Goal: Task Accomplishment & Management: Use online tool/utility

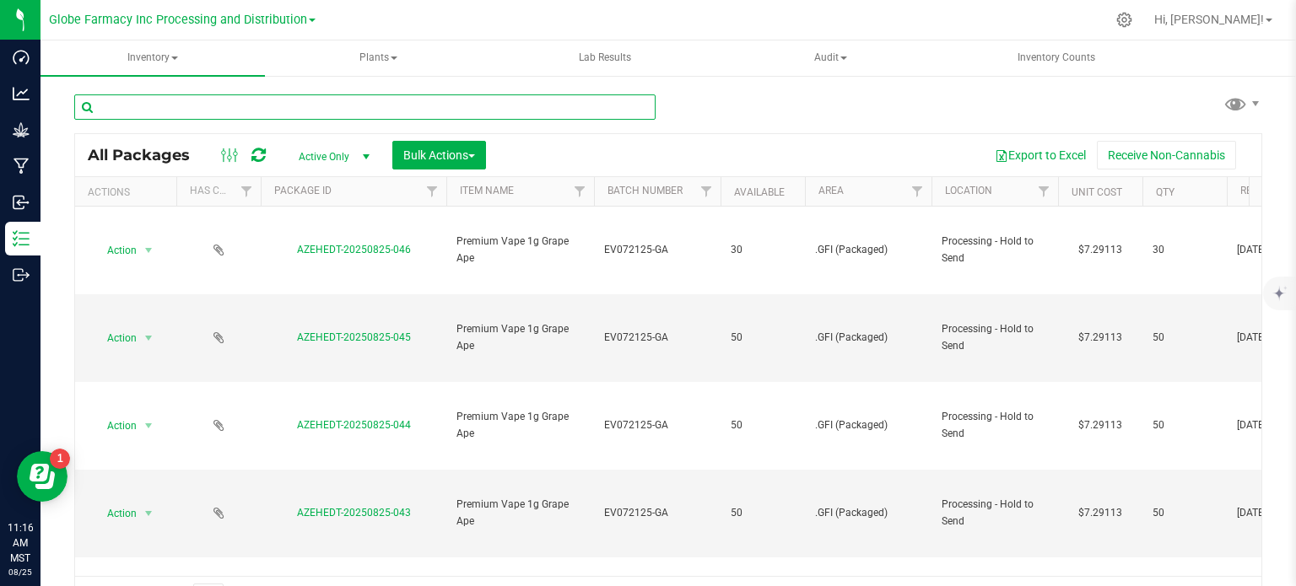
click at [210, 118] on input "text" at bounding box center [364, 107] width 581 height 25
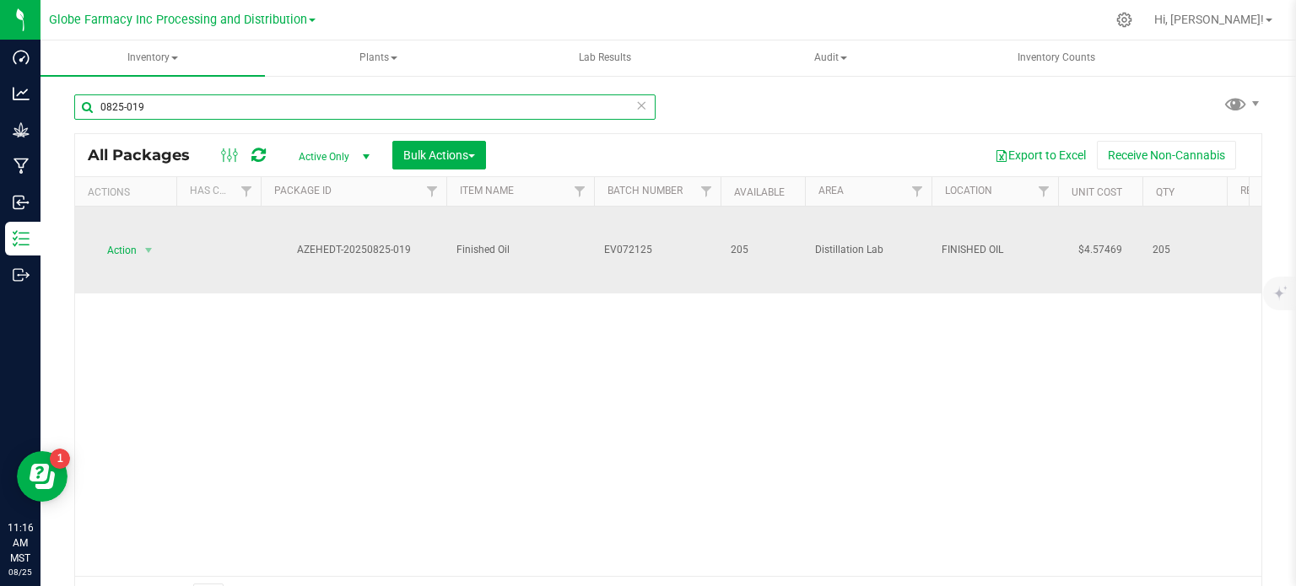
type input "0825-019"
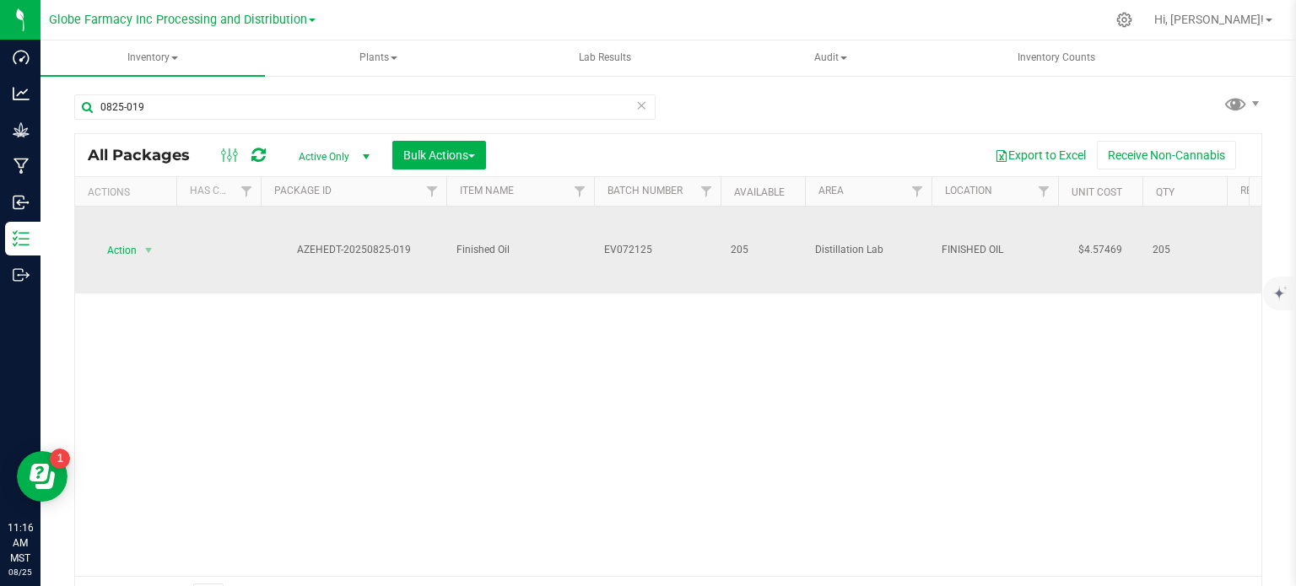
click at [673, 256] on span "EV072125" at bounding box center [657, 250] width 106 height 16
click at [684, 247] on input "EV072125" at bounding box center [653, 250] width 121 height 26
type input "EV072125-RR"
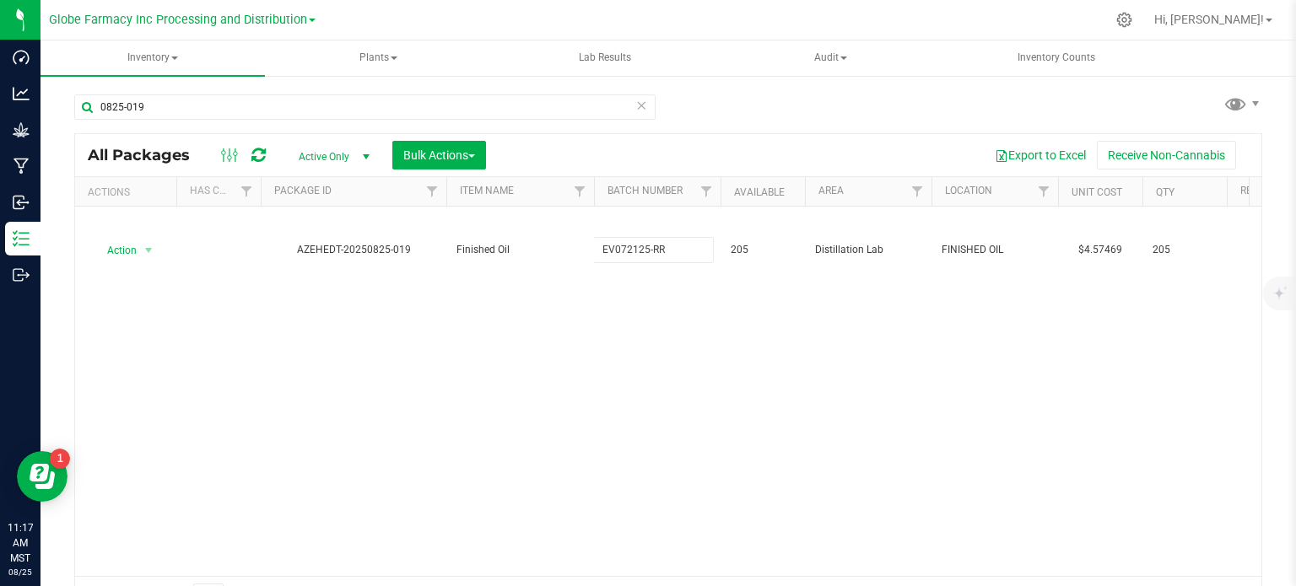
click at [683, 356] on div "All Packages Active Only Active Only Lab Samples Locked All Bulk Actions Add to…" at bounding box center [668, 375] width 1188 height 484
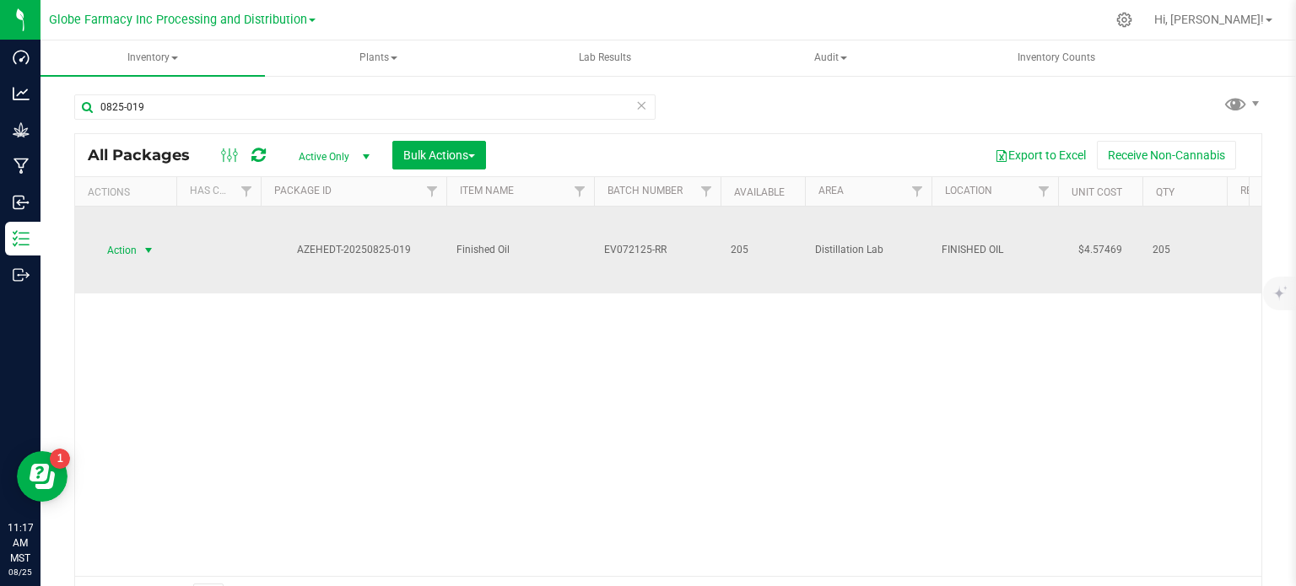
click at [138, 247] on span "select" at bounding box center [148, 251] width 21 height 24
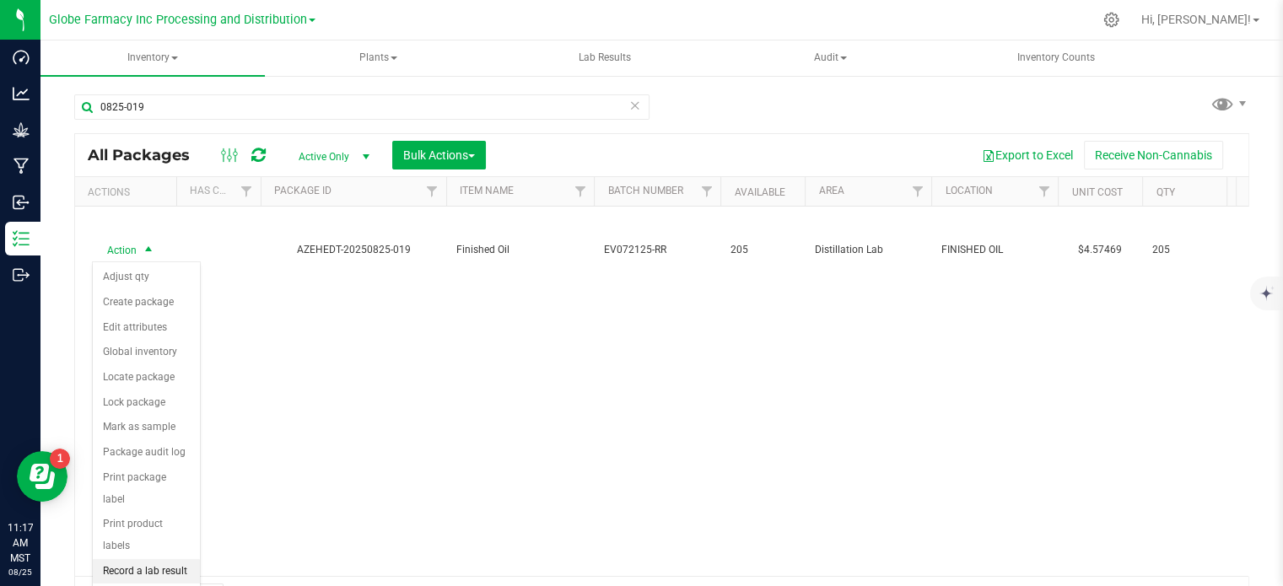
click at [143, 559] on li "Record a lab result" at bounding box center [146, 571] width 107 height 25
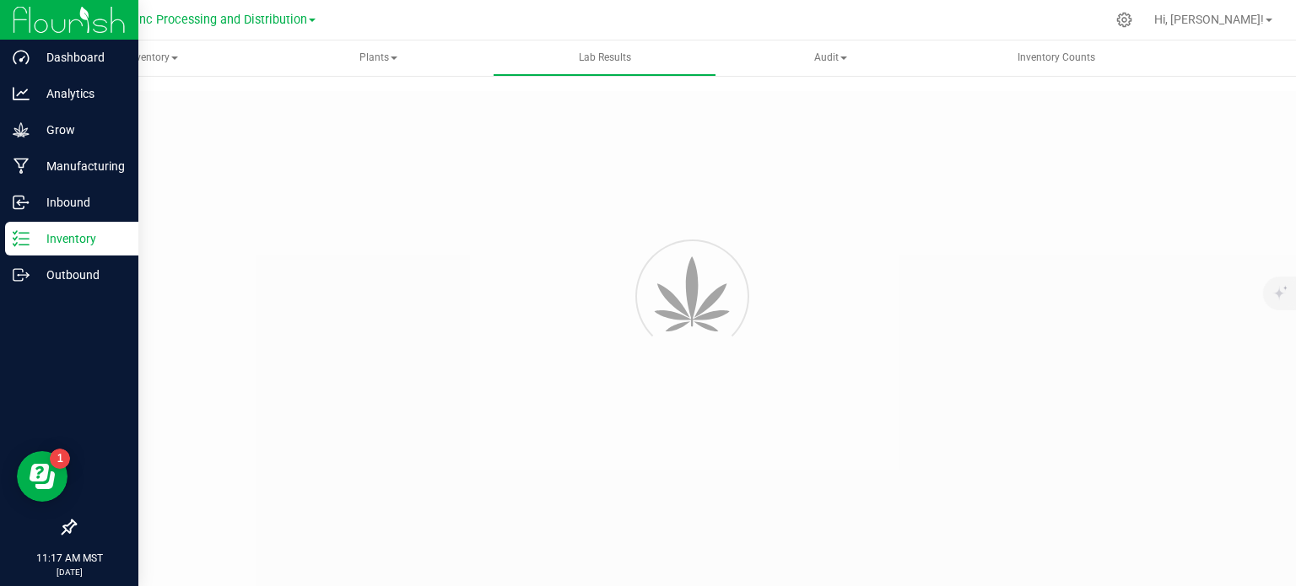
type input "AZEHEDT-20250825-019"
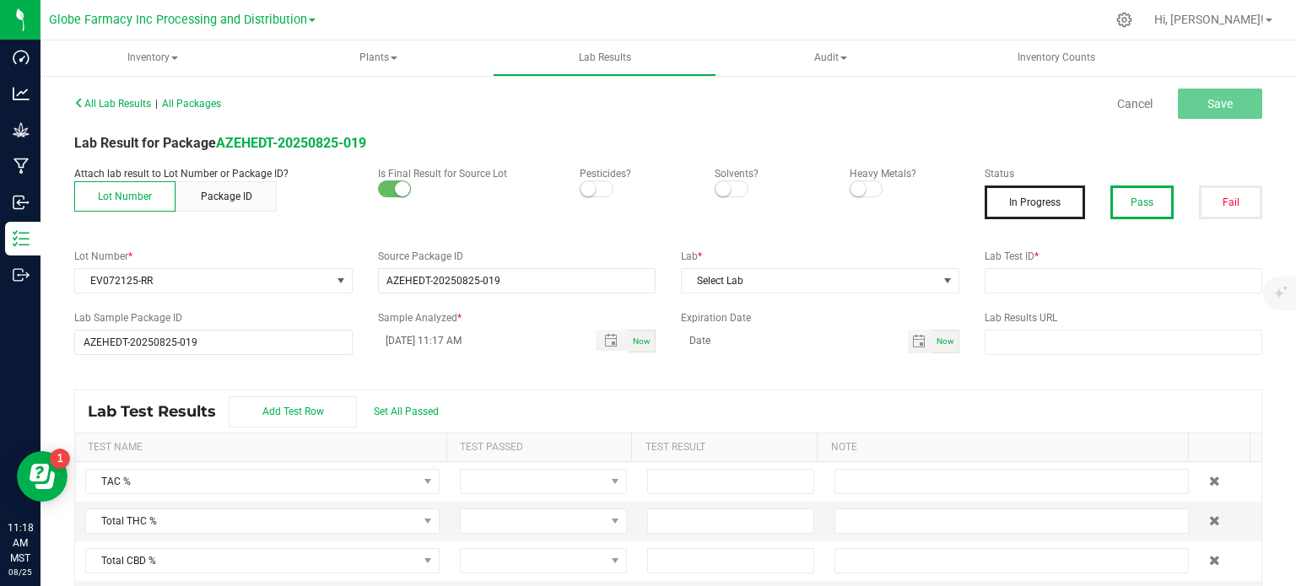
click at [1133, 196] on button "Pass" at bounding box center [1141, 203] width 63 height 34
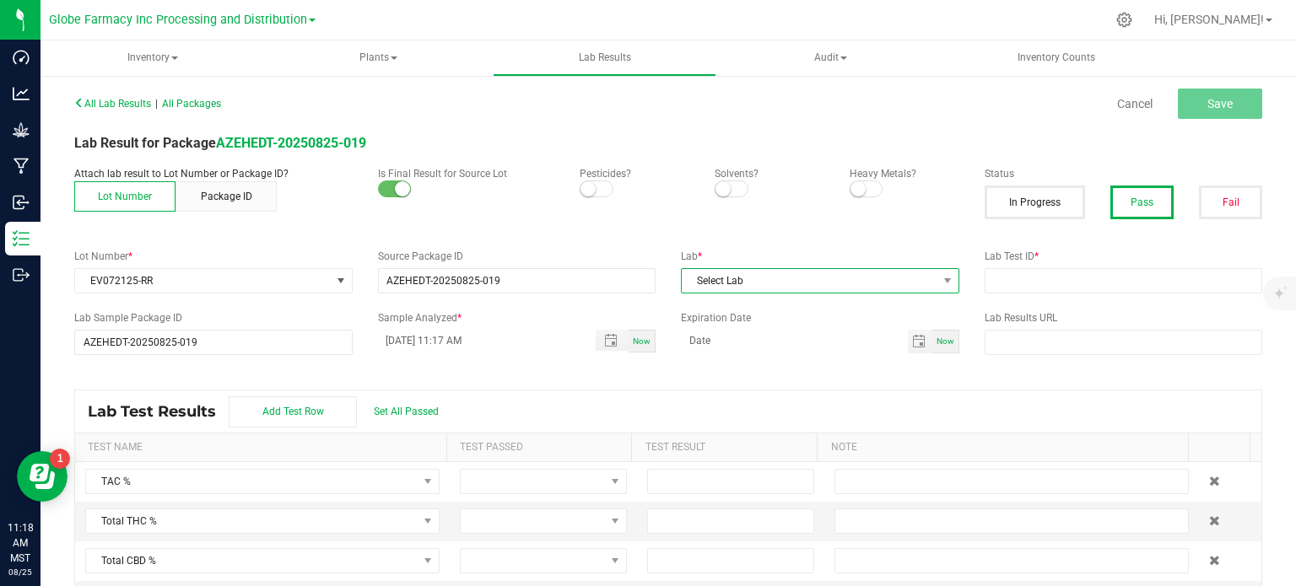
click at [837, 283] on span "Select Lab" at bounding box center [810, 281] width 256 height 24
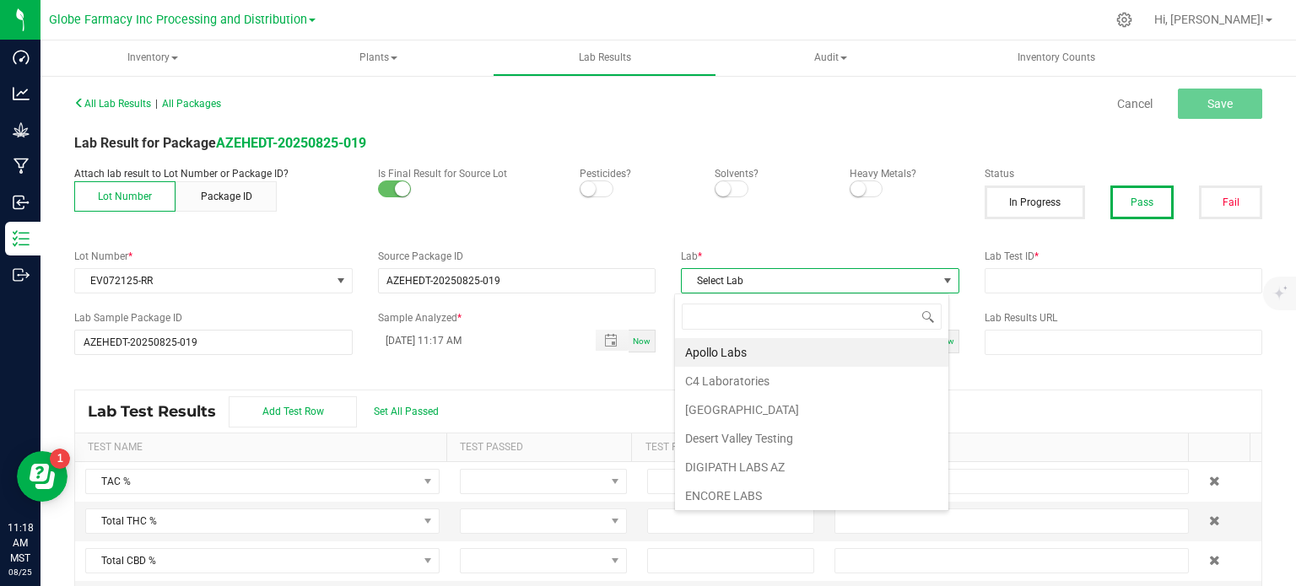
scroll to position [24, 274]
click at [770, 347] on li "Apollo Labs" at bounding box center [811, 352] width 273 height 29
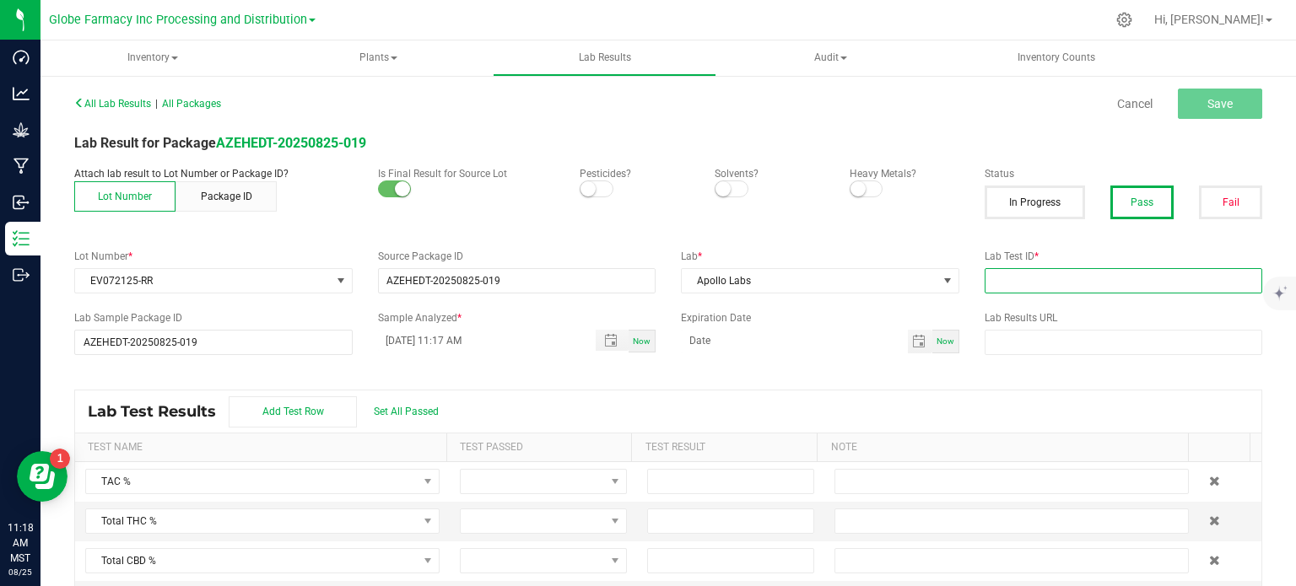
click at [1029, 284] on input "text" at bounding box center [1124, 280] width 278 height 25
paste input "2508APO3580.17847"
type input "2508APO3580.17847"
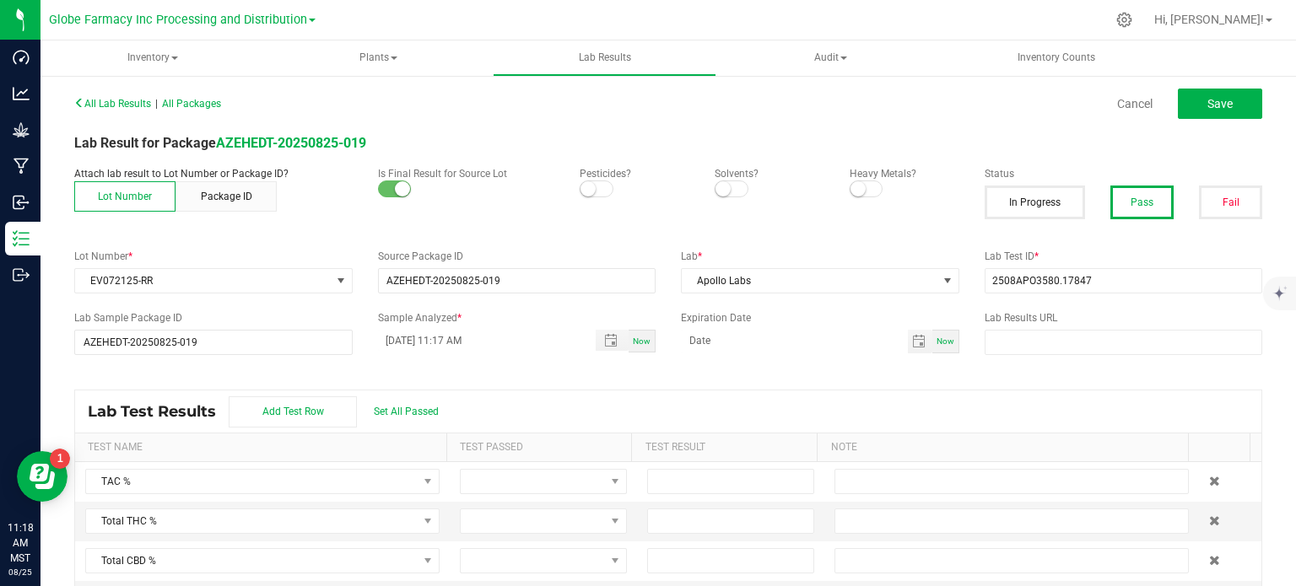
click at [844, 390] on kendo-grid "Lab Test Results Add Test Row Set All Passed Test Name Test Passed Test Result …" at bounding box center [668, 497] width 1188 height 215
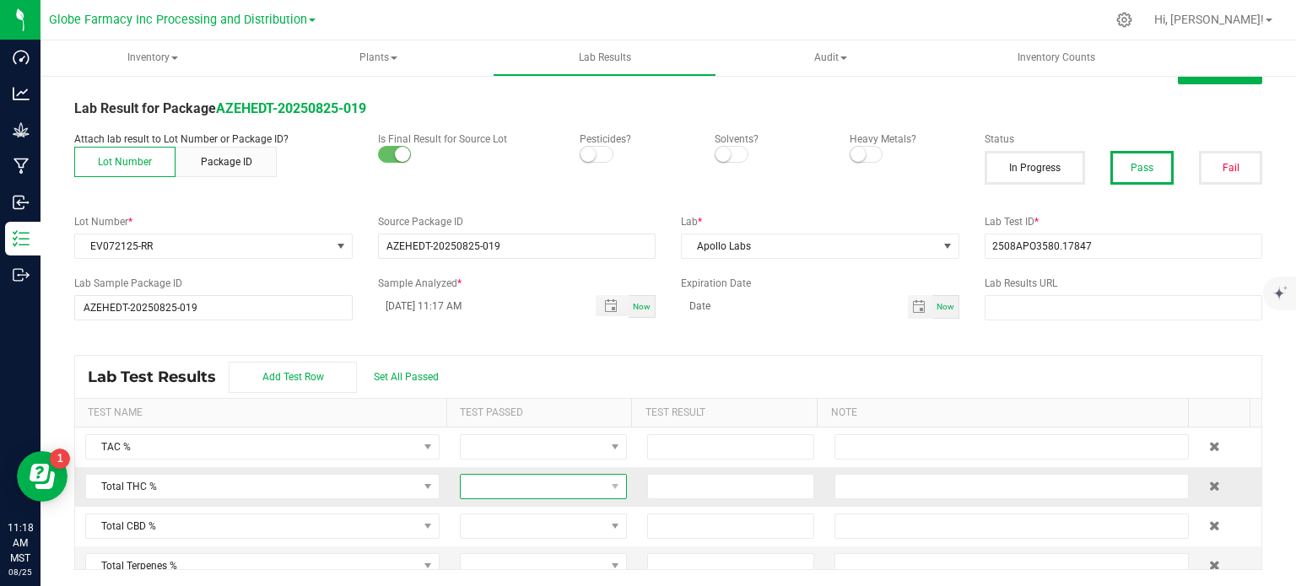
click at [550, 481] on span at bounding box center [533, 487] width 144 height 24
click at [510, 426] on li "Passed" at bounding box center [532, 427] width 161 height 29
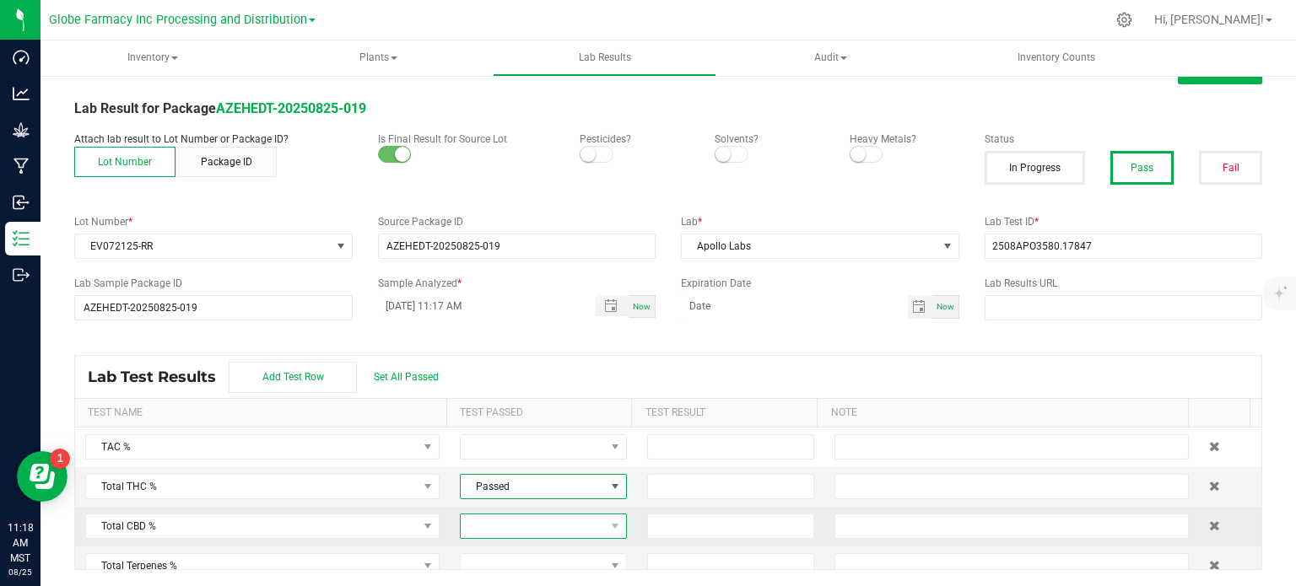
click at [500, 521] on span at bounding box center [533, 527] width 144 height 24
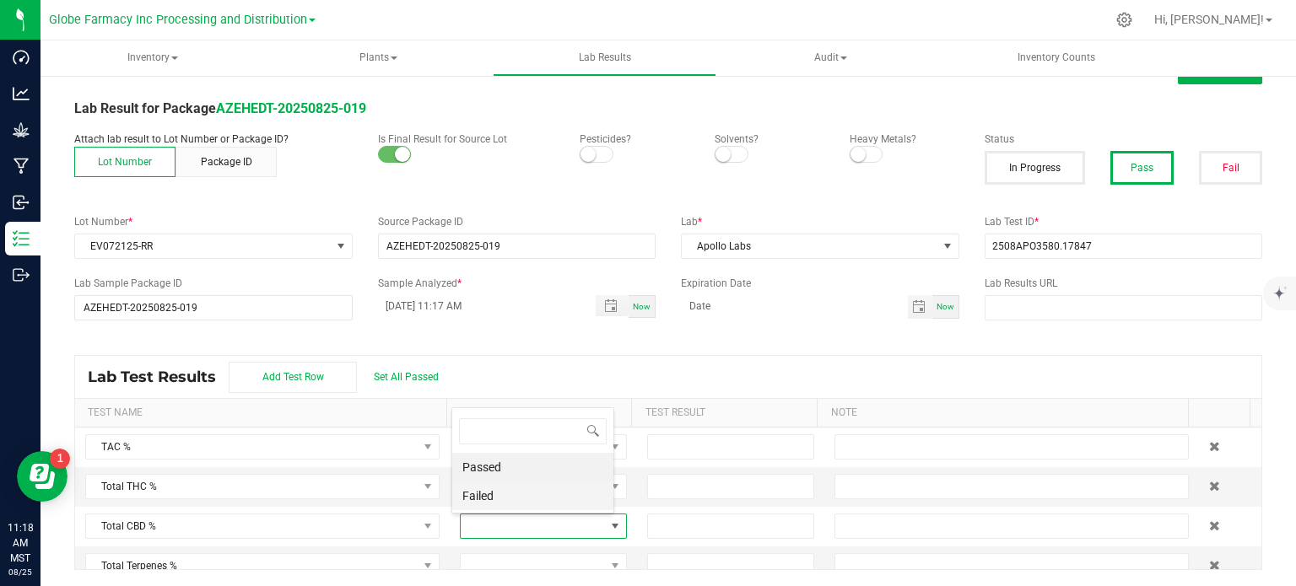
scroll to position [0, 0]
click at [498, 471] on li "Passed" at bounding box center [532, 467] width 161 height 29
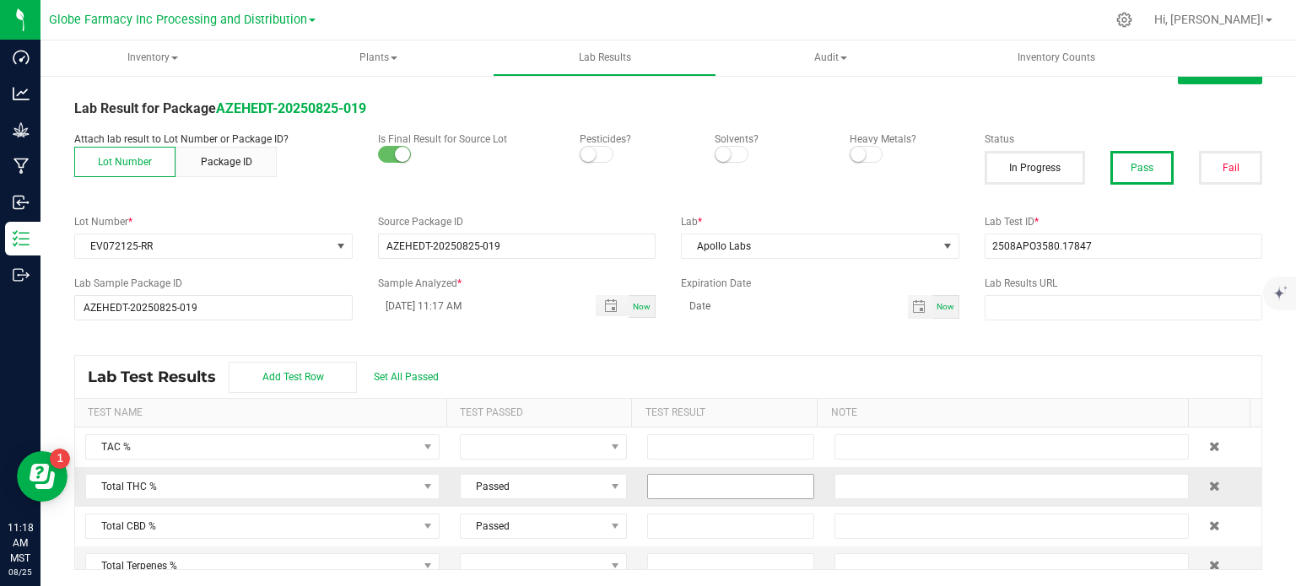
click at [713, 495] on input at bounding box center [730, 487] width 165 height 24
paste input "88.8141"
type input "88.8141"
click at [656, 529] on input at bounding box center [730, 527] width 165 height 24
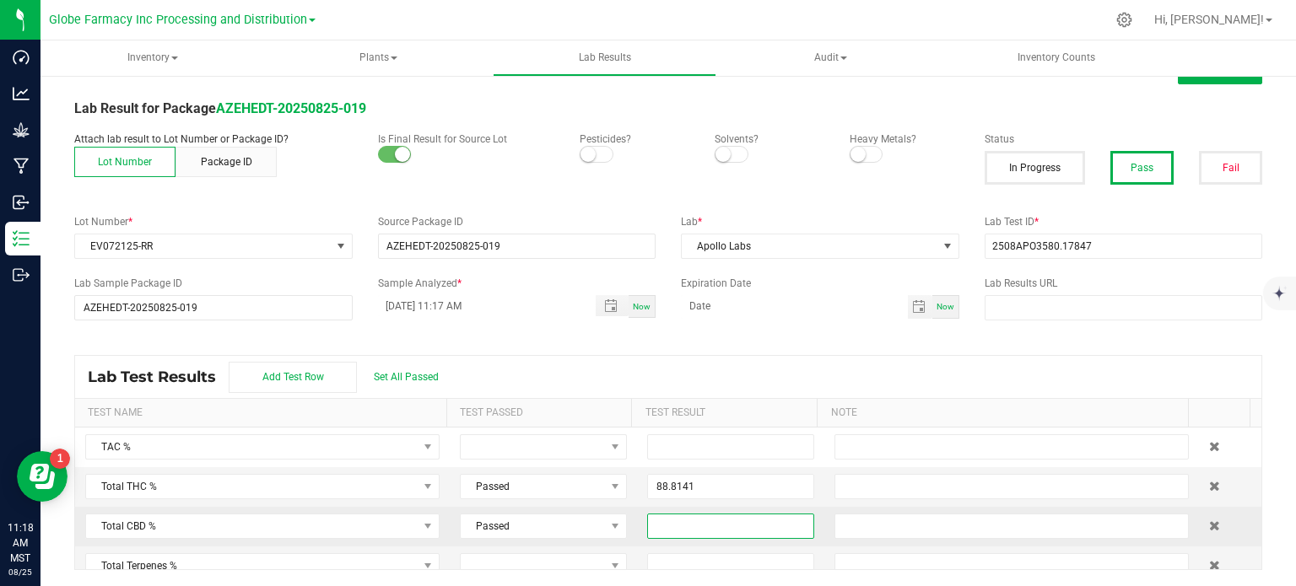
paste input "0.2252"
type input "0.2252"
click at [754, 369] on div "Lab Test Results Add Test Row Set All Passed" at bounding box center [668, 377] width 1186 height 42
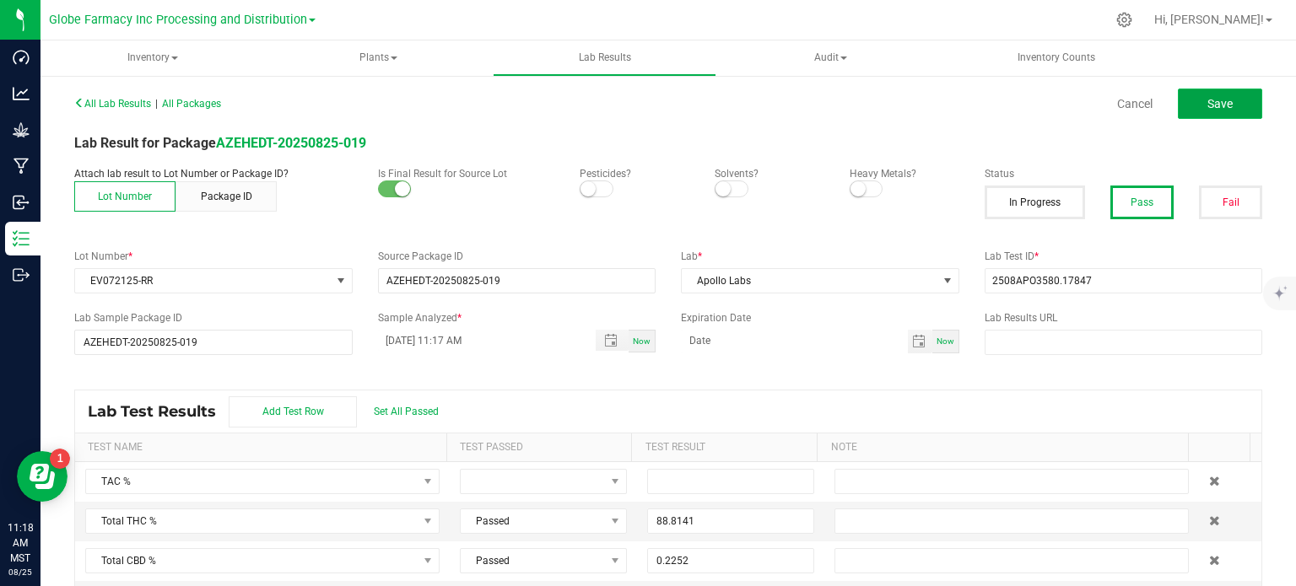
click at [1199, 116] on button "Save" at bounding box center [1220, 104] width 84 height 30
type input "88.8141"
type input "0.2252"
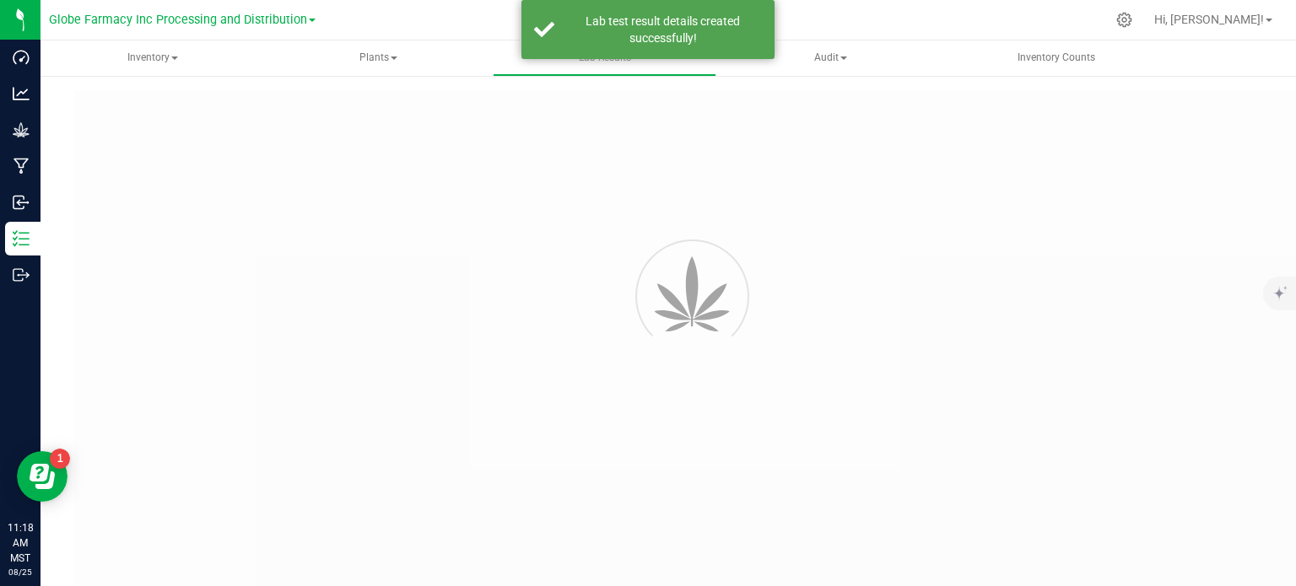
type input "AZEHEDT-20250825-019"
type input "2508APO3580.17847"
type input "AZEHEDT-20250825-019"
type input "08/25/2025 11:17 AM"
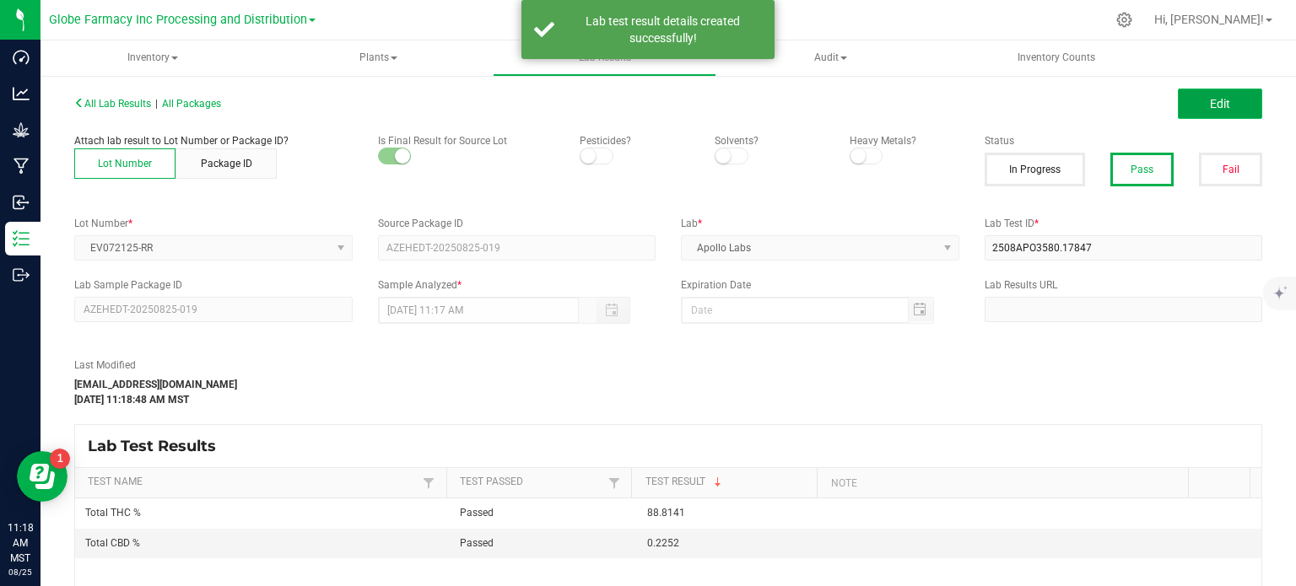
click at [1194, 117] on button "Edit" at bounding box center [1220, 104] width 84 height 30
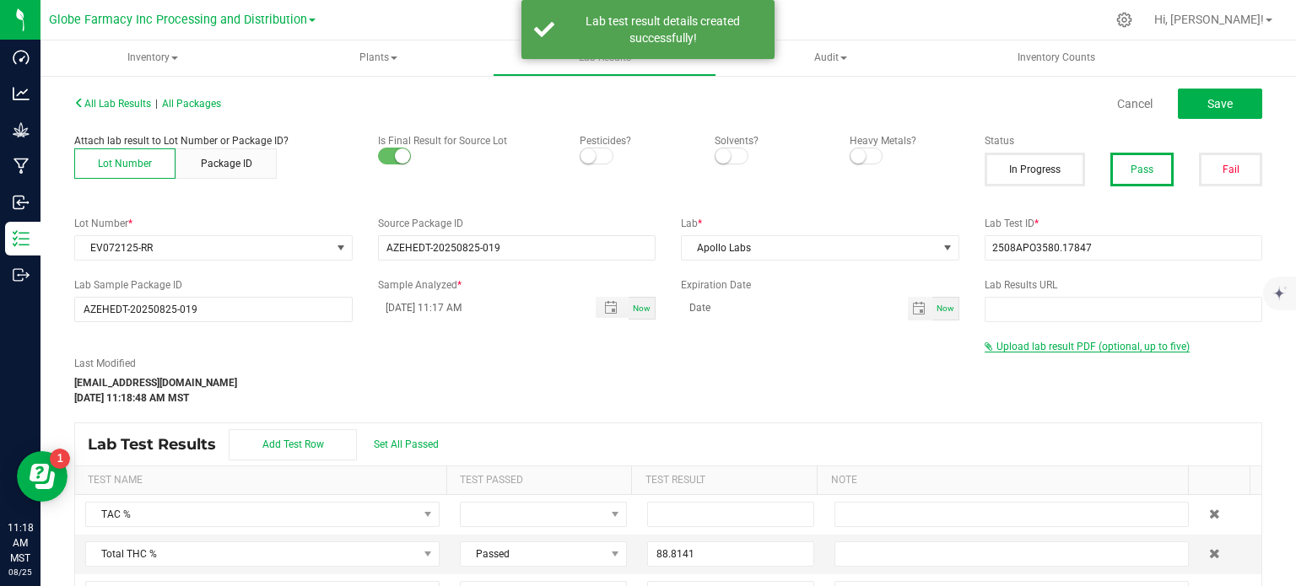
click at [1117, 349] on span "Upload lab result PDF (optional, up to five)" at bounding box center [1093, 347] width 193 height 12
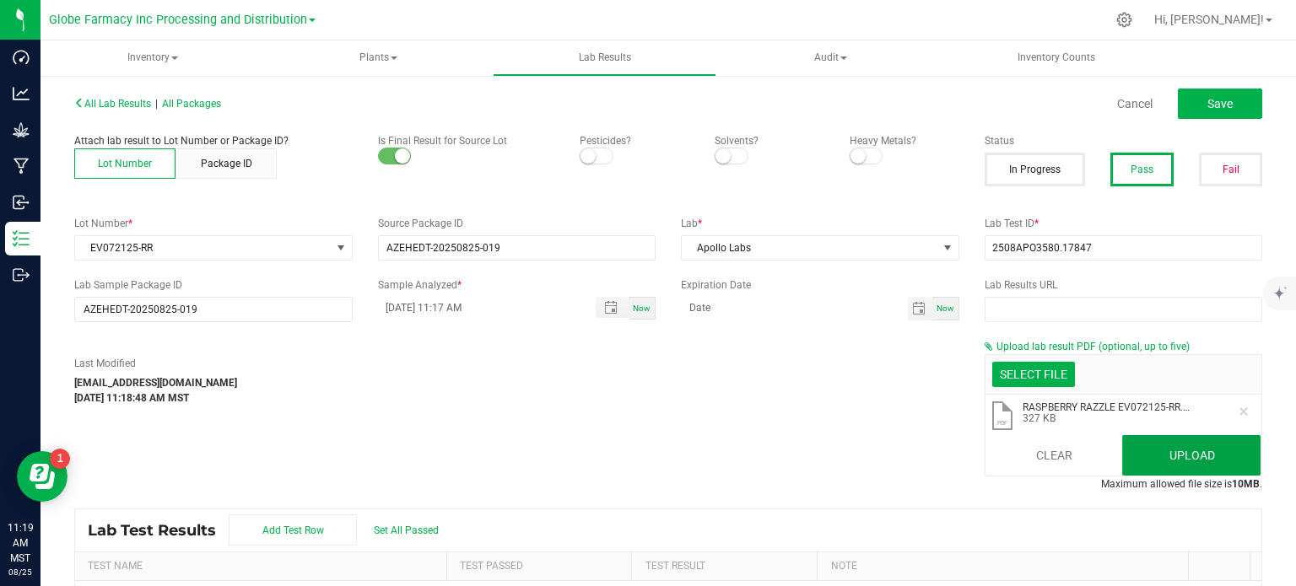
click at [1173, 465] on button "Upload" at bounding box center [1191, 455] width 138 height 41
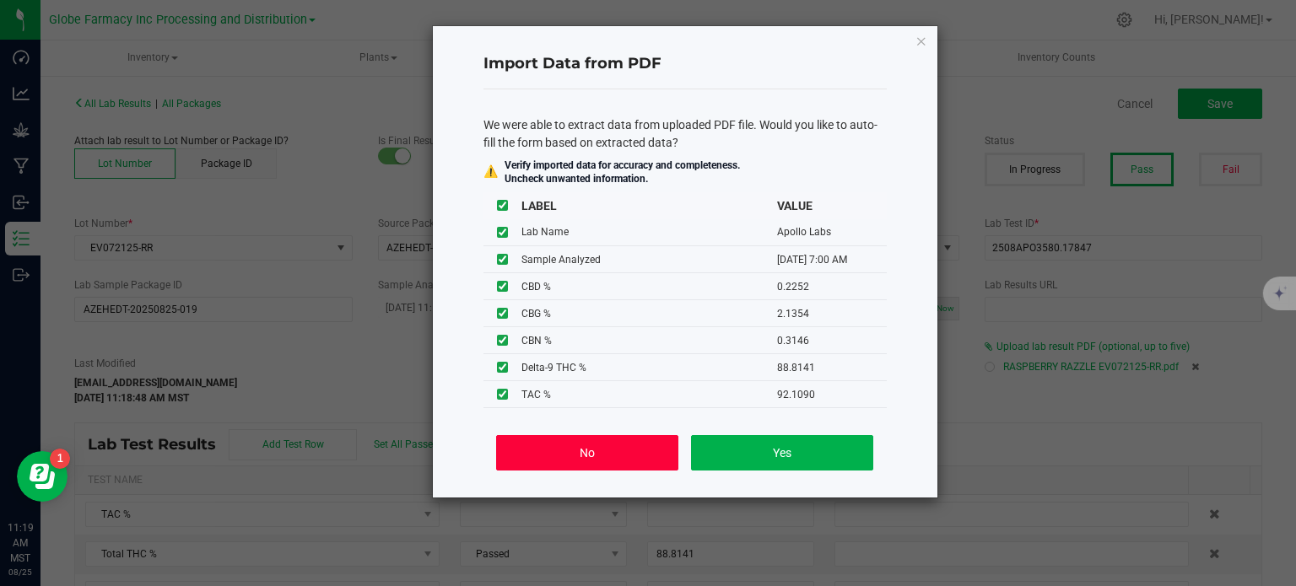
click at [536, 457] on button "No" at bounding box center [586, 452] width 181 height 35
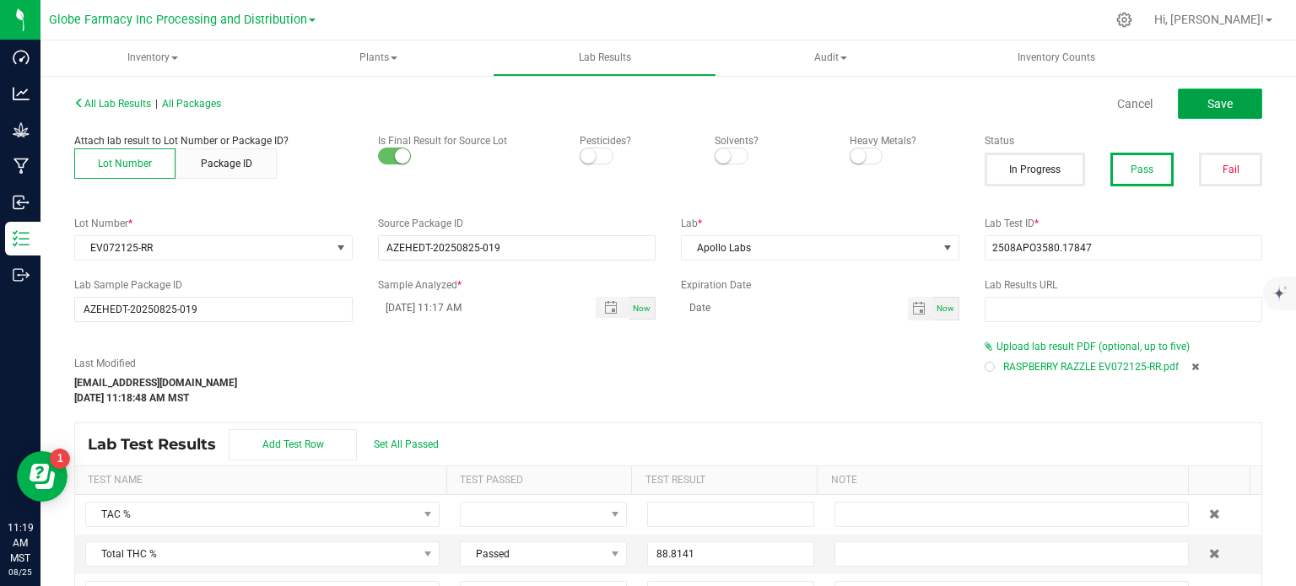
click at [1178, 111] on button "Save" at bounding box center [1220, 104] width 84 height 30
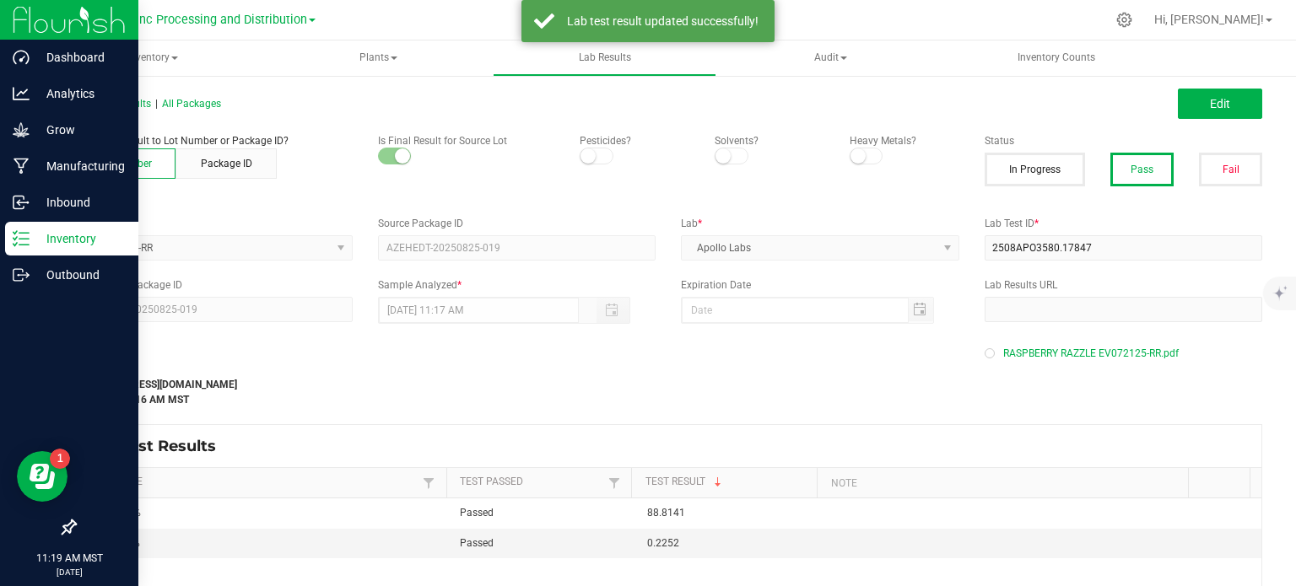
click at [50, 240] on p "Inventory" at bounding box center [80, 239] width 101 height 20
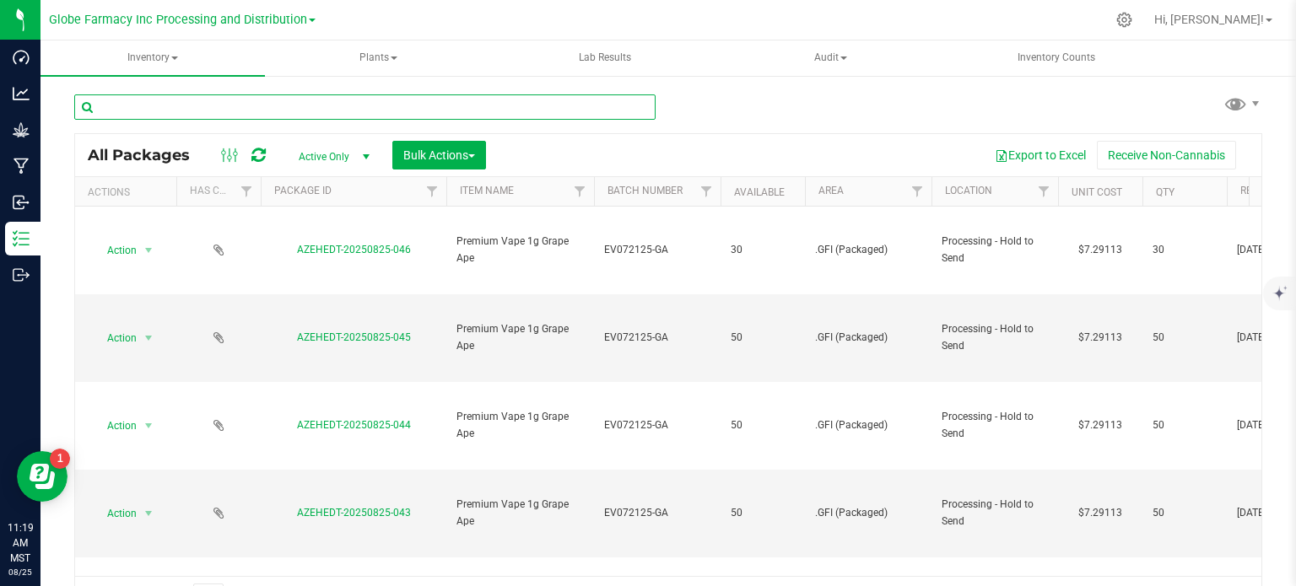
click at [273, 110] on input "text" at bounding box center [364, 107] width 581 height 25
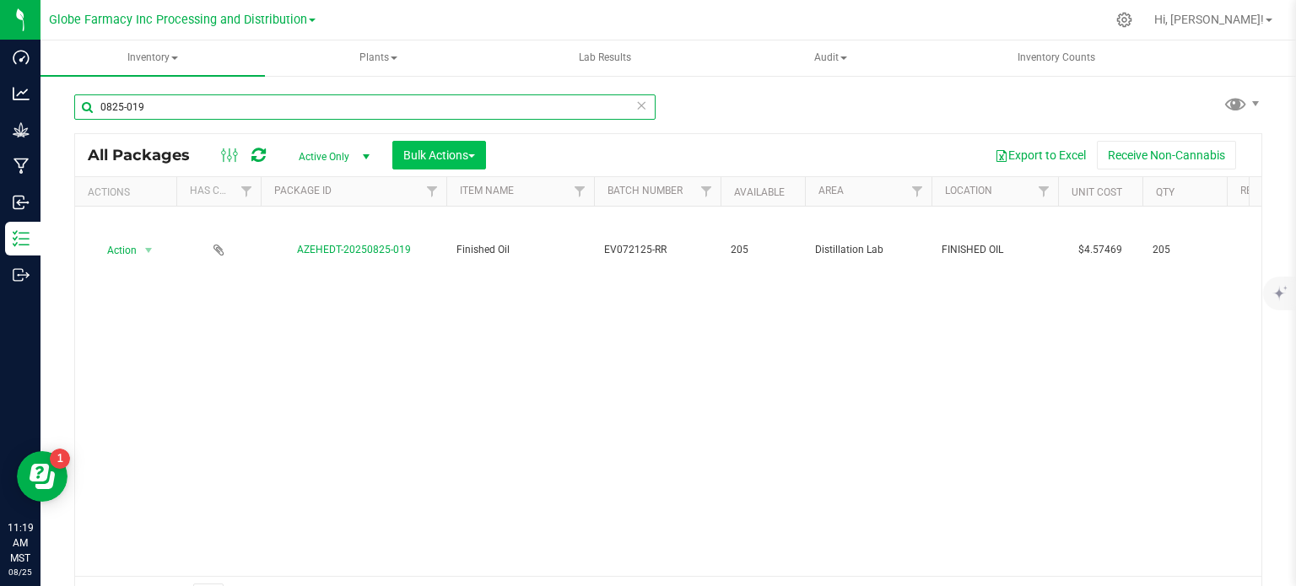
type input "0825-019"
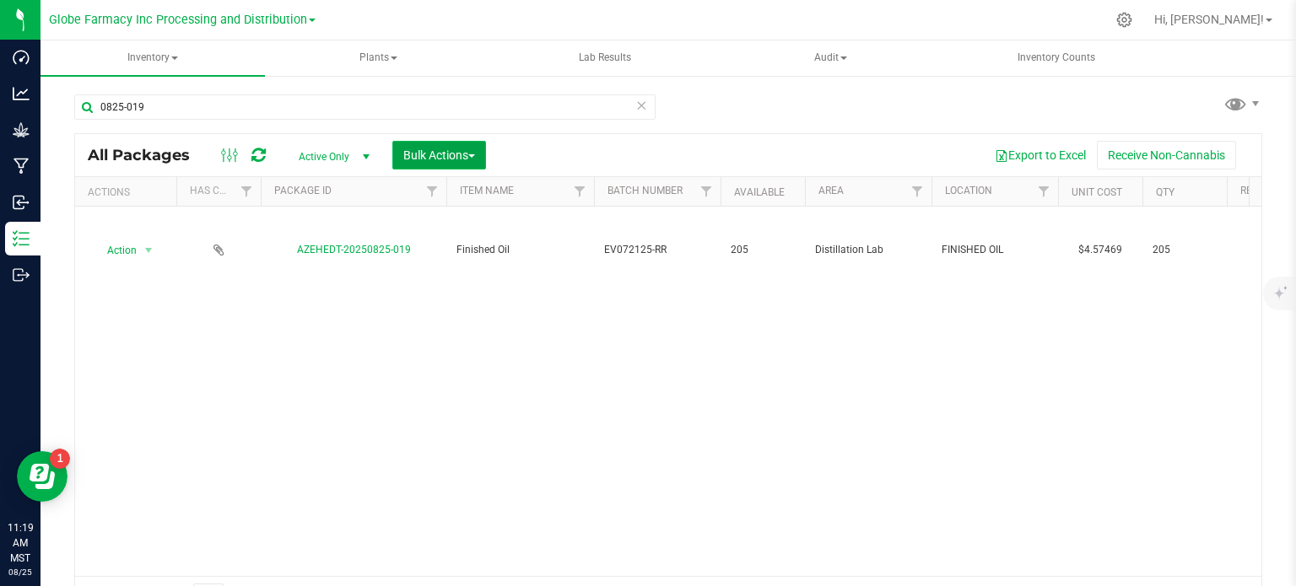
click at [448, 150] on span "Bulk Actions" at bounding box center [439, 156] width 72 height 14
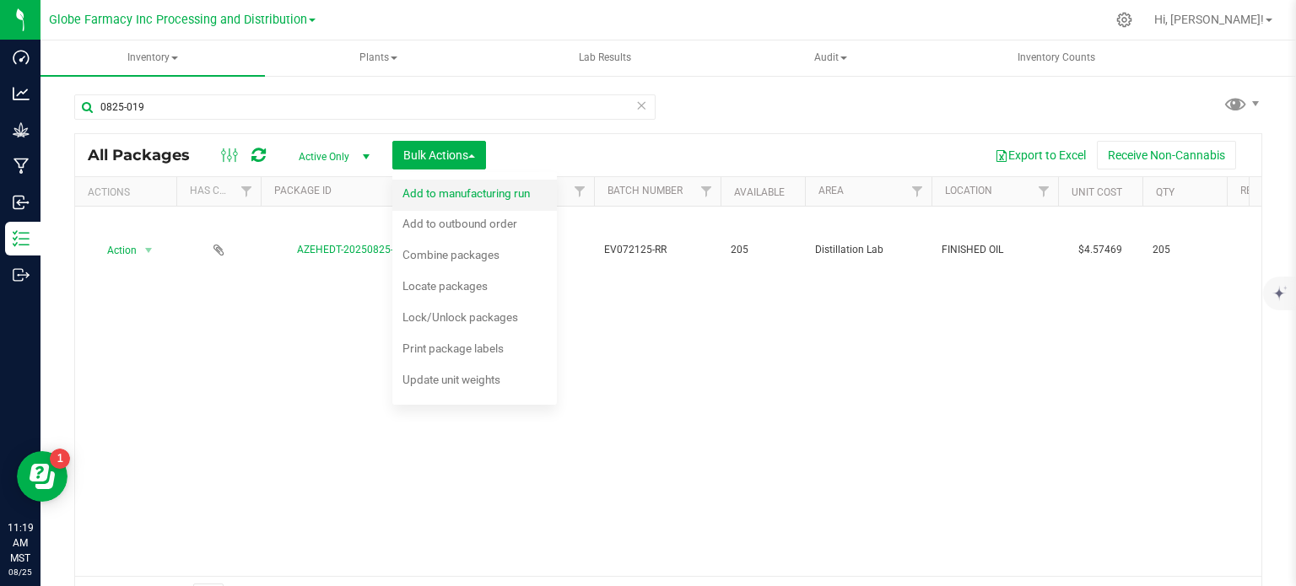
click at [435, 188] on span "Add to manufacturing run" at bounding box center [465, 193] width 127 height 14
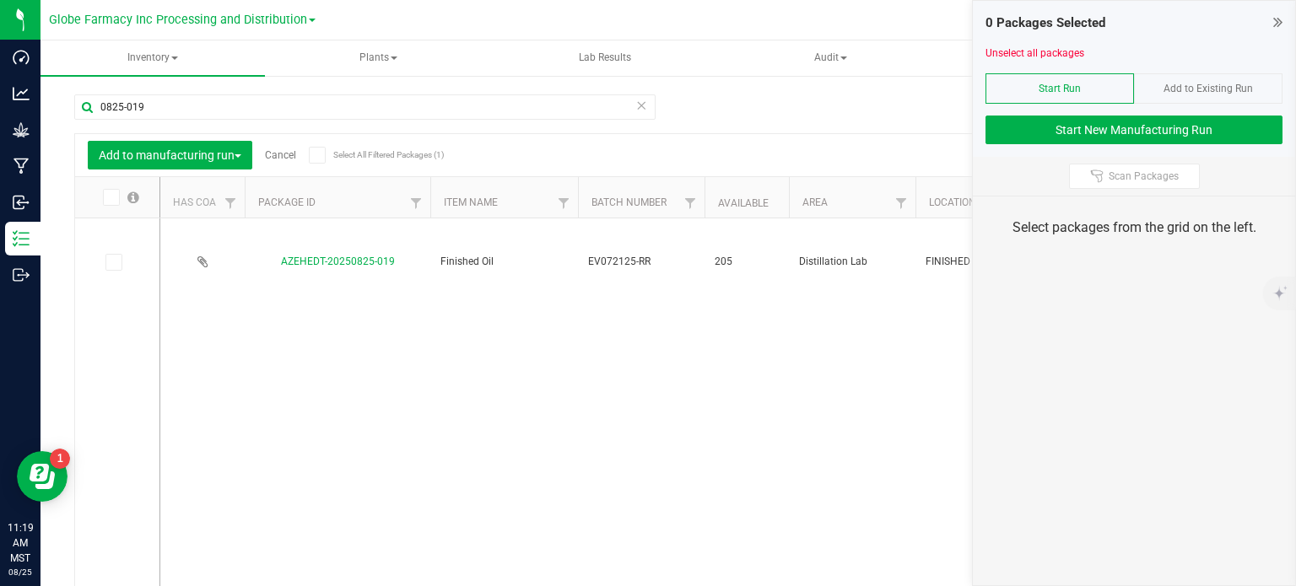
click at [111, 262] on icon at bounding box center [112, 262] width 11 height 0
click at [0, 0] on input "checkbox" at bounding box center [0, 0] width 0 height 0
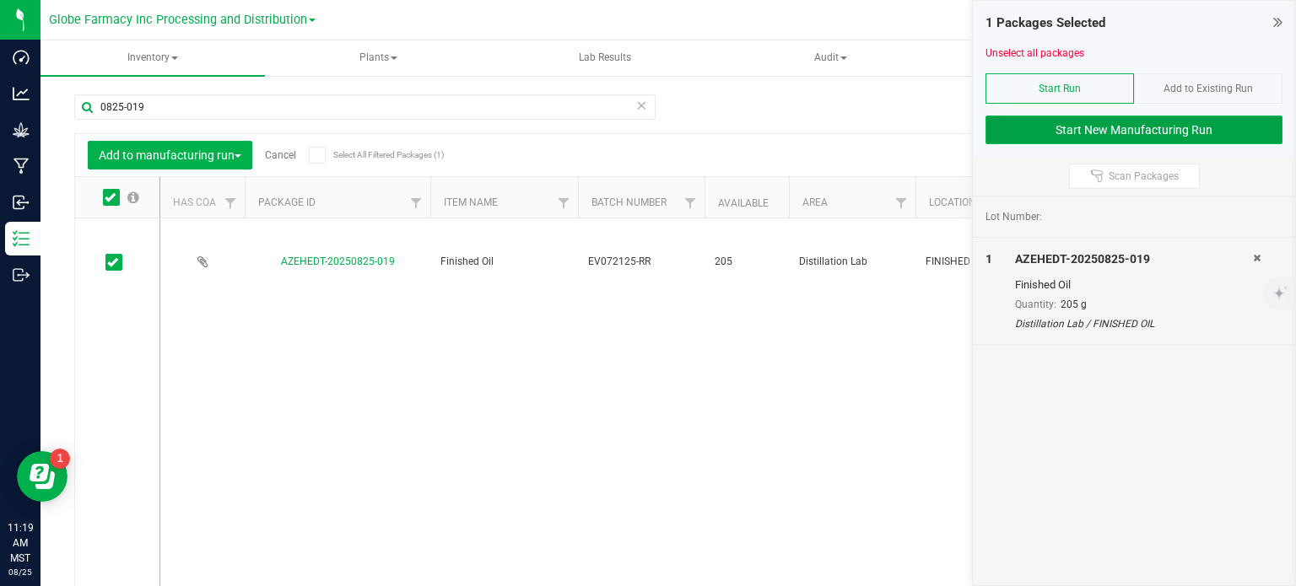
click at [997, 134] on button "Start New Manufacturing Run" at bounding box center [1134, 130] width 297 height 29
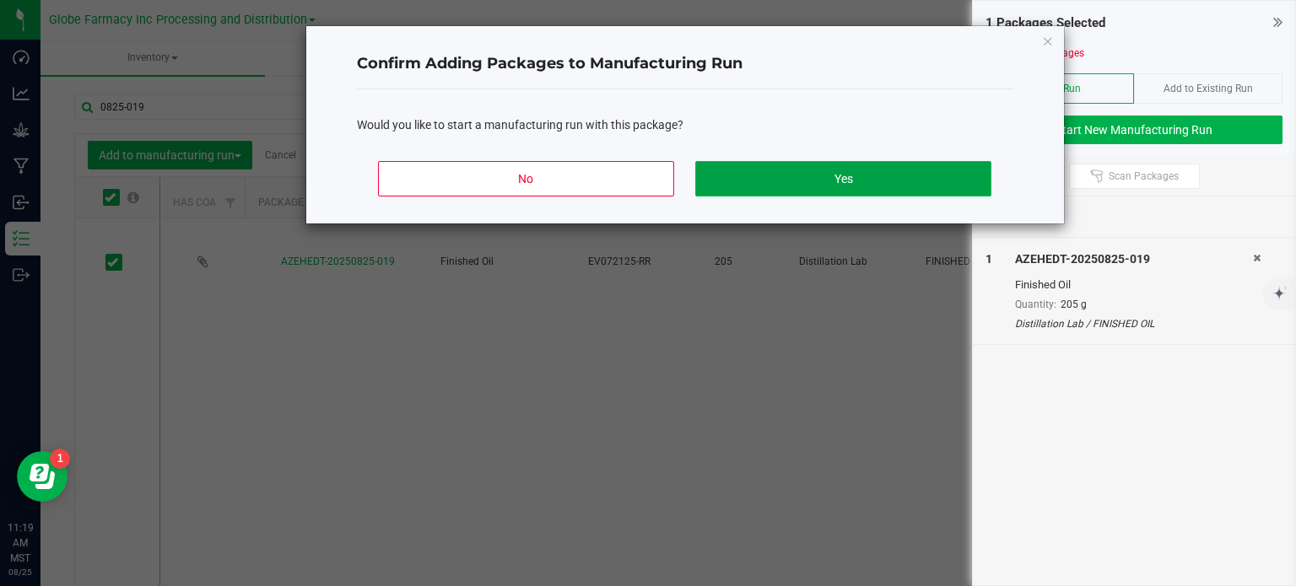
click at [829, 177] on button "Yes" at bounding box center [842, 178] width 295 height 35
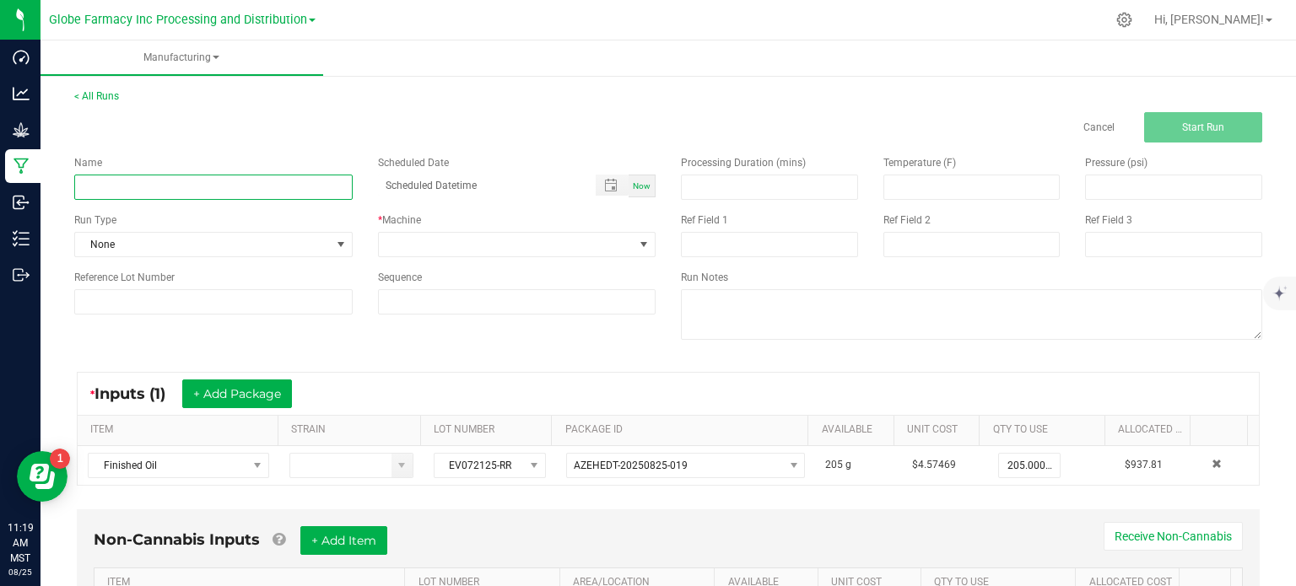
click at [300, 184] on input at bounding box center [213, 187] width 278 height 25
type input "TERP TANK MINIS - RASPBERRY RAZZLE 1G"
click at [432, 241] on span at bounding box center [507, 245] width 256 height 24
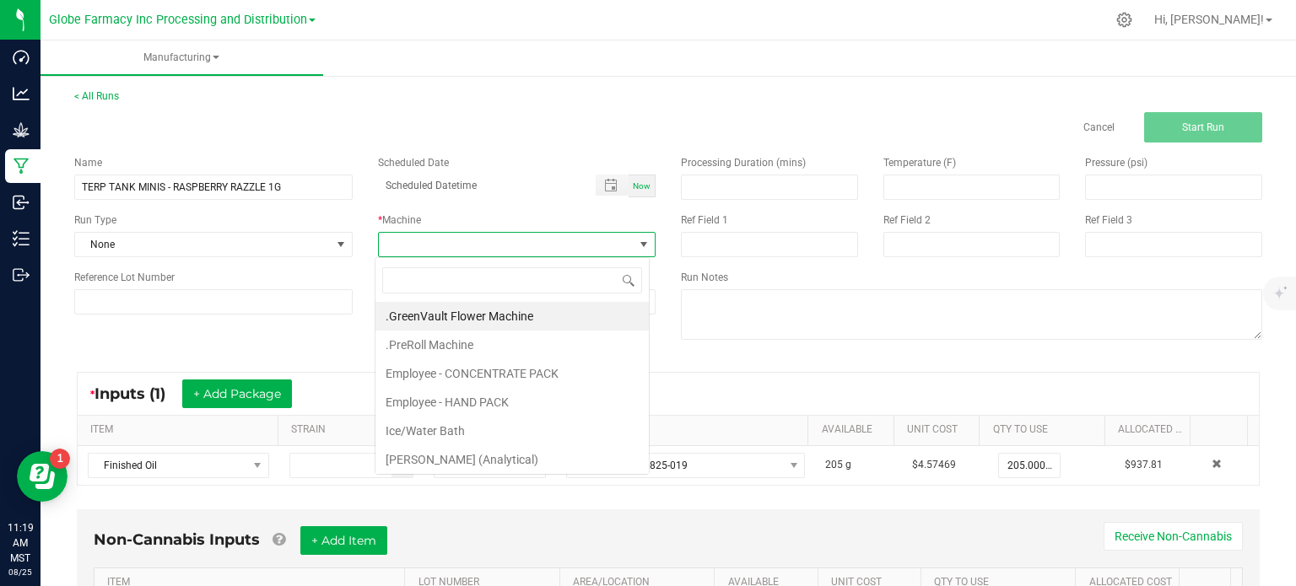
scroll to position [24, 274]
click at [479, 367] on li "Employee - CONCENTRATE PACK" at bounding box center [511, 373] width 273 height 29
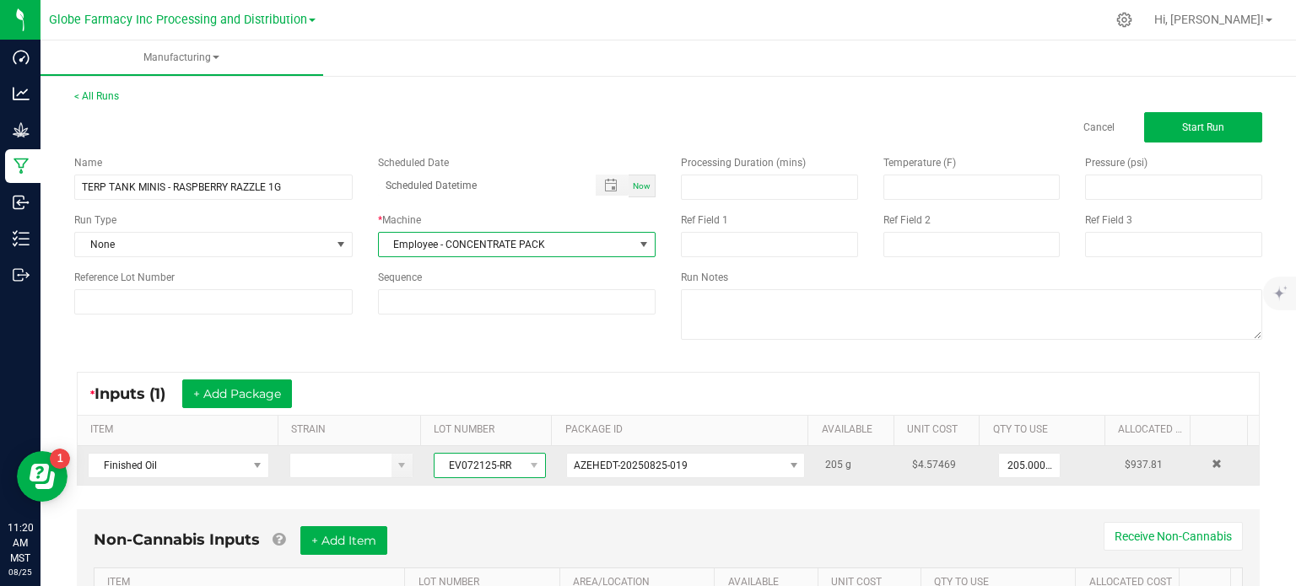
click at [488, 464] on span "EV072125-RR" at bounding box center [479, 466] width 89 height 24
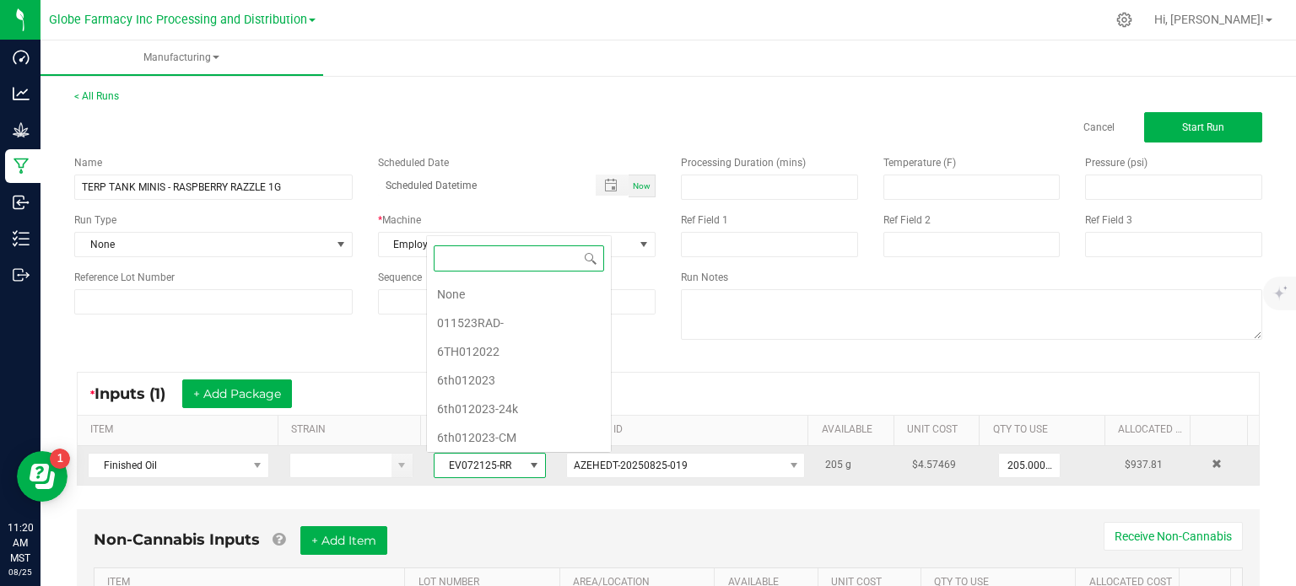
scroll to position [0, 0]
click at [488, 464] on span "EV072125-RR" at bounding box center [479, 466] width 89 height 24
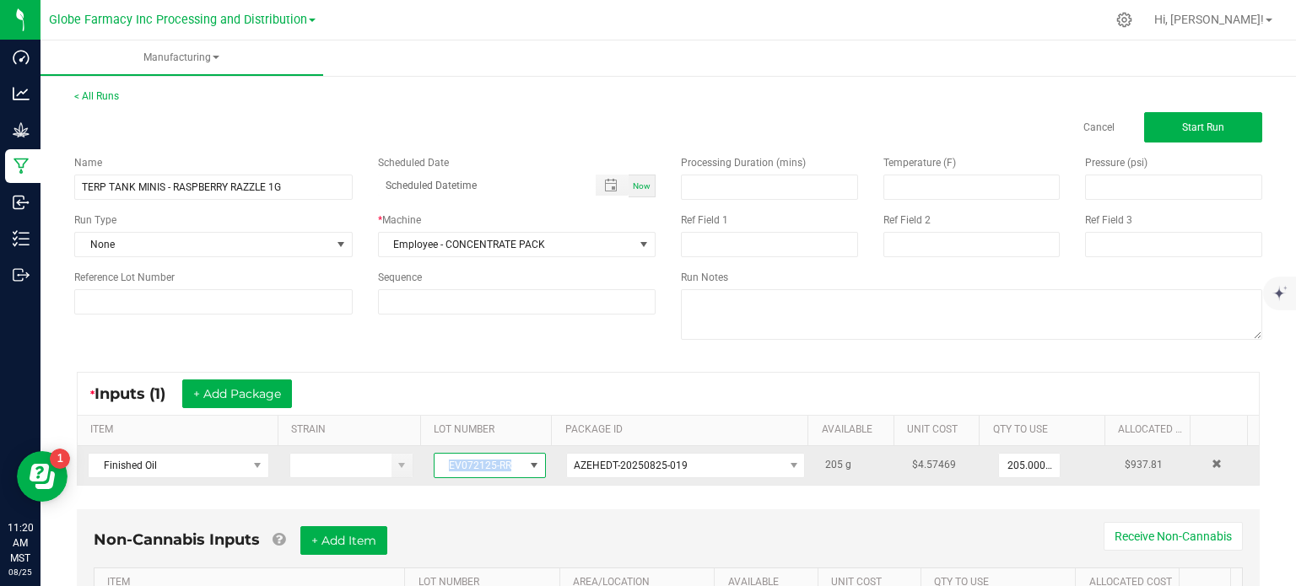
copy span "EV072125-RR"
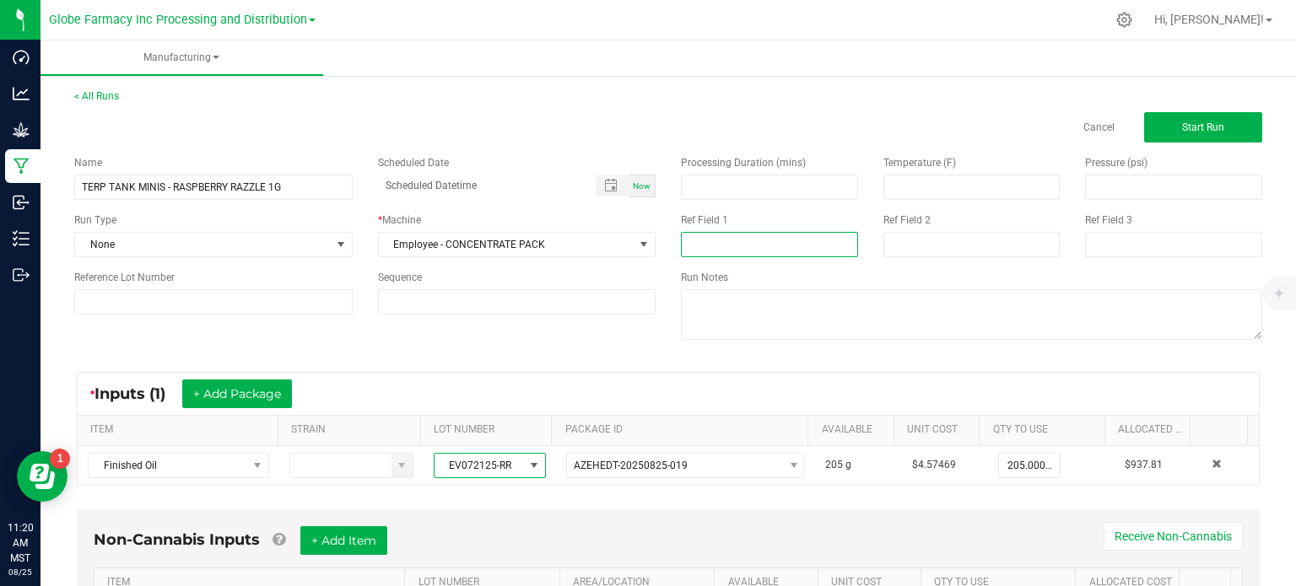
click at [689, 248] on input at bounding box center [769, 244] width 177 height 25
paste input "EV072125-RR"
type input "EV072125-RR"
click at [765, 359] on div "* Inputs (1) + Add Package ITEM STRAIN LOT NUMBER PACKAGE ID AVAILABLE Unit Cos…" at bounding box center [668, 429] width 1213 height 144
click at [920, 249] on input at bounding box center [971, 244] width 177 height 25
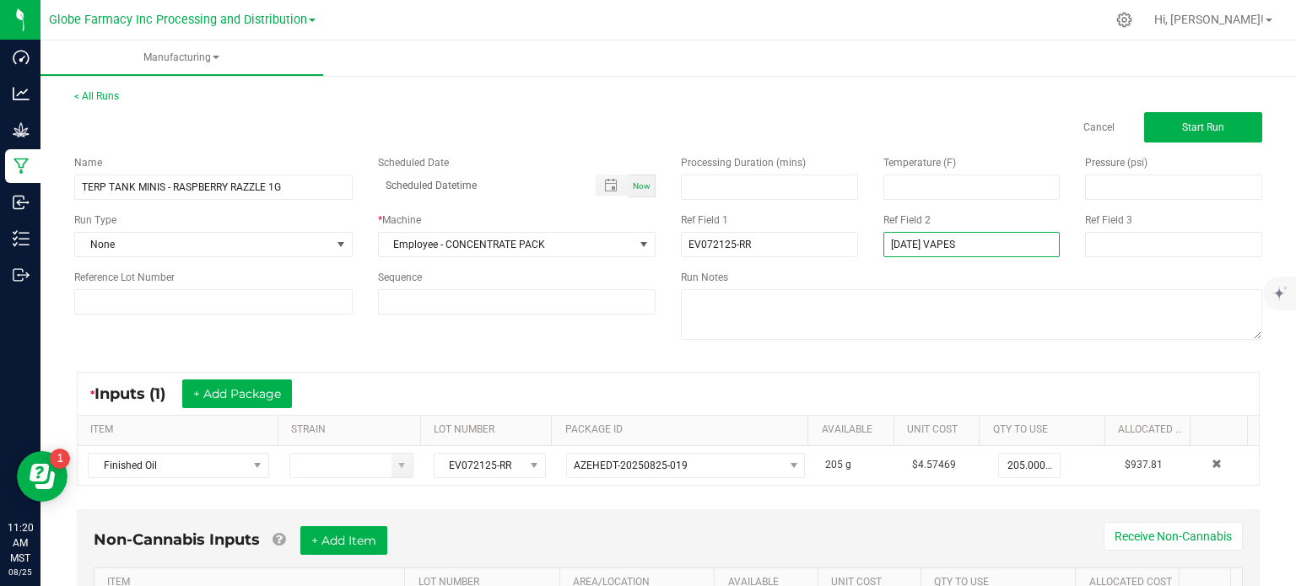
type input "AUGUST 2025 VAPES"
click at [655, 321] on div "Name TERP TANK MINIS - RASPBERRY RAZZLE 1G Scheduled Date Now Run Type None * M…" at bounding box center [365, 235] width 607 height 185
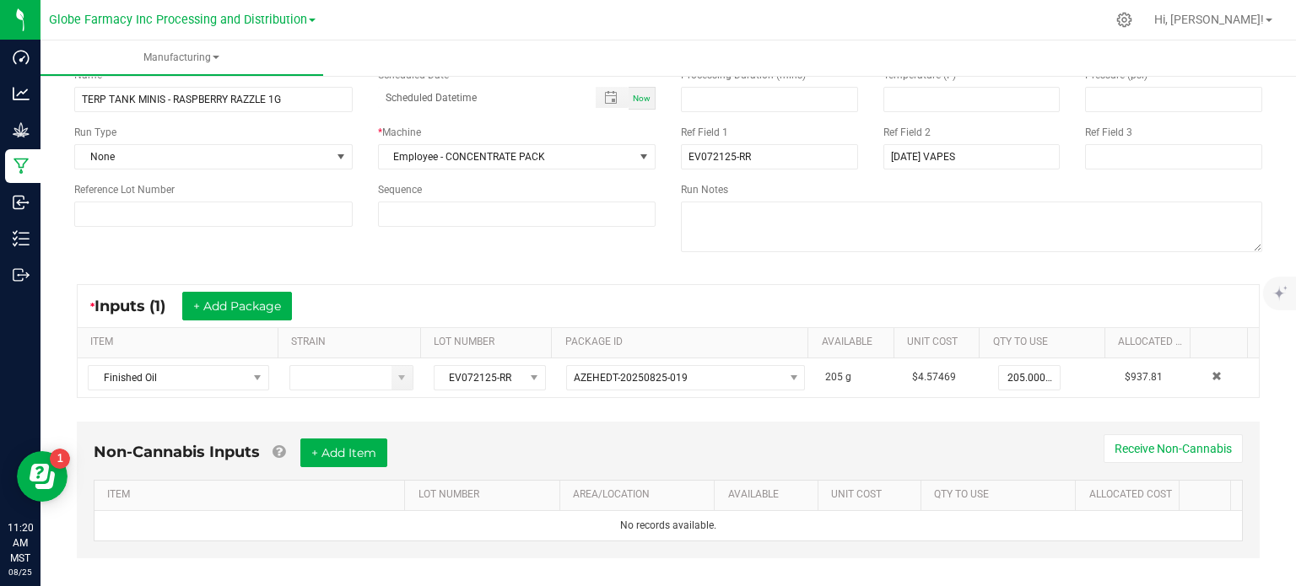
scroll to position [105, 0]
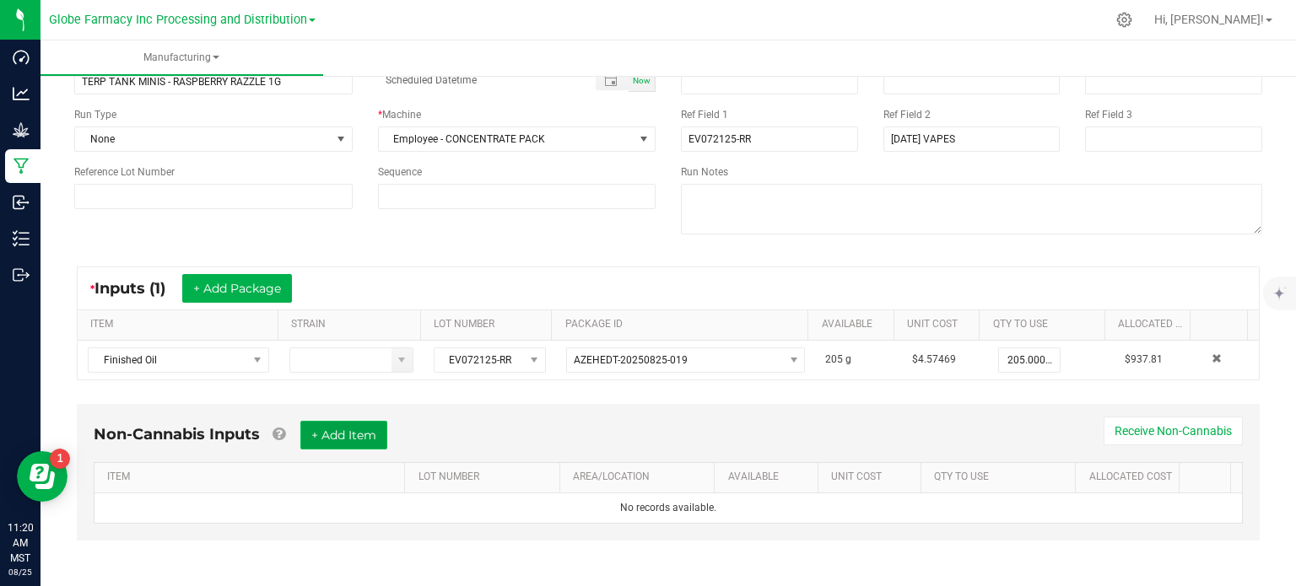
click at [385, 438] on button "+ Add Item" at bounding box center [343, 435] width 87 height 29
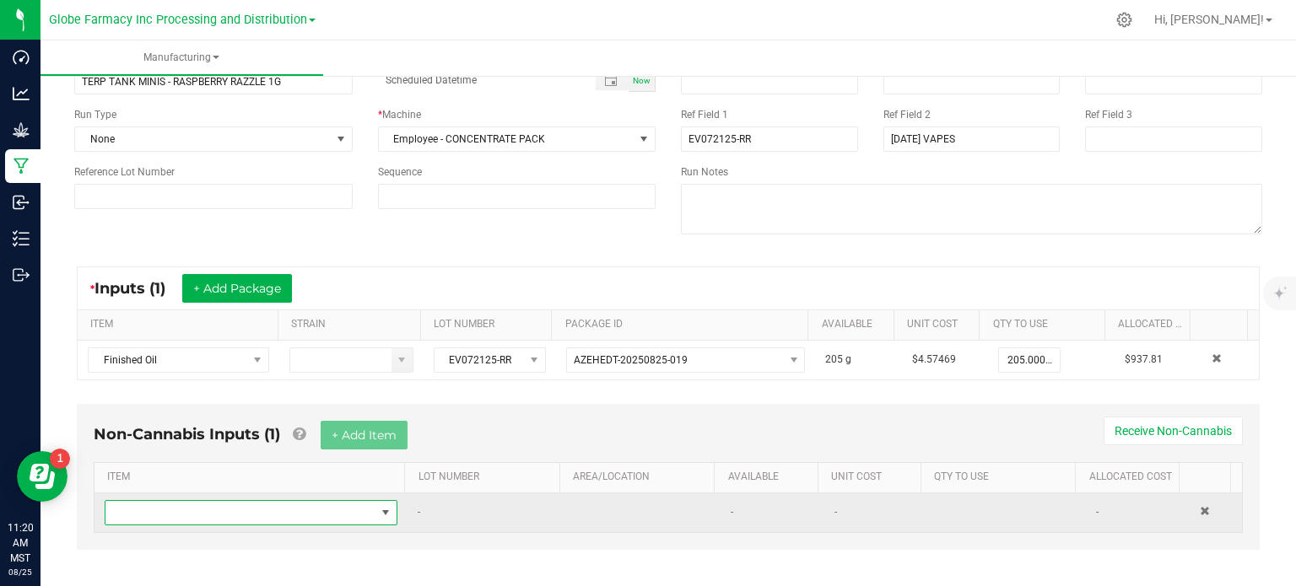
click at [351, 512] on span "NO DATA FOUND" at bounding box center [240, 513] width 270 height 24
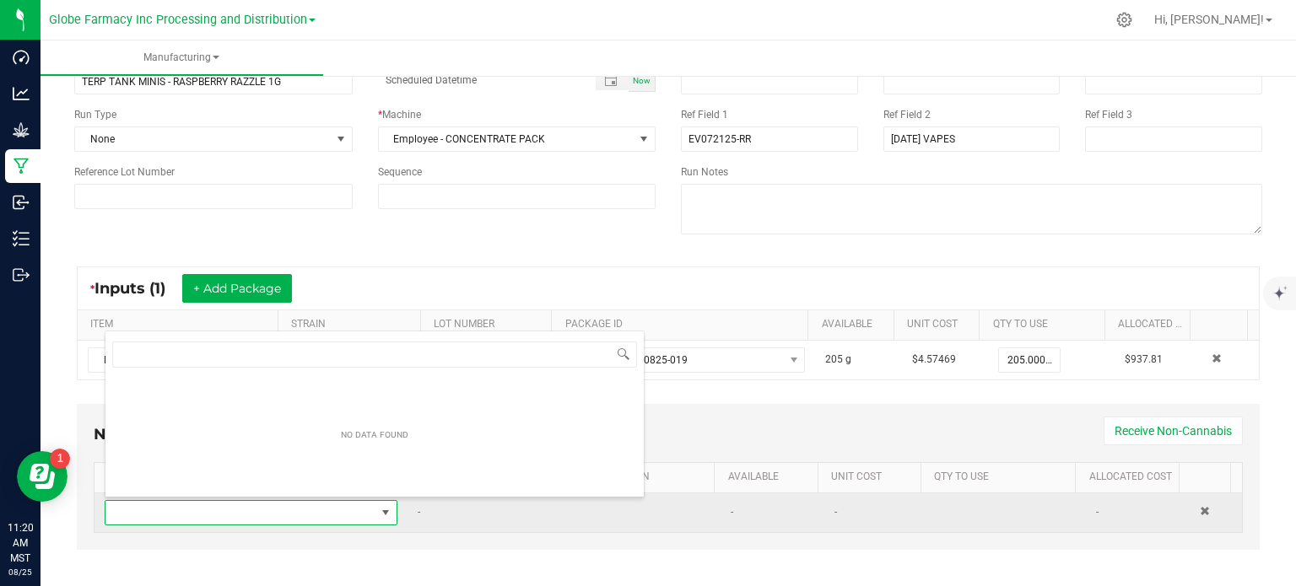
scroll to position [24, 282]
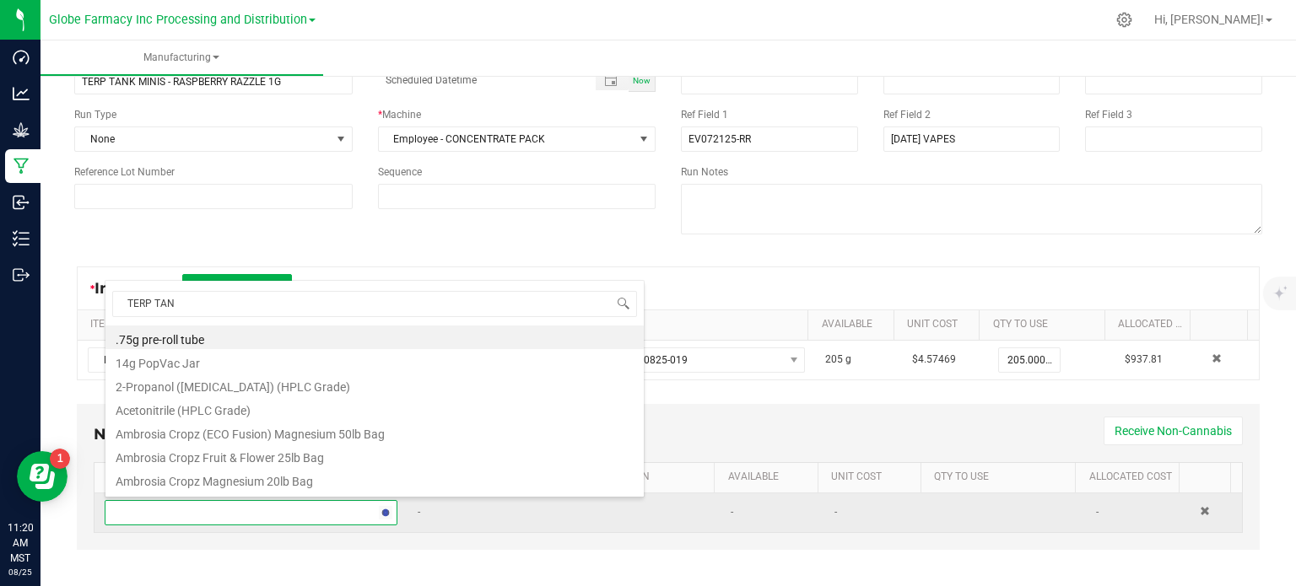
type input "TERP TANK"
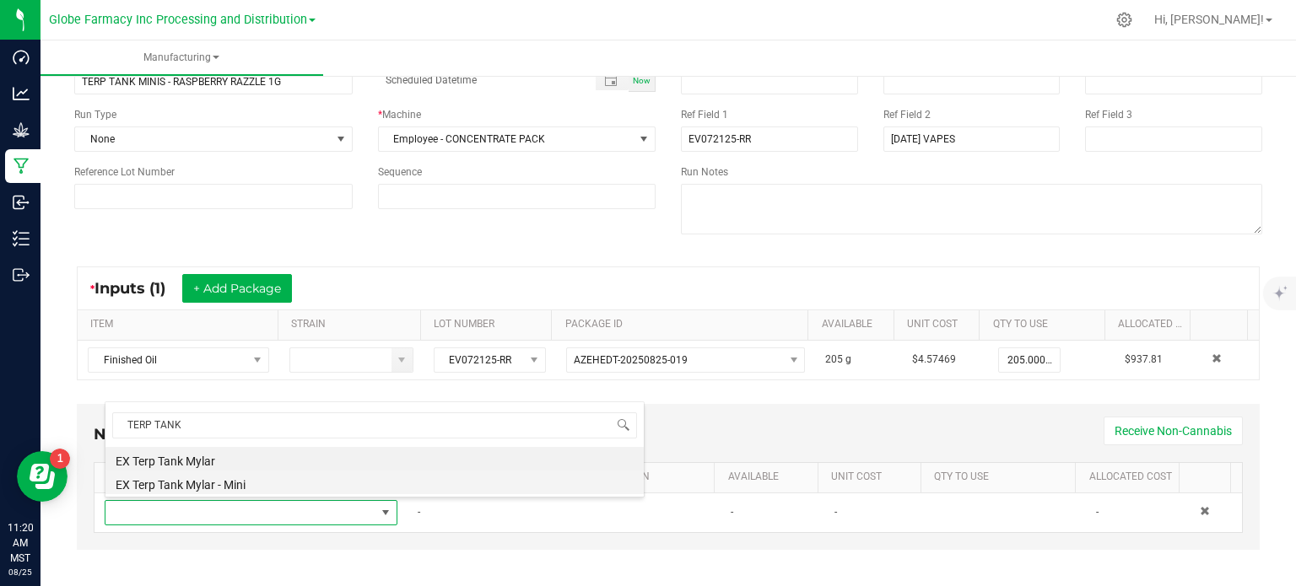
click at [262, 478] on li "EX Terp Tank Mylar - Mini" at bounding box center [374, 483] width 538 height 24
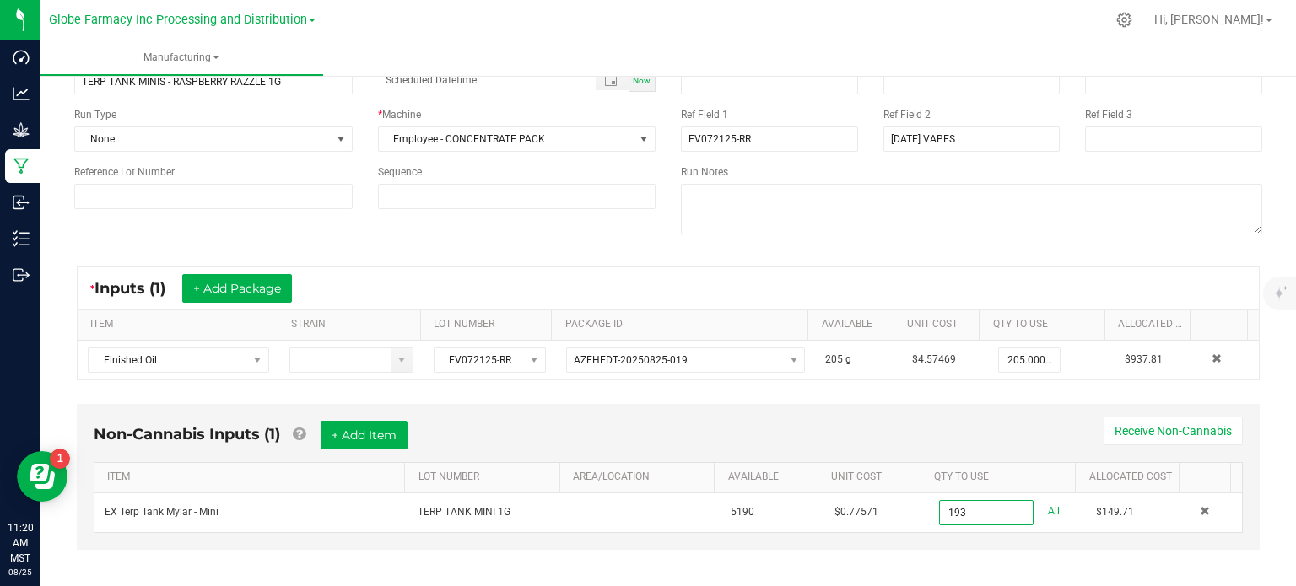
click at [969, 554] on div "Non-Cannabis Inputs (1) + Add Item Receive Non-Cannabis ITEM LOT NUMBER AREA/LO…" at bounding box center [668, 489] width 1213 height 186
type input "193 ea"
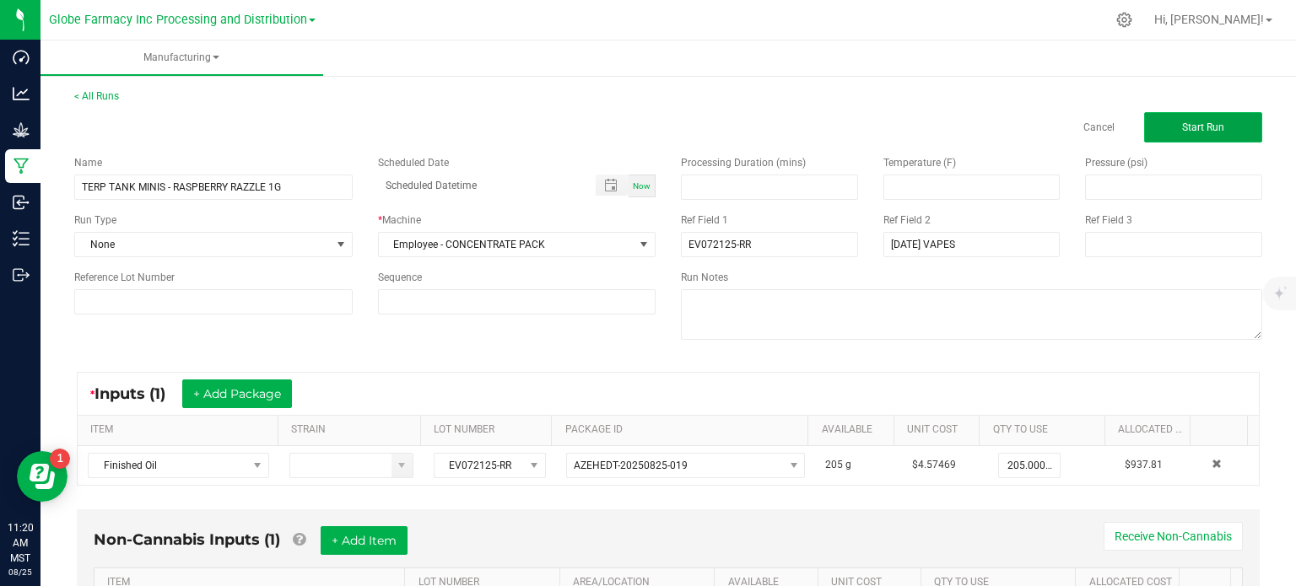
click at [1171, 136] on button "Start Run" at bounding box center [1203, 127] width 118 height 30
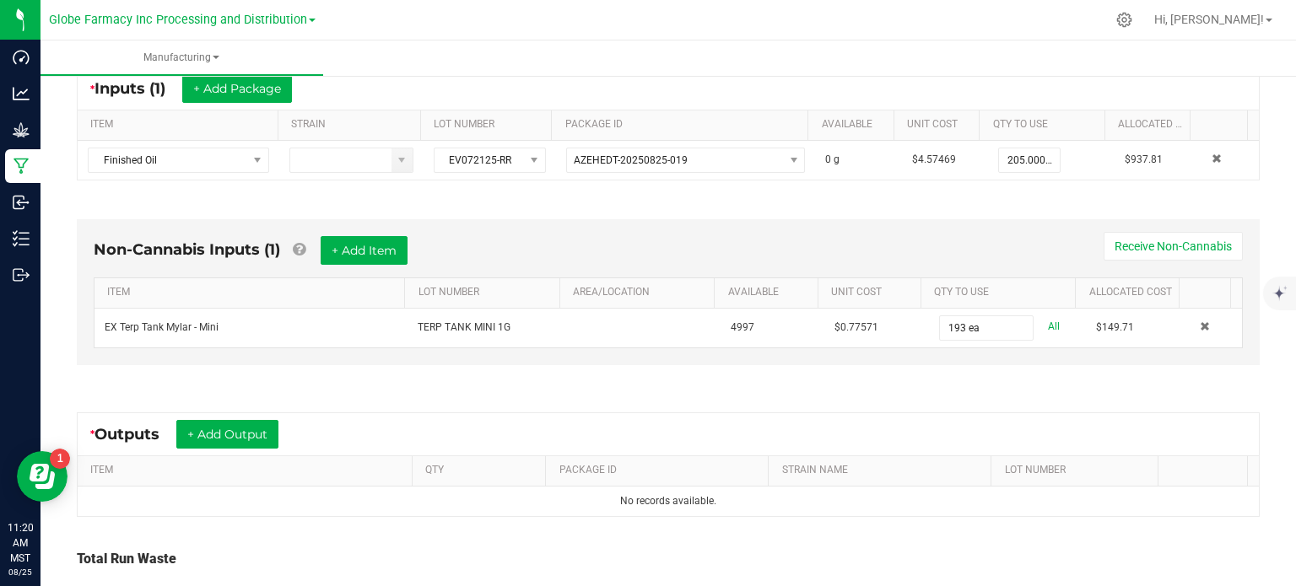
scroll to position [338, 0]
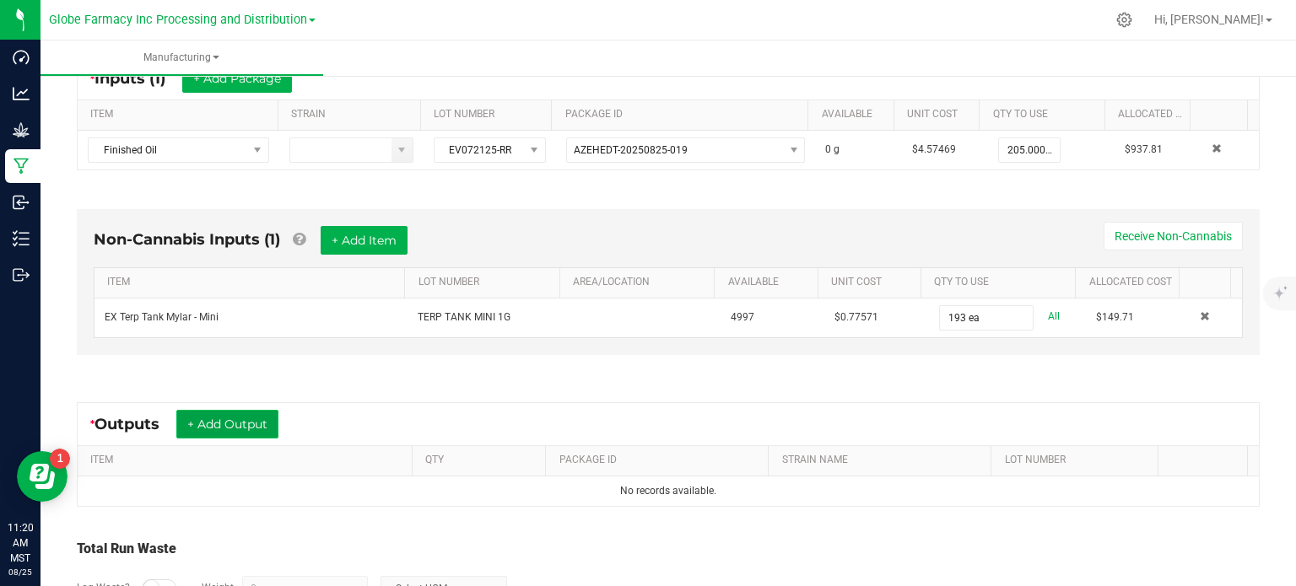
click at [268, 418] on button "+ Add Output" at bounding box center [227, 424] width 102 height 29
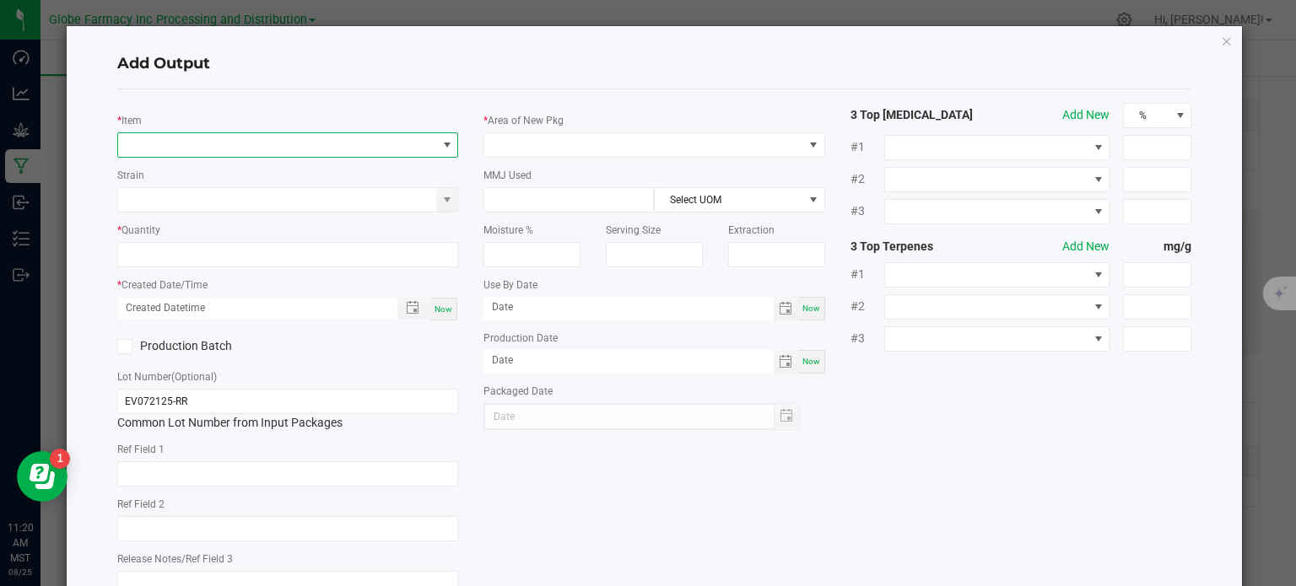
click at [215, 151] on span "NO DATA FOUND" at bounding box center [277, 145] width 319 height 24
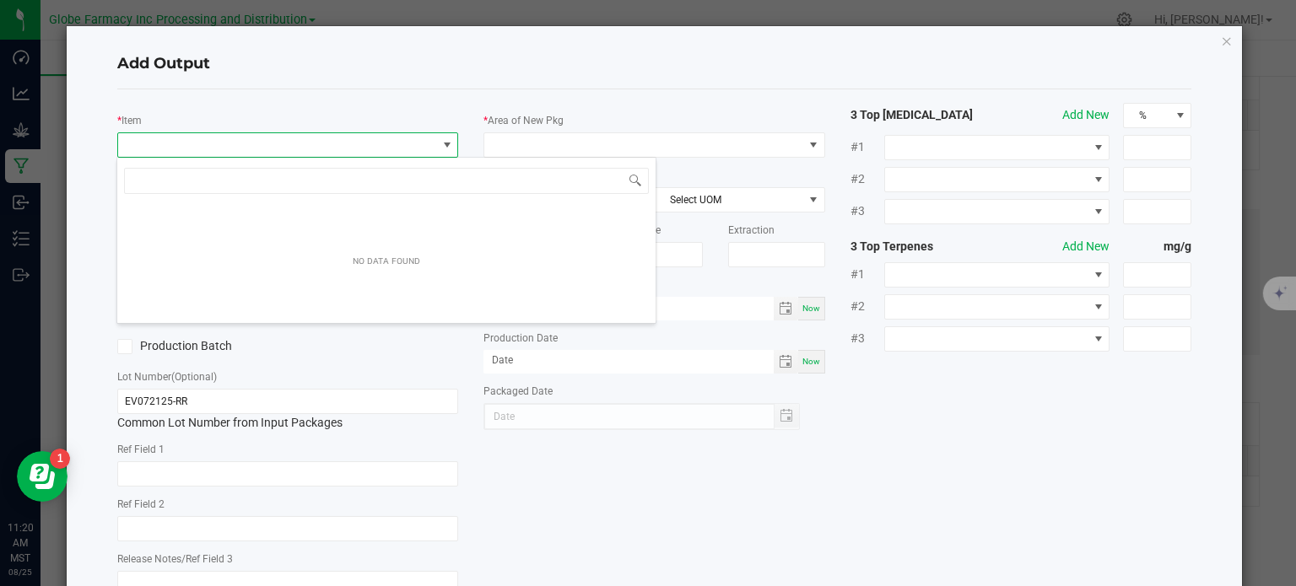
scroll to position [24, 338]
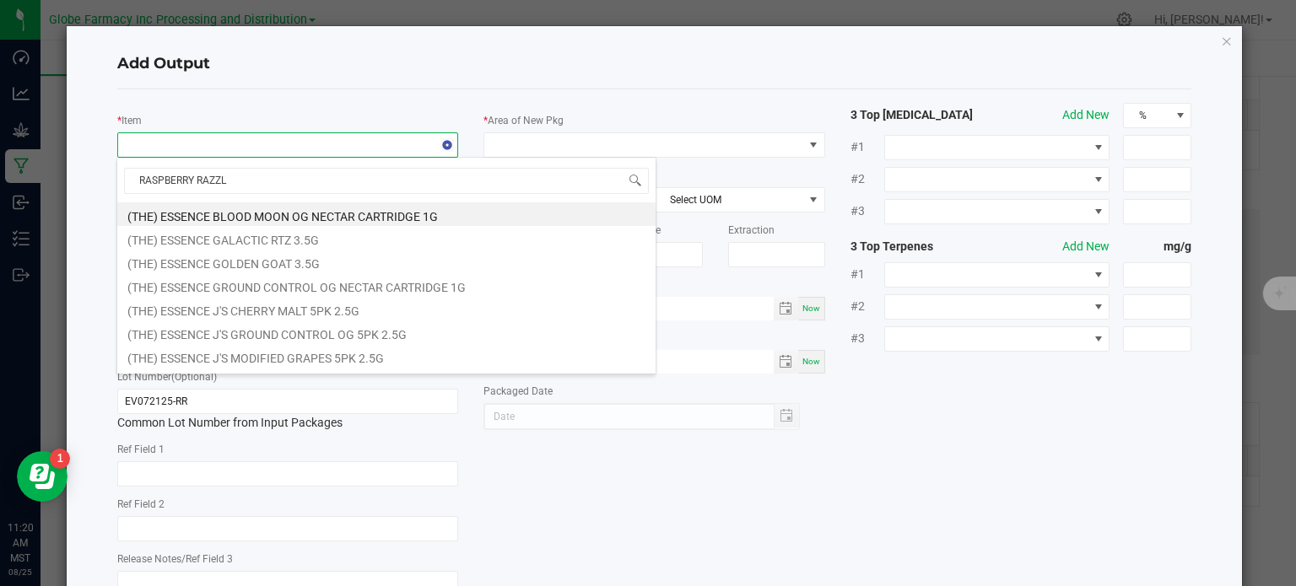
type input "RASPBERRY RAZZLE"
type input "0 ea"
type input "1"
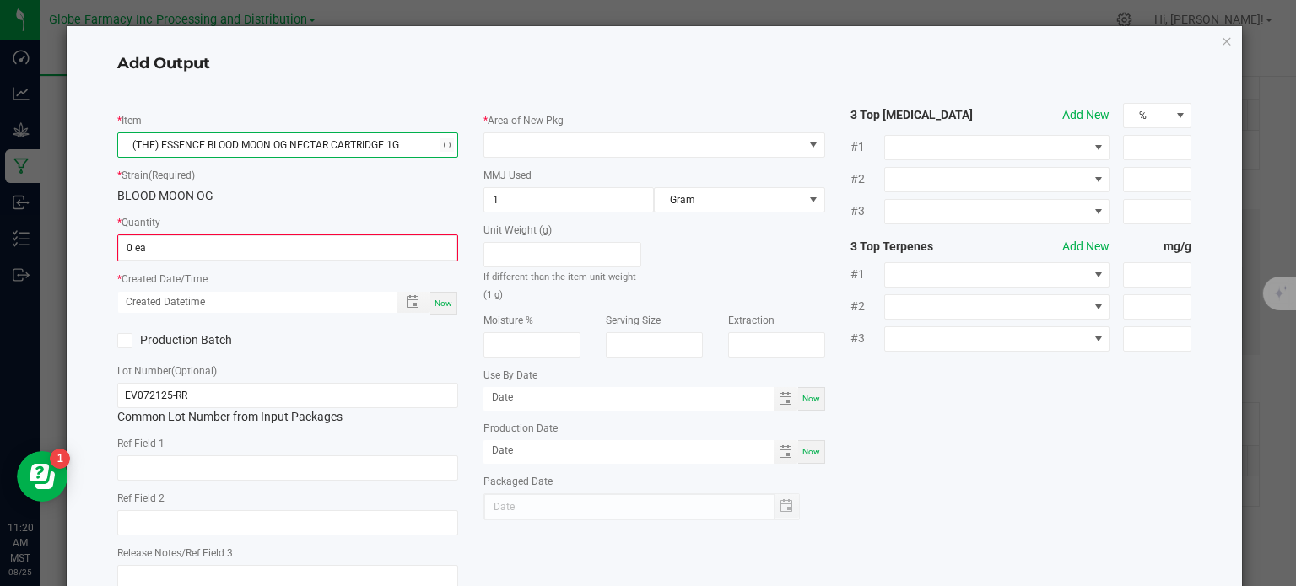
click at [214, 147] on span "(THE) ESSENCE BLOOD MOON OG NECTAR CARTRIDGE 1G" at bounding box center [277, 145] width 319 height 24
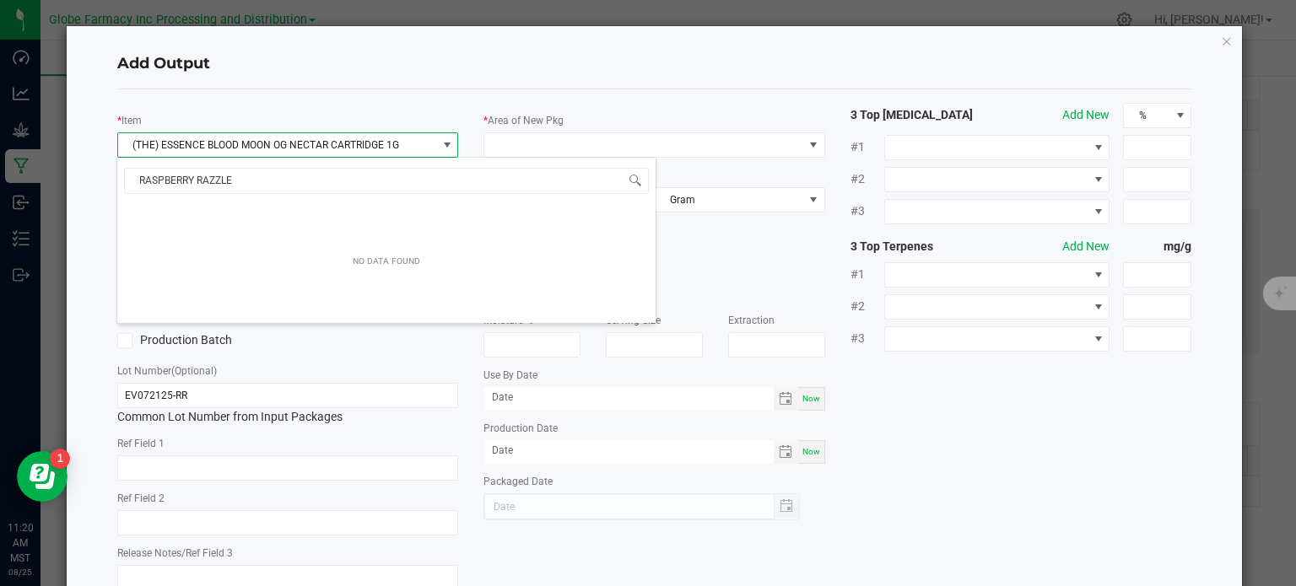
click at [52, 187] on body "Dashboard Analytics Grow Manufacturing Inbound Inventory Outbound 11:20 AM MST …" at bounding box center [648, 293] width 1296 height 586
type input "TERP TANK"
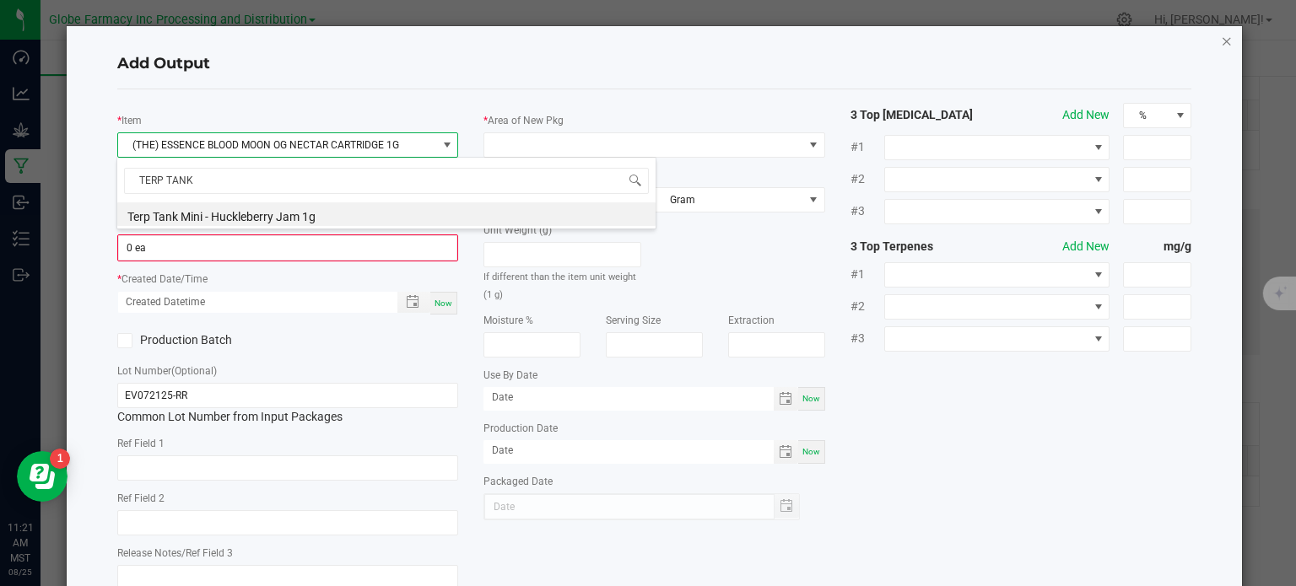
click at [1221, 40] on icon "button" at bounding box center [1227, 40] width 12 height 20
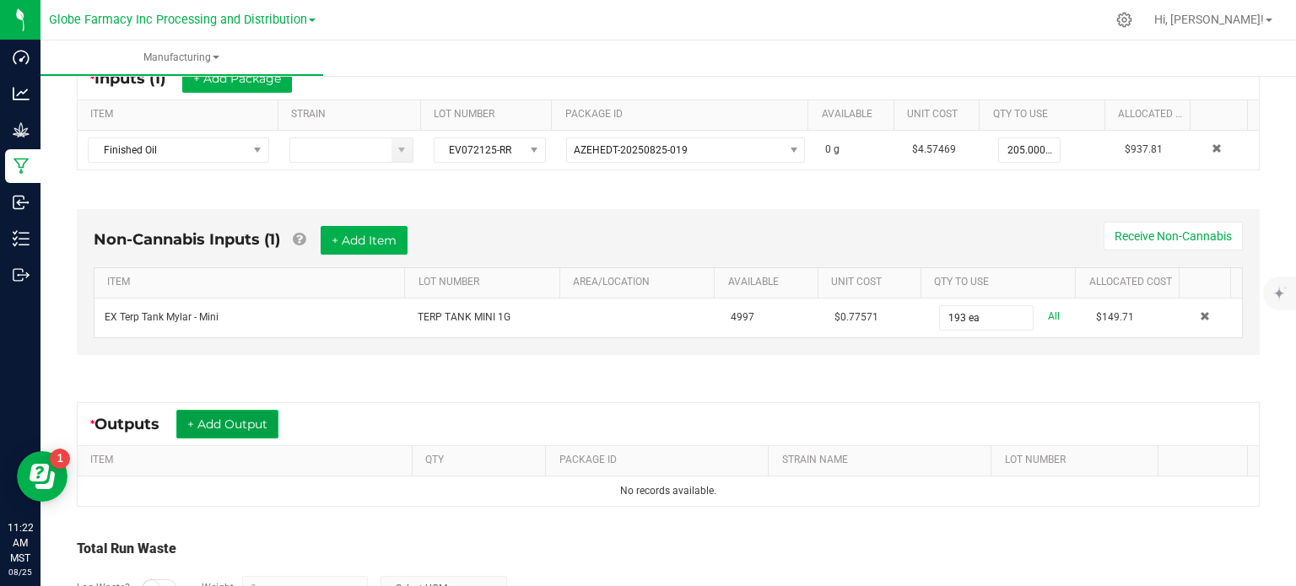
click at [251, 420] on button "+ Add Output" at bounding box center [227, 424] width 102 height 29
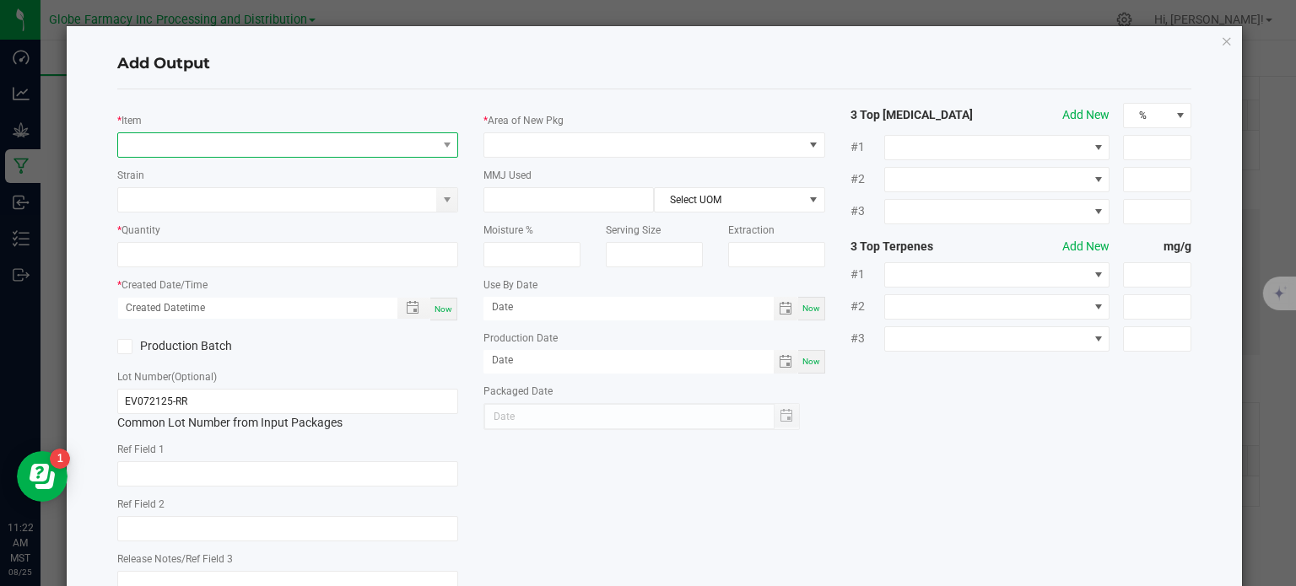
click at [299, 154] on span "NO DATA FOUND" at bounding box center [277, 145] width 319 height 24
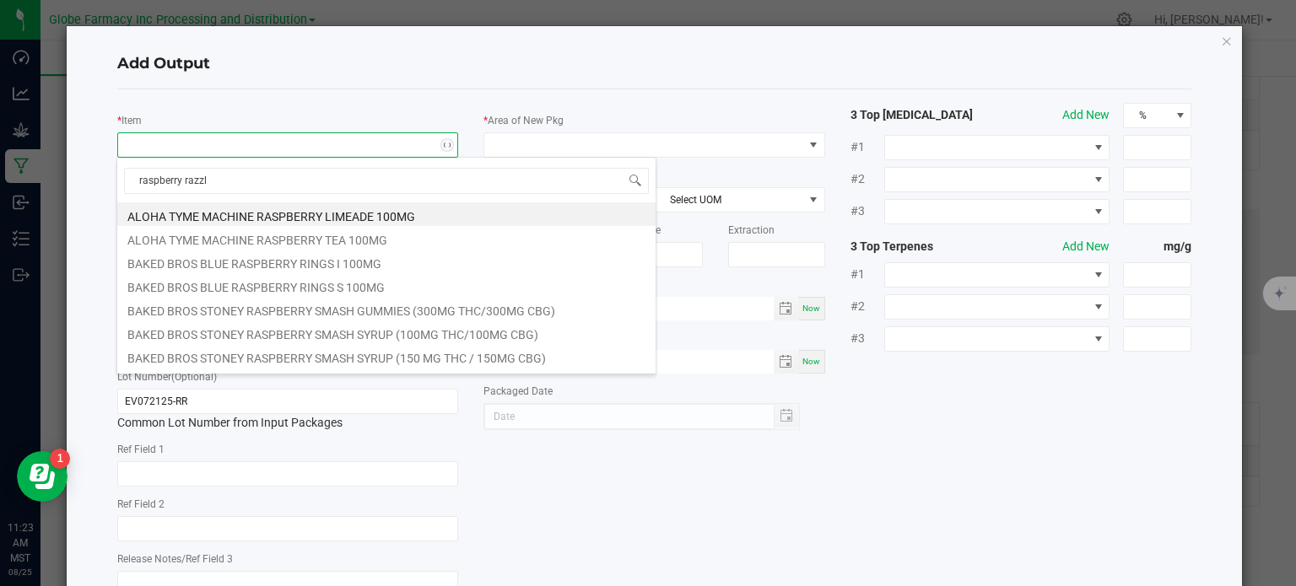
type input "raspberry razzle"
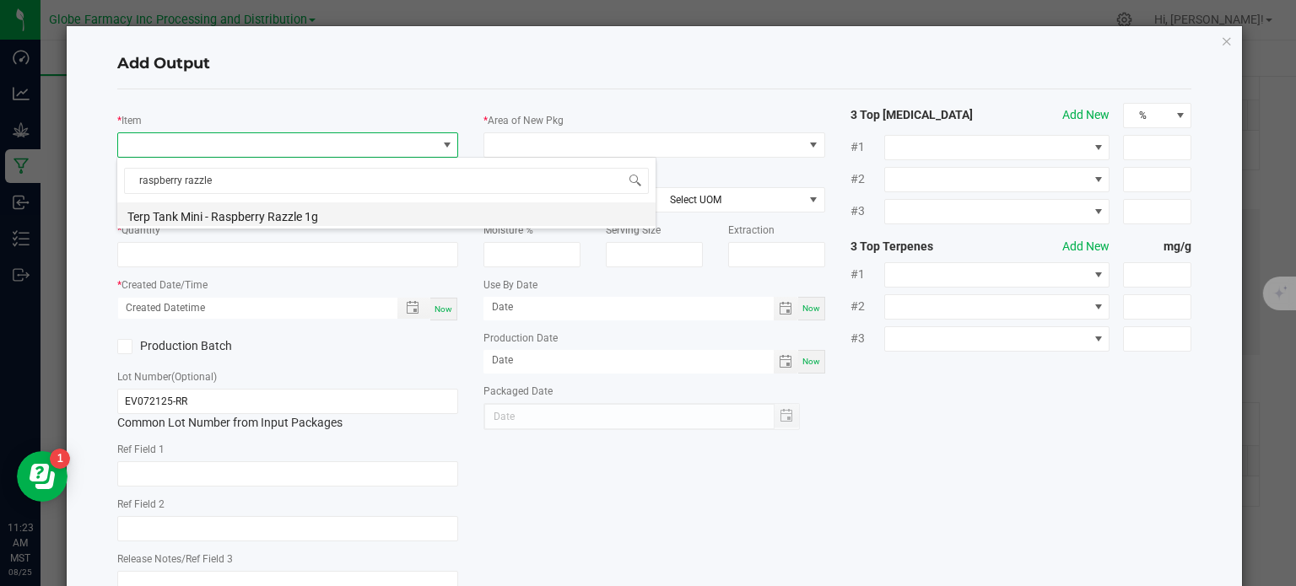
click at [215, 210] on li "Terp Tank Mini - Raspberry Razzle 1g" at bounding box center [386, 215] width 538 height 24
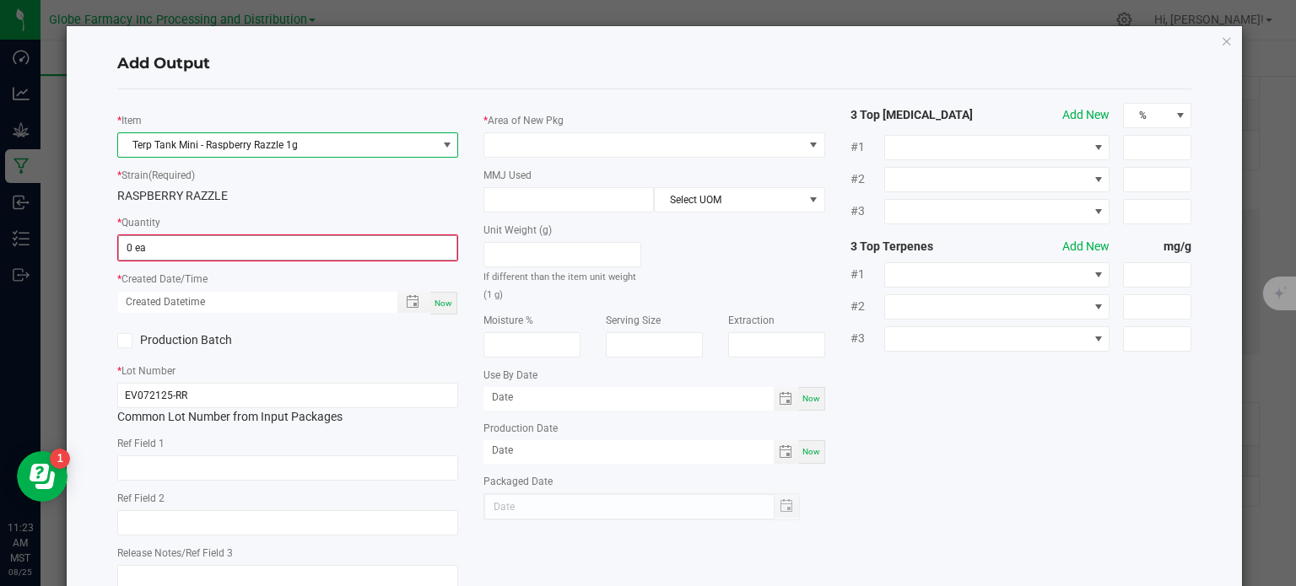
click at [143, 257] on input "0 ea" at bounding box center [288, 248] width 338 height 24
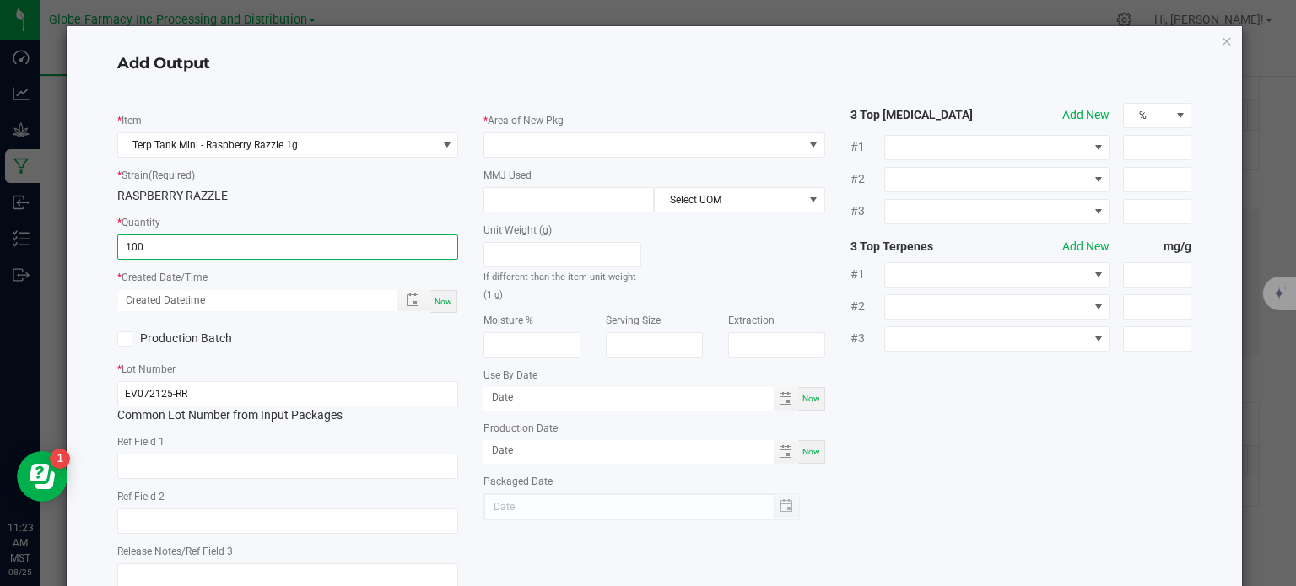
click at [446, 300] on span "Now" at bounding box center [444, 301] width 18 height 9
type input "100 ea"
type input "08/25/2025 11:23 AM"
type input "[DATE]"
click at [284, 458] on input "text" at bounding box center [288, 466] width 342 height 25
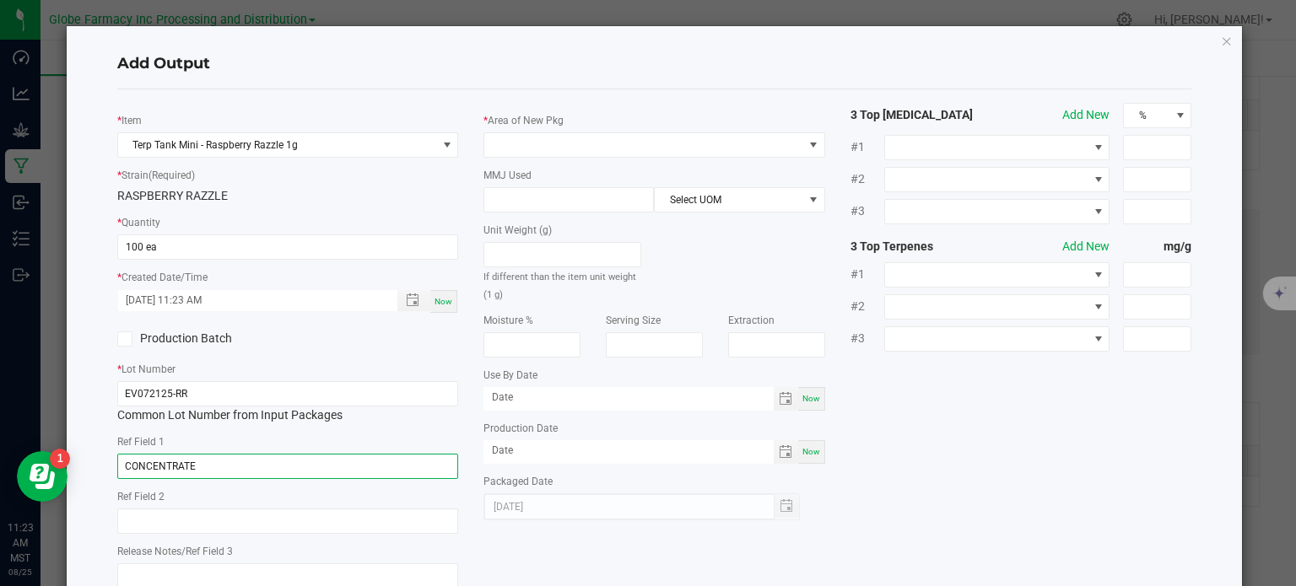
type input "CONCENTRATE"
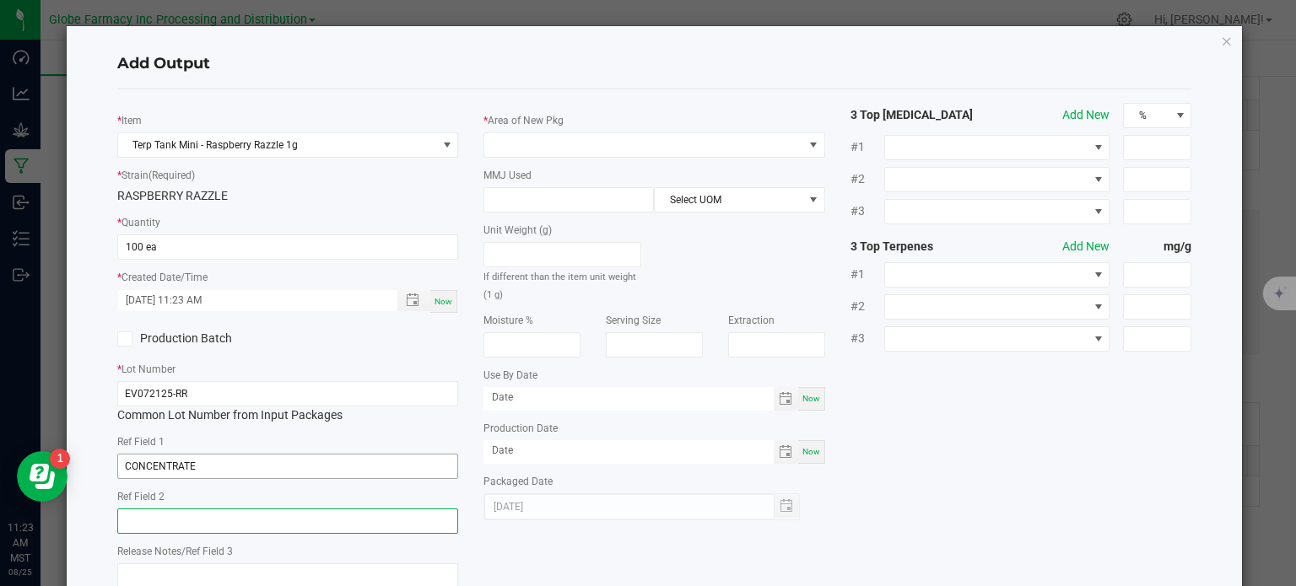
paste input "Cannabis Derived Distillate, Organic Terpenes"
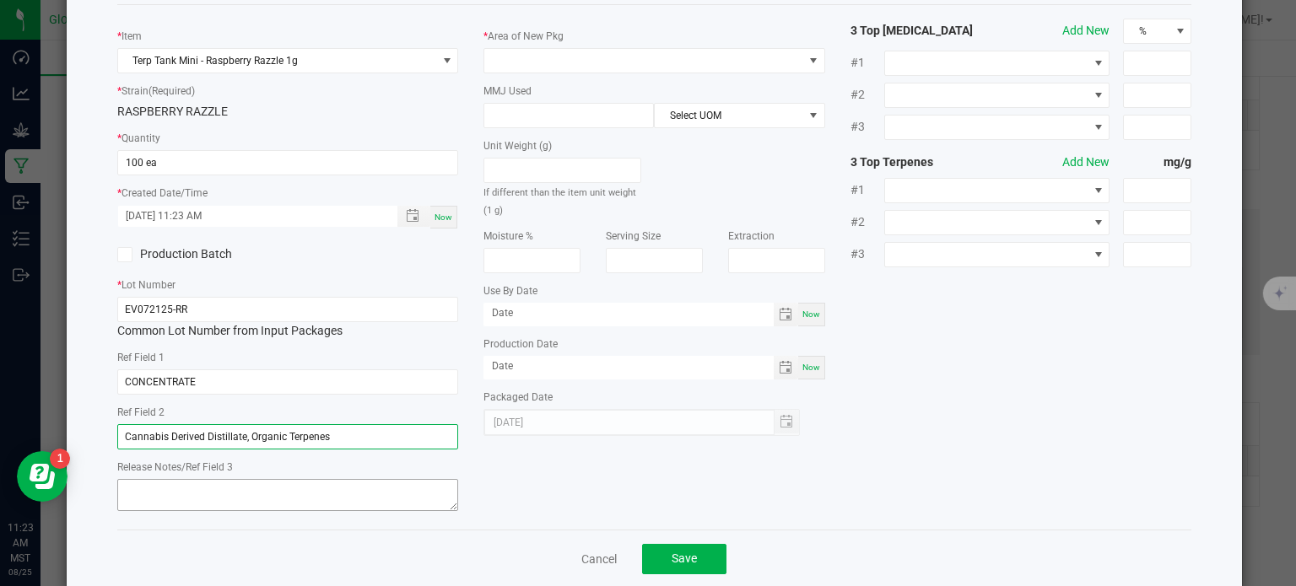
type input "Cannabis Derived Distillate, Organic Terpenes"
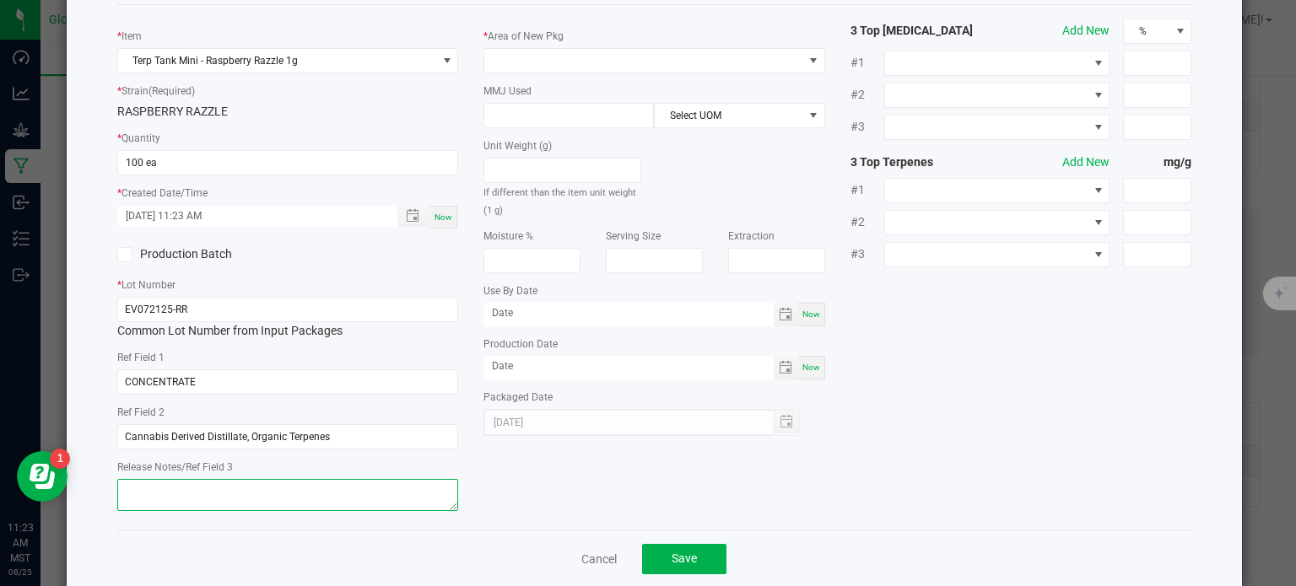
click at [216, 502] on textarea at bounding box center [288, 495] width 342 height 32
type textarea "8/29/2025"
click at [996, 359] on div "* Item Terp Tank Mini - Raspberry Razzle 1g * Strain (Required) RASPBERRY RAZZL…" at bounding box center [655, 268] width 1100 height 498
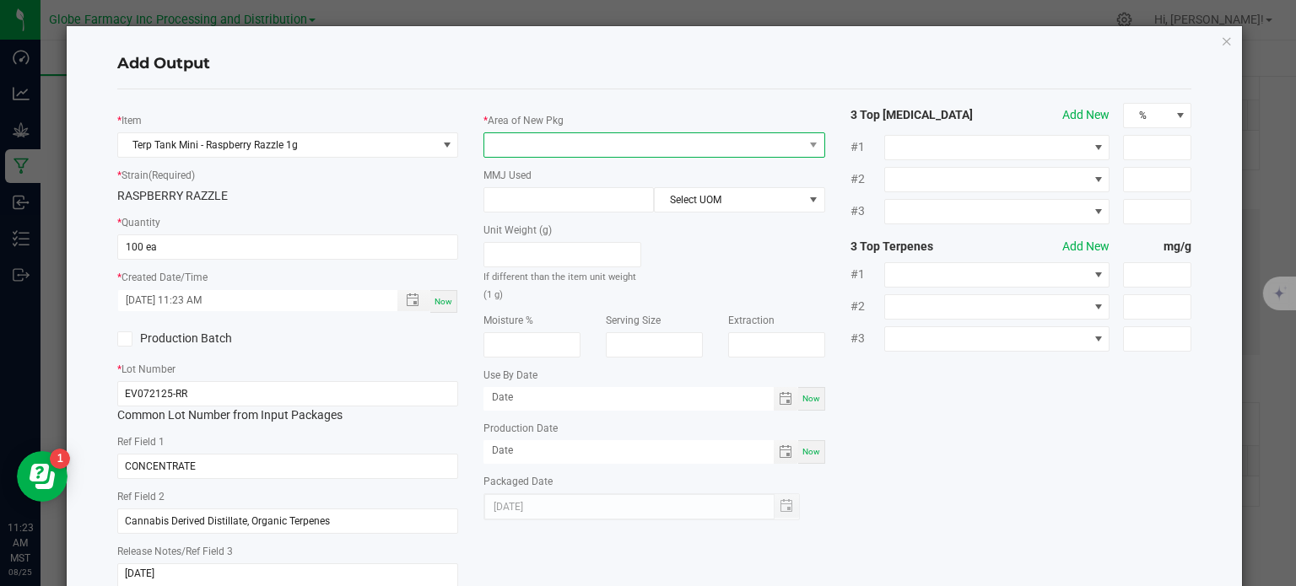
click at [629, 140] on span at bounding box center [643, 145] width 319 height 24
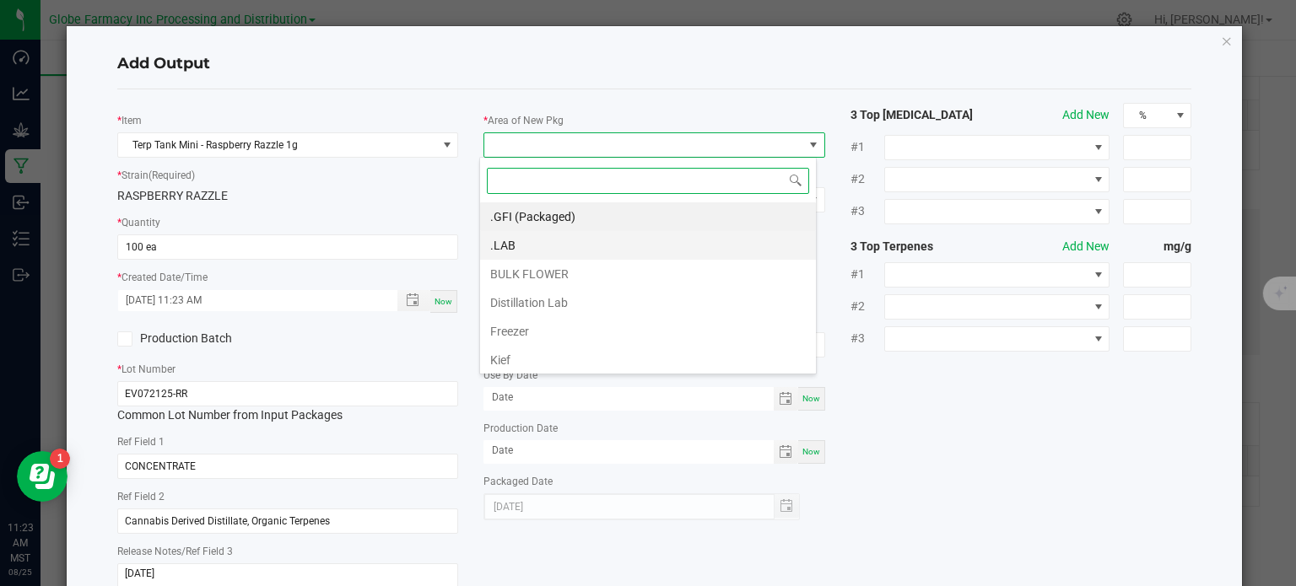
scroll to position [24, 338]
click at [565, 212] on li ".GFI (Packaged)" at bounding box center [648, 217] width 336 height 29
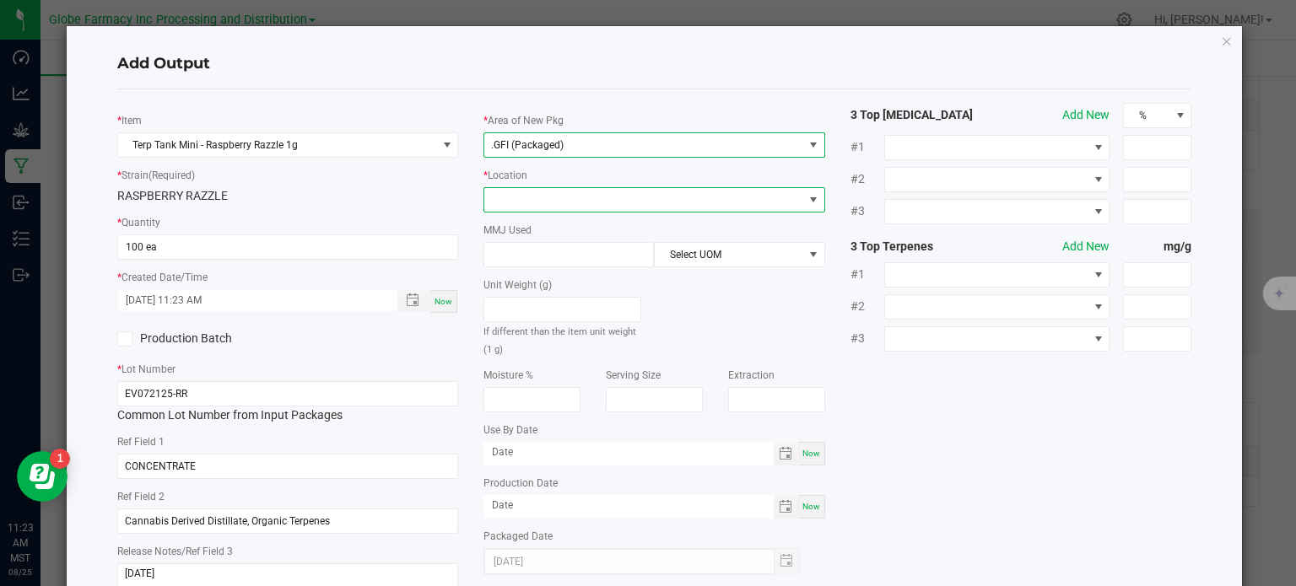
click at [566, 208] on span at bounding box center [643, 200] width 319 height 24
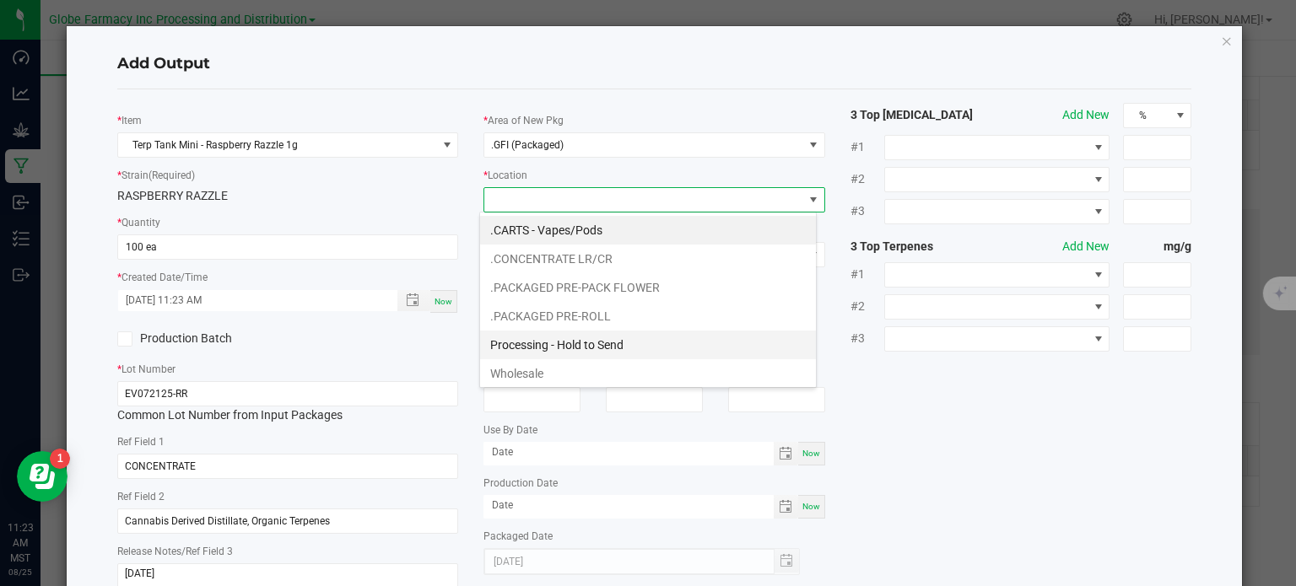
click at [590, 336] on li "Processing - Hold to Send" at bounding box center [648, 345] width 336 height 29
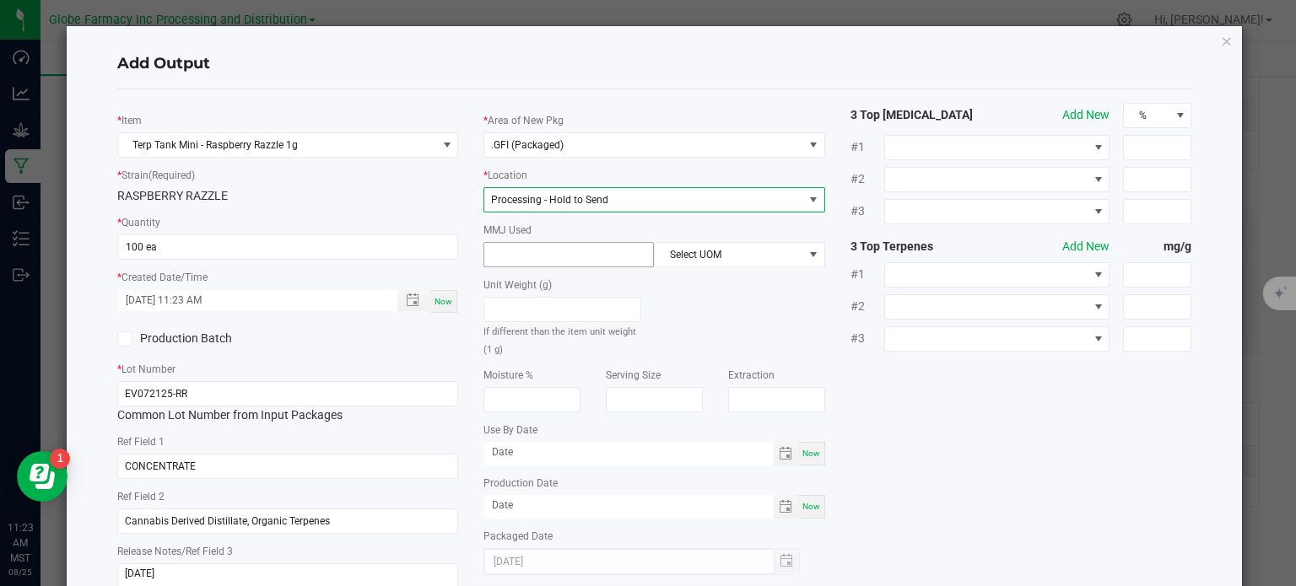
click at [547, 249] on input at bounding box center [568, 255] width 169 height 24
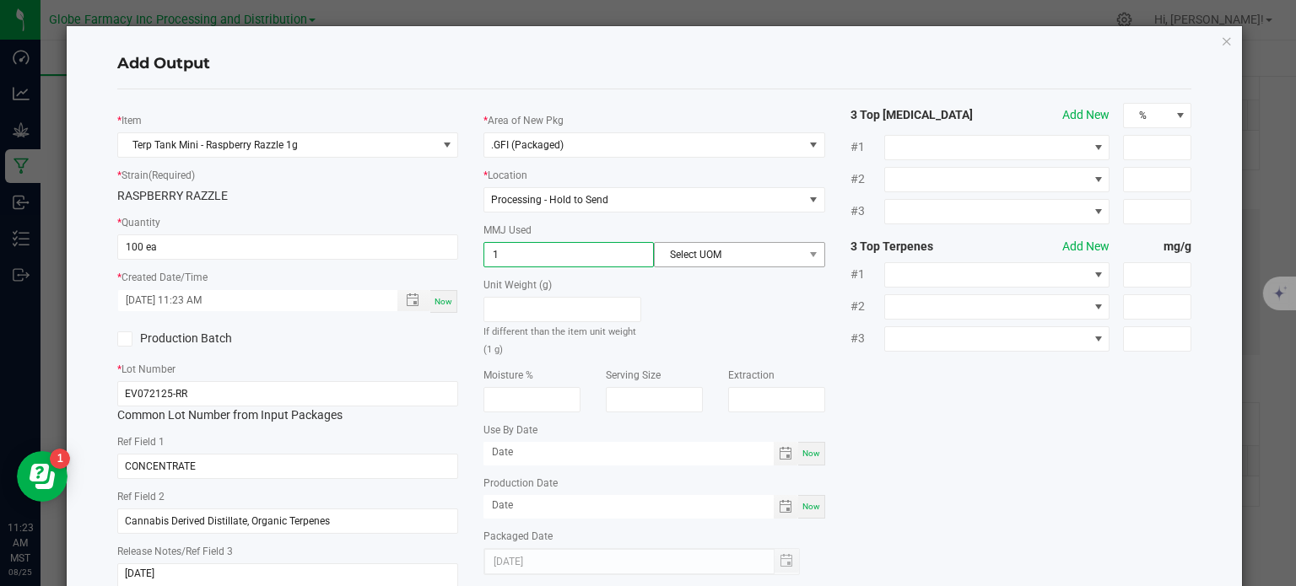
type input "1"
click at [673, 250] on span "Select UOM" at bounding box center [729, 255] width 148 height 24
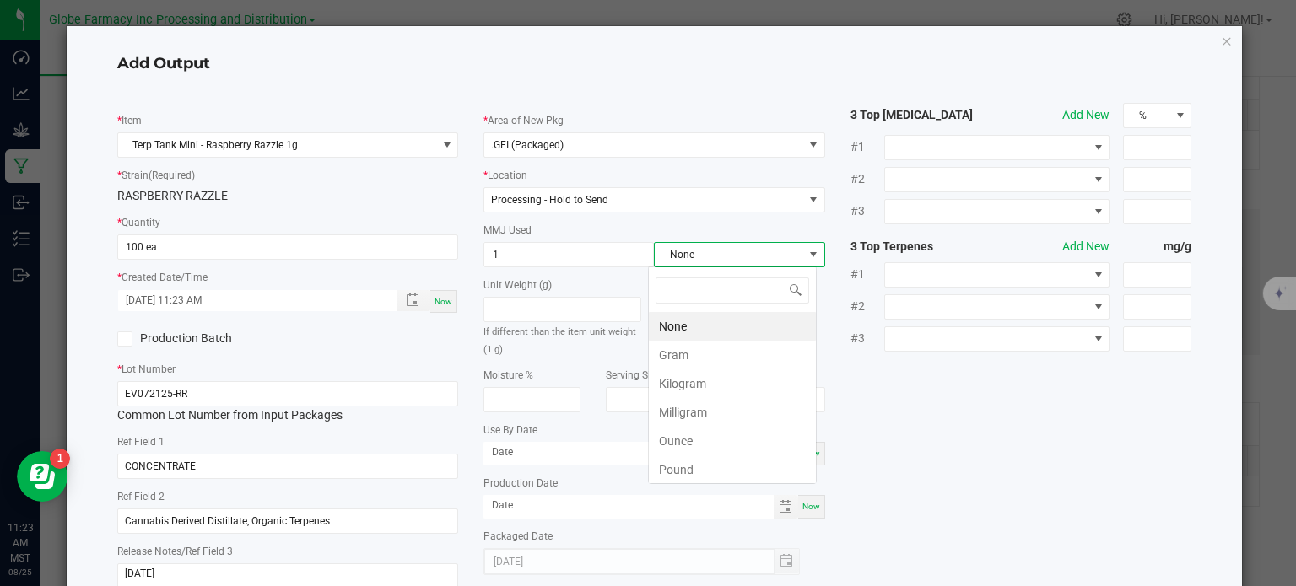
scroll to position [24, 169]
click at [719, 351] on li "Gram" at bounding box center [732, 355] width 167 height 29
click at [246, 246] on input "100 ea" at bounding box center [288, 247] width 340 height 24
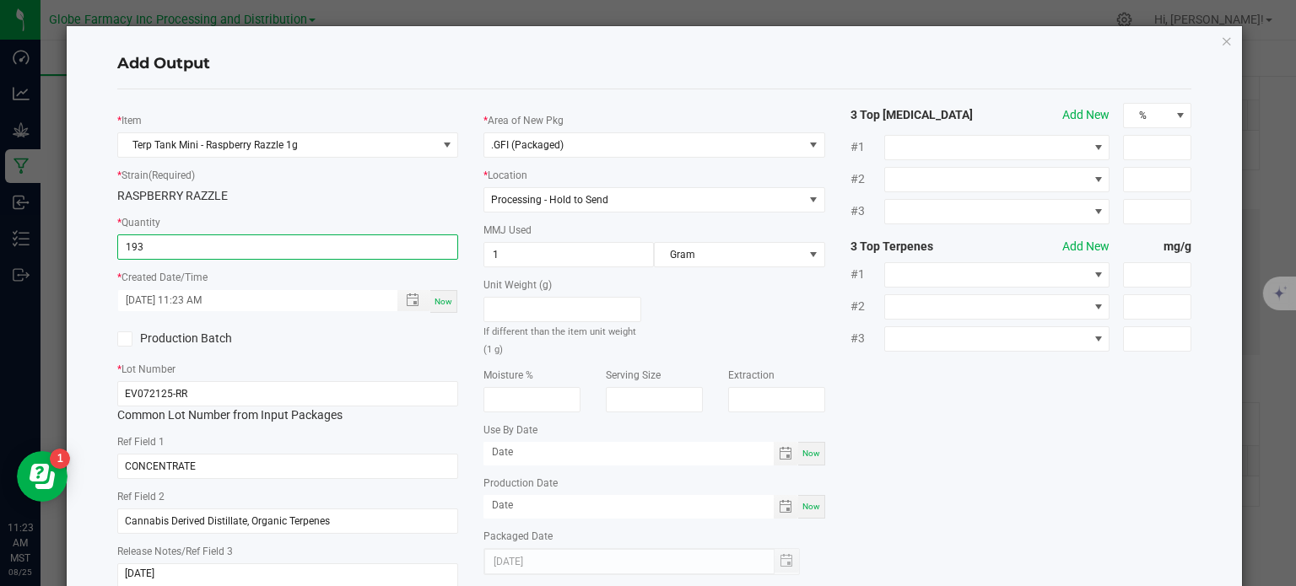
type input "193 ea"
click at [910, 396] on div "* Item Terp Tank Mini - Raspberry Razzle 1g * Strain (Required) RASPBERRY RAZZL…" at bounding box center [655, 352] width 1100 height 498
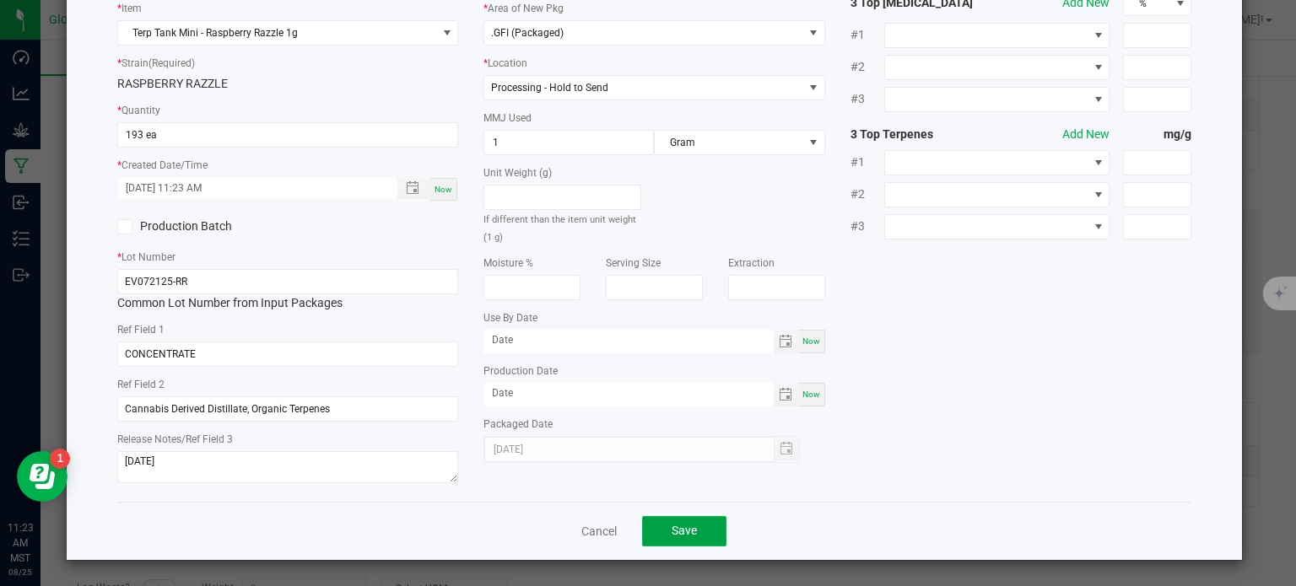
click at [700, 529] on button "Save" at bounding box center [684, 531] width 84 height 30
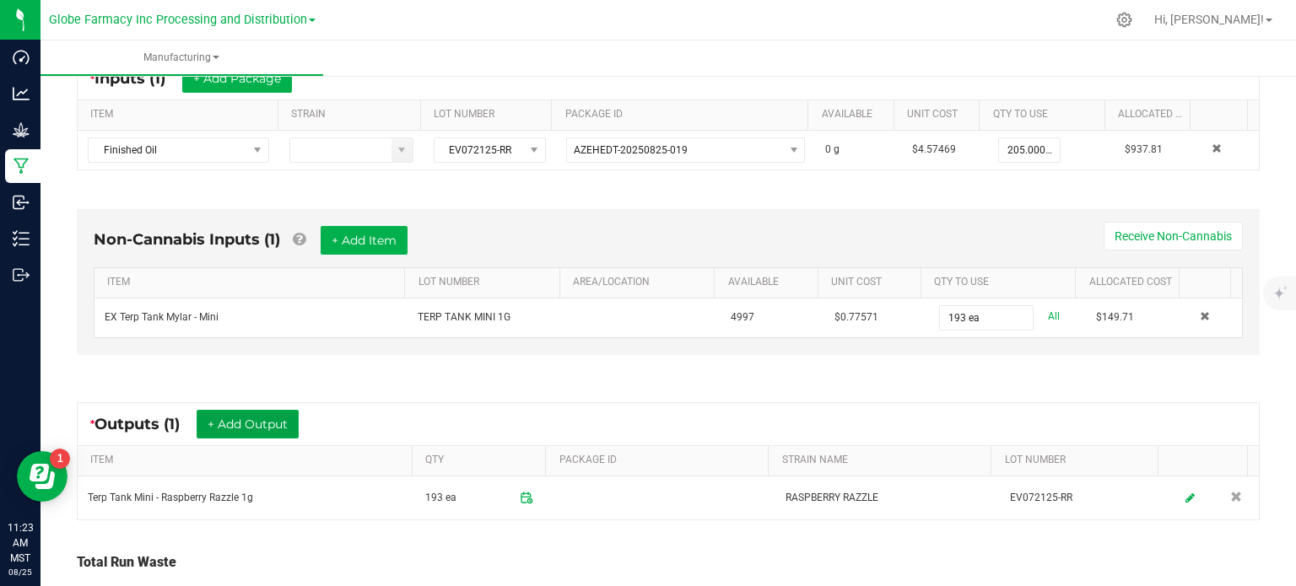
scroll to position [0, 0]
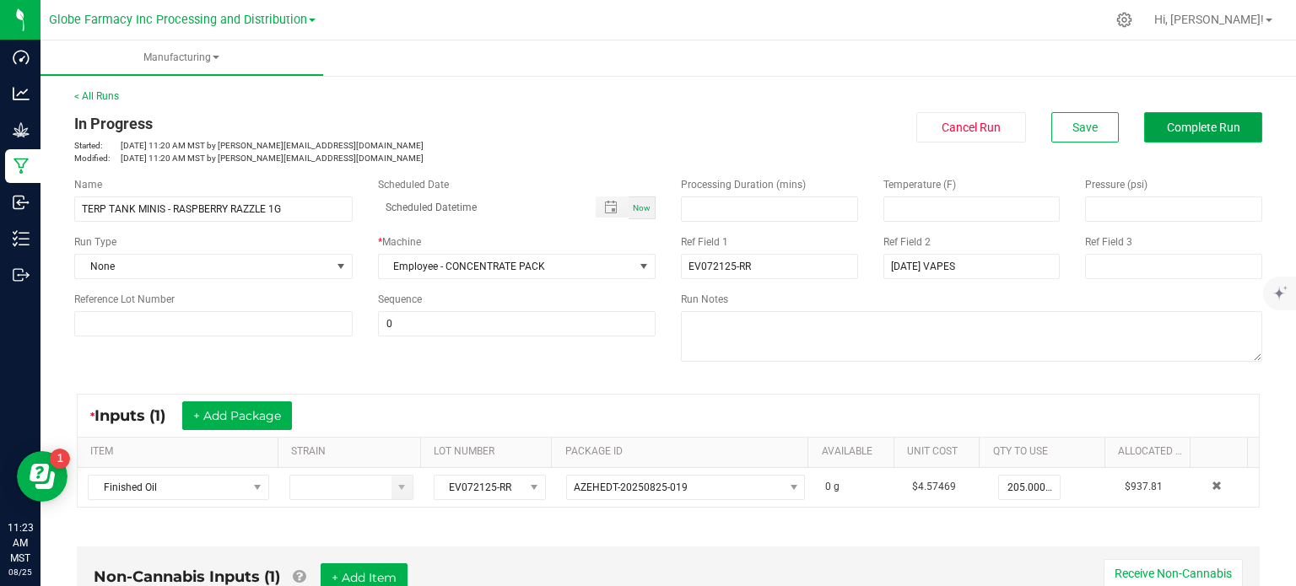
click at [1170, 139] on button "Complete Run" at bounding box center [1203, 127] width 118 height 30
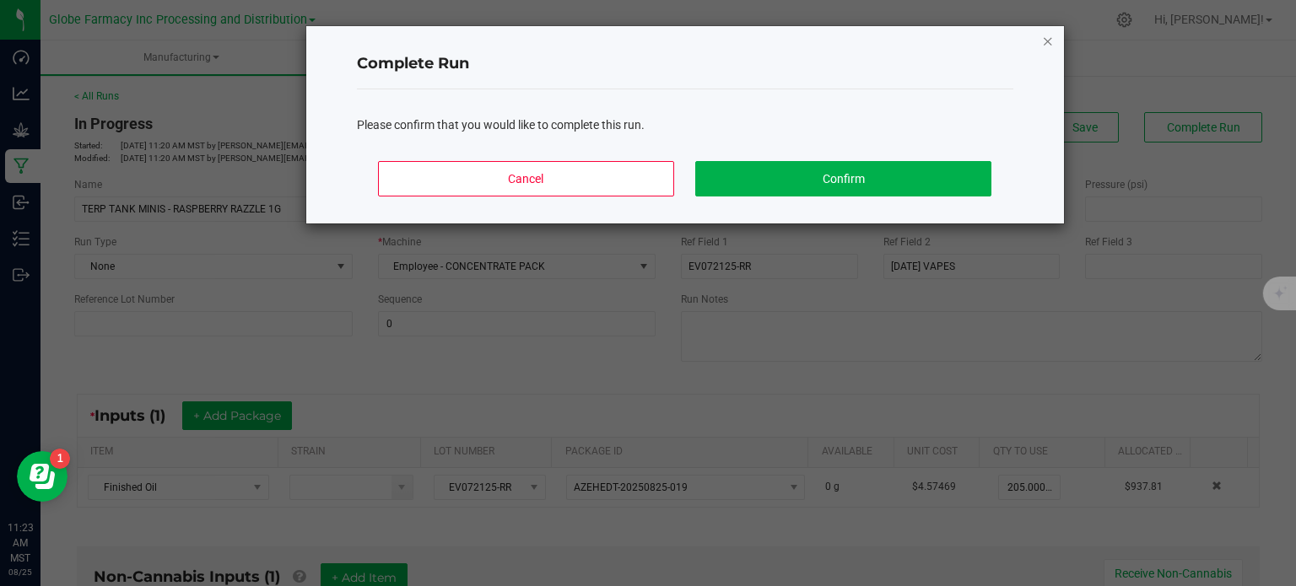
click at [1050, 45] on icon "Close" at bounding box center [1048, 40] width 12 height 20
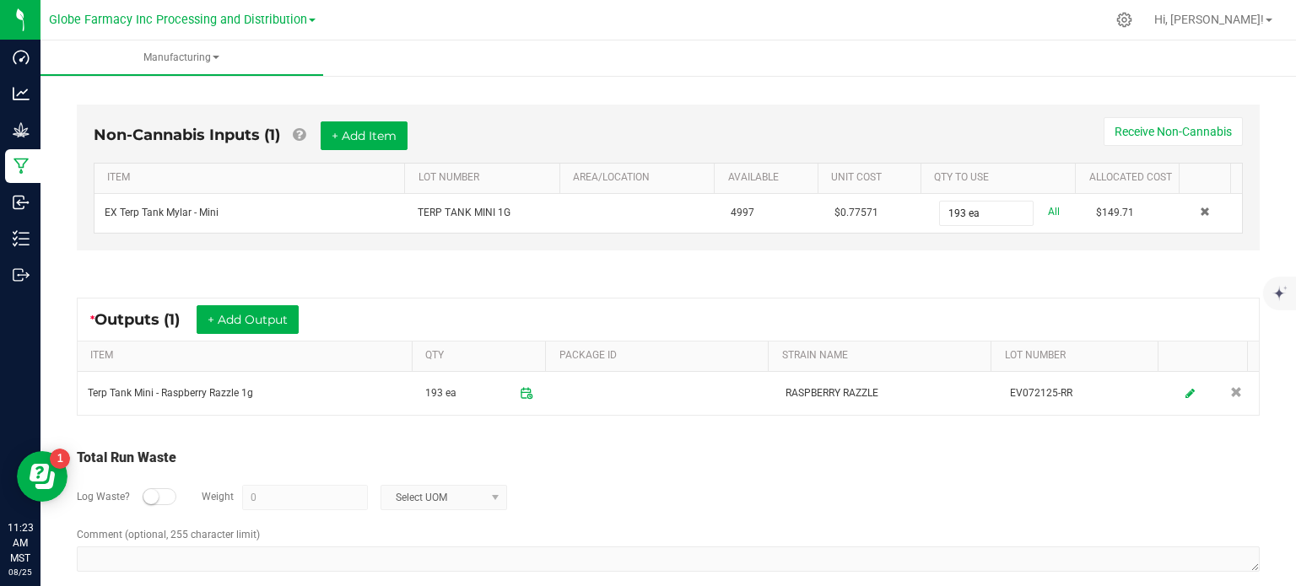
scroll to position [459, 0]
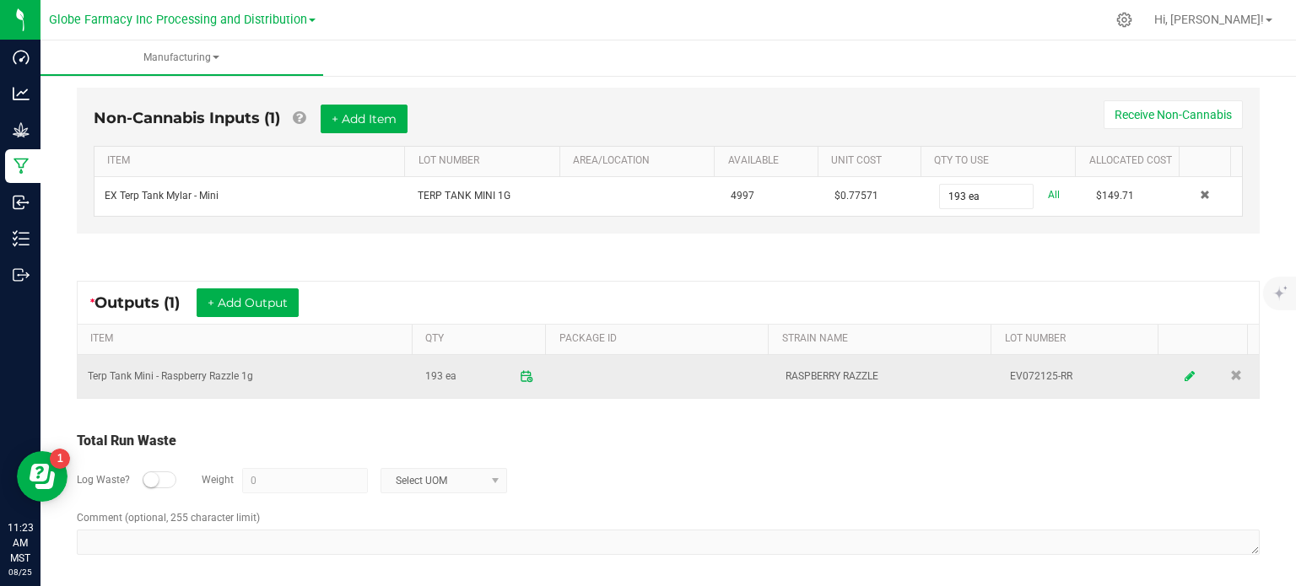
click at [1178, 370] on link at bounding box center [1190, 376] width 25 height 33
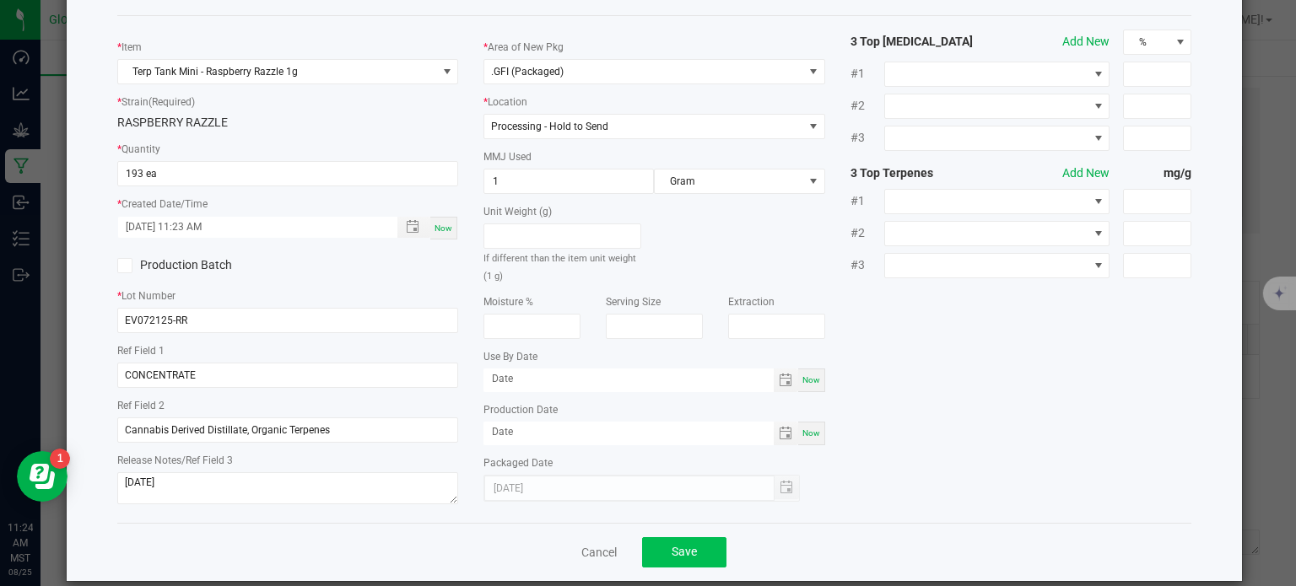
scroll to position [95, 0]
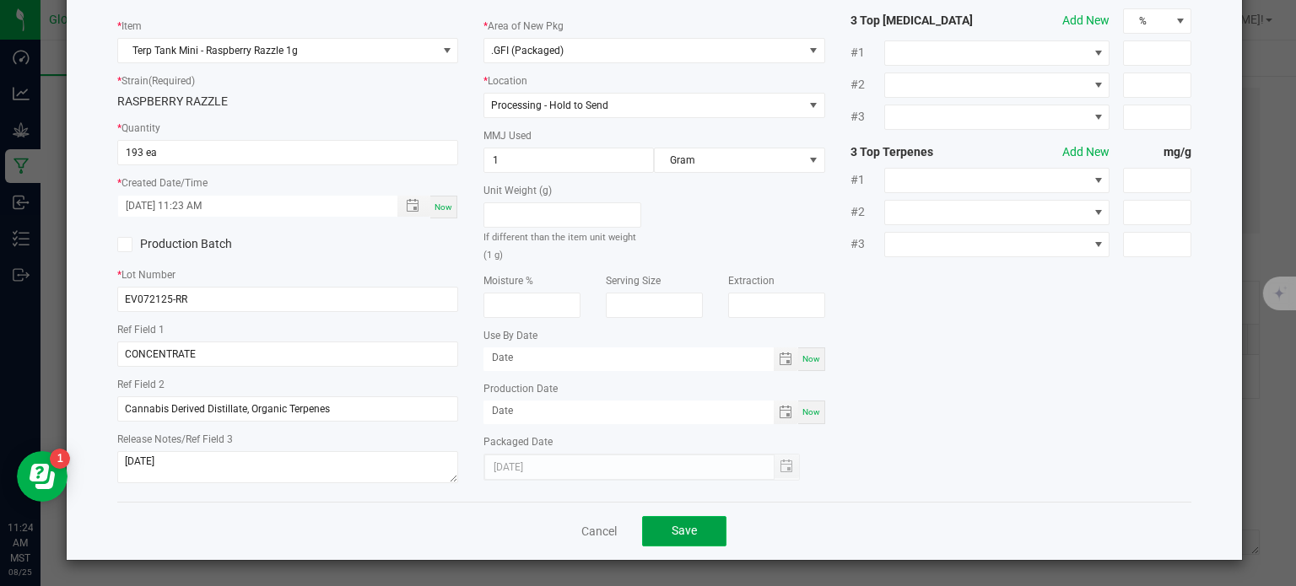
click at [678, 542] on button "Save" at bounding box center [684, 531] width 84 height 30
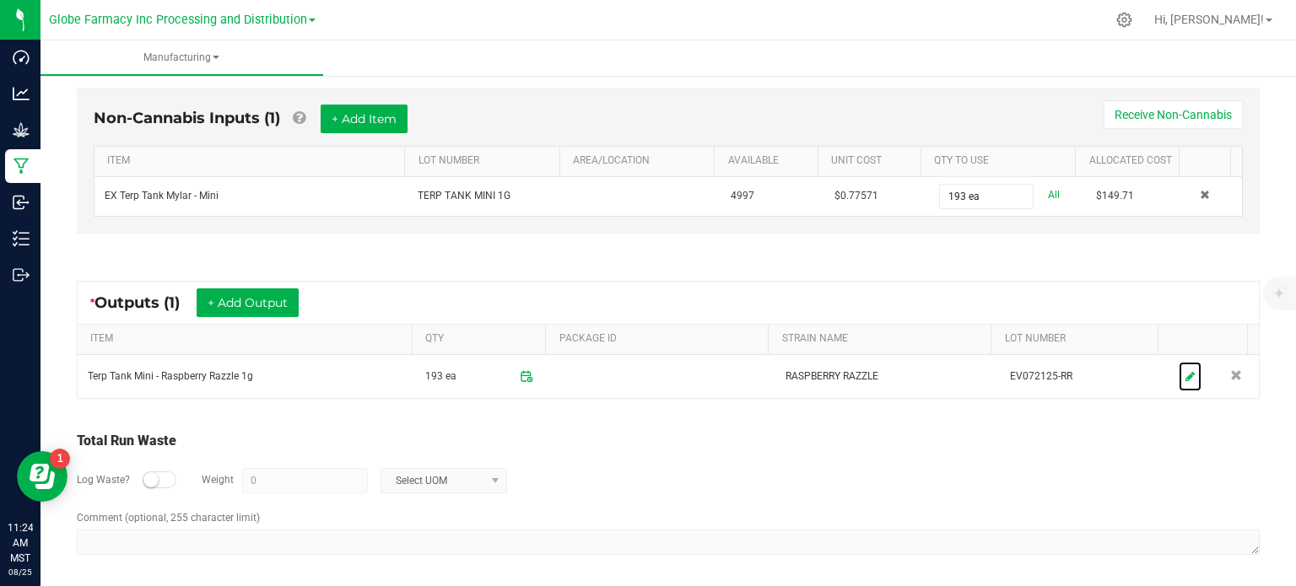
scroll to position [0, 0]
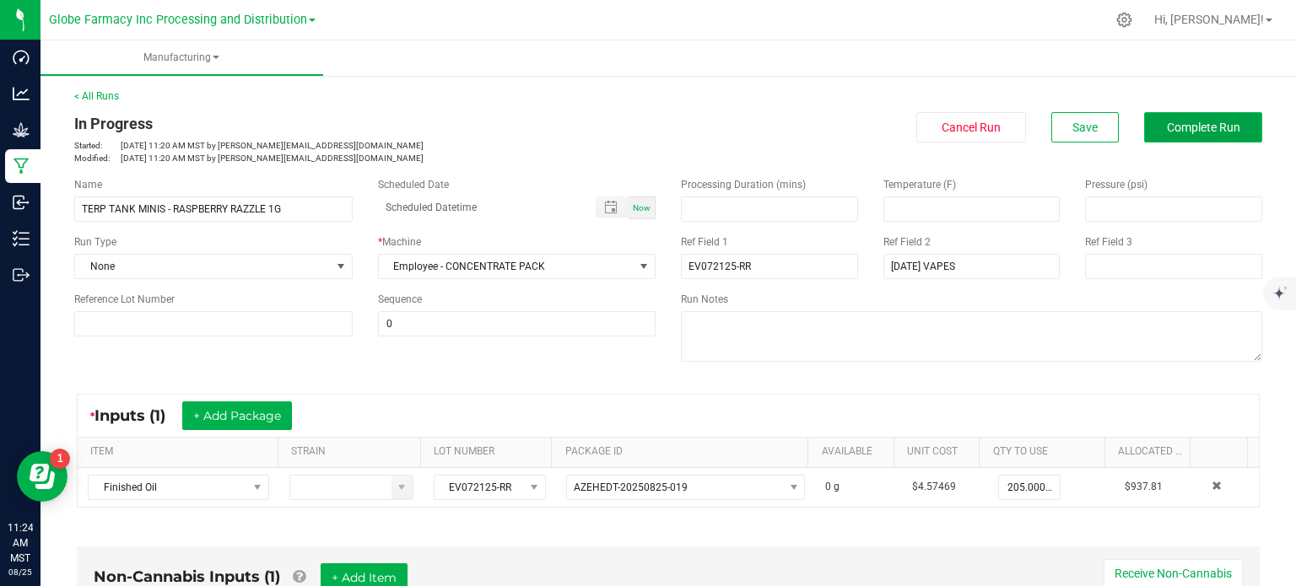
click at [1181, 139] on button "Complete Run" at bounding box center [1203, 127] width 118 height 30
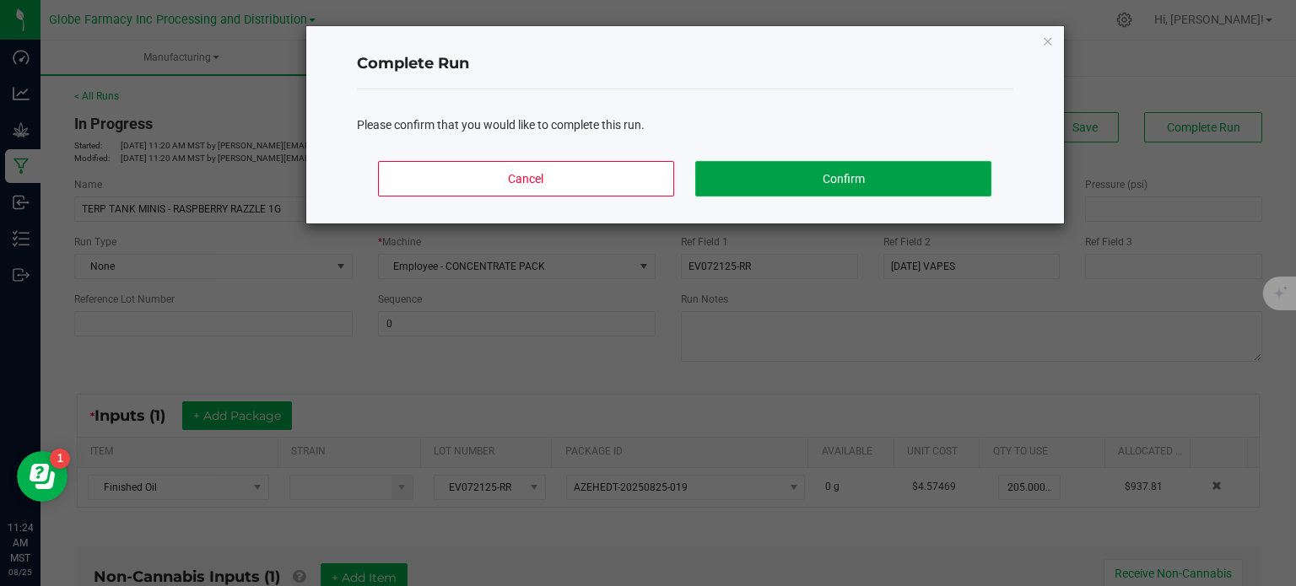
click at [925, 177] on button "Confirm" at bounding box center [842, 178] width 295 height 35
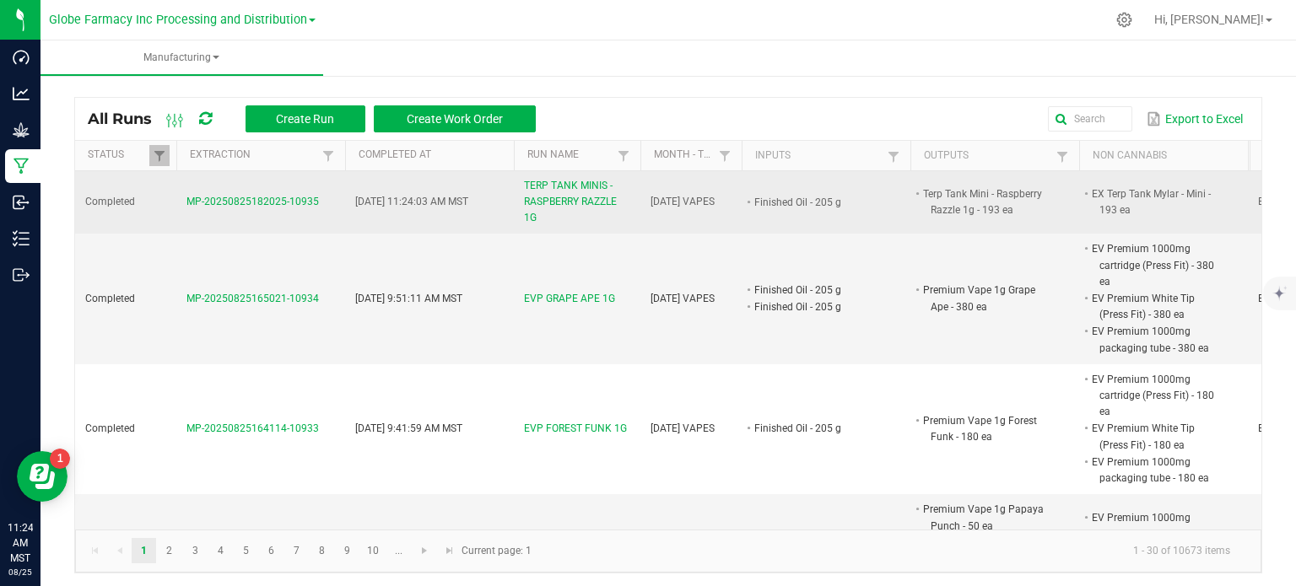
click at [559, 193] on span "TERP TANK MINIS - RASPBERRY RAZZLE 1G" at bounding box center [577, 202] width 106 height 49
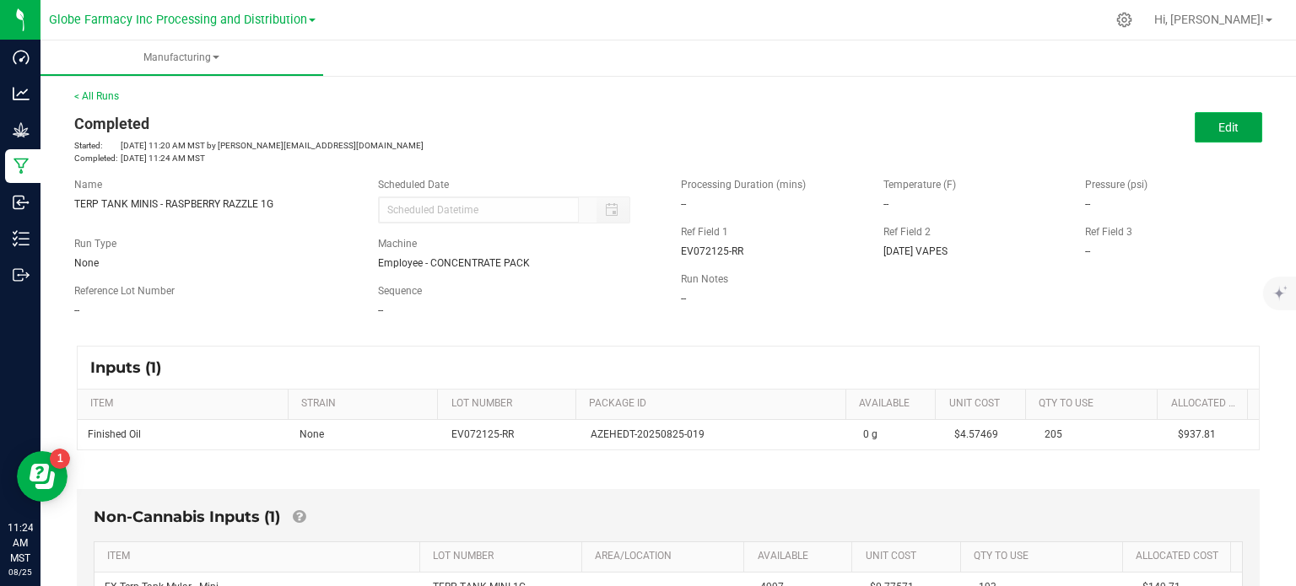
click at [1208, 138] on button "Edit" at bounding box center [1229, 127] width 68 height 30
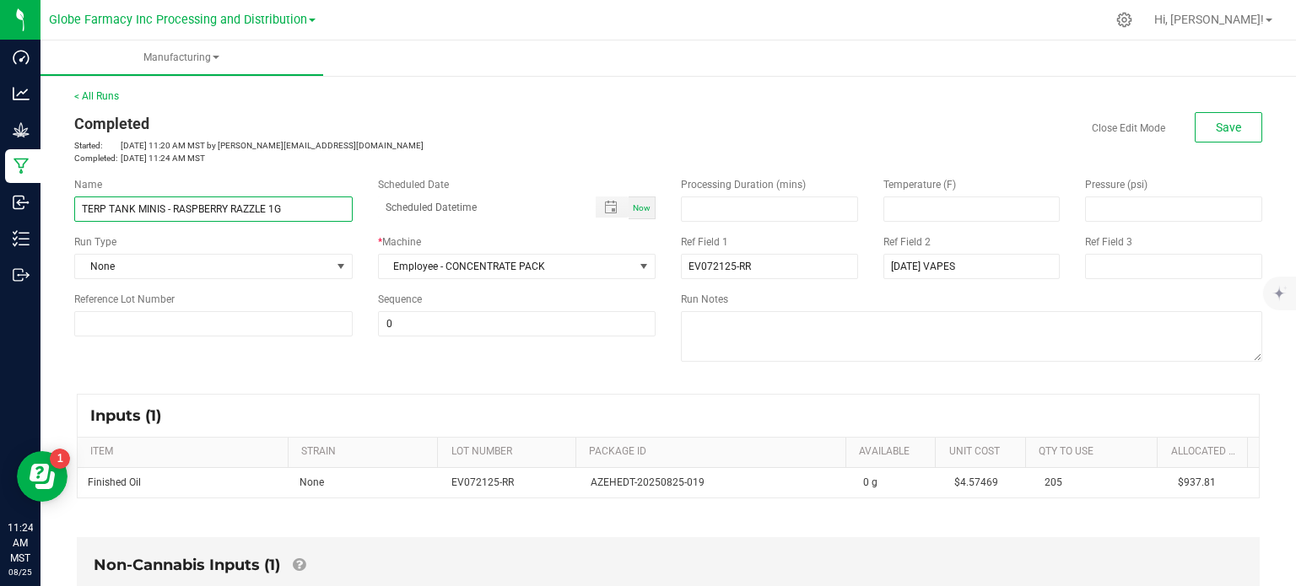
click at [165, 215] on input "TERP TANK MINIS - RASPBERRY RAZZLE 1G" at bounding box center [213, 209] width 278 height 25
type input "TERP TANK MINI - RASPBERRY RAZZLE 1G"
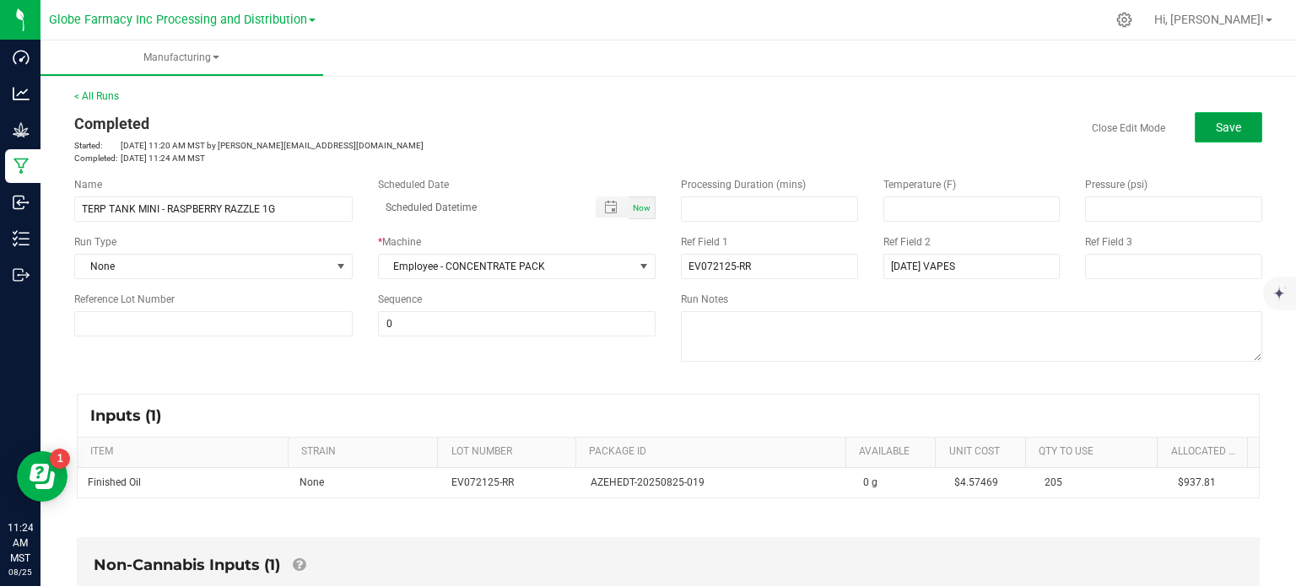
click at [1231, 122] on button "Save" at bounding box center [1229, 127] width 68 height 30
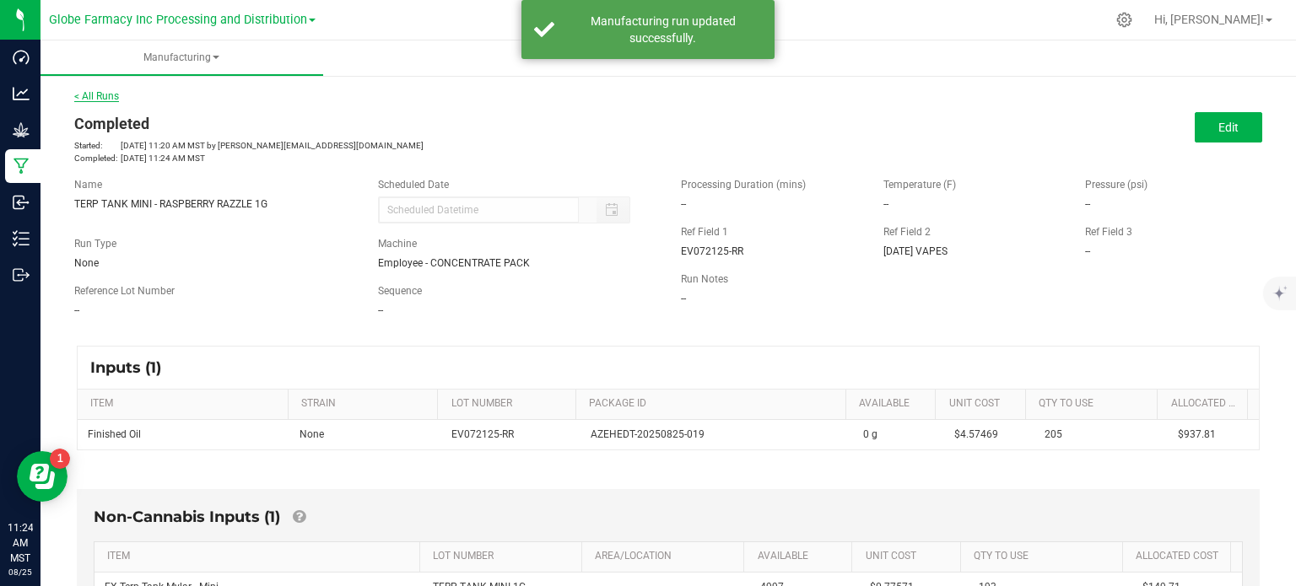
click at [113, 97] on link "< All Runs" at bounding box center [96, 96] width 45 height 12
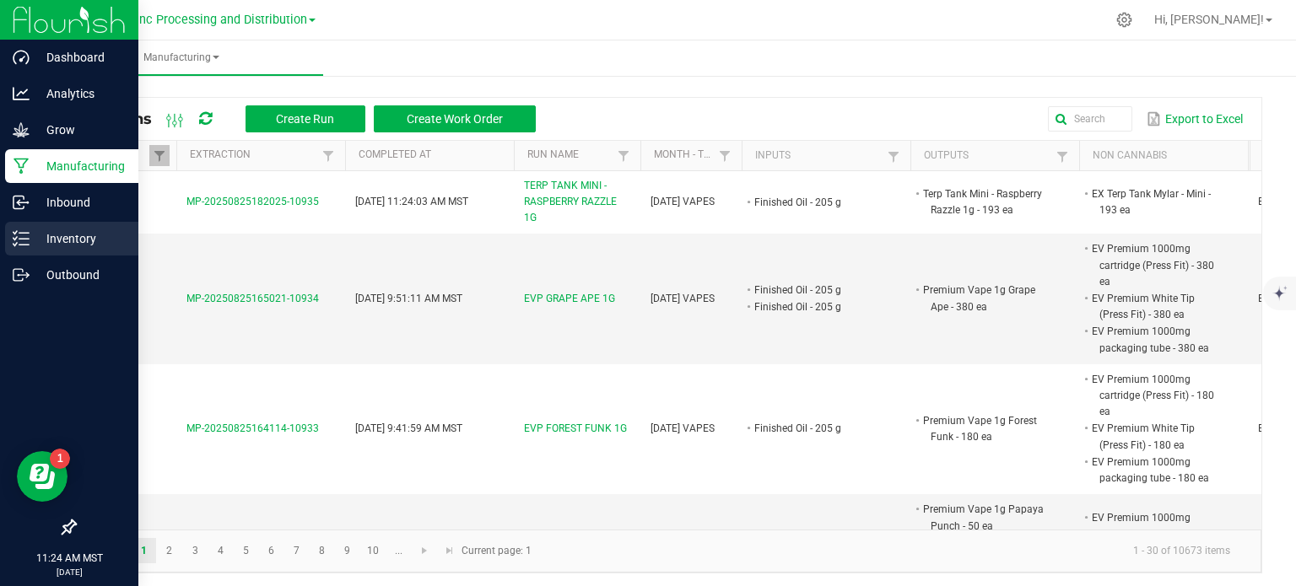
click at [30, 235] on p "Inventory" at bounding box center [80, 239] width 101 height 20
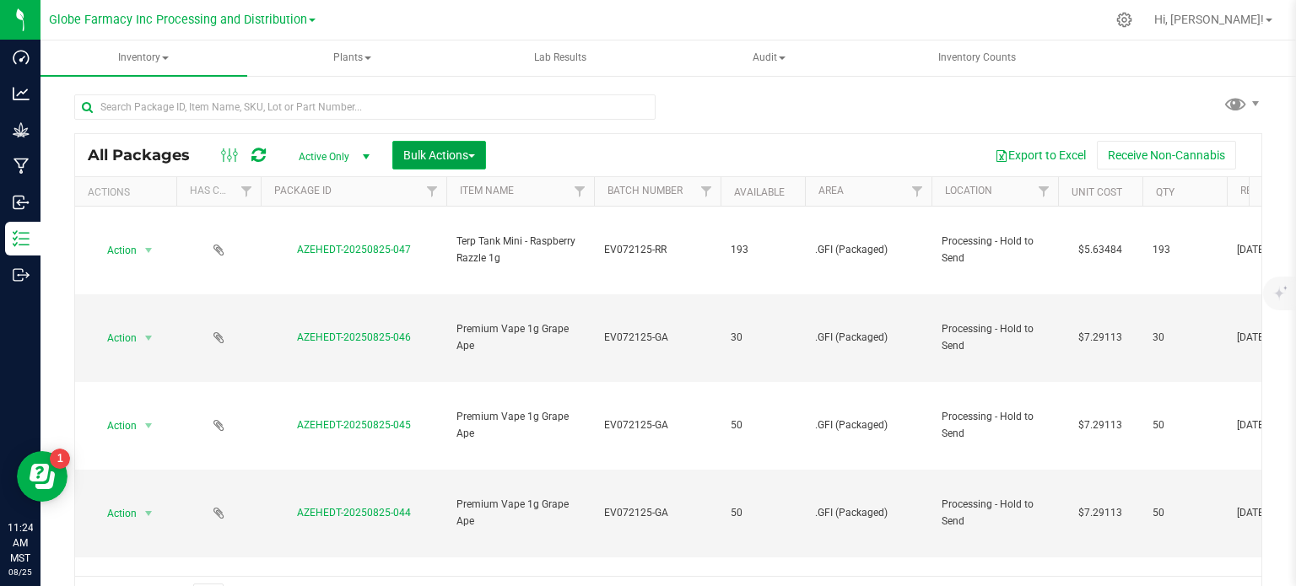
click at [459, 149] on span "Bulk Actions" at bounding box center [439, 156] width 72 height 14
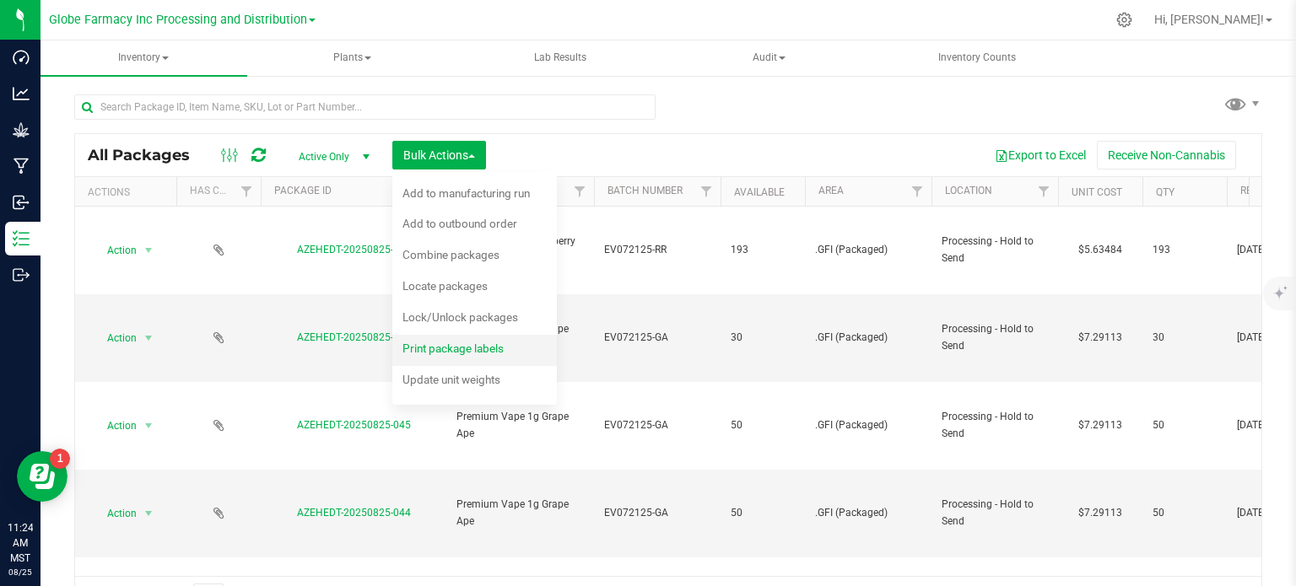
click at [489, 363] on div "Print package labels" at bounding box center [464, 351] width 124 height 27
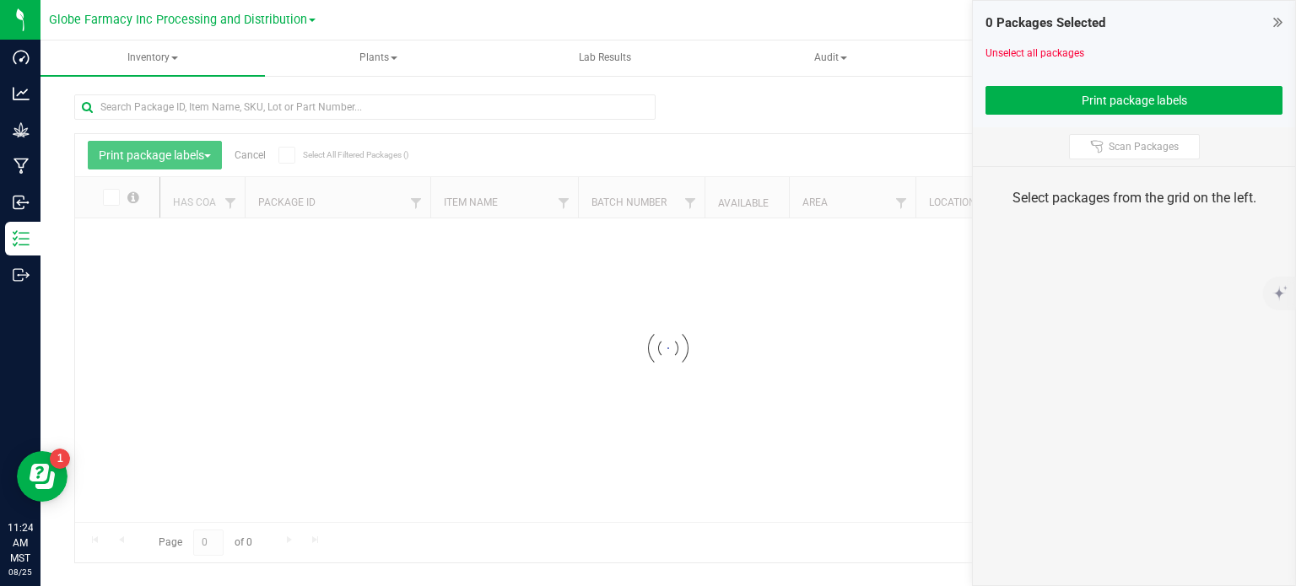
click at [1278, 24] on icon at bounding box center [1277, 22] width 9 height 17
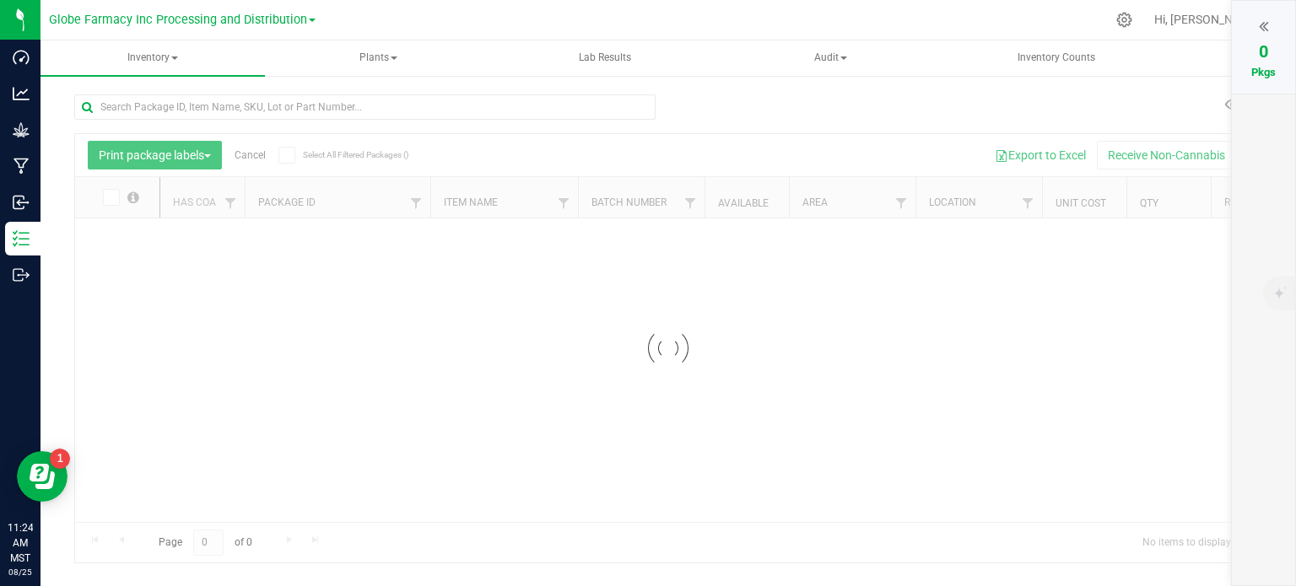
click at [246, 157] on div at bounding box center [668, 348] width 1186 height 429
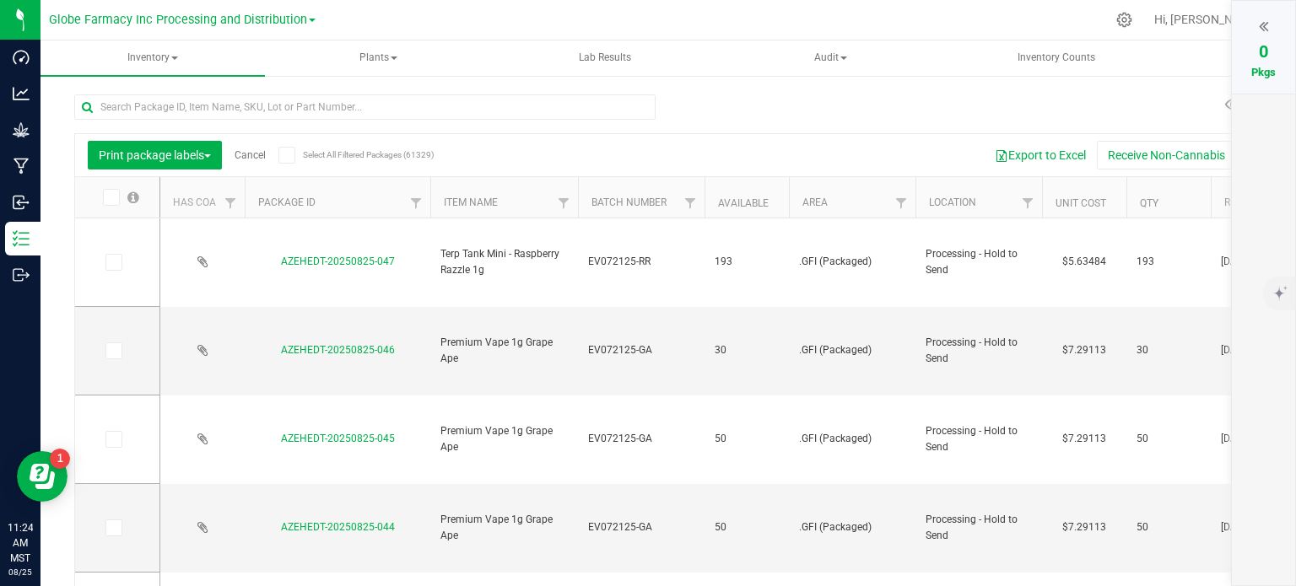
click at [258, 154] on link "Cancel" at bounding box center [250, 155] width 31 height 12
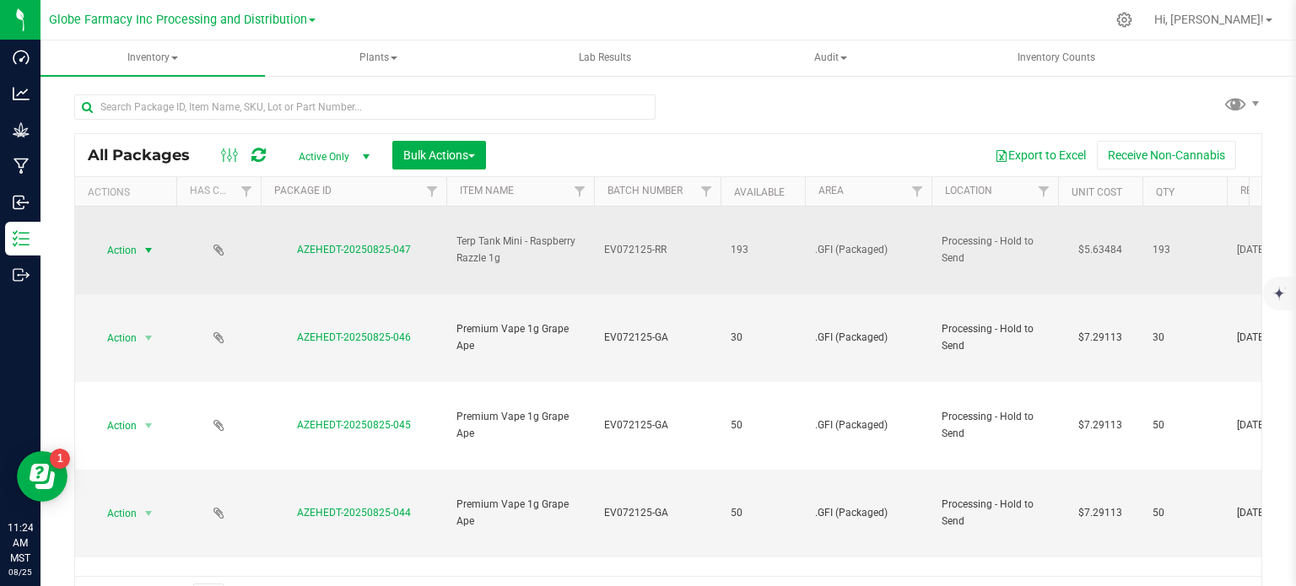
click at [143, 252] on span "select" at bounding box center [149, 251] width 14 height 14
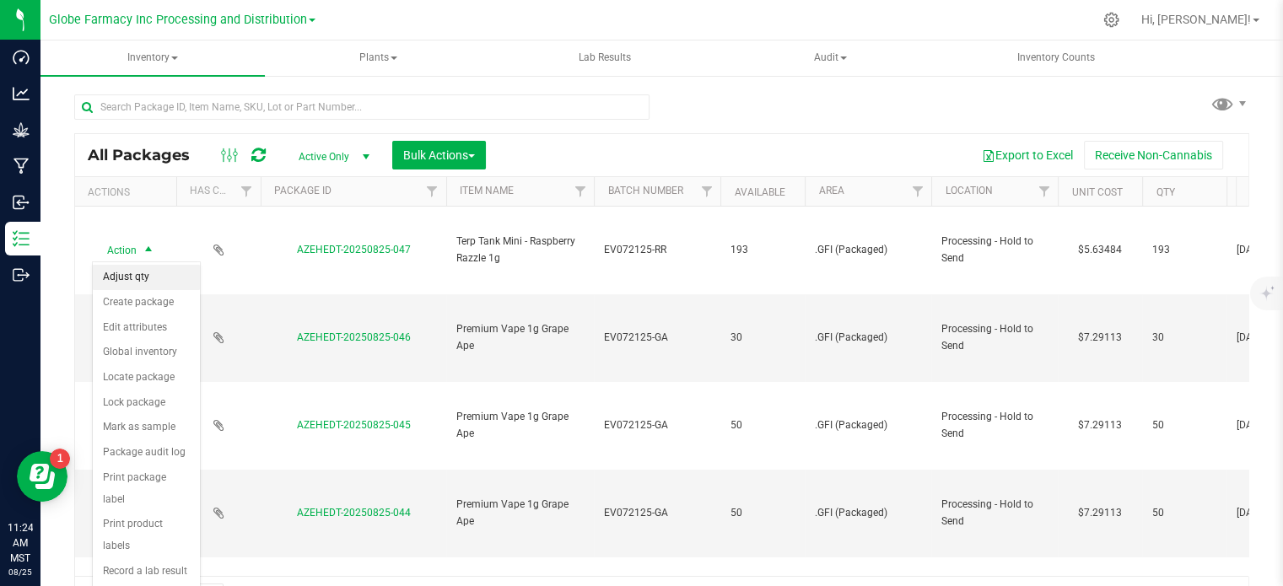
click at [150, 279] on li "Adjust qty" at bounding box center [146, 277] width 107 height 25
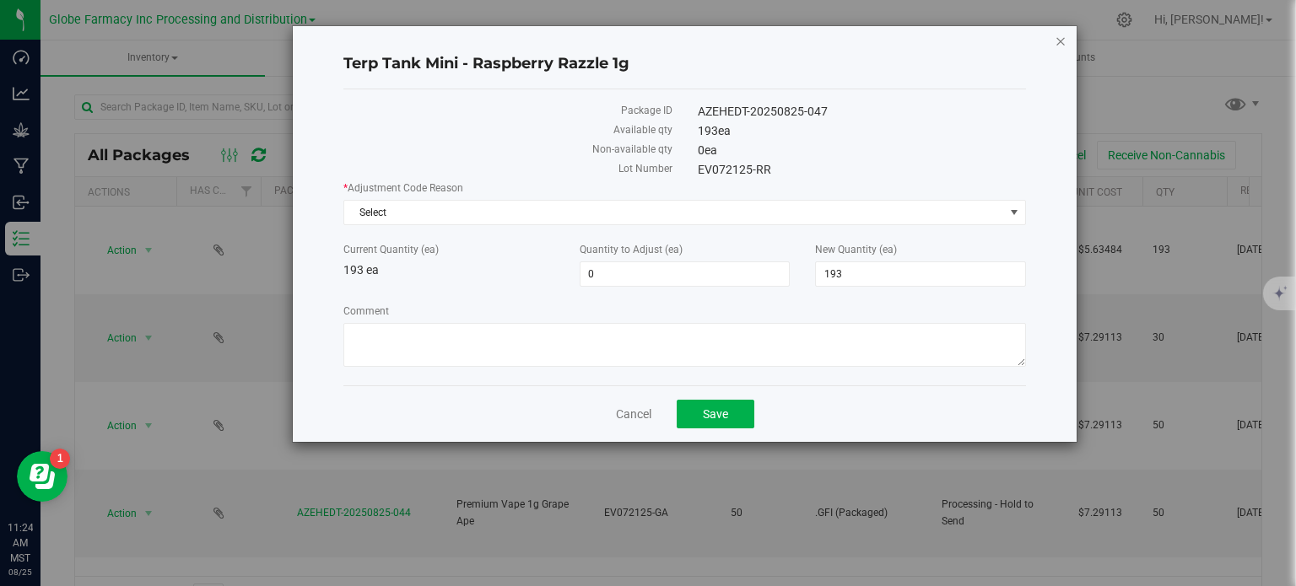
click at [1056, 41] on icon "button" at bounding box center [1061, 40] width 12 height 20
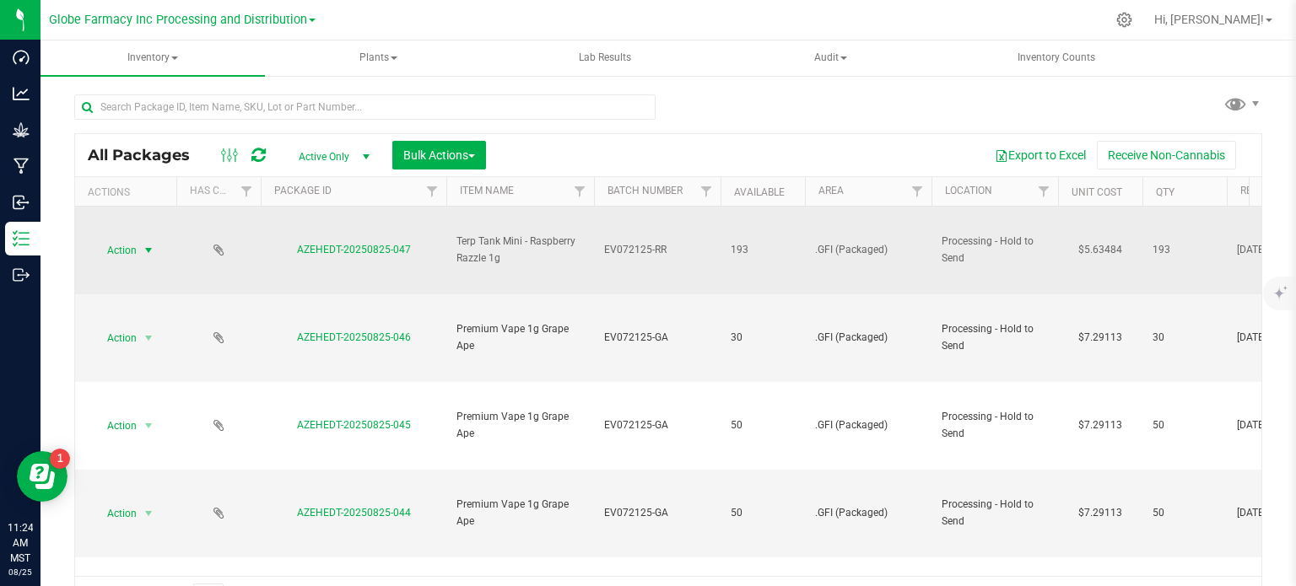
click at [122, 251] on span "Action" at bounding box center [115, 251] width 46 height 24
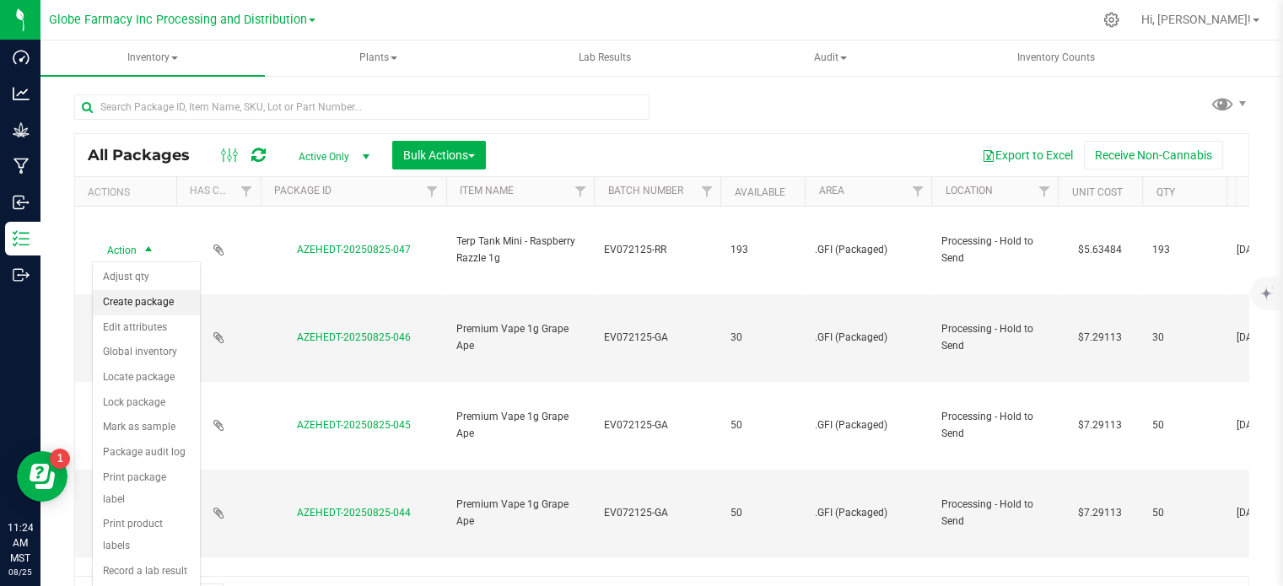
click at [143, 303] on li "Create package" at bounding box center [146, 302] width 107 height 25
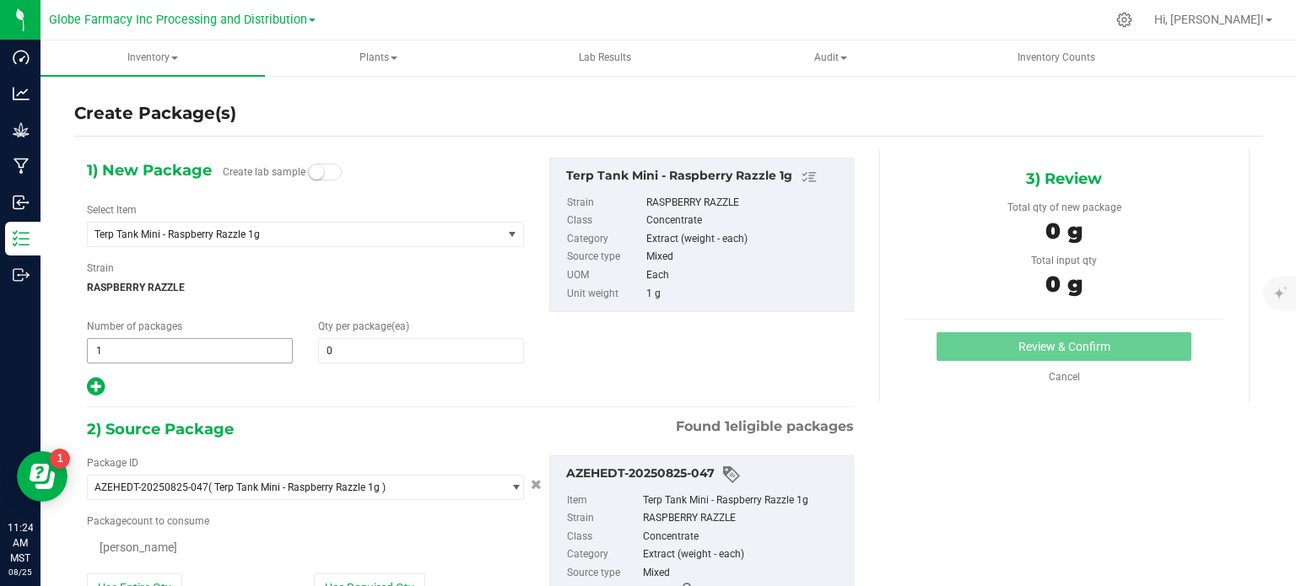
type input "0"
click at [375, 351] on span "0 0" at bounding box center [421, 350] width 206 height 25
type input "96"
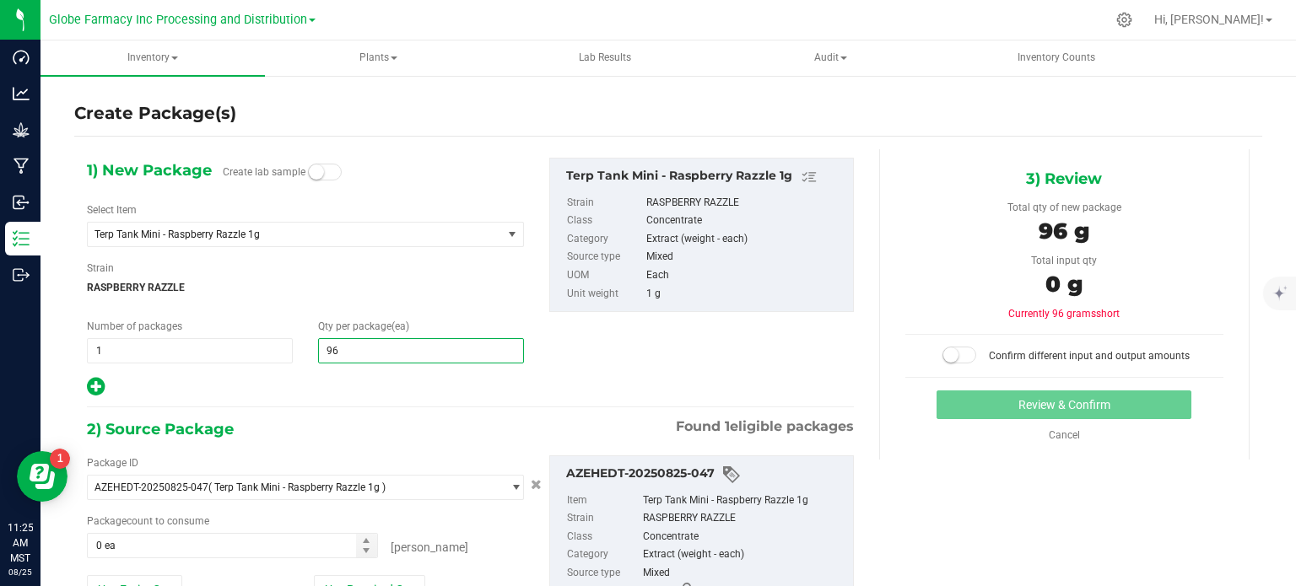
click at [94, 391] on icon at bounding box center [96, 386] width 18 height 21
type input "96"
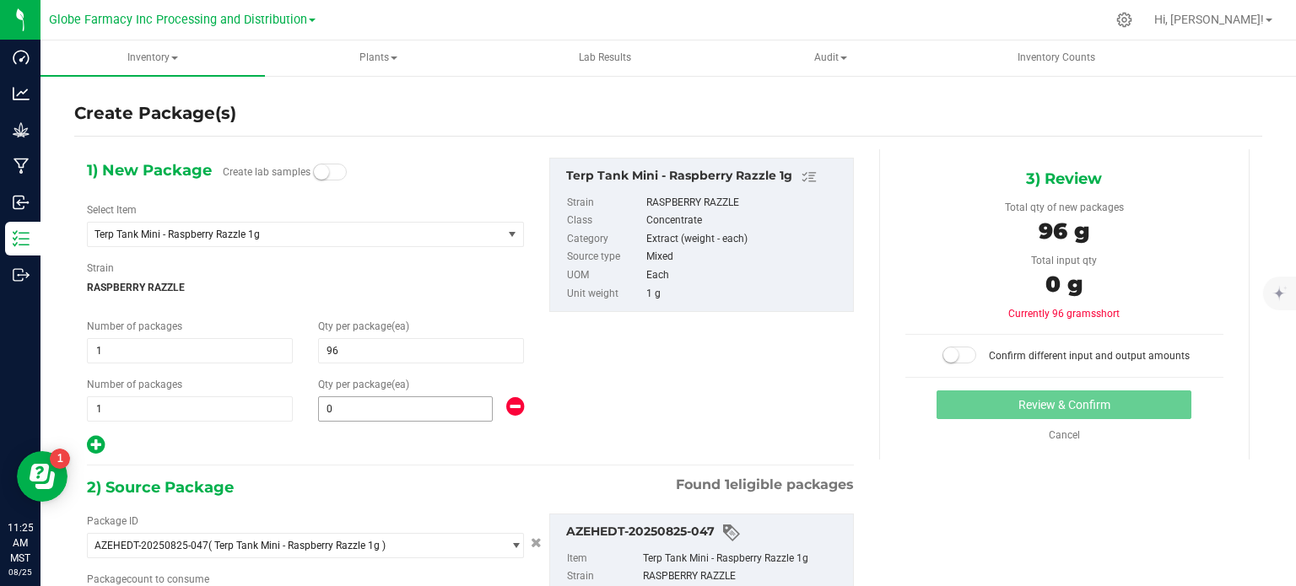
click at [375, 401] on span "0 0" at bounding box center [405, 409] width 175 height 25
type input "97"
click at [395, 468] on div "1) New Package Create lab samples Select Item Terp Tank Mini - Raspberry Razzle…" at bounding box center [470, 463] width 792 height 628
type input "97"
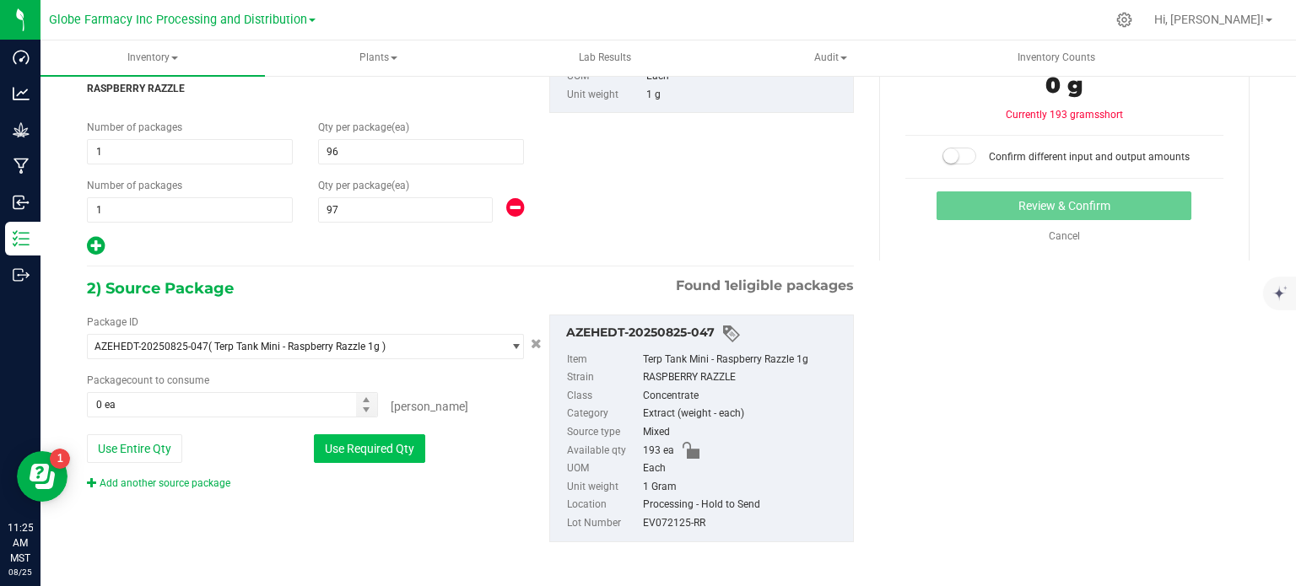
scroll to position [202, 0]
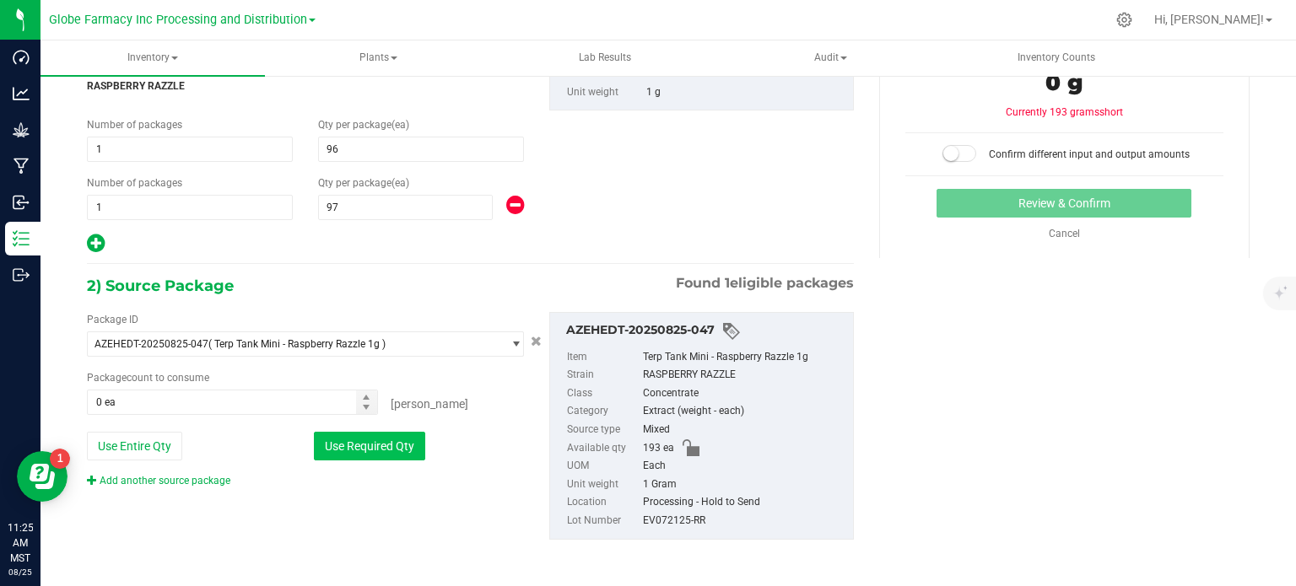
click at [375, 443] on button "Use Required Qty" at bounding box center [369, 446] width 111 height 29
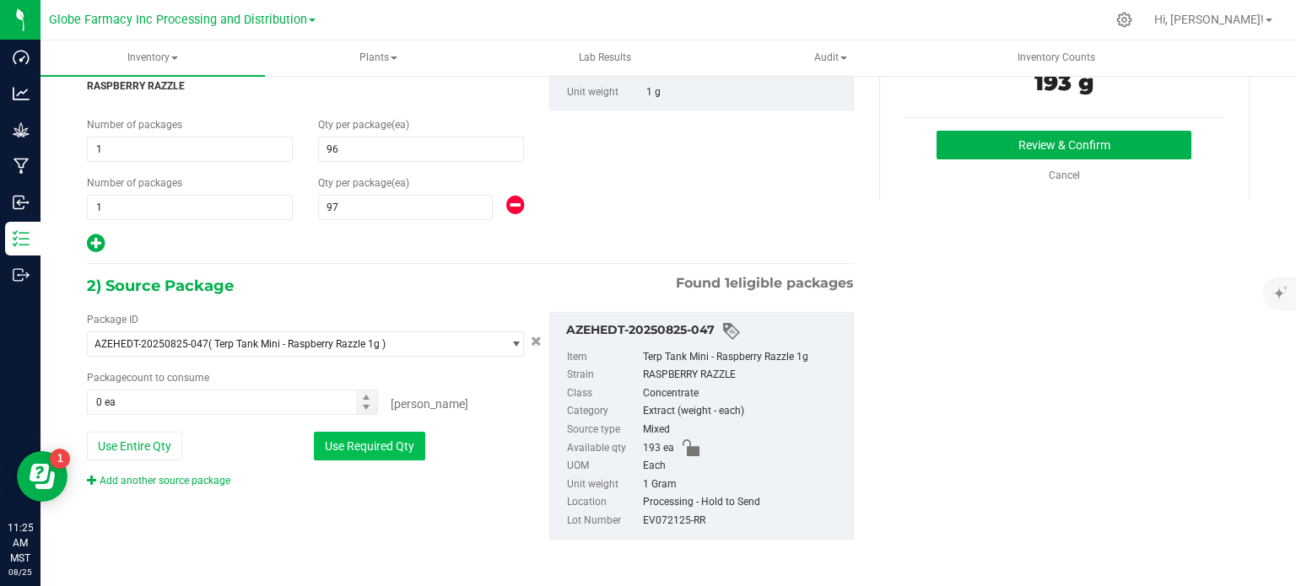
type input "193 ea"
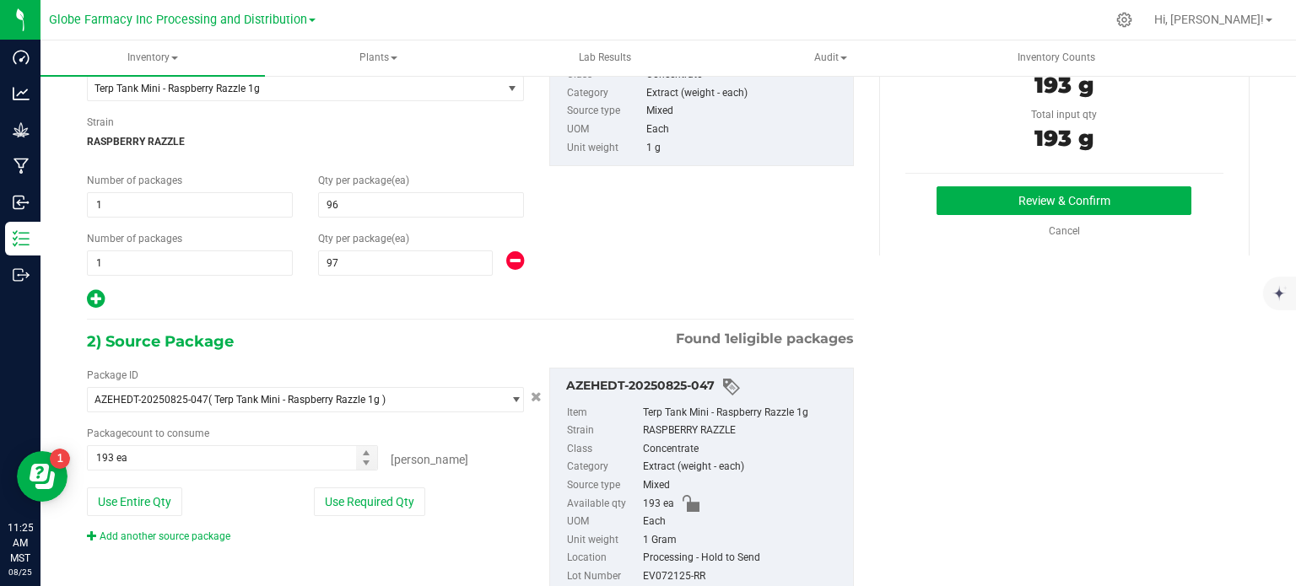
scroll to position [117, 0]
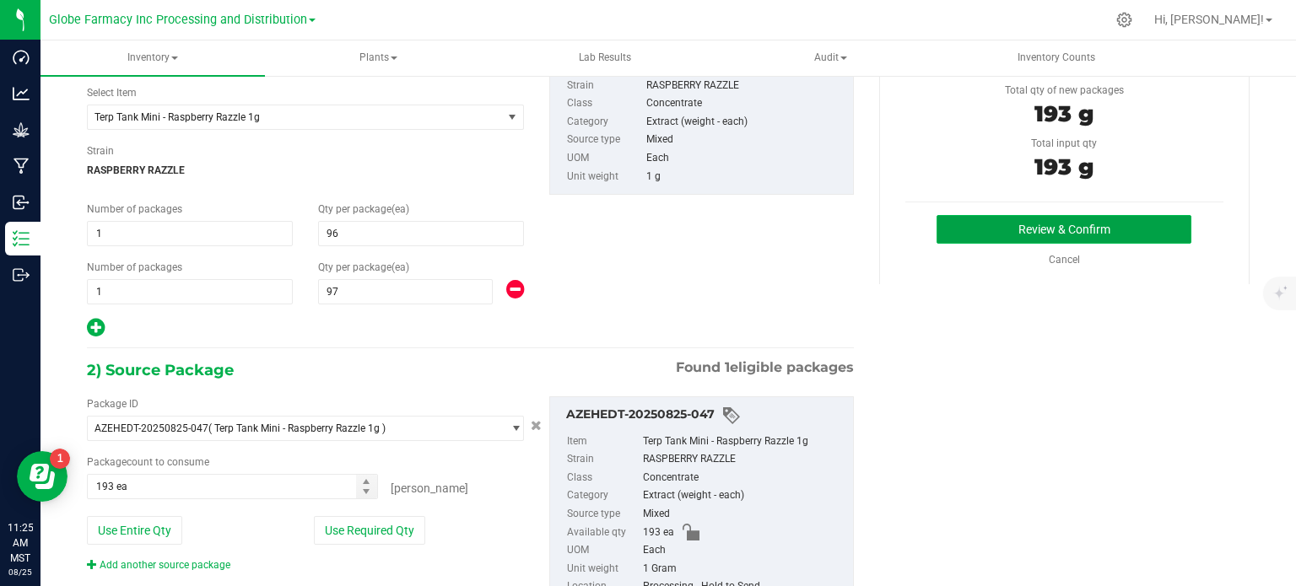
click at [1072, 219] on button "Review & Confirm" at bounding box center [1064, 229] width 255 height 29
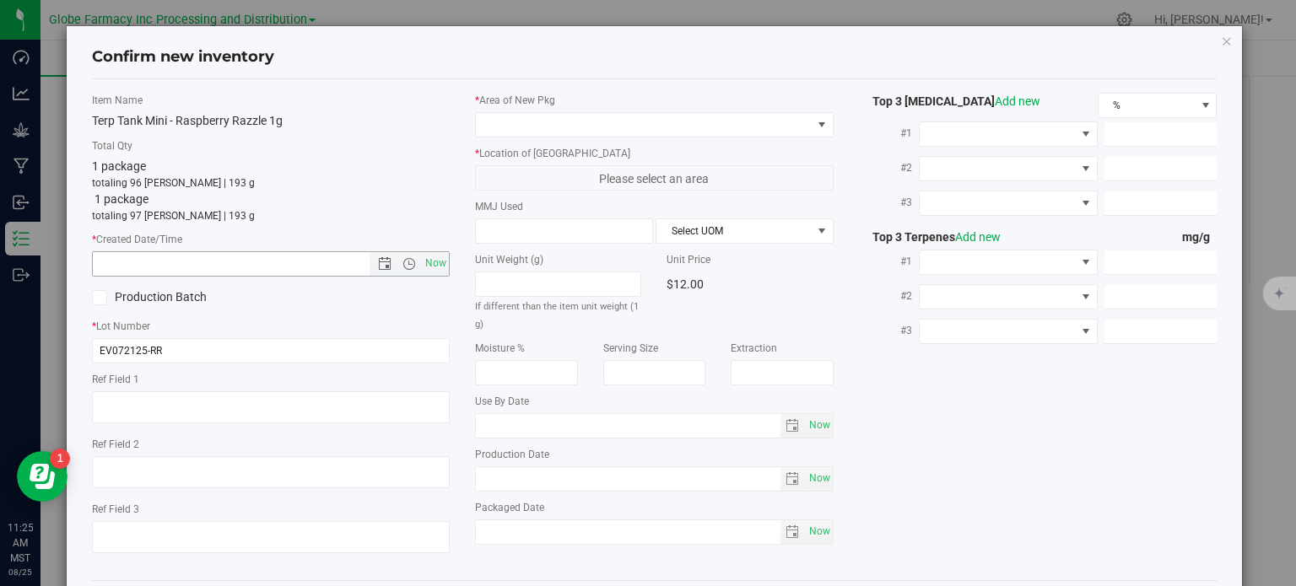
click at [432, 259] on span "Now" at bounding box center [436, 263] width 29 height 24
type input "8/25/2025 11:25 AM"
click at [257, 398] on textarea at bounding box center [271, 408] width 359 height 32
type textarea "CONCENTRATE"
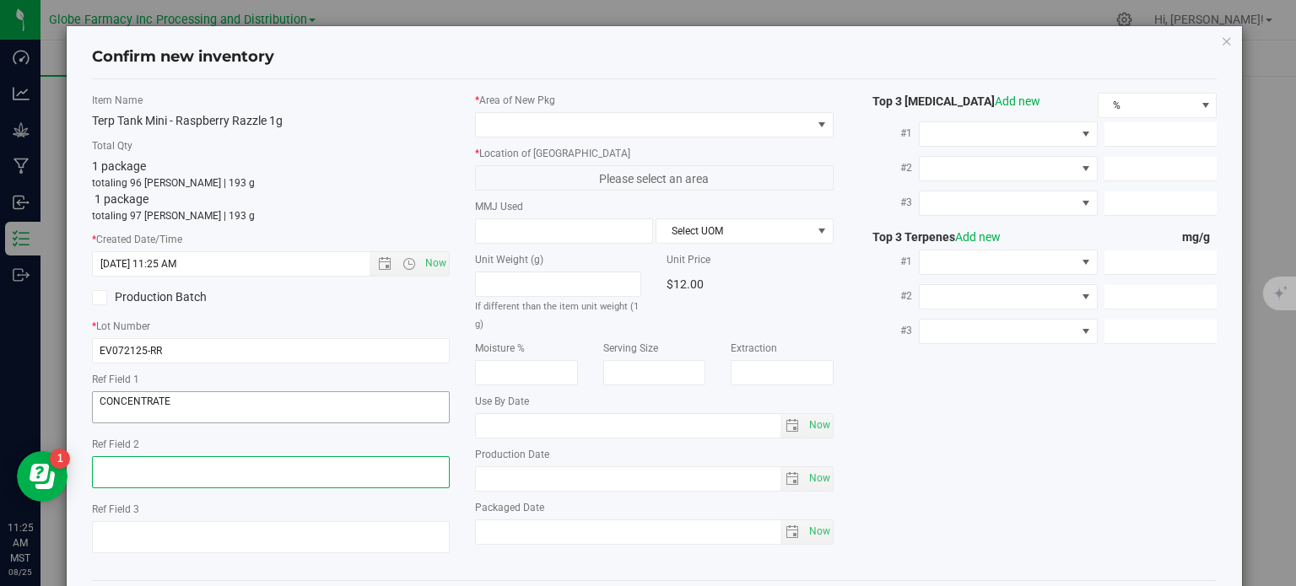
paste textarea "Cannabis Derived Distillate, Organic Terpenes"
type textarea "Cannabis Derived Distillate, Organic Terpenes"
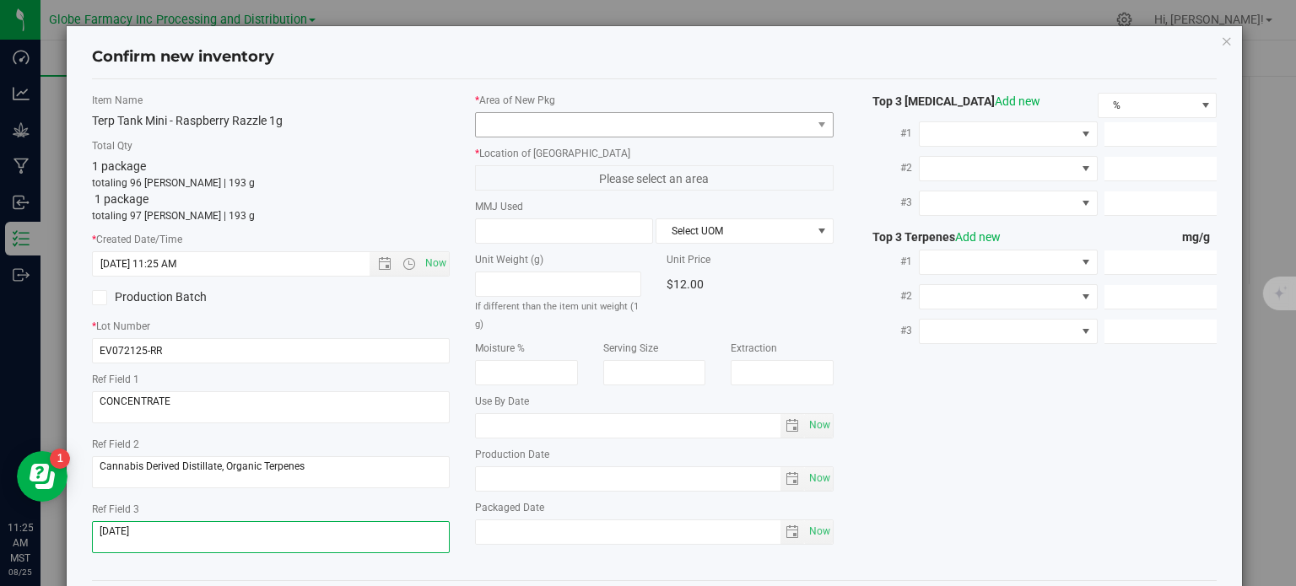
type textarea "8/29/2025"
click at [540, 132] on span at bounding box center [644, 125] width 336 height 24
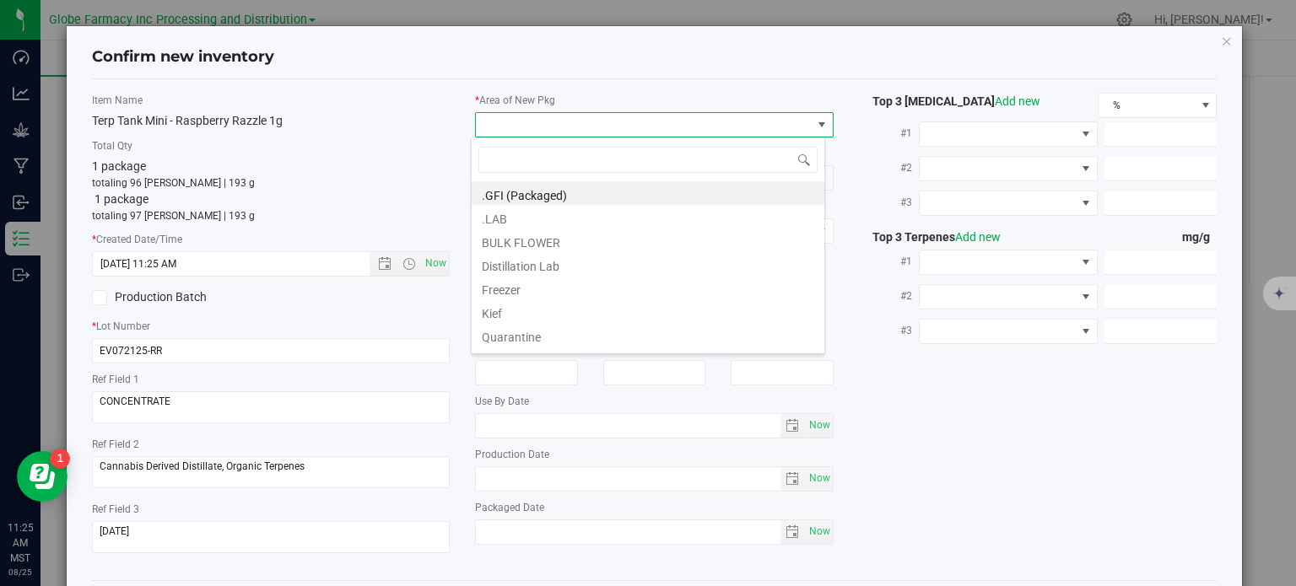
scroll to position [24, 354]
click at [521, 187] on li ".GFI (Packaged)" at bounding box center [648, 193] width 353 height 24
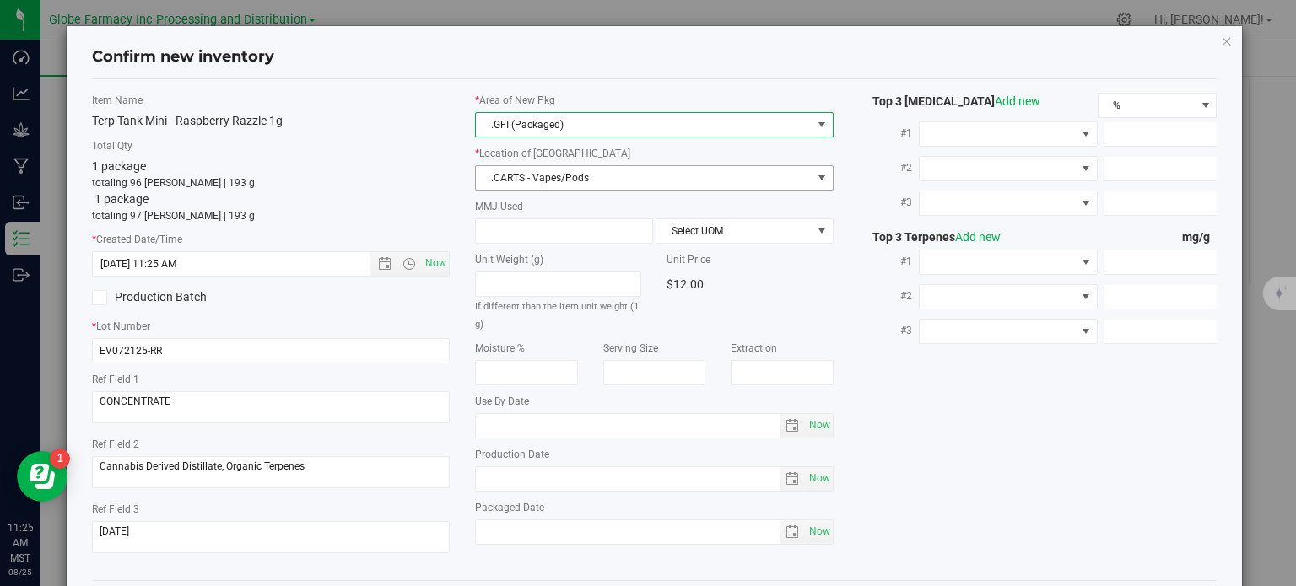
click at [531, 181] on span ".CARTS - Vapes/Pods" at bounding box center [644, 178] width 336 height 24
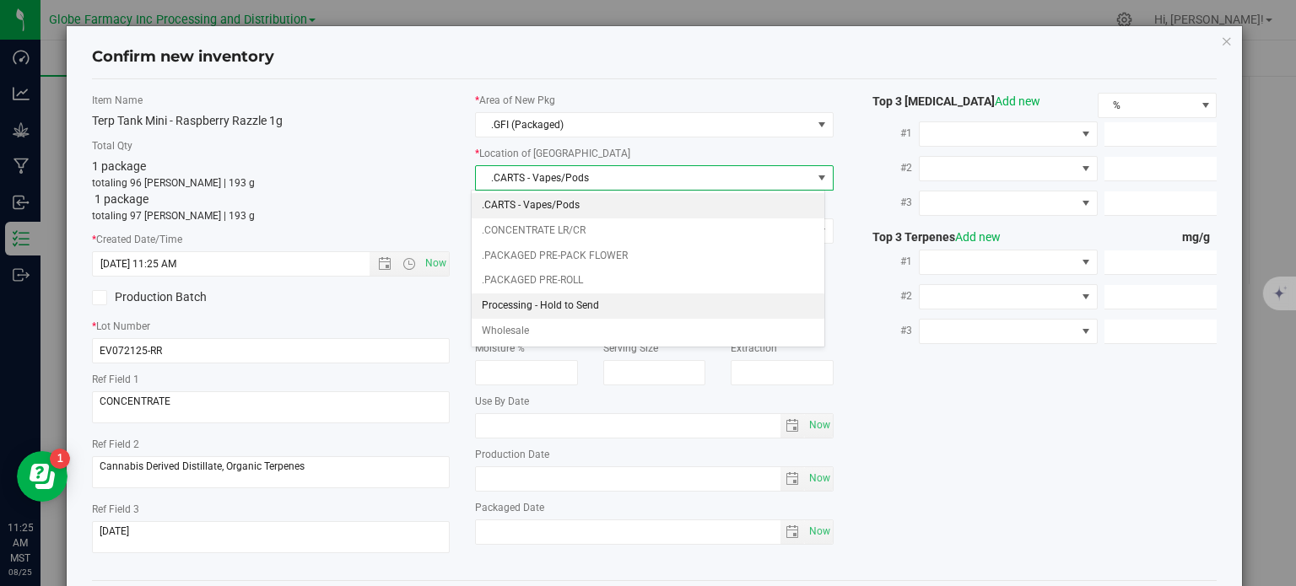
click at [581, 300] on li "Processing - Hold to Send" at bounding box center [648, 306] width 353 height 25
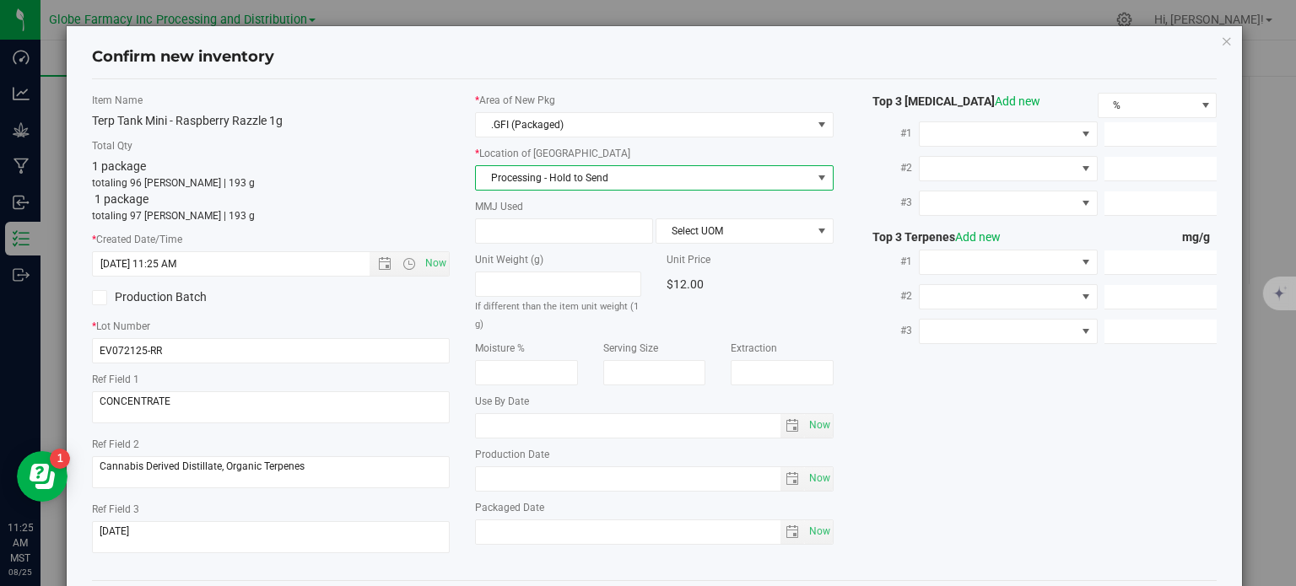
click at [1012, 444] on div "Item Name Terp Tank Mini - Raspberry Razzle 1g Total Qty 1 package totaling 96 …" at bounding box center [654, 330] width 1151 height 474
click at [581, 232] on span at bounding box center [564, 231] width 178 height 25
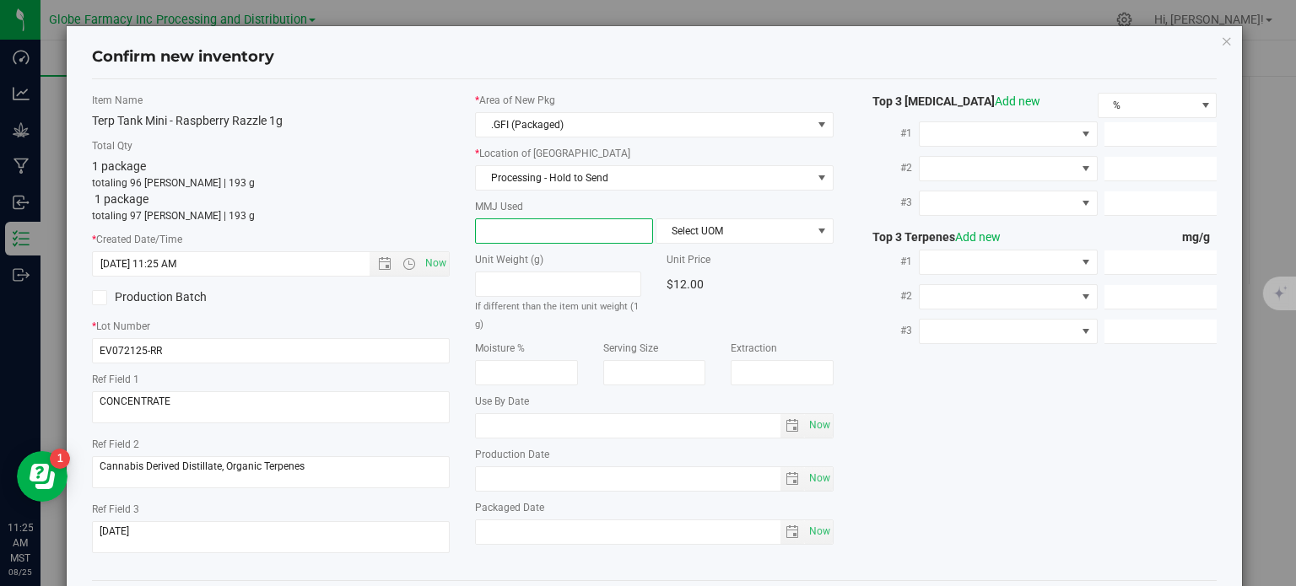
type input "1"
click at [680, 226] on span "Select UOM" at bounding box center [733, 231] width 155 height 24
type input "1.0000"
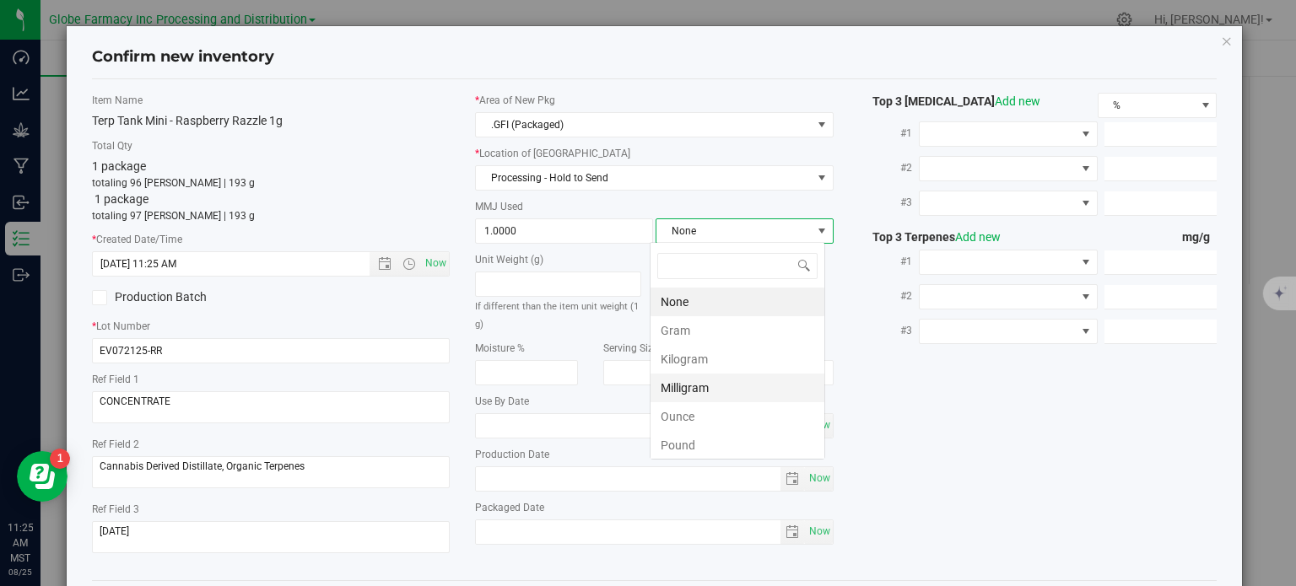
scroll to position [24, 176]
click at [689, 316] on li "Gram" at bounding box center [738, 330] width 174 height 29
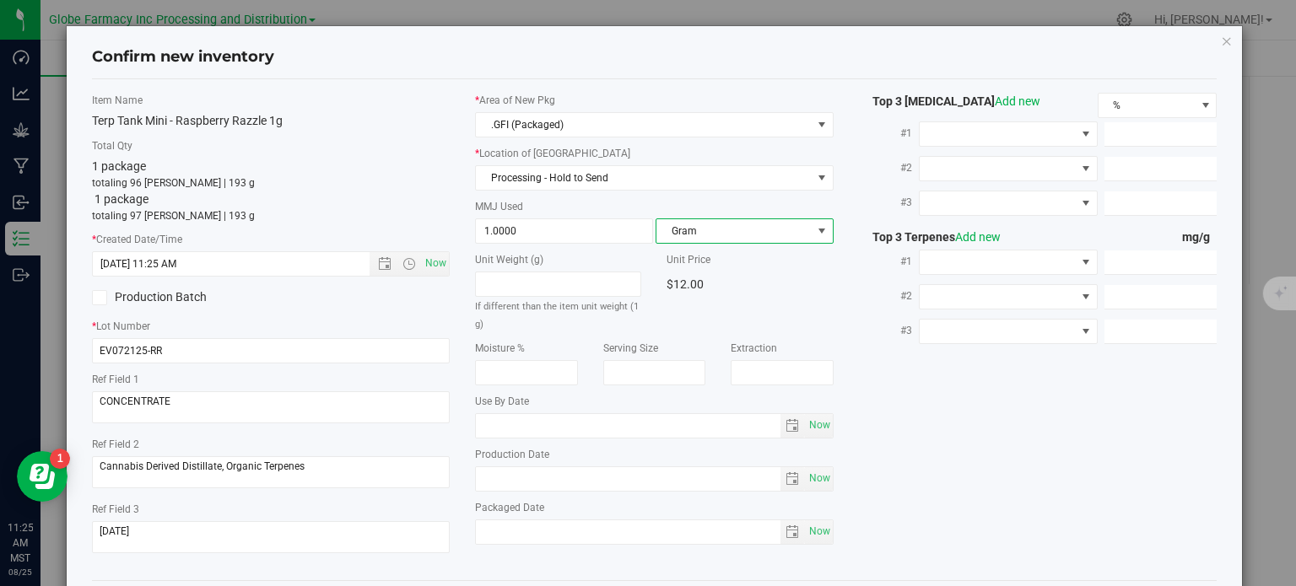
click at [953, 423] on div "Item Name Terp Tank Mini - Raspberry Razzle 1g Total Qty 1 package totaling 96 …" at bounding box center [654, 330] width 1151 height 474
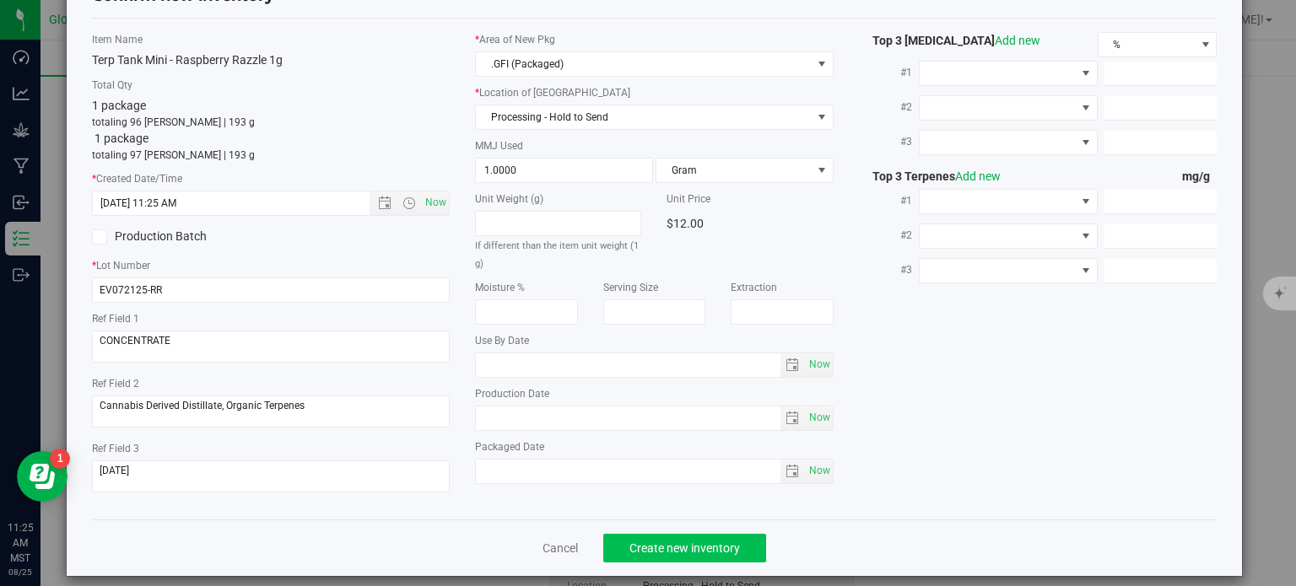
scroll to position [75, 0]
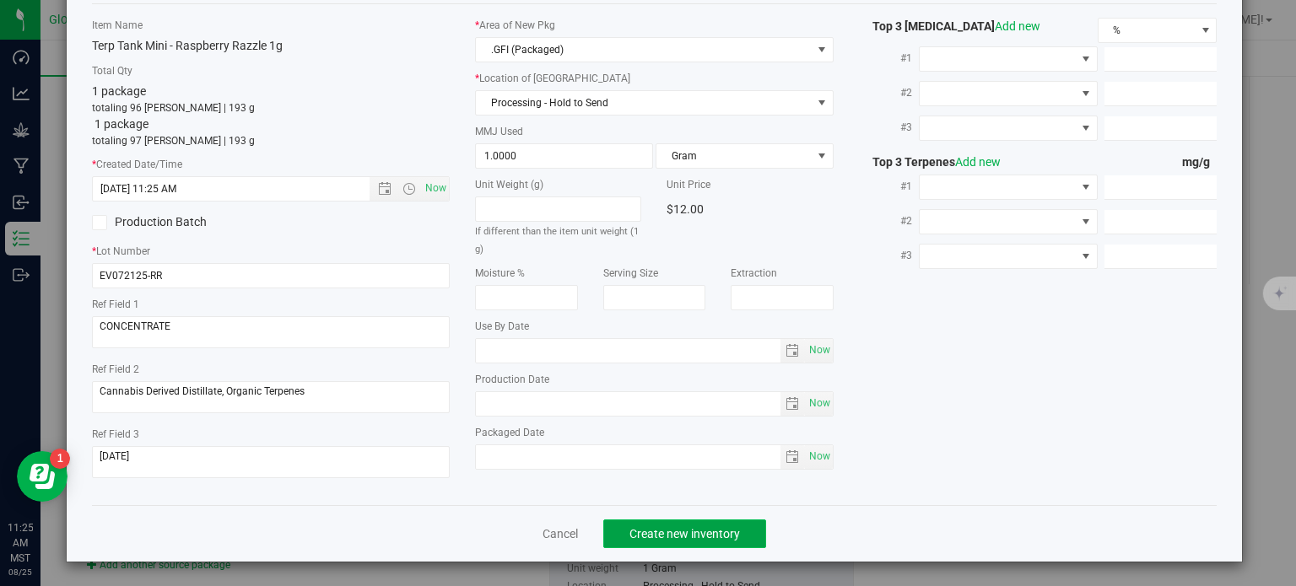
click at [743, 536] on button "Create new inventory" at bounding box center [684, 534] width 163 height 29
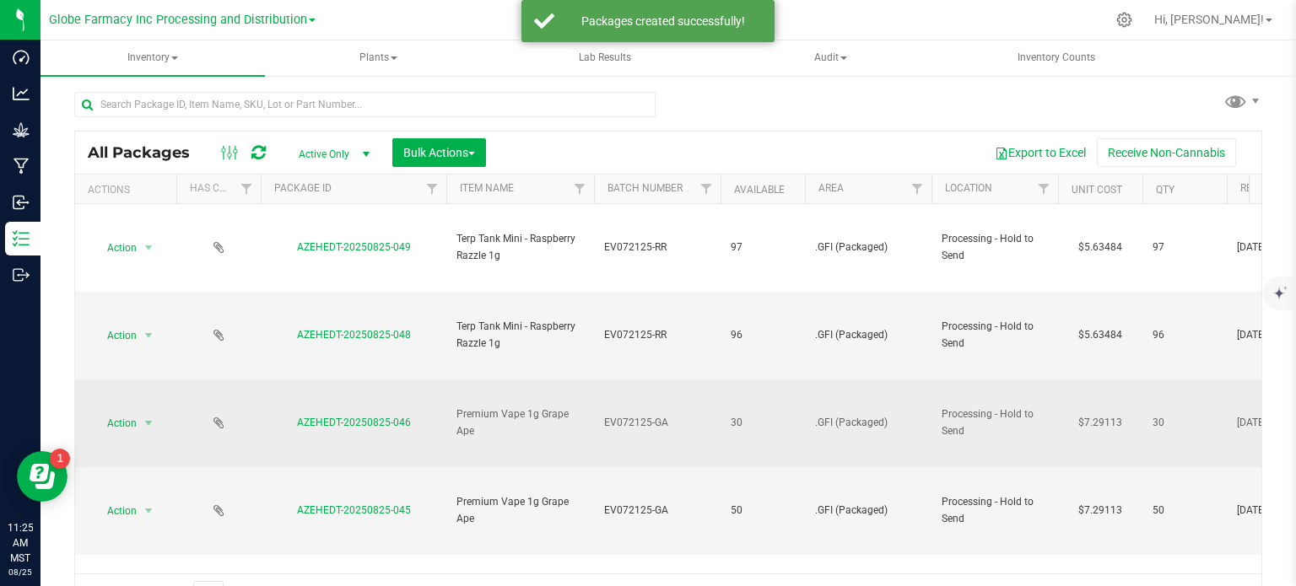
scroll to position [30, 0]
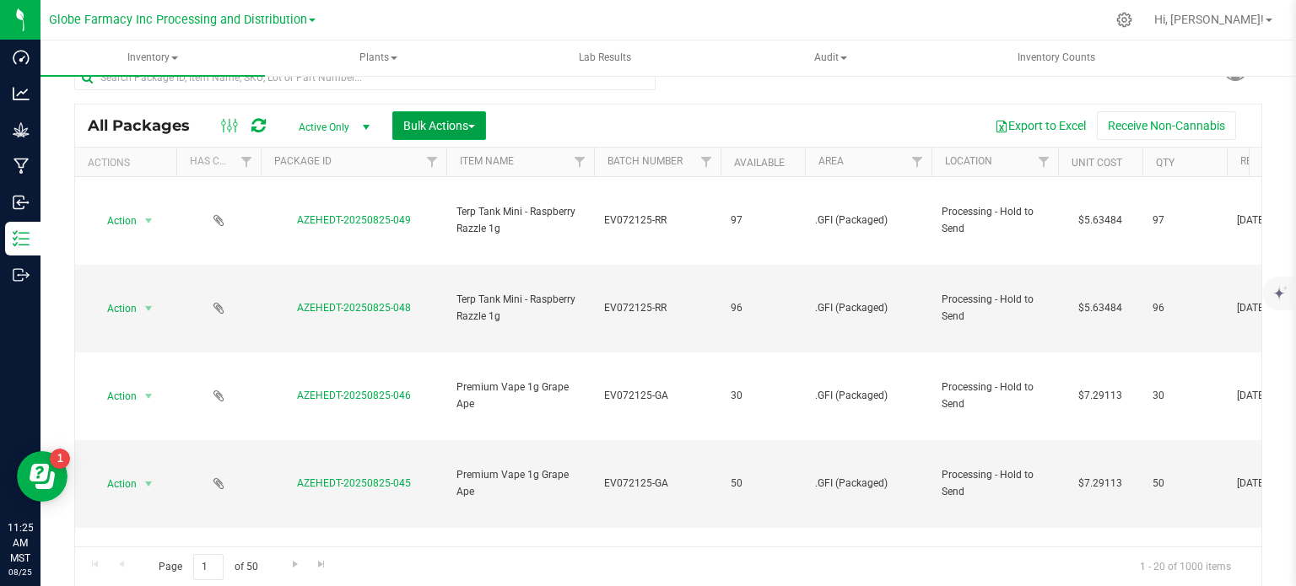
drag, startPoint x: 473, startPoint y: 131, endPoint x: 473, endPoint y: 151, distance: 20.3
click at [473, 131] on span "Bulk Actions" at bounding box center [439, 126] width 72 height 14
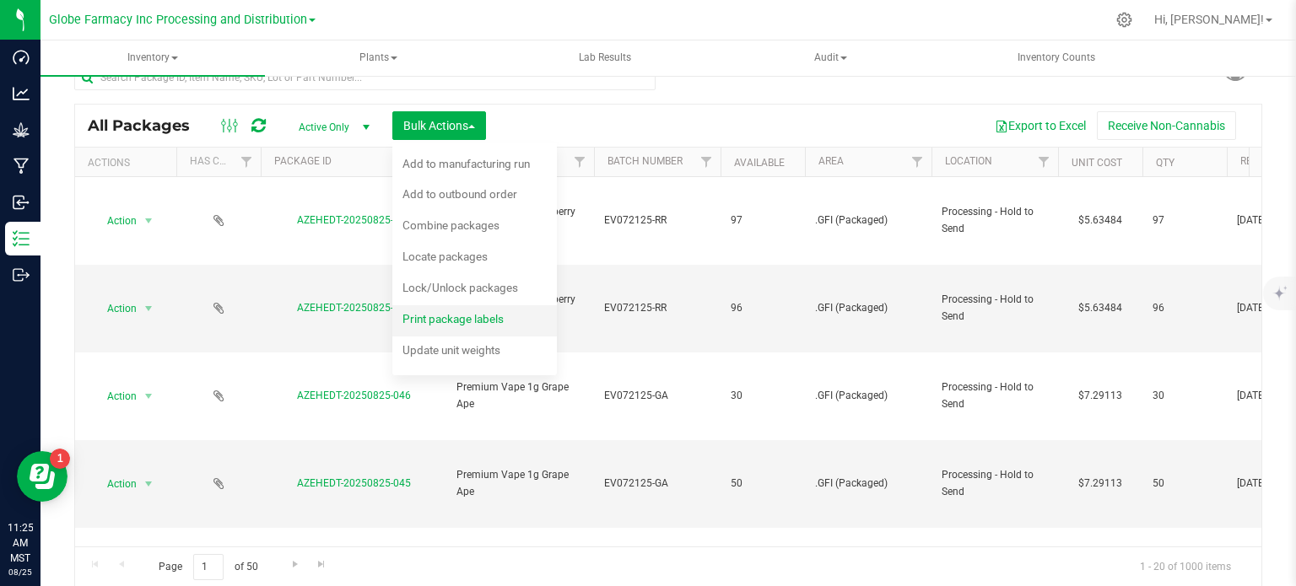
click at [438, 320] on span "Print package labels" at bounding box center [452, 319] width 101 height 14
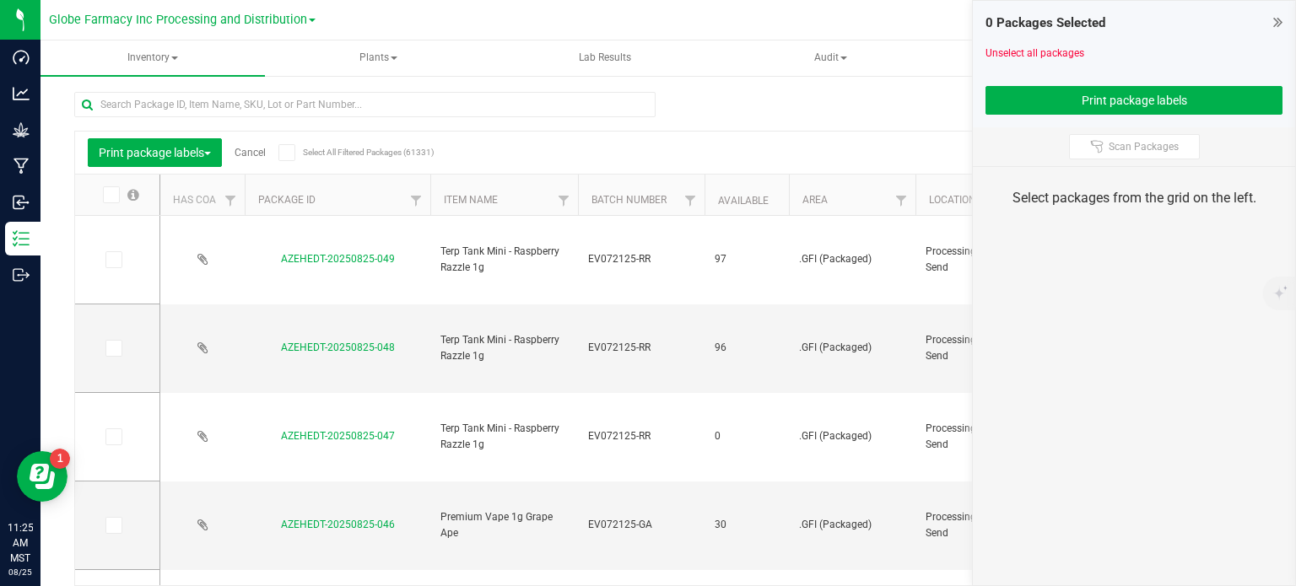
scroll to position [30, 0]
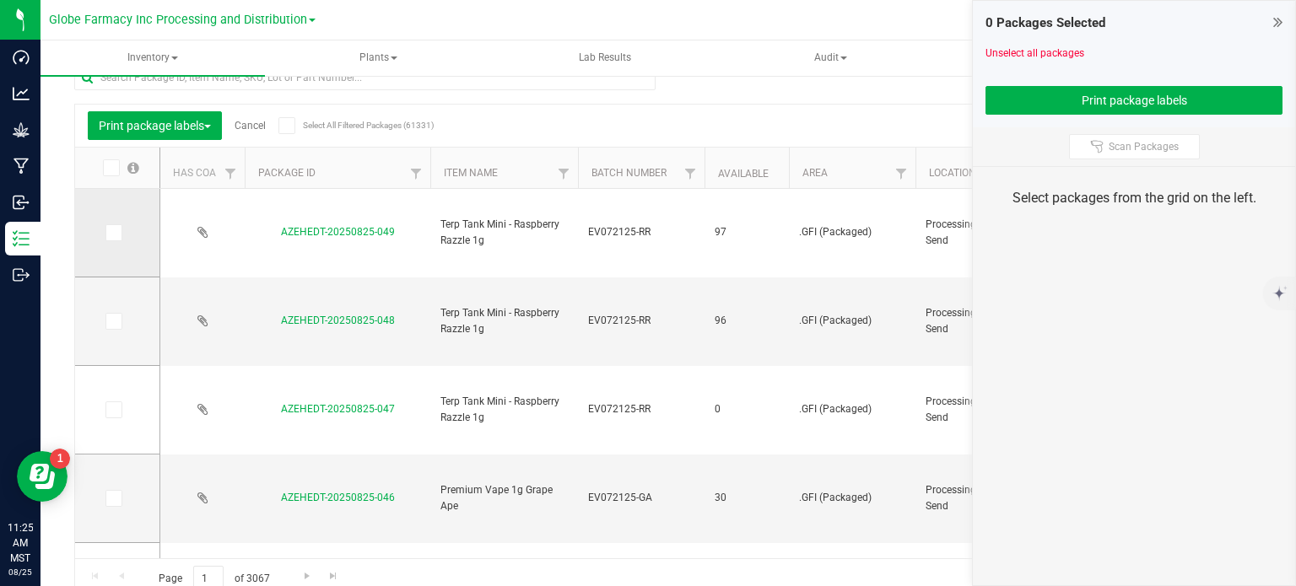
click at [115, 233] on icon at bounding box center [112, 233] width 11 height 0
click at [0, 0] on input "checkbox" at bounding box center [0, 0] width 0 height 0
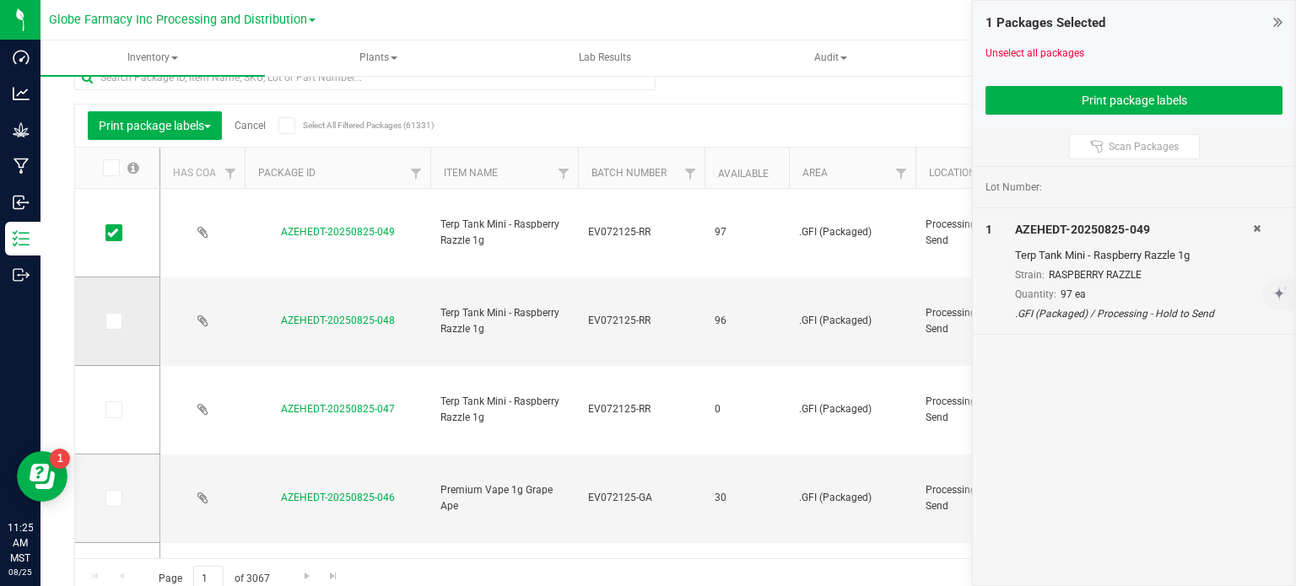
click at [108, 321] on icon at bounding box center [112, 321] width 11 height 0
click at [0, 0] on input "checkbox" at bounding box center [0, 0] width 0 height 0
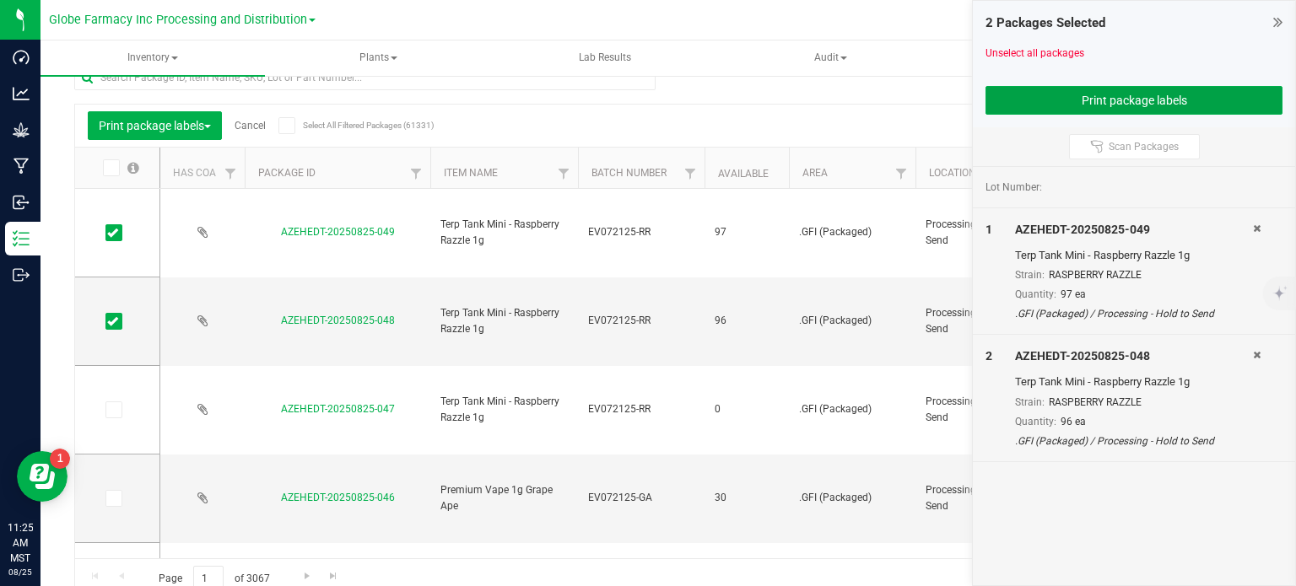
drag, startPoint x: 1015, startPoint y: 94, endPoint x: 981, endPoint y: 104, distance: 35.2
click at [1015, 94] on button "Print package labels" at bounding box center [1134, 100] width 297 height 29
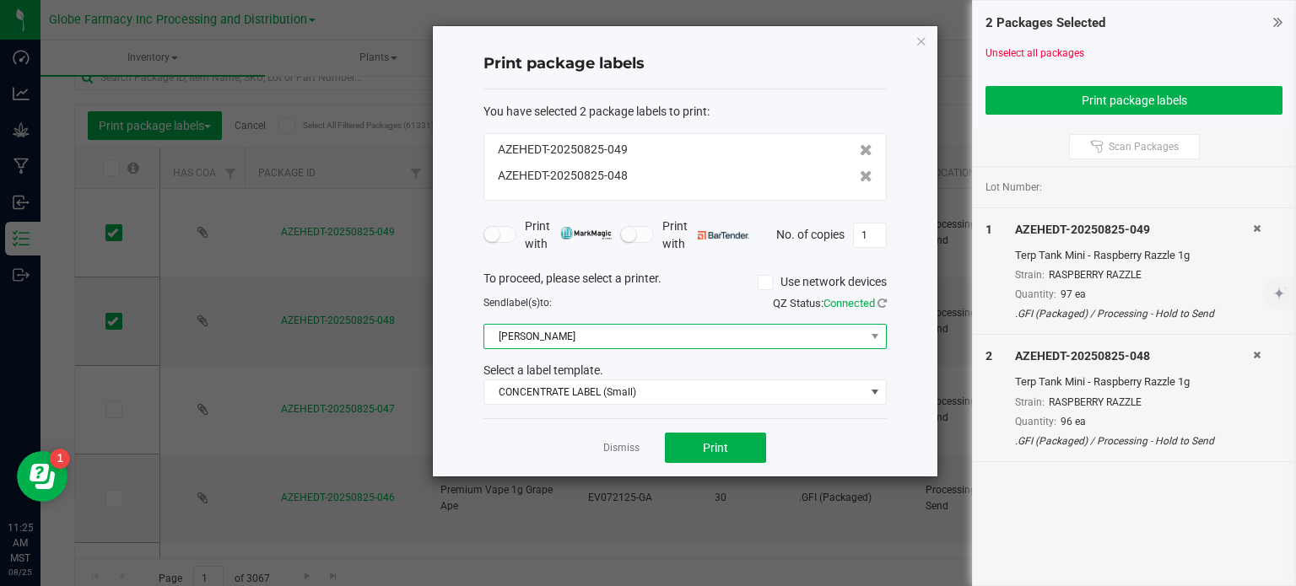
click at [557, 333] on span "Briana Zebra Small" at bounding box center [674, 337] width 381 height 24
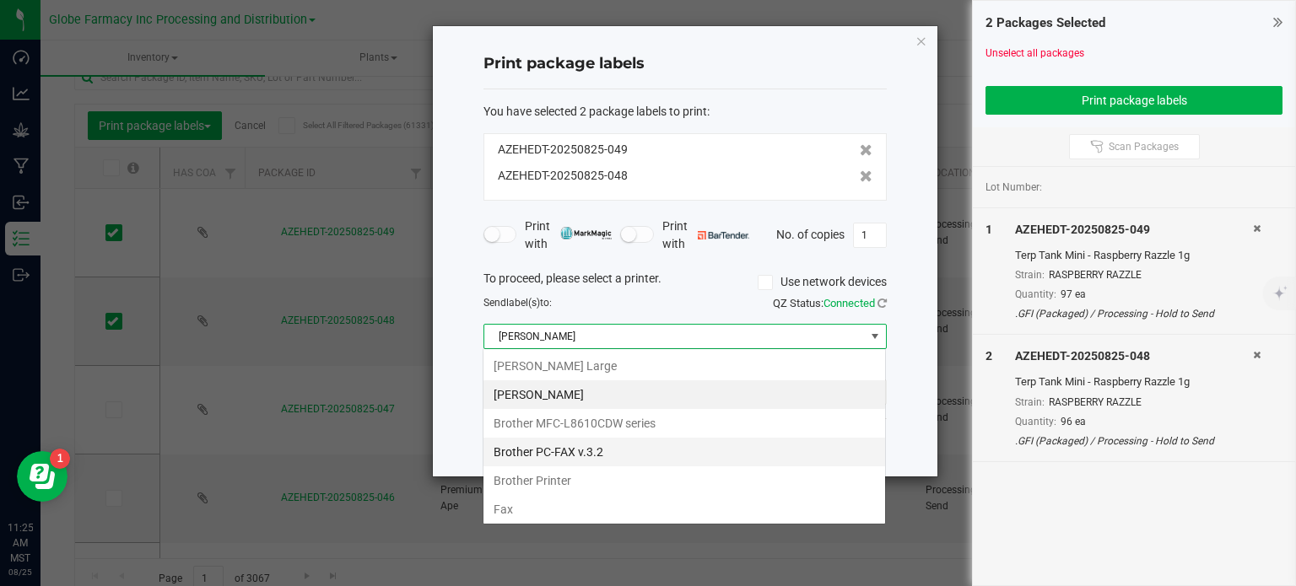
scroll to position [24, 403]
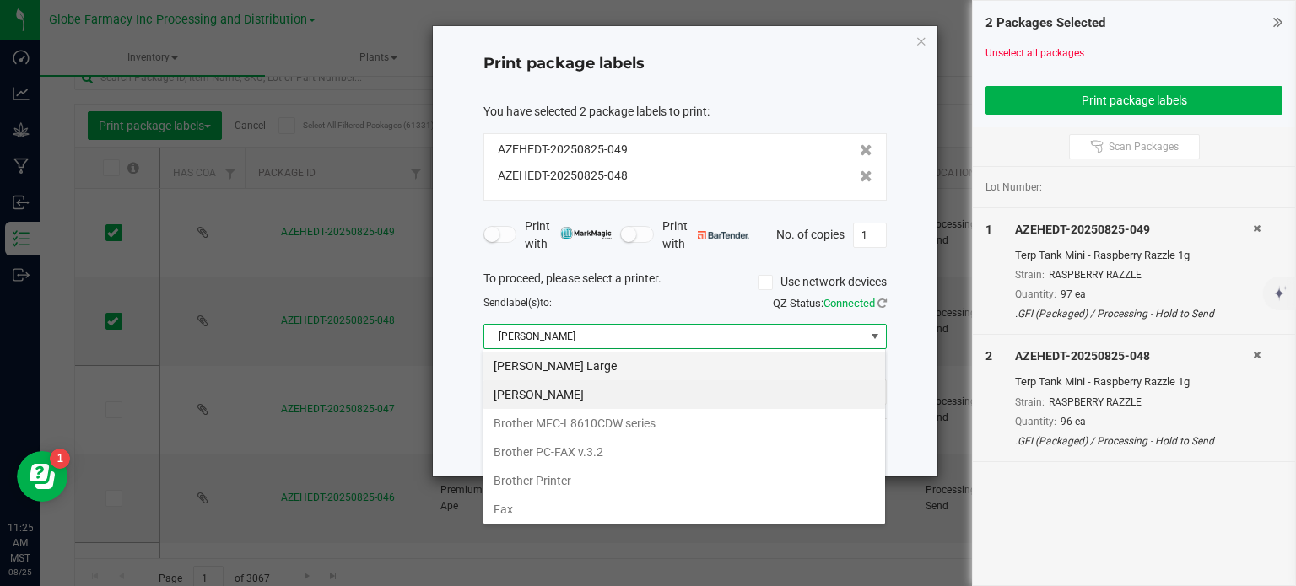
click at [567, 371] on Large "Briana Zebra Large" at bounding box center [684, 366] width 402 height 29
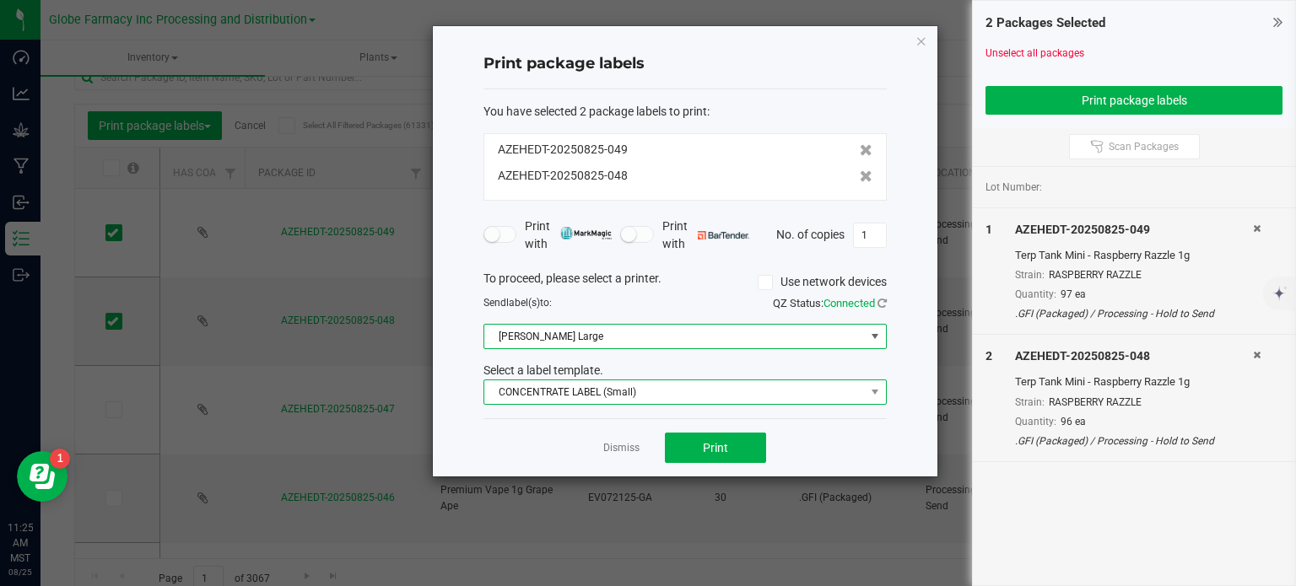
click at [570, 390] on span "CONCENTRATE LABEL (Small)" at bounding box center [674, 393] width 381 height 24
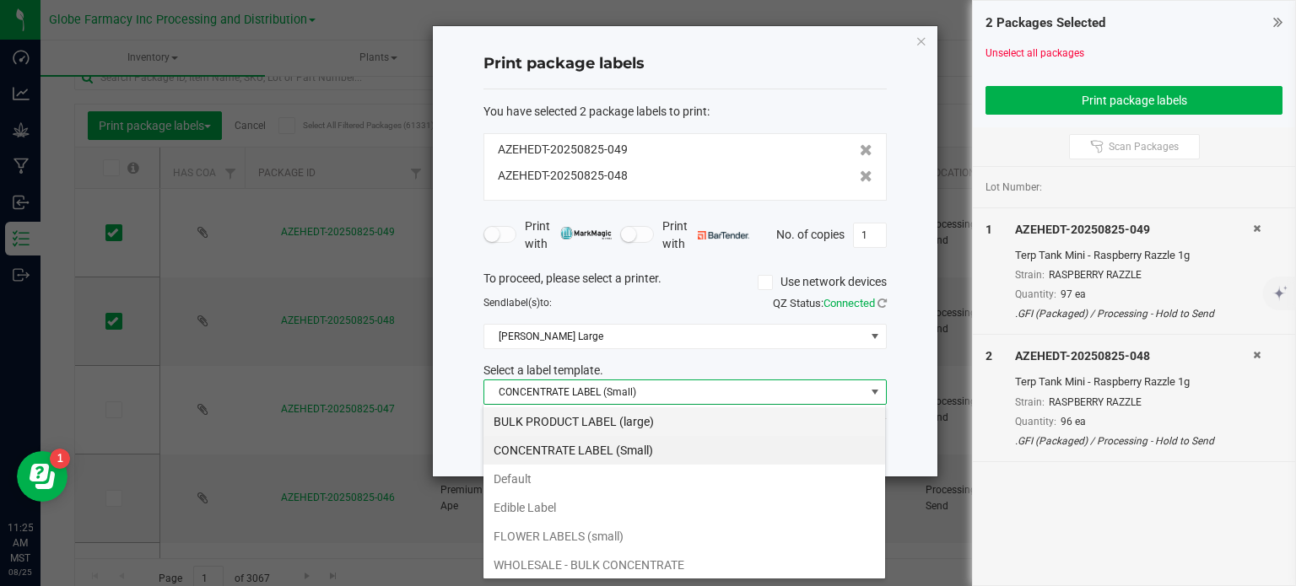
click at [589, 412] on li "BULK PRODUCT LABEL (large)" at bounding box center [684, 422] width 402 height 29
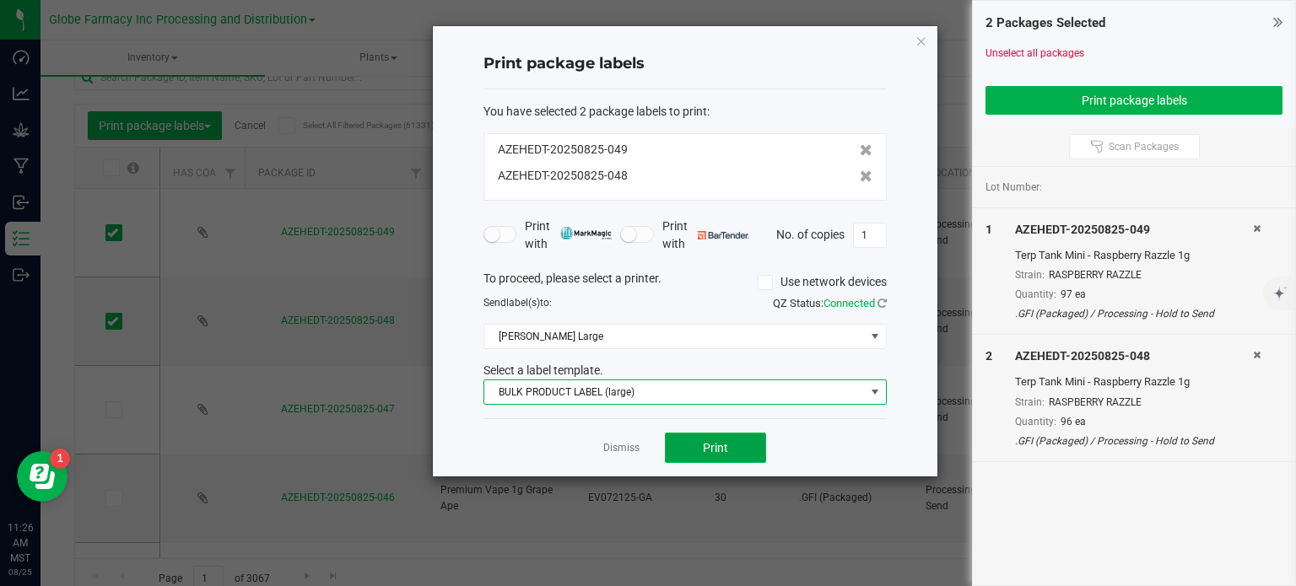
click at [732, 440] on button "Print" at bounding box center [715, 448] width 101 height 30
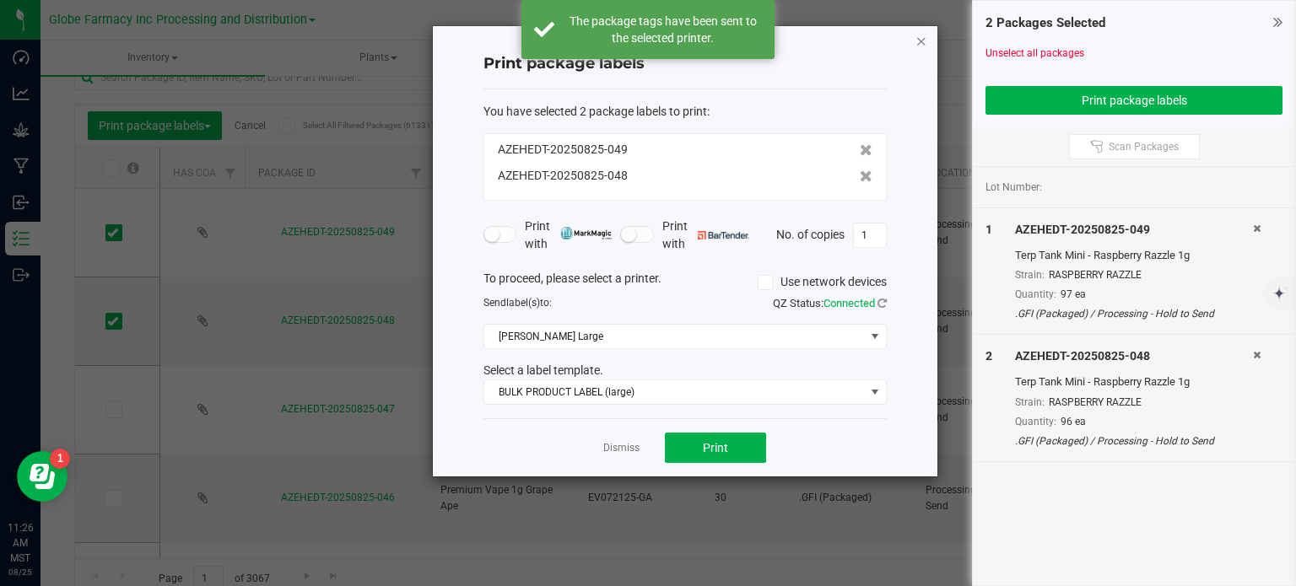
click at [926, 38] on icon "button" at bounding box center [922, 40] width 12 height 20
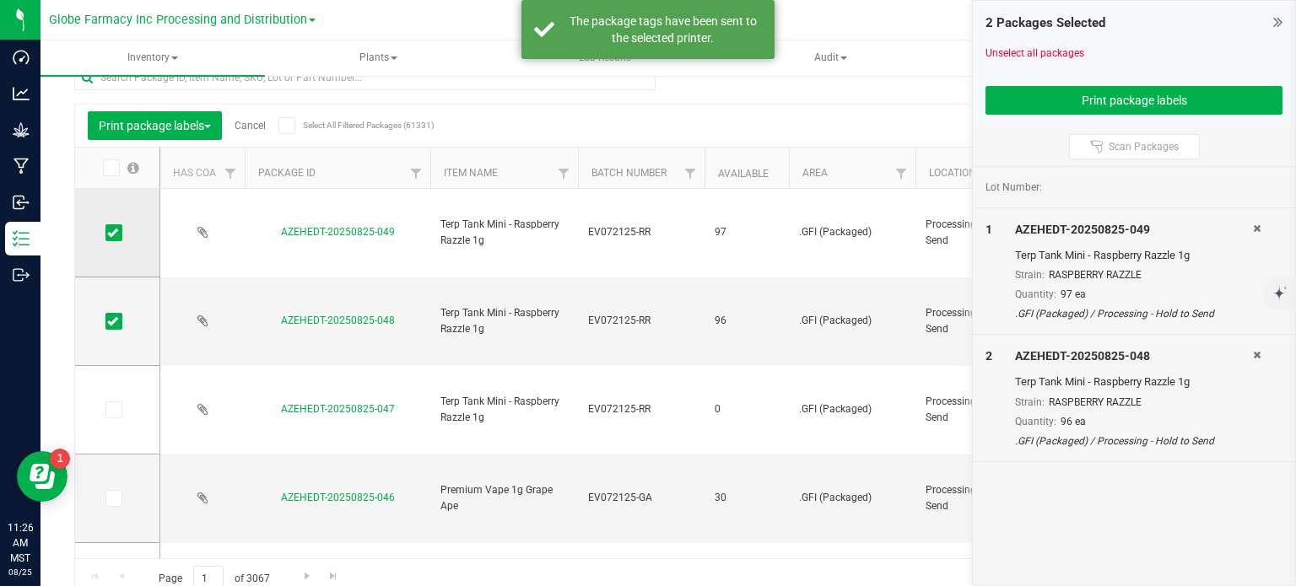
click at [115, 233] on icon at bounding box center [112, 233] width 11 height 0
click at [0, 0] on input "checkbox" at bounding box center [0, 0] width 0 height 0
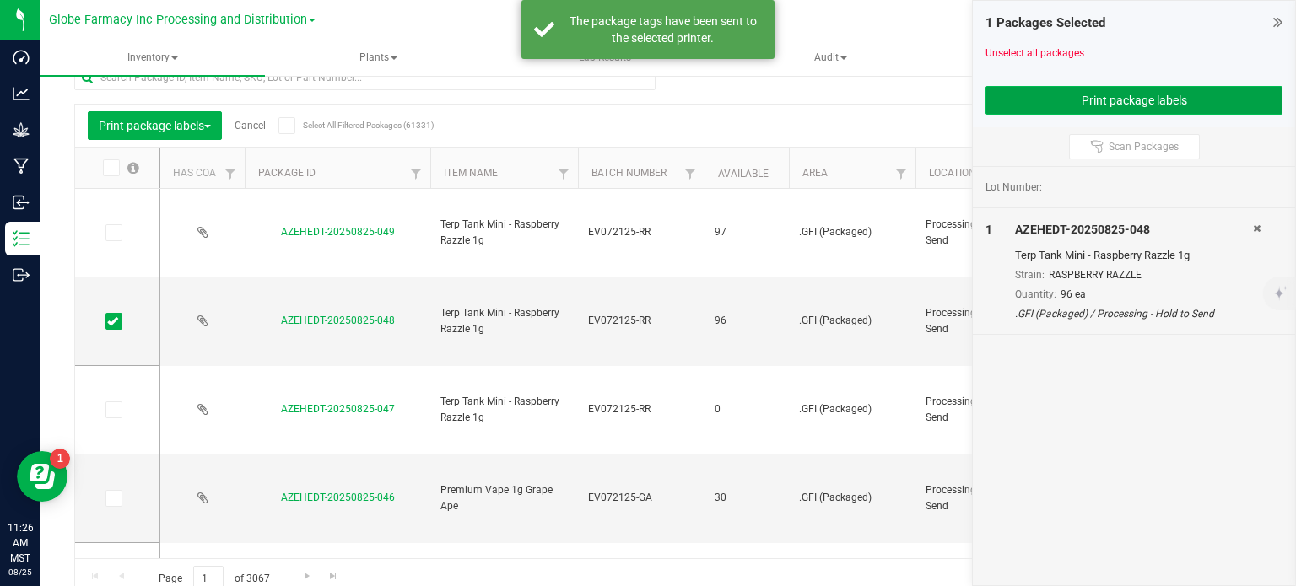
click at [1049, 89] on button "Print package labels" at bounding box center [1134, 100] width 297 height 29
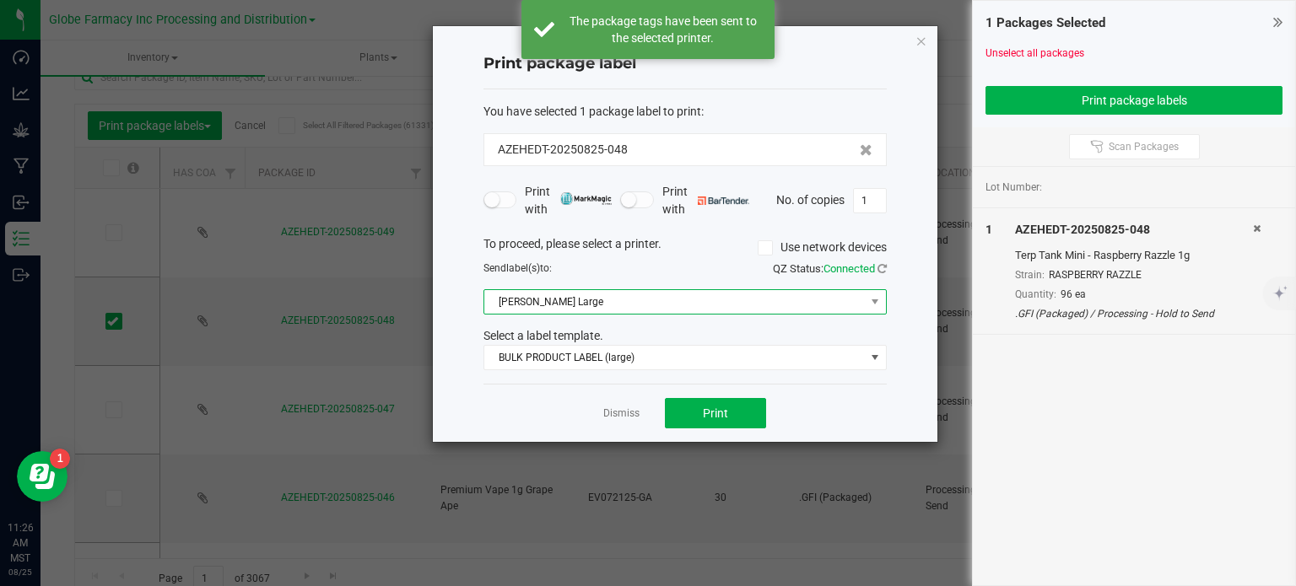
click at [581, 301] on span "Briana Zebra Large" at bounding box center [674, 302] width 381 height 24
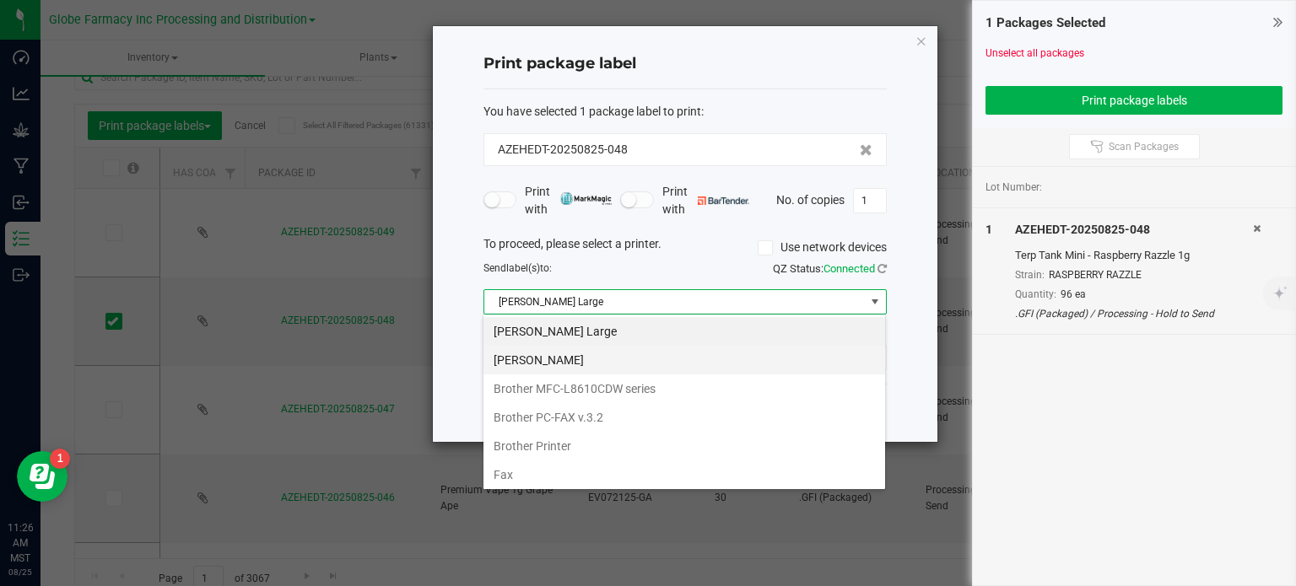
click at [596, 367] on Small "Briana Zebra Small" at bounding box center [684, 360] width 402 height 29
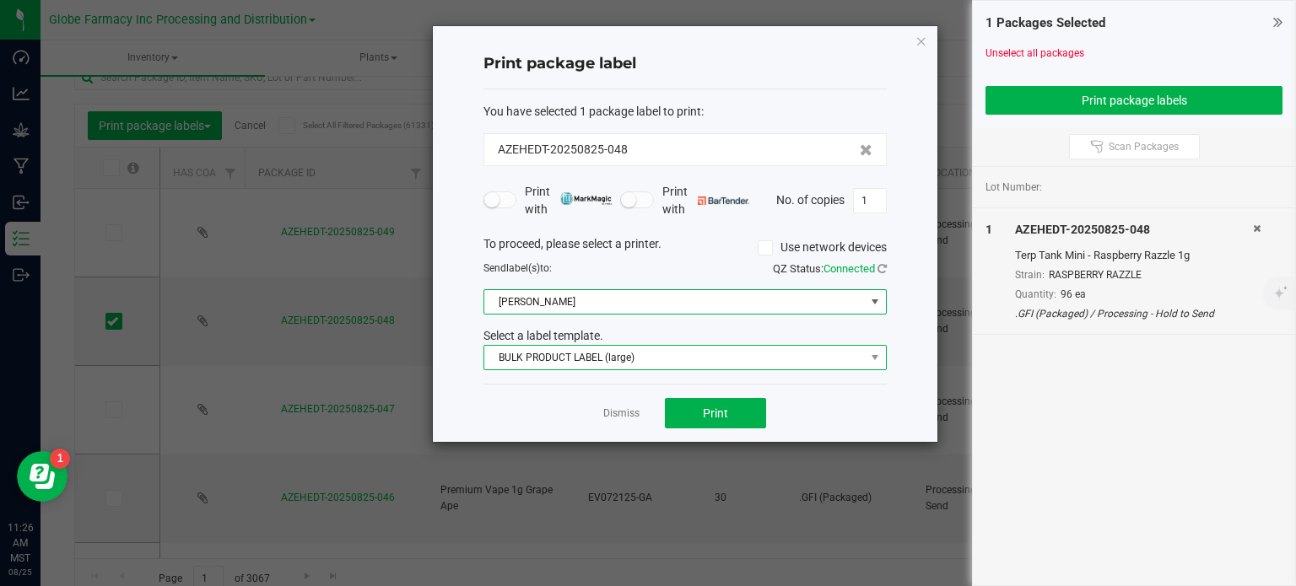
click at [593, 359] on span "BULK PRODUCT LABEL (large)" at bounding box center [674, 358] width 381 height 24
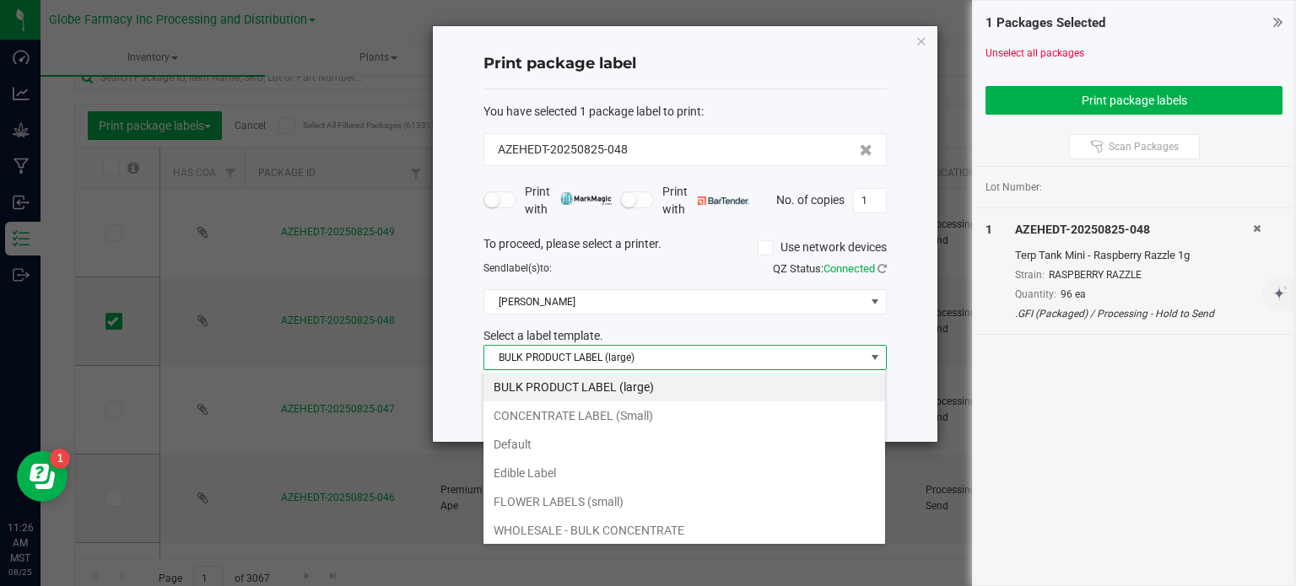
click at [587, 417] on li "CONCENTRATE LABEL (Small)" at bounding box center [684, 416] width 402 height 29
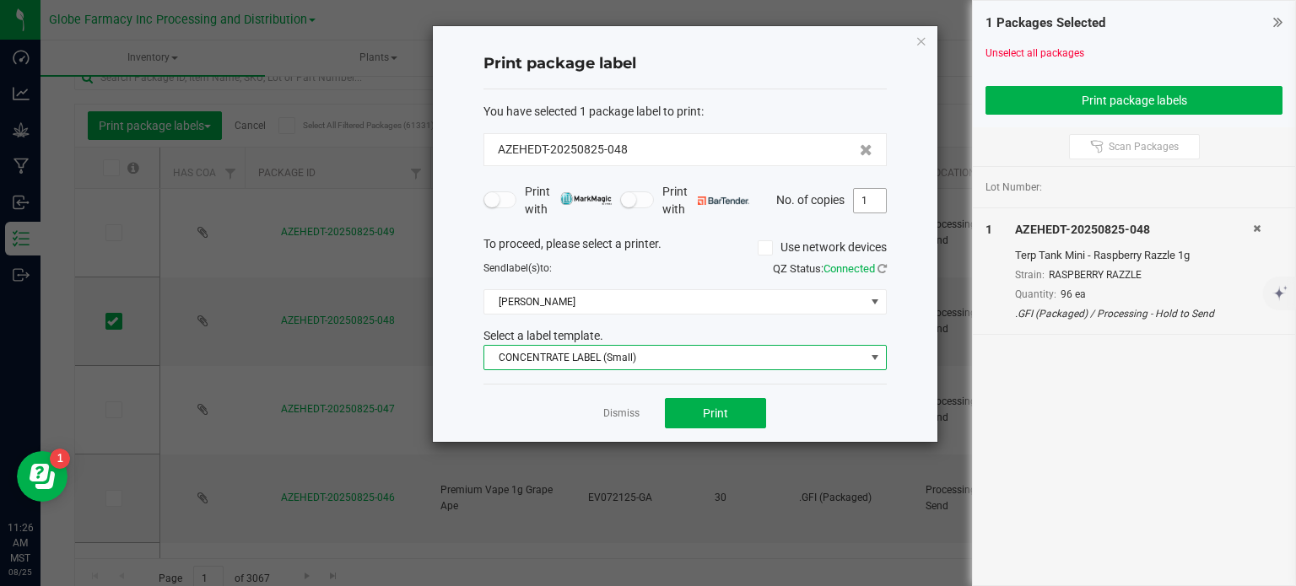
click at [861, 208] on input "1" at bounding box center [870, 201] width 32 height 24
type input "96"
click at [713, 423] on button "Print" at bounding box center [715, 413] width 101 height 30
click at [919, 40] on icon "button" at bounding box center [922, 40] width 12 height 20
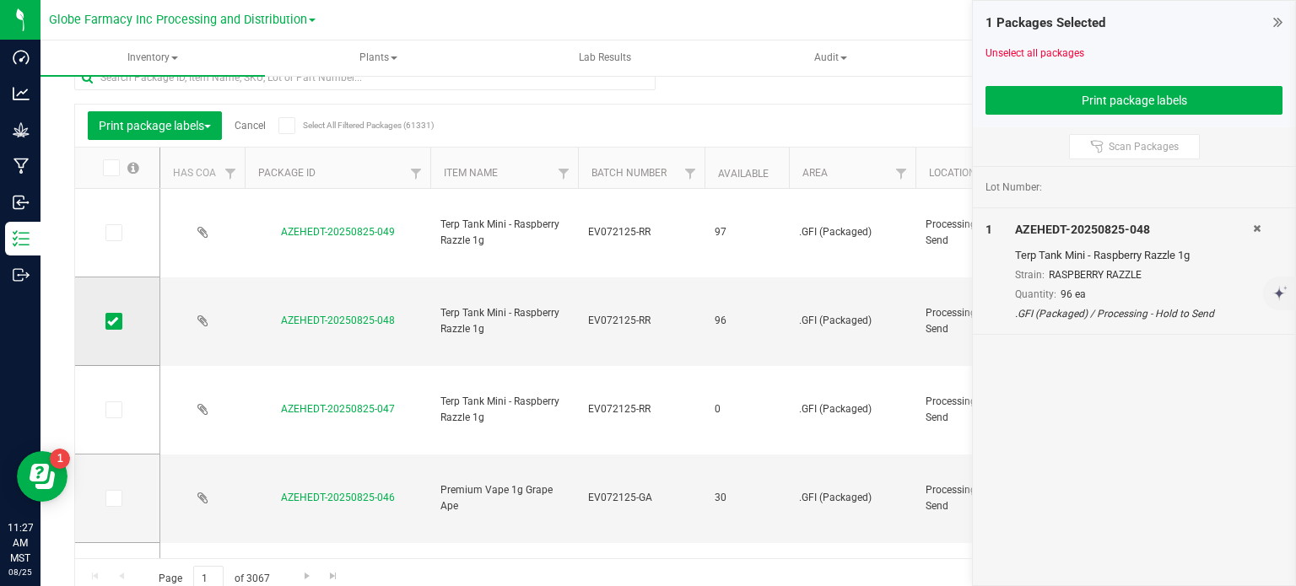
click at [115, 321] on icon at bounding box center [112, 321] width 11 height 0
click at [0, 0] on input "checkbox" at bounding box center [0, 0] width 0 height 0
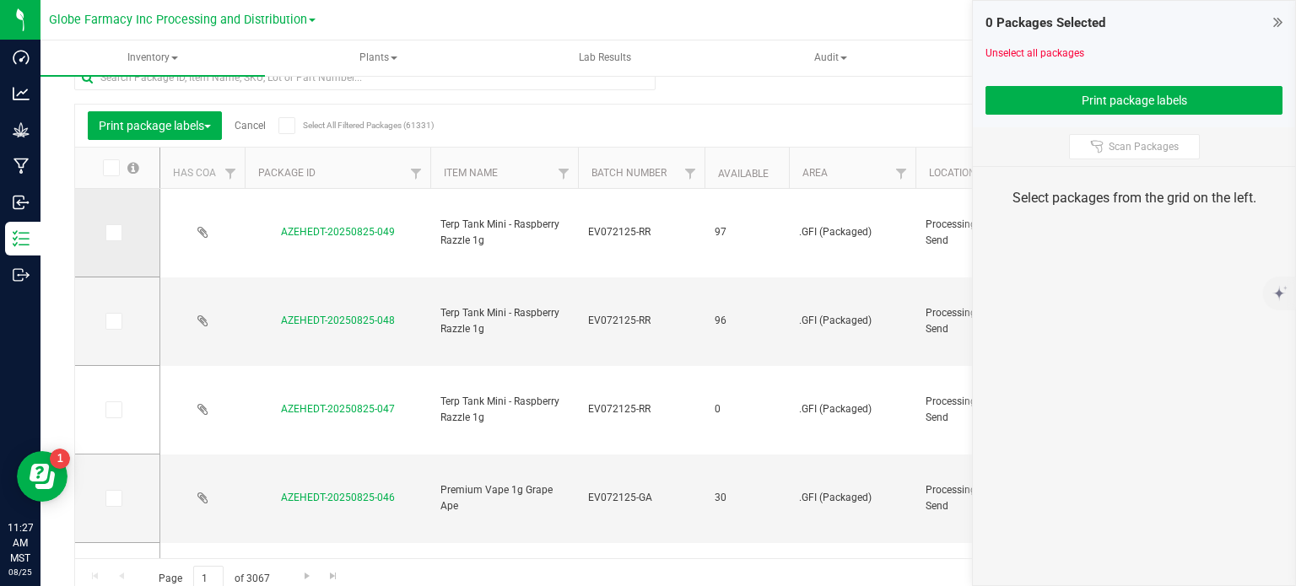
click at [113, 233] on icon at bounding box center [112, 233] width 11 height 0
click at [0, 0] on input "checkbox" at bounding box center [0, 0] width 0 height 0
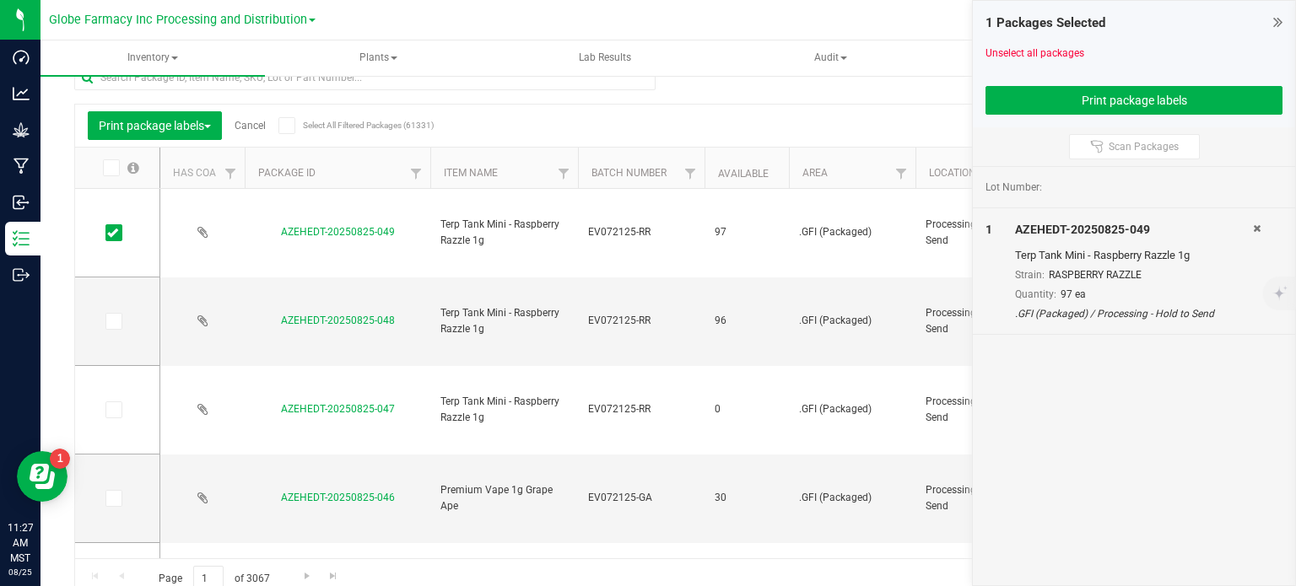
click at [1113, 115] on div "1 Packages Selected Unselect all packages Print package labels" at bounding box center [1134, 64] width 322 height 127
click at [1112, 110] on button "Print package labels" at bounding box center [1134, 100] width 297 height 29
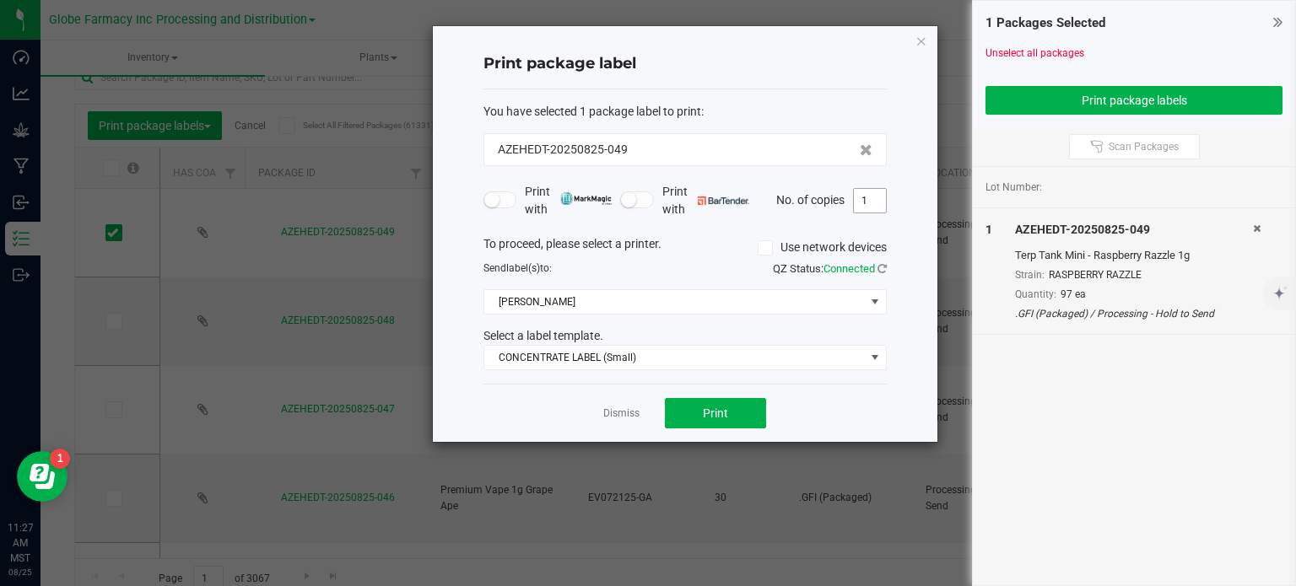
click at [880, 192] on input "1" at bounding box center [870, 201] width 32 height 24
type input "97"
click at [744, 422] on button "Print" at bounding box center [715, 413] width 101 height 30
click at [924, 45] on icon "button" at bounding box center [922, 40] width 12 height 20
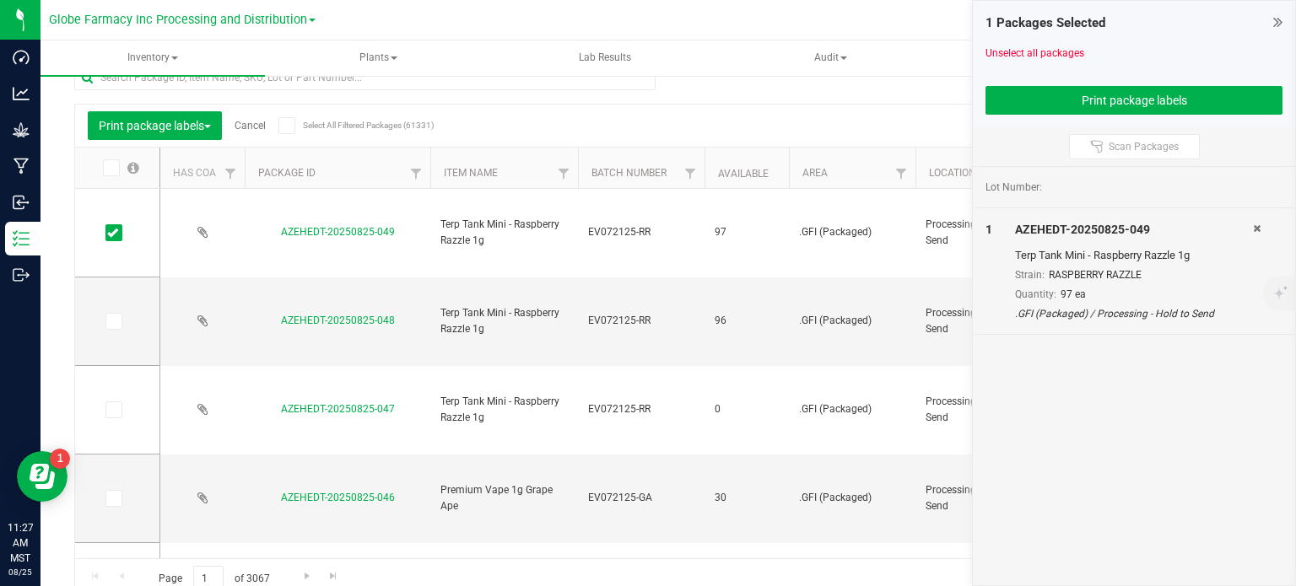
click at [250, 127] on link "Cancel" at bounding box center [250, 126] width 31 height 12
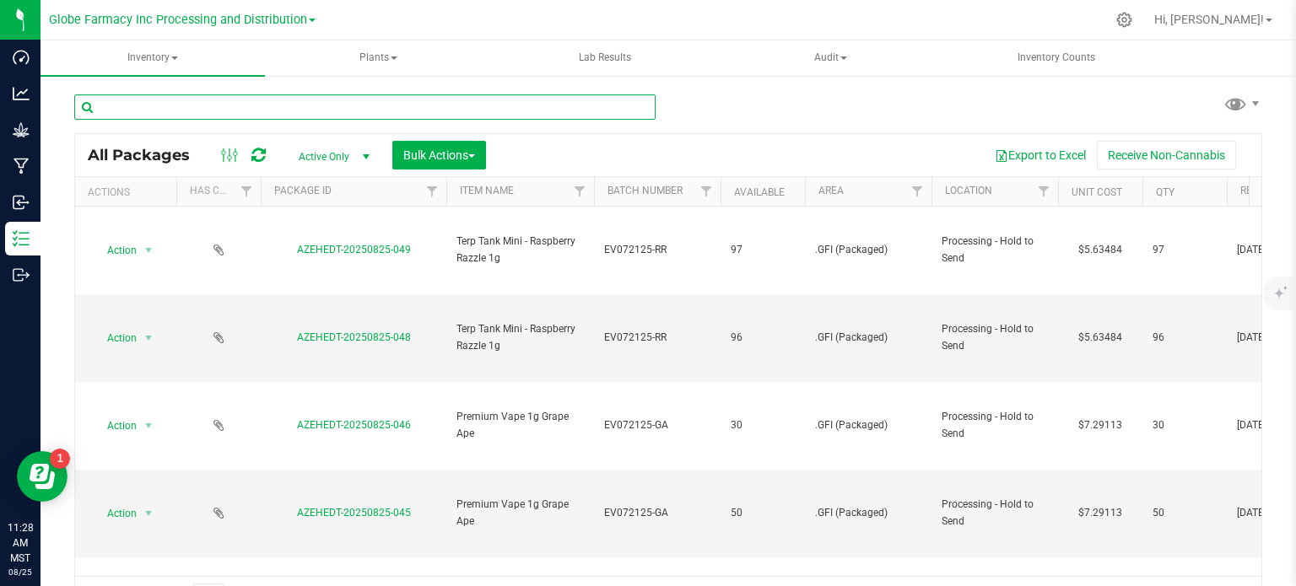
click at [273, 111] on input "text" at bounding box center [364, 107] width 581 height 25
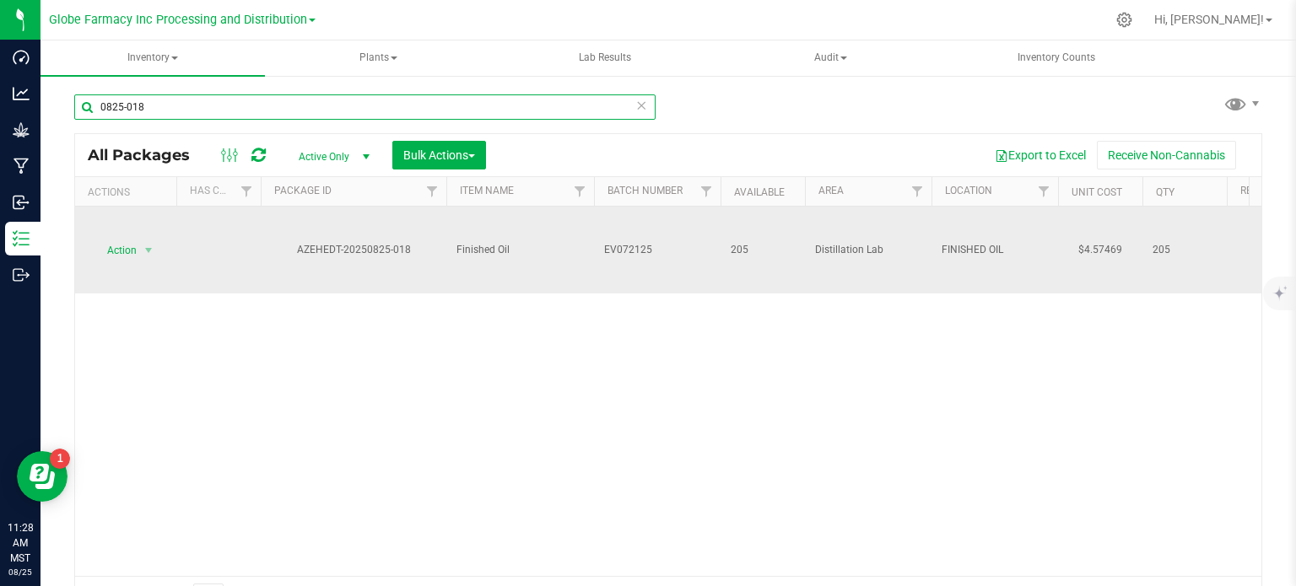
type input "0825-018"
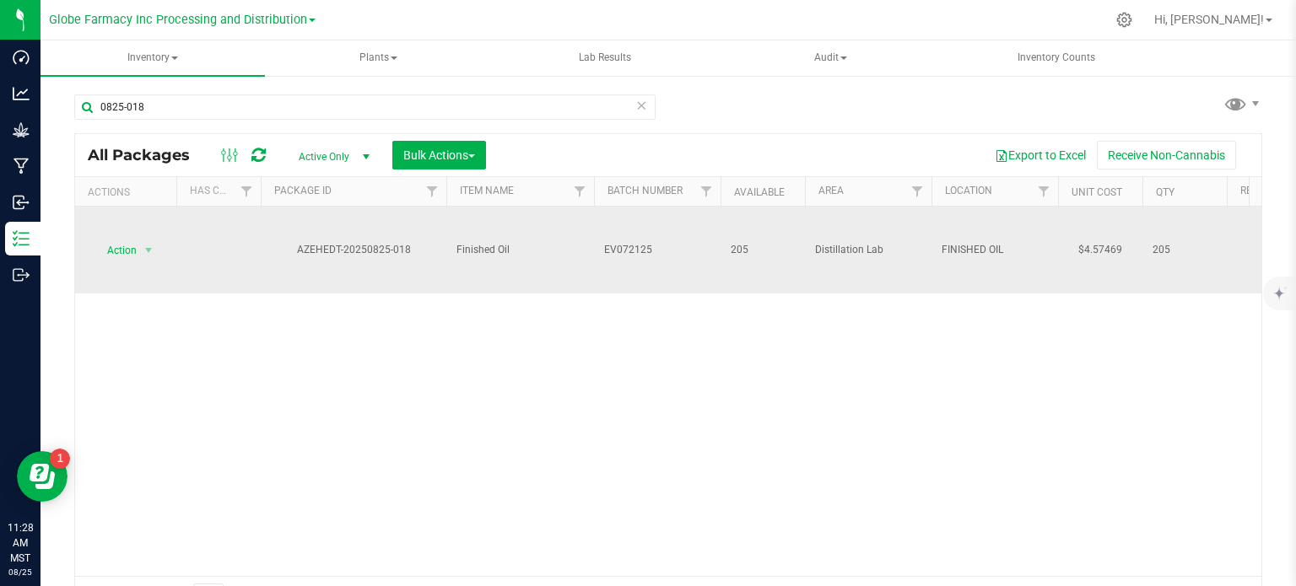
click at [659, 254] on span "EV072125" at bounding box center [657, 250] width 106 height 16
type input "EV072125-SAJ"
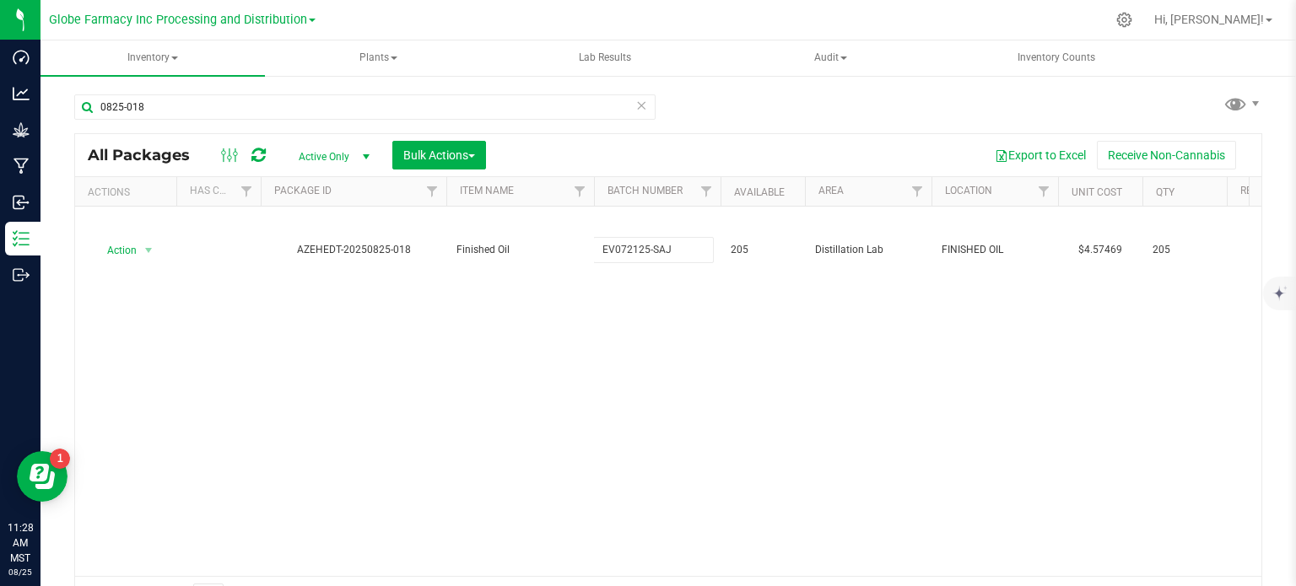
click at [651, 347] on div "All Packages Active Only Active Only Lab Samples Locked All Bulk Actions Add to…" at bounding box center [668, 375] width 1188 height 484
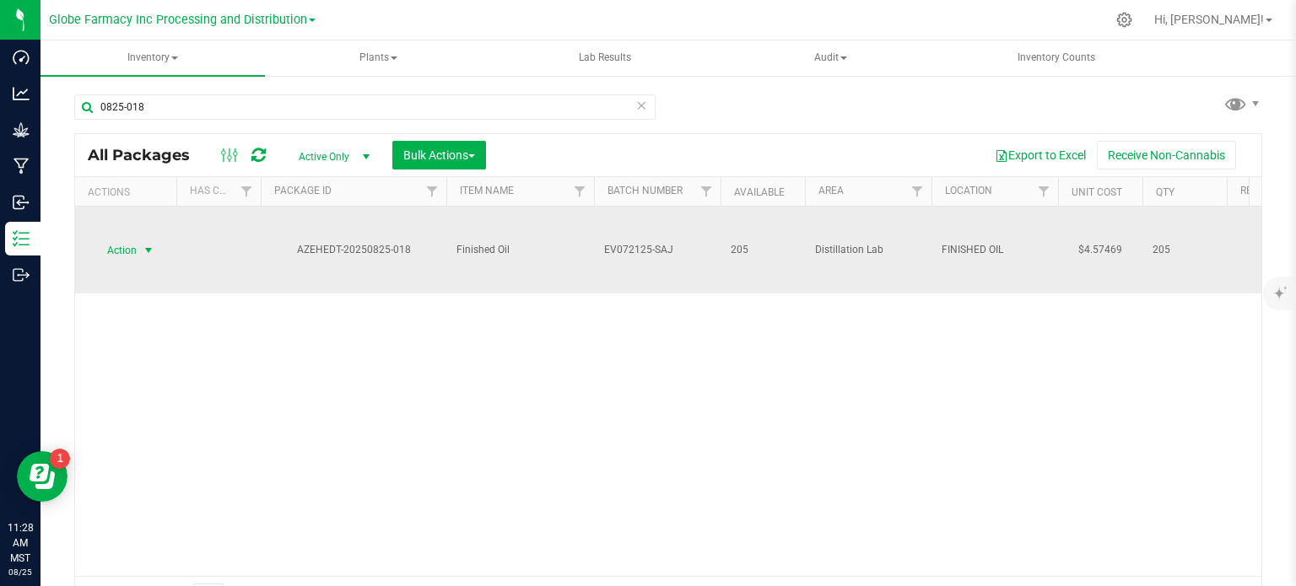
click at [140, 257] on span "select" at bounding box center [148, 251] width 21 height 24
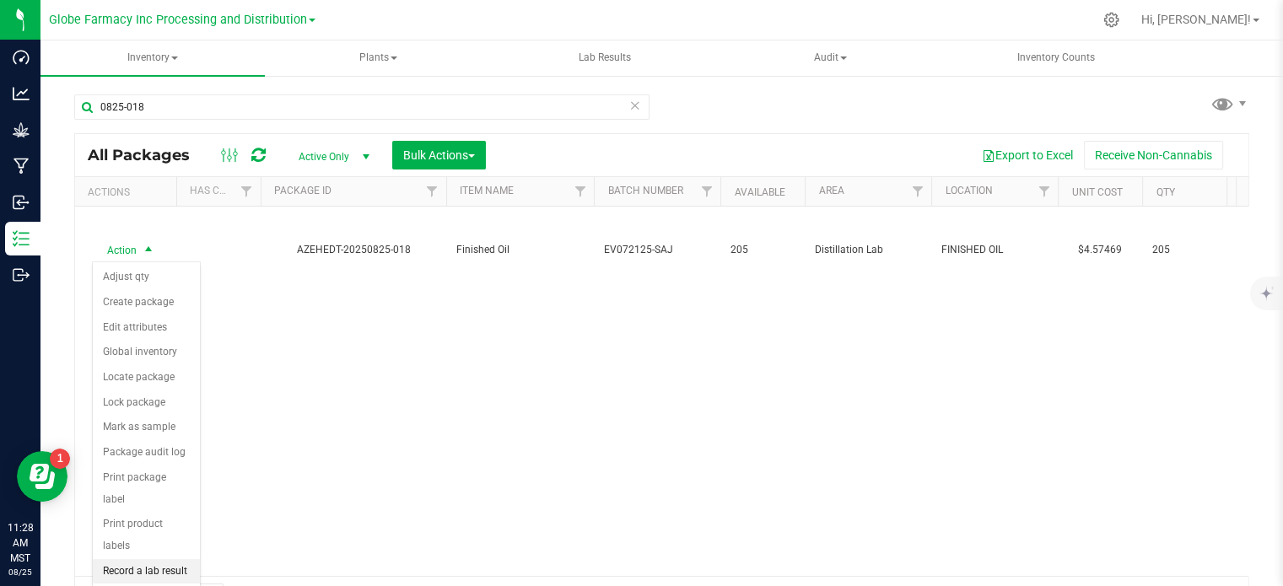
click at [157, 559] on li "Record a lab result" at bounding box center [146, 571] width 107 height 25
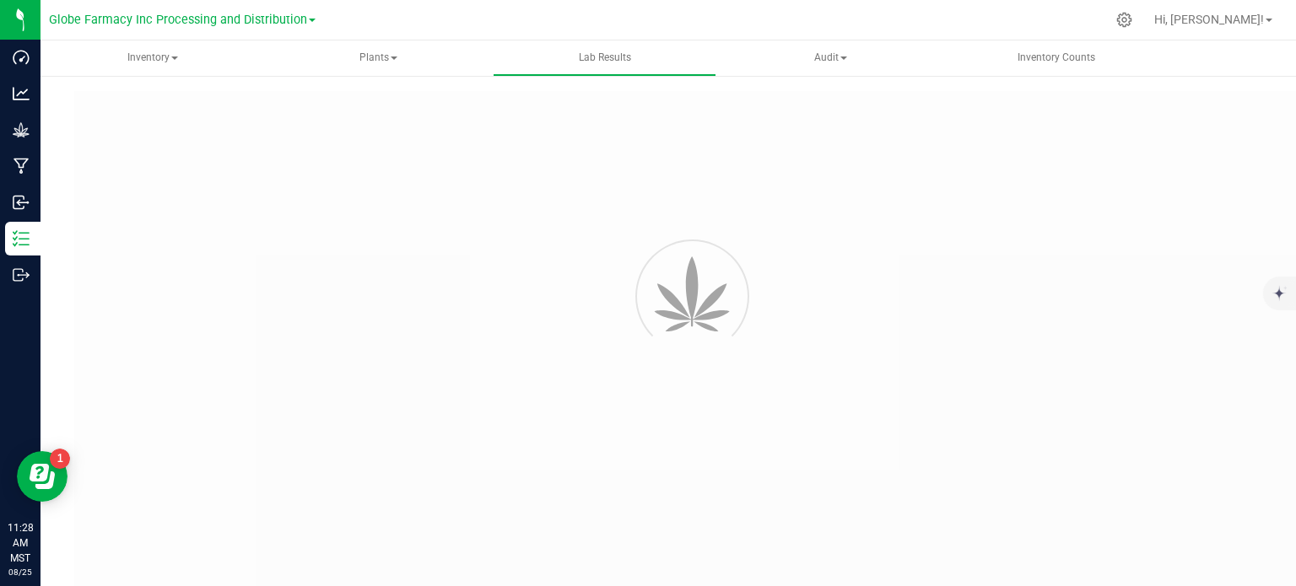
type input "AZEHEDT-20250825-018"
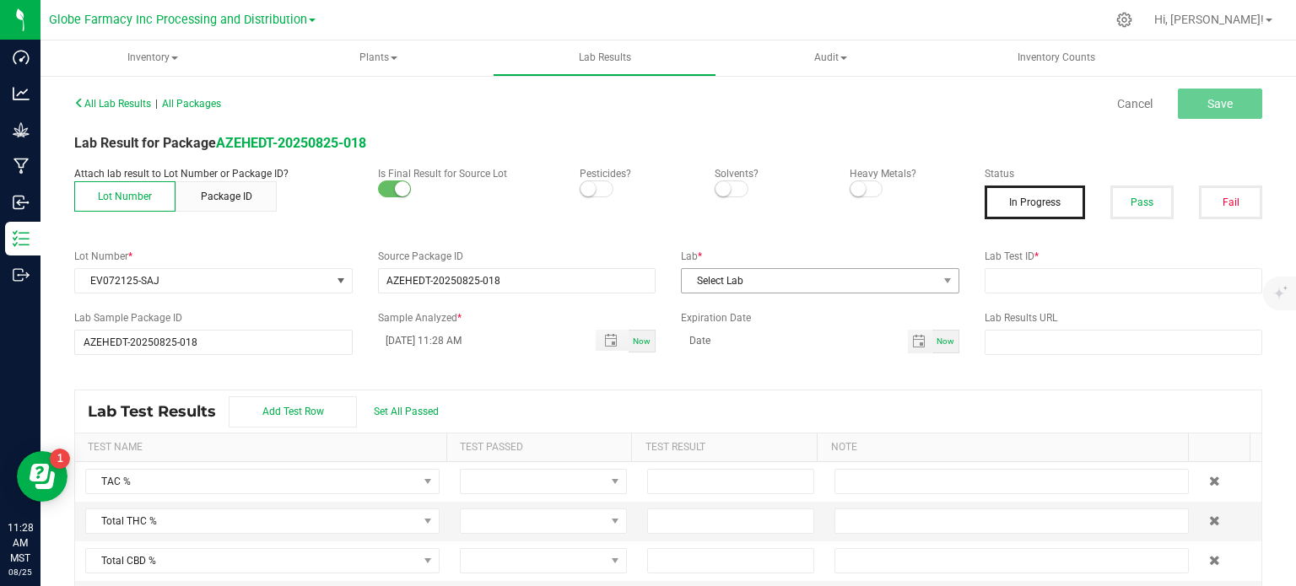
click at [1150, 206] on button "Pass" at bounding box center [1141, 203] width 63 height 34
click at [833, 279] on span "Select Lab" at bounding box center [810, 281] width 256 height 24
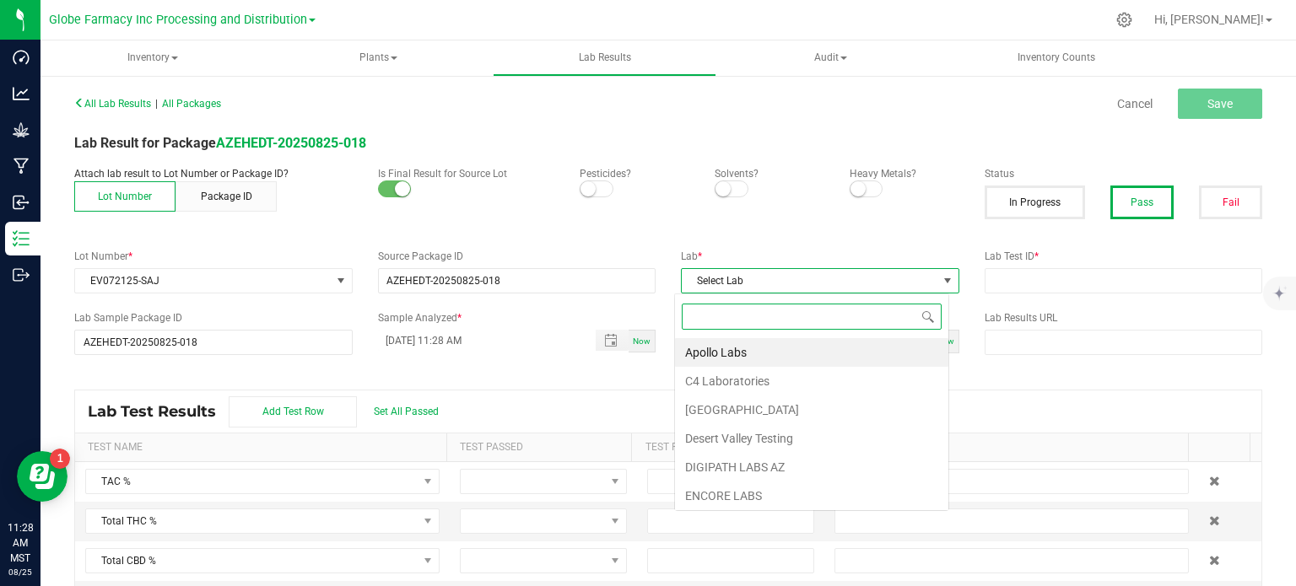
scroll to position [24, 274]
click at [749, 344] on li "Apollo Labs" at bounding box center [811, 352] width 273 height 29
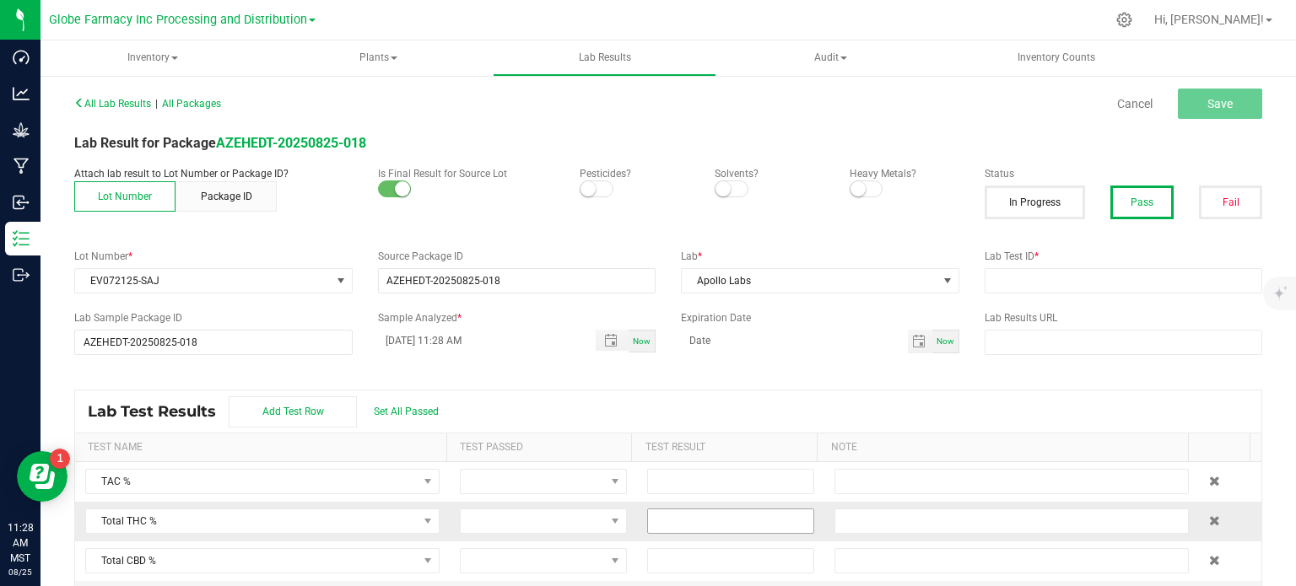
click at [721, 511] on input at bounding box center [730, 522] width 165 height 24
paste input "89.0058"
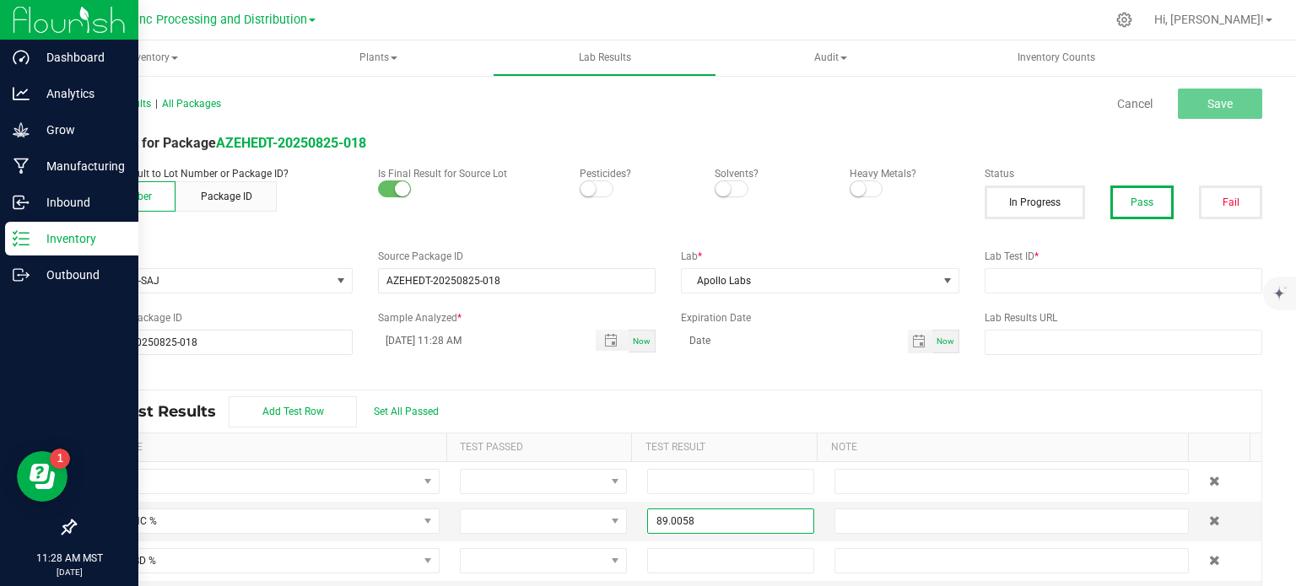
type input "89.0058"
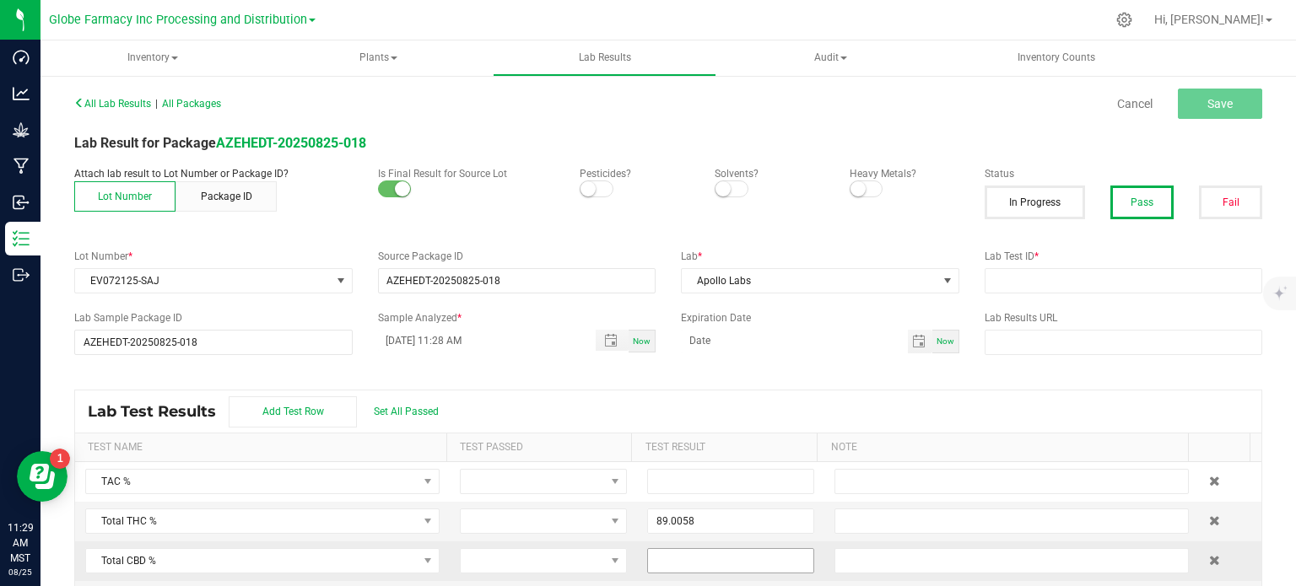
click at [680, 566] on input at bounding box center [730, 561] width 165 height 24
paste input "0.2229"
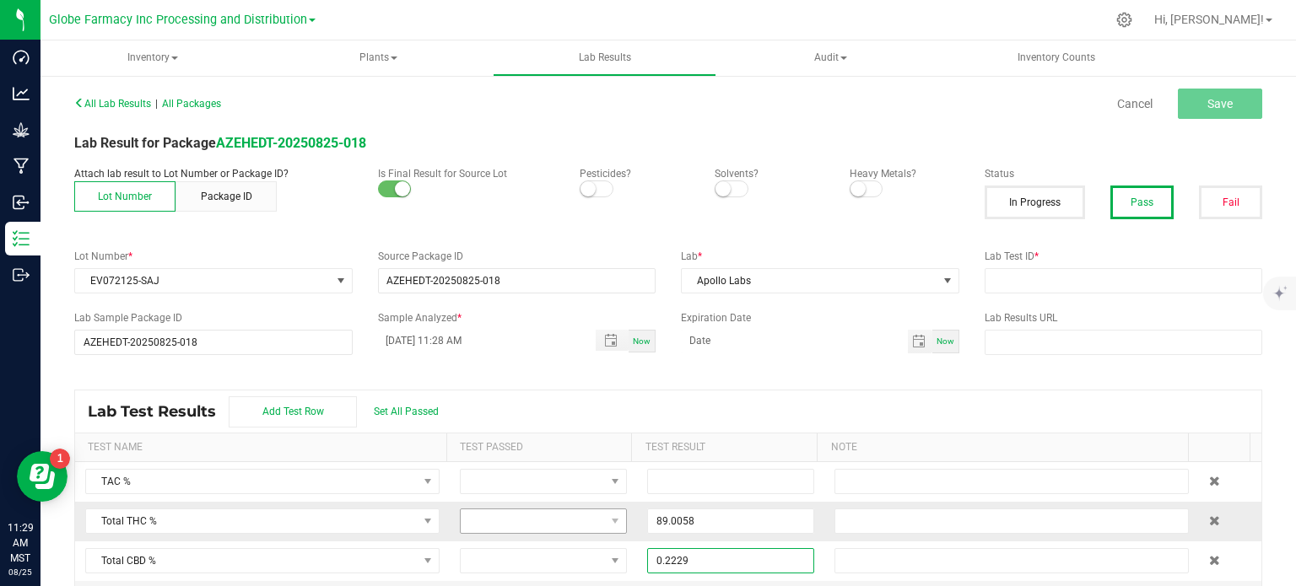
type input "0.2229"
click at [567, 527] on span at bounding box center [533, 522] width 144 height 24
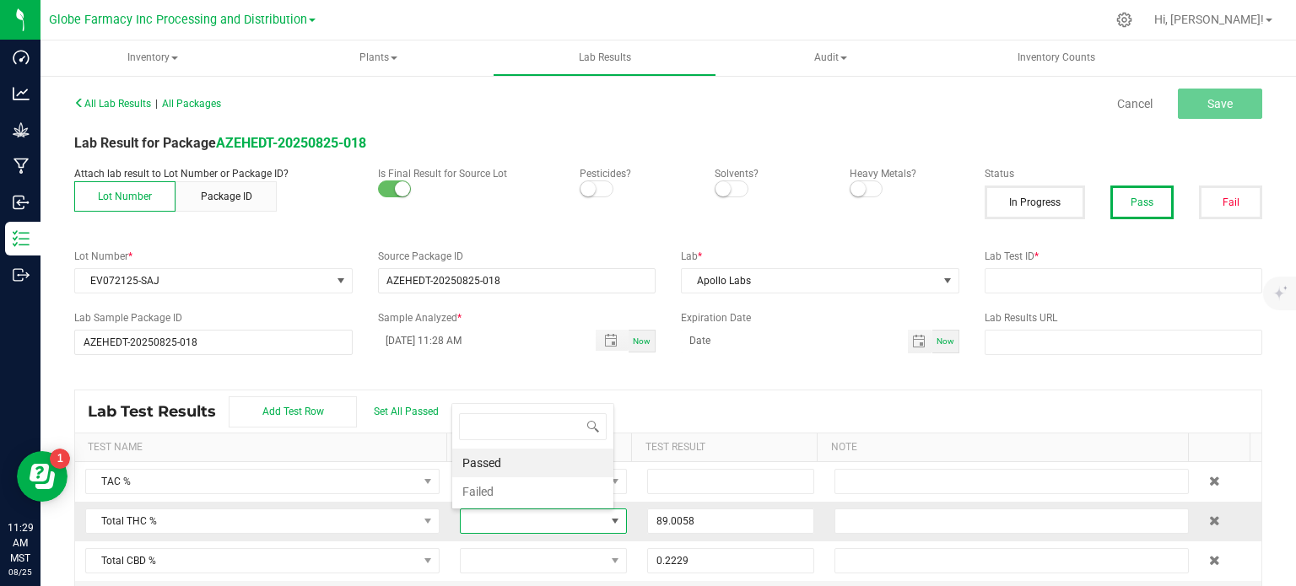
scroll to position [24, 160]
click at [555, 463] on li "Passed" at bounding box center [532, 463] width 161 height 29
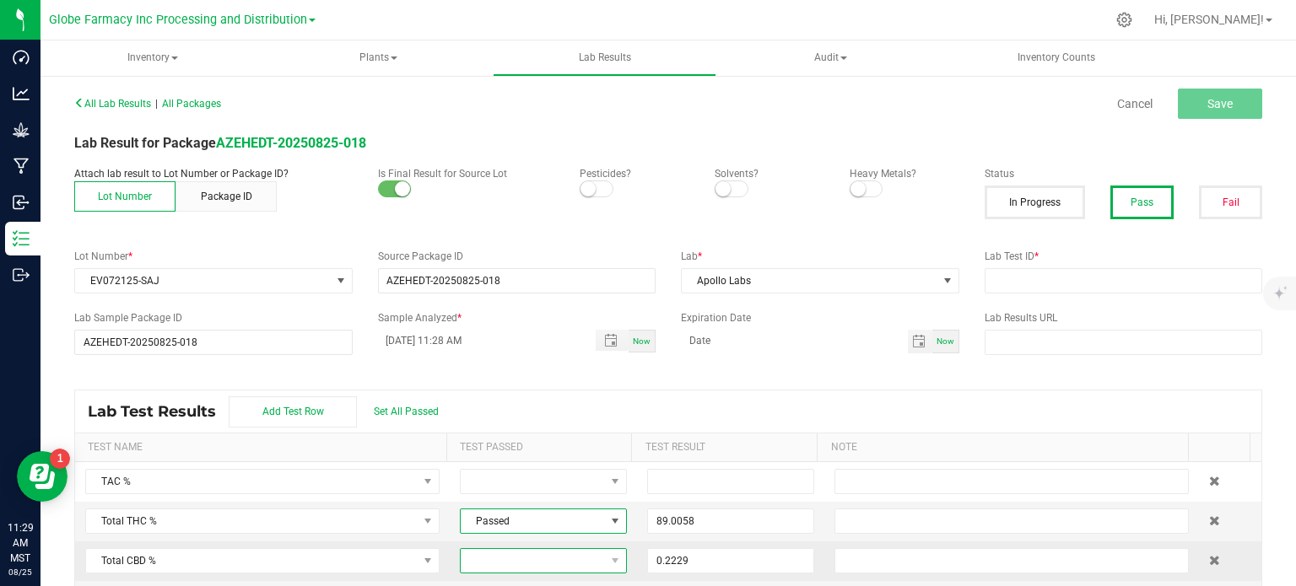
click at [541, 563] on span at bounding box center [533, 561] width 144 height 24
click at [546, 502] on li "Passed" at bounding box center [532, 502] width 161 height 29
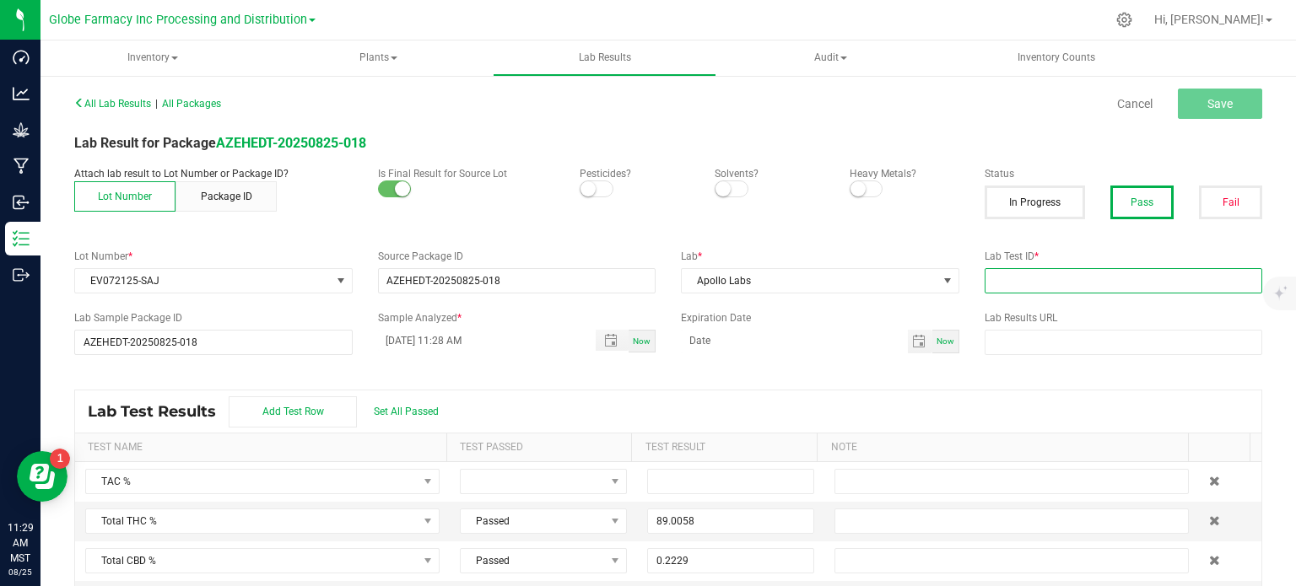
click at [999, 281] on input "text" at bounding box center [1124, 280] width 278 height 25
paste input "2508APO3580.17845"
type input "2508APO3580.17845"
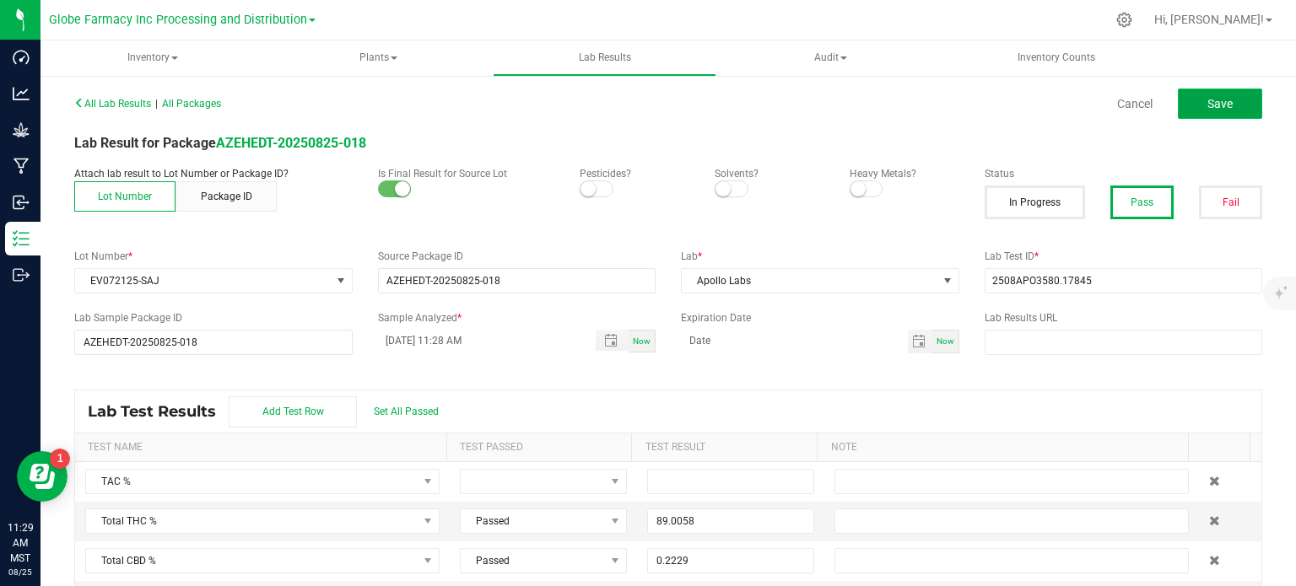
click at [1185, 106] on button "Save" at bounding box center [1220, 104] width 84 height 30
type input "89.0058"
type input "0.2229"
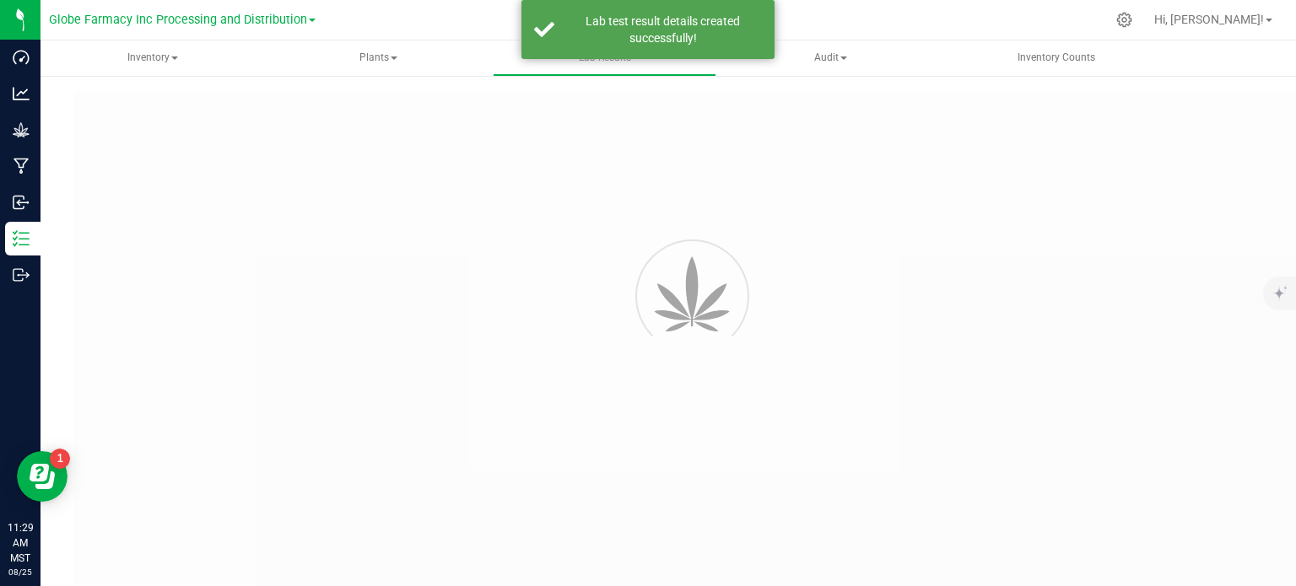
type input "AZEHEDT-20250825-018"
type input "2508APO3580.17845"
type input "AZEHEDT-20250825-018"
type input "08/25/2025 11:28 AM"
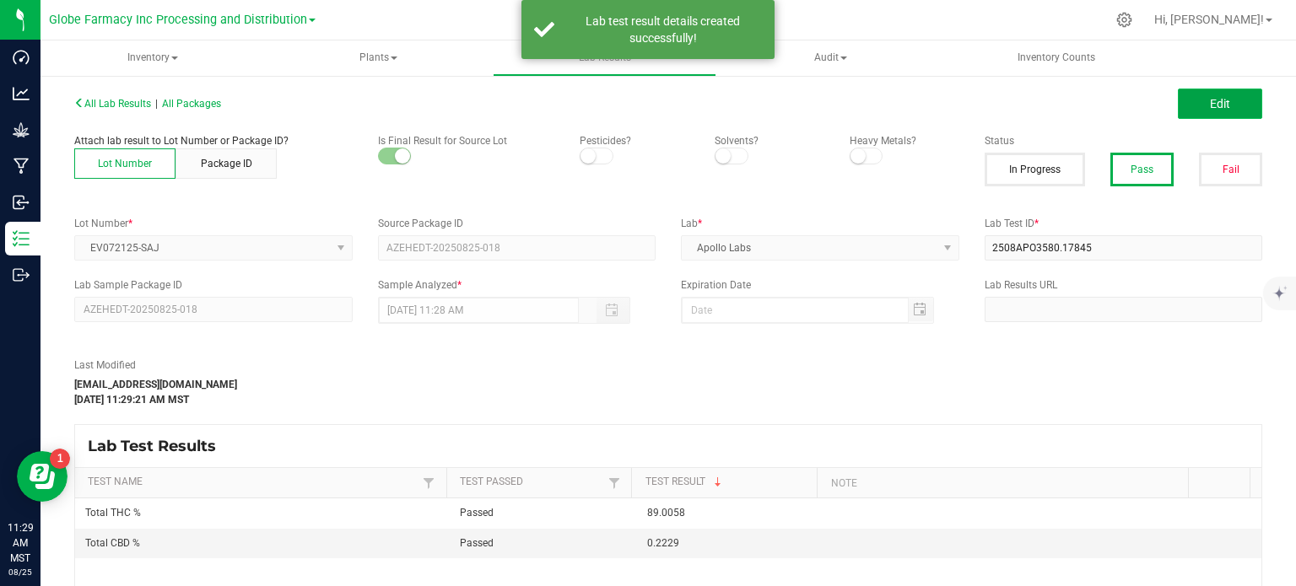
click at [1219, 114] on button "Edit" at bounding box center [1220, 104] width 84 height 30
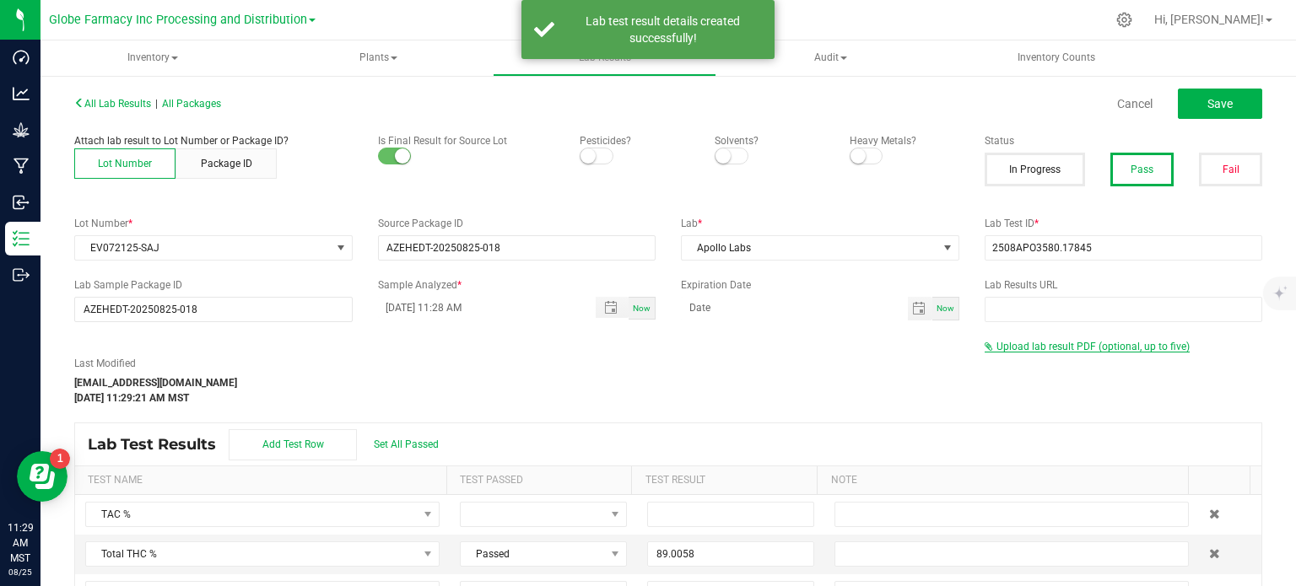
click at [1070, 350] on span "Upload lab result PDF (optional, up to five)" at bounding box center [1093, 347] width 193 height 12
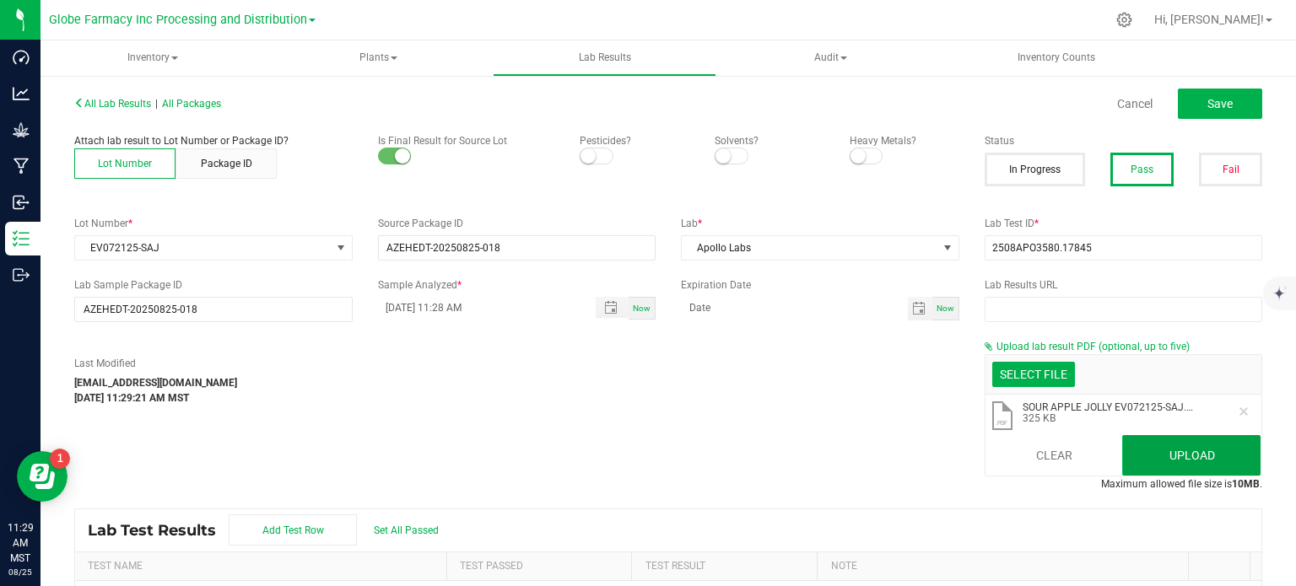
click at [1135, 451] on button "Upload" at bounding box center [1191, 455] width 138 height 41
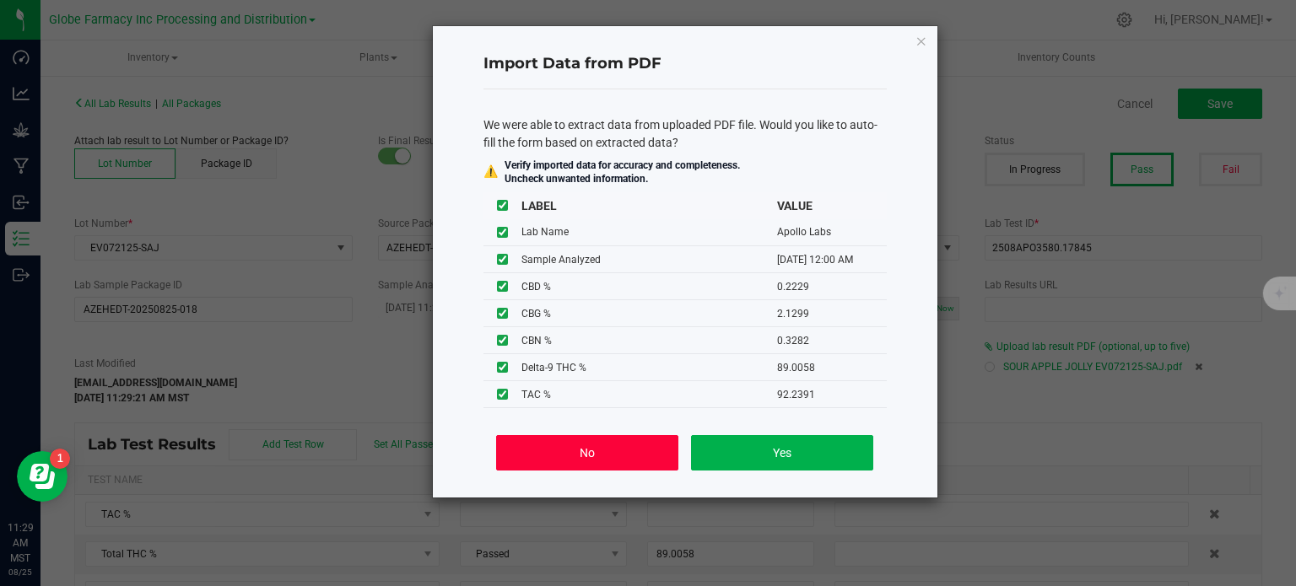
click at [650, 457] on button "No" at bounding box center [586, 452] width 181 height 35
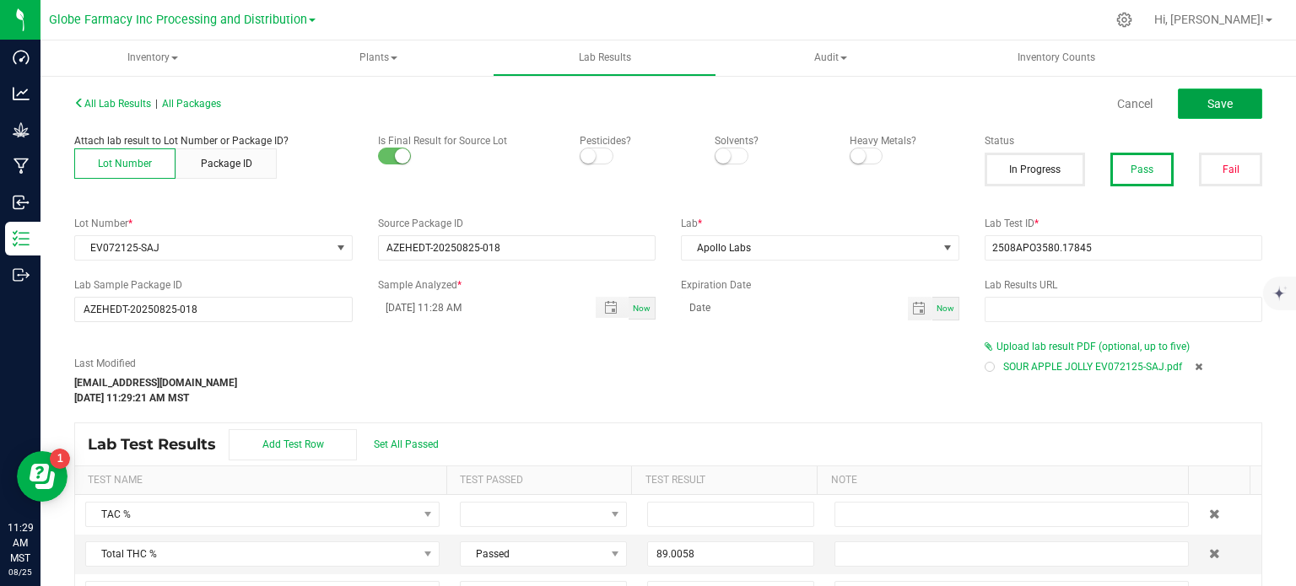
click at [1222, 105] on button "Save" at bounding box center [1220, 104] width 84 height 30
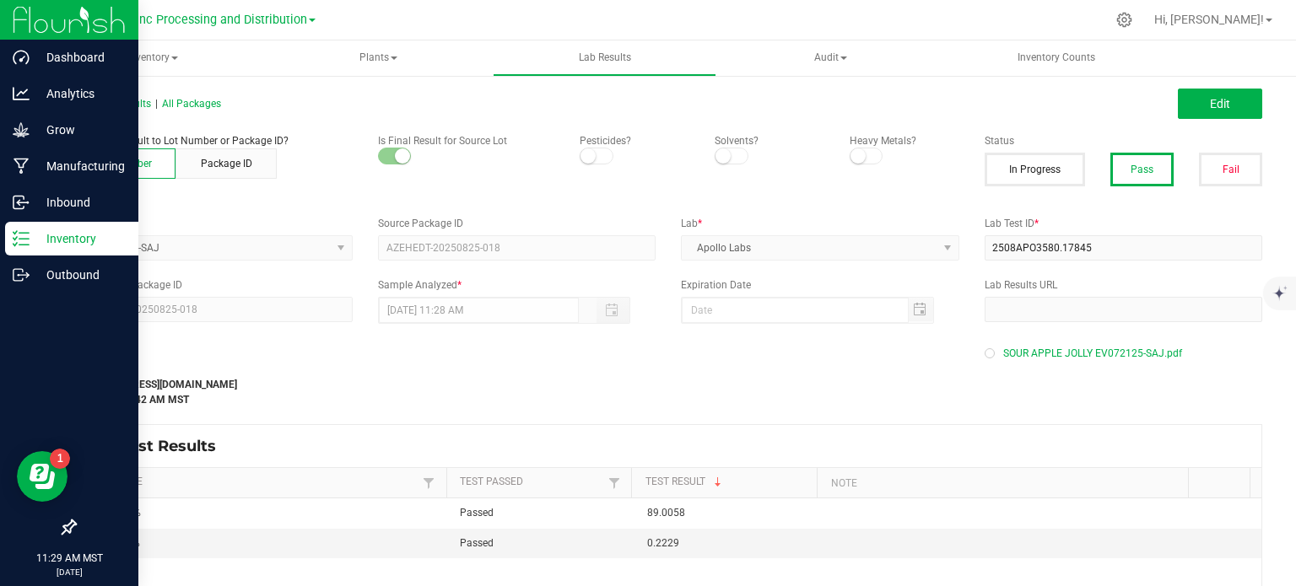
click at [27, 238] on icon at bounding box center [21, 238] width 17 height 17
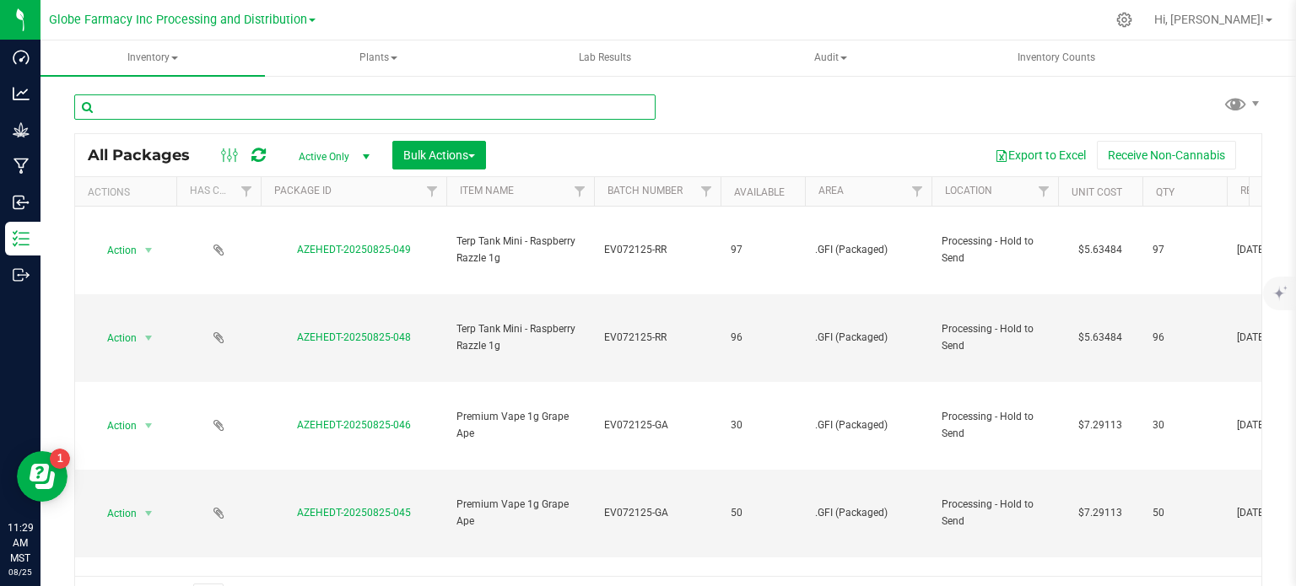
click at [246, 117] on input "text" at bounding box center [364, 107] width 581 height 25
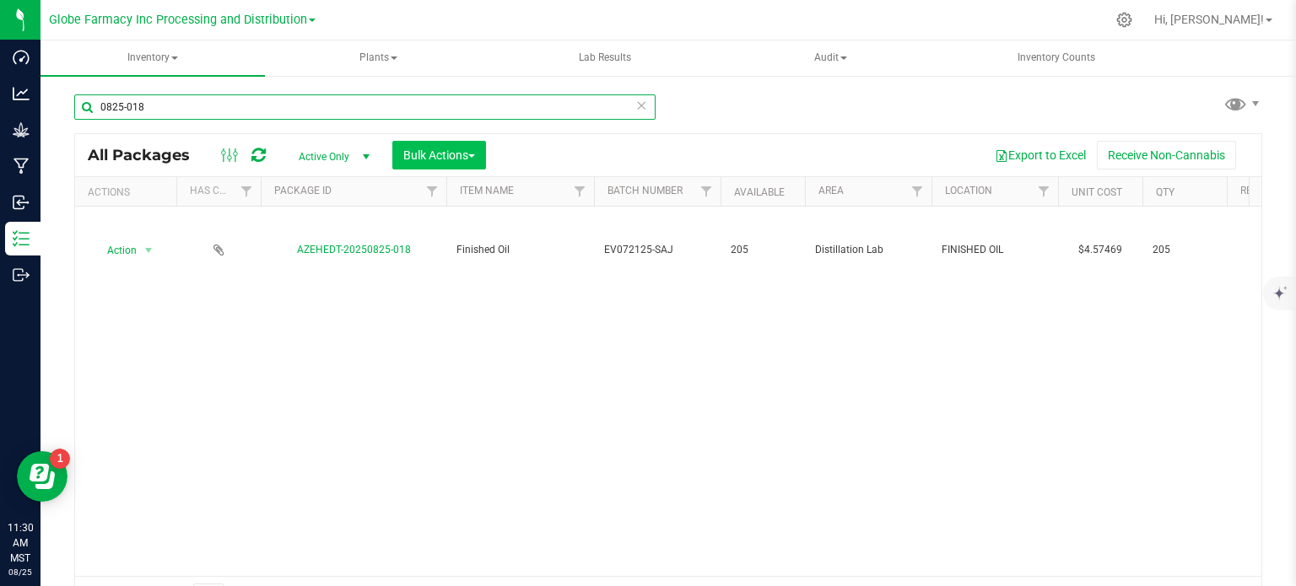
type input "0825-018"
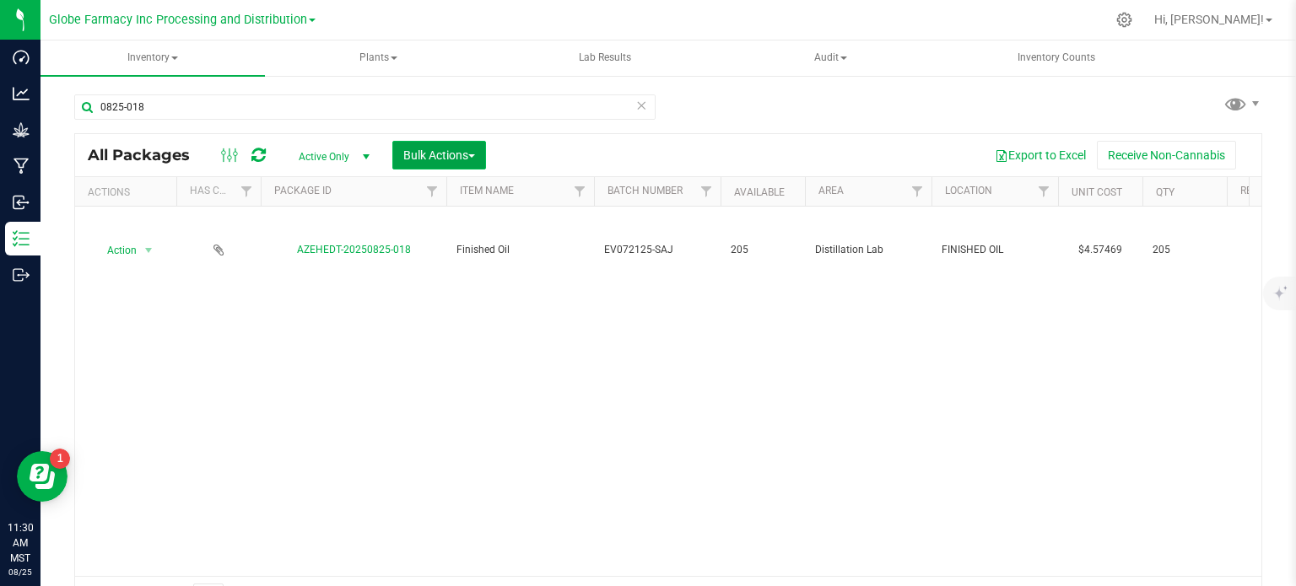
click at [441, 161] on span "Bulk Actions" at bounding box center [439, 156] width 72 height 14
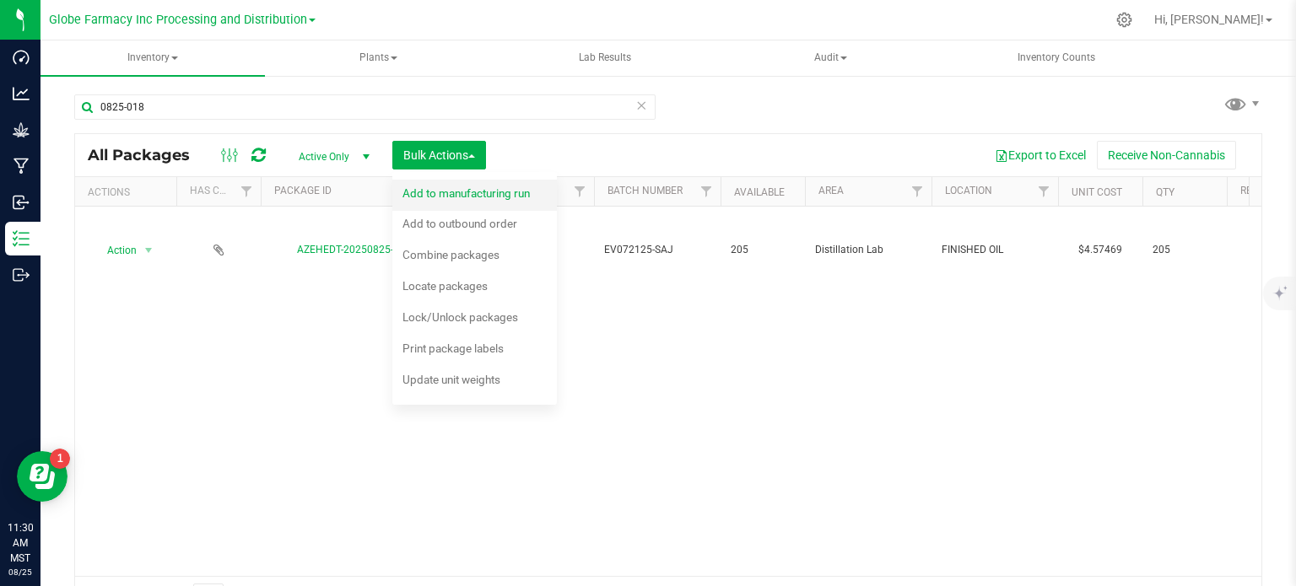
click at [435, 195] on span "Add to manufacturing run" at bounding box center [465, 193] width 127 height 14
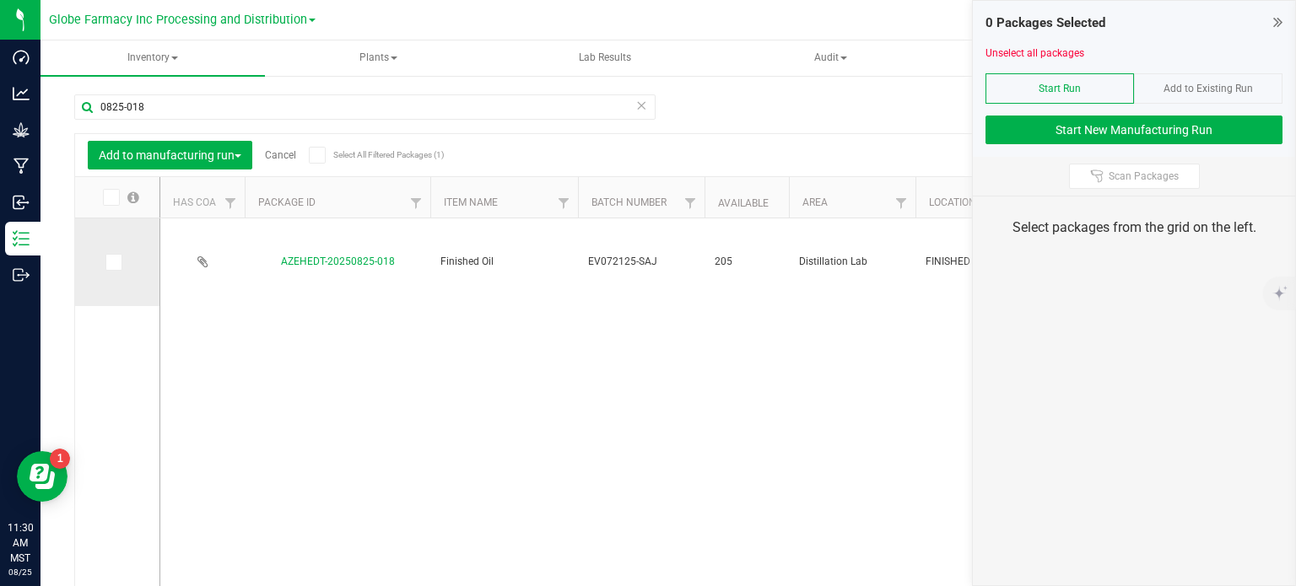
click at [113, 262] on icon at bounding box center [112, 262] width 11 height 0
click at [0, 0] on input "checkbox" at bounding box center [0, 0] width 0 height 0
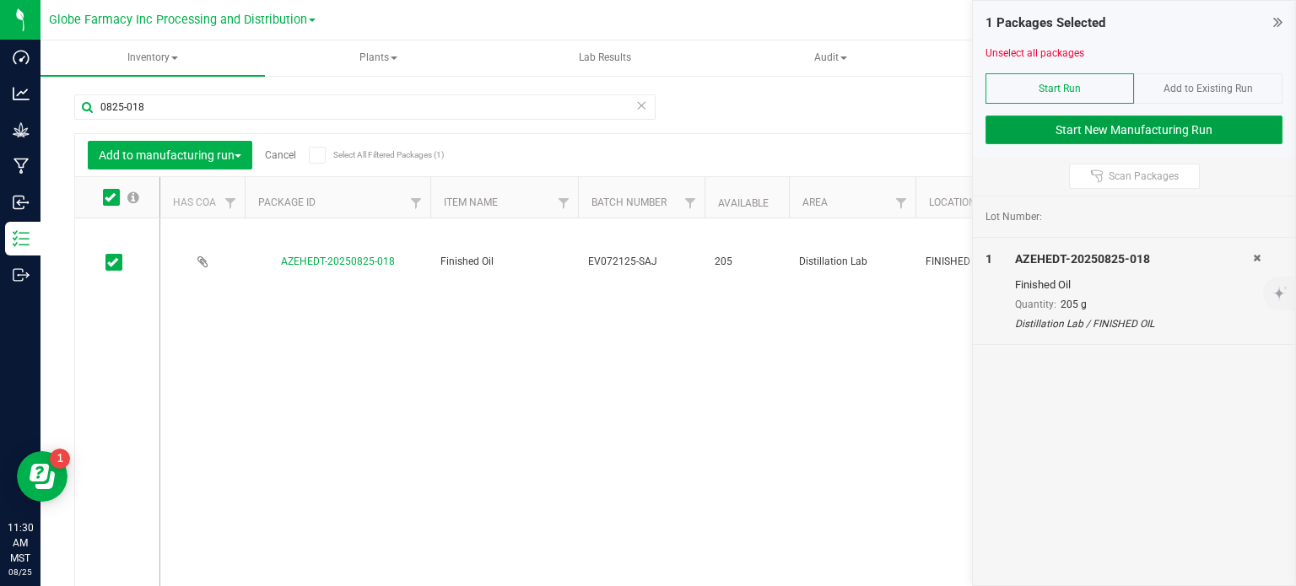
click at [1060, 138] on button "Start New Manufacturing Run" at bounding box center [1134, 130] width 297 height 29
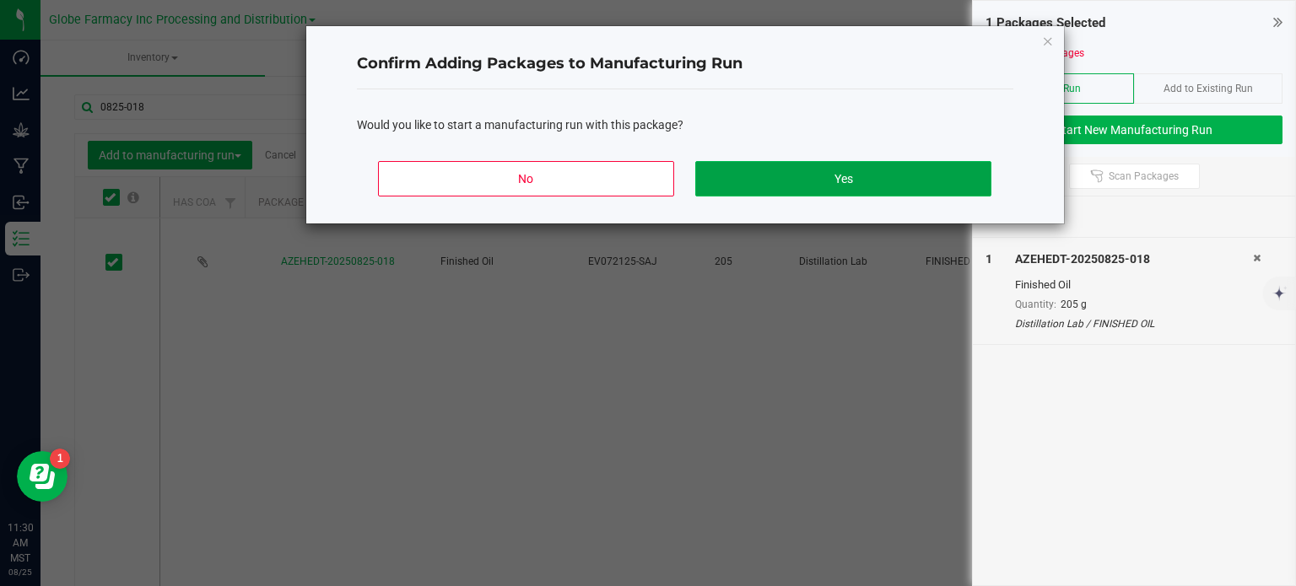
click at [819, 168] on button "Yes" at bounding box center [842, 178] width 295 height 35
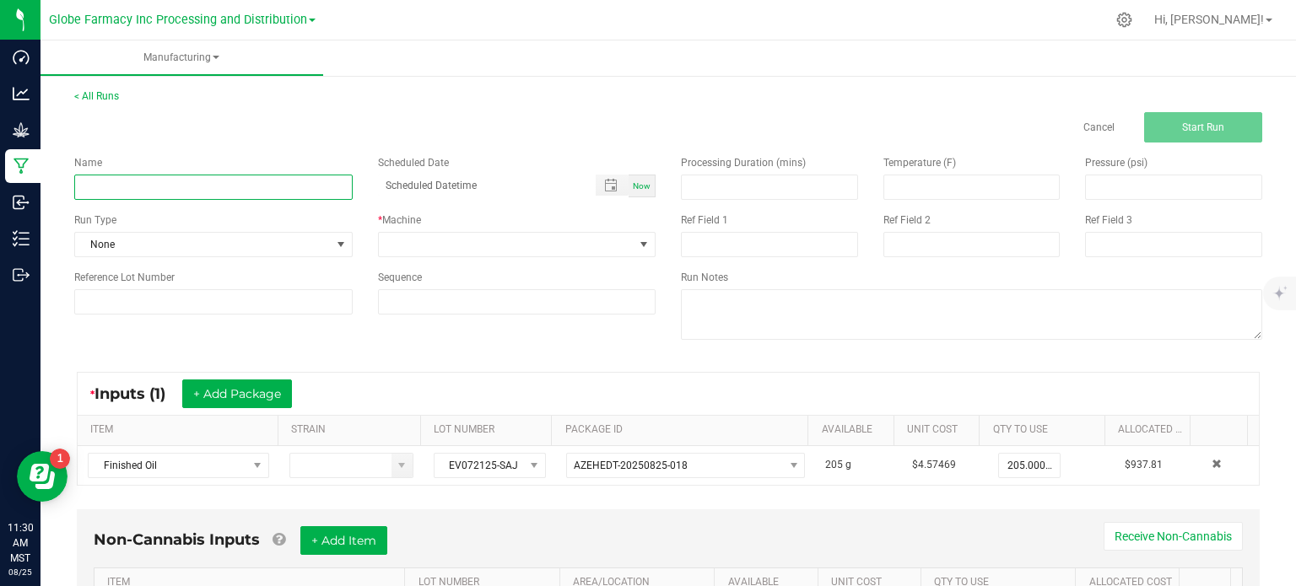
click at [170, 191] on input at bounding box center [213, 187] width 278 height 25
type input "TERP TANK MINI - SOUR APPLE JOLLY 1G"
click at [415, 240] on span at bounding box center [507, 245] width 256 height 24
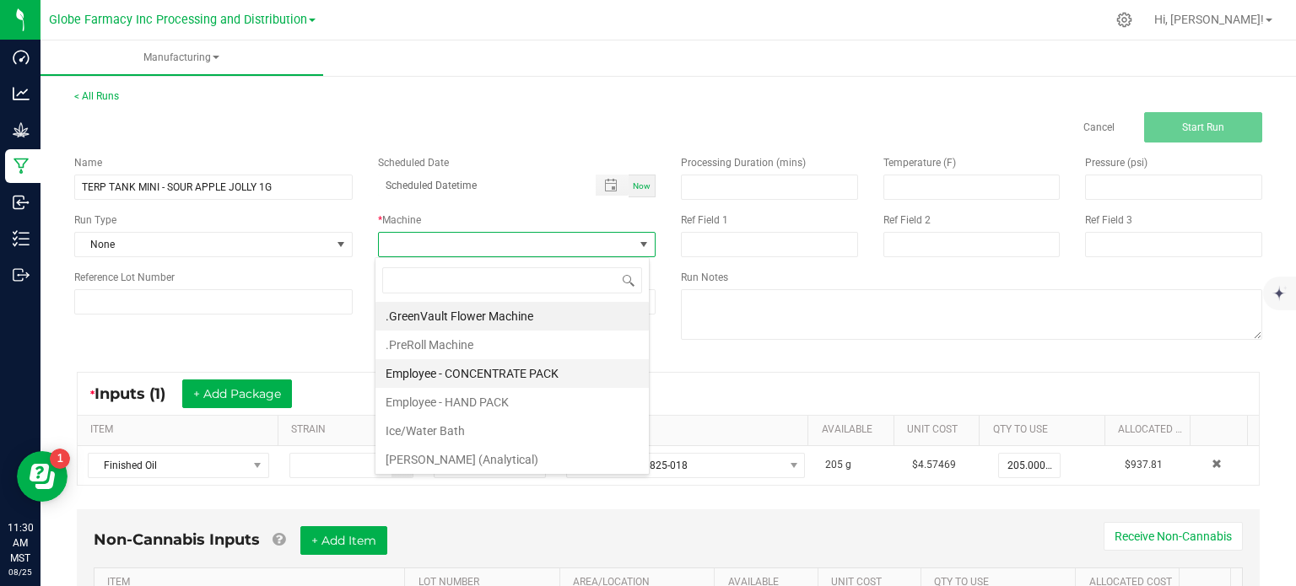
scroll to position [24, 274]
click at [407, 361] on li "Employee - CONCENTRATE PACK" at bounding box center [511, 373] width 273 height 29
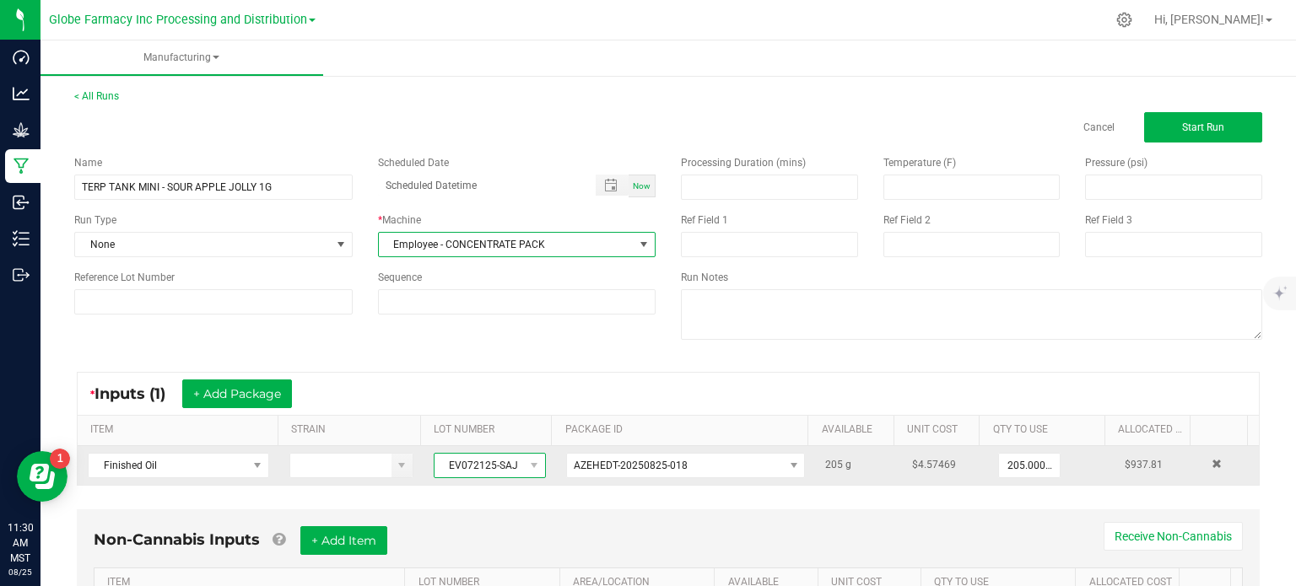
click at [473, 466] on span "EV072125-SAJ" at bounding box center [479, 466] width 89 height 24
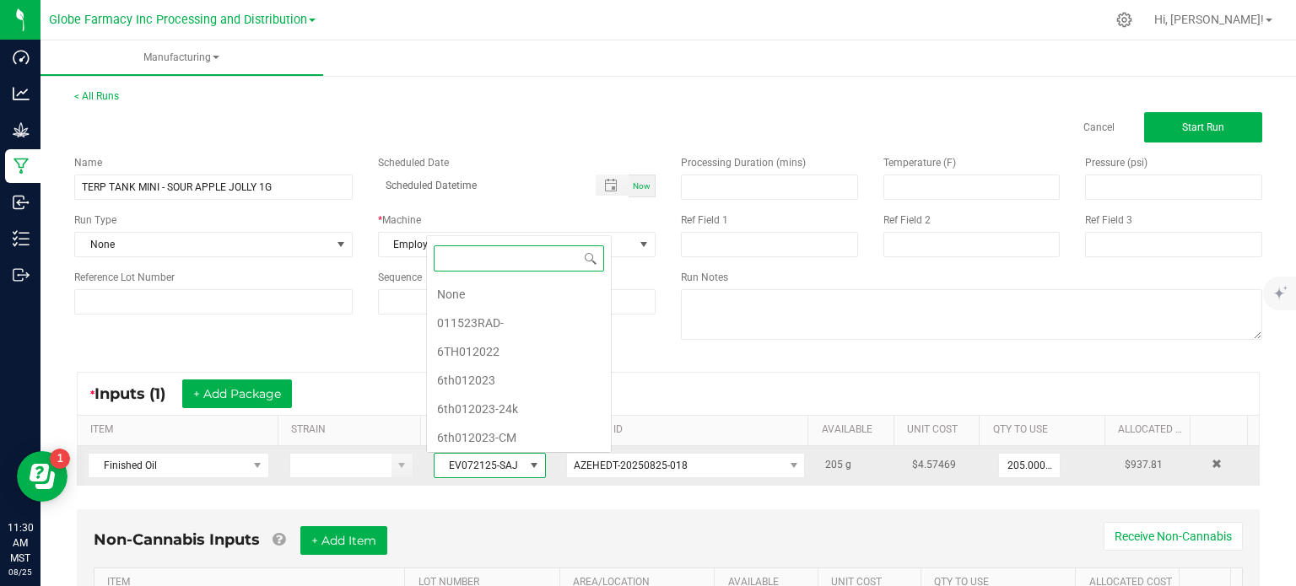
click at [473, 466] on span "EV072125-SAJ" at bounding box center [479, 466] width 89 height 24
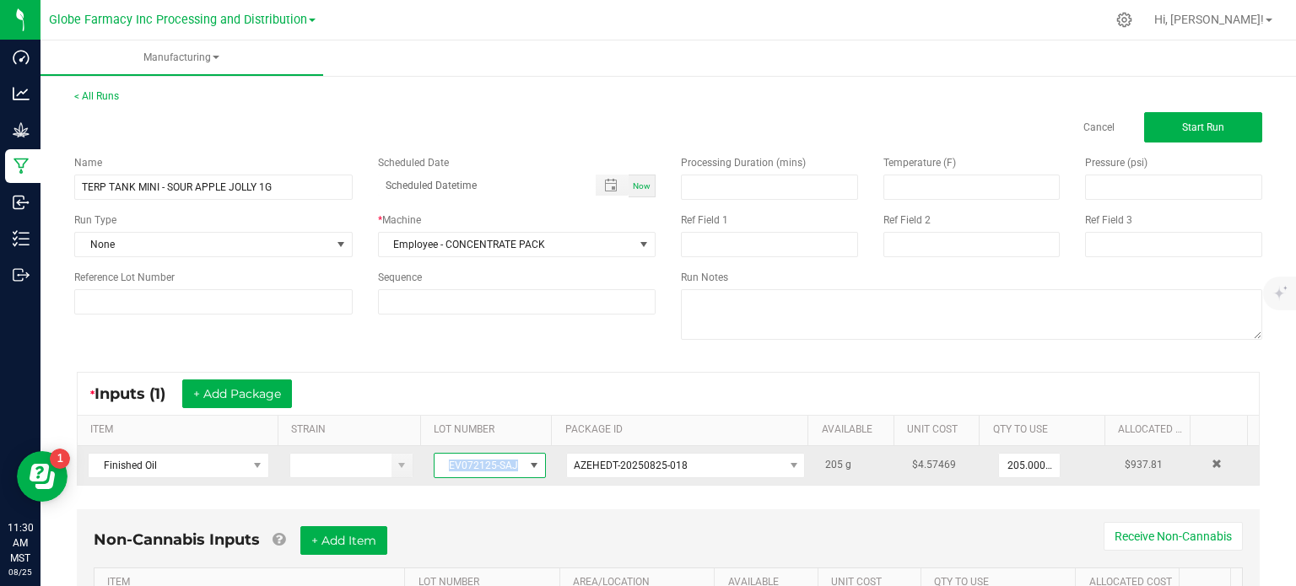
click at [473, 466] on span "EV072125-SAJ" at bounding box center [479, 466] width 89 height 24
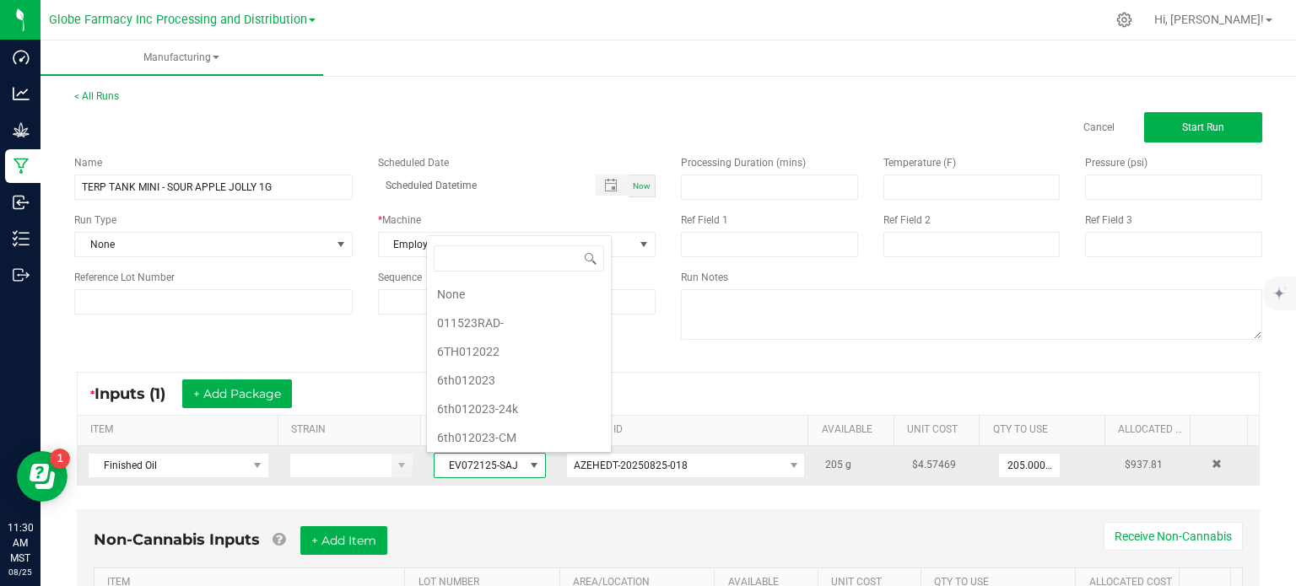
scroll to position [3800, 0]
click at [473, 466] on span "EV072125-SAJ" at bounding box center [479, 466] width 89 height 24
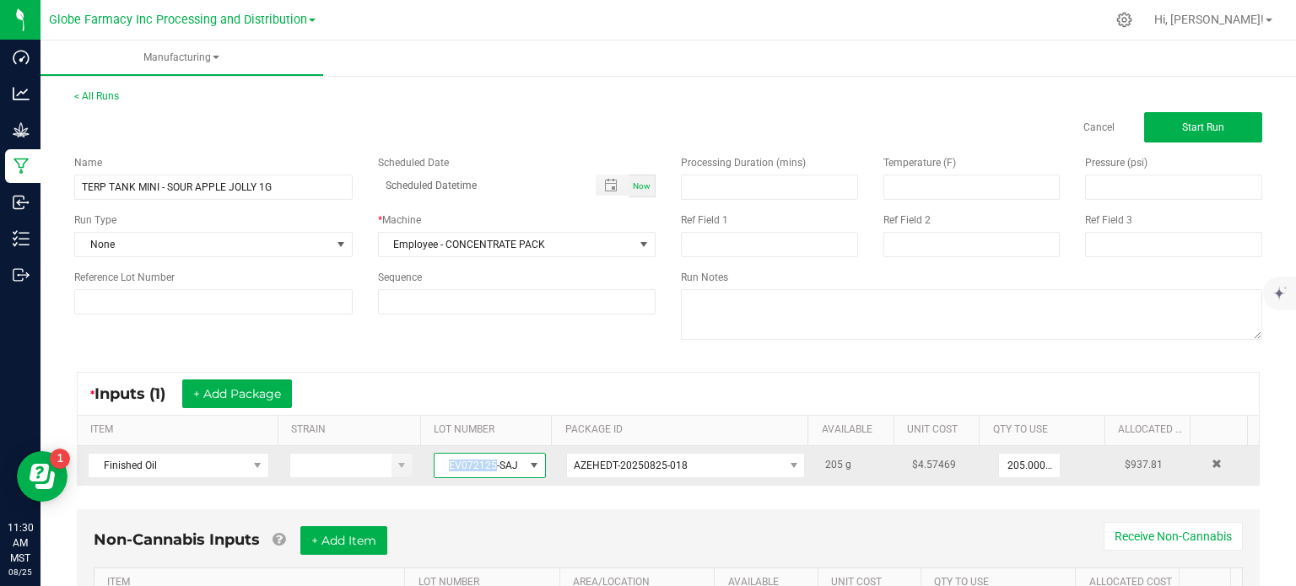
click at [473, 466] on span "EV072125-SAJ" at bounding box center [479, 466] width 89 height 24
copy span "EV072125-SAJ"
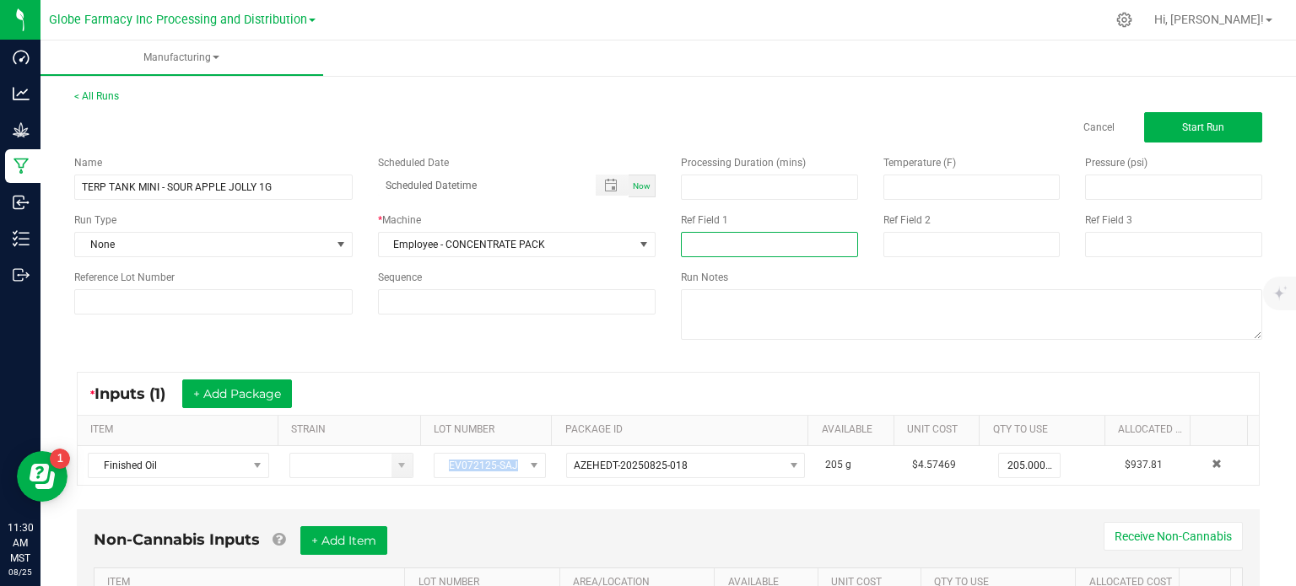
click at [712, 252] on input at bounding box center [769, 244] width 177 height 25
paste input "EV072125-SAJ"
type input "EV072125-SAJ"
click at [923, 245] on input at bounding box center [971, 244] width 177 height 25
type input "AUGUST 2025 VAPES"
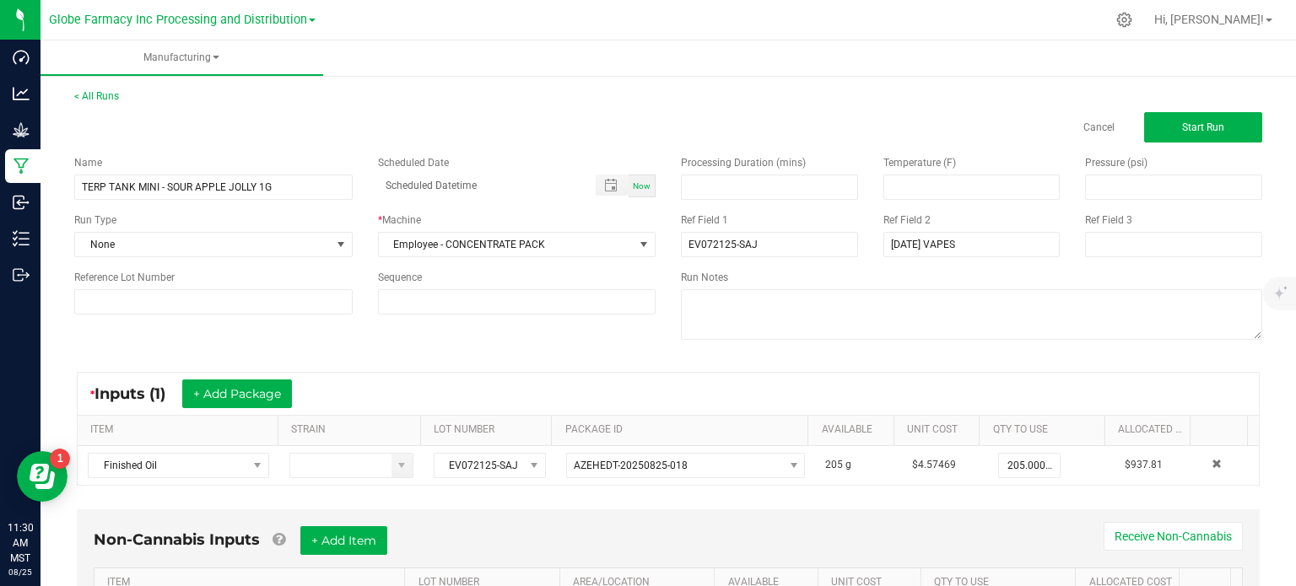
click at [601, 329] on div "Name TERP TANK MINI - SOUR APPLE JOLLY 1G Scheduled Date Now Run Type None * Ma…" at bounding box center [668, 250] width 1213 height 214
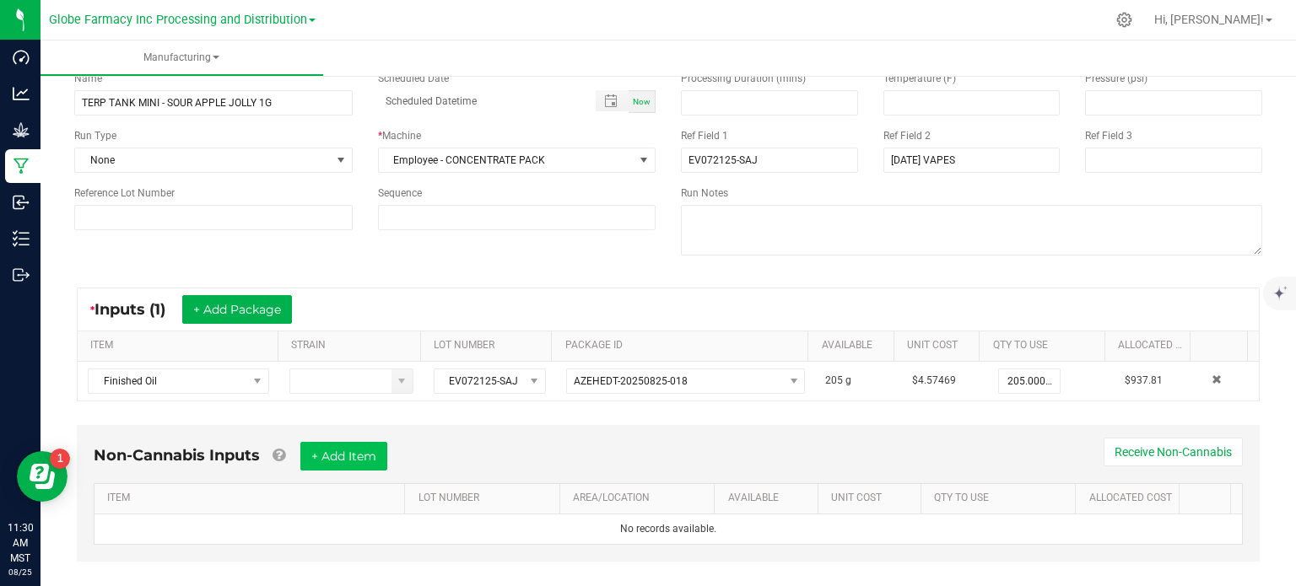
click at [397, 462] on div "Non-Cannabis Inputs + Add Item Receive Non-Cannabis" at bounding box center [668, 462] width 1149 height 41
click at [382, 466] on button "+ Add Item" at bounding box center [343, 456] width 87 height 29
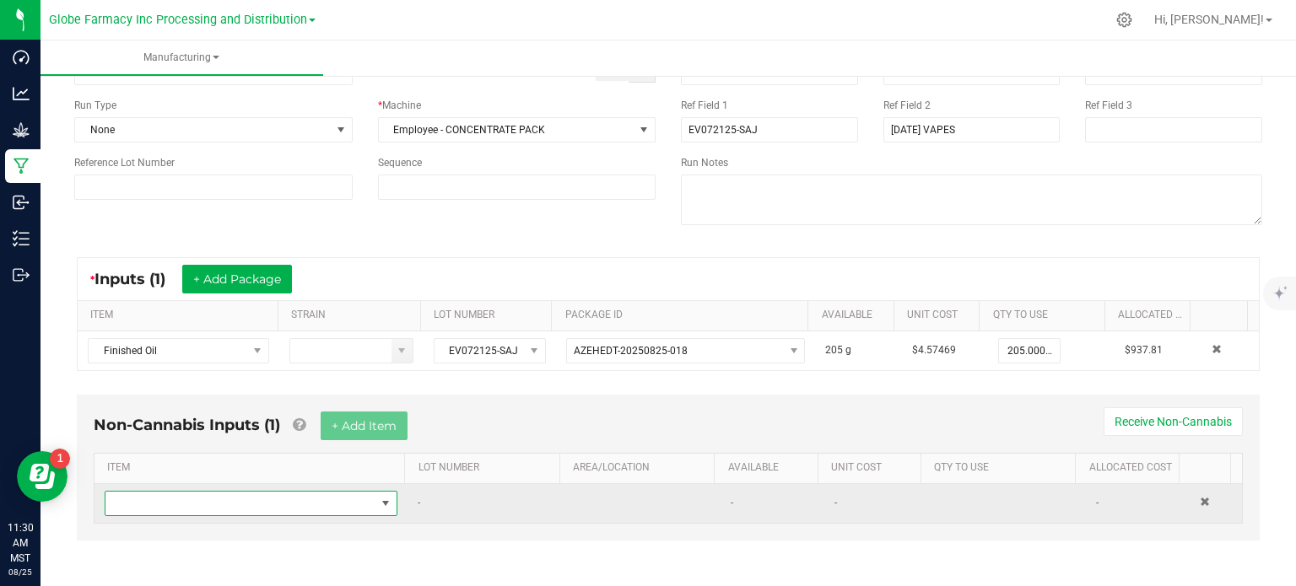
click at [277, 497] on span "NO DATA FOUND" at bounding box center [240, 504] width 270 height 24
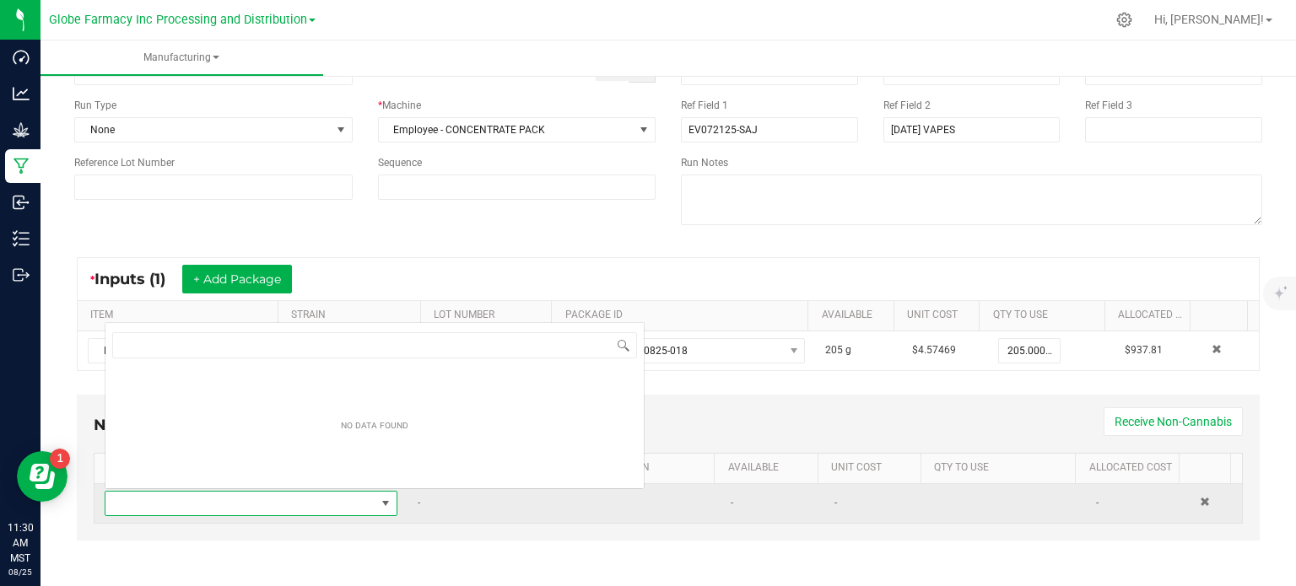
scroll to position [24, 282]
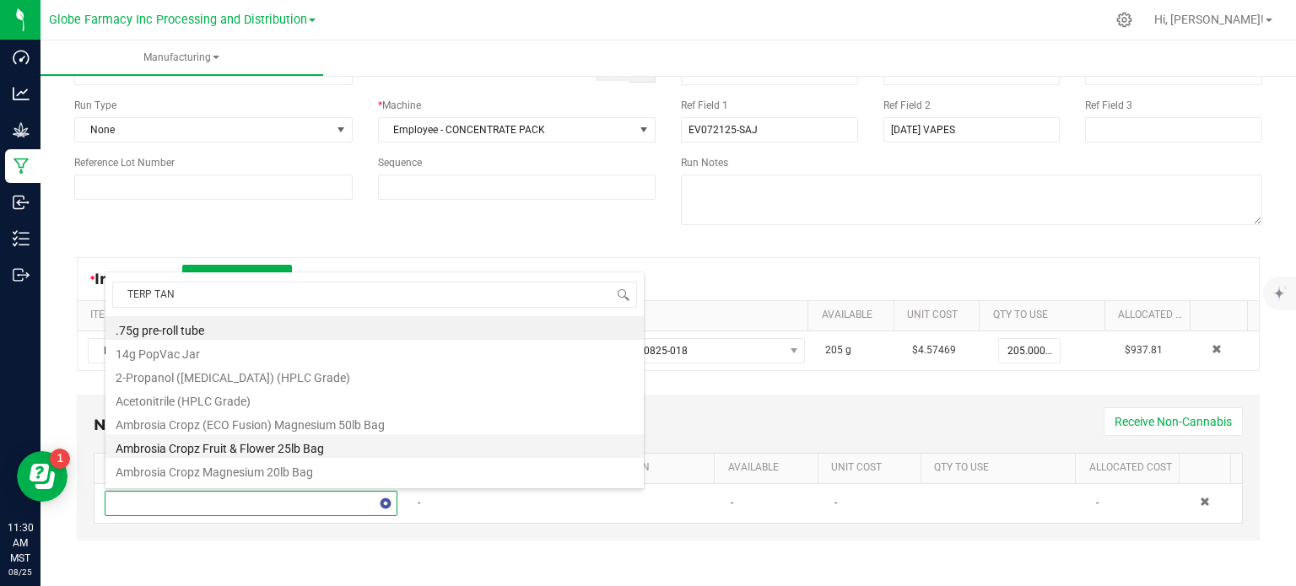
type input "TERP TANK"
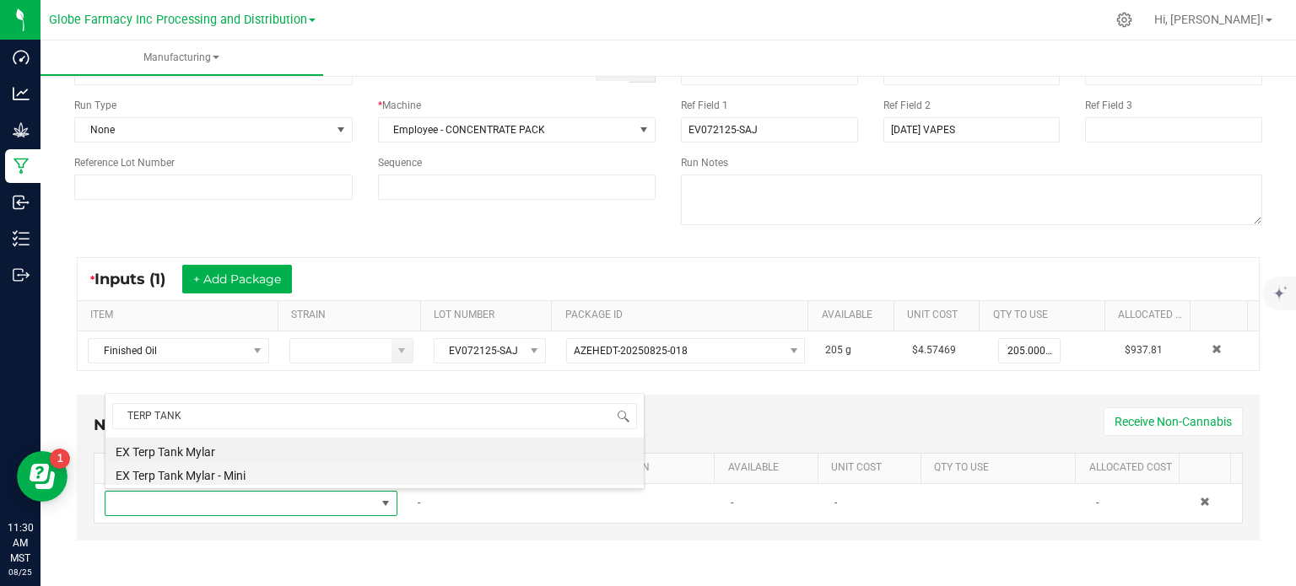
click at [250, 475] on li "EX Terp Tank Mylar - Mini" at bounding box center [374, 474] width 538 height 24
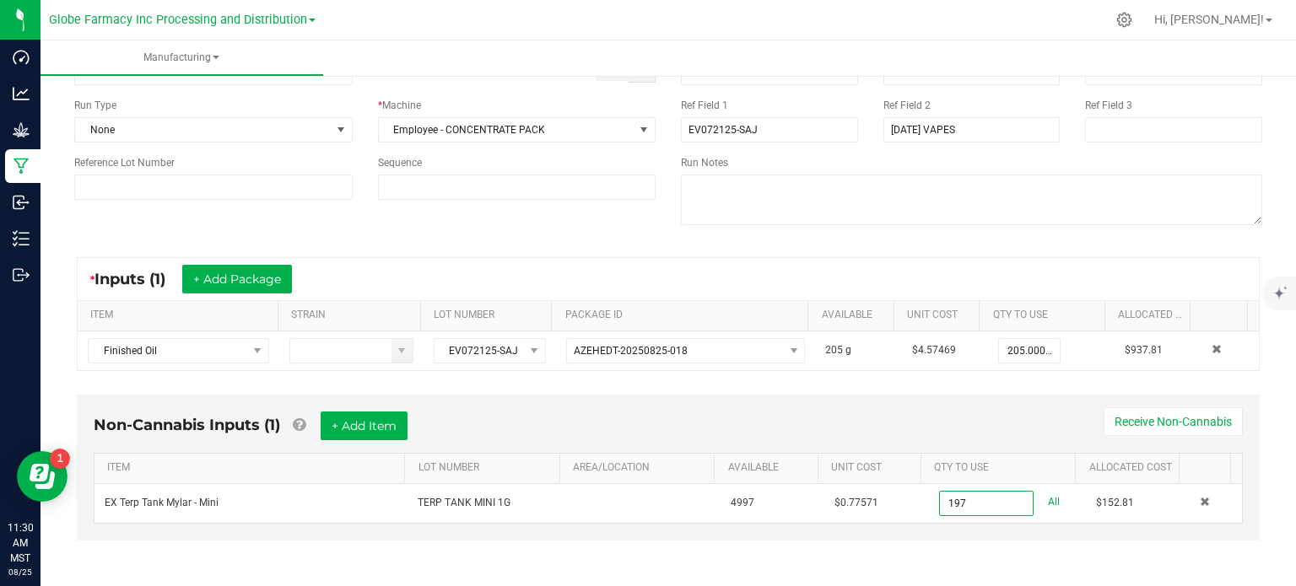
click at [986, 550] on div "Non-Cannabis Inputs (1) + Add Item Receive Non-Cannabis ITEM LOT NUMBER AREA/LO…" at bounding box center [668, 479] width 1213 height 186
type input "197 ea"
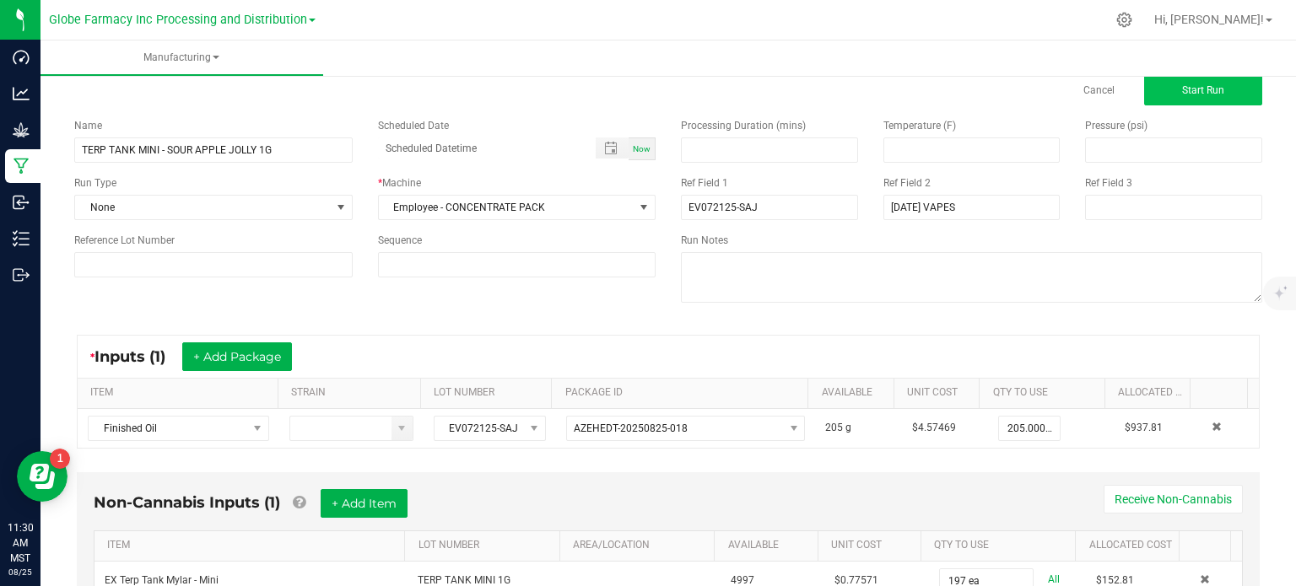
scroll to position [0, 0]
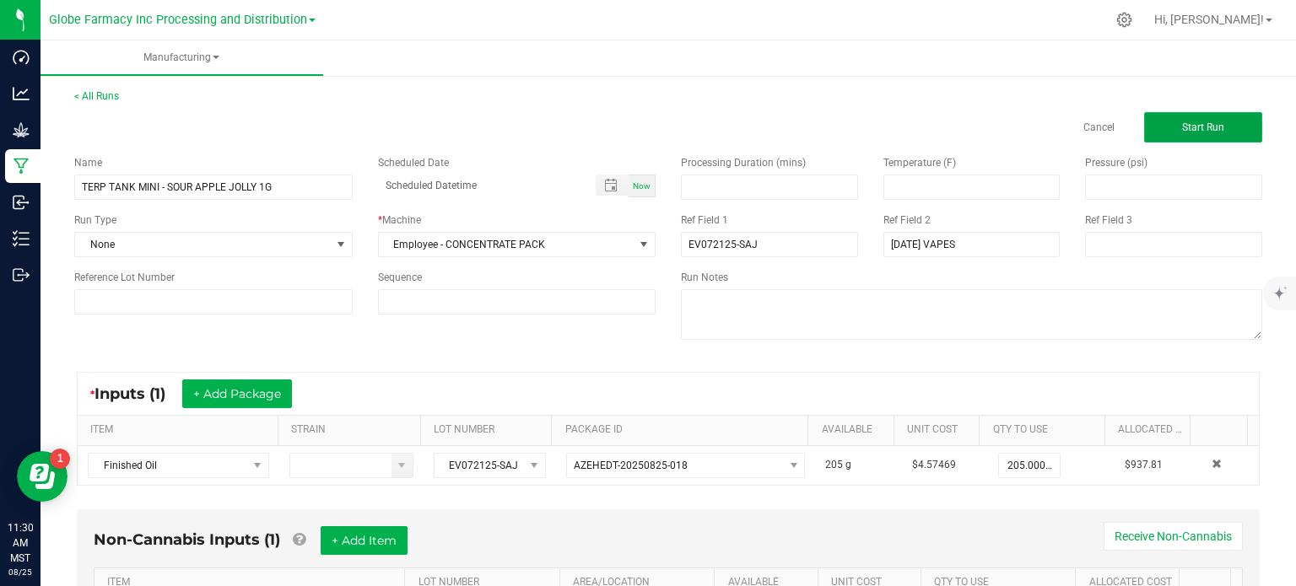
click at [1197, 137] on button "Start Run" at bounding box center [1203, 127] width 118 height 30
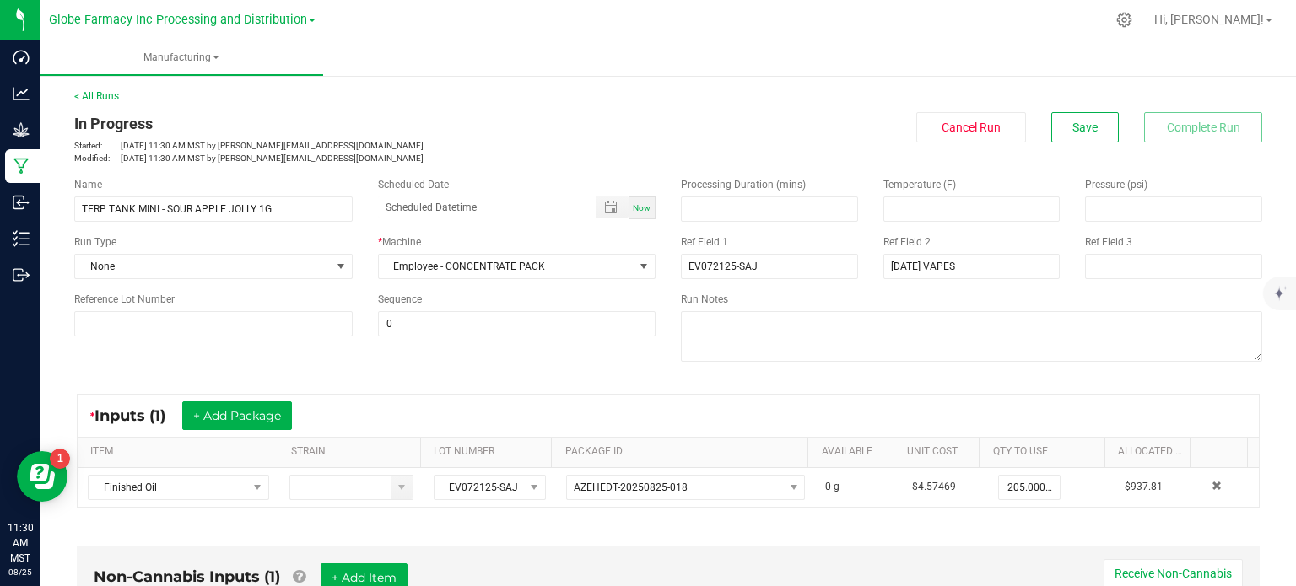
scroll to position [422, 0]
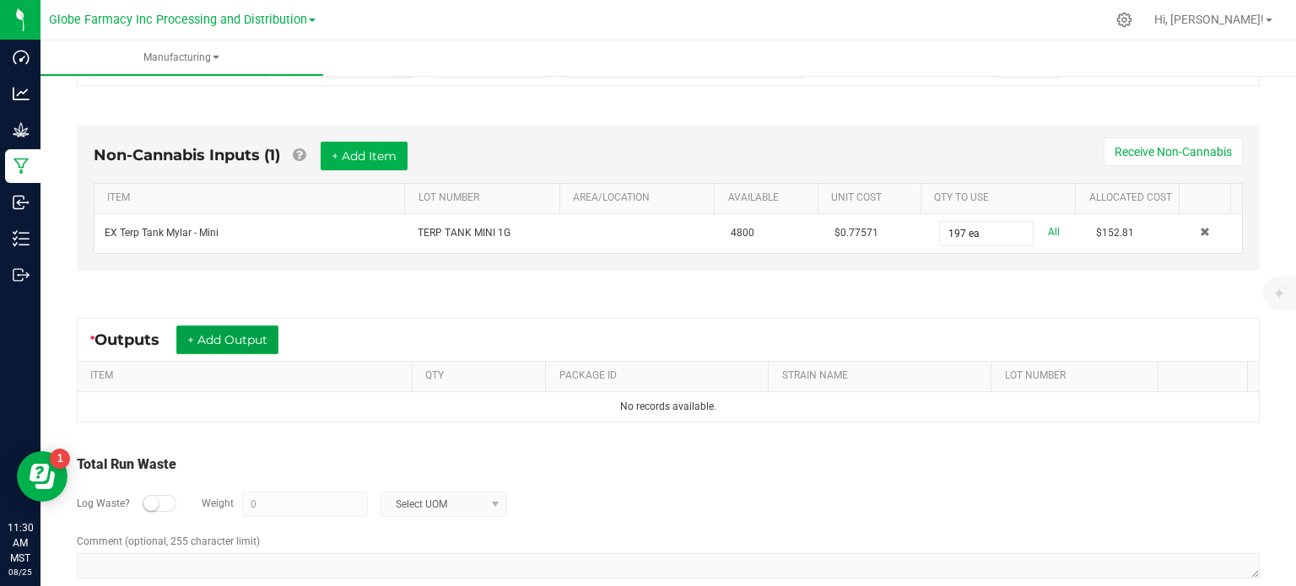
click at [257, 333] on button "+ Add Output" at bounding box center [227, 340] width 102 height 29
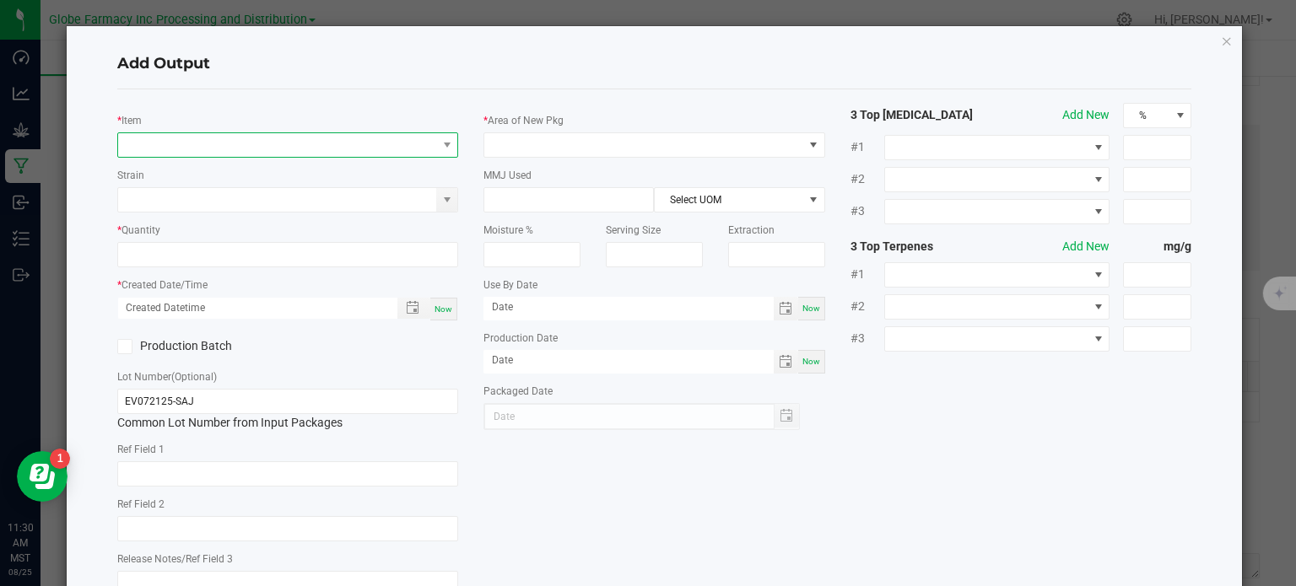
click at [228, 147] on span "NO DATA FOUND" at bounding box center [277, 145] width 319 height 24
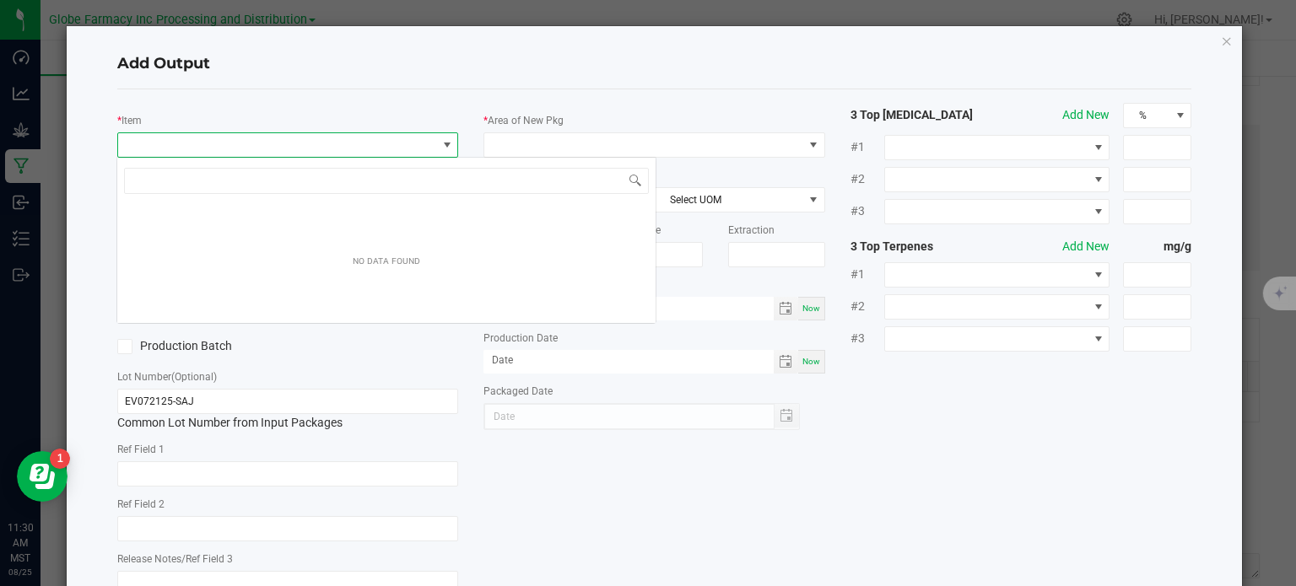
scroll to position [24, 338]
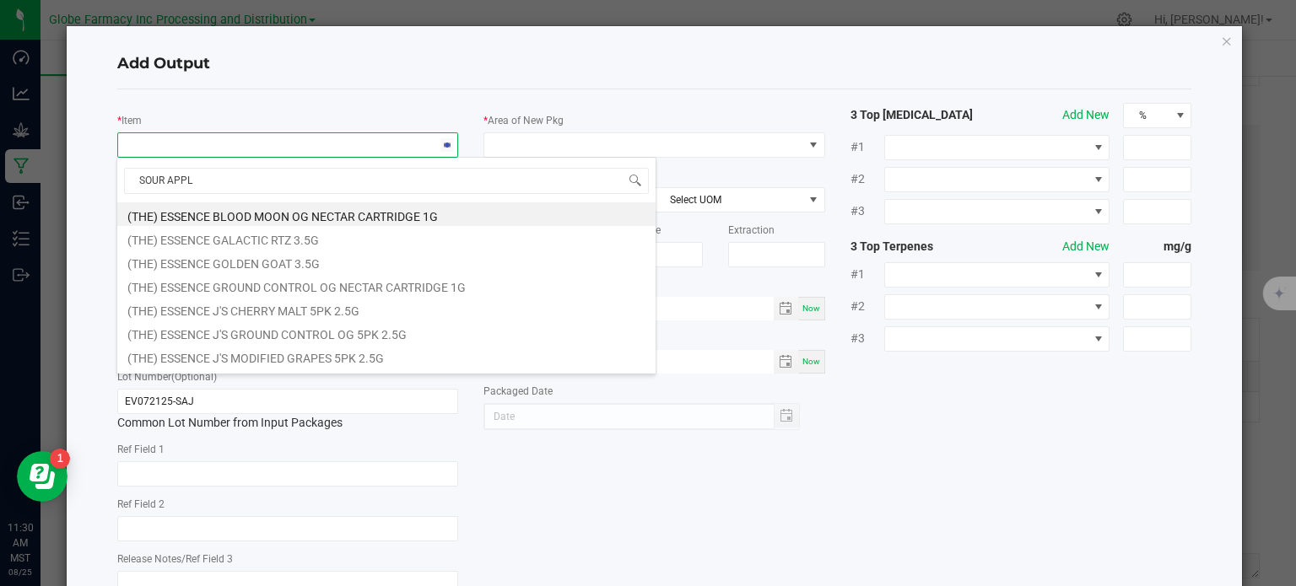
type input "SOUR APPLE"
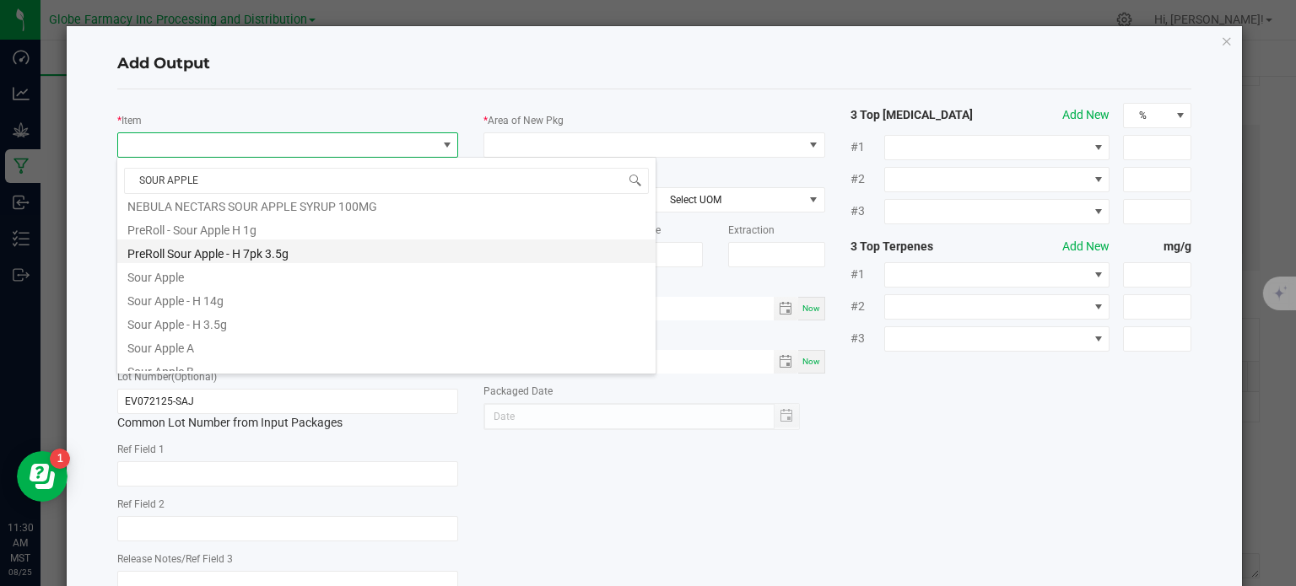
scroll to position [516, 0]
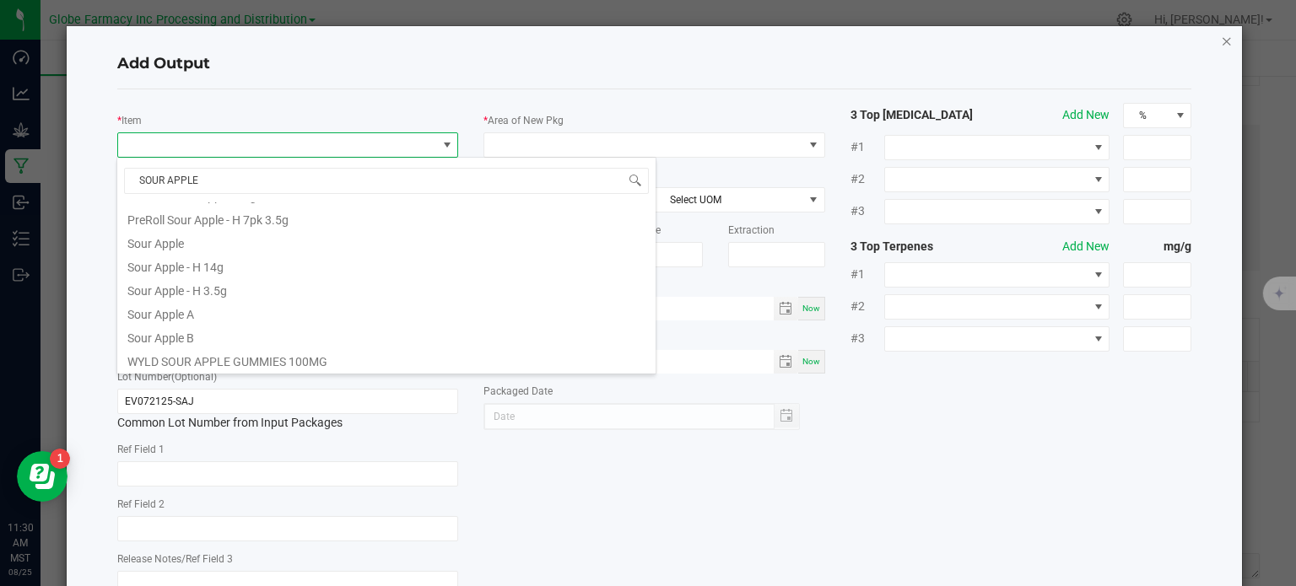
click at [1221, 42] on icon "button" at bounding box center [1227, 40] width 12 height 20
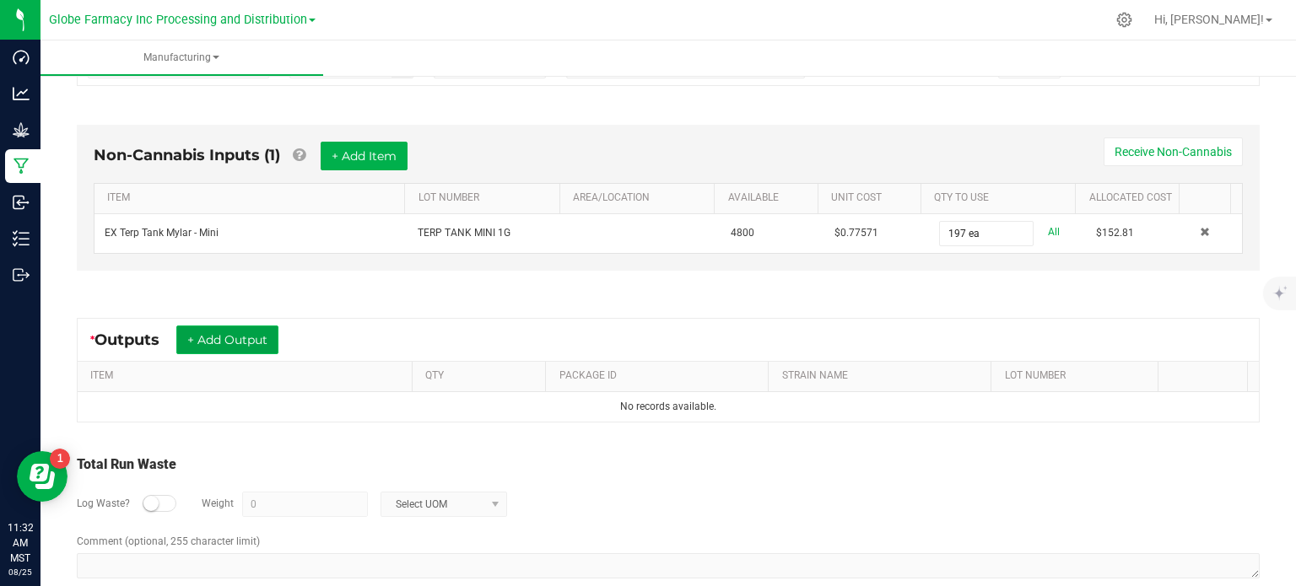
click at [254, 334] on button "+ Add Output" at bounding box center [227, 340] width 102 height 29
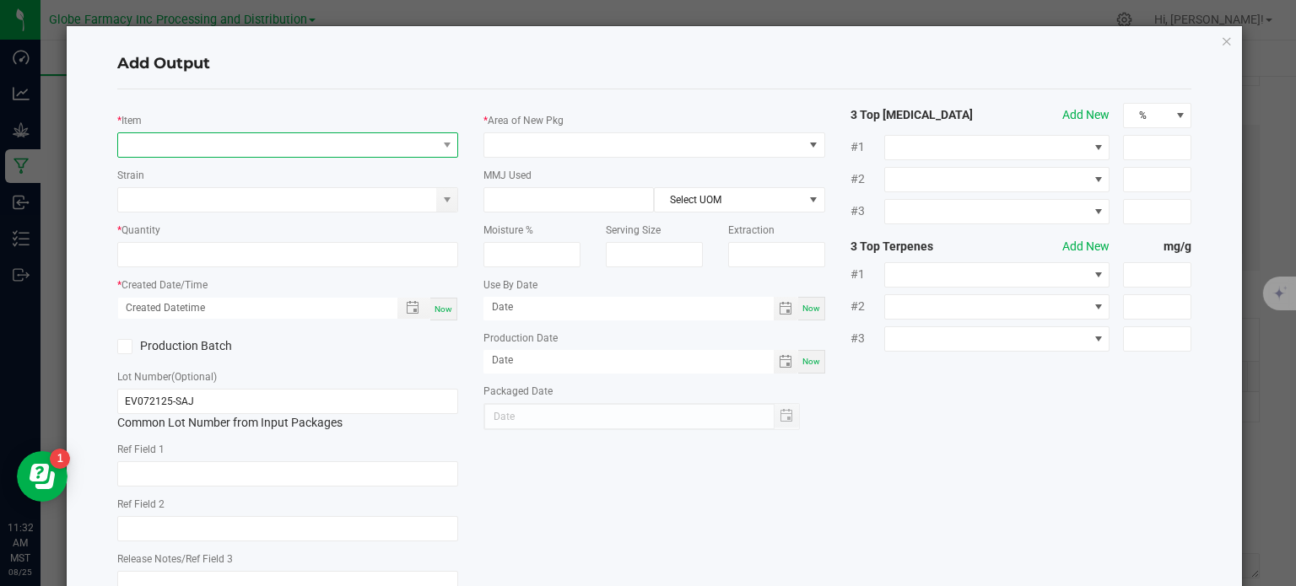
click at [277, 139] on span "NO DATA FOUND" at bounding box center [277, 145] width 319 height 24
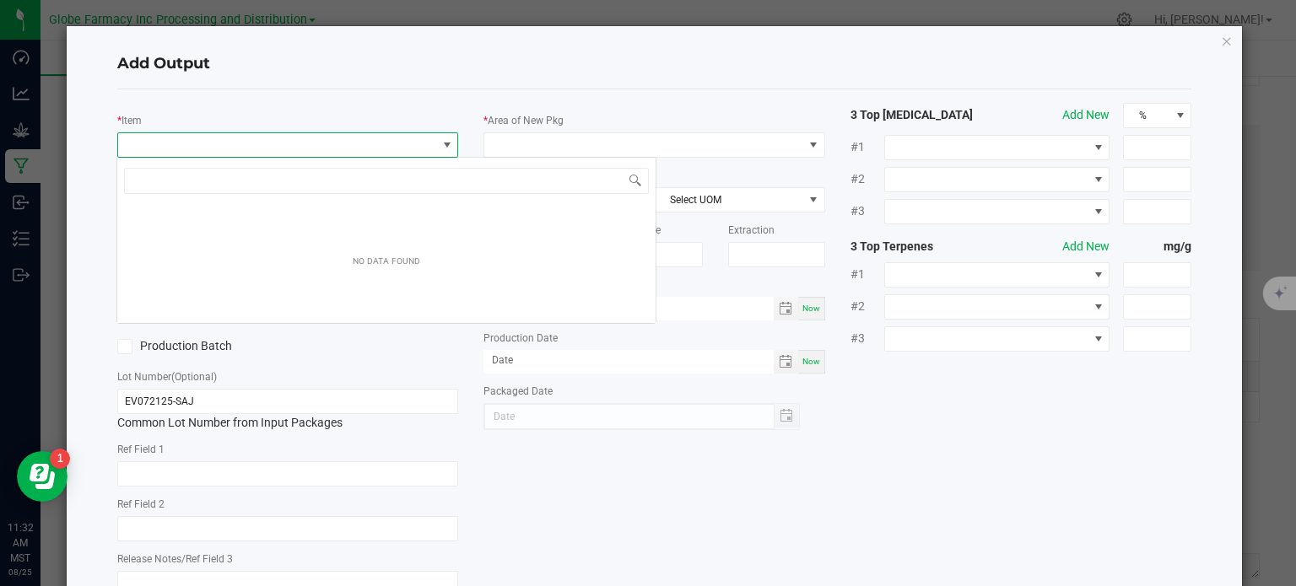
scroll to position [24, 338]
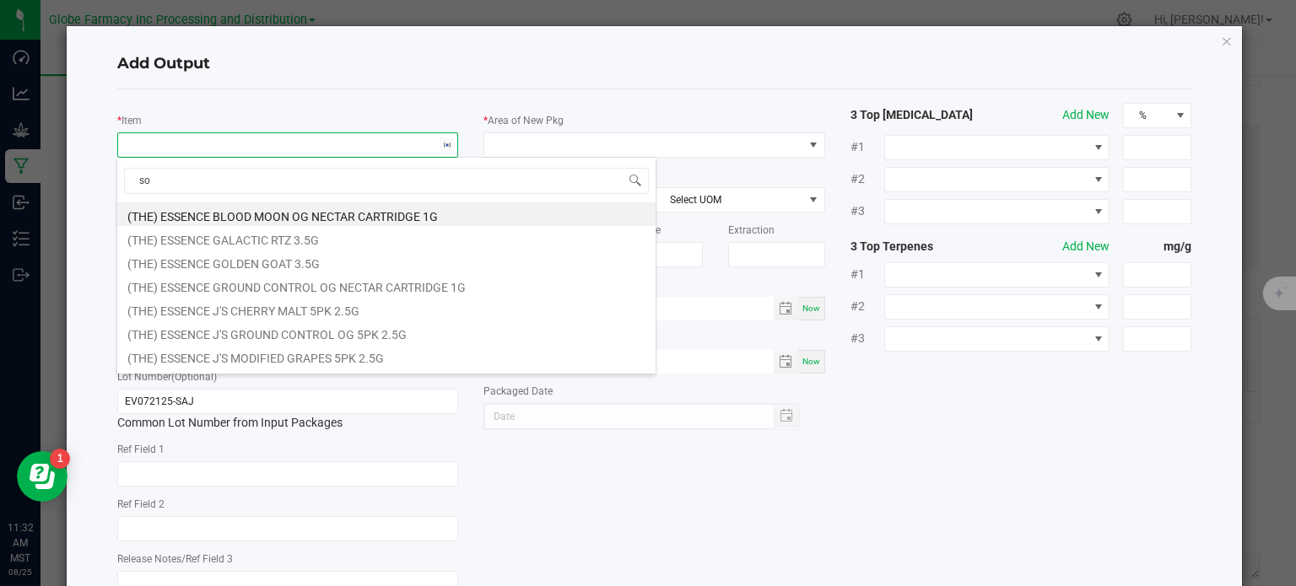
type input "s"
type input "SOUR APPLE JOLLY"
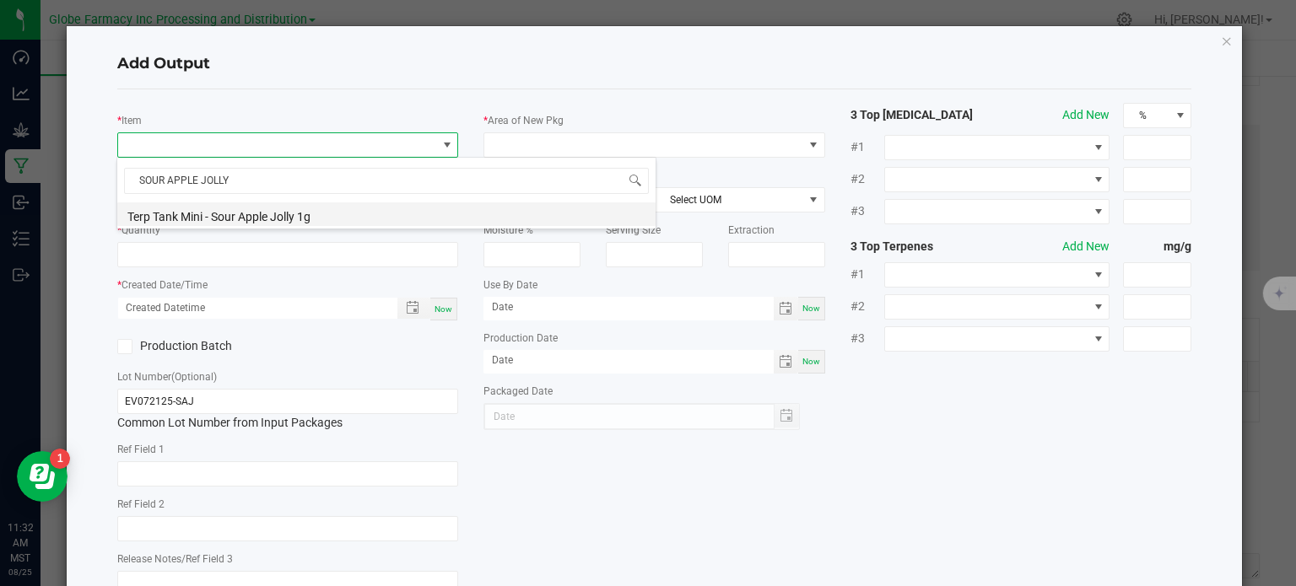
click at [257, 215] on li "Terp Tank Mini - Sour Apple Jolly 1g" at bounding box center [386, 215] width 538 height 24
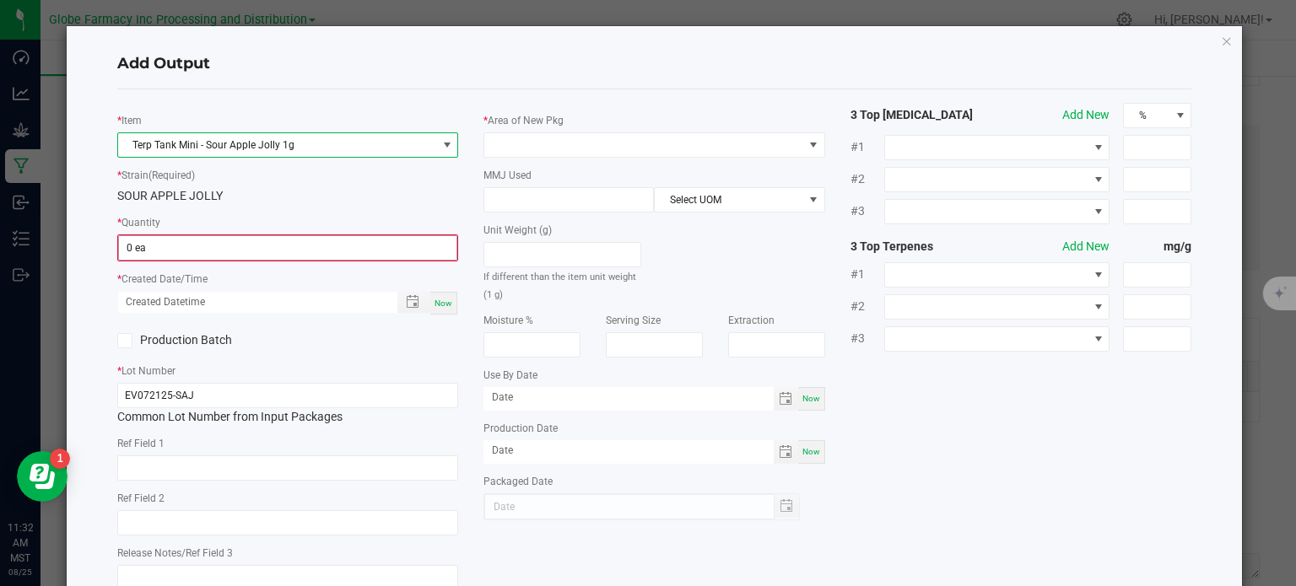
click at [189, 247] on input "0 ea" at bounding box center [288, 248] width 338 height 24
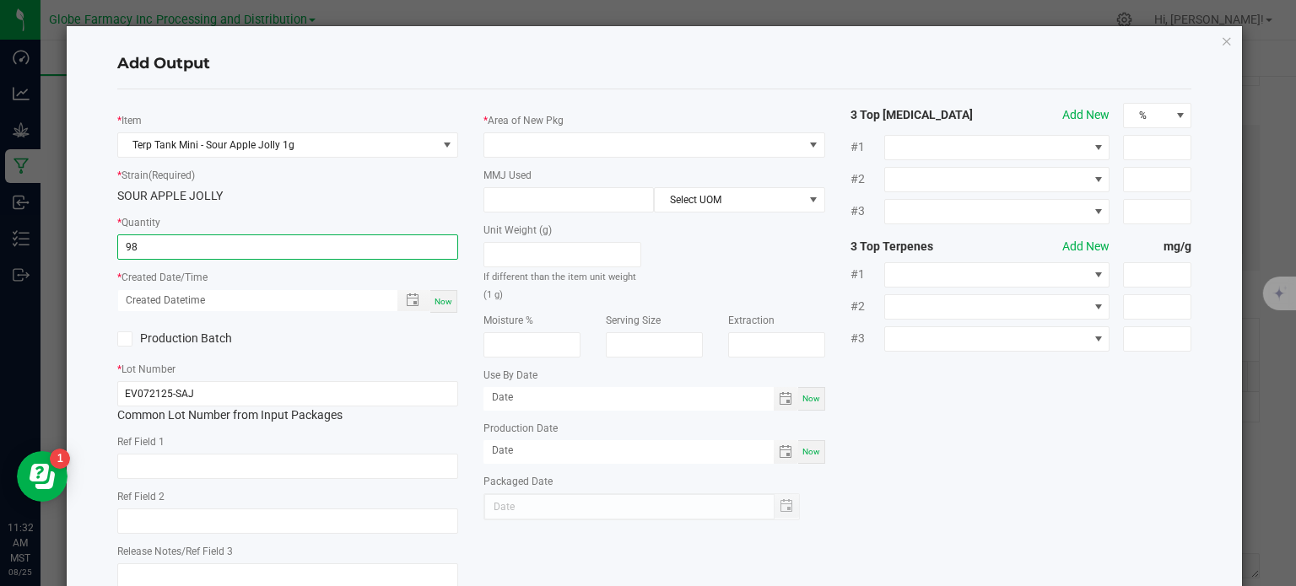
click at [434, 307] on div "Now" at bounding box center [443, 301] width 27 height 23
type input "98 ea"
type input "08/25/2025 11:32 AM"
type input "[DATE]"
click at [310, 455] on input "text" at bounding box center [288, 466] width 342 height 25
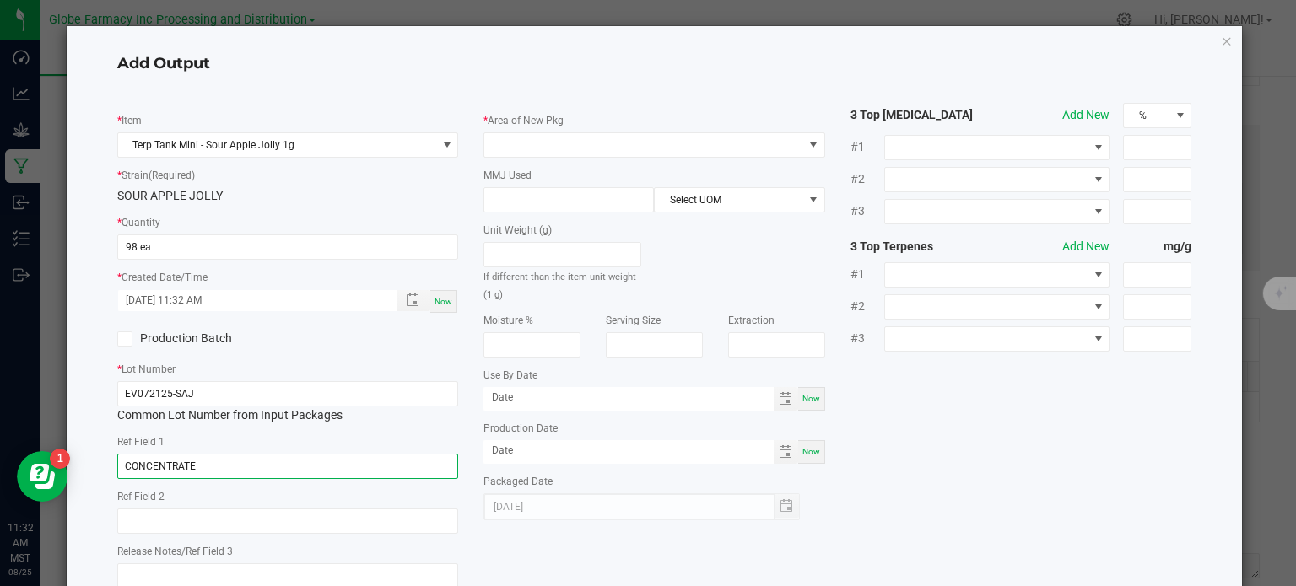
type input "CONCENTRATE"
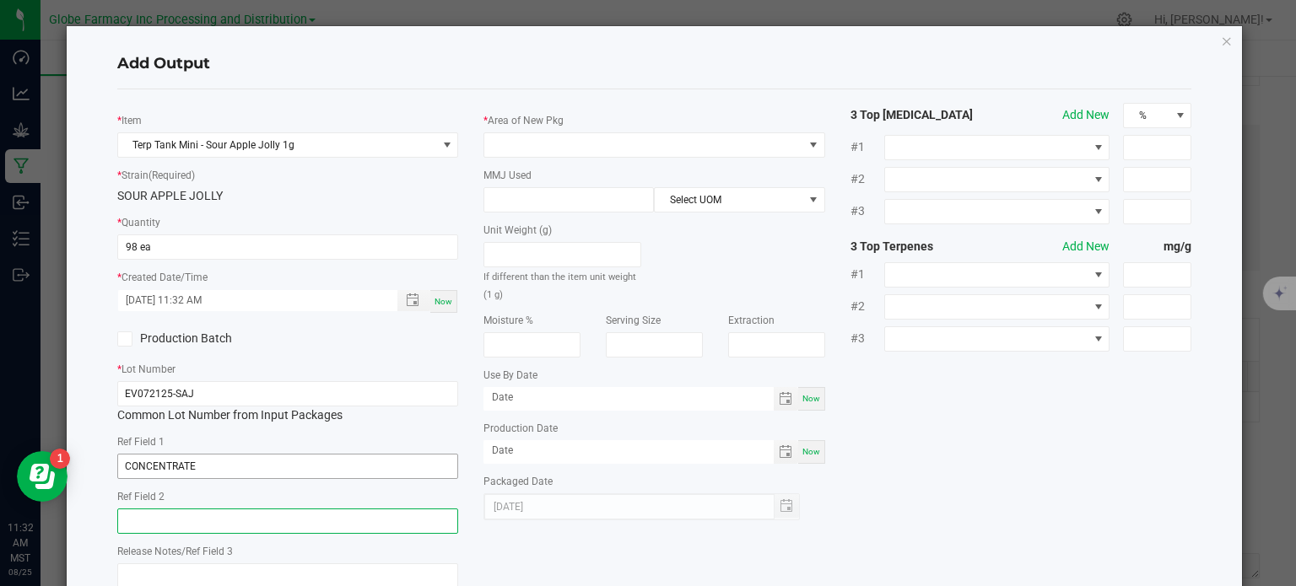
paste input "Cannabis Derived Distillate, Organic Terpenes"
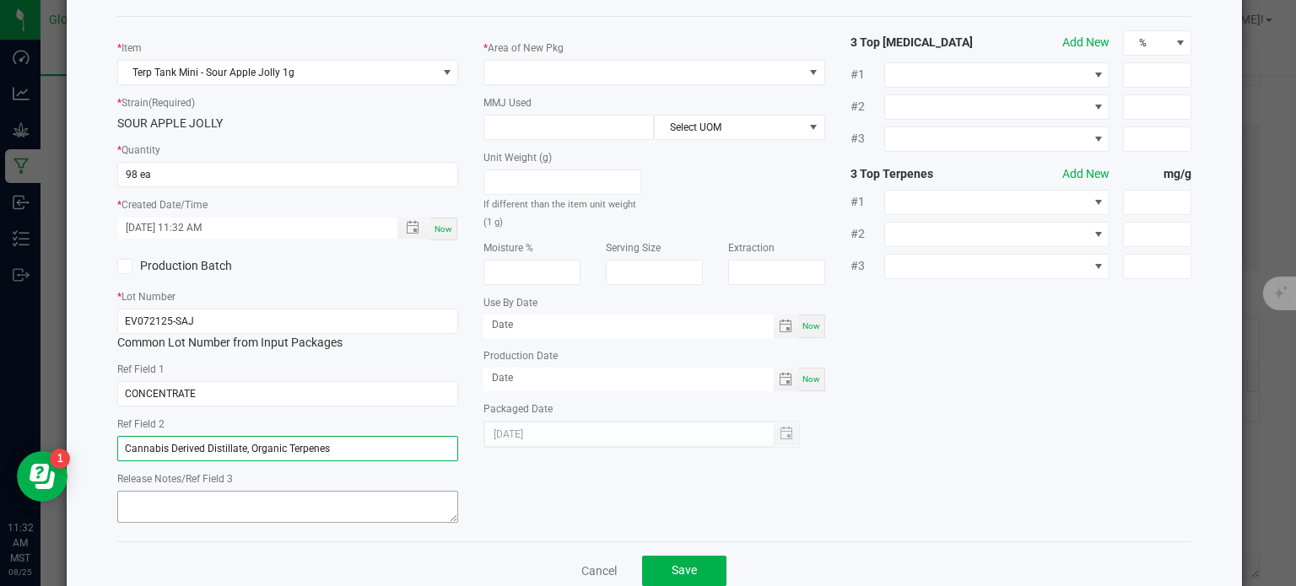
scroll to position [112, 0]
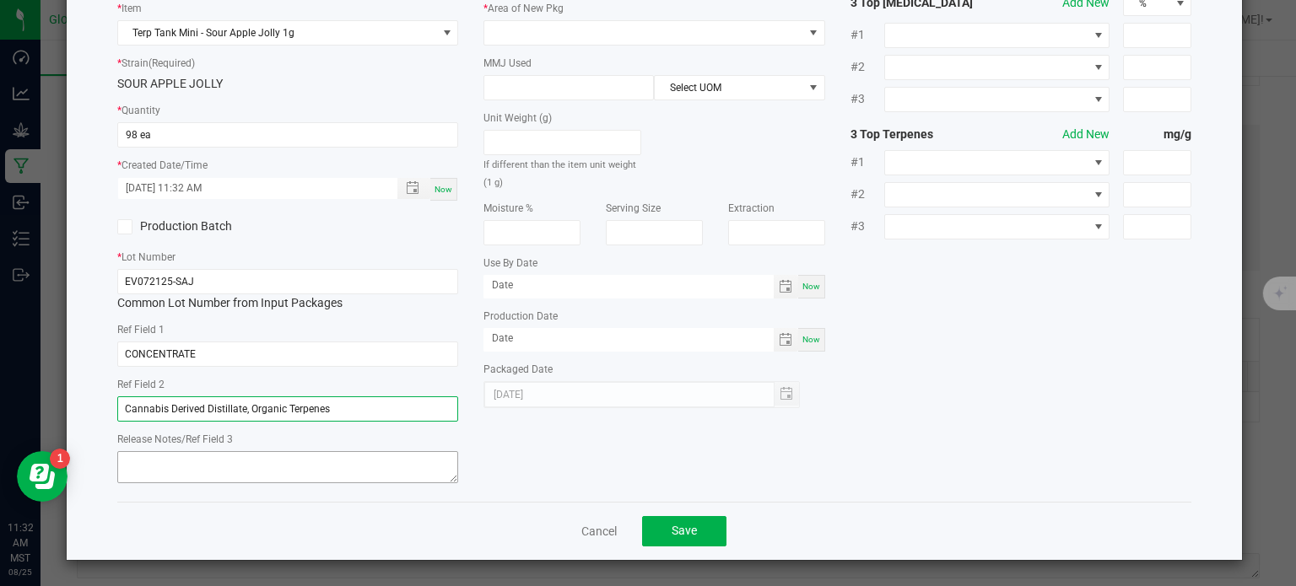
type input "Cannabis Derived Distillate, Organic Terpenes"
click at [304, 473] on textarea at bounding box center [288, 467] width 342 height 32
type textarea "8/29/2025"
click at [943, 426] on div "* Item Terp Tank Mini - Sour Apple Jolly 1g * Strain (Required) SOUR APPLE JOLL…" at bounding box center [655, 240] width 1100 height 498
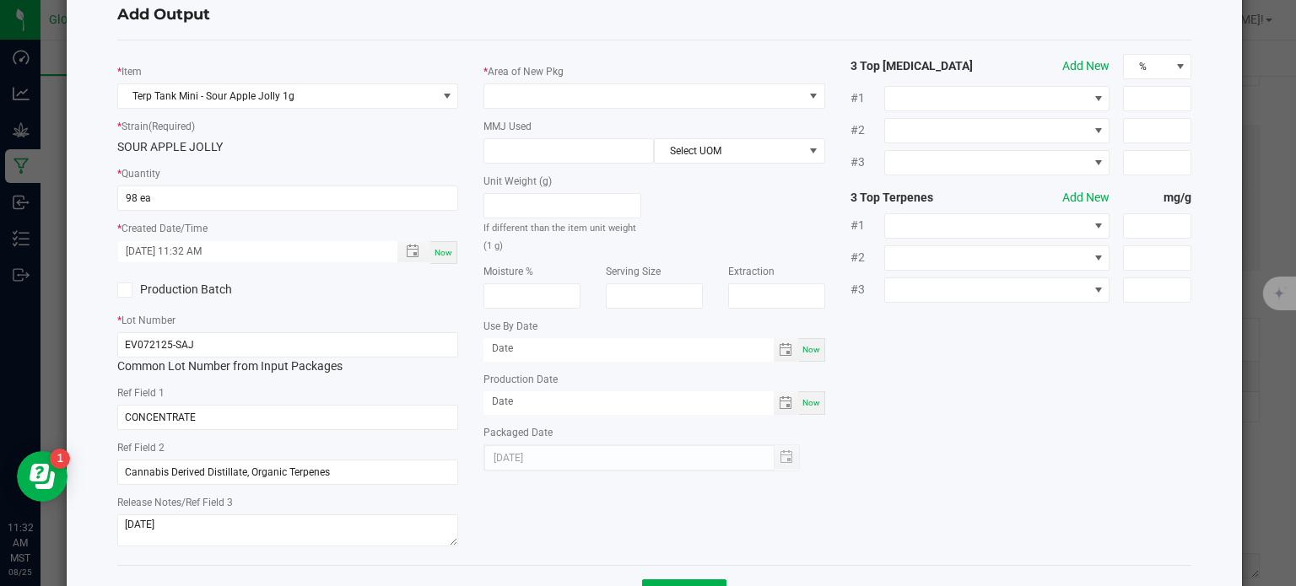
scroll to position [0, 0]
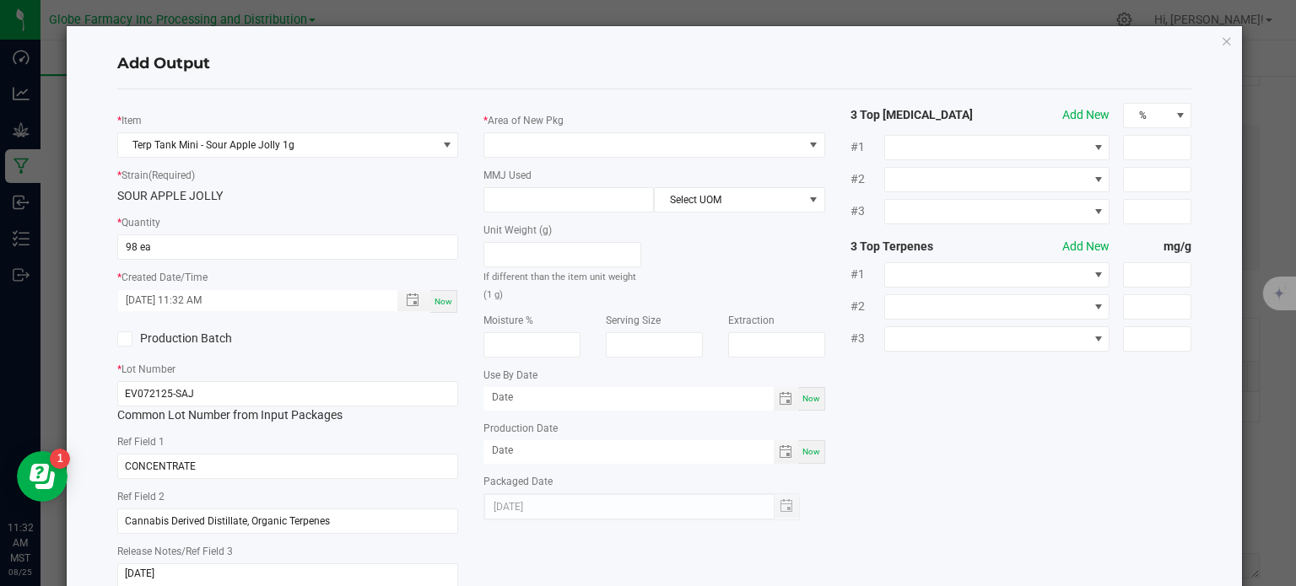
click at [651, 159] on div "* Area of New Pkg MMJ Used Select UOM Unit Weight (g) If different than the ite…" at bounding box center [654, 312] width 367 height 418
click at [658, 153] on span at bounding box center [643, 145] width 319 height 24
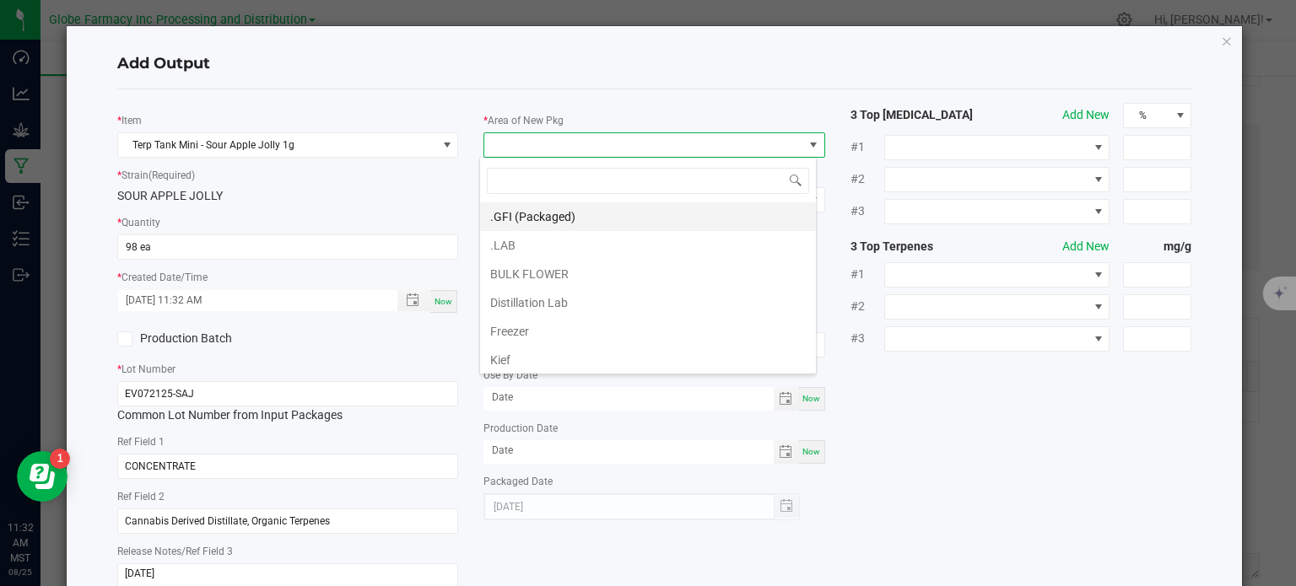
scroll to position [24, 338]
click at [567, 214] on li ".GFI (Packaged)" at bounding box center [648, 217] width 336 height 29
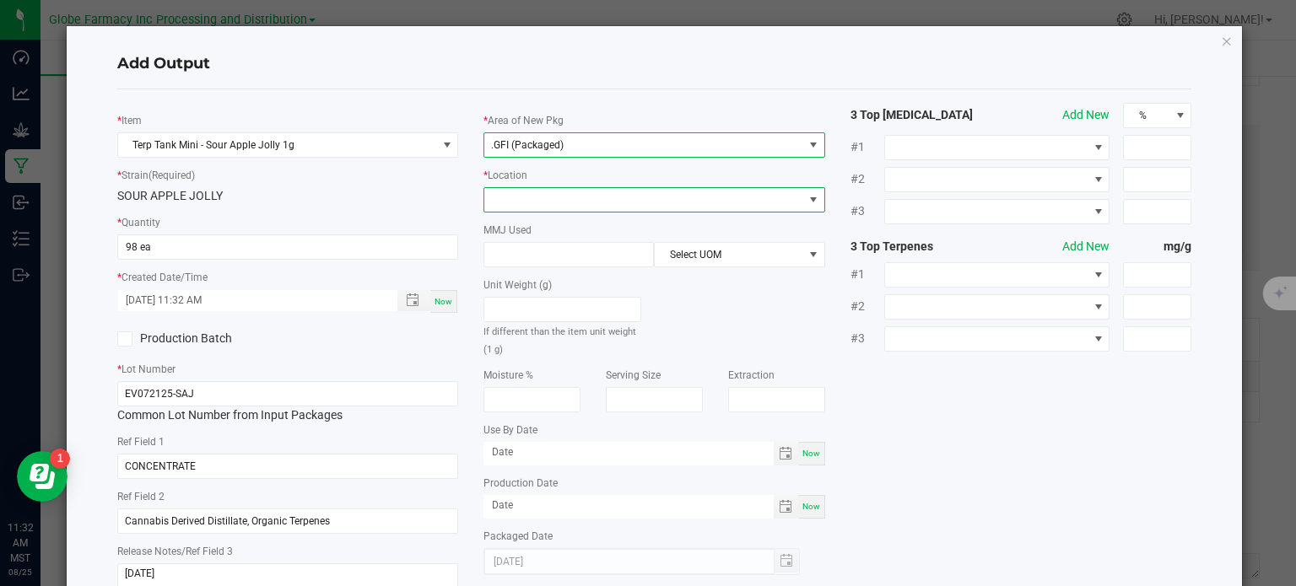
click at [554, 202] on span at bounding box center [643, 200] width 319 height 24
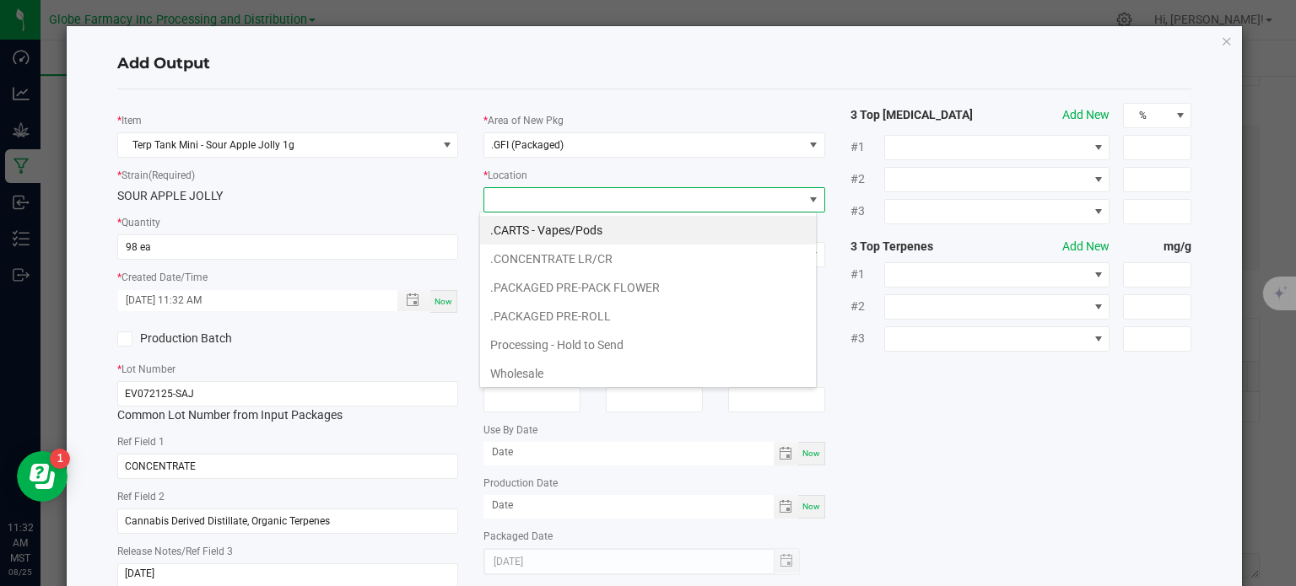
drag, startPoint x: 559, startPoint y: 338, endPoint x: 547, endPoint y: 298, distance: 42.2
click at [558, 339] on li "Processing - Hold to Send" at bounding box center [648, 345] width 336 height 29
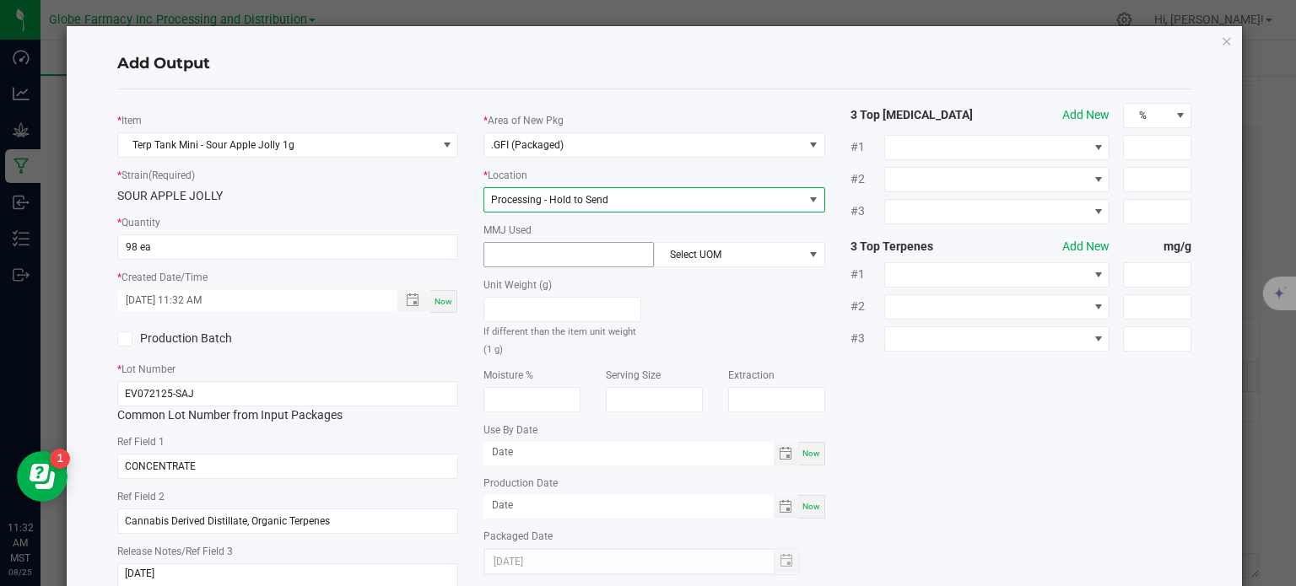
click at [553, 261] on input at bounding box center [568, 255] width 169 height 24
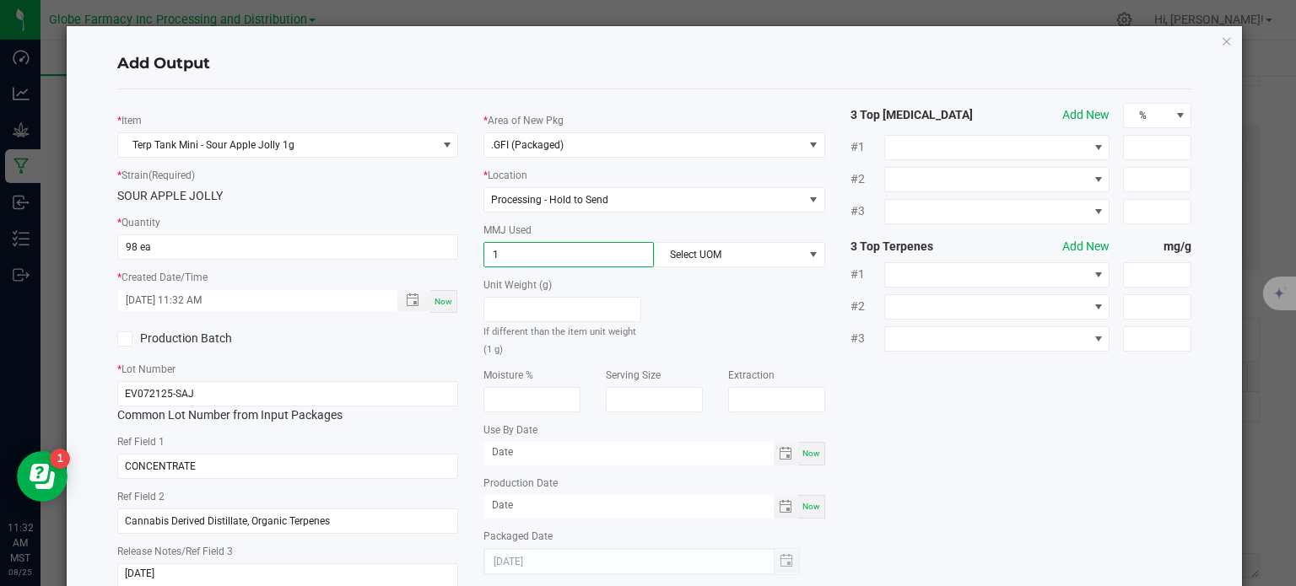
type input "1"
click at [722, 240] on div "MMJ Used 1 Select UOM" at bounding box center [654, 244] width 342 height 46
click at [733, 253] on span "Select UOM" at bounding box center [729, 255] width 148 height 24
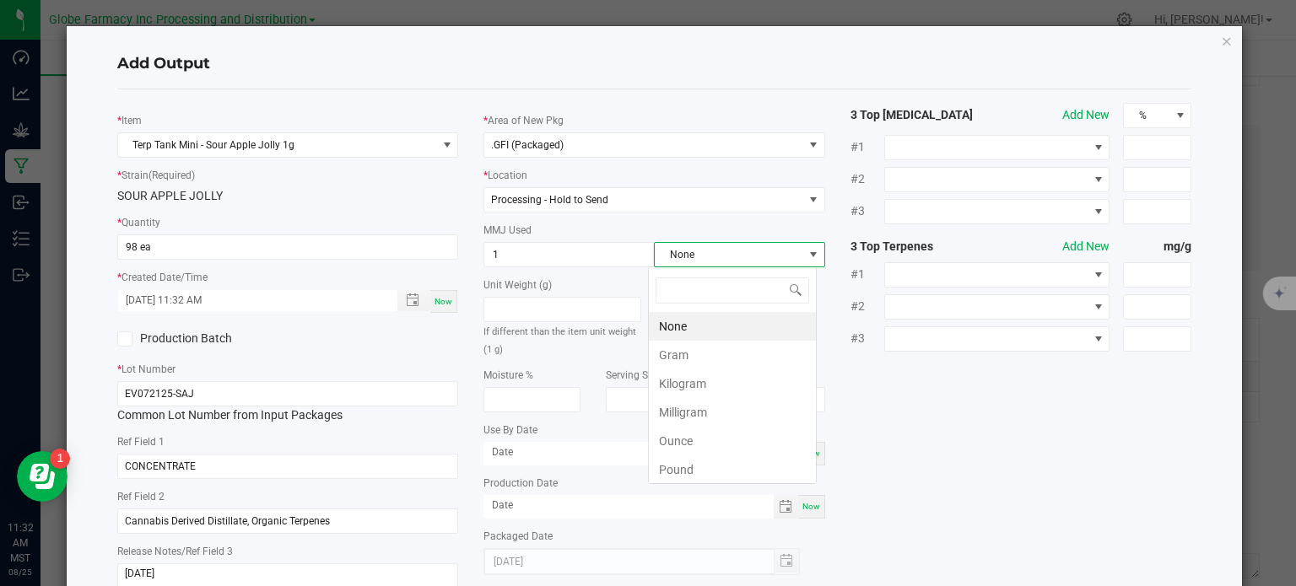
scroll to position [24, 169]
click at [703, 341] on li "Gram" at bounding box center [732, 355] width 167 height 29
click at [1034, 435] on div "* Item Terp Tank Mini - Sour Apple Jolly 1g * Strain (Required) SOUR APPLE JOLL…" at bounding box center [655, 352] width 1100 height 498
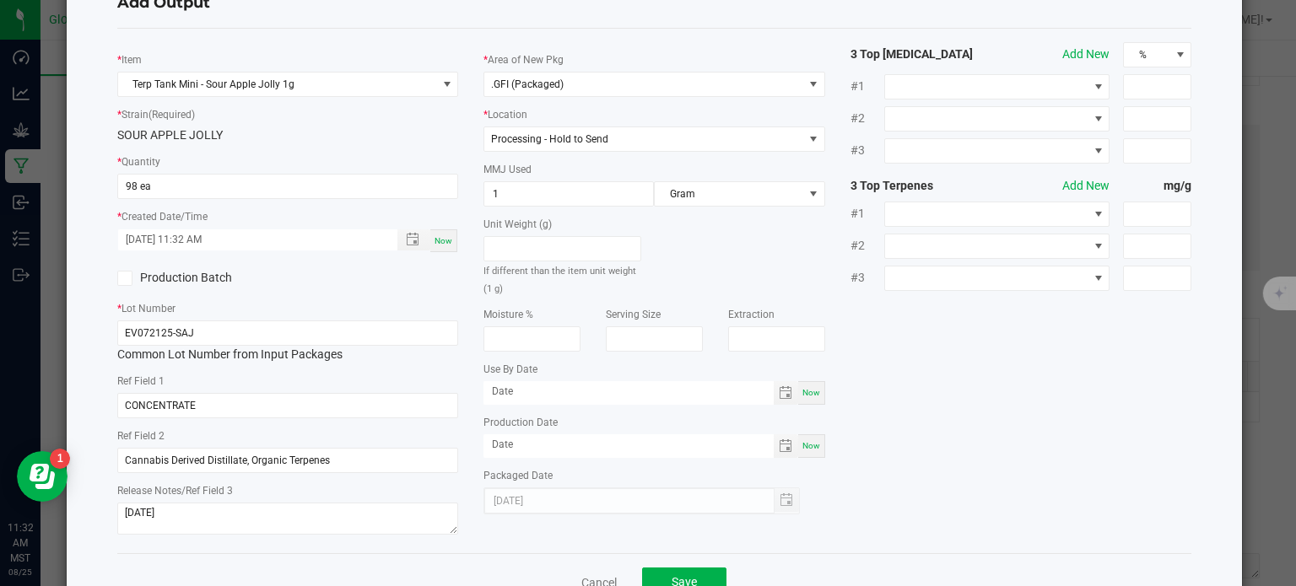
scroll to position [112, 0]
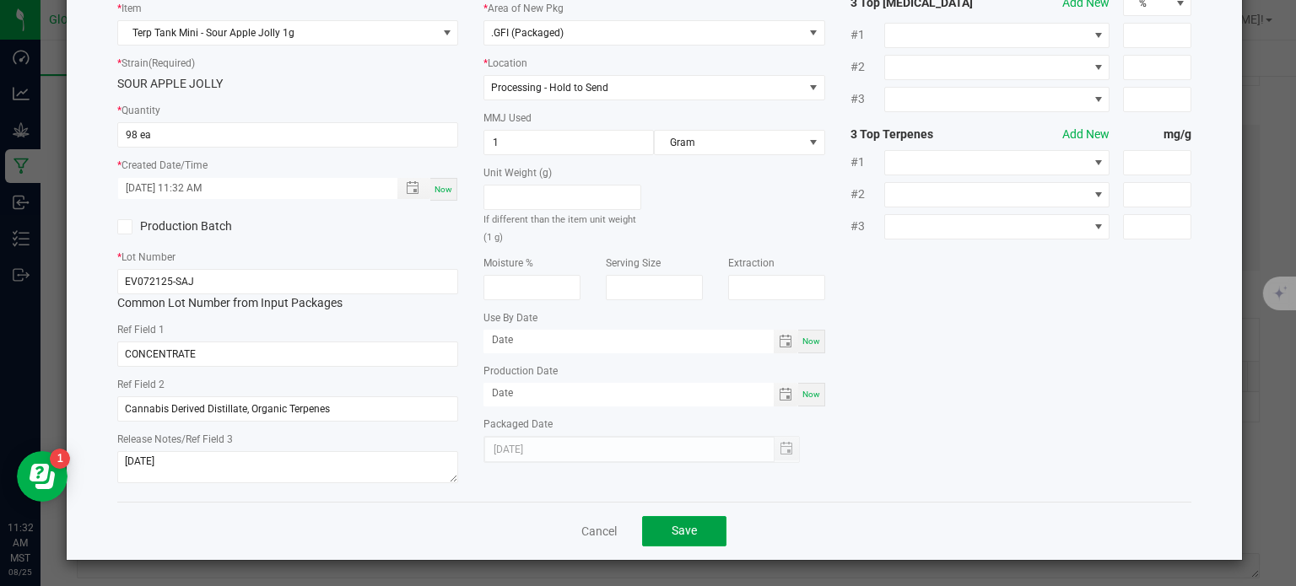
click at [684, 539] on button "Save" at bounding box center [684, 531] width 84 height 30
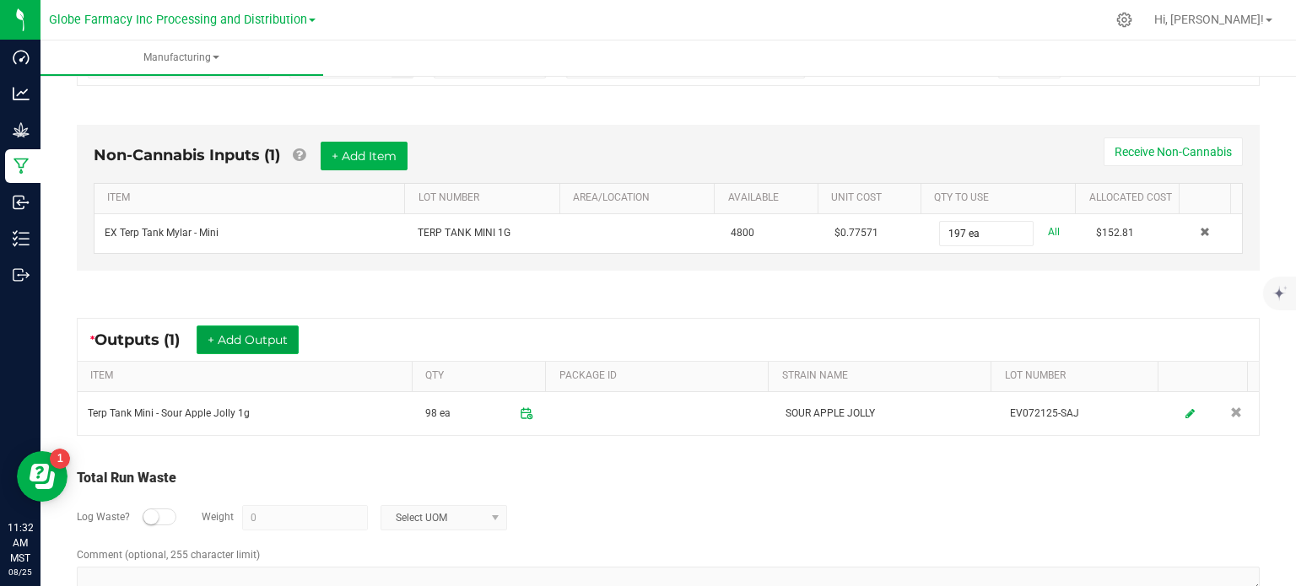
click at [291, 348] on button "+ Add Output" at bounding box center [248, 340] width 102 height 29
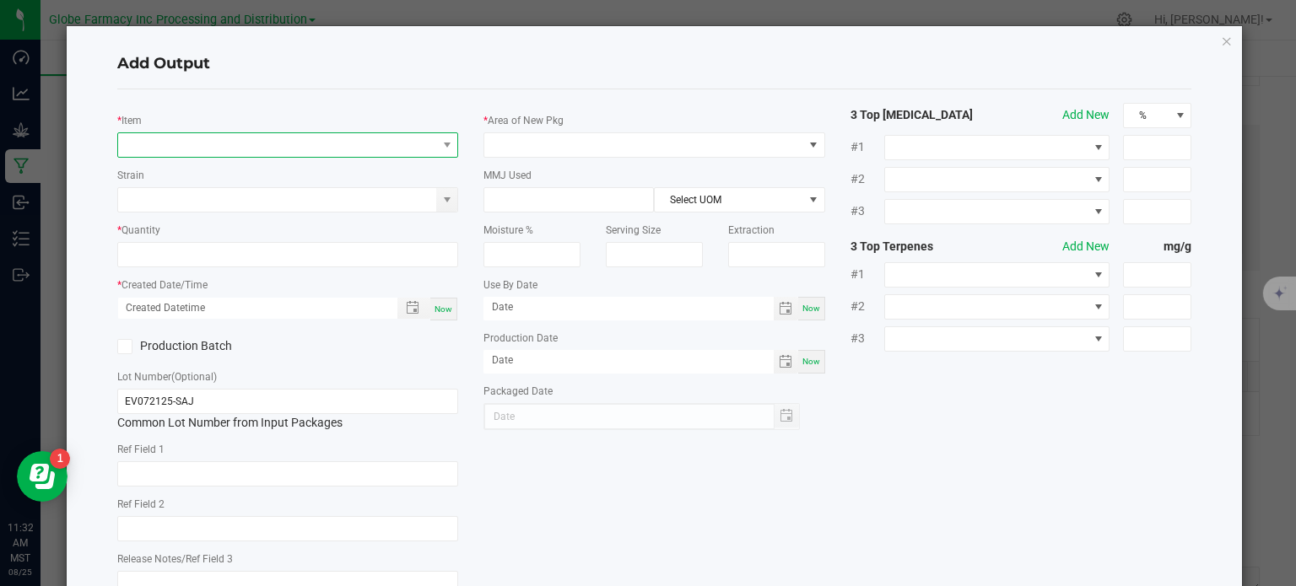
click at [233, 133] on span "NO DATA FOUND" at bounding box center [277, 145] width 319 height 24
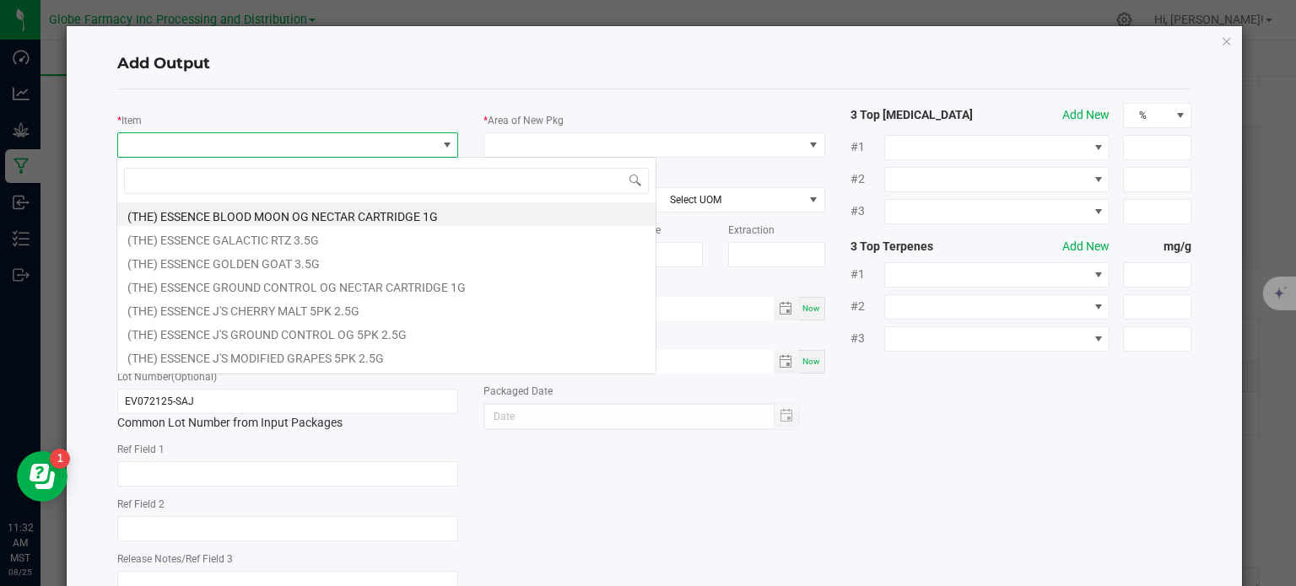
scroll to position [24, 338]
type input "SOUR APPLE JOLLY"
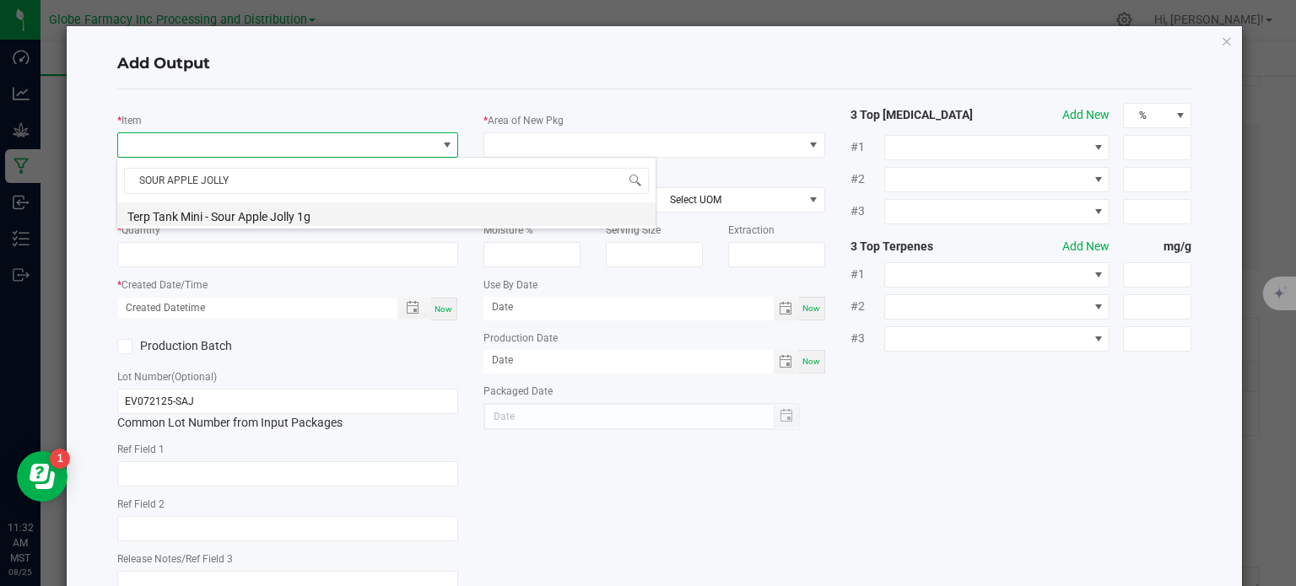
click at [243, 216] on li "Terp Tank Mini - Sour Apple Jolly 1g" at bounding box center [386, 215] width 538 height 24
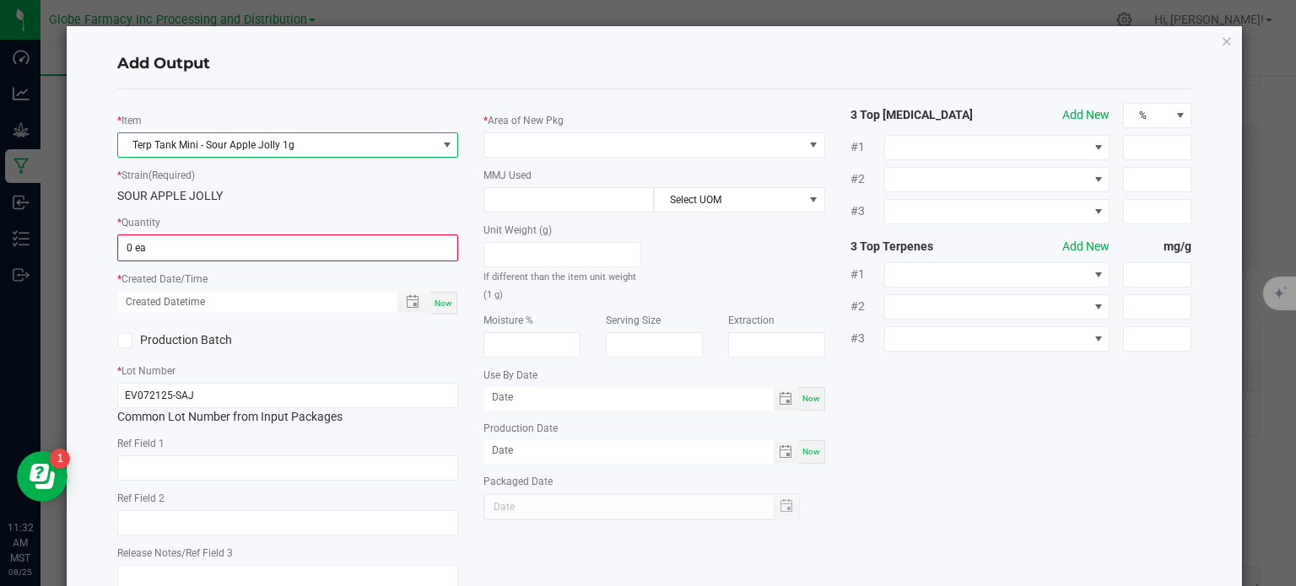
click at [149, 262] on div "* Item Terp Tank Mini - Sour Apple Jolly 1g * Strain (Required) SOUR APPLE JOLL…" at bounding box center [288, 353] width 367 height 500
click at [151, 260] on kendo-numerictextbox "0 ea" at bounding box center [288, 248] width 342 height 27
click at [159, 252] on input "0 ea" at bounding box center [288, 248] width 338 height 24
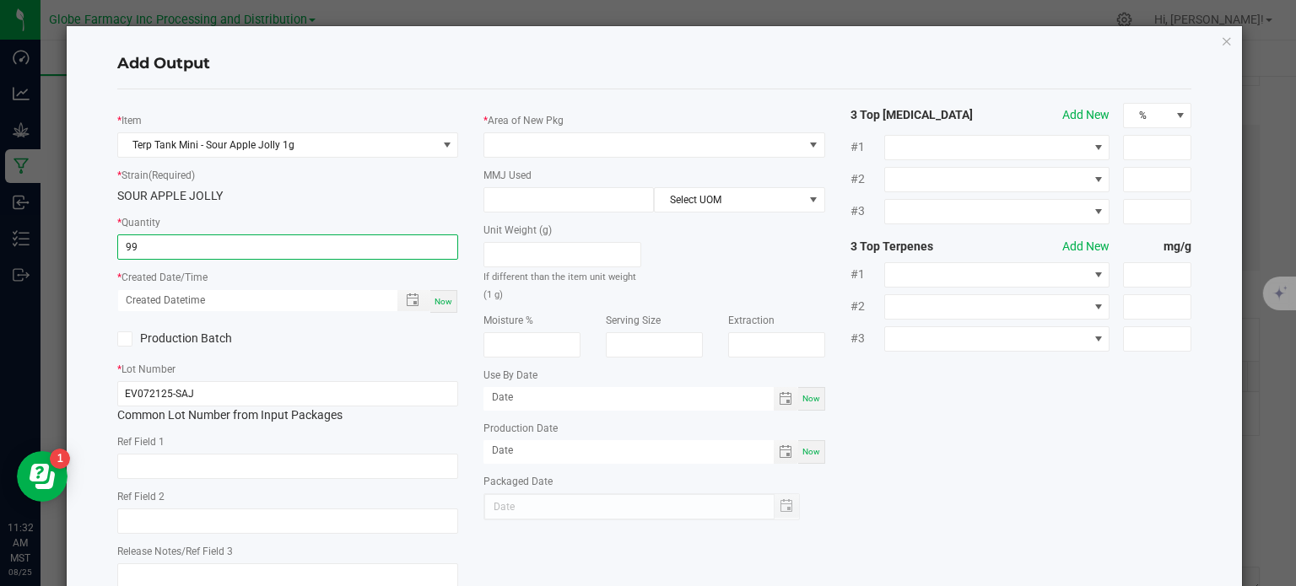
click at [442, 305] on span "Now" at bounding box center [444, 301] width 18 height 9
type input "99 ea"
type input "08/25/2025 11:32 AM"
type input "[DATE]"
click at [223, 467] on input "text" at bounding box center [288, 466] width 342 height 25
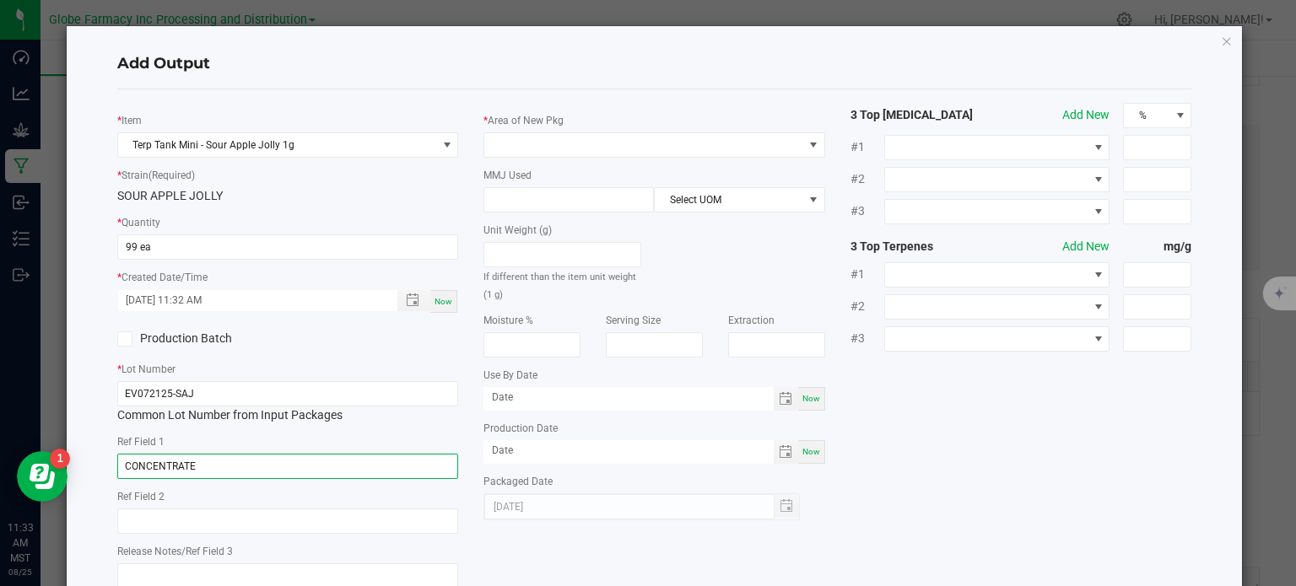
type input "CONCENTRATE"
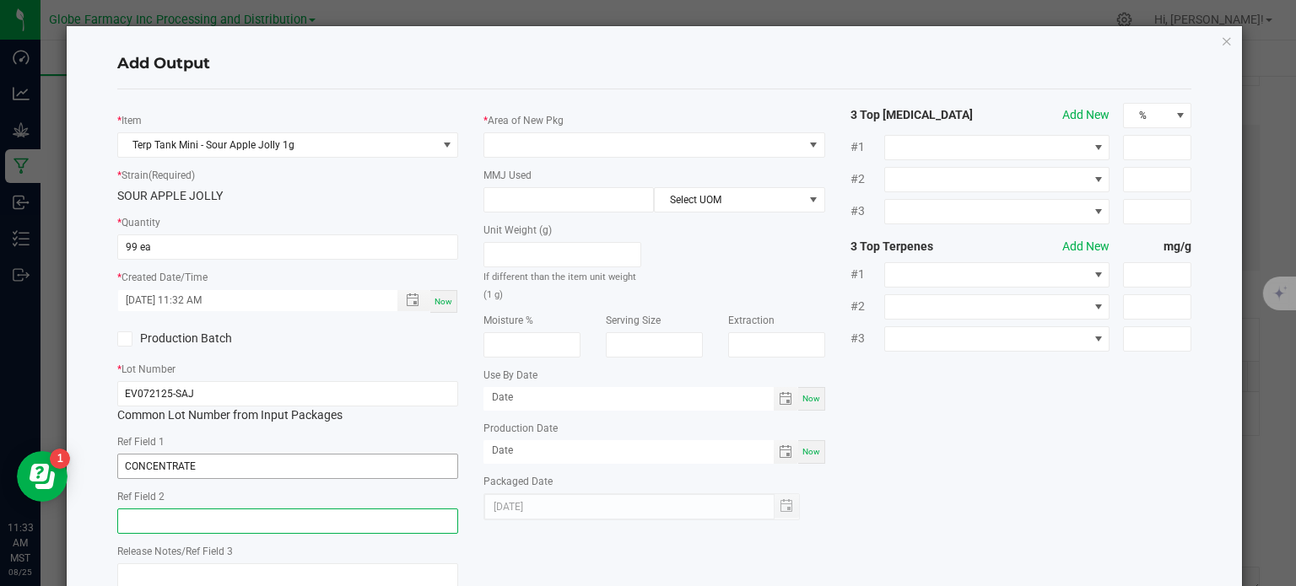
paste input "Cannabis Derived Distillate, Organic Terpenes"
type input "Cannabis Derived Distillate, Organic Terpenes"
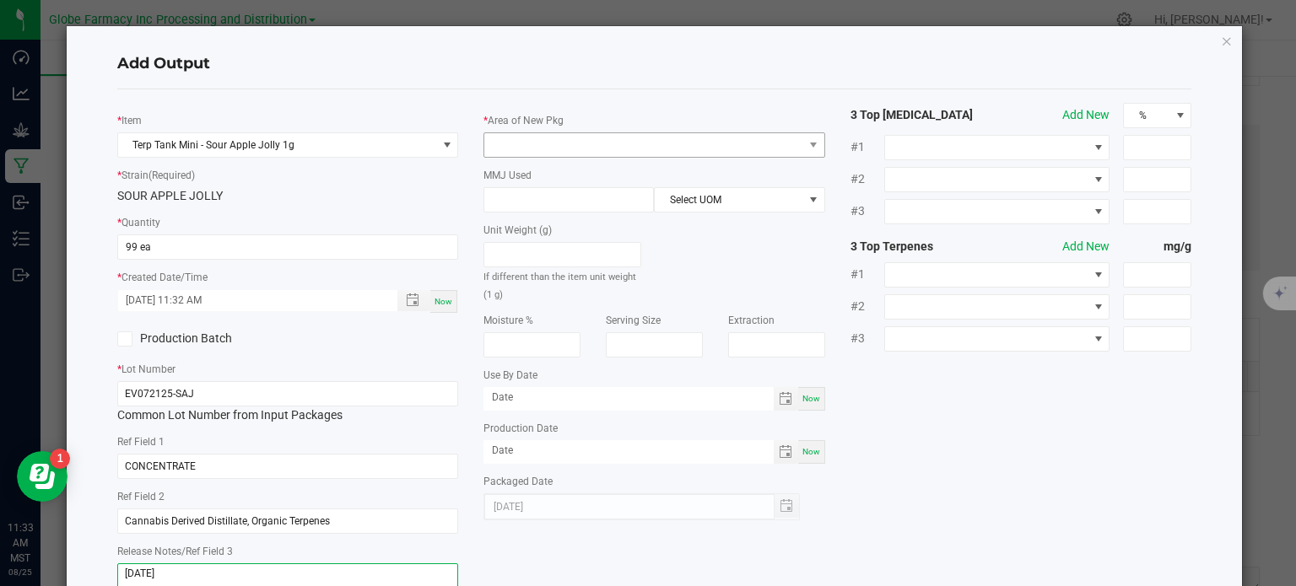
type textarea "8/29/2025"
click at [587, 136] on span at bounding box center [643, 145] width 319 height 24
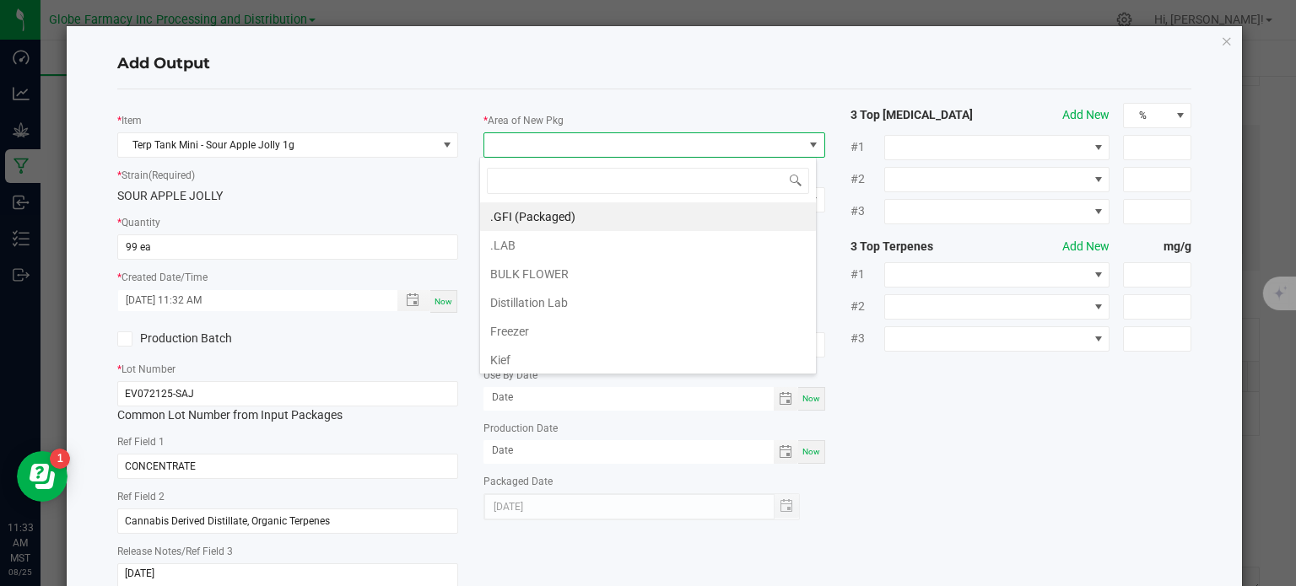
click at [550, 209] on li ".GFI (Packaged)" at bounding box center [648, 217] width 336 height 29
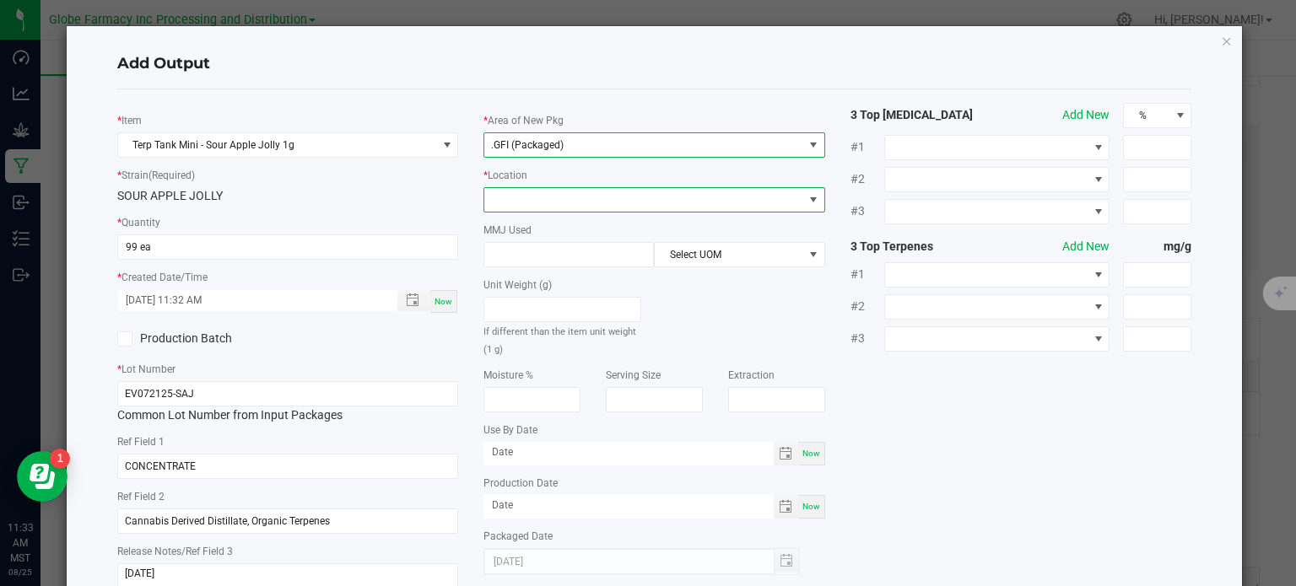
click at [547, 198] on span at bounding box center [643, 200] width 319 height 24
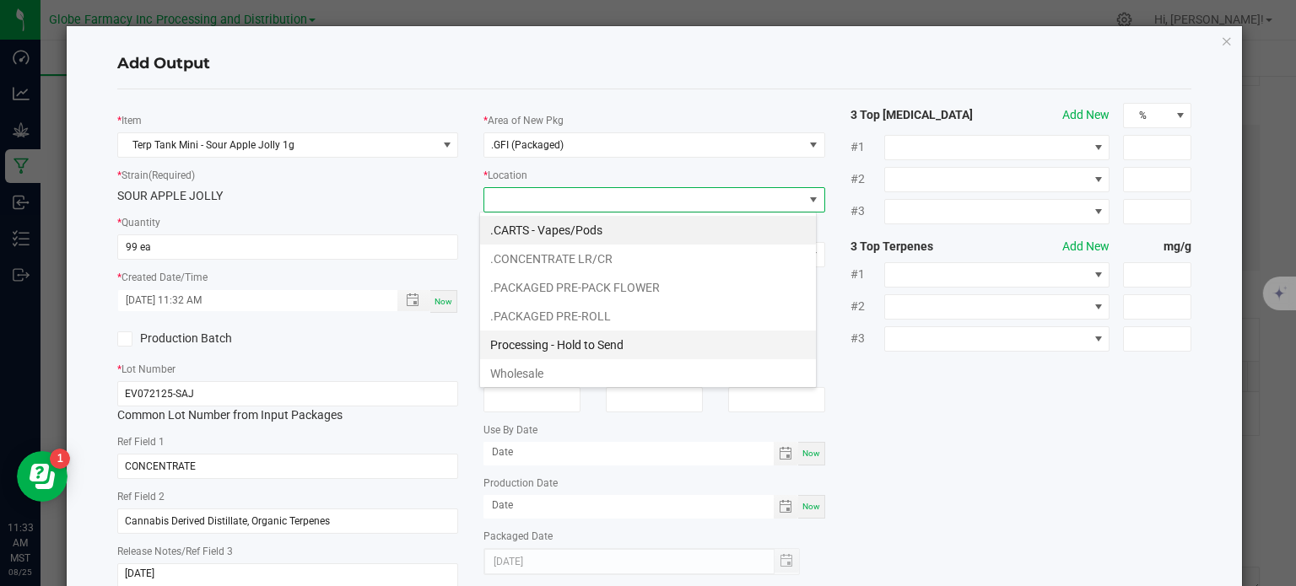
click at [570, 333] on li "Processing - Hold to Send" at bounding box center [648, 345] width 336 height 29
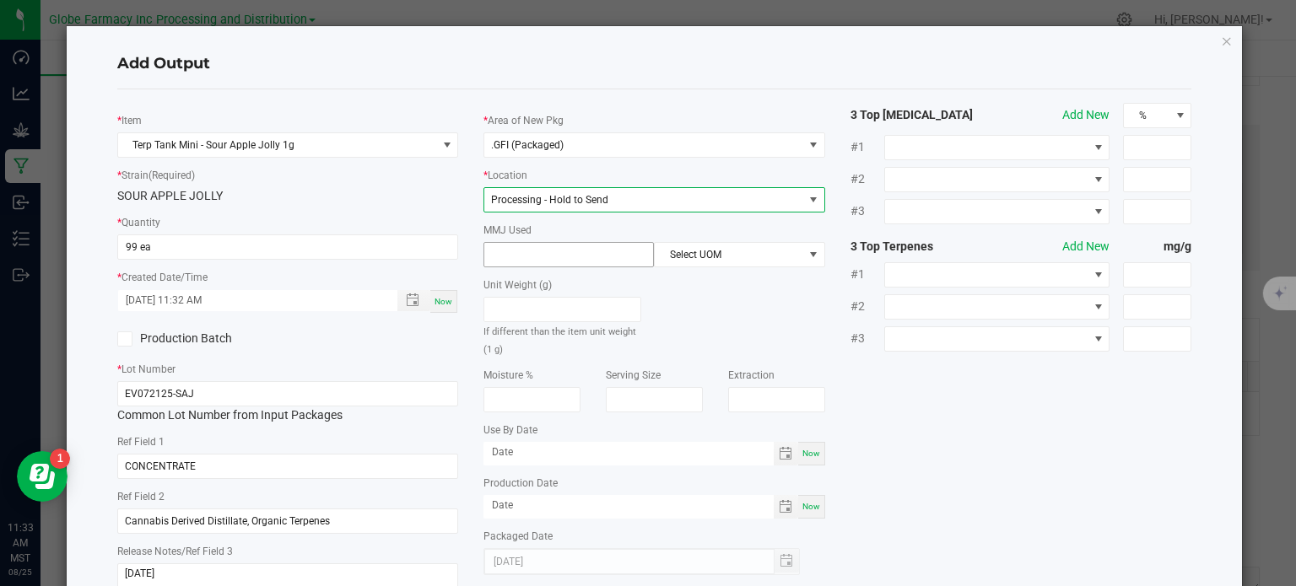
click at [537, 256] on input at bounding box center [568, 255] width 169 height 24
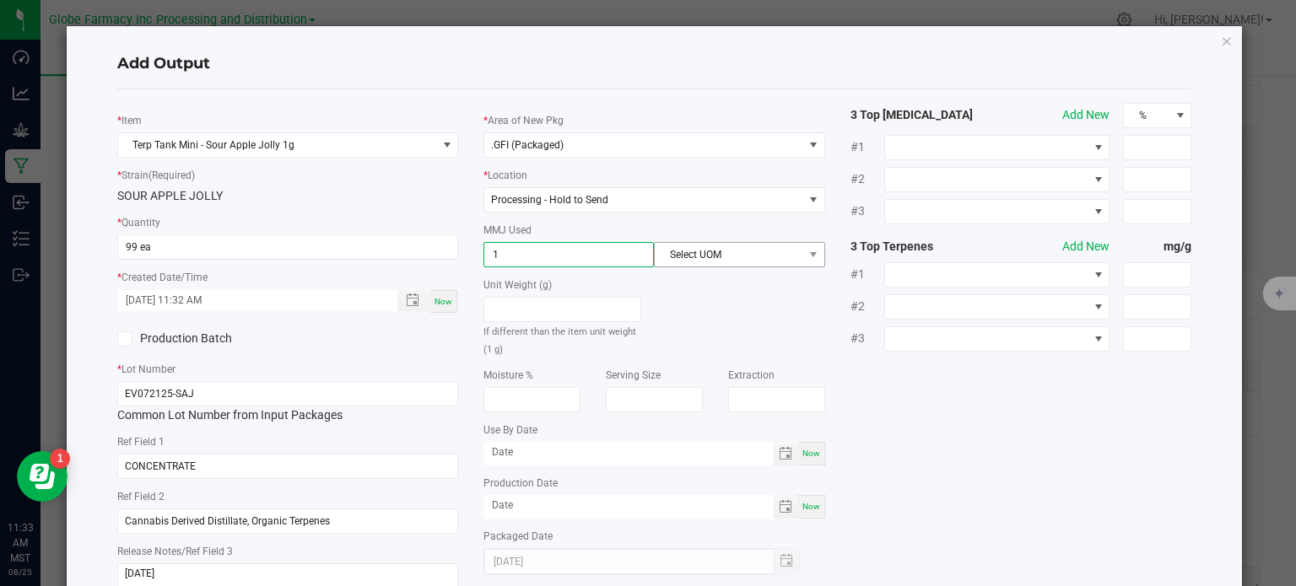
type input "1"
click at [719, 255] on span "Select UOM" at bounding box center [729, 255] width 148 height 24
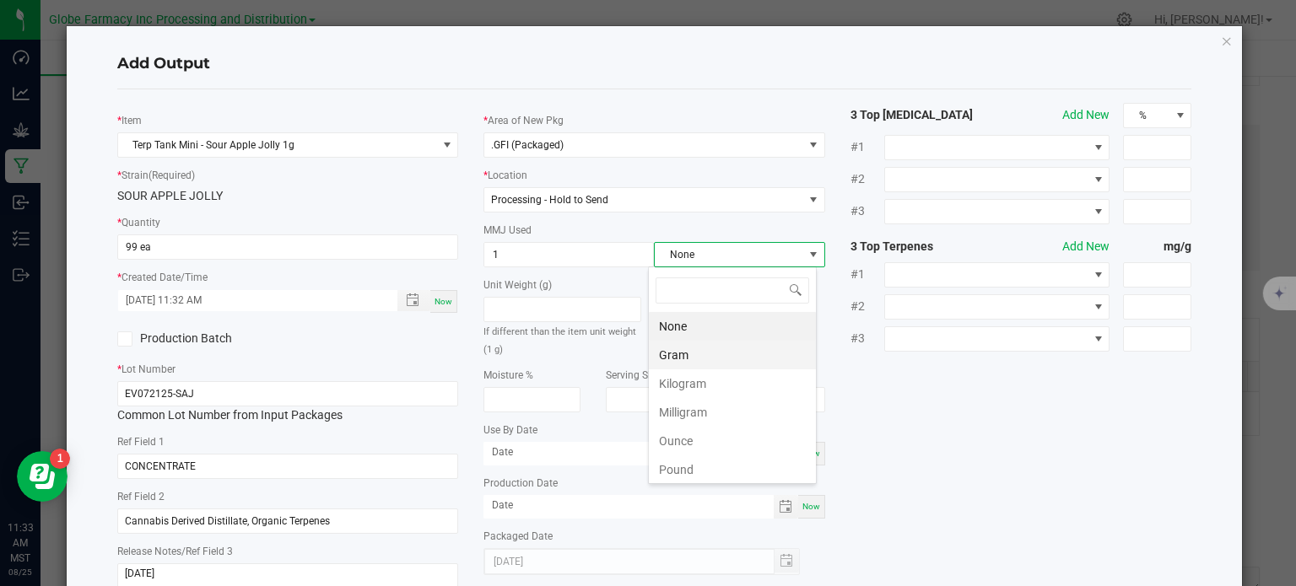
scroll to position [24, 169]
click at [697, 360] on li "Gram" at bounding box center [732, 355] width 167 height 29
click at [945, 435] on div "* Item Terp Tank Mini - Sour Apple Jolly 1g * Strain (Required) SOUR APPLE JOLL…" at bounding box center [655, 352] width 1100 height 498
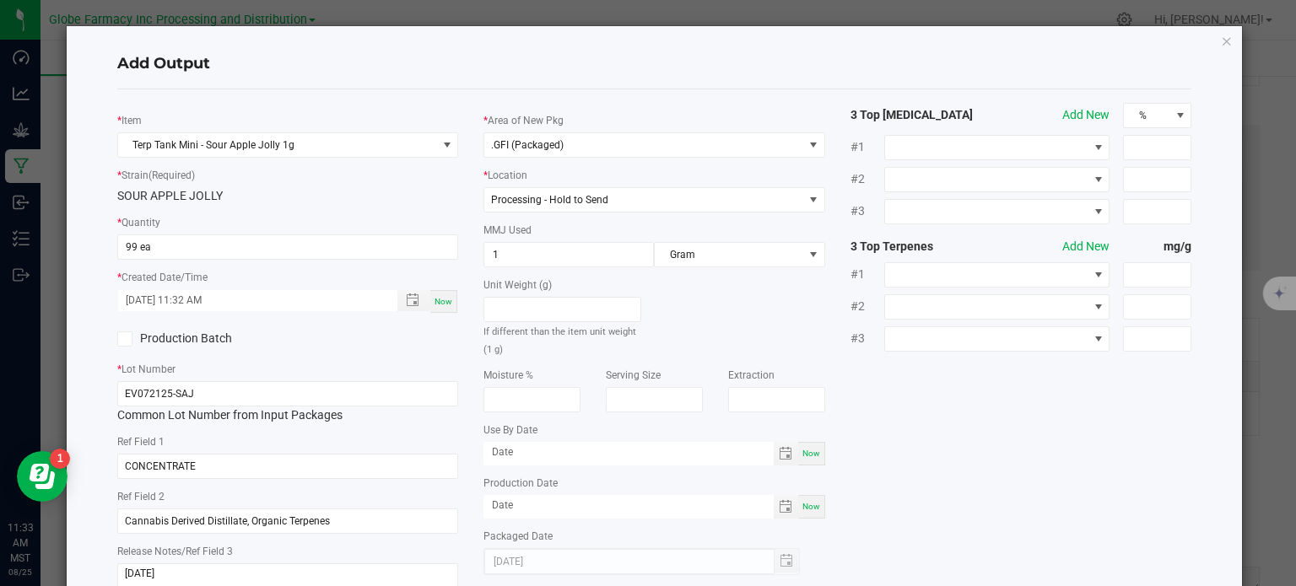
scroll to position [112, 0]
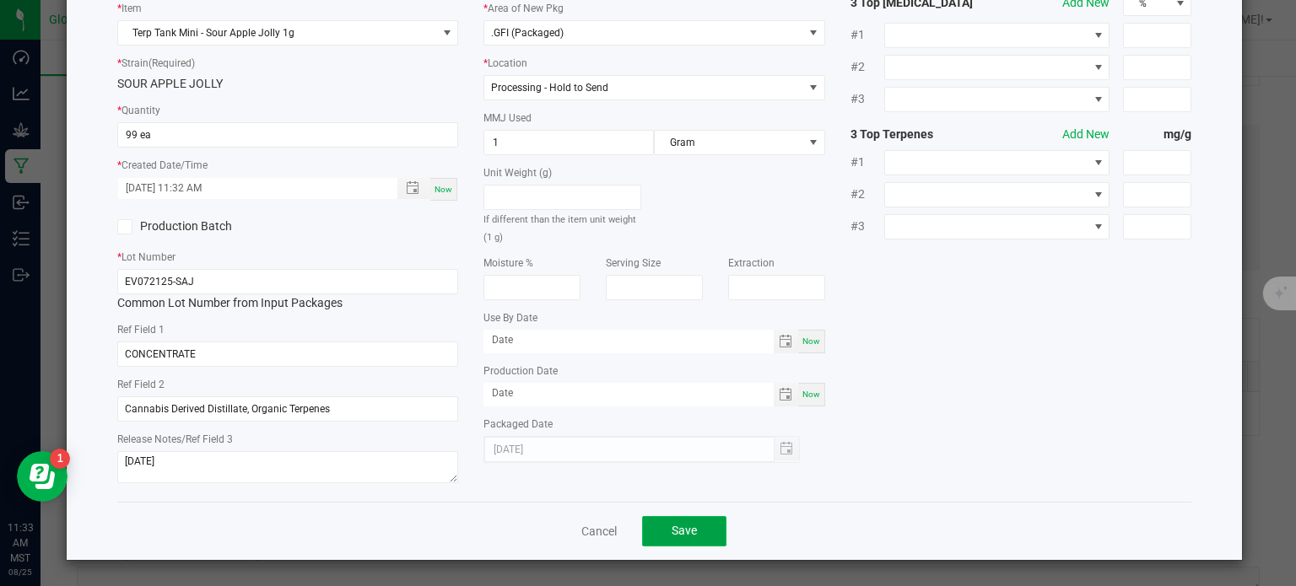
click at [704, 523] on button "Save" at bounding box center [684, 531] width 84 height 30
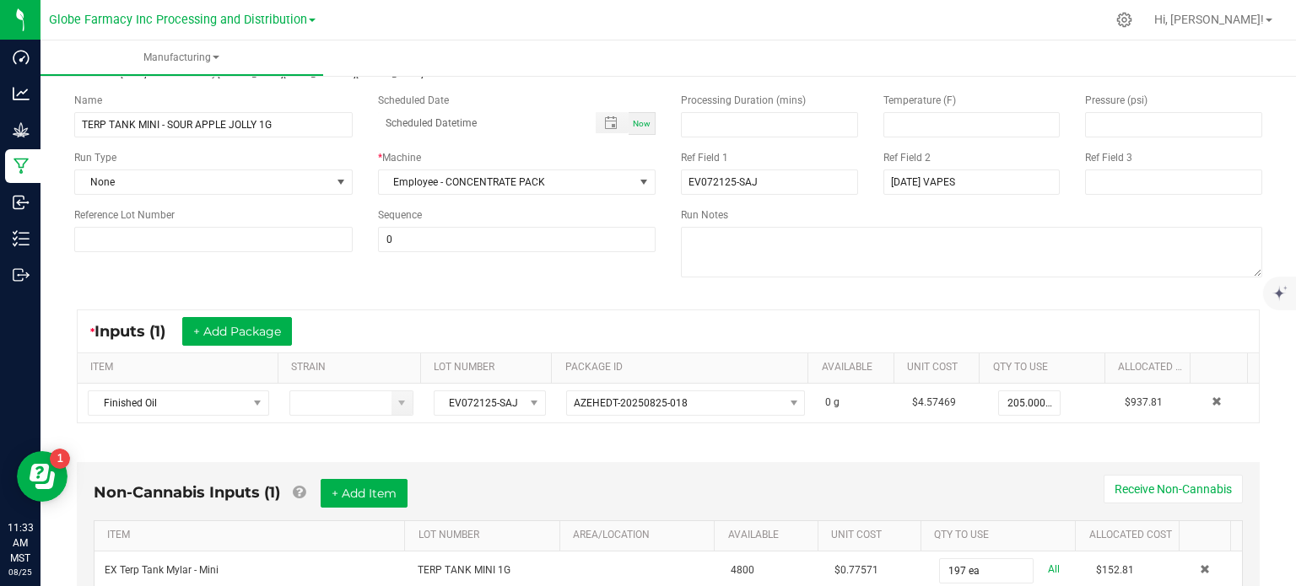
scroll to position [0, 0]
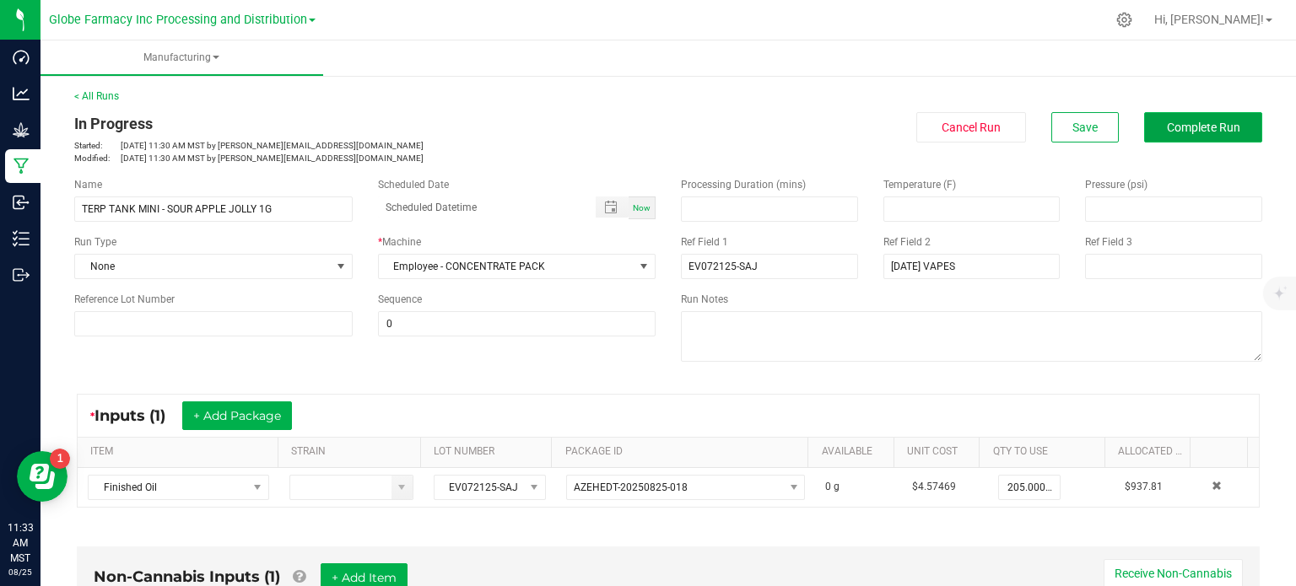
click at [1180, 125] on span "Complete Run" at bounding box center [1203, 128] width 73 height 14
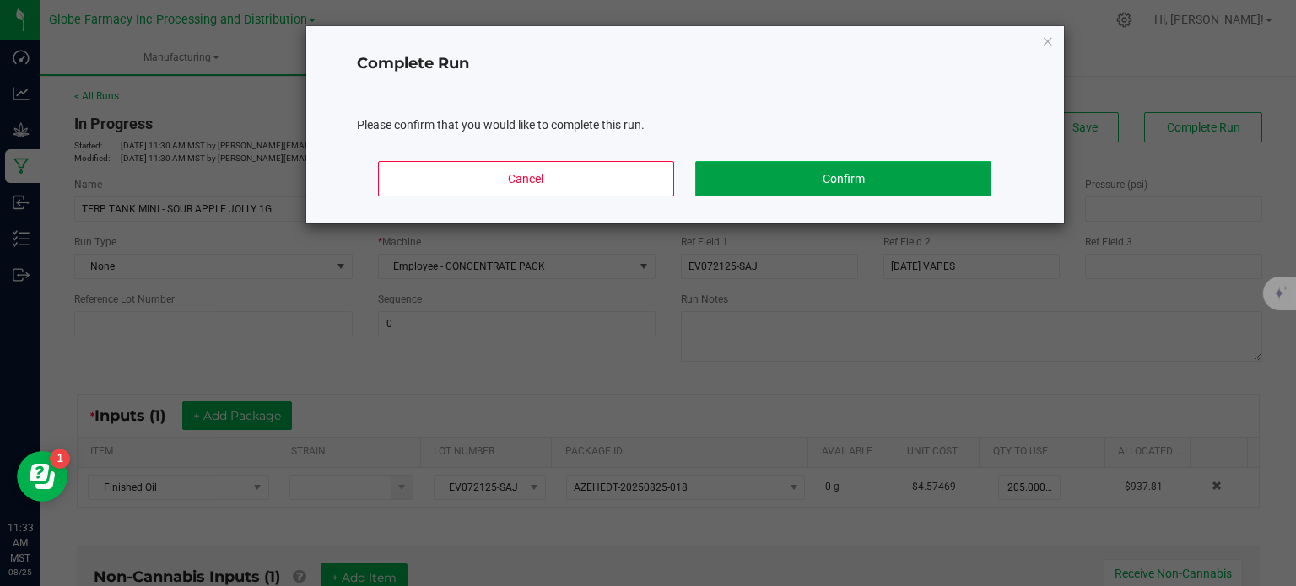
click at [900, 181] on button "Confirm" at bounding box center [842, 178] width 295 height 35
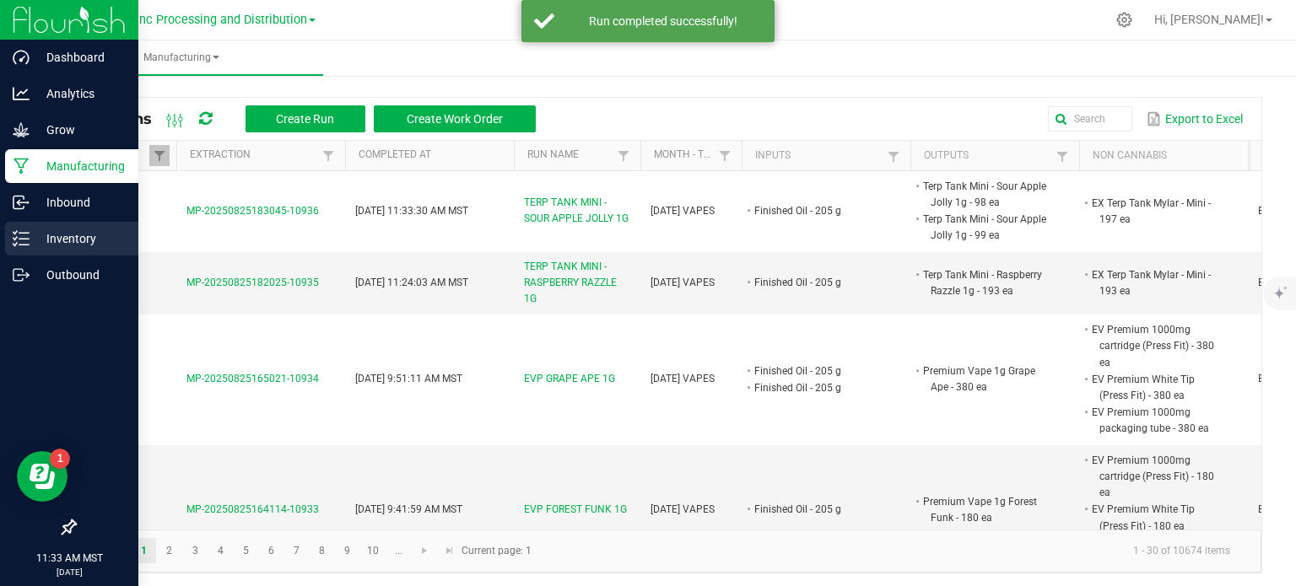
click at [14, 238] on icon at bounding box center [15, 238] width 3 height 3
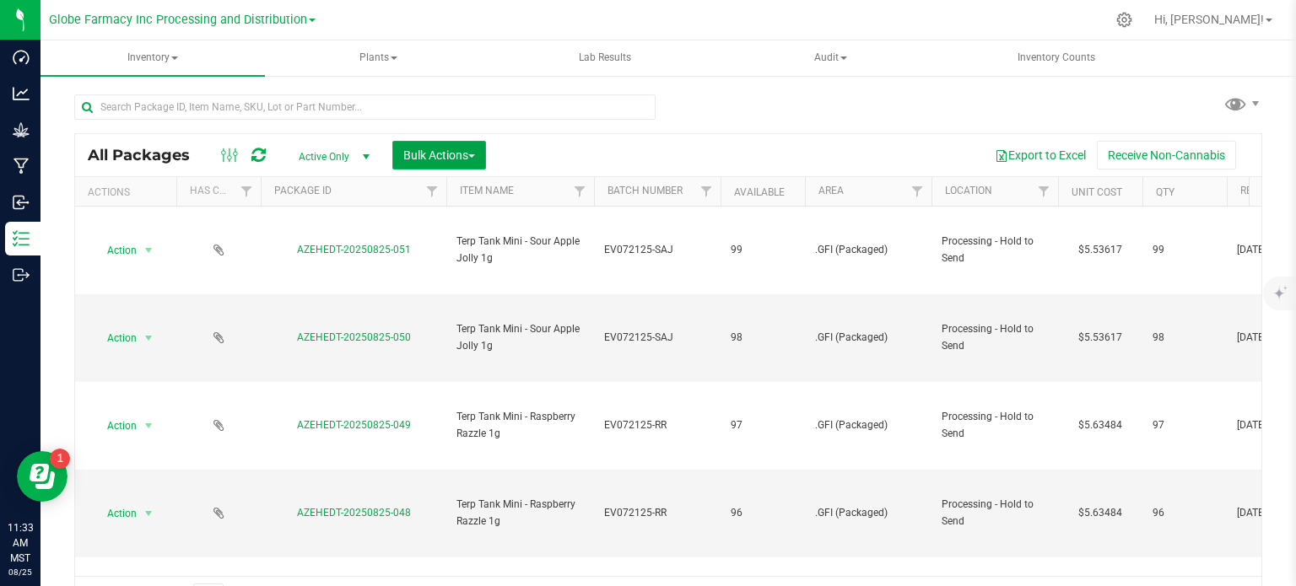
click at [459, 154] on span "Bulk Actions" at bounding box center [439, 156] width 72 height 14
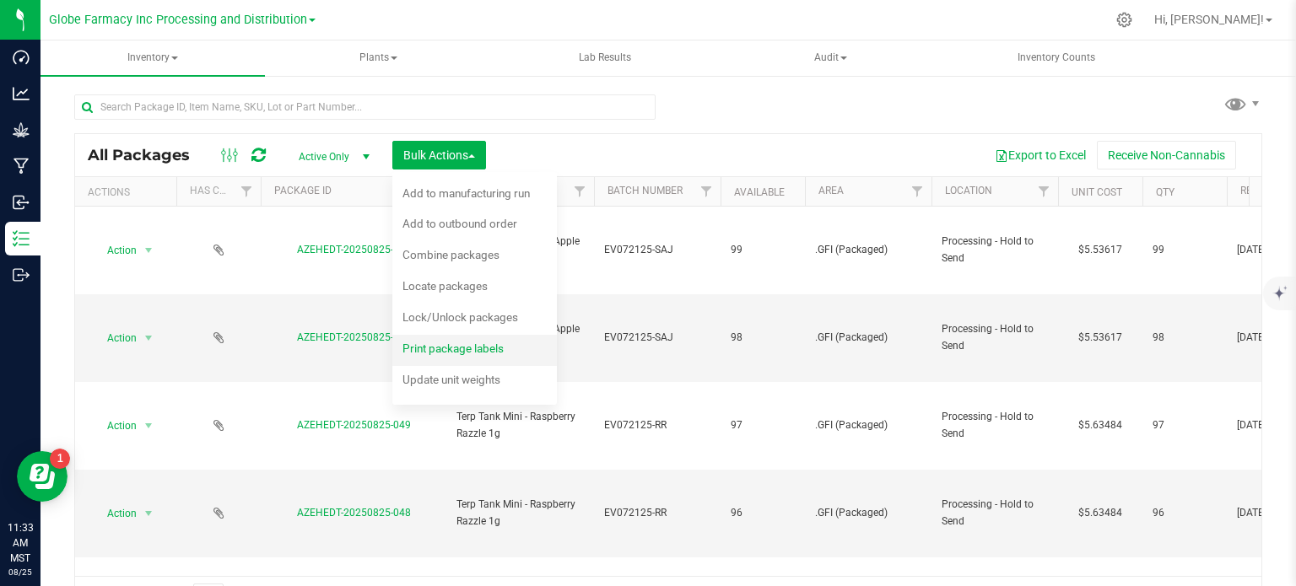
click at [463, 343] on span "Print package labels" at bounding box center [452, 349] width 101 height 14
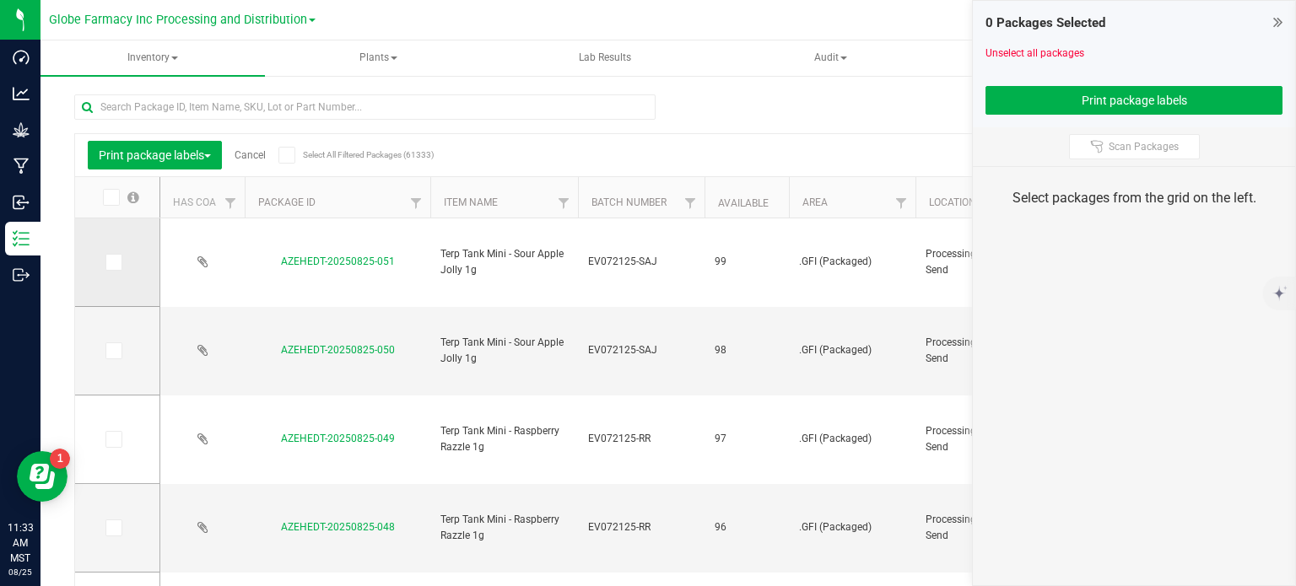
click at [110, 262] on icon at bounding box center [112, 262] width 11 height 0
click at [0, 0] on input "checkbox" at bounding box center [0, 0] width 0 height 0
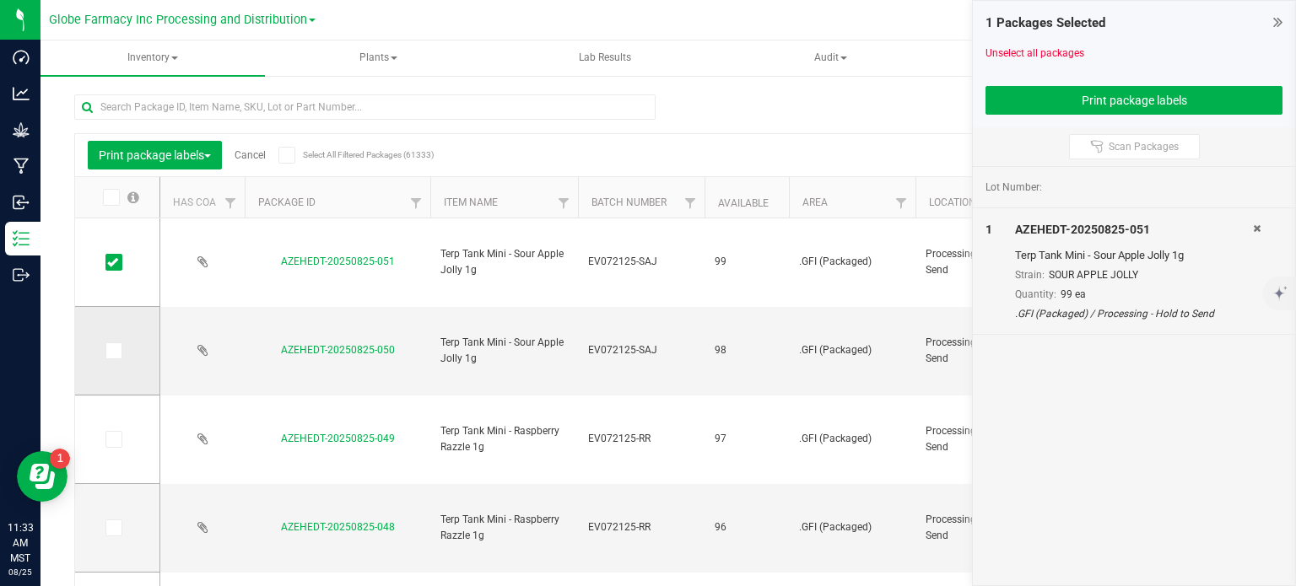
click at [115, 351] on icon at bounding box center [112, 351] width 11 height 0
click at [0, 0] on input "checkbox" at bounding box center [0, 0] width 0 height 0
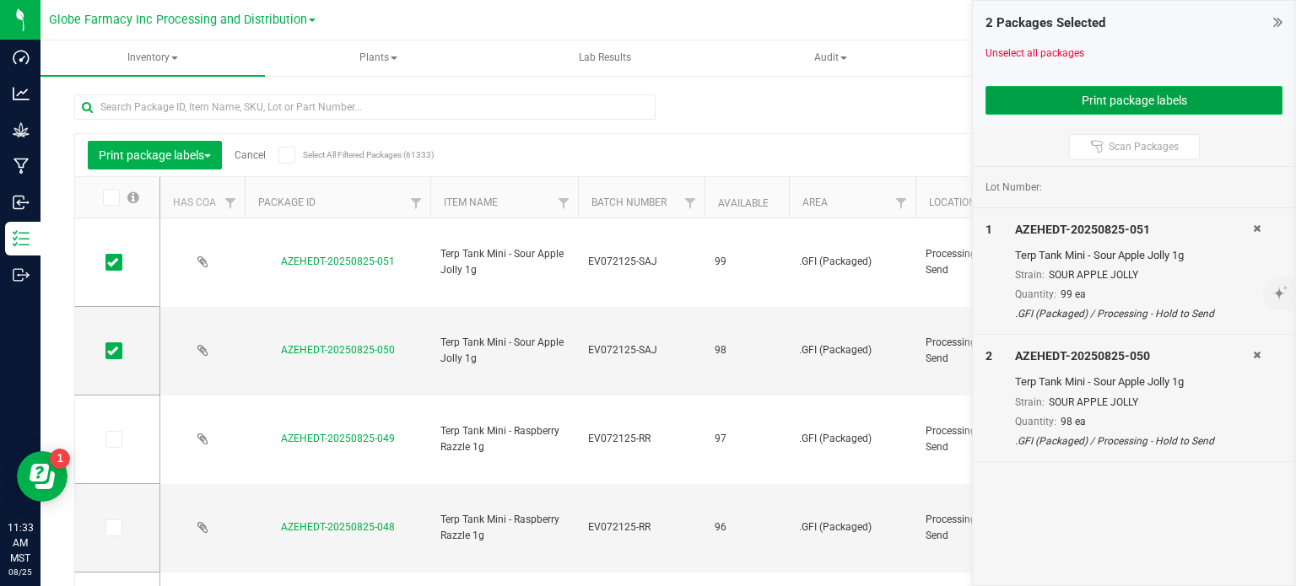
click at [1009, 103] on button "Print package labels" at bounding box center [1134, 100] width 297 height 29
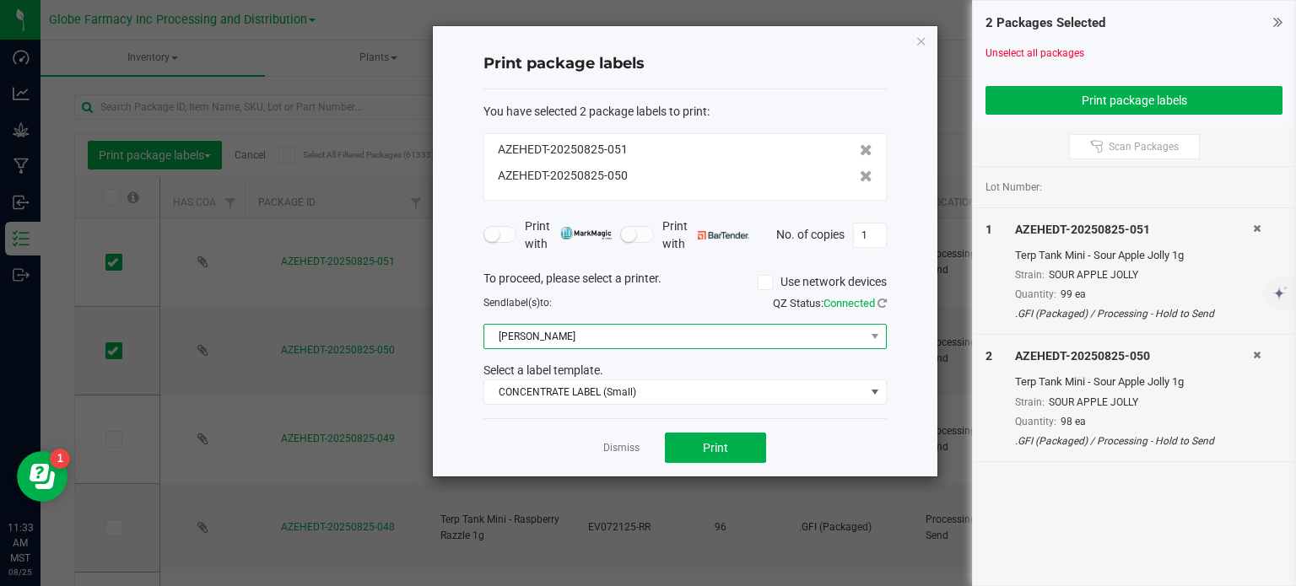
click at [594, 343] on span "Briana Zebra Small" at bounding box center [674, 337] width 381 height 24
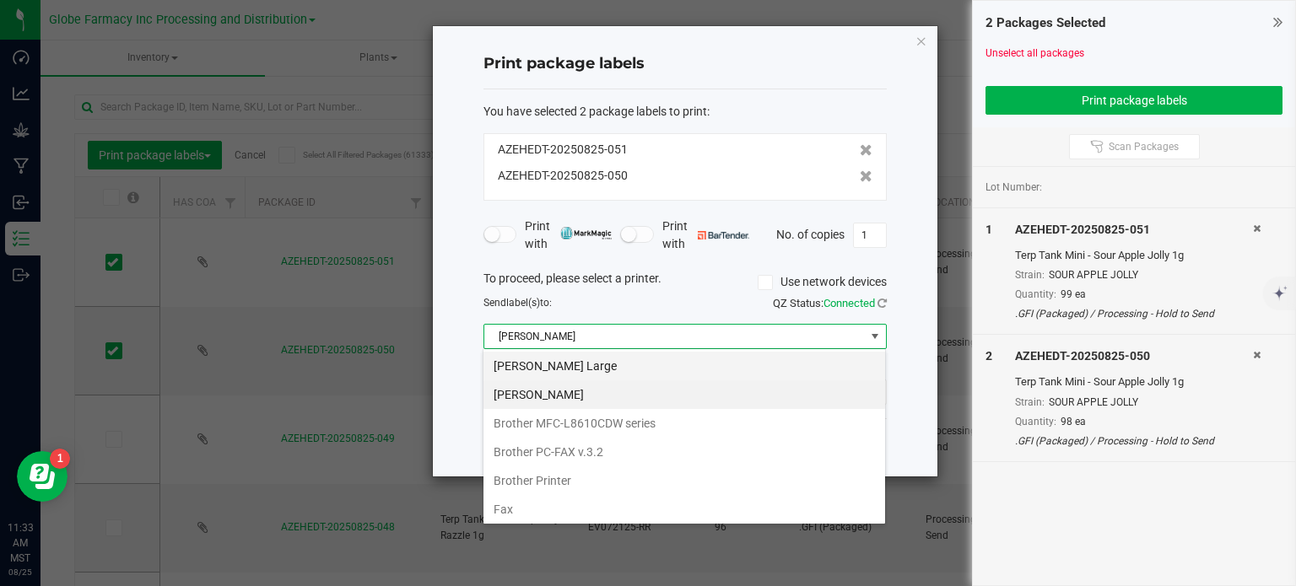
scroll to position [24, 403]
click at [578, 363] on Large "Briana Zebra Large" at bounding box center [684, 366] width 402 height 29
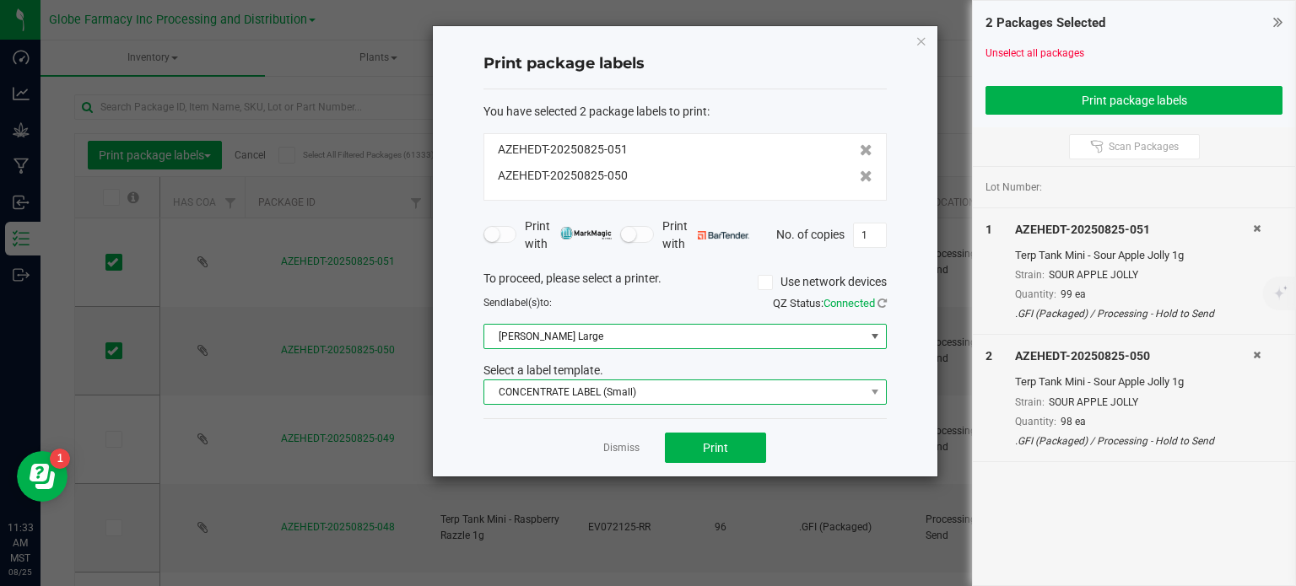
click at [580, 384] on span "CONCENTRATE LABEL (Small)" at bounding box center [674, 393] width 381 height 24
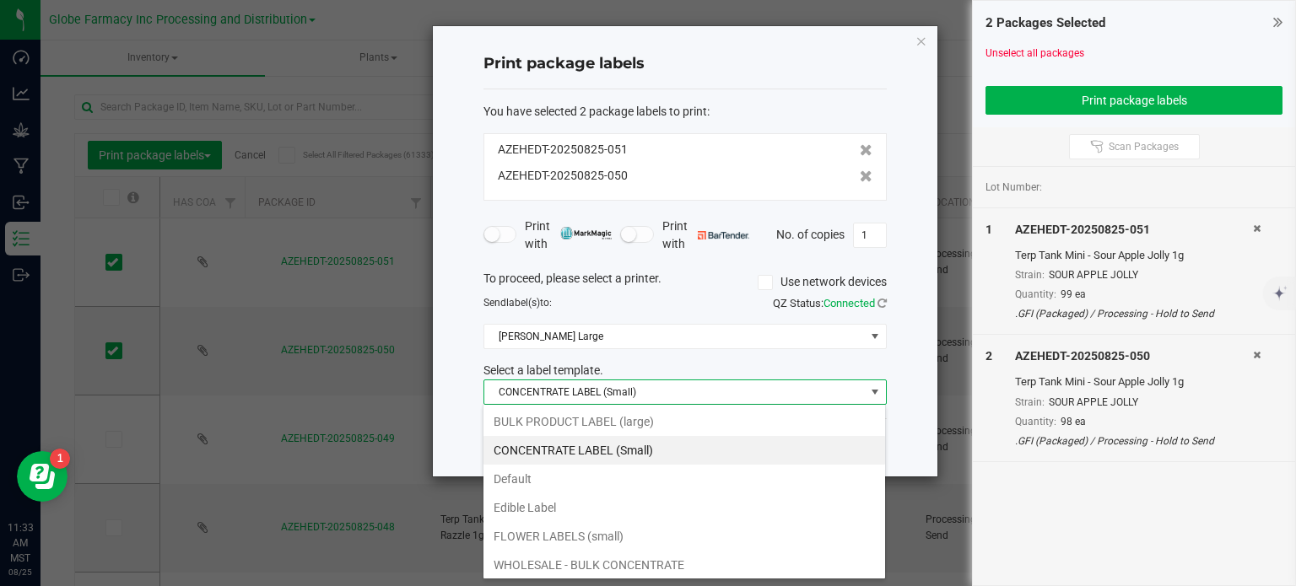
click at [601, 411] on li "BULK PRODUCT LABEL (large)" at bounding box center [684, 422] width 402 height 29
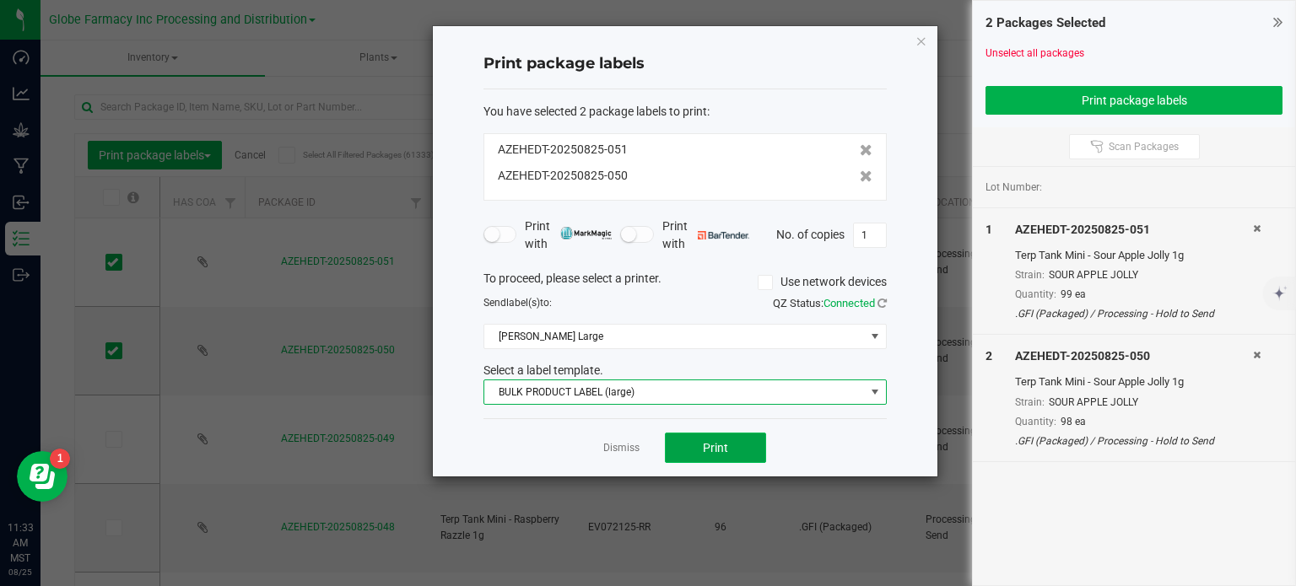
click at [733, 455] on button "Print" at bounding box center [715, 448] width 101 height 30
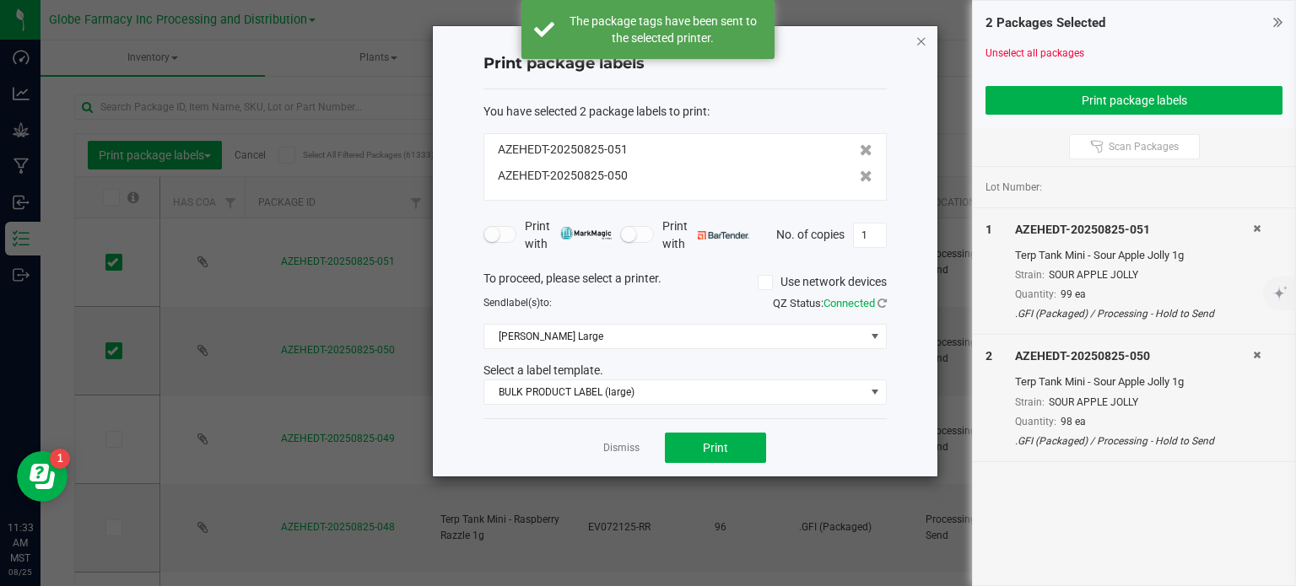
click at [918, 41] on icon "button" at bounding box center [922, 40] width 12 height 20
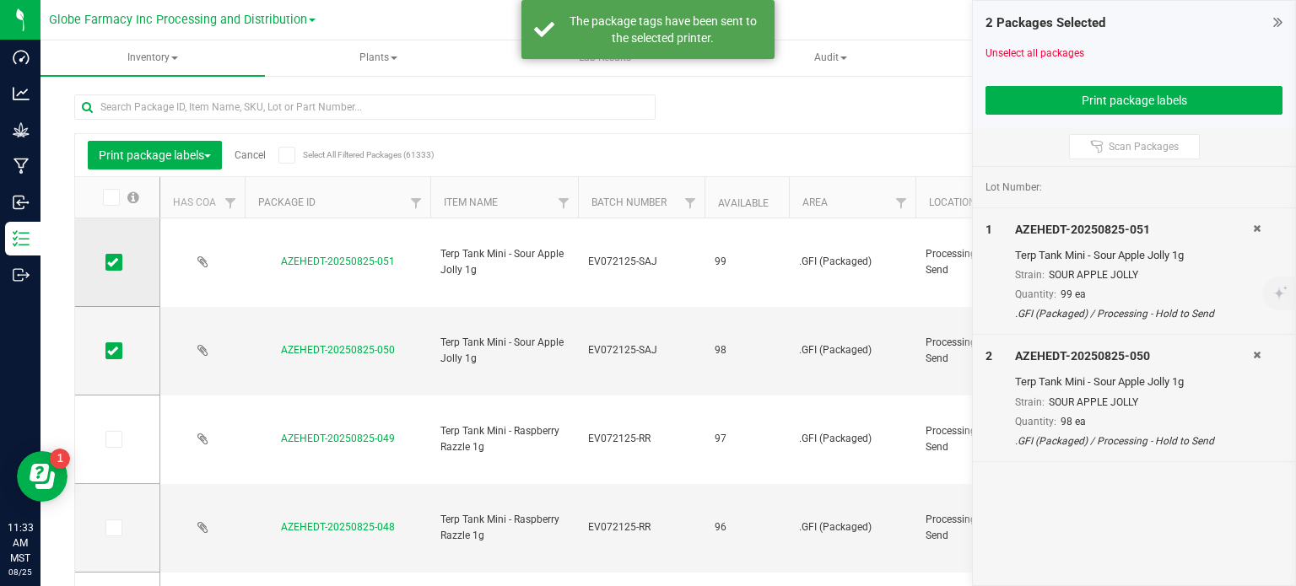
drag, startPoint x: 115, startPoint y: 262, endPoint x: 157, endPoint y: 261, distance: 42.2
click at [115, 262] on icon at bounding box center [112, 262] width 11 height 0
click at [0, 0] on input "checkbox" at bounding box center [0, 0] width 0 height 0
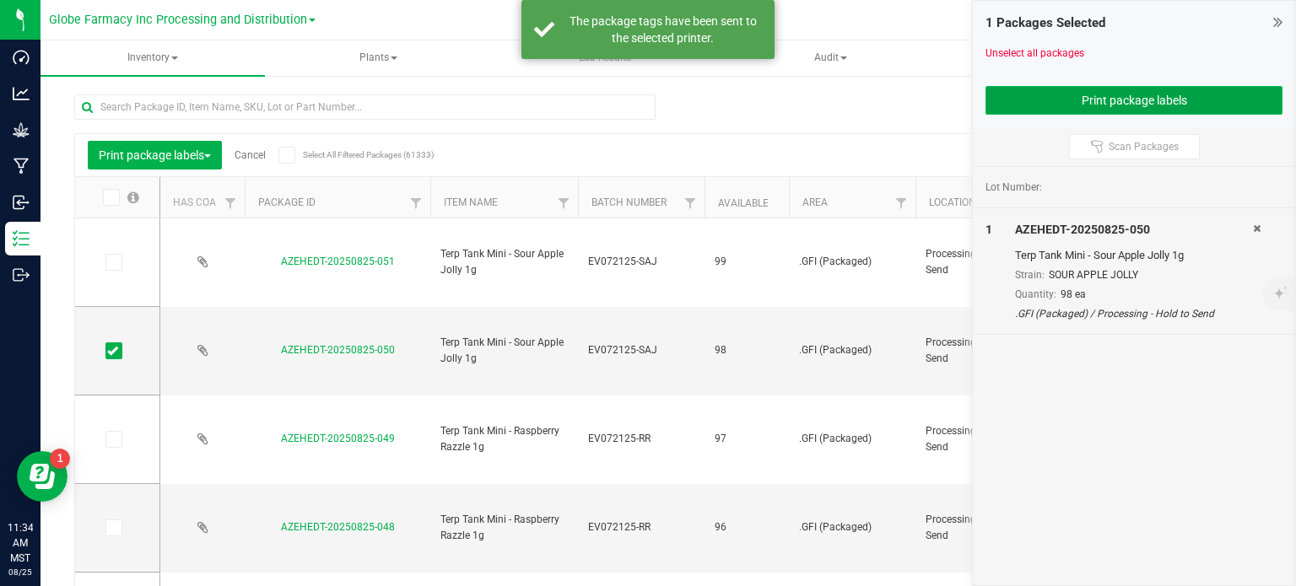
click at [1077, 97] on button "Print package labels" at bounding box center [1134, 100] width 297 height 29
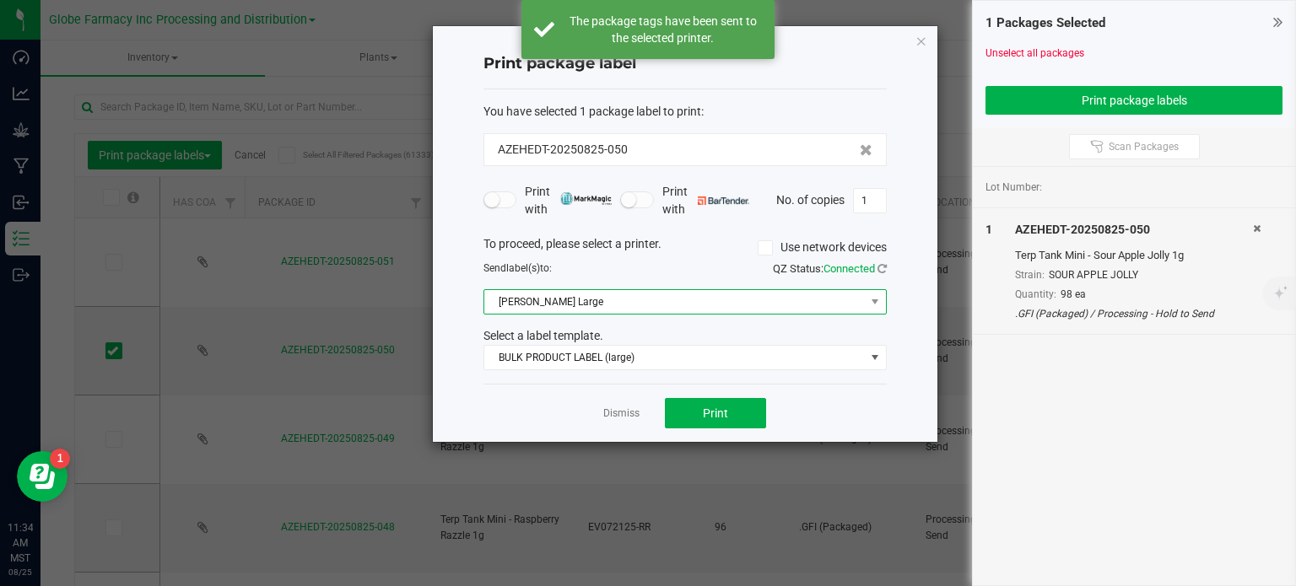
click at [619, 305] on span "Briana Zebra Large" at bounding box center [674, 302] width 381 height 24
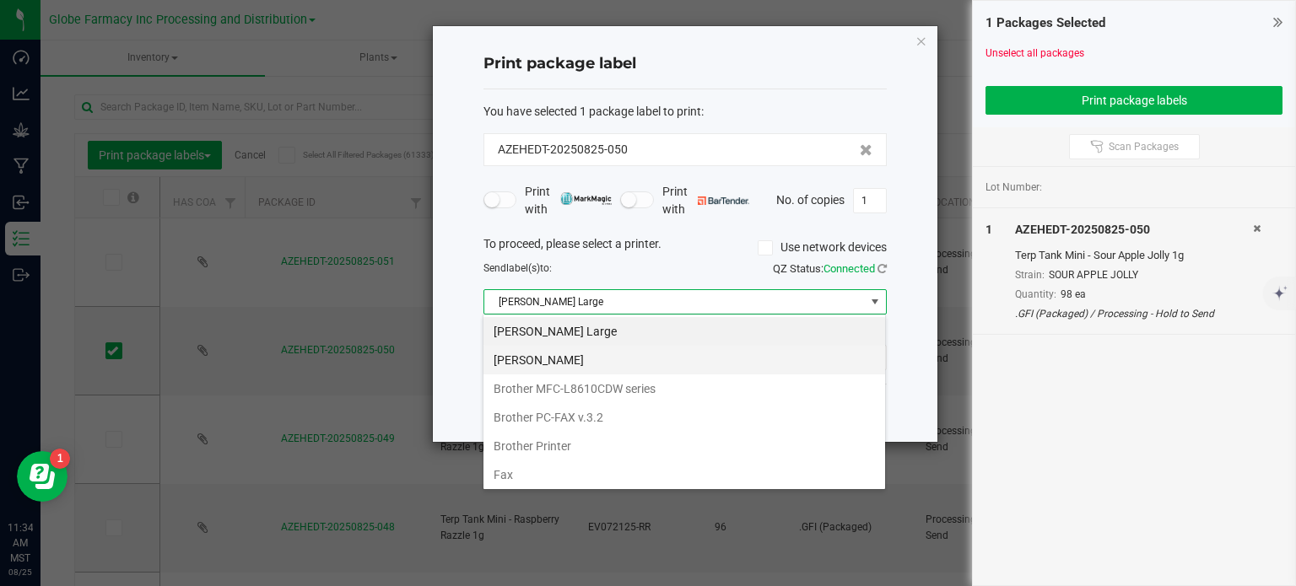
click at [574, 351] on Small "Briana Zebra Small" at bounding box center [684, 360] width 402 height 29
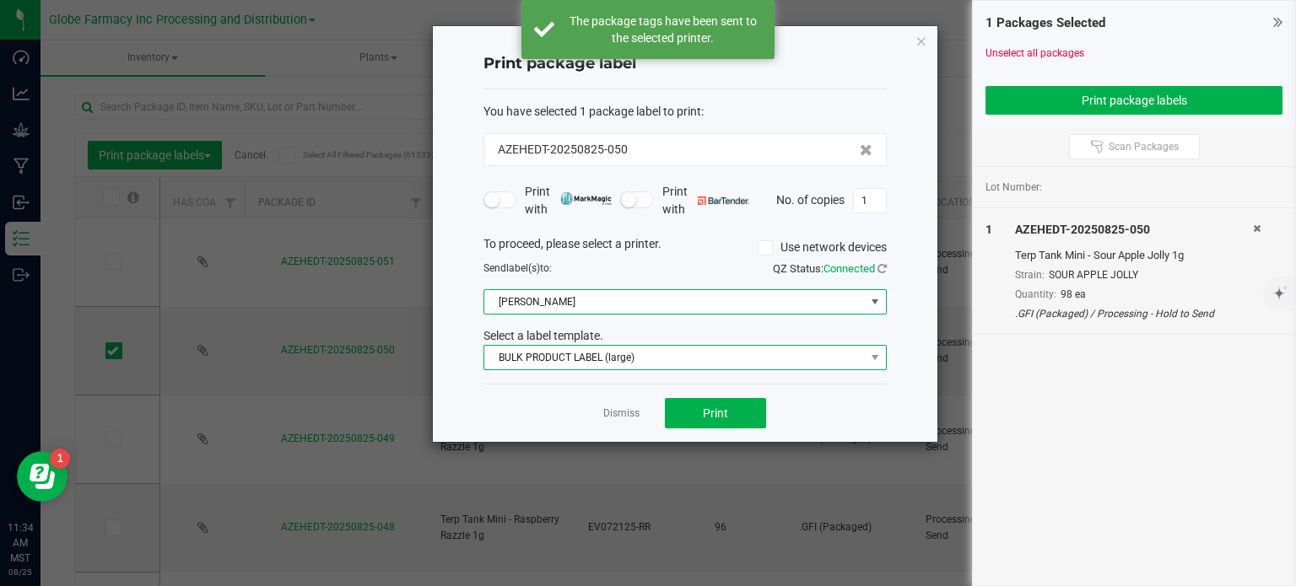
click at [580, 351] on span "BULK PRODUCT LABEL (large)" at bounding box center [674, 358] width 381 height 24
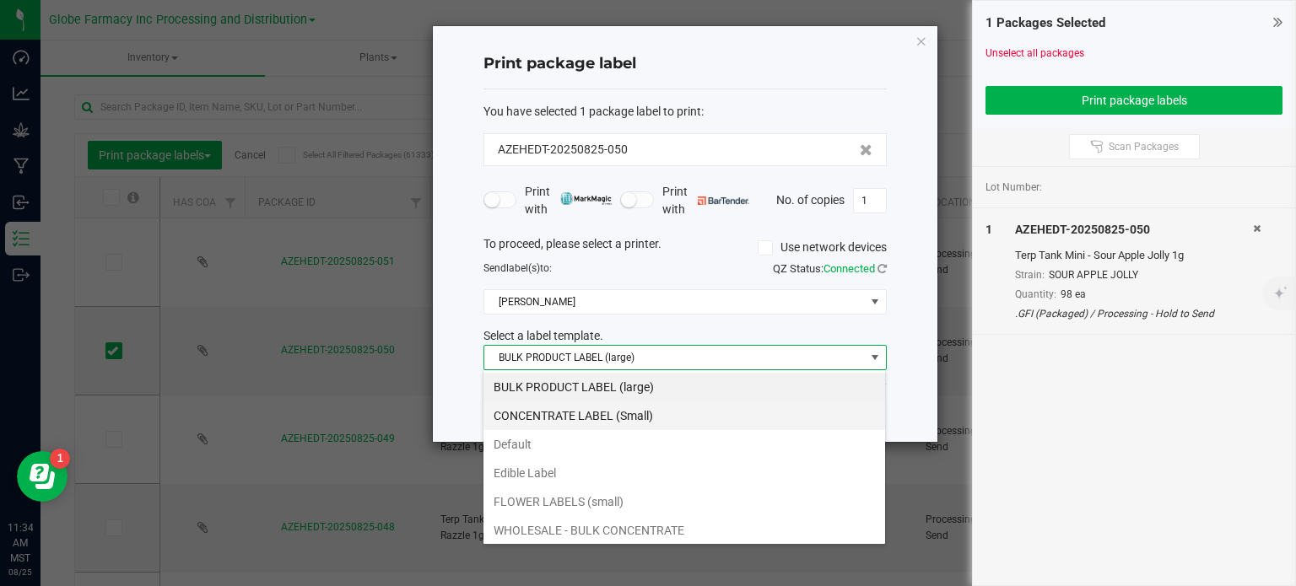
click at [582, 419] on li "CONCENTRATE LABEL (Small)" at bounding box center [684, 416] width 402 height 29
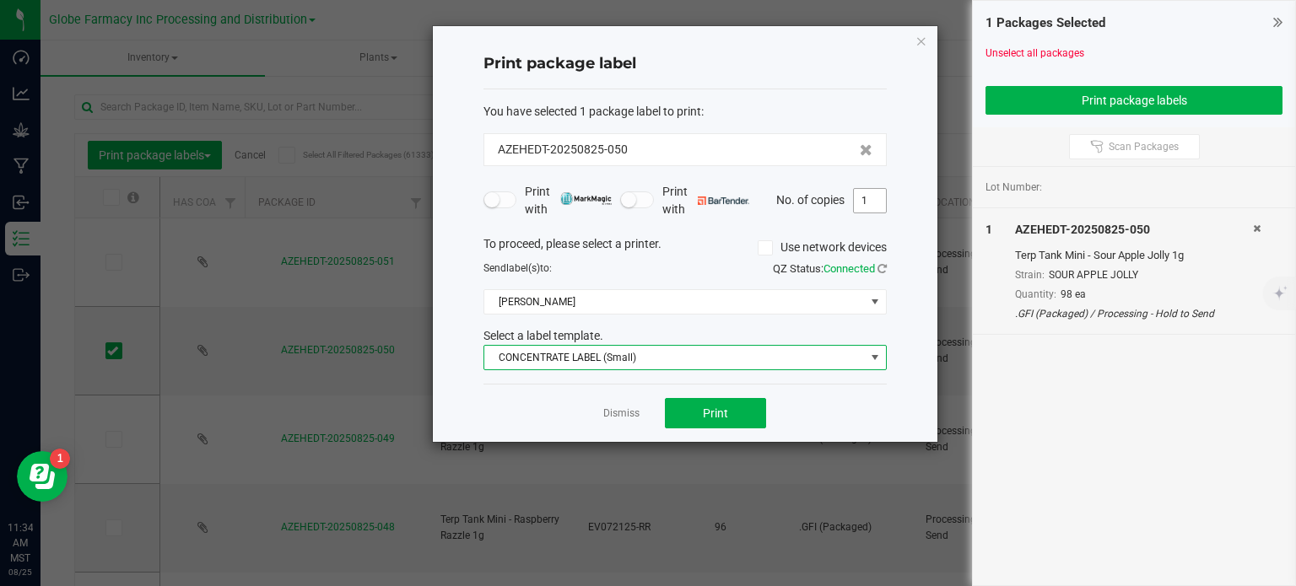
click at [867, 198] on input "1" at bounding box center [870, 201] width 32 height 24
type input "98"
click at [738, 419] on button "Print" at bounding box center [715, 413] width 101 height 30
click at [923, 41] on icon "button" at bounding box center [922, 40] width 12 height 20
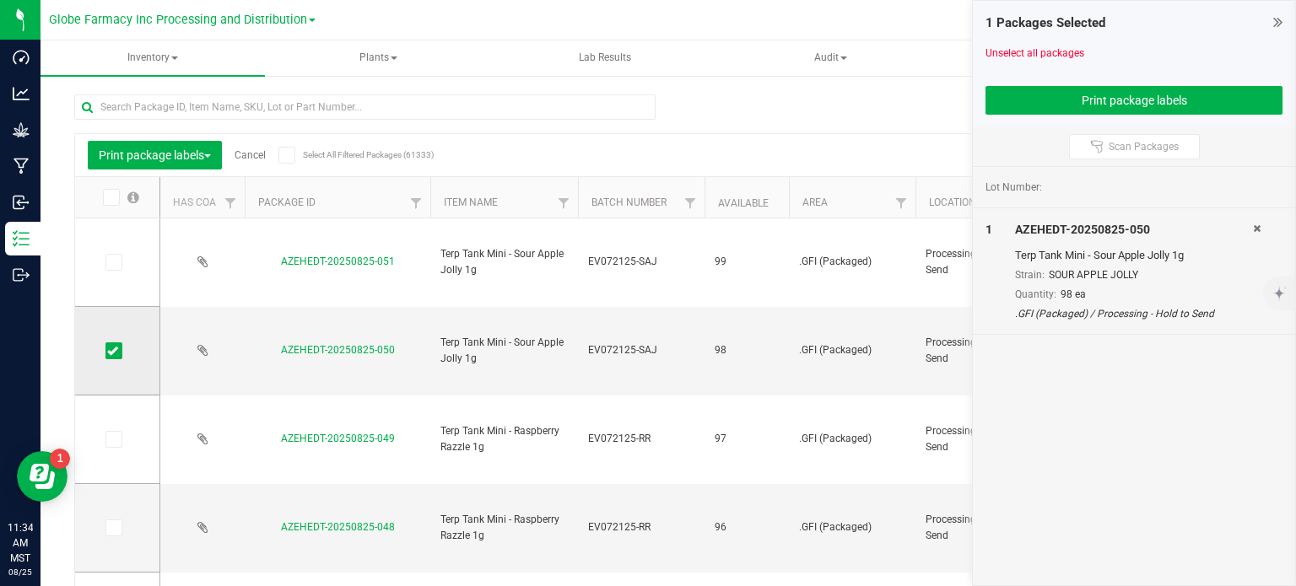
click at [119, 354] on span at bounding box center [113, 351] width 17 height 17
click at [0, 0] on input "checkbox" at bounding box center [0, 0] width 0 height 0
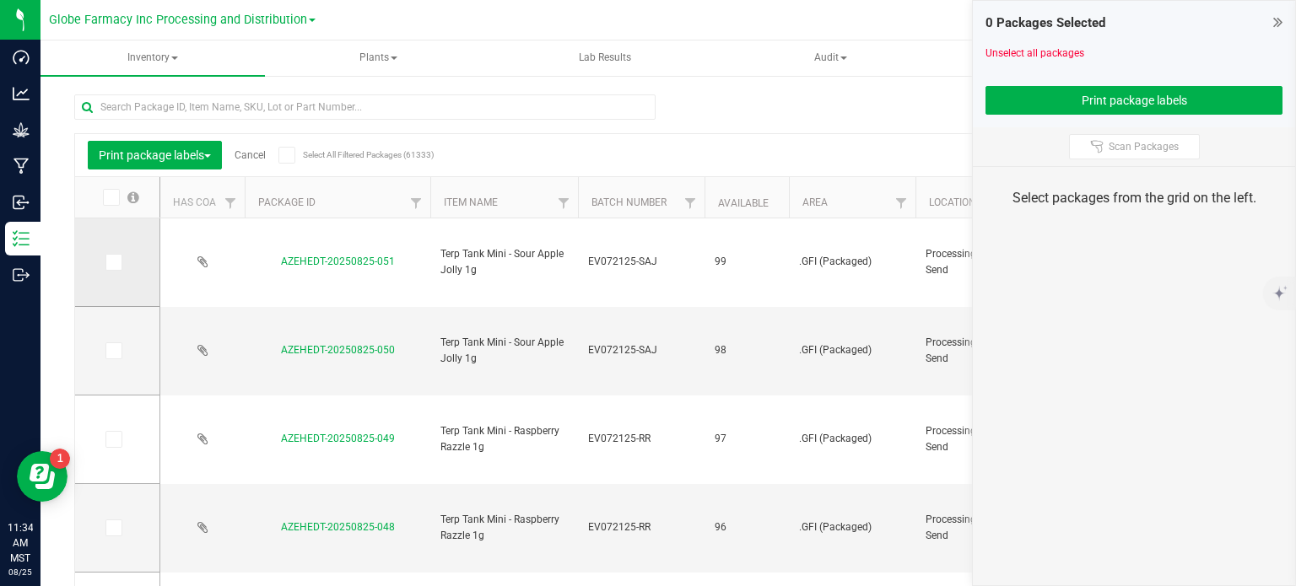
click at [118, 263] on span at bounding box center [113, 262] width 17 height 17
click at [0, 0] on input "checkbox" at bounding box center [0, 0] width 0 height 0
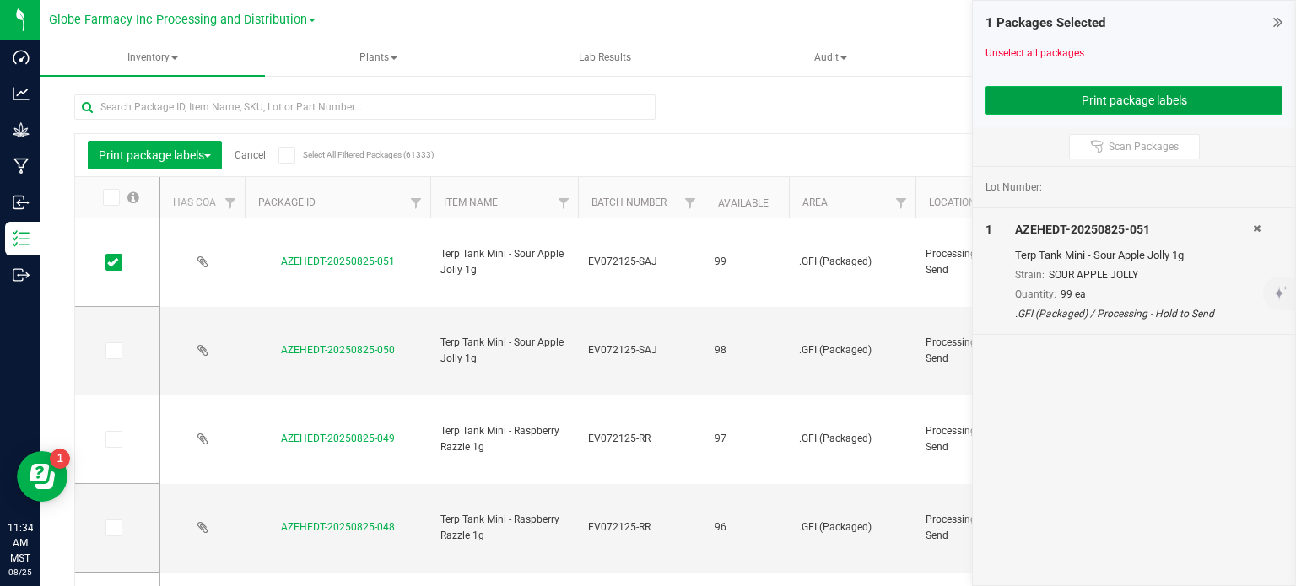
click at [1013, 100] on button "Print package labels" at bounding box center [1134, 100] width 297 height 29
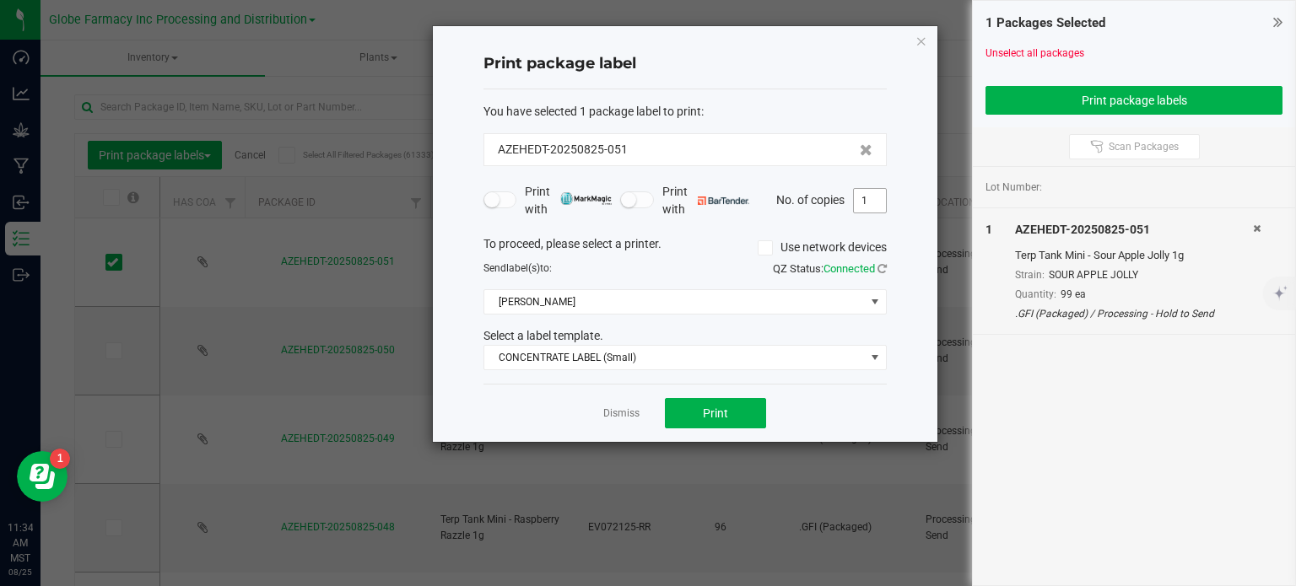
click at [874, 208] on input "1" at bounding box center [870, 201] width 32 height 24
type input "99"
click at [917, 197] on div "Print package label You have selected 1 package label to print : AZEHEDT-202508…" at bounding box center [685, 234] width 505 height 416
click at [691, 408] on button "Print" at bounding box center [715, 413] width 101 height 30
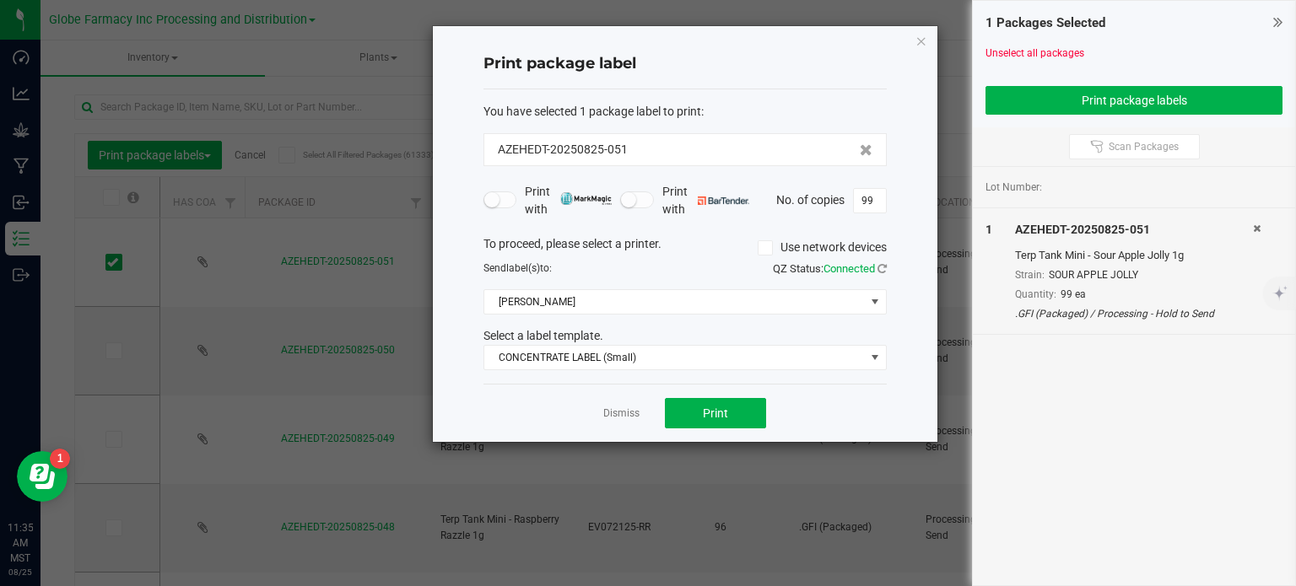
drag, startPoint x: 919, startPoint y: 45, endPoint x: 479, endPoint y: 161, distance: 454.8
click at [919, 45] on icon "button" at bounding box center [922, 40] width 12 height 20
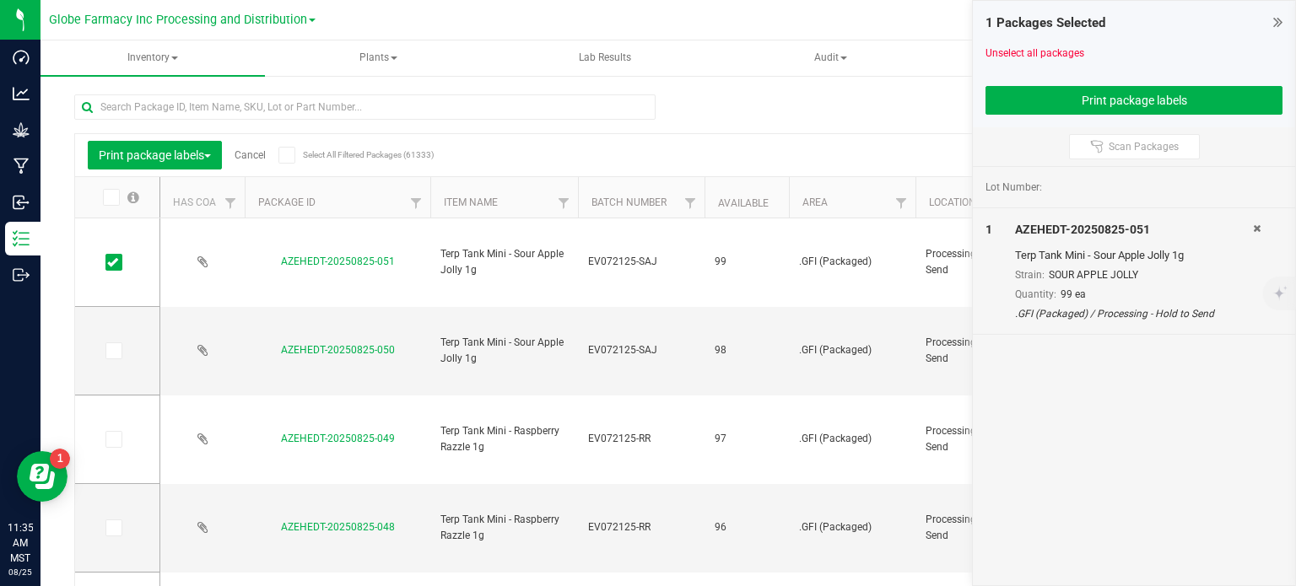
click at [253, 160] on link "Cancel" at bounding box center [250, 155] width 31 height 12
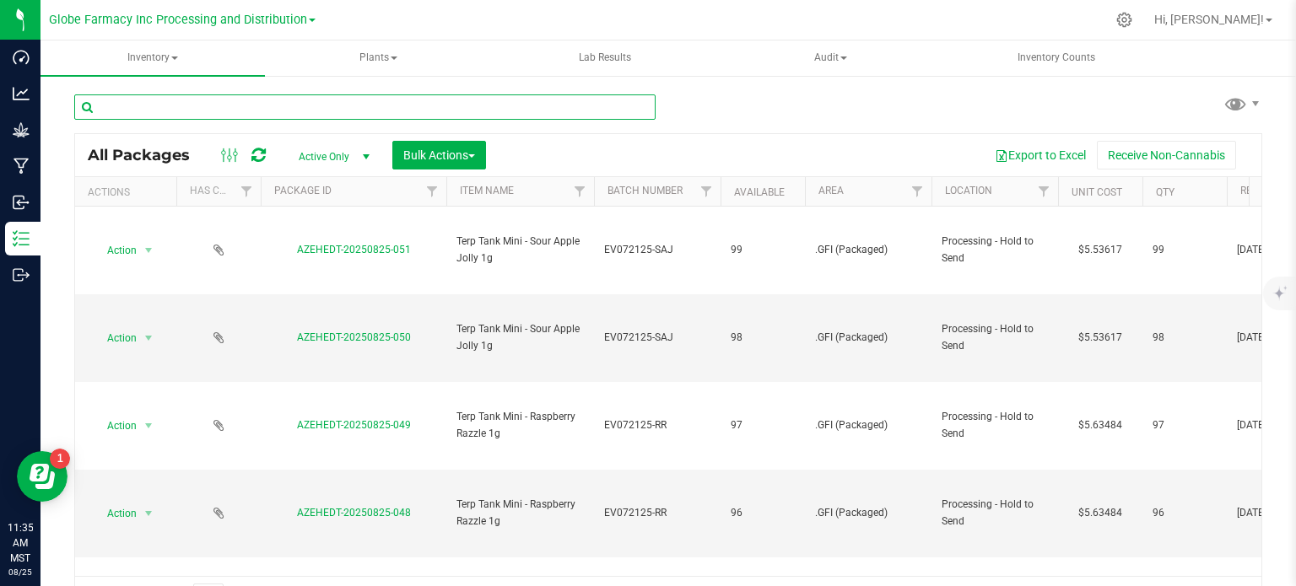
click at [241, 111] on input "text" at bounding box center [364, 107] width 581 height 25
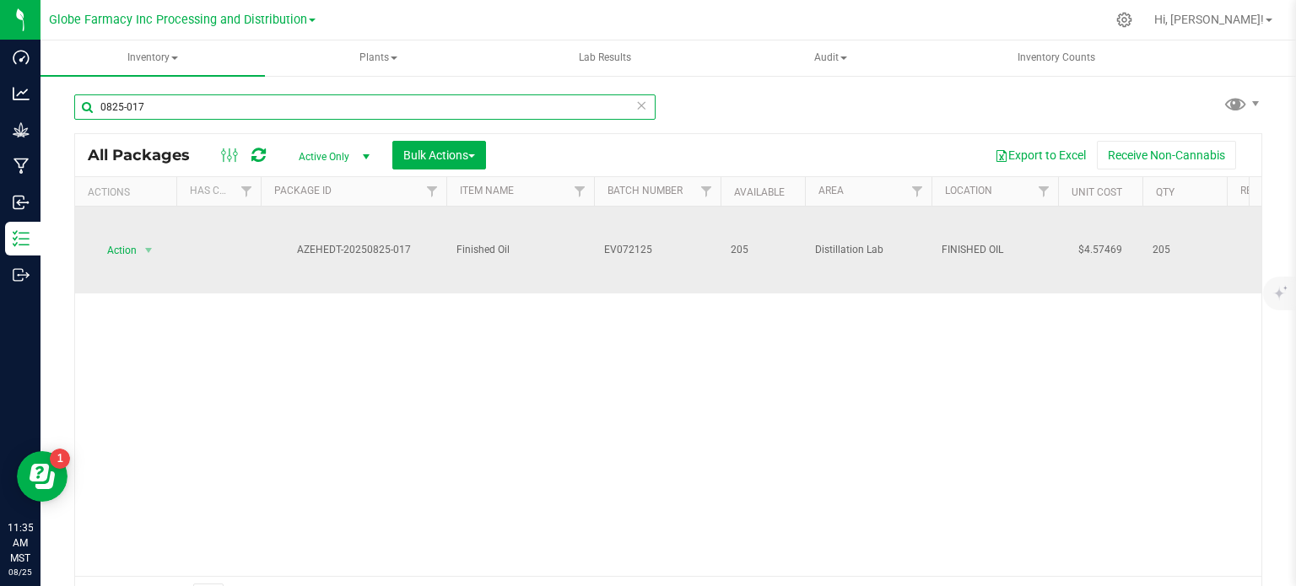
type input "0825-017"
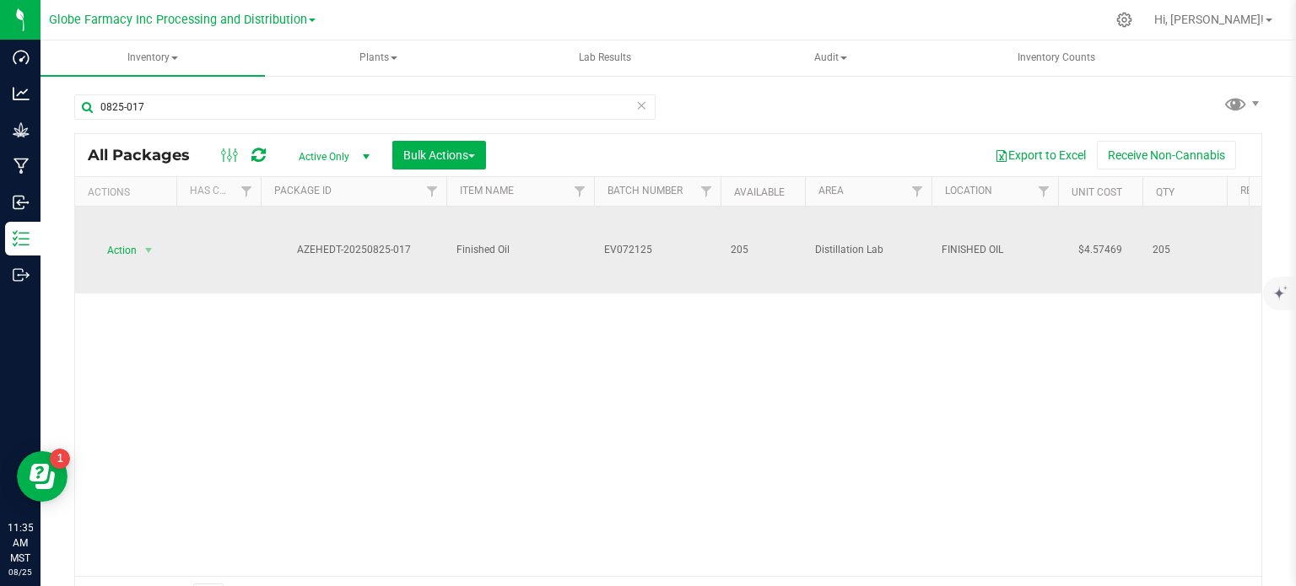
click at [673, 247] on span "EV072125" at bounding box center [657, 250] width 106 height 16
type input "EV072125-FC"
click at [663, 365] on div "All Packages Active Only Active Only Lab Samples Locked All Bulk Actions Add to…" at bounding box center [668, 375] width 1188 height 484
click at [133, 255] on span "Action" at bounding box center [115, 251] width 46 height 24
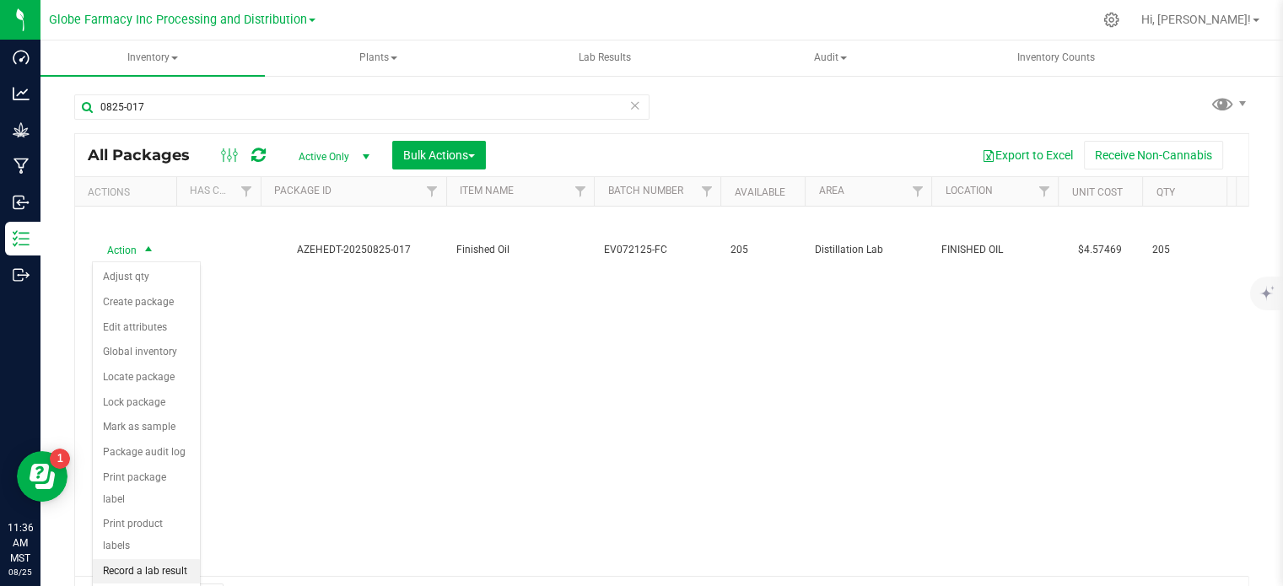
click at [173, 559] on li "Record a lab result" at bounding box center [146, 571] width 107 height 25
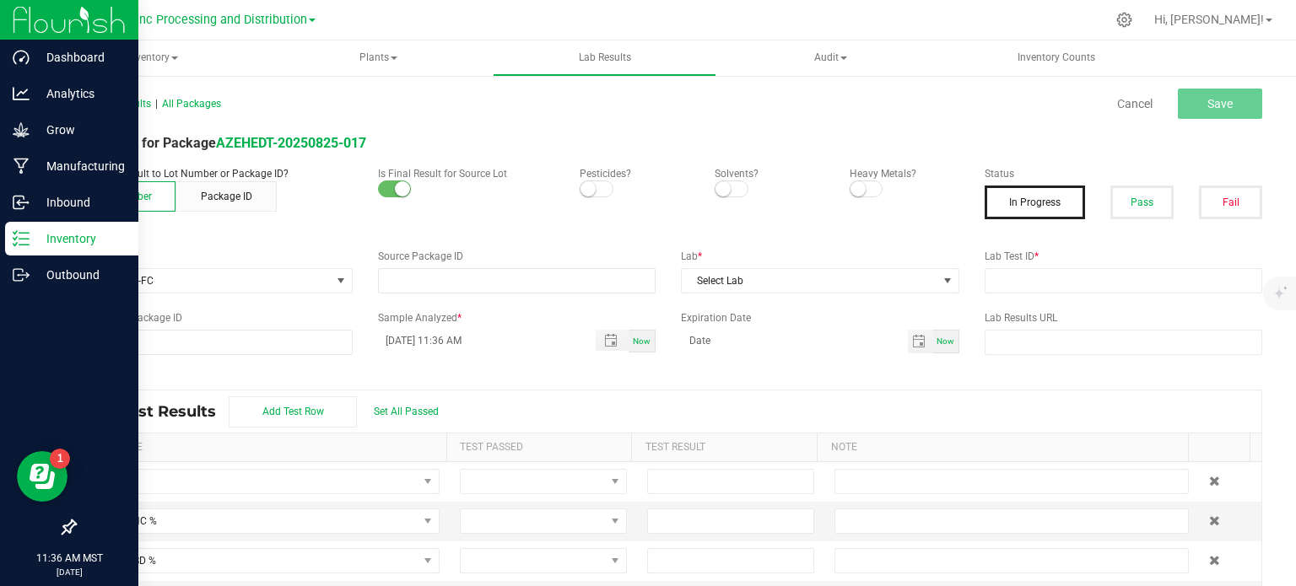
type input "AZEHEDT-20250825-017"
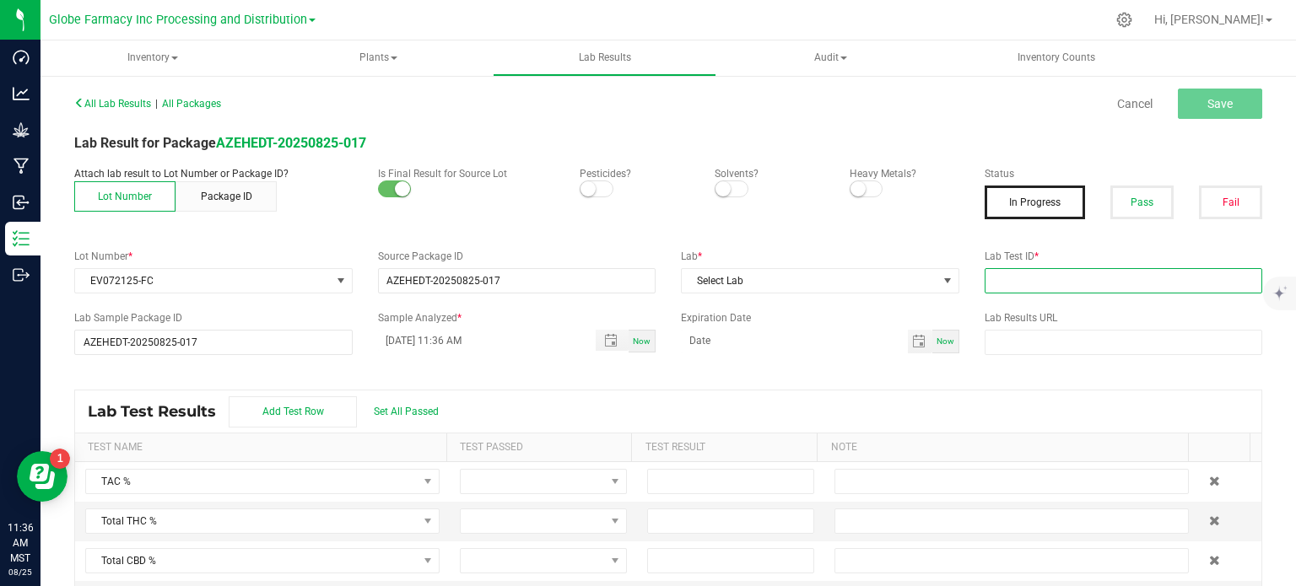
click at [1153, 286] on input "text" at bounding box center [1124, 280] width 278 height 25
paste input "2508APO3580.17843"
type input "2508APO3580.17843"
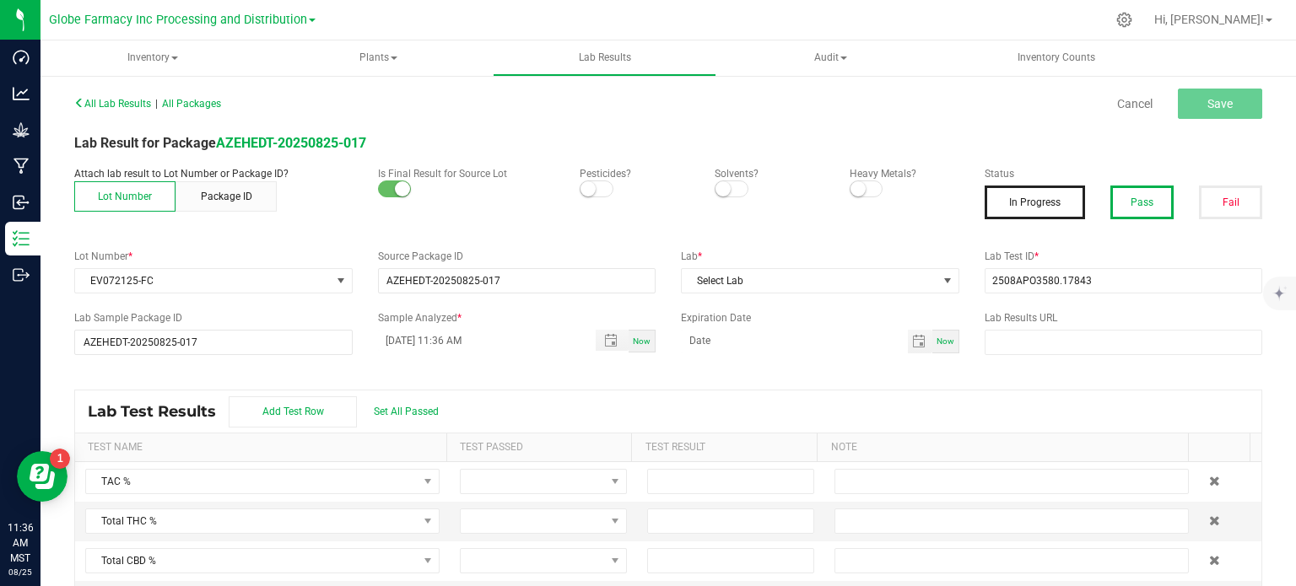
click at [1126, 207] on button "Pass" at bounding box center [1141, 203] width 63 height 34
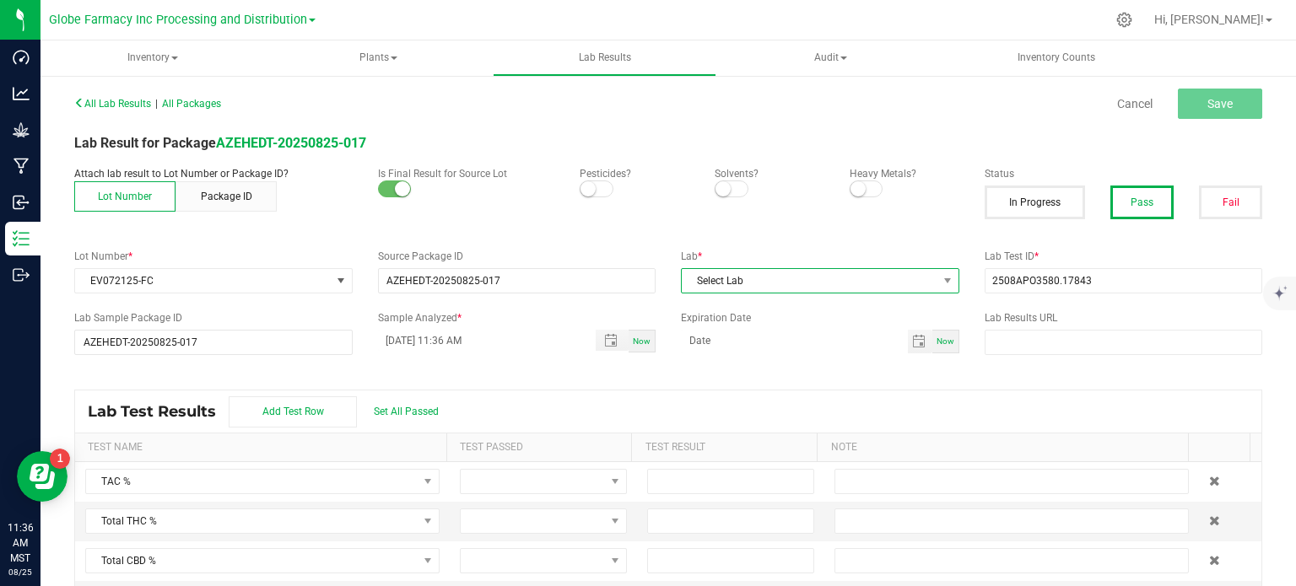
click at [839, 283] on span "Select Lab" at bounding box center [810, 281] width 256 height 24
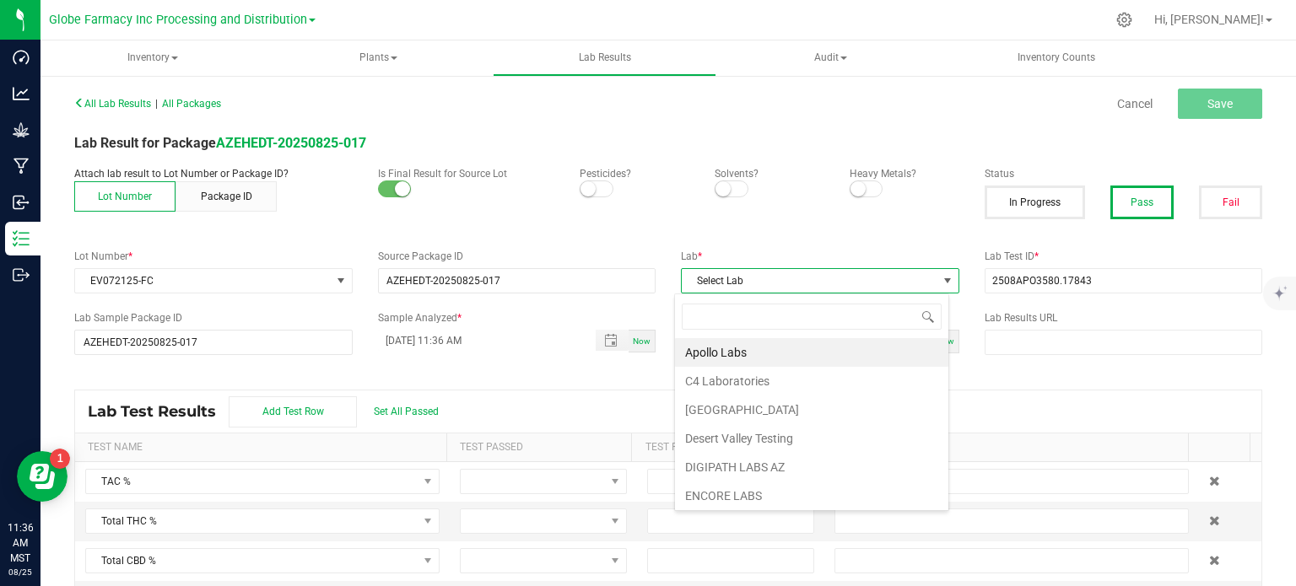
scroll to position [24, 274]
click at [781, 344] on li "Apollo Labs" at bounding box center [811, 352] width 273 height 29
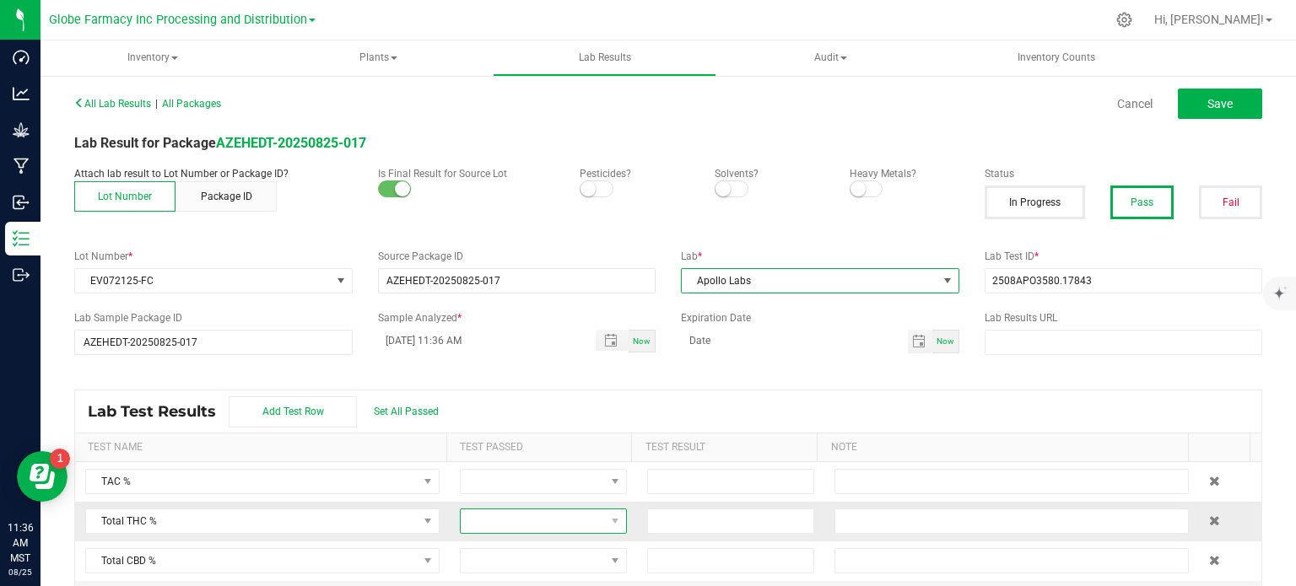
click at [583, 519] on span at bounding box center [533, 522] width 144 height 24
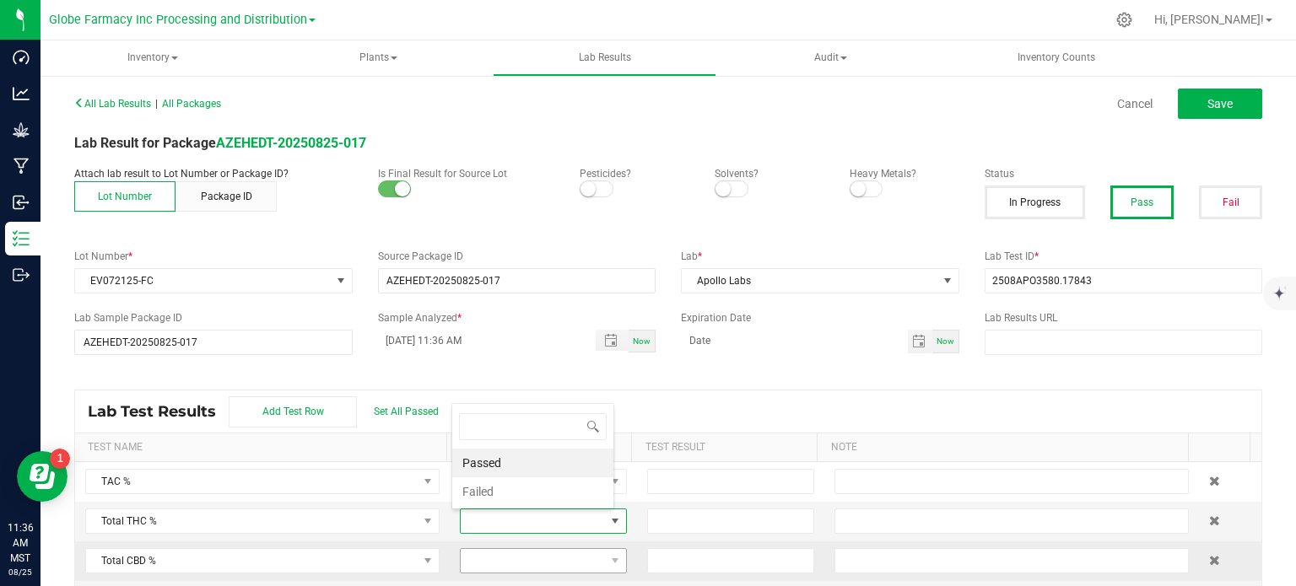
click at [570, 465] on li "Passed" at bounding box center [532, 463] width 161 height 29
click at [530, 556] on span at bounding box center [533, 561] width 144 height 24
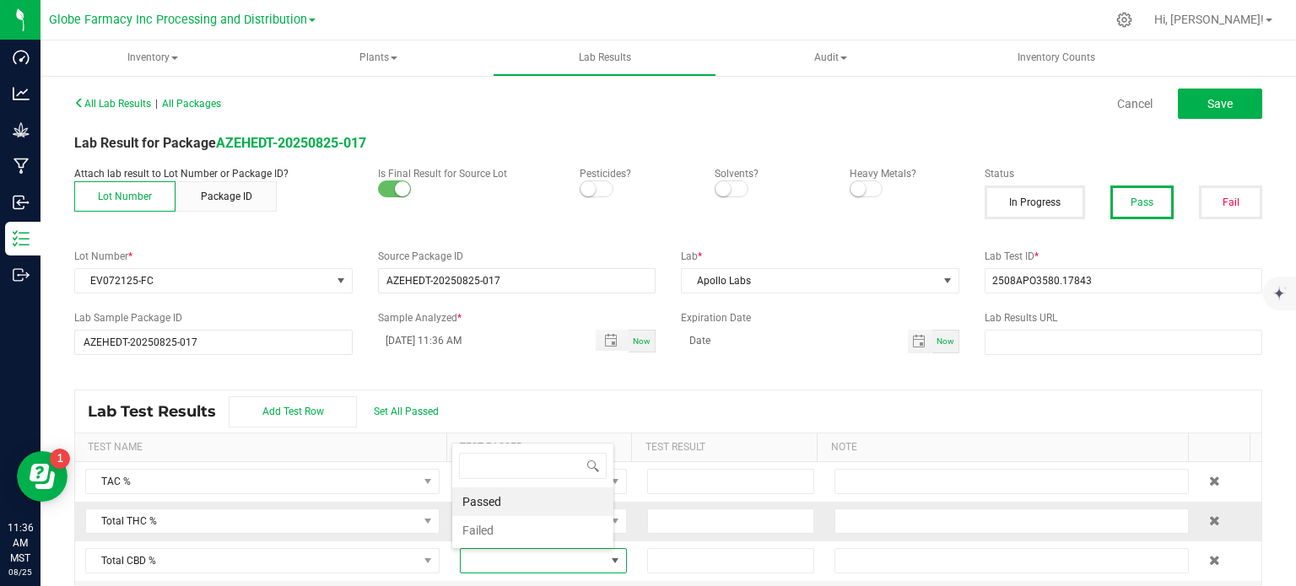
click at [537, 505] on li "Passed" at bounding box center [532, 502] width 161 height 29
click at [694, 519] on input at bounding box center [730, 522] width 165 height 24
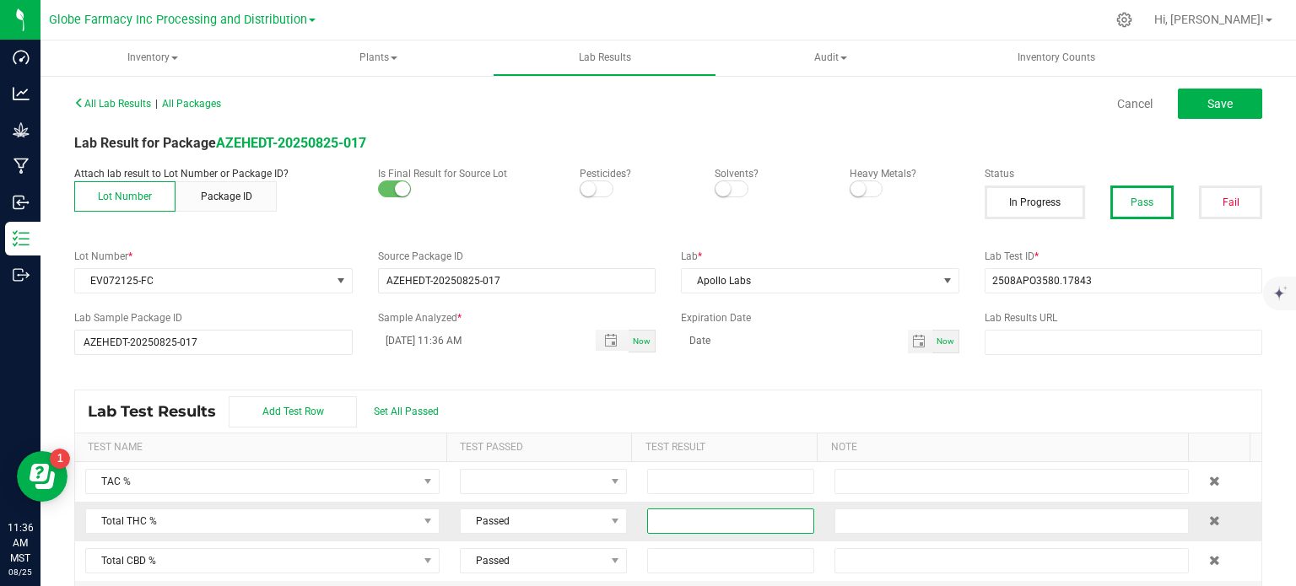
paste input "87.8538"
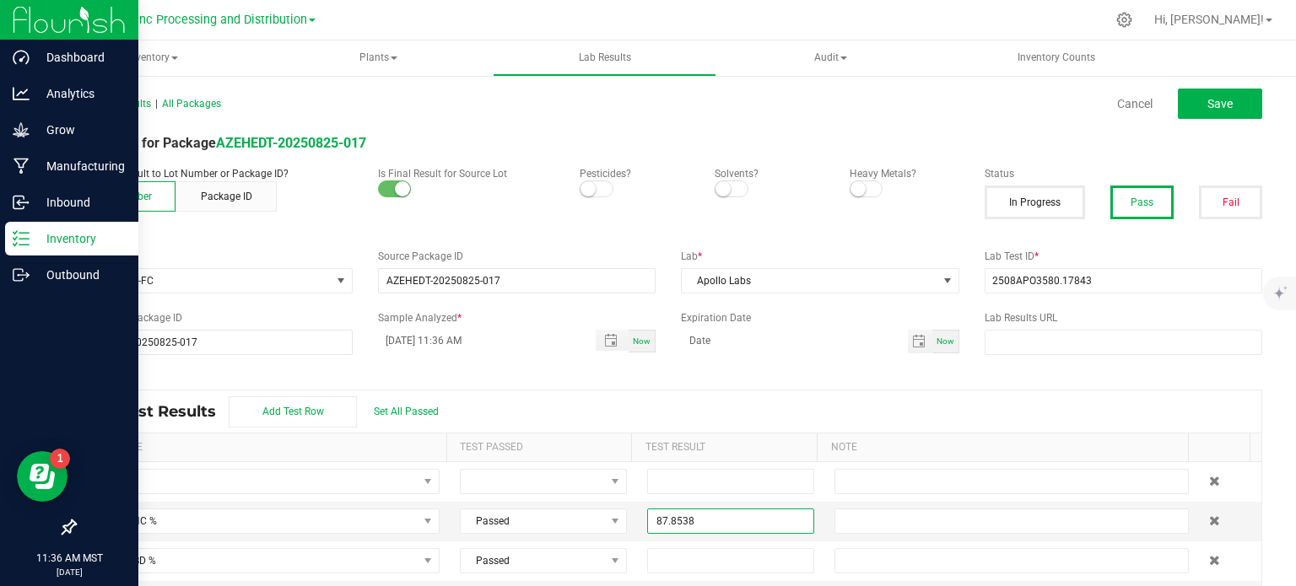
type input "87.8538"
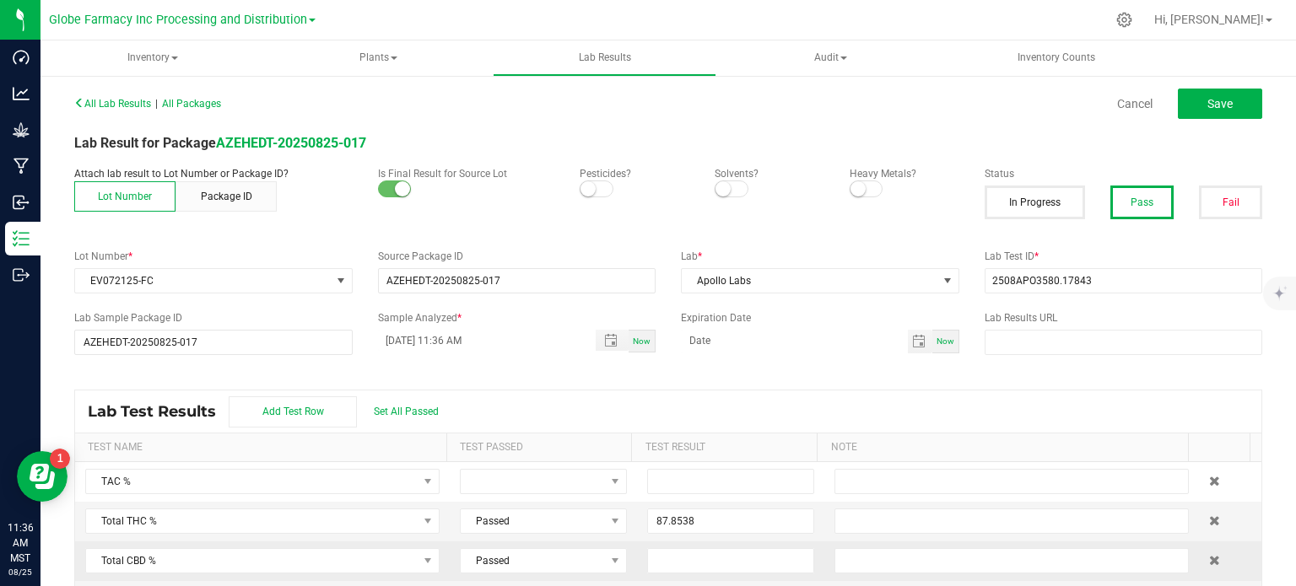
drag, startPoint x: 699, startPoint y: 554, endPoint x: 715, endPoint y: 541, distance: 21.0
click at [697, 554] on input at bounding box center [730, 561] width 165 height 24
paste input "0.2007"
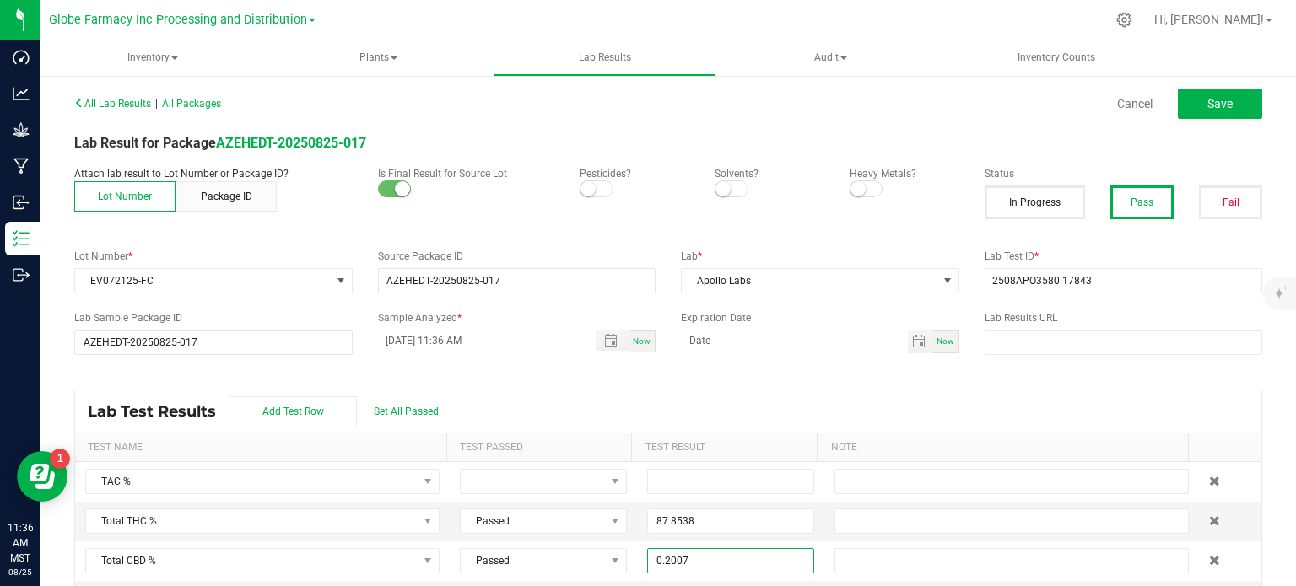
type input "0.2007"
click at [770, 425] on div "Lab Test Results Add Test Row Set All Passed" at bounding box center [668, 412] width 1186 height 42
click at [1207, 107] on span "Save" at bounding box center [1219, 104] width 25 height 14
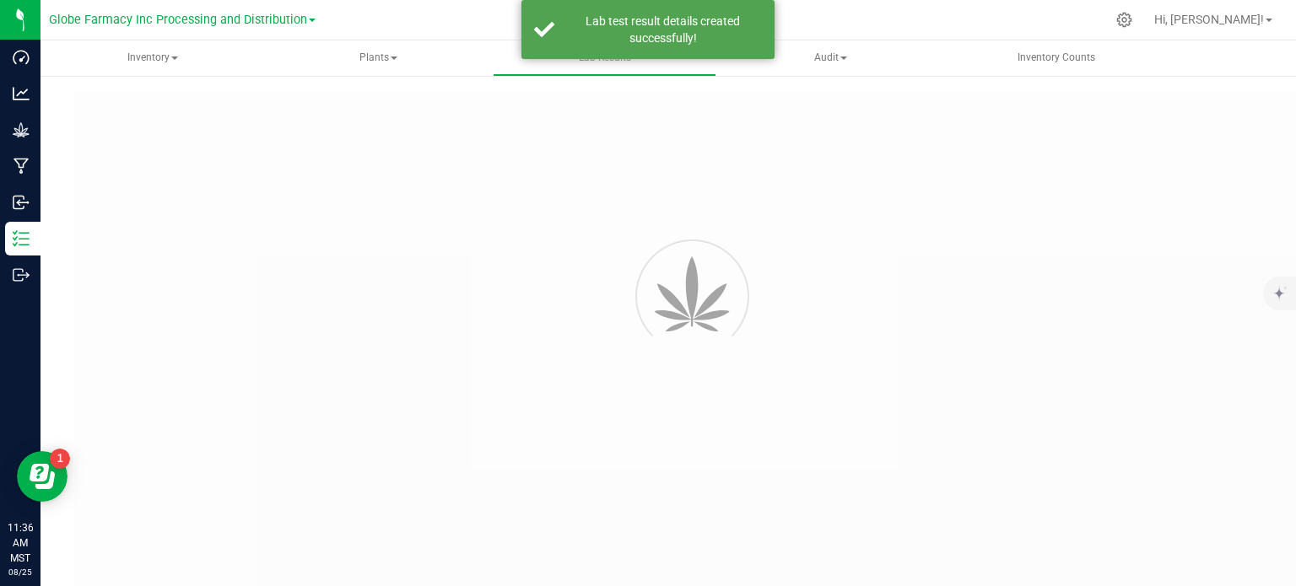
type input "AZEHEDT-20250825-017"
type input "2508APO3580.17843"
type input "AZEHEDT-20250825-017"
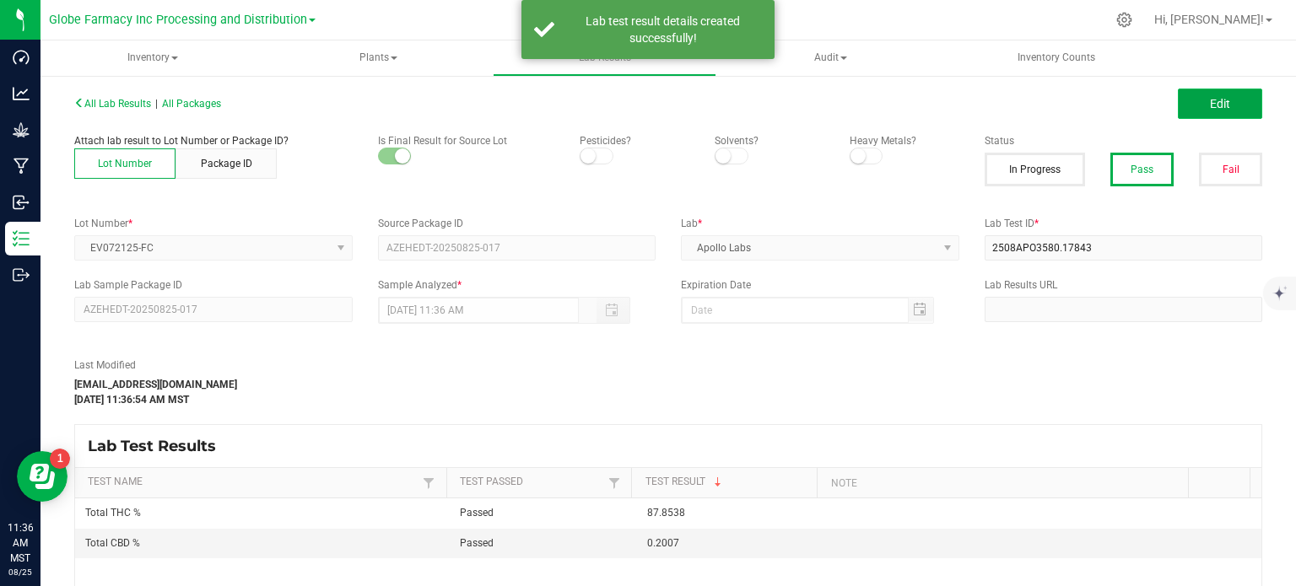
click at [1210, 107] on span "Edit" at bounding box center [1220, 104] width 20 height 14
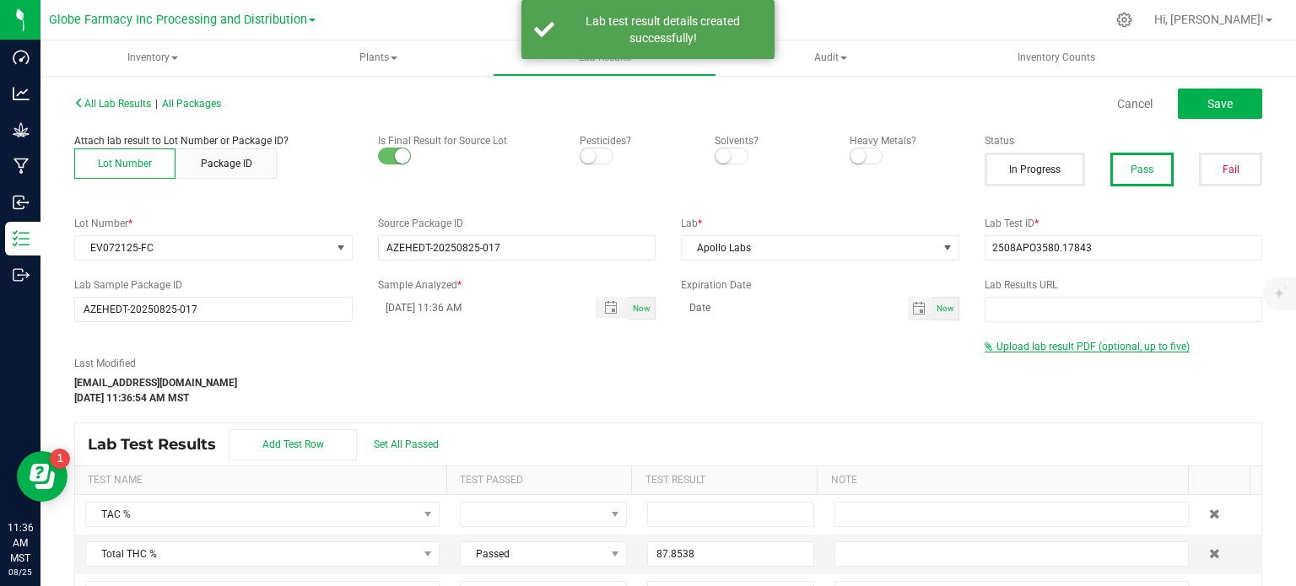
click at [1154, 350] on span "Upload lab result PDF (optional, up to five)" at bounding box center [1093, 347] width 193 height 12
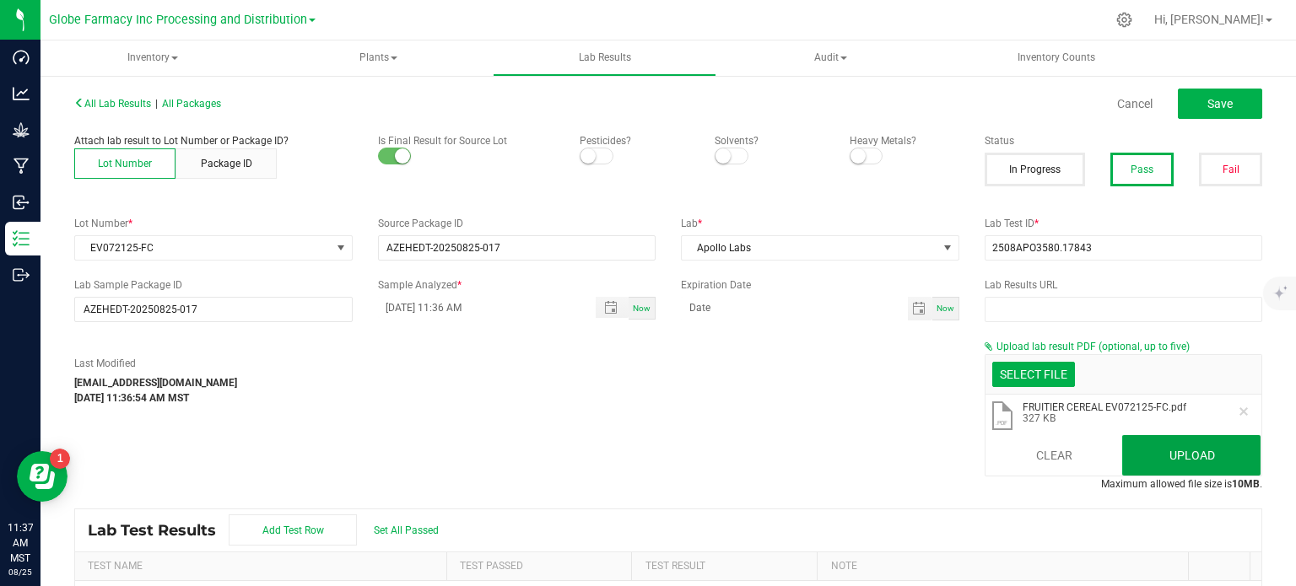
click at [1147, 458] on button "Upload" at bounding box center [1191, 455] width 138 height 41
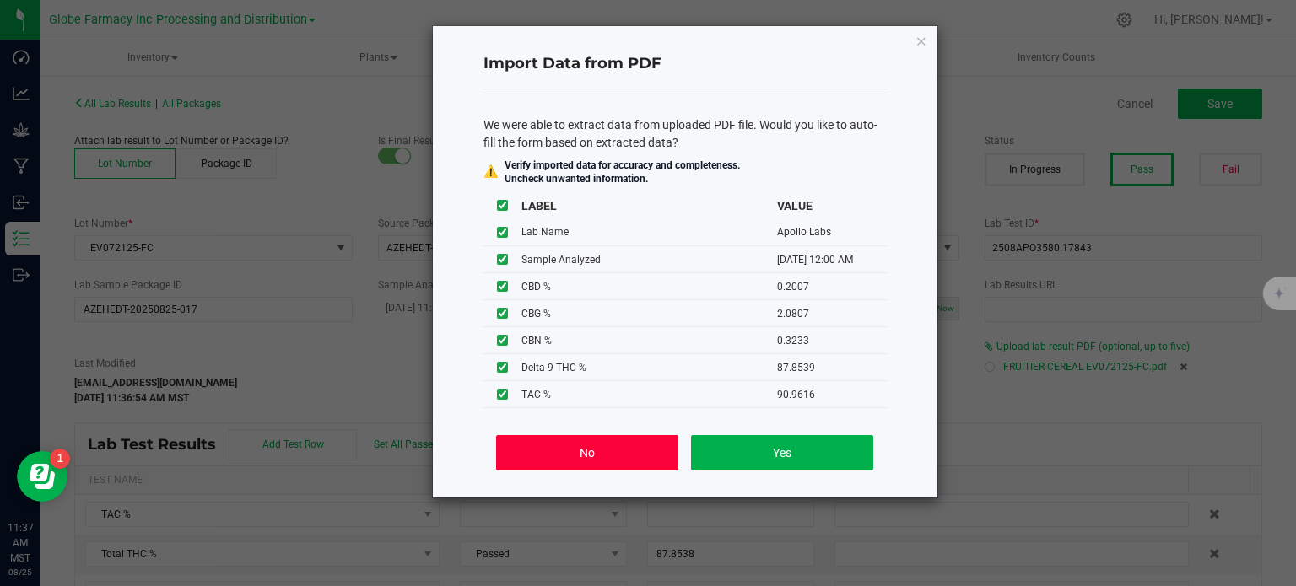
click at [658, 448] on button "No" at bounding box center [586, 452] width 181 height 35
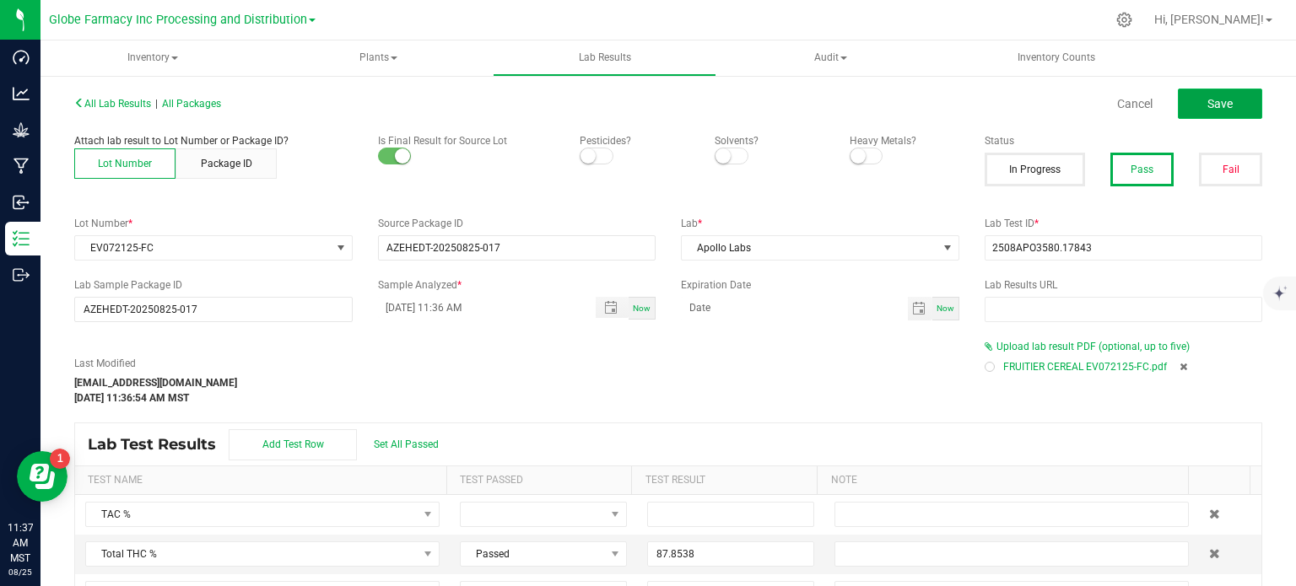
click at [1222, 105] on button "Save" at bounding box center [1220, 104] width 84 height 30
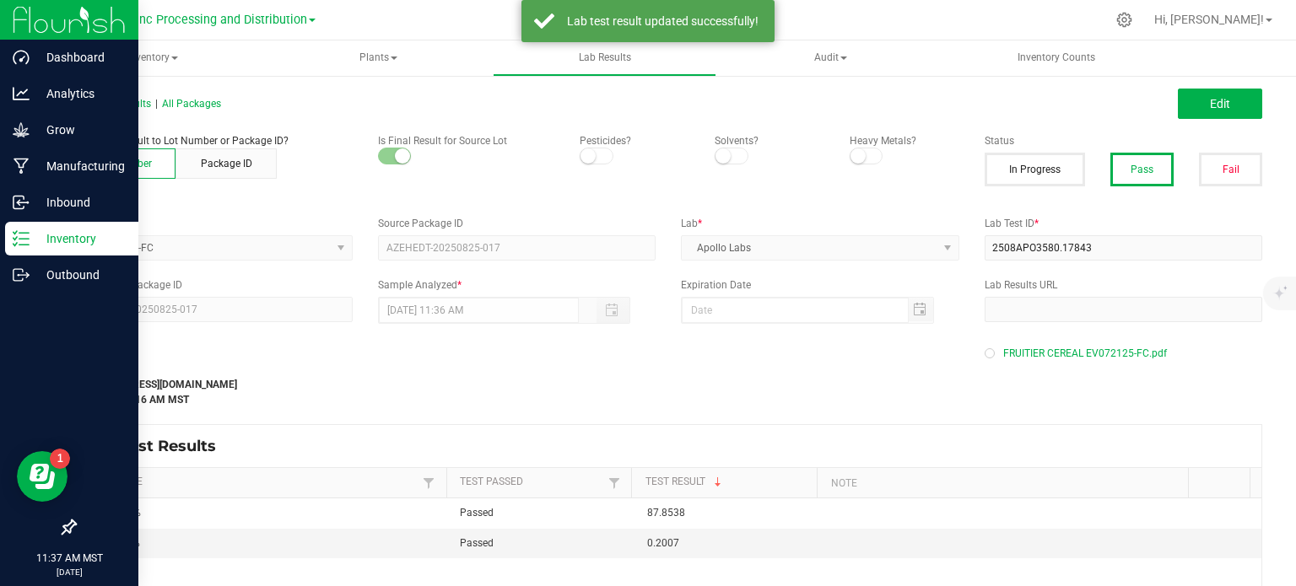
click at [20, 246] on icon at bounding box center [21, 238] width 17 height 17
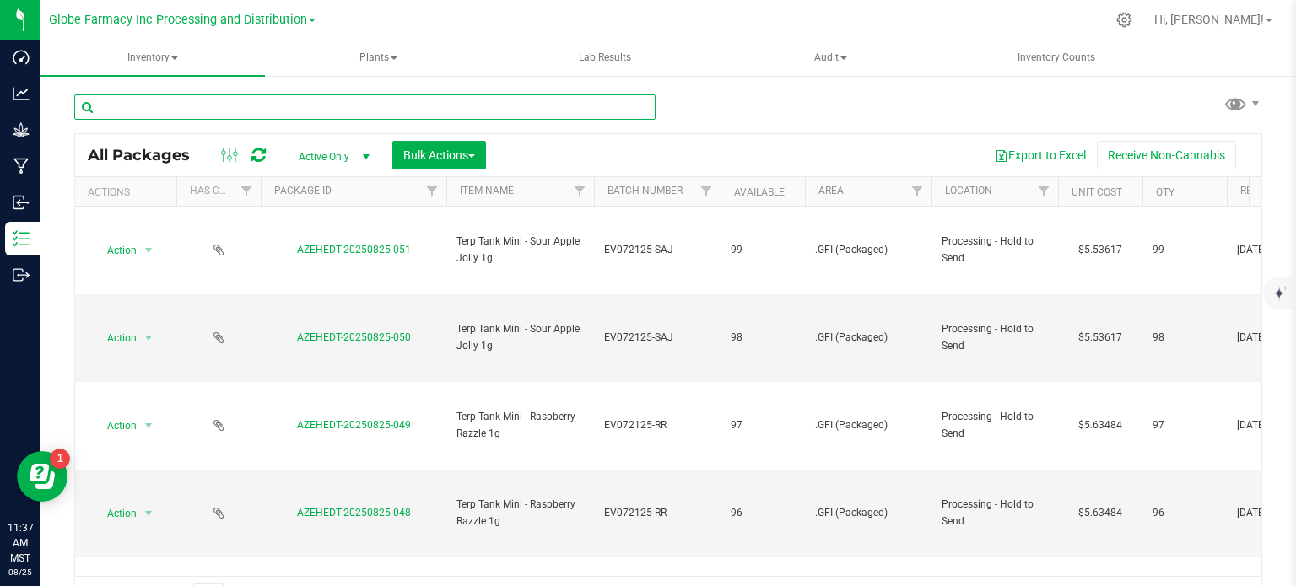
click at [245, 107] on input "text" at bounding box center [364, 107] width 581 height 25
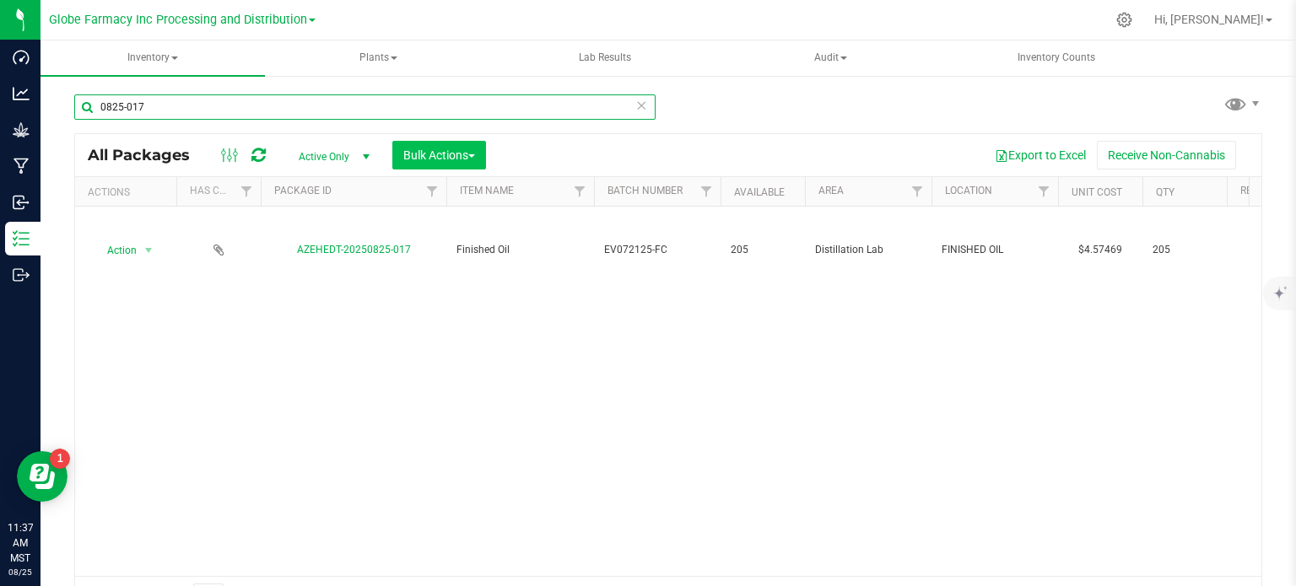
type input "0825-017"
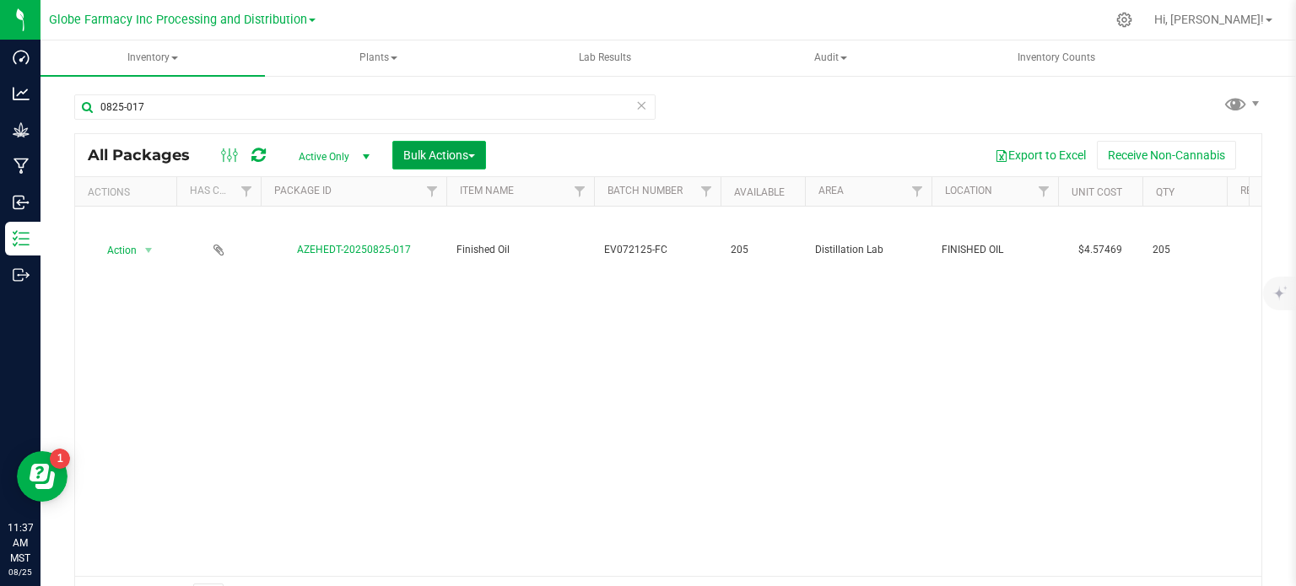
click at [424, 154] on span "Bulk Actions" at bounding box center [439, 156] width 72 height 14
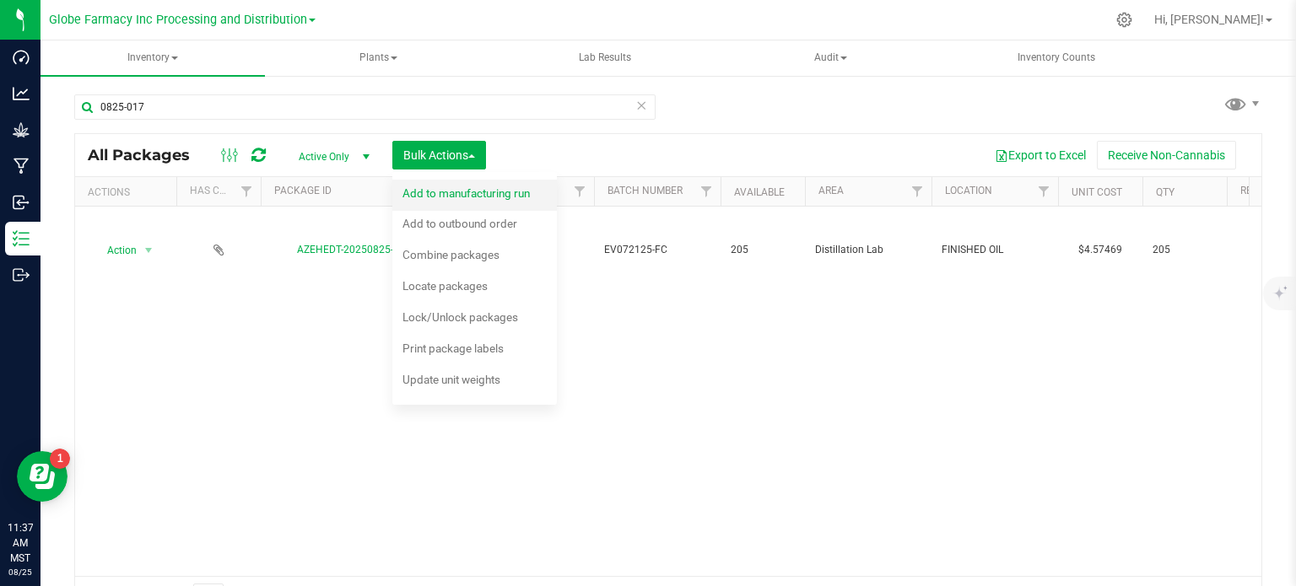
click at [433, 198] on span "Add to manufacturing run" at bounding box center [465, 193] width 127 height 14
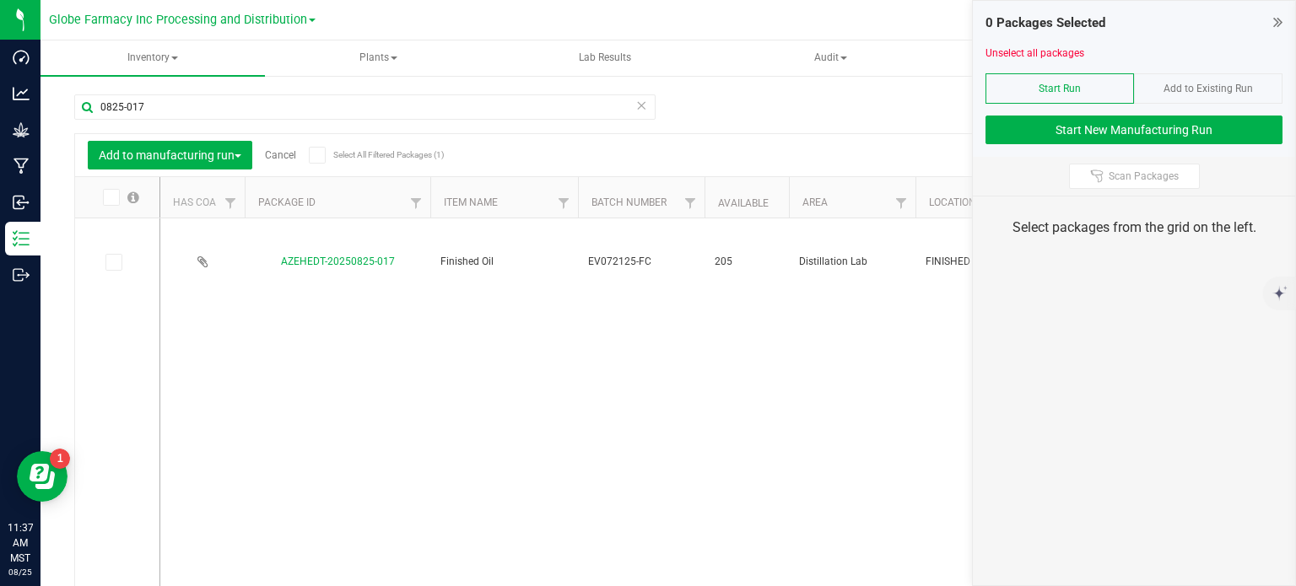
click at [111, 262] on icon at bounding box center [112, 262] width 11 height 0
click at [0, 0] on input "checkbox" at bounding box center [0, 0] width 0 height 0
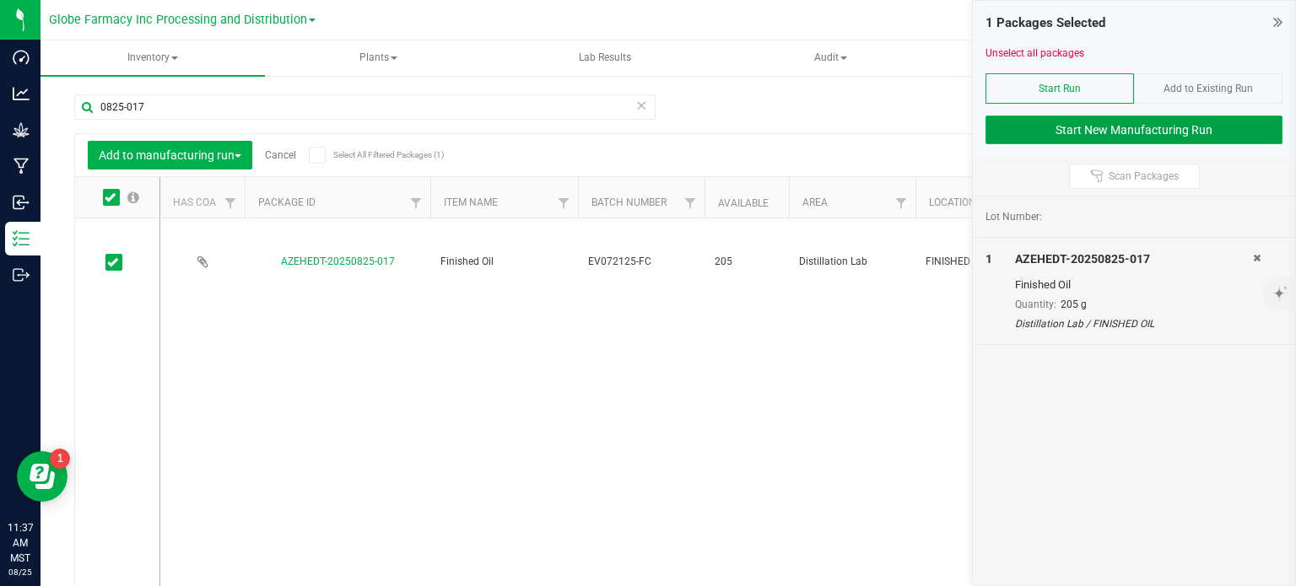
click at [1018, 128] on button "Start New Manufacturing Run" at bounding box center [1134, 130] width 297 height 29
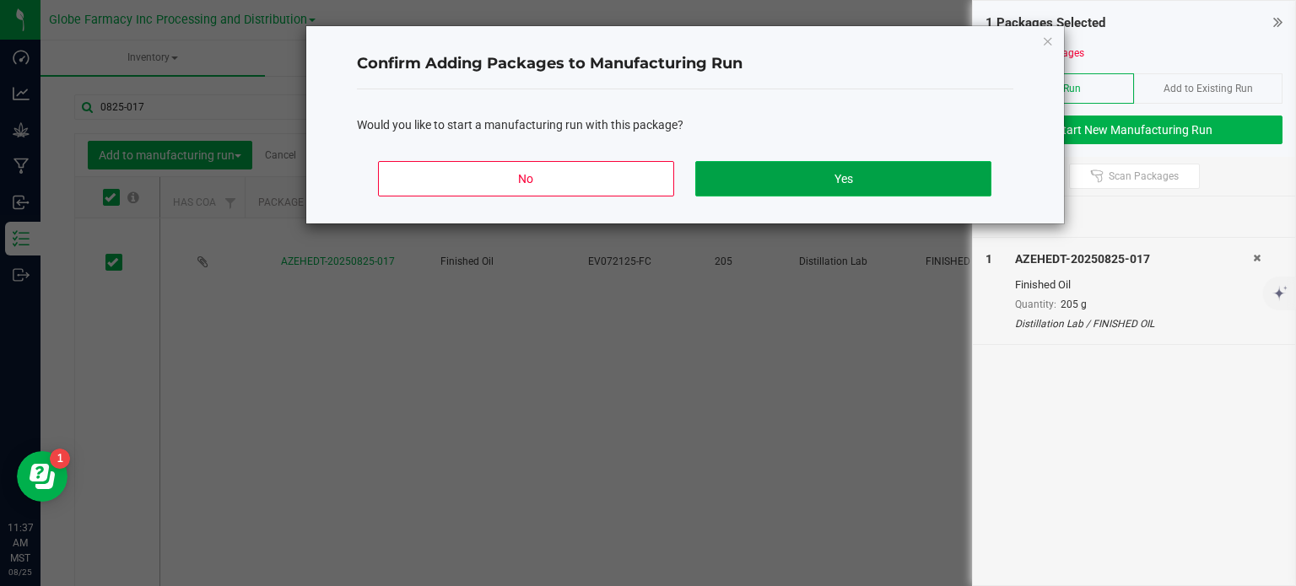
click at [761, 189] on button "Yes" at bounding box center [842, 178] width 295 height 35
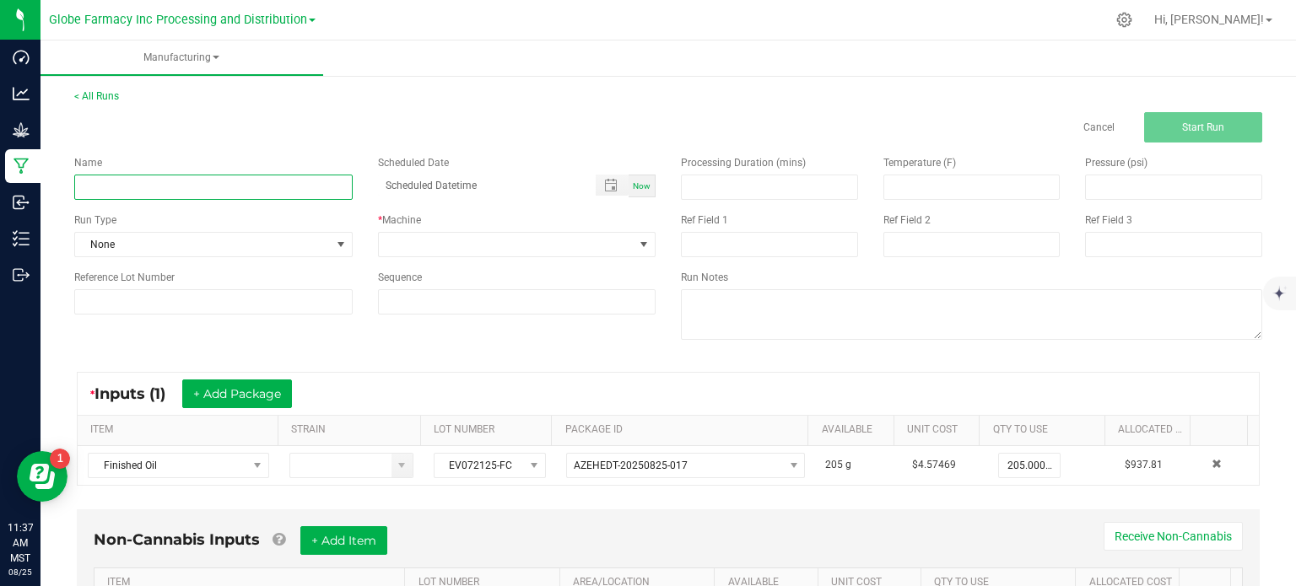
click at [329, 195] on input at bounding box center [213, 187] width 278 height 25
type input "TERP TANK MINI - FRUITIER CEREAL 1G"
click at [432, 246] on span at bounding box center [507, 245] width 256 height 24
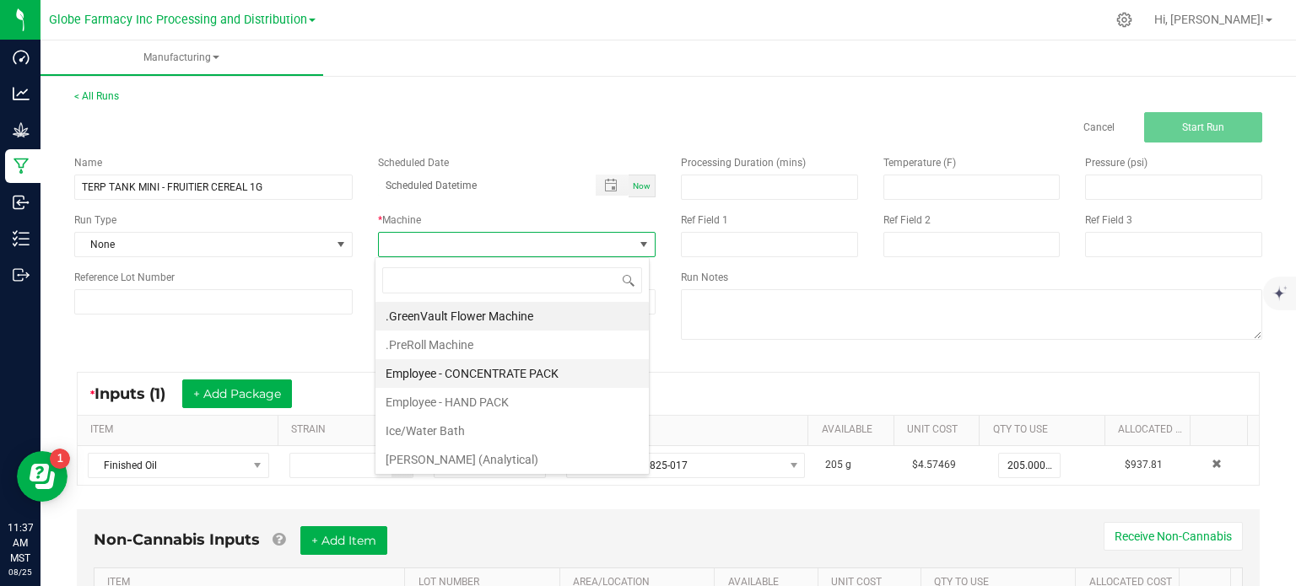
scroll to position [24, 274]
click at [452, 365] on li "Employee - CONCENTRATE PACK" at bounding box center [511, 373] width 273 height 29
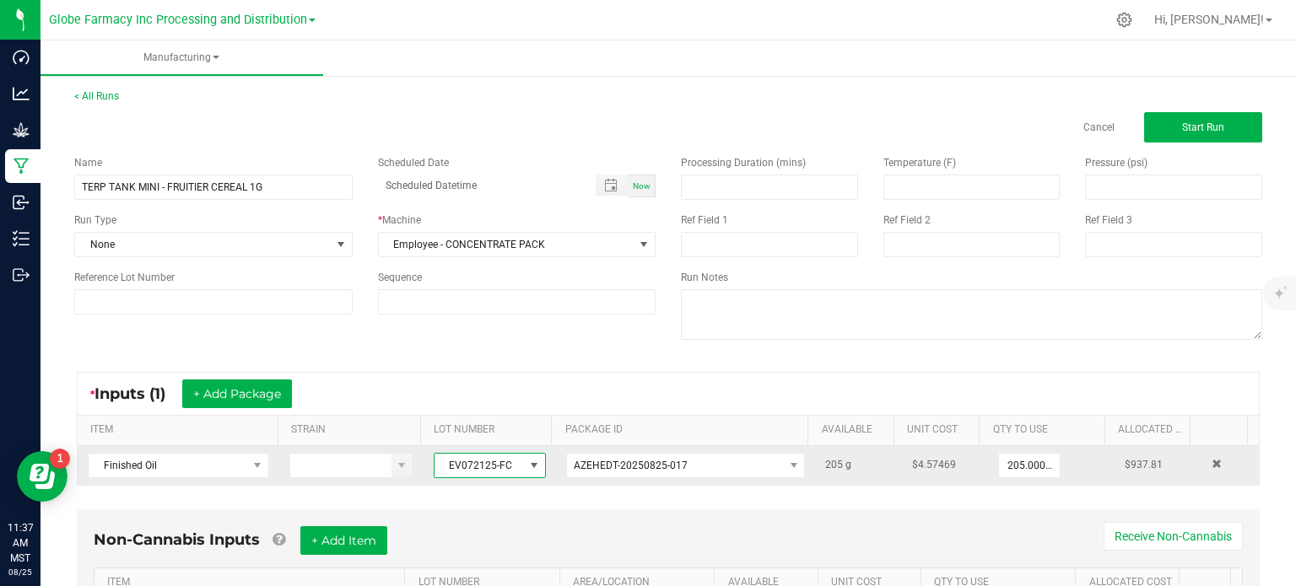
click at [470, 472] on span "EV072125-FC" at bounding box center [479, 466] width 89 height 24
click at [470, 470] on span "EV072125-FC" at bounding box center [479, 466] width 89 height 24
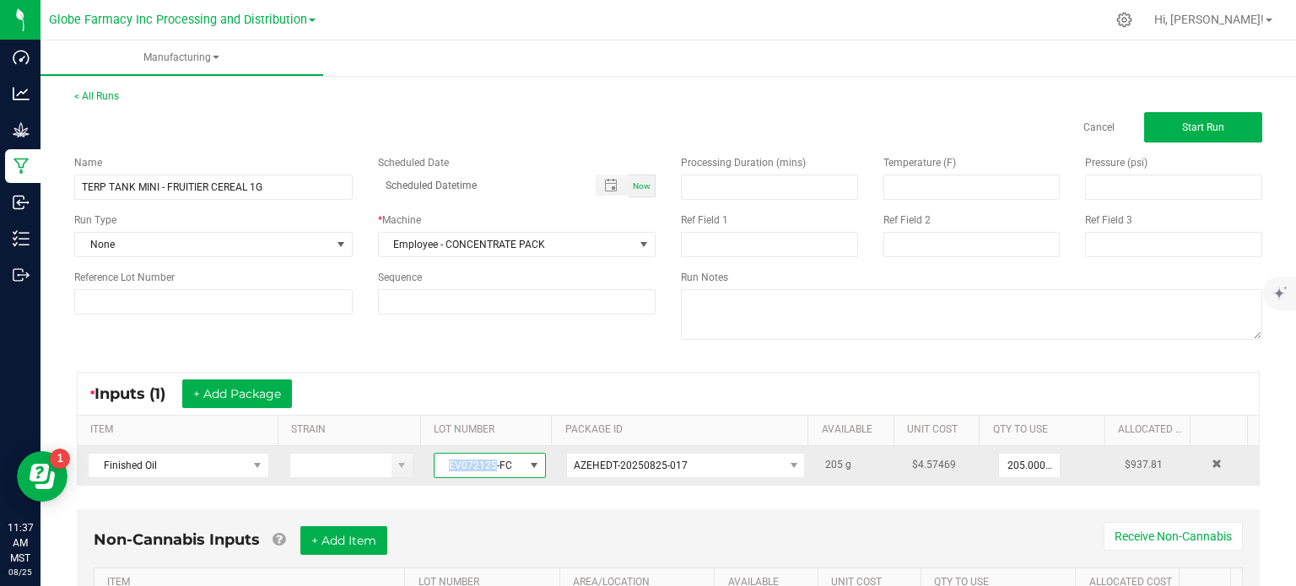
click at [470, 470] on span "EV072125-FC" at bounding box center [479, 466] width 89 height 24
copy span "EV072125-FC"
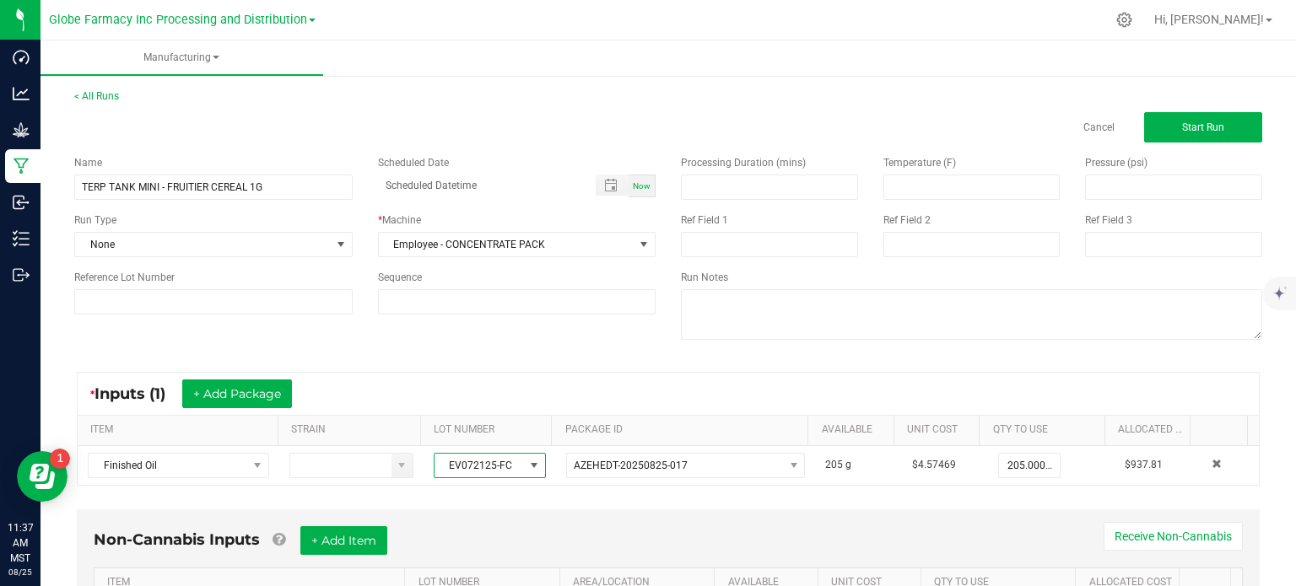
click at [698, 259] on div "Processing Duration (mins) Temperature (F) Pressure (psi) Ref Field 1 Ref Field…" at bounding box center [971, 250] width 607 height 214
click at [707, 253] on input at bounding box center [769, 244] width 177 height 25
paste input "EV072125-FC"
type input "EV072125-FC"
click at [911, 249] on input at bounding box center [971, 244] width 177 height 25
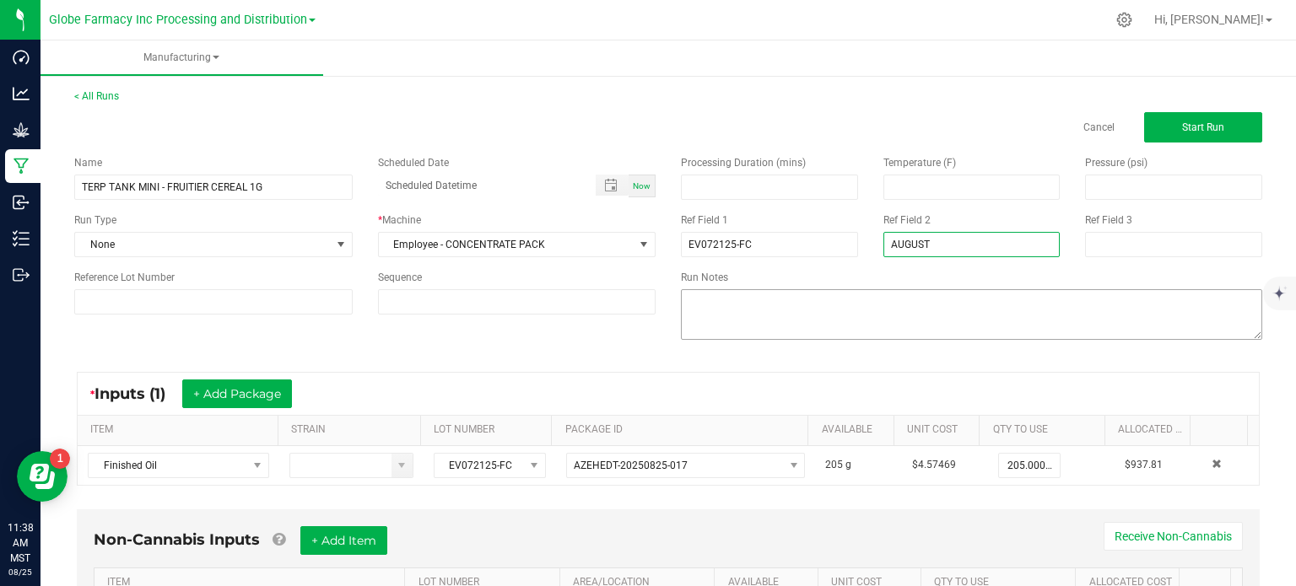
type input "AUGUST 2025 VAPES"
click at [709, 380] on div "* Inputs (1) + Add Package" at bounding box center [668, 394] width 1181 height 42
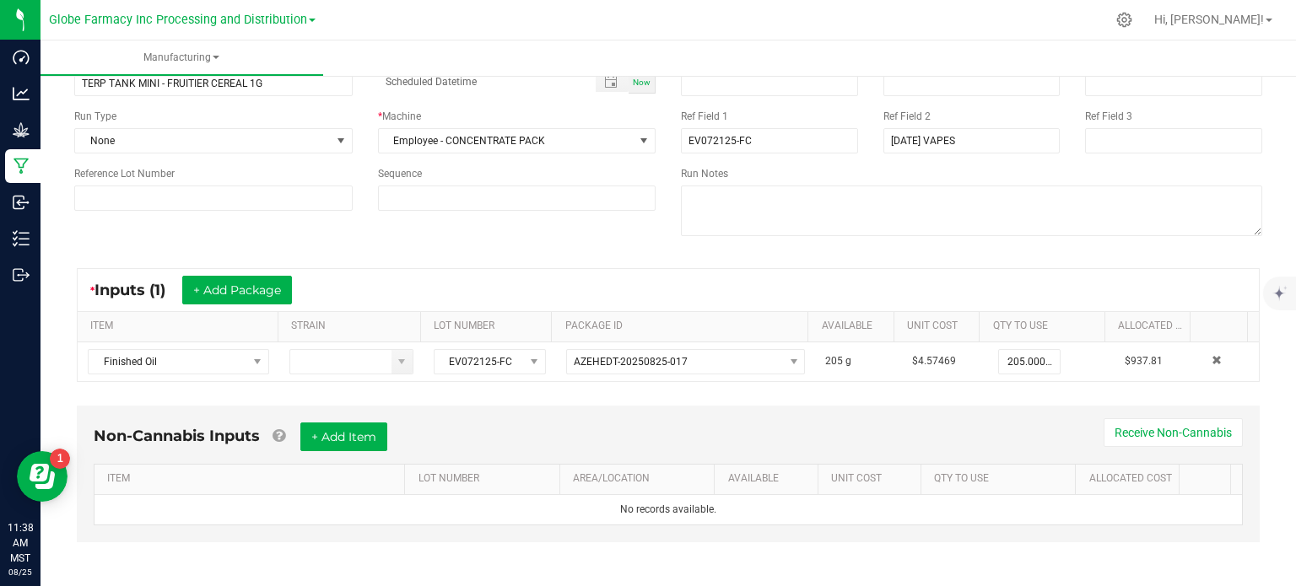
scroll to position [105, 0]
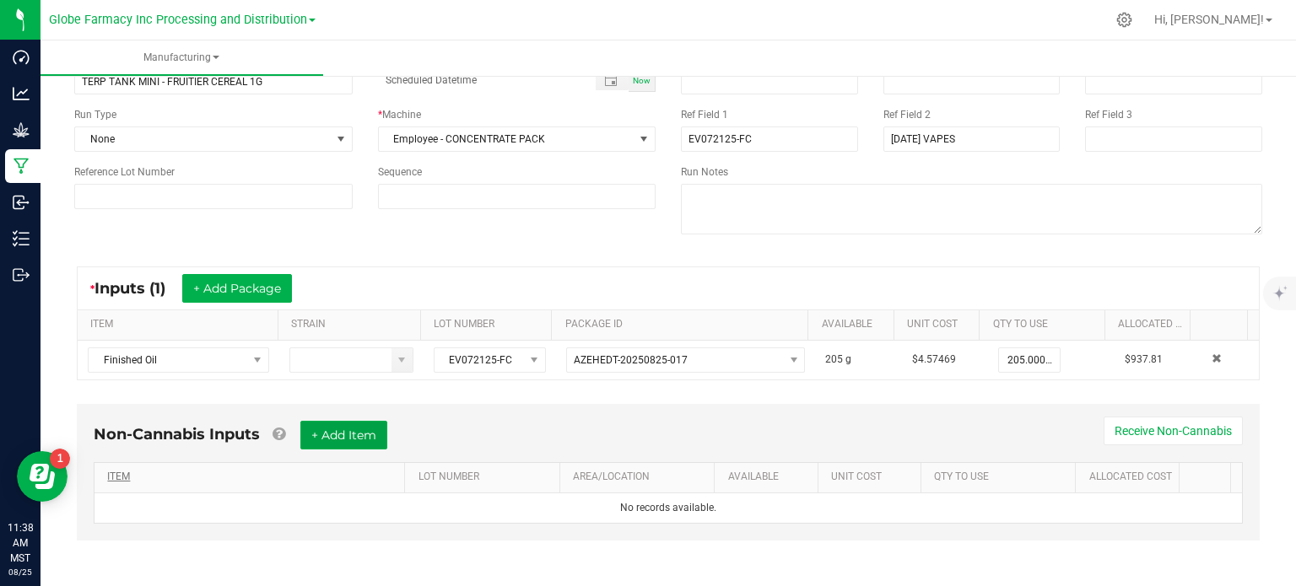
click at [370, 445] on button "+ Add Item" at bounding box center [343, 435] width 87 height 29
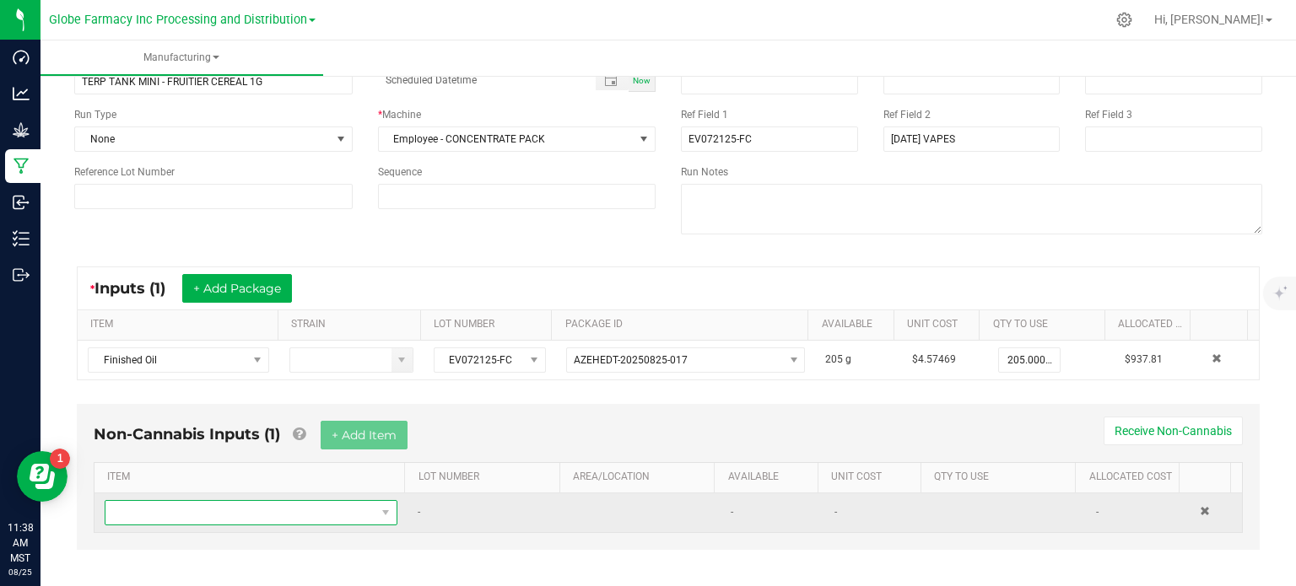
click at [325, 512] on span "NO DATA FOUND" at bounding box center [240, 513] width 270 height 24
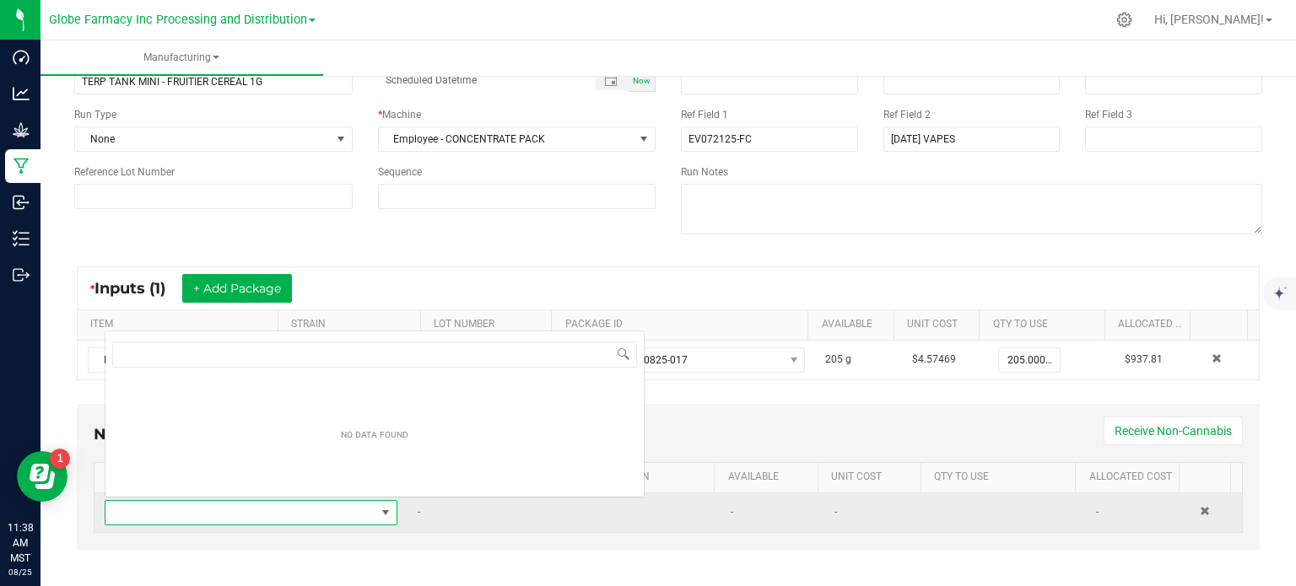
scroll to position [24, 282]
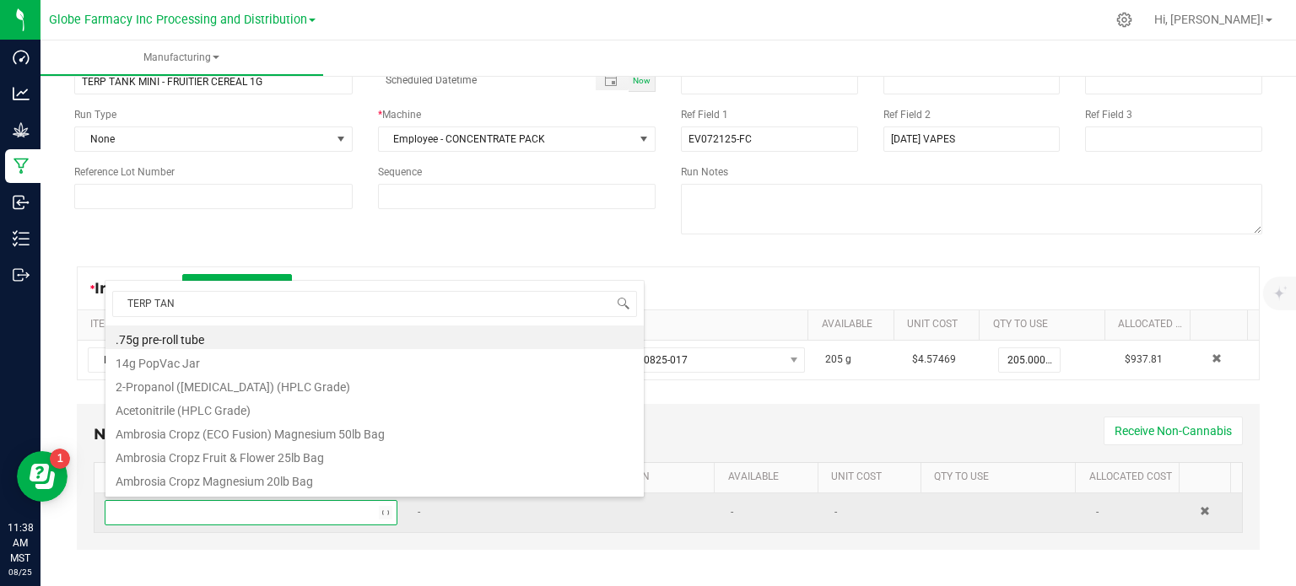
type input "TERP TANK"
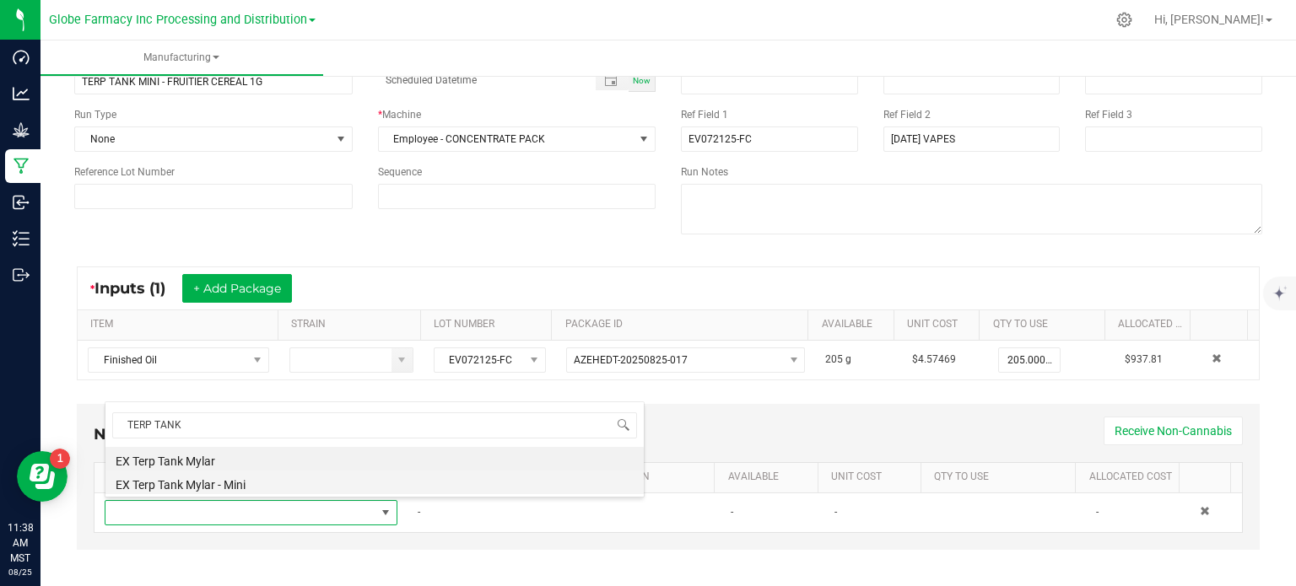
click at [228, 478] on li "EX Terp Tank Mylar - Mini" at bounding box center [374, 483] width 538 height 24
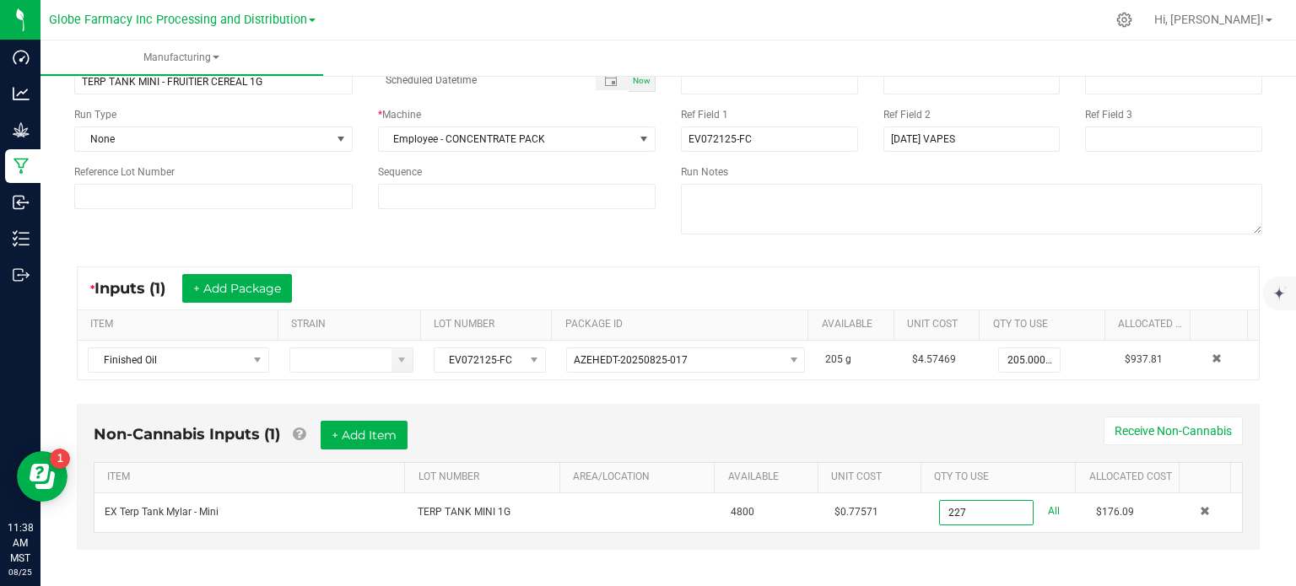
type input "227 ea"
click at [820, 428] on div "Non-Cannabis Inputs (1) + Add Item Receive Non-Cannabis" at bounding box center [668, 441] width 1149 height 41
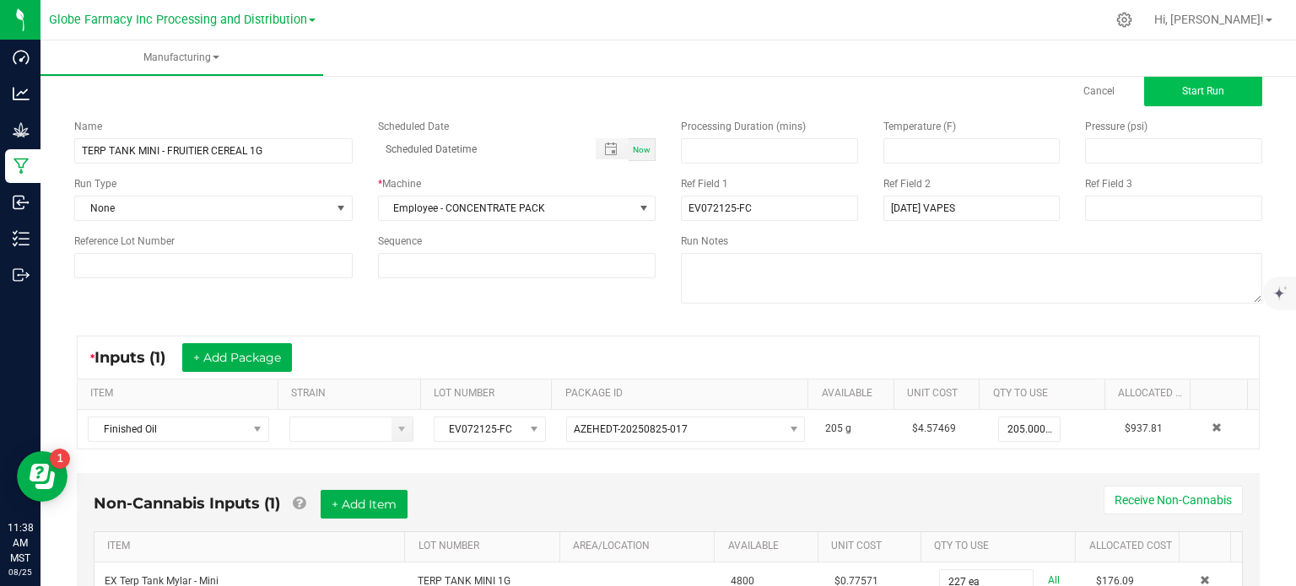
scroll to position [0, 0]
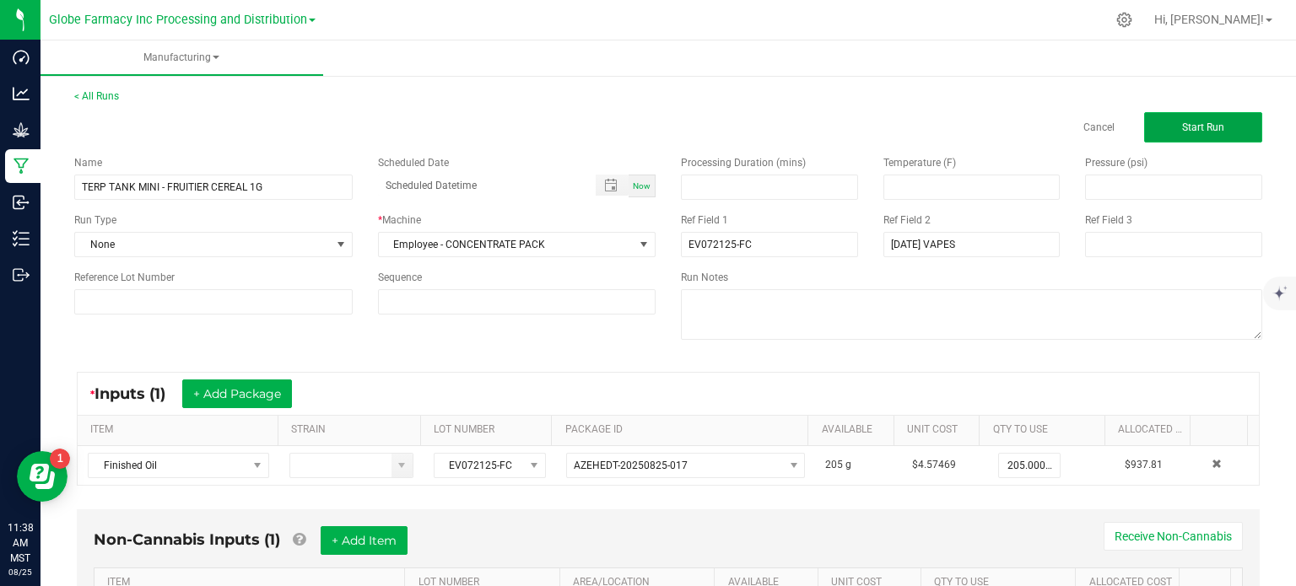
click at [1197, 118] on button "Start Run" at bounding box center [1203, 127] width 118 height 30
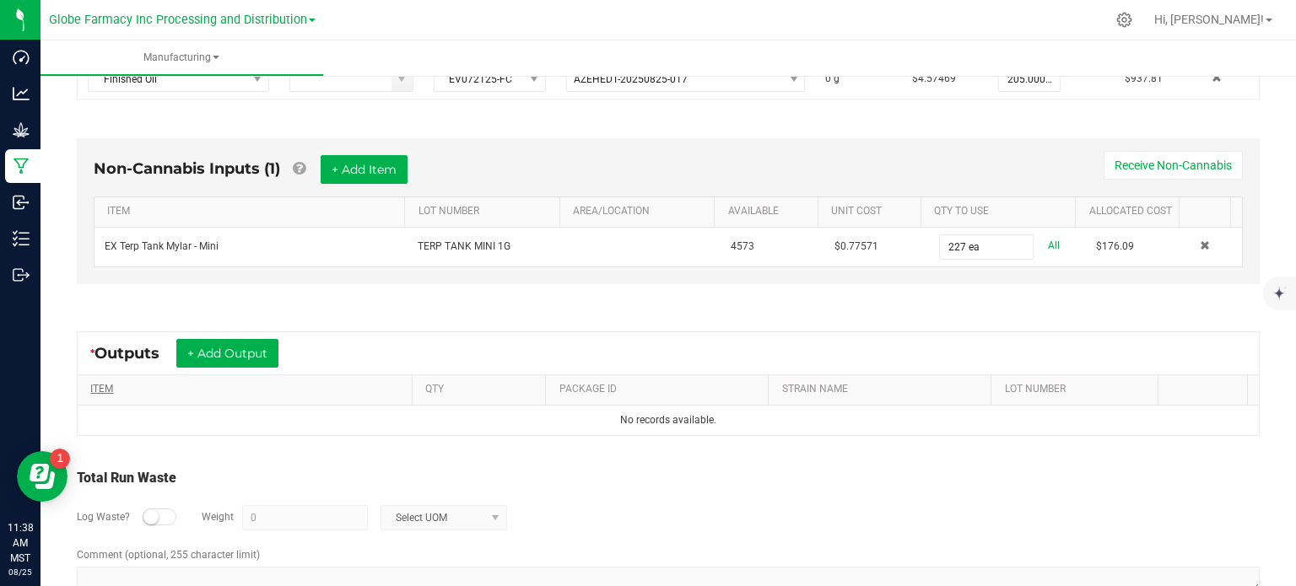
scroll to position [422, 0]
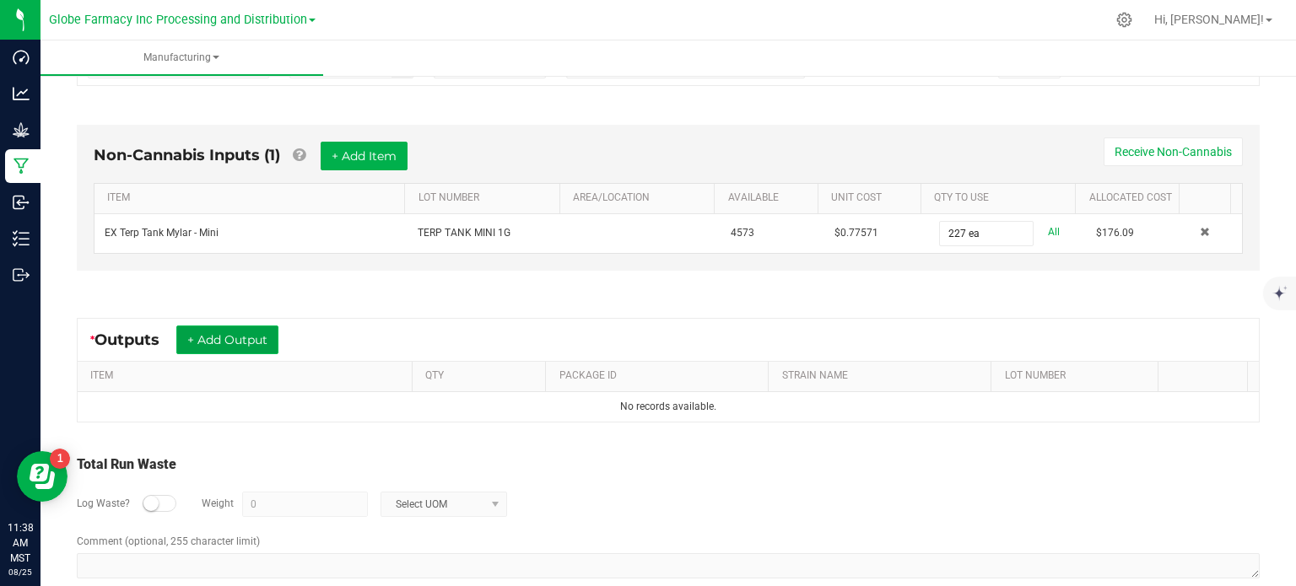
click at [246, 343] on button "+ Add Output" at bounding box center [227, 340] width 102 height 29
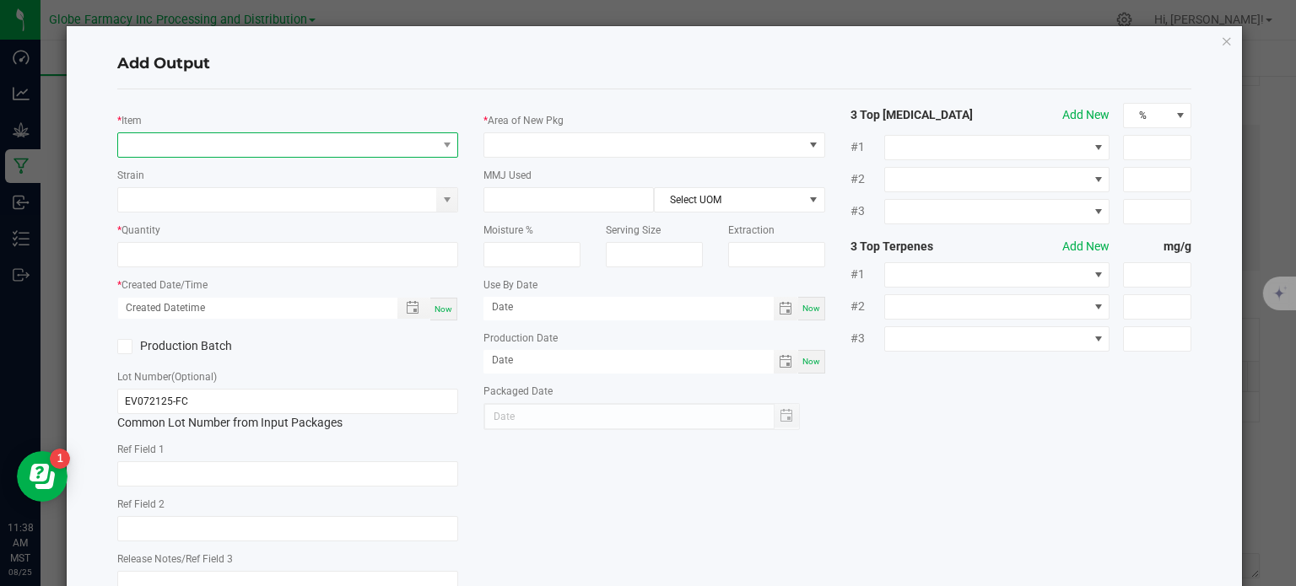
click at [243, 147] on span "NO DATA FOUND" at bounding box center [277, 145] width 319 height 24
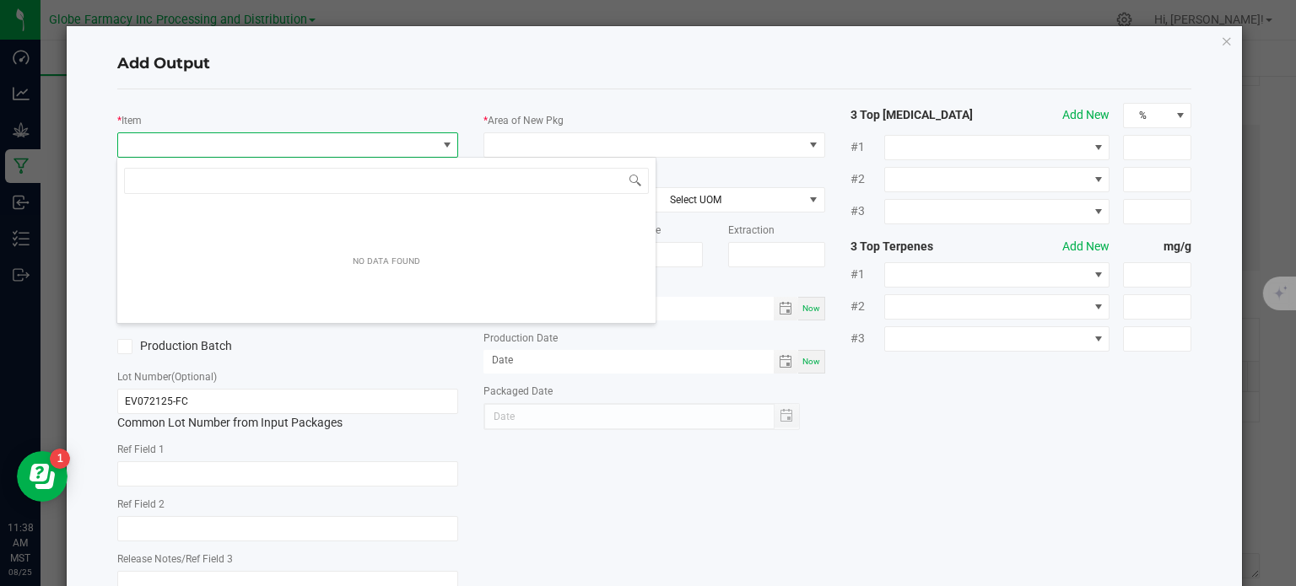
scroll to position [24, 338]
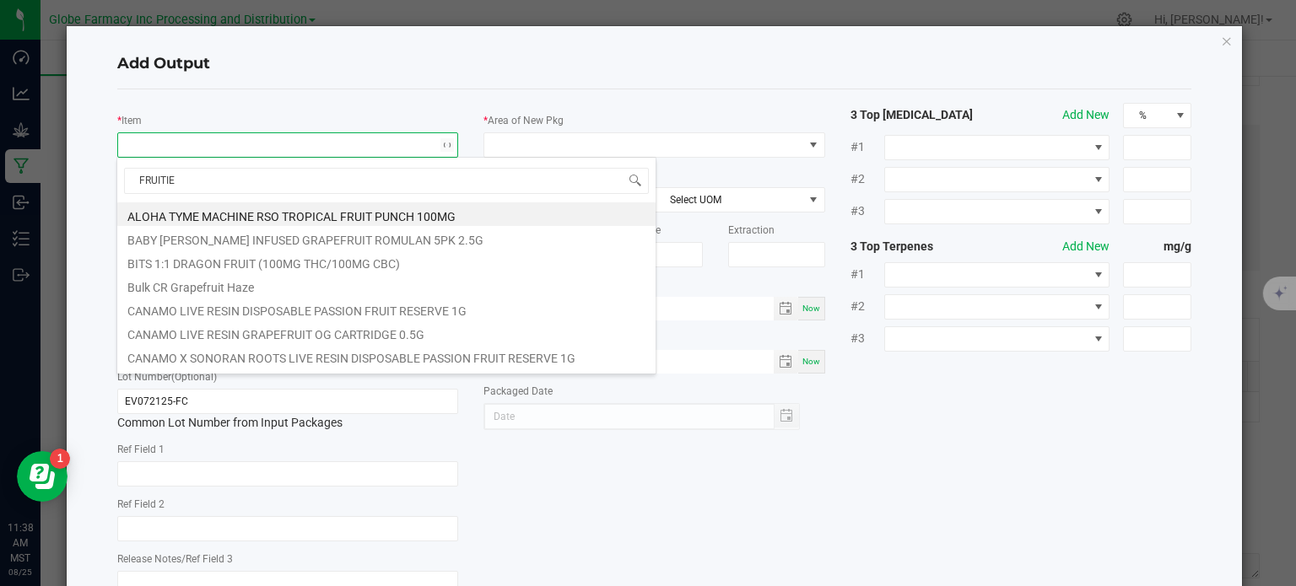
type input "FRUITIER"
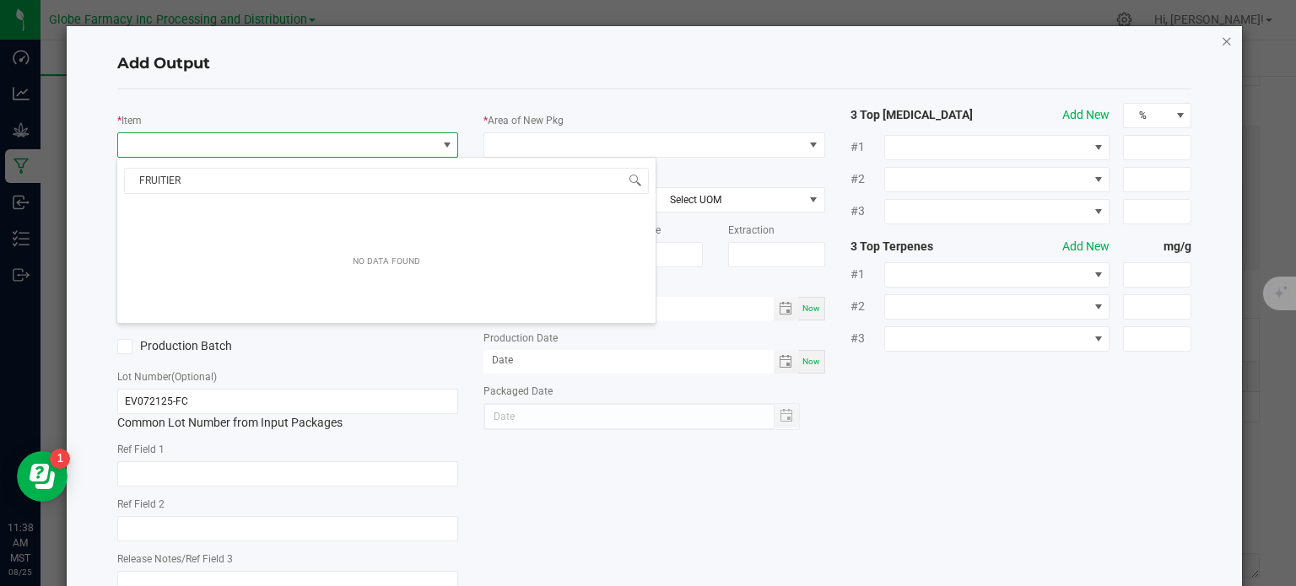
click at [1221, 40] on icon "button" at bounding box center [1227, 40] width 12 height 20
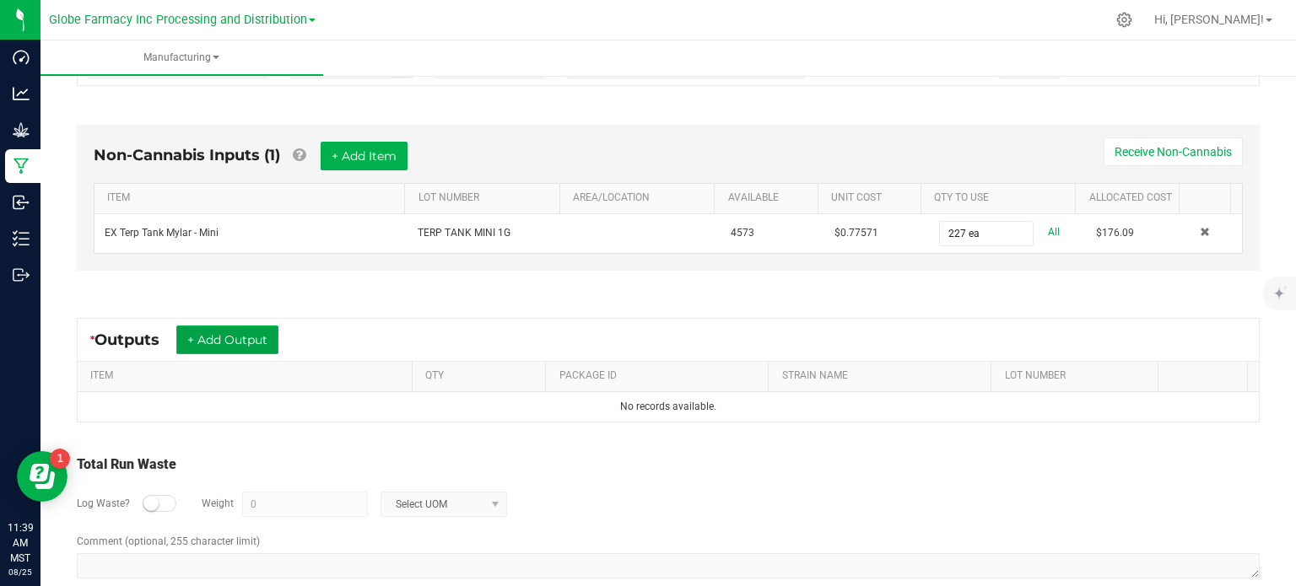
click at [250, 346] on button "+ Add Output" at bounding box center [227, 340] width 102 height 29
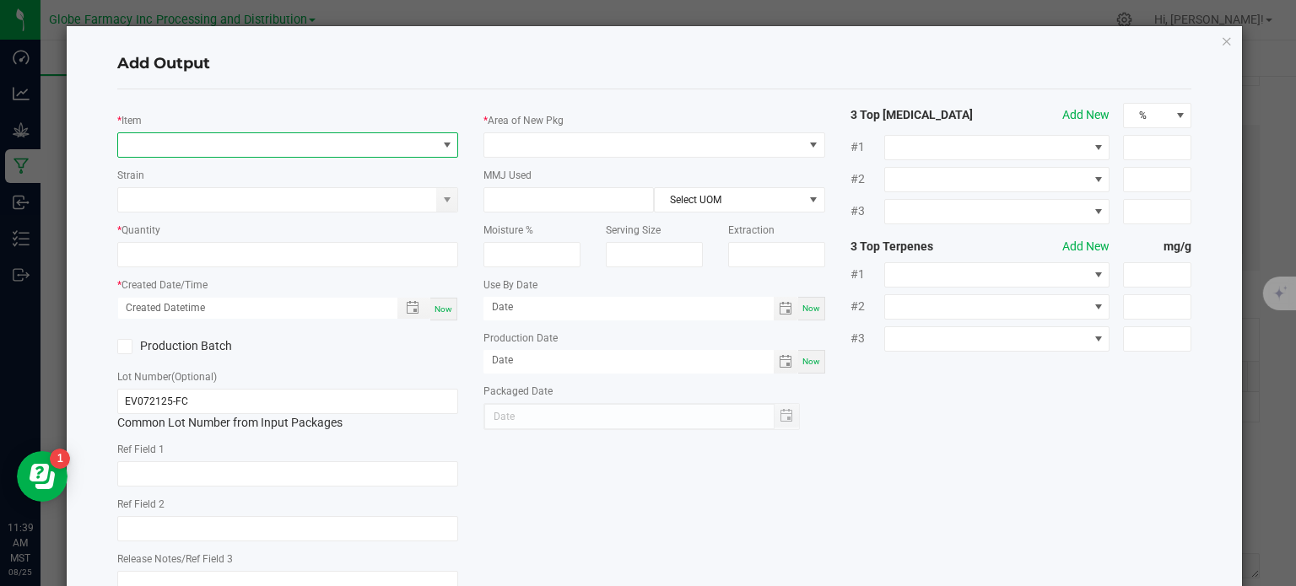
click at [238, 137] on span "NO DATA FOUND" at bounding box center [277, 145] width 319 height 24
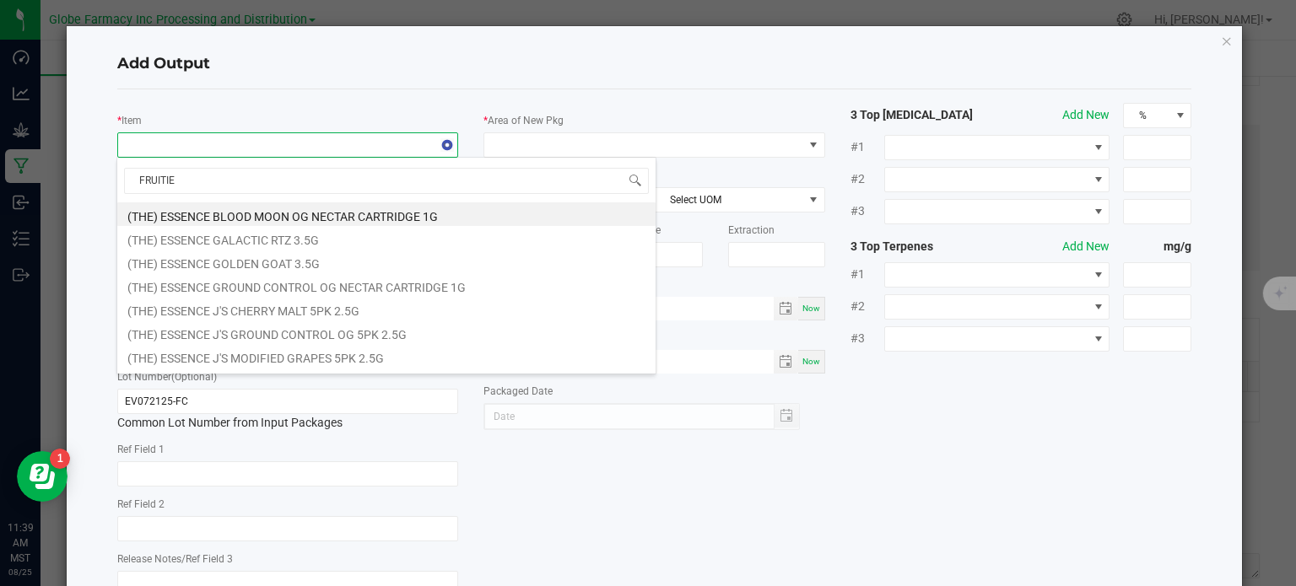
type input "FRUITIER"
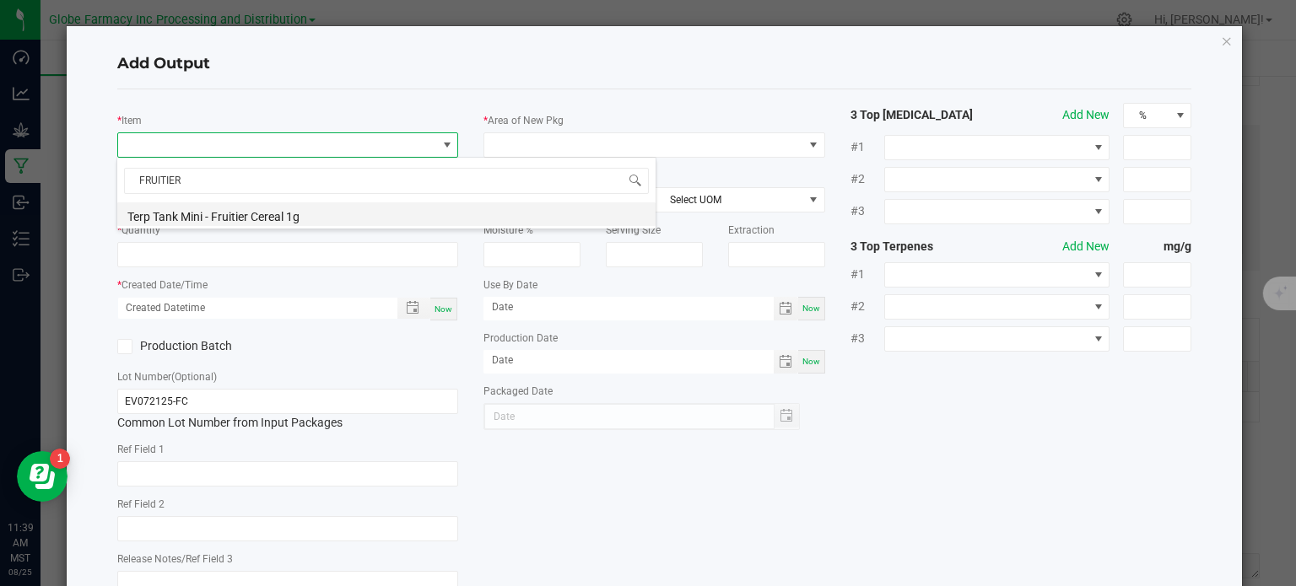
click at [262, 210] on li "Terp Tank Mini - Fruitier Cereal 1g" at bounding box center [386, 215] width 538 height 24
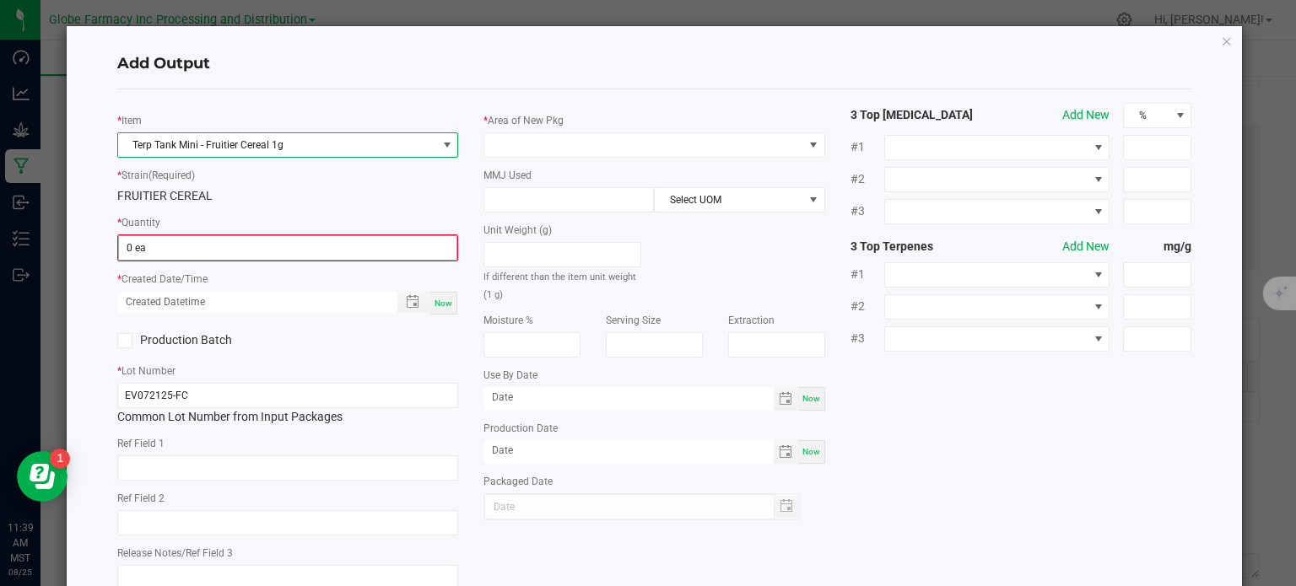
click at [202, 253] on input "0 ea" at bounding box center [288, 248] width 338 height 24
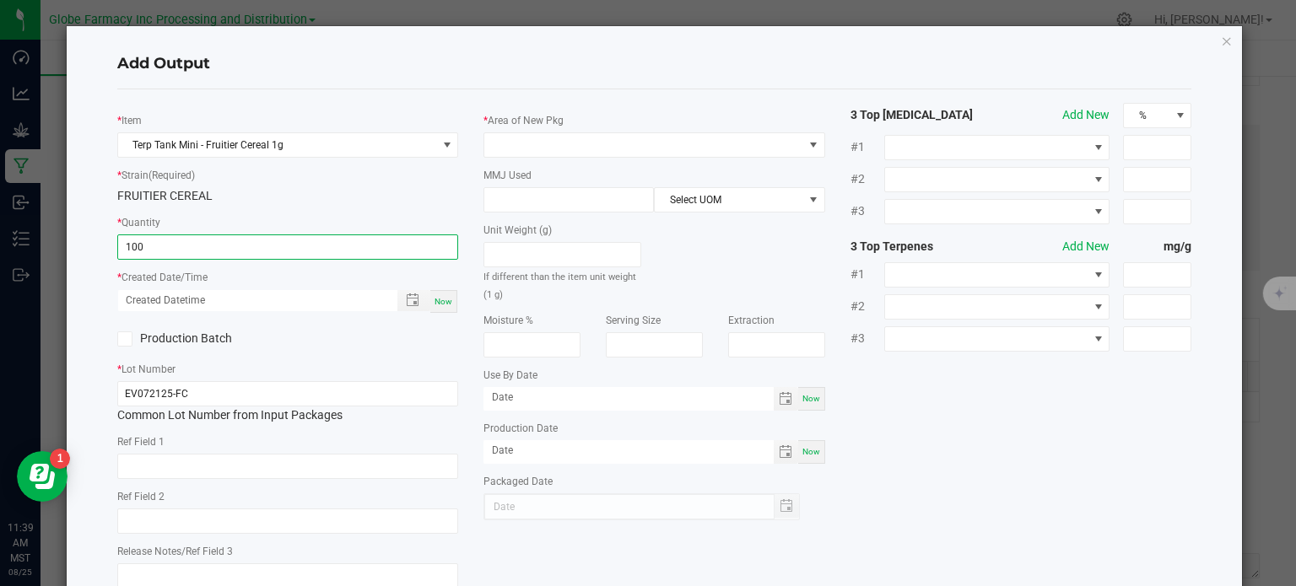
click at [440, 306] on div "Now" at bounding box center [443, 301] width 27 height 23
type input "100 ea"
type input "08/25/2025 11:39 AM"
type input "[DATE]"
click at [269, 473] on input "text" at bounding box center [288, 466] width 342 height 25
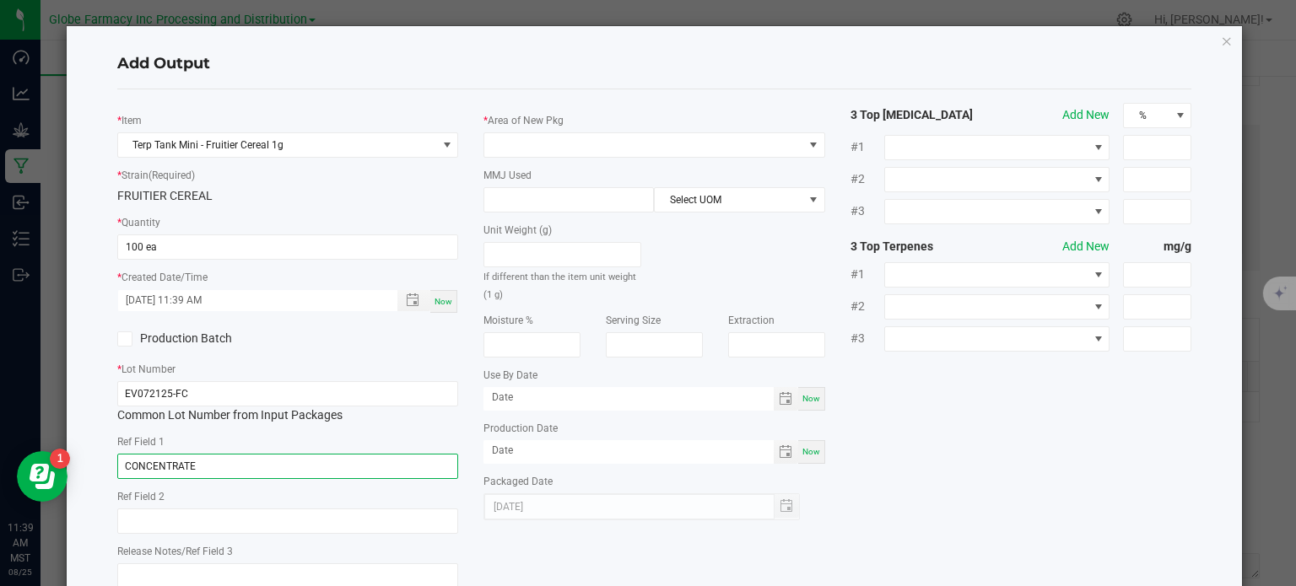
type input "CONCENTRATE"
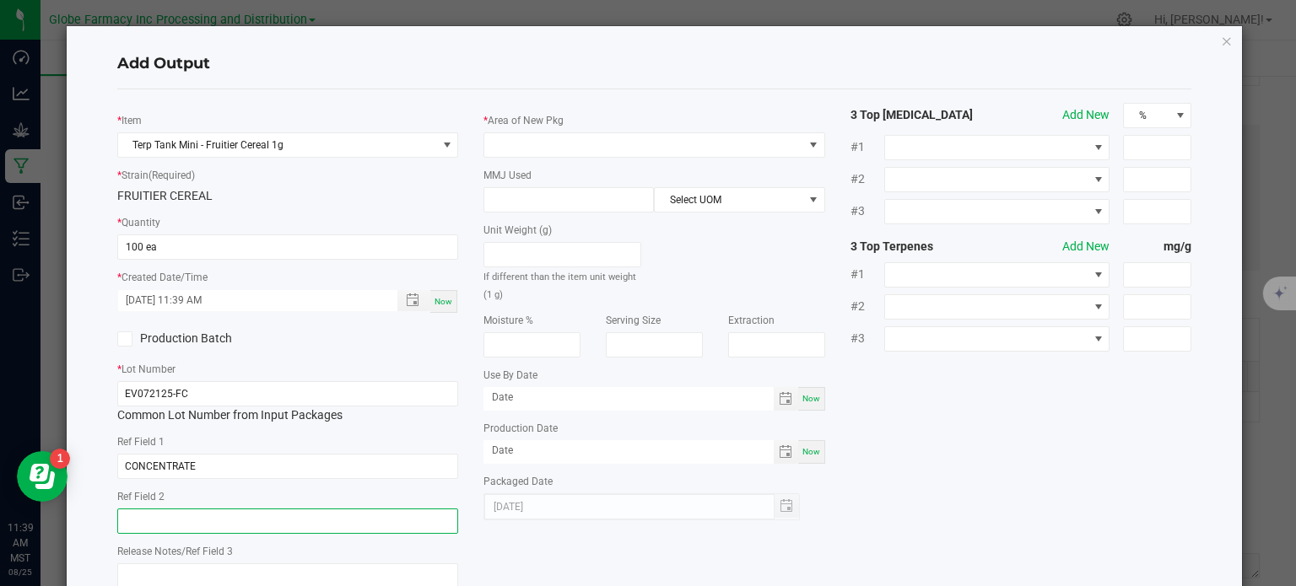
paste input "Cannabis Derived Distillate, Organic Terpenes"
type input "Cannabis Derived Distillate, Organic Terpenes"
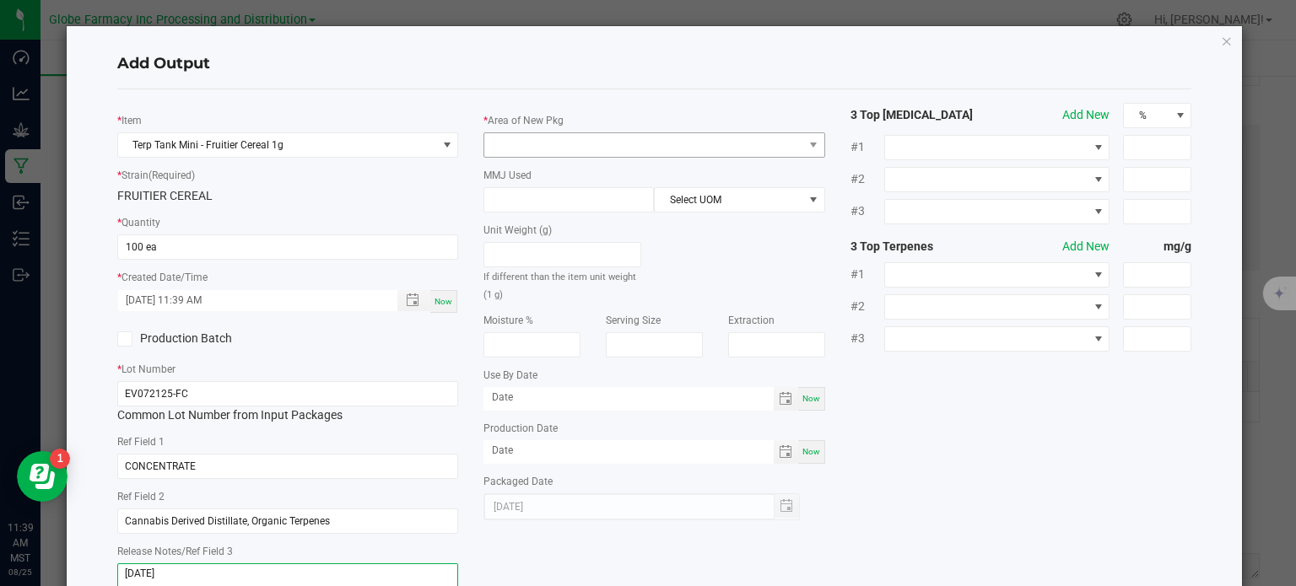
type textarea "8/29/2025"
click at [695, 153] on span at bounding box center [643, 145] width 319 height 24
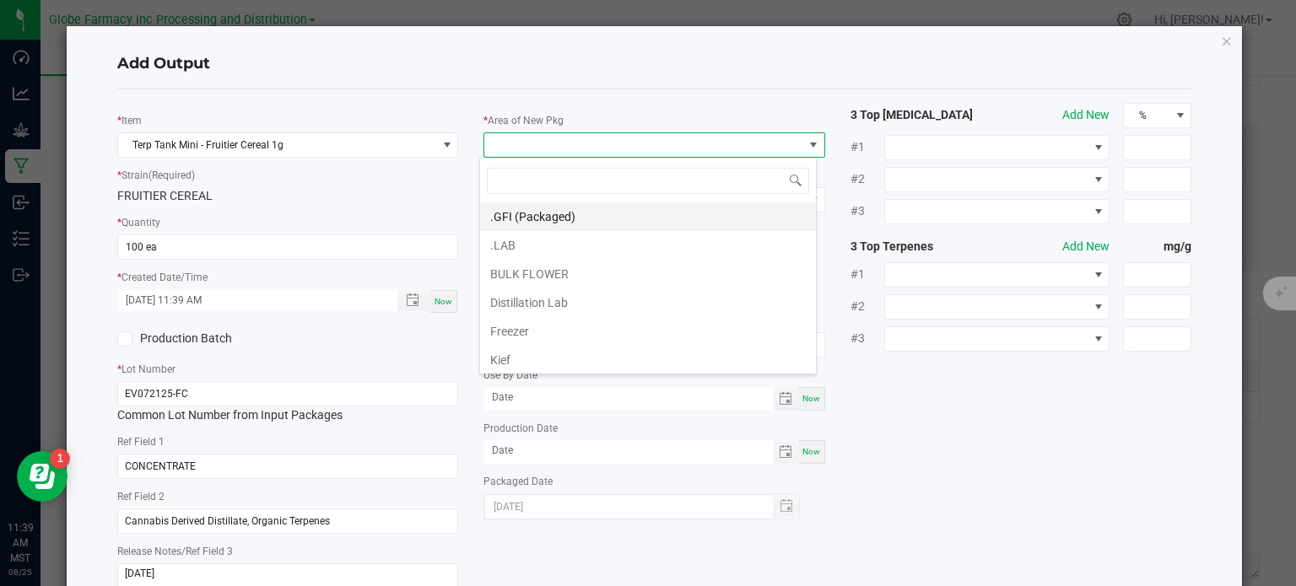
click at [628, 206] on li ".GFI (Packaged)" at bounding box center [648, 217] width 336 height 29
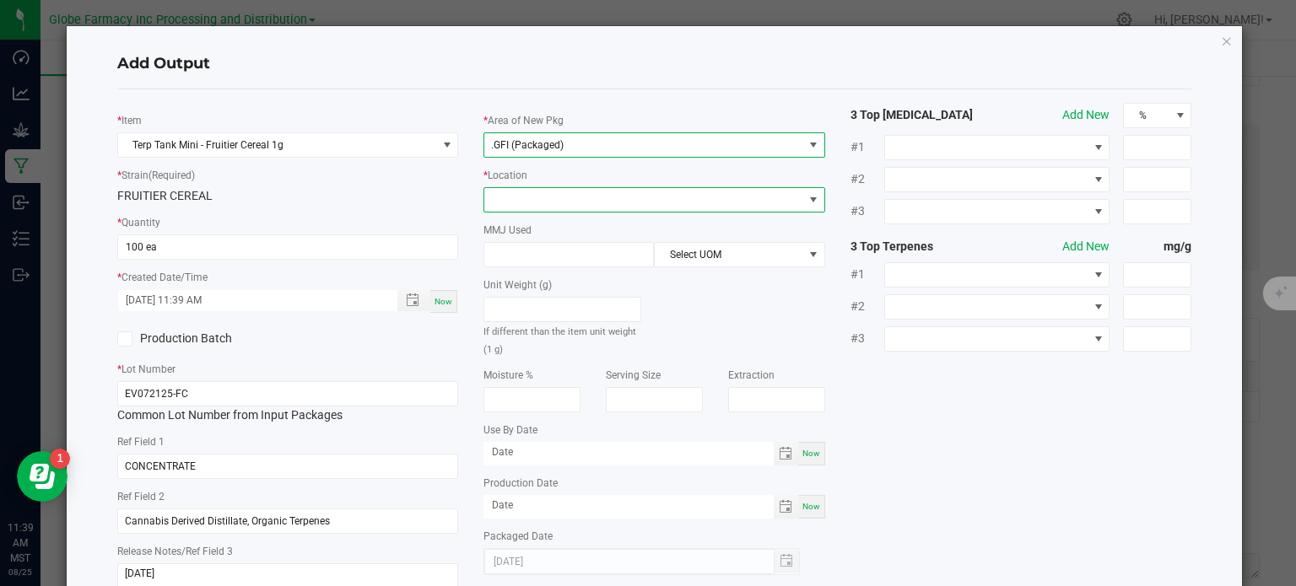
click at [601, 204] on span at bounding box center [643, 200] width 319 height 24
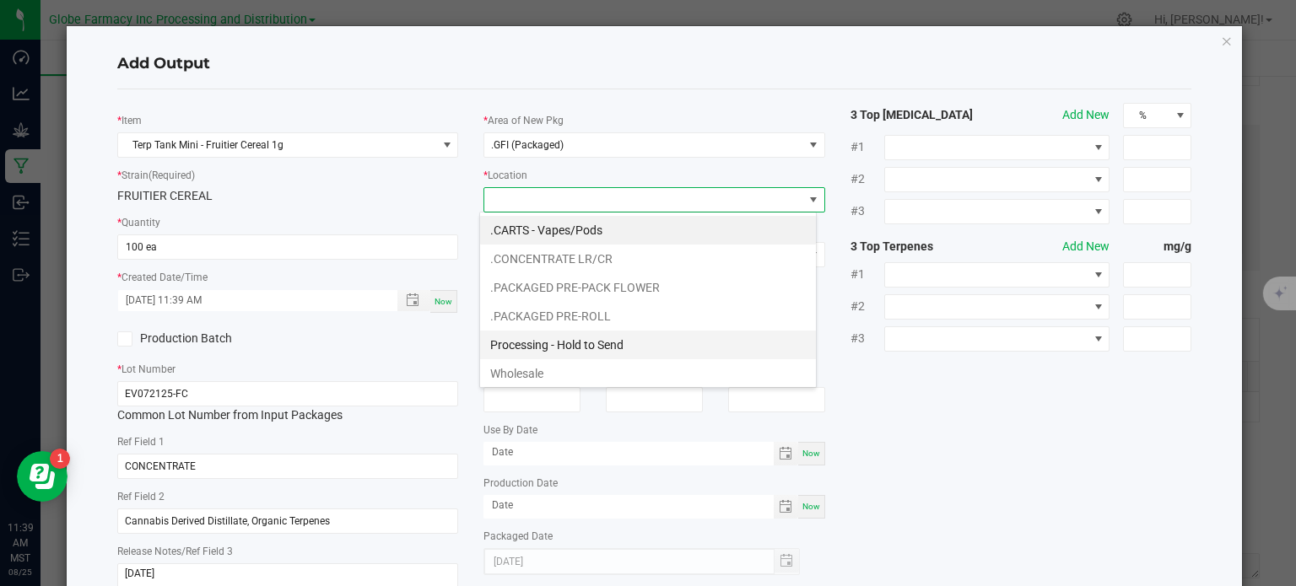
click at [586, 332] on li "Processing - Hold to Send" at bounding box center [648, 345] width 336 height 29
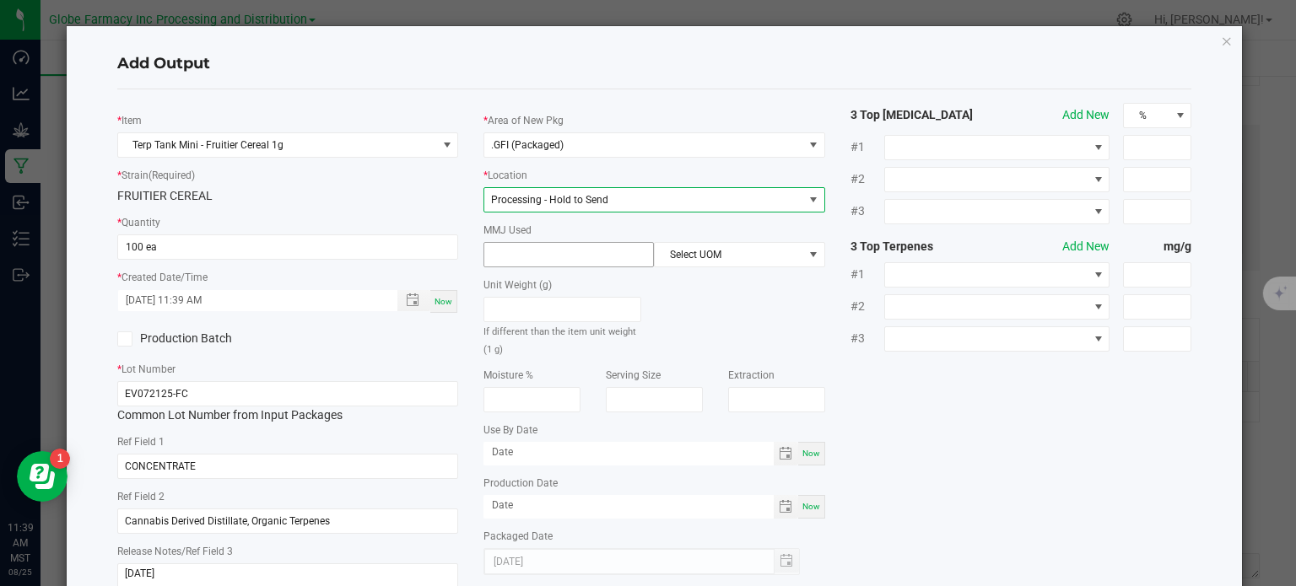
click at [573, 266] on input at bounding box center [568, 255] width 169 height 24
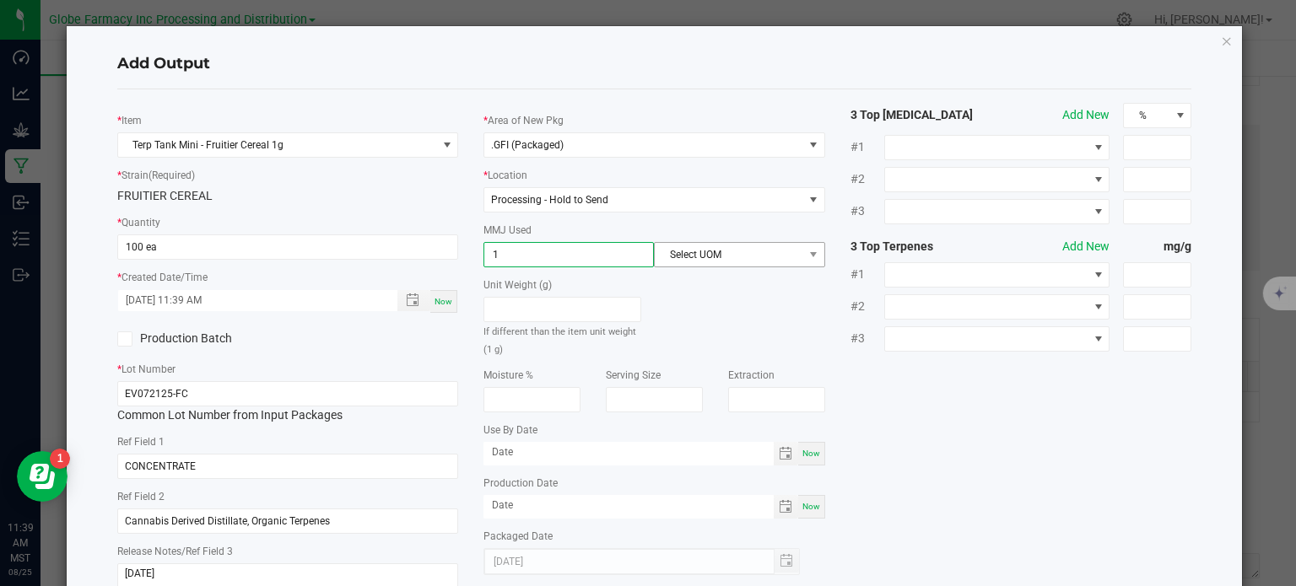
type input "1"
drag, startPoint x: 668, startPoint y: 243, endPoint x: 675, endPoint y: 259, distance: 17.4
click at [670, 243] on span "Select UOM" at bounding box center [729, 255] width 148 height 24
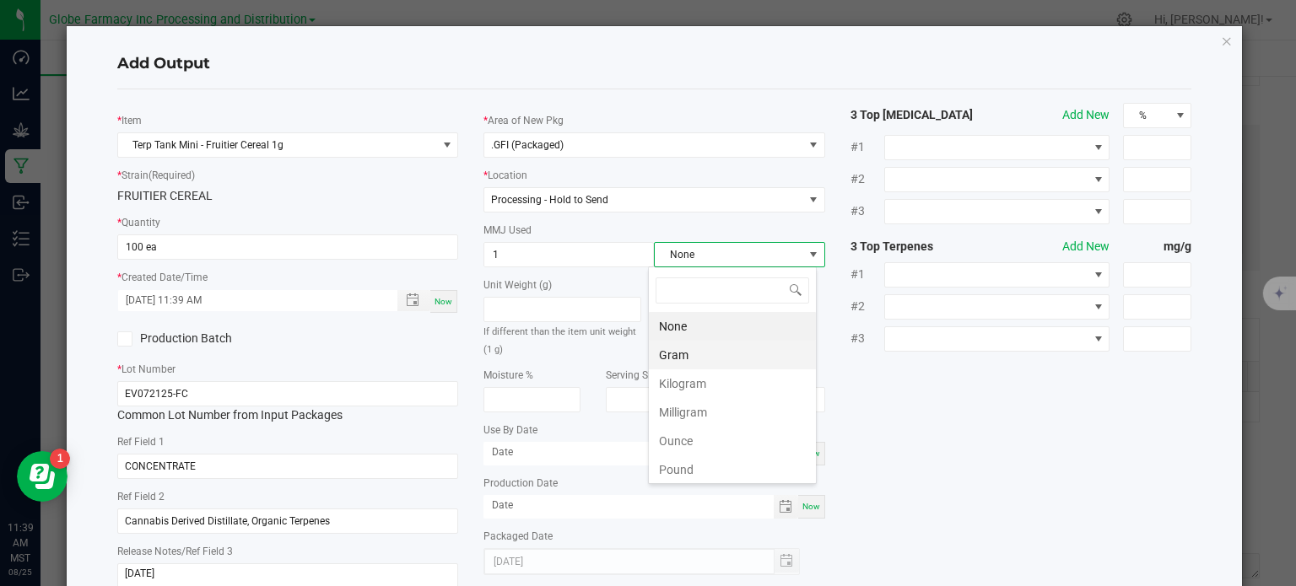
scroll to position [24, 169]
click at [689, 358] on li "Gram" at bounding box center [732, 355] width 167 height 29
click at [937, 407] on div "* Item Terp Tank Mini - Fruitier Cereal 1g * Strain (Required) FRUITIER CEREAL …" at bounding box center [655, 352] width 1100 height 498
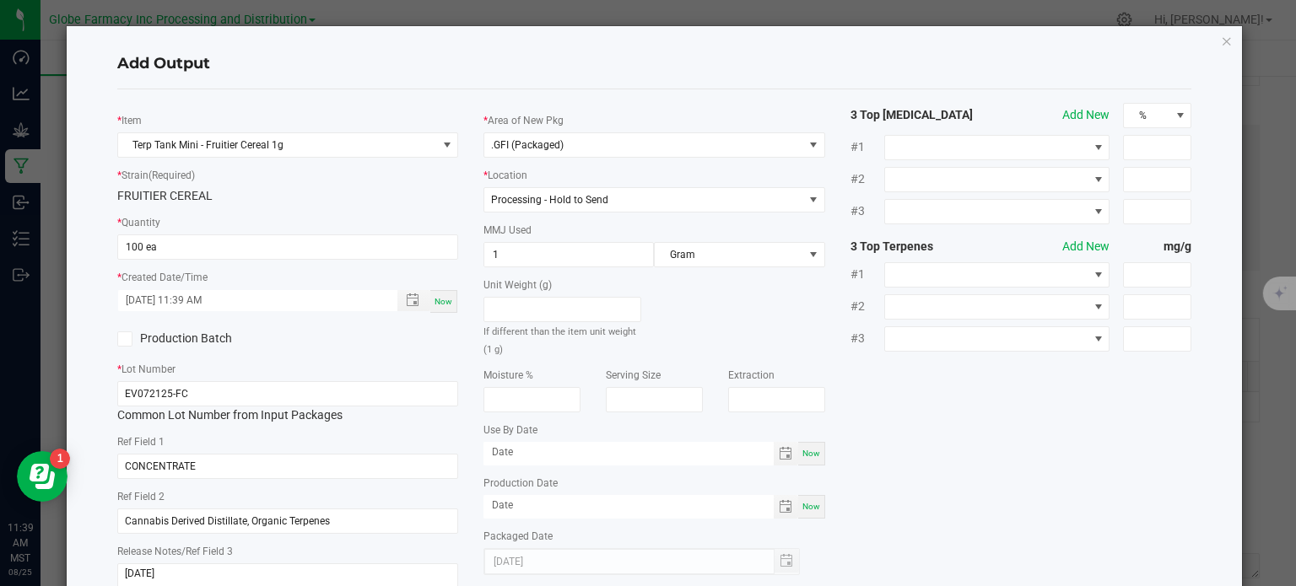
scroll to position [112, 0]
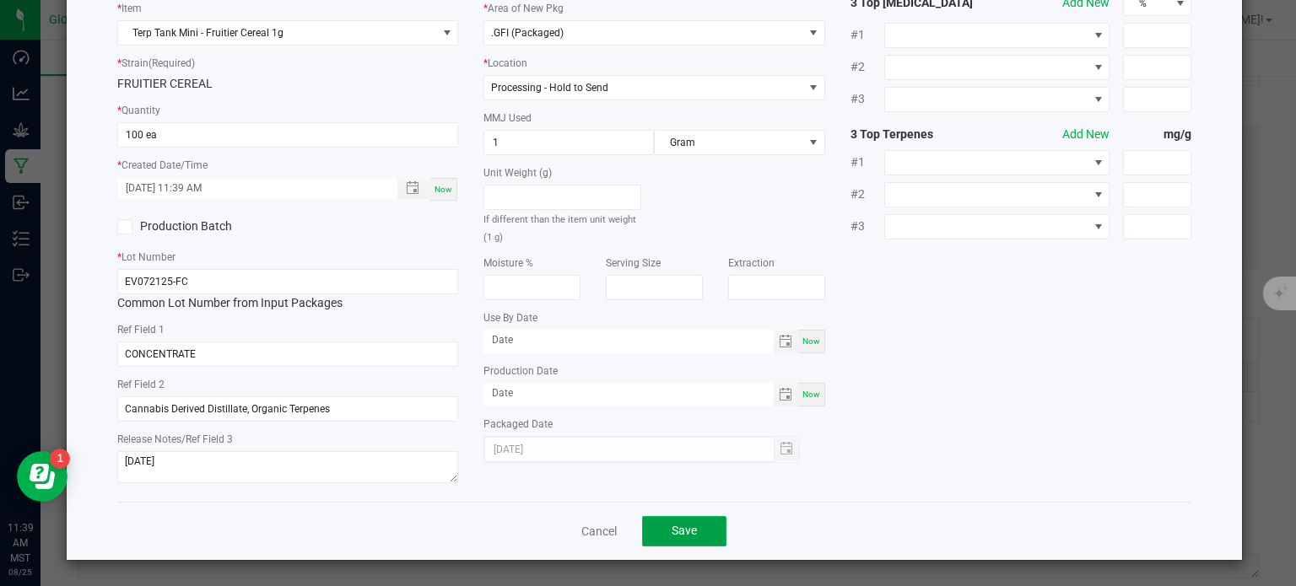
click at [672, 532] on span "Save" at bounding box center [684, 531] width 25 height 14
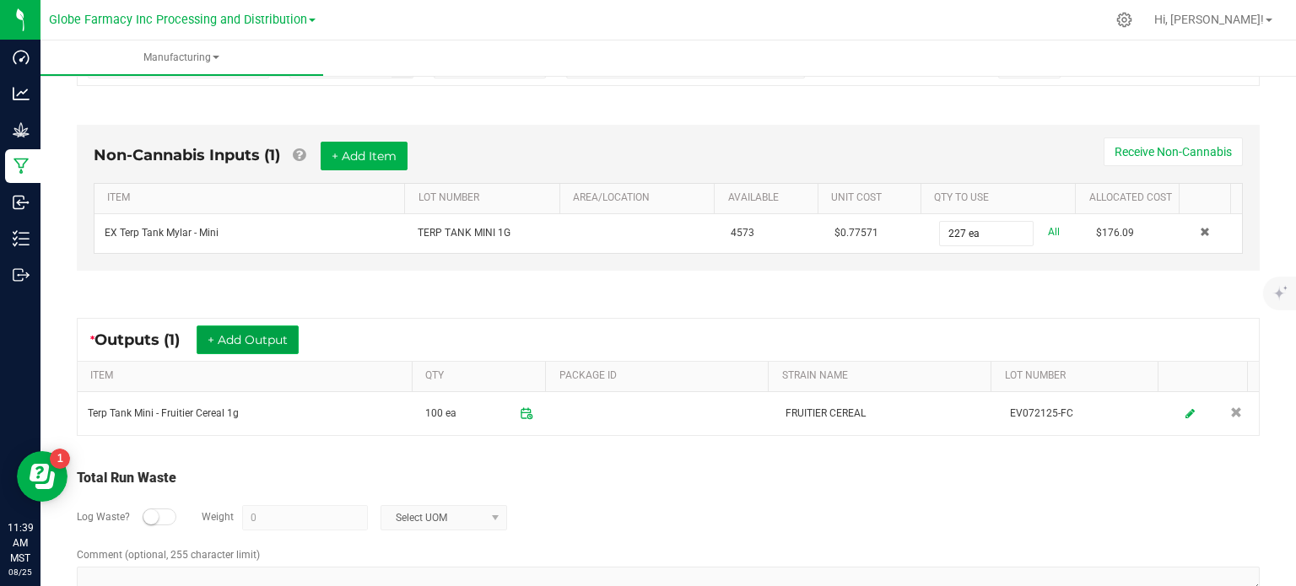
click at [223, 337] on button "+ Add Output" at bounding box center [248, 340] width 102 height 29
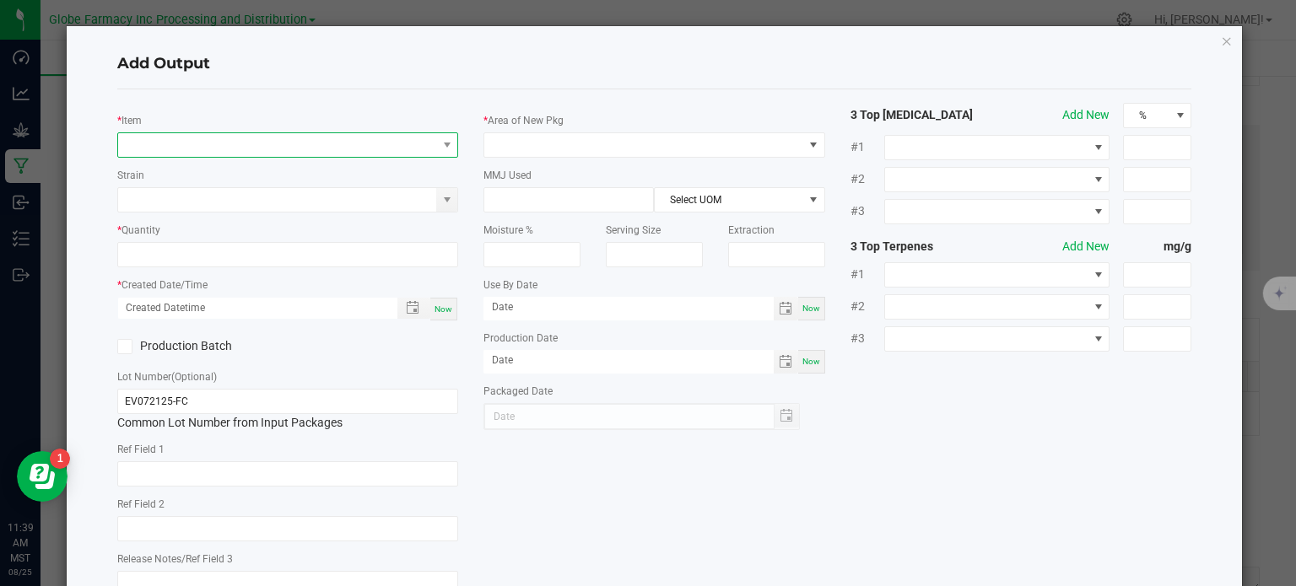
click at [187, 149] on span "NO DATA FOUND" at bounding box center [277, 145] width 319 height 24
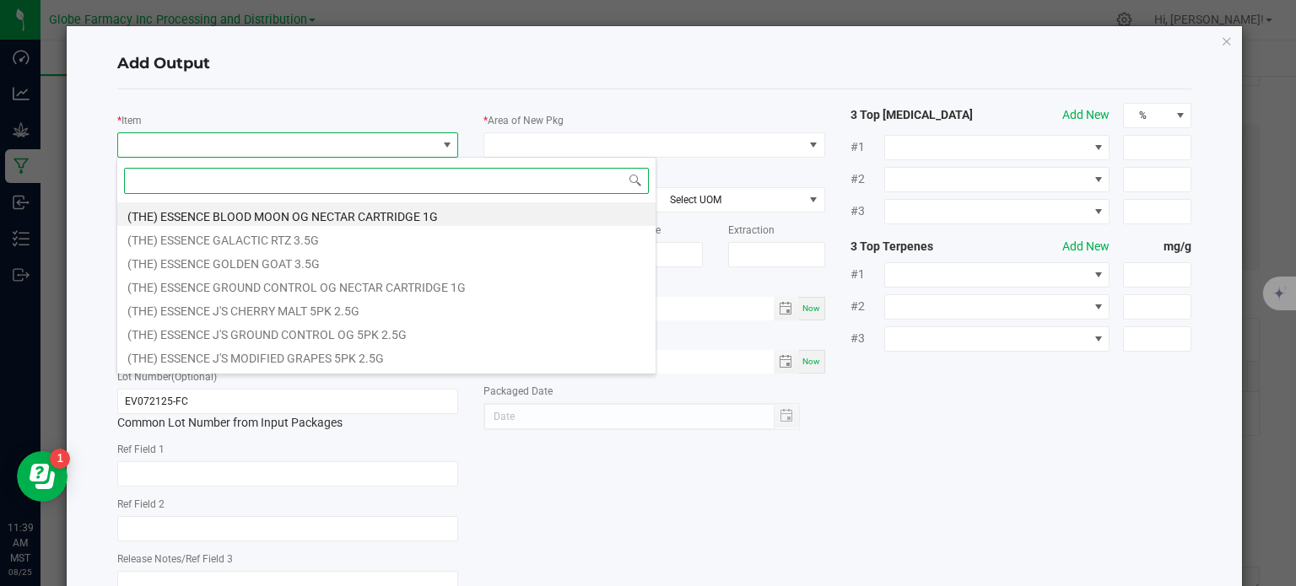
scroll to position [24, 338]
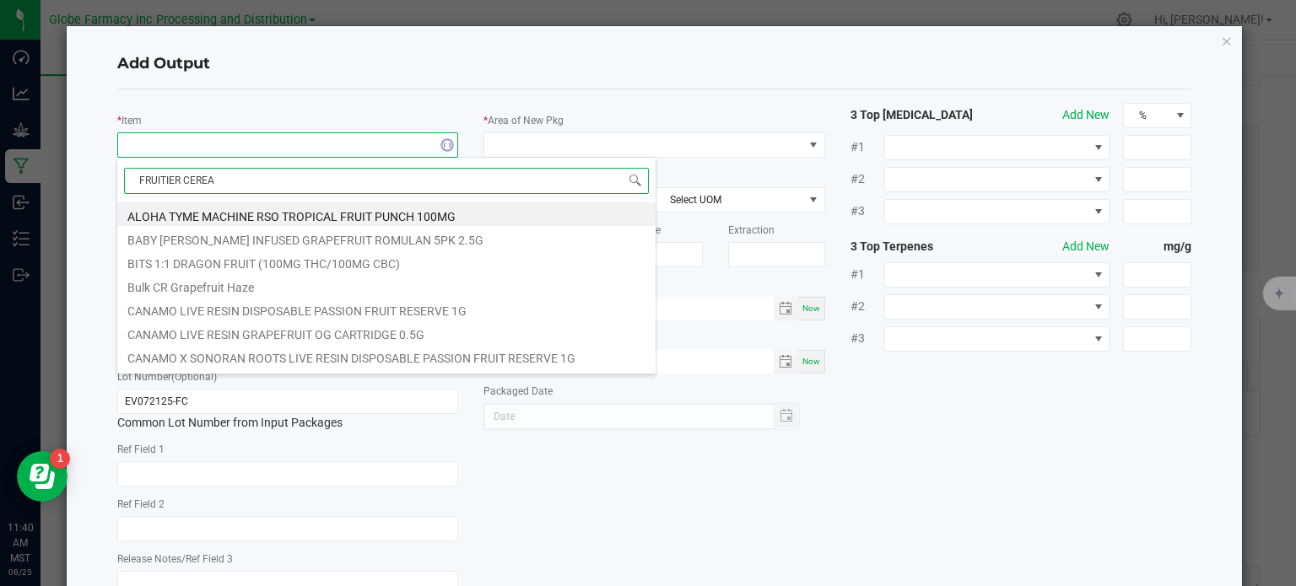
type input "FRUITIER CEREAL"
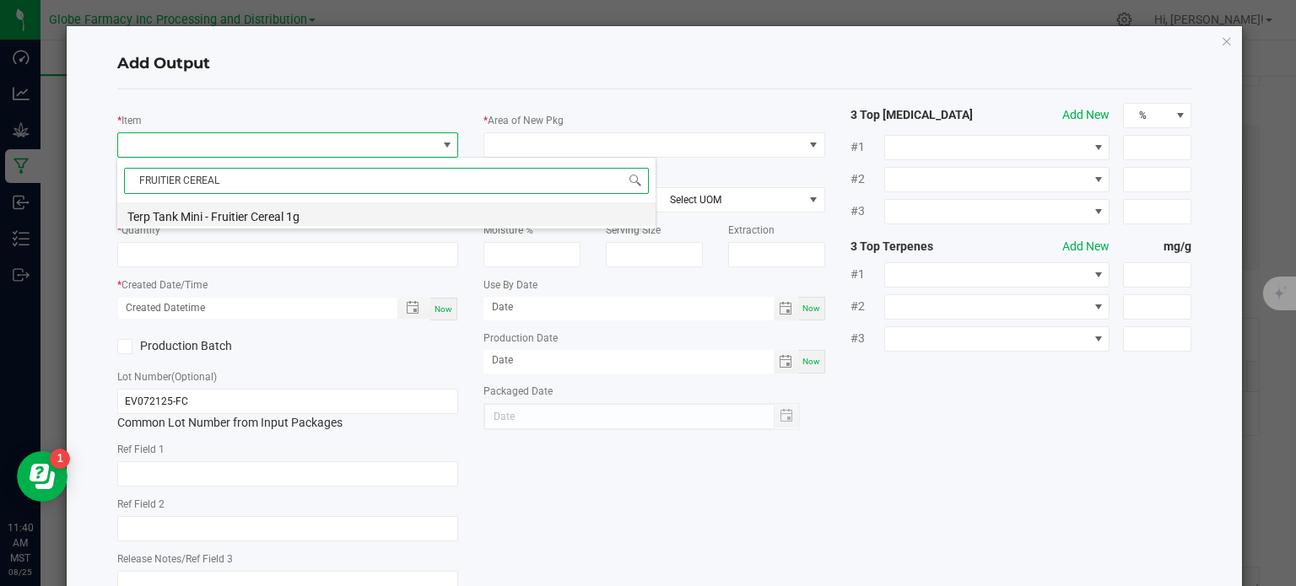
click at [267, 219] on li "Terp Tank Mini - Fruitier Cereal 1g" at bounding box center [386, 215] width 538 height 24
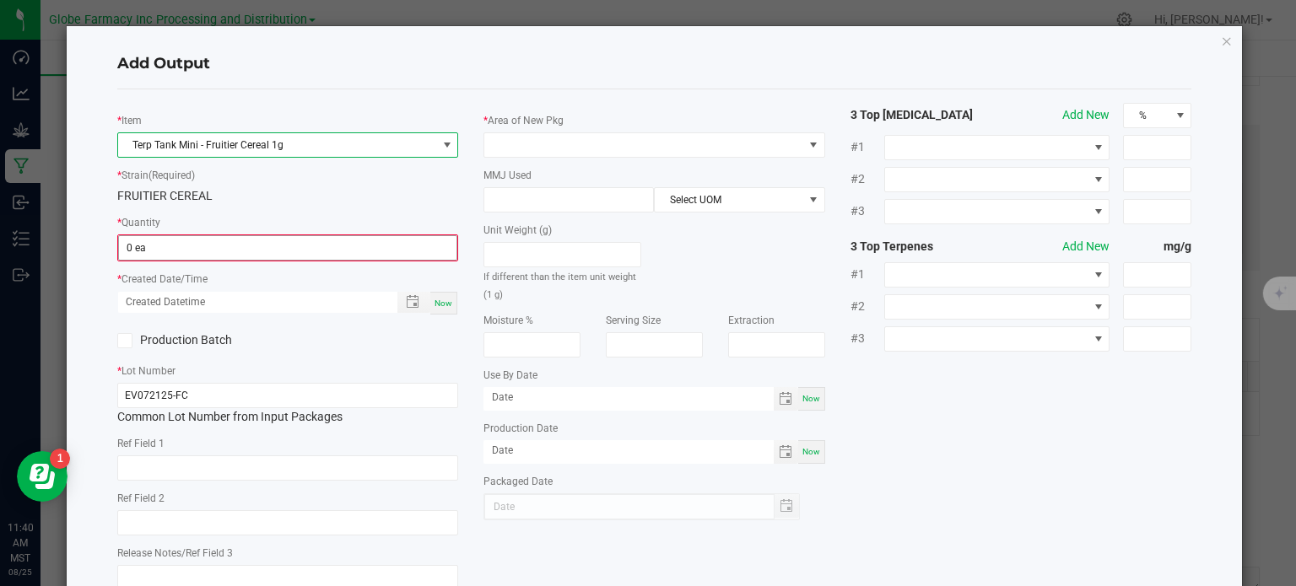
click at [216, 259] on input "0 ea" at bounding box center [288, 248] width 338 height 24
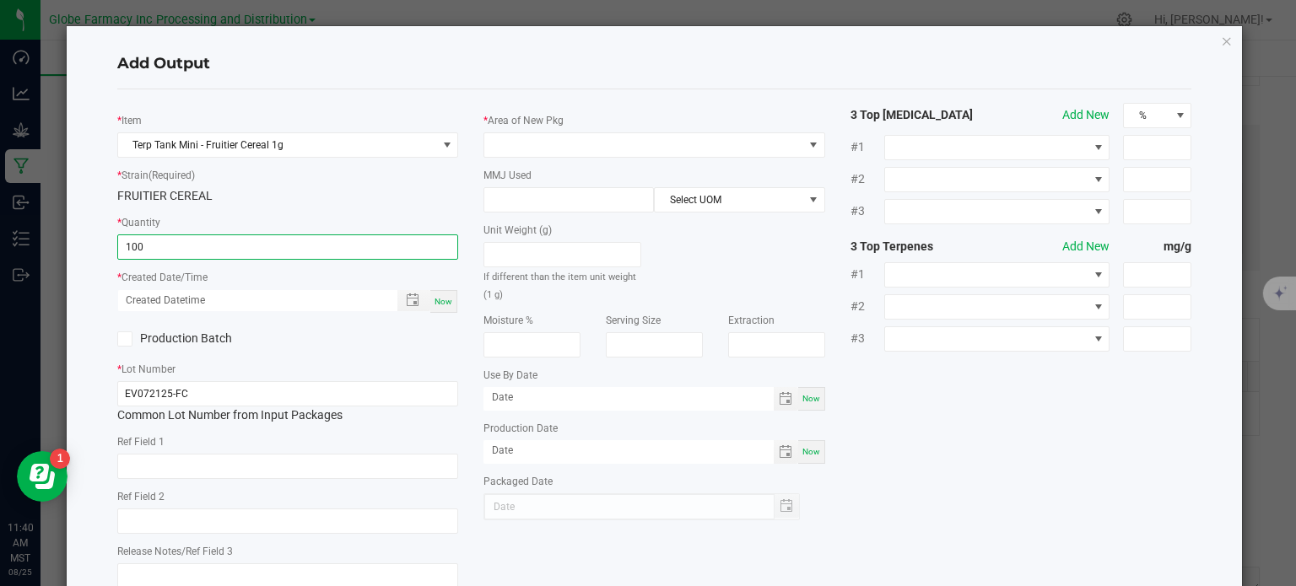
click at [446, 301] on span "Now" at bounding box center [444, 301] width 18 height 9
type input "100 ea"
type input "08/25/2025 11:40 AM"
type input "[DATE]"
click at [305, 460] on input "text" at bounding box center [288, 466] width 342 height 25
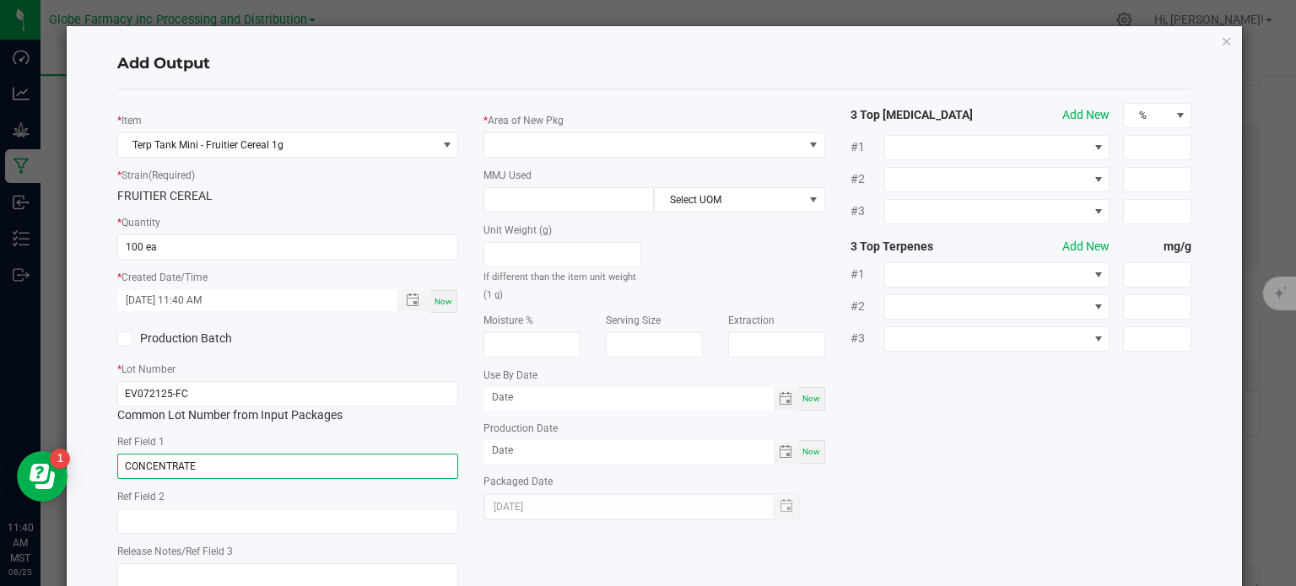
type input "CONCENTRATE"
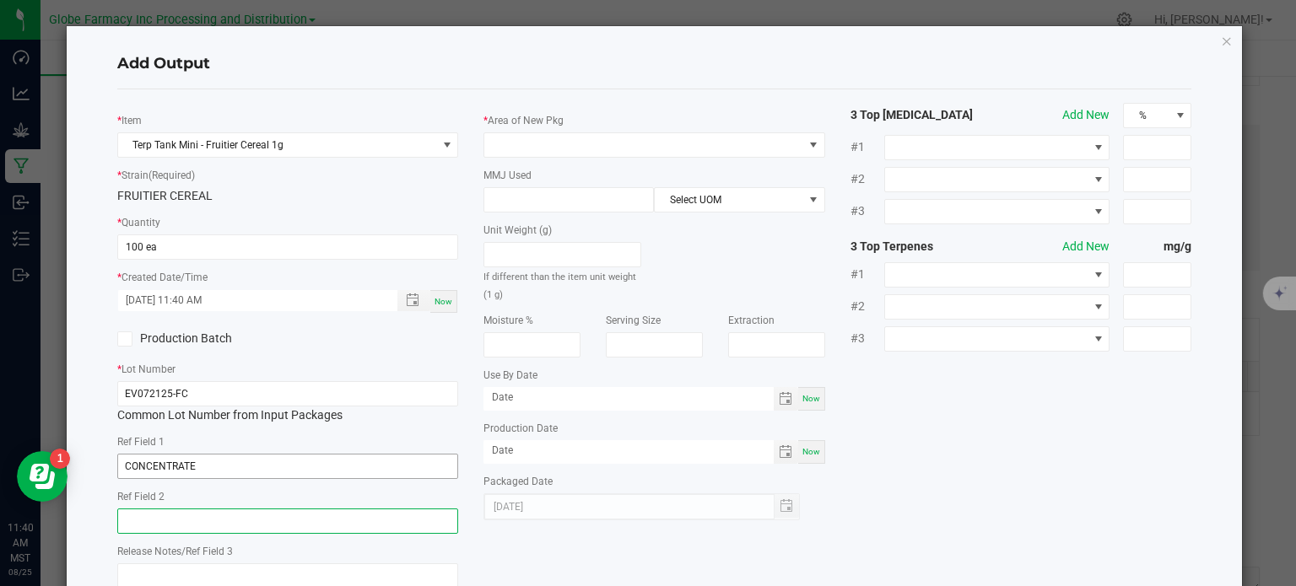
paste input "Cannabis Derived Distillate, Organic Terpenes"
type input "Cannabis Derived Distillate, Organic Terpenes"
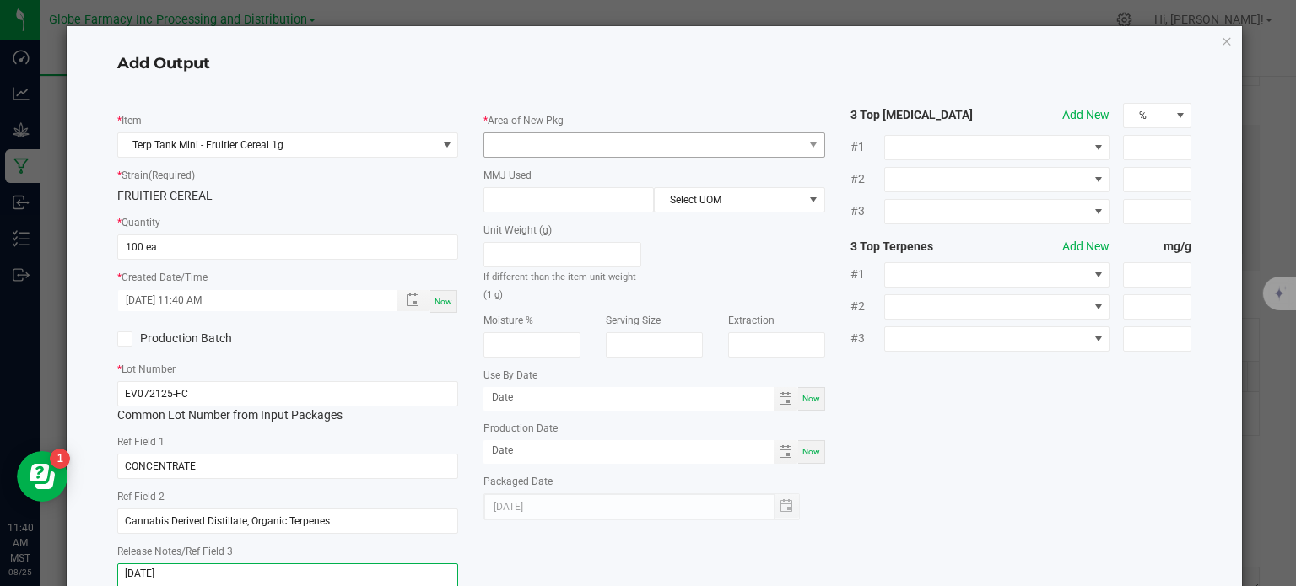
type textarea "8/29/2025"
click at [608, 149] on span at bounding box center [643, 145] width 319 height 24
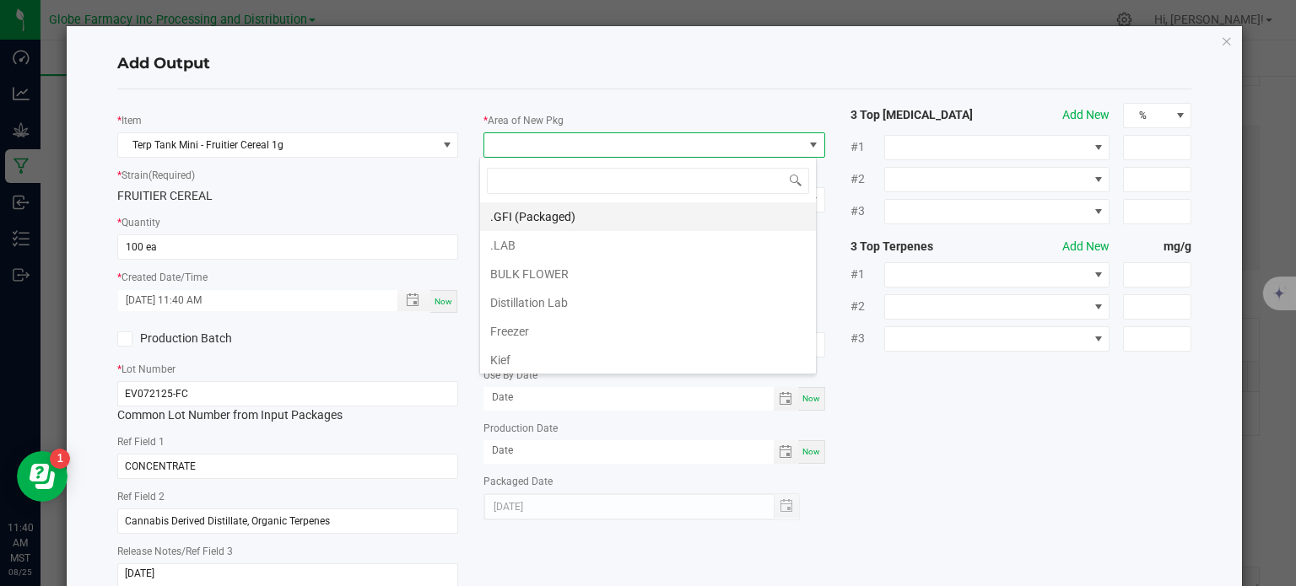
click at [584, 213] on li ".GFI (Packaged)" at bounding box center [648, 217] width 336 height 29
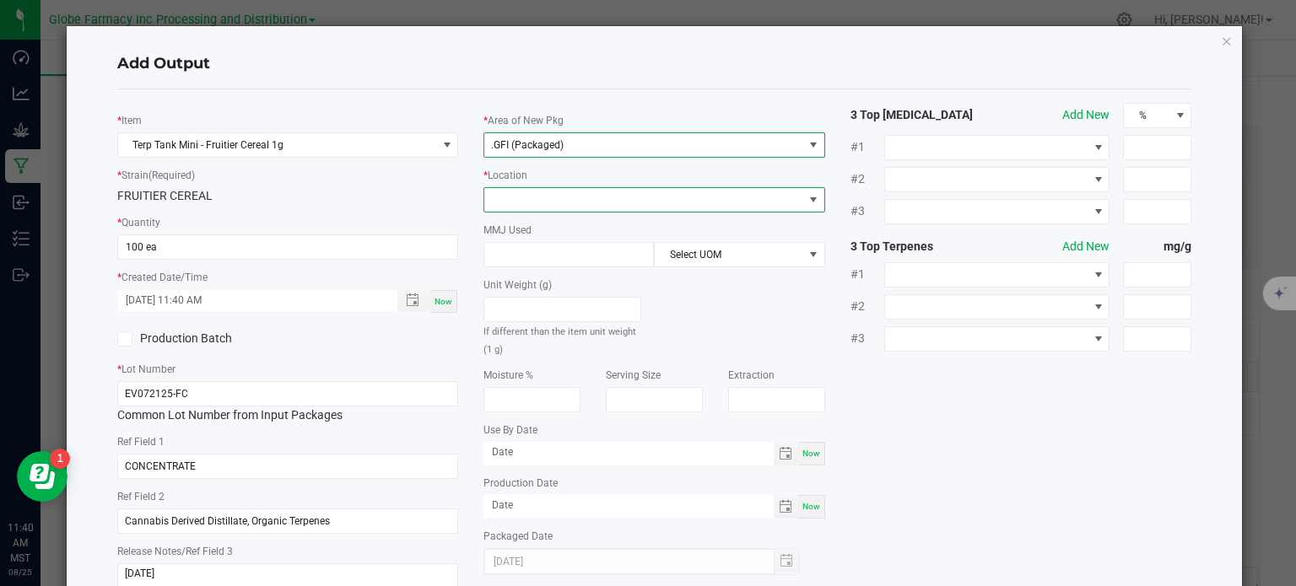
click at [577, 205] on span at bounding box center [643, 200] width 319 height 24
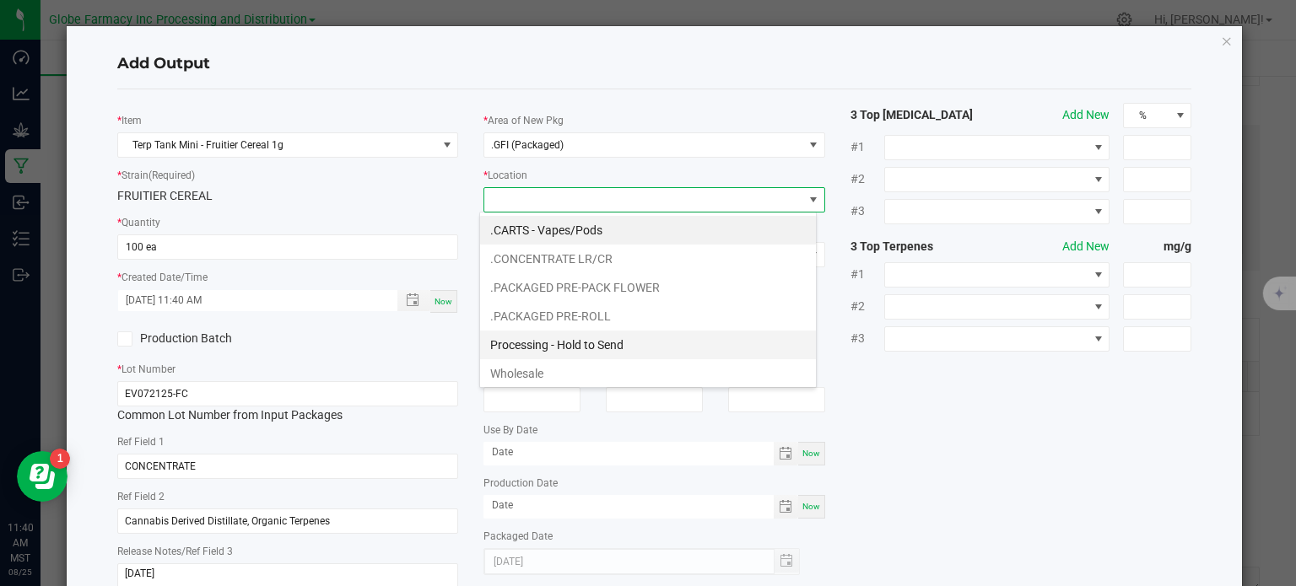
click at [610, 347] on li "Processing - Hold to Send" at bounding box center [648, 345] width 336 height 29
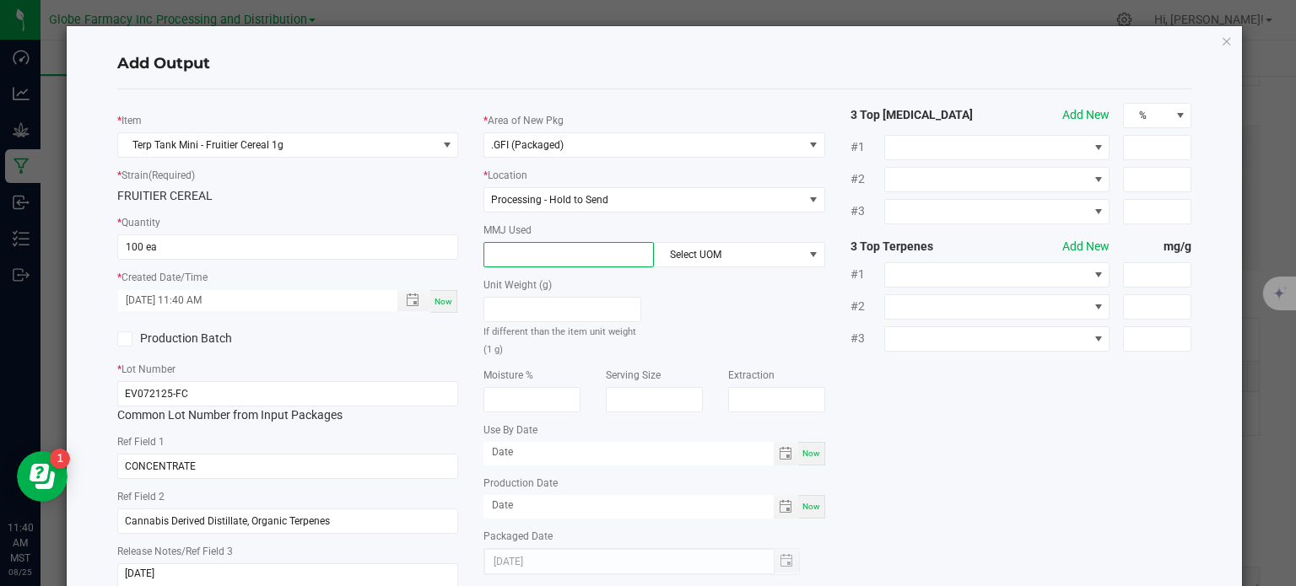
click at [570, 261] on input at bounding box center [568, 255] width 169 height 24
type input "1"
click at [711, 266] on span "Select UOM" at bounding box center [729, 255] width 148 height 24
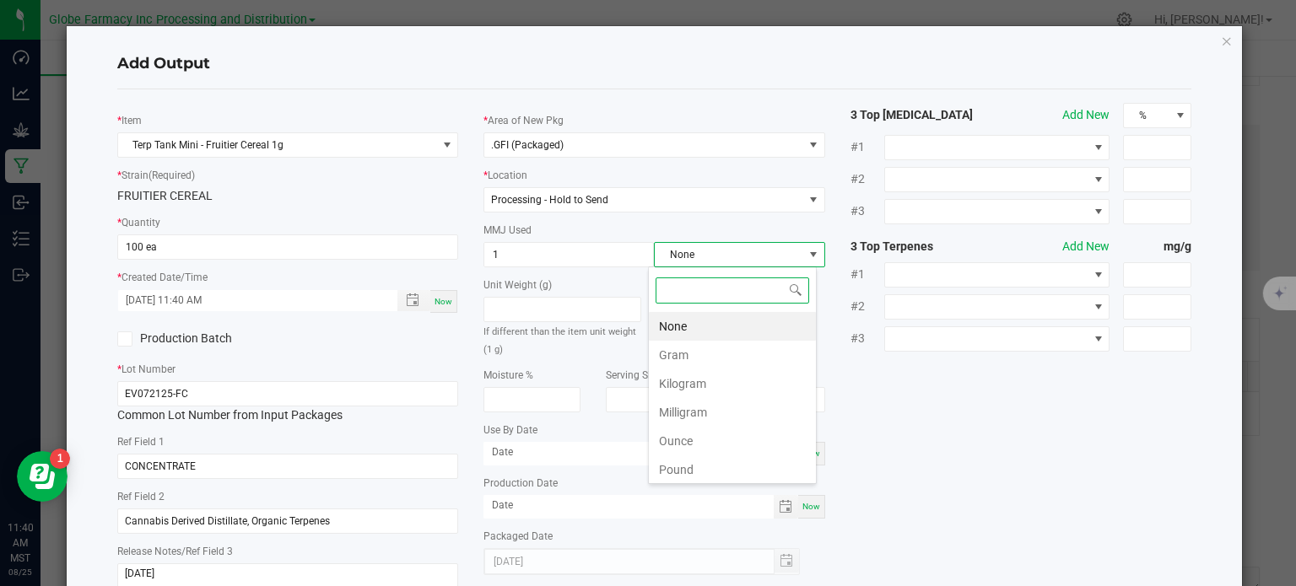
scroll to position [24, 169]
click at [682, 346] on li "Gram" at bounding box center [732, 355] width 167 height 29
click at [926, 413] on div "* Item Terp Tank Mini - Fruitier Cereal 1g * Strain (Required) FRUITIER CEREAL …" at bounding box center [655, 352] width 1100 height 498
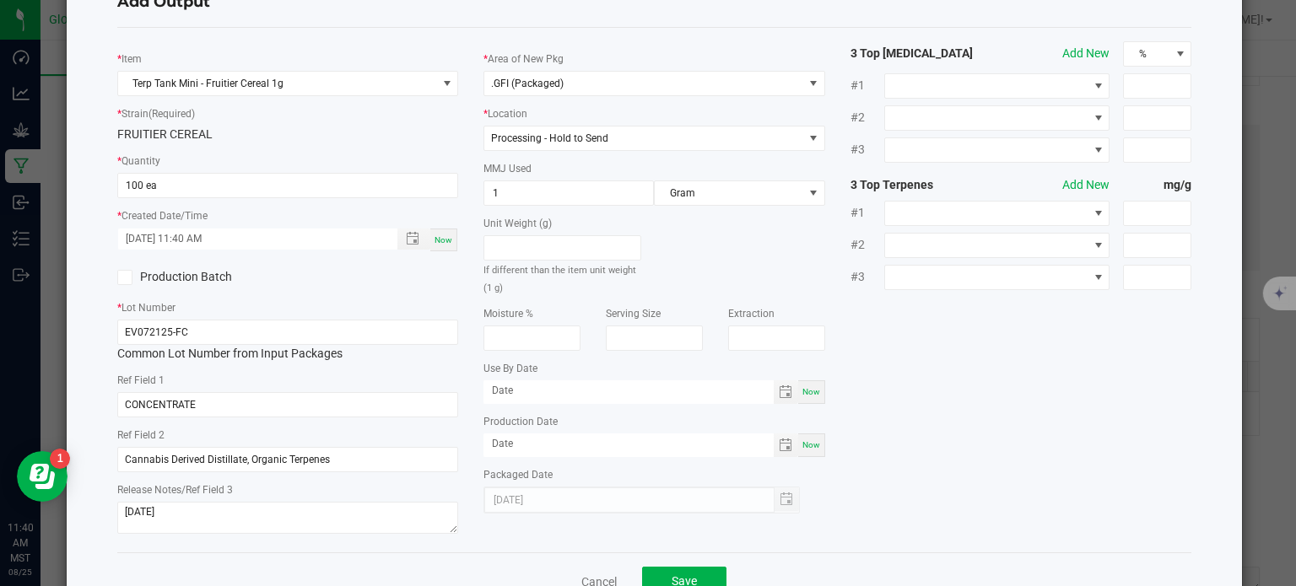
scroll to position [112, 0]
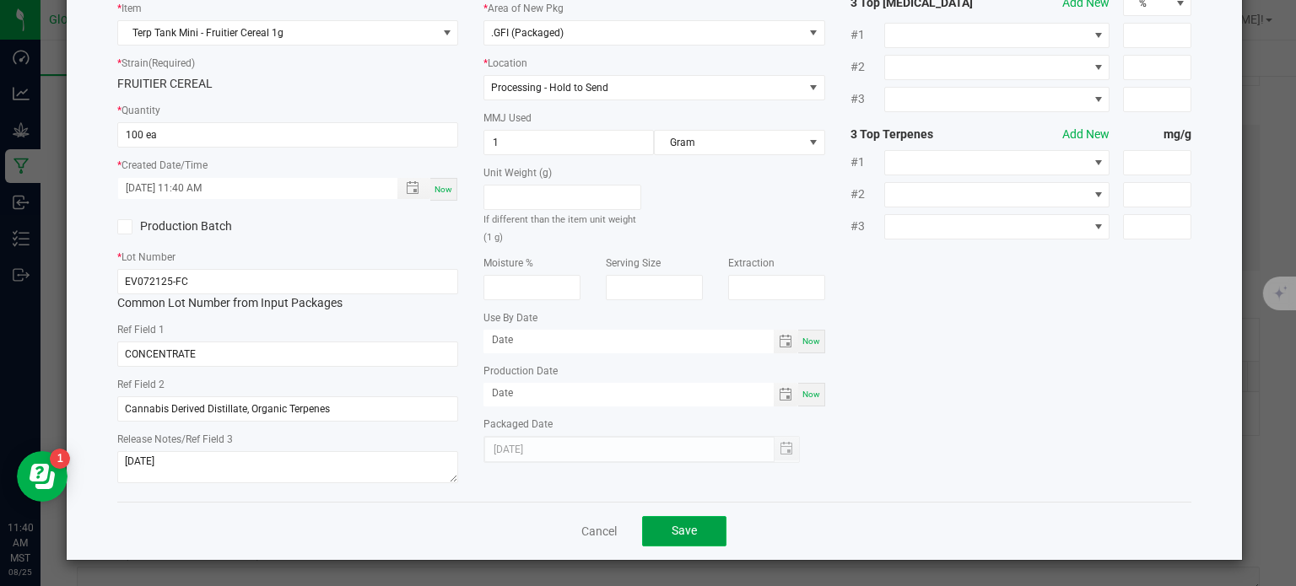
click at [646, 532] on button "Save" at bounding box center [684, 531] width 84 height 30
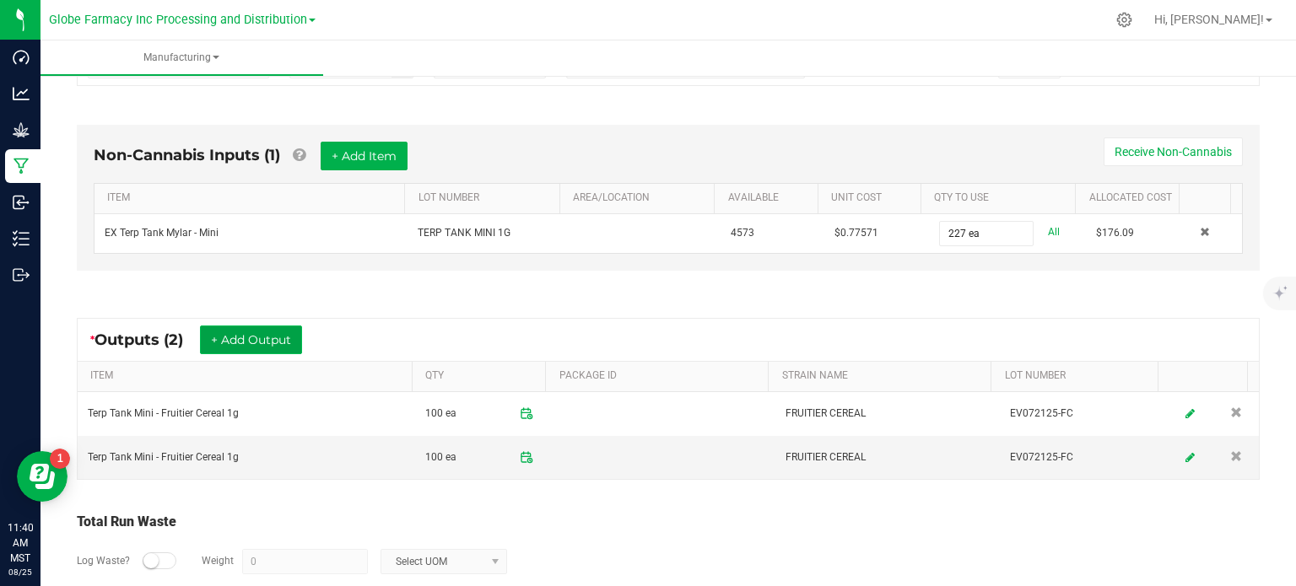
click at [275, 336] on button "+ Add Output" at bounding box center [251, 340] width 102 height 29
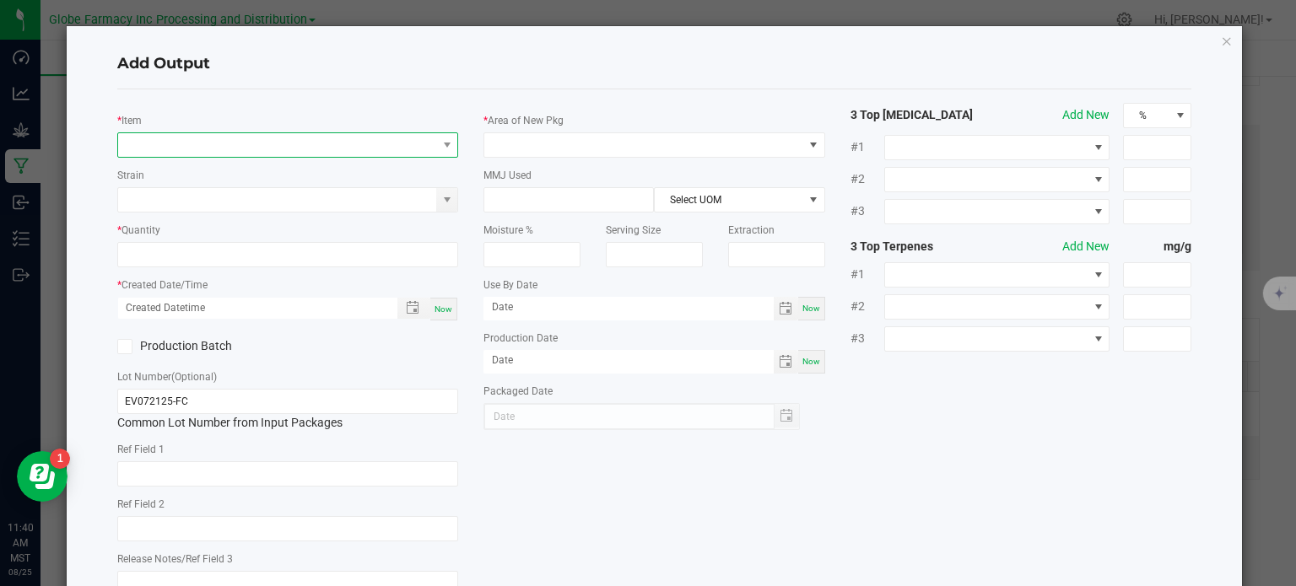
click at [268, 141] on span "NO DATA FOUND" at bounding box center [277, 145] width 319 height 24
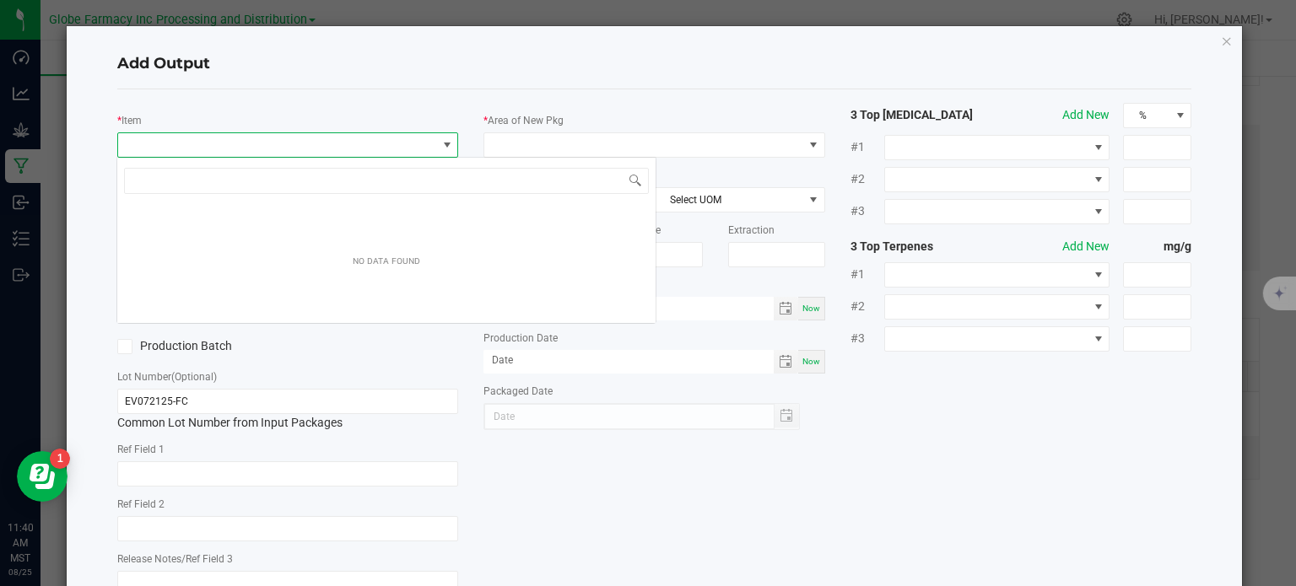
scroll to position [24, 338]
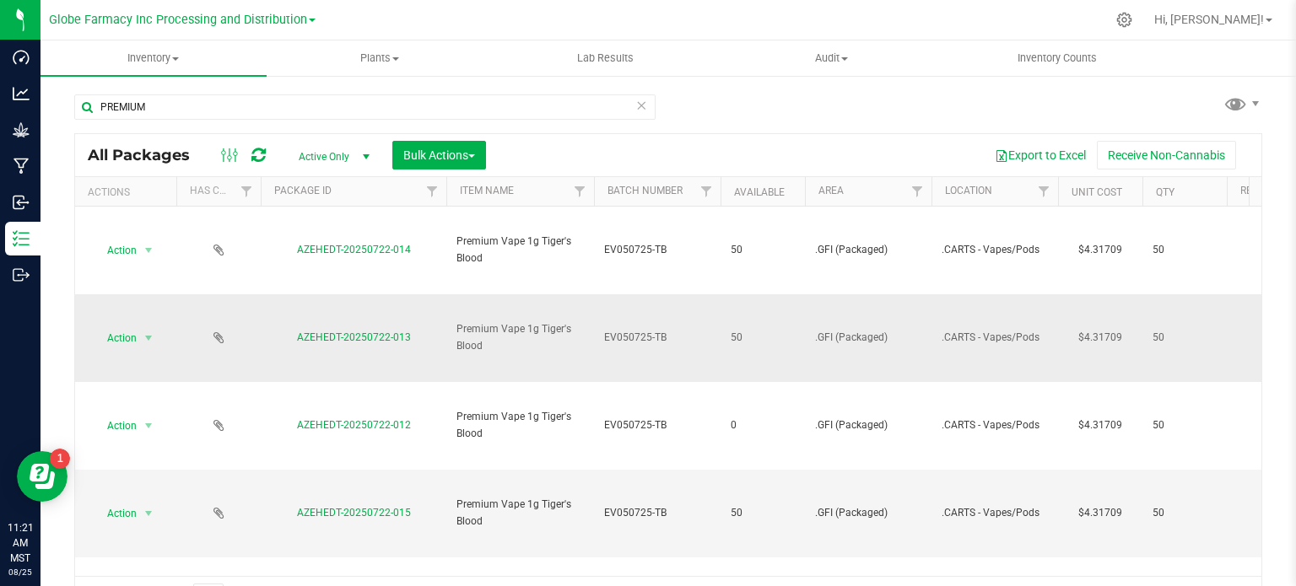
scroll to position [0, 1433]
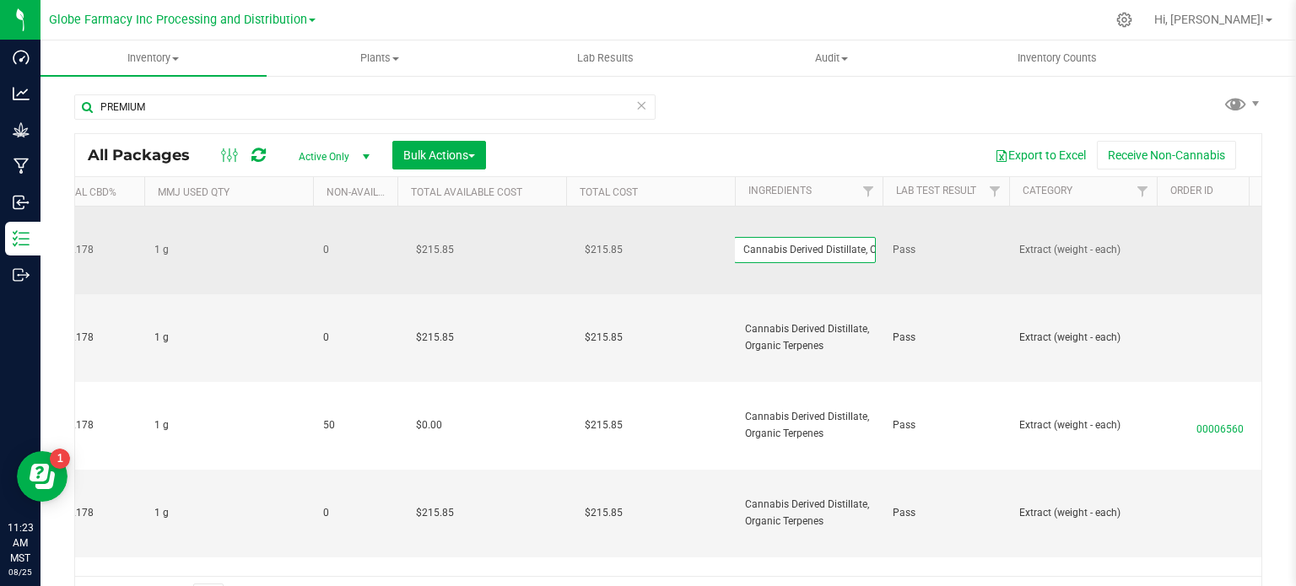
click at [790, 246] on input "Cannabis Derived Distillate, Organic Terpenes" at bounding box center [805, 250] width 142 height 26
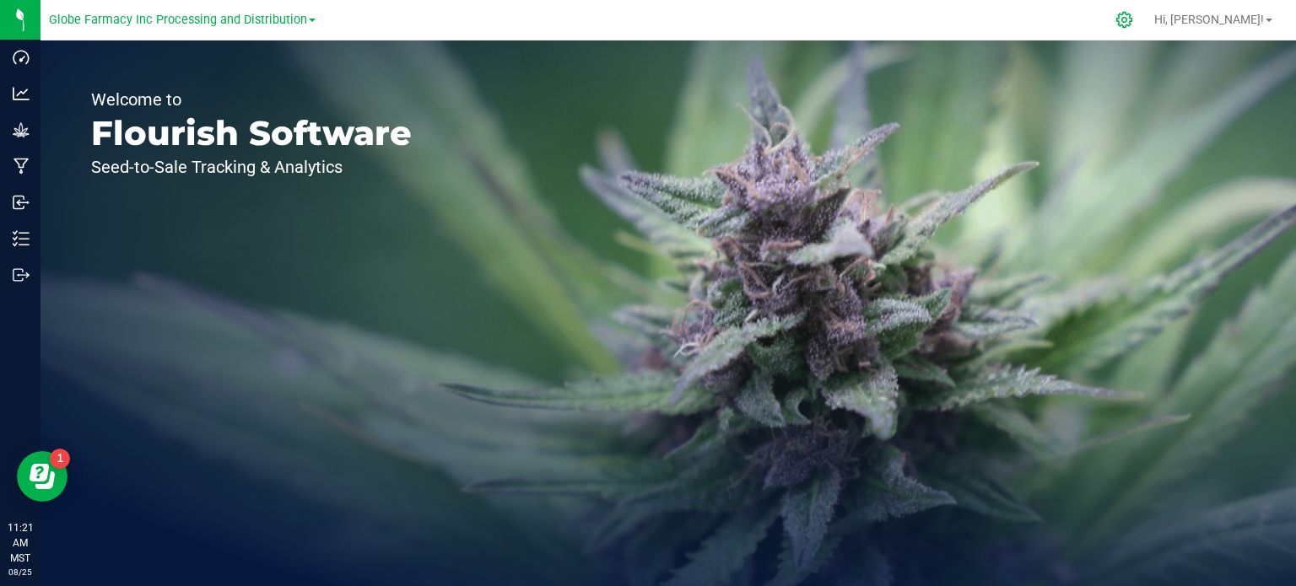
click at [1133, 24] on icon at bounding box center [1125, 20] width 18 height 18
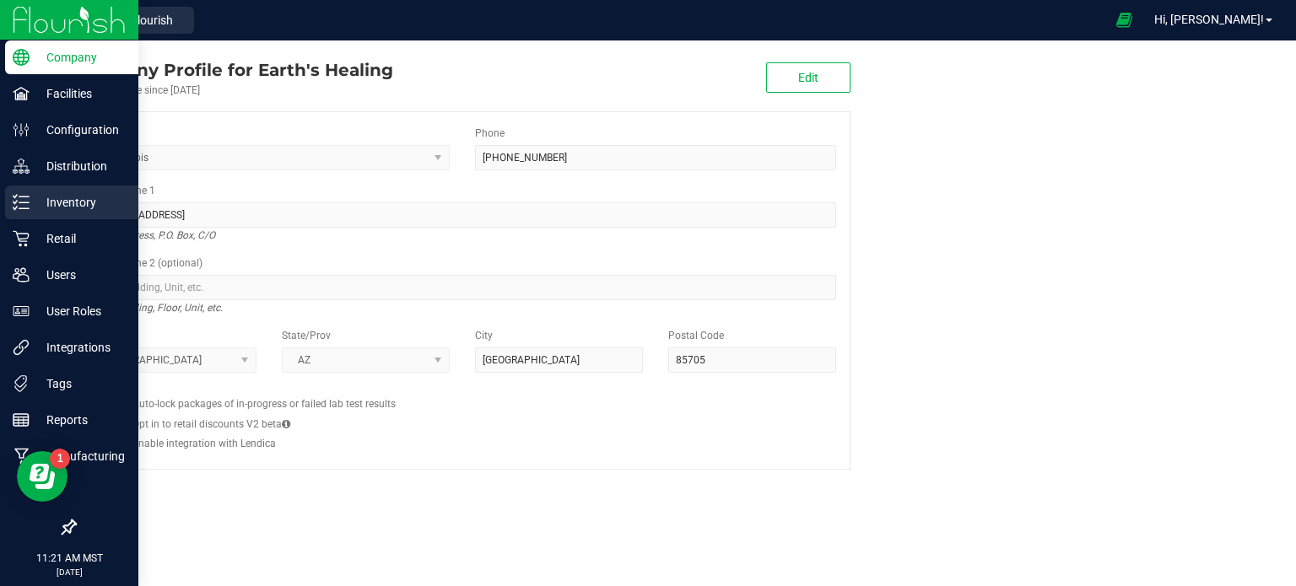
click at [82, 209] on p "Inventory" at bounding box center [80, 202] width 101 height 20
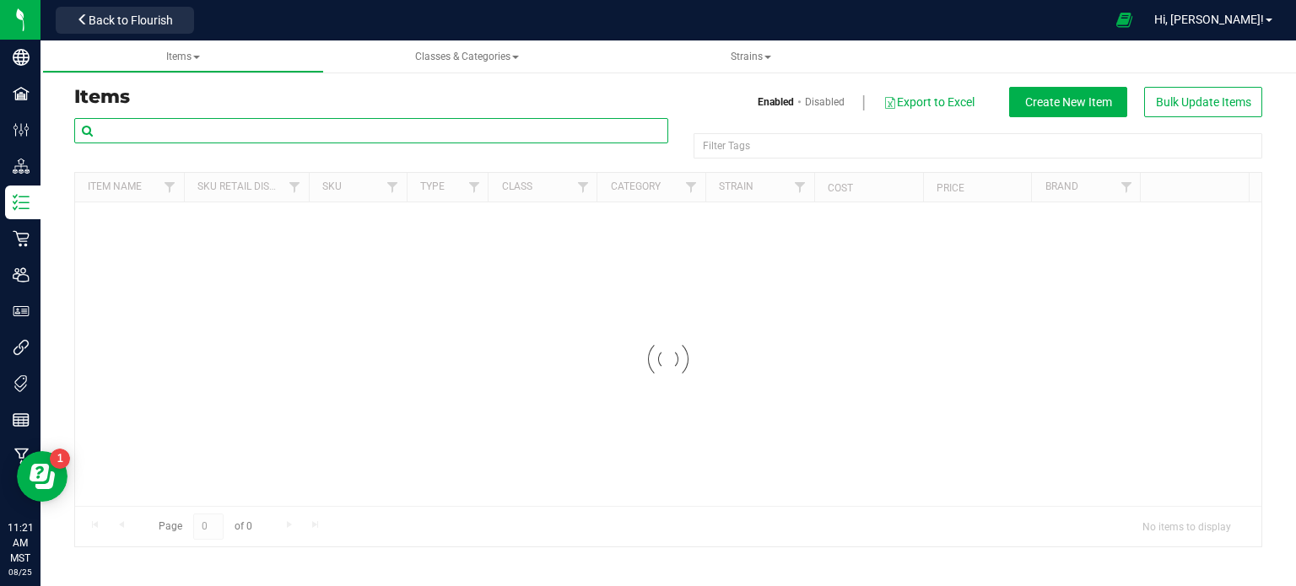
click at [257, 123] on input "text" at bounding box center [371, 130] width 594 height 25
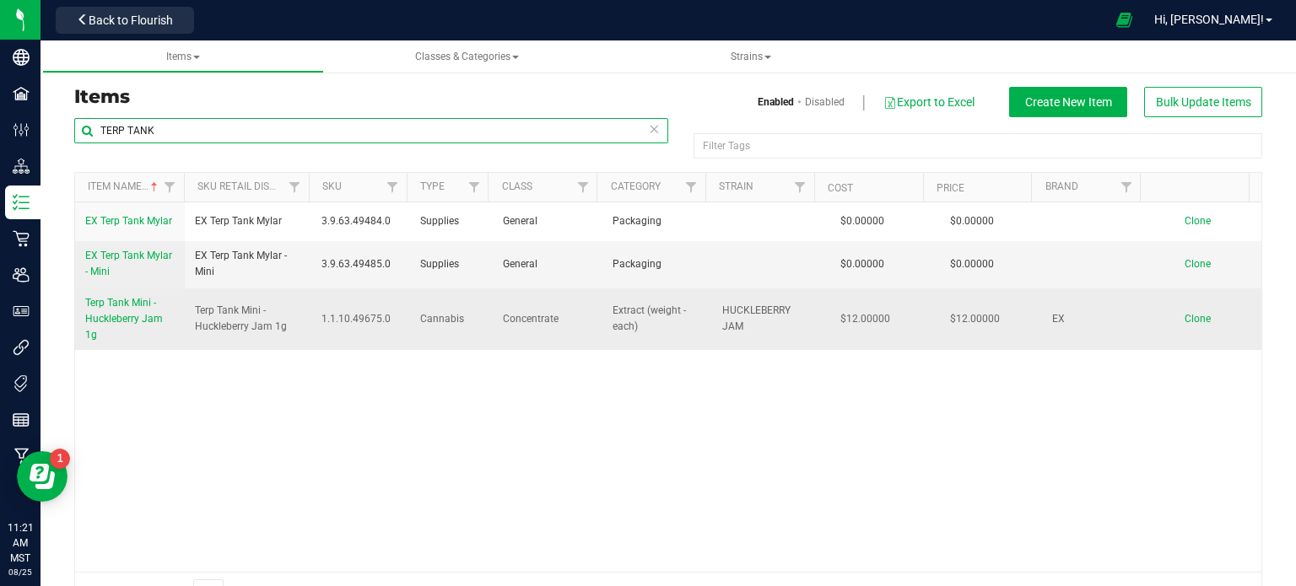
type input "TERP TANK"
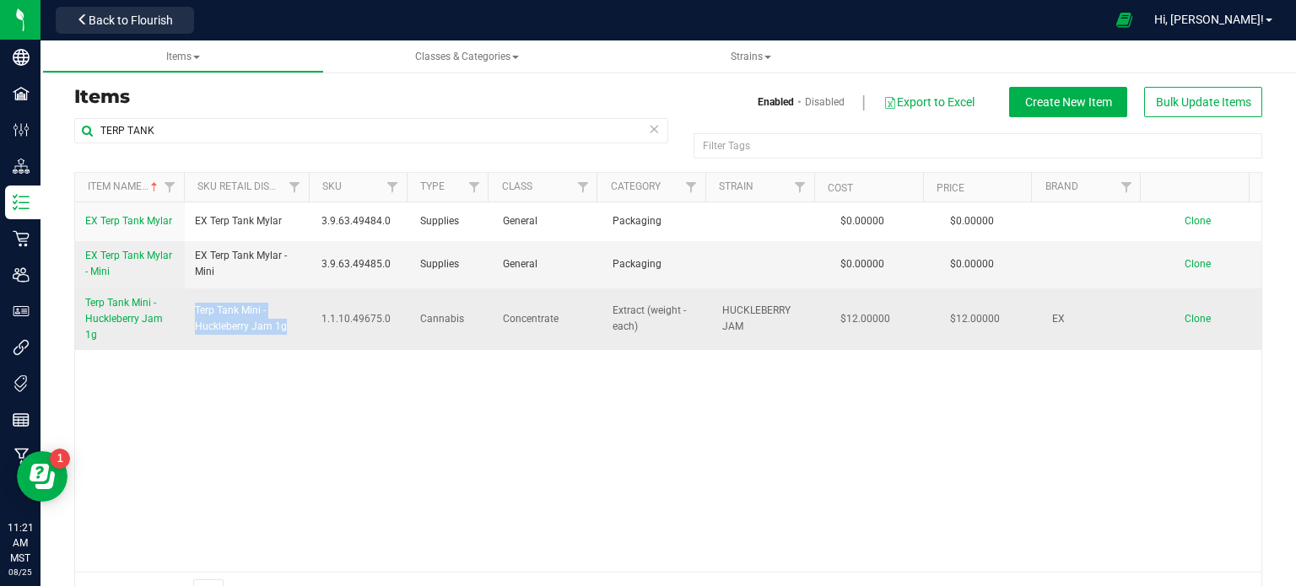
drag, startPoint x: 285, startPoint y: 330, endPoint x: 192, endPoint y: 313, distance: 94.3
click at [195, 313] on span "Terp Tank Mini - Huckleberry Jam 1g" at bounding box center [248, 319] width 106 height 32
copy span "Terp Tank Mini - Huckleberry Jam 1g"
click at [1185, 318] on span "Clone" at bounding box center [1198, 319] width 26 height 12
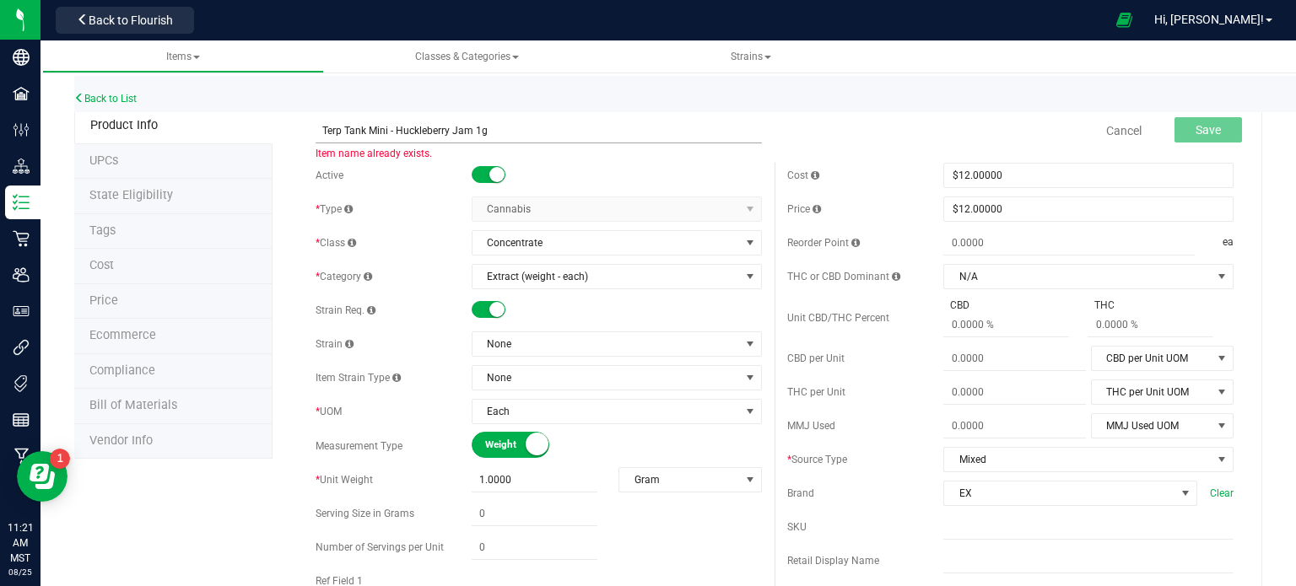
click at [469, 132] on input "Terp Tank Mini - Huckleberry Jam 1g" at bounding box center [539, 130] width 446 height 25
type input "Terp Tank Mini - Raspberry Razzle 1g"
click at [559, 350] on span "None" at bounding box center [606, 344] width 267 height 24
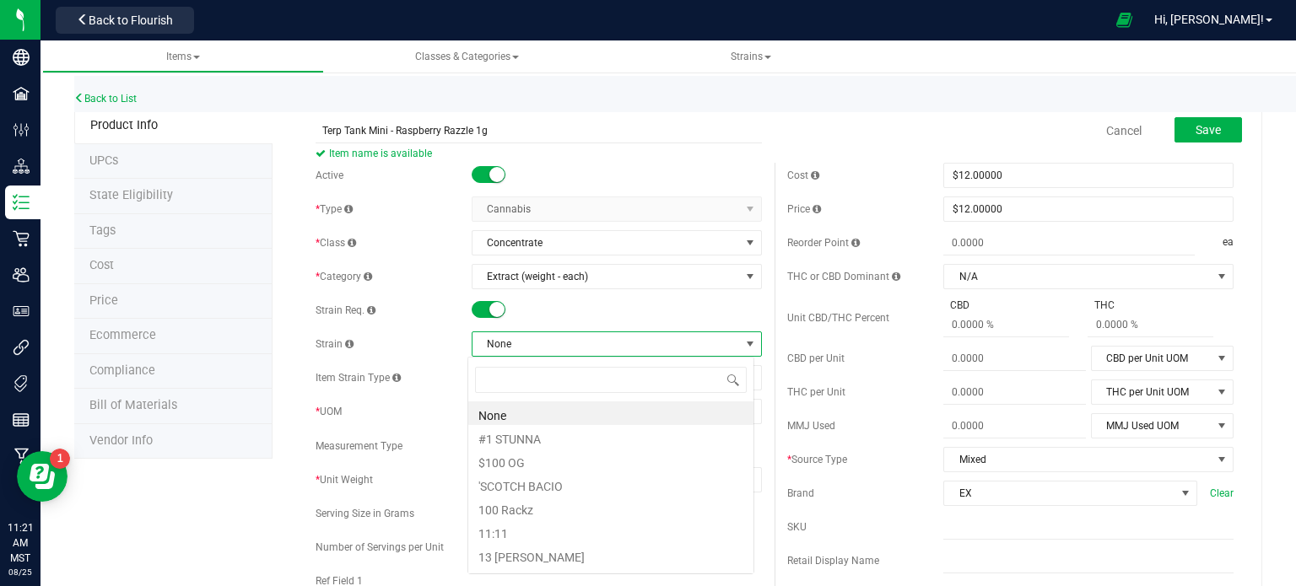
scroll to position [24, 287]
type input "raspberry"
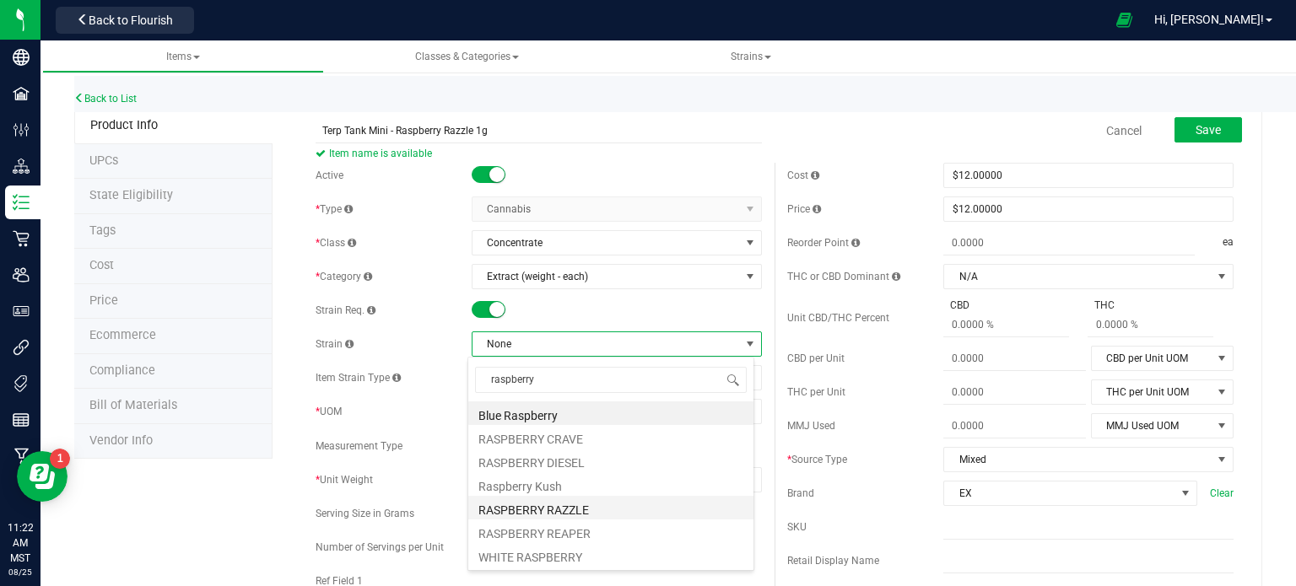
click at [559, 515] on li "RASPBERRY RAZZLE" at bounding box center [610, 508] width 285 height 24
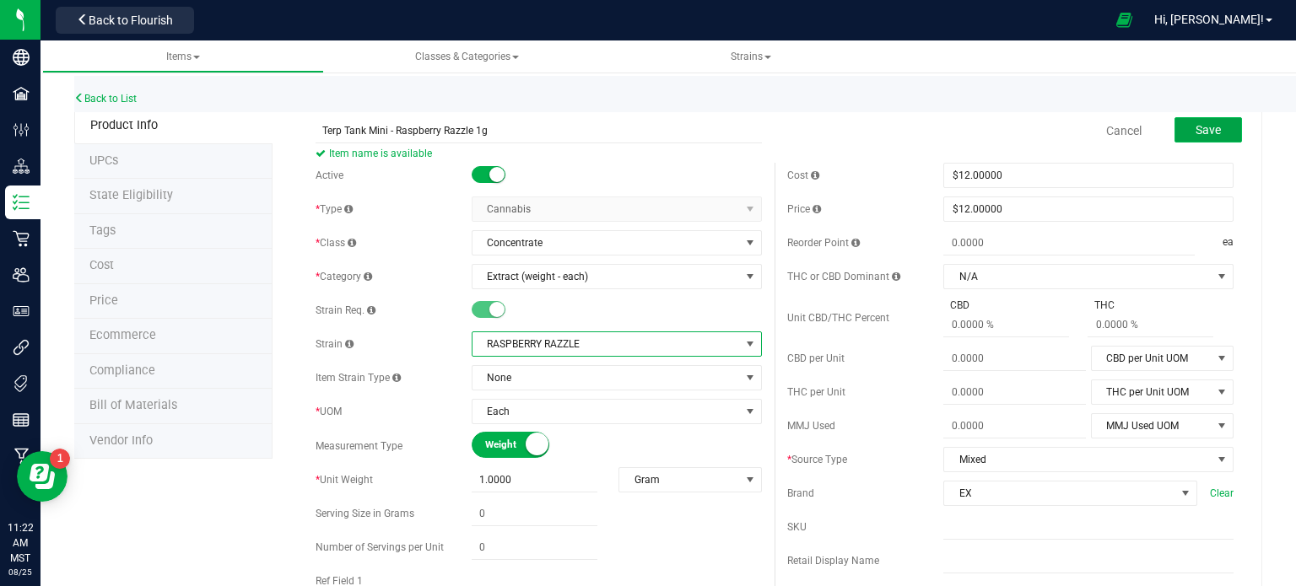
click at [1206, 127] on span "Save" at bounding box center [1208, 130] width 25 height 14
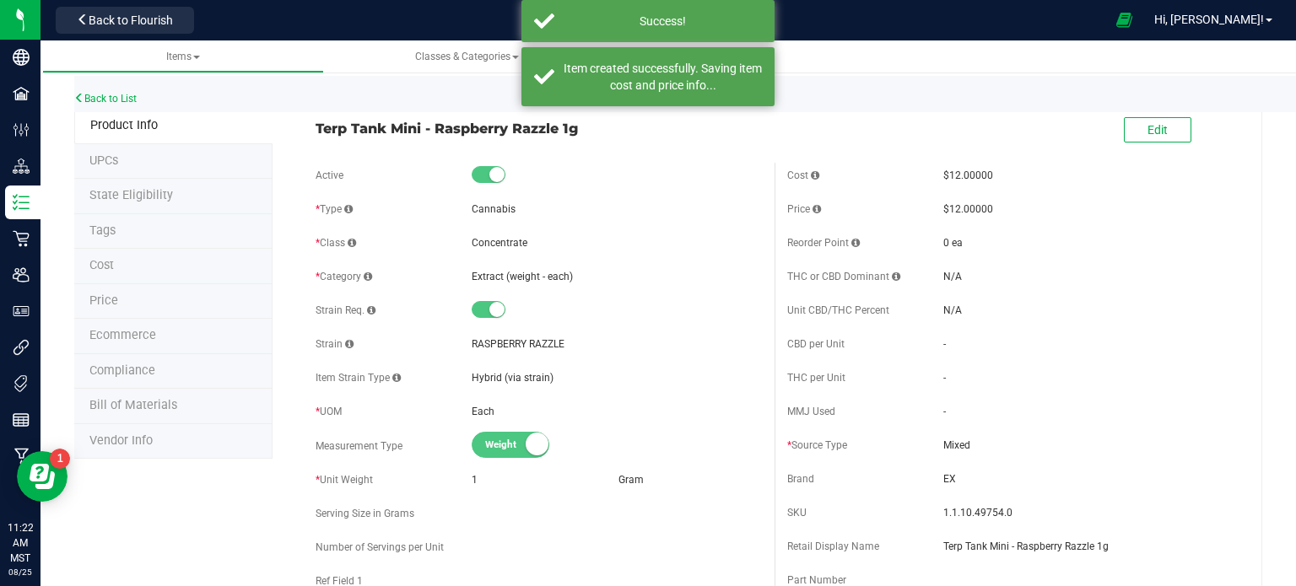
click at [116, 330] on span "Ecommerce" at bounding box center [122, 335] width 67 height 14
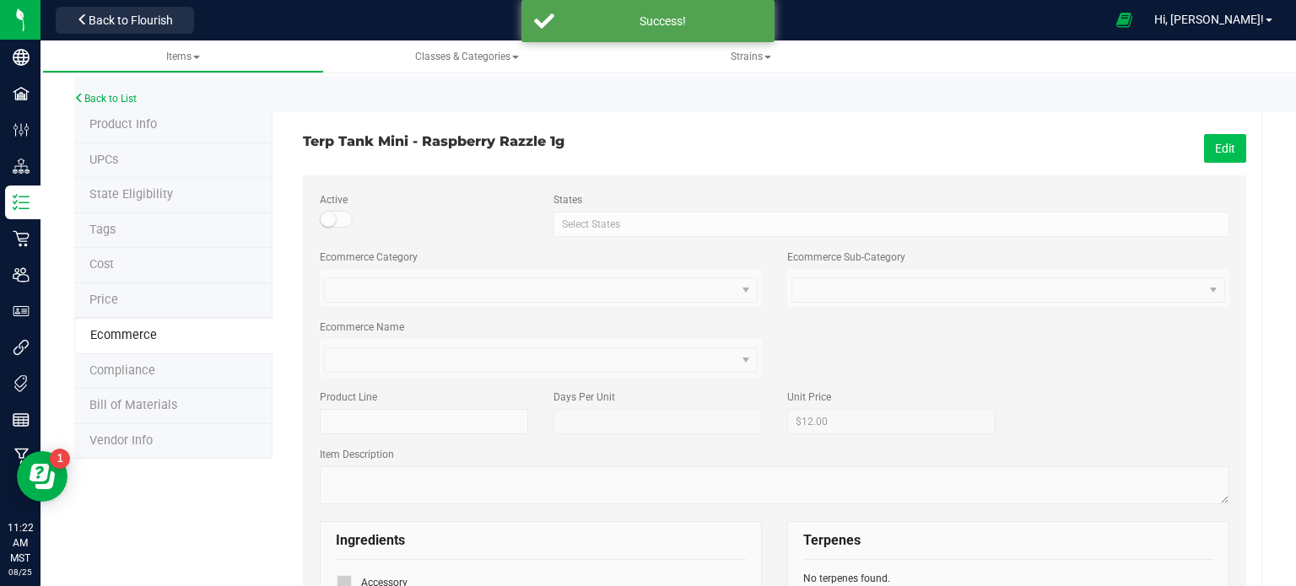
click at [1205, 151] on button "Edit" at bounding box center [1225, 148] width 42 height 29
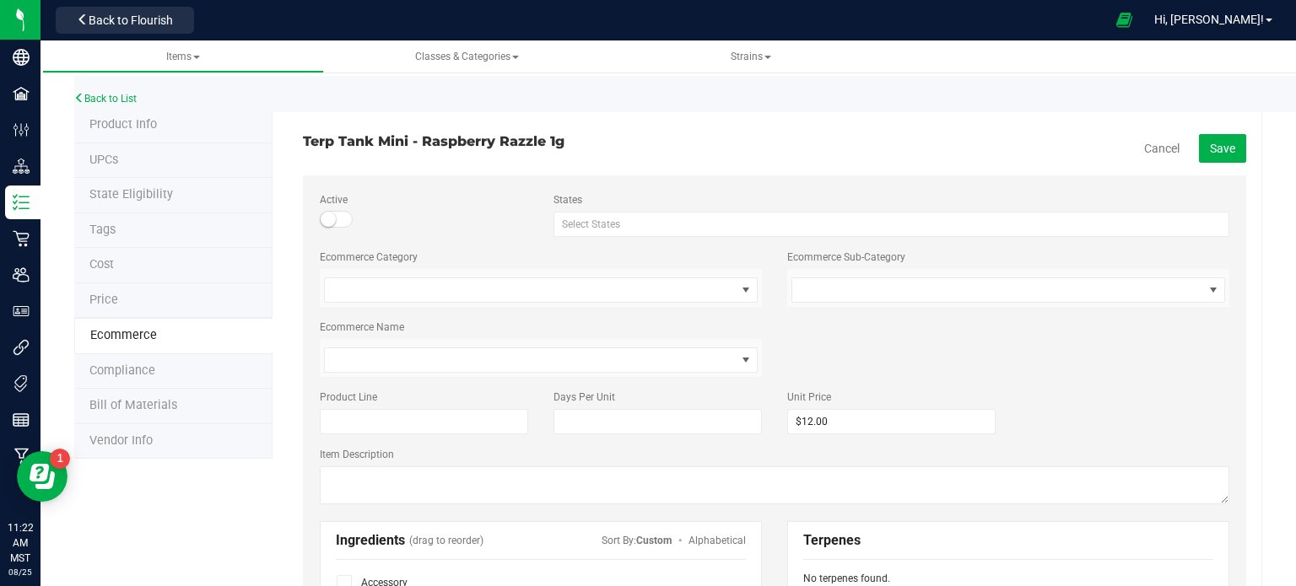
click at [327, 219] on small at bounding box center [328, 219] width 15 height 15
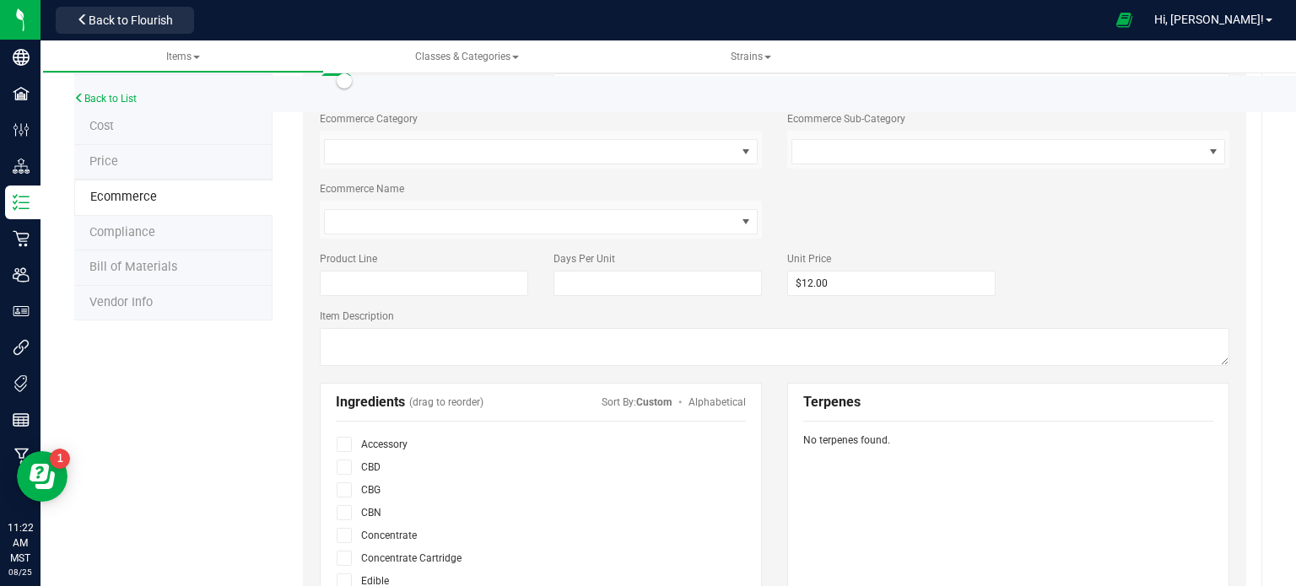
scroll to position [338, 0]
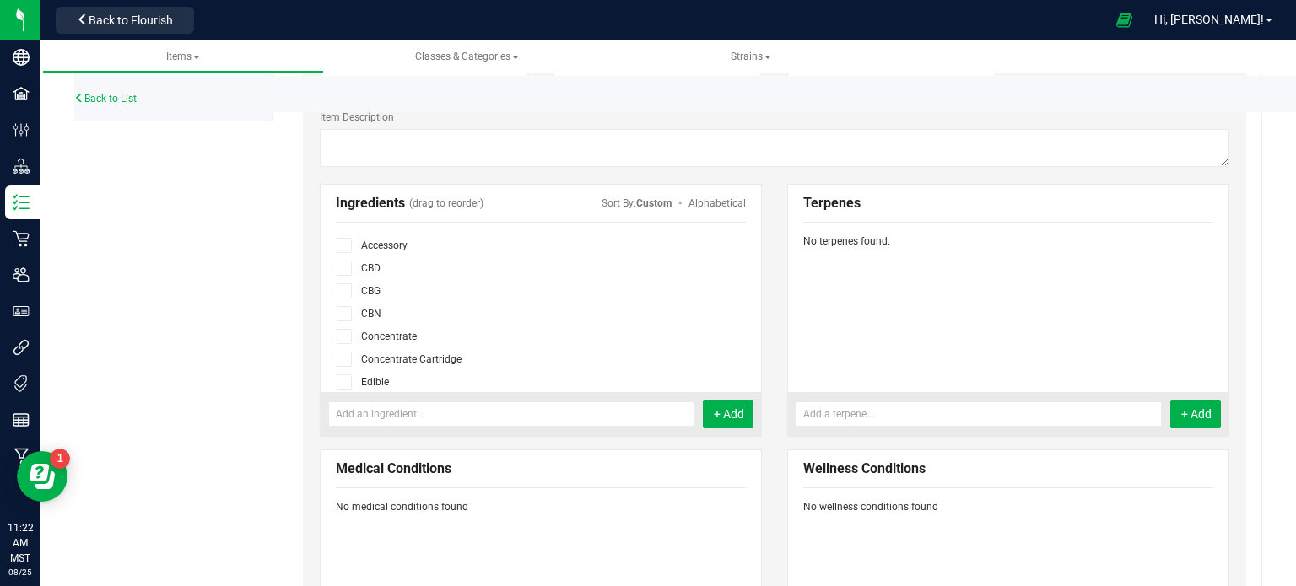
click at [344, 359] on icon at bounding box center [344, 359] width 11 height 0
click at [0, 0] on input "checkbox" at bounding box center [0, 0] width 0 height 0
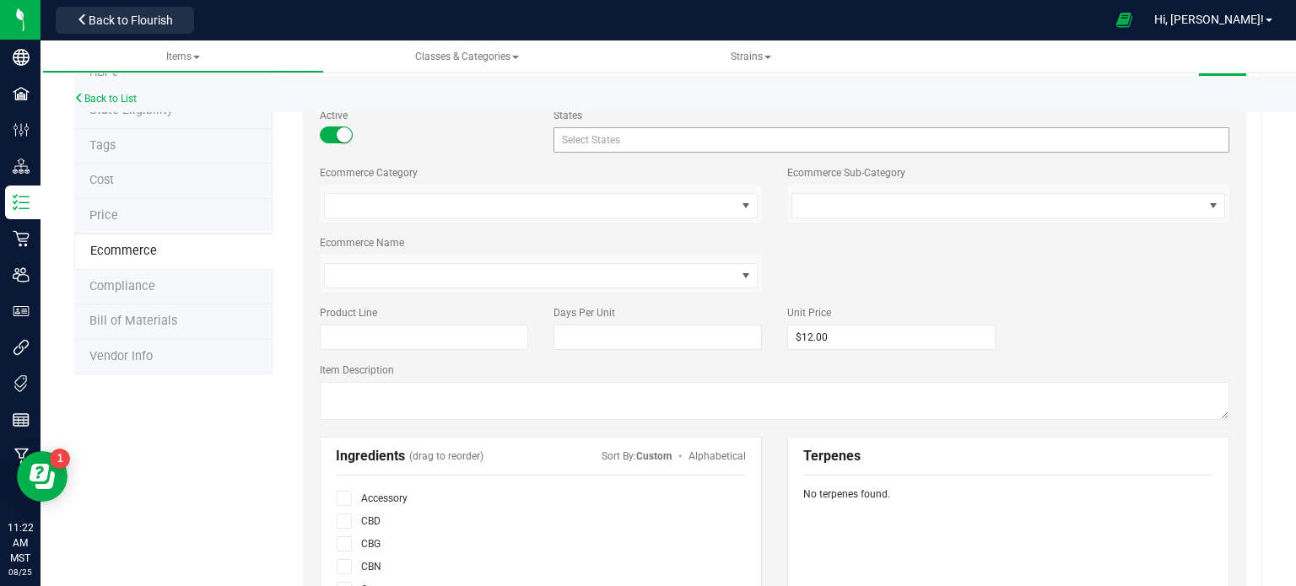
scroll to position [0, 0]
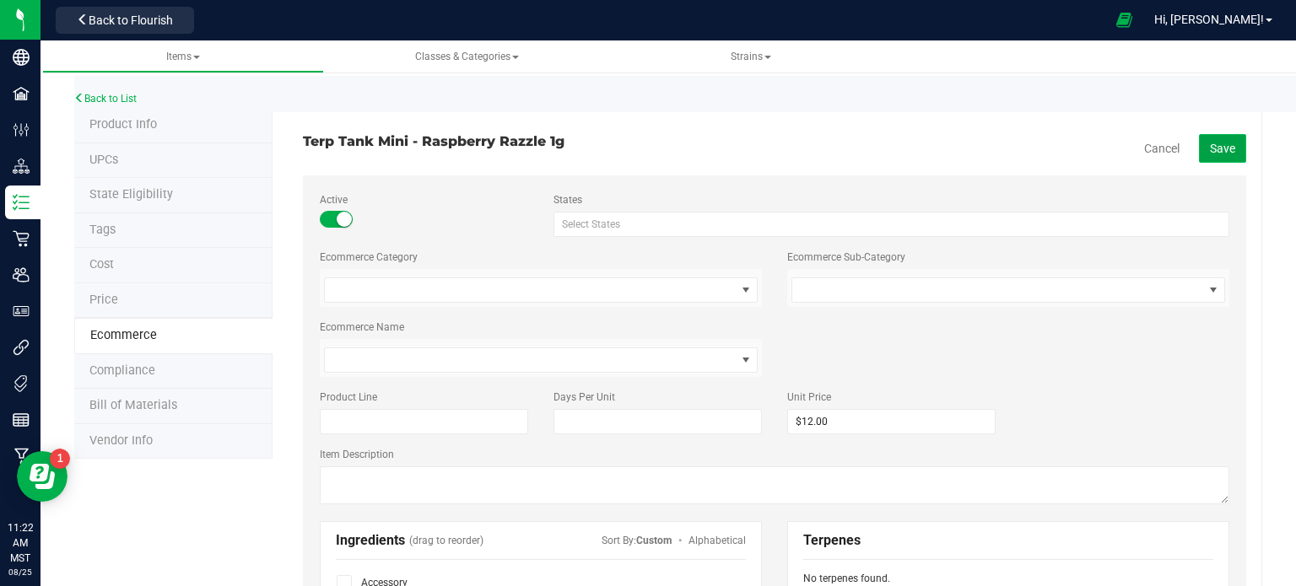
click at [1210, 144] on span "Save" at bounding box center [1222, 149] width 25 height 14
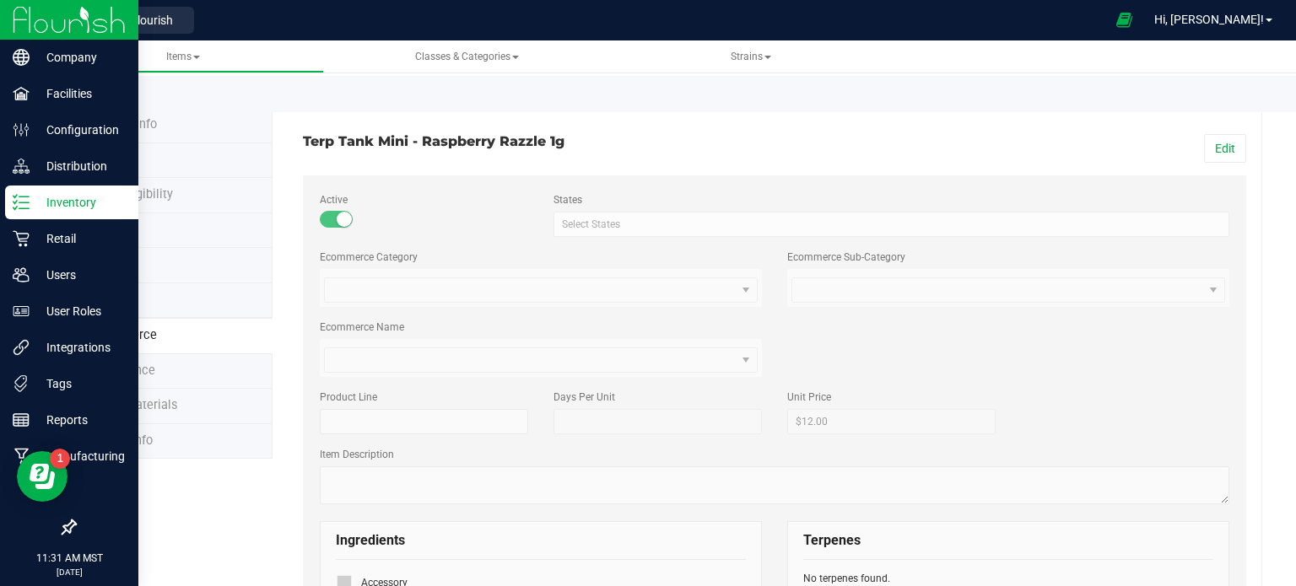
drag, startPoint x: 20, startPoint y: 203, endPoint x: 80, endPoint y: 212, distance: 60.6
click at [20, 203] on line at bounding box center [23, 203] width 9 height 0
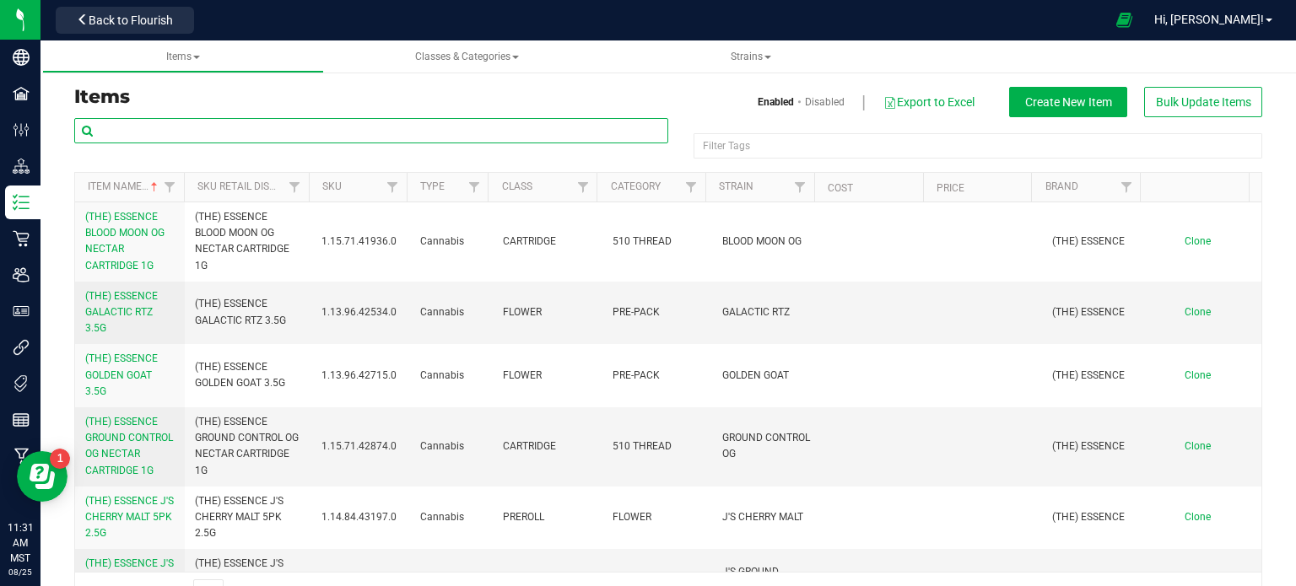
click at [229, 126] on input "text" at bounding box center [371, 130] width 594 height 25
type input "TERP TANK"
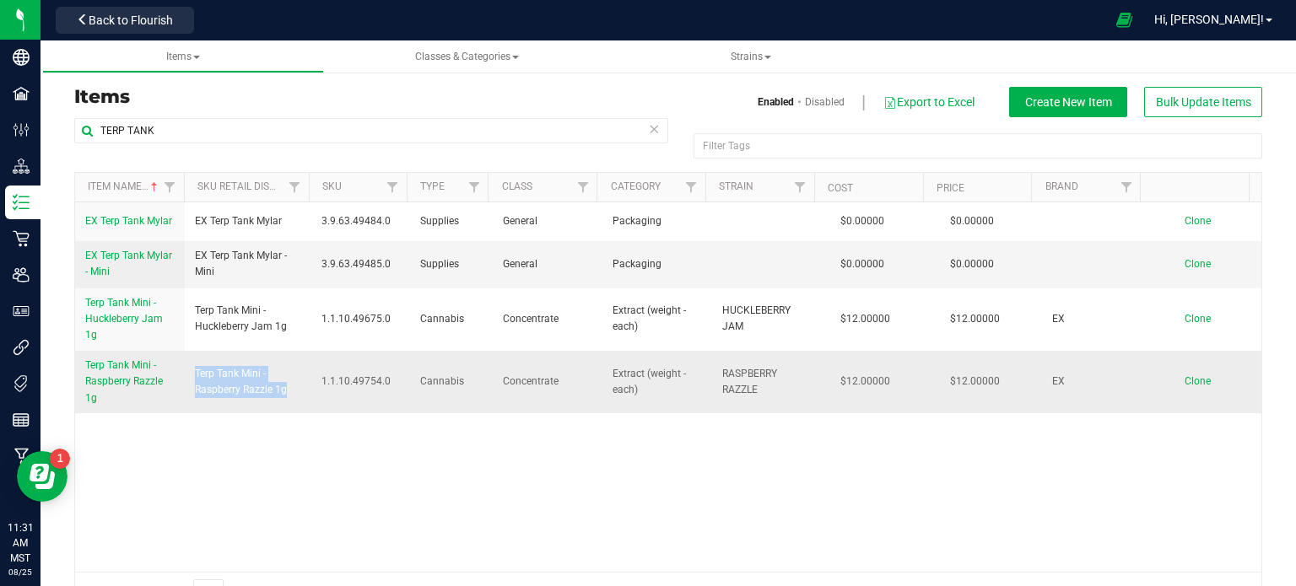
drag, startPoint x: 288, startPoint y: 393, endPoint x: 192, endPoint y: 375, distance: 97.1
click at [195, 375] on span "Terp Tank Mini - Raspberry Razzle 1g" at bounding box center [248, 382] width 106 height 32
copy span "Terp Tank Mini - Raspberry Razzle 1g"
click at [1182, 387] on td "Clone" at bounding box center [1207, 382] width 110 height 62
click at [1185, 381] on span "Clone" at bounding box center [1198, 381] width 26 height 12
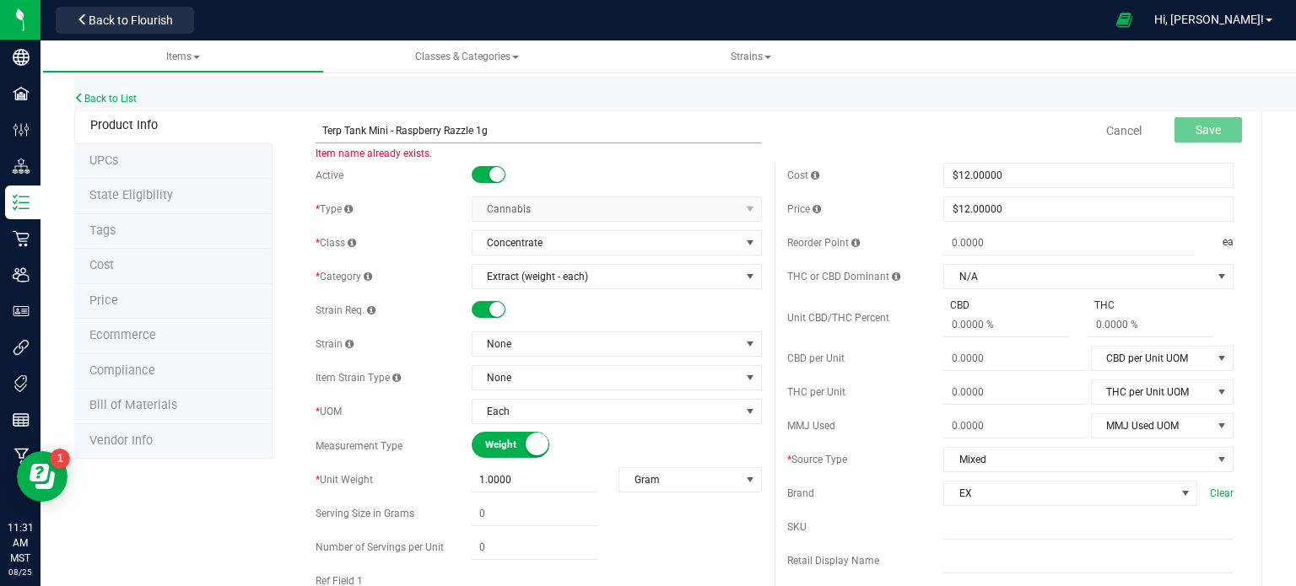
drag, startPoint x: 470, startPoint y: 132, endPoint x: 396, endPoint y: 128, distance: 74.3
click at [396, 128] on input "Terp Tank Mini - Raspberry Razzle 1g" at bounding box center [539, 130] width 446 height 25
type input "Terp Tank Mini - Sour Apple Jolly 1g"
click at [527, 347] on span "None" at bounding box center [606, 344] width 267 height 24
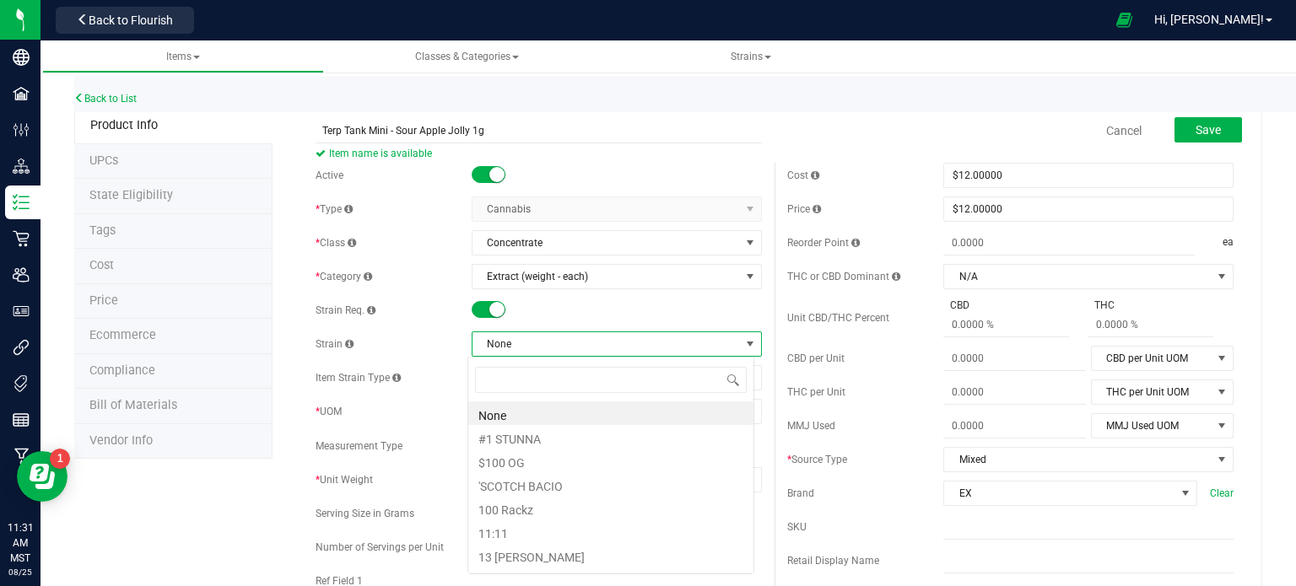
scroll to position [24, 287]
type input "sour apple jolly"
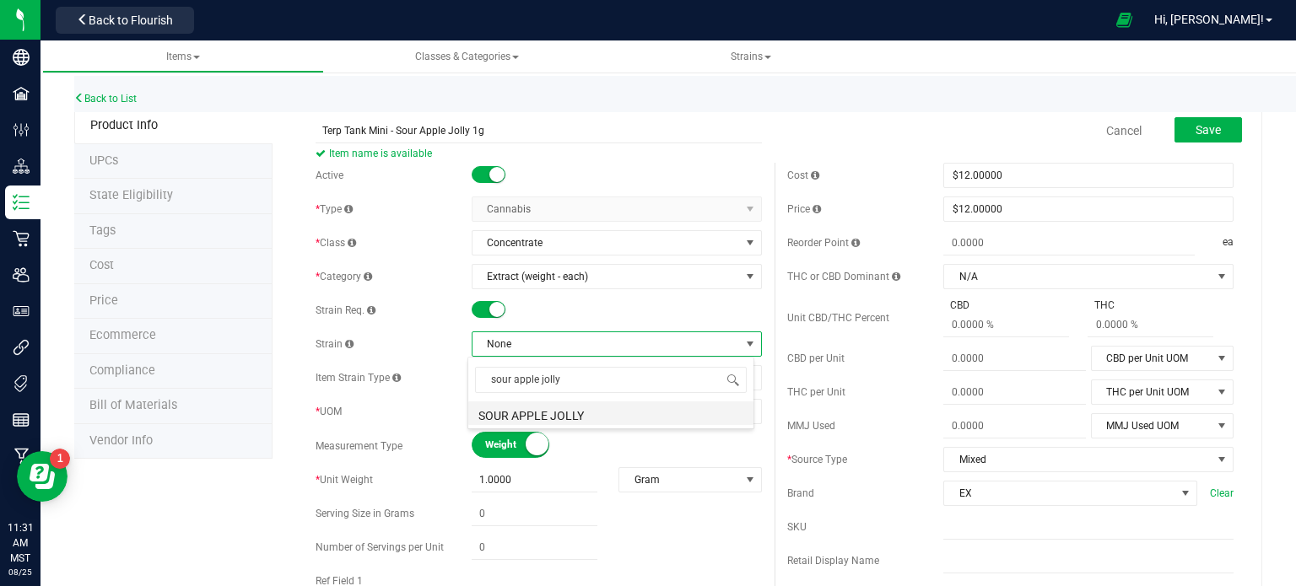
click at [609, 408] on li "SOUR APPLE JOLLY" at bounding box center [610, 414] width 285 height 24
click at [1212, 124] on button "Save" at bounding box center [1209, 129] width 68 height 25
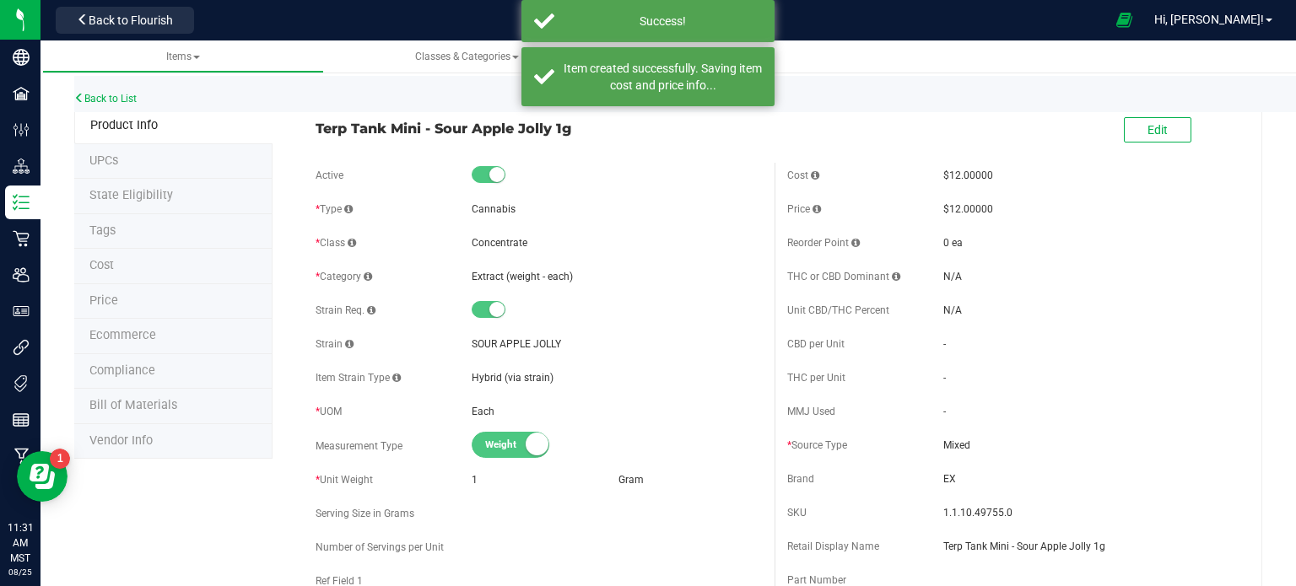
click at [149, 335] on span "Ecommerce" at bounding box center [122, 335] width 67 height 14
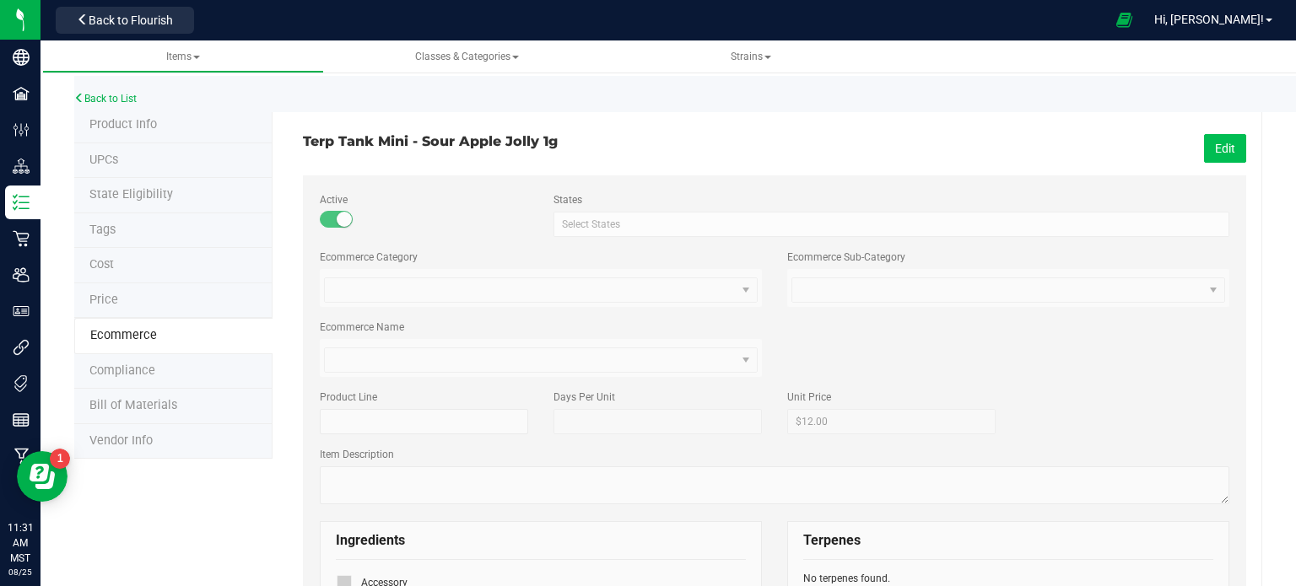
click at [1226, 145] on button "Edit" at bounding box center [1225, 148] width 42 height 29
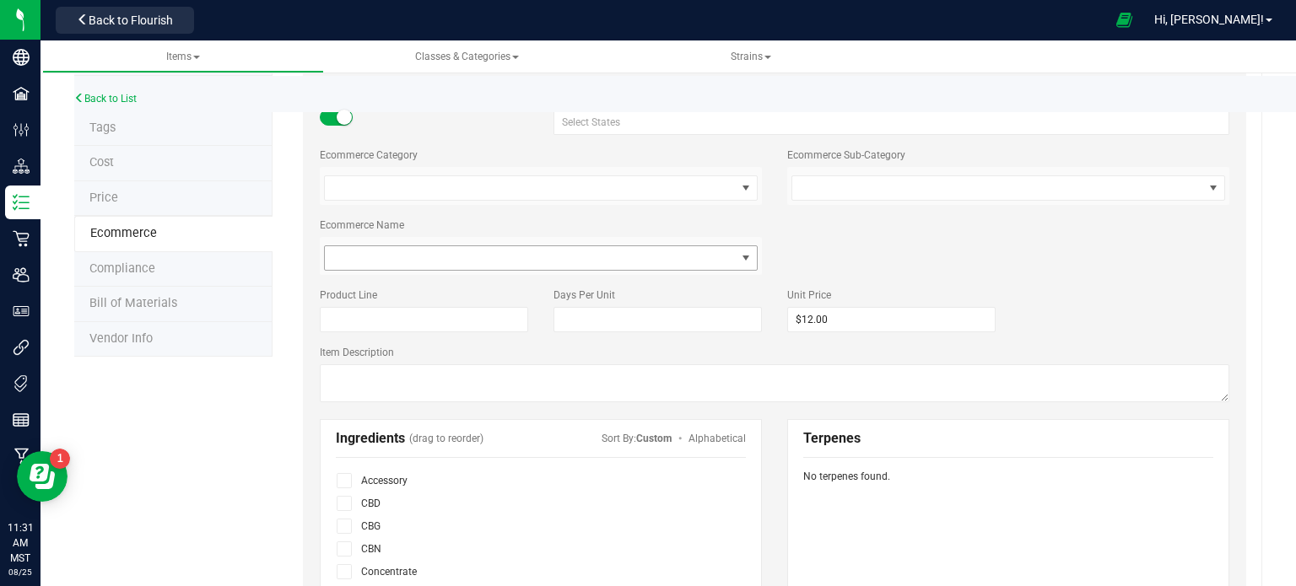
scroll to position [253, 0]
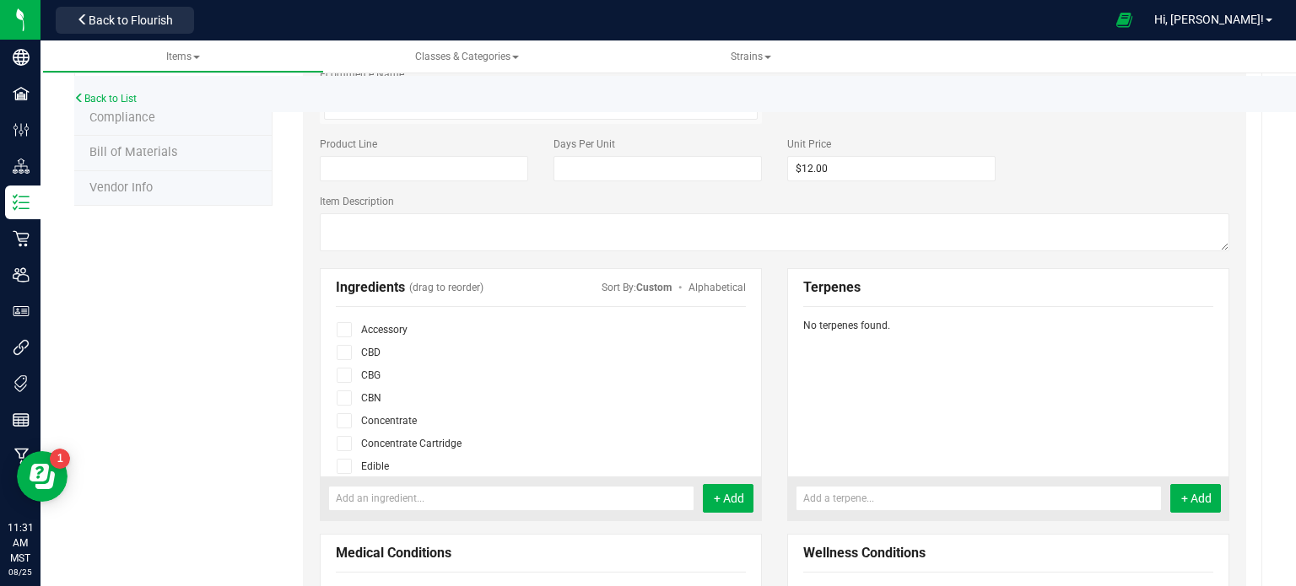
click at [343, 444] on icon at bounding box center [344, 444] width 11 height 0
click at [0, 0] on input "checkbox" at bounding box center [0, 0] width 0 height 0
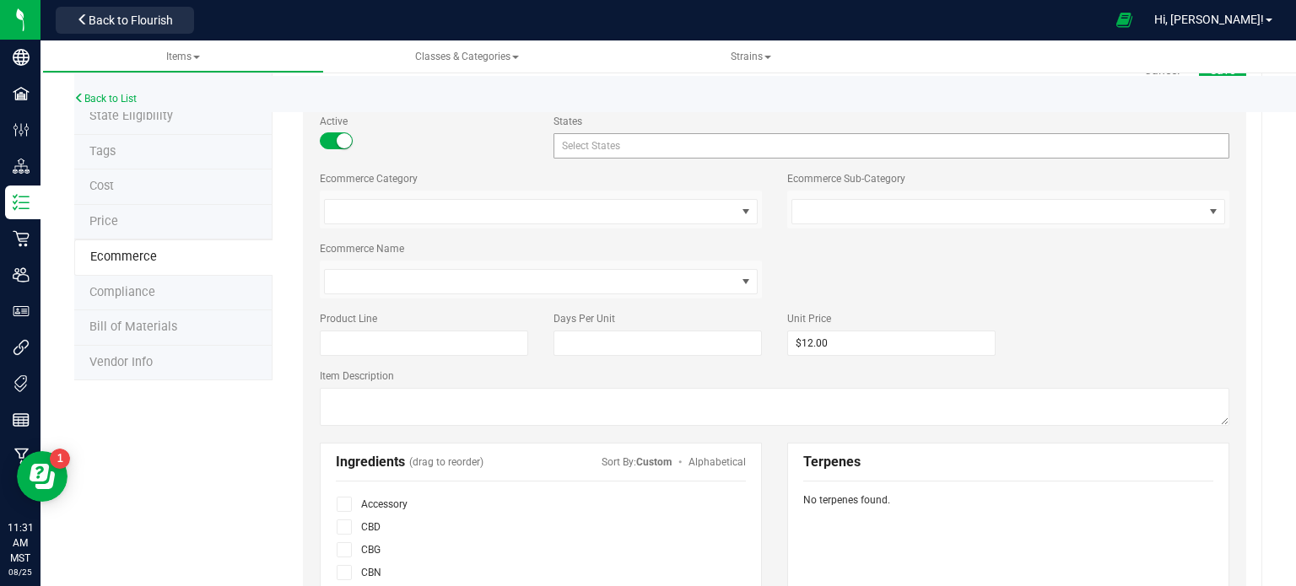
scroll to position [0, 0]
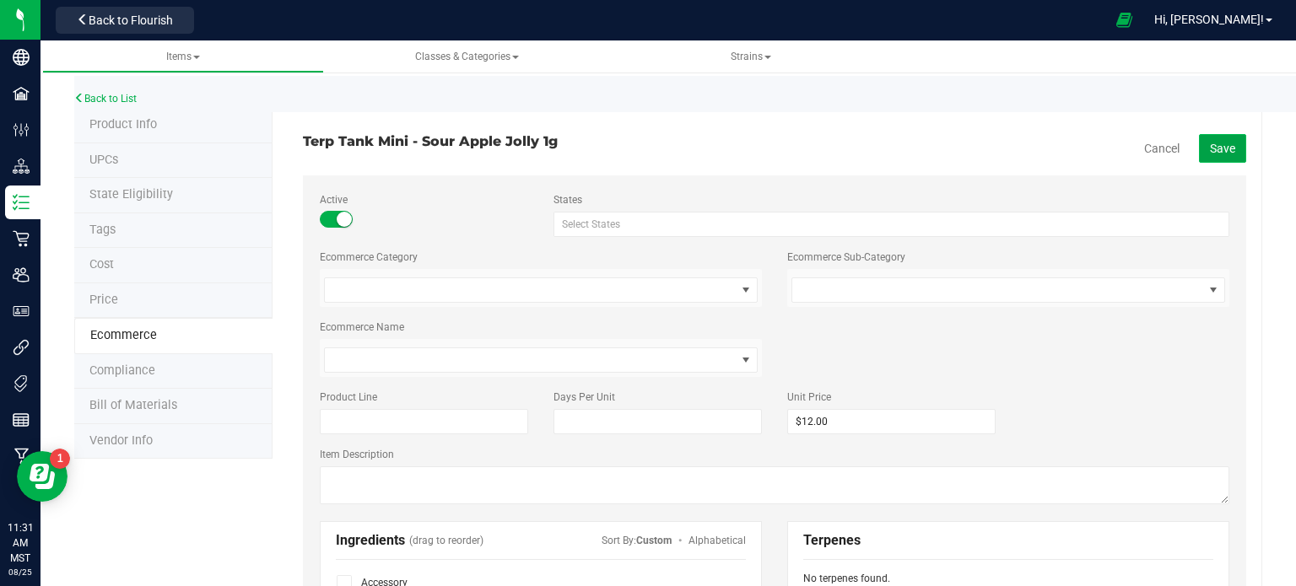
click at [1215, 161] on button "Save" at bounding box center [1222, 148] width 47 height 29
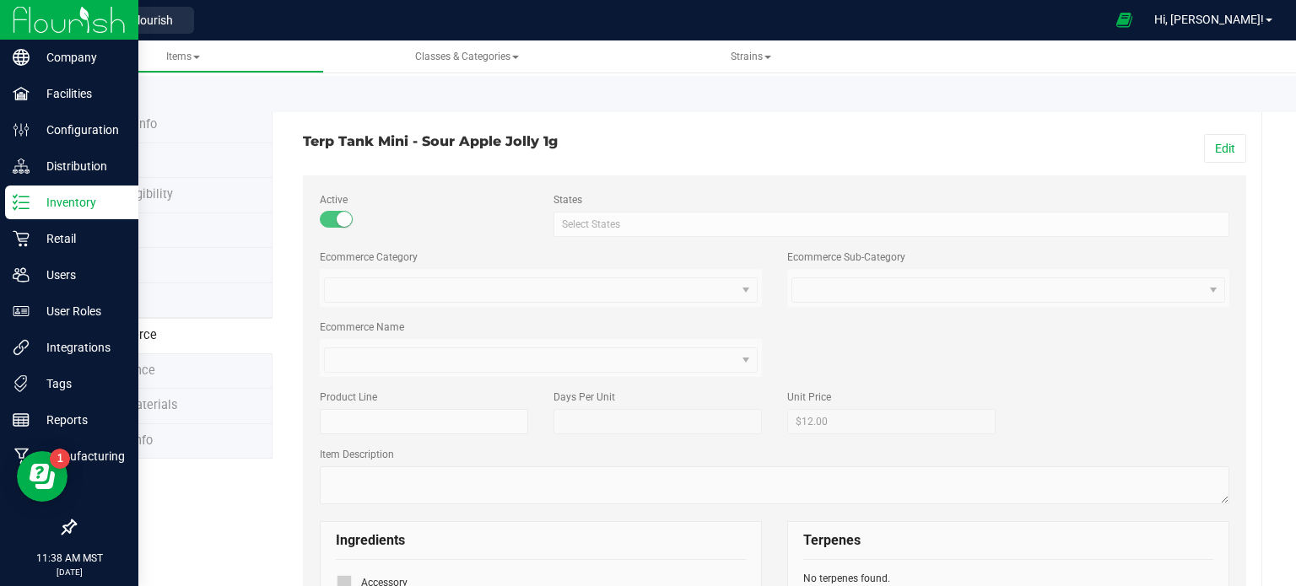
click at [30, 198] on p "Inventory" at bounding box center [80, 202] width 101 height 20
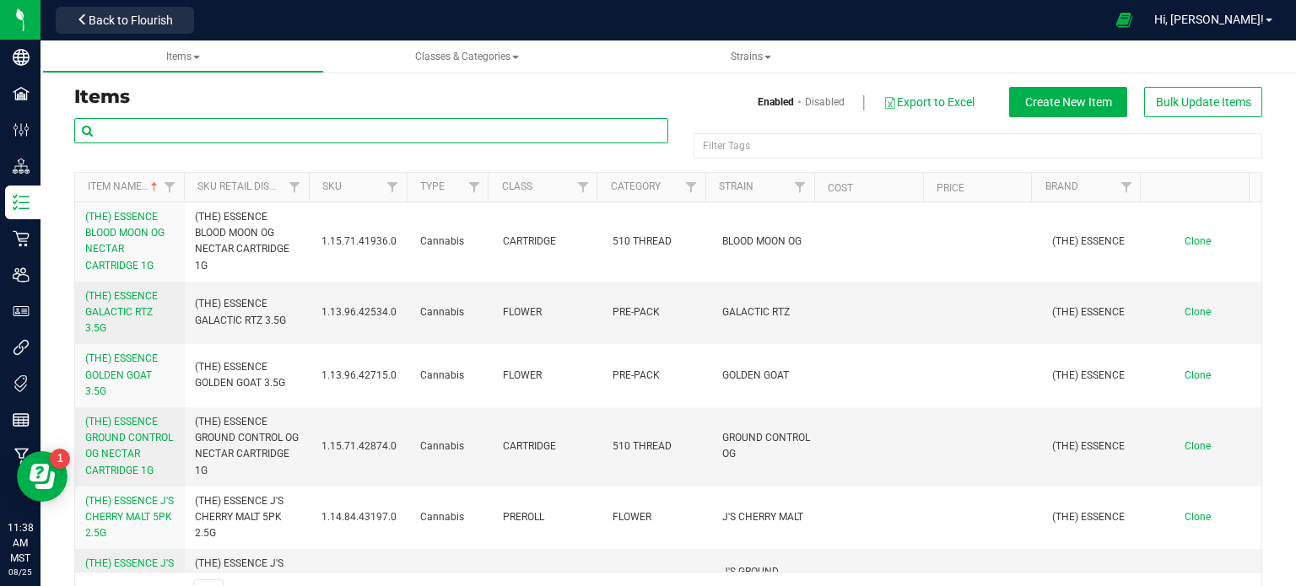
click at [263, 130] on input "text" at bounding box center [371, 130] width 594 height 25
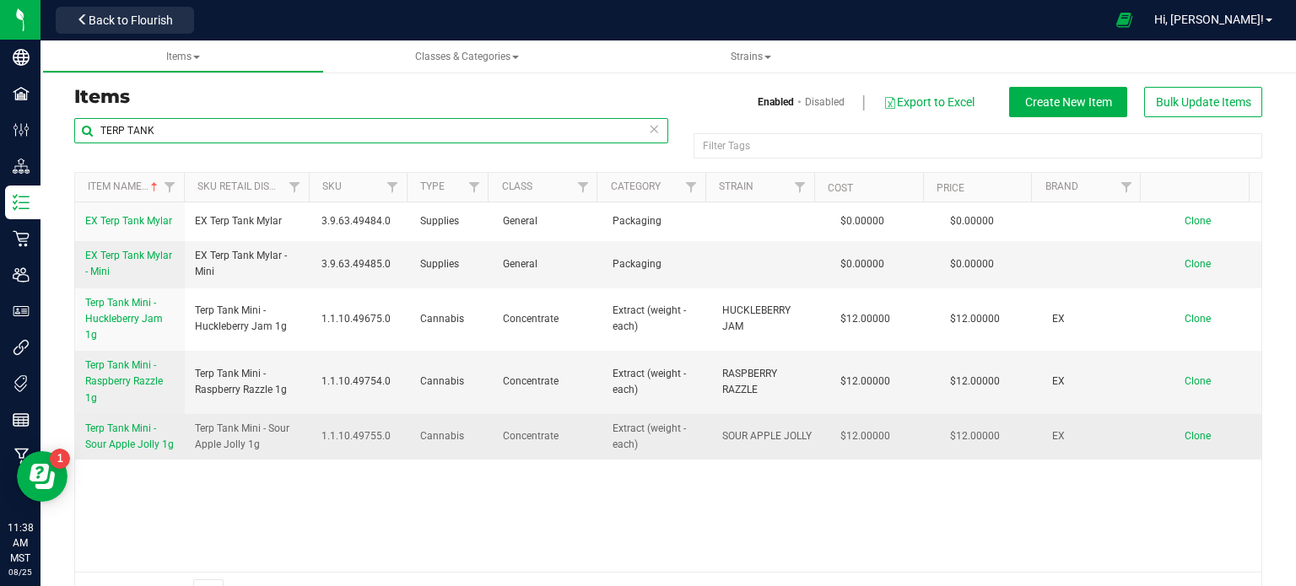
type input "TERP TANK"
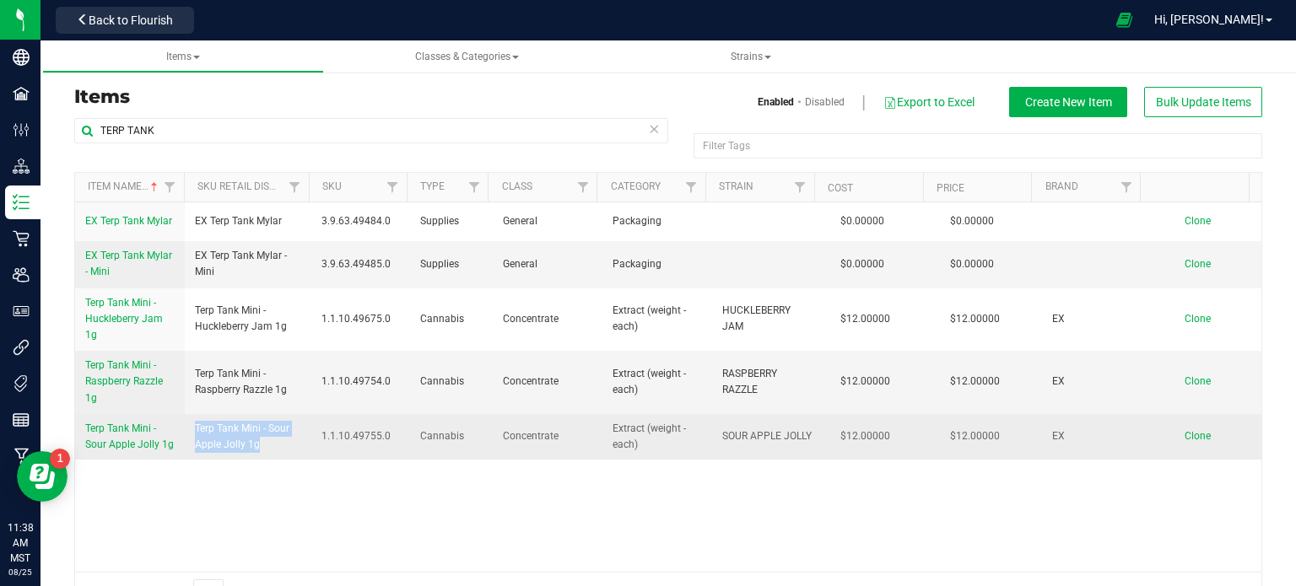
drag, startPoint x: 266, startPoint y: 448, endPoint x: 193, endPoint y: 424, distance: 76.3
click at [195, 424] on span "Terp Tank Mini - Sour Apple Jolly 1g" at bounding box center [248, 437] width 106 height 32
copy span "Terp Tank Mini - Sour Apple Jolly 1g"
click at [1185, 440] on span "Clone" at bounding box center [1198, 436] width 26 height 12
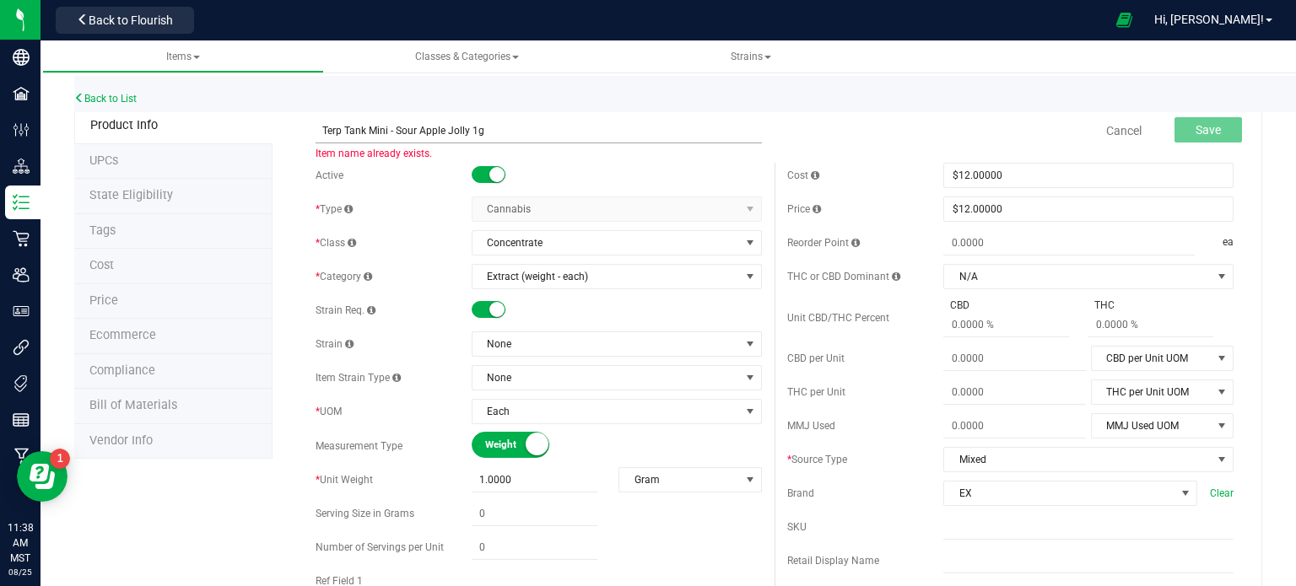
click at [466, 131] on input "Terp Tank Mini - Sour Apple Jolly 1g" at bounding box center [539, 130] width 446 height 25
type input "Terp Tank Mini - Fruitier Cereal 1g"
click at [489, 352] on span "None" at bounding box center [606, 344] width 267 height 24
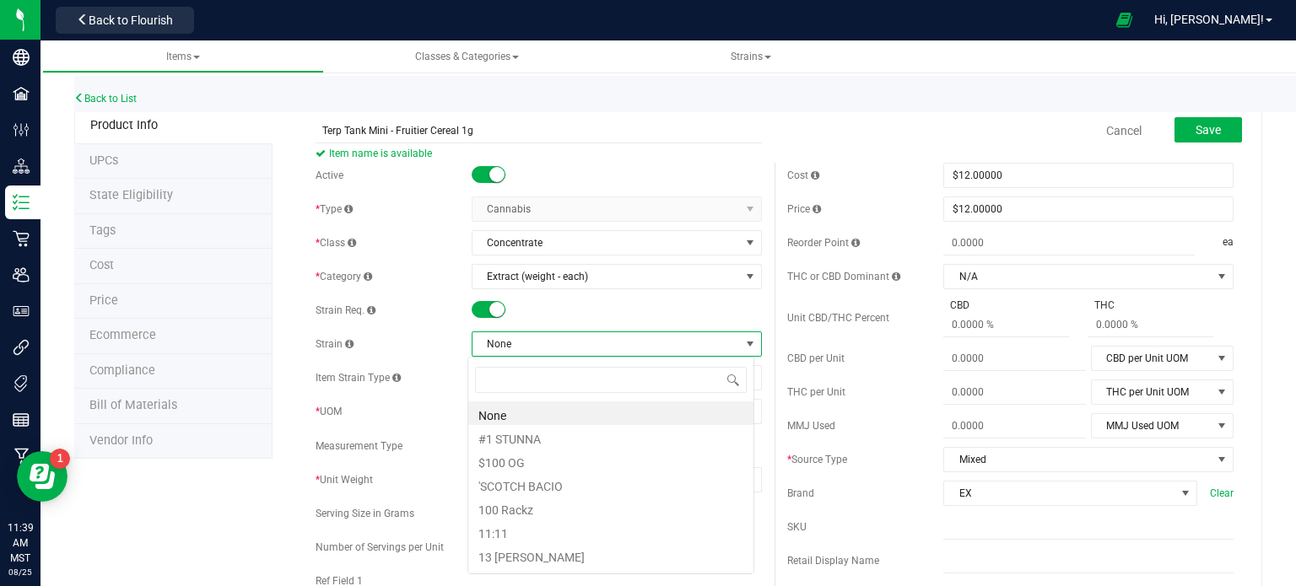
scroll to position [24, 287]
type input "fruitier"
click at [519, 413] on li "FRUITIER CEREAL" at bounding box center [610, 414] width 285 height 24
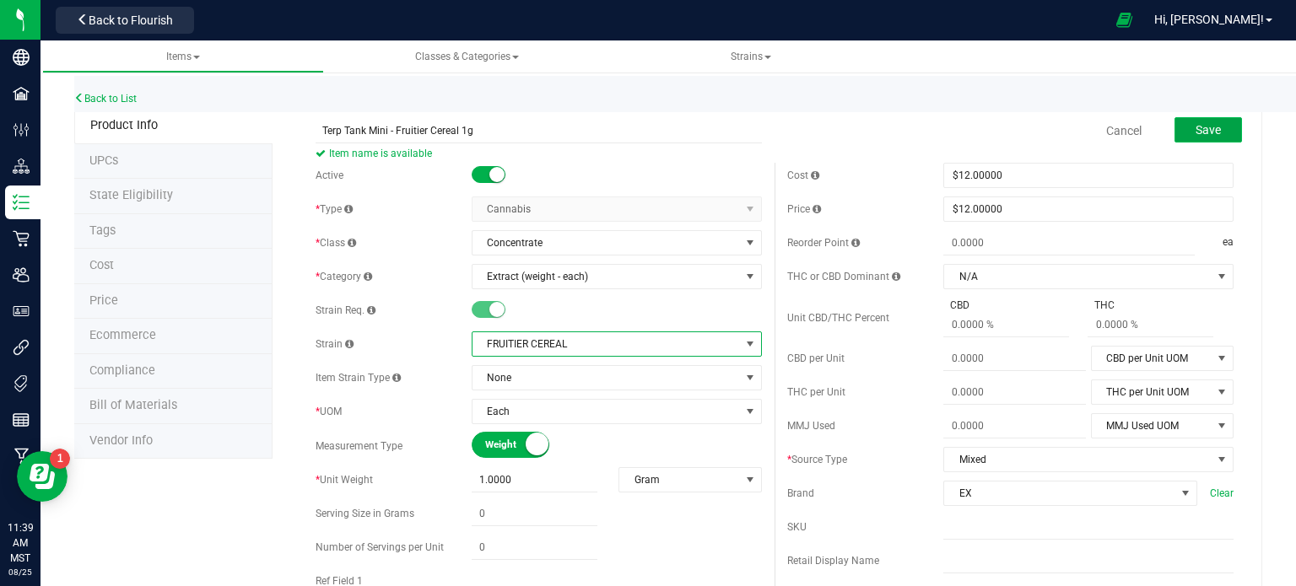
click at [1205, 127] on span "Save" at bounding box center [1208, 130] width 25 height 14
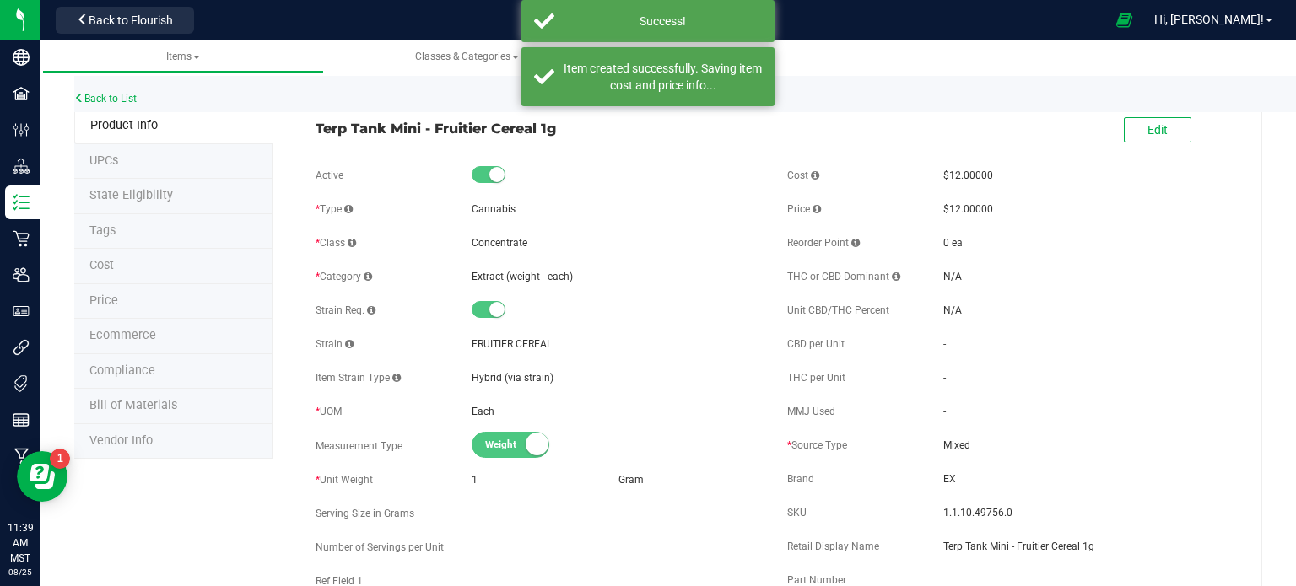
click at [122, 327] on li "Ecommerce" at bounding box center [173, 336] width 198 height 35
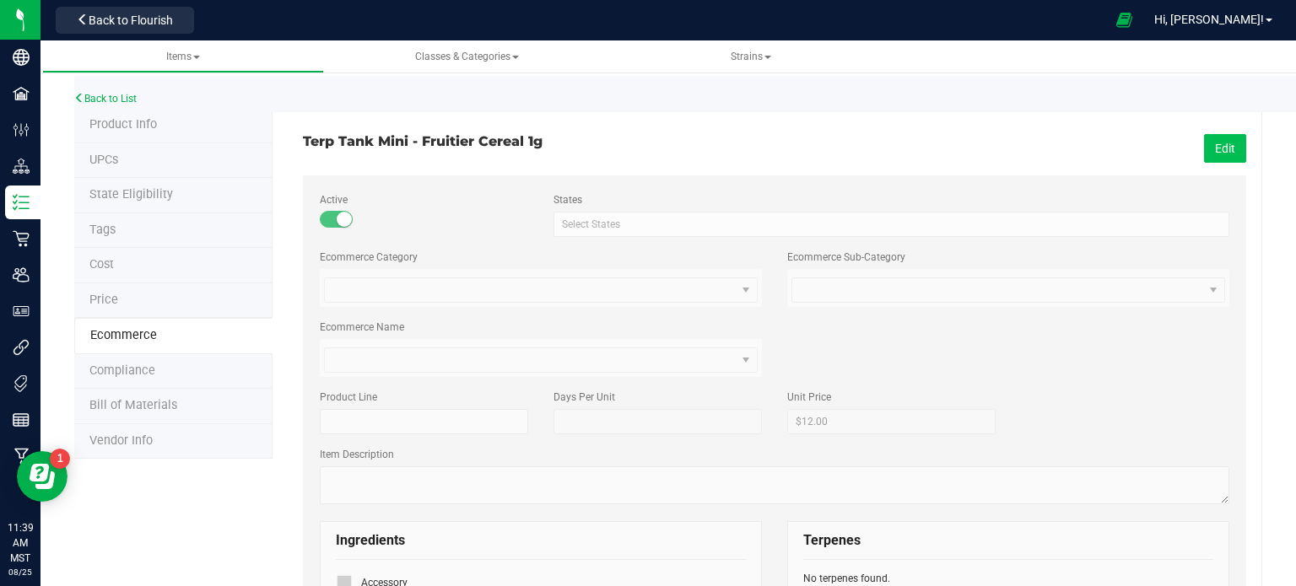
click at [1208, 151] on button "Edit" at bounding box center [1225, 148] width 42 height 29
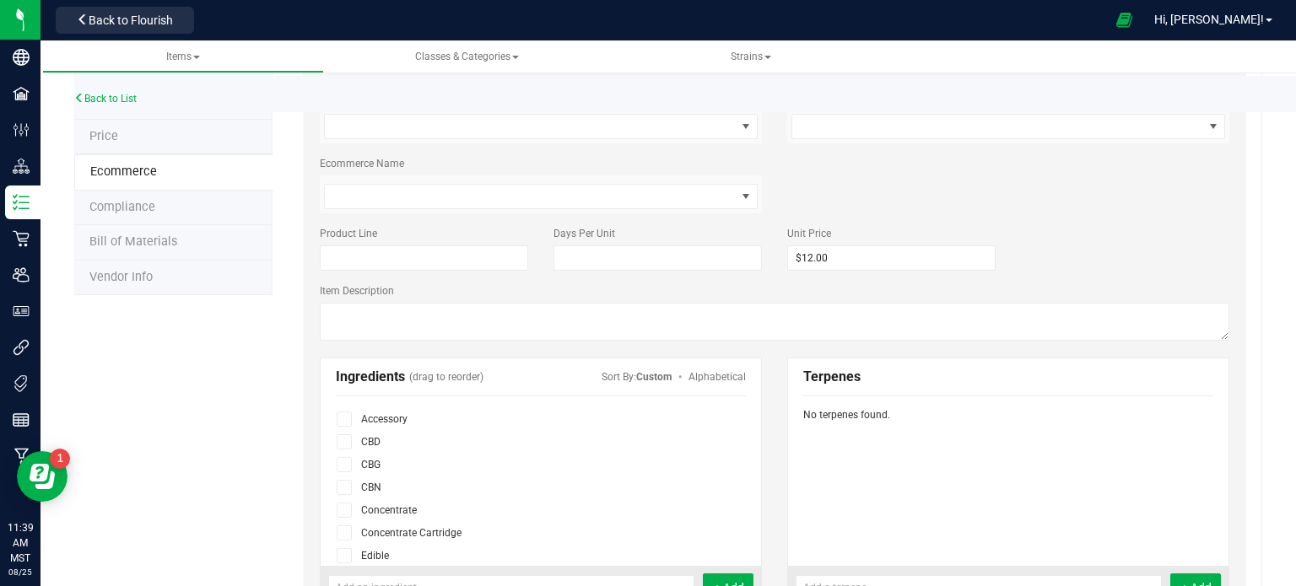
scroll to position [338, 0]
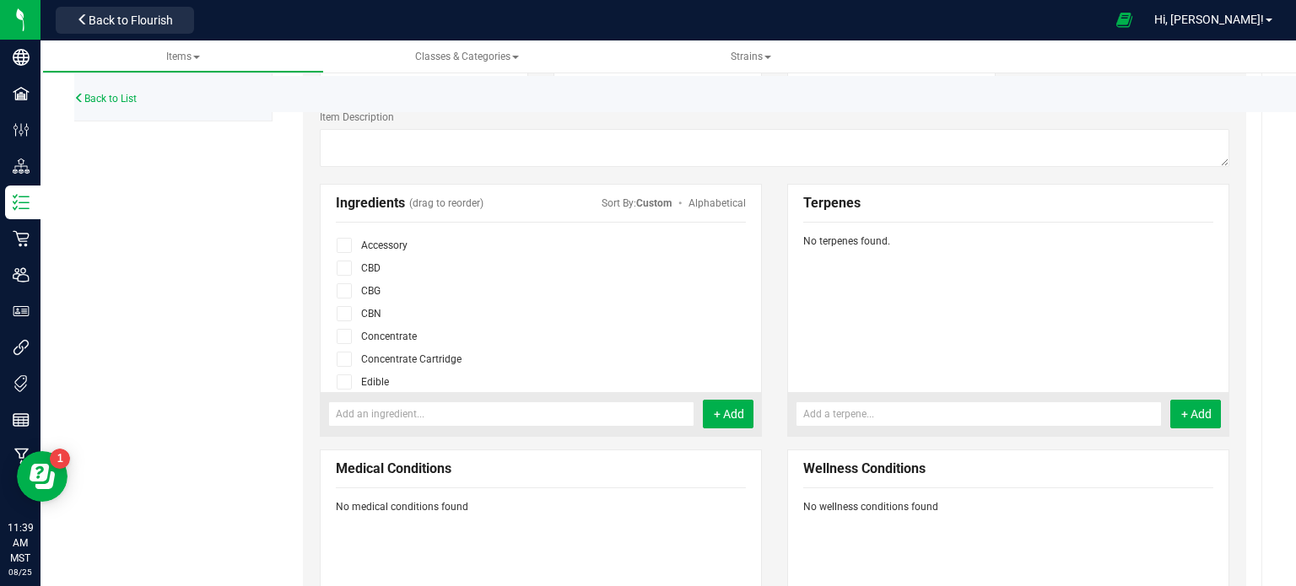
click at [348, 358] on span at bounding box center [344, 359] width 15 height 15
click at [0, 0] on input "checkbox" at bounding box center [0, 0] width 0 height 0
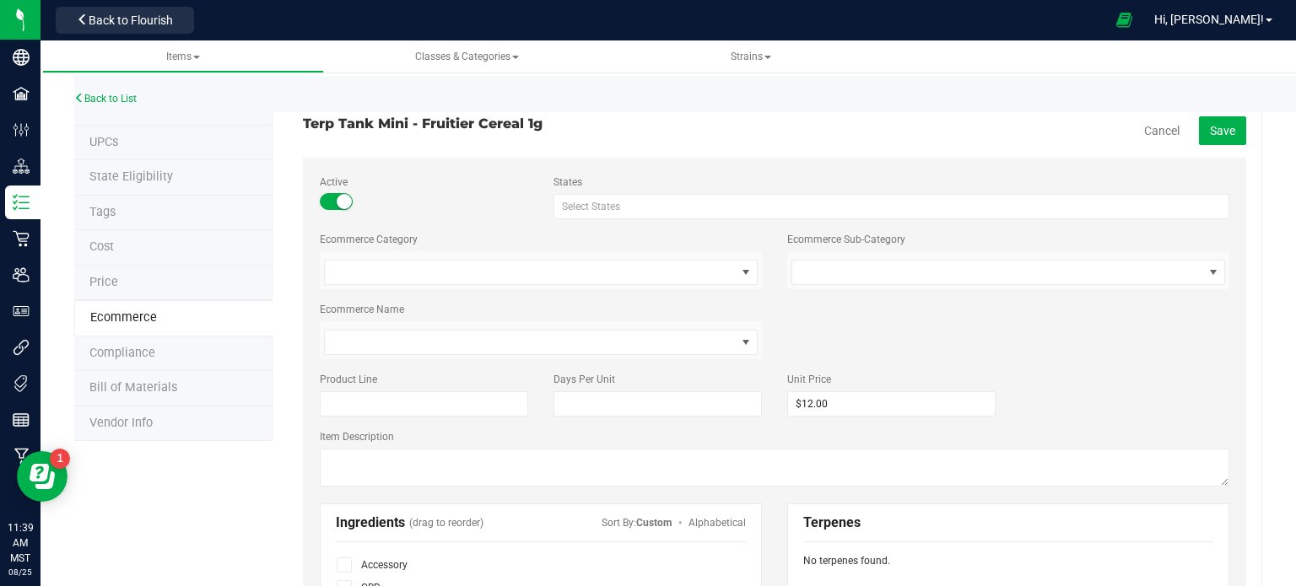
scroll to position [0, 0]
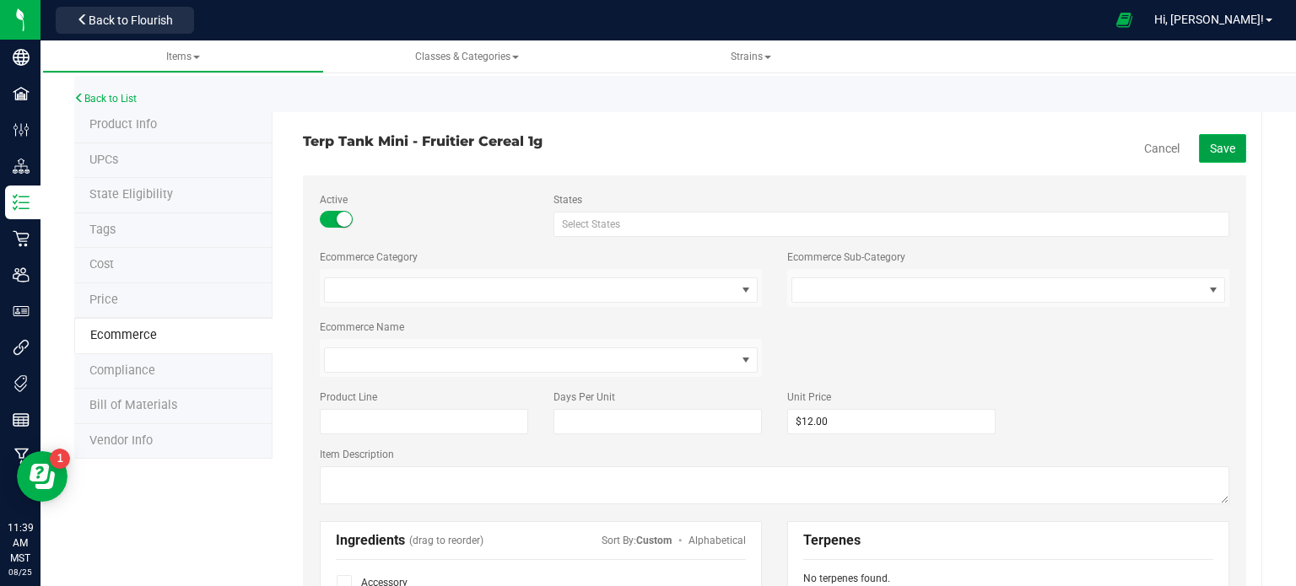
click at [1225, 144] on button "Save" at bounding box center [1222, 148] width 47 height 29
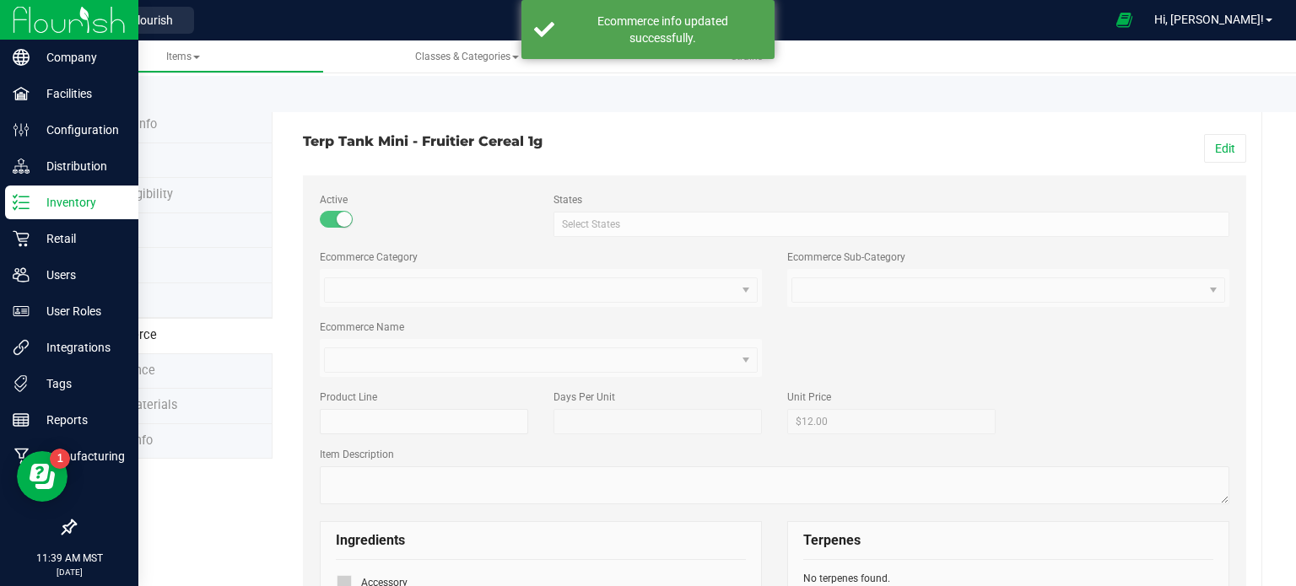
click at [34, 205] on p "Inventory" at bounding box center [80, 202] width 101 height 20
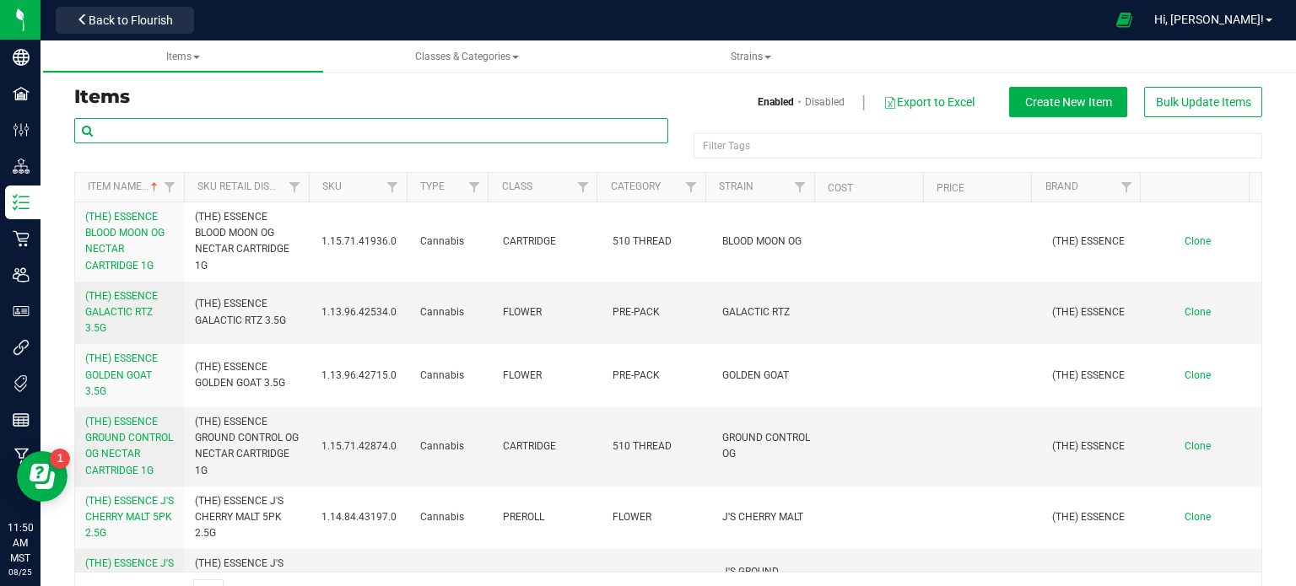
click at [287, 142] on input "text" at bounding box center [371, 130] width 594 height 25
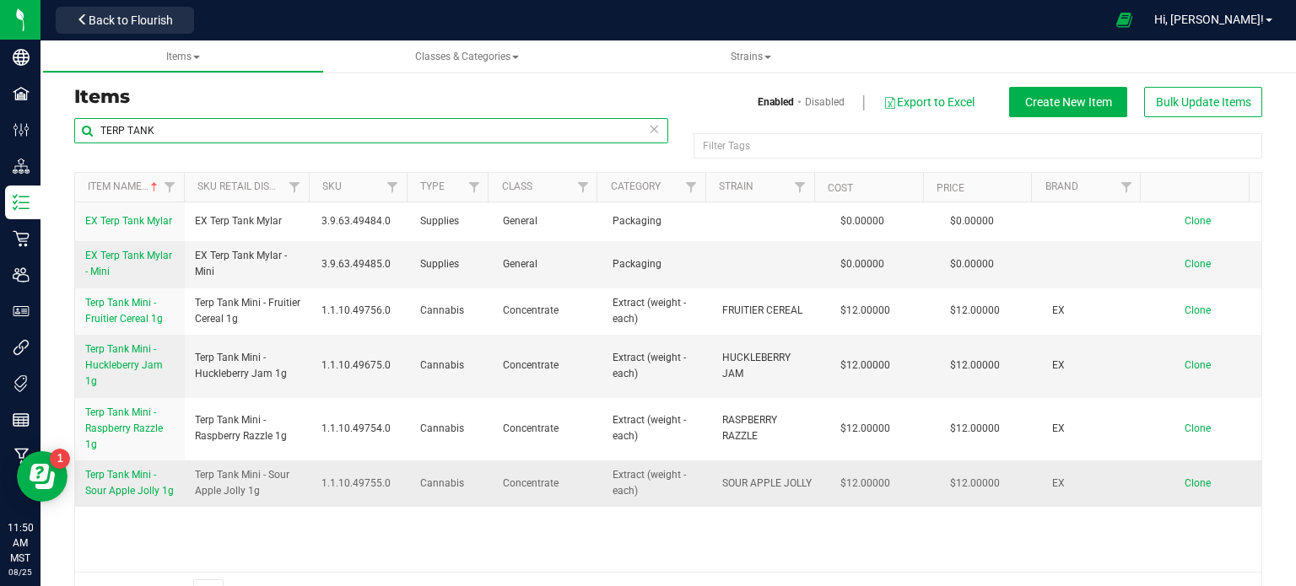
type input "TERP TANK"
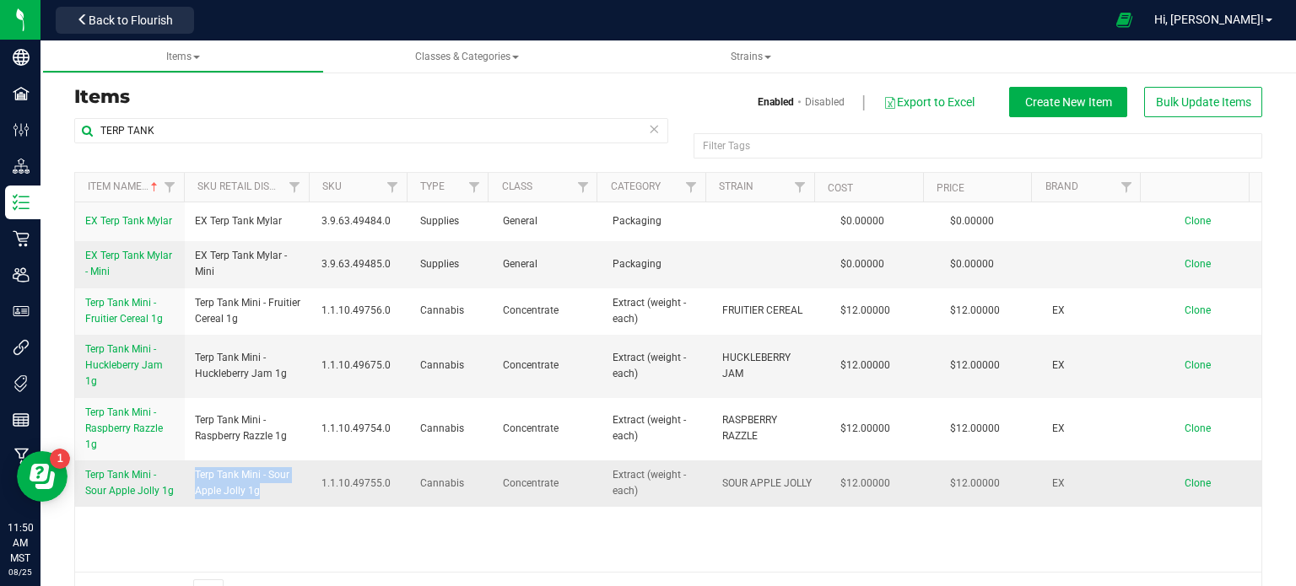
drag, startPoint x: 257, startPoint y: 491, endPoint x: 196, endPoint y: 475, distance: 62.8
click at [188, 478] on td "Terp Tank Mini - Sour Apple Jolly 1g" at bounding box center [248, 484] width 127 height 46
copy span "Terp Tank Mini - Sour Apple Jolly 1g"
click at [1185, 485] on span "Clone" at bounding box center [1198, 484] width 26 height 12
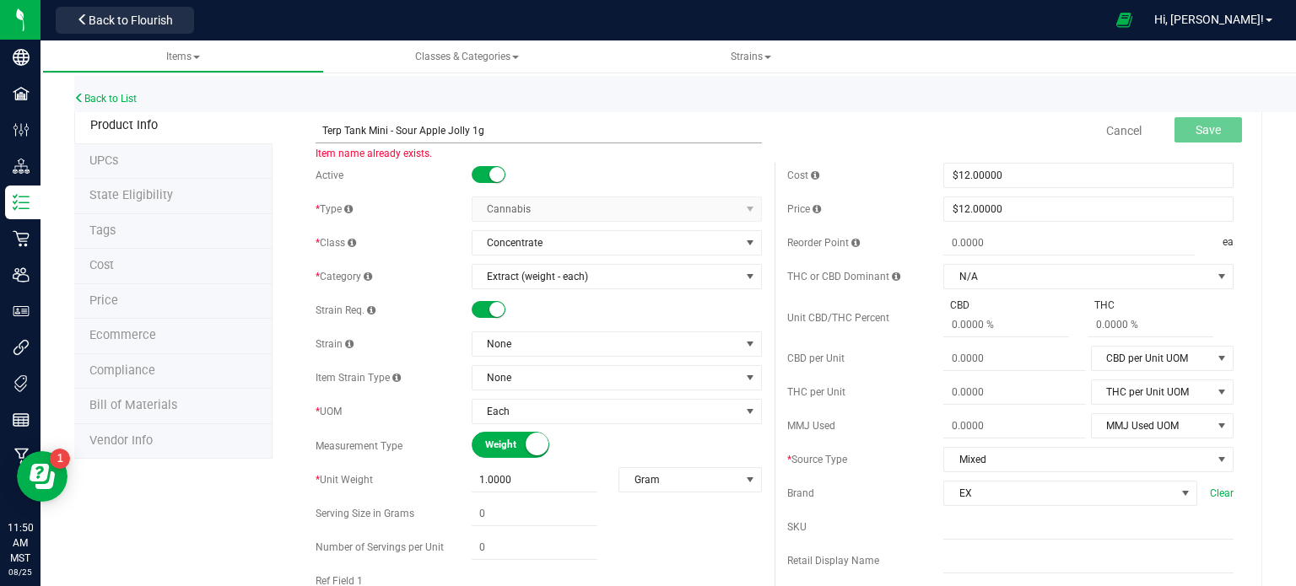
click at [467, 133] on input "Terp Tank Mini - Sour Apple Jolly 1g" at bounding box center [539, 130] width 446 height 25
type input "Terp Tank Mini - Apricot Nectar 1g"
click at [503, 352] on span "None" at bounding box center [606, 344] width 267 height 24
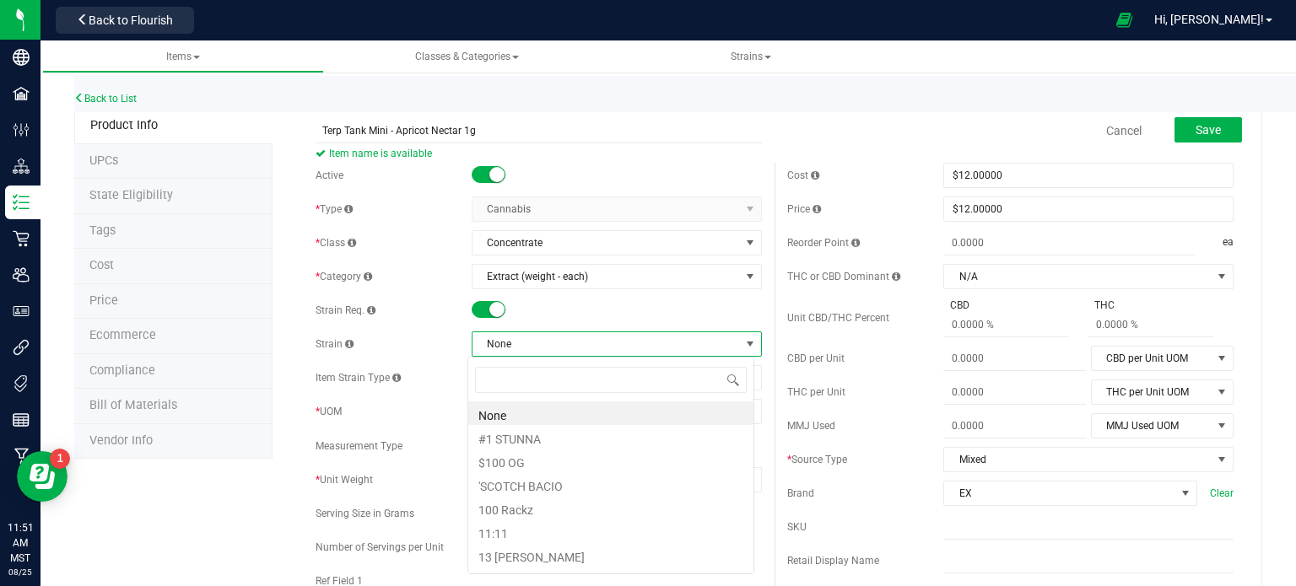
scroll to position [24, 287]
type input "apricot"
click at [558, 420] on li "APRICOT NECTAR" at bounding box center [610, 414] width 285 height 24
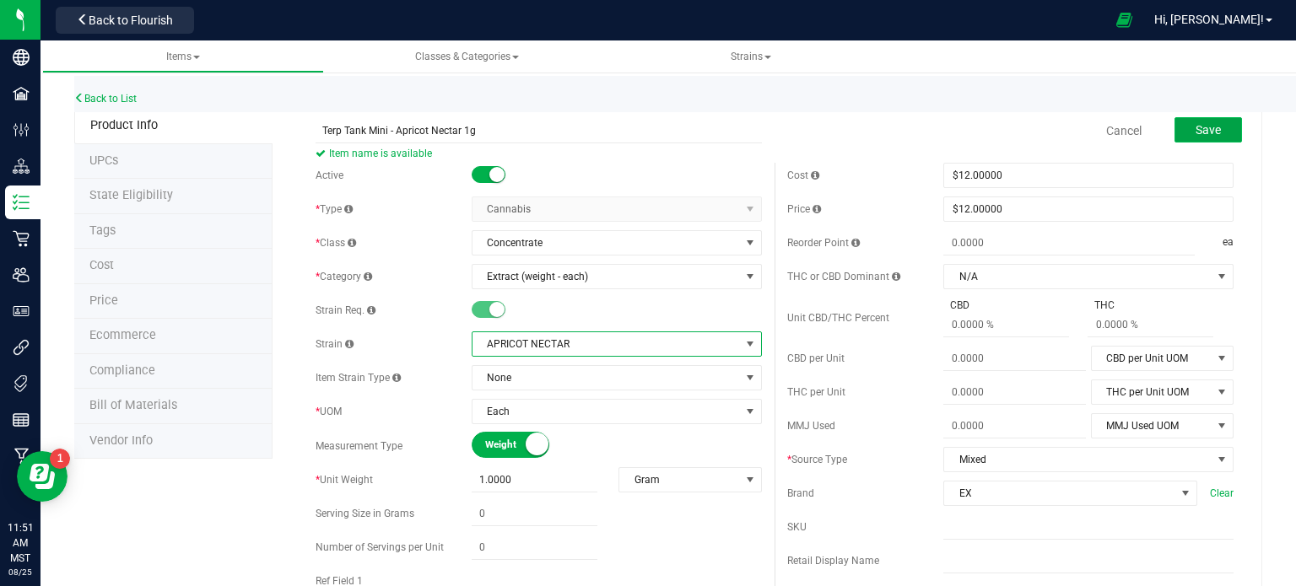
click at [1196, 134] on span "Save" at bounding box center [1208, 130] width 25 height 14
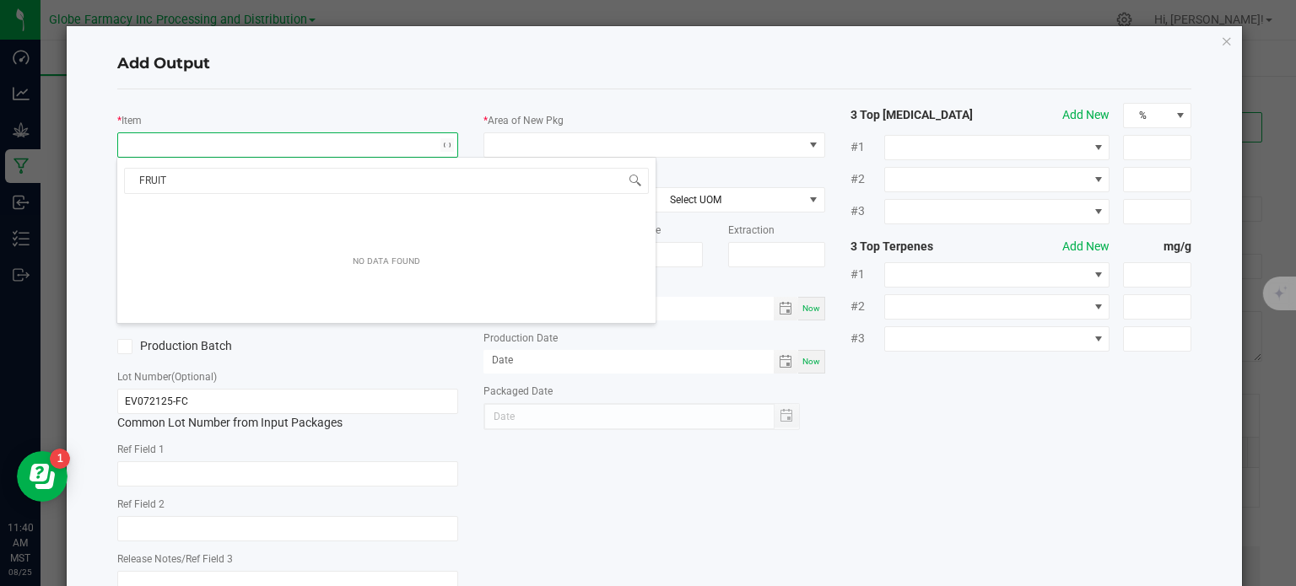
scroll to position [24, 338]
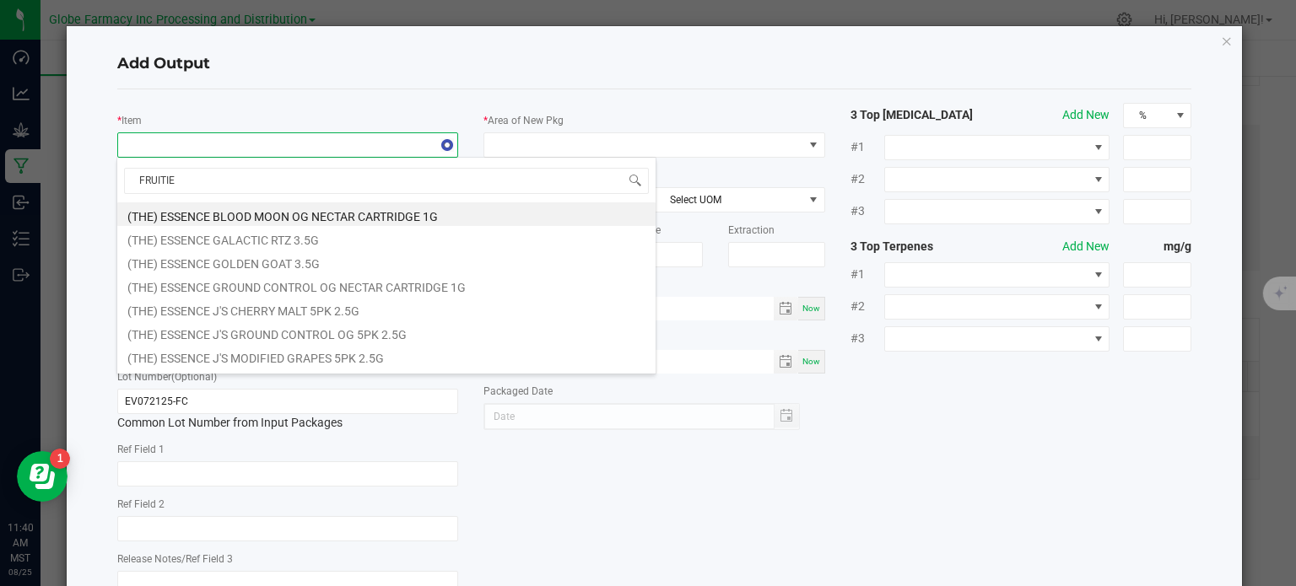
type input "FRUITIER"
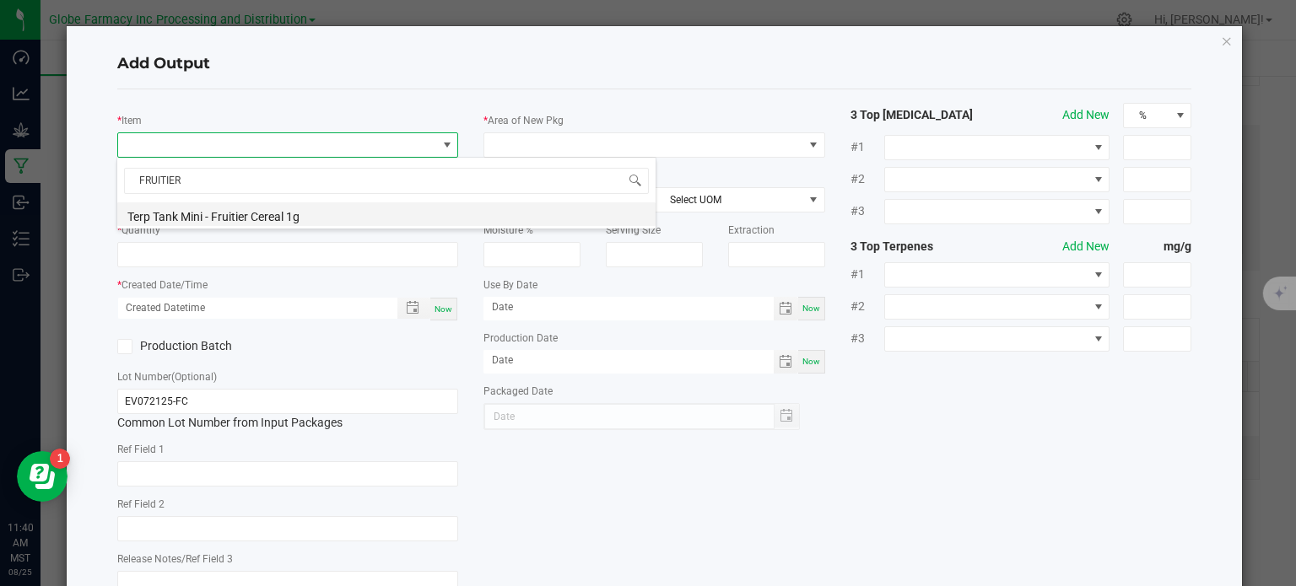
click at [267, 219] on li "Terp Tank Mini - Fruitier Cereal 1g" at bounding box center [386, 215] width 538 height 24
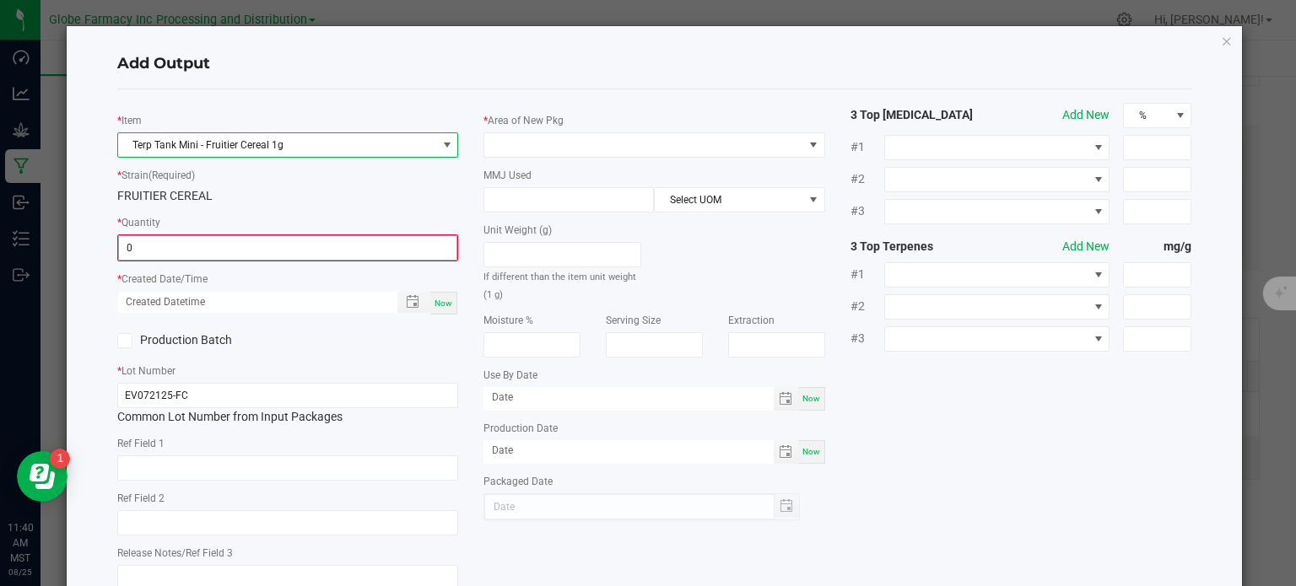
click at [205, 246] on input "0" at bounding box center [288, 248] width 338 height 24
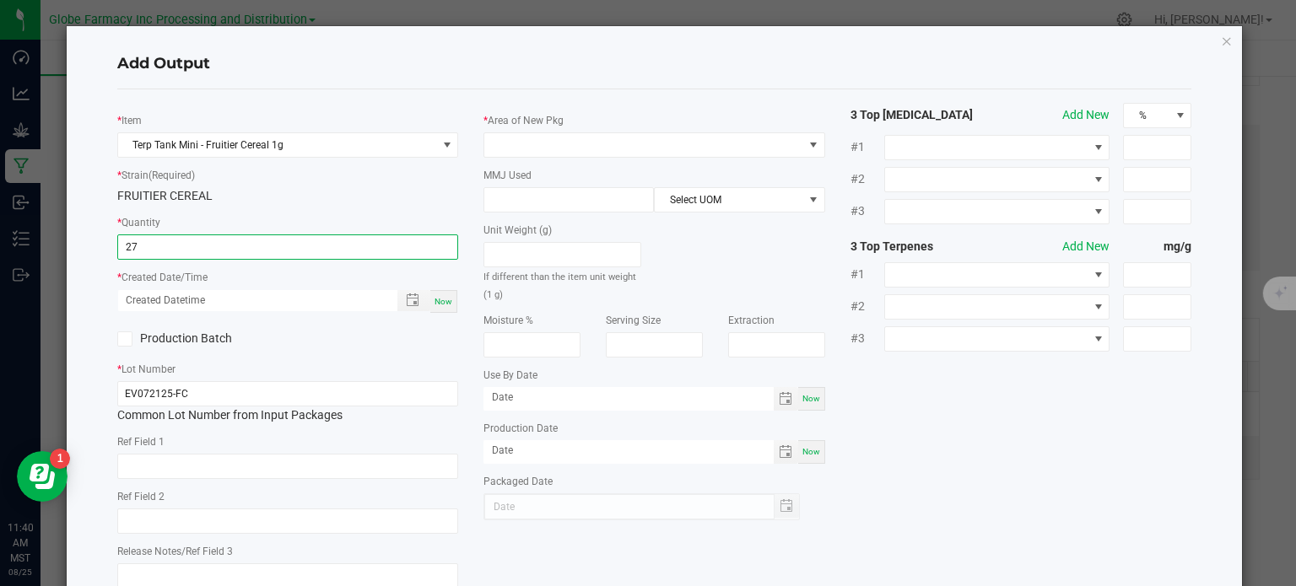
click at [444, 306] on span "Now" at bounding box center [444, 301] width 18 height 9
type input "27 ea"
type input "08/25/2025 11:40 AM"
type input "[DATE]"
click at [324, 460] on input "text" at bounding box center [288, 466] width 342 height 25
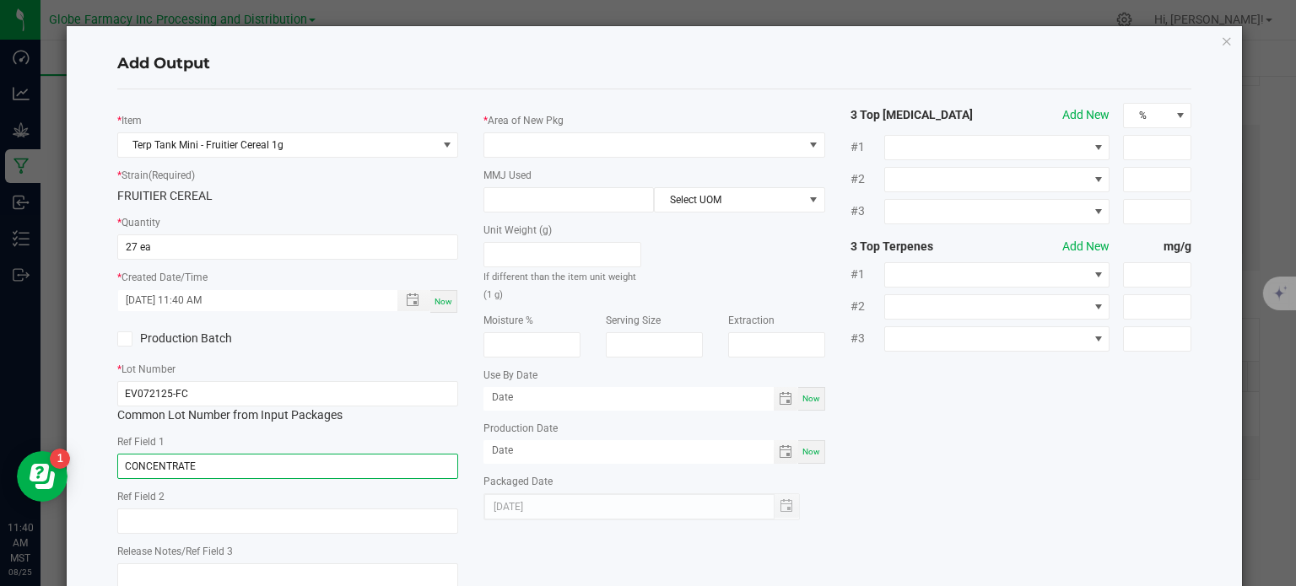
type input "CONCENTRATE"
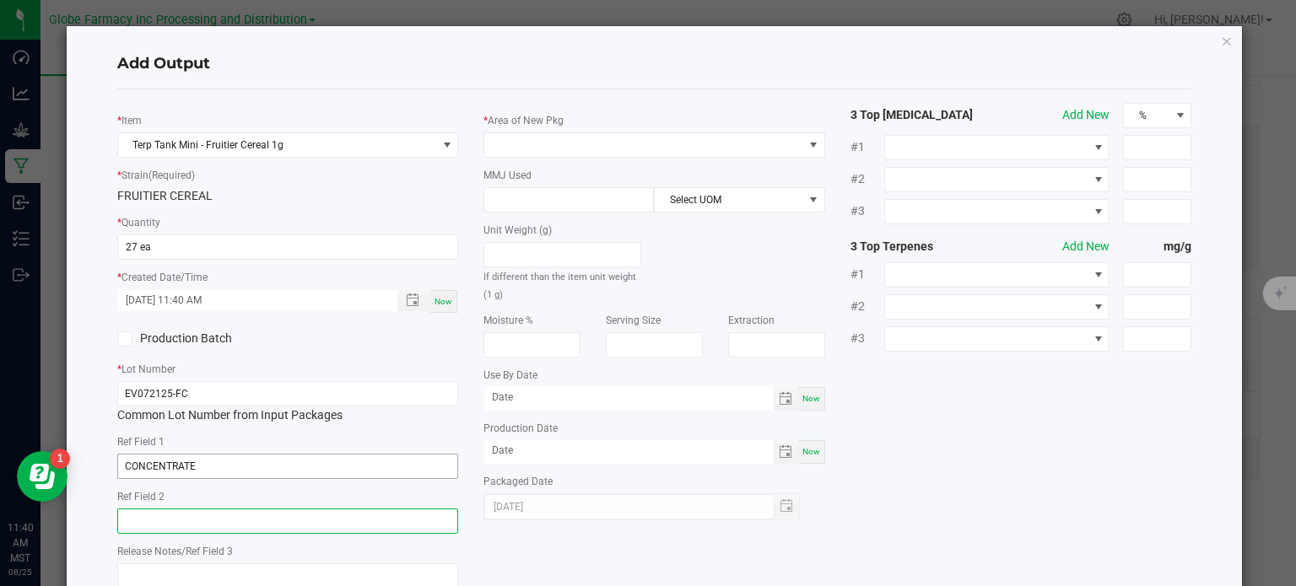
paste input "Cannabis Derived Distillate, Organic Terpenes"
type input "Cannabis Derived Distillate, Organic Terpenes"
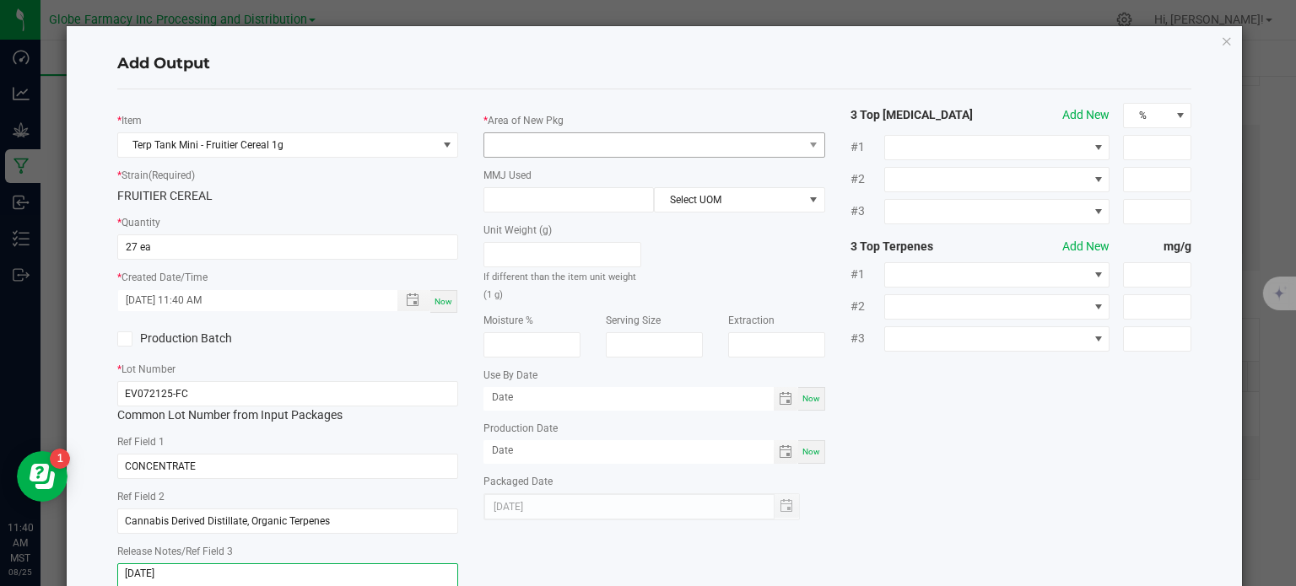
type textarea "9/01/2025"
click at [573, 143] on span at bounding box center [643, 145] width 319 height 24
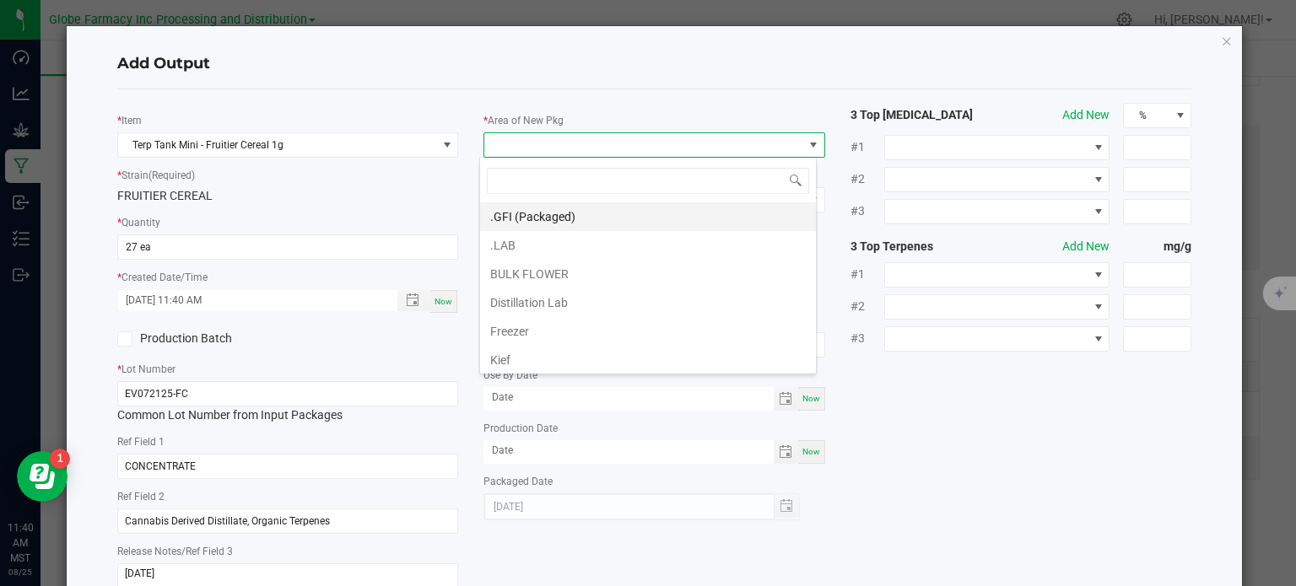
click at [535, 208] on li ".GFI (Packaged)" at bounding box center [648, 217] width 336 height 29
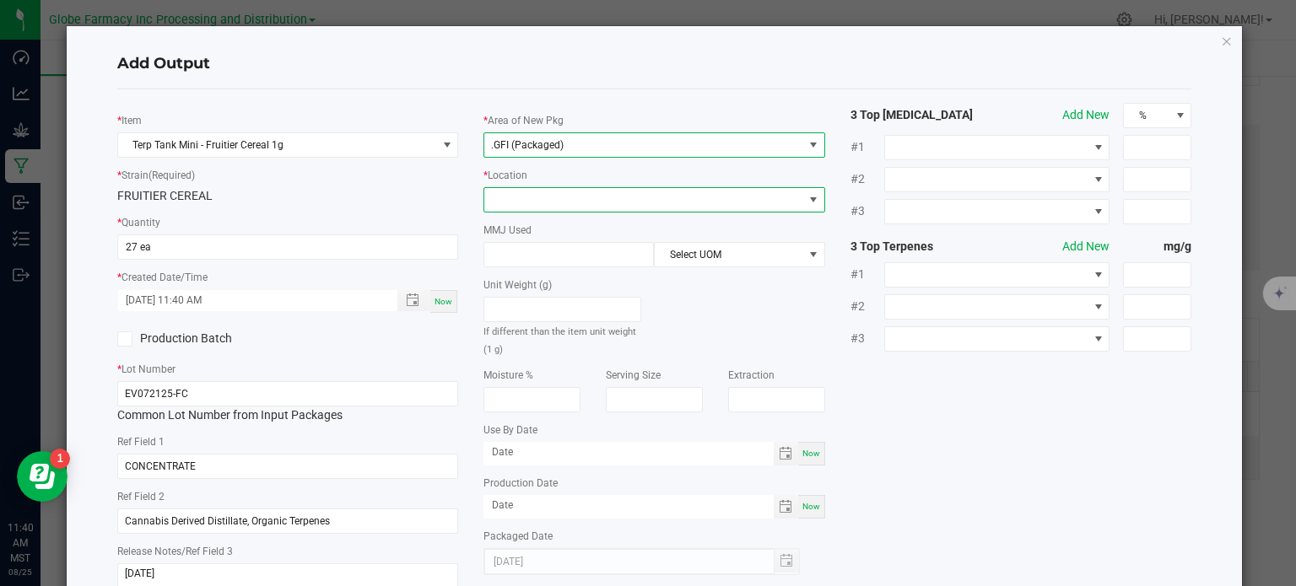
click at [539, 201] on span at bounding box center [643, 200] width 319 height 24
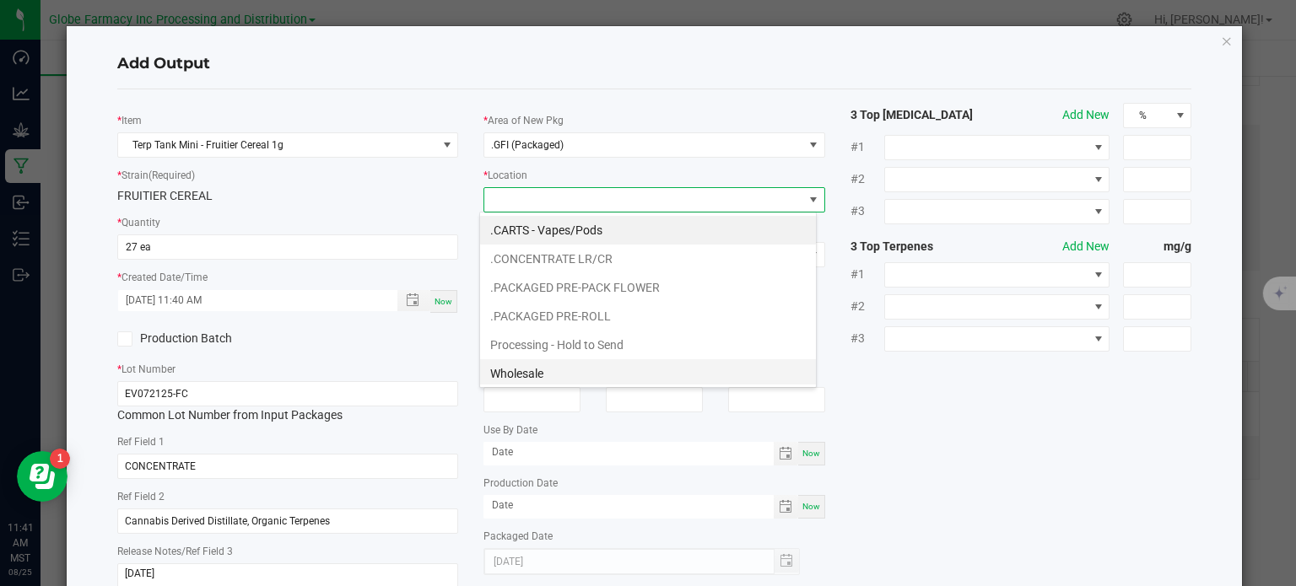
click at [533, 365] on li "Wholesale" at bounding box center [648, 373] width 336 height 29
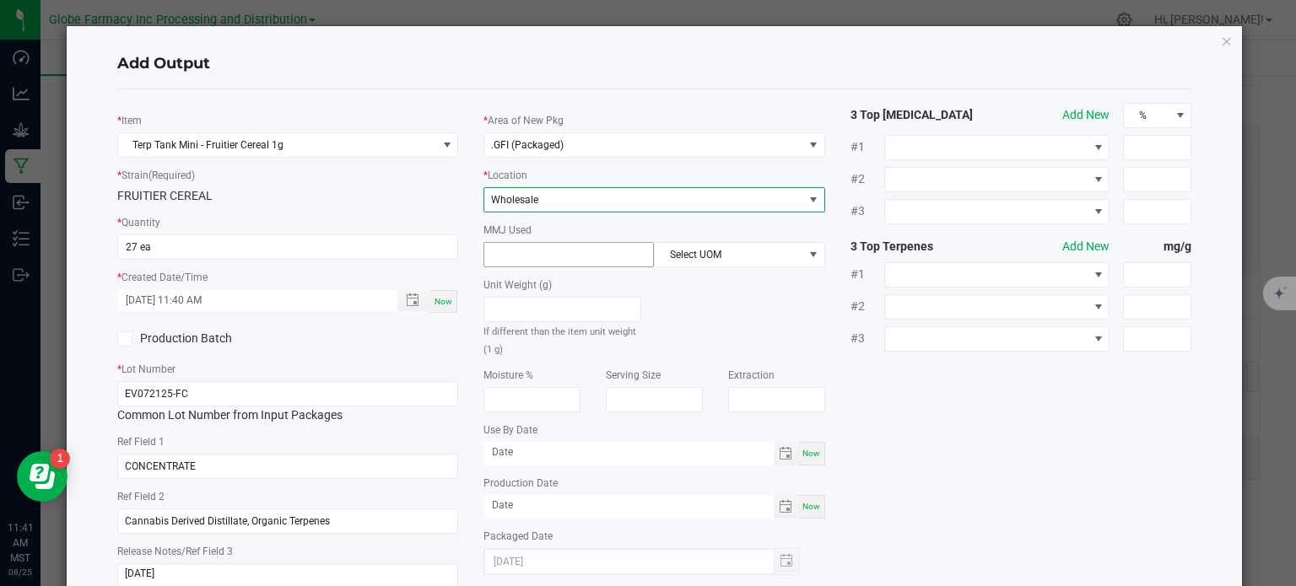
click at [549, 259] on input at bounding box center [568, 255] width 169 height 24
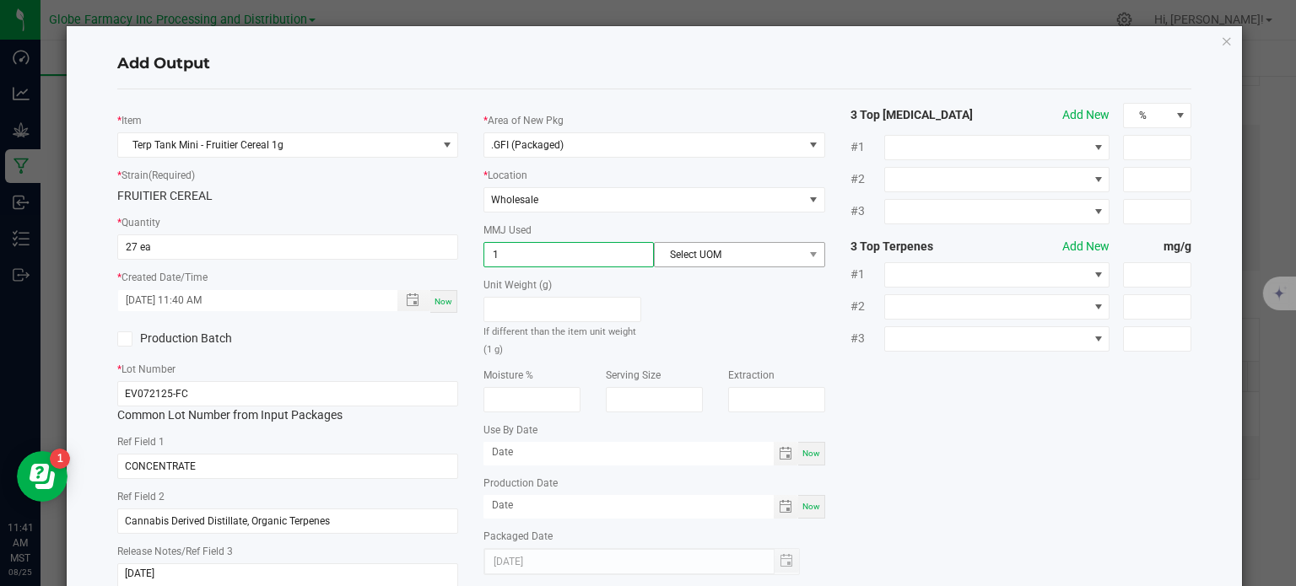
type input "1"
click at [703, 256] on span "Select UOM" at bounding box center [729, 255] width 148 height 24
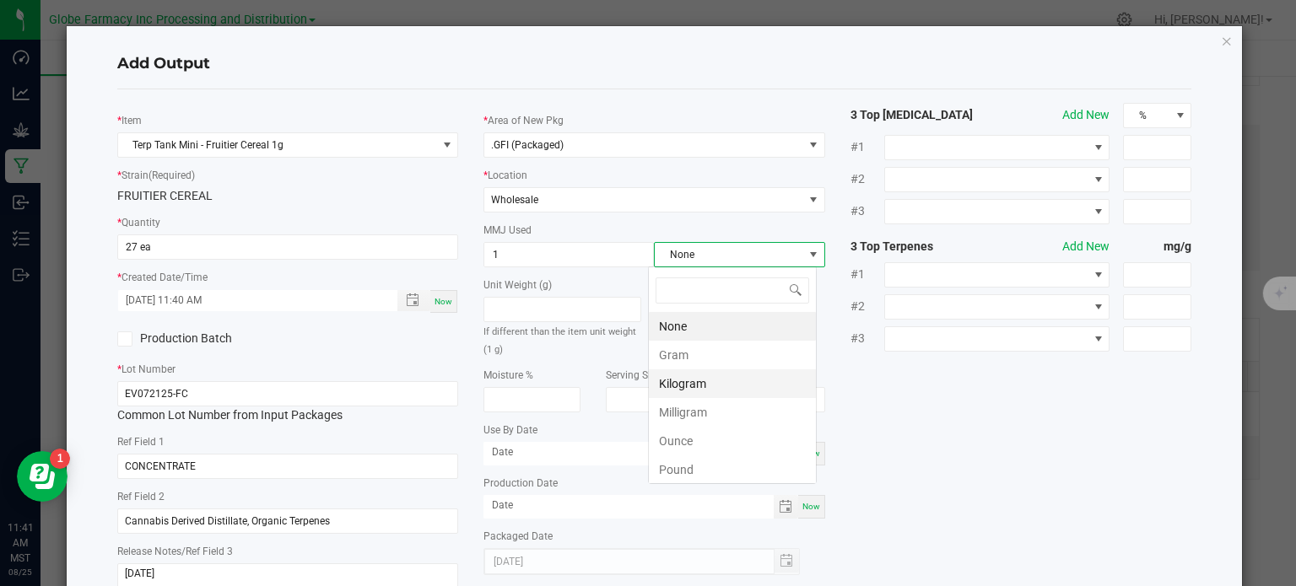
scroll to position [24, 169]
click at [701, 360] on li "Gram" at bounding box center [732, 355] width 167 height 29
click at [941, 419] on div "* Item Terp Tank Mini - Fruitier Cereal 1g * Strain (Required) FRUITIER CEREAL …" at bounding box center [655, 352] width 1100 height 498
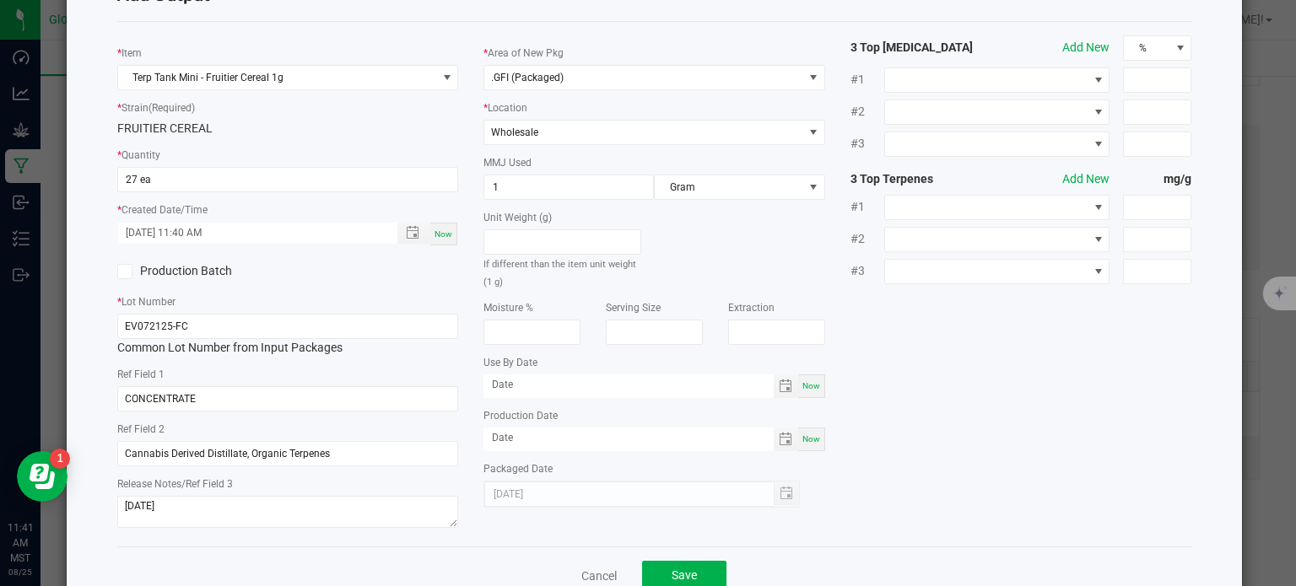
scroll to position [112, 0]
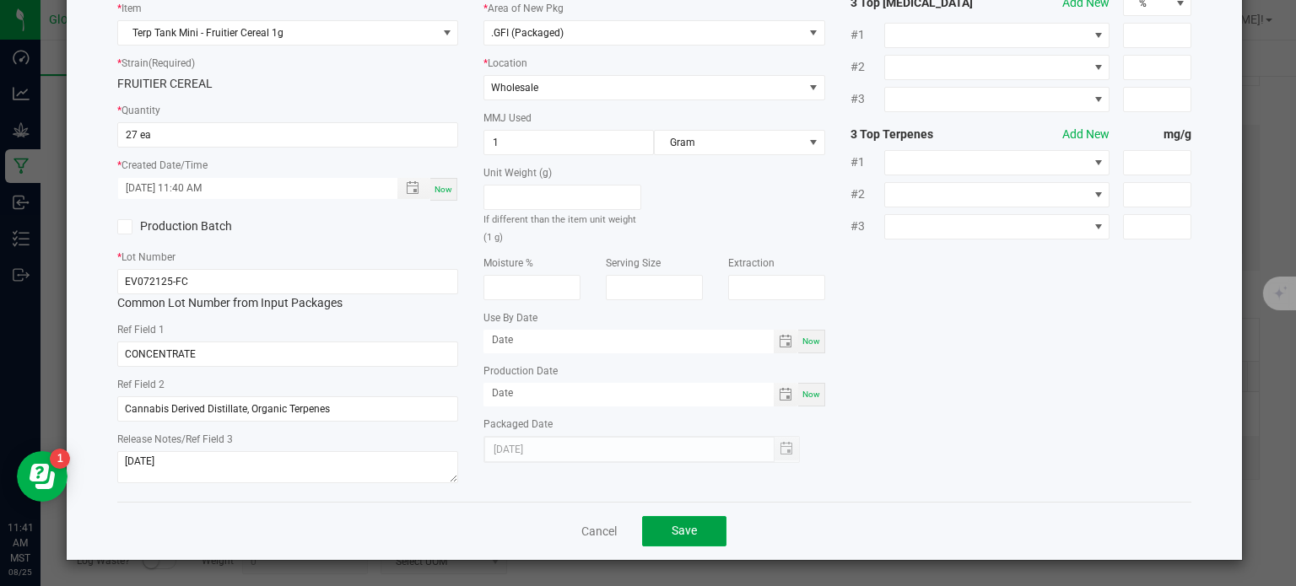
click at [675, 532] on span "Save" at bounding box center [684, 531] width 25 height 14
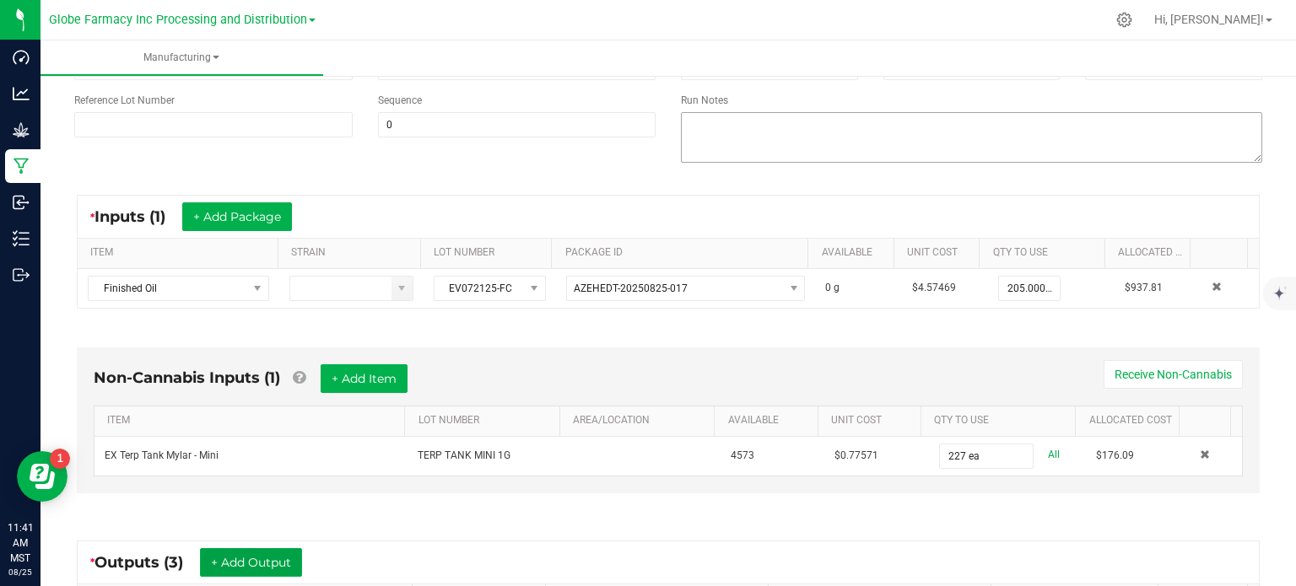
scroll to position [0, 0]
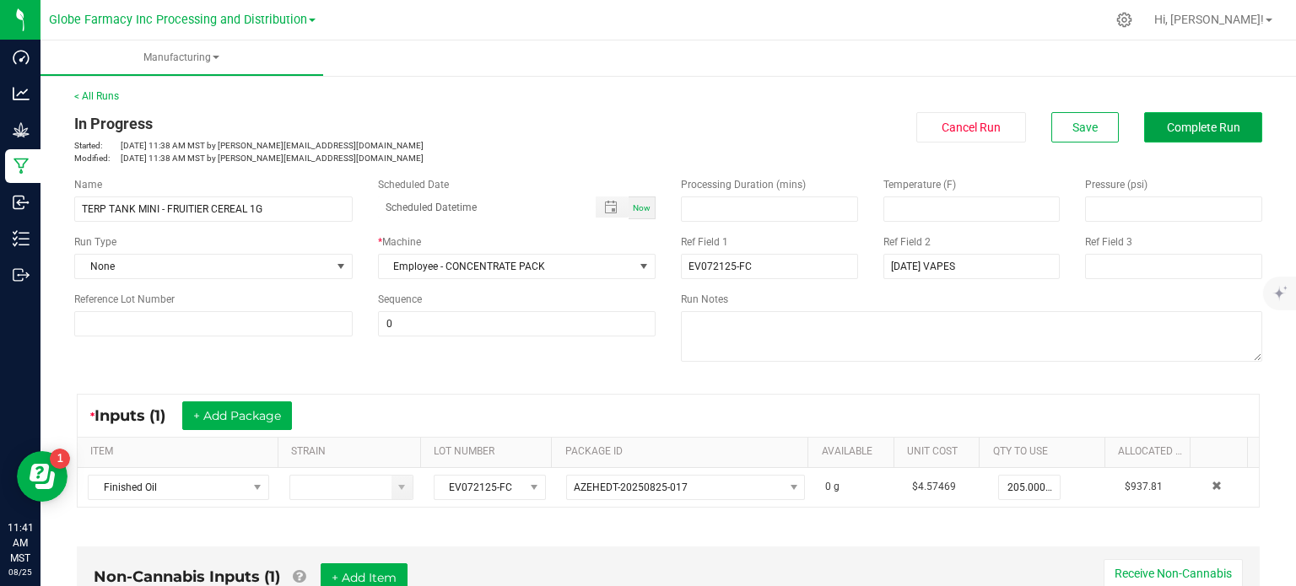
click at [1167, 121] on span "Complete Run" at bounding box center [1203, 128] width 73 height 14
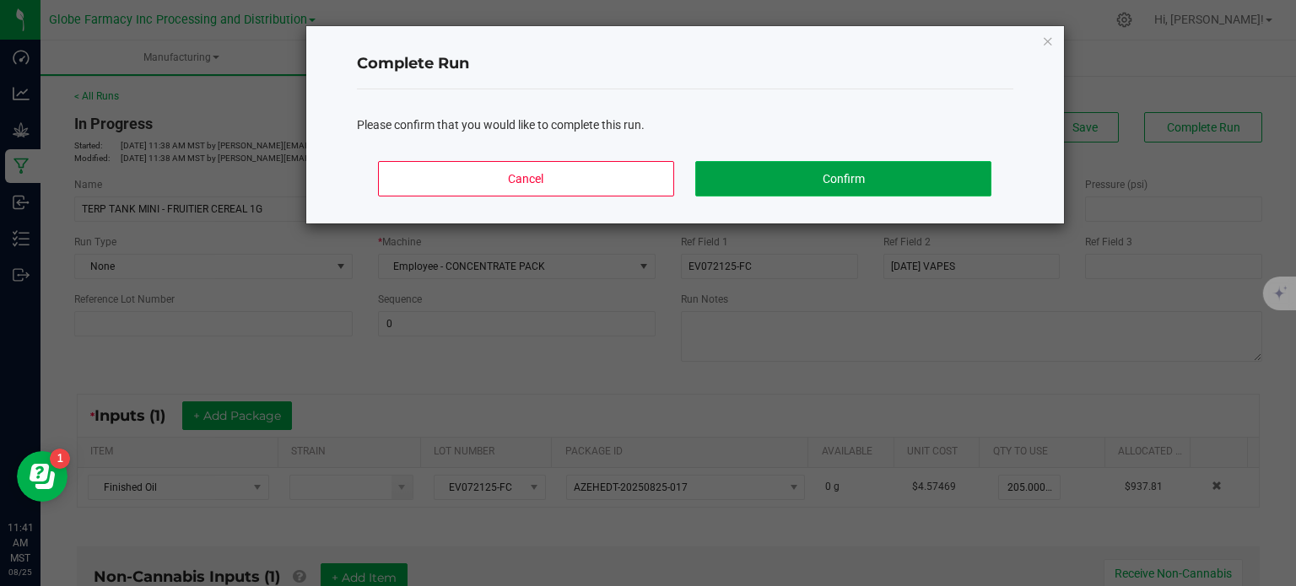
click at [964, 182] on button "Confirm" at bounding box center [842, 178] width 295 height 35
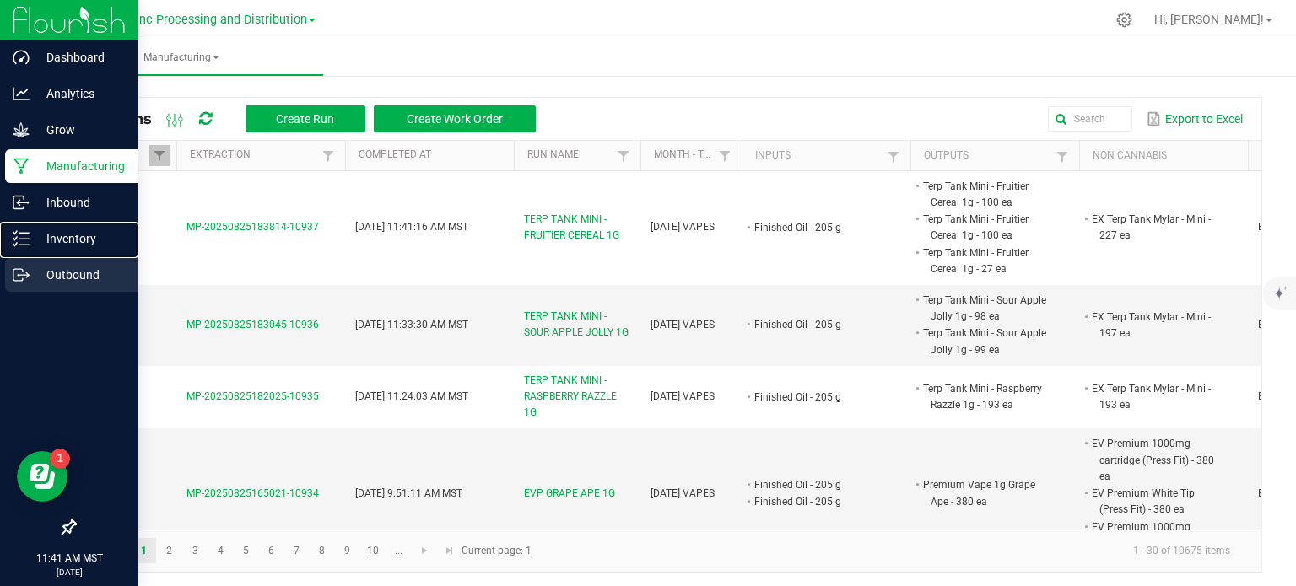
drag, startPoint x: 26, startPoint y: 246, endPoint x: 15, endPoint y: 264, distance: 21.6
click at [26, 245] on line at bounding box center [23, 245] width 9 height 0
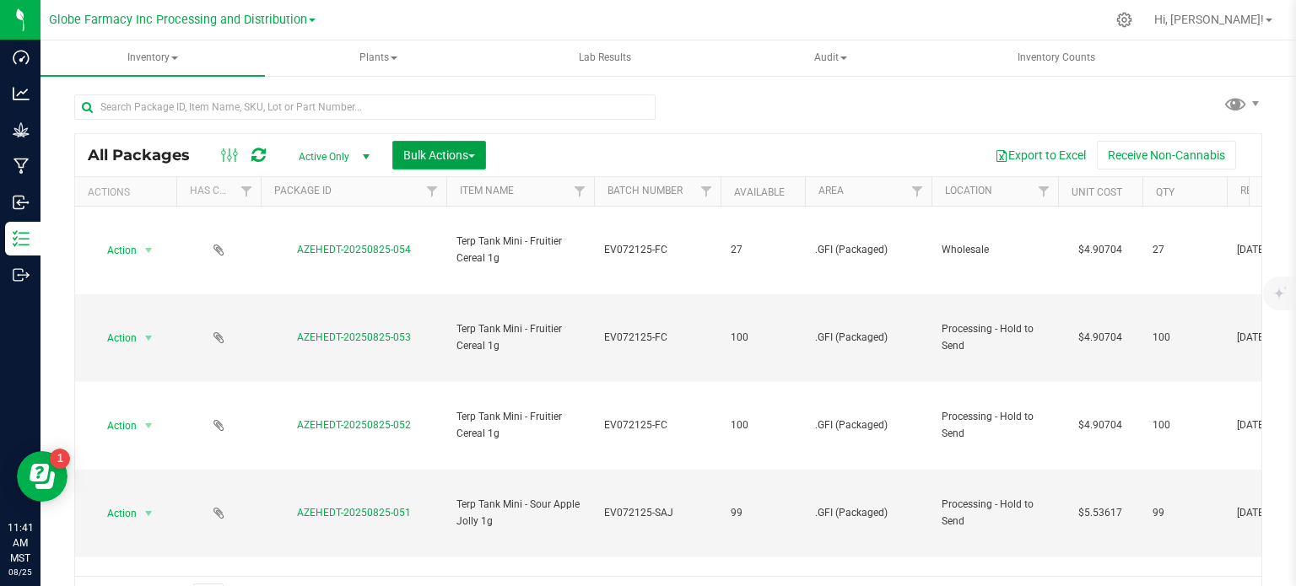
click at [429, 143] on button "Bulk Actions" at bounding box center [439, 155] width 94 height 29
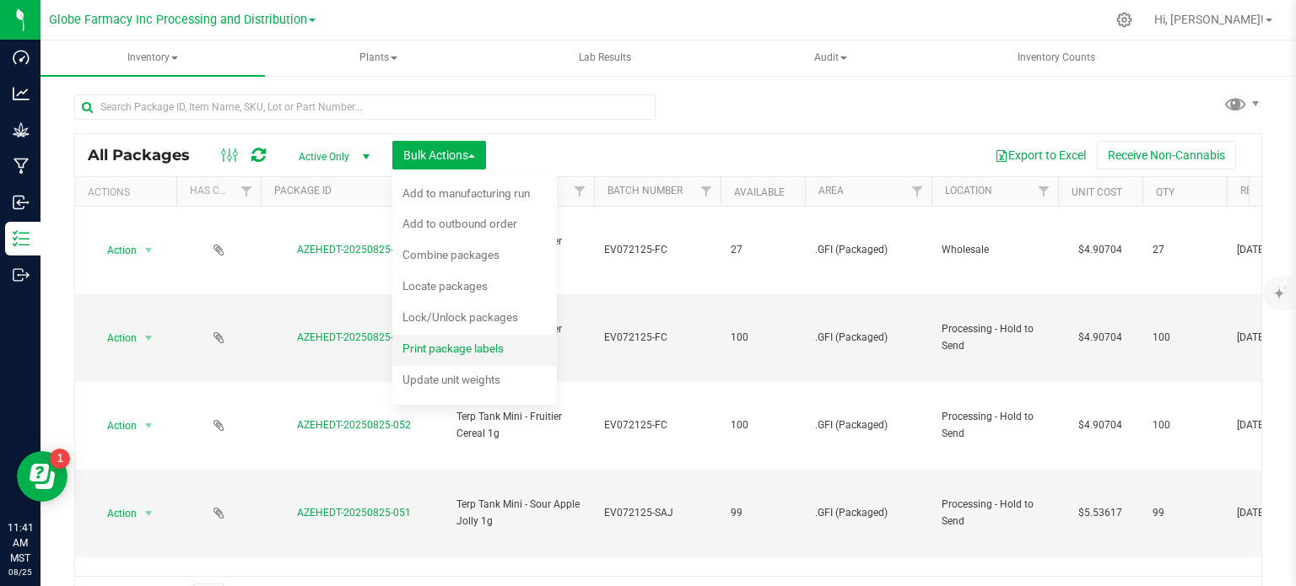
click at [469, 348] on span "Print package labels" at bounding box center [452, 349] width 101 height 14
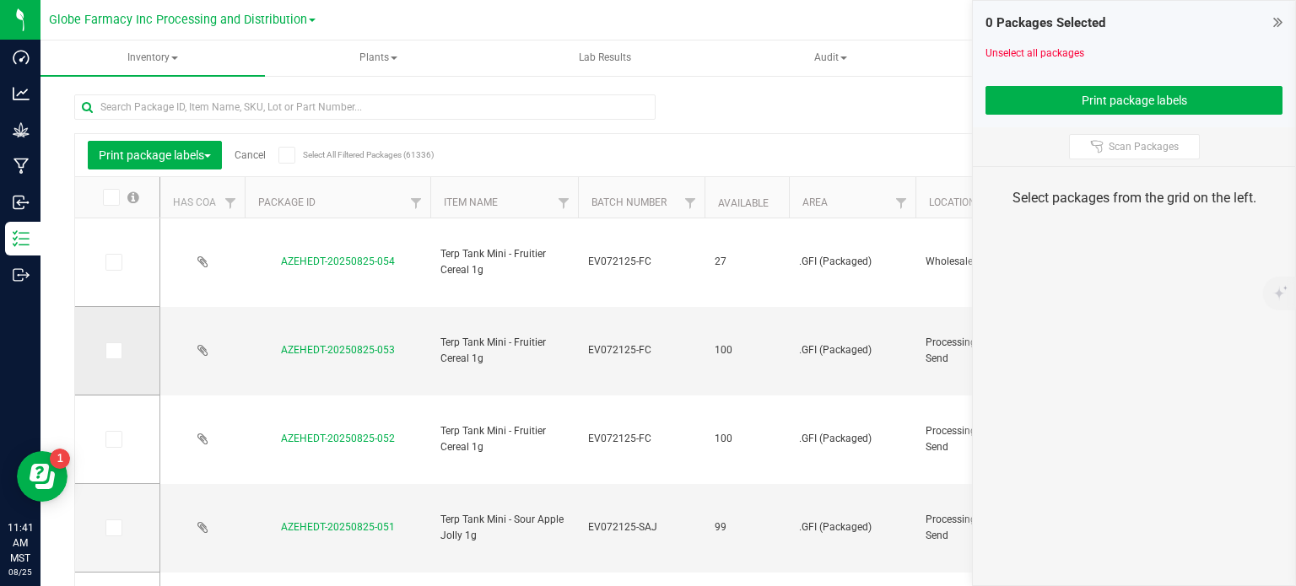
drag, startPoint x: 111, startPoint y: 267, endPoint x: 113, endPoint y: 323, distance: 55.7
click at [111, 262] on icon at bounding box center [112, 262] width 11 height 0
click at [0, 0] on input "checkbox" at bounding box center [0, 0] width 0 height 0
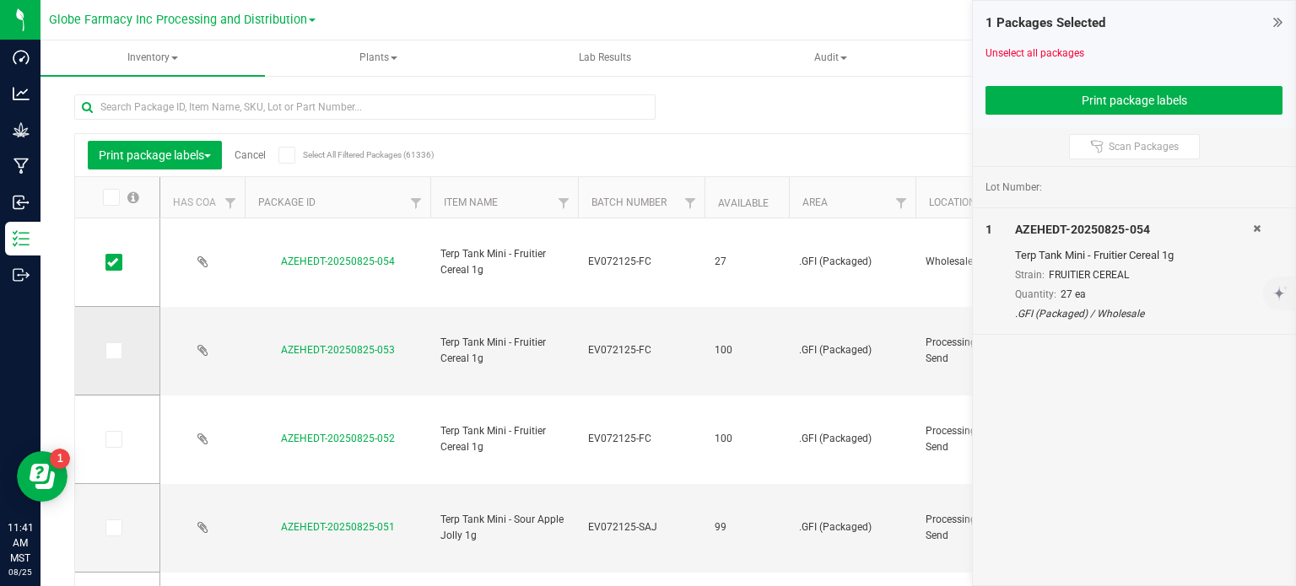
click at [111, 351] on icon at bounding box center [112, 351] width 11 height 0
click at [0, 0] on input "checkbox" at bounding box center [0, 0] width 0 height 0
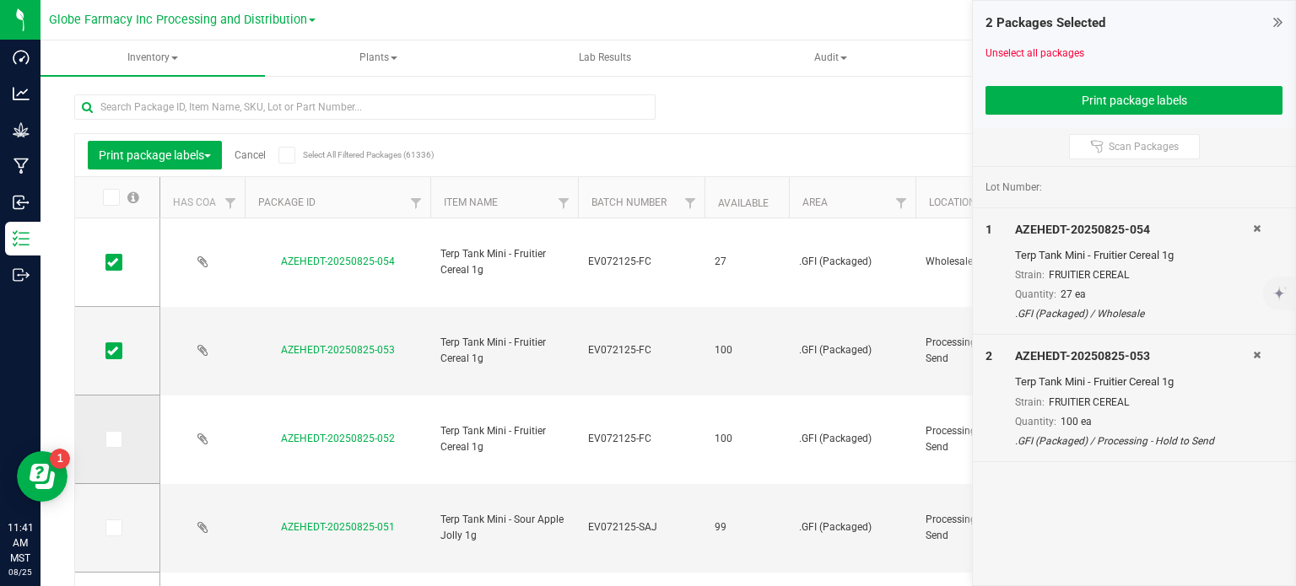
click at [112, 440] on icon at bounding box center [112, 440] width 11 height 0
click at [0, 0] on input "checkbox" at bounding box center [0, 0] width 0 height 0
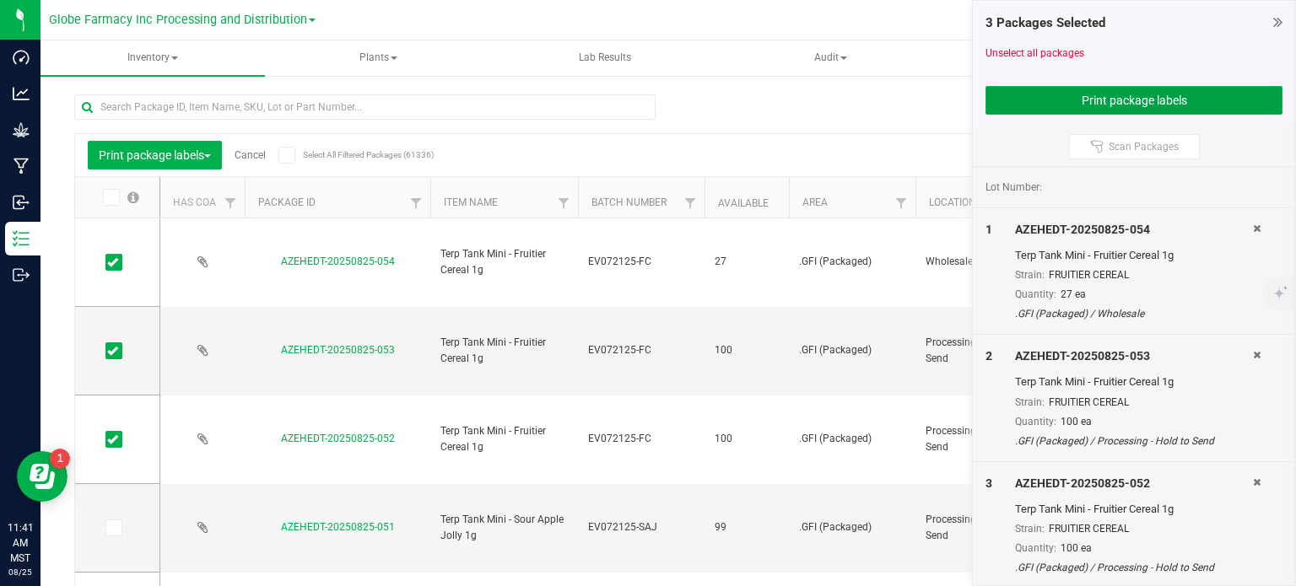
click at [1022, 108] on button "Print package labels" at bounding box center [1134, 100] width 297 height 29
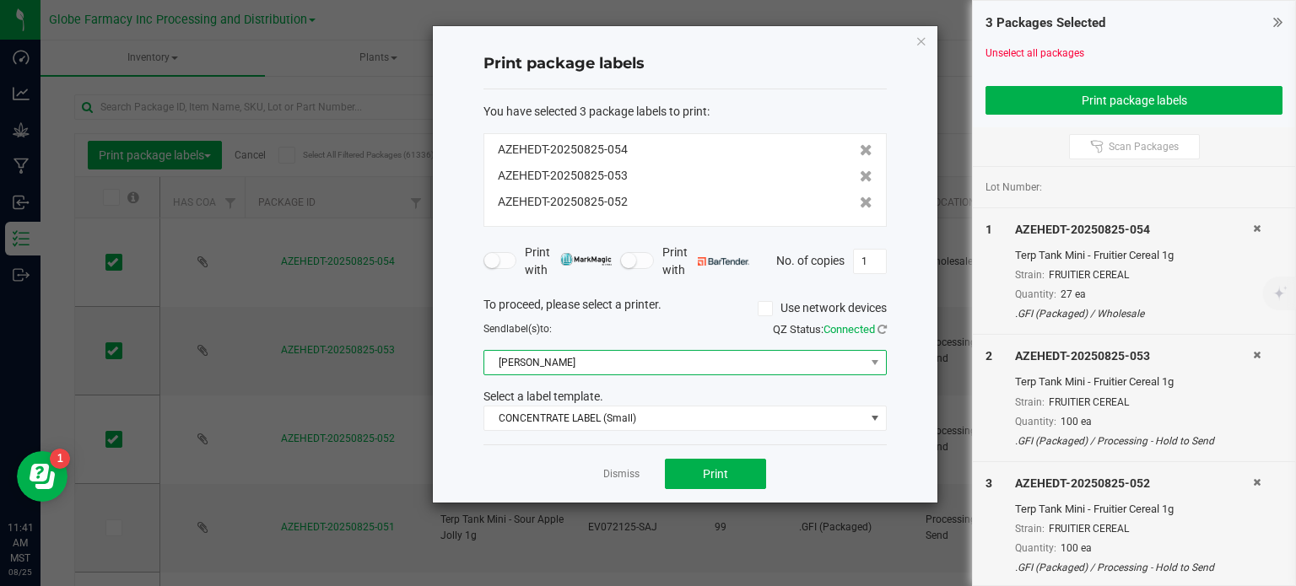
click at [596, 373] on span "Briana Zebra Small" at bounding box center [674, 363] width 381 height 24
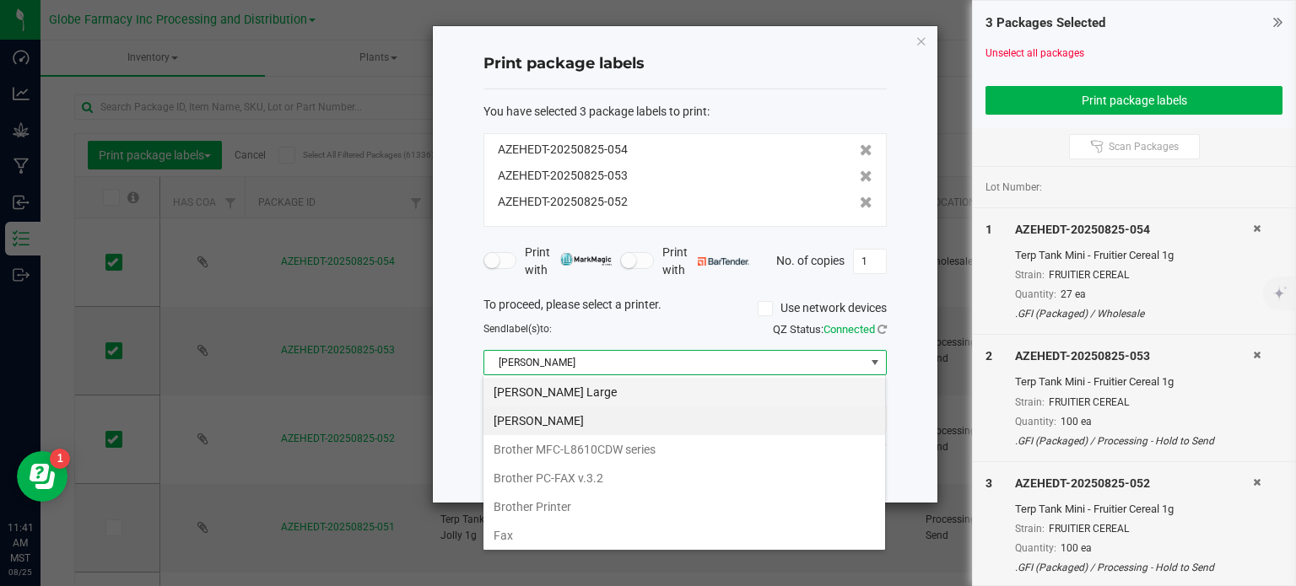
scroll to position [24, 403]
click at [592, 402] on Large "Briana Zebra Large" at bounding box center [684, 392] width 402 height 29
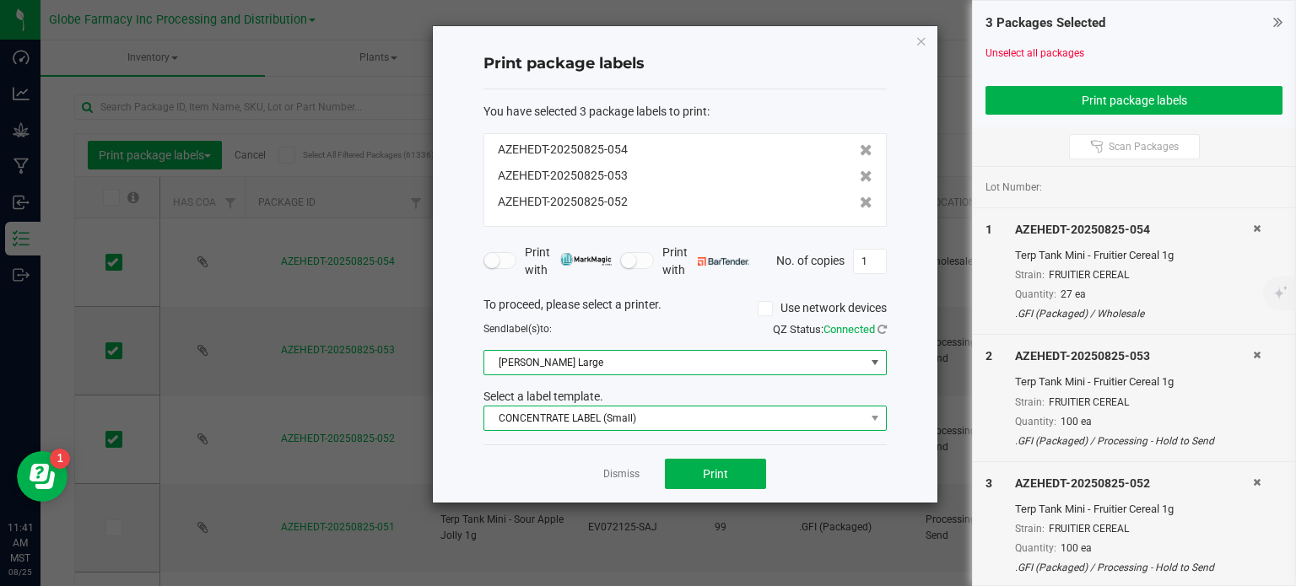
click at [593, 412] on span "CONCENTRATE LABEL (Small)" at bounding box center [674, 419] width 381 height 24
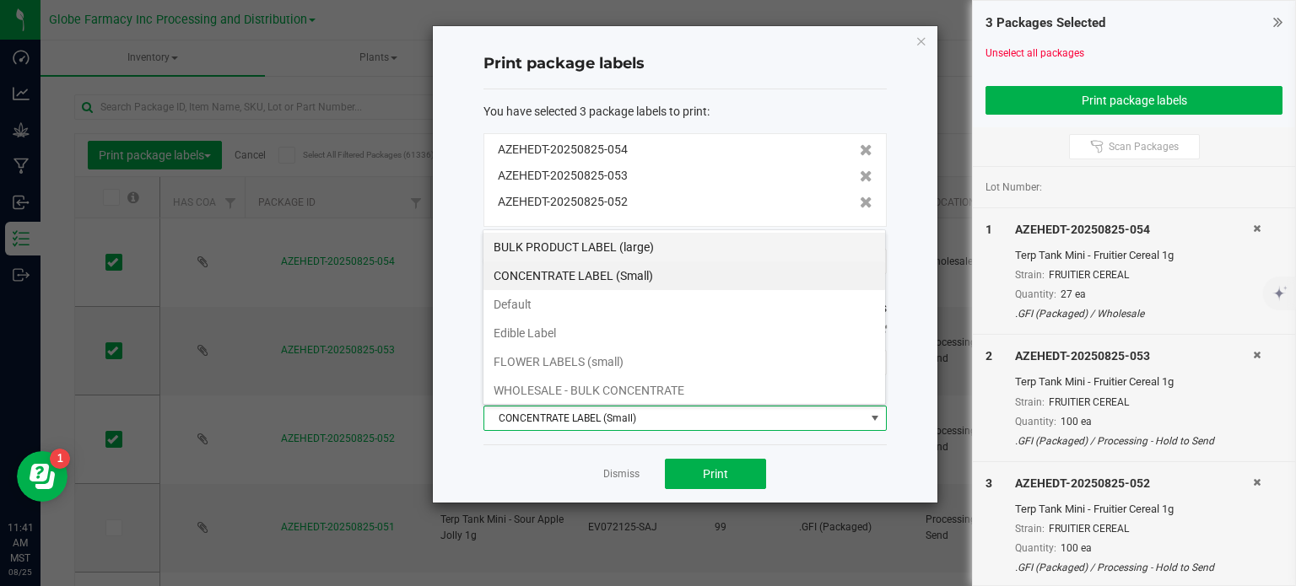
click at [611, 255] on li "BULK PRODUCT LABEL (large)" at bounding box center [684, 247] width 402 height 29
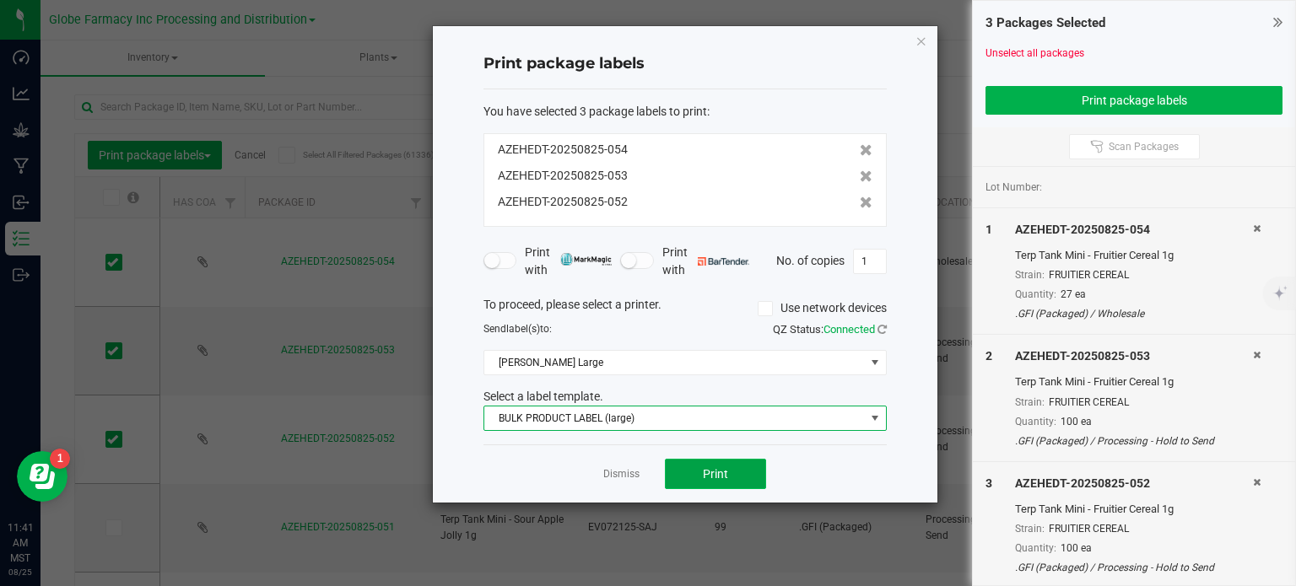
click at [691, 467] on button "Print" at bounding box center [715, 474] width 101 height 30
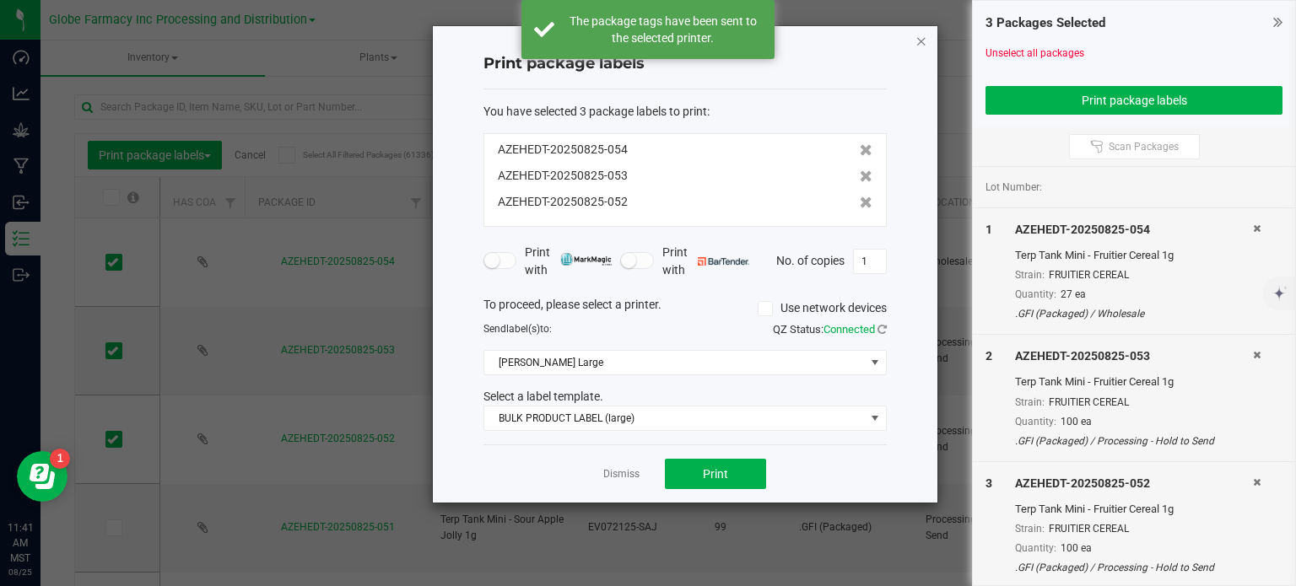
click at [925, 42] on icon "button" at bounding box center [922, 40] width 12 height 20
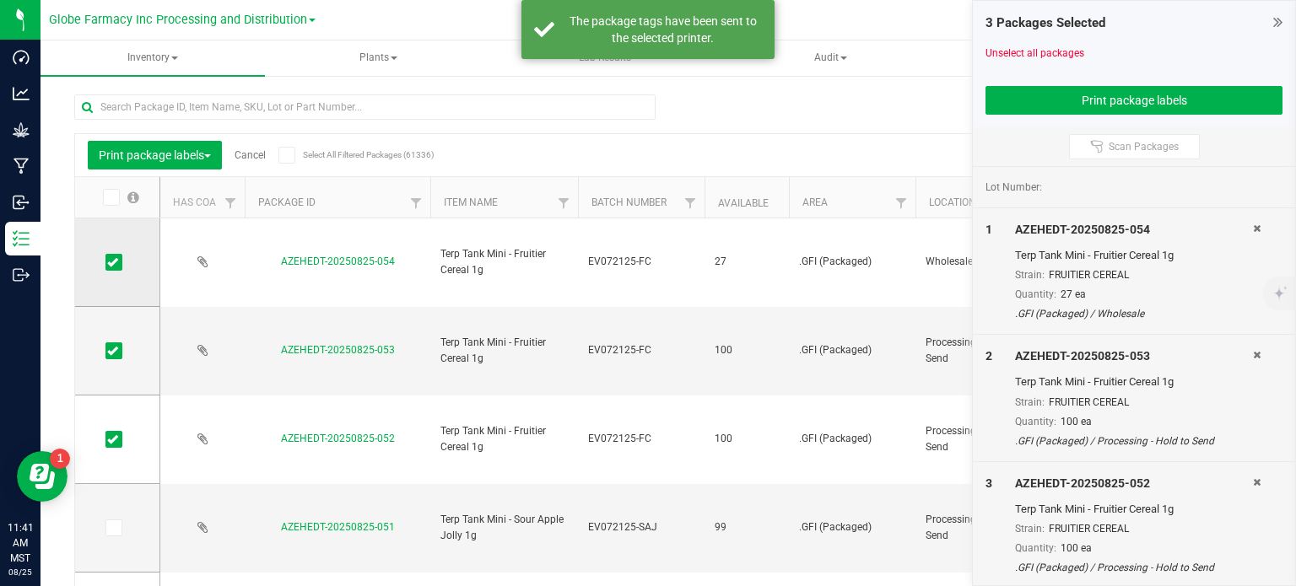
click at [115, 262] on icon at bounding box center [112, 262] width 11 height 0
click at [0, 0] on input "checkbox" at bounding box center [0, 0] width 0 height 0
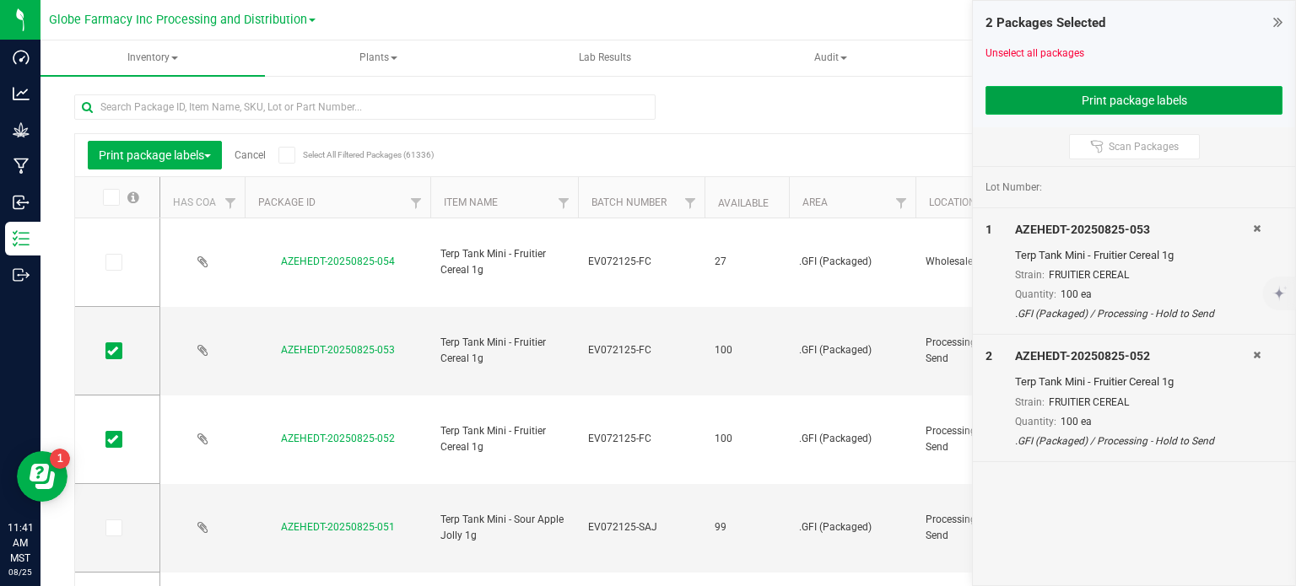
click at [1083, 95] on button "Print package labels" at bounding box center [1134, 100] width 297 height 29
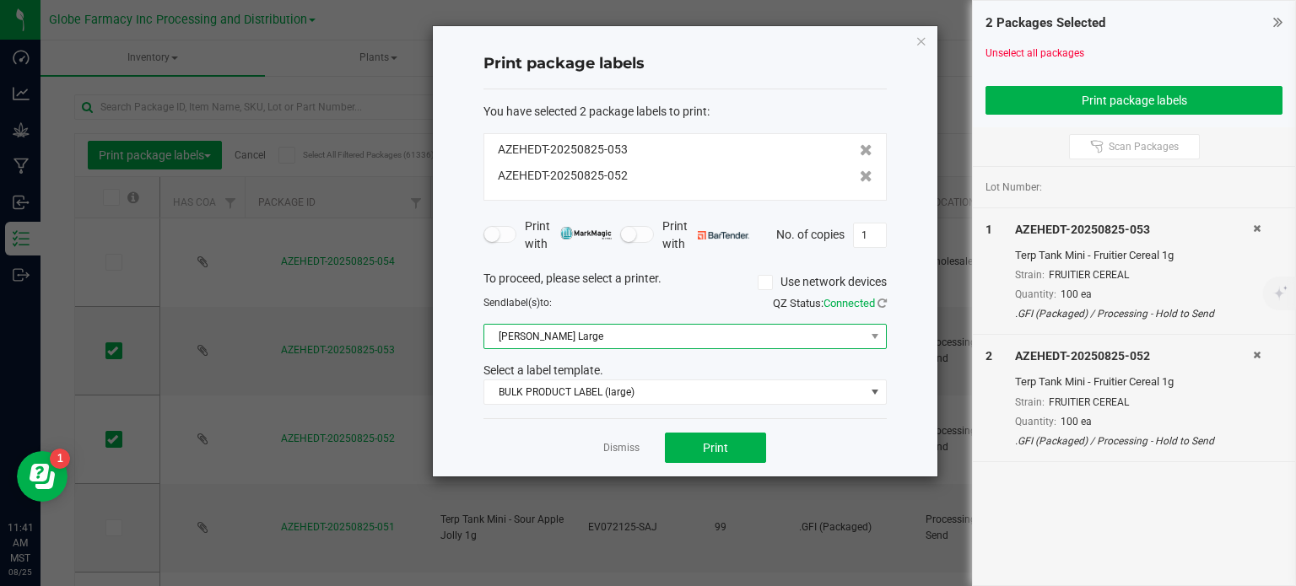
click at [543, 337] on span "Briana Zebra Large" at bounding box center [674, 337] width 381 height 24
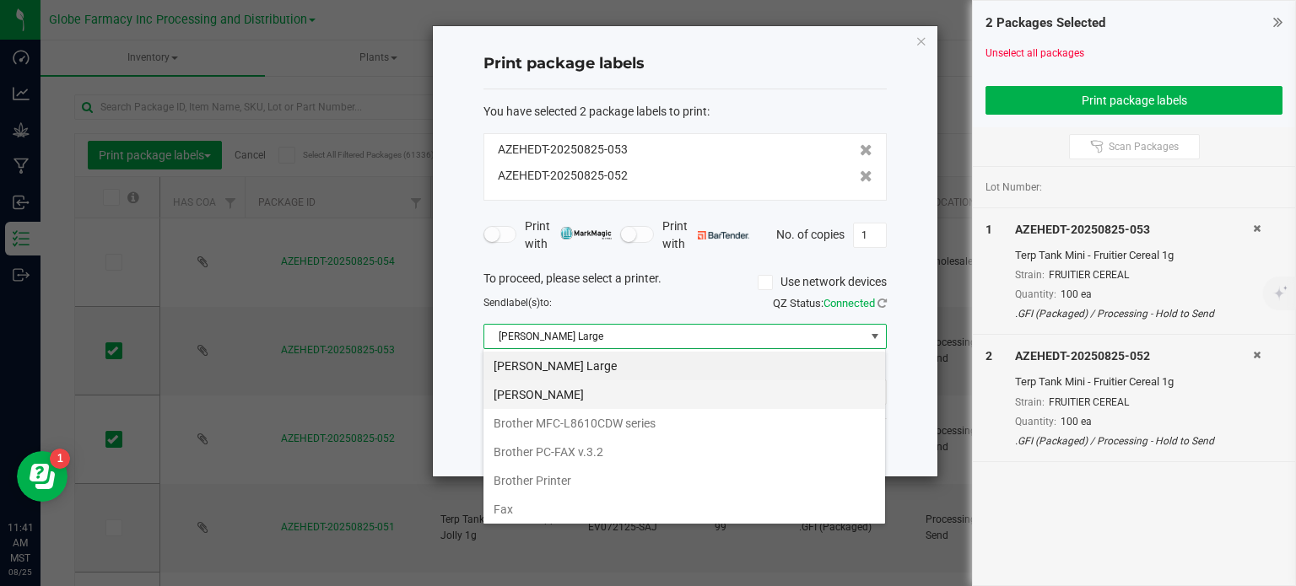
click at [555, 394] on Small "Briana Zebra Small" at bounding box center [684, 395] width 402 height 29
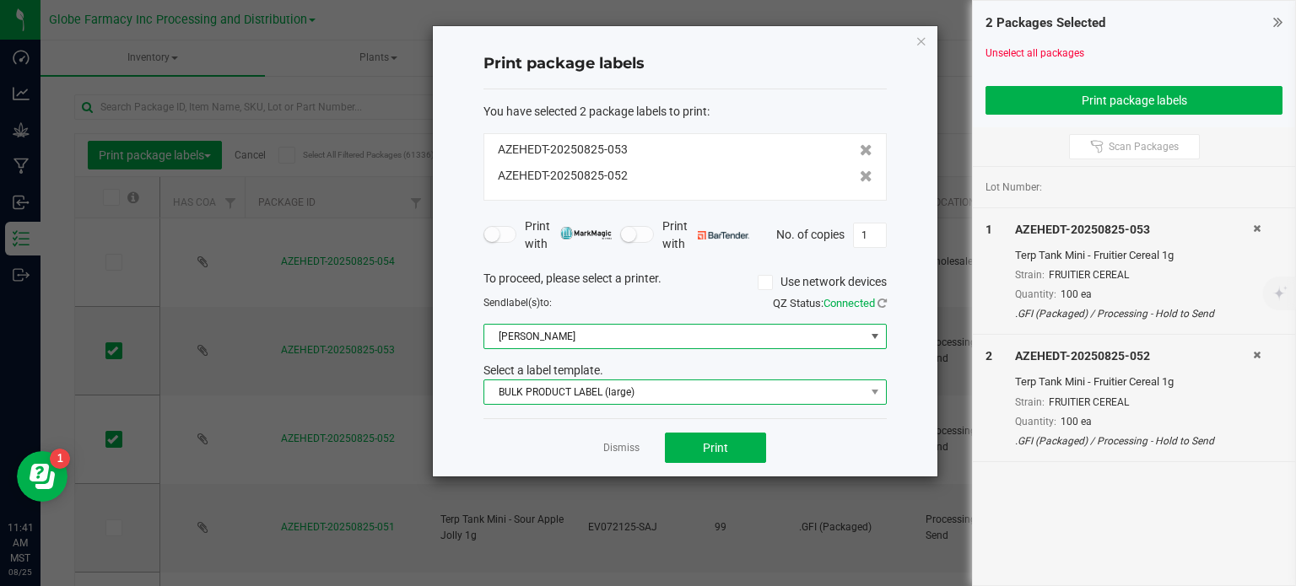
click at [559, 385] on span "BULK PRODUCT LABEL (large)" at bounding box center [674, 393] width 381 height 24
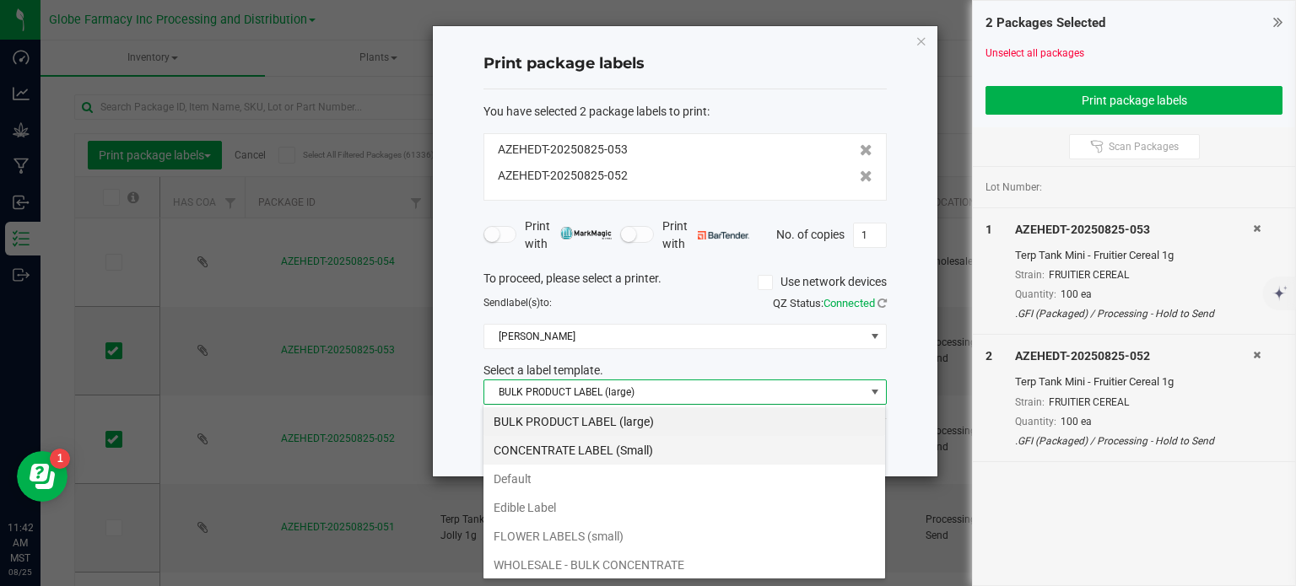
click at [582, 445] on li "CONCENTRATE LABEL (Small)" at bounding box center [684, 450] width 402 height 29
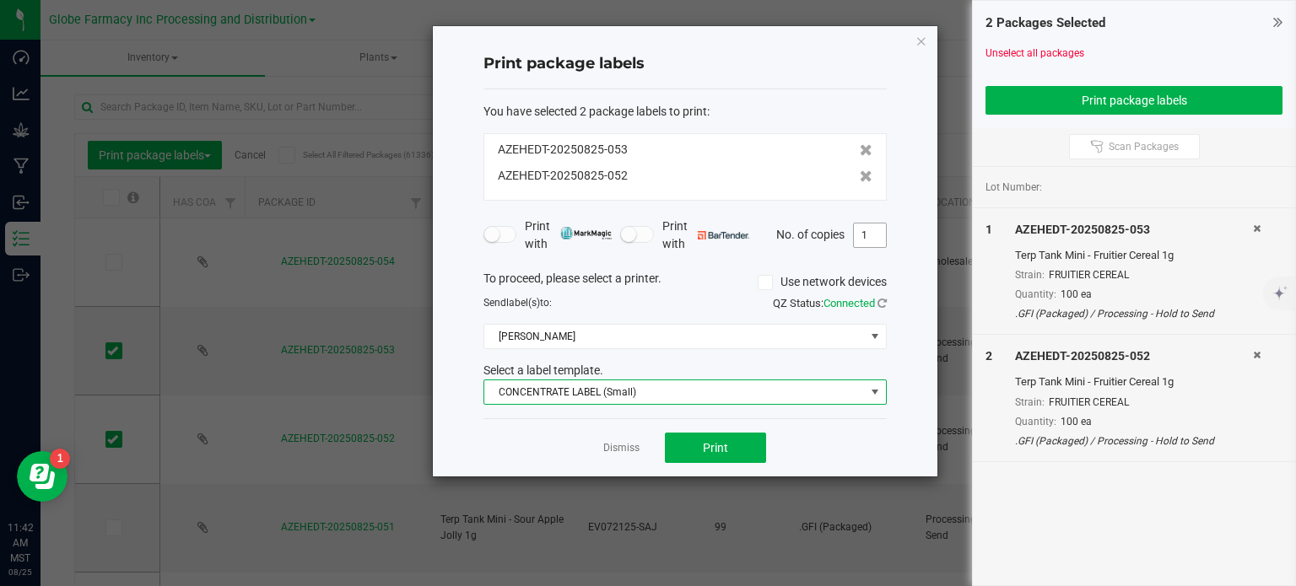
click at [862, 235] on input "1" at bounding box center [870, 236] width 32 height 24
type input "100"
click at [926, 255] on div "Print package labels You have selected 2 package labels to print : AZEHEDT-2025…" at bounding box center [685, 251] width 505 height 451
click at [749, 435] on button "Print" at bounding box center [715, 448] width 101 height 30
drag, startPoint x: 749, startPoint y: 435, endPoint x: 767, endPoint y: 247, distance: 188.2
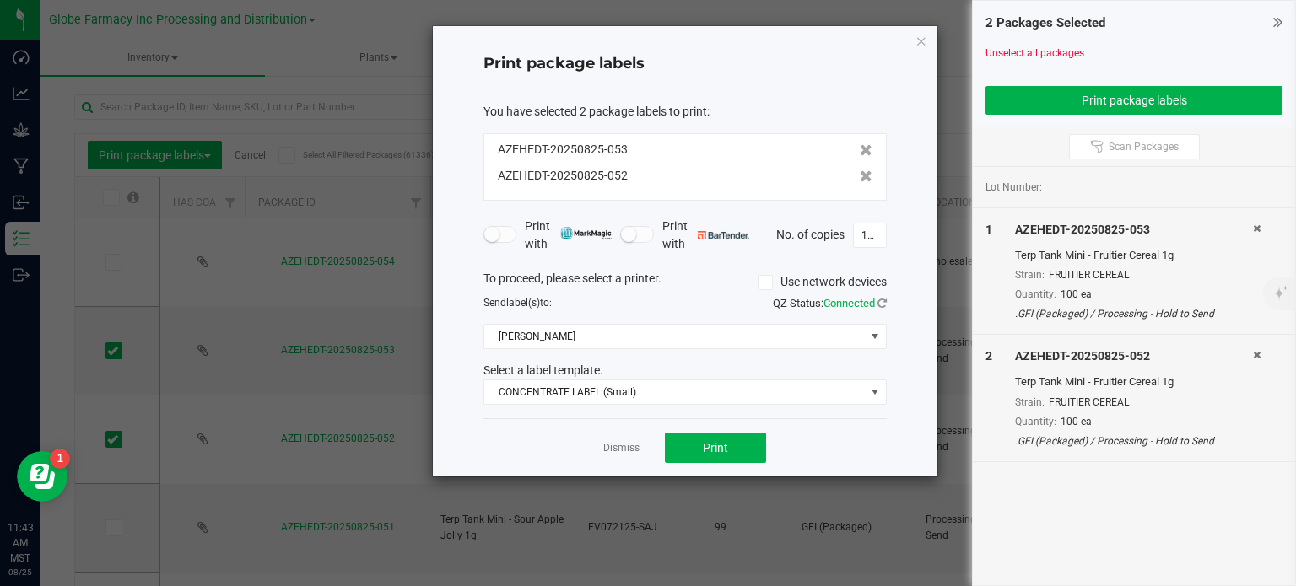
click at [708, 287] on div "To proceed, please select a printer. Use network devices" at bounding box center [685, 282] width 429 height 25
click at [925, 43] on icon "button" at bounding box center [922, 40] width 12 height 20
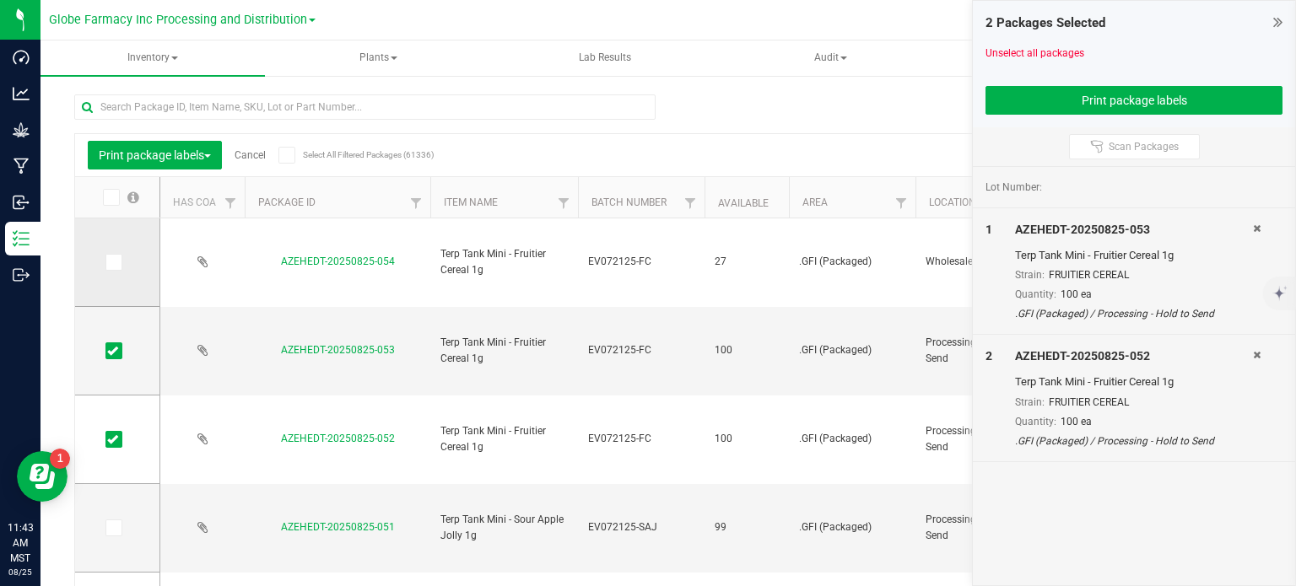
click at [116, 262] on icon at bounding box center [112, 262] width 11 height 0
click at [0, 0] on input "checkbox" at bounding box center [0, 0] width 0 height 0
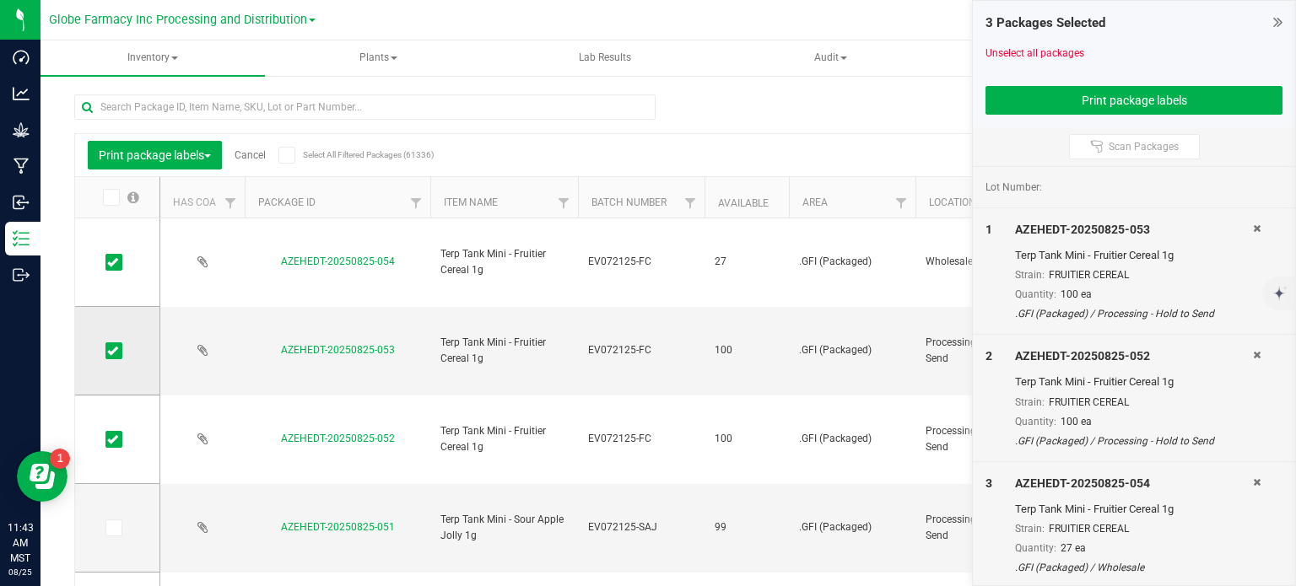
click at [111, 351] on icon at bounding box center [112, 351] width 11 height 0
click at [0, 0] on input "checkbox" at bounding box center [0, 0] width 0 height 0
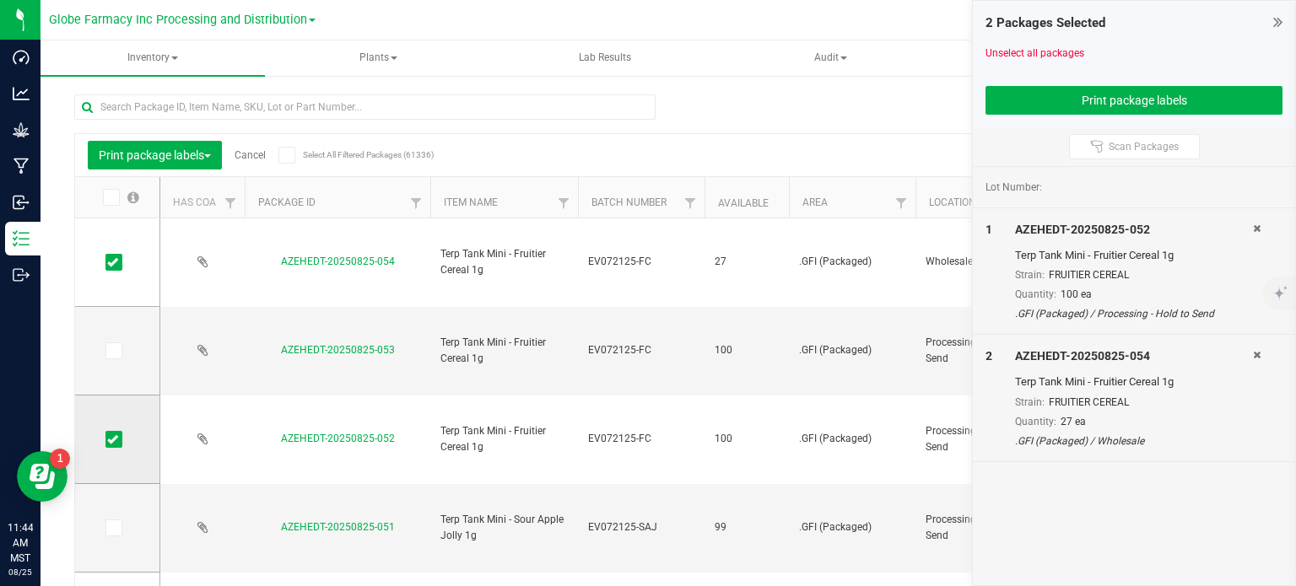
click at [108, 440] on icon at bounding box center [112, 440] width 11 height 0
click at [0, 0] on input "checkbox" at bounding box center [0, 0] width 0 height 0
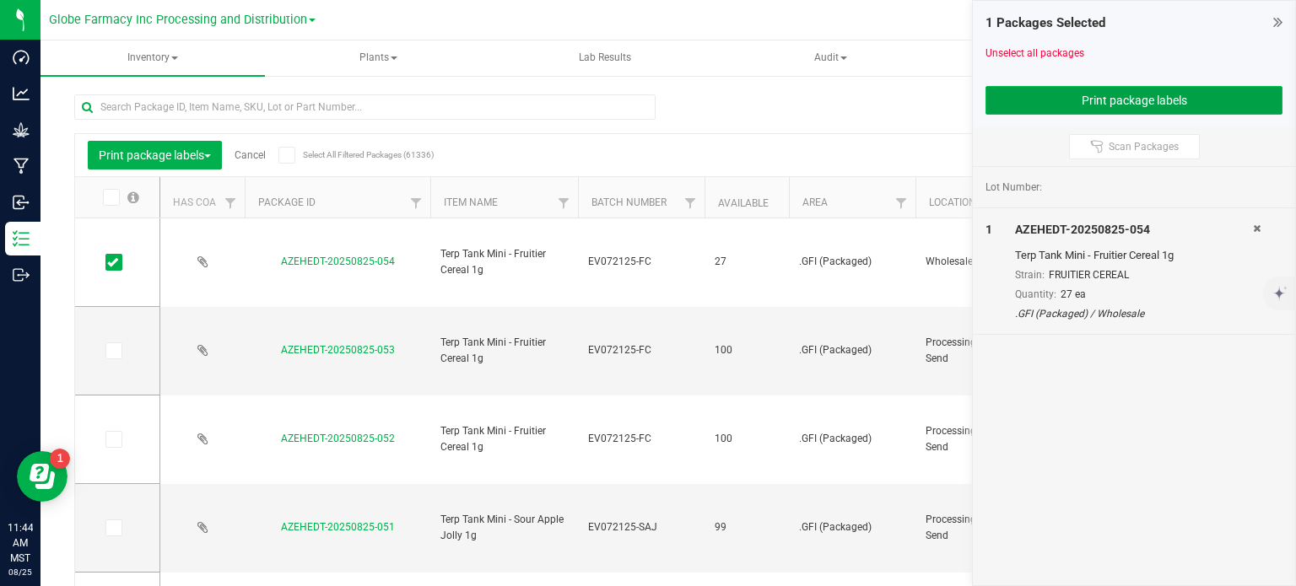
click at [1085, 94] on button "Print package labels" at bounding box center [1134, 100] width 297 height 29
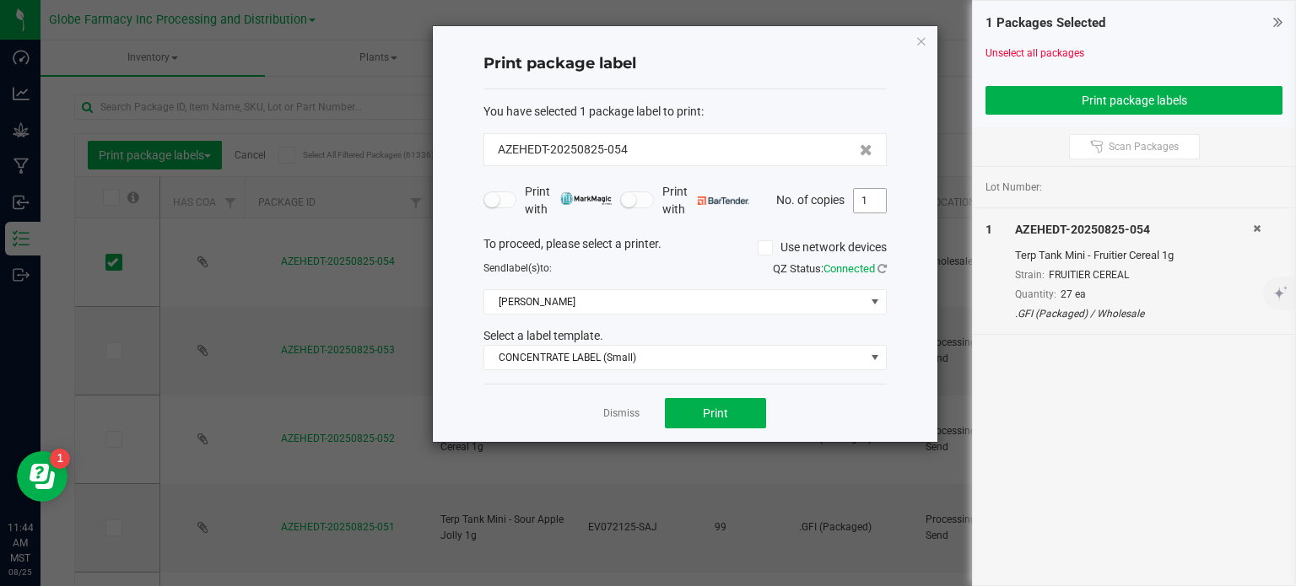
click at [880, 202] on input "1" at bounding box center [870, 201] width 32 height 24
type input "27"
click at [731, 416] on button "Print" at bounding box center [715, 413] width 101 height 30
click at [925, 46] on icon "button" at bounding box center [922, 40] width 12 height 20
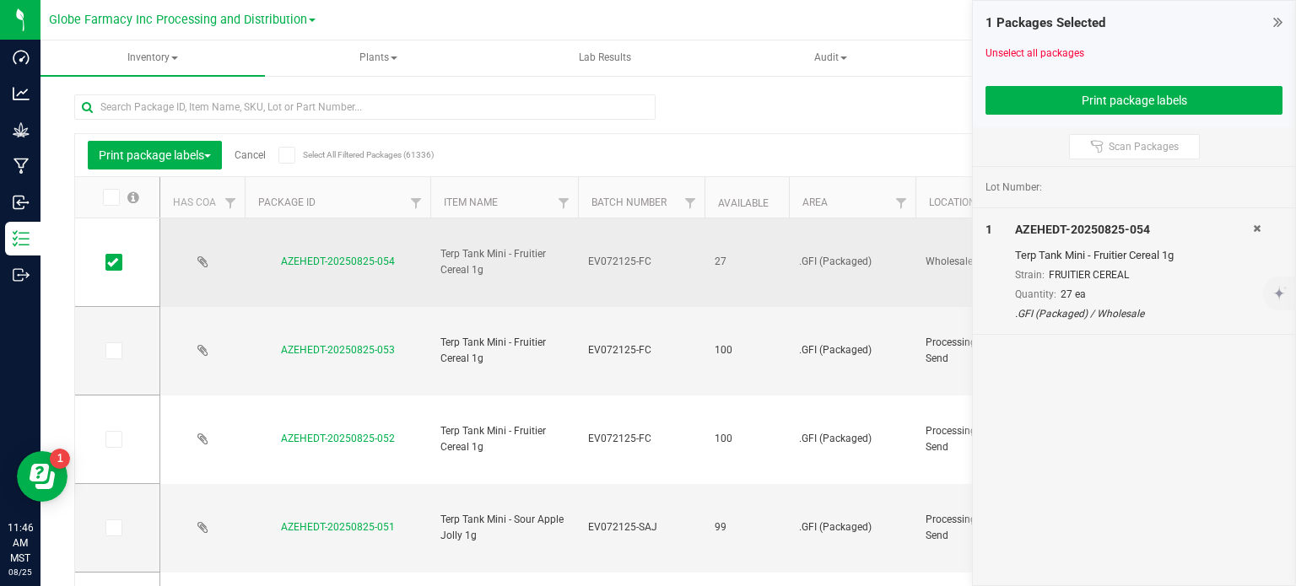
click at [243, 160] on div "Print package labels Cancel Select All Filtered Packages (61336)" at bounding box center [238, 155] width 300 height 29
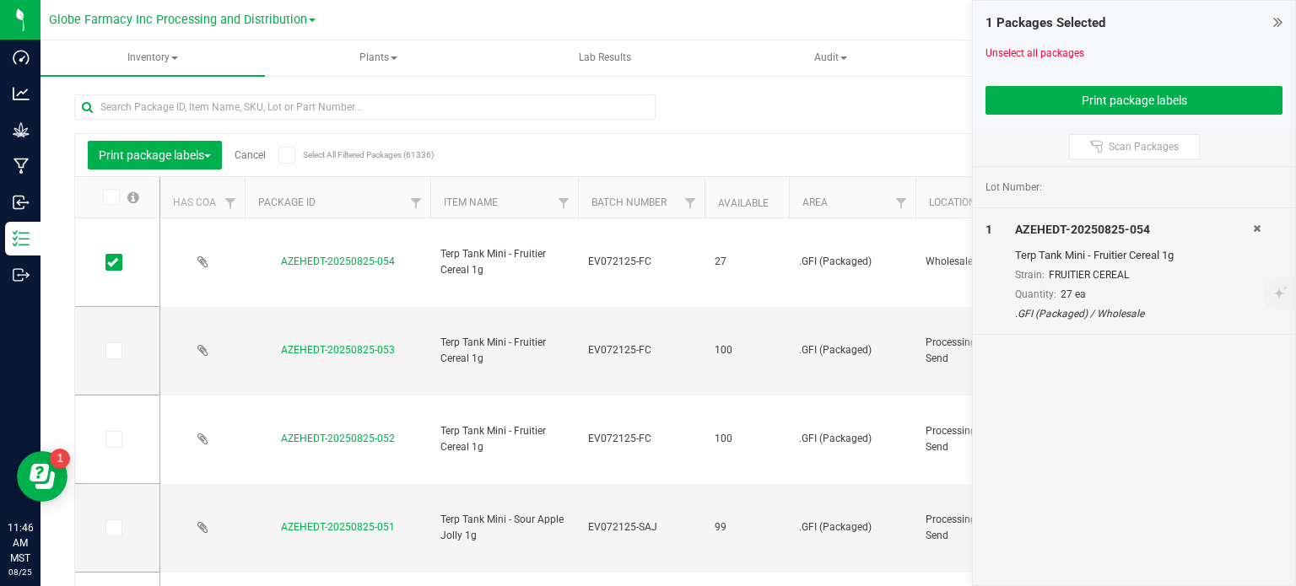
click at [262, 156] on link "Cancel" at bounding box center [250, 155] width 31 height 12
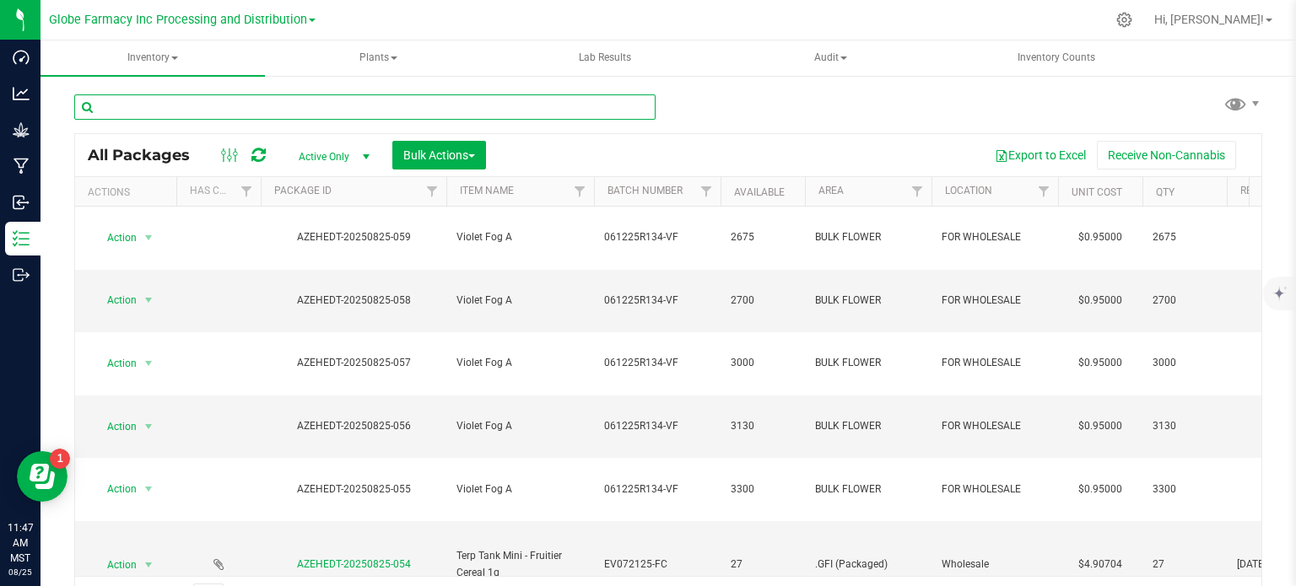
click at [280, 103] on input "text" at bounding box center [364, 107] width 581 height 25
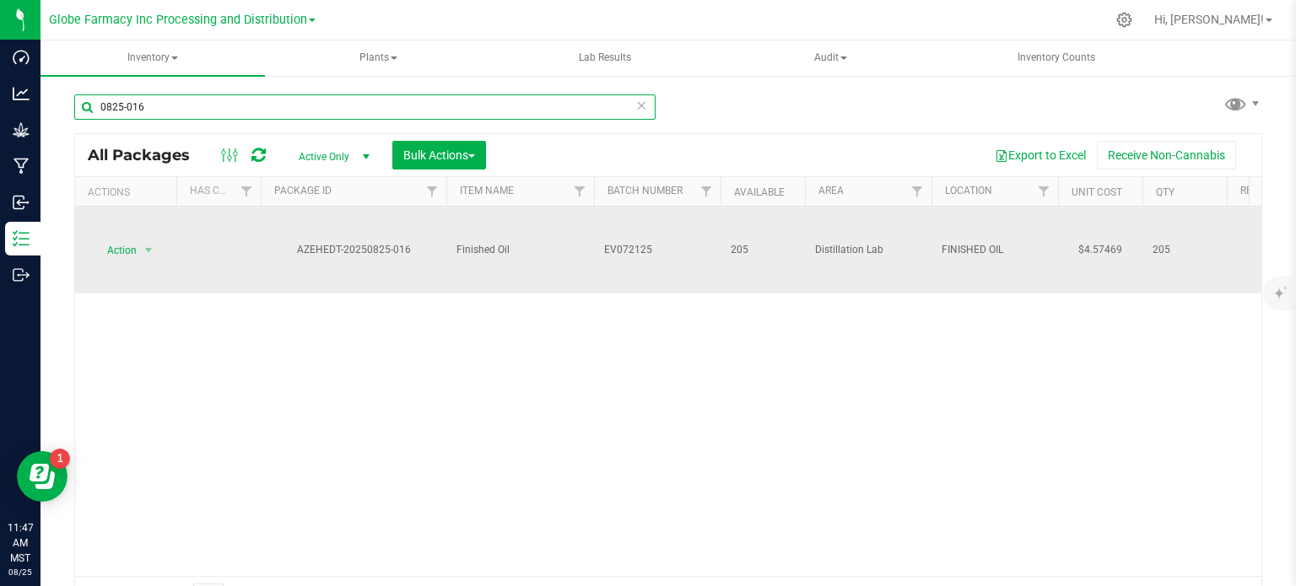
type input "0825-016"
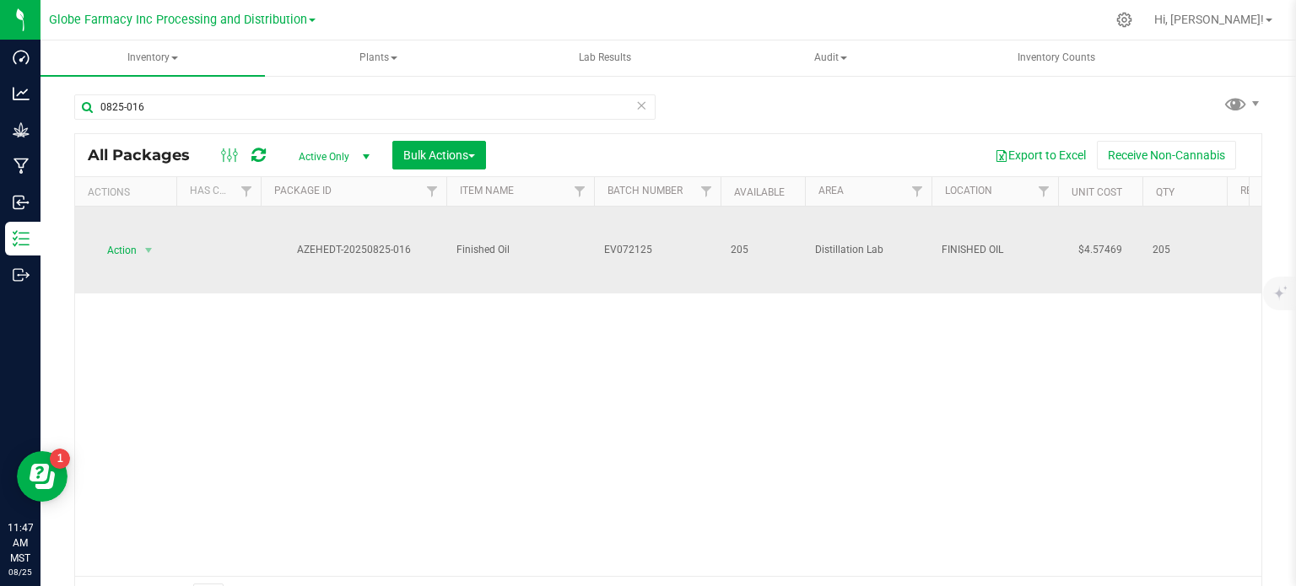
click at [656, 256] on span "EV072125" at bounding box center [657, 250] width 106 height 16
type input "EV072125-AN"
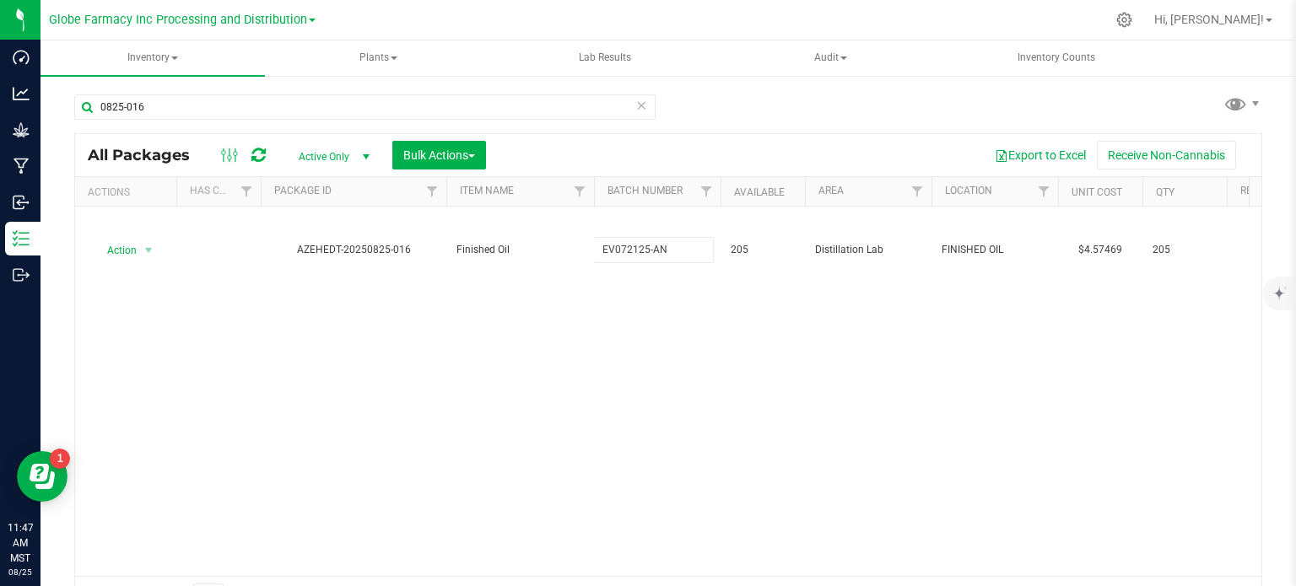
click at [512, 323] on div "All Packages Active Only Active Only Lab Samples Locked All Bulk Actions Add to…" at bounding box center [668, 375] width 1188 height 484
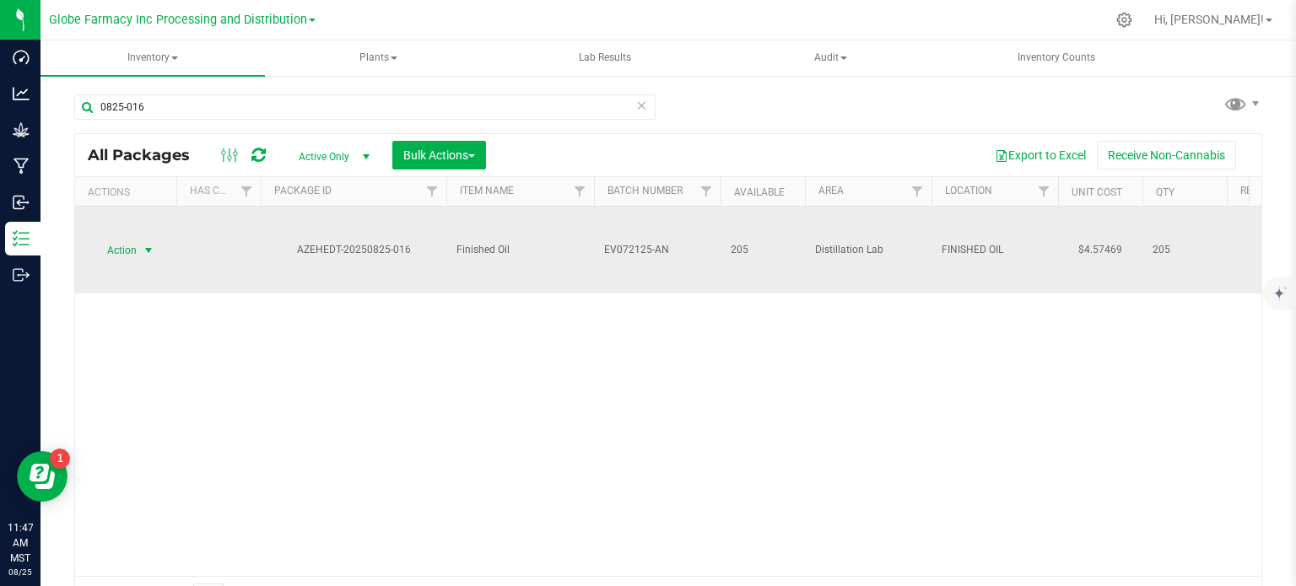
click at [141, 255] on span "select" at bounding box center [148, 251] width 21 height 24
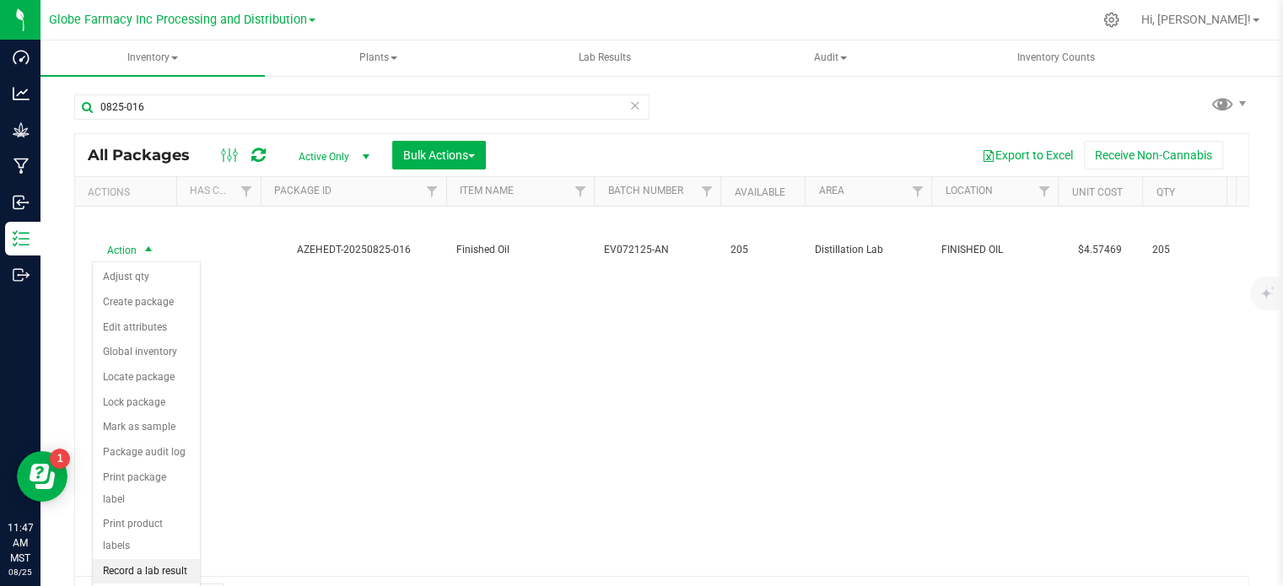
click at [136, 559] on li "Record a lab result" at bounding box center [146, 571] width 107 height 25
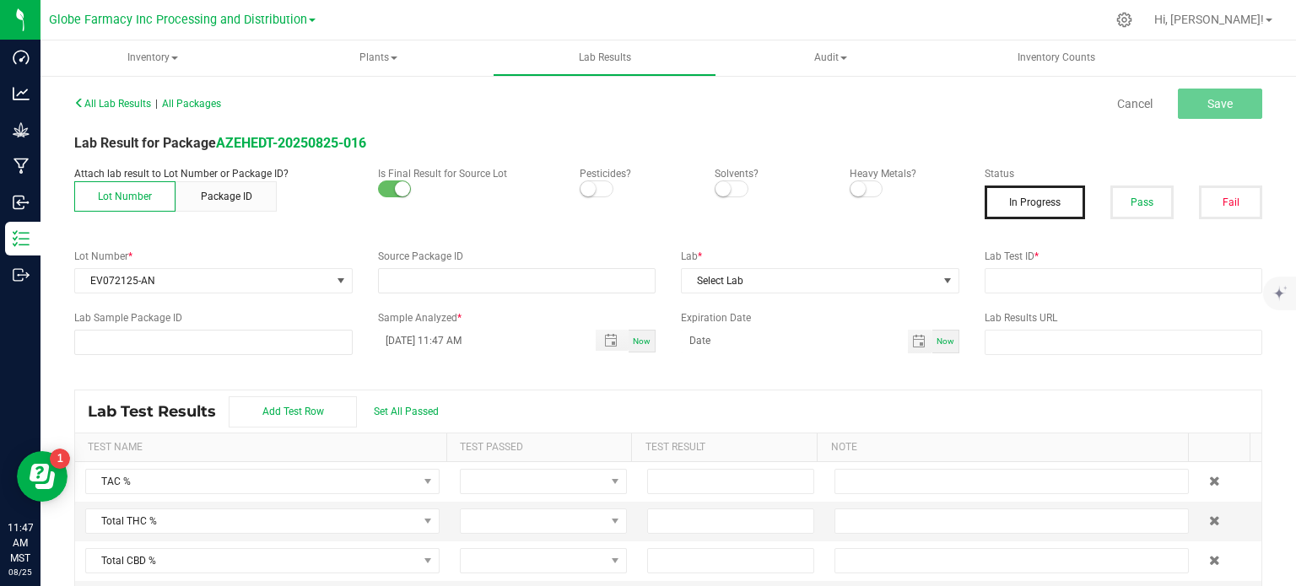
type input "AZEHEDT-20250825-016"
click at [1126, 201] on button "Pass" at bounding box center [1141, 203] width 63 height 34
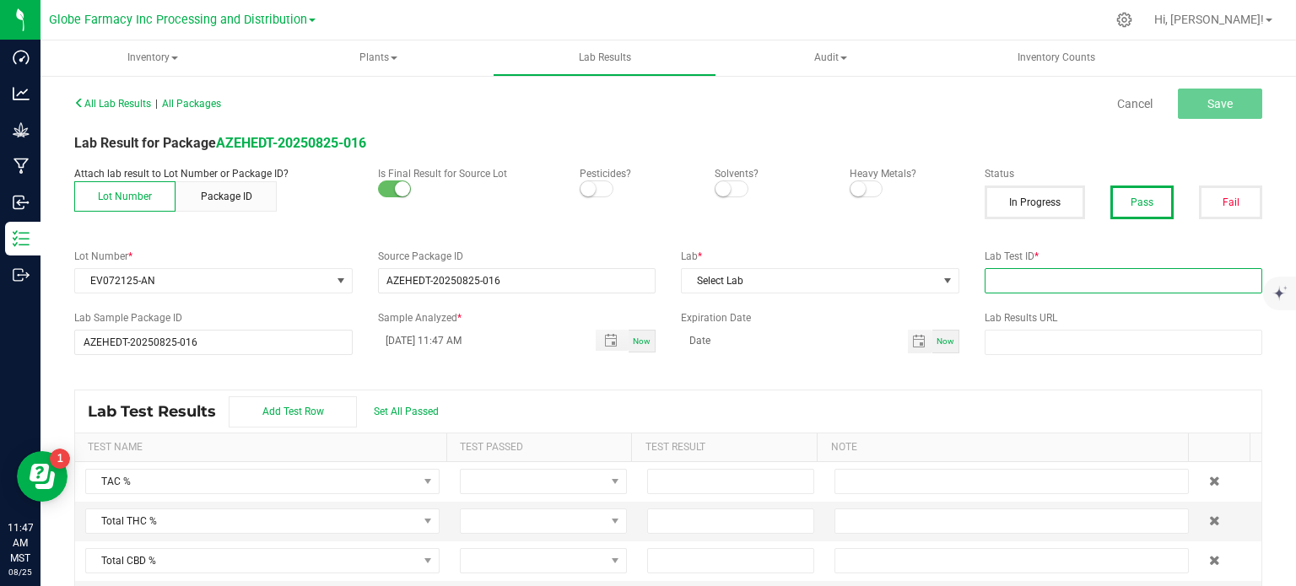
click at [1029, 281] on input "text" at bounding box center [1124, 280] width 278 height 25
paste input "2508APO3580.17850"
type input "2508APO3580.17850"
drag, startPoint x: 824, startPoint y: 398, endPoint x: 745, endPoint y: 329, distance: 105.3
click at [824, 398] on div "Lab Test Results Add Test Row Set All Passed" at bounding box center [668, 412] width 1186 height 42
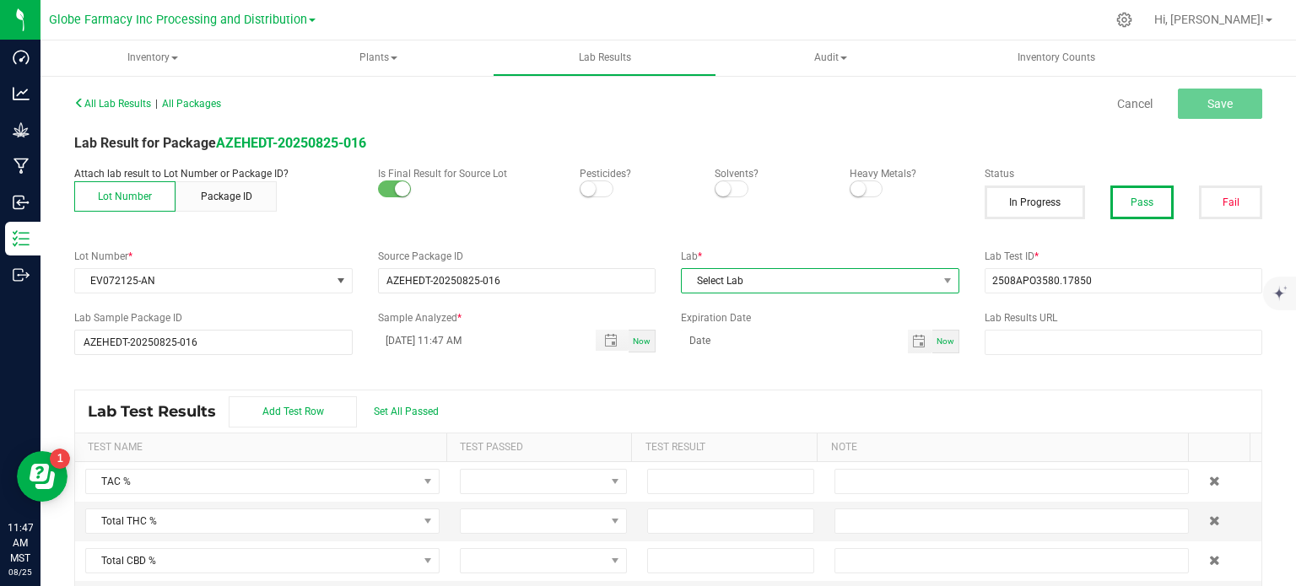
click at [816, 285] on span "Select Lab" at bounding box center [810, 281] width 256 height 24
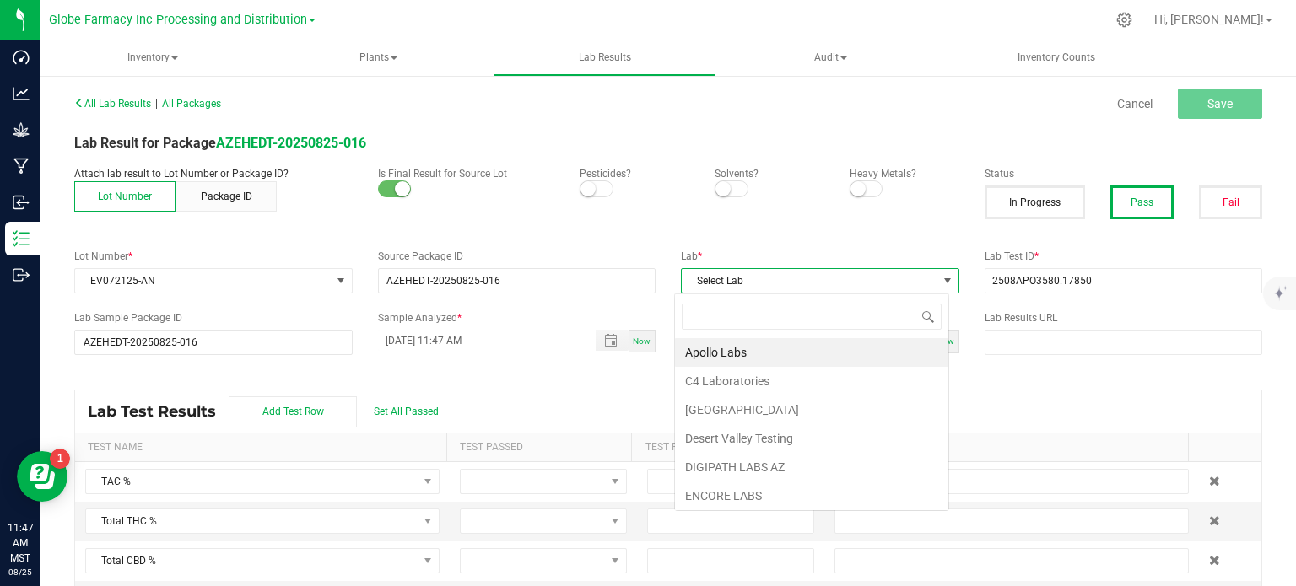
scroll to position [24, 274]
click at [767, 350] on li "Apollo Labs" at bounding box center [811, 352] width 273 height 29
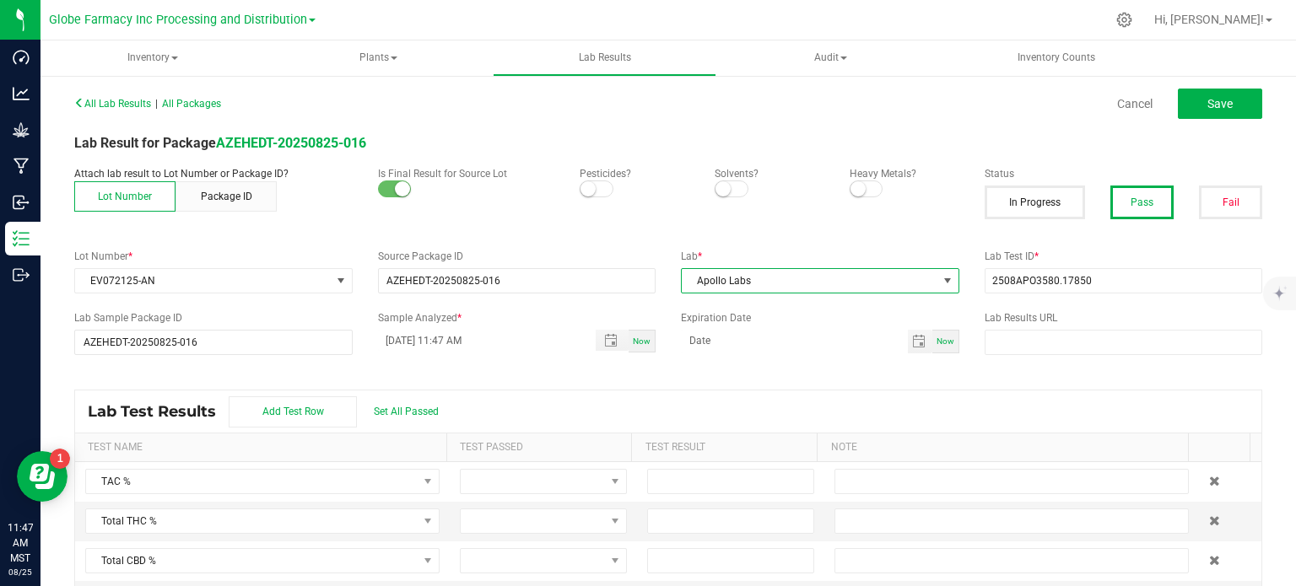
click at [783, 385] on div "All Lab Results | All Packages Cancel Save Lab Result for Package AZEHEDT-20250…" at bounding box center [668, 348] width 1188 height 514
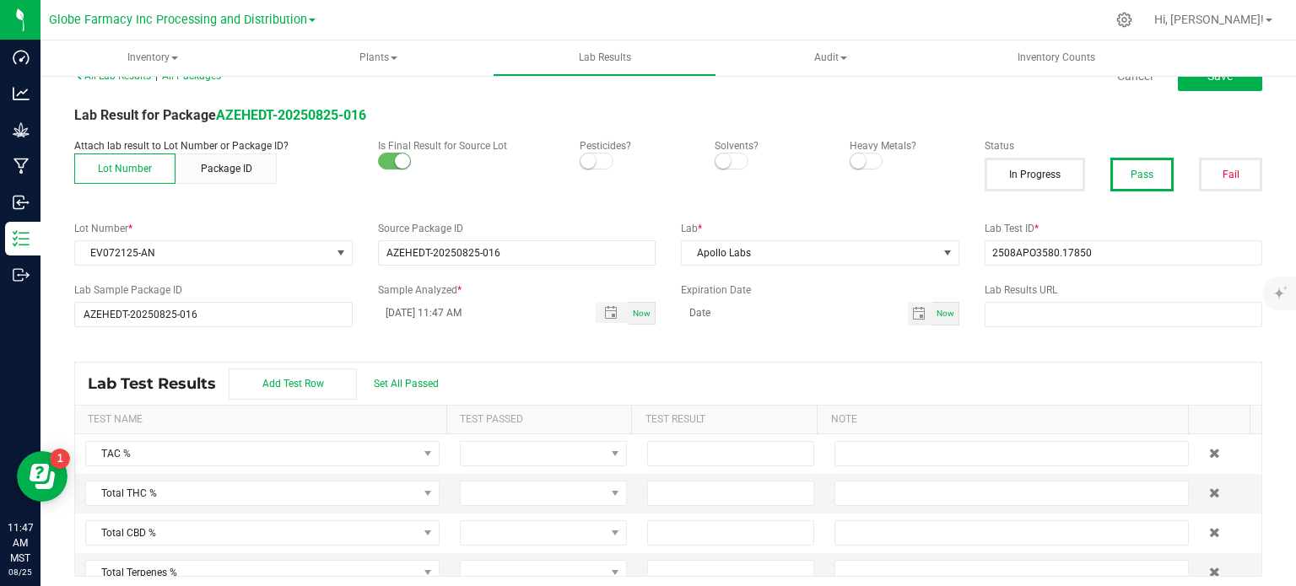
scroll to position [35, 0]
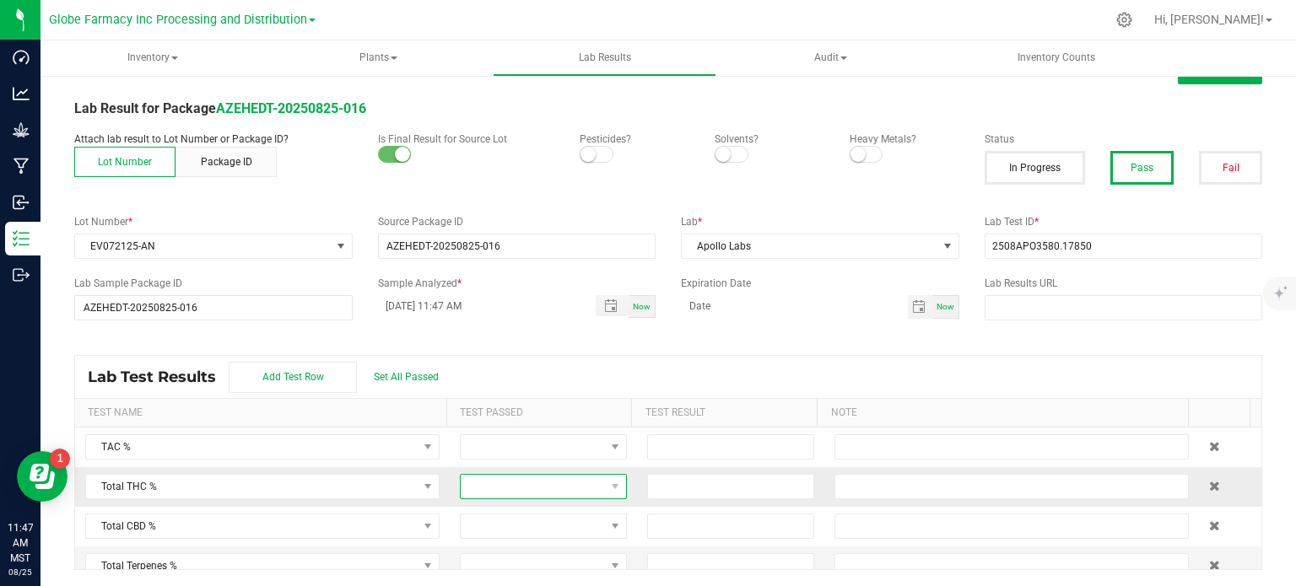
click at [486, 486] on span at bounding box center [533, 487] width 144 height 24
click at [514, 431] on li "Passed" at bounding box center [532, 427] width 161 height 29
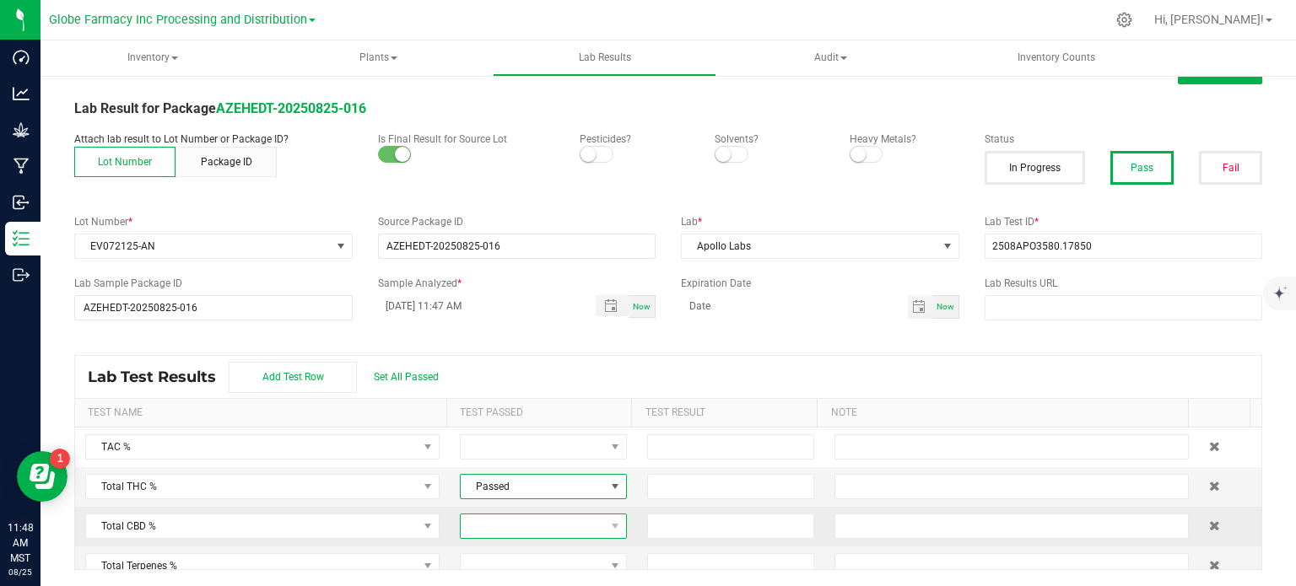
click at [515, 526] on span at bounding box center [533, 527] width 144 height 24
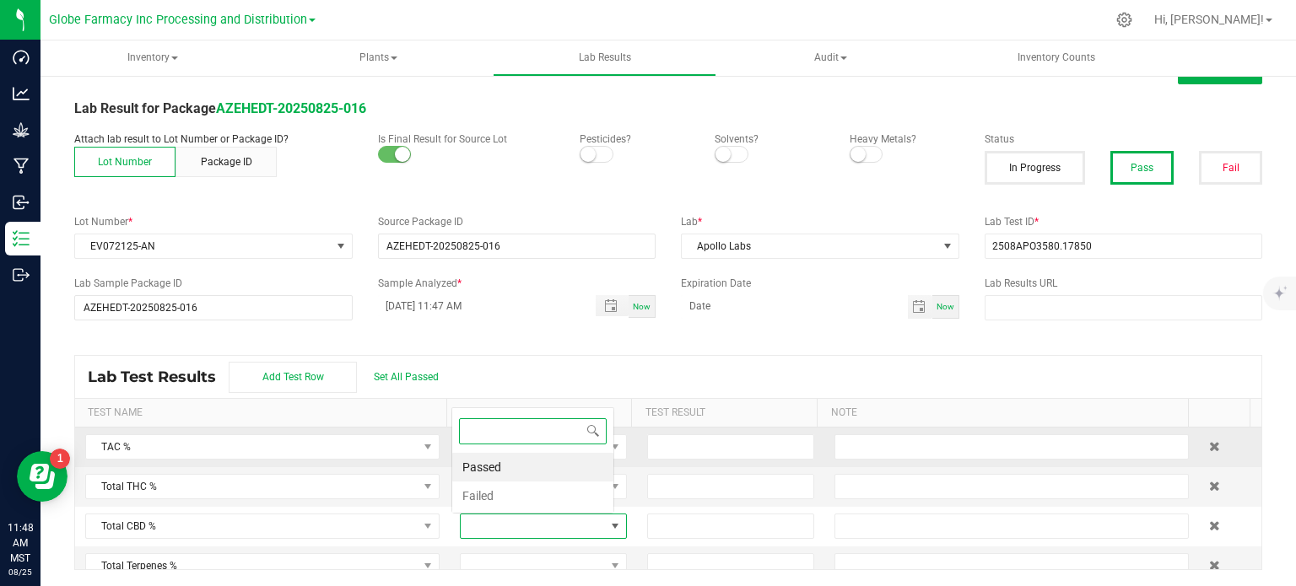
click at [521, 473] on li "Passed" at bounding box center [532, 467] width 161 height 29
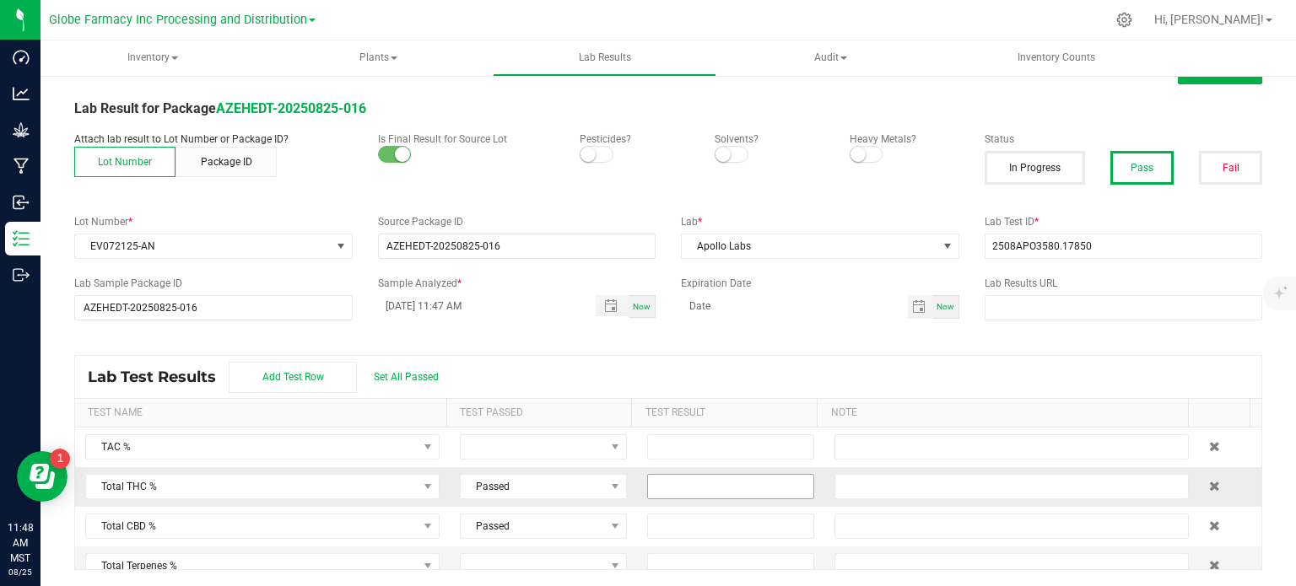
click at [715, 484] on input at bounding box center [730, 487] width 165 height 24
paste input "87.877"
click at [662, 526] on input at bounding box center [730, 527] width 165 height 24
type input "87.8770"
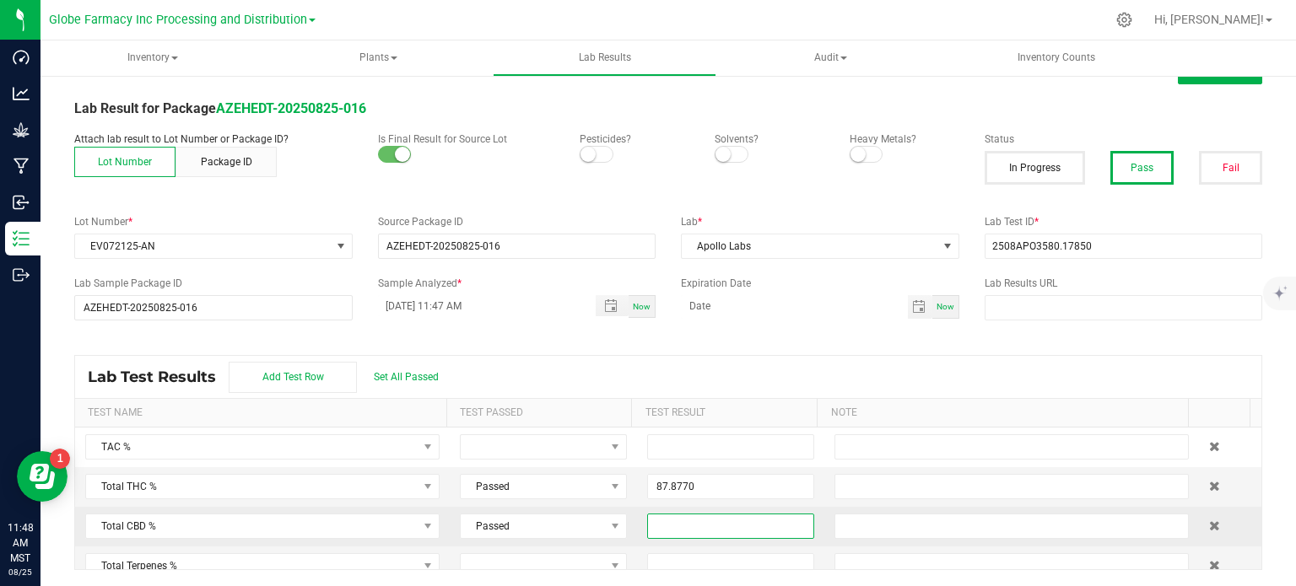
paste input "0.1951"
type input "0.1951"
click at [736, 349] on div "All Lab Results | All Packages Cancel Save Lab Result for Package AZEHEDT-20250…" at bounding box center [668, 314] width 1188 height 514
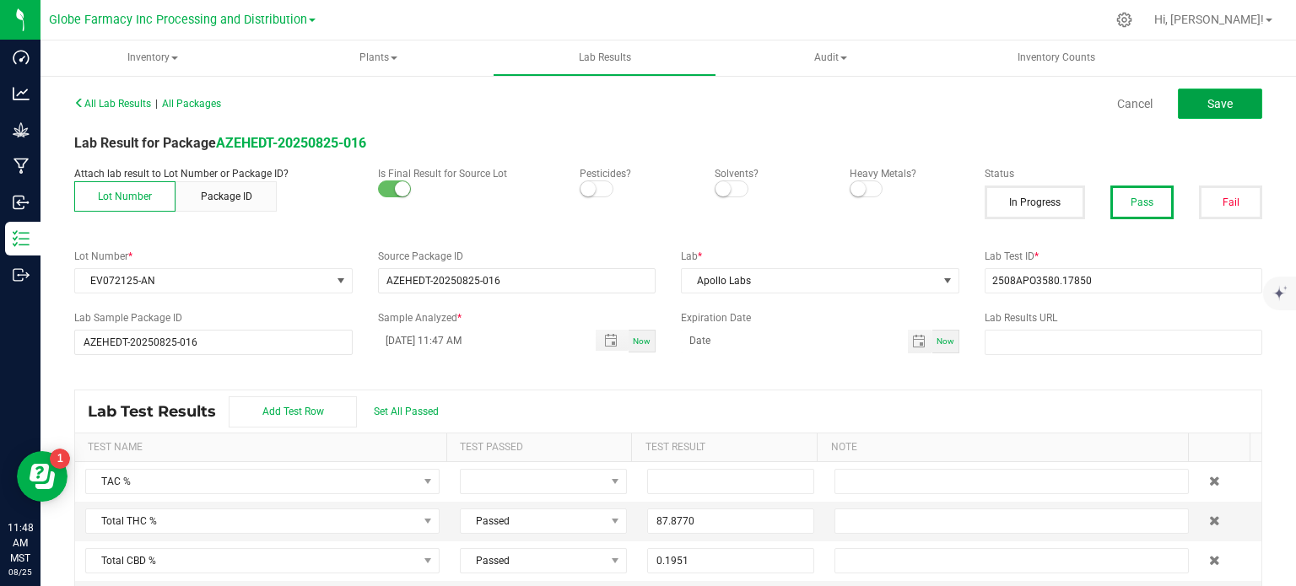
click at [1190, 111] on button "Save" at bounding box center [1220, 104] width 84 height 30
type input "87.8770"
type input "0.1951"
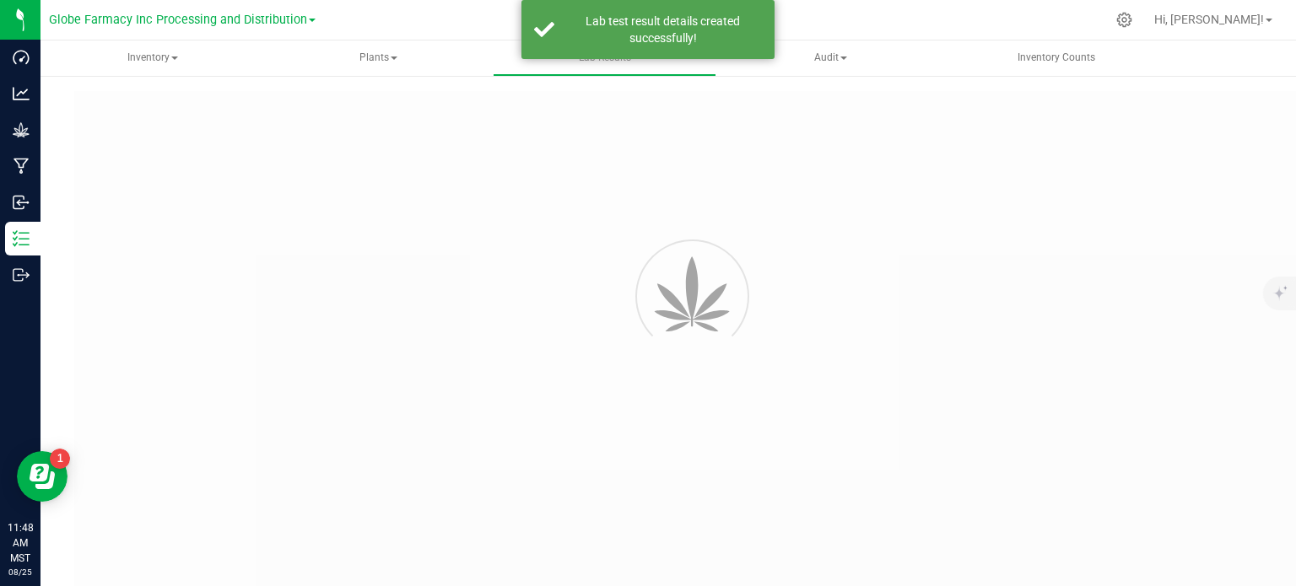
type input "AZEHEDT-20250825-016"
type input "2508APO3580.17850"
type input "AZEHEDT-20250825-016"
type input "08/25/2025 11:47 AM"
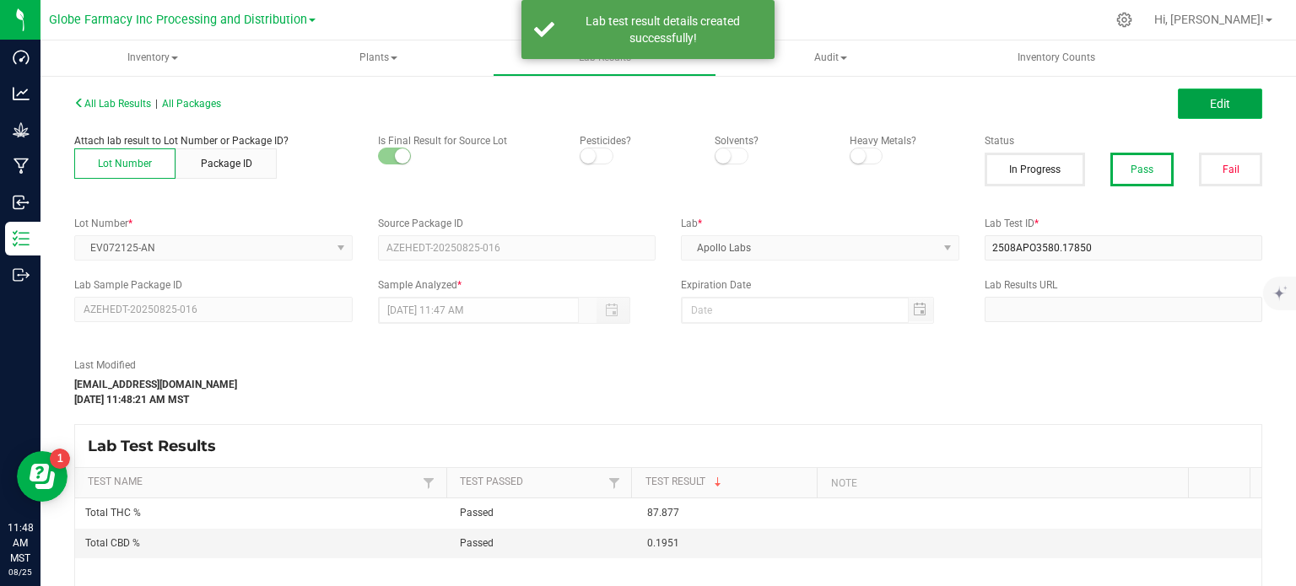
click at [1213, 103] on span "Edit" at bounding box center [1220, 104] width 20 height 14
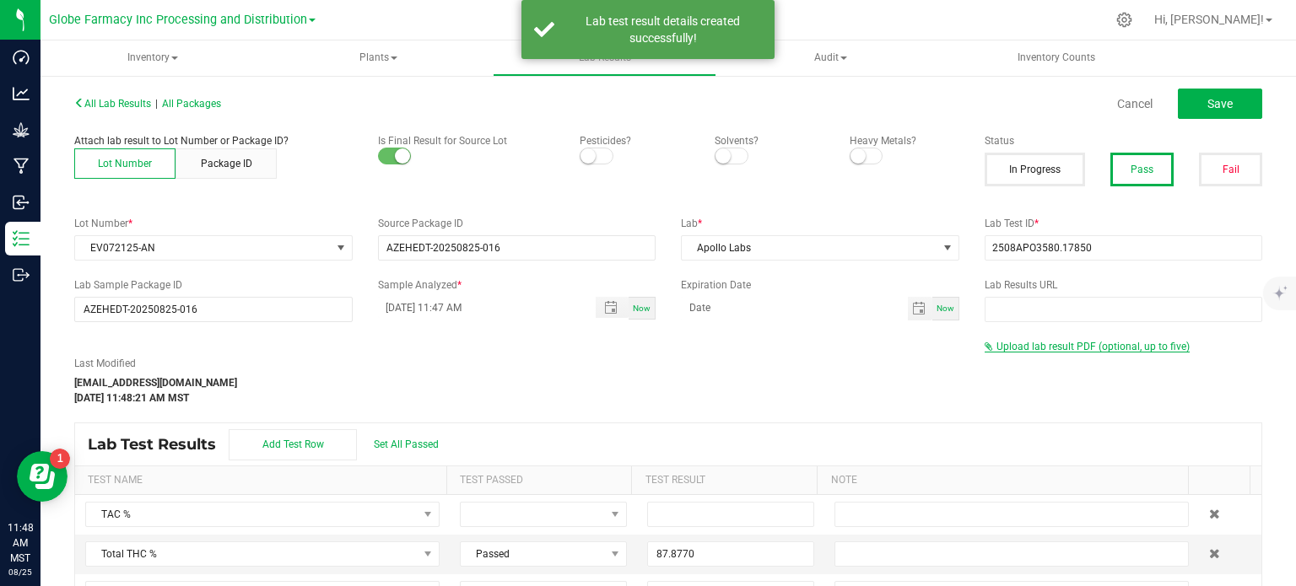
click at [1106, 347] on span "Upload lab result PDF (optional, up to five)" at bounding box center [1093, 347] width 193 height 12
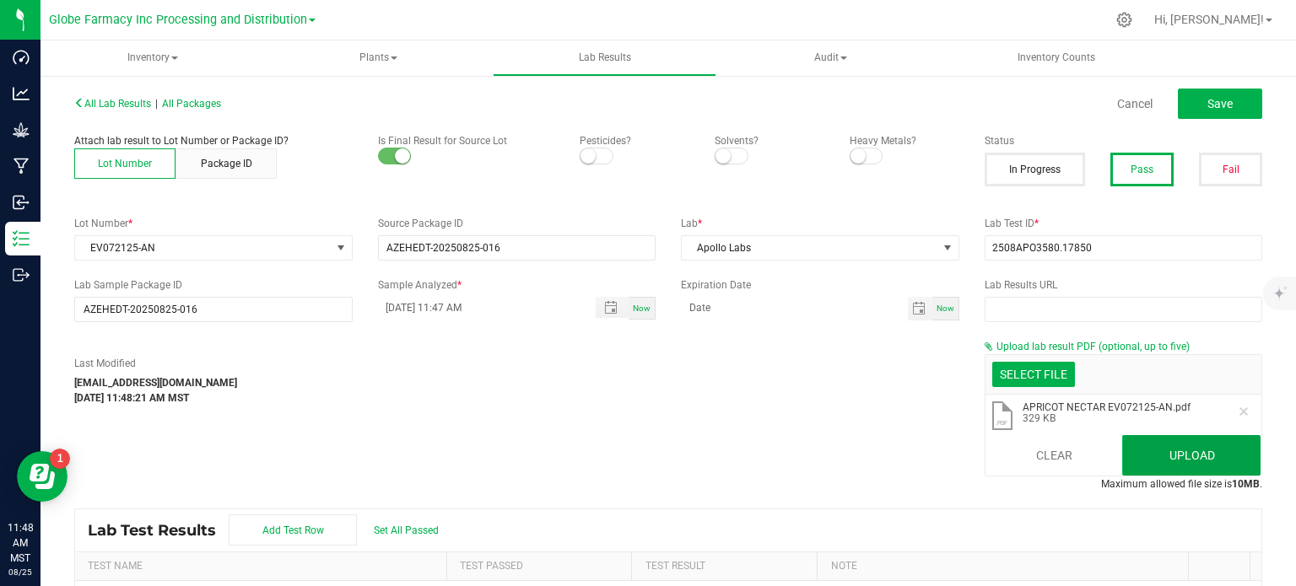
click at [1141, 449] on button "Upload" at bounding box center [1191, 455] width 138 height 41
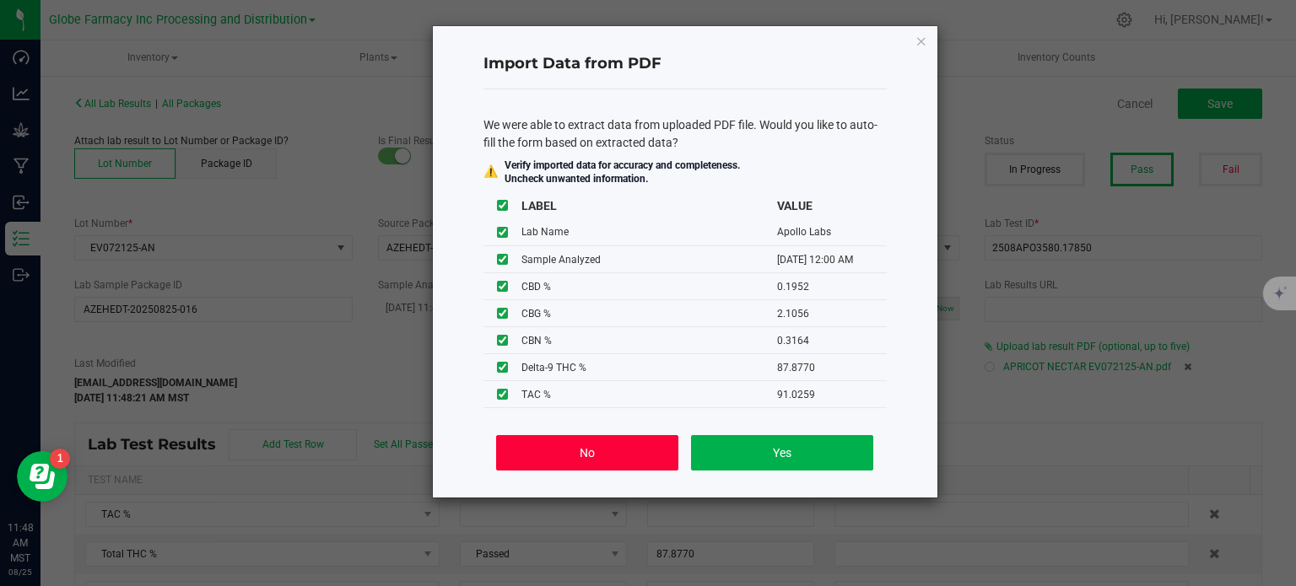
click at [613, 446] on button "No" at bounding box center [586, 452] width 181 height 35
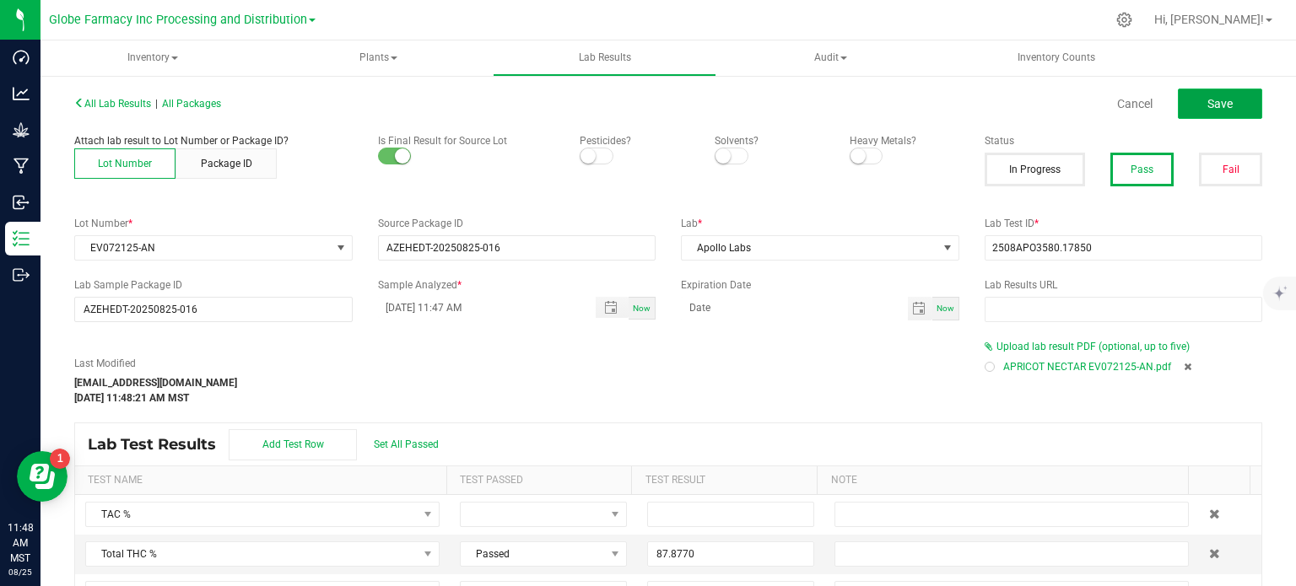
click at [1223, 111] on button "Save" at bounding box center [1220, 104] width 84 height 30
type input "87.8770"
type input "0.1951"
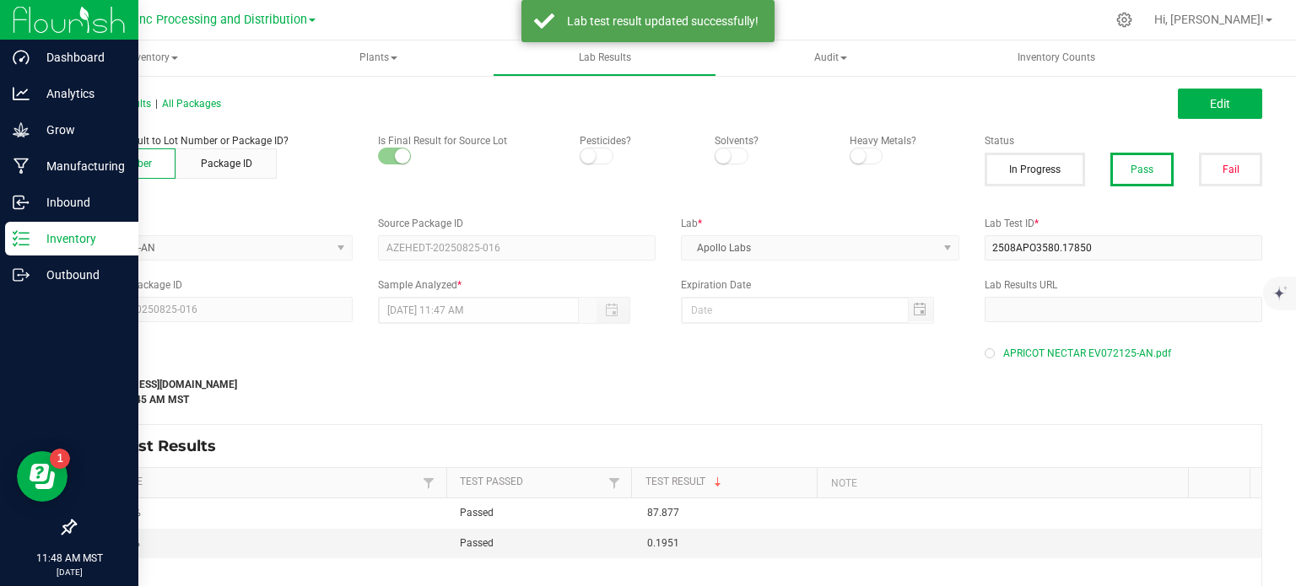
click at [26, 243] on icon at bounding box center [21, 238] width 17 height 17
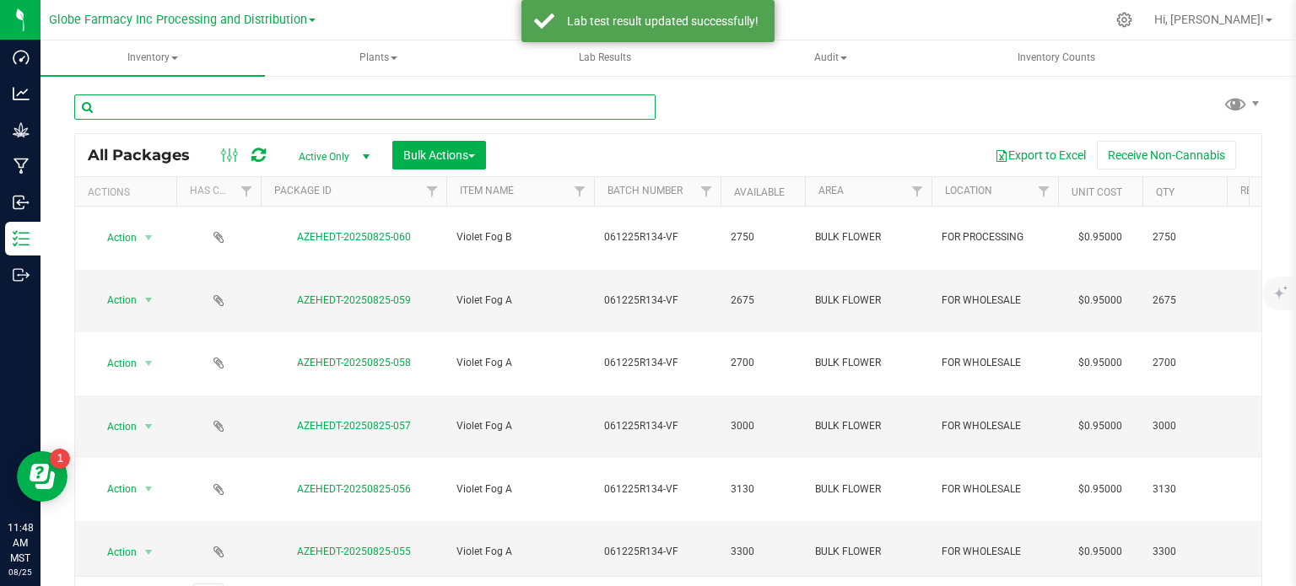
click at [235, 108] on input "text" at bounding box center [364, 107] width 581 height 25
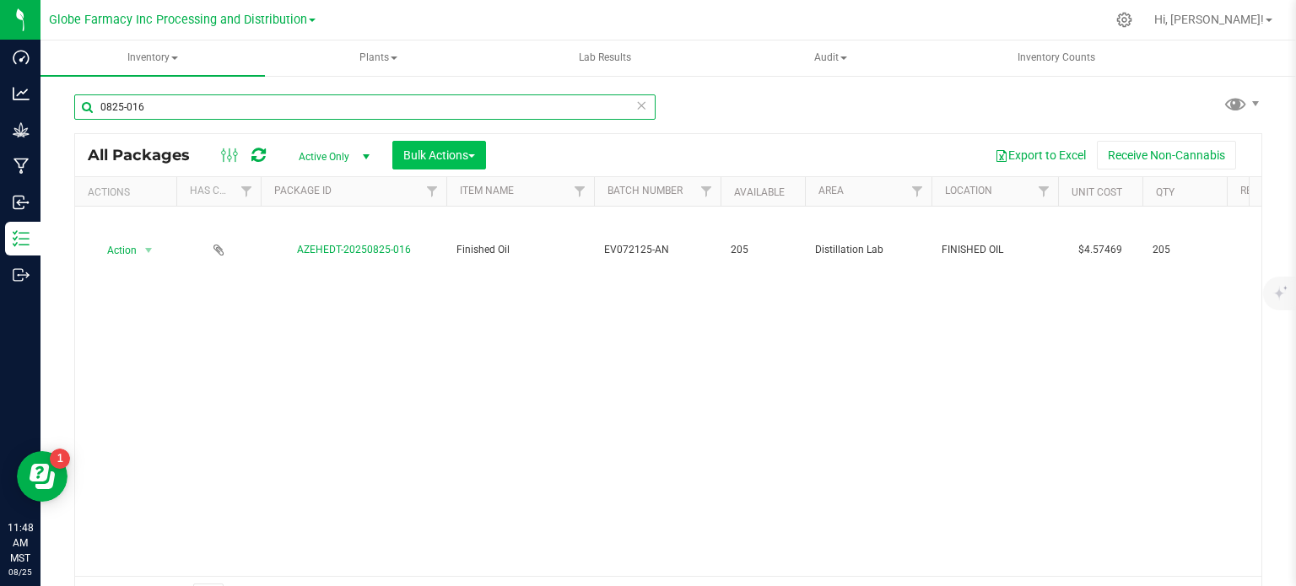
type input "0825-016"
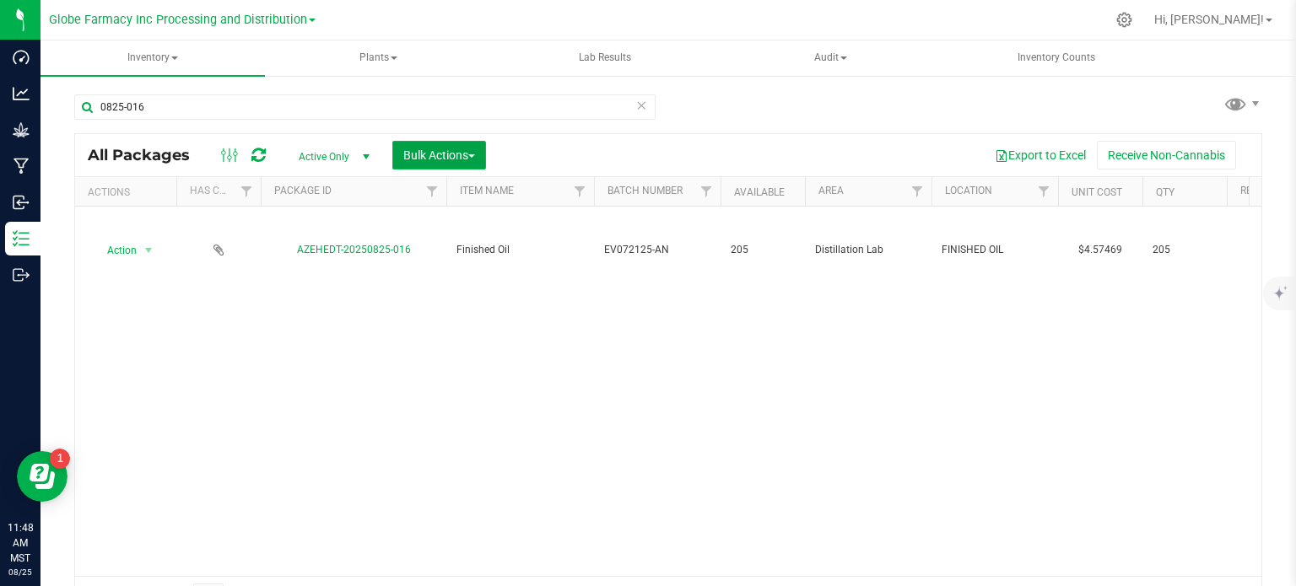
click at [430, 161] on span "Bulk Actions" at bounding box center [439, 156] width 72 height 14
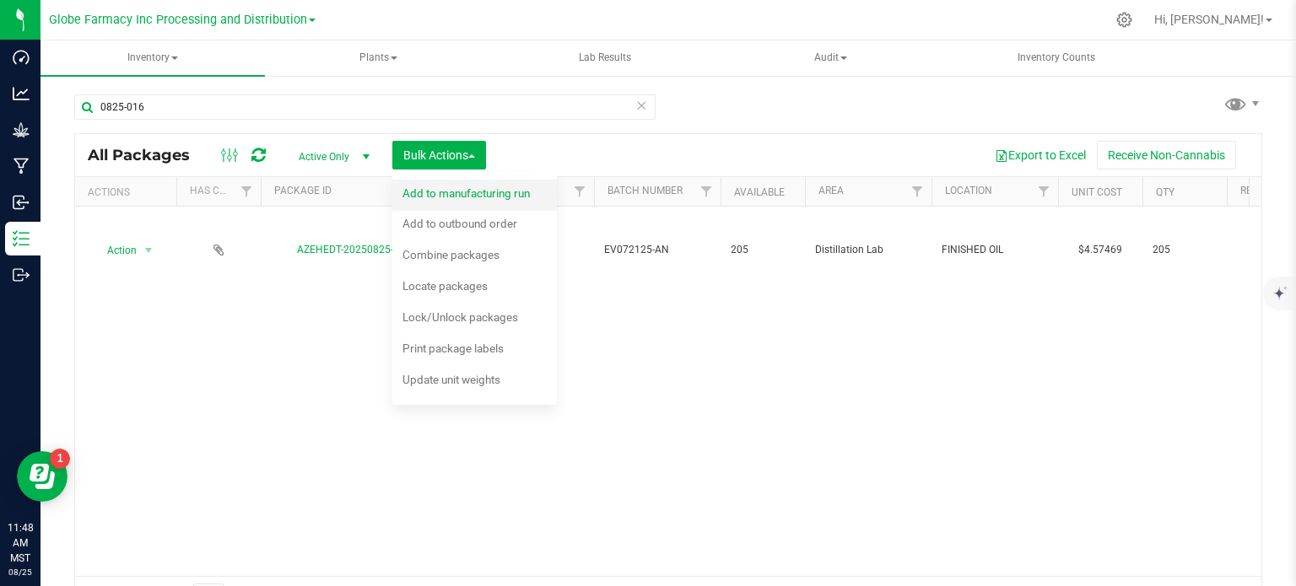
click at [446, 208] on div "Add to manufacturing run" at bounding box center [477, 195] width 150 height 27
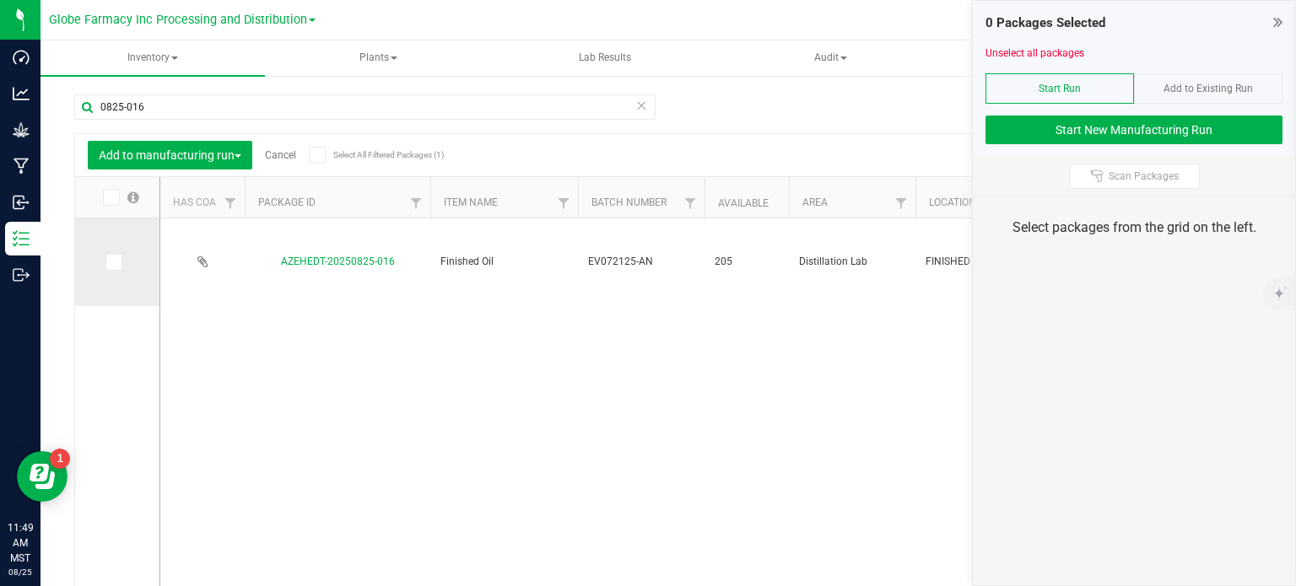
click at [120, 262] on span at bounding box center [113, 262] width 17 height 17
click at [0, 0] on input "checkbox" at bounding box center [0, 0] width 0 height 0
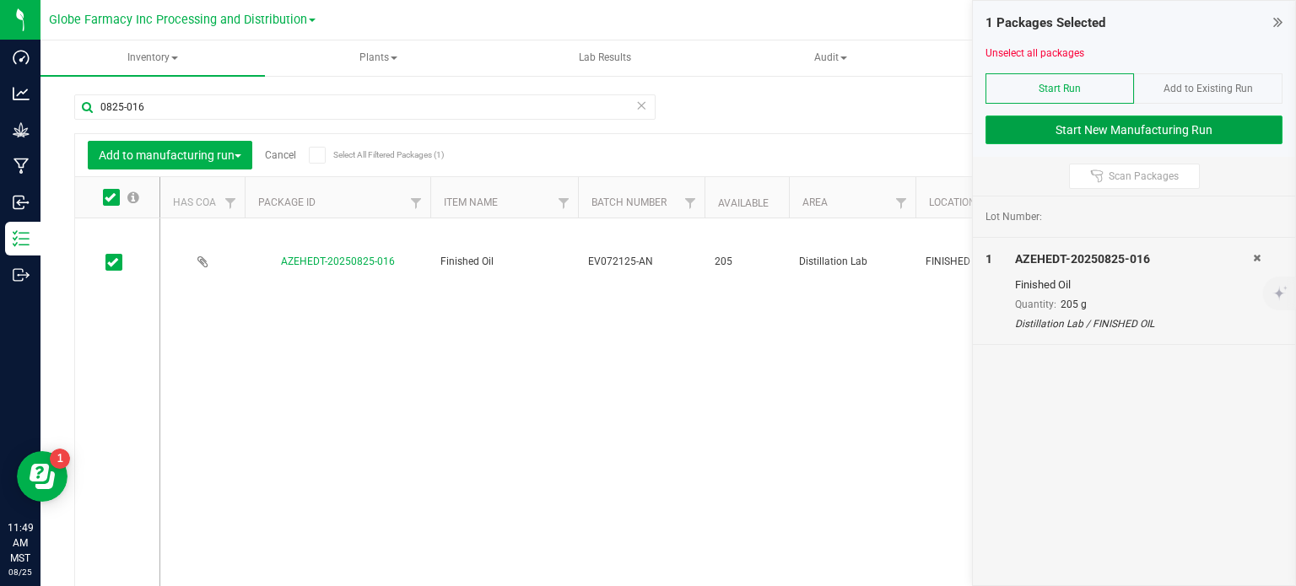
click at [1016, 132] on button "Start New Manufacturing Run" at bounding box center [1134, 130] width 297 height 29
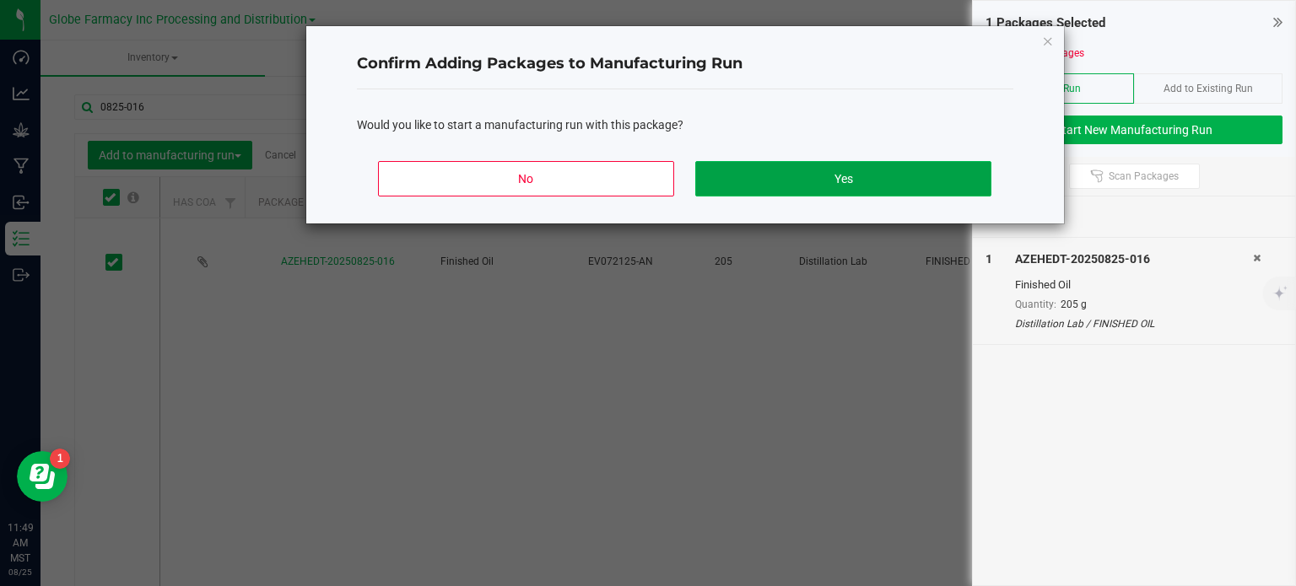
click at [796, 193] on button "Yes" at bounding box center [842, 178] width 295 height 35
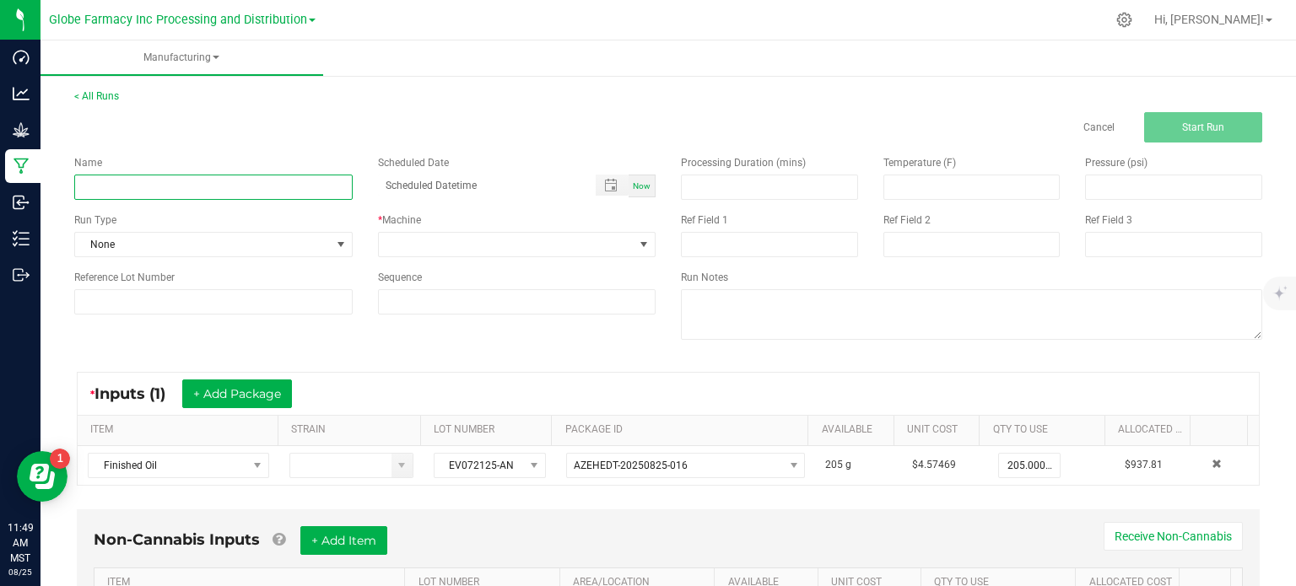
click at [199, 195] on input at bounding box center [213, 187] width 278 height 25
type input "TERP TANK MINI - APRICOT NECTAR 1G"
click at [449, 236] on span at bounding box center [507, 245] width 256 height 24
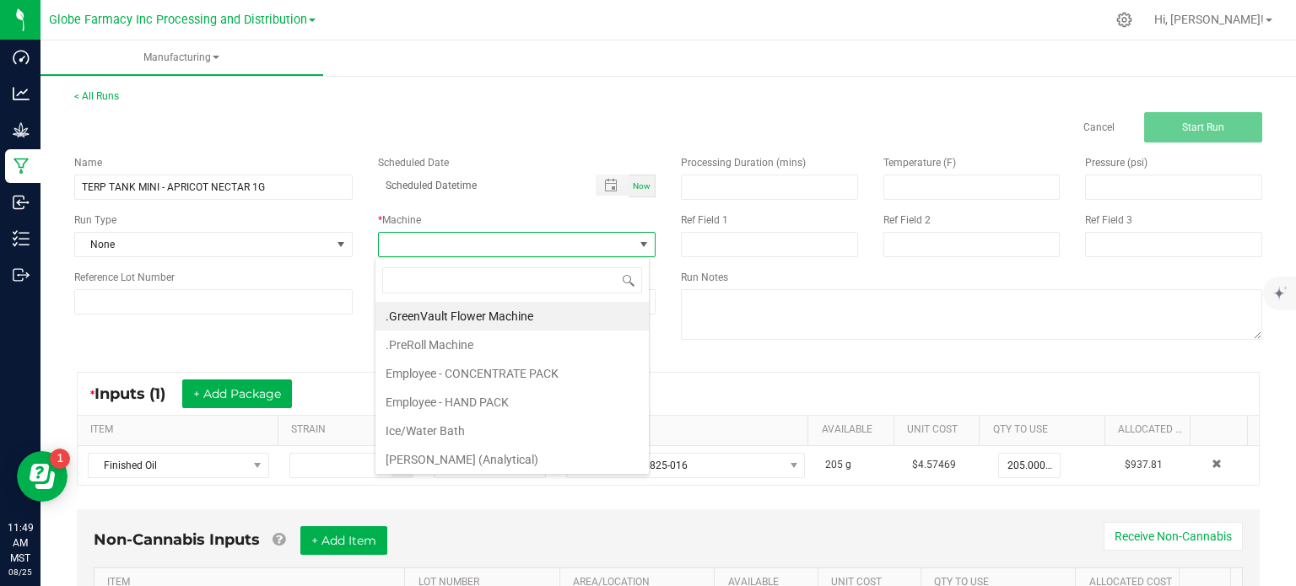
scroll to position [24, 274]
click at [446, 370] on li "Employee - CONCENTRATE PACK" at bounding box center [511, 373] width 273 height 29
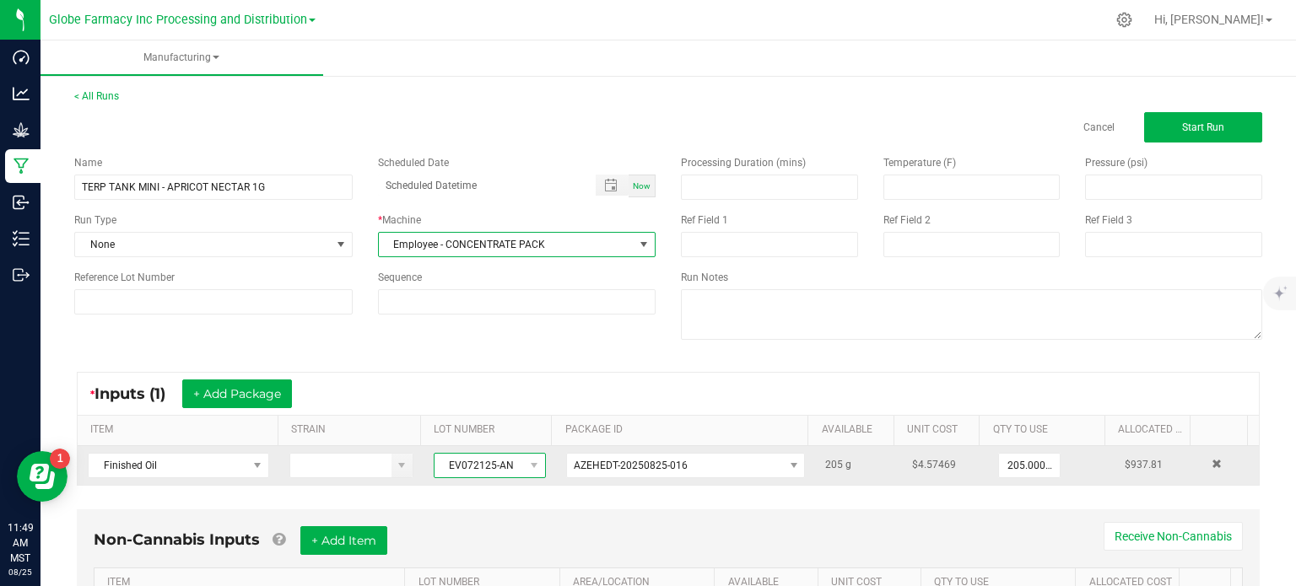
click at [481, 460] on span "EV072125-AN" at bounding box center [479, 466] width 89 height 24
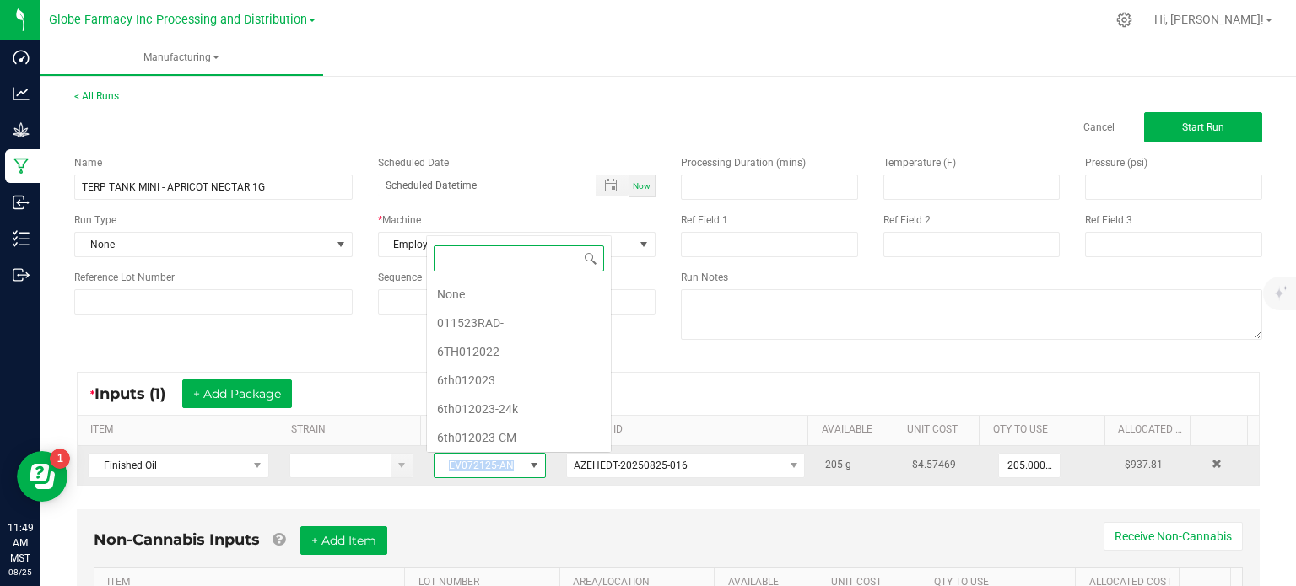
click at [483, 461] on span "EV072125-AN" at bounding box center [479, 466] width 89 height 24
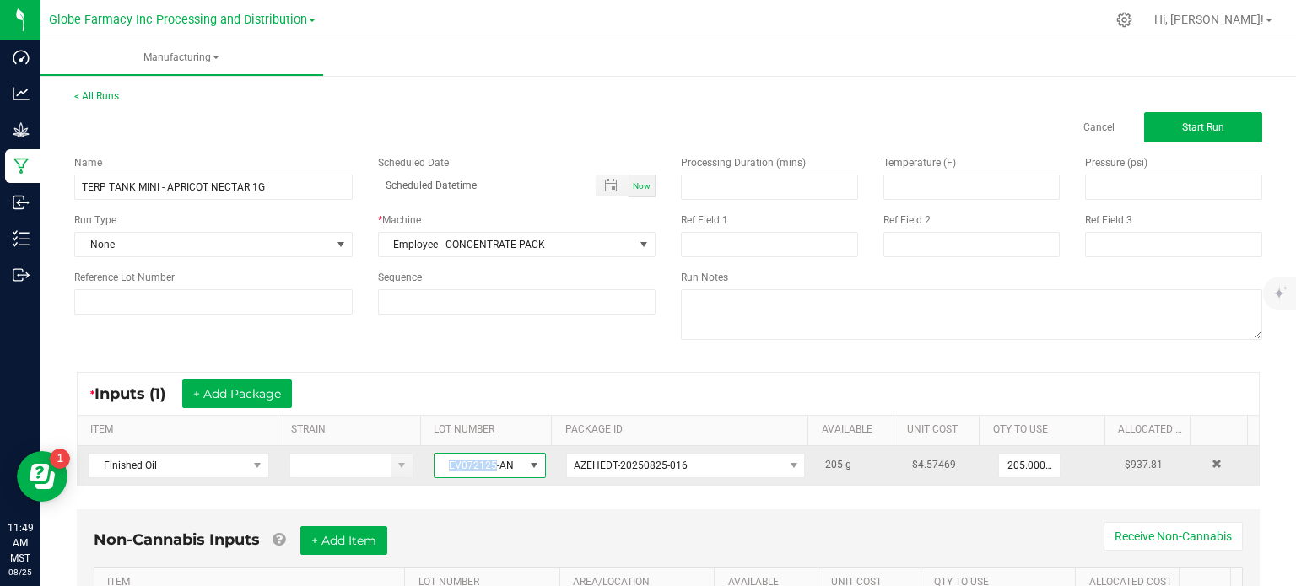
click at [483, 461] on span "EV072125-AN" at bounding box center [479, 466] width 89 height 24
copy span "EV072125-AN"
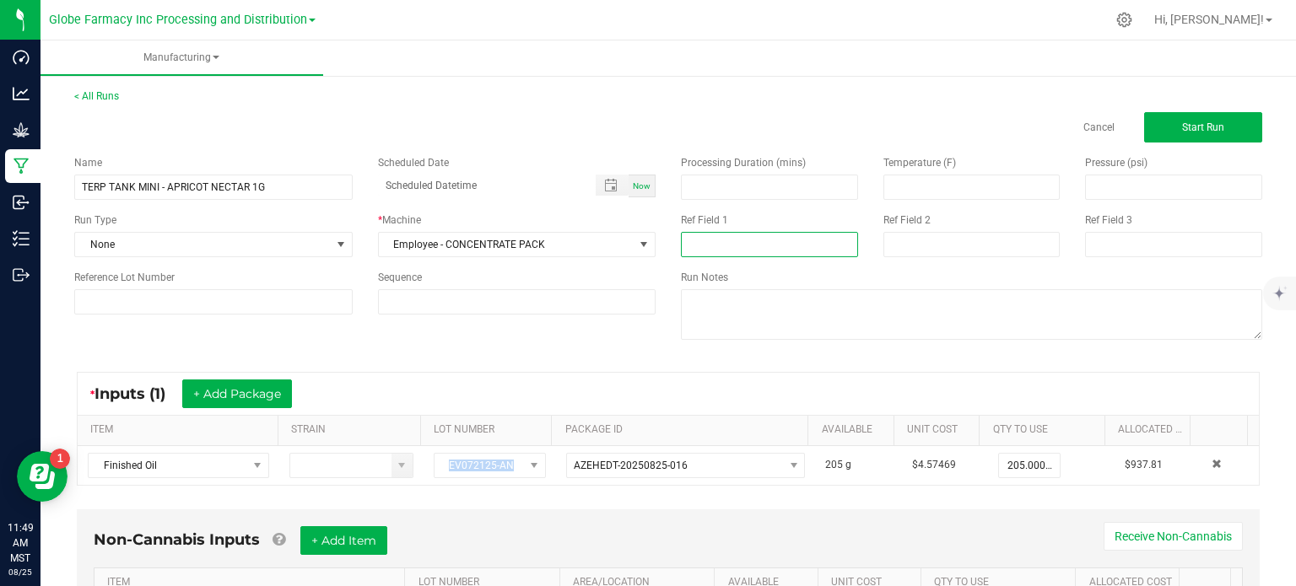
click at [727, 242] on input at bounding box center [769, 244] width 177 height 25
paste input "EV072125-AN"
type input "EV072125-AN"
click at [892, 251] on input at bounding box center [971, 244] width 177 height 25
type input "AUGUST 2025 VAPES"
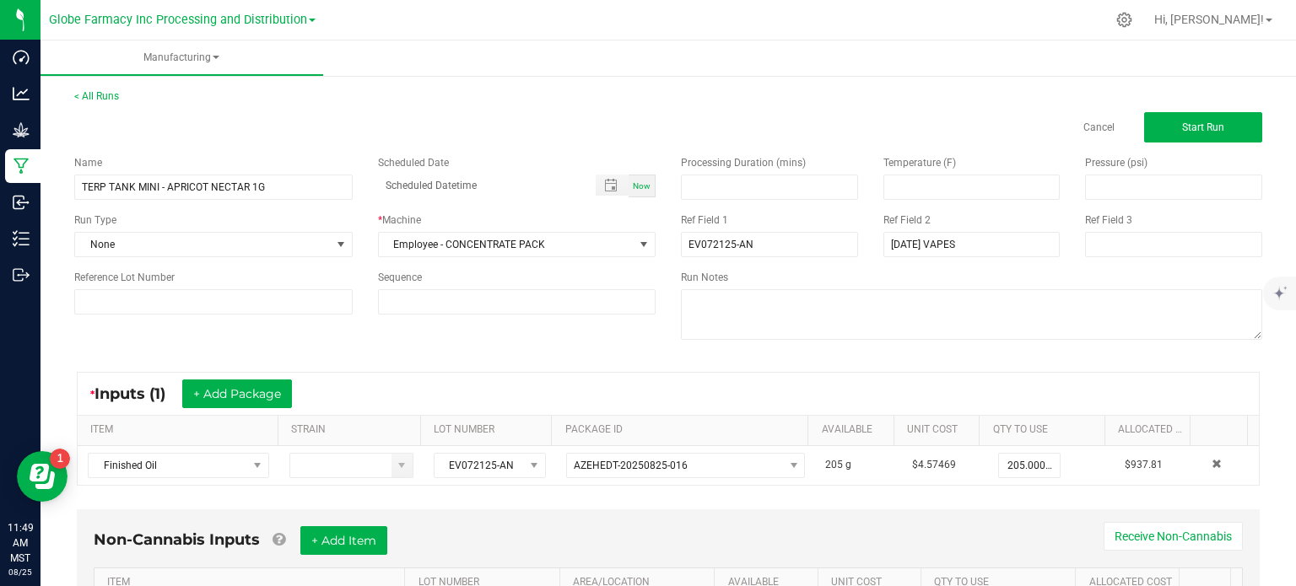
click at [674, 375] on div "* Inputs (1) + Add Package" at bounding box center [668, 394] width 1181 height 42
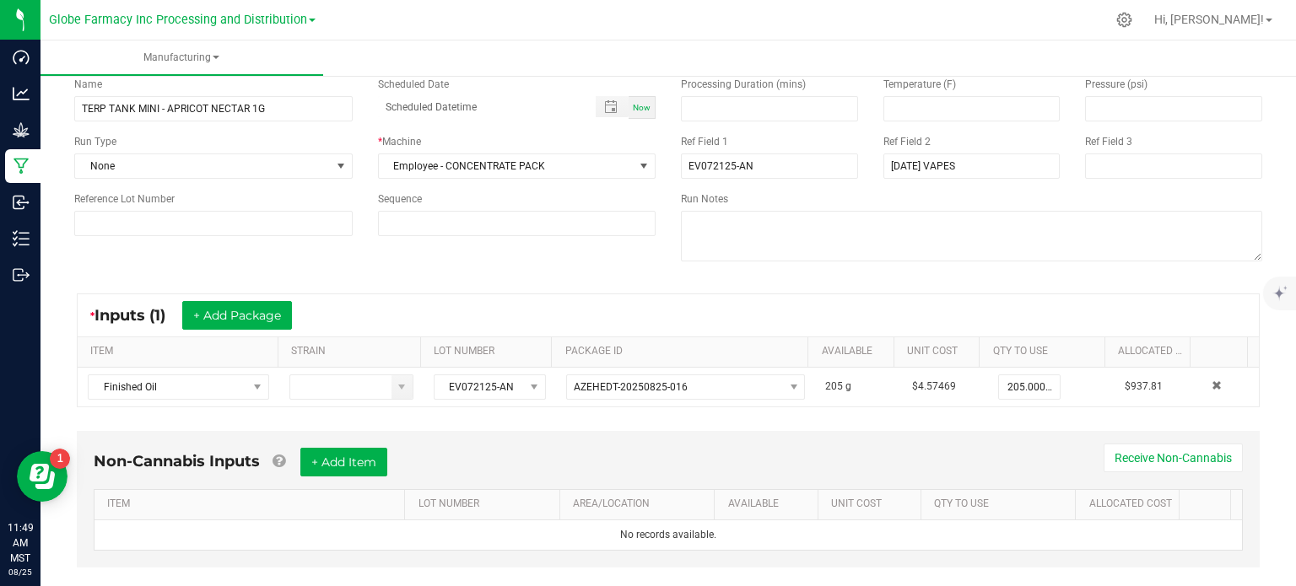
scroll to position [105, 0]
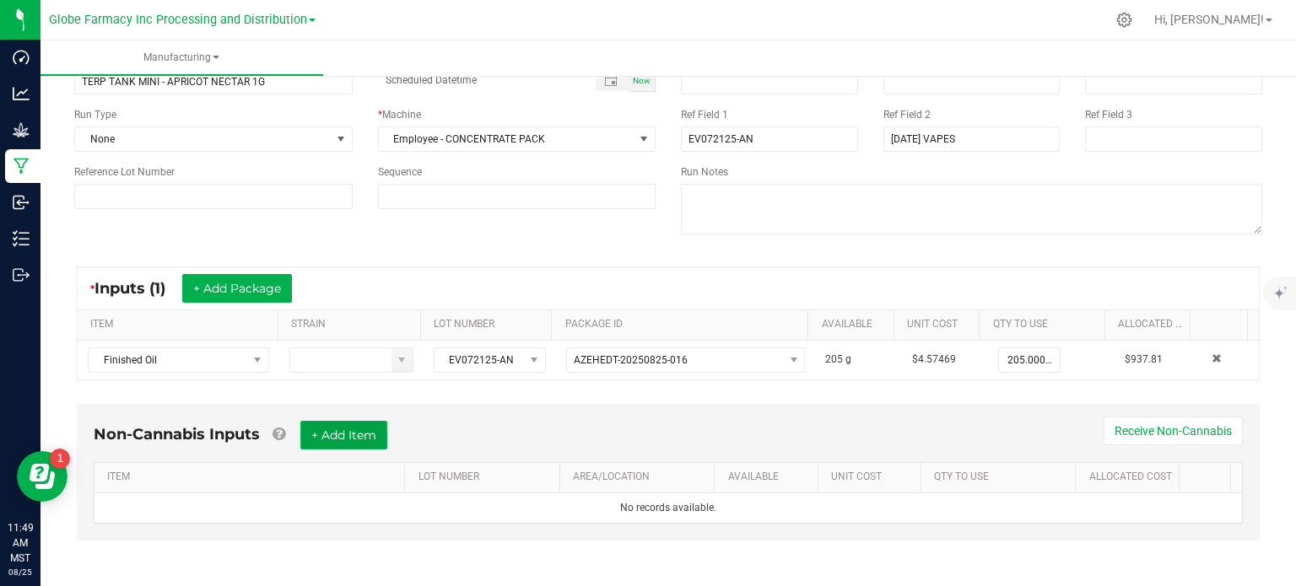
click at [370, 442] on button "+ Add Item" at bounding box center [343, 435] width 87 height 29
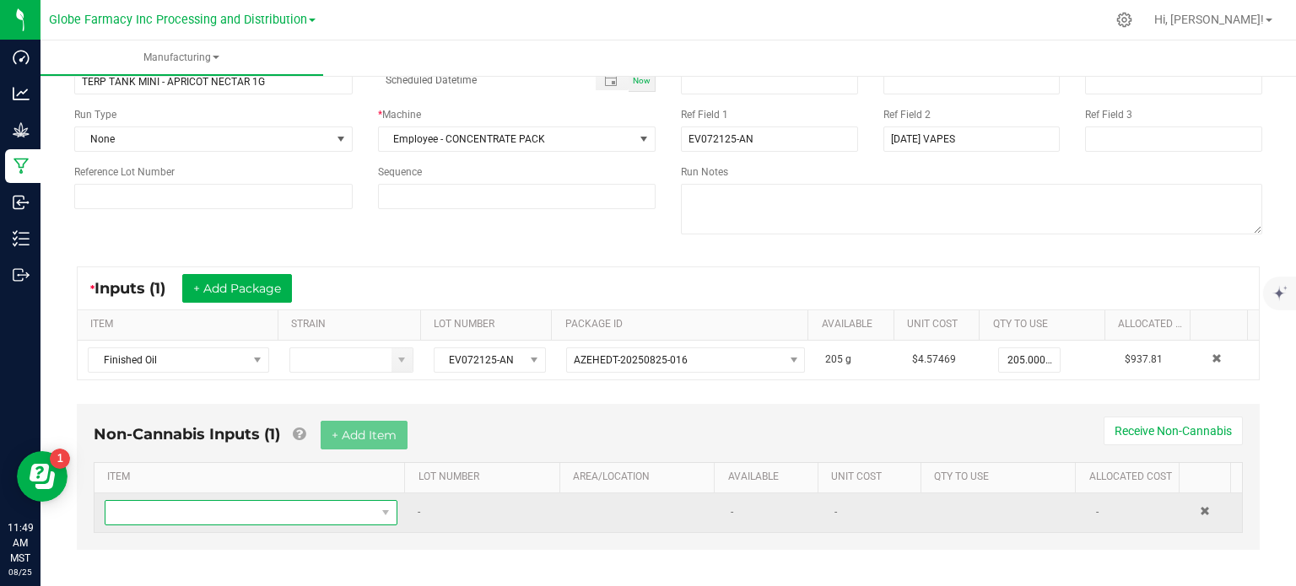
click at [352, 502] on span "NO DATA FOUND" at bounding box center [240, 513] width 270 height 24
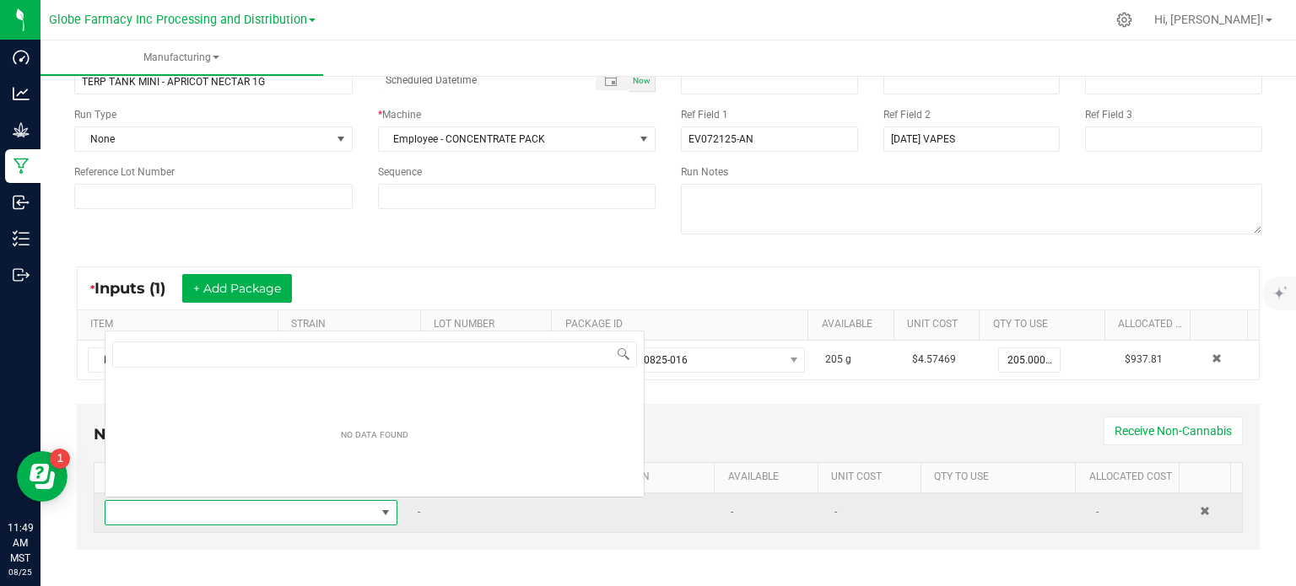
scroll to position [24, 282]
type input "TERP TANK"
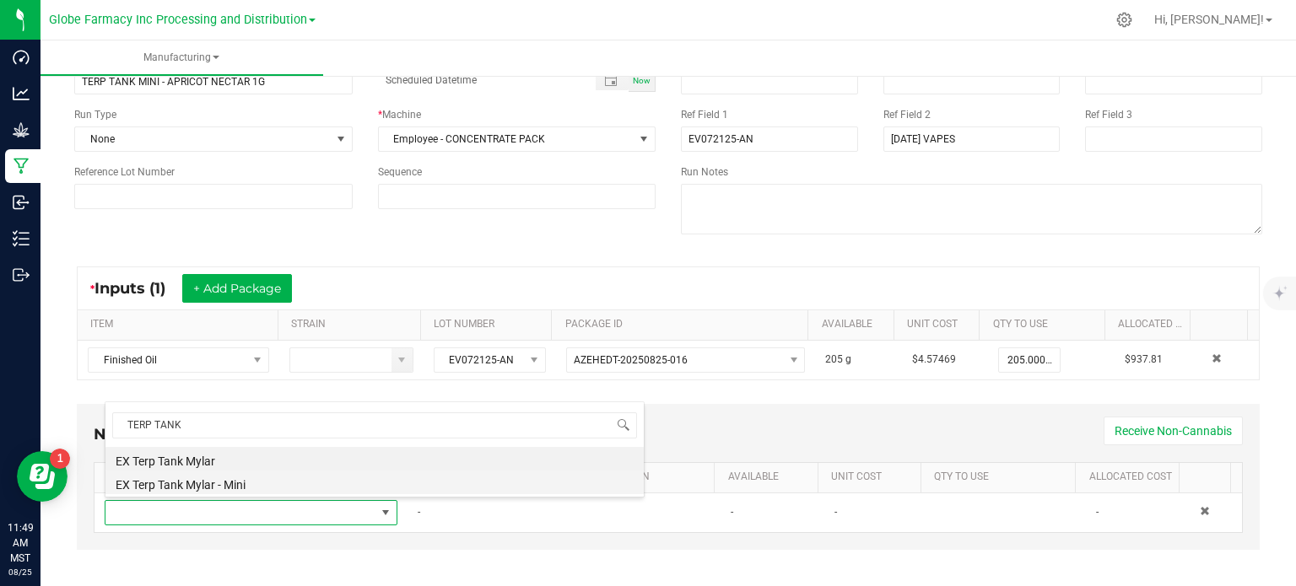
click at [235, 490] on li "EX Terp Tank Mylar - Mini" at bounding box center [374, 483] width 538 height 24
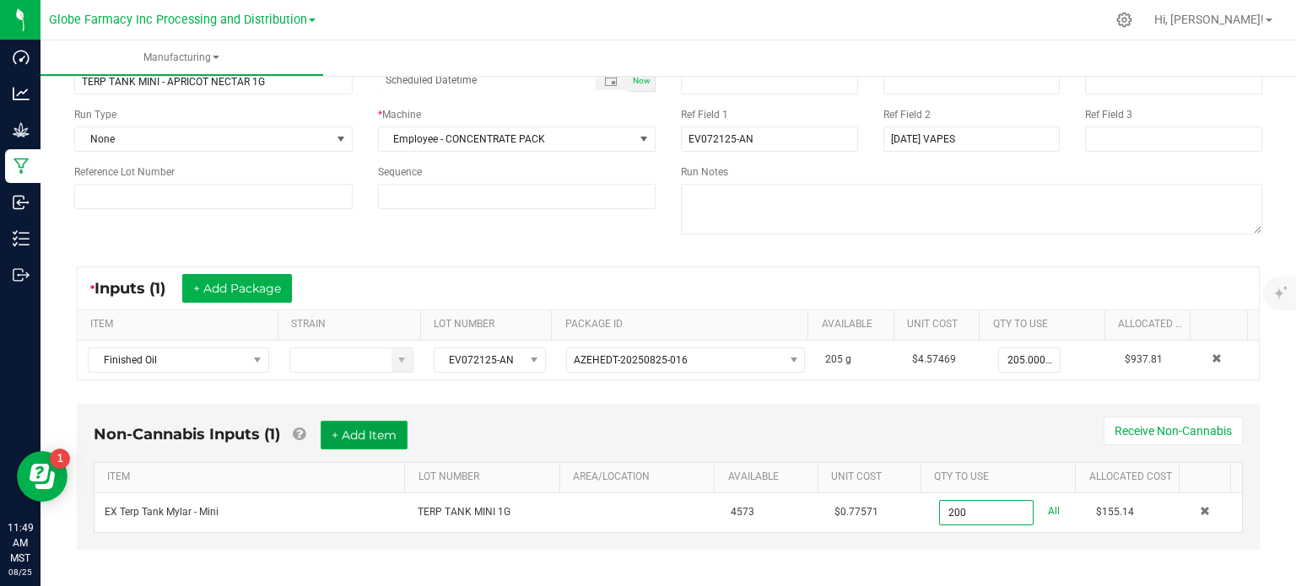
click at [388, 427] on button "+ Add Item" at bounding box center [364, 435] width 87 height 29
type input "200 ea"
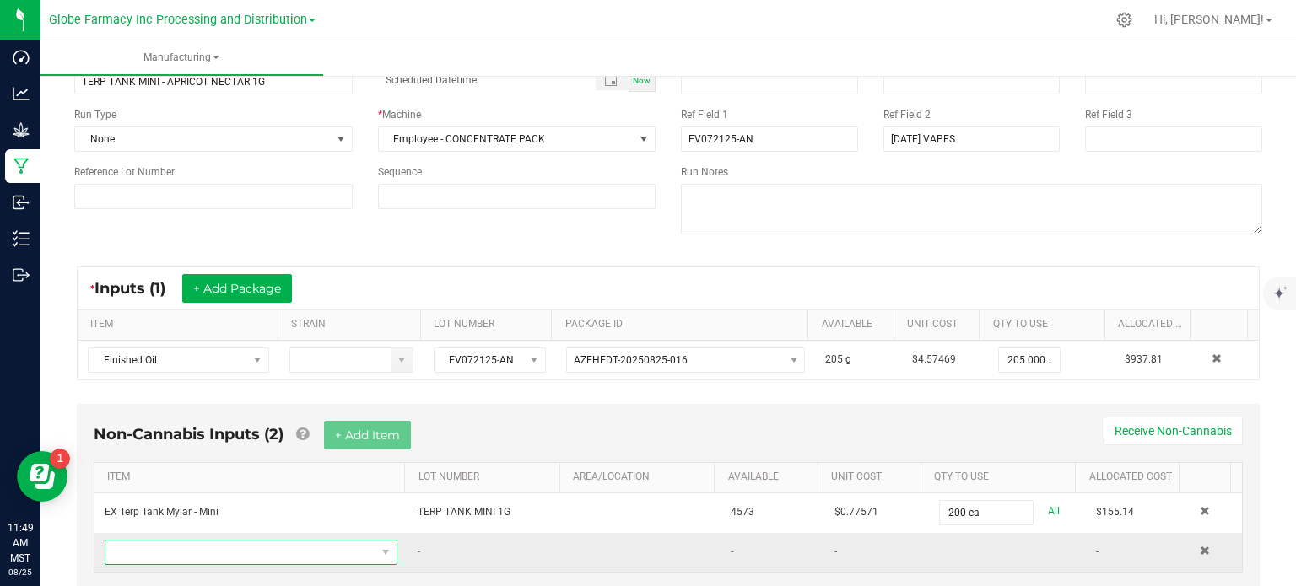
click at [353, 550] on span "NO DATA FOUND" at bounding box center [240, 553] width 270 height 24
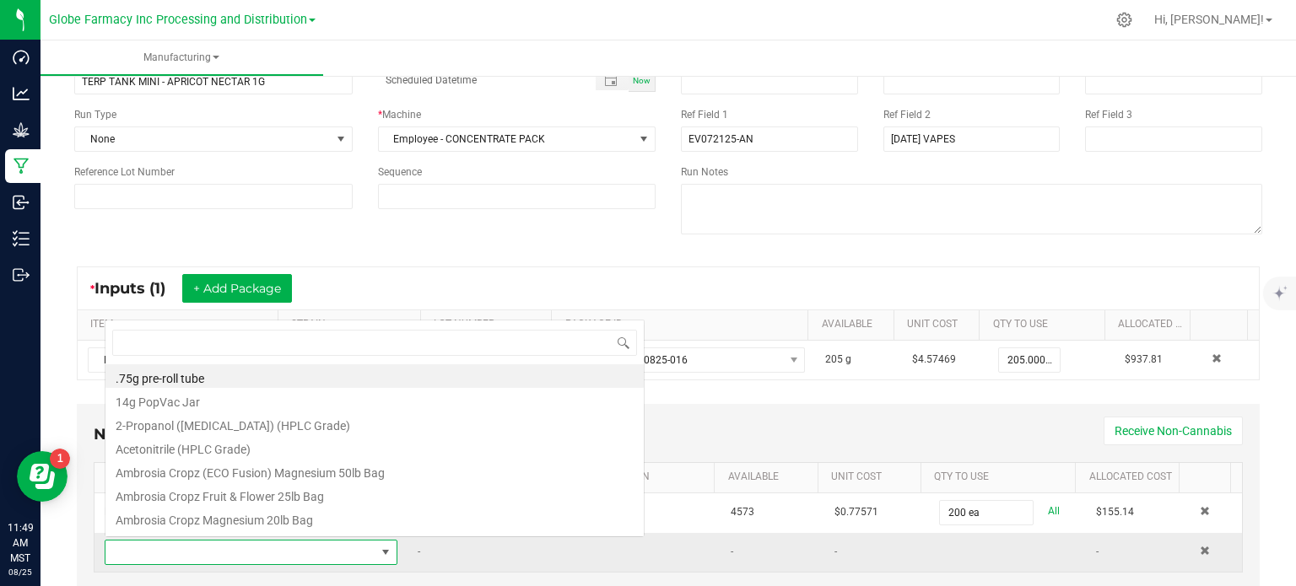
scroll to position [0, 0]
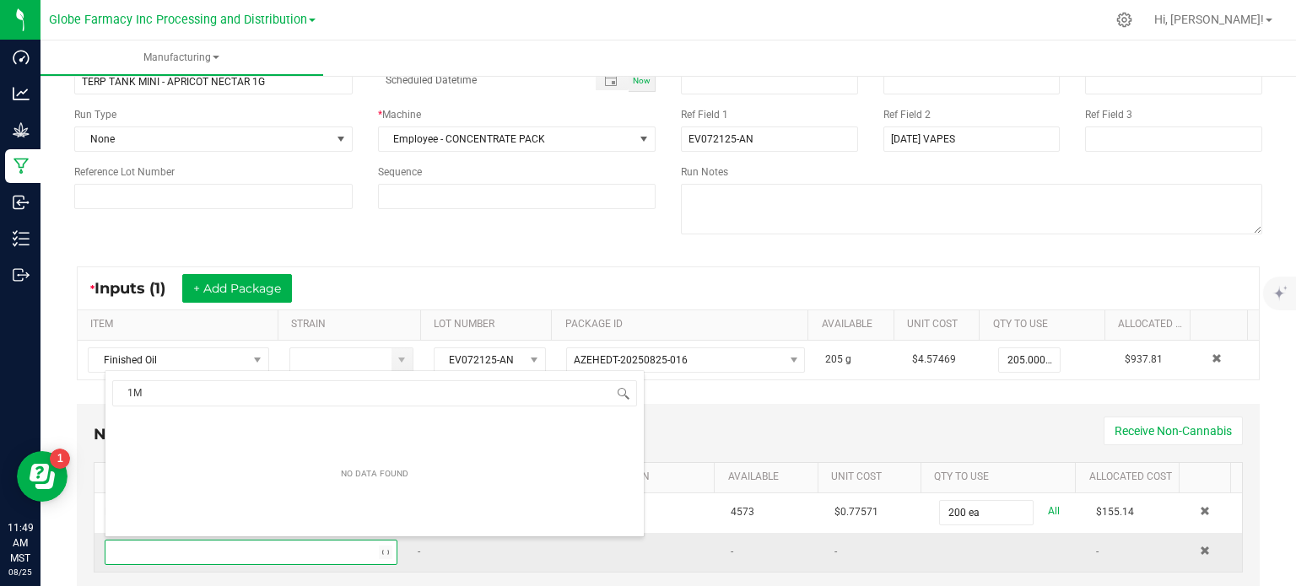
type input "1"
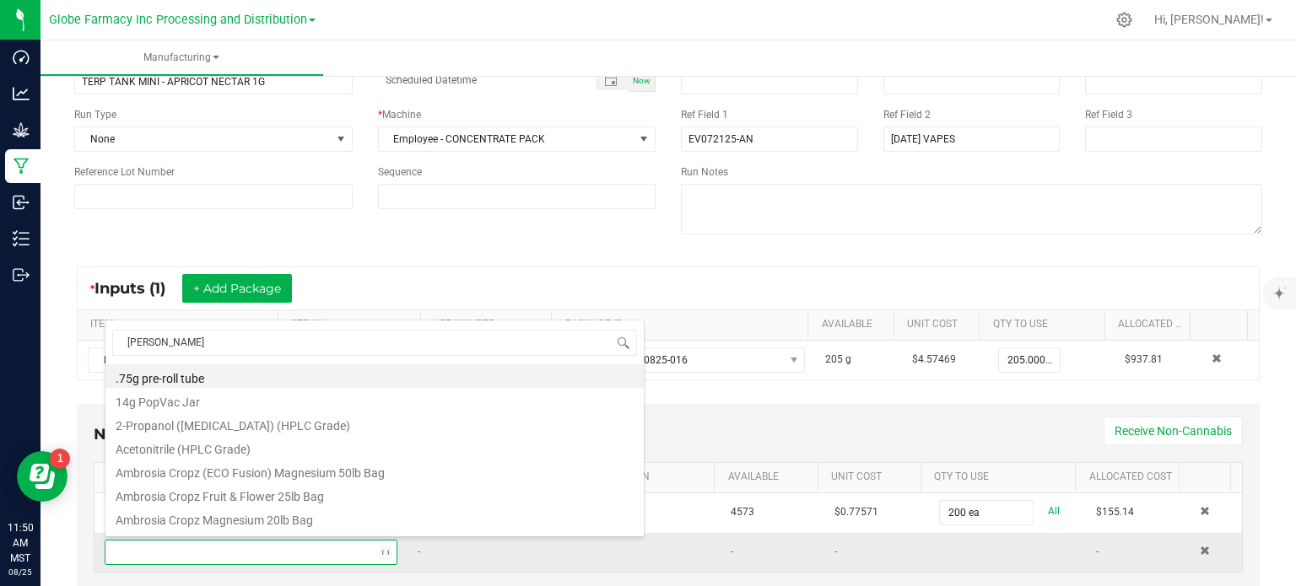
type input "ROSIN BAR"
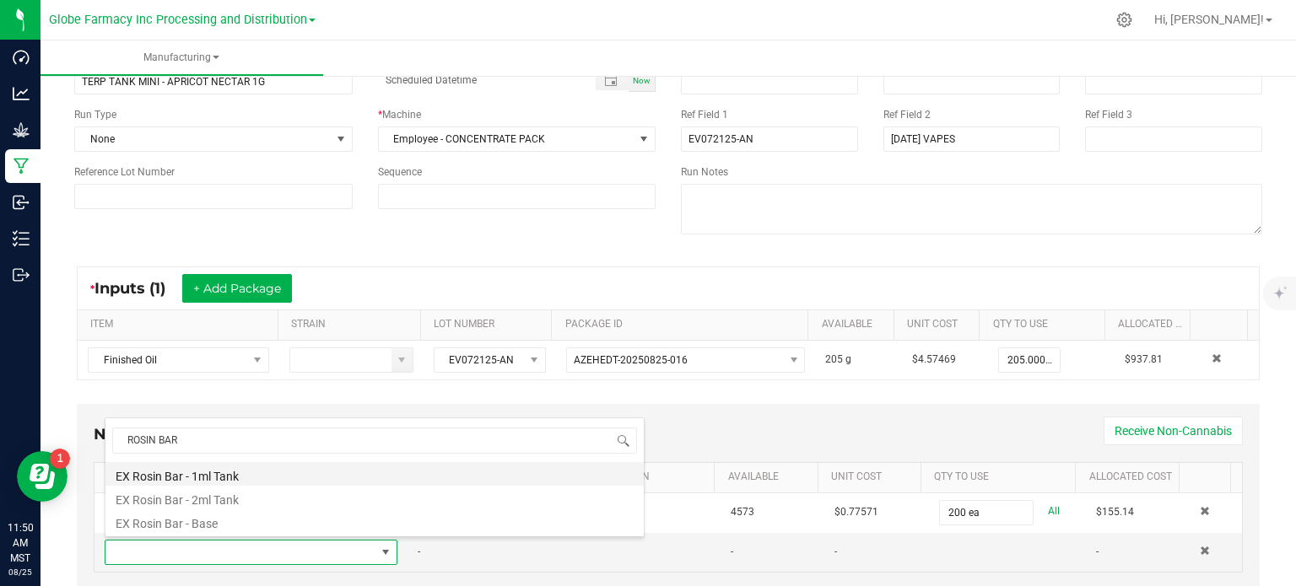
click at [260, 478] on li "EX Rosin Bar - 1ml Tank" at bounding box center [374, 474] width 538 height 24
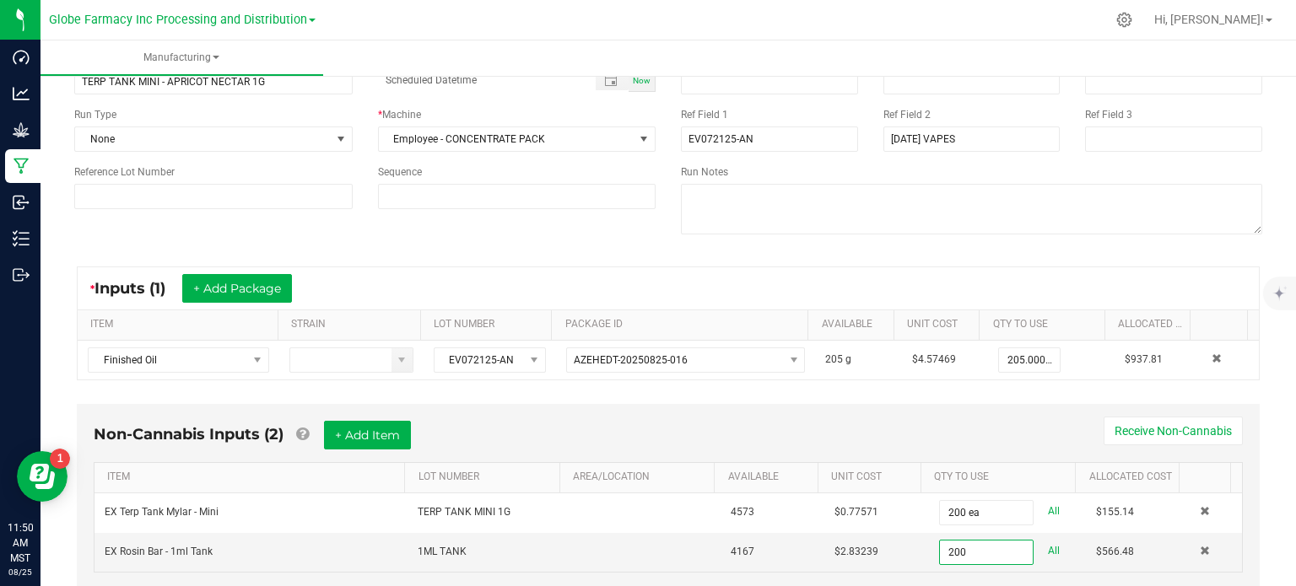
click at [987, 421] on div "Non-Cannabis Inputs (2) + Add Item Receive Non-Cannabis" at bounding box center [668, 441] width 1149 height 41
type input "200 ea"
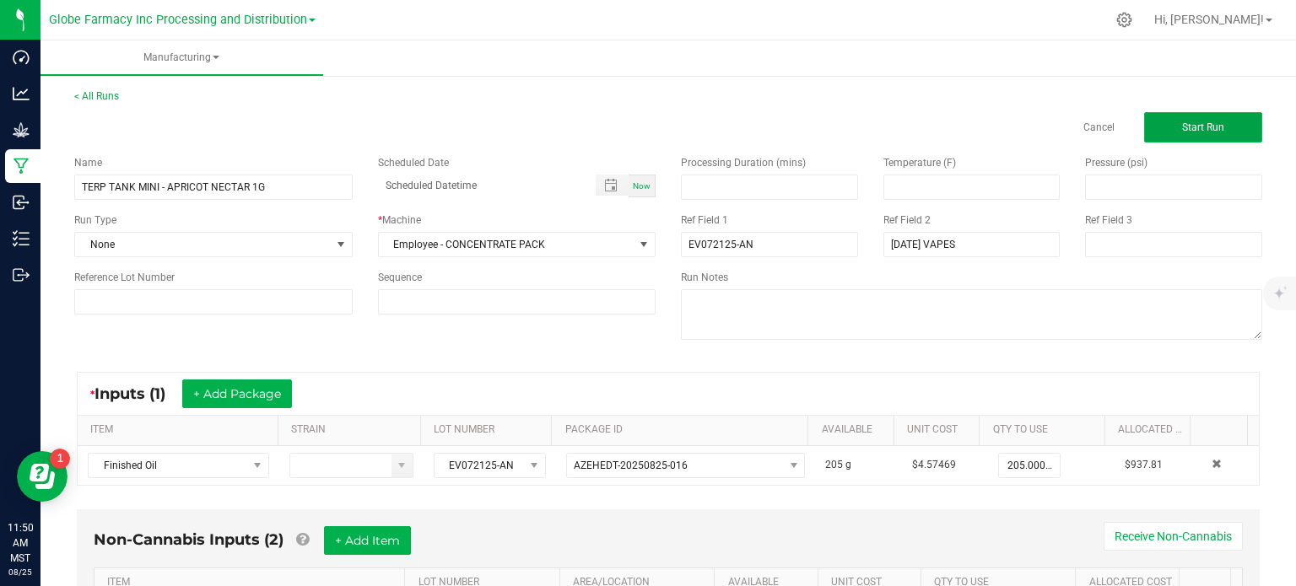
click at [1185, 138] on button "Start Run" at bounding box center [1203, 127] width 118 height 30
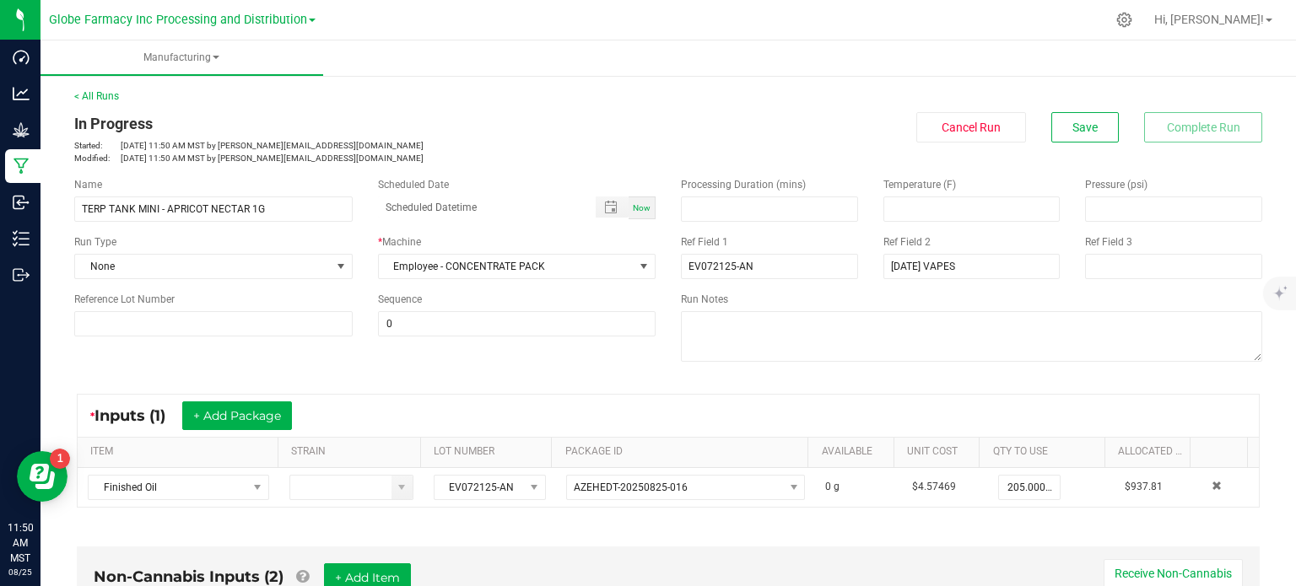
scroll to position [338, 0]
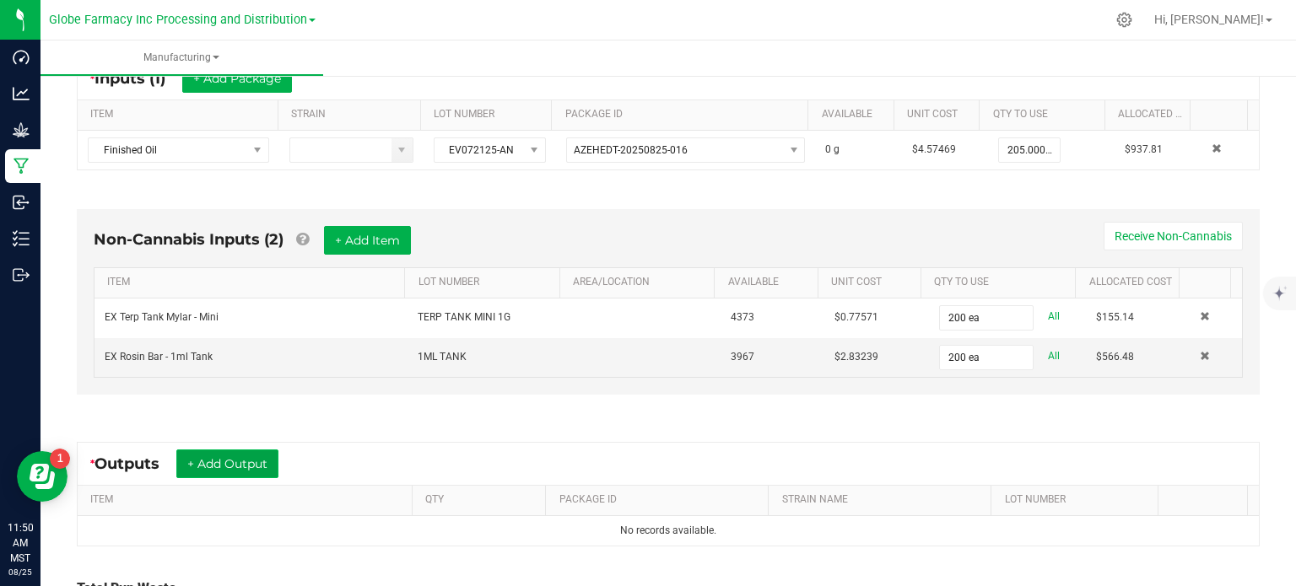
click at [259, 455] on button "+ Add Output" at bounding box center [227, 464] width 102 height 29
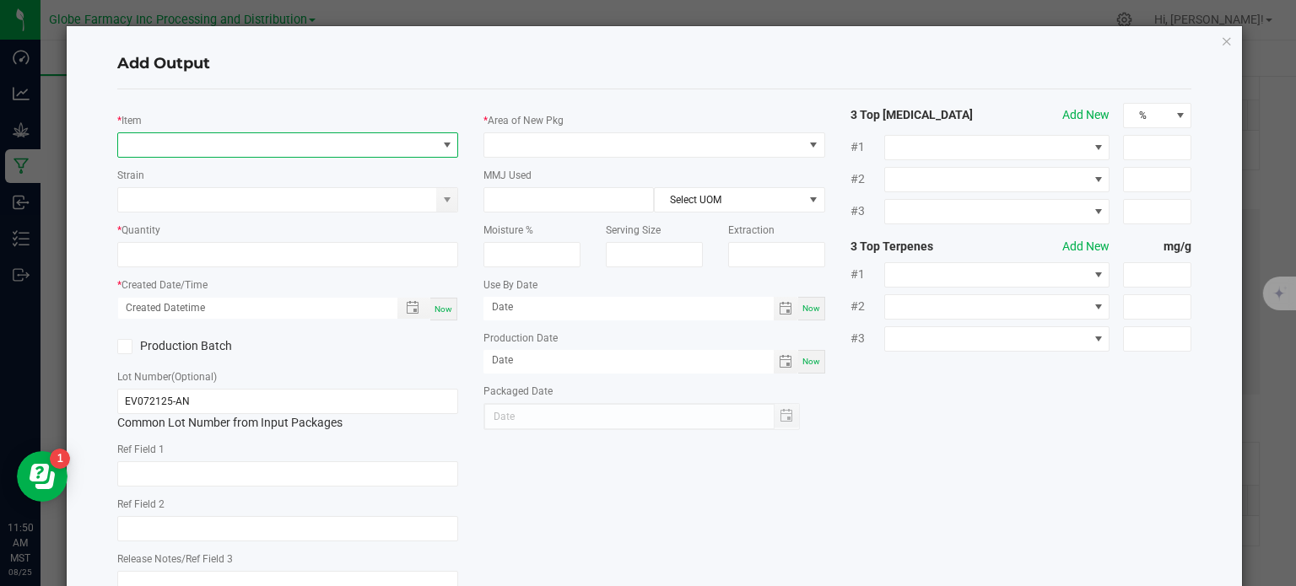
click at [254, 149] on span "NO DATA FOUND" at bounding box center [277, 145] width 319 height 24
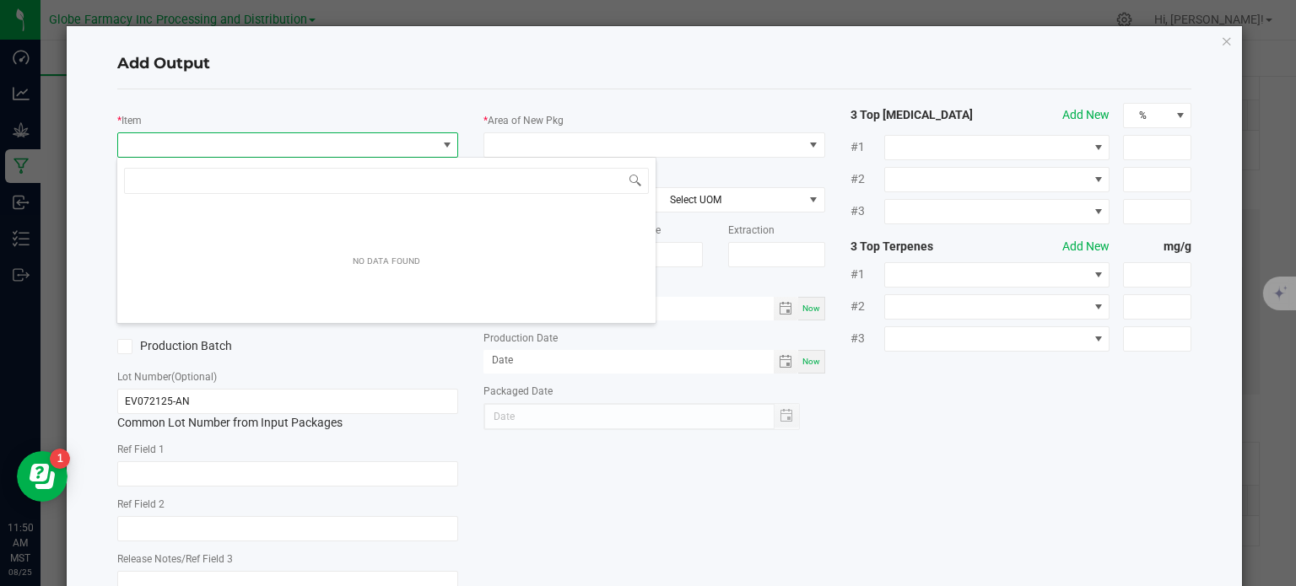
scroll to position [24, 338]
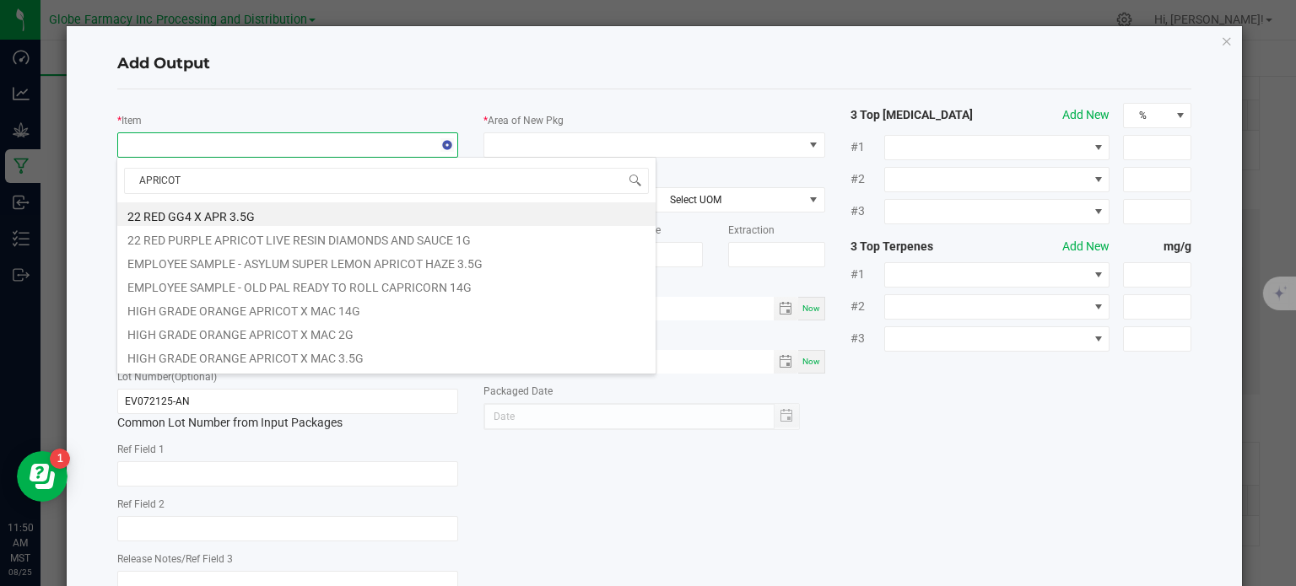
type input "APRICOT N"
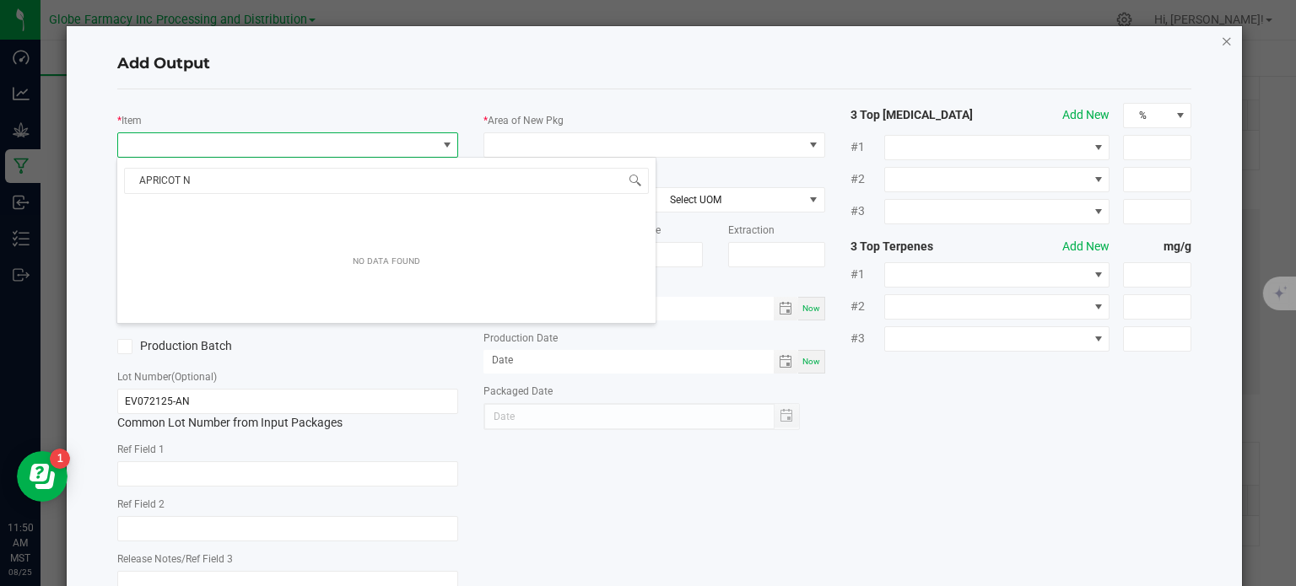
click at [1221, 43] on icon "button" at bounding box center [1227, 40] width 12 height 20
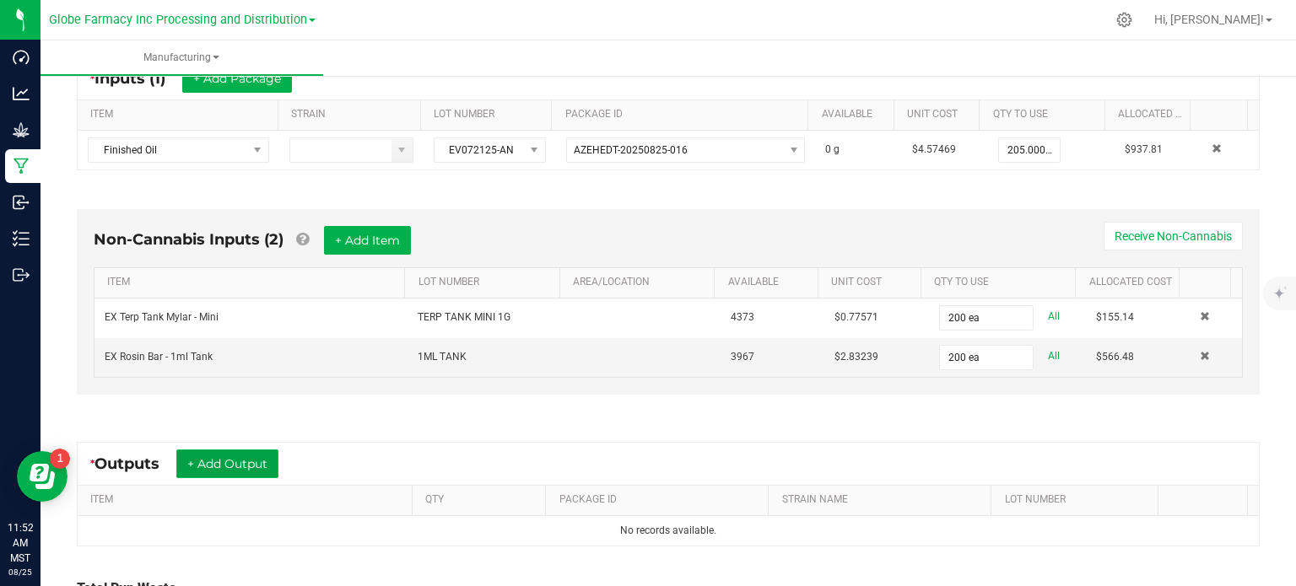
click at [240, 458] on button "+ Add Output" at bounding box center [227, 464] width 102 height 29
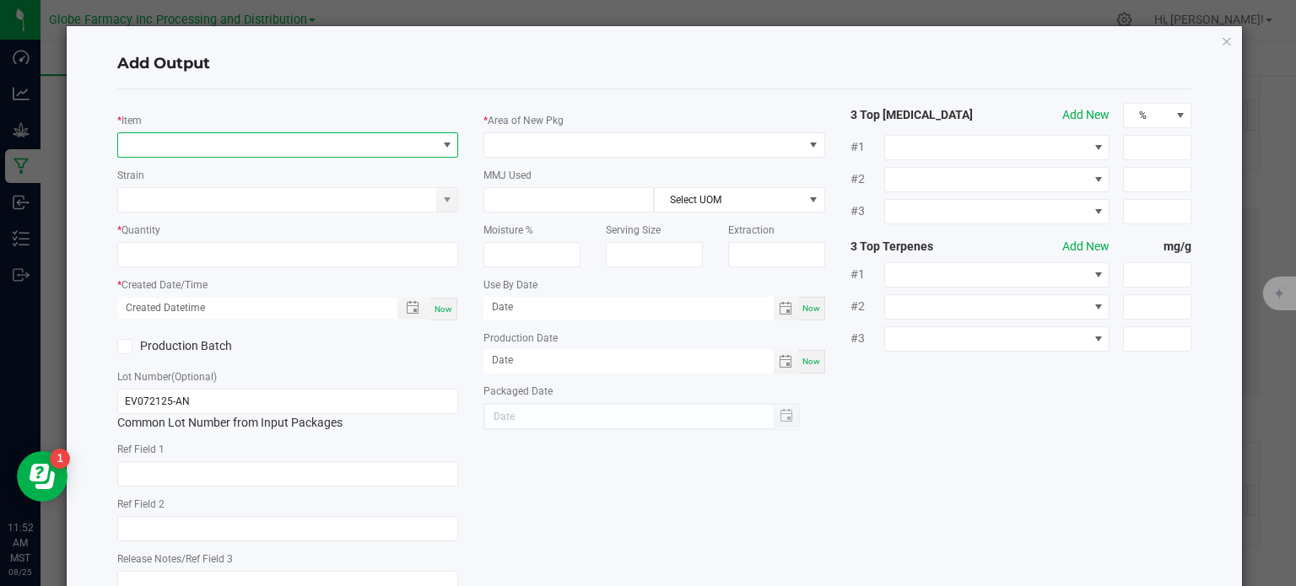
click at [224, 133] on span "NO DATA FOUND" at bounding box center [277, 145] width 319 height 24
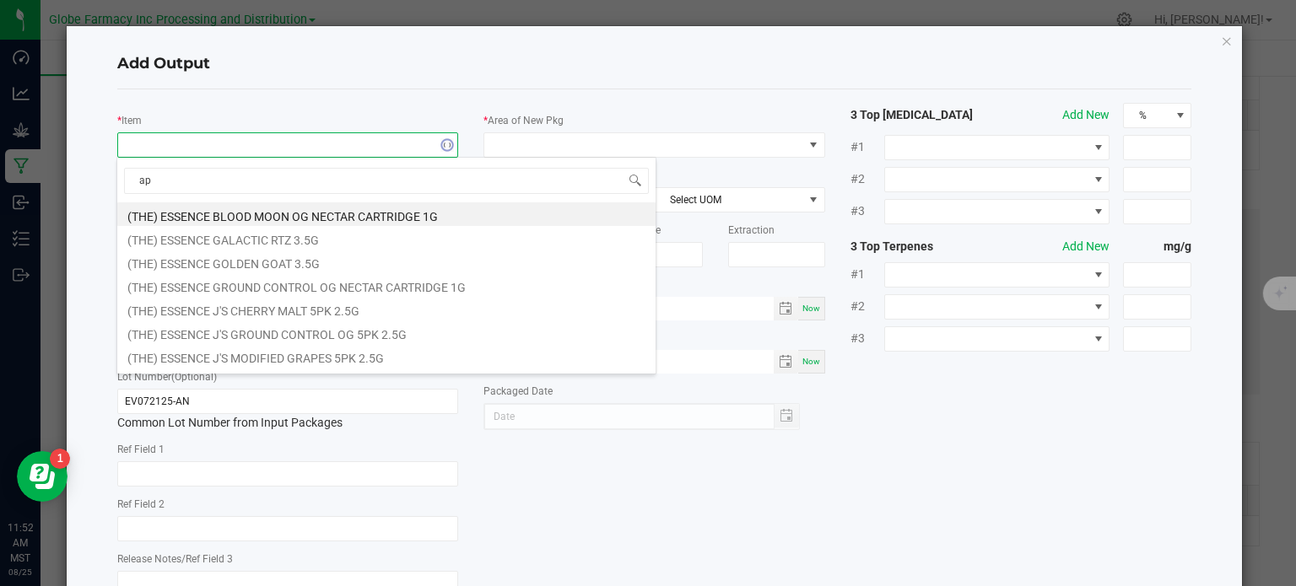
type input "a"
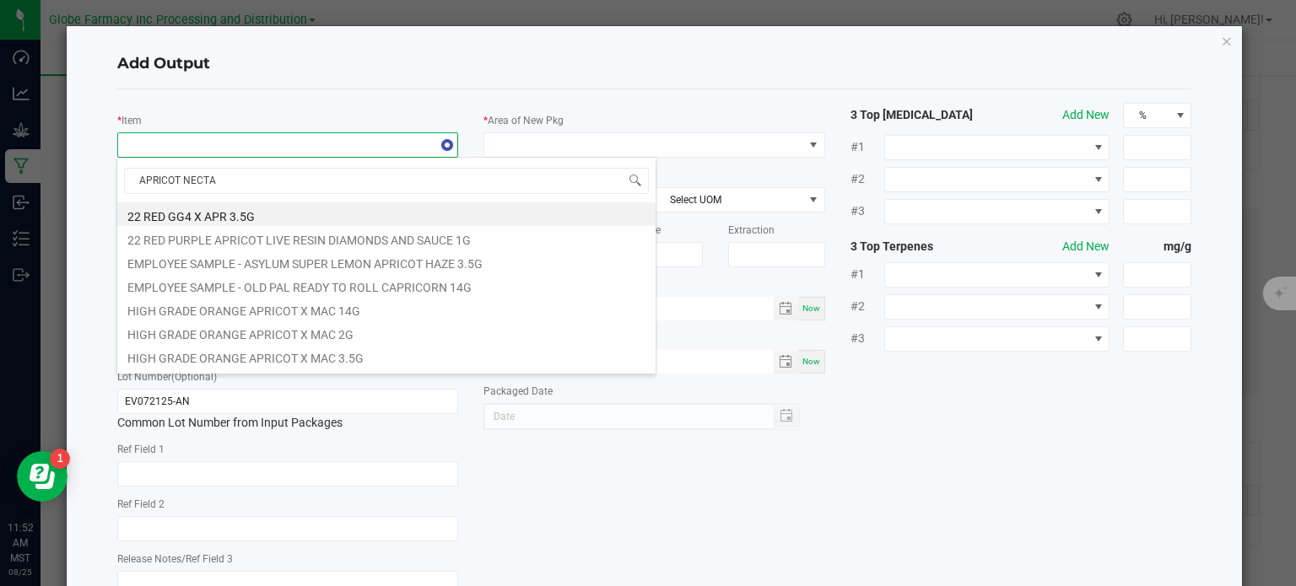
type input "APRICOT NECTAR"
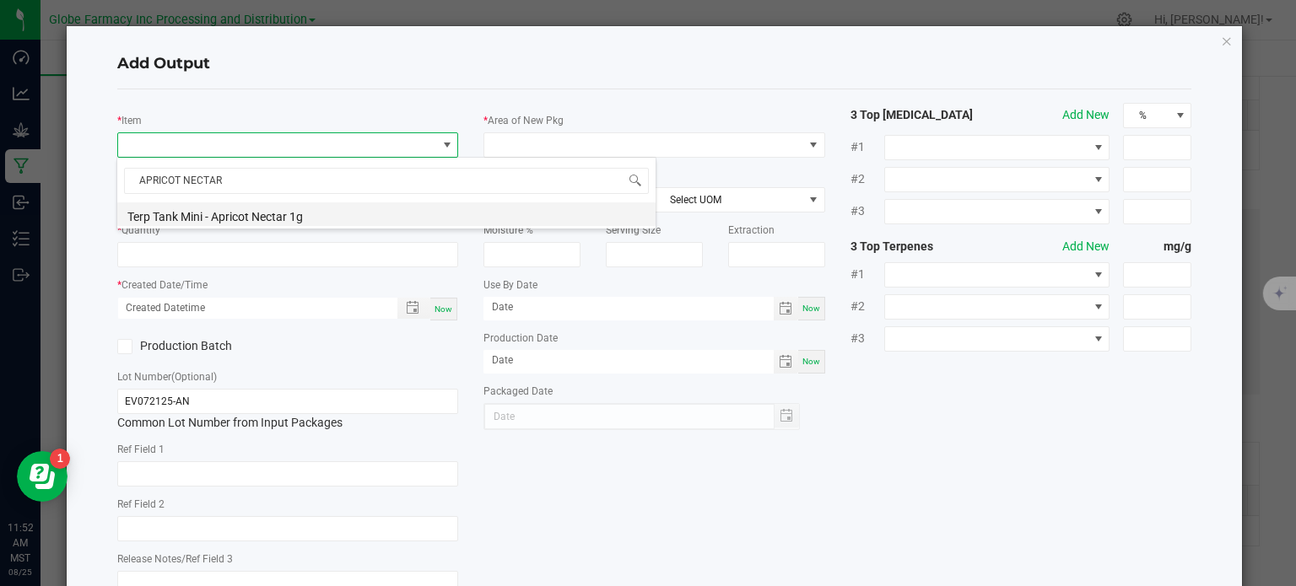
click at [267, 213] on li "Terp Tank Mini - Apricot Nectar 1g" at bounding box center [386, 215] width 538 height 24
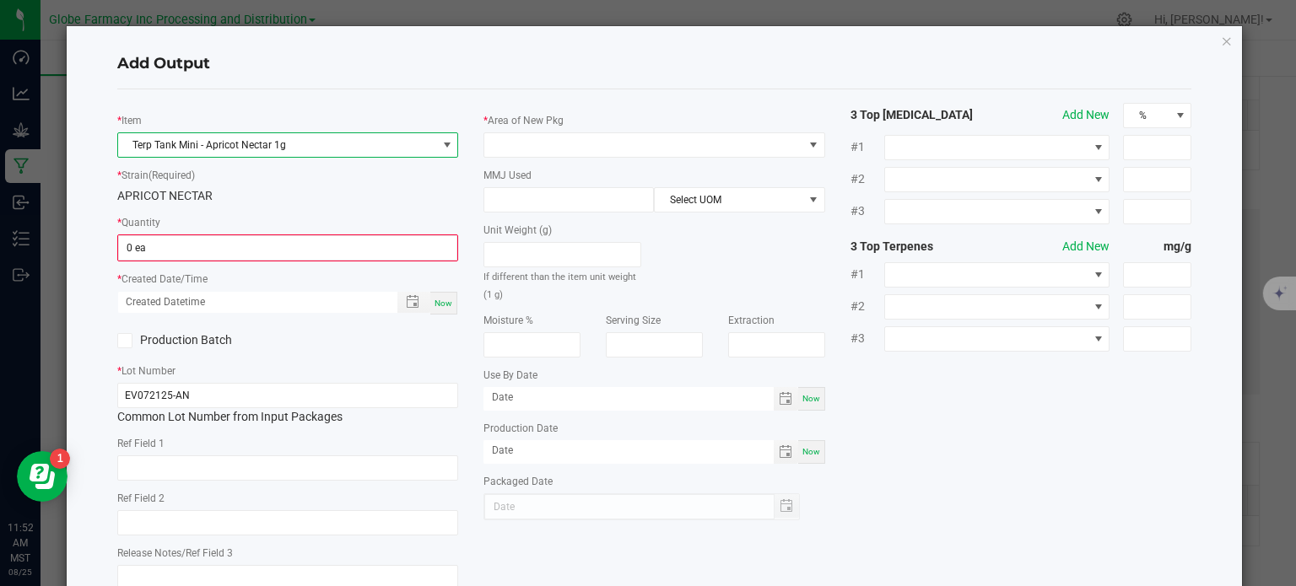
click at [169, 265] on div "* Item Terp Tank Mini - Apricot Nectar 1g * Strain (Required) APRICOT NECTAR * …" at bounding box center [288, 353] width 367 height 500
click at [168, 259] on span "0 ea" at bounding box center [288, 247] width 340 height 25
click at [170, 256] on input "0" at bounding box center [288, 248] width 338 height 24
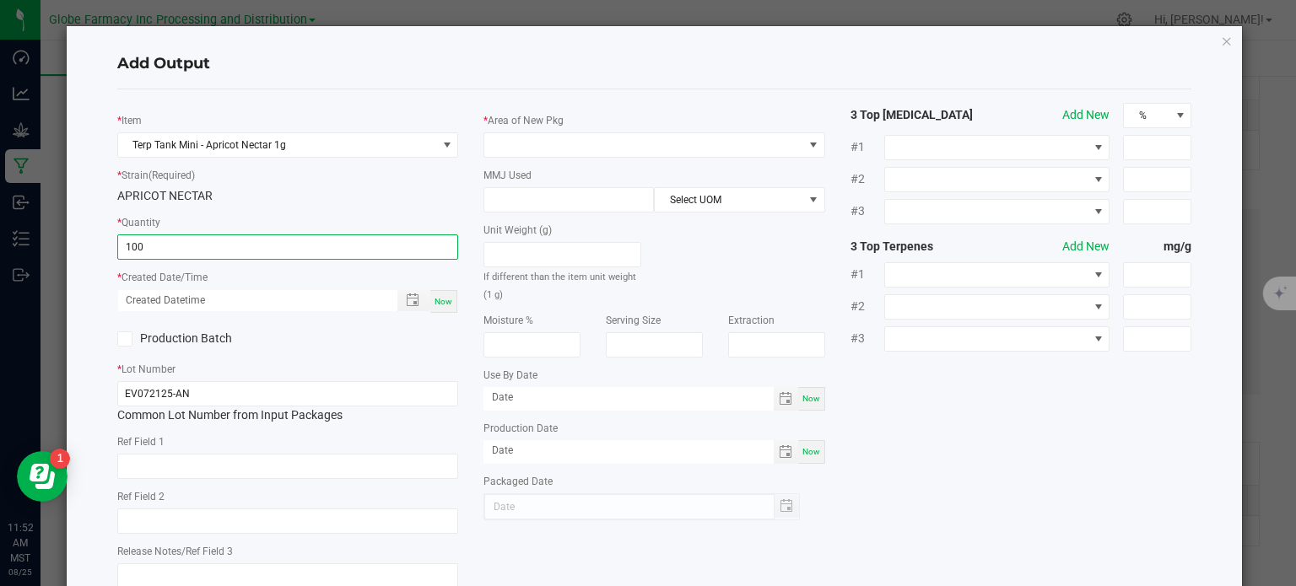
type input "100 ea"
click at [430, 296] on div "Now" at bounding box center [443, 301] width 27 height 23
type input "08/25/2025 11:52 AM"
type input "[DATE]"
click at [225, 456] on input "text" at bounding box center [288, 466] width 342 height 25
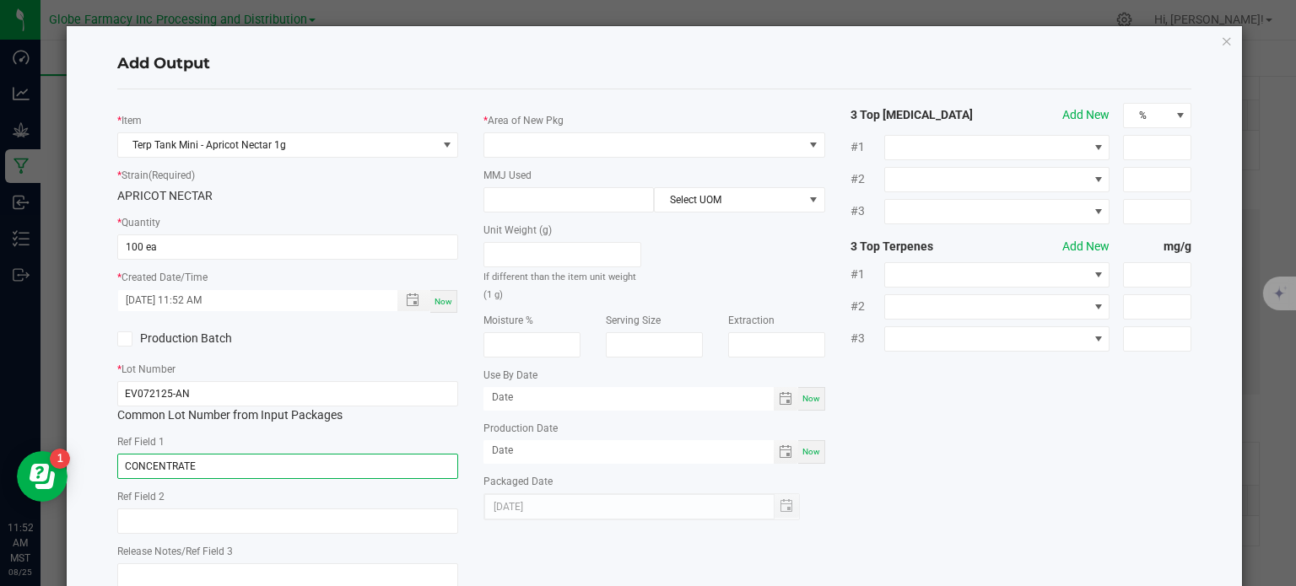
type input "CONCENTRATE"
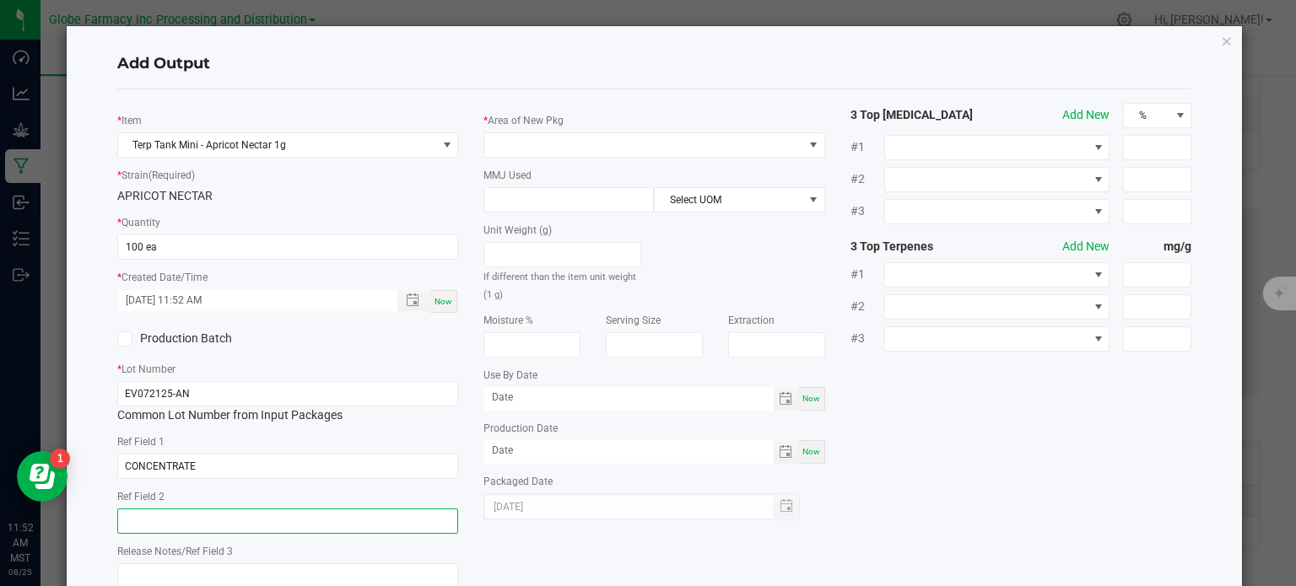
paste input "Cannabis Derived Distillate, Organic Terpenes"
type input "Cannabis Derived Distillate, Organic Terpenes"
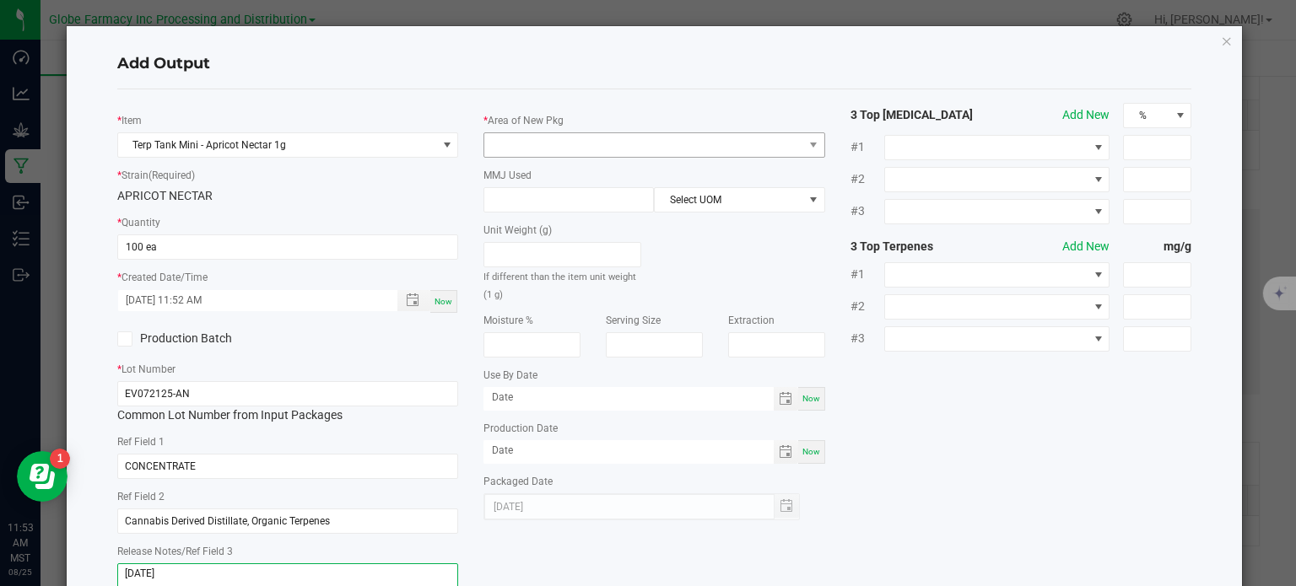
type textarea "8/29/2025"
click at [534, 151] on span at bounding box center [643, 145] width 319 height 24
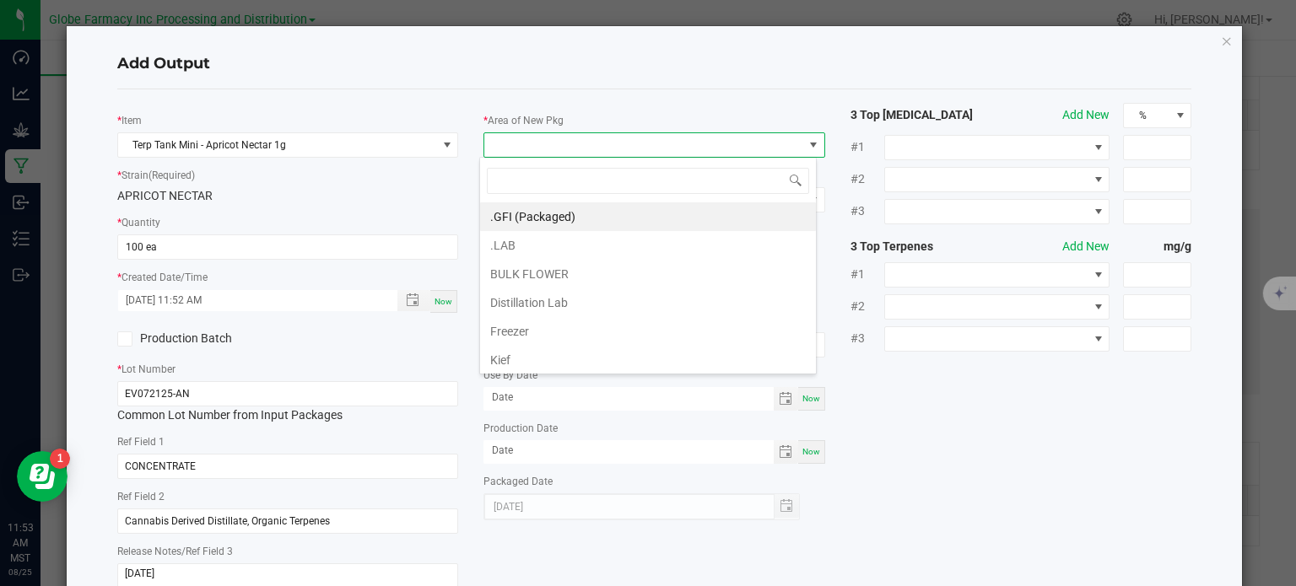
click at [500, 198] on span at bounding box center [648, 181] width 336 height 40
click at [508, 213] on li ".GFI (Packaged)" at bounding box center [648, 217] width 336 height 29
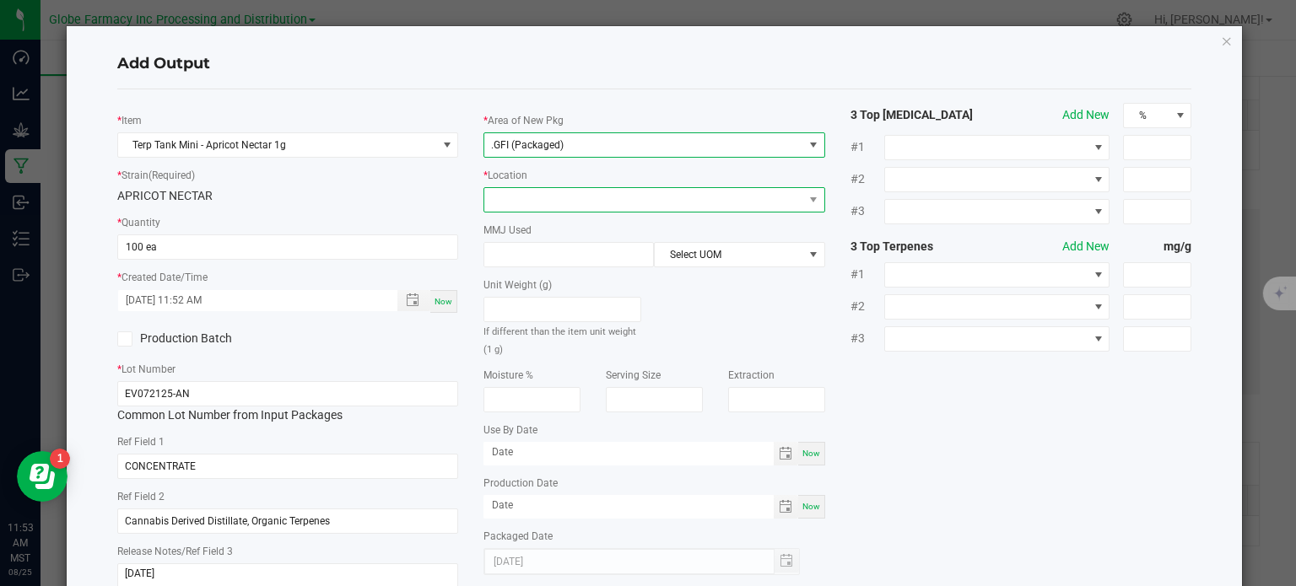
click at [522, 196] on span at bounding box center [643, 200] width 319 height 24
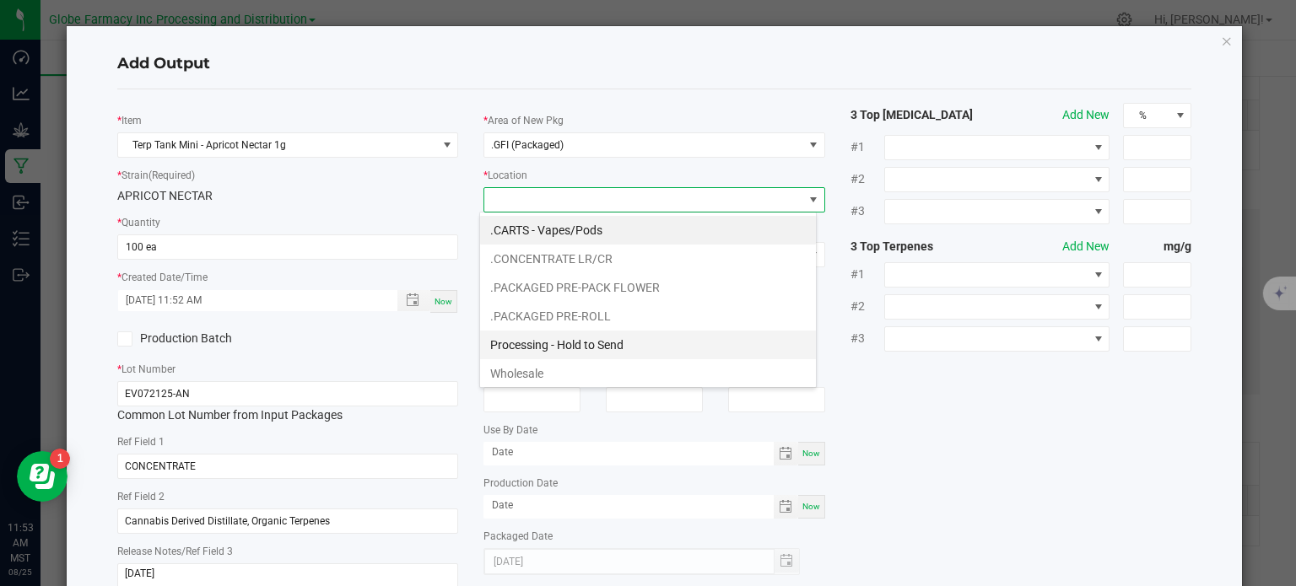
click at [582, 338] on li "Processing - Hold to Send" at bounding box center [648, 345] width 336 height 29
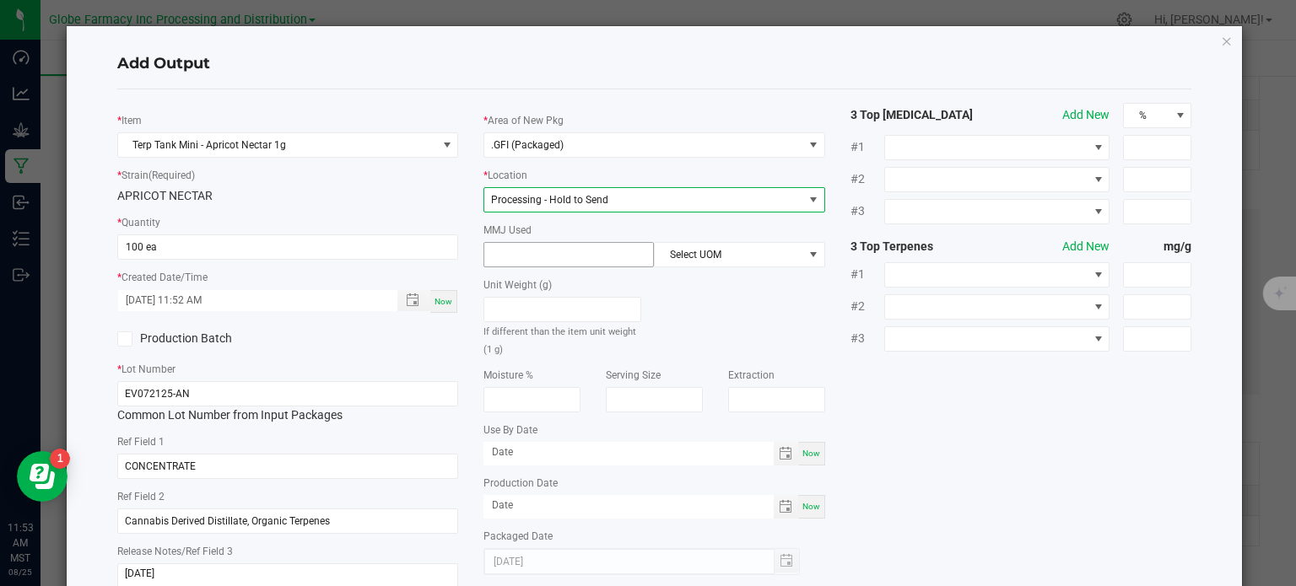
click at [564, 258] on input at bounding box center [568, 255] width 169 height 24
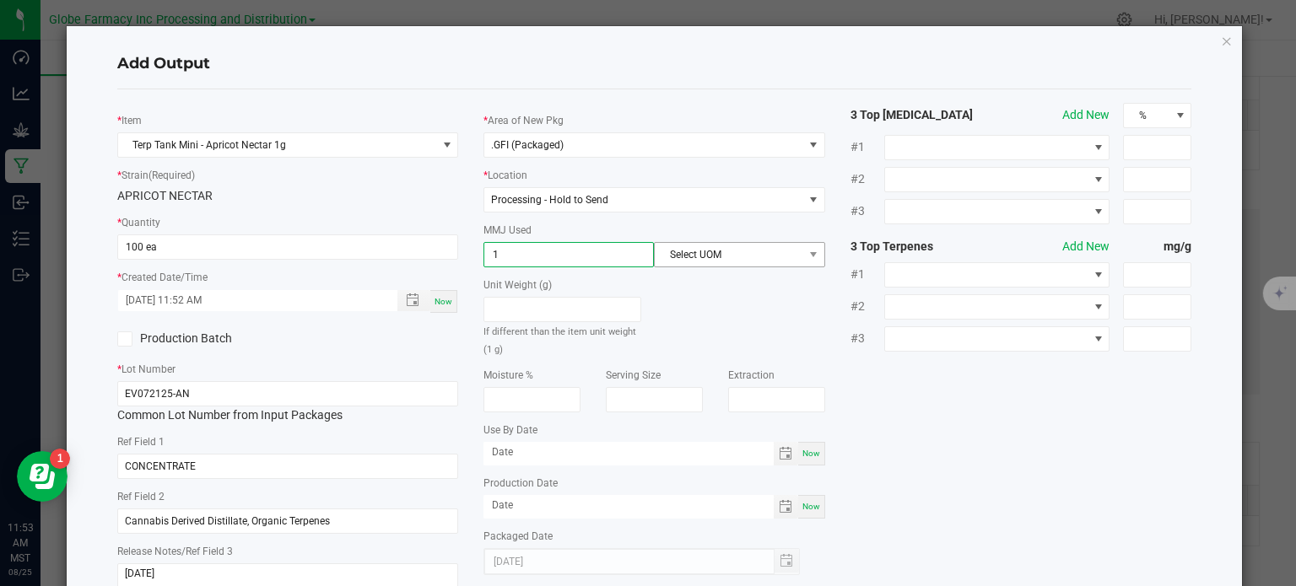
type input "1"
click at [688, 252] on span "Select UOM" at bounding box center [729, 255] width 148 height 24
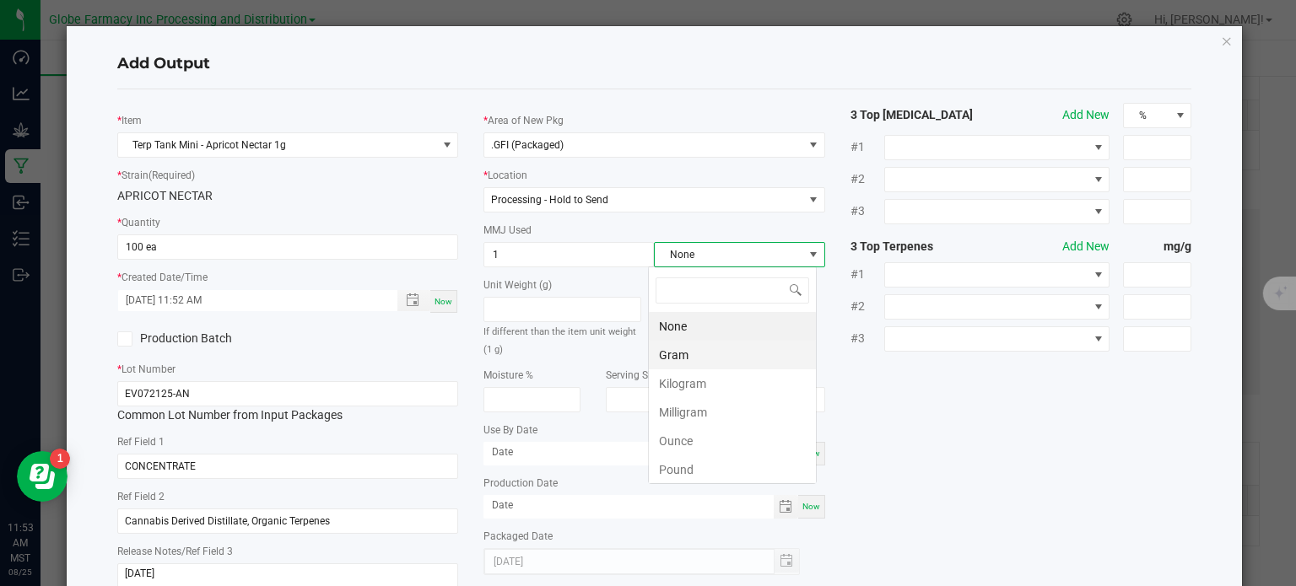
scroll to position [24, 169]
click at [699, 357] on li "Gram" at bounding box center [732, 355] width 167 height 29
click at [1013, 429] on div "* Item Terp Tank Mini - Apricot Nectar 1g * Strain (Required) APRICOT NECTAR * …" at bounding box center [655, 352] width 1100 height 498
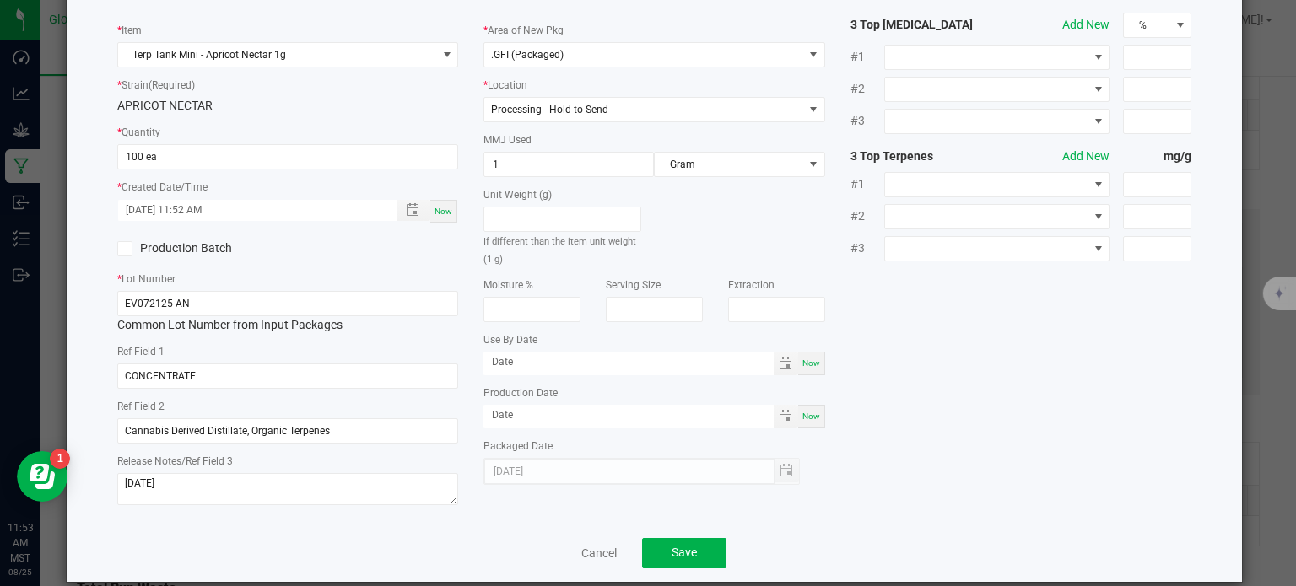
scroll to position [112, 0]
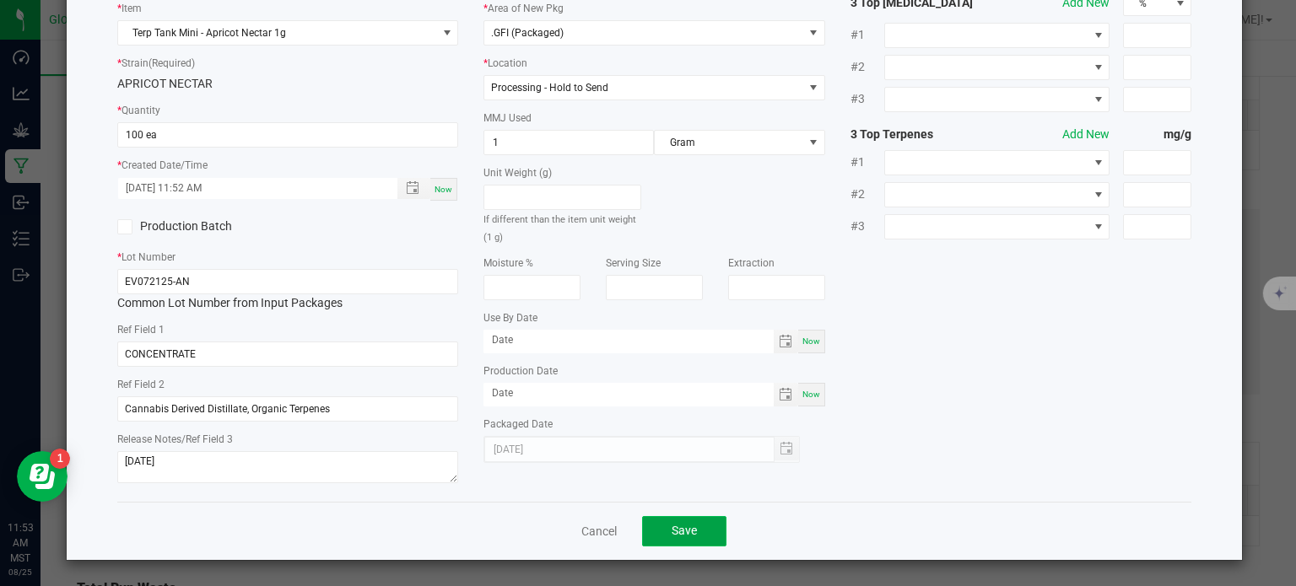
click at [695, 532] on button "Save" at bounding box center [684, 531] width 84 height 30
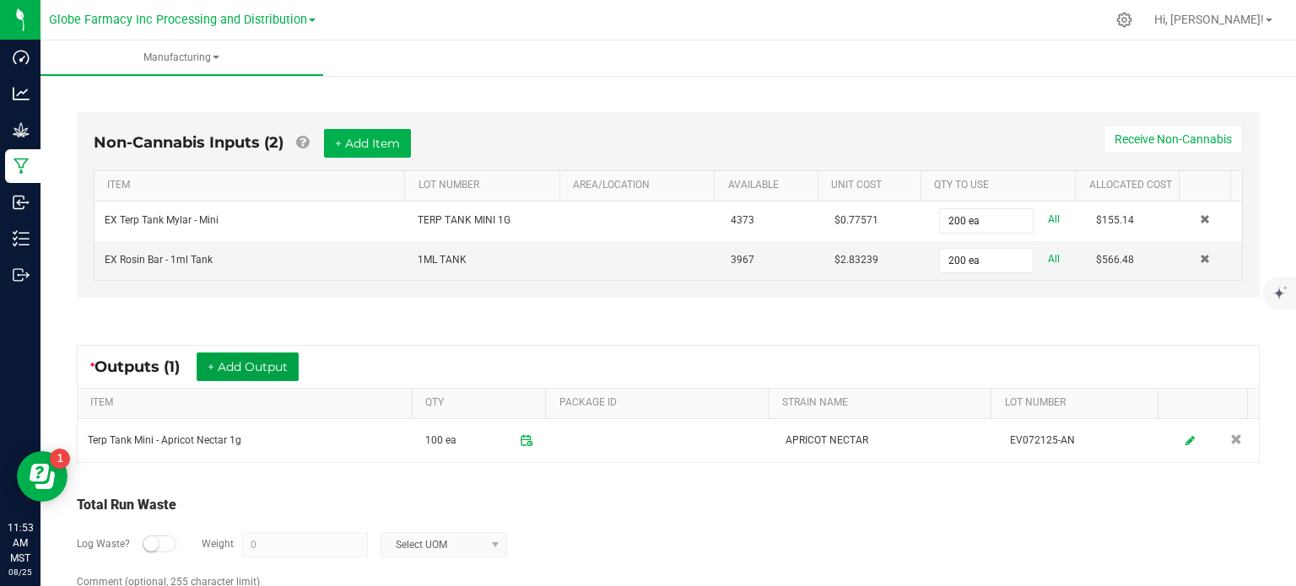
scroll to position [499, 0]
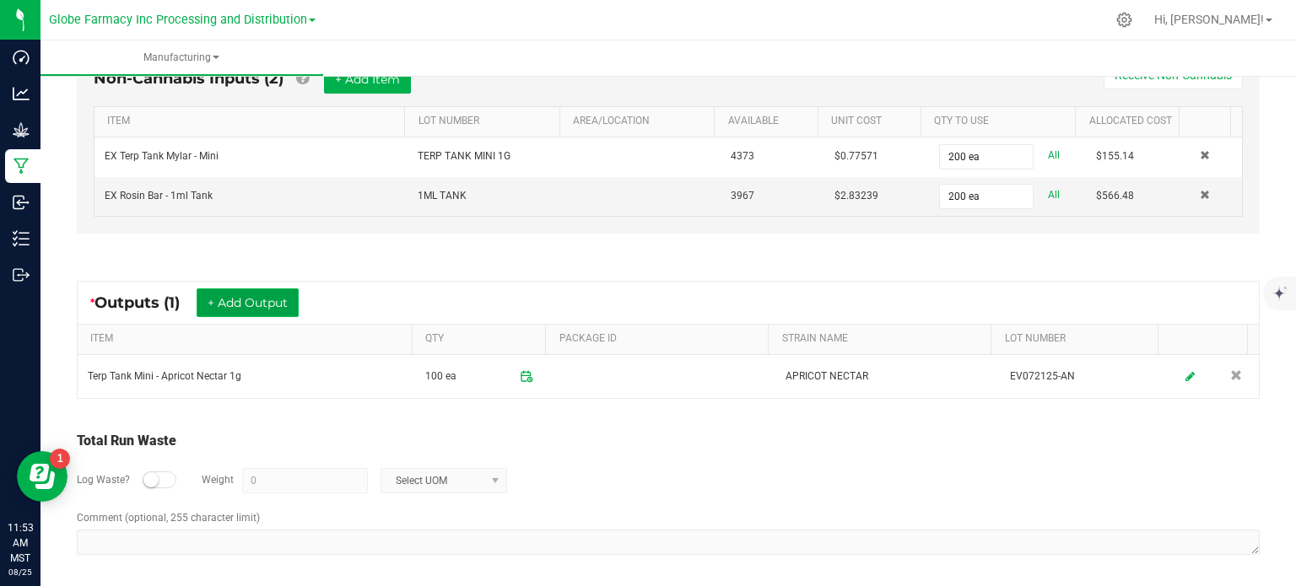
click at [268, 305] on button "+ Add Output" at bounding box center [248, 303] width 102 height 29
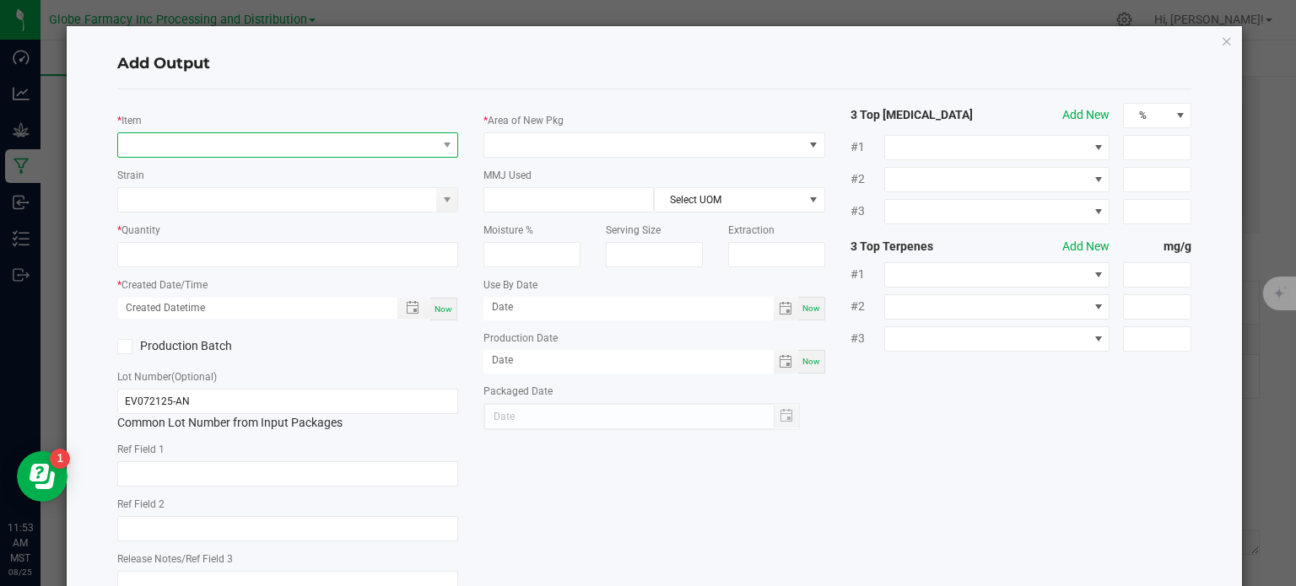
click at [240, 132] on span "NO DATA FOUND" at bounding box center [288, 144] width 342 height 25
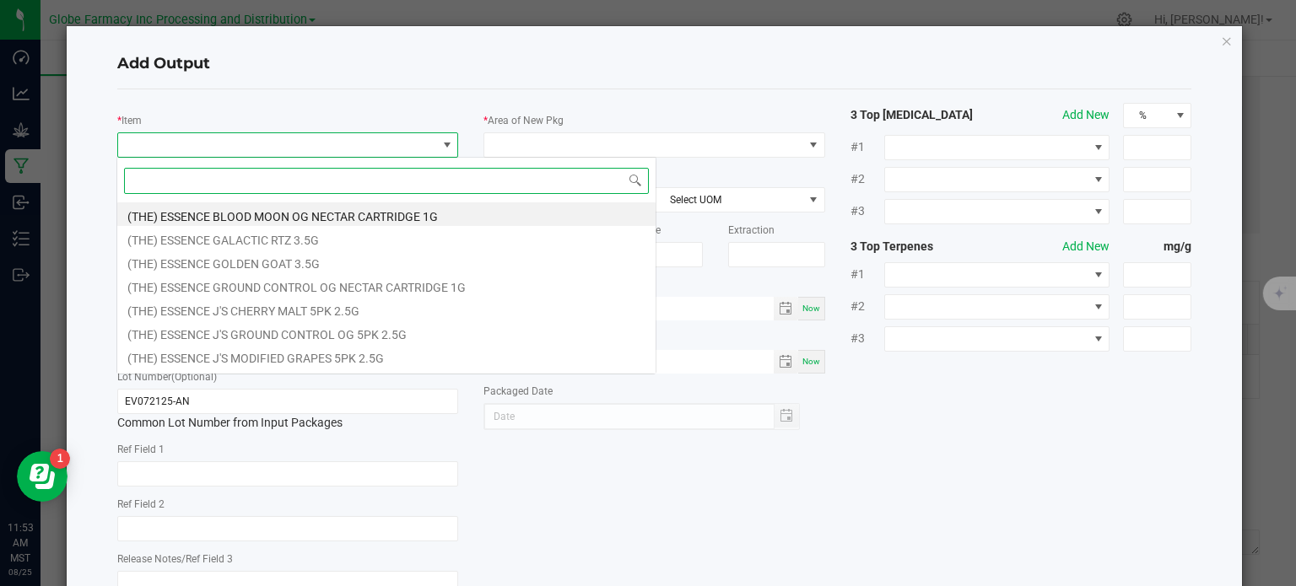
scroll to position [24, 338]
type input "APRICOT NECTAR"
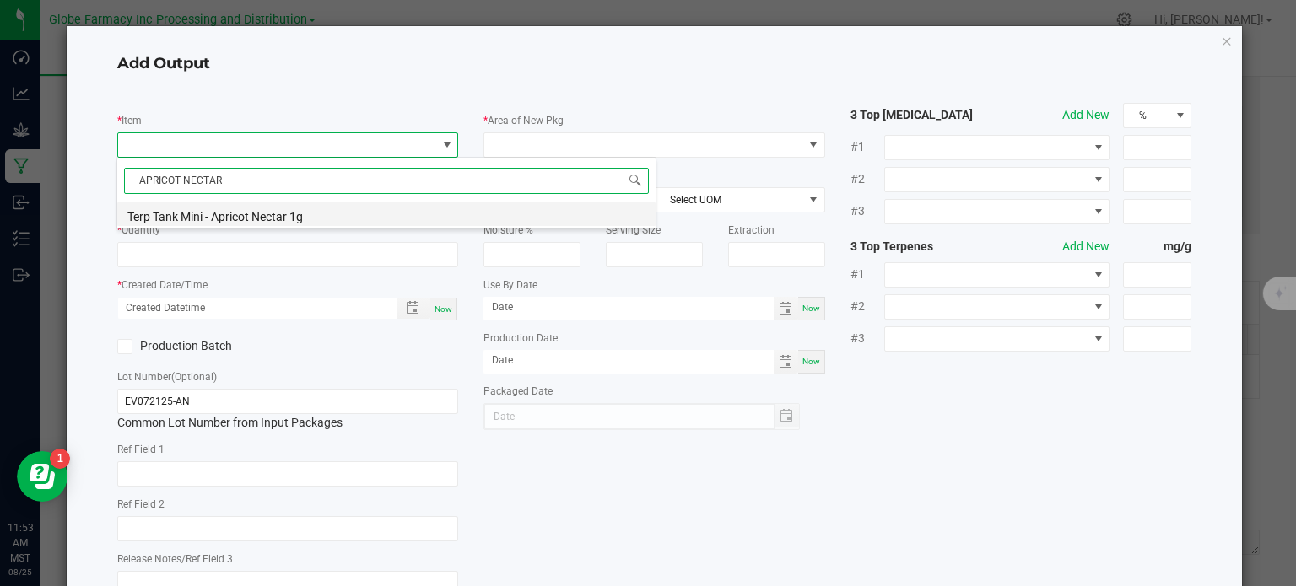
click at [243, 217] on li "Terp Tank Mini - Apricot Nectar 1g" at bounding box center [386, 215] width 538 height 24
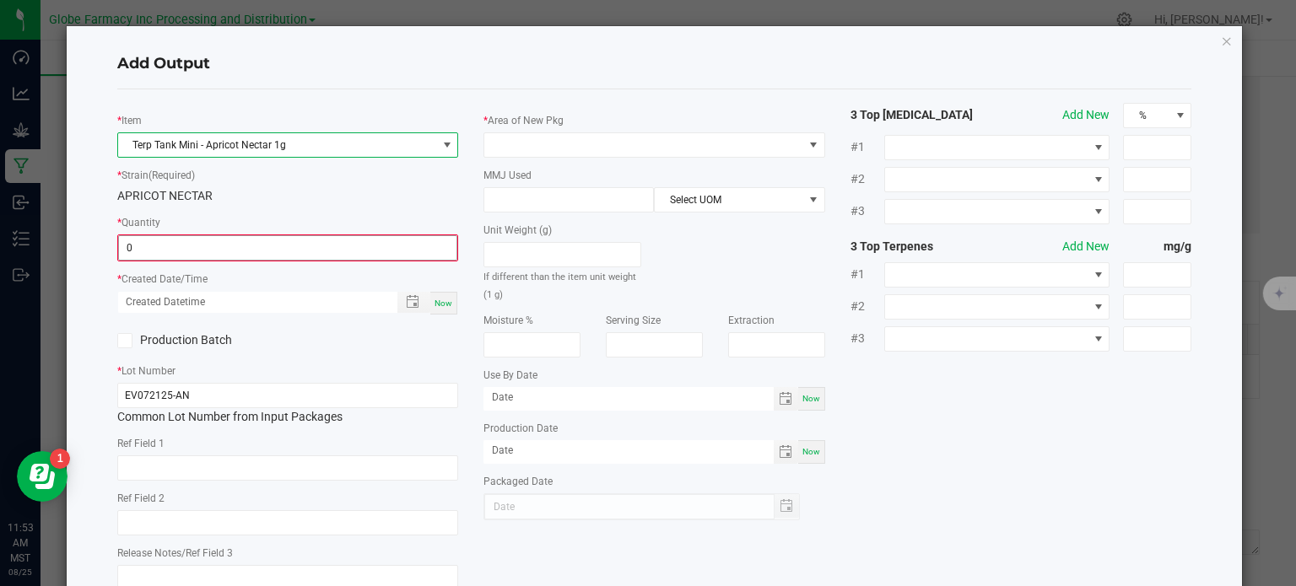
click at [207, 250] on input "0" at bounding box center [288, 248] width 338 height 24
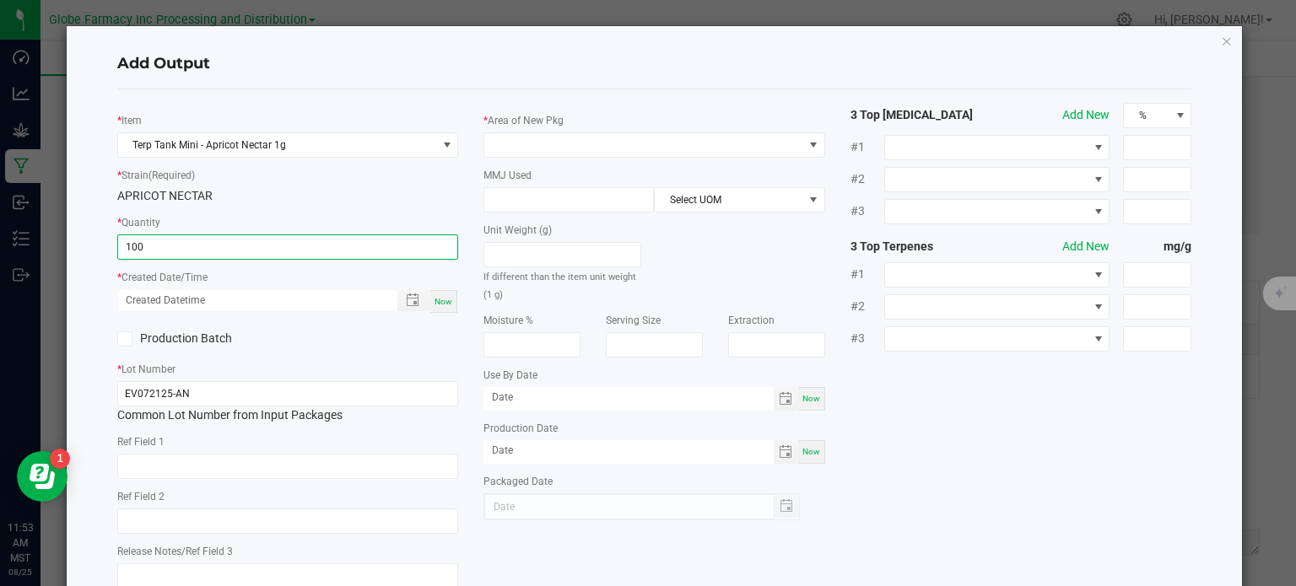
click at [435, 303] on span "Now" at bounding box center [444, 301] width 18 height 9
type input "100 ea"
type input "08/25/2025 11:53 AM"
type input "[DATE]"
click at [327, 465] on input "text" at bounding box center [288, 466] width 342 height 25
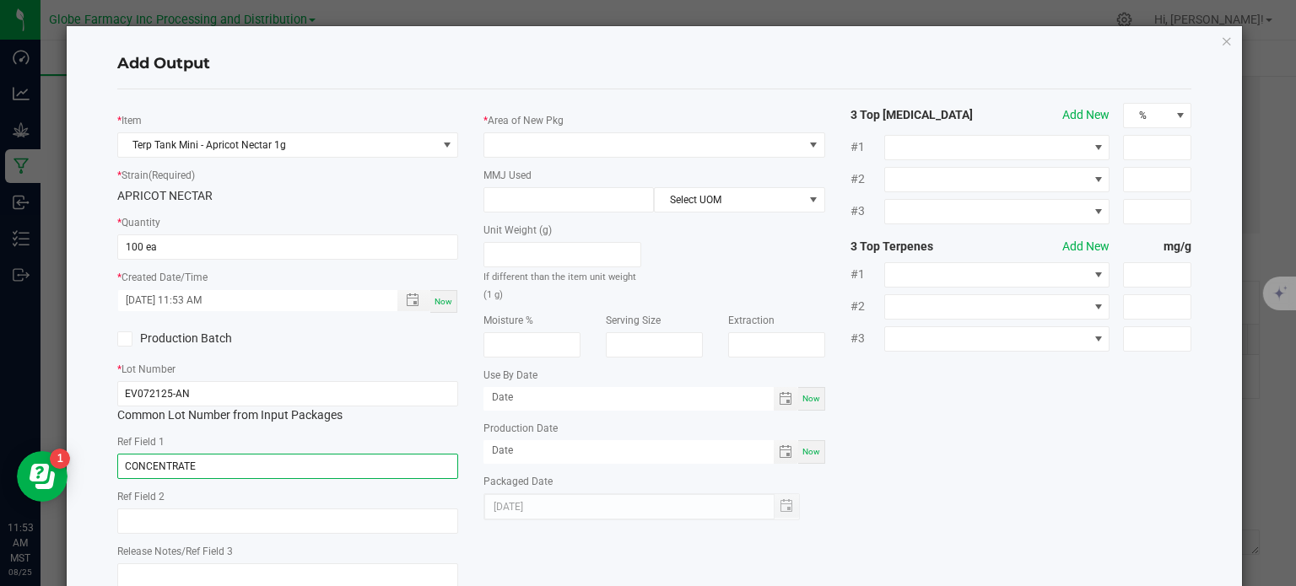
type input "CONCENTRATE"
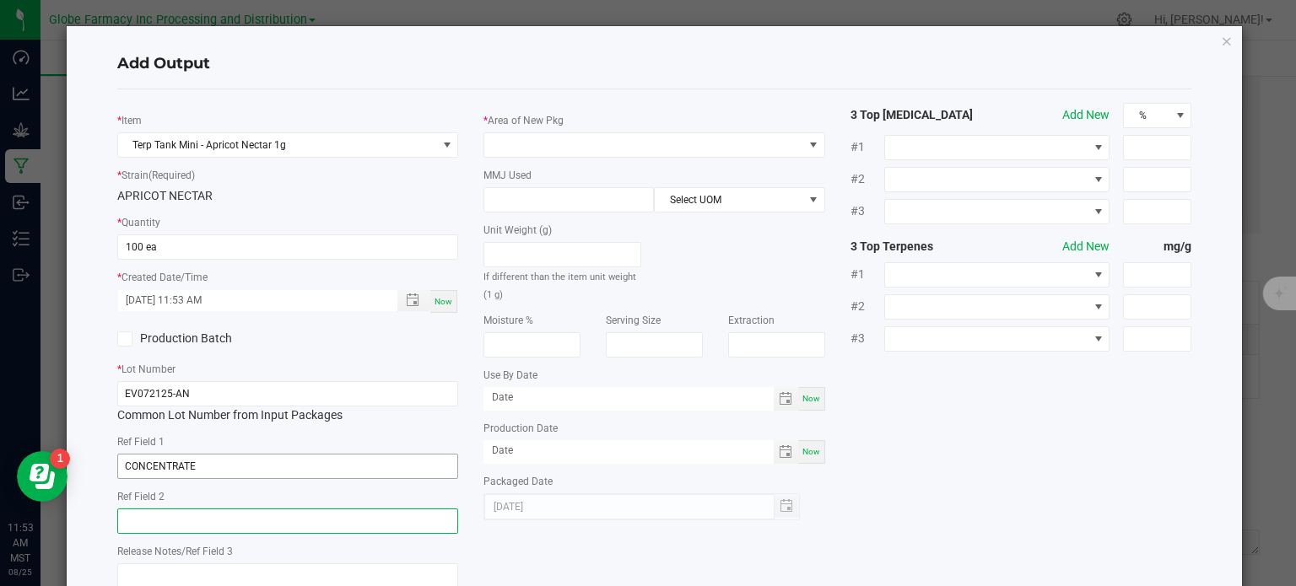
paste input "Cannabis Derived Distillate, Organic Terpenes"
type input "Cannabis Derived Distillate, Organic Terpenes"
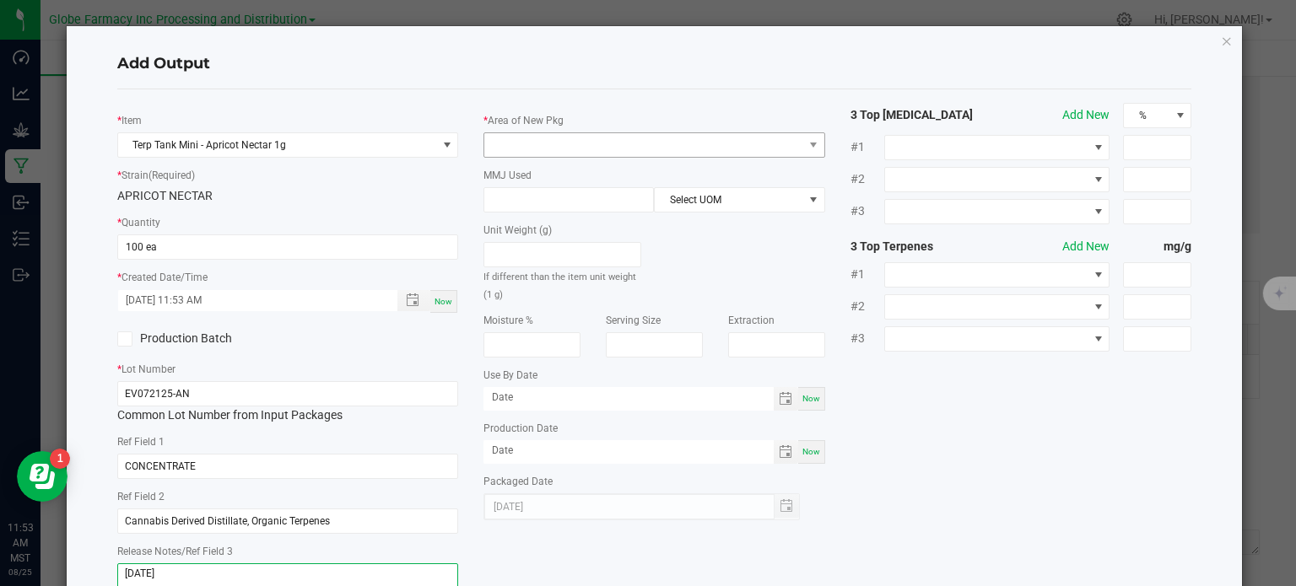
type textarea "8/29/2025"
click at [621, 134] on span at bounding box center [643, 145] width 319 height 24
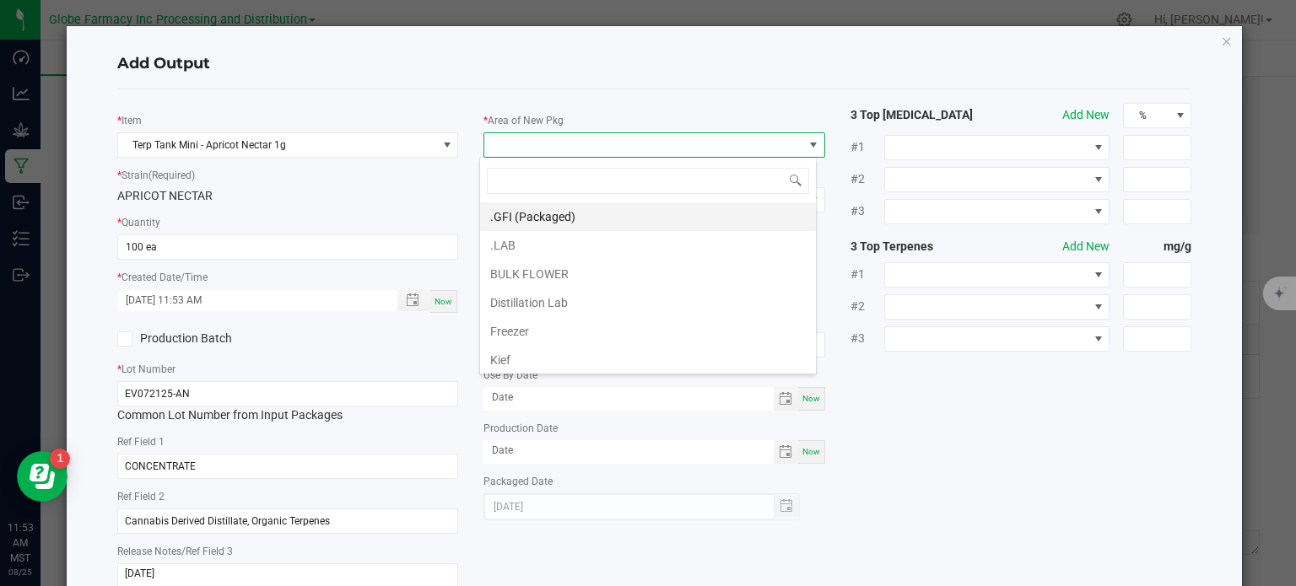
click at [570, 213] on li ".GFI (Packaged)" at bounding box center [648, 217] width 336 height 29
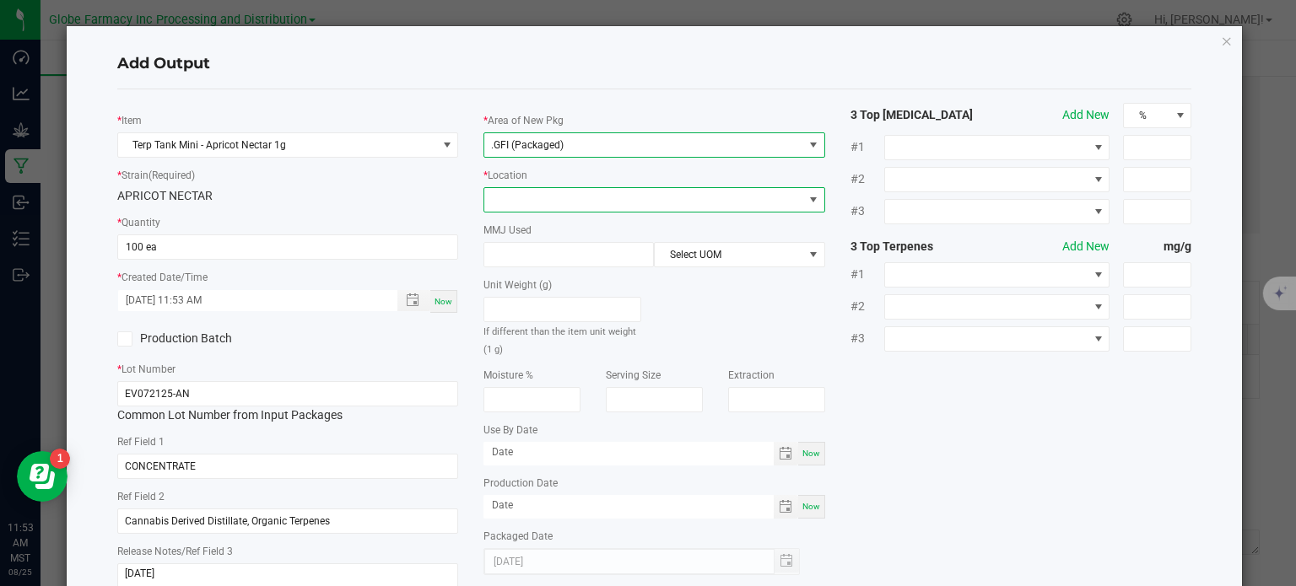
click at [569, 205] on span at bounding box center [643, 200] width 319 height 24
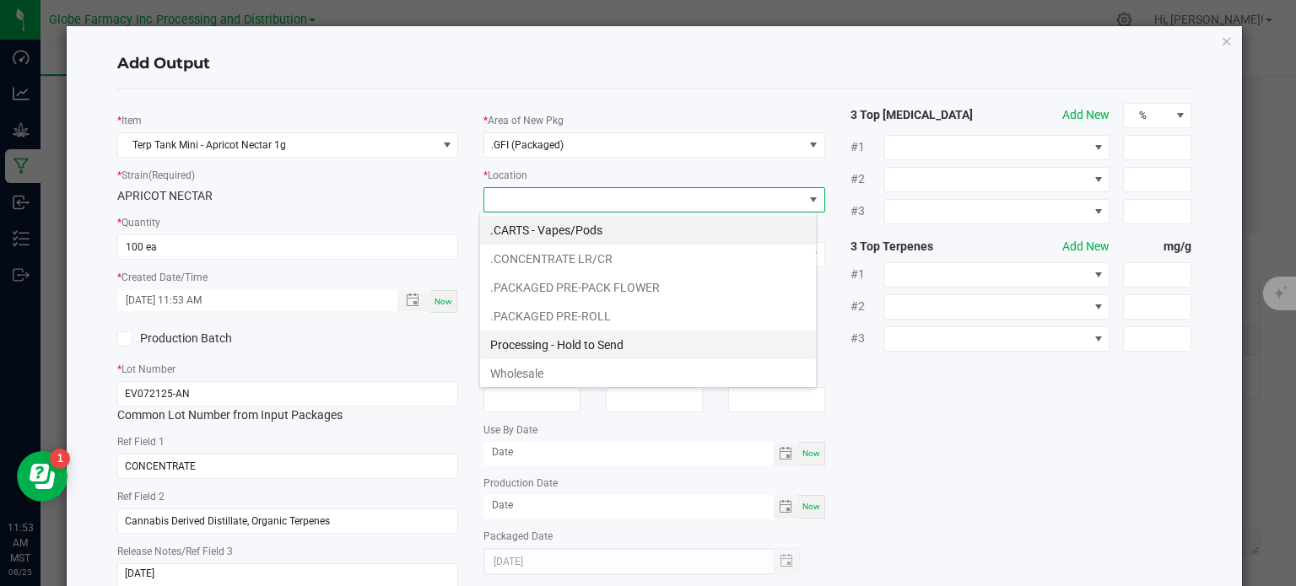
click at [568, 346] on li "Processing - Hold to Send" at bounding box center [648, 345] width 336 height 29
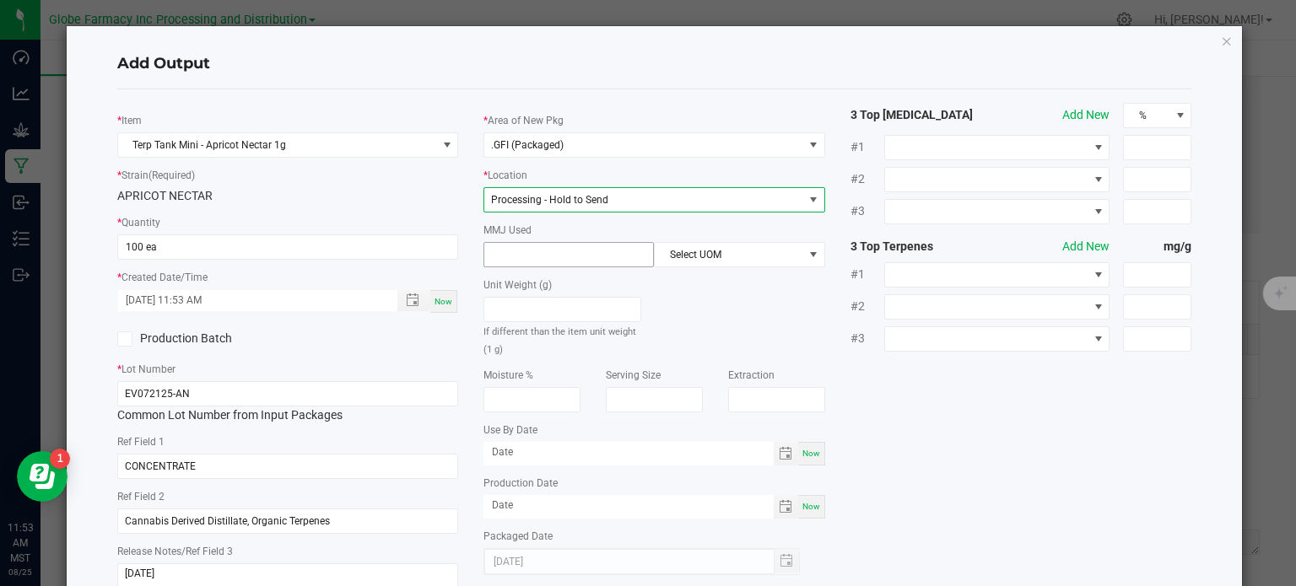
click at [544, 262] on input at bounding box center [568, 255] width 169 height 24
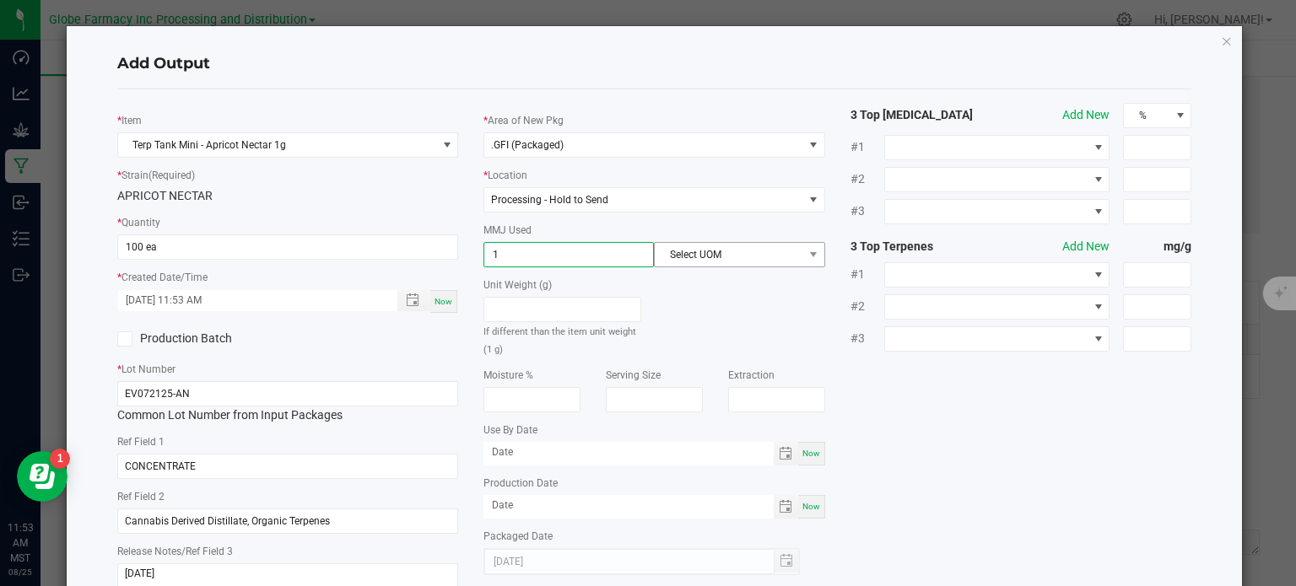
type input "1"
click at [675, 251] on span "Select UOM" at bounding box center [729, 255] width 148 height 24
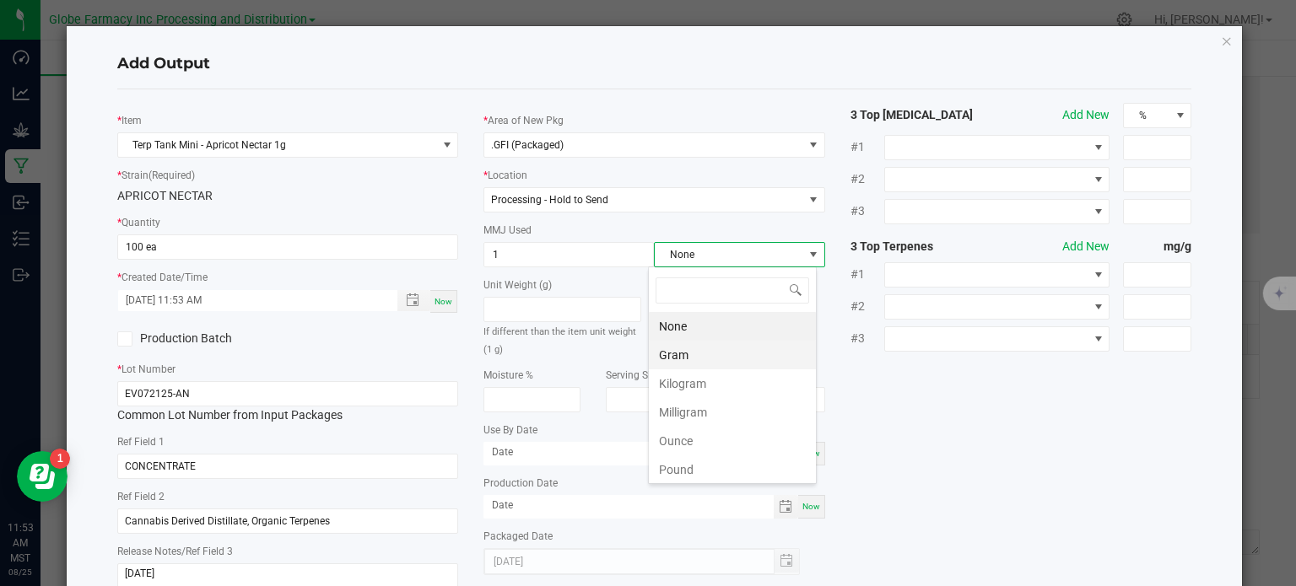
scroll to position [24, 169]
click at [686, 350] on li "Gram" at bounding box center [732, 355] width 167 height 29
drag, startPoint x: 959, startPoint y: 424, endPoint x: 952, endPoint y: 408, distance: 18.2
click at [960, 424] on div "* Item Terp Tank Mini - Apricot Nectar 1g * Strain (Required) APRICOT NECTAR * …" at bounding box center [655, 352] width 1100 height 498
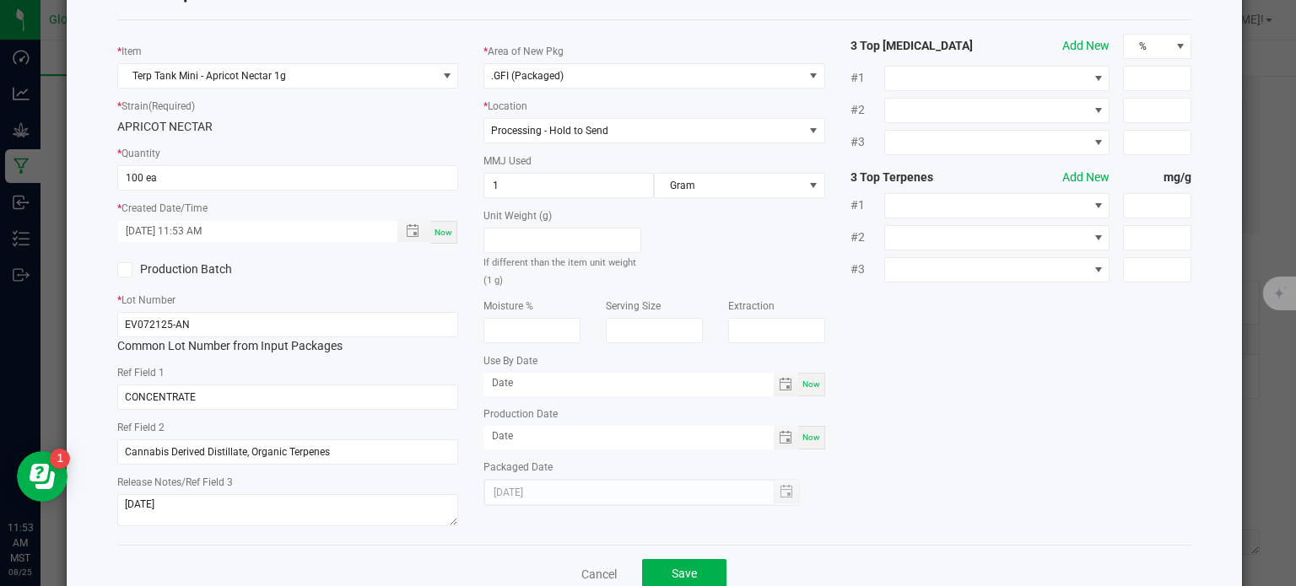
scroll to position [112, 0]
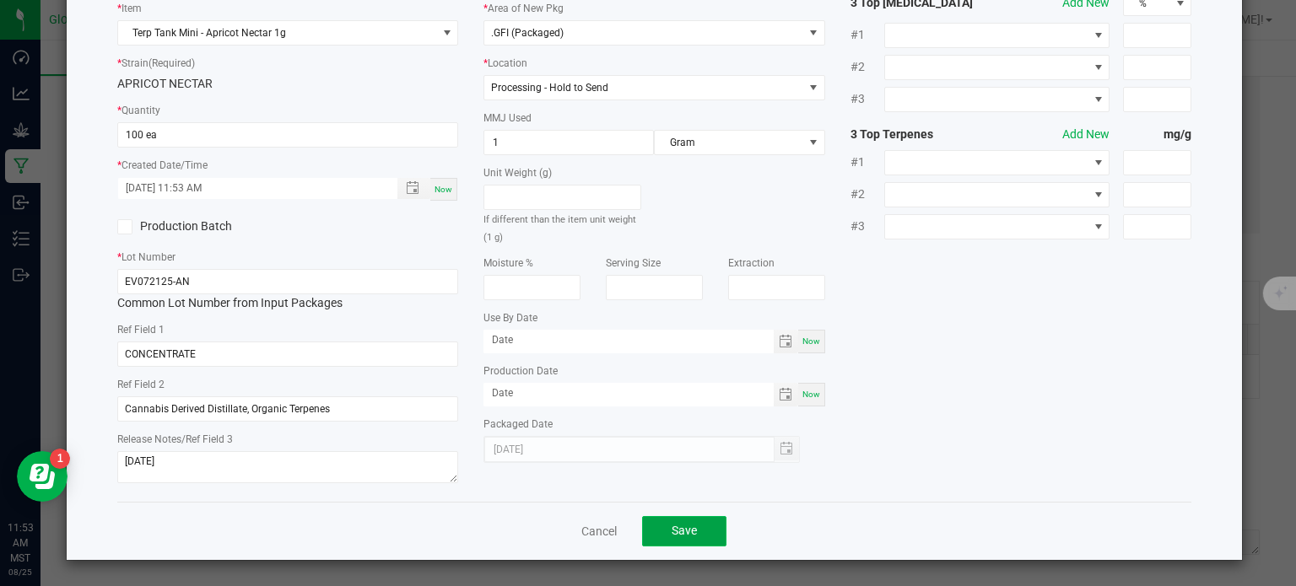
click at [705, 533] on button "Save" at bounding box center [684, 531] width 84 height 30
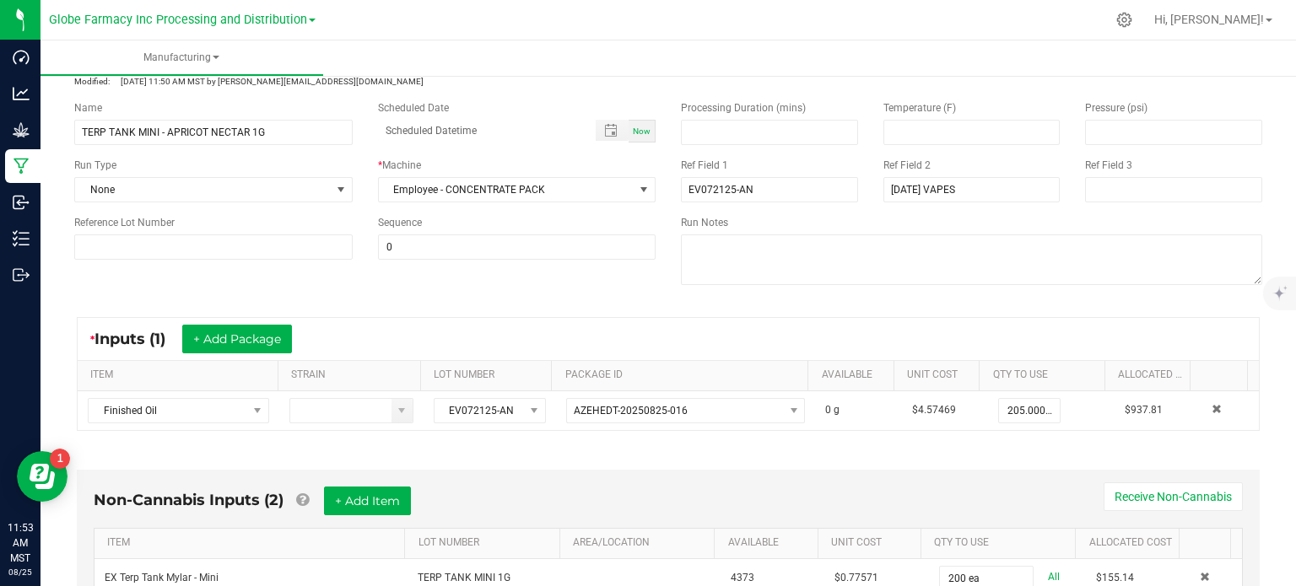
scroll to position [0, 0]
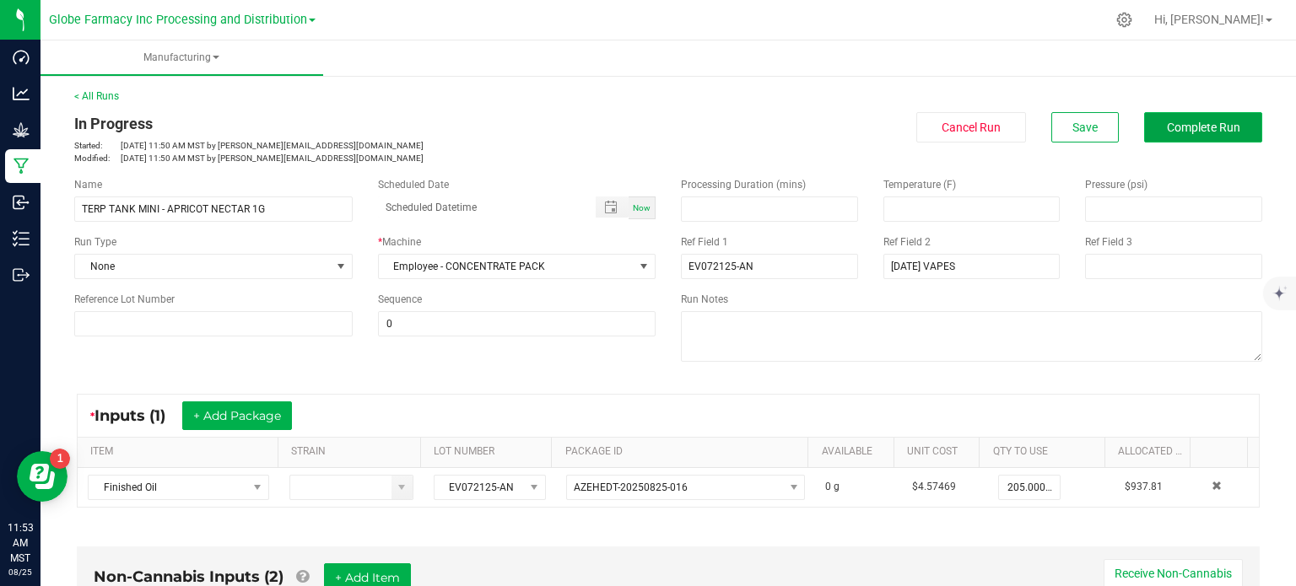
click at [1198, 131] on span "Complete Run" at bounding box center [1203, 128] width 73 height 14
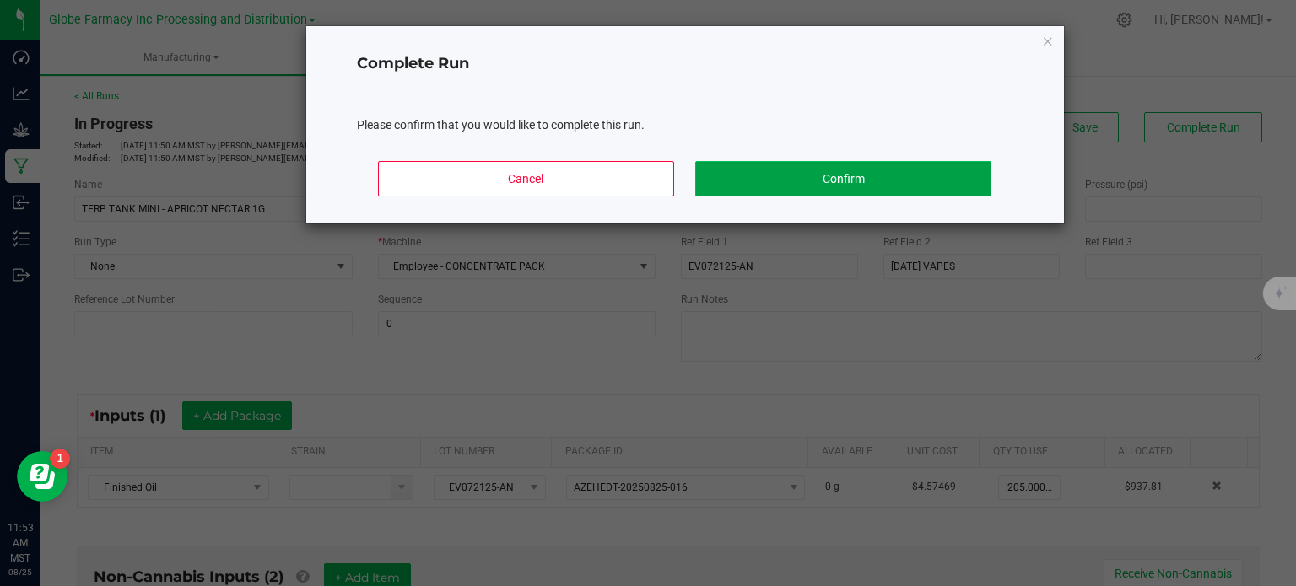
click at [889, 181] on button "Confirm" at bounding box center [842, 178] width 295 height 35
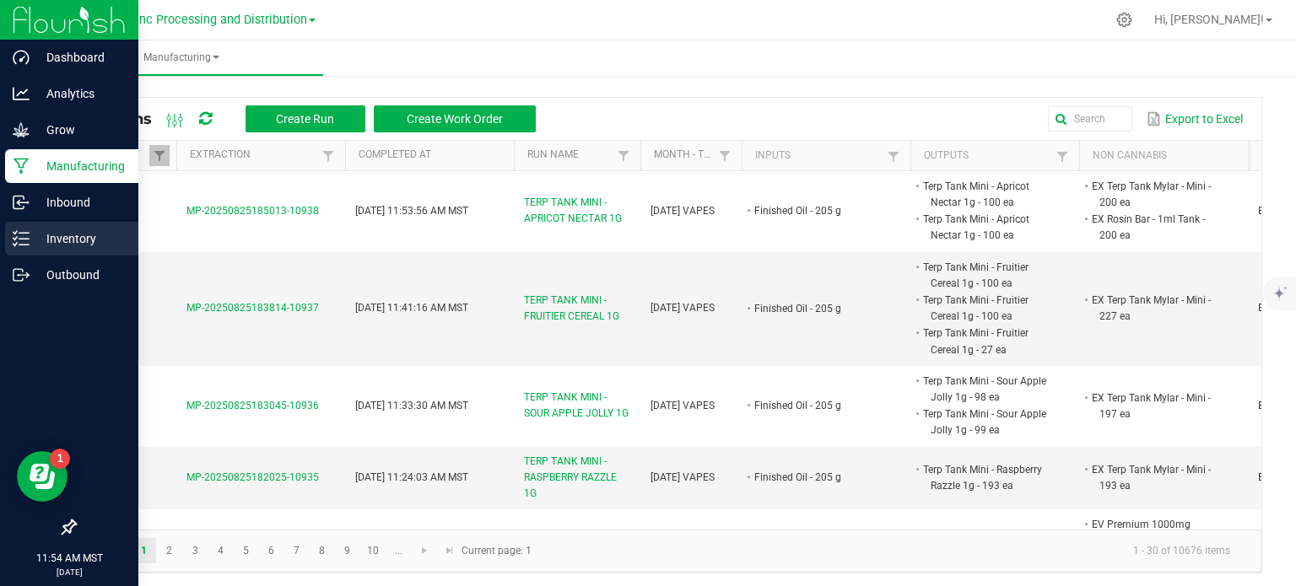
click at [68, 253] on div "Inventory" at bounding box center [71, 239] width 133 height 34
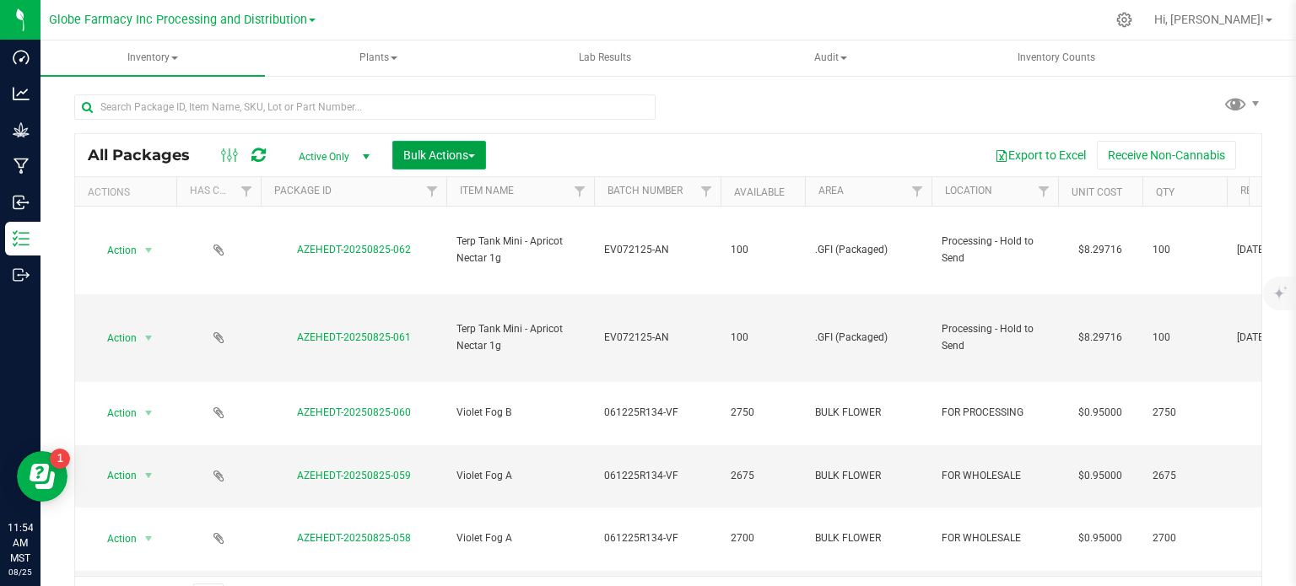
click at [439, 149] on span "Bulk Actions" at bounding box center [439, 156] width 72 height 14
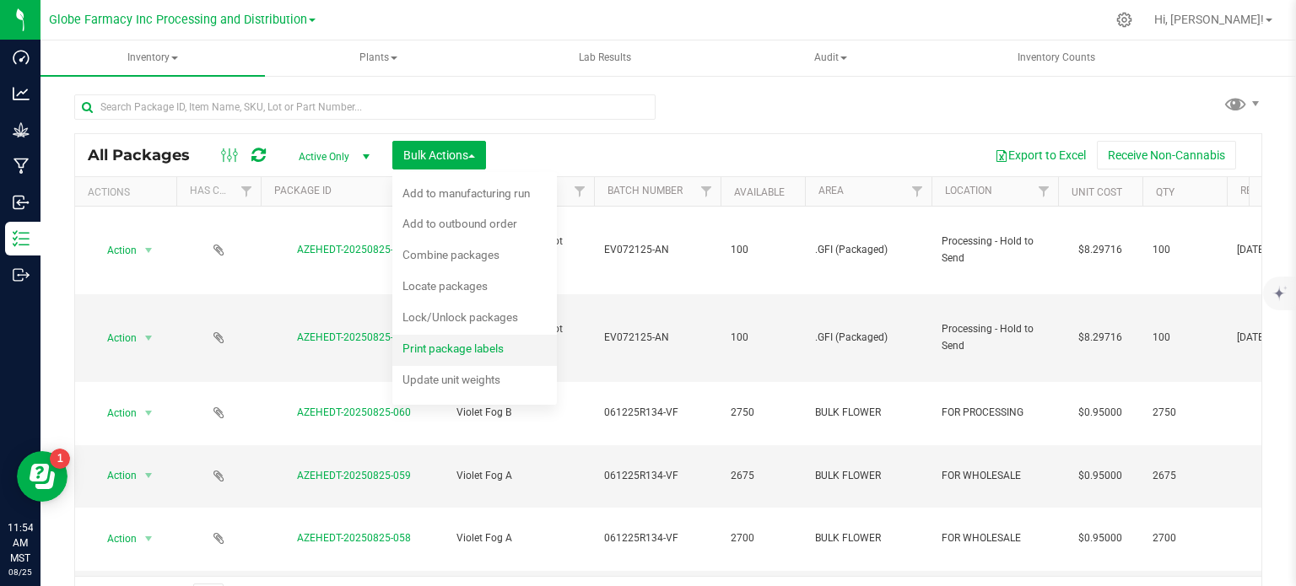
click at [456, 344] on span "Print package labels" at bounding box center [452, 349] width 101 height 14
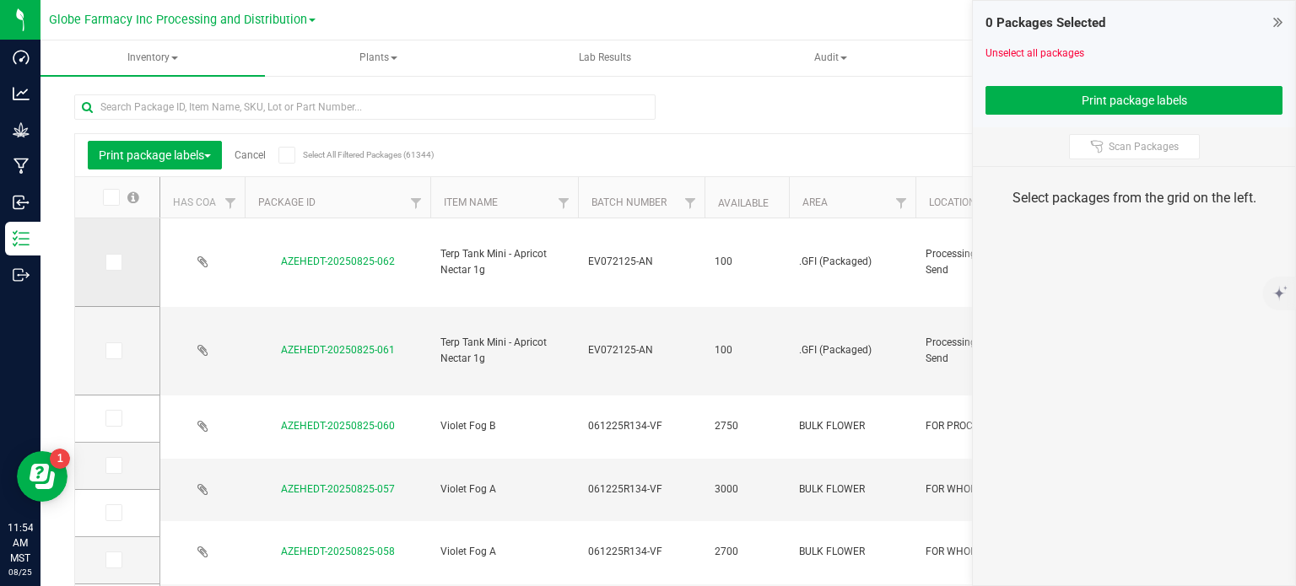
click at [119, 258] on span at bounding box center [113, 262] width 17 height 17
click at [0, 0] on input "checkbox" at bounding box center [0, 0] width 0 height 0
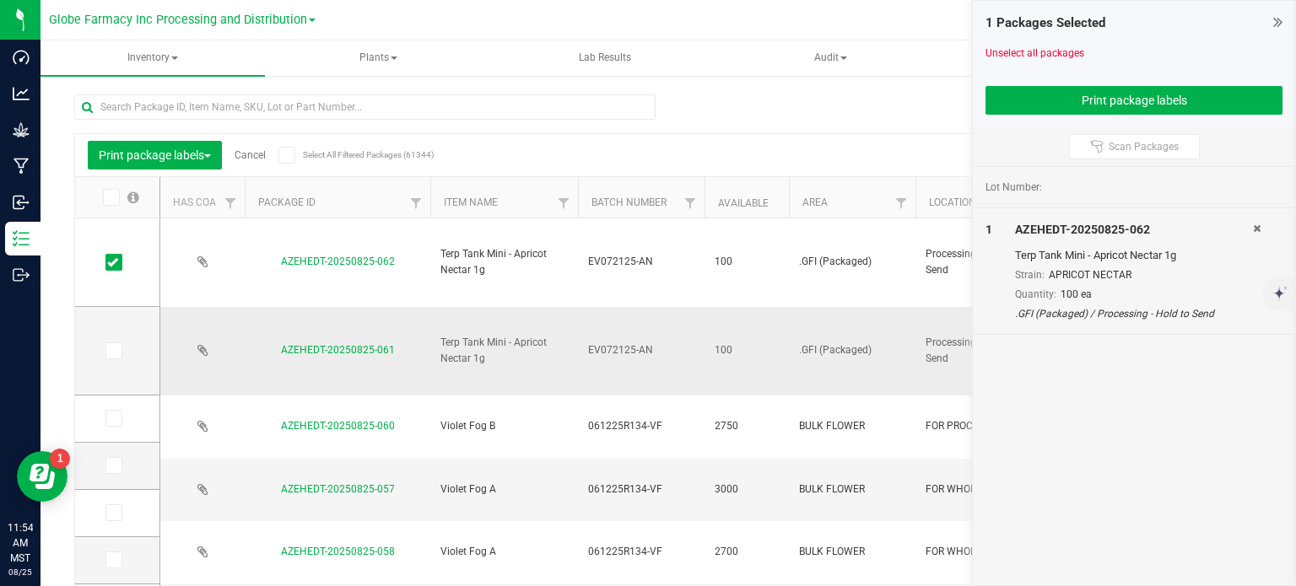
drag, startPoint x: 110, startPoint y: 357, endPoint x: 159, endPoint y: 354, distance: 49.9
click at [110, 357] on span at bounding box center [113, 351] width 17 height 17
click at [0, 0] on input "checkbox" at bounding box center [0, 0] width 0 height 0
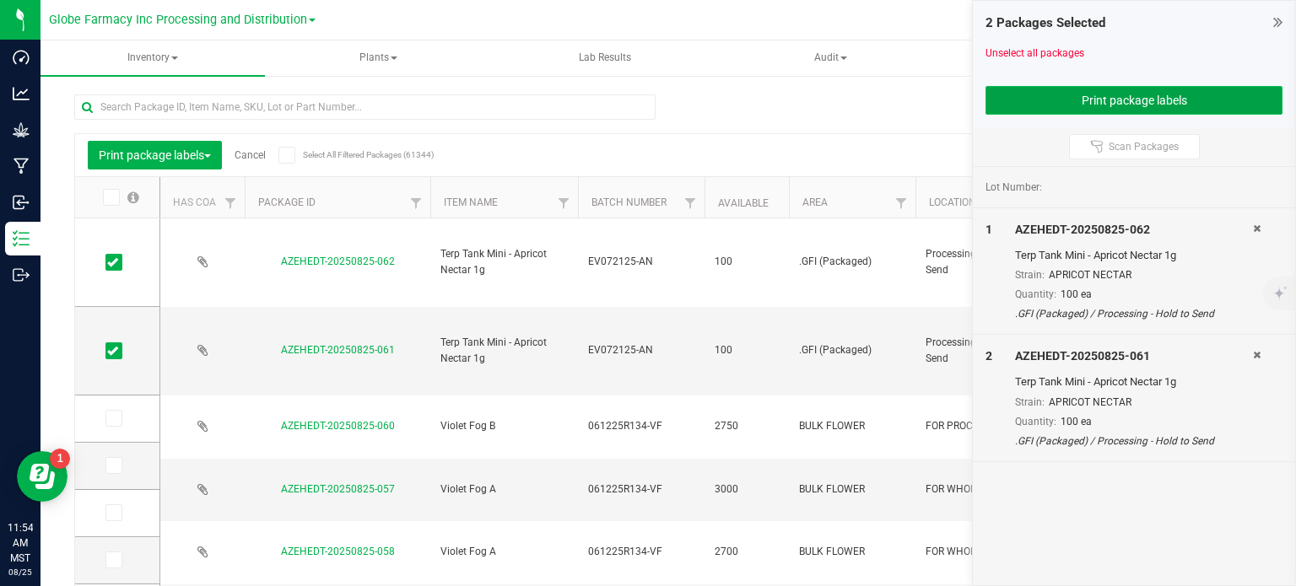
click at [1057, 99] on button "Print package labels" at bounding box center [1134, 100] width 297 height 29
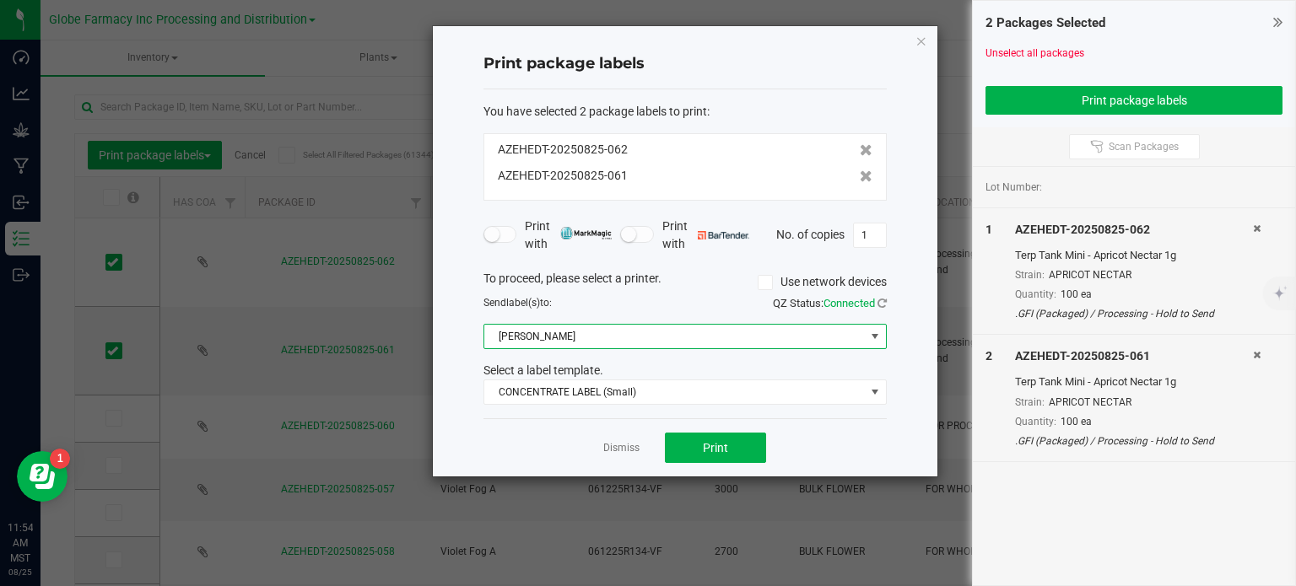
click at [585, 347] on span "Briana Zebra Small" at bounding box center [674, 337] width 381 height 24
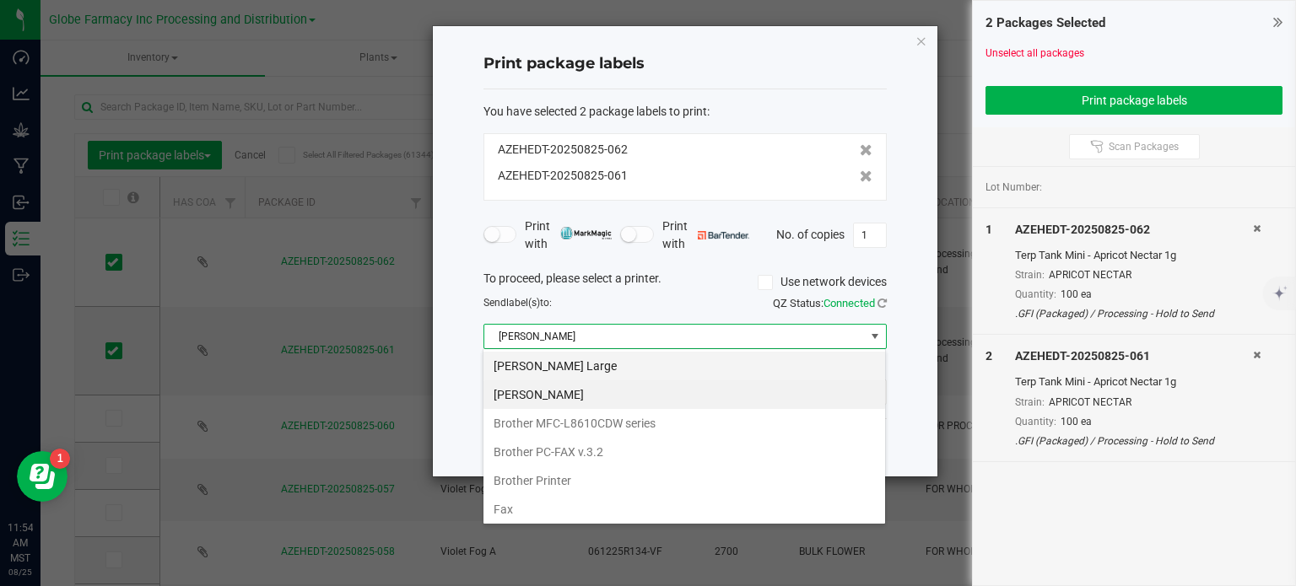
scroll to position [24, 403]
click at [581, 375] on Large "Briana Zebra Large" at bounding box center [684, 366] width 402 height 29
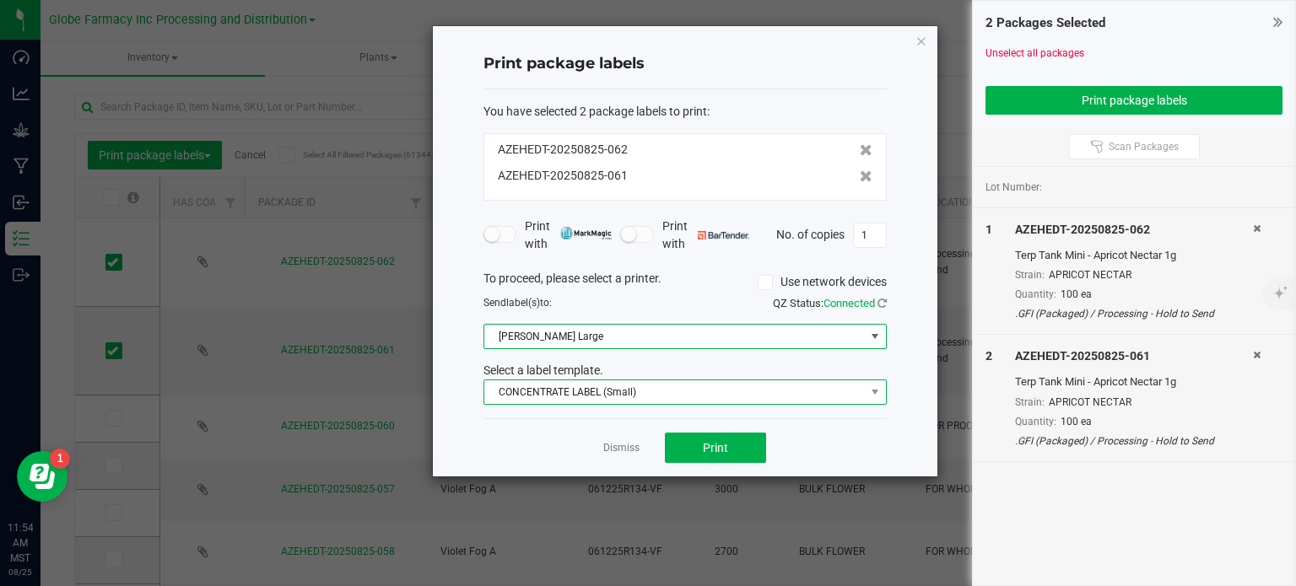
click at [577, 397] on span "CONCENTRATE LABEL (Small)" at bounding box center [674, 393] width 381 height 24
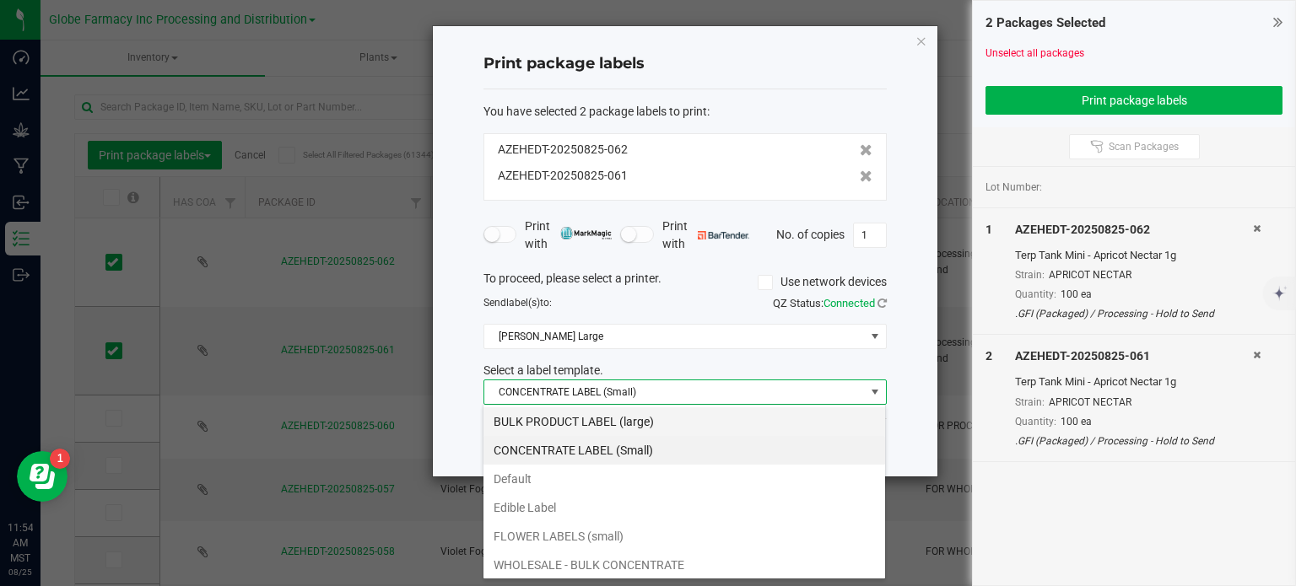
click at [597, 411] on li "BULK PRODUCT LABEL (large)" at bounding box center [684, 422] width 402 height 29
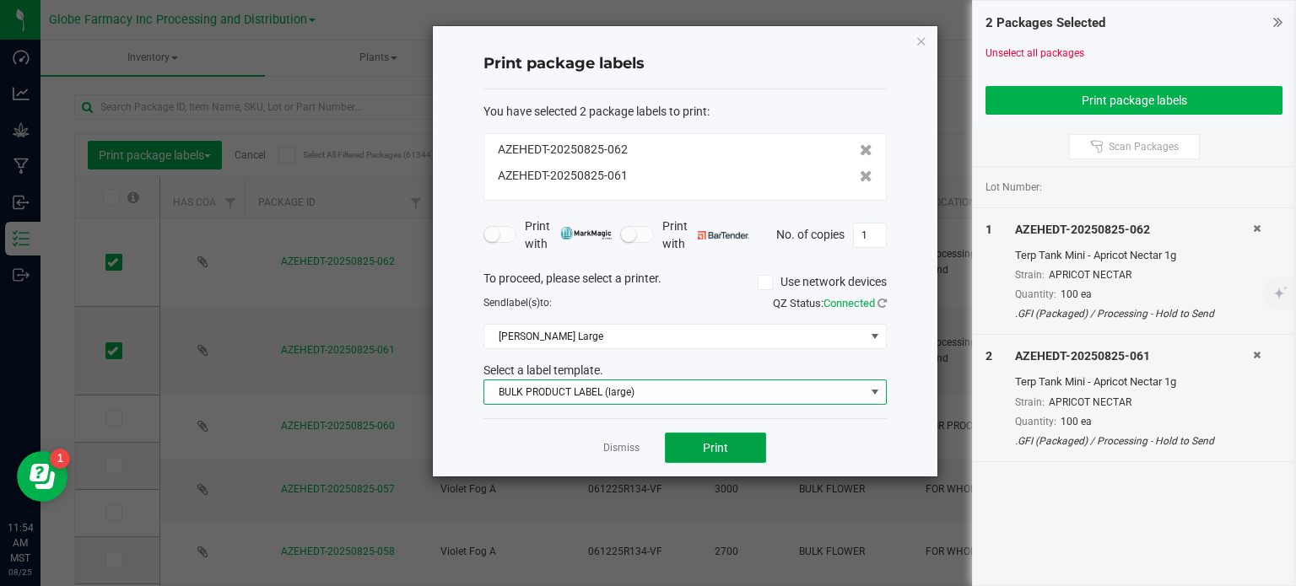
click at [744, 438] on button "Print" at bounding box center [715, 448] width 101 height 30
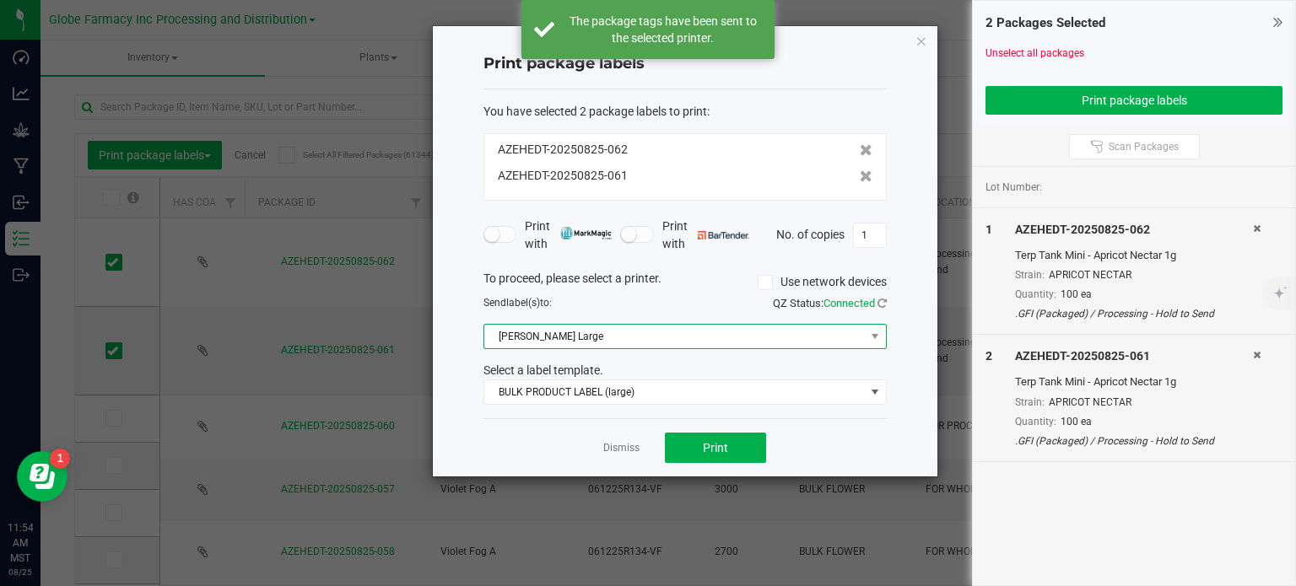
click at [635, 343] on span "Briana Zebra Large" at bounding box center [674, 337] width 381 height 24
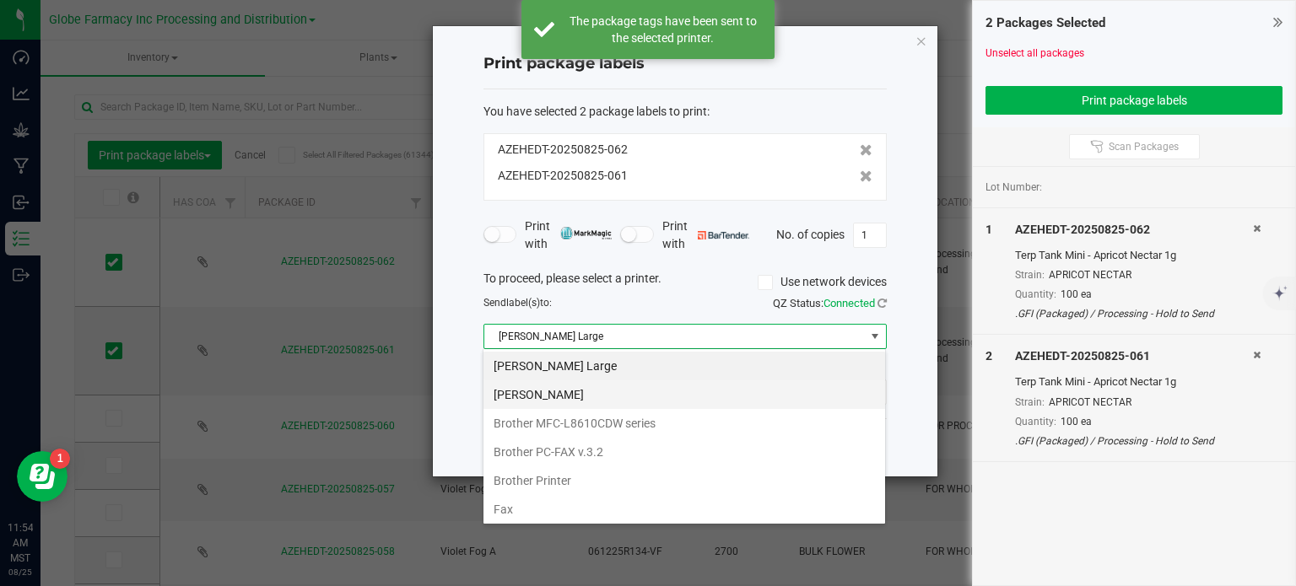
click at [581, 393] on Small "Briana Zebra Small" at bounding box center [684, 395] width 402 height 29
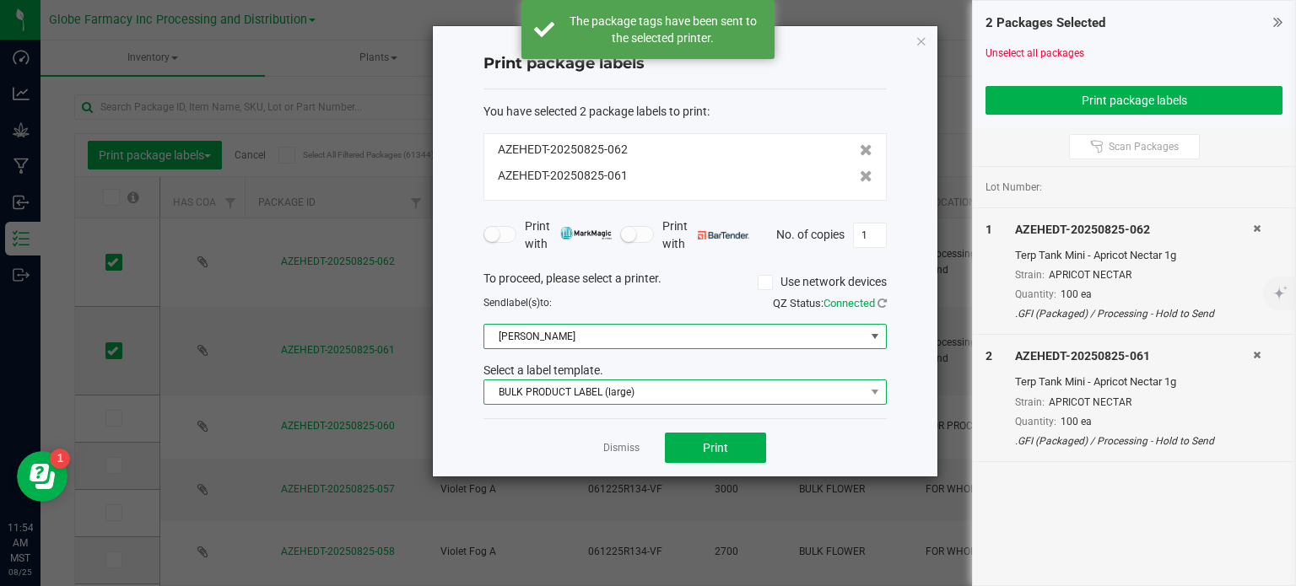
click at [582, 400] on span "BULK PRODUCT LABEL (large)" at bounding box center [674, 393] width 381 height 24
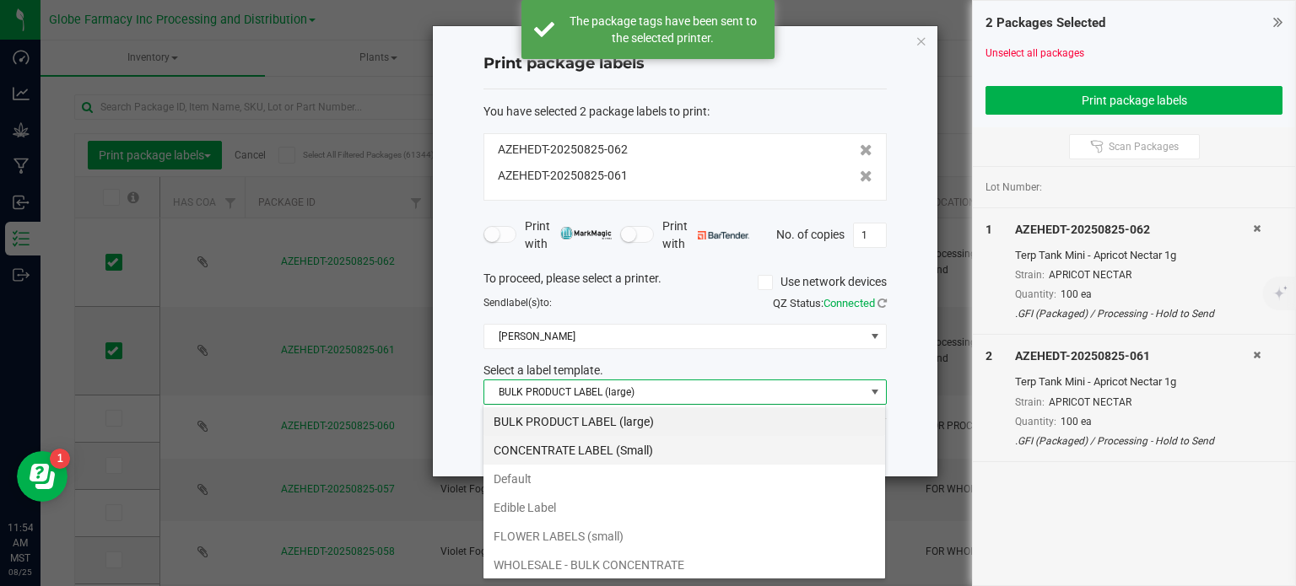
click at [575, 451] on li "CONCENTRATE LABEL (Small)" at bounding box center [684, 450] width 402 height 29
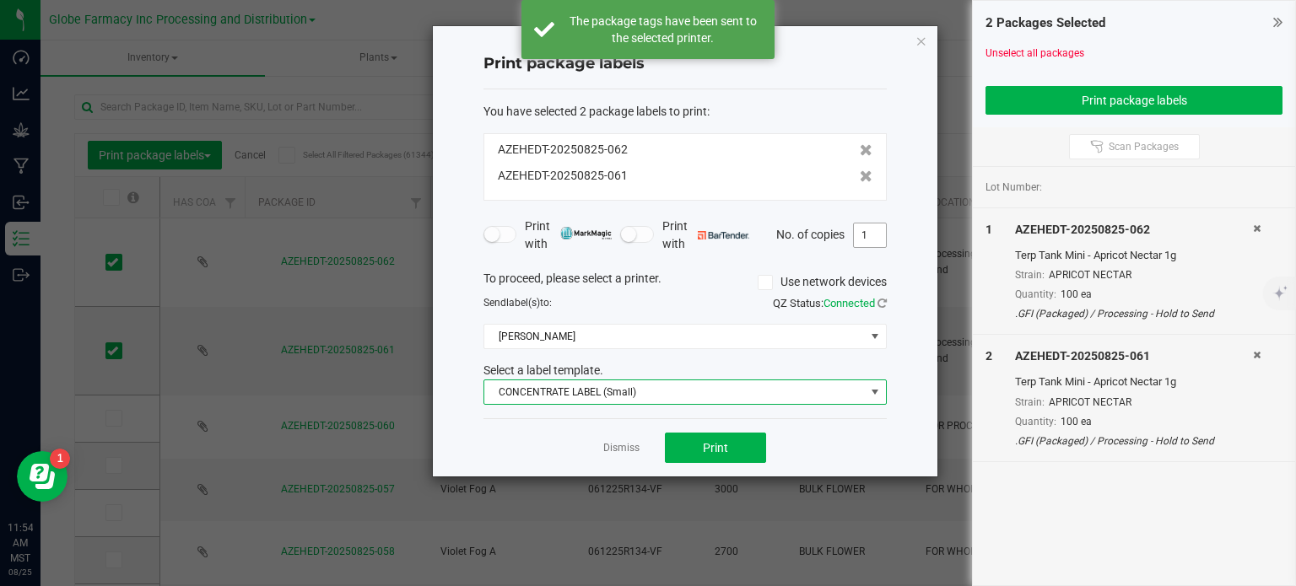
click at [876, 238] on input "1" at bounding box center [870, 236] width 32 height 24
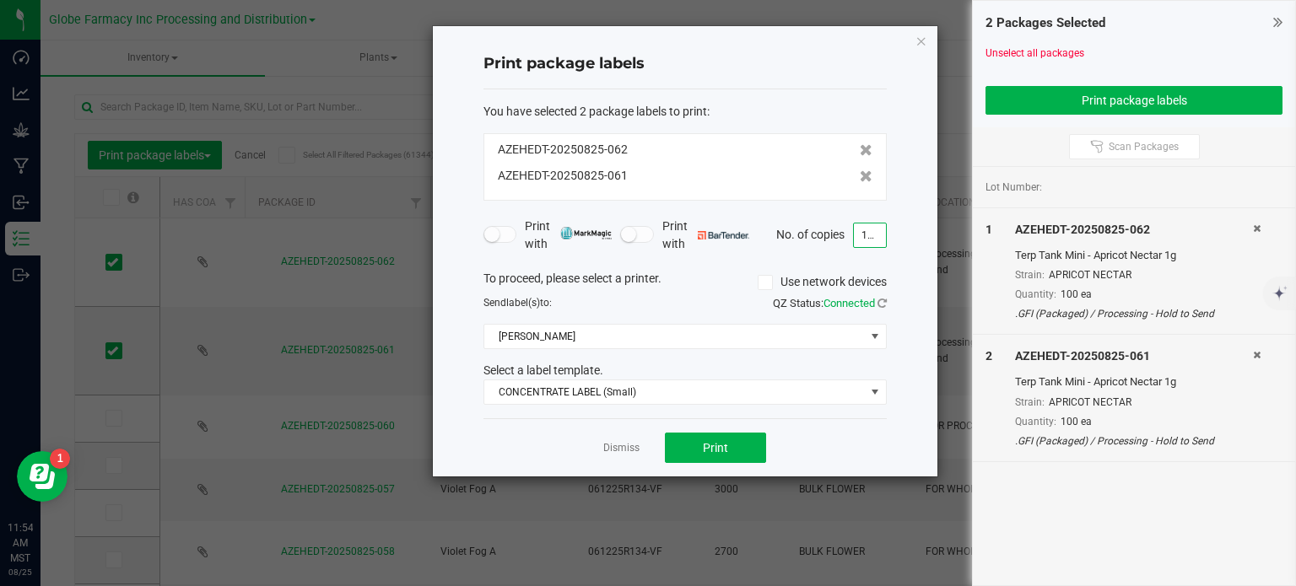
type input "100"
click at [918, 225] on div "Print package labels You have selected 2 package labels to print : AZEHEDT-2025…" at bounding box center [685, 251] width 505 height 451
click at [728, 454] on button "Print" at bounding box center [715, 448] width 101 height 30
drag, startPoint x: 921, startPoint y: 41, endPoint x: 402, endPoint y: 163, distance: 533.2
click at [921, 41] on icon "button" at bounding box center [922, 40] width 12 height 20
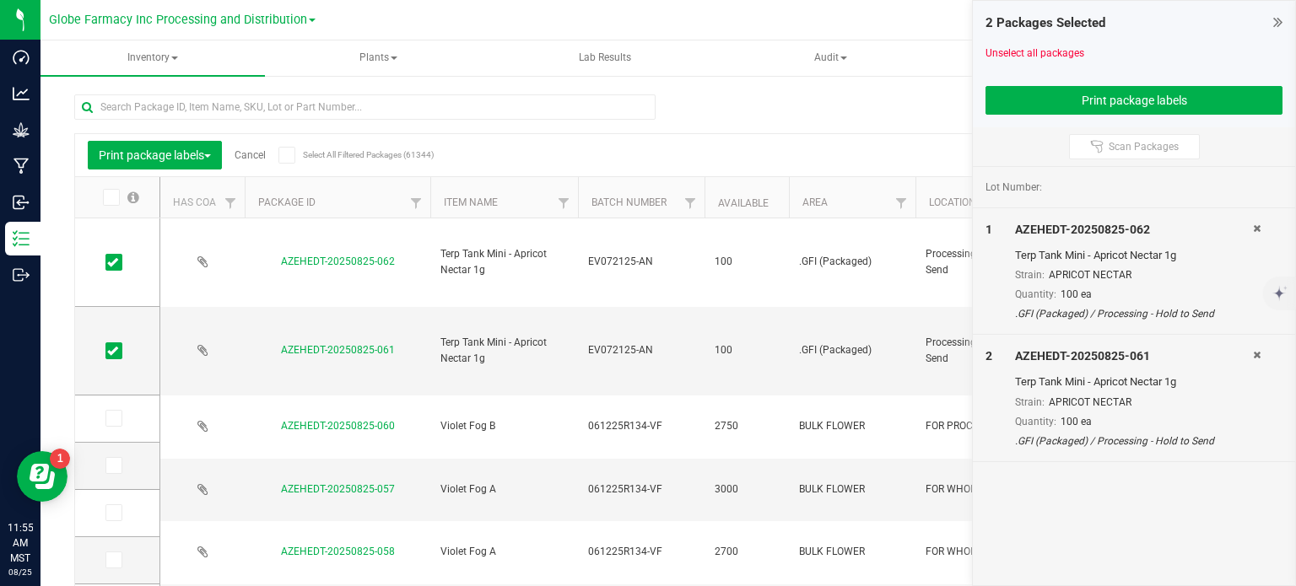
click at [260, 160] on link "Cancel" at bounding box center [250, 155] width 31 height 12
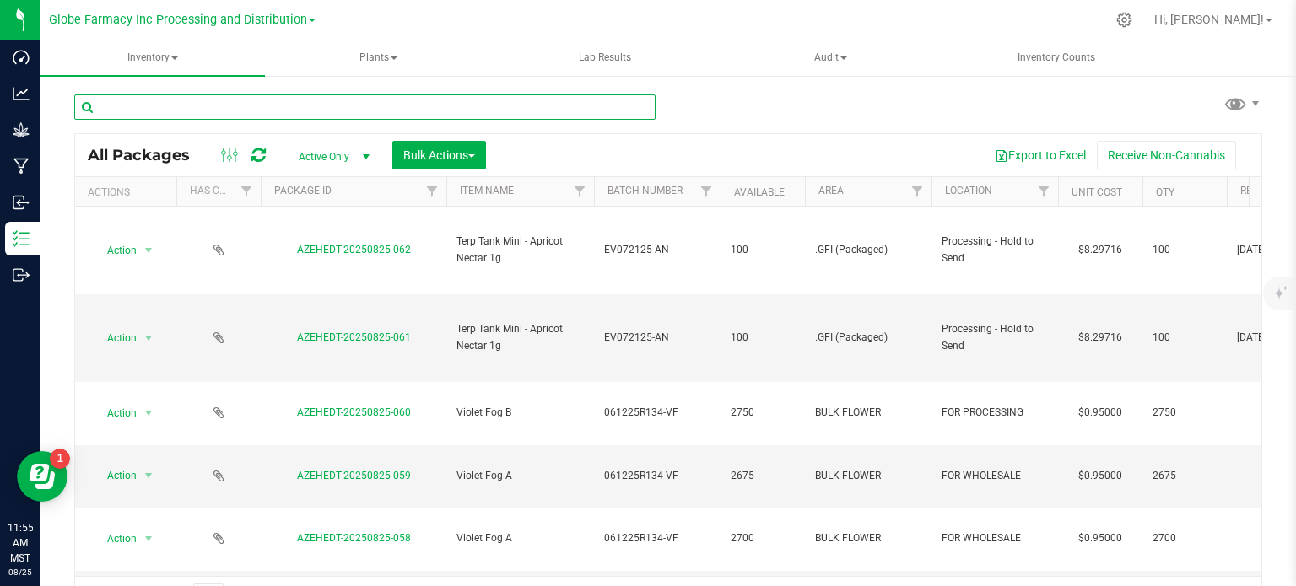
click at [235, 117] on input "text" at bounding box center [364, 107] width 581 height 25
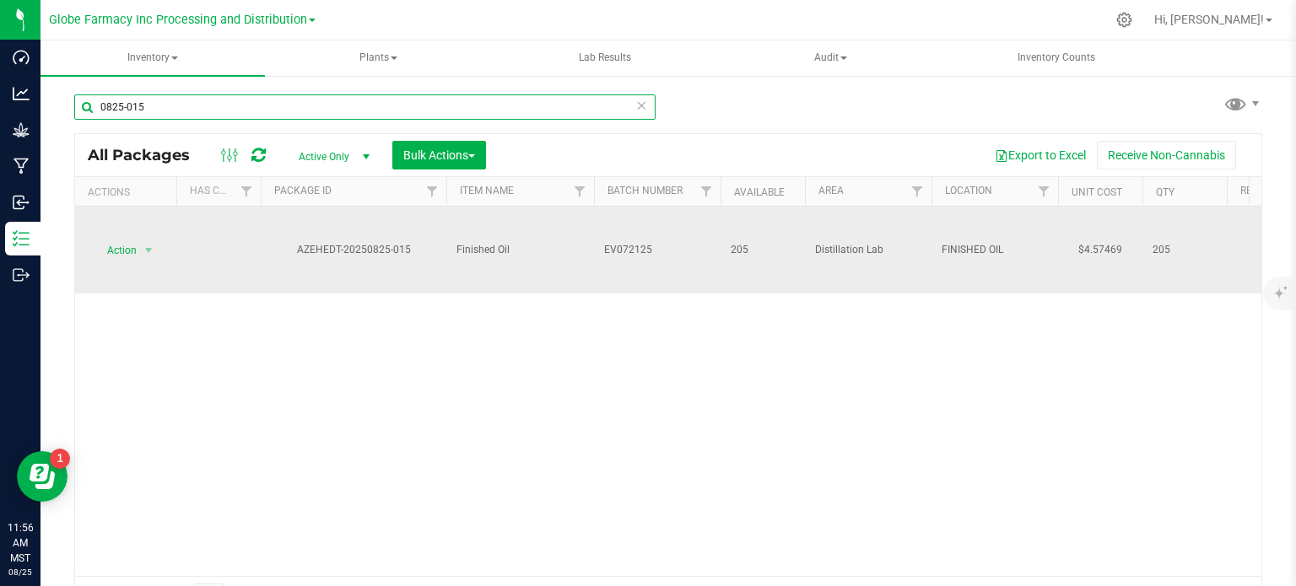
type input "0825-015"
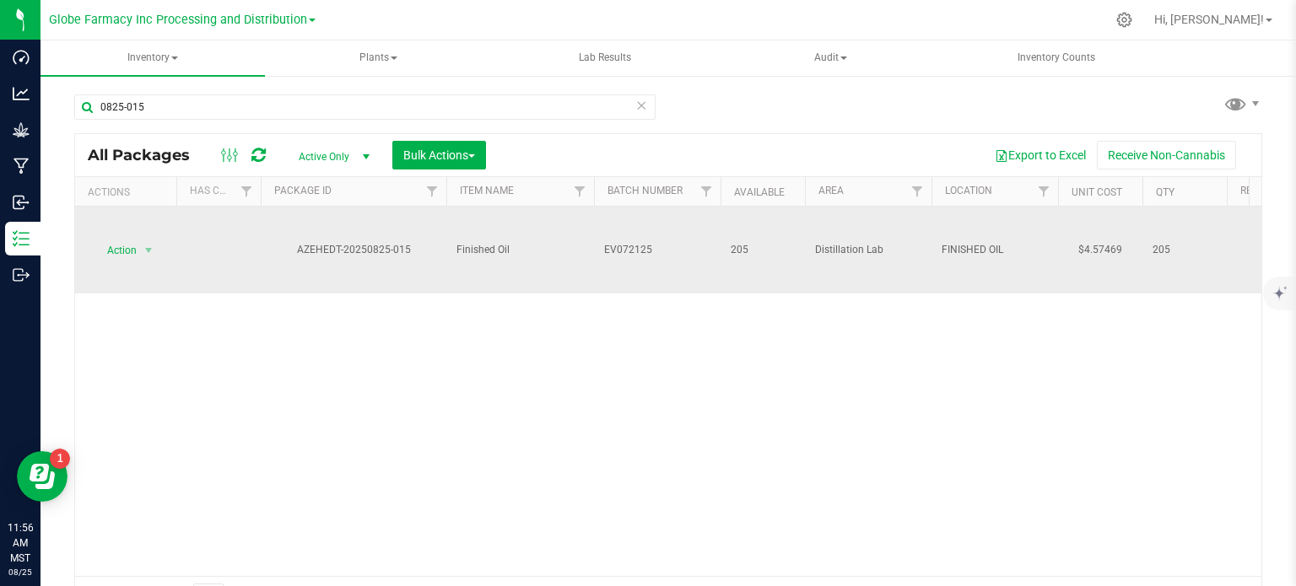
click at [654, 250] on span "EV072125" at bounding box center [657, 250] width 106 height 16
type input "EV072125-KBB"
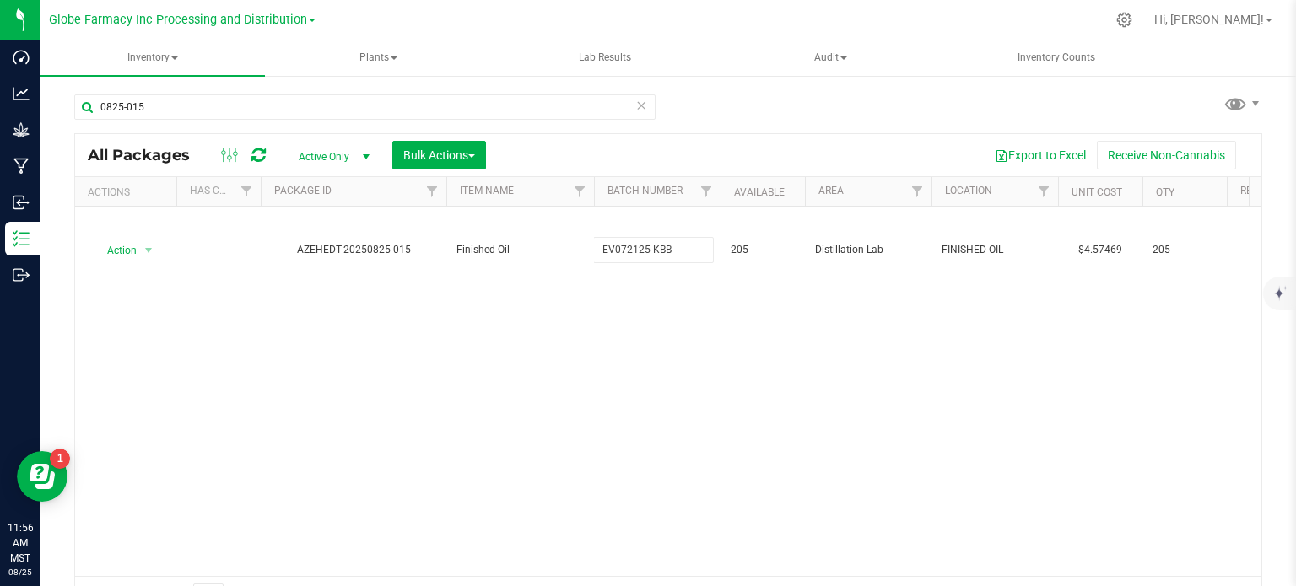
click at [678, 313] on div "All Packages Active Only Active Only Lab Samples Locked All Bulk Actions Add to…" at bounding box center [668, 375] width 1188 height 484
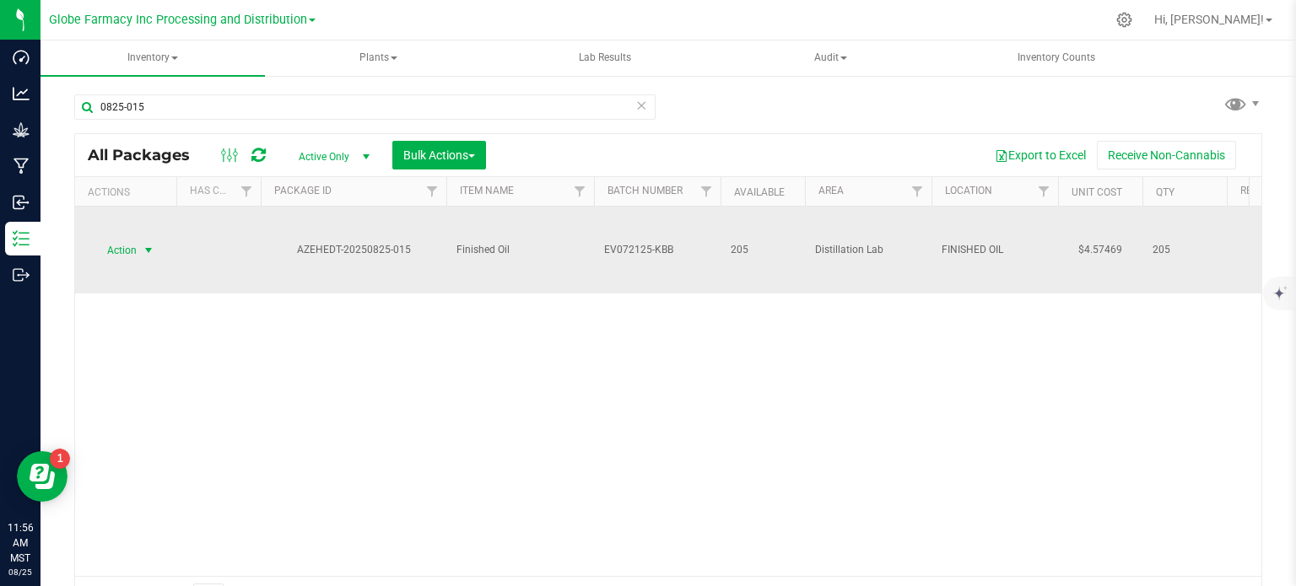
drag, startPoint x: 145, startPoint y: 251, endPoint x: 138, endPoint y: 238, distance: 15.1
click at [145, 251] on span "select" at bounding box center [149, 251] width 14 height 14
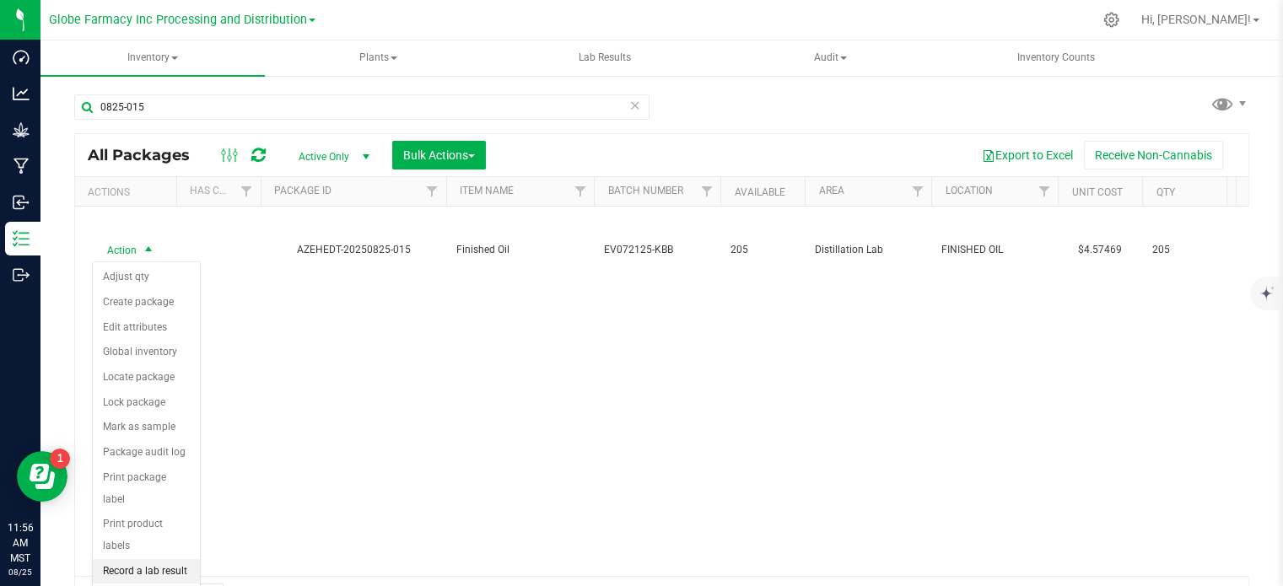
click at [141, 559] on li "Record a lab result" at bounding box center [146, 571] width 107 height 25
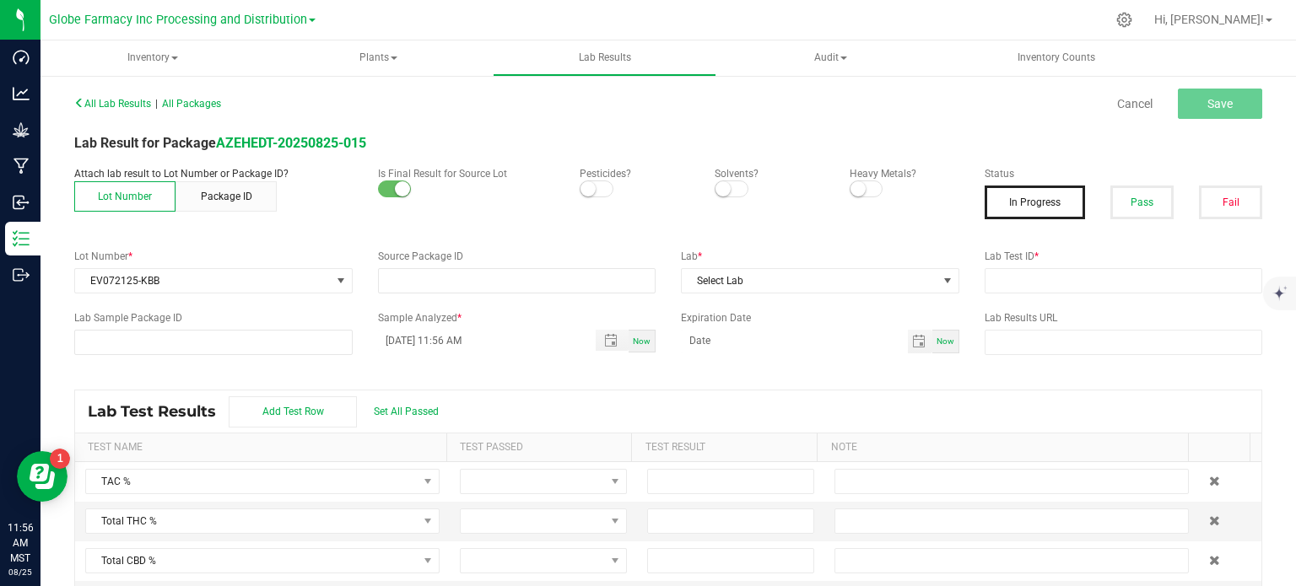
type input "AZEHEDT-20250825-015"
click at [1139, 210] on button "Pass" at bounding box center [1141, 203] width 63 height 34
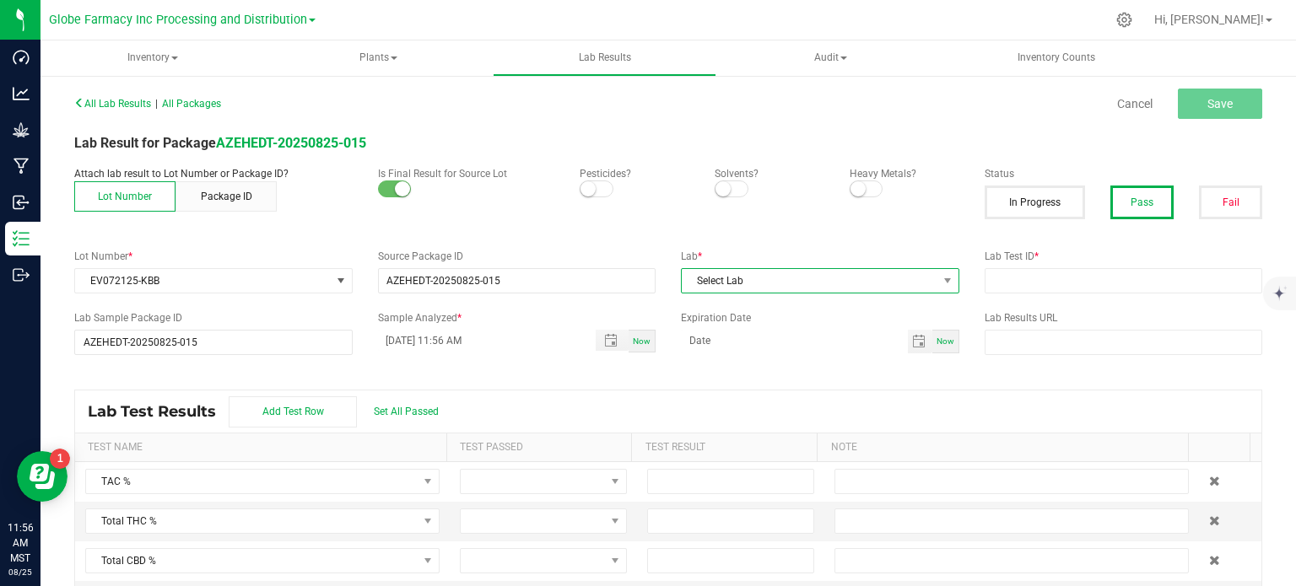
click at [790, 284] on span "Select Lab" at bounding box center [810, 281] width 256 height 24
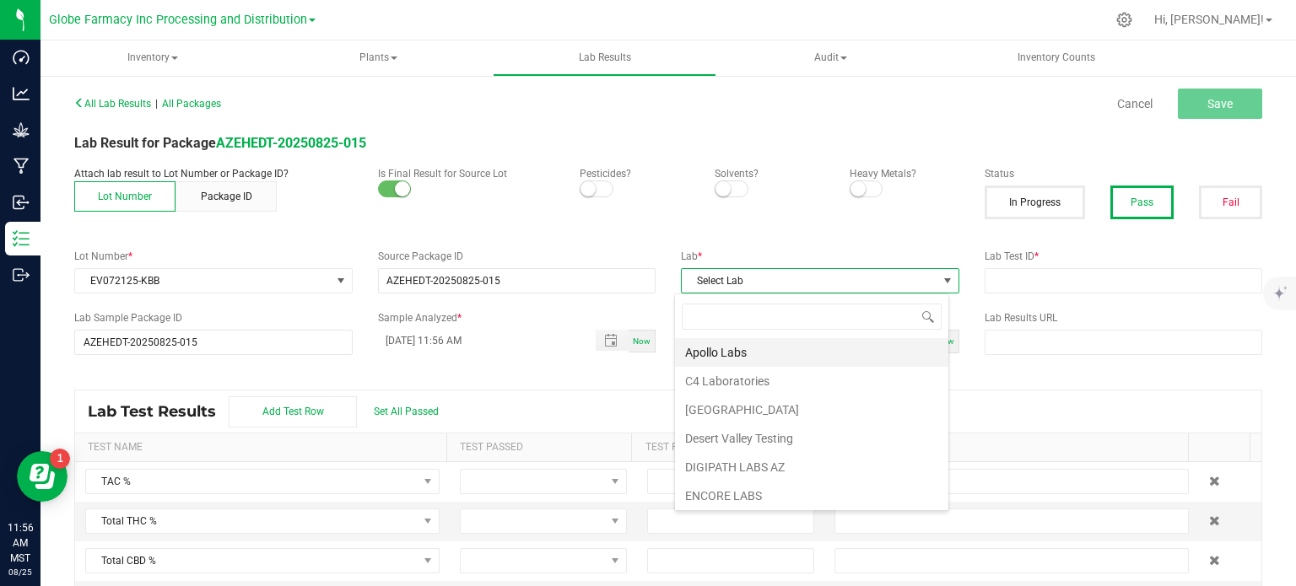
scroll to position [24, 274]
click at [761, 354] on li "Apollo Labs" at bounding box center [811, 352] width 273 height 29
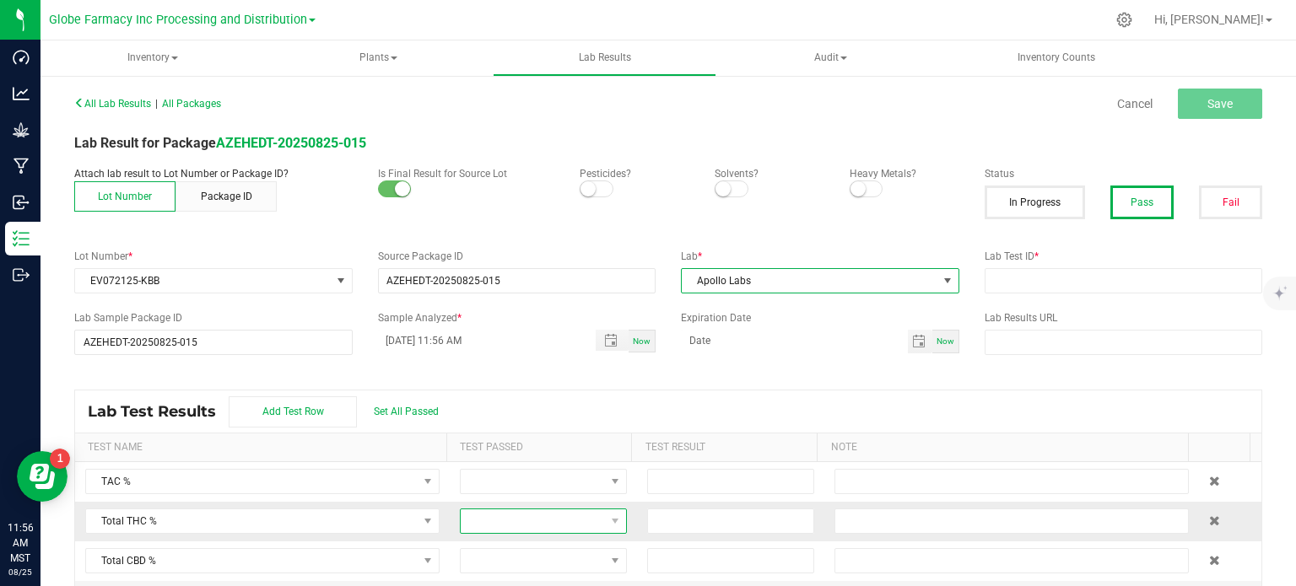
click at [476, 530] on span at bounding box center [533, 522] width 144 height 24
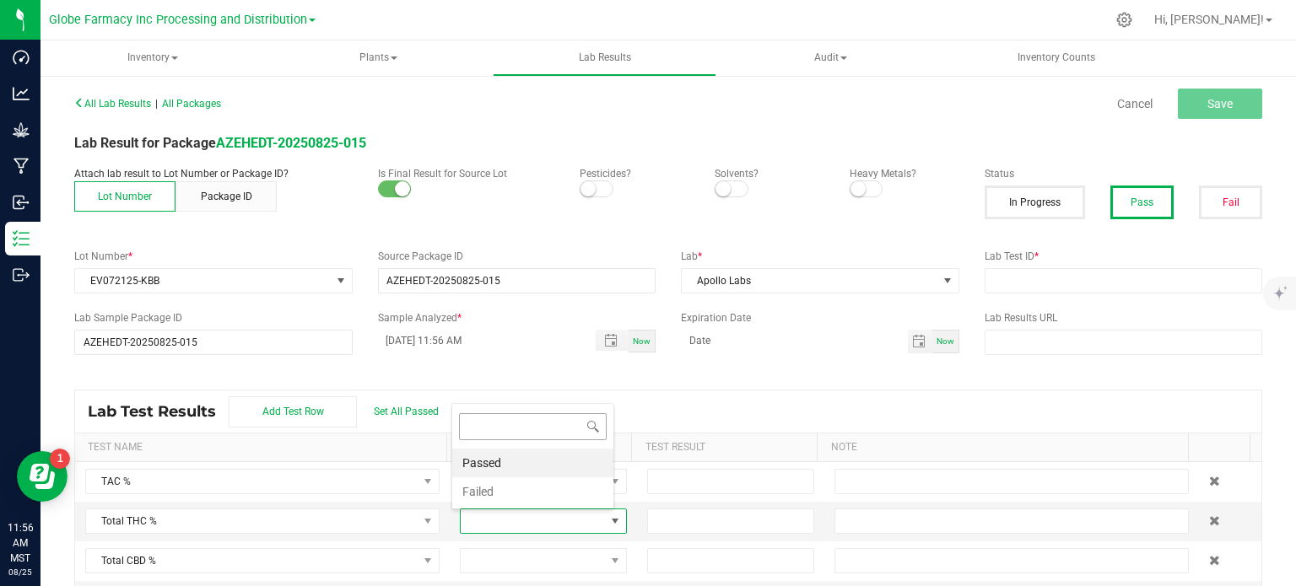
scroll to position [24, 160]
click at [516, 468] on li "Passed" at bounding box center [532, 463] width 161 height 29
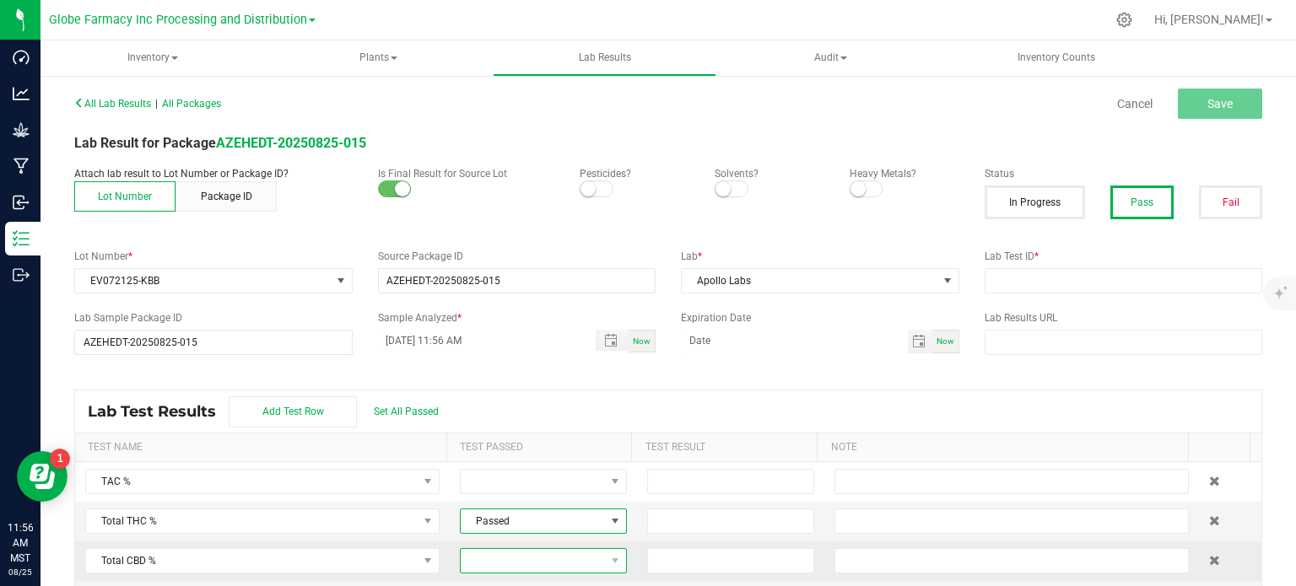
click at [533, 565] on span at bounding box center [533, 561] width 144 height 24
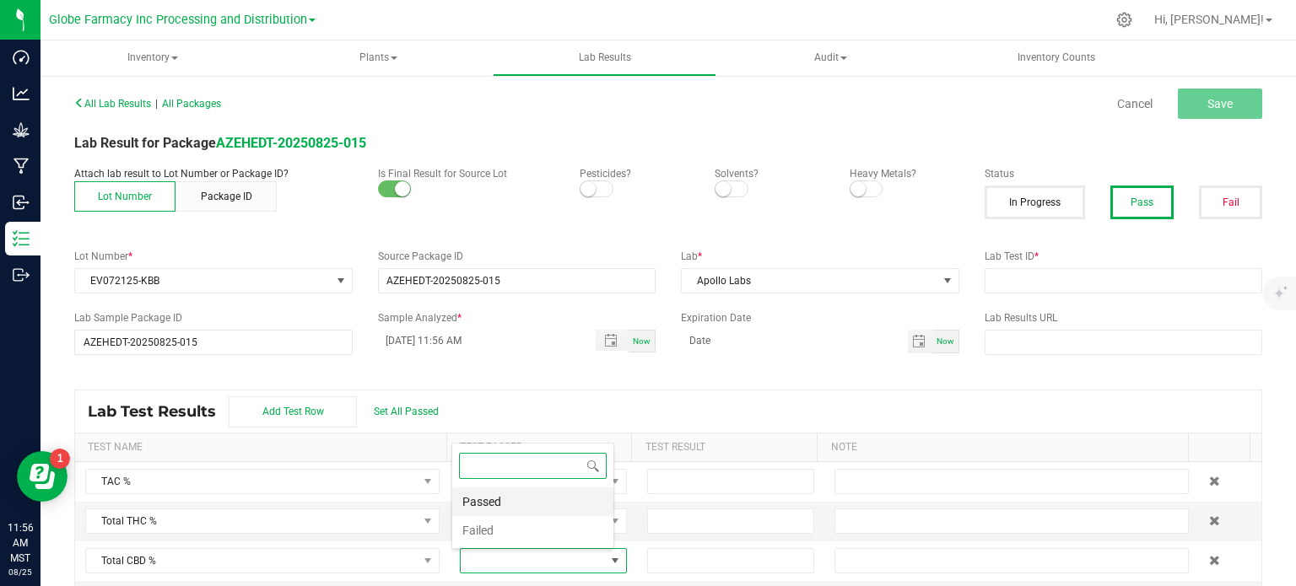
click at [545, 504] on li "Passed" at bounding box center [532, 502] width 161 height 29
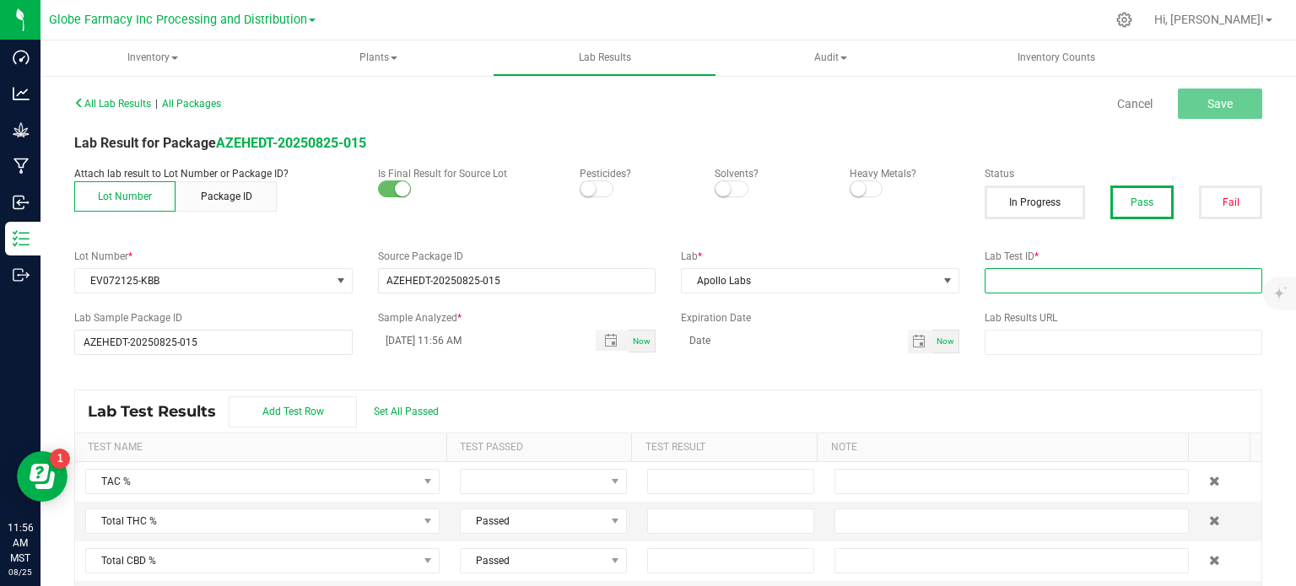
click at [996, 281] on input "text" at bounding box center [1124, 280] width 278 height 25
paste input "2508APO3580.17844"
type input "2508APO3580.17844"
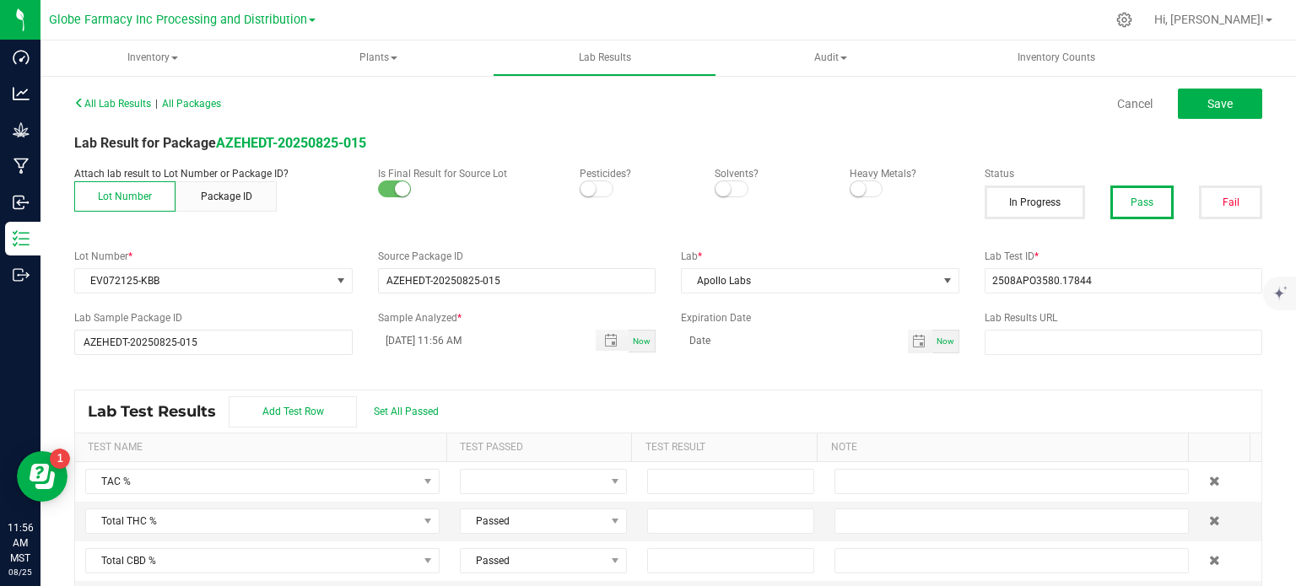
drag, startPoint x: 853, startPoint y: 407, endPoint x: 763, endPoint y: 360, distance: 101.5
click at [853, 407] on div "Lab Test Results Add Test Row Set All Passed" at bounding box center [668, 412] width 1186 height 42
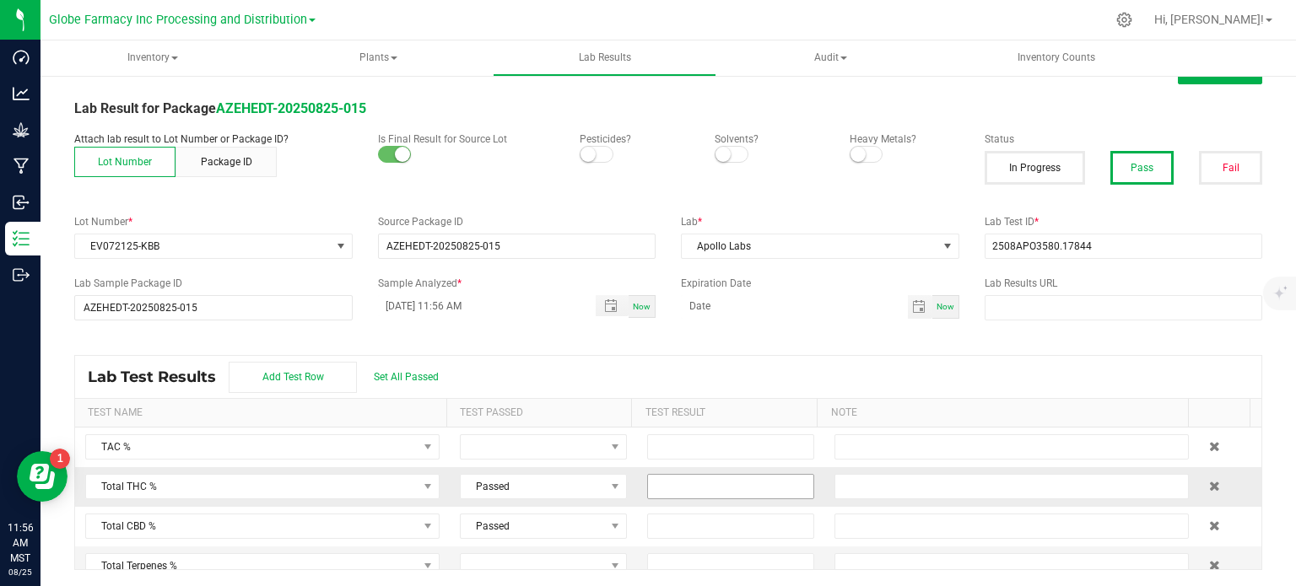
click at [689, 486] on input at bounding box center [730, 487] width 165 height 24
paste input "88.2362"
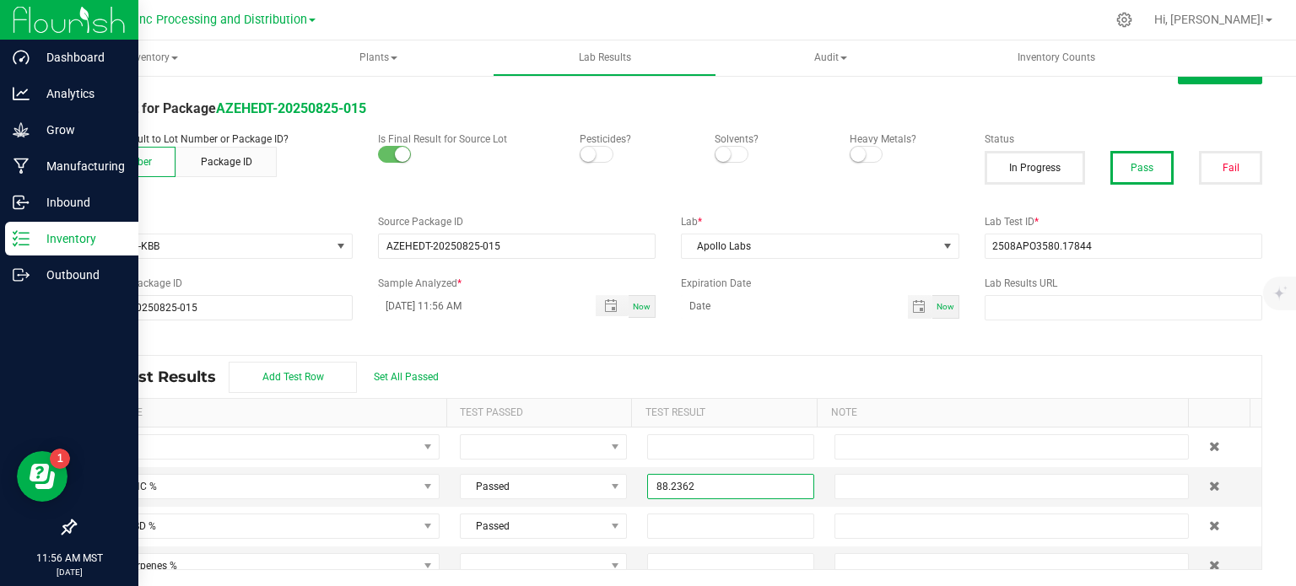
type input "88.2362"
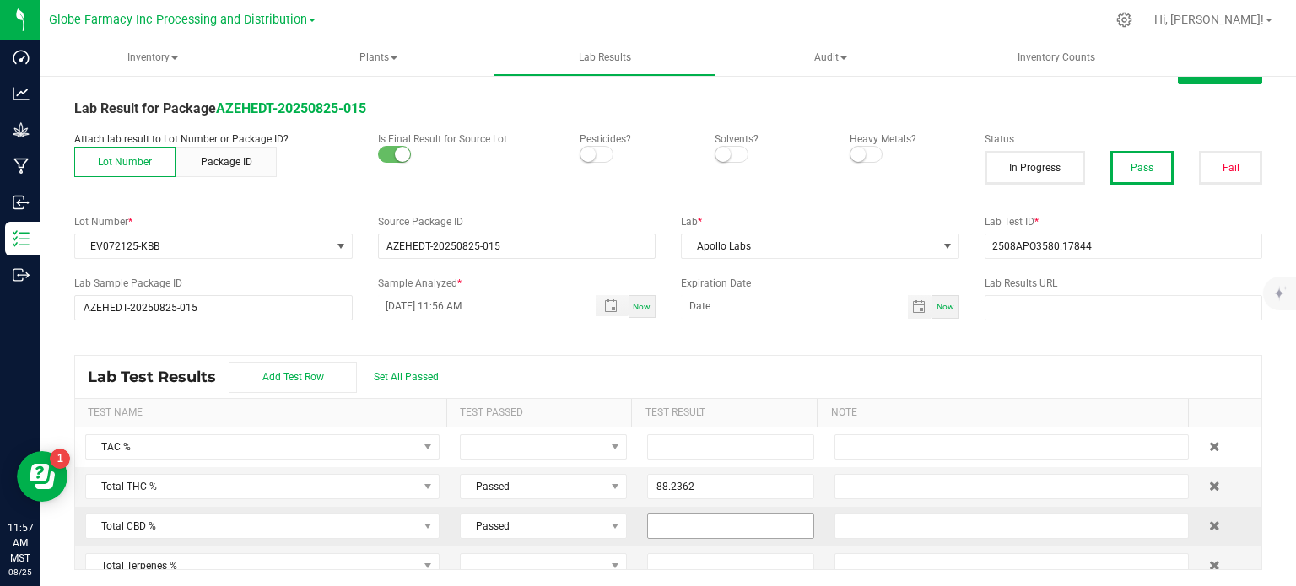
drag, startPoint x: 732, startPoint y: 512, endPoint x: 730, endPoint y: 526, distance: 13.7
click at [732, 514] on span at bounding box center [730, 526] width 167 height 25
paste input "0.2387"
type input "0.2387"
drag, startPoint x: 699, startPoint y: 379, endPoint x: 722, endPoint y: 380, distance: 23.6
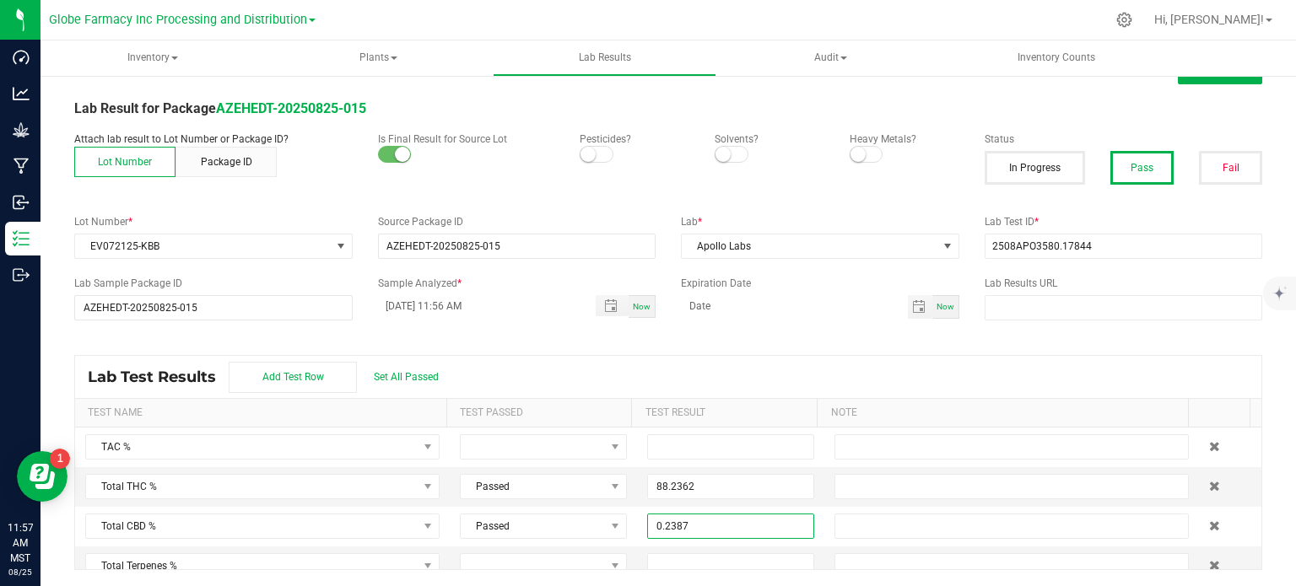
click at [700, 379] on div "Lab Test Results Add Test Row Set All Passed" at bounding box center [668, 377] width 1186 height 42
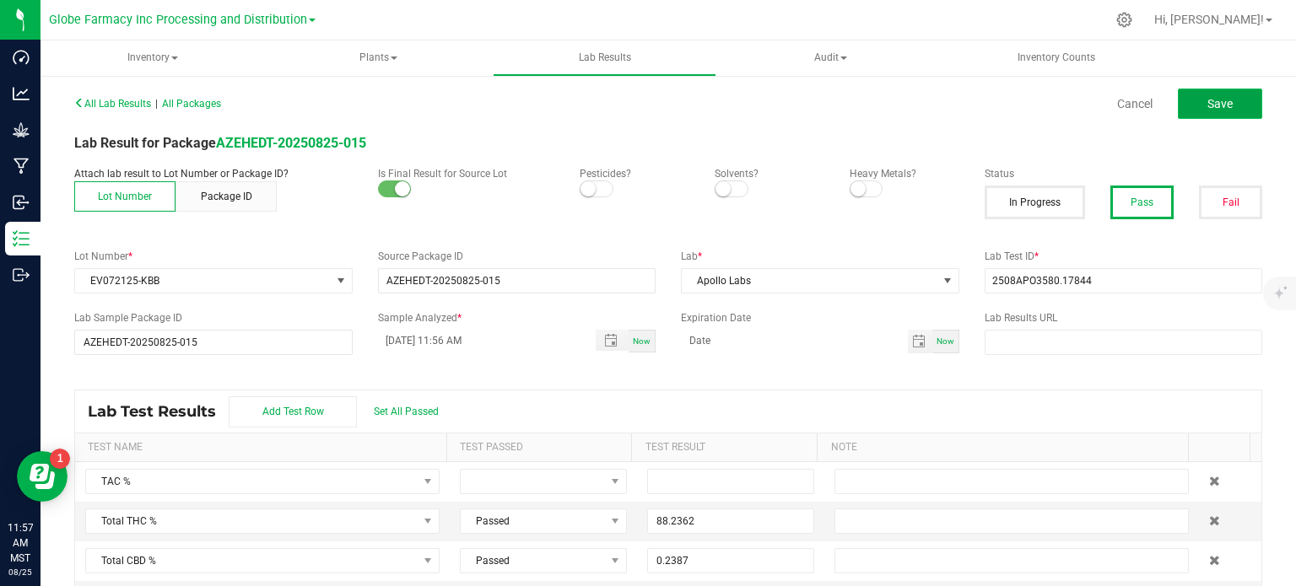
click at [1202, 114] on button "Save" at bounding box center [1220, 104] width 84 height 30
type input "88.2362"
type input "0.2387"
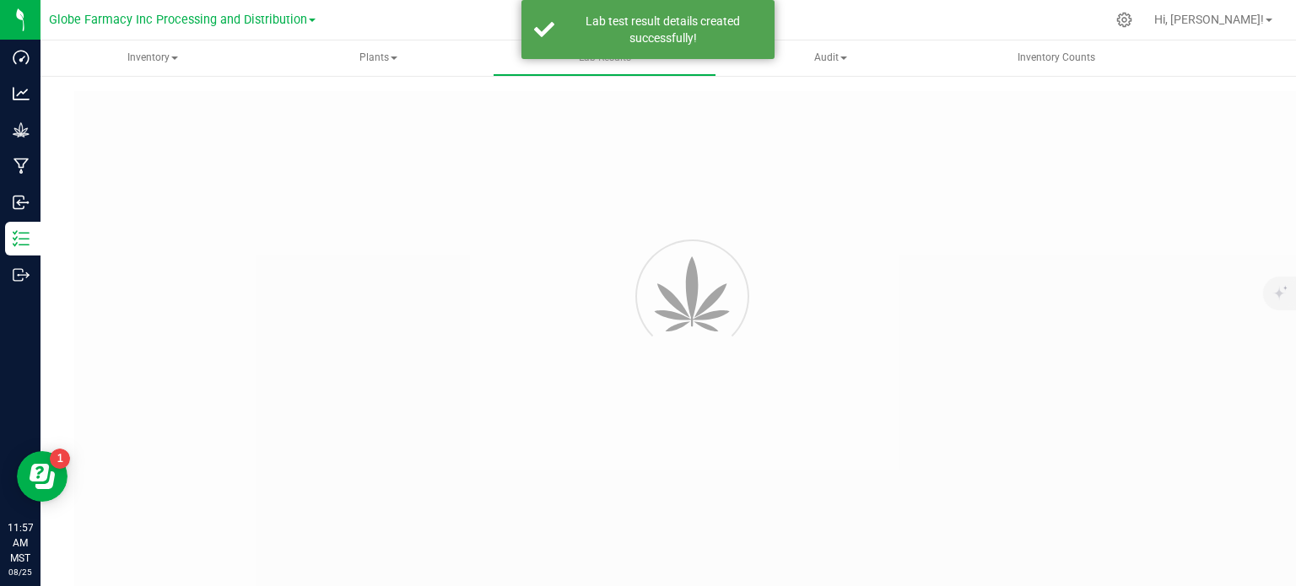
type input "AZEHEDT-20250825-015"
type input "2508APO3580.17844"
type input "AZEHEDT-20250825-015"
type input "08/25/2025 11:56 AM"
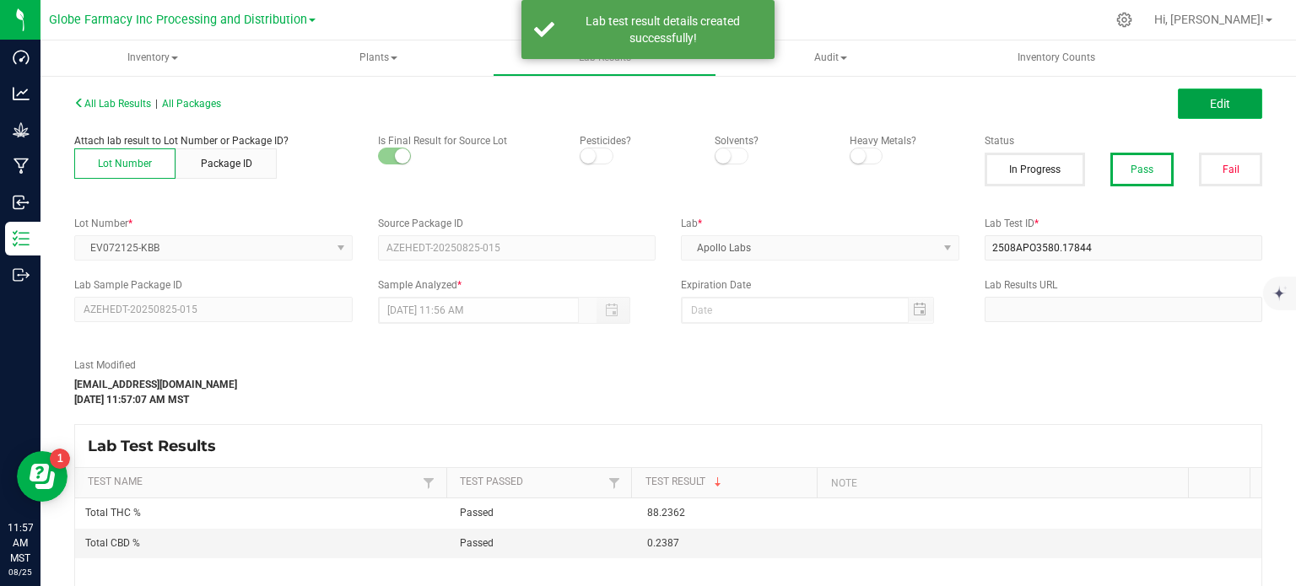
click at [1201, 116] on button "Edit" at bounding box center [1220, 104] width 84 height 30
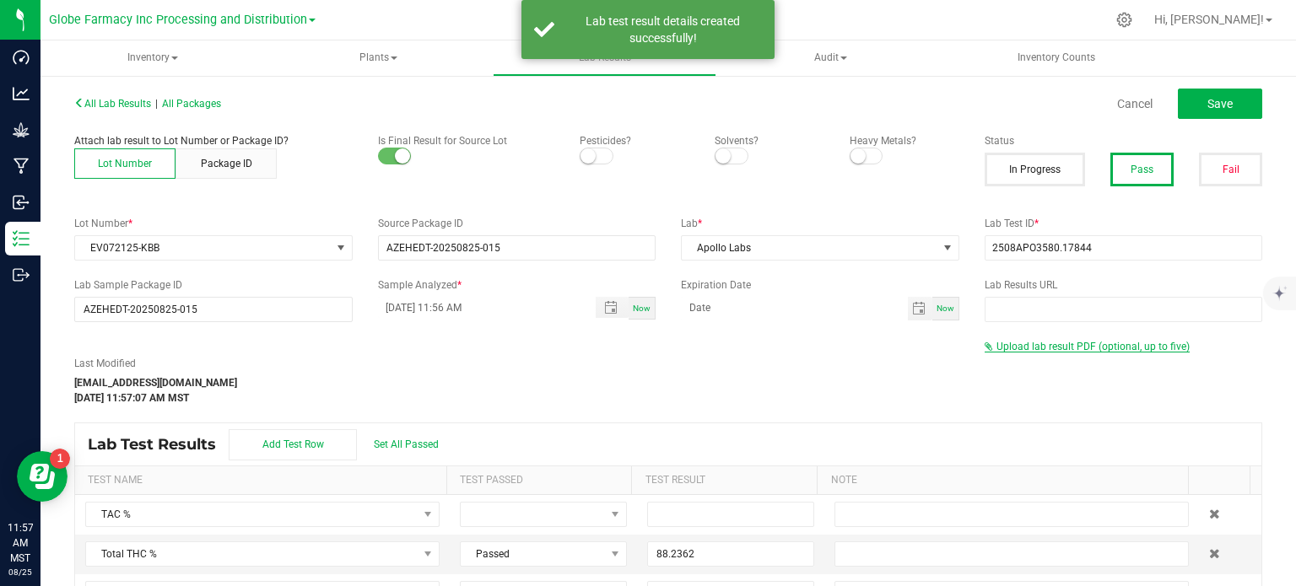
click at [1124, 347] on span "Upload lab result PDF (optional, up to five)" at bounding box center [1093, 347] width 193 height 12
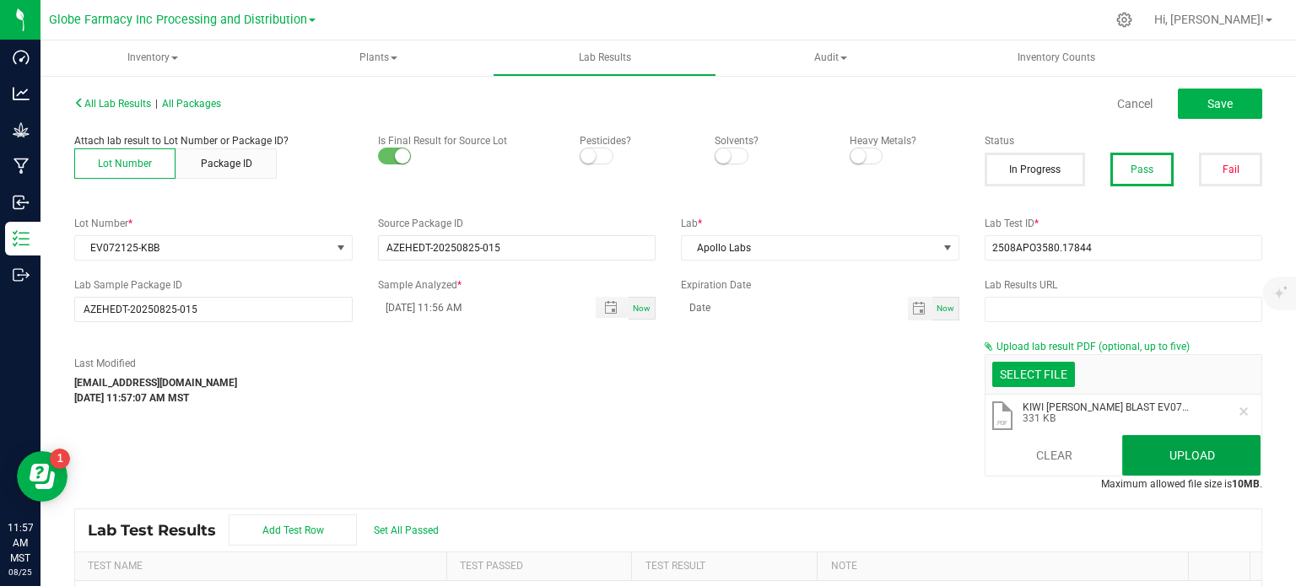
click at [1163, 444] on button "Upload" at bounding box center [1191, 455] width 138 height 41
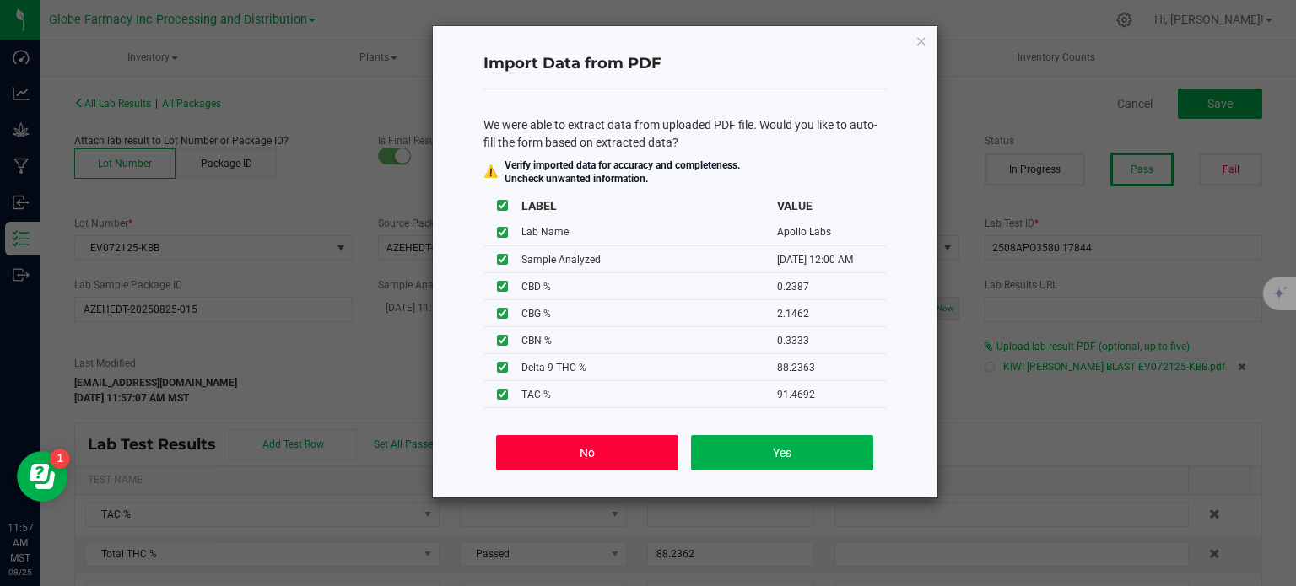
click at [624, 451] on button "No" at bounding box center [586, 452] width 181 height 35
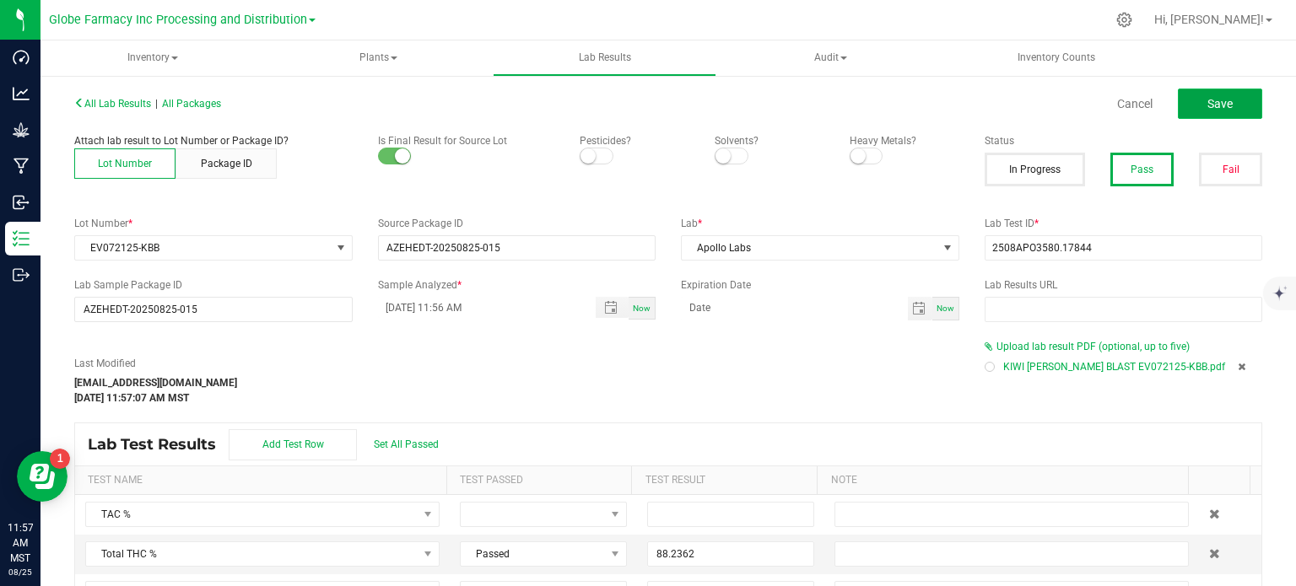
click at [1212, 114] on button "Save" at bounding box center [1220, 104] width 84 height 30
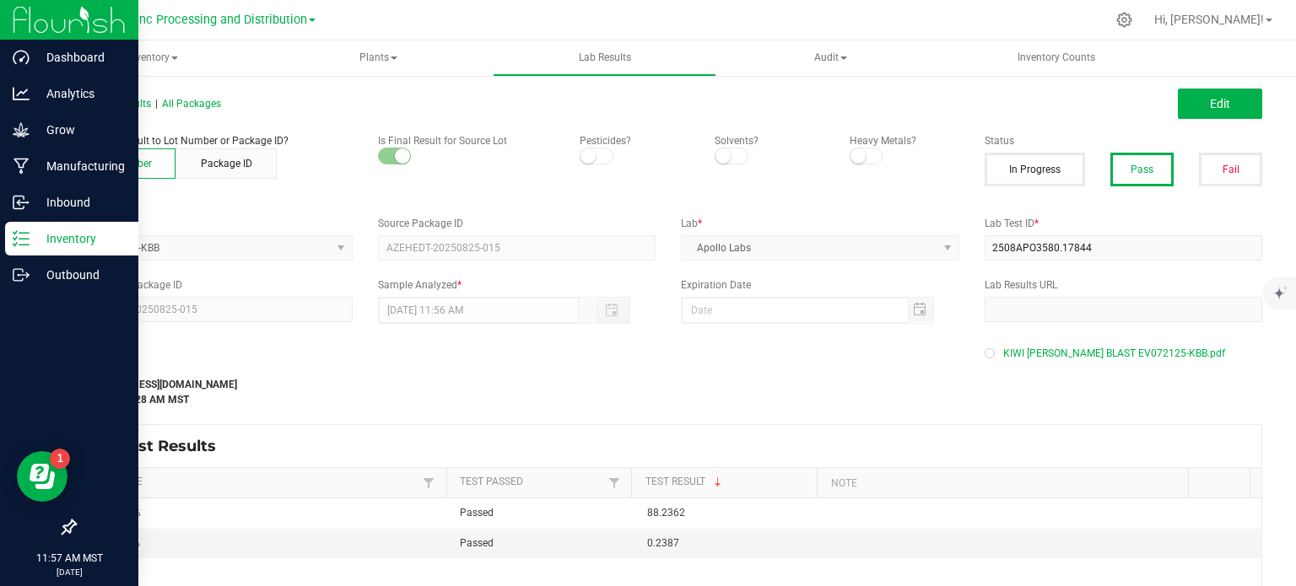
click at [23, 244] on icon at bounding box center [21, 238] width 17 height 17
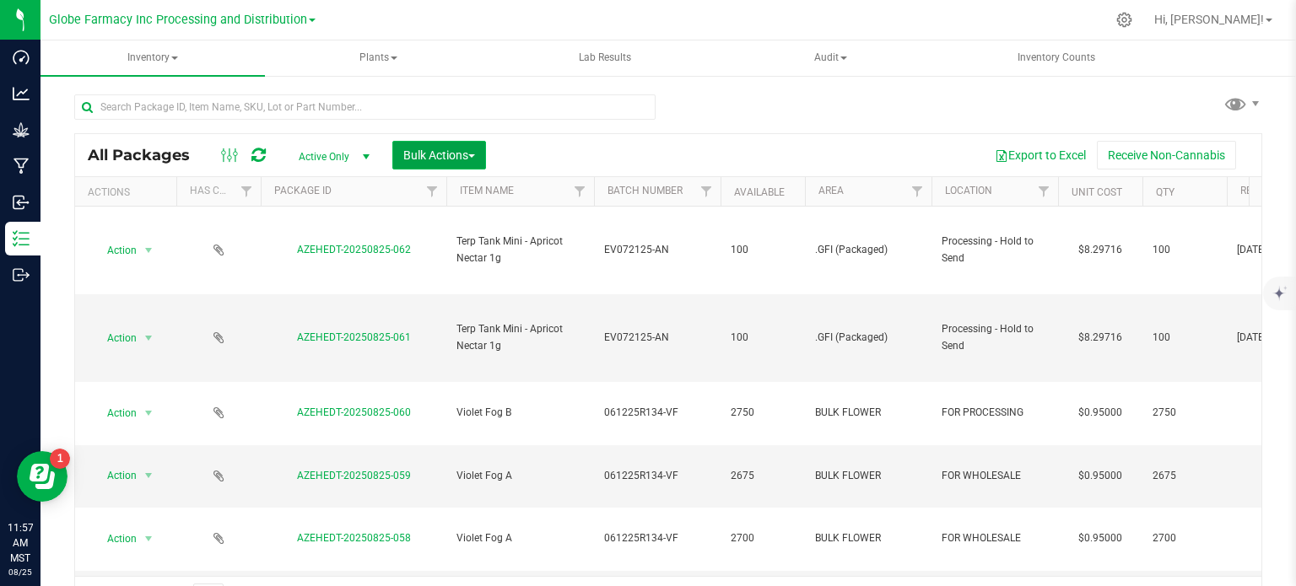
click at [415, 153] on span "Bulk Actions" at bounding box center [439, 156] width 72 height 14
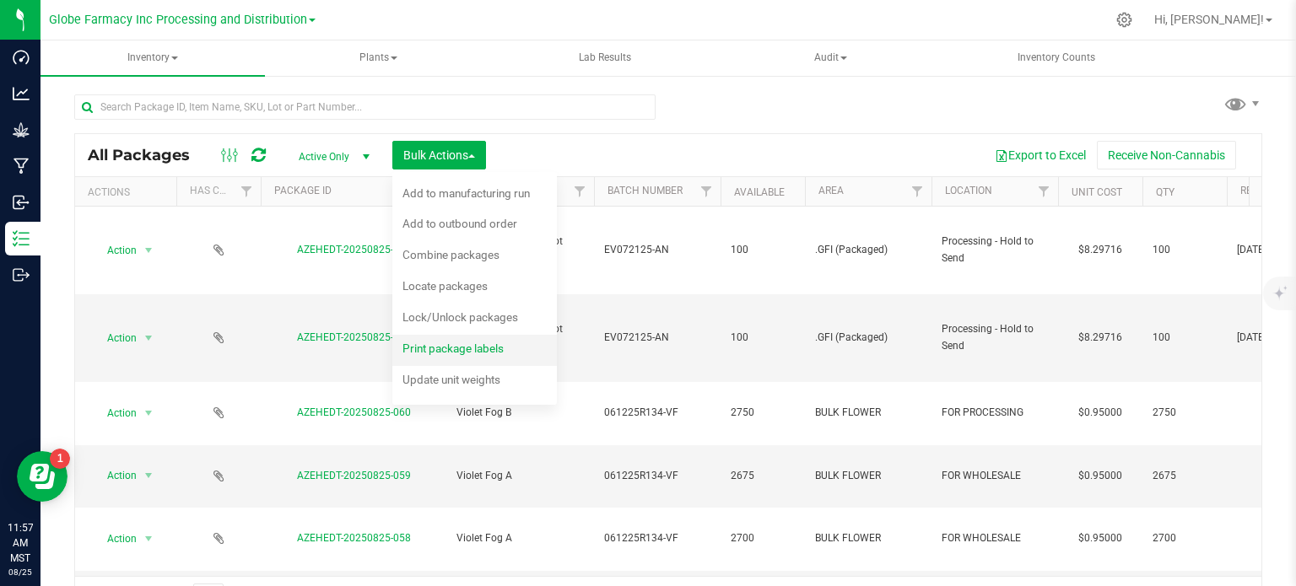
click at [473, 352] on span "Print package labels" at bounding box center [452, 349] width 101 height 14
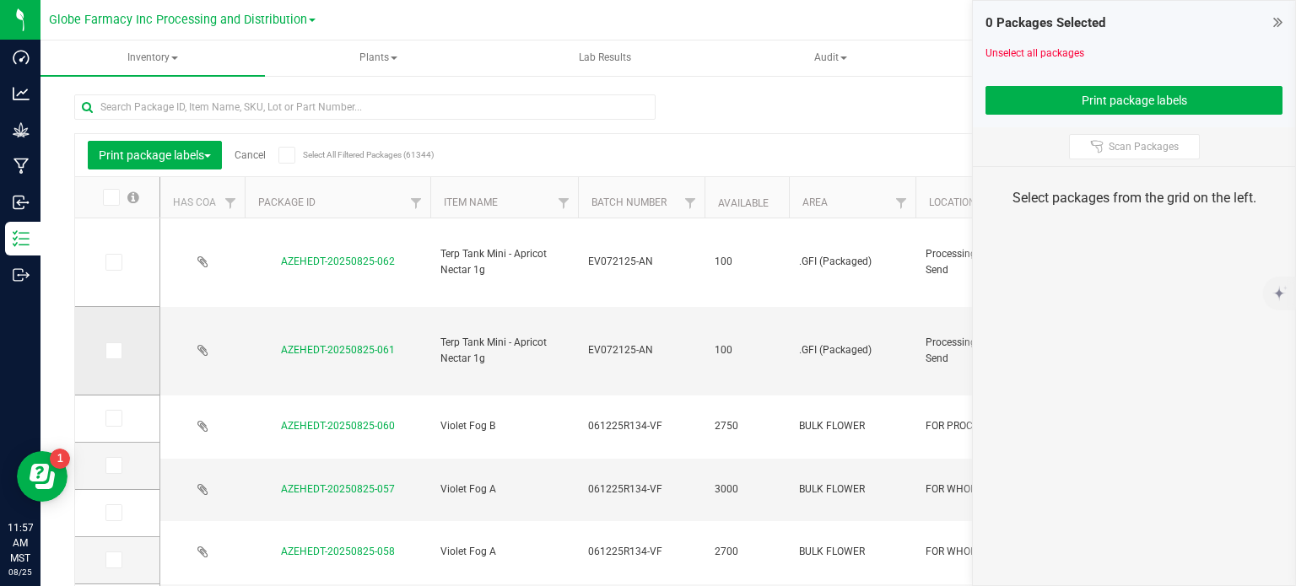
drag, startPoint x: 116, startPoint y: 266, endPoint x: 138, endPoint y: 313, distance: 51.7
click at [116, 262] on icon at bounding box center [112, 262] width 11 height 0
click at [0, 0] on input "checkbox" at bounding box center [0, 0] width 0 height 0
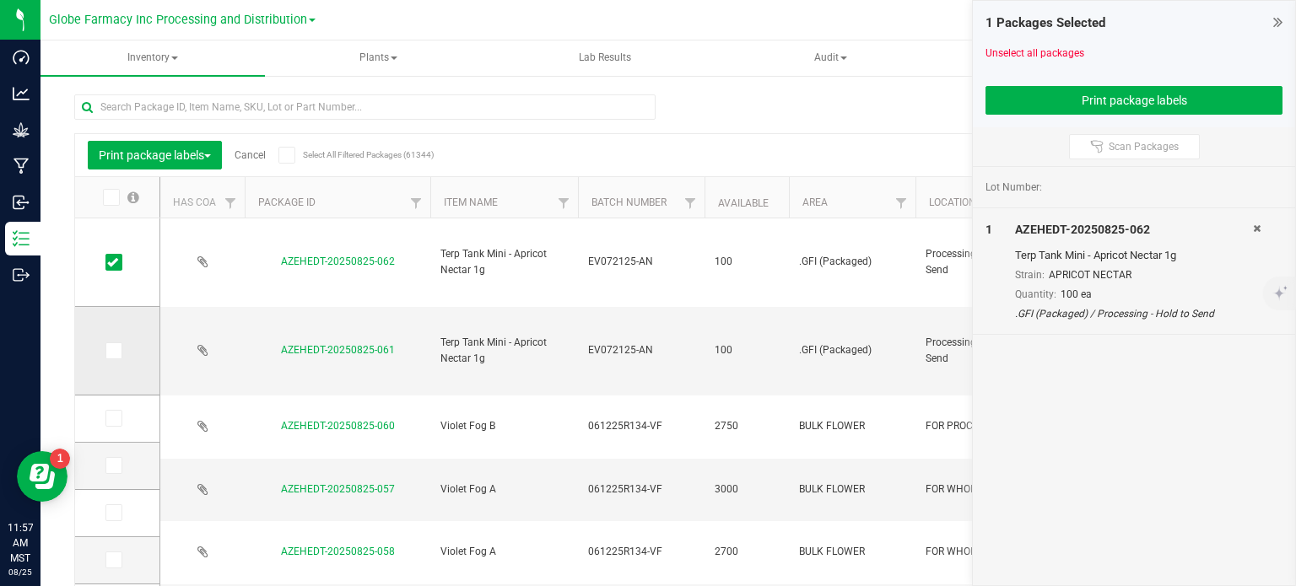
click at [114, 351] on icon at bounding box center [112, 351] width 11 height 0
click at [0, 0] on input "checkbox" at bounding box center [0, 0] width 0 height 0
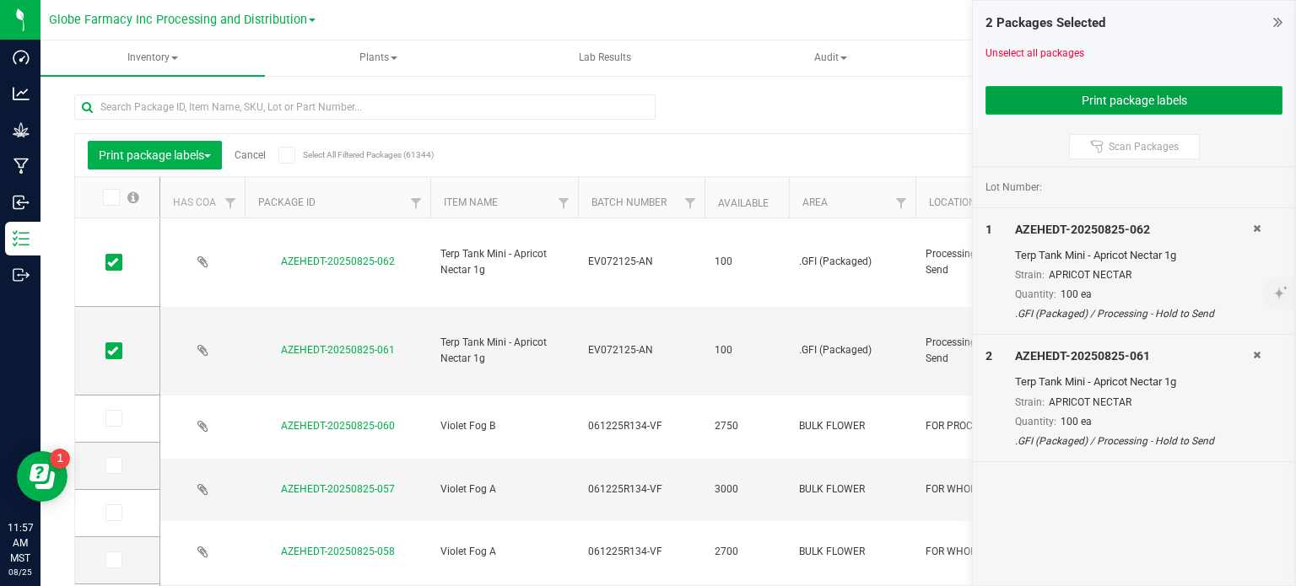
click at [1043, 104] on button "Print package labels" at bounding box center [1134, 100] width 297 height 29
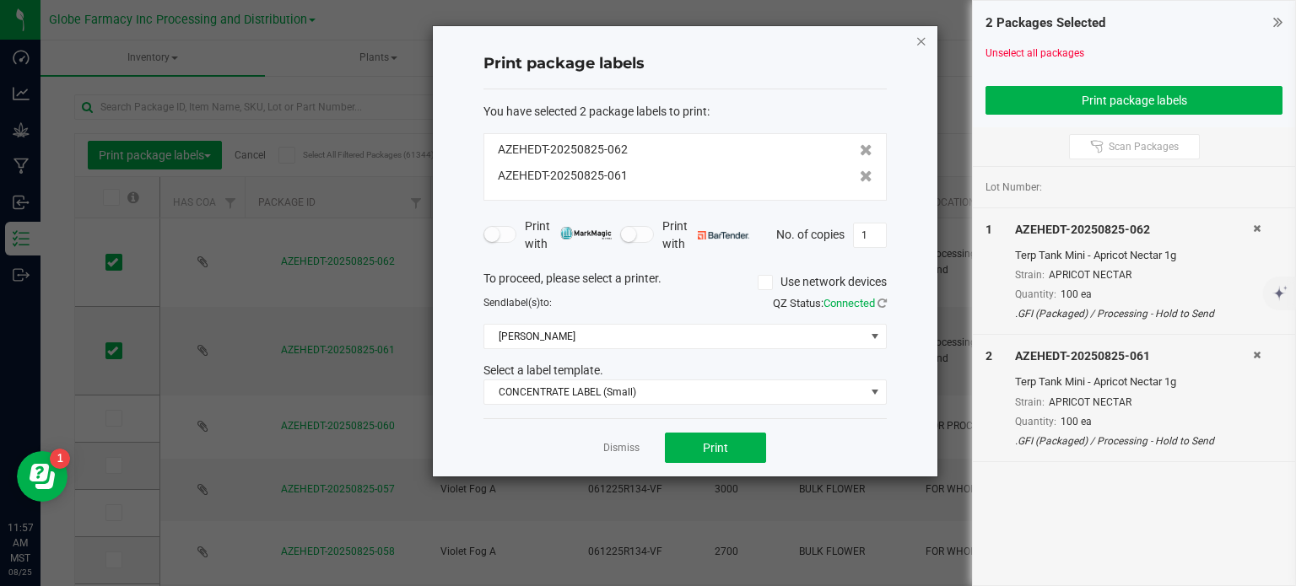
click at [923, 41] on icon "button" at bounding box center [922, 40] width 12 height 20
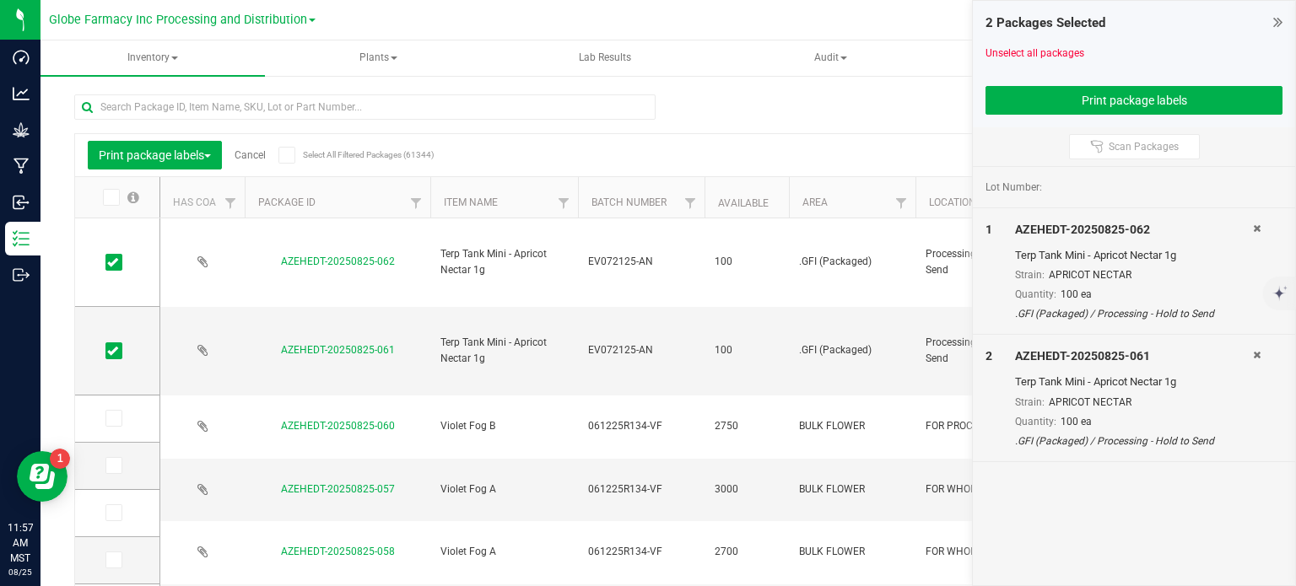
click at [1279, 23] on icon at bounding box center [1277, 22] width 9 height 17
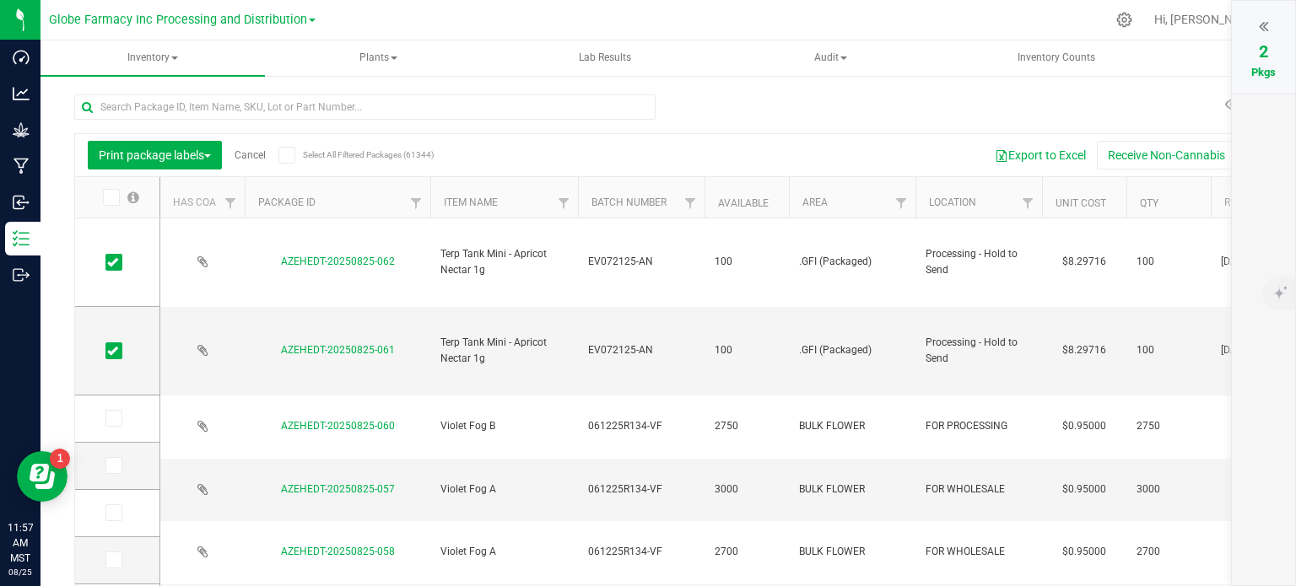
click at [251, 158] on link "Cancel" at bounding box center [250, 155] width 31 height 12
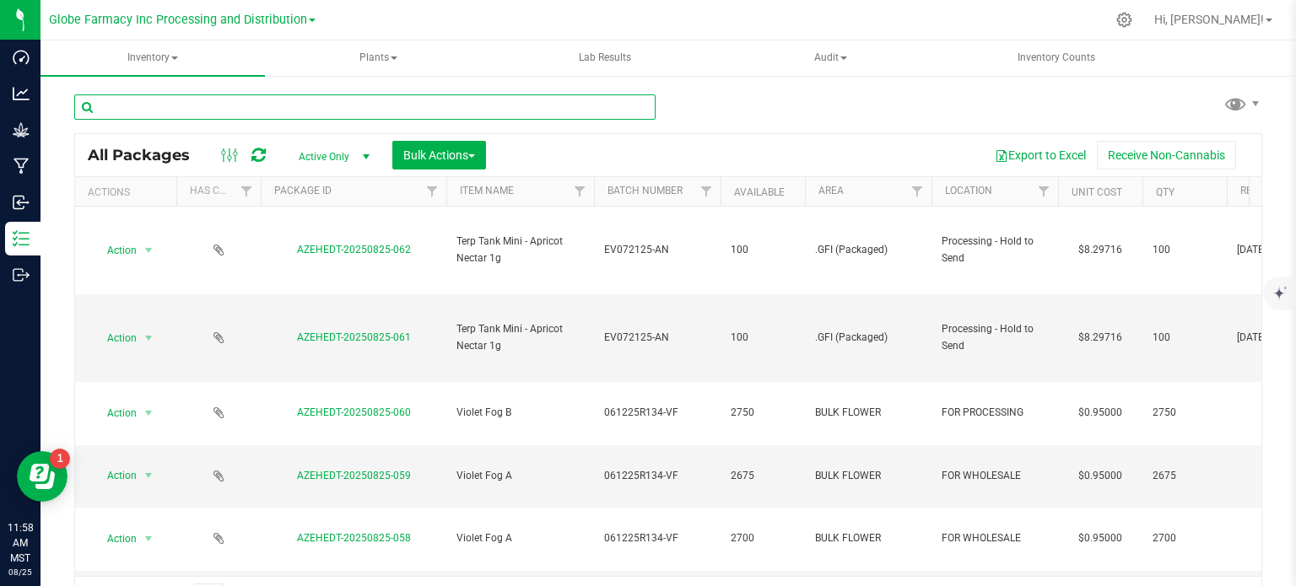
click at [356, 118] on input "text" at bounding box center [364, 107] width 581 height 25
type input "8"
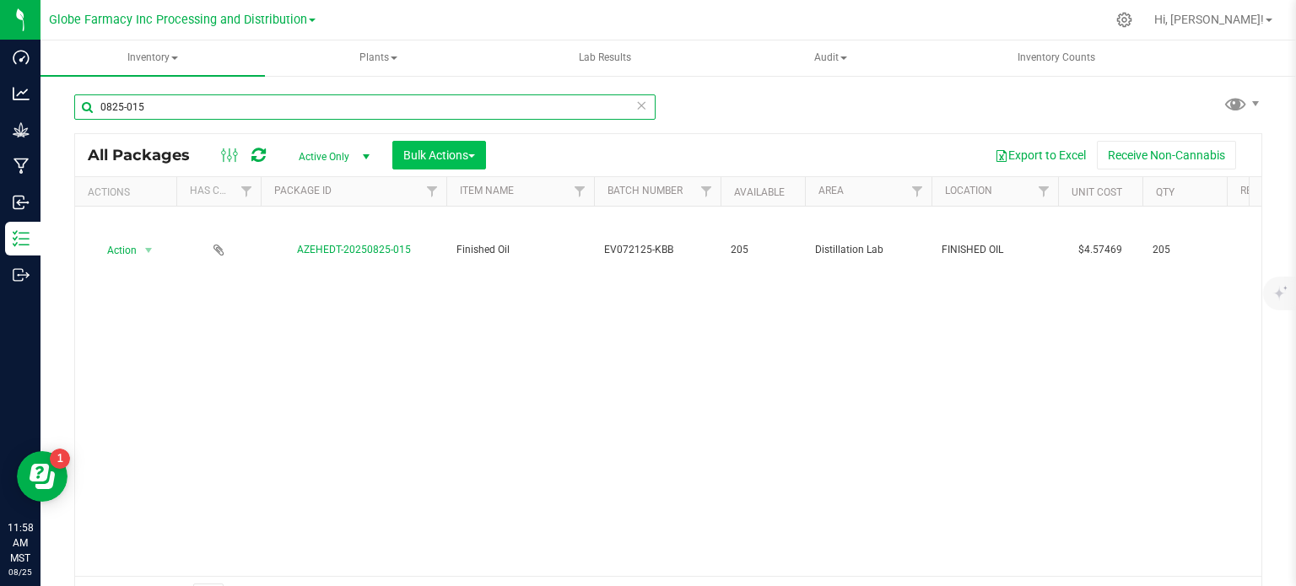
type input "0825-015"
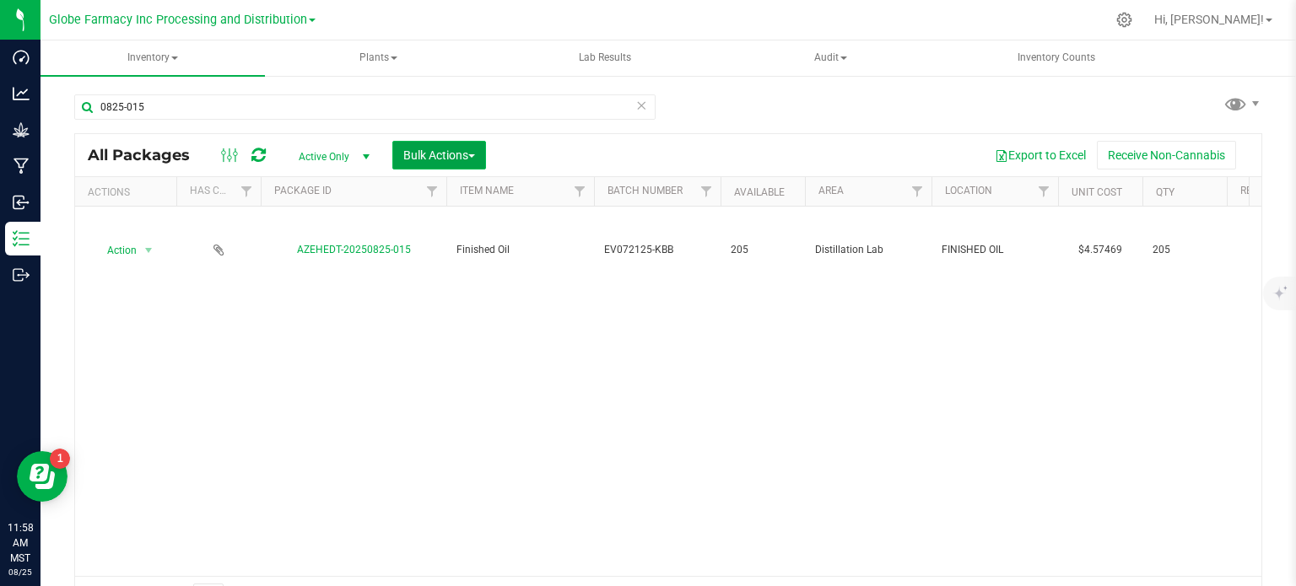
click at [451, 159] on span "Bulk Actions" at bounding box center [439, 156] width 72 height 14
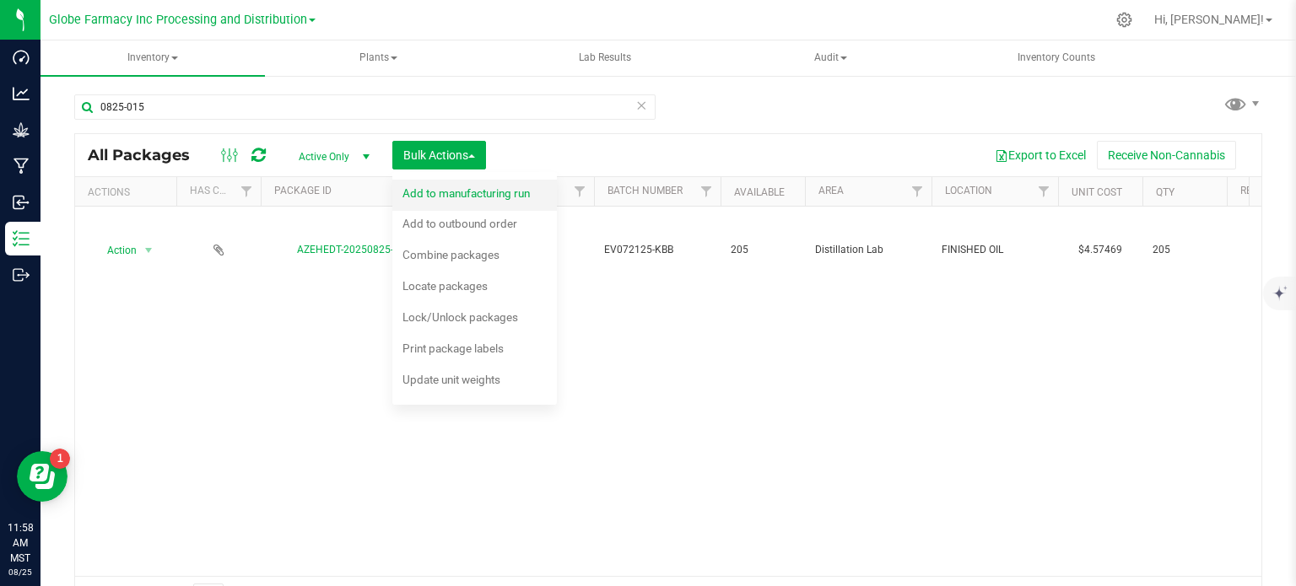
click at [452, 203] on div "Add to manufacturing run" at bounding box center [477, 195] width 150 height 27
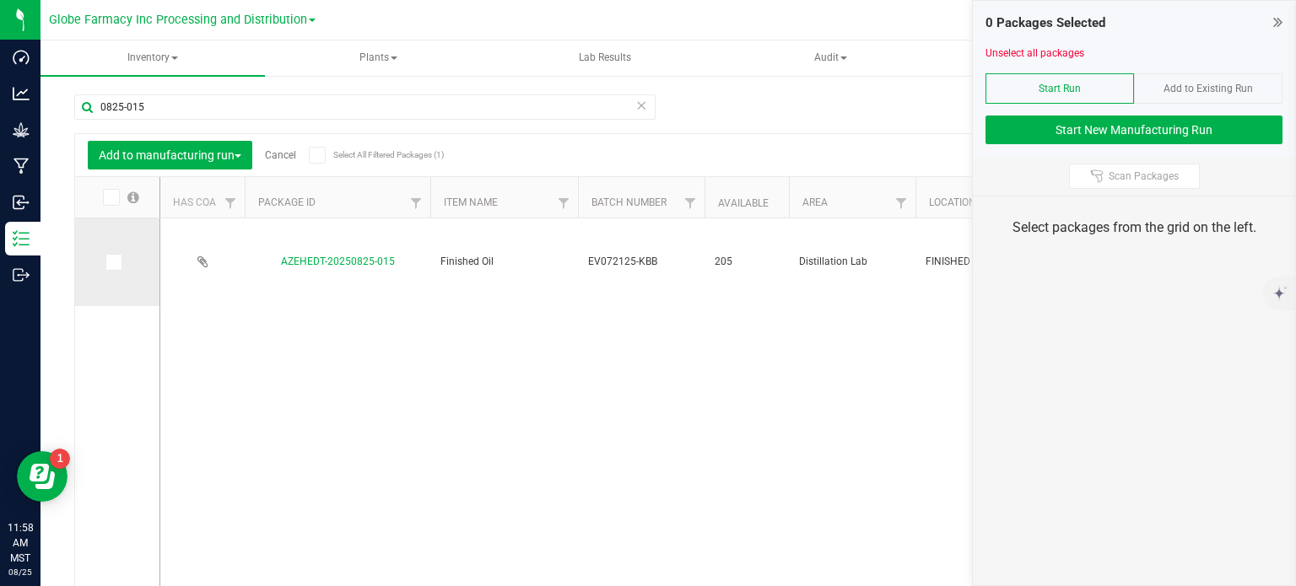
click at [122, 267] on label at bounding box center [117, 262] width 24 height 17
click at [0, 0] on input "checkbox" at bounding box center [0, 0] width 0 height 0
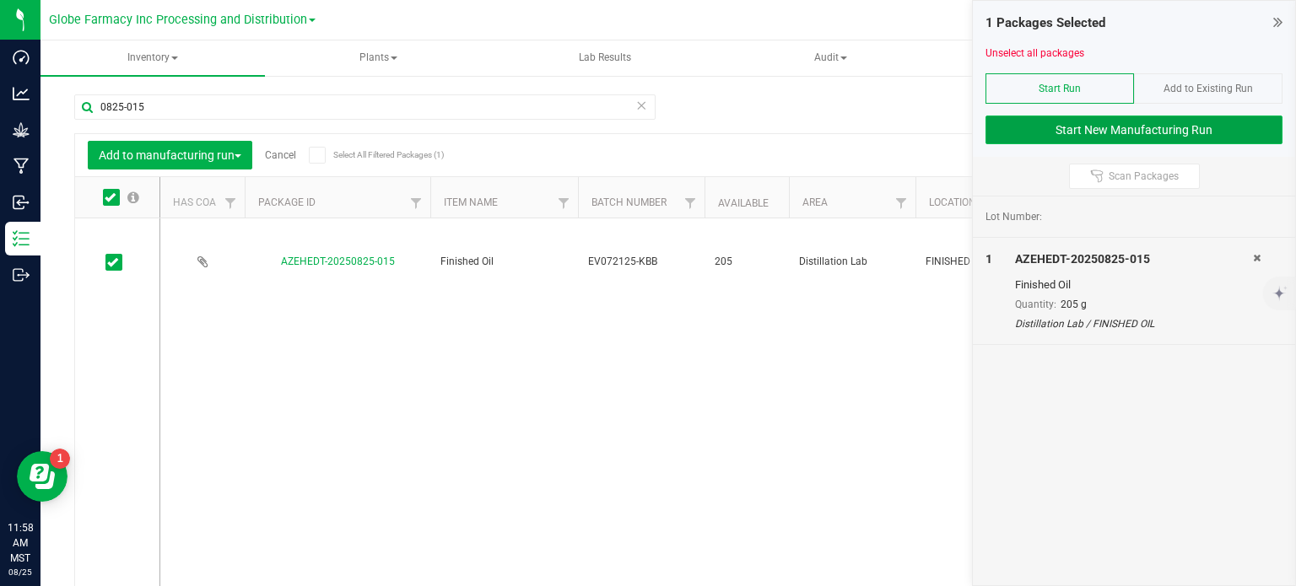
click at [1046, 127] on button "Start New Manufacturing Run" at bounding box center [1134, 130] width 297 height 29
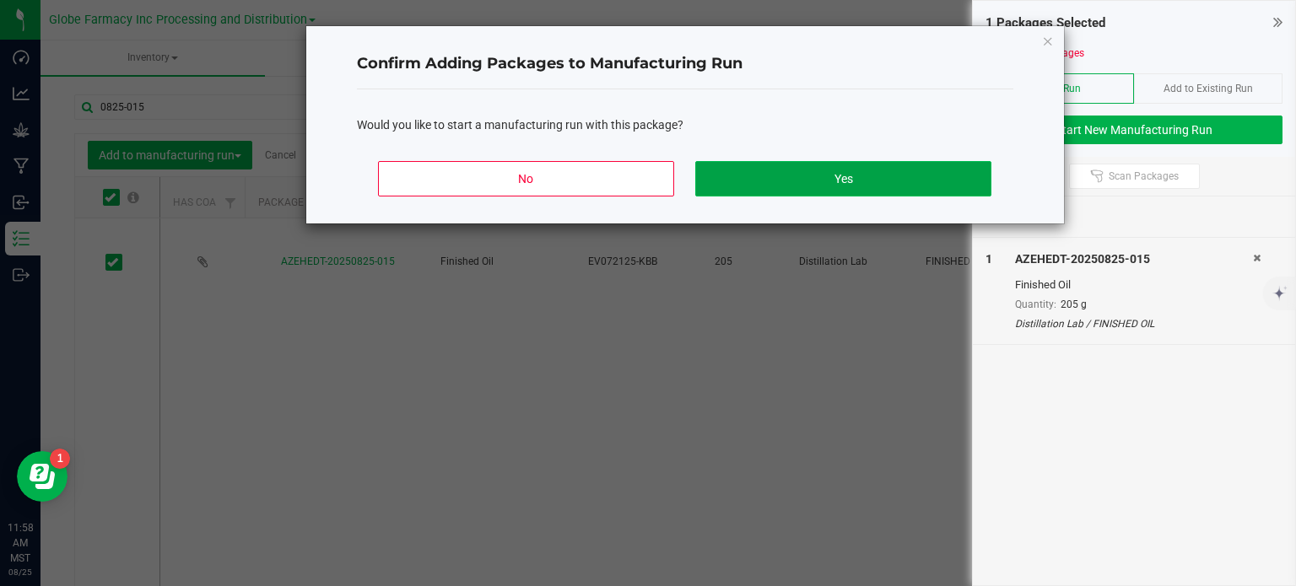
click at [818, 180] on button "Yes" at bounding box center [842, 178] width 295 height 35
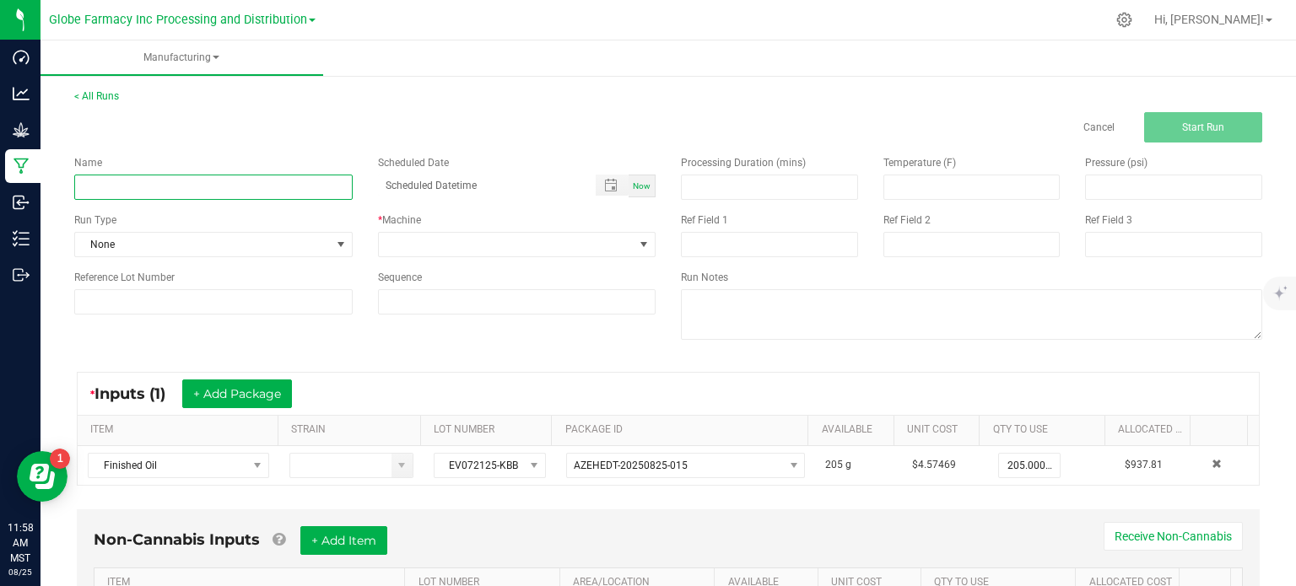
click at [244, 198] on input at bounding box center [213, 187] width 278 height 25
type input "TERP TANK MINI - KIWI BERRY BLAST 1G"
click at [398, 254] on span at bounding box center [507, 245] width 256 height 24
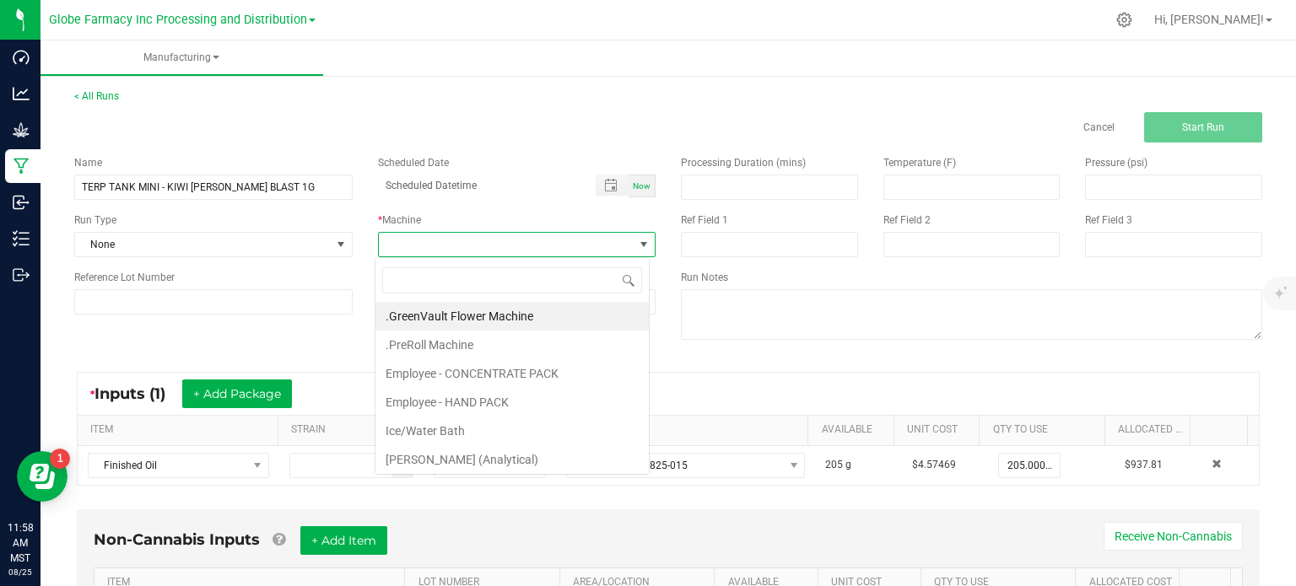
scroll to position [24, 274]
click at [527, 380] on li "Employee - CONCENTRATE PACK" at bounding box center [511, 373] width 273 height 29
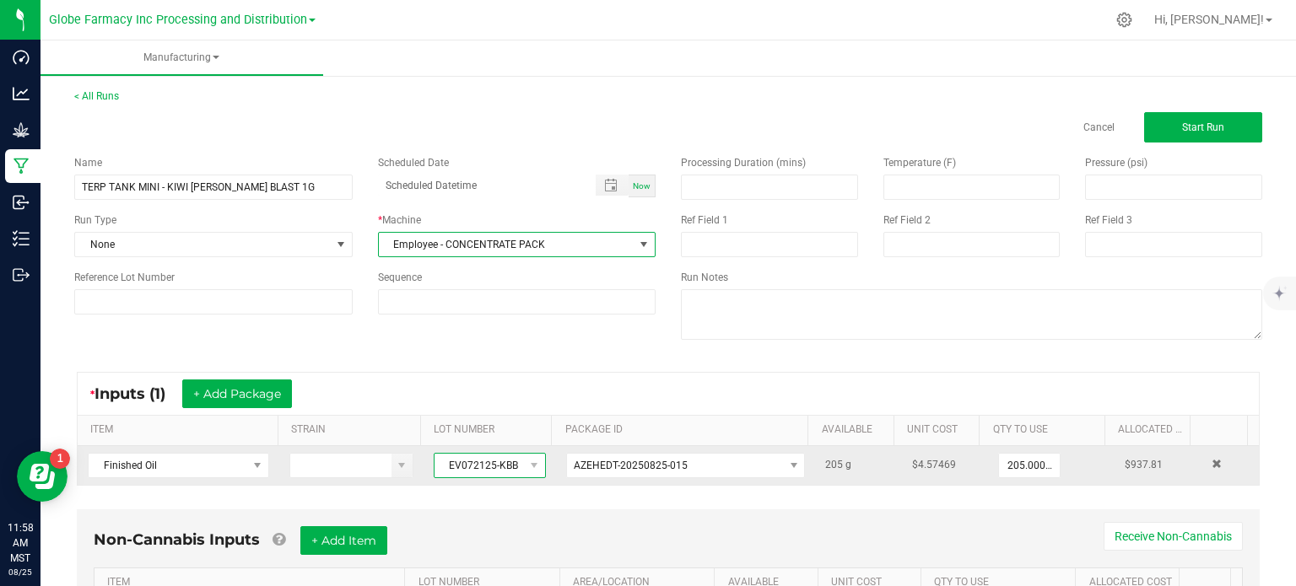
click at [479, 471] on span "EV072125-KBB" at bounding box center [479, 466] width 89 height 24
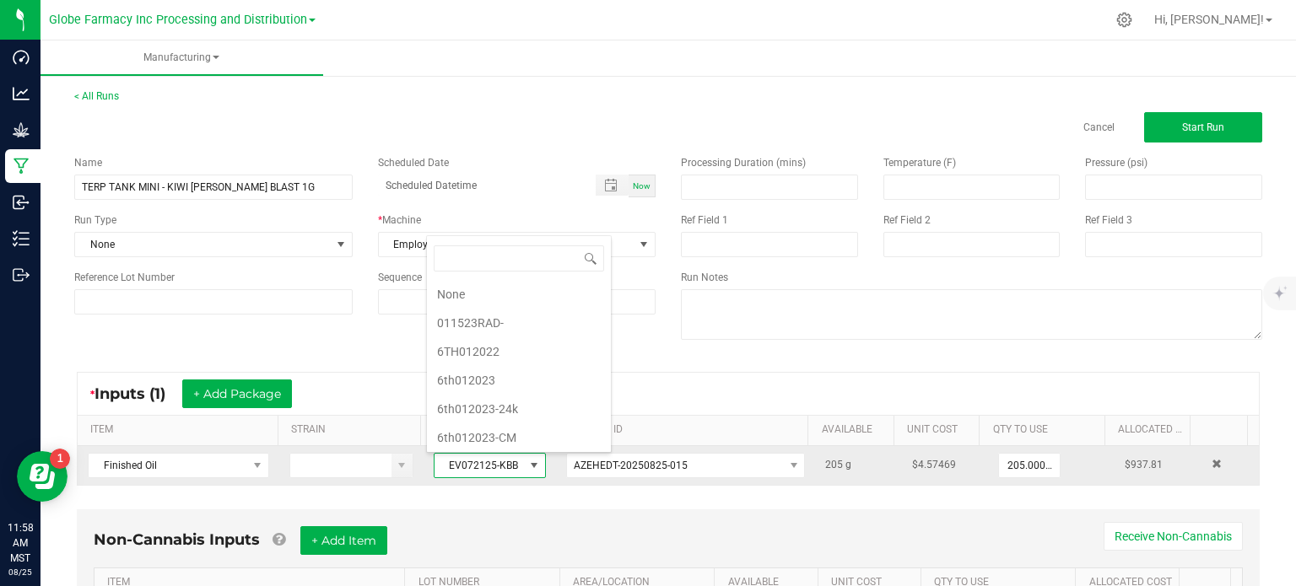
click at [478, 467] on span "EV072125-KBB" at bounding box center [479, 466] width 89 height 24
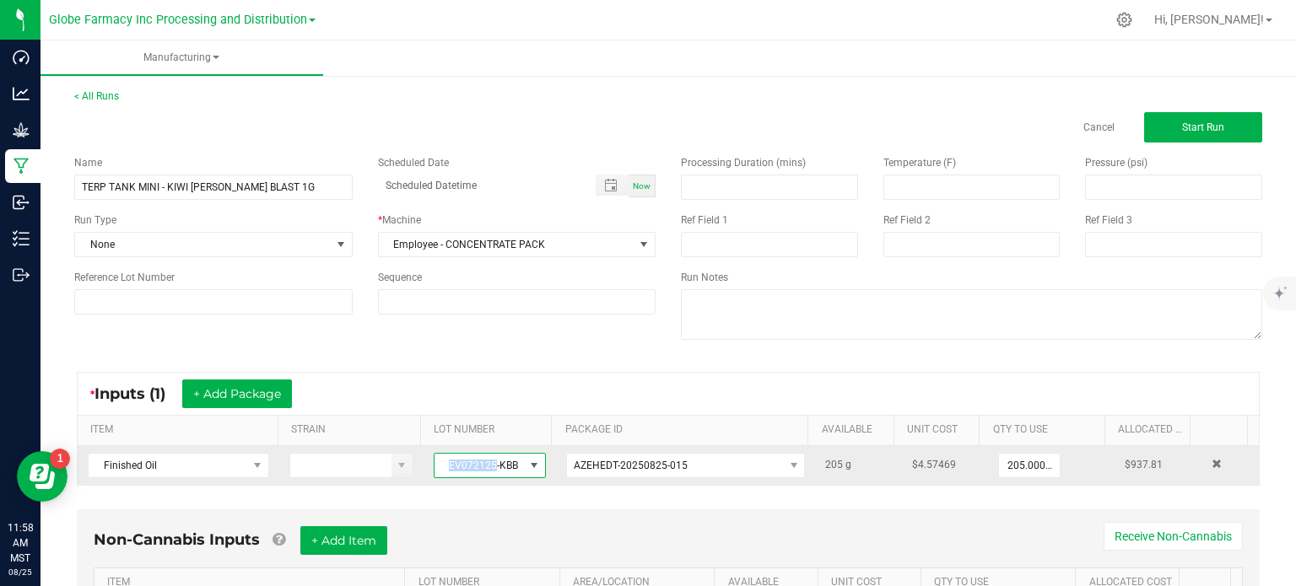
click at [478, 467] on span "EV072125-KBB" at bounding box center [479, 466] width 89 height 24
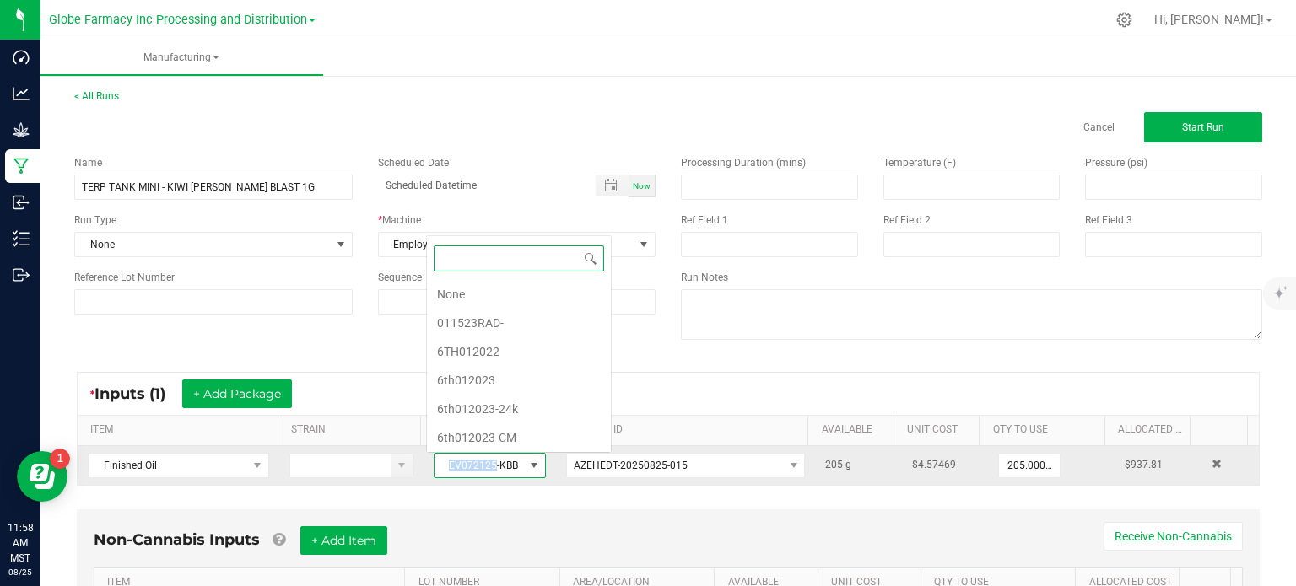
click at [478, 467] on span "EV072125-KBB" at bounding box center [479, 466] width 89 height 24
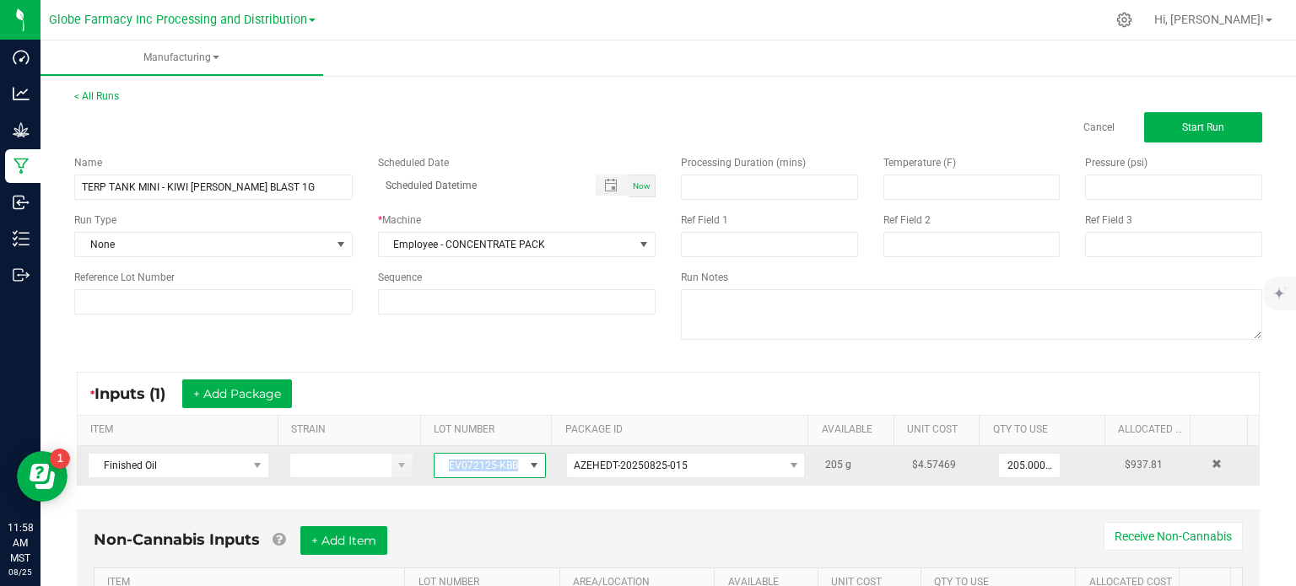
click at [478, 467] on span "EV072125-KBB" at bounding box center [479, 466] width 89 height 24
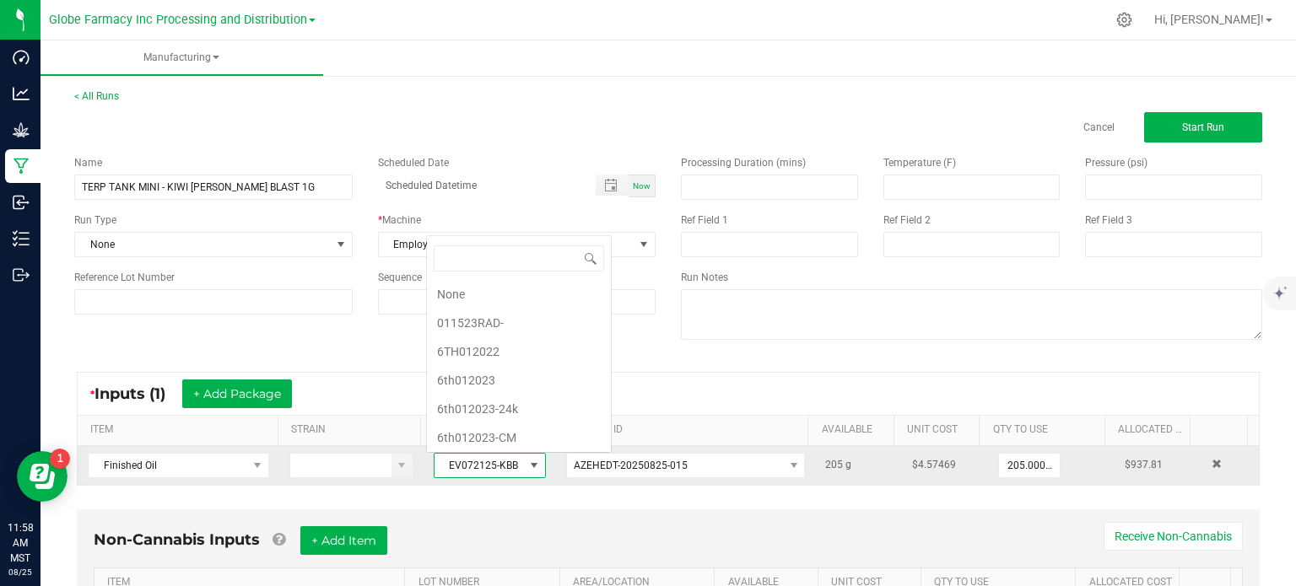
scroll to position [3601, 0]
click at [478, 467] on span "EV072125-KBB" at bounding box center [479, 466] width 89 height 24
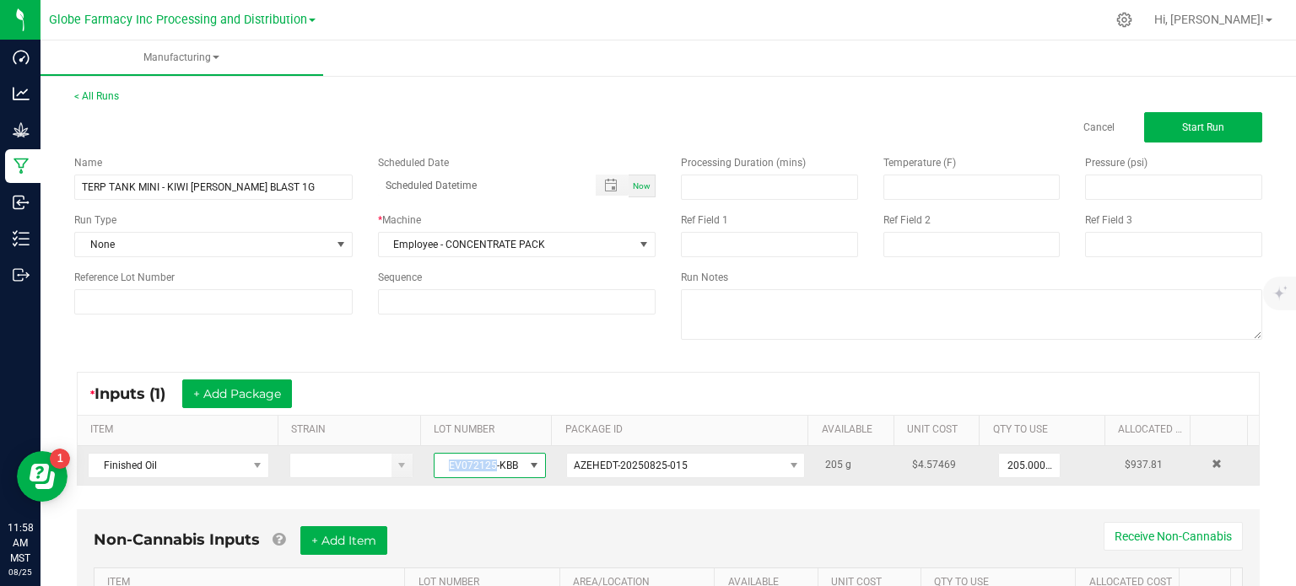
click at [478, 467] on span "EV072125-KBB" at bounding box center [479, 466] width 89 height 24
copy span "EV072125-KBB"
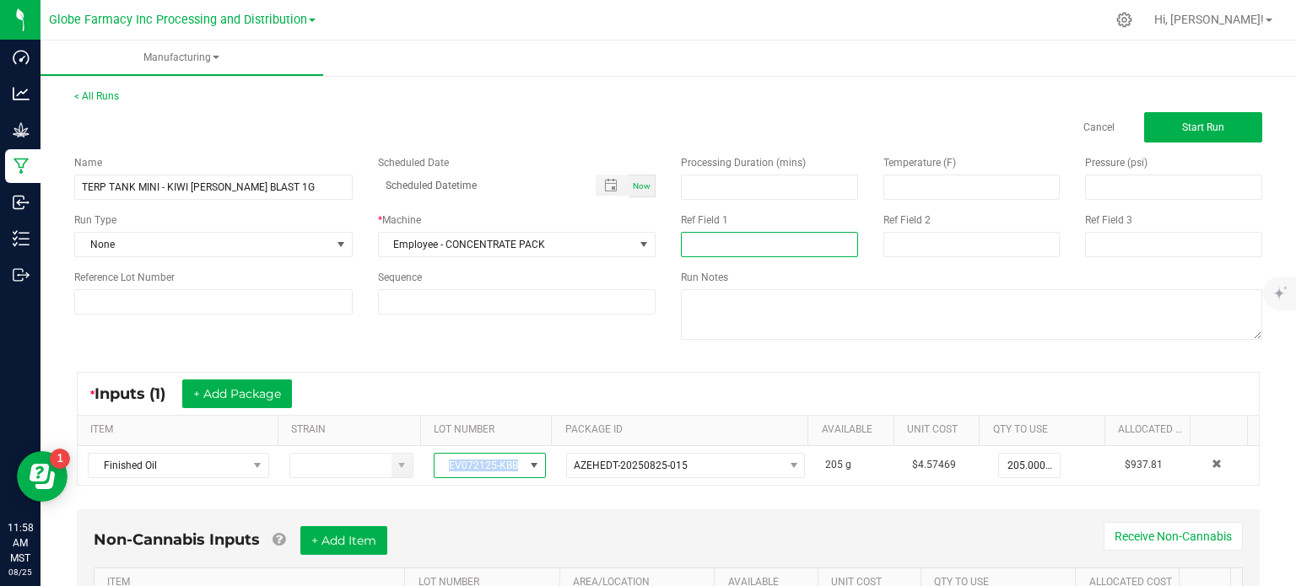
click at [743, 262] on div "Processing Duration (mins) Temperature (F) Pressure (psi) Ref Field 1 Ref Field…" at bounding box center [971, 250] width 607 height 214
paste input "EV072125-KBB"
type input "EV072125-KBB"
click at [909, 249] on input at bounding box center [971, 244] width 177 height 25
type input "AUGUST 2025 VAPES"
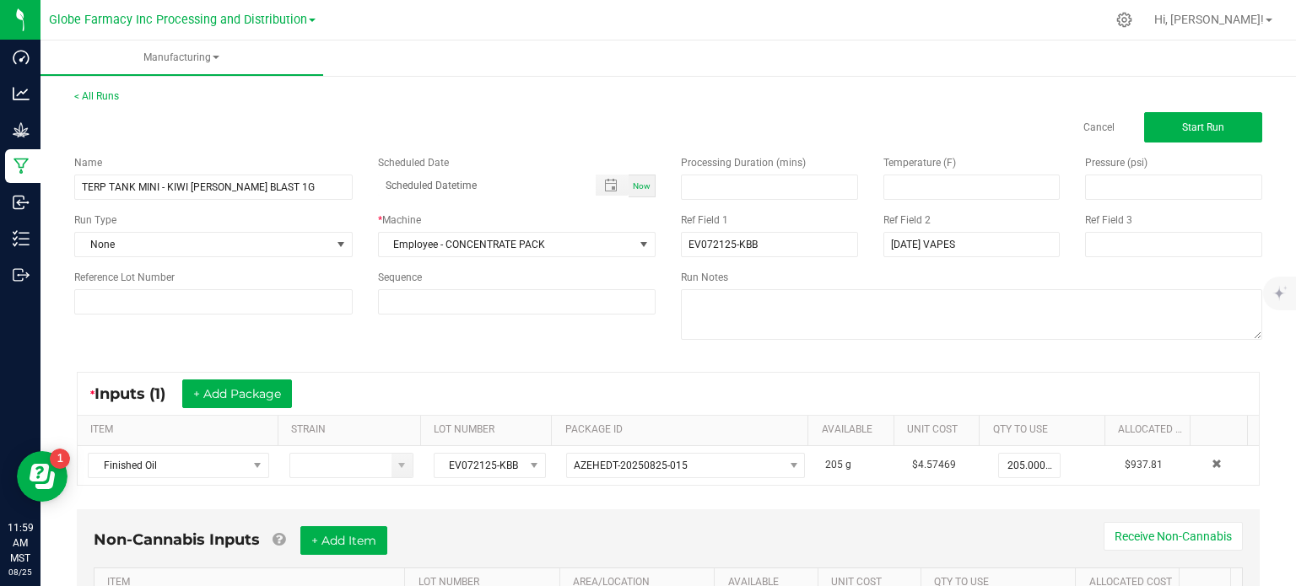
click at [658, 343] on div "Name TERP TANK MINI - KIWI BERRY BLAST 1G Scheduled Date Now Run Type None * Ma…" at bounding box center [668, 250] width 1213 height 214
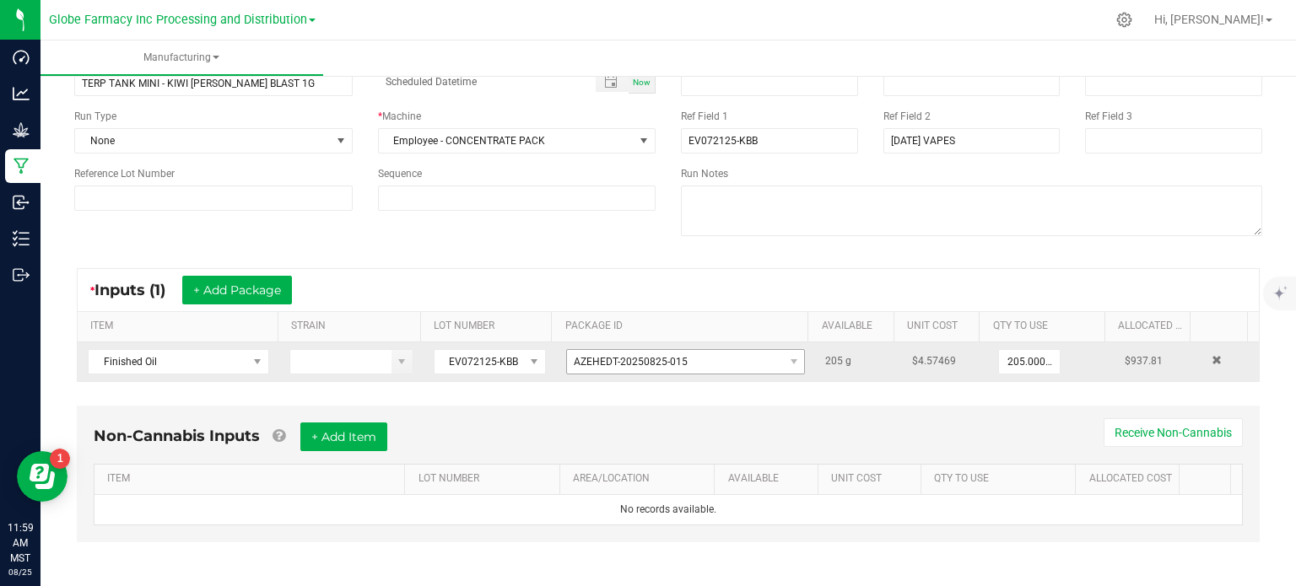
scroll to position [105, 0]
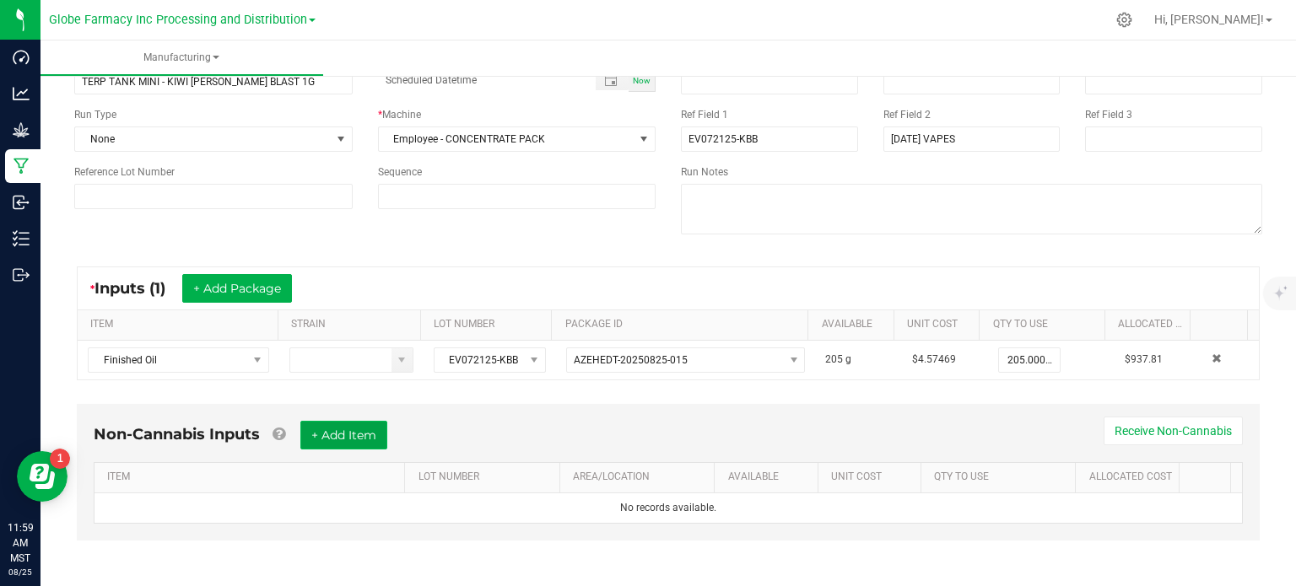
click at [372, 445] on button "+ Add Item" at bounding box center [343, 435] width 87 height 29
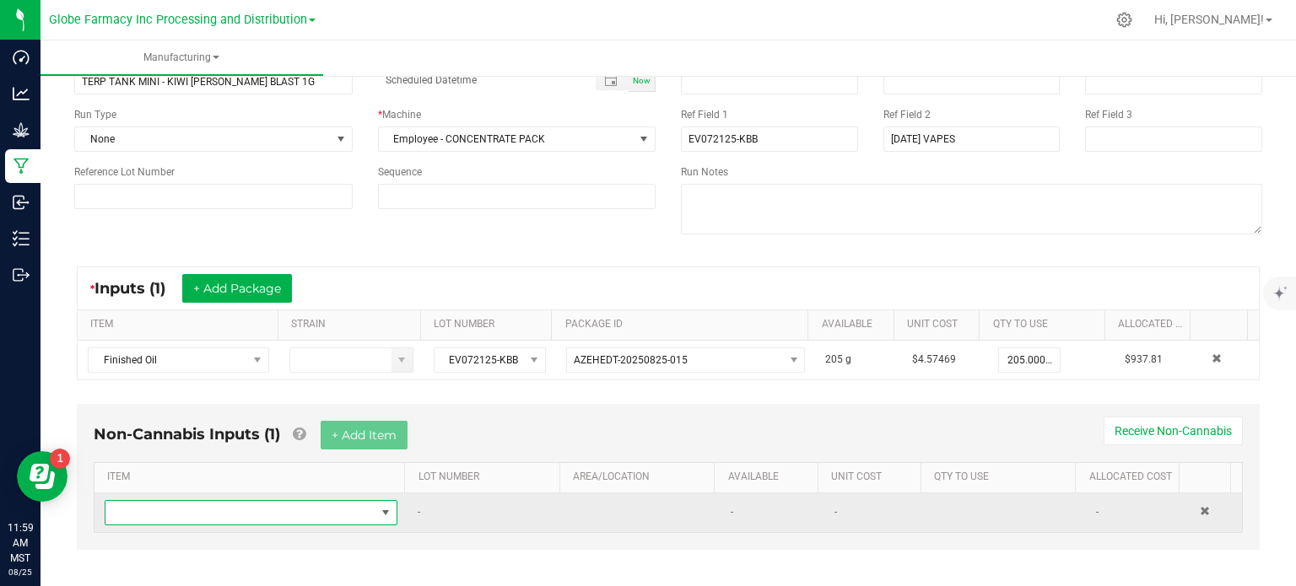
click at [336, 502] on span "NO DATA FOUND" at bounding box center [240, 513] width 270 height 24
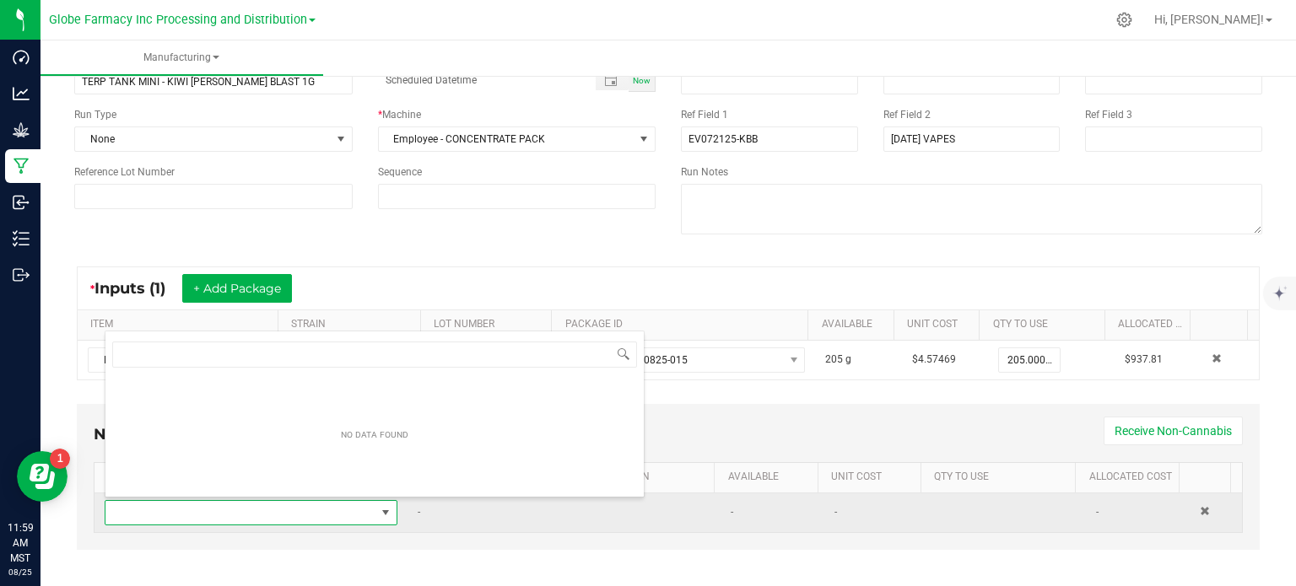
scroll to position [24, 282]
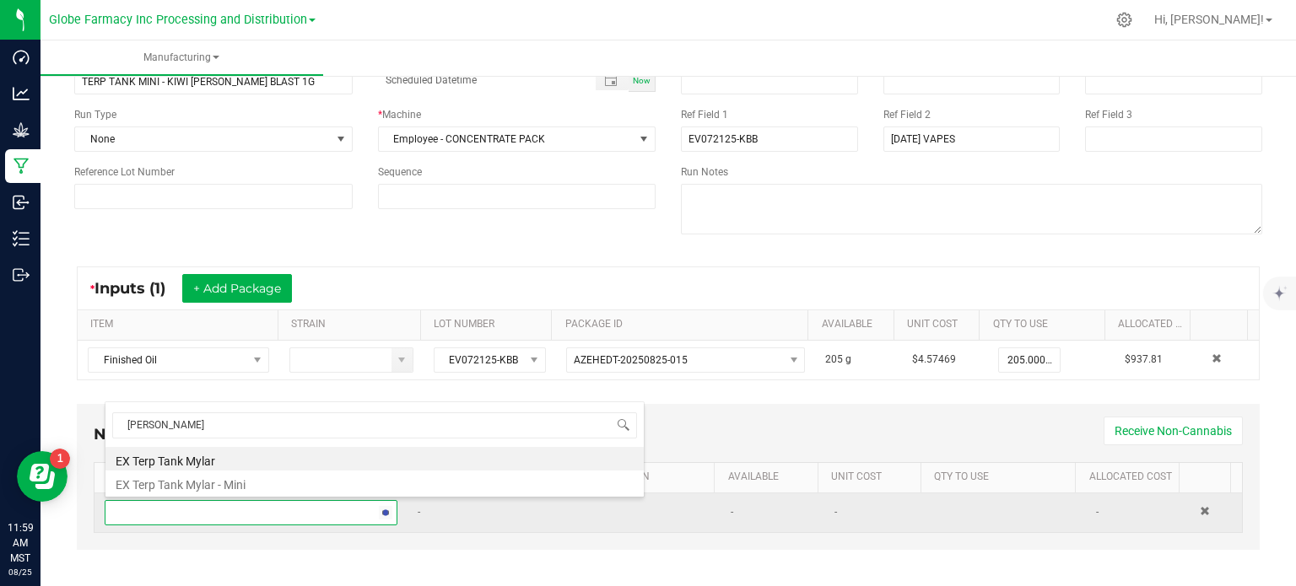
type input "TERP TAN"
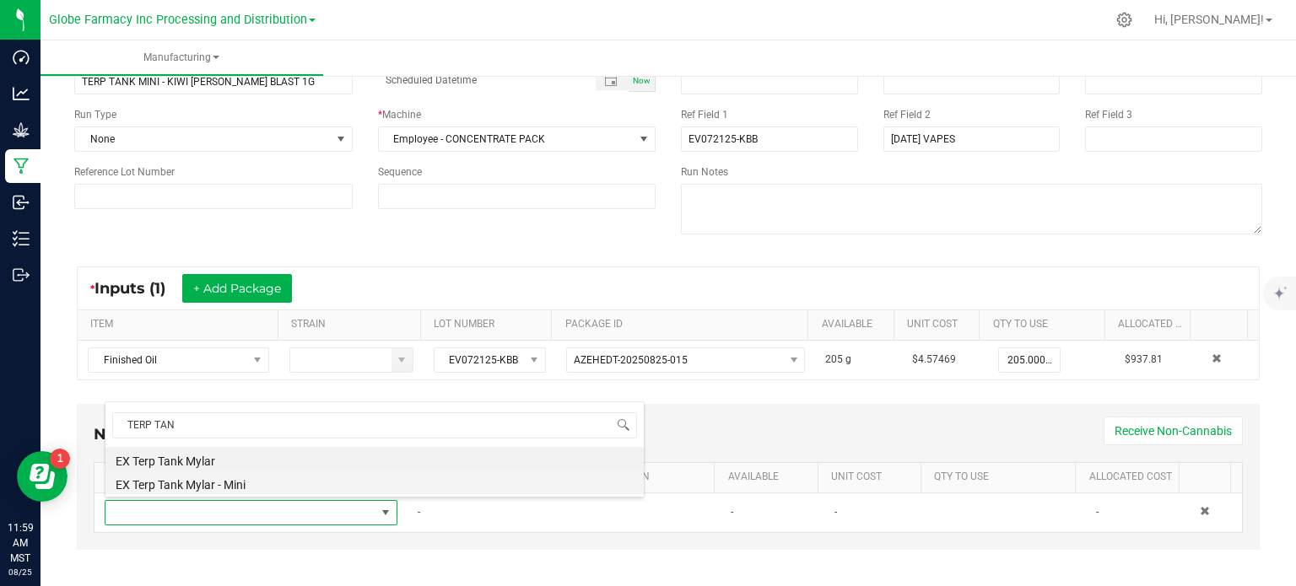
click at [301, 479] on li "EX Terp Tank Mylar - Mini" at bounding box center [374, 483] width 538 height 24
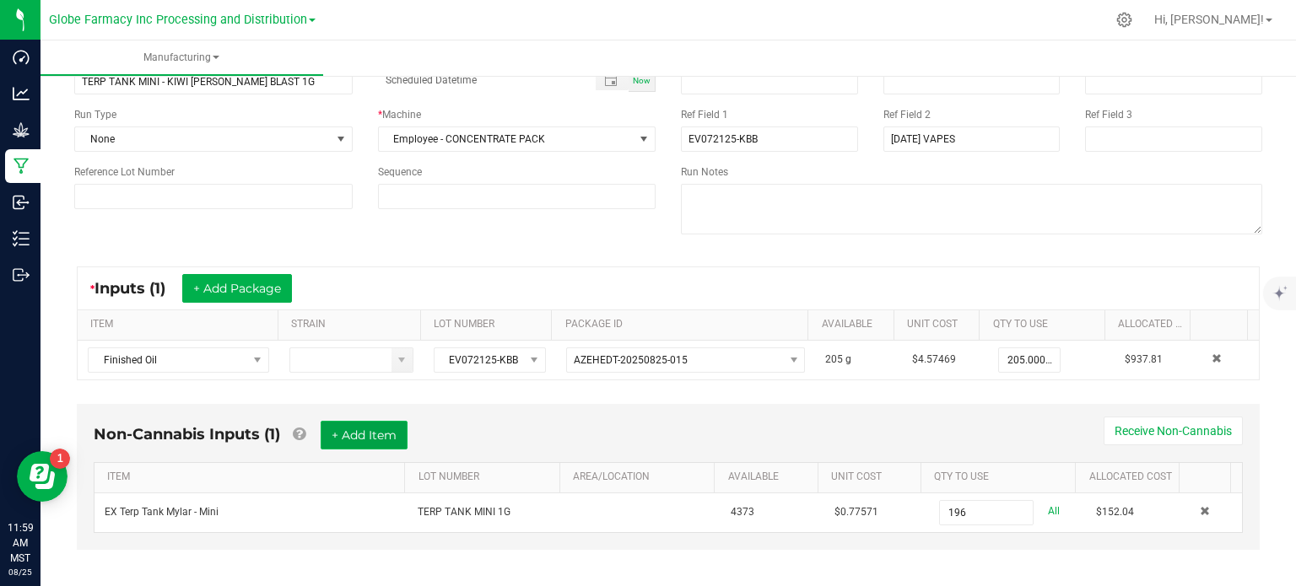
click at [378, 434] on button "+ Add Item" at bounding box center [364, 435] width 87 height 29
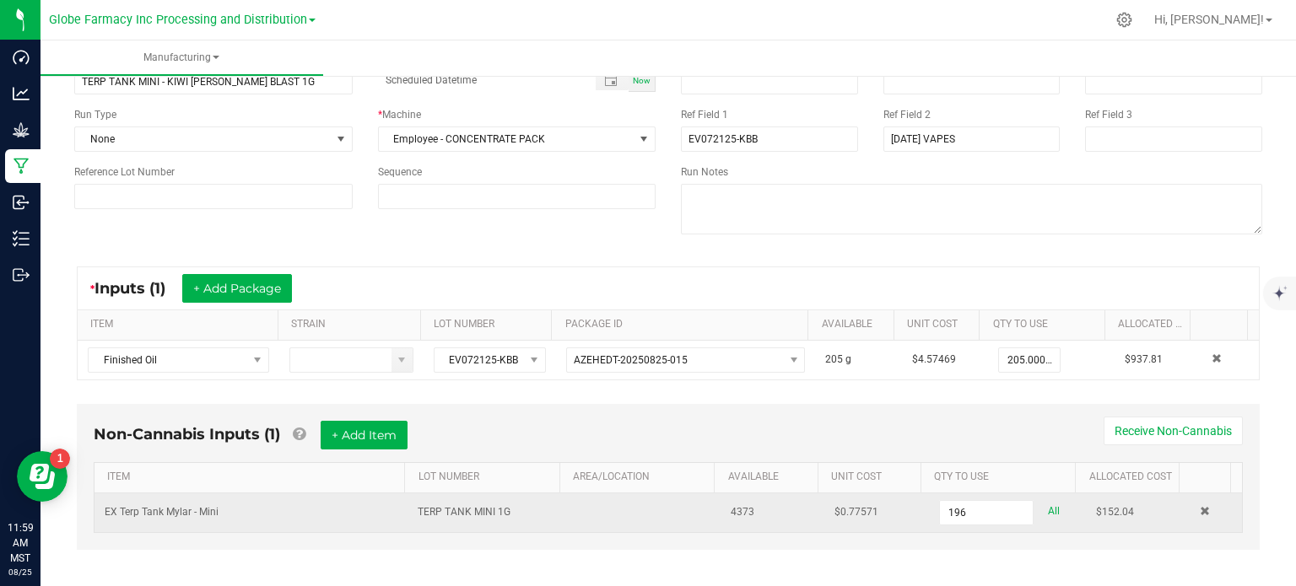
type input "196 ea"
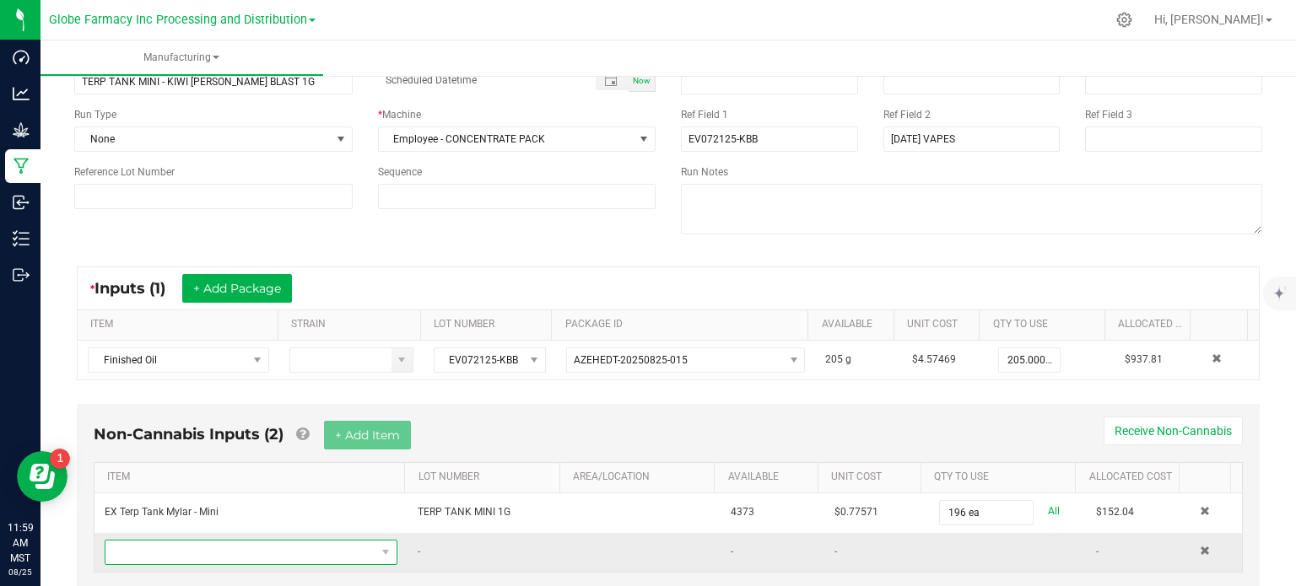
click at [301, 554] on span "NO DATA FOUND" at bounding box center [240, 553] width 270 height 24
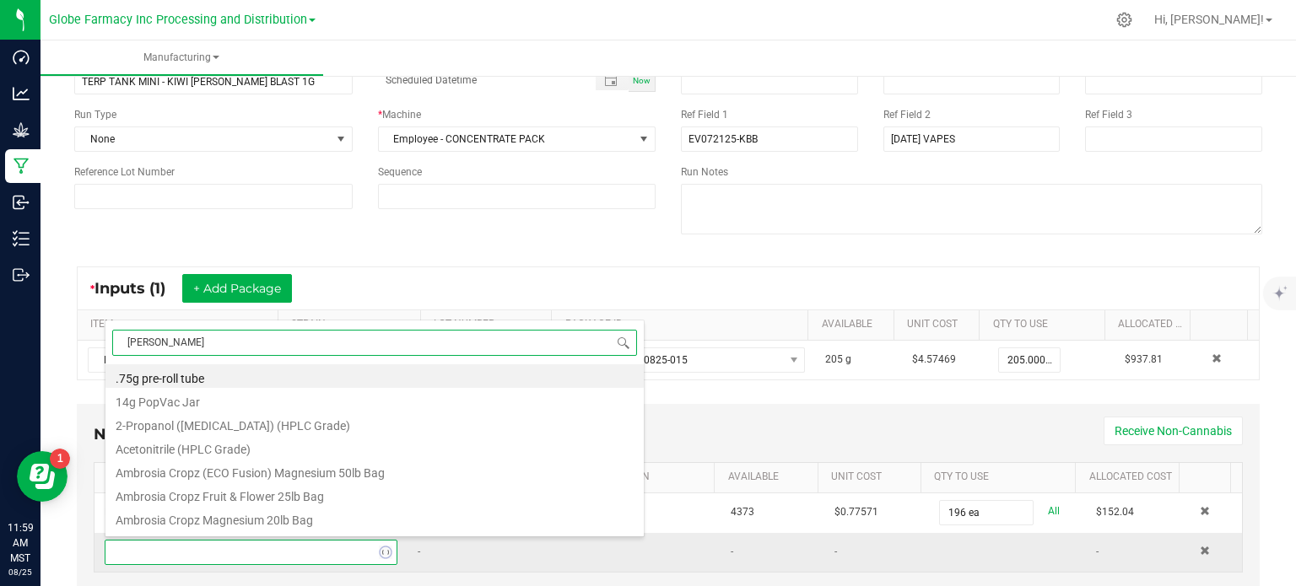
type input "ROSIN BAR"
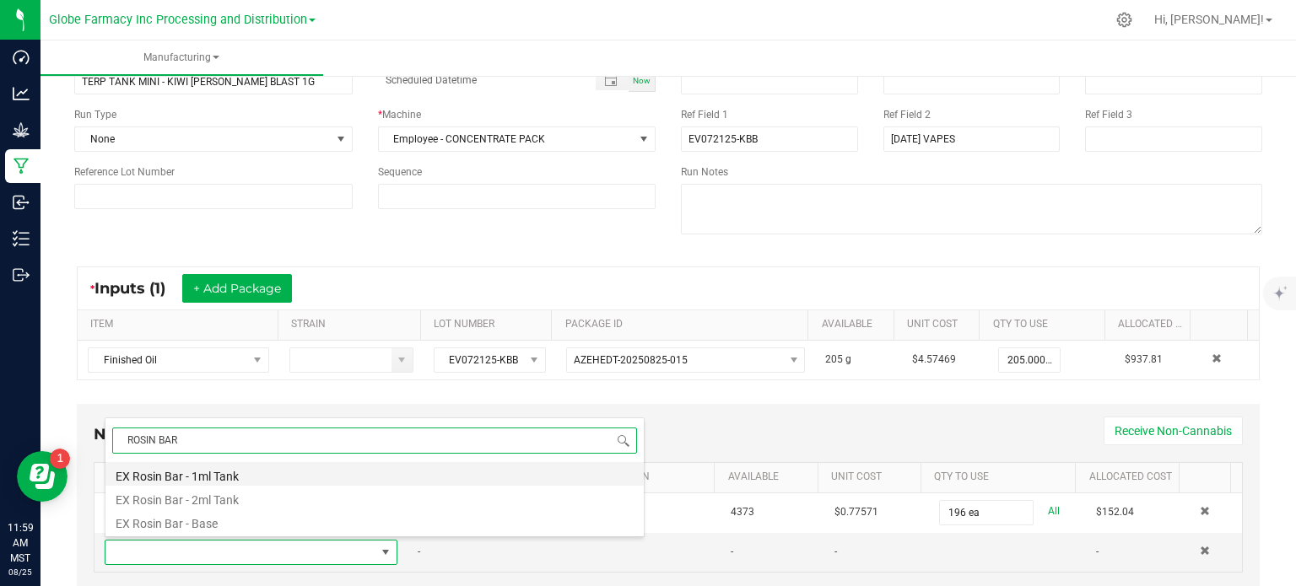
click at [294, 469] on li "EX Rosin Bar - 1ml Tank" at bounding box center [374, 474] width 538 height 24
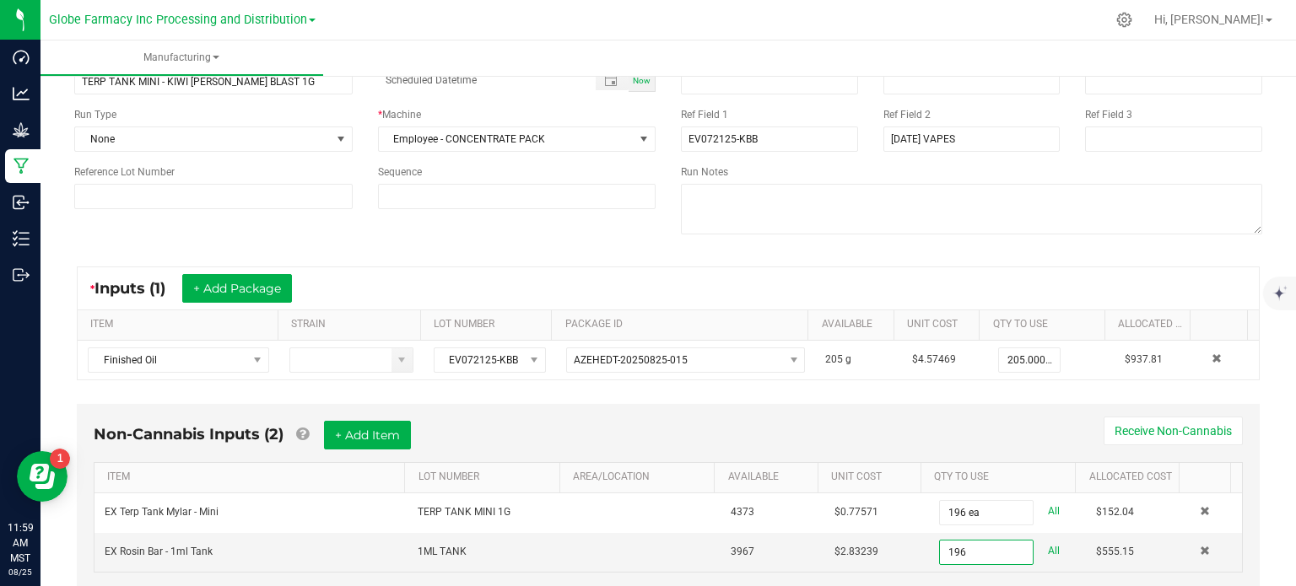
click at [970, 437] on div "Non-Cannabis Inputs (2) + Add Item Receive Non-Cannabis" at bounding box center [668, 441] width 1149 height 41
type input "196 ea"
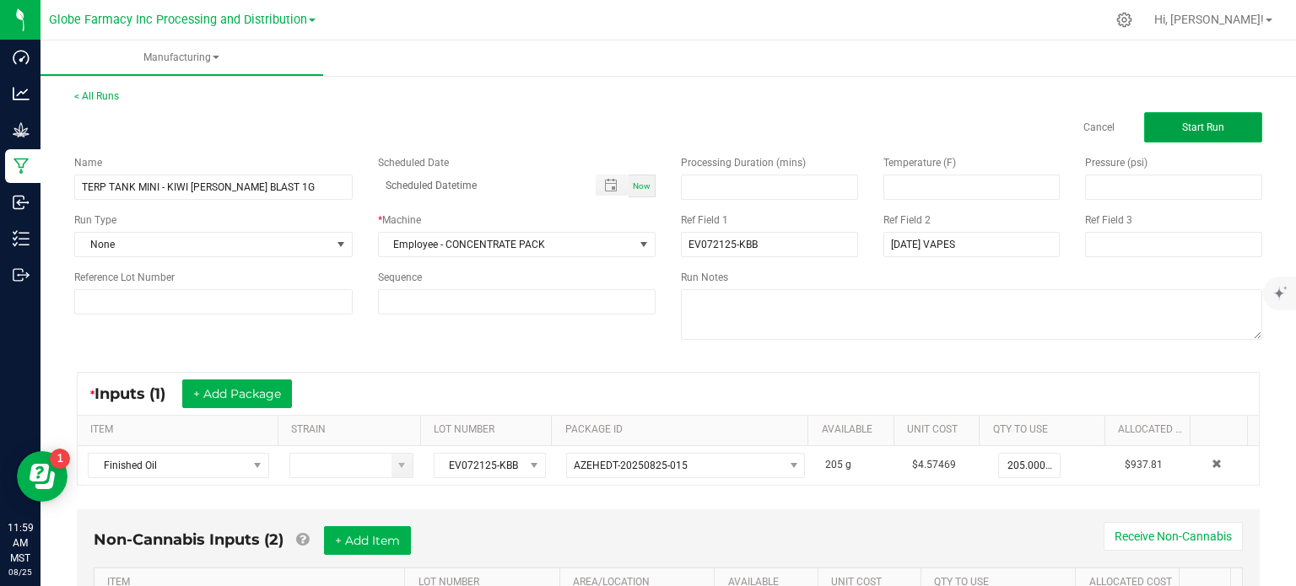
click at [1195, 131] on span "Start Run" at bounding box center [1203, 128] width 42 height 12
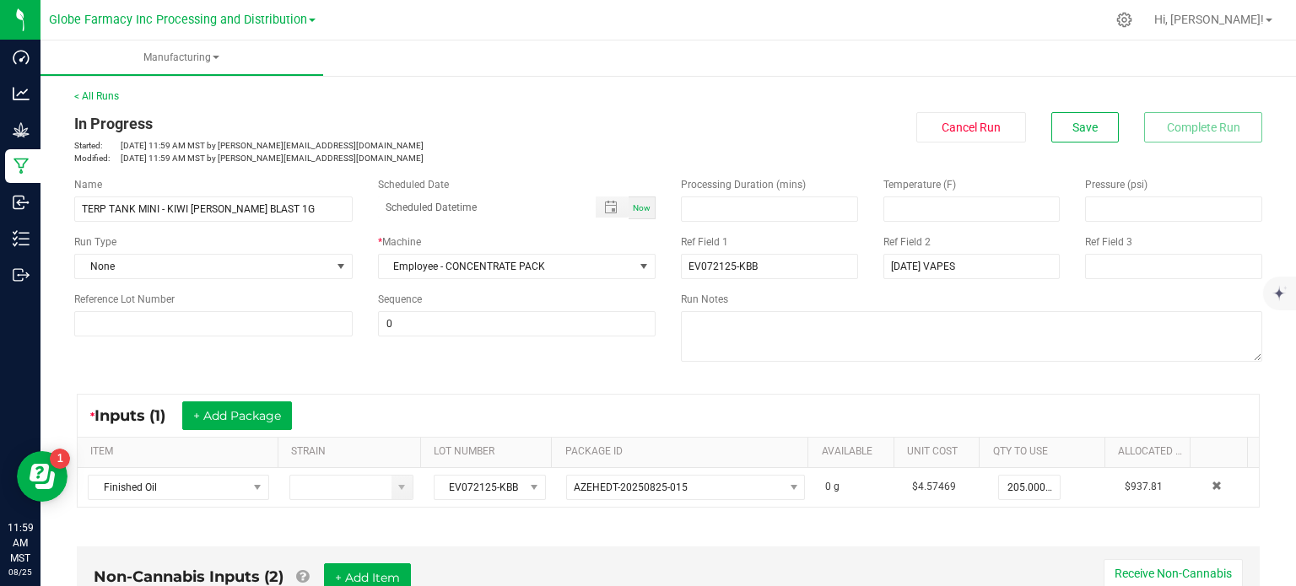
scroll to position [338, 0]
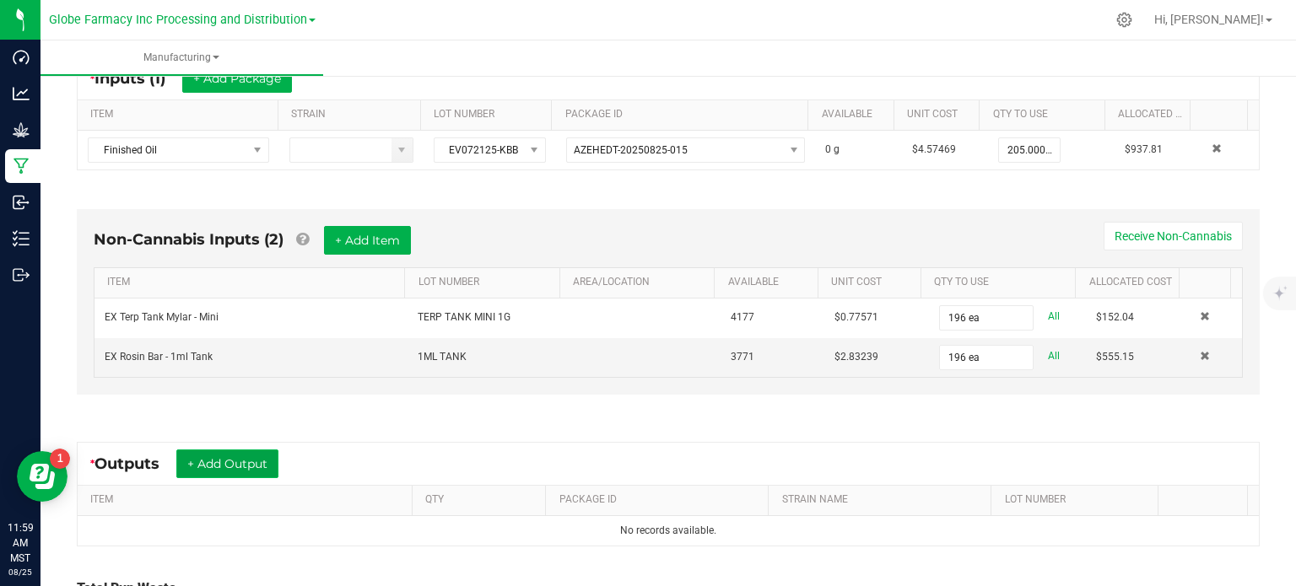
click at [255, 465] on button "+ Add Output" at bounding box center [227, 464] width 102 height 29
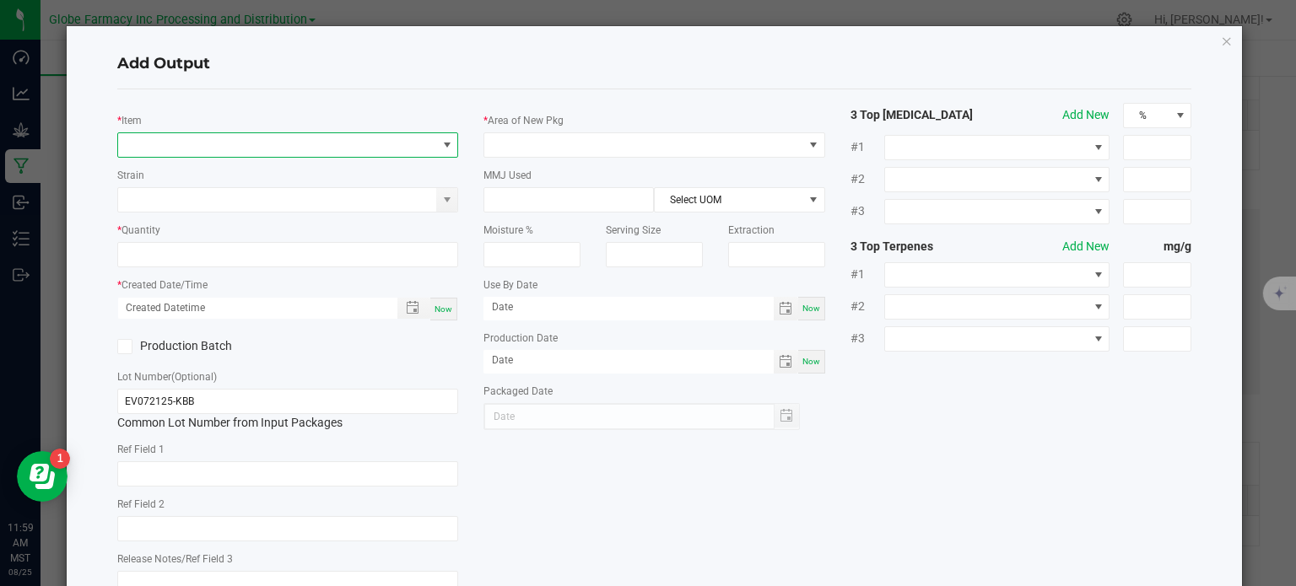
click at [311, 146] on span "NO DATA FOUND" at bounding box center [277, 145] width 319 height 24
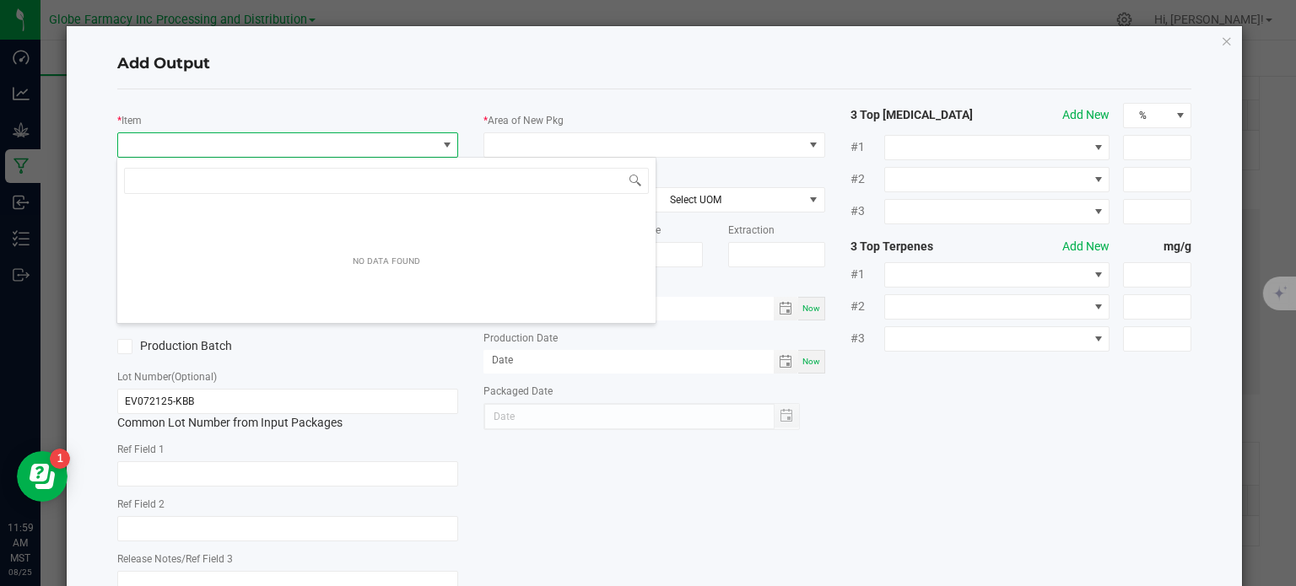
scroll to position [24, 338]
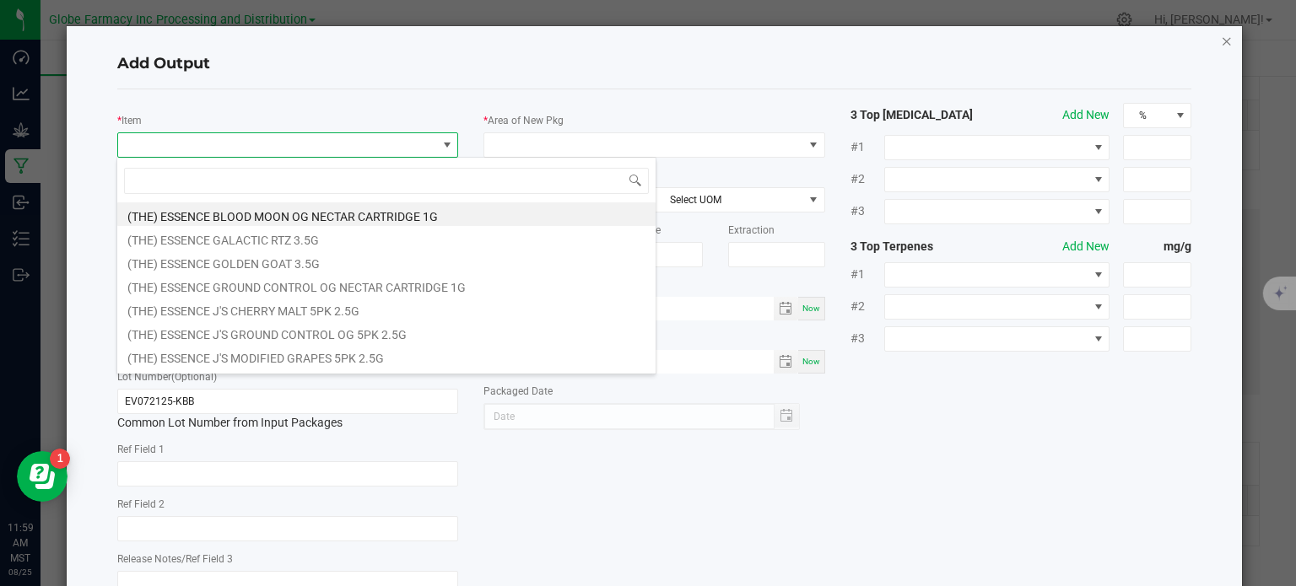
click at [1221, 36] on icon "button" at bounding box center [1227, 40] width 12 height 20
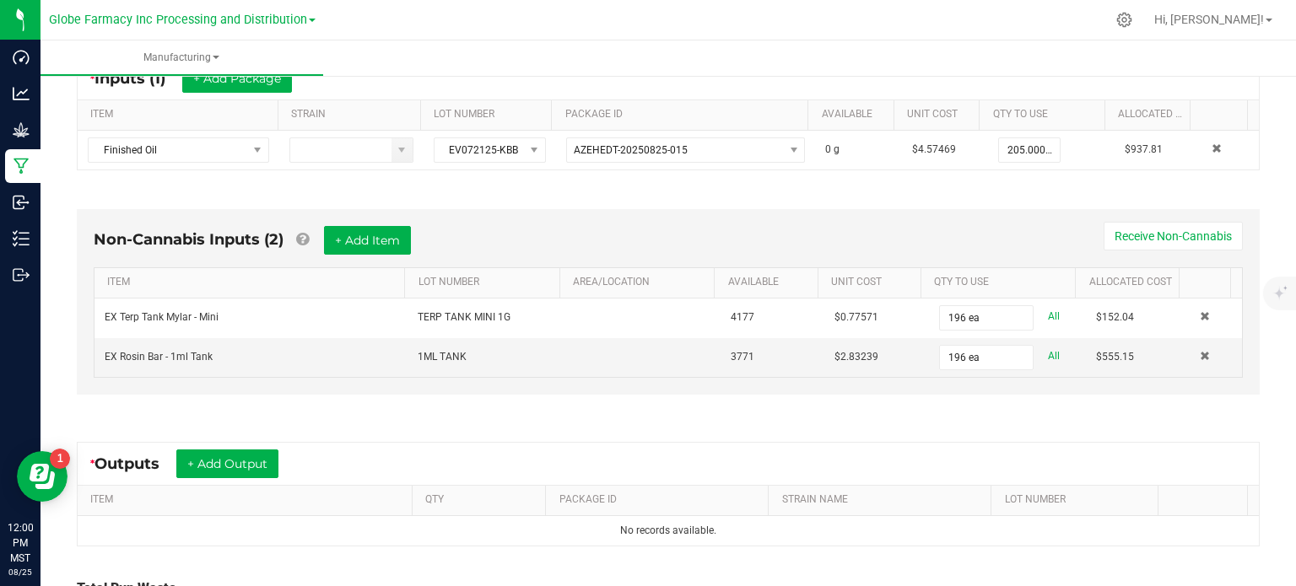
click at [238, 477] on div "* Outputs + Add Output" at bounding box center [668, 464] width 1181 height 42
click at [240, 465] on button "+ Add Output" at bounding box center [227, 464] width 102 height 29
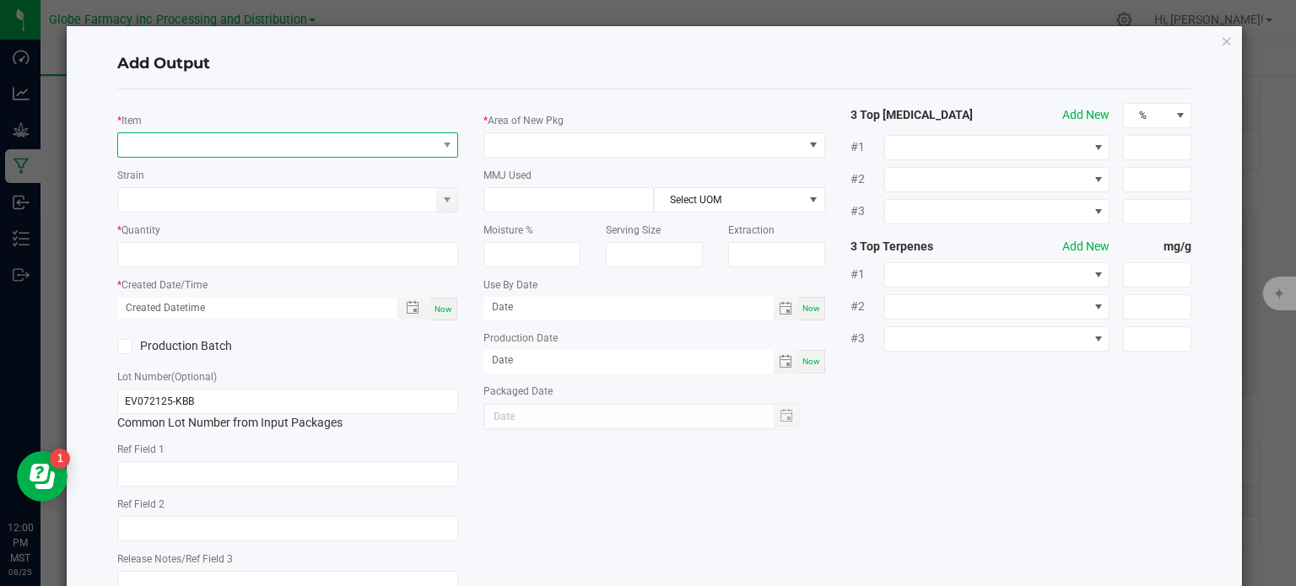
click at [214, 149] on span "NO DATA FOUND" at bounding box center [277, 145] width 319 height 24
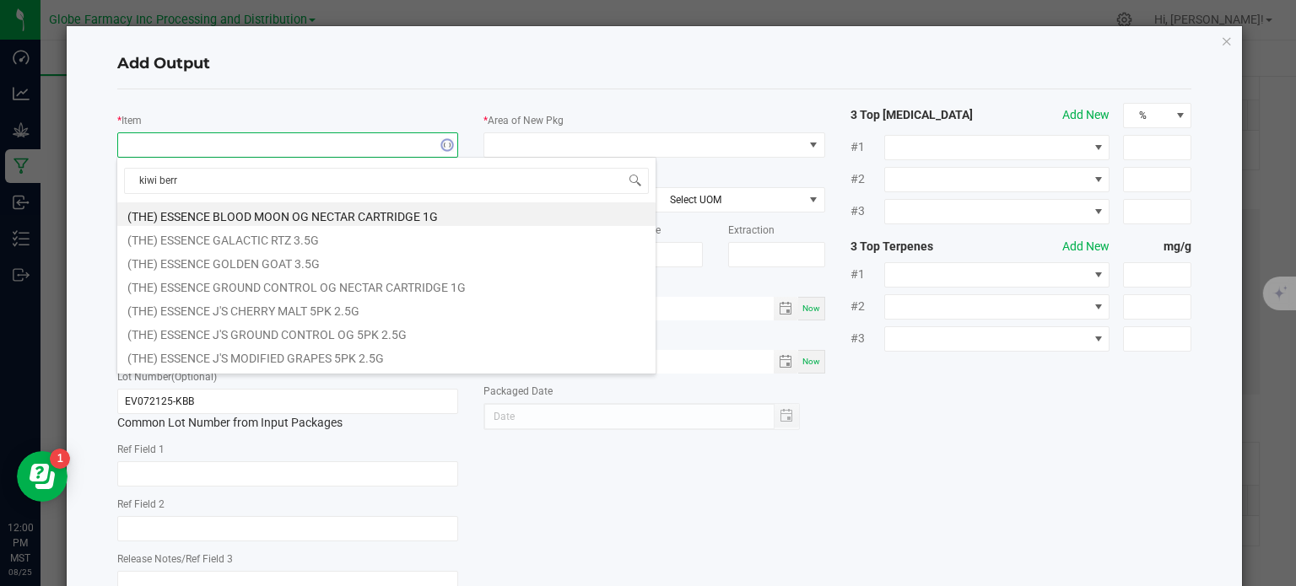
type input "[PERSON_NAME]"
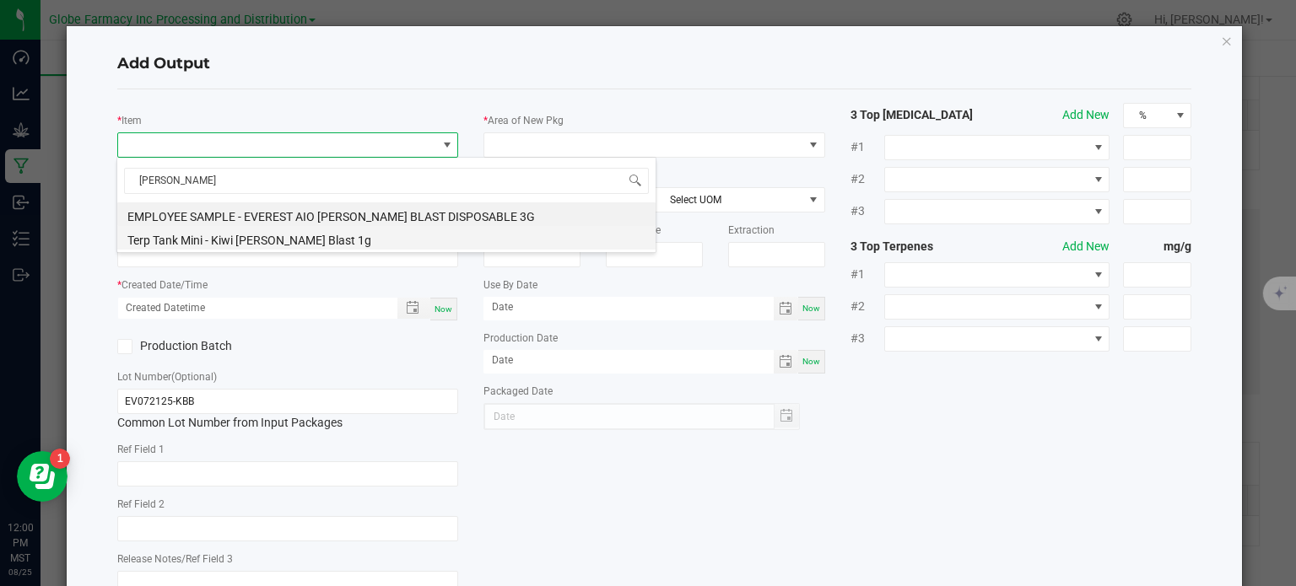
click at [229, 235] on li "Terp Tank Mini - Kiwi [PERSON_NAME] Blast 1g" at bounding box center [386, 238] width 538 height 24
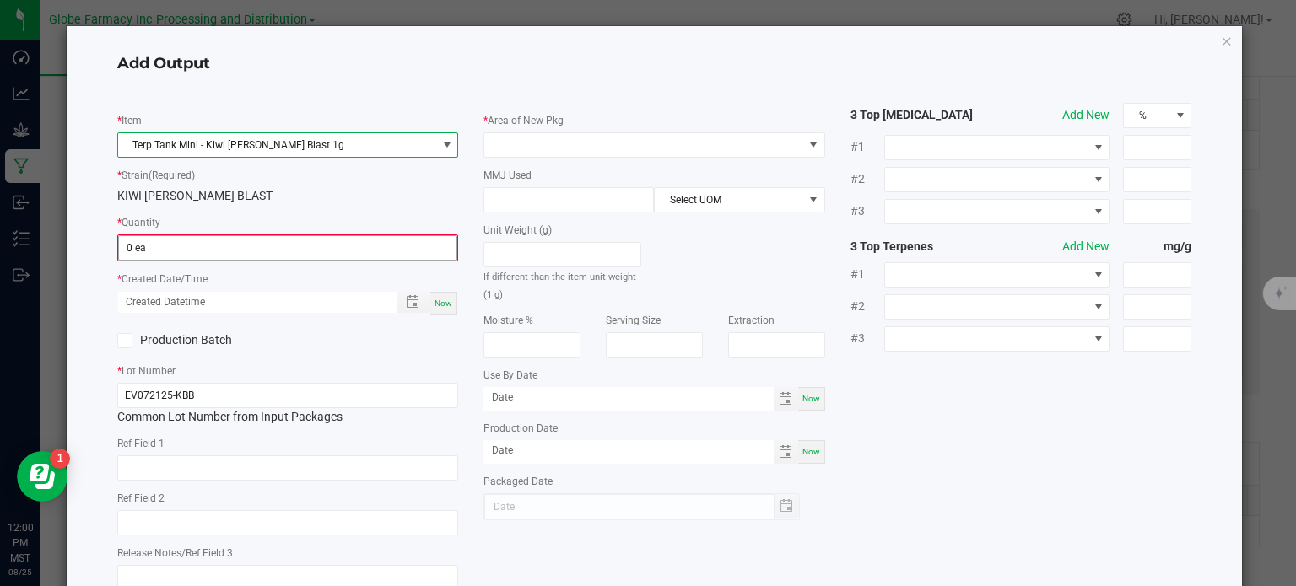
click at [135, 249] on input "0 ea" at bounding box center [288, 248] width 338 height 24
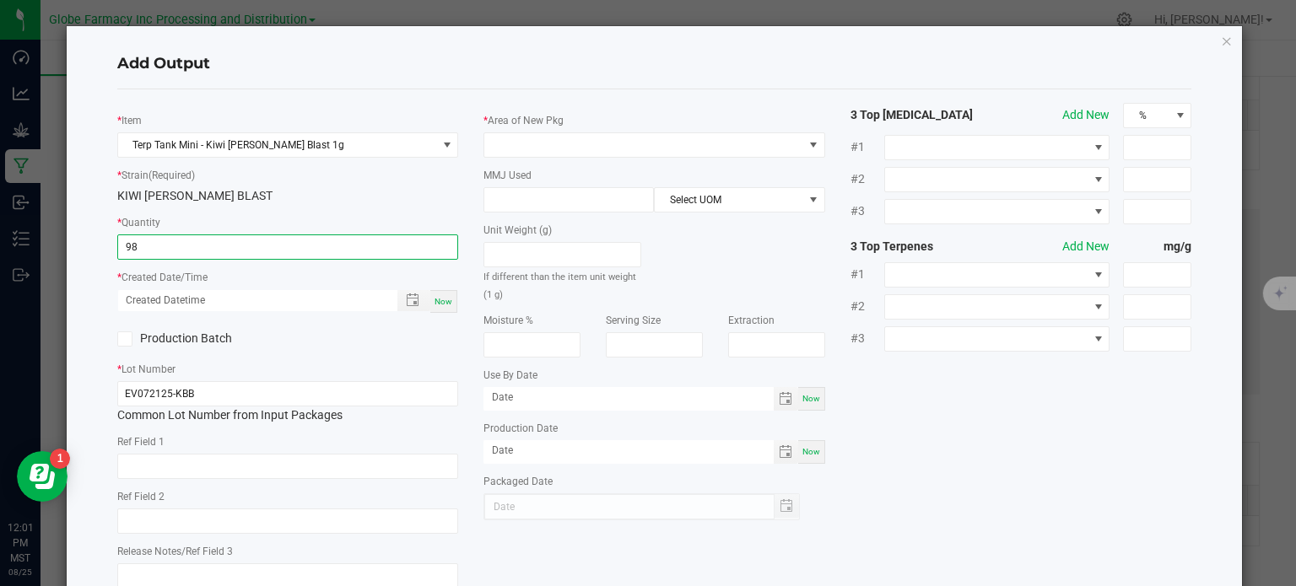
click at [445, 305] on span "Now" at bounding box center [444, 301] width 18 height 9
type input "98 ea"
type input "08/25/2025 12:01 PM"
type input "[DATE]"
click at [235, 455] on input "text" at bounding box center [288, 466] width 342 height 25
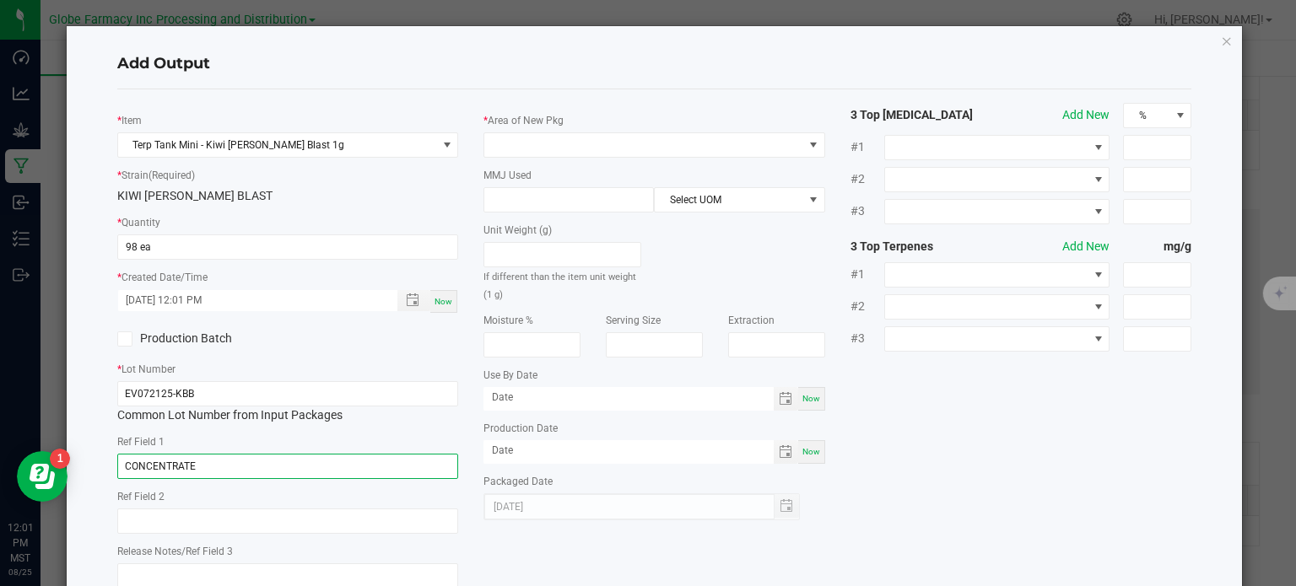
type input "CONCENTRATE"
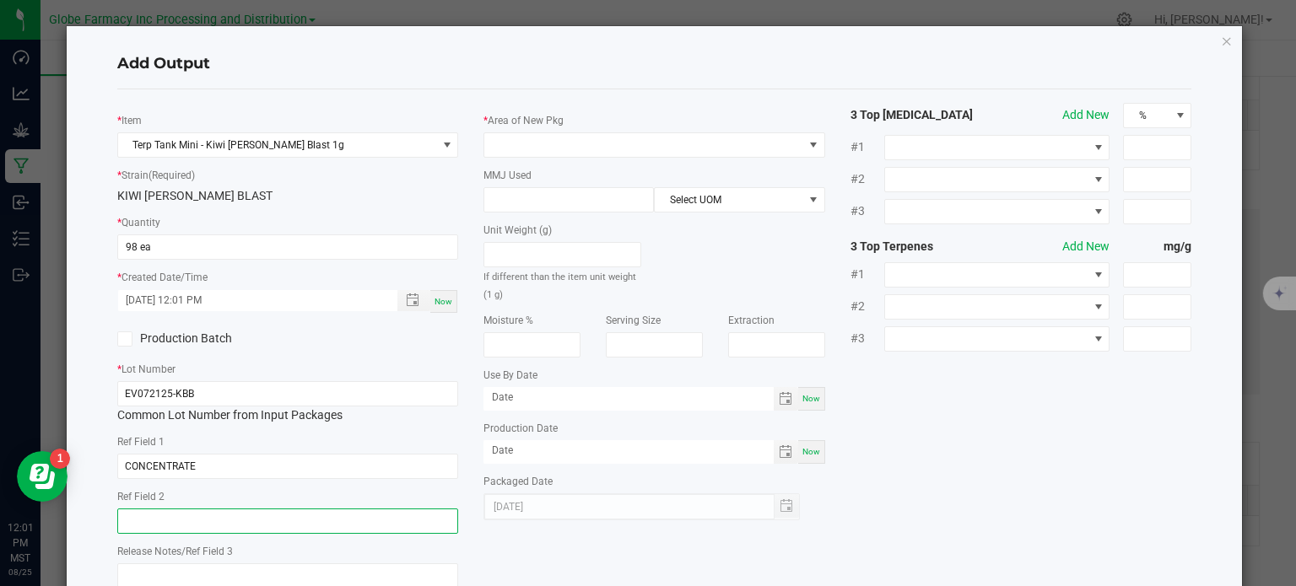
paste input "Cannabis Derived Distillate, Organic Terpenes"
type input "Cannabis Derived Distillate, Organic Terpenes"
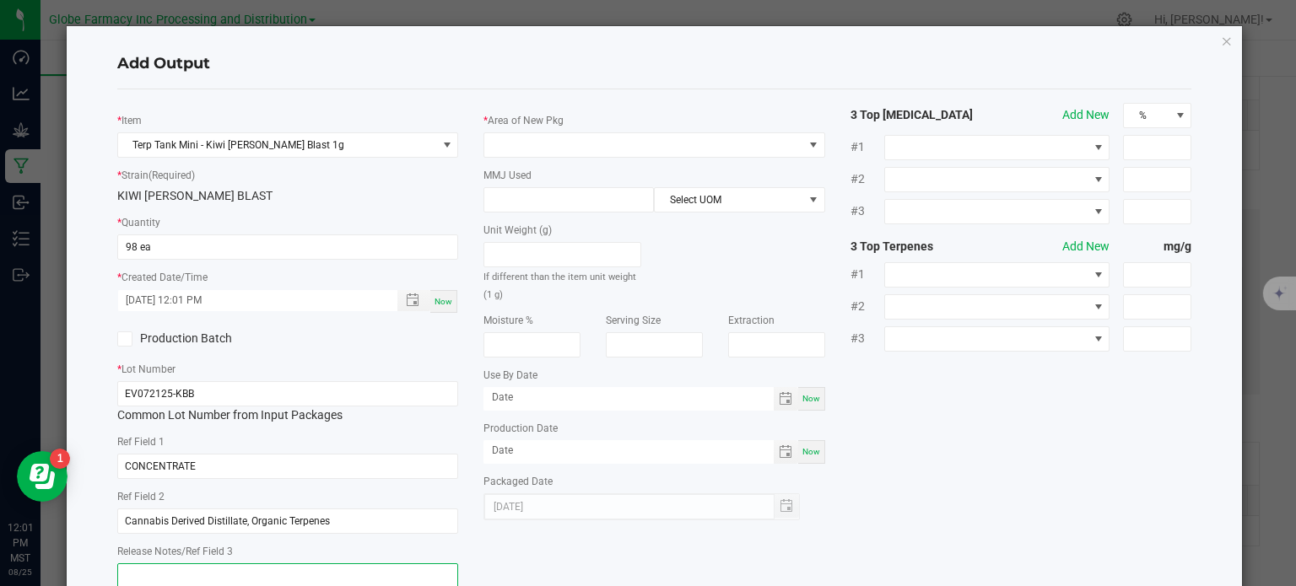
click at [185, 584] on textarea at bounding box center [288, 580] width 342 height 32
type textarea "8/29/2025"
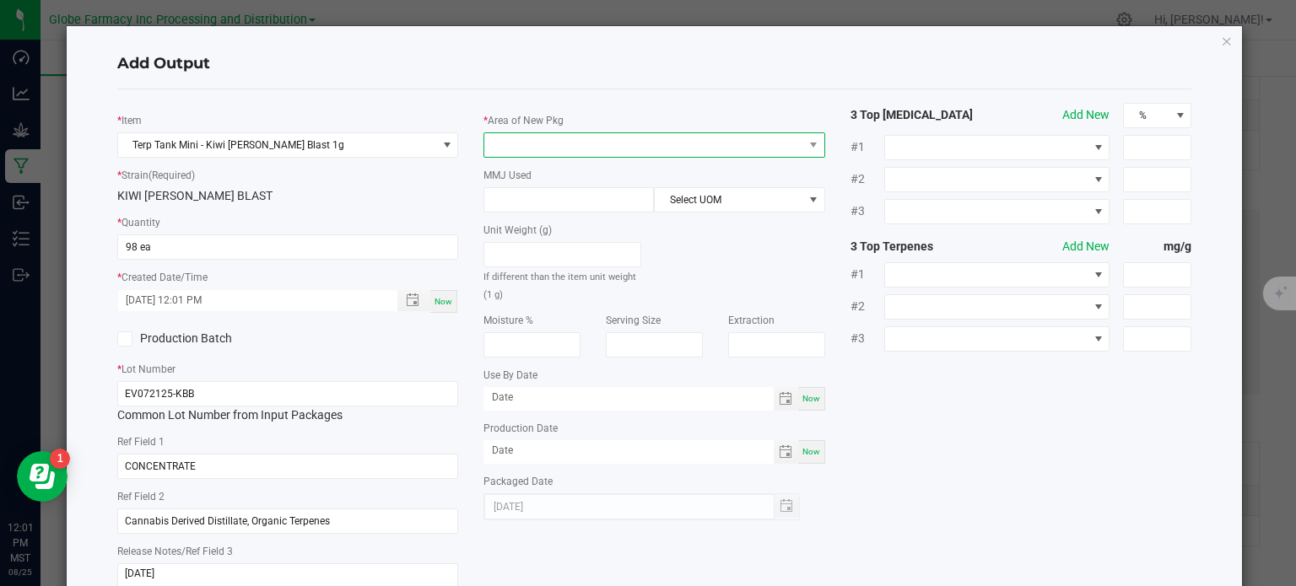
click at [659, 133] on span at bounding box center [643, 145] width 319 height 24
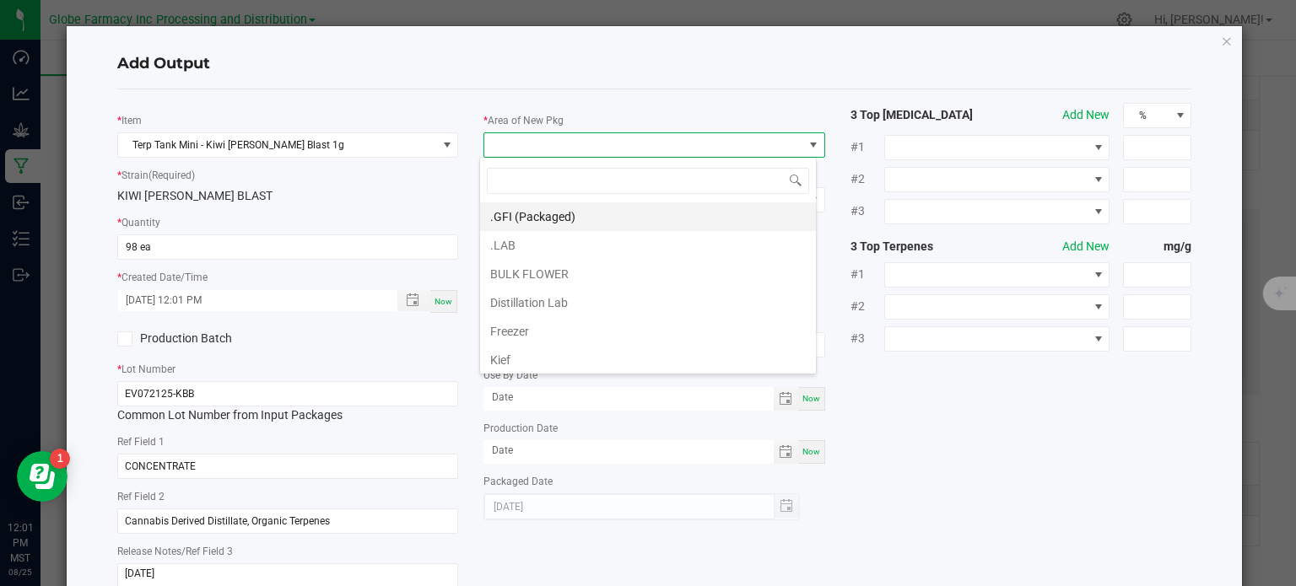
click at [610, 215] on li ".GFI (Packaged)" at bounding box center [648, 217] width 336 height 29
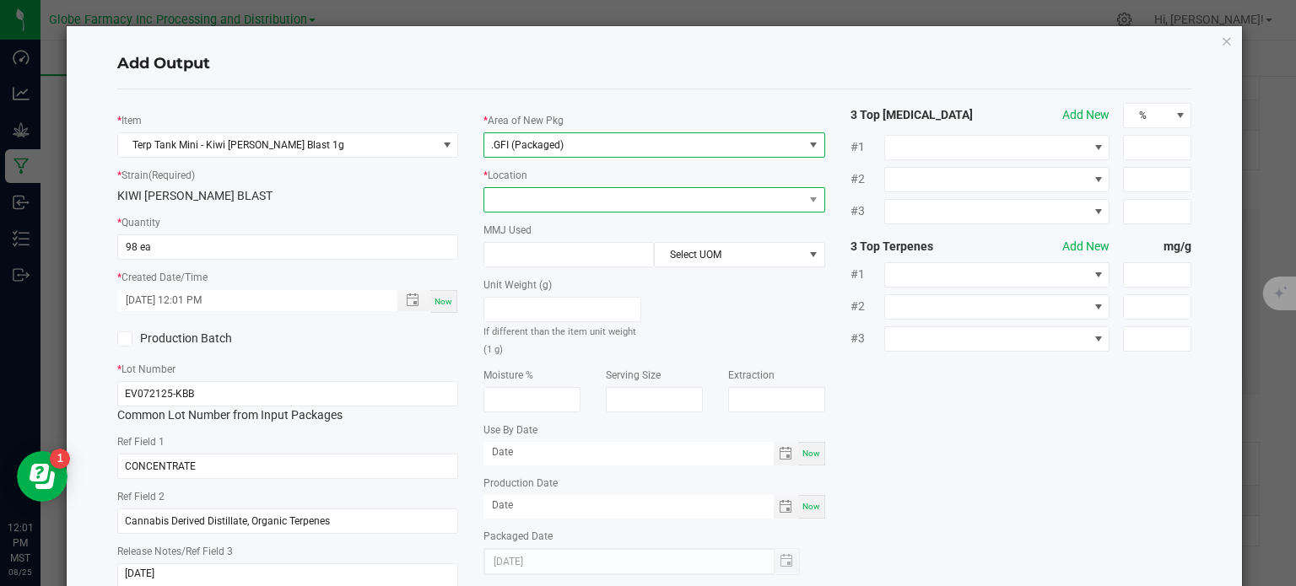
click at [608, 200] on span at bounding box center [643, 200] width 319 height 24
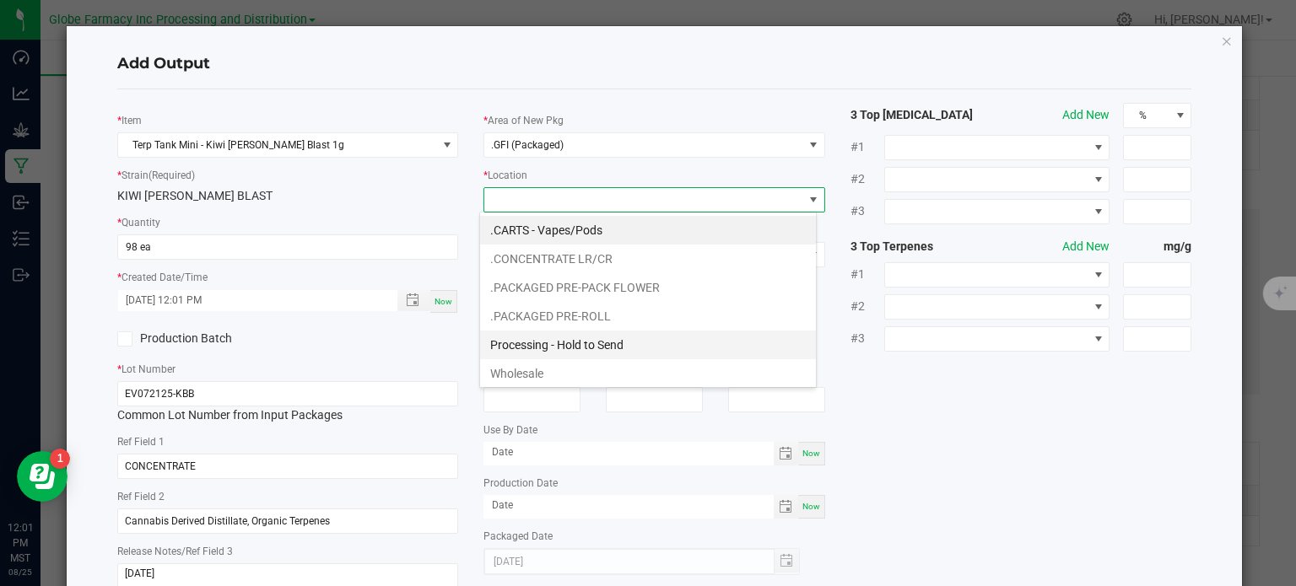
click at [586, 338] on li "Processing - Hold to Send" at bounding box center [648, 345] width 336 height 29
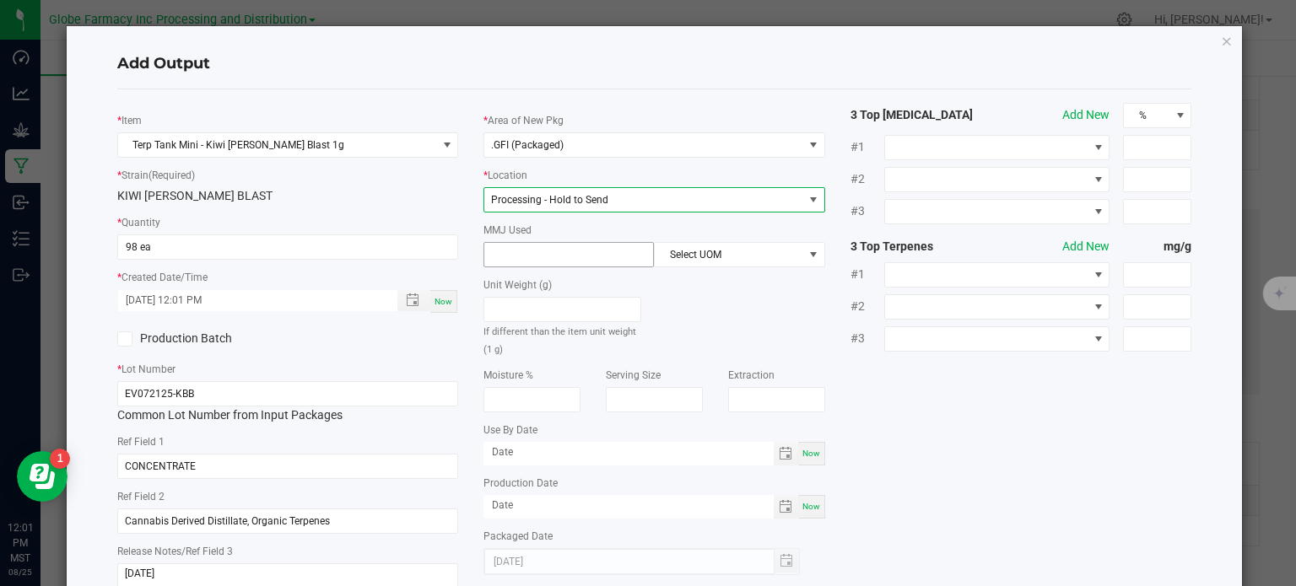
click at [546, 259] on input at bounding box center [568, 255] width 169 height 24
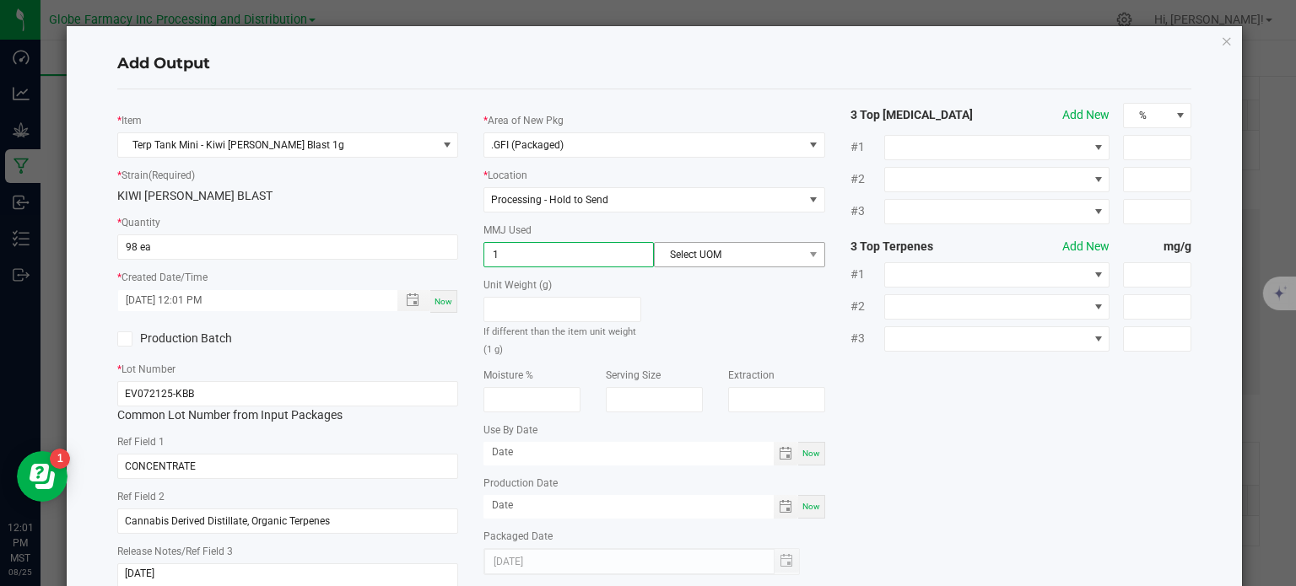
type input "1"
click at [674, 254] on span "Select UOM" at bounding box center [729, 255] width 148 height 24
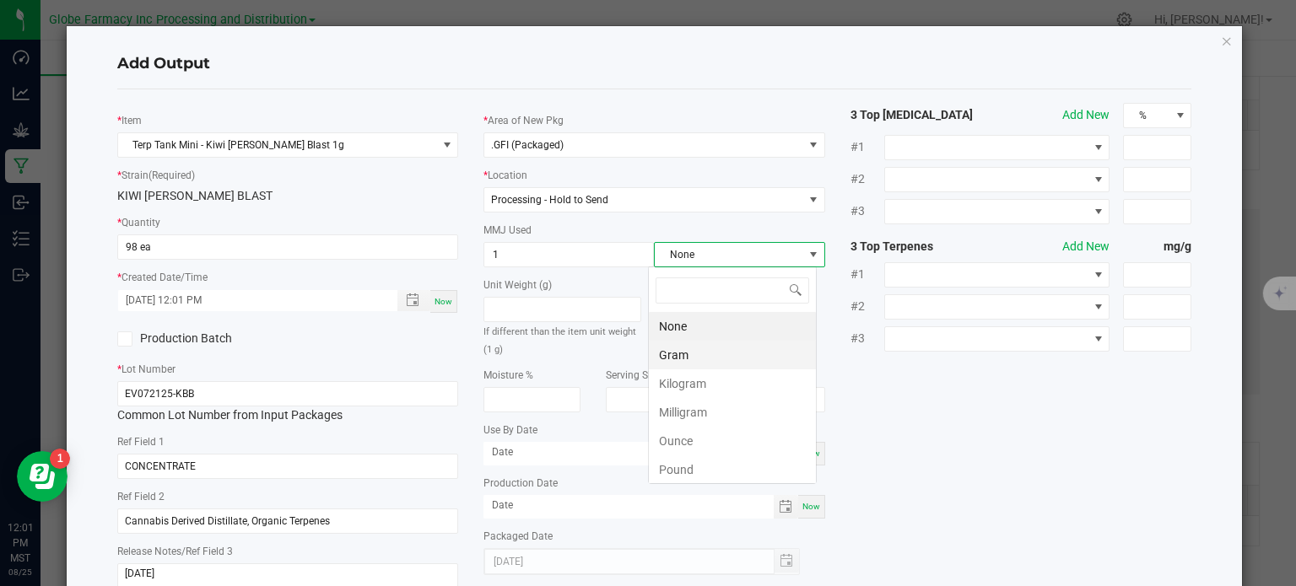
scroll to position [24, 169]
click at [694, 348] on li "Gram" at bounding box center [732, 355] width 167 height 29
click at [960, 416] on div "* Item Terp Tank Mini - Kiwi Berry Blast 1g * Strain (Required) KIWI BERRY BLAS…" at bounding box center [655, 352] width 1100 height 498
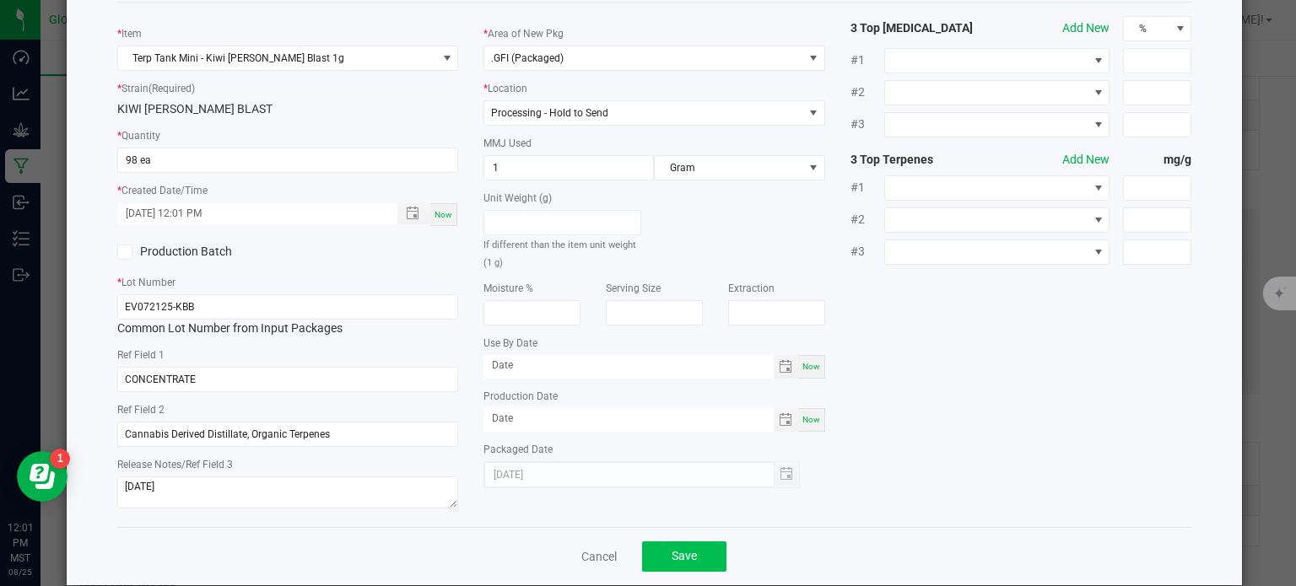
scroll to position [112, 0]
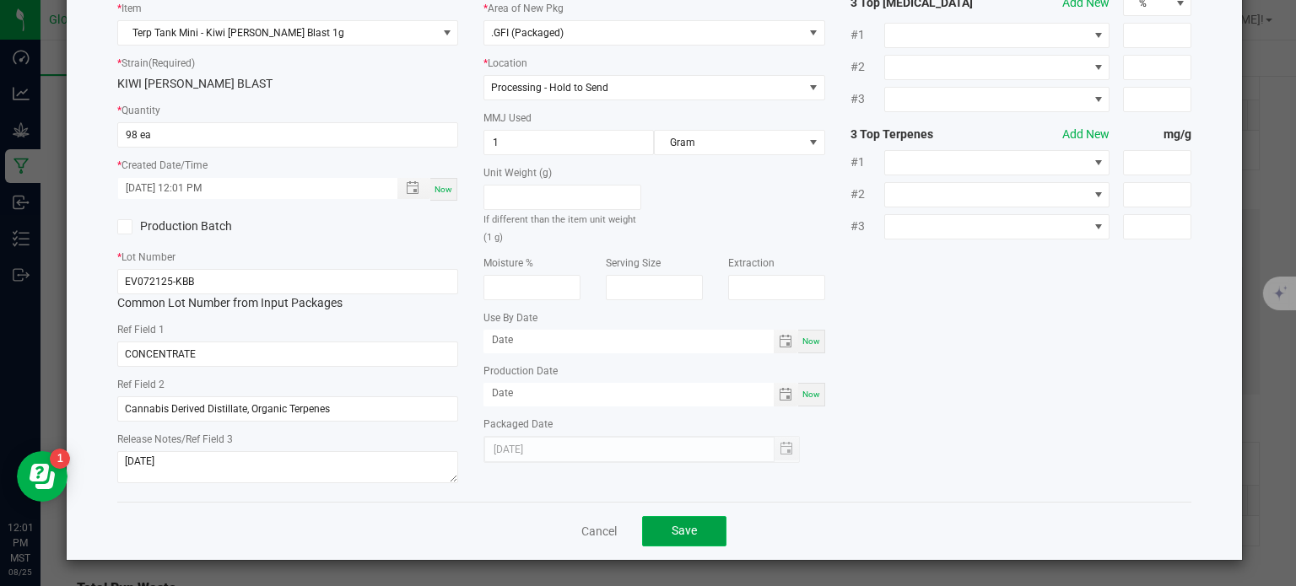
click at [672, 540] on button "Save" at bounding box center [684, 531] width 84 height 30
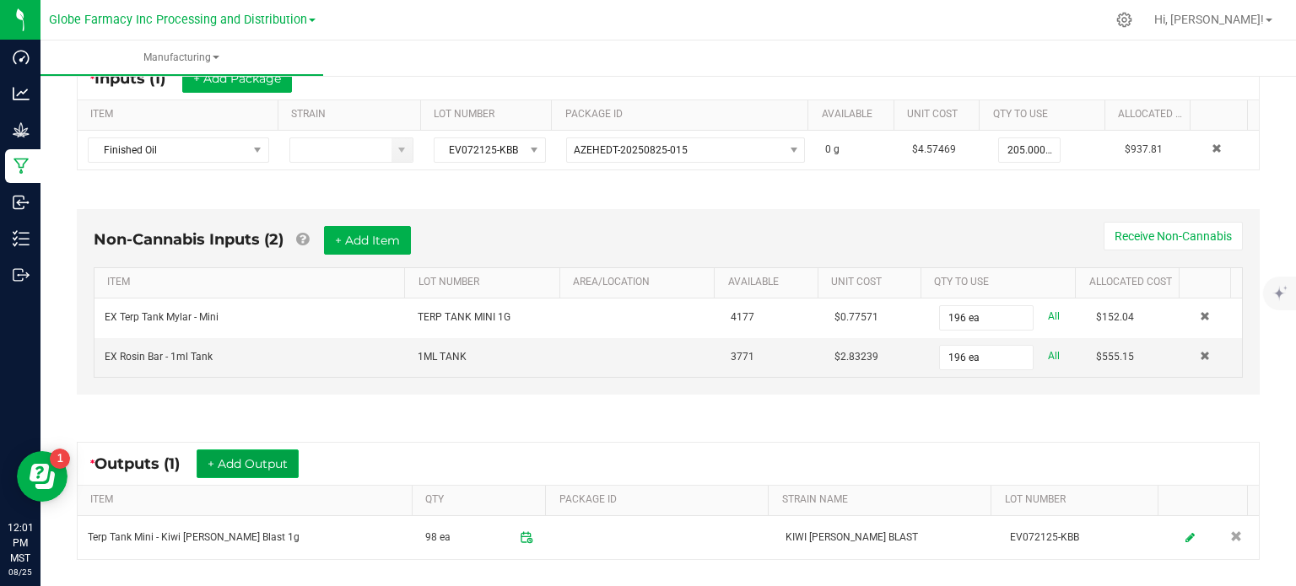
click at [289, 455] on button "+ Add Output" at bounding box center [248, 464] width 102 height 29
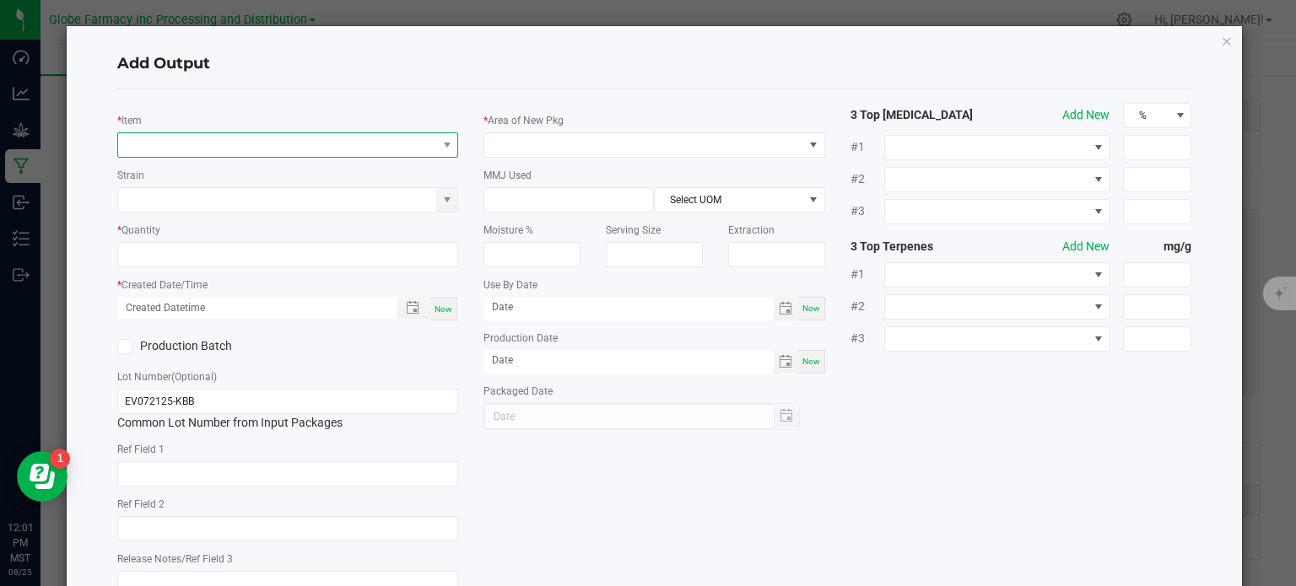
click at [269, 147] on span "NO DATA FOUND" at bounding box center [277, 145] width 319 height 24
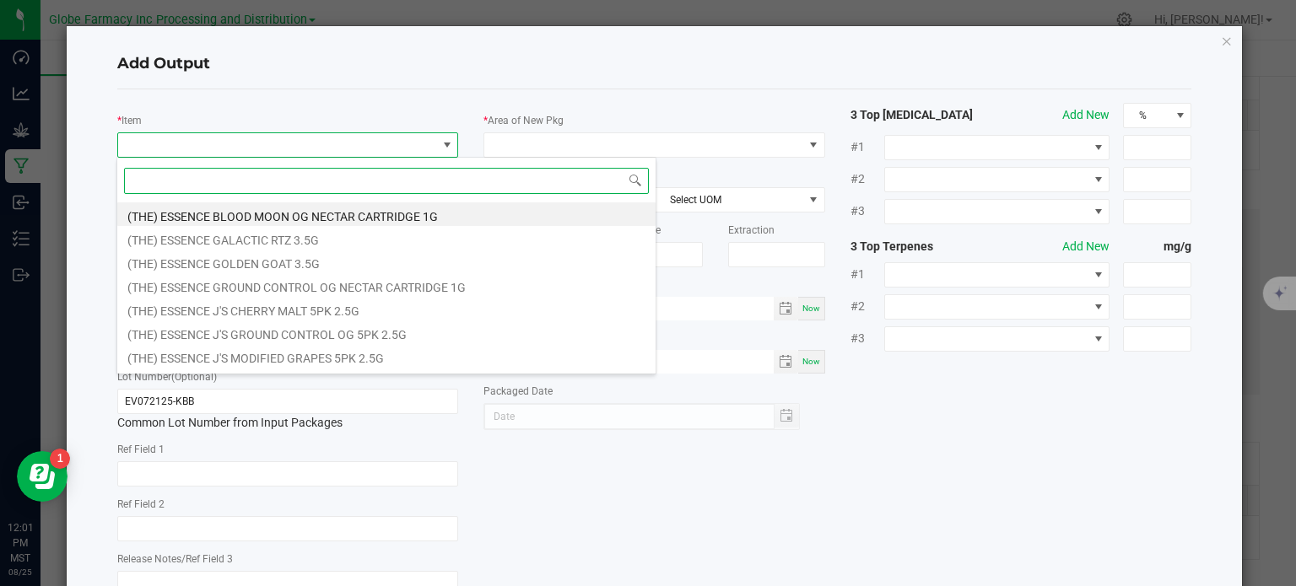
scroll to position [24, 338]
type input "KIWI [PERSON_NAME] BLAST"
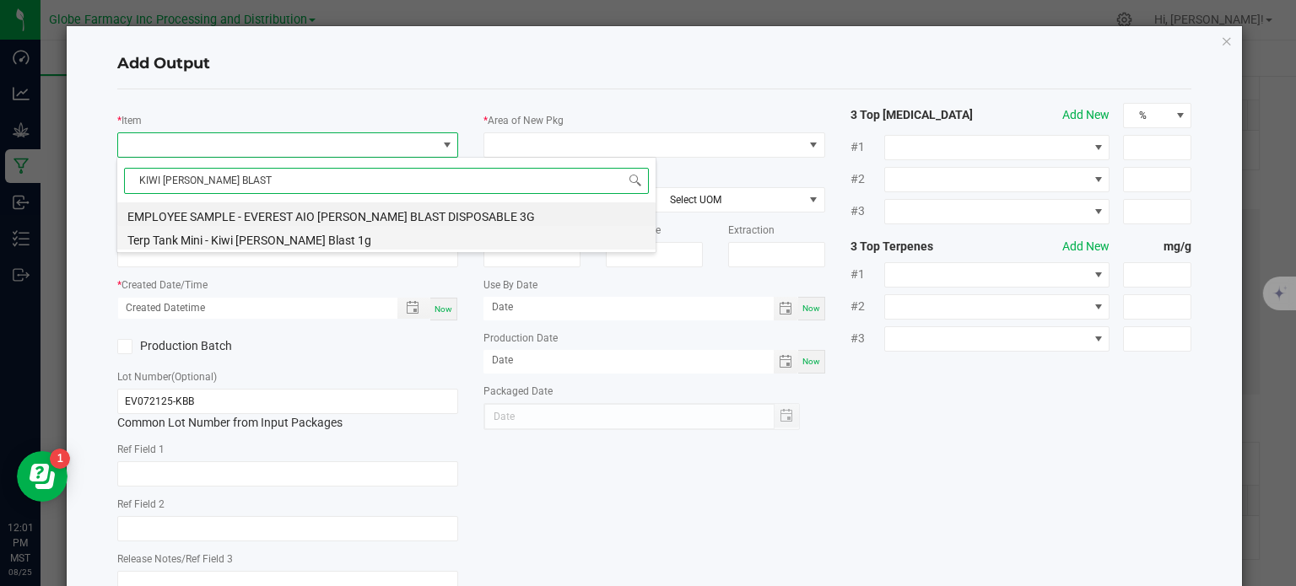
click at [230, 232] on li "Terp Tank Mini - Kiwi [PERSON_NAME] Blast 1g" at bounding box center [386, 238] width 538 height 24
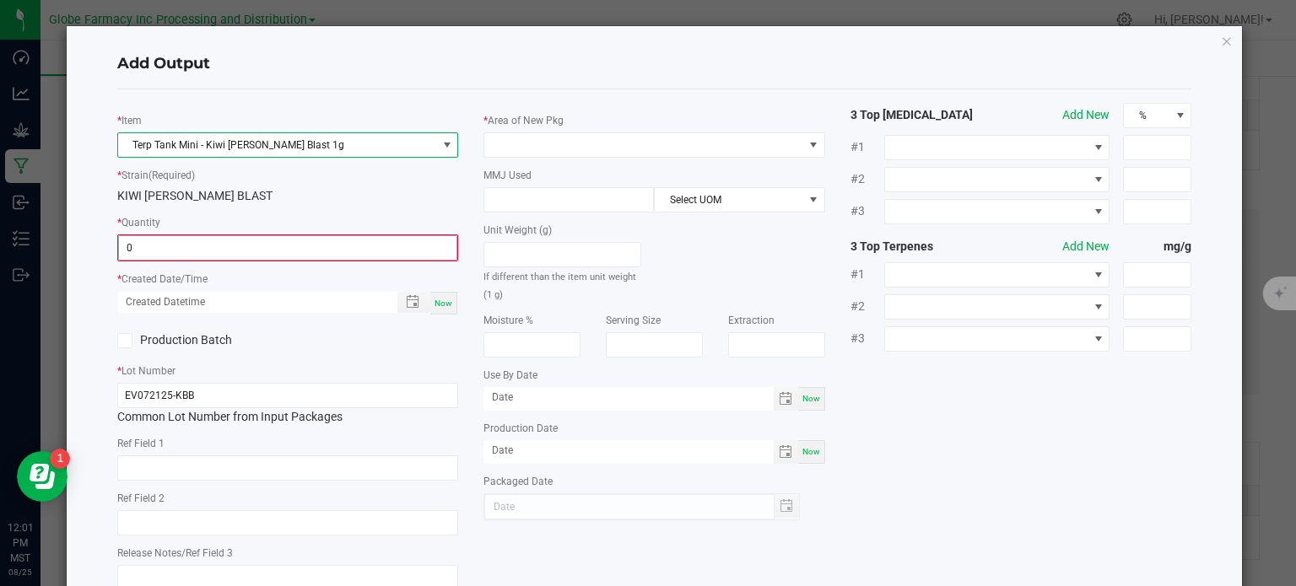
click at [192, 245] on input "0" at bounding box center [288, 248] width 338 height 24
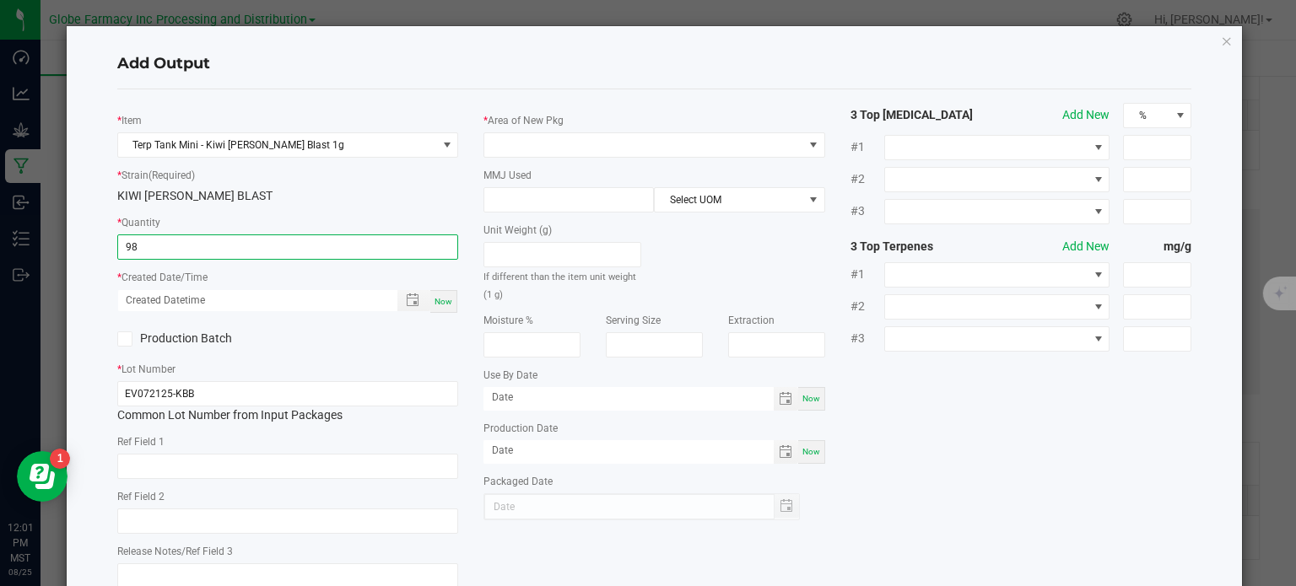
type input "98 ea"
click at [441, 307] on div "Now" at bounding box center [443, 301] width 27 height 23
type input "08/25/2025 12:01 PM"
type input "[DATE]"
click at [314, 462] on input "text" at bounding box center [288, 466] width 342 height 25
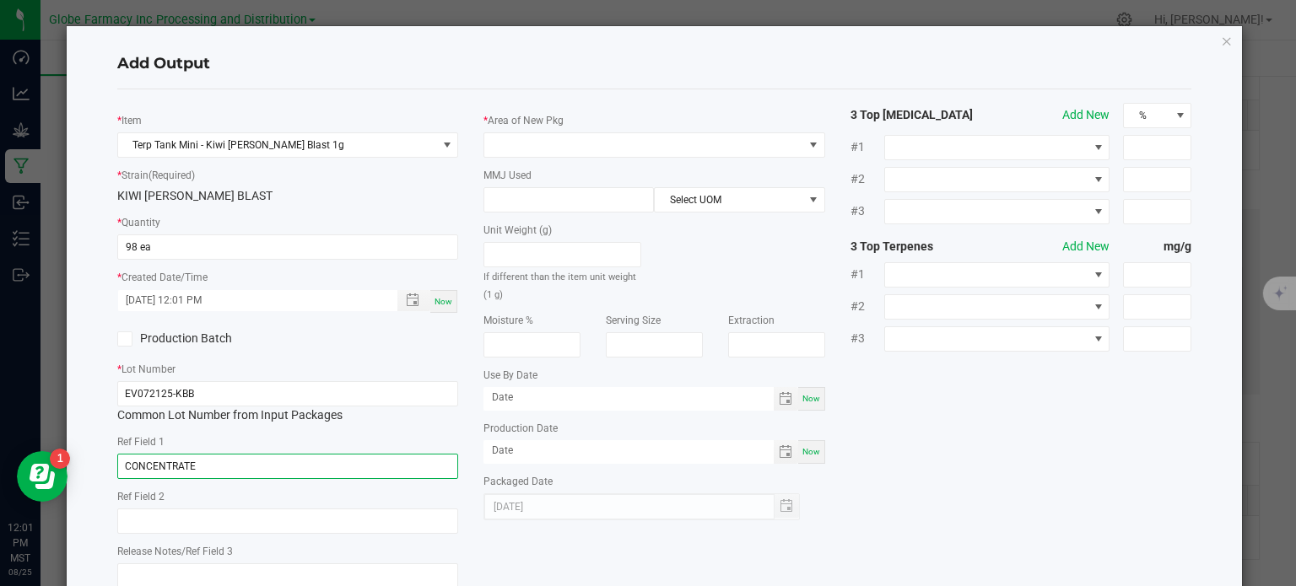
type input "CONCENTRATE"
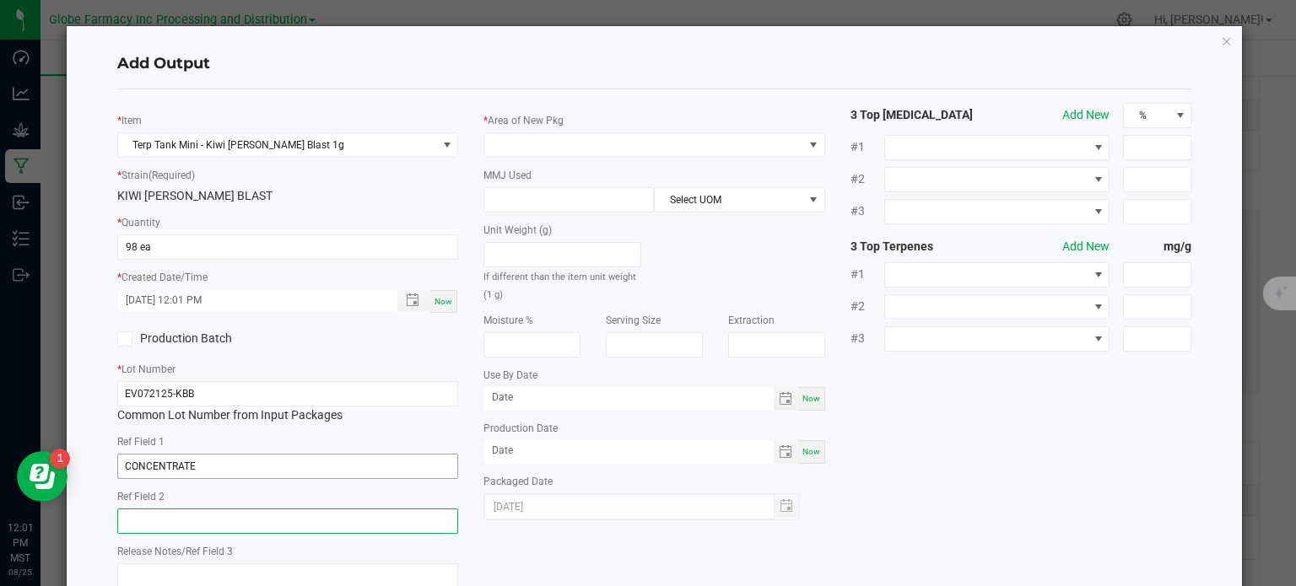
paste input "Cannabis Derived Distillate, Organic Terpenes"
type input "Cannabis Derived Distillate, Organic Terpenes"
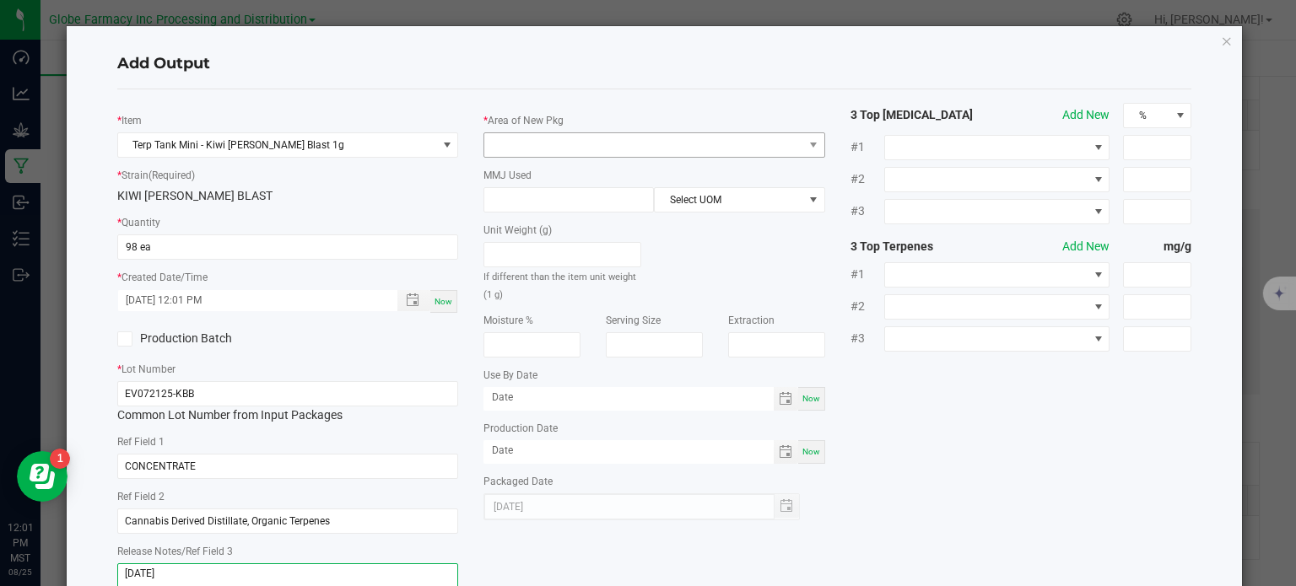
type textarea "8/29/2025"
click at [560, 154] on span at bounding box center [643, 145] width 319 height 24
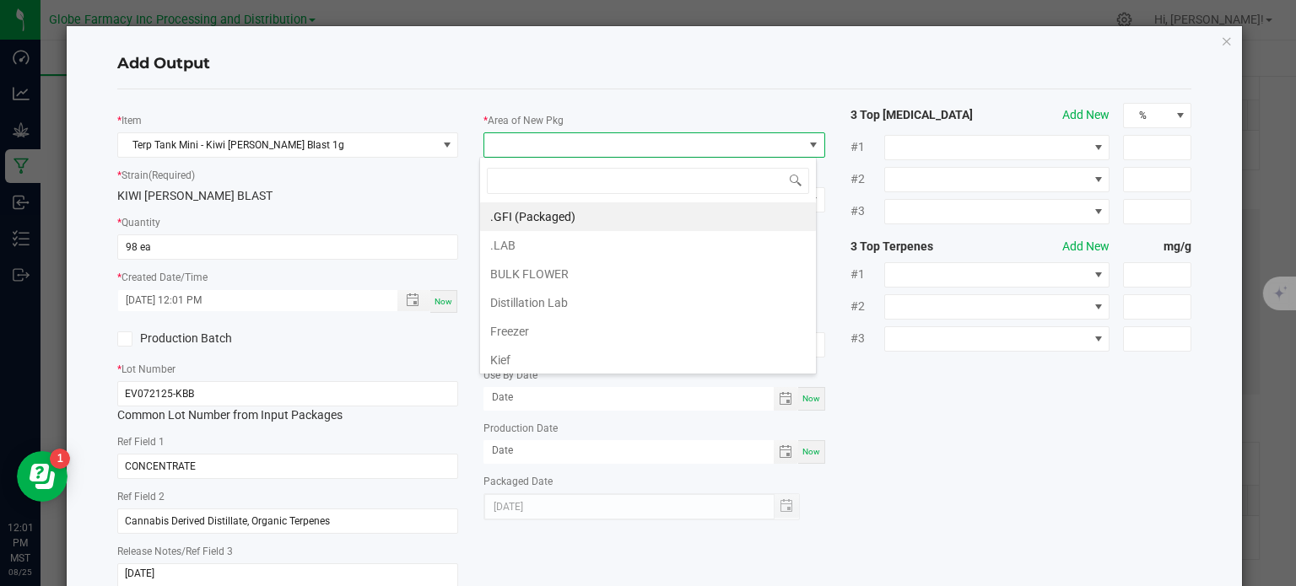
click at [554, 216] on li ".GFI (Packaged)" at bounding box center [648, 217] width 336 height 29
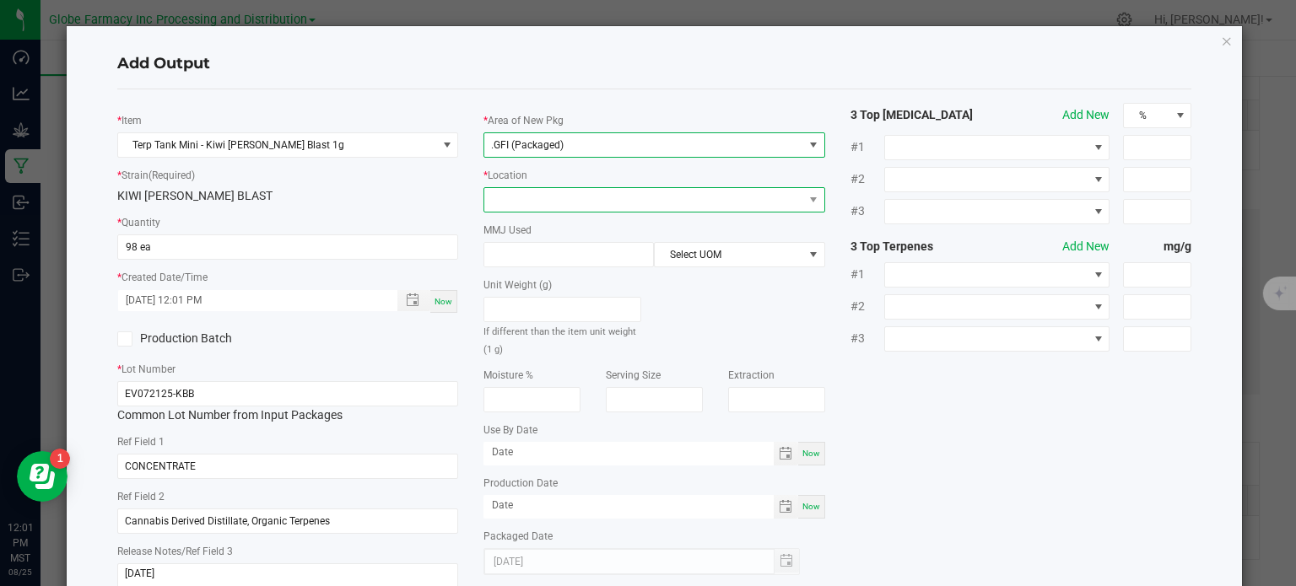
click at [544, 202] on span at bounding box center [643, 200] width 319 height 24
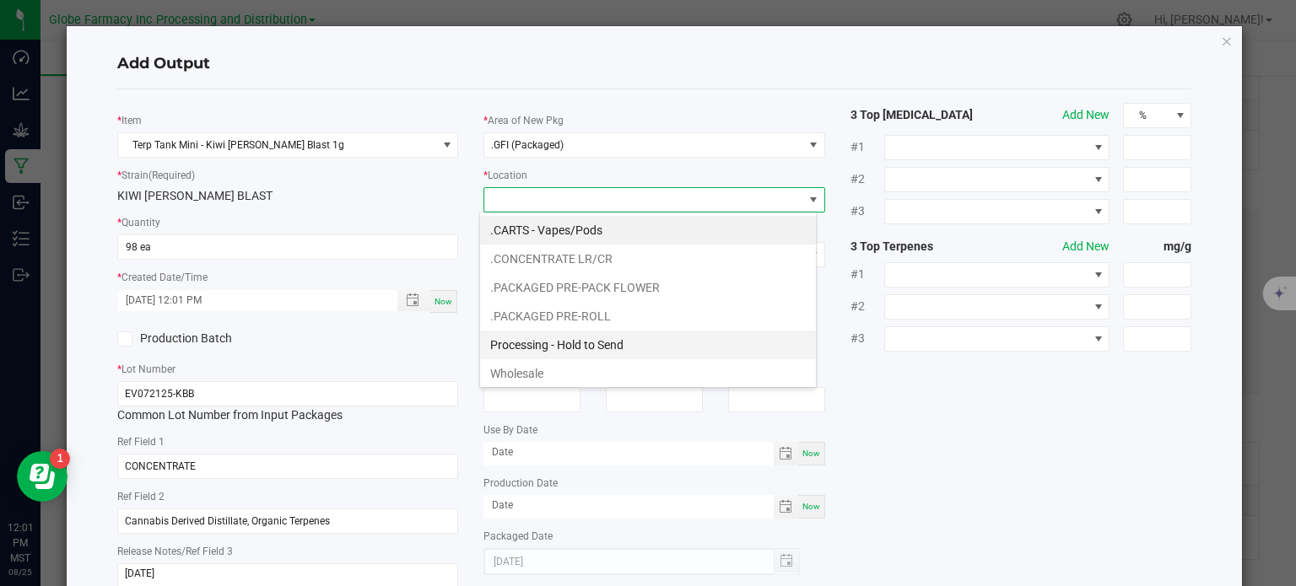
click at [585, 336] on li "Processing - Hold to Send" at bounding box center [648, 345] width 336 height 29
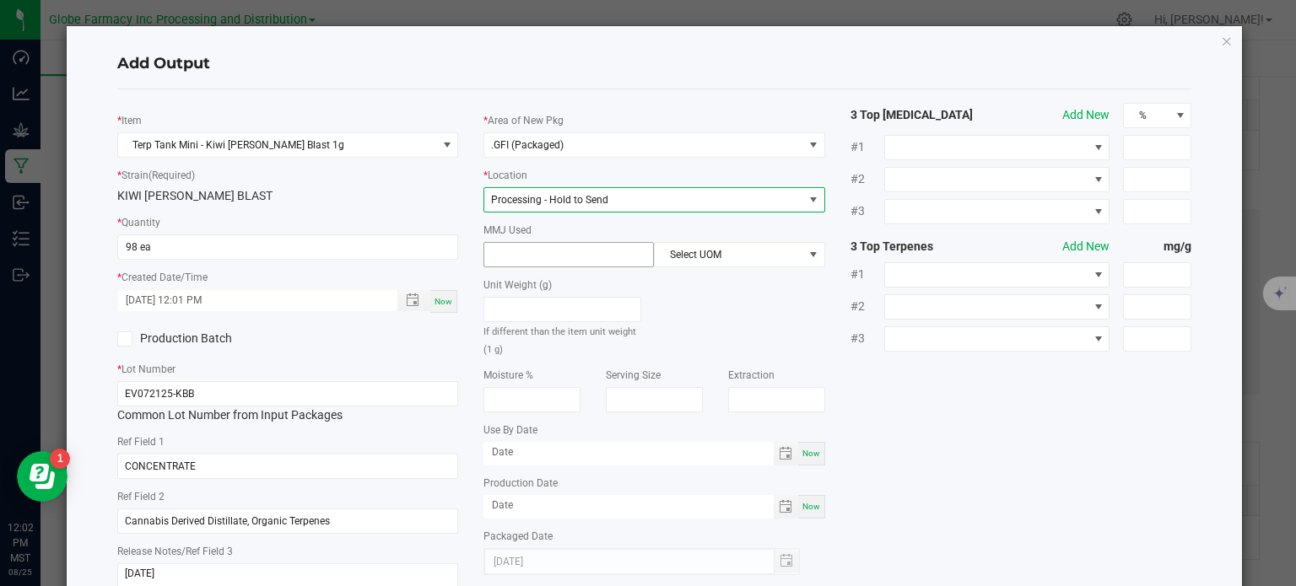
click at [549, 255] on input at bounding box center [568, 255] width 169 height 24
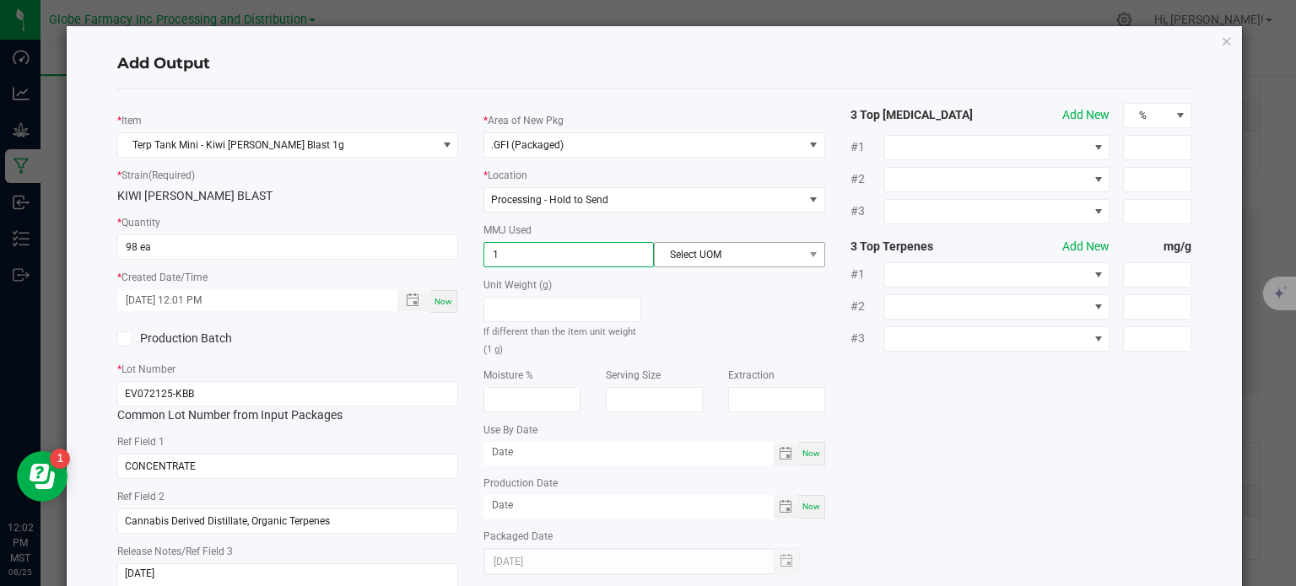
type input "1"
click at [705, 259] on span "Select UOM" at bounding box center [729, 255] width 148 height 24
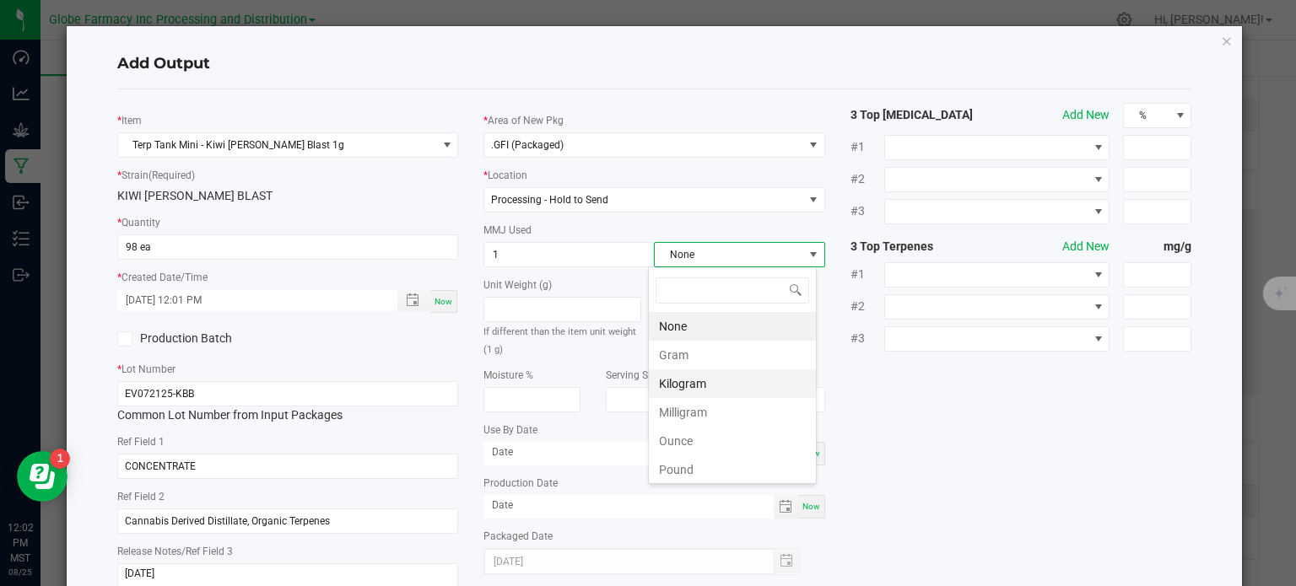
scroll to position [24, 169]
click at [700, 355] on li "Gram" at bounding box center [732, 355] width 167 height 29
click at [975, 421] on div "* Item Terp Tank Mini - Kiwi Berry Blast 1g * Strain (Required) KIWI BERRY BLAS…" at bounding box center [655, 352] width 1100 height 498
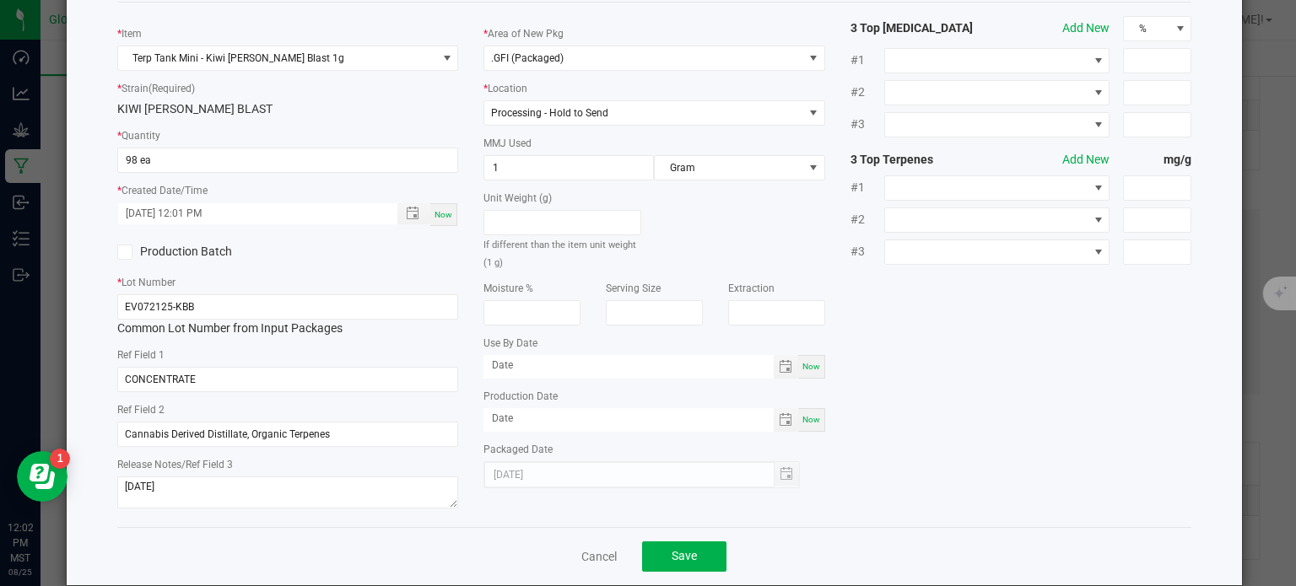
scroll to position [112, 0]
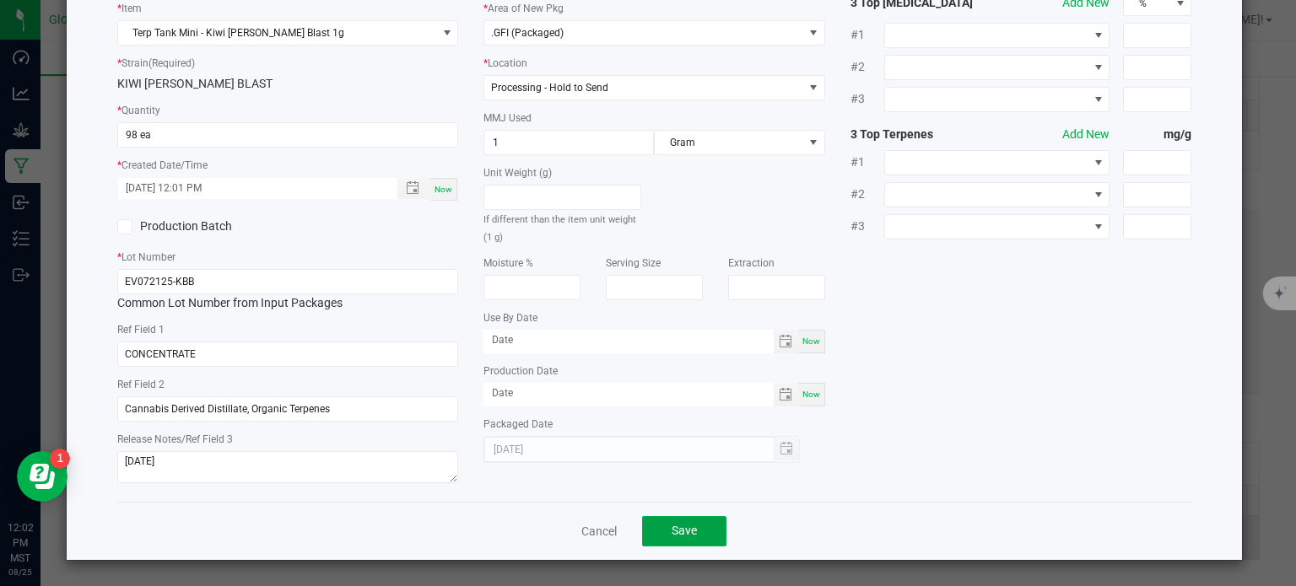
drag, startPoint x: 707, startPoint y: 531, endPoint x: 716, endPoint y: 532, distance: 8.5
click at [705, 532] on button "Save" at bounding box center [684, 531] width 84 height 30
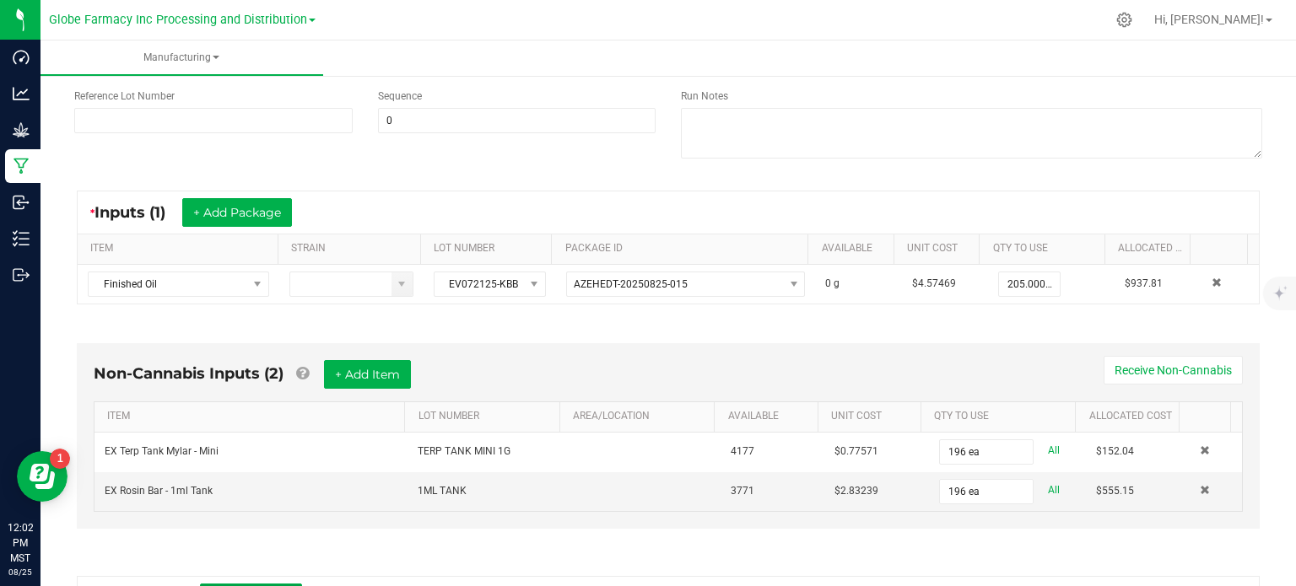
scroll to position [0, 0]
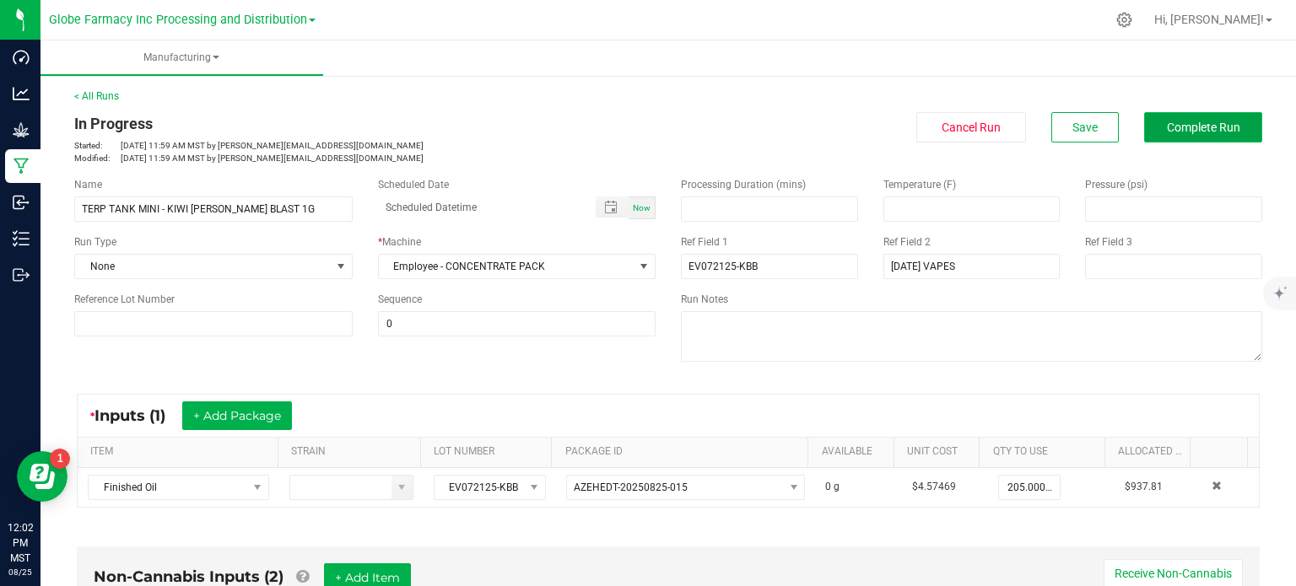
click at [1168, 122] on span "Complete Run" at bounding box center [1203, 128] width 73 height 14
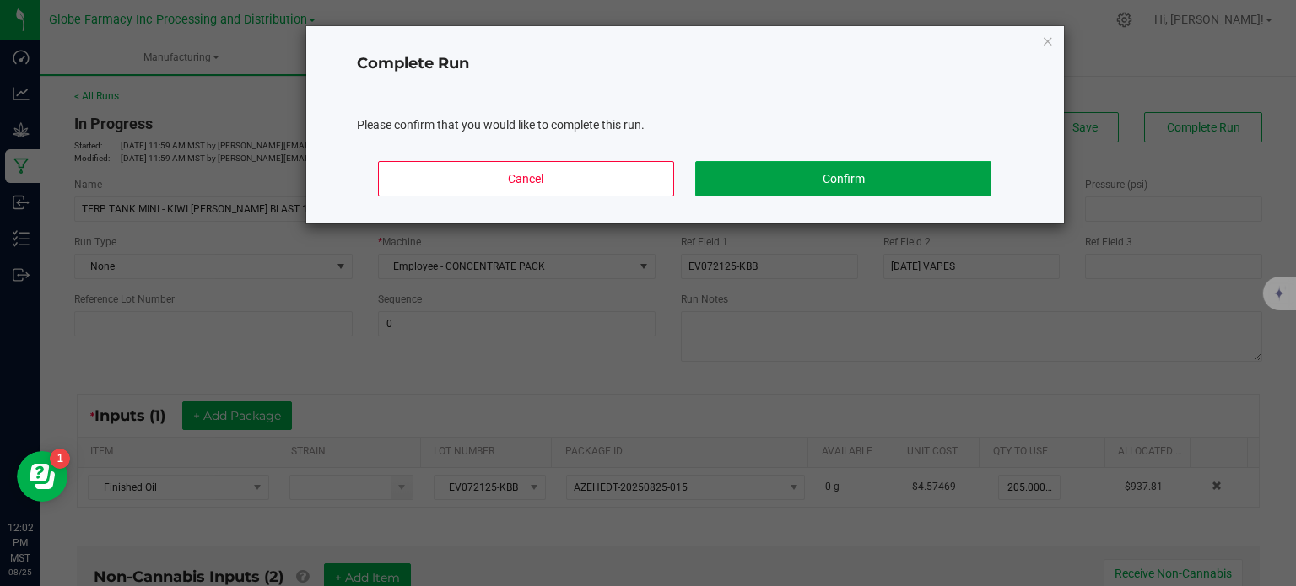
click at [961, 181] on button "Confirm" at bounding box center [842, 178] width 295 height 35
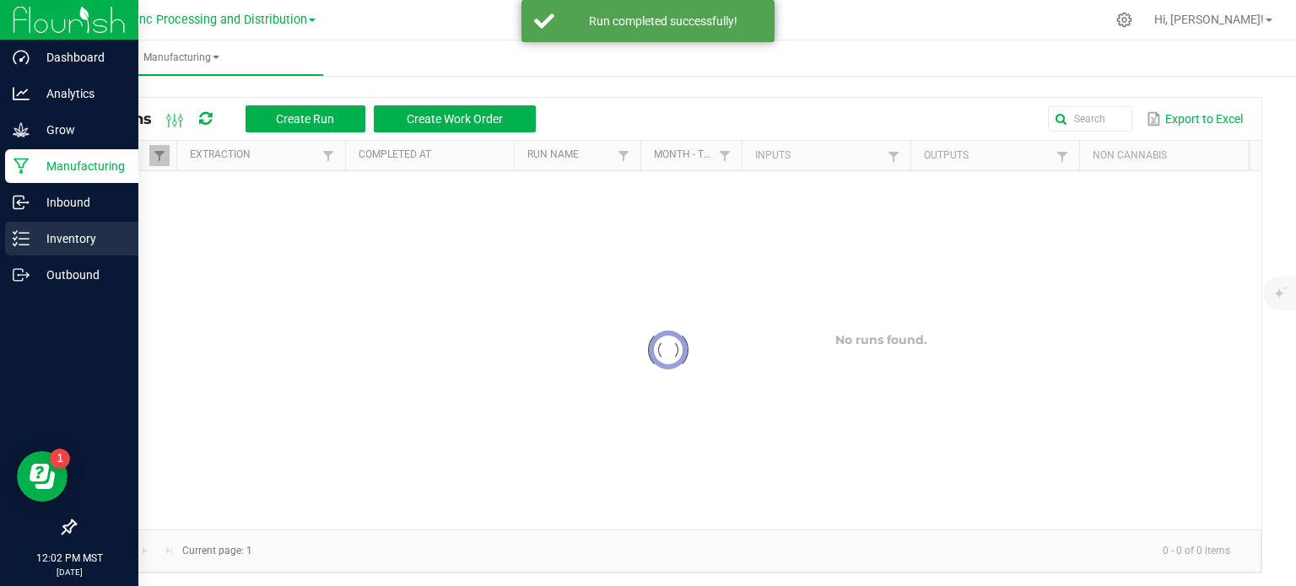
click at [23, 242] on icon at bounding box center [21, 238] width 17 height 17
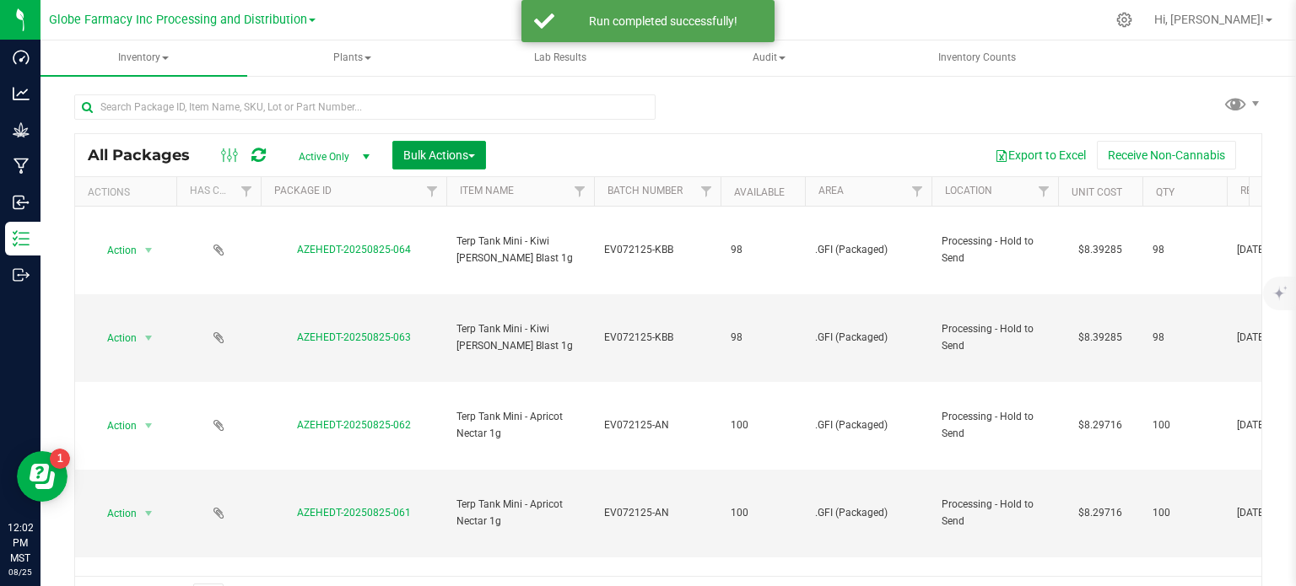
click at [451, 157] on span "Bulk Actions" at bounding box center [439, 156] width 72 height 14
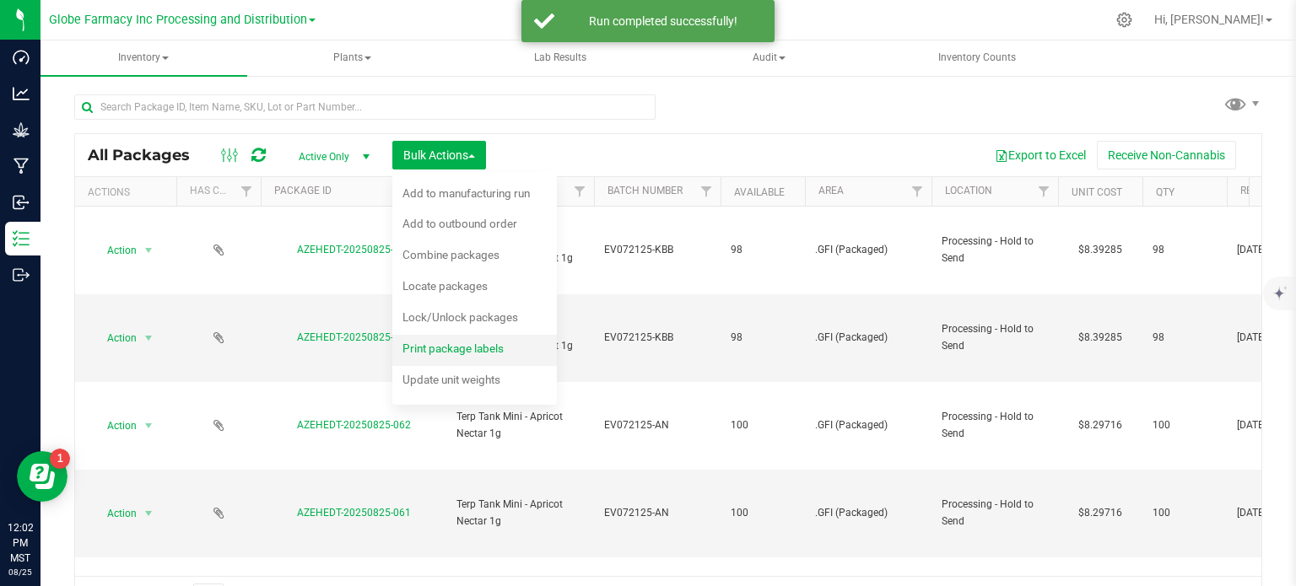
click at [462, 347] on span "Print package labels" at bounding box center [452, 349] width 101 height 14
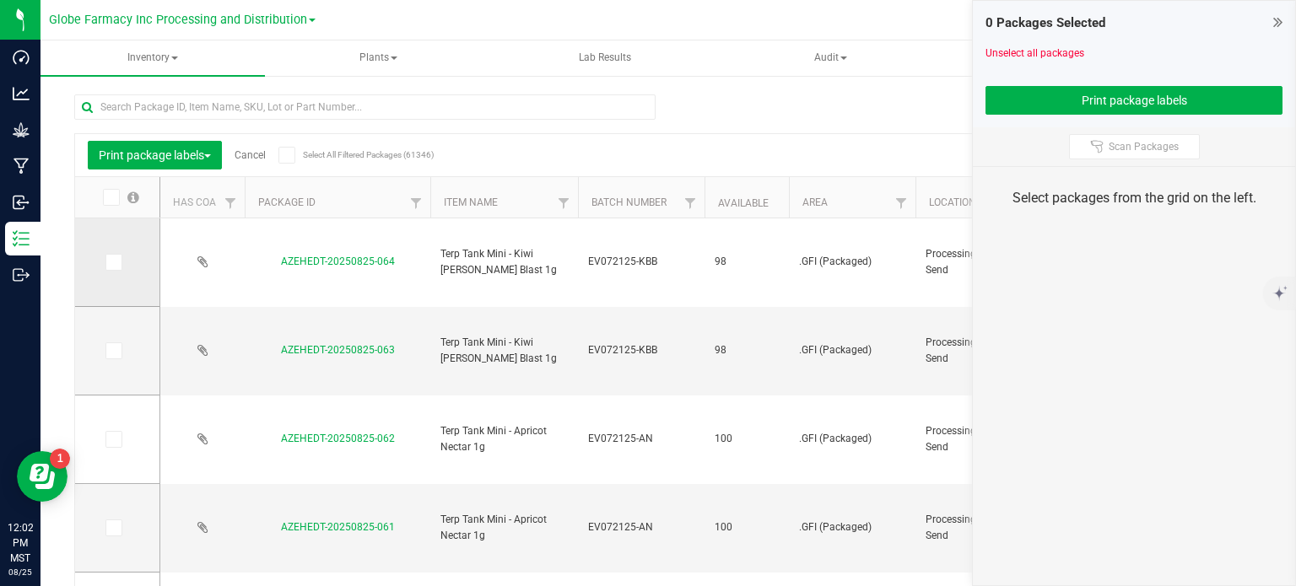
click at [111, 268] on span at bounding box center [113, 262] width 17 height 17
click at [0, 0] on input "checkbox" at bounding box center [0, 0] width 0 height 0
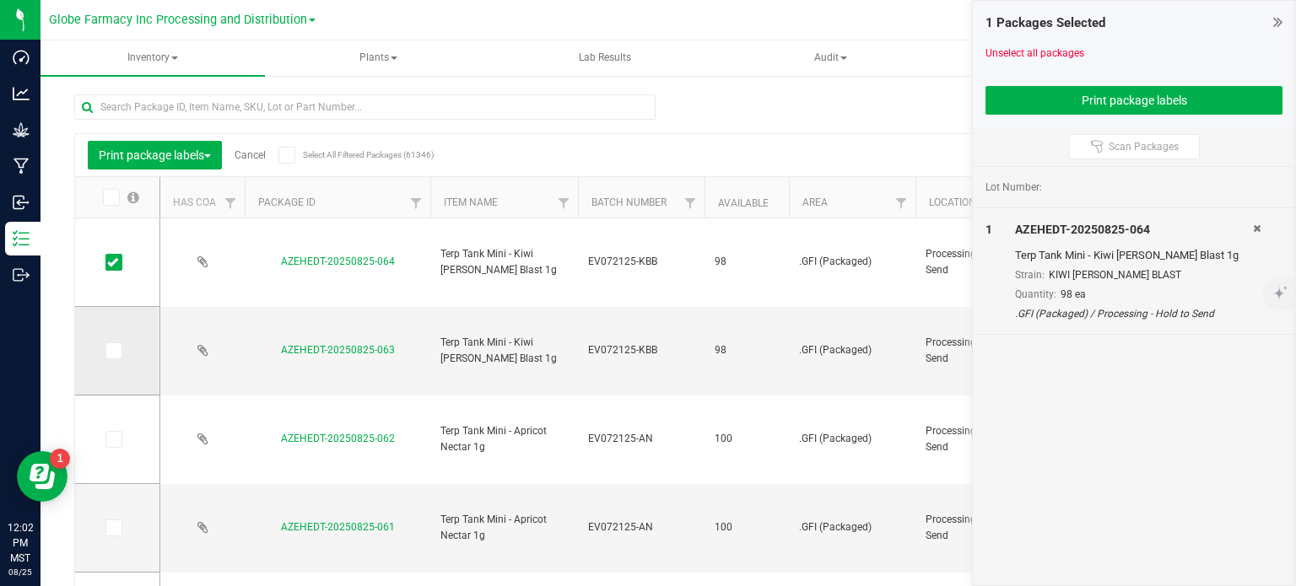
click at [114, 351] on icon at bounding box center [112, 351] width 11 height 0
click at [0, 0] on input "checkbox" at bounding box center [0, 0] width 0 height 0
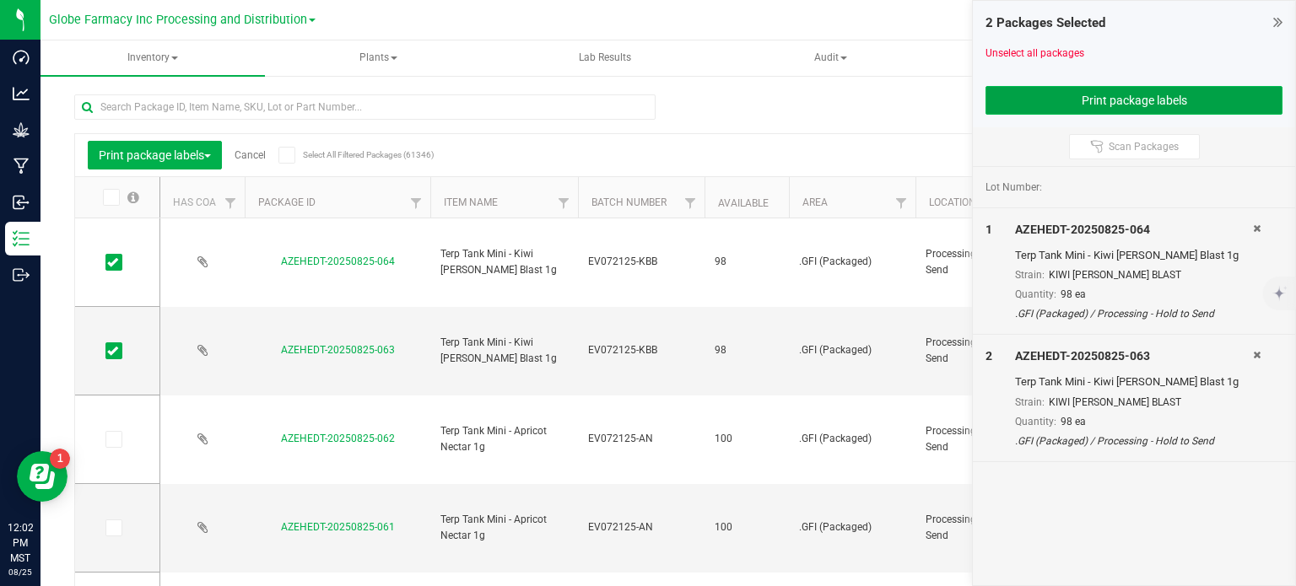
click at [1064, 94] on button "Print package labels" at bounding box center [1134, 100] width 297 height 29
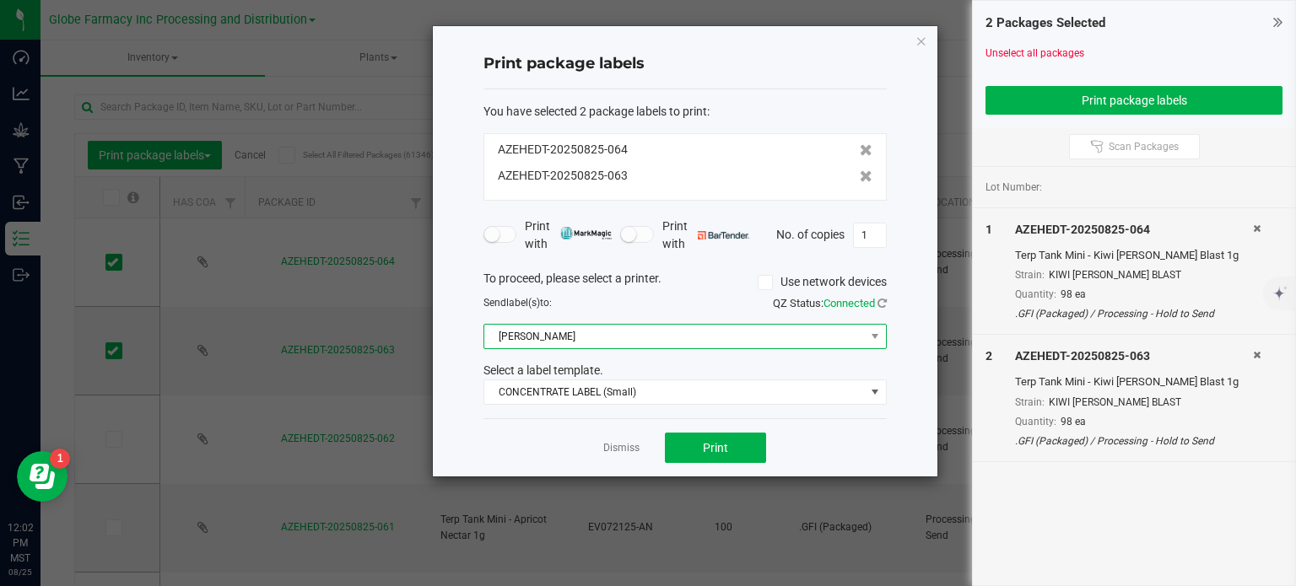
click at [520, 343] on span "Briana Zebra Small" at bounding box center [674, 337] width 381 height 24
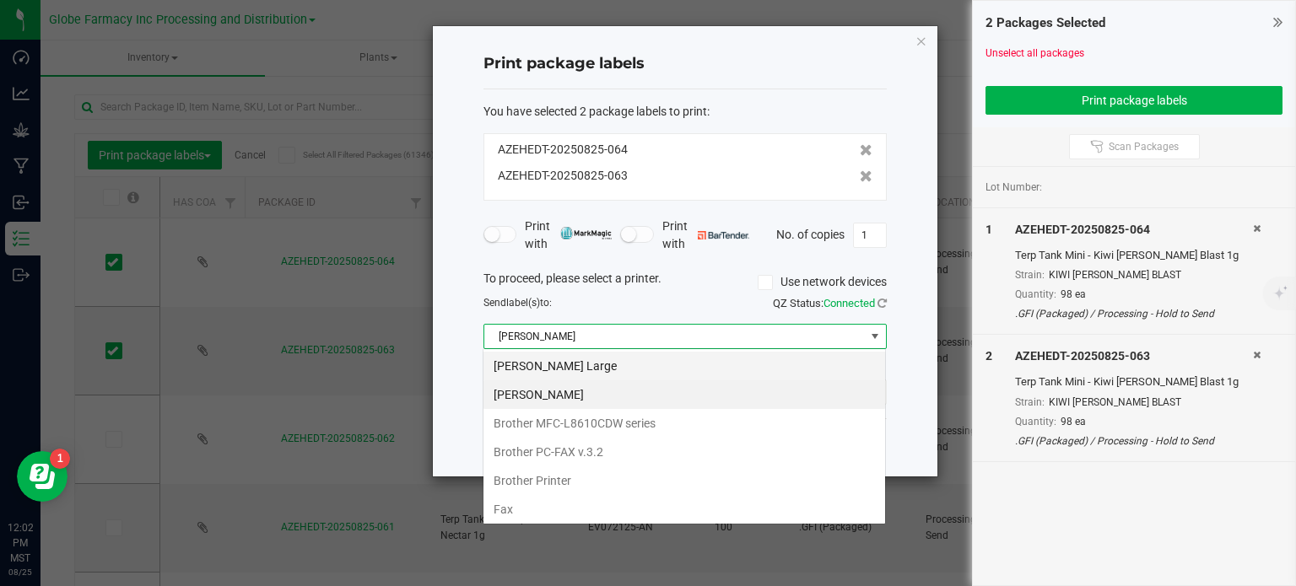
scroll to position [24, 403]
click at [527, 370] on Large "Briana Zebra Large" at bounding box center [684, 366] width 402 height 29
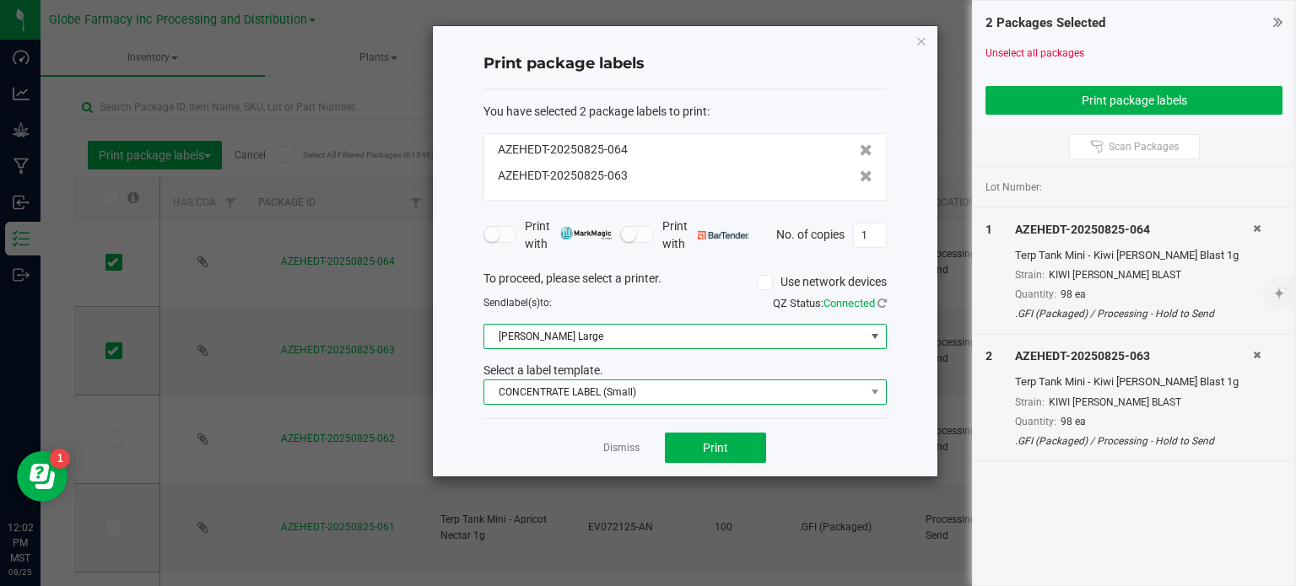
click at [550, 390] on span "CONCENTRATE LABEL (Small)" at bounding box center [674, 393] width 381 height 24
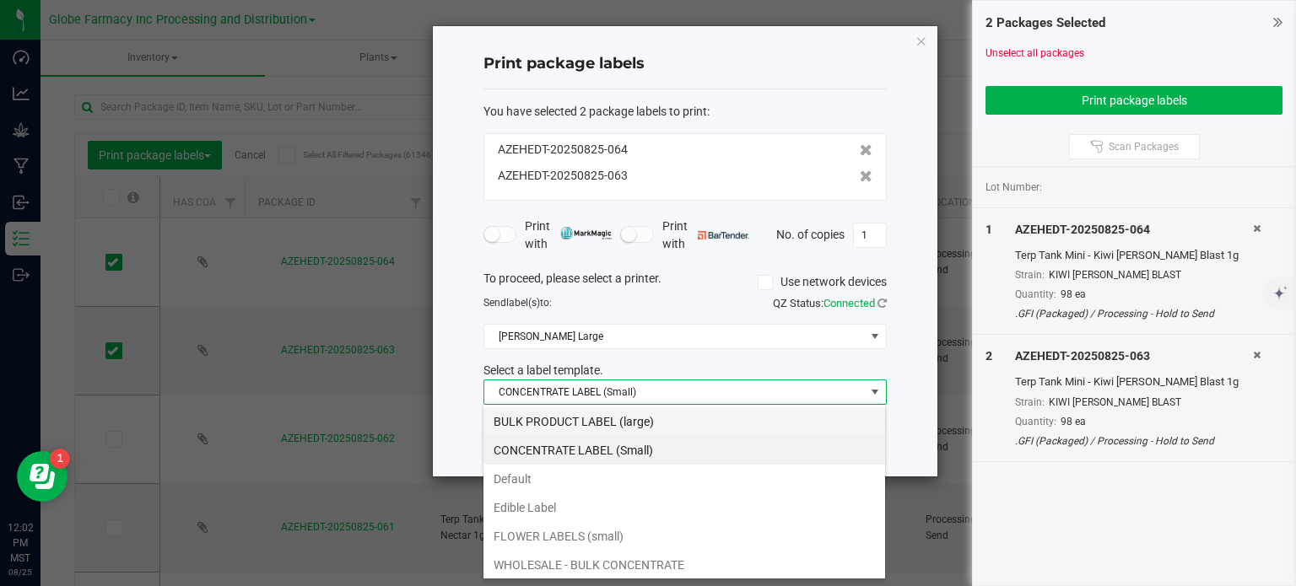
click at [591, 409] on li "BULK PRODUCT LABEL (large)" at bounding box center [684, 422] width 402 height 29
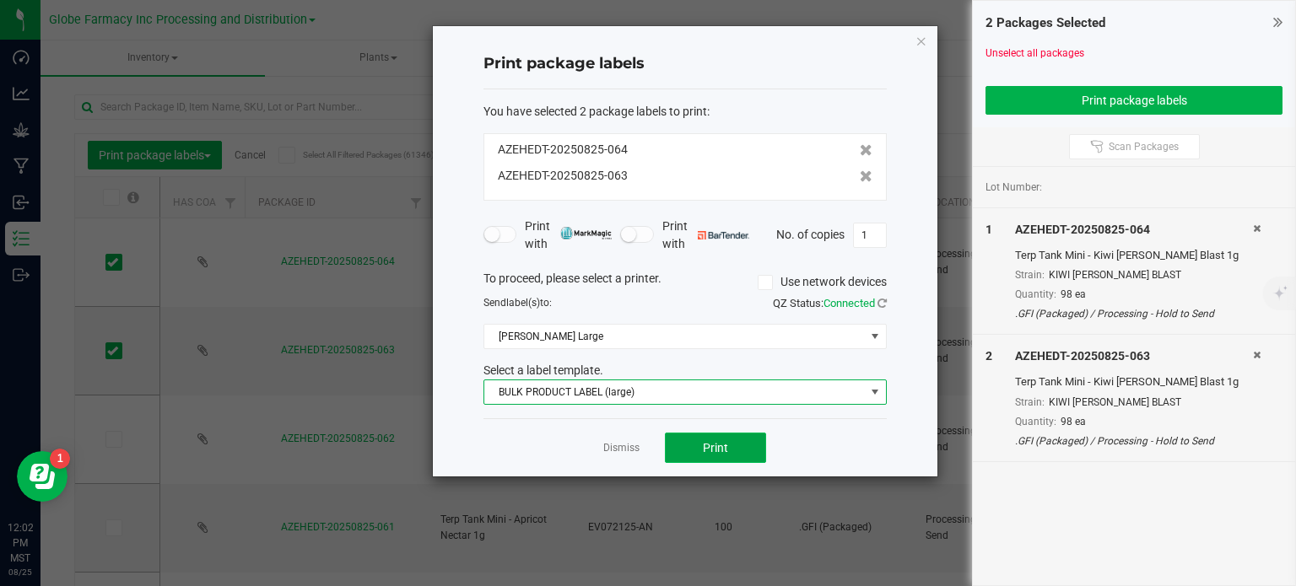
click at [715, 445] on span "Print" at bounding box center [715, 448] width 25 height 14
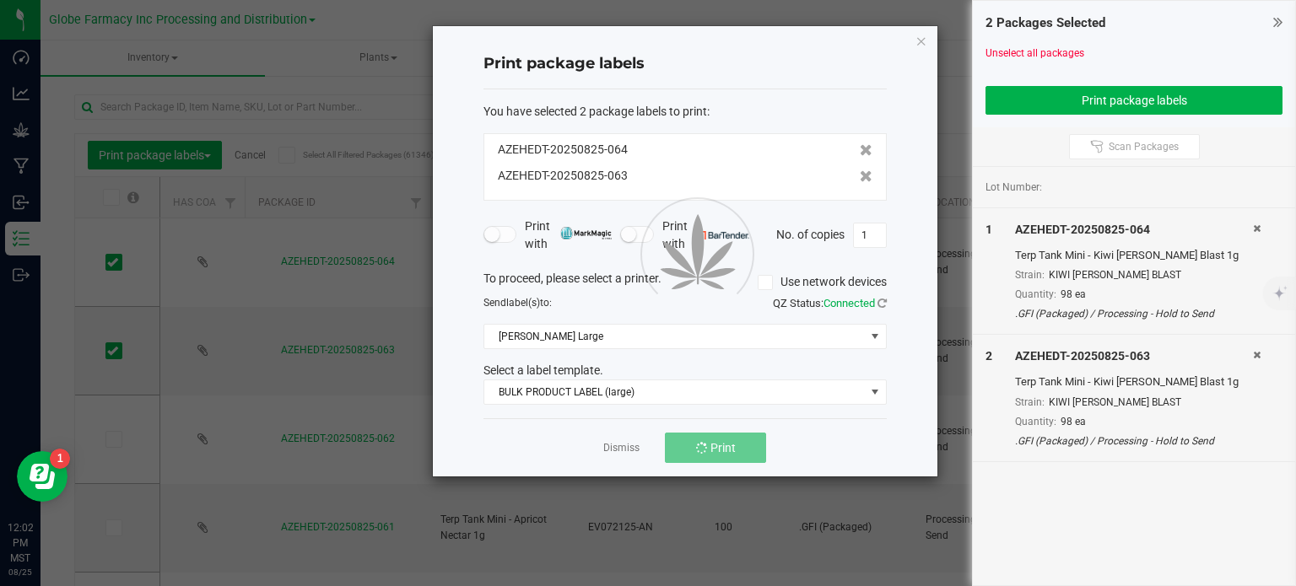
click at [676, 337] on div at bounding box center [685, 251] width 505 height 451
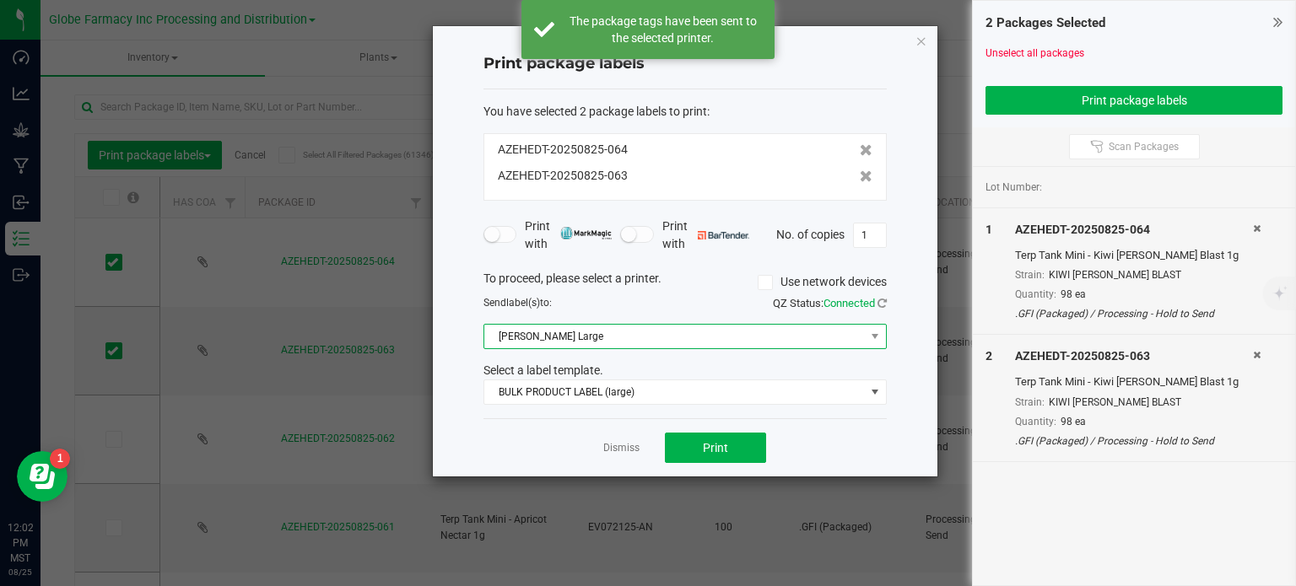
click at [635, 343] on span "Briana Zebra Large" at bounding box center [674, 337] width 381 height 24
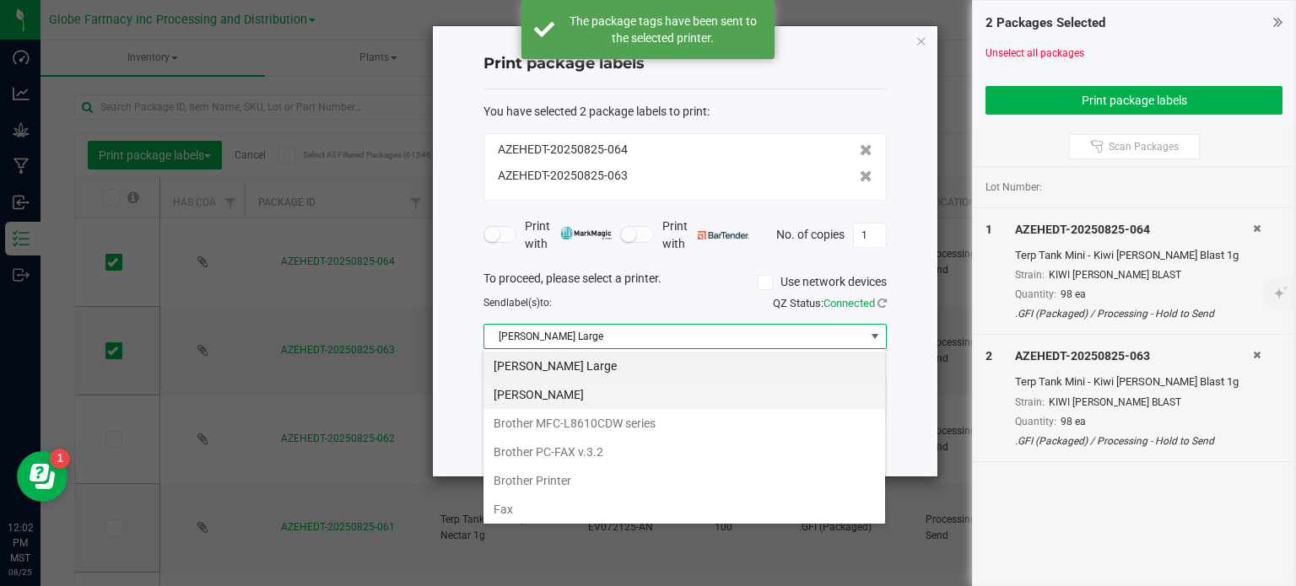
click at [581, 398] on Small "Briana Zebra Small" at bounding box center [684, 395] width 402 height 29
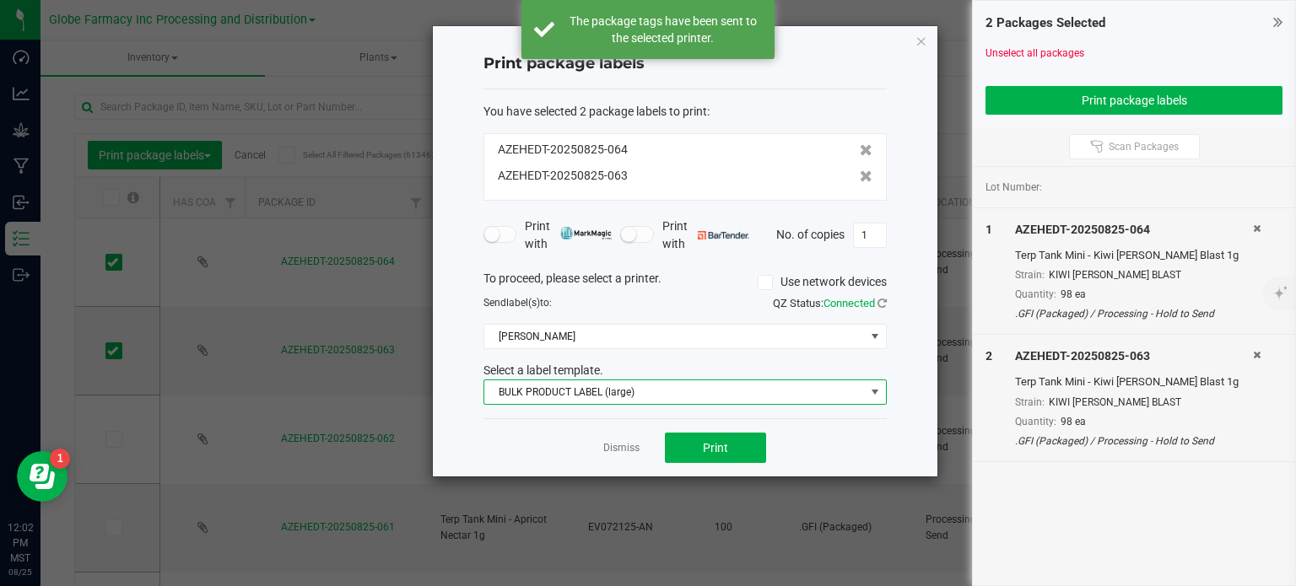
click at [592, 398] on span "BULK PRODUCT LABEL (large)" at bounding box center [674, 393] width 381 height 24
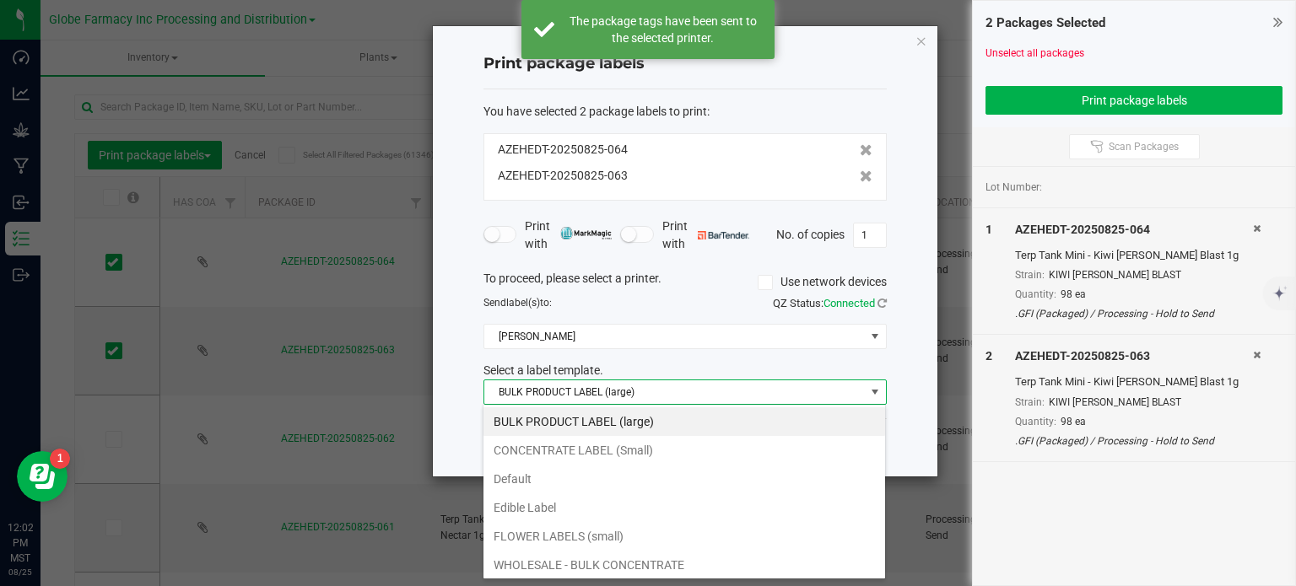
click at [611, 446] on li "CONCENTRATE LABEL (Small)" at bounding box center [684, 450] width 402 height 29
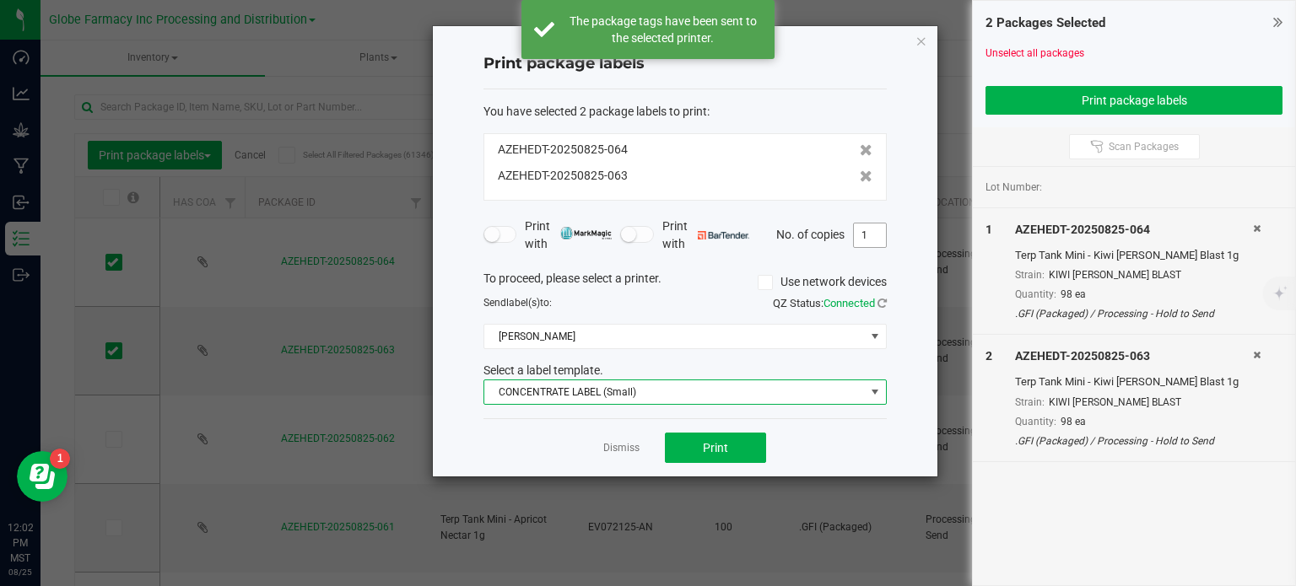
click at [873, 239] on input "1" at bounding box center [870, 236] width 32 height 24
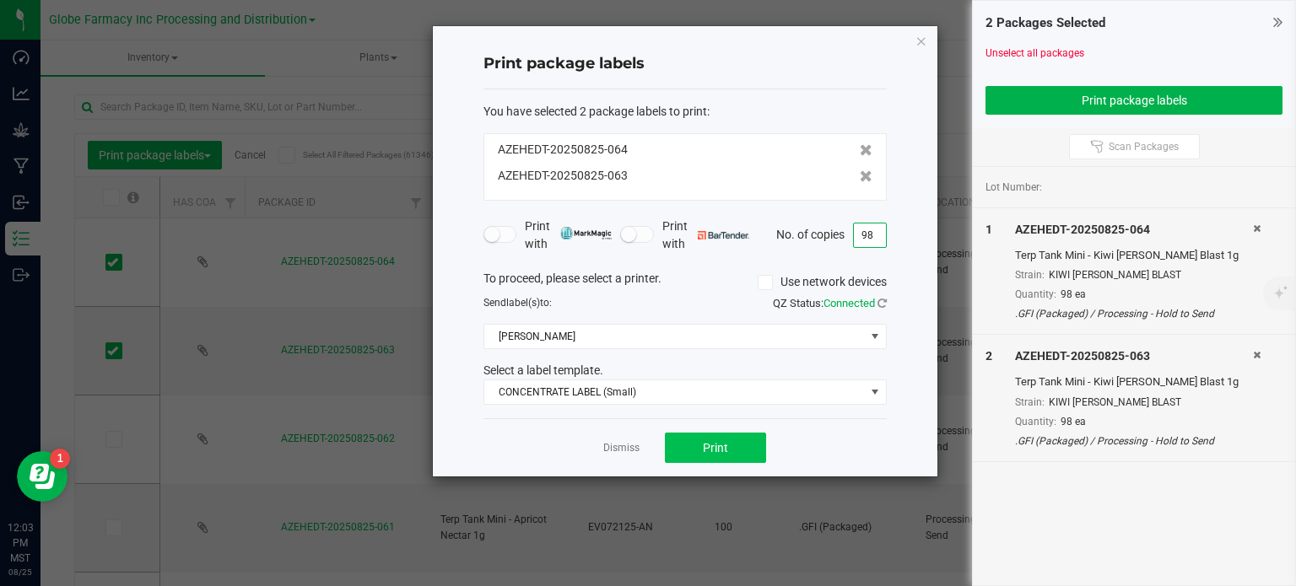
type input "98"
click at [719, 442] on span "Print" at bounding box center [715, 448] width 25 height 14
drag, startPoint x: 713, startPoint y: 442, endPoint x: 592, endPoint y: 403, distance: 126.8
click at [502, 458] on div "Dismiss Print" at bounding box center [684, 448] width 403 height 58
click at [921, 40] on icon "button" at bounding box center [922, 40] width 12 height 20
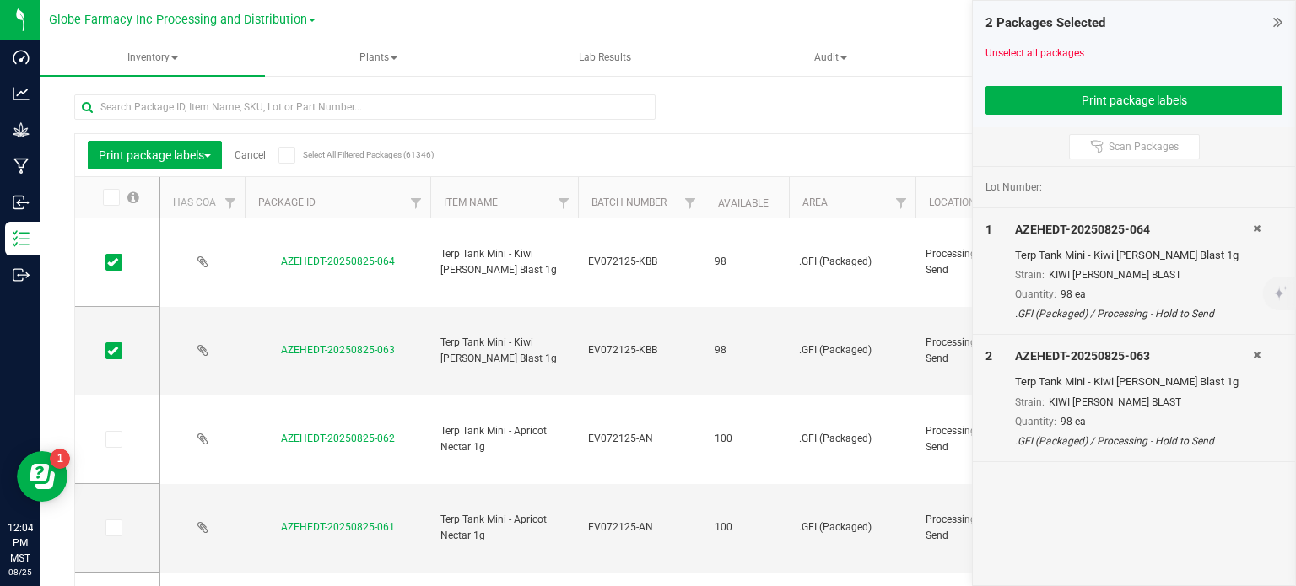
click at [259, 153] on link "Cancel" at bounding box center [250, 155] width 31 height 12
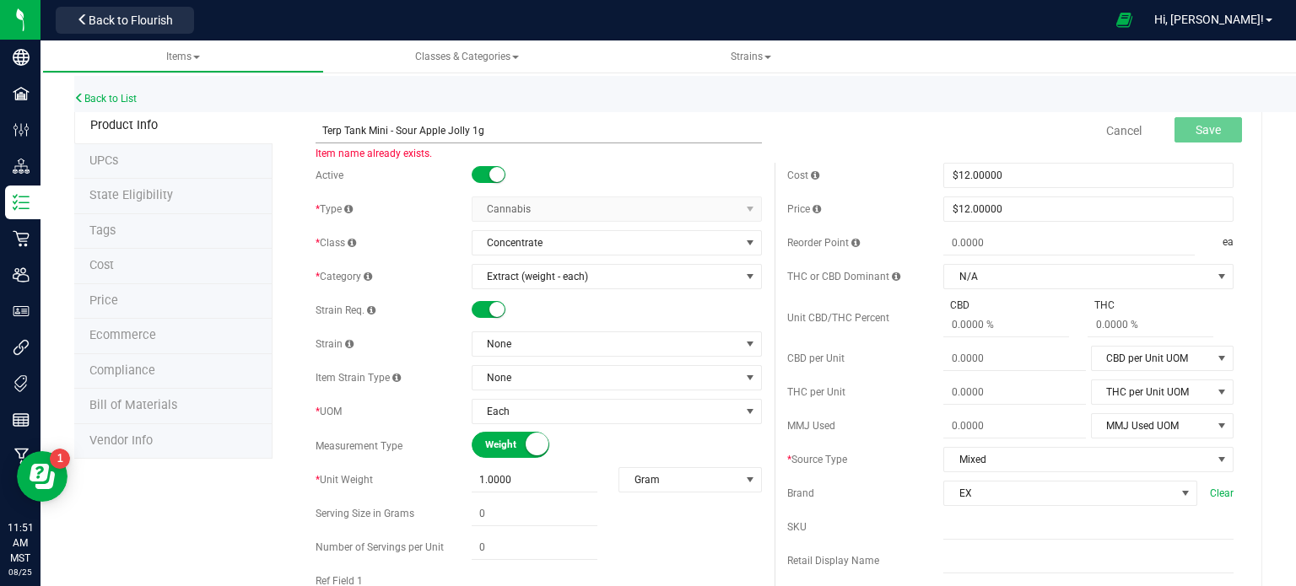
click at [464, 132] on input "Terp Tank Mini - Sour Apple Jolly 1g" at bounding box center [539, 130] width 446 height 25
type input "Terp Tank Mini - Apricot Nectar 1g"
click at [1106, 134] on link "Cancel" at bounding box center [1123, 130] width 35 height 17
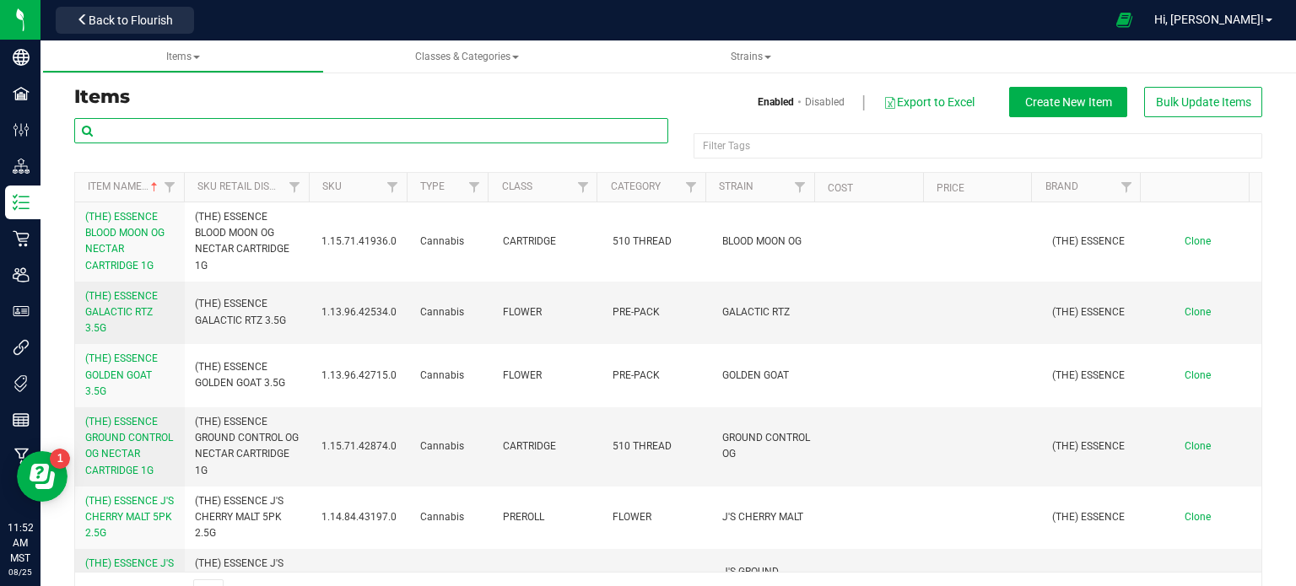
click at [192, 131] on input "text" at bounding box center [371, 130] width 594 height 25
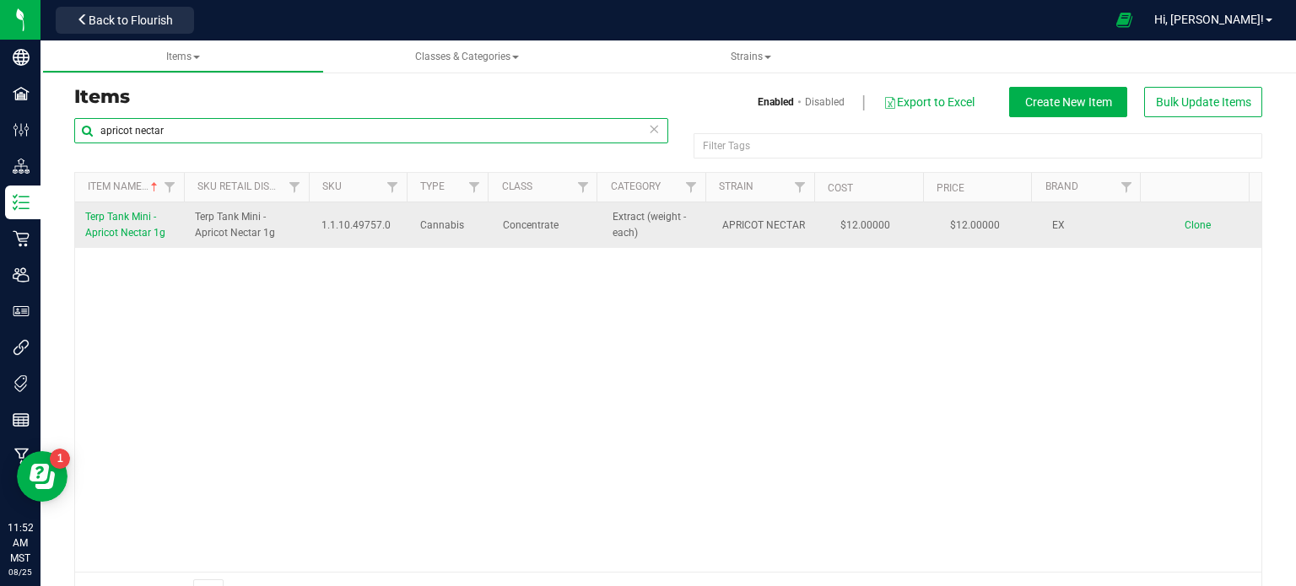
type input "apricot nectar"
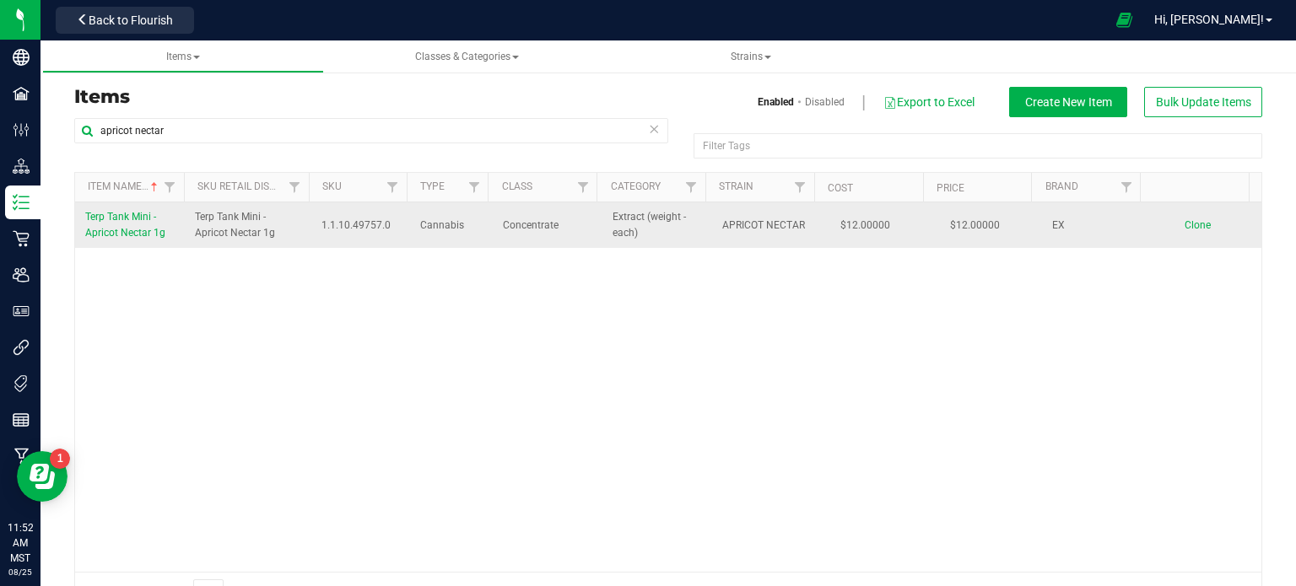
click at [139, 236] on span "Terp Tank Mini - Apricot Nectar 1g" at bounding box center [125, 225] width 80 height 28
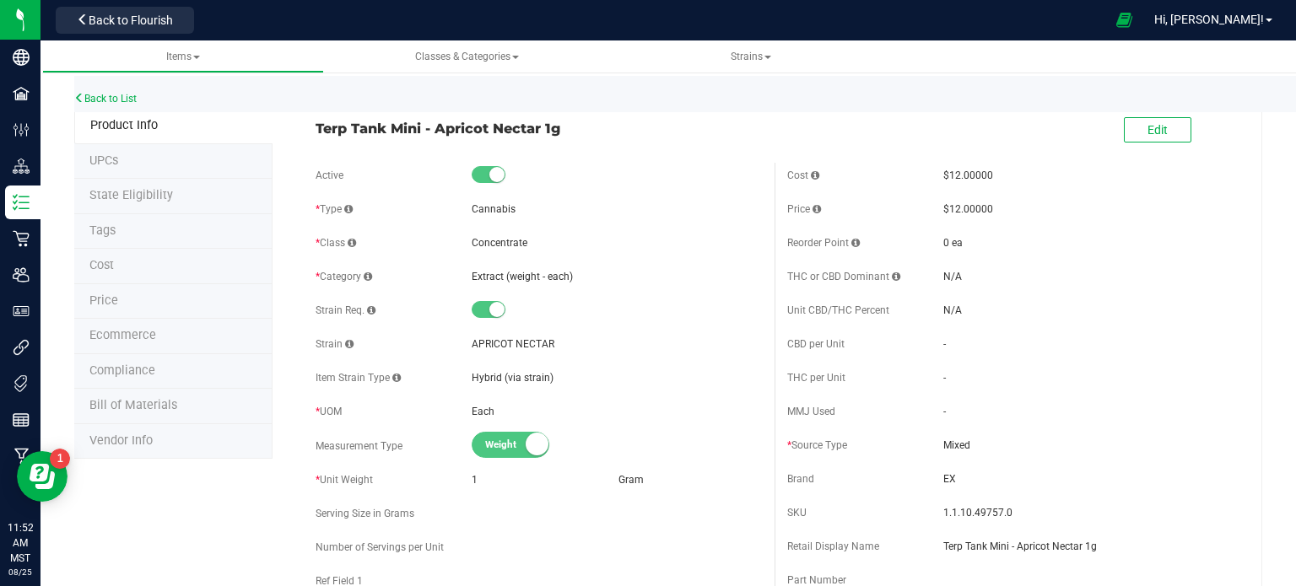
click at [92, 336] on span "Ecommerce" at bounding box center [122, 335] width 67 height 14
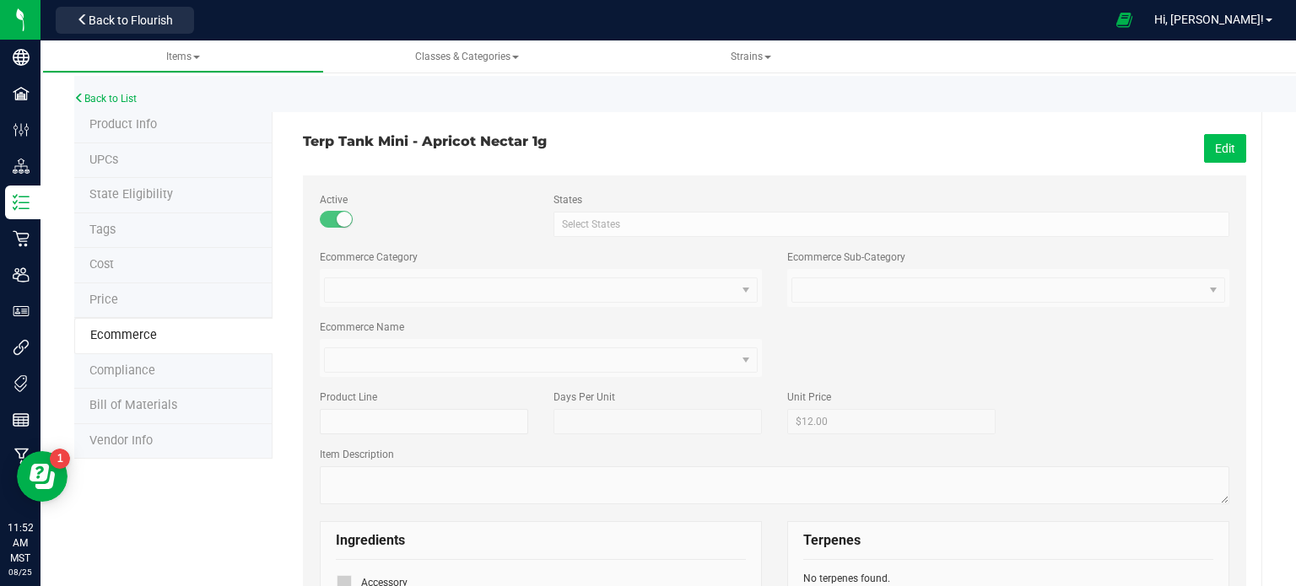
click at [1204, 153] on button "Edit" at bounding box center [1225, 148] width 42 height 29
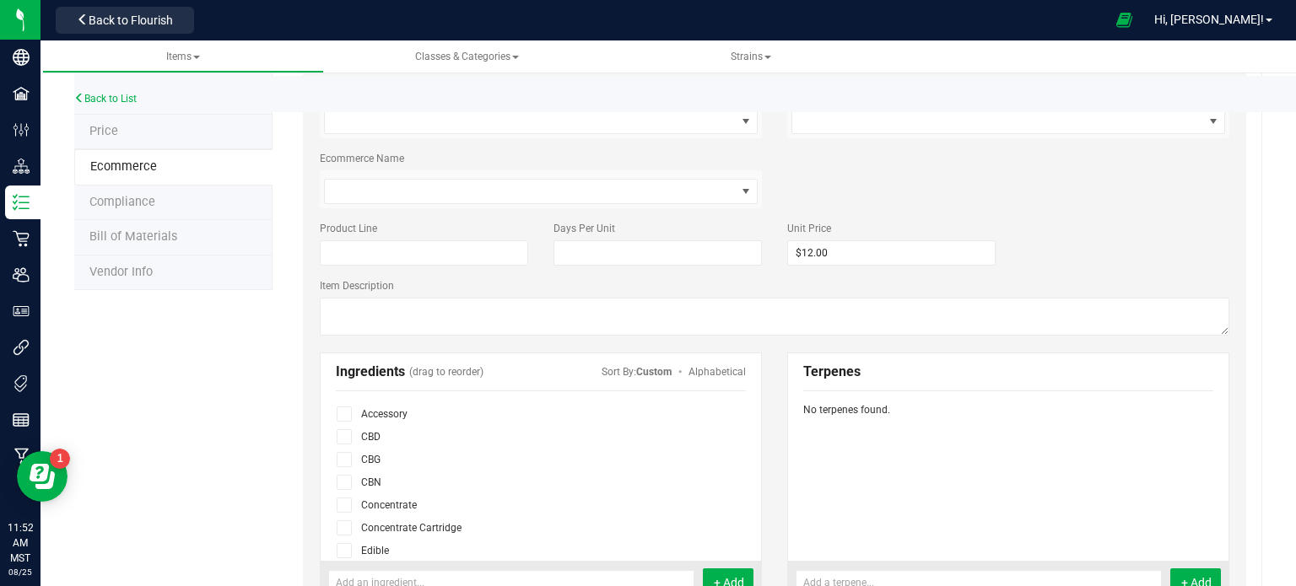
click at [344, 528] on icon at bounding box center [344, 528] width 11 height 0
click at [0, 0] on input "checkbox" at bounding box center [0, 0] width 0 height 0
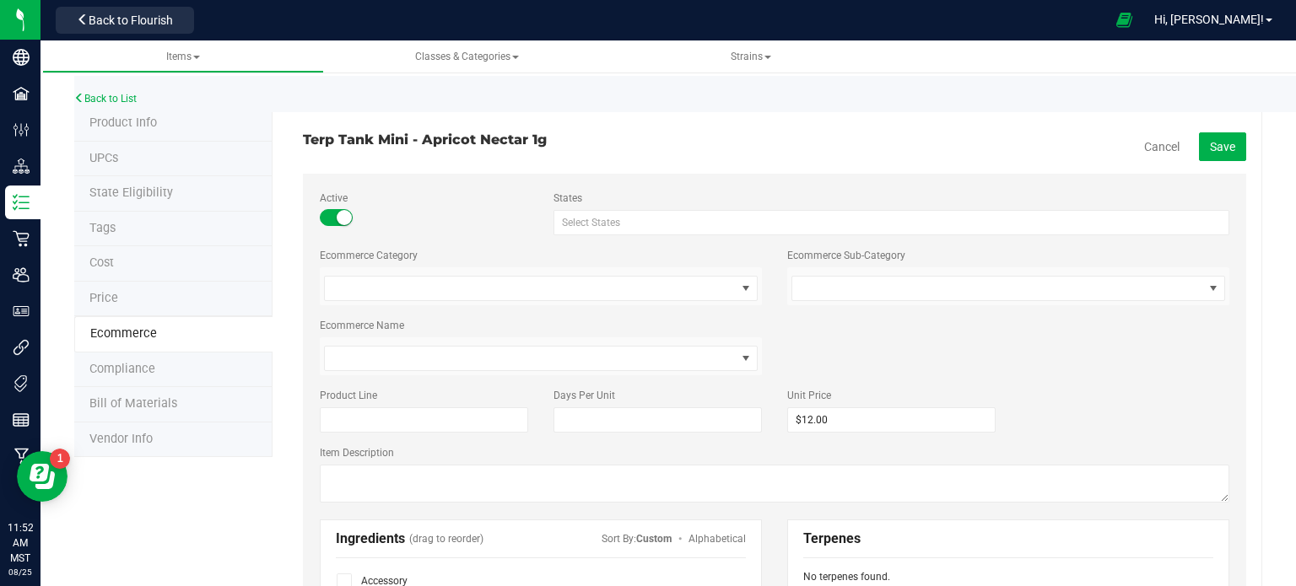
scroll to position [0, 0]
click at [1210, 151] on span "Save" at bounding box center [1222, 149] width 25 height 14
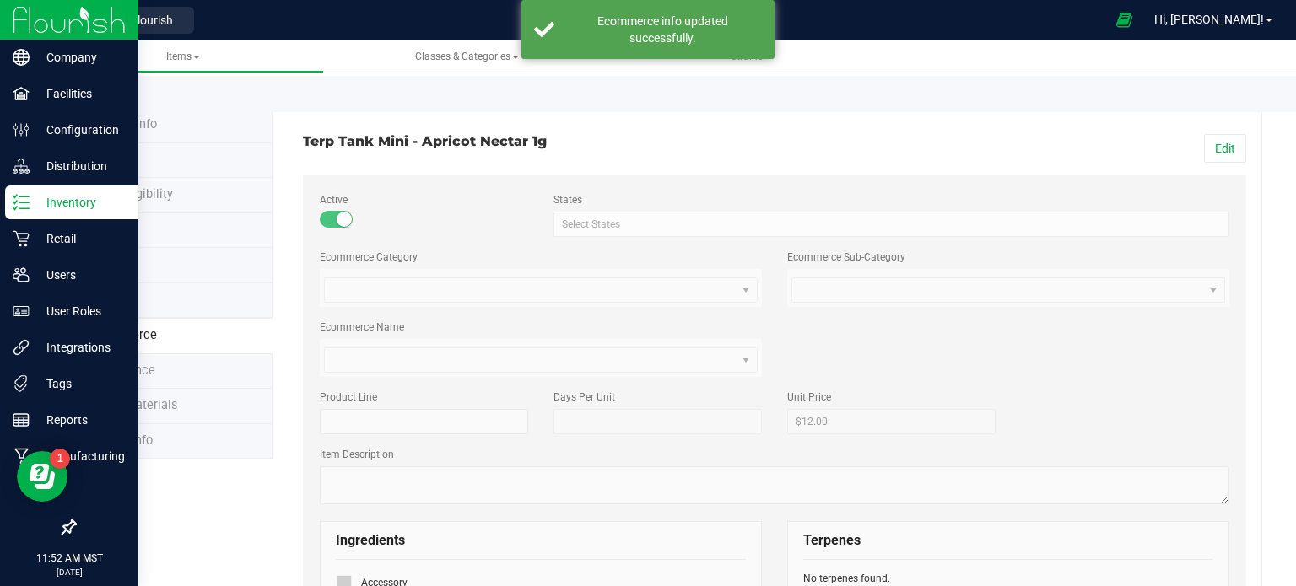
drag, startPoint x: 27, startPoint y: 207, endPoint x: 41, endPoint y: 195, distance: 18.6
click at [27, 207] on icon at bounding box center [21, 202] width 17 height 17
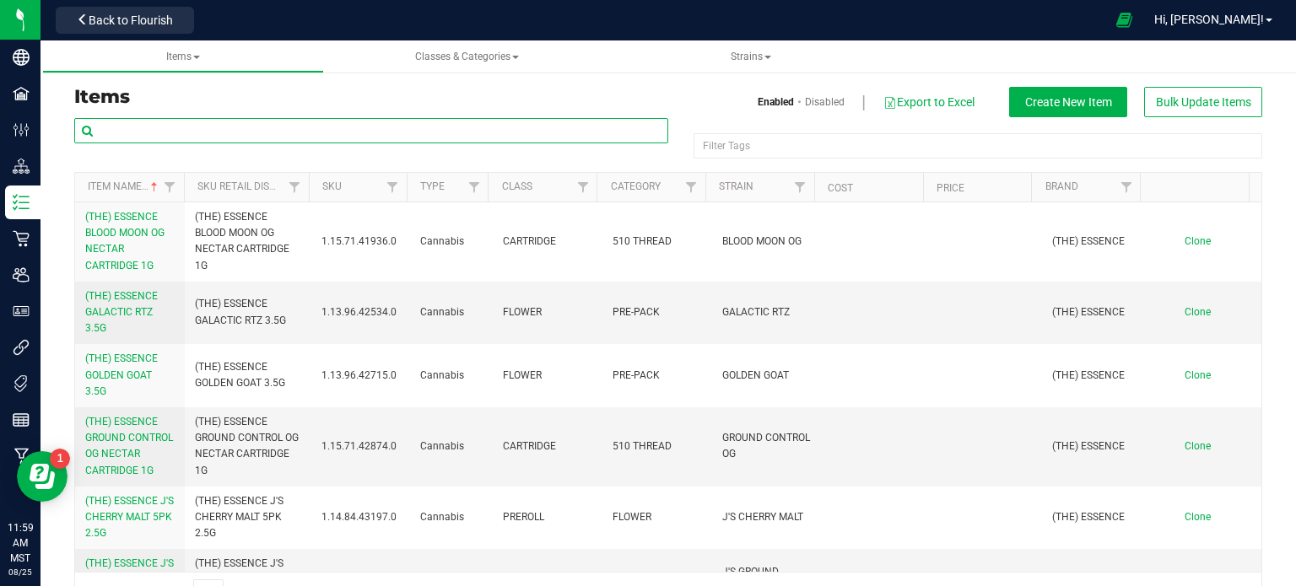
click at [206, 137] on input "text" at bounding box center [371, 130] width 594 height 25
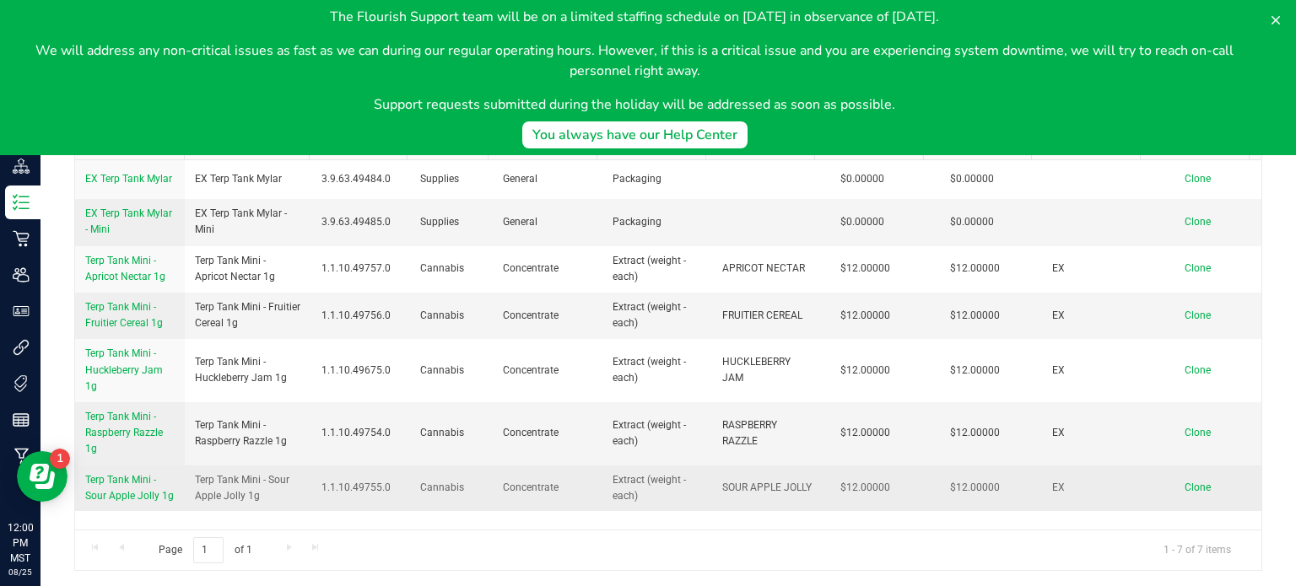
type input "TERP TANK"
drag, startPoint x: 259, startPoint y: 494, endPoint x: 194, endPoint y: 484, distance: 65.6
click at [192, 485] on td "Terp Tank Mini - Sour Apple Jolly 1g" at bounding box center [248, 489] width 127 height 46
click at [1185, 484] on span "Clone" at bounding box center [1198, 488] width 26 height 12
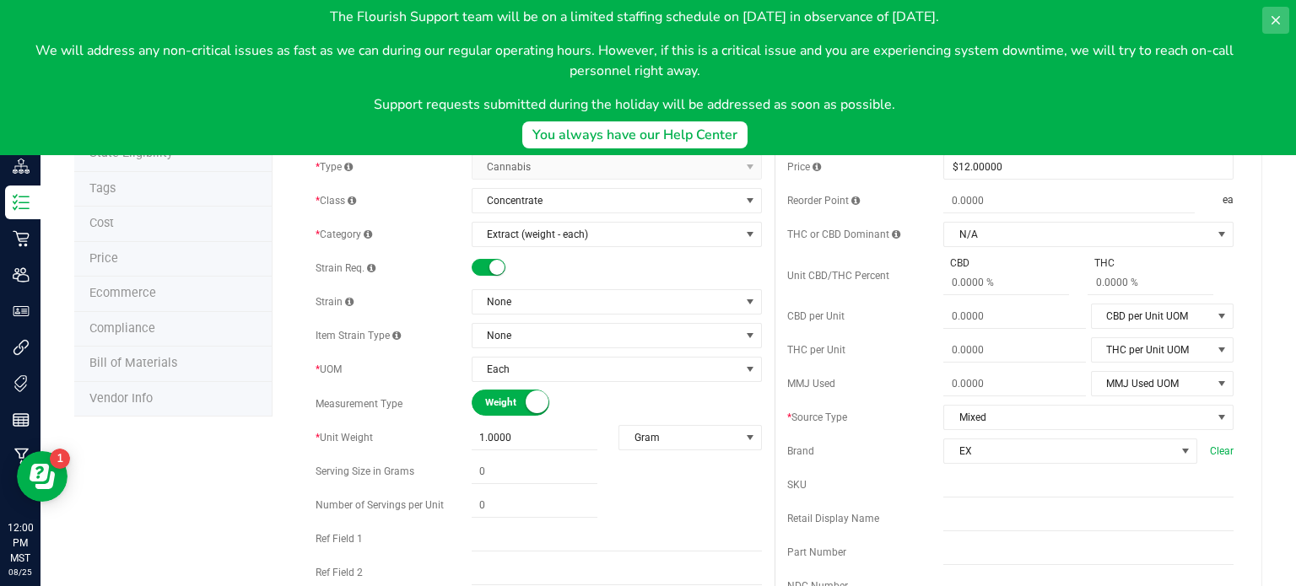
click at [1274, 23] on icon at bounding box center [1276, 21] width 14 height 14
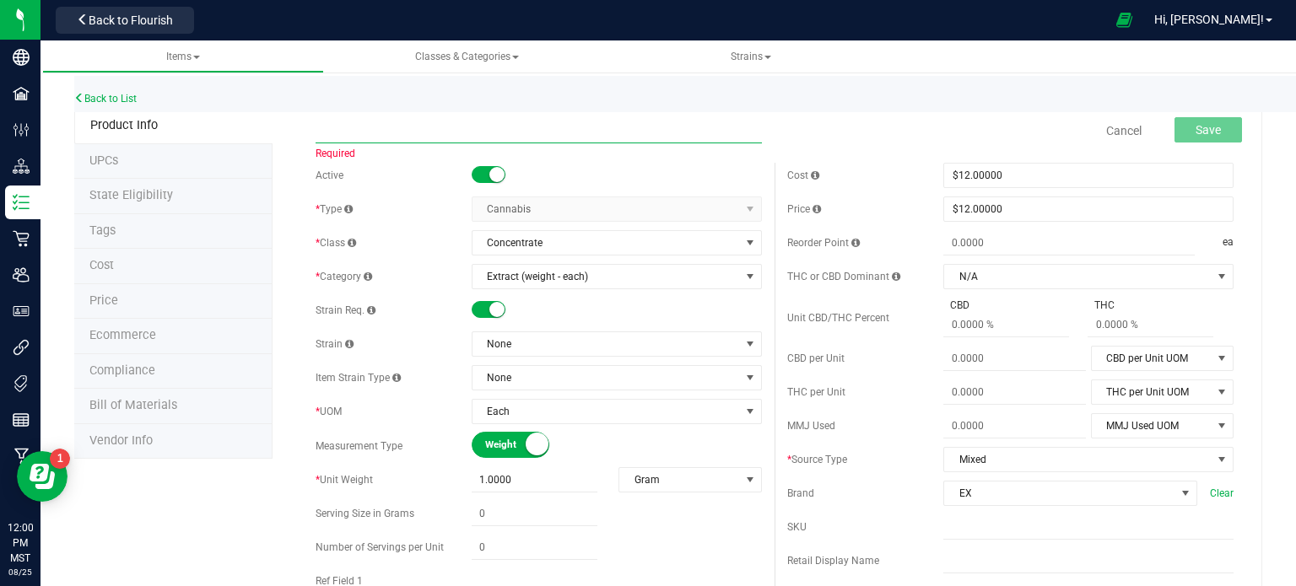
click at [370, 127] on input "text" at bounding box center [539, 130] width 446 height 25
paste input "Terp Tank Mini - Sour Apple Jolly 1g"
click at [466, 130] on input "Terp Tank Mini - Sour Apple Jolly 1g" at bounding box center [539, 130] width 446 height 25
type input "Terp Tank Mini - Kiwi [PERSON_NAME] Blast 1g"
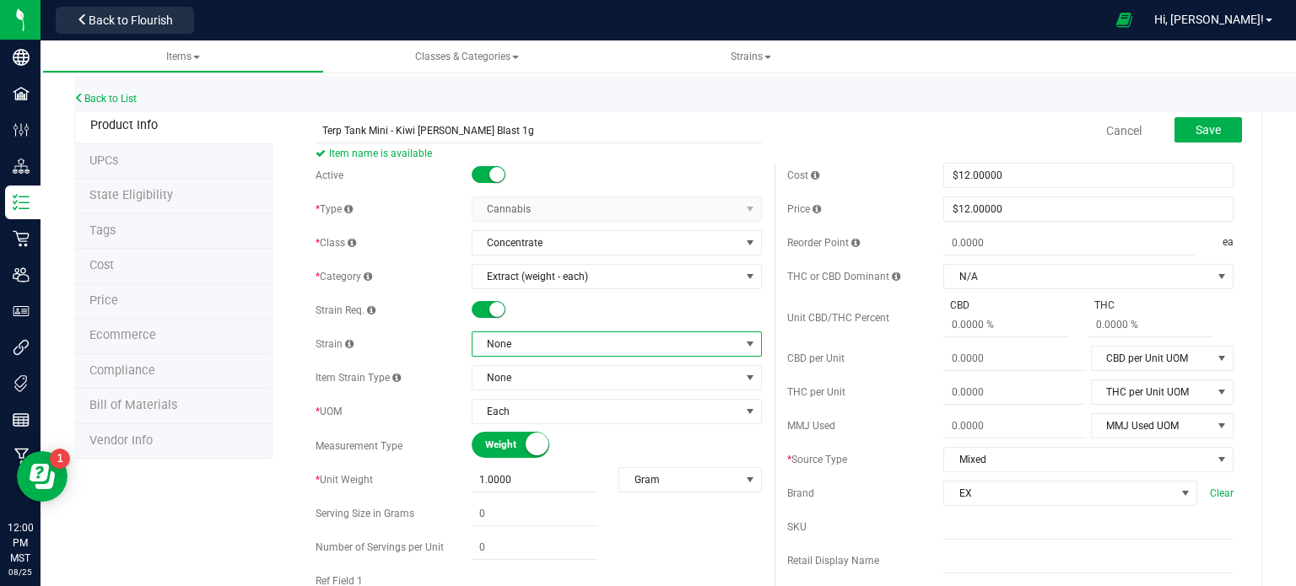
click at [515, 347] on span "None" at bounding box center [606, 344] width 267 height 24
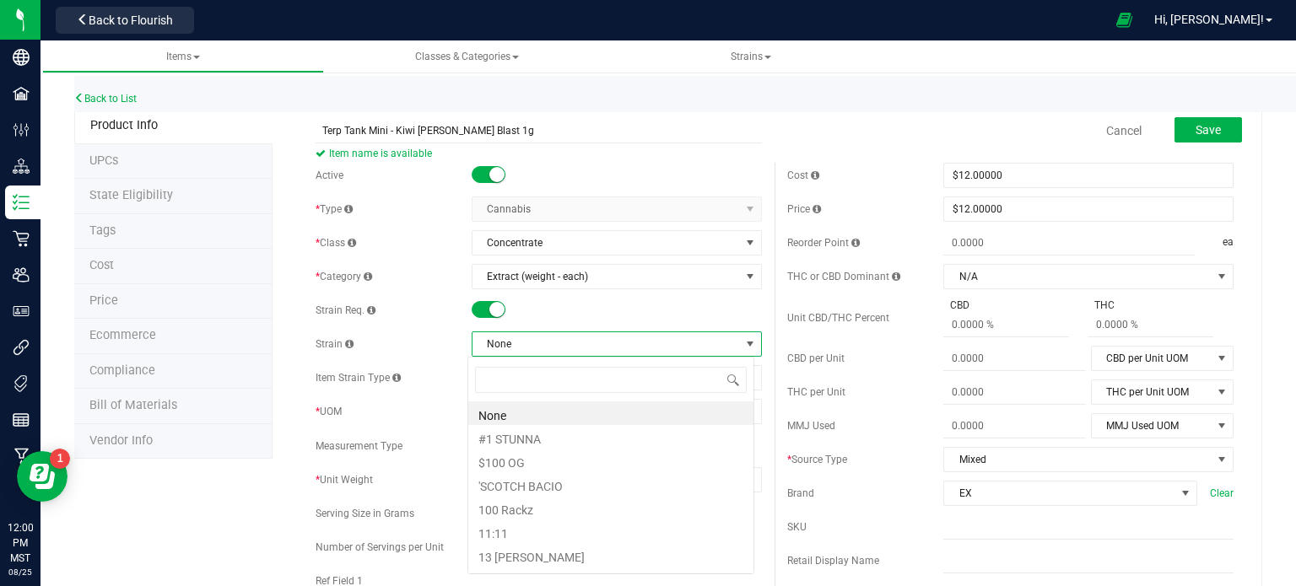
scroll to position [24, 287]
type input "[PERSON_NAME]"
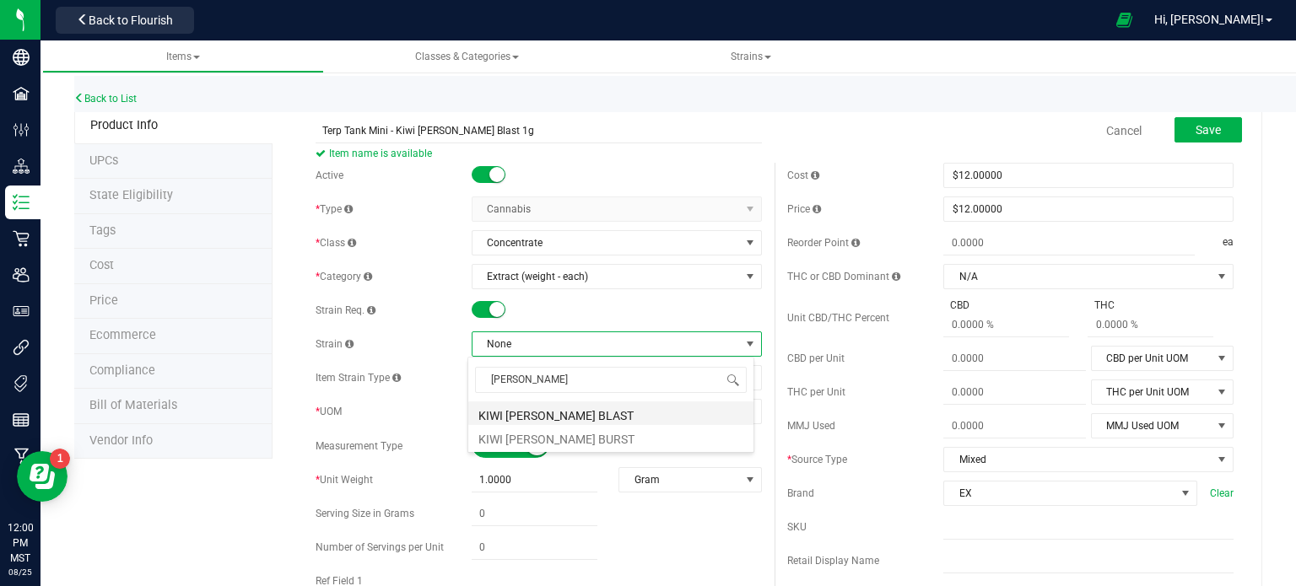
click at [566, 415] on li "KIWI [PERSON_NAME] BLAST" at bounding box center [610, 414] width 285 height 24
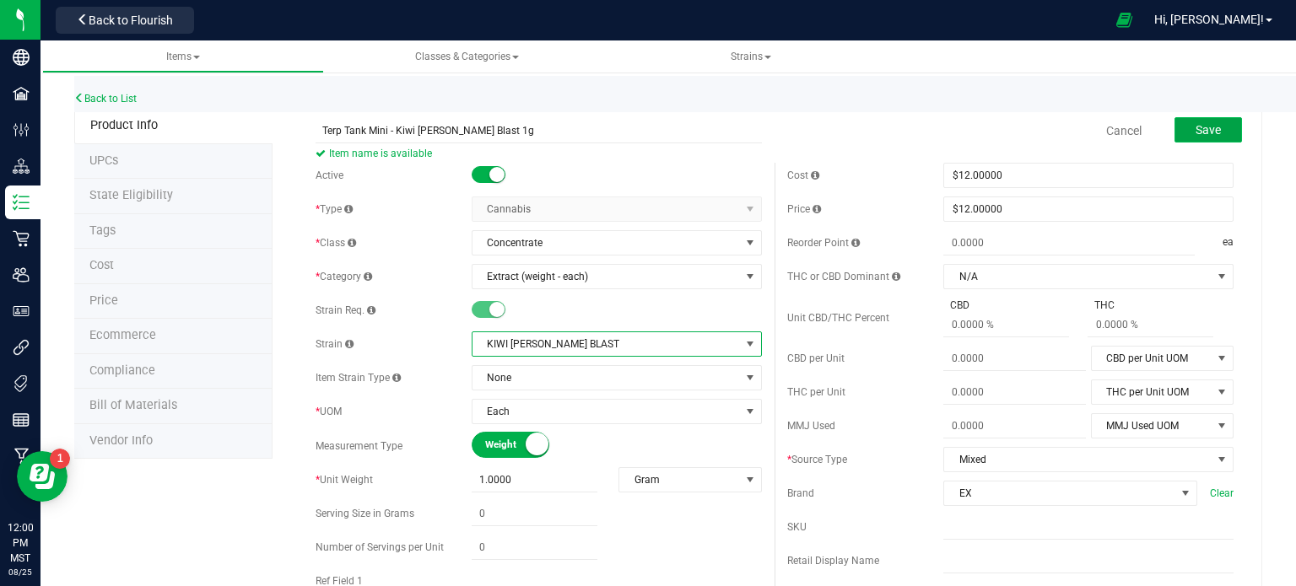
click at [1210, 134] on button "Save" at bounding box center [1209, 129] width 68 height 25
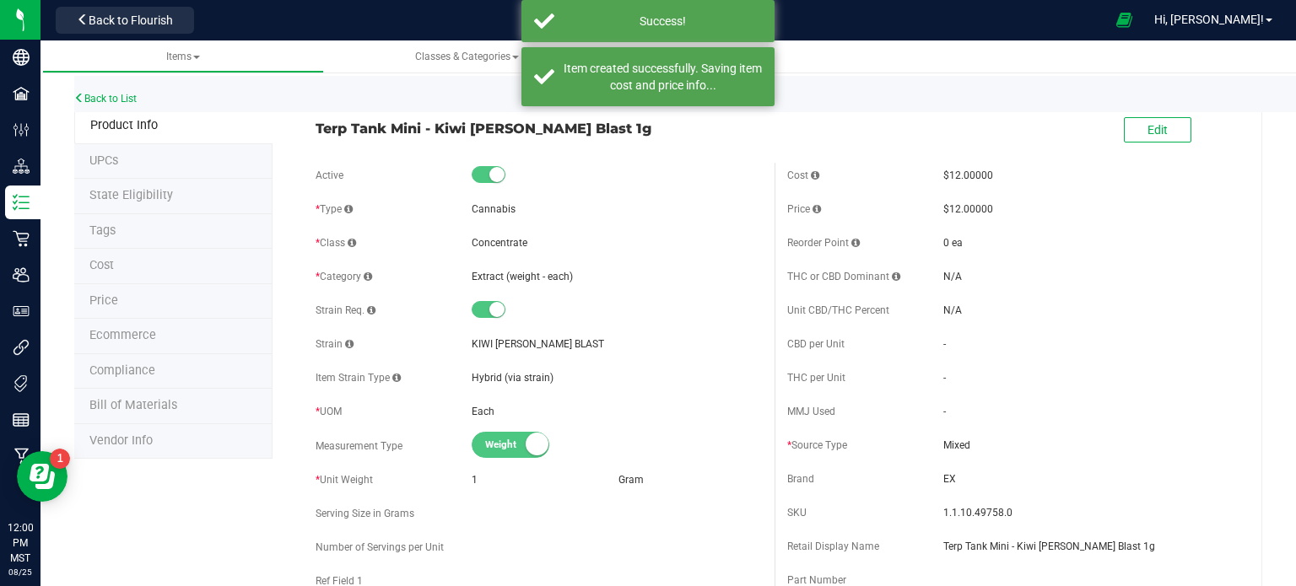
click at [122, 335] on span "Ecommerce" at bounding box center [122, 335] width 67 height 14
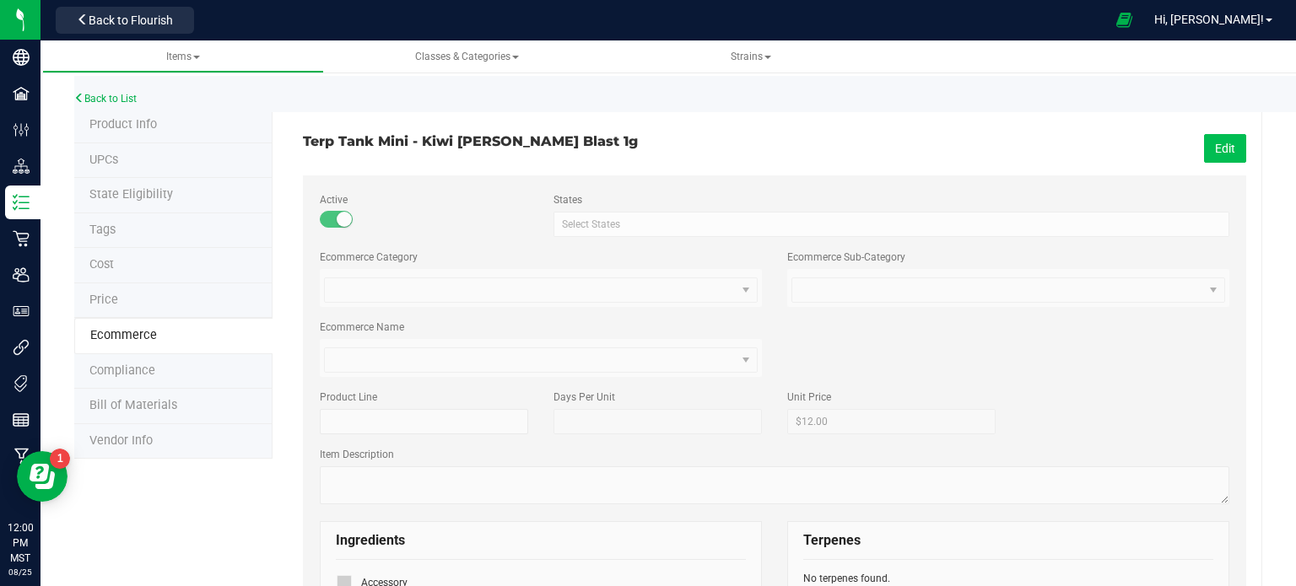
click at [1212, 150] on button "Edit" at bounding box center [1225, 148] width 42 height 29
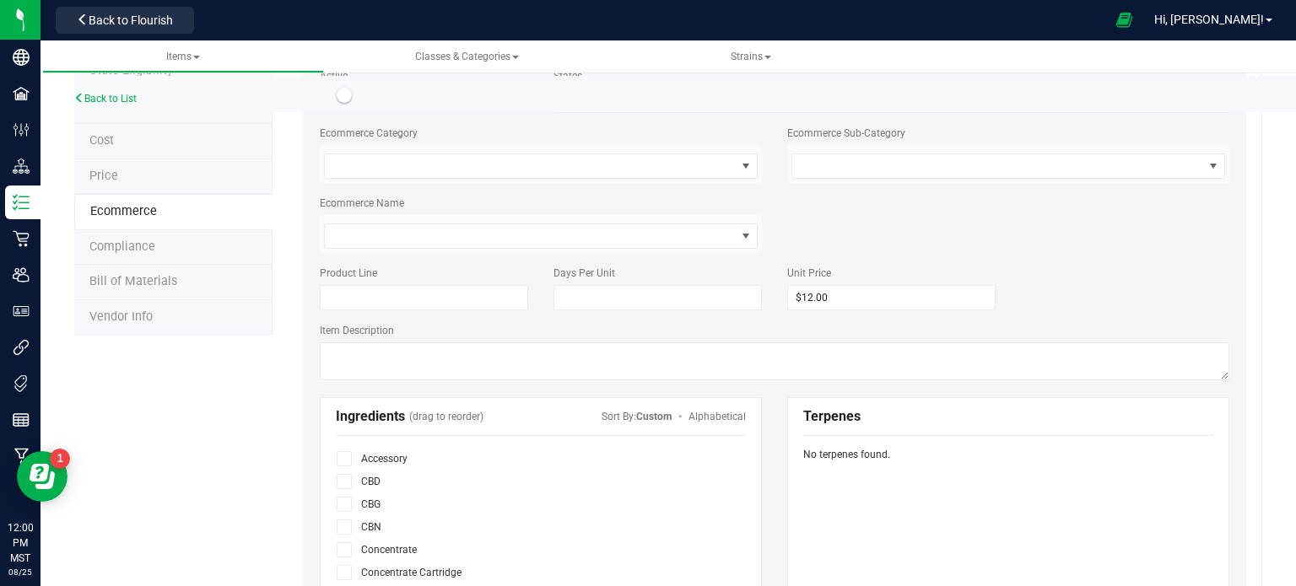
scroll to position [169, 0]
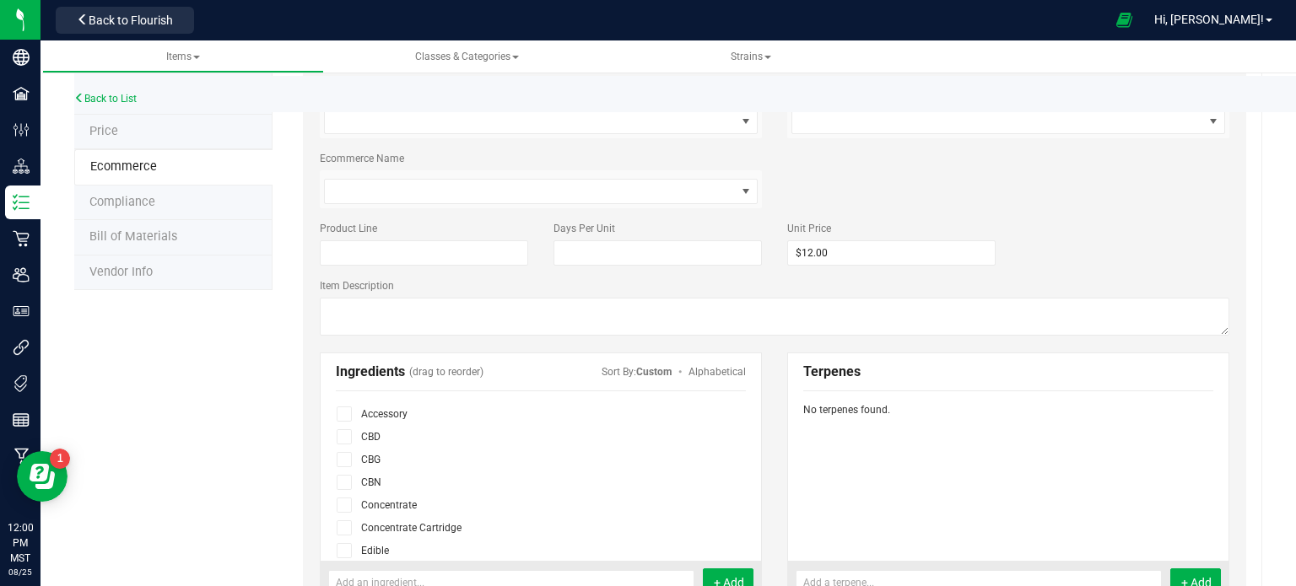
click at [344, 528] on icon at bounding box center [344, 528] width 11 height 0
click at [0, 0] on input "checkbox" at bounding box center [0, 0] width 0 height 0
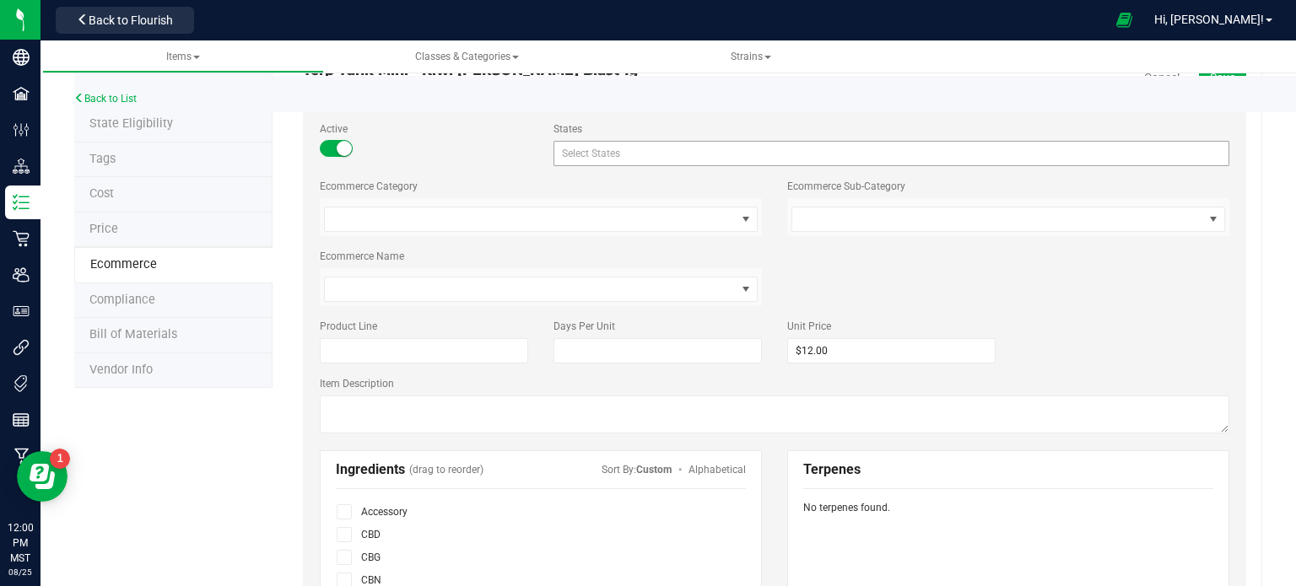
scroll to position [0, 0]
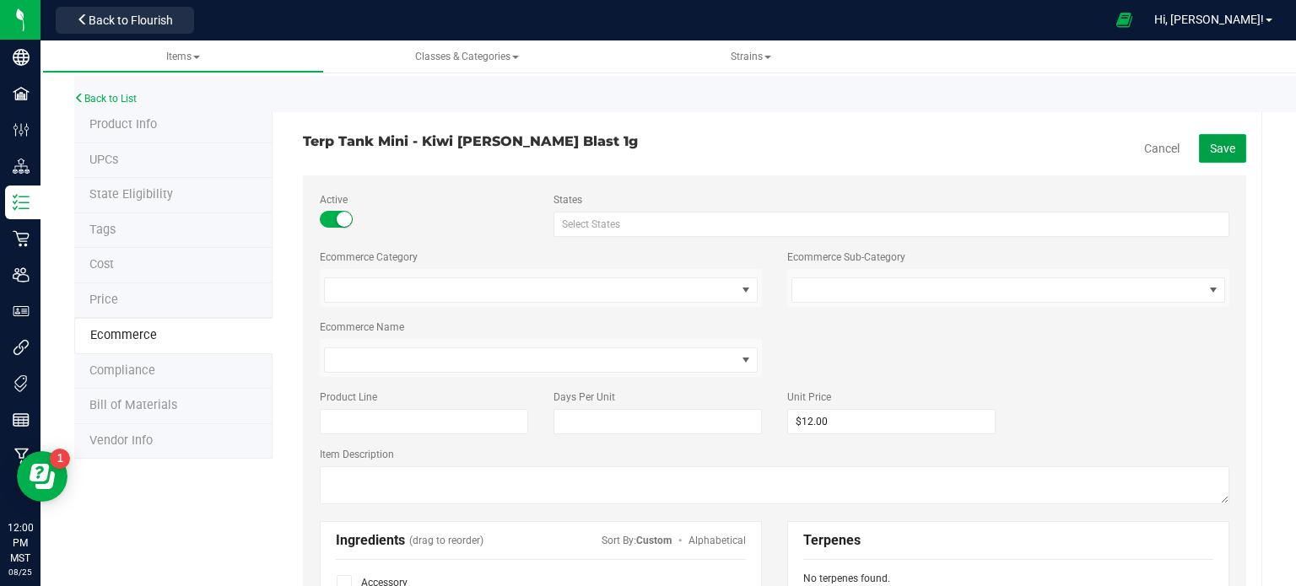
click at [1209, 155] on button "Save" at bounding box center [1222, 148] width 47 height 29
